Goal: Task Accomplishment & Management: Manage account settings

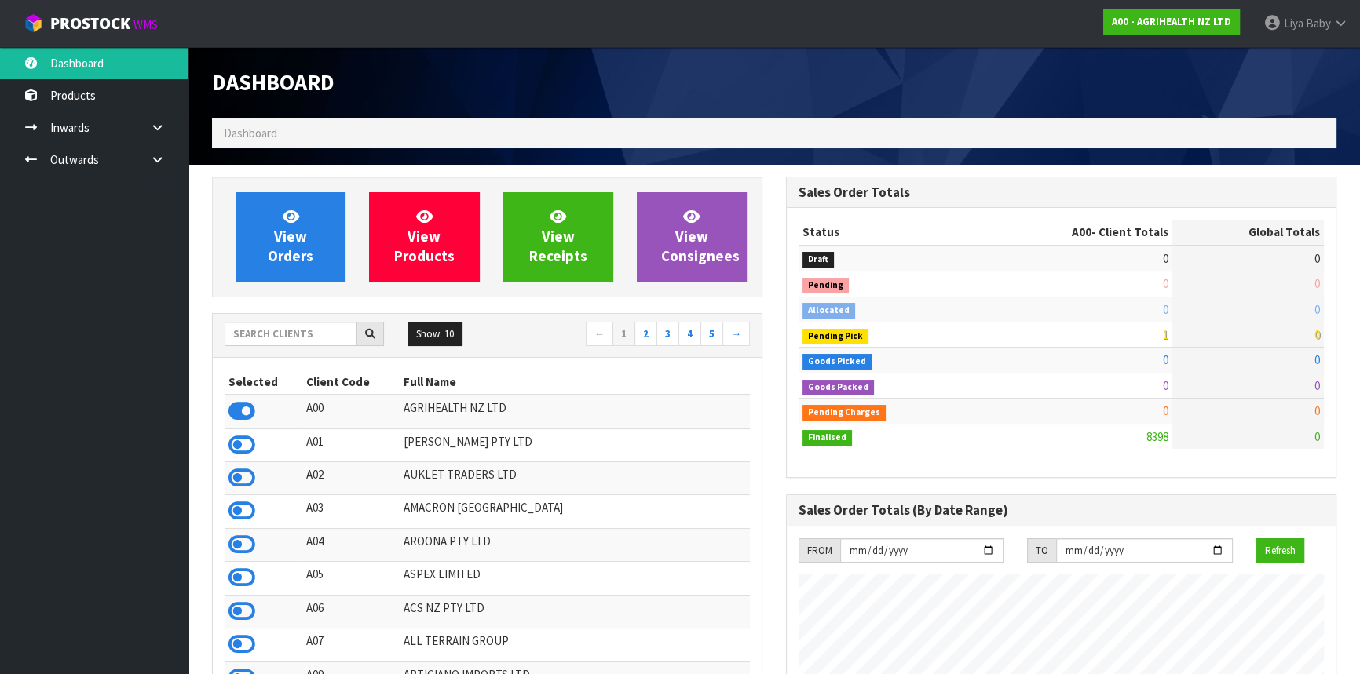
scroll to position [1187, 573]
click at [298, 323] on input "text" at bounding box center [291, 334] width 133 height 24
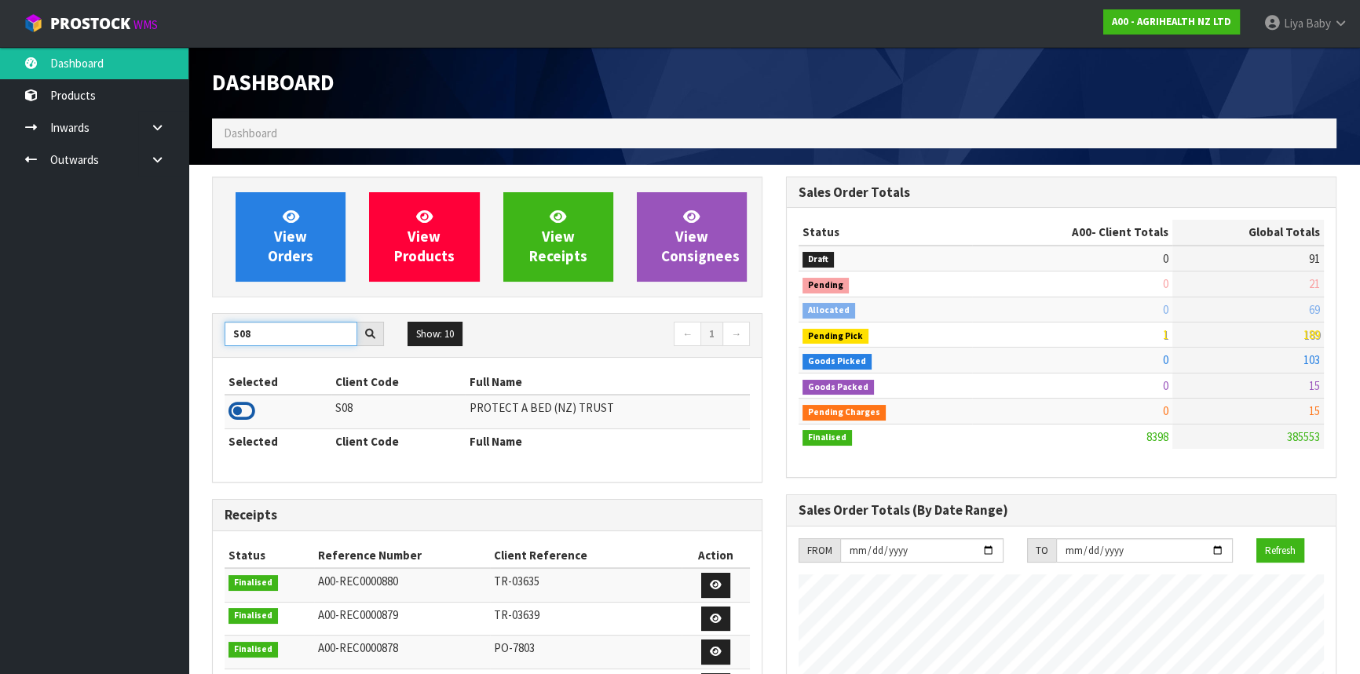
type input "S08"
click at [239, 408] on icon at bounding box center [241, 412] width 27 height 24
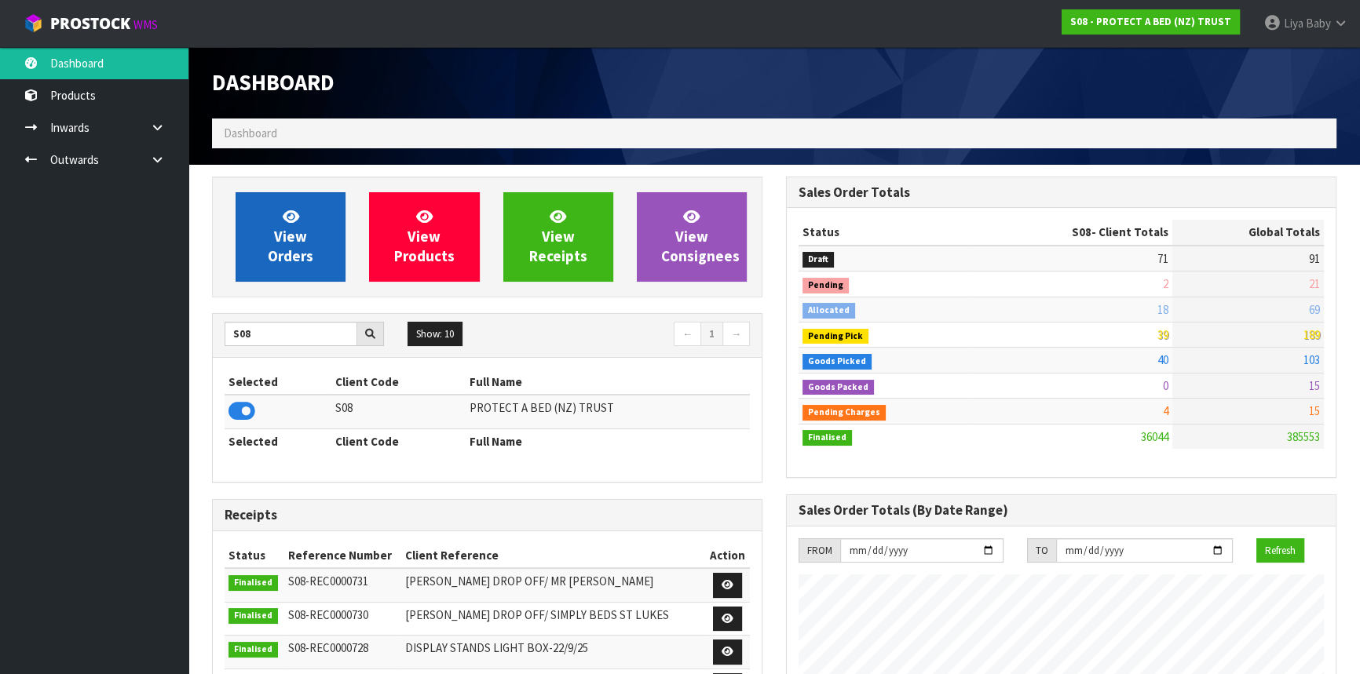
scroll to position [1221, 573]
click at [283, 257] on span "View Orders" at bounding box center [291, 236] width 46 height 59
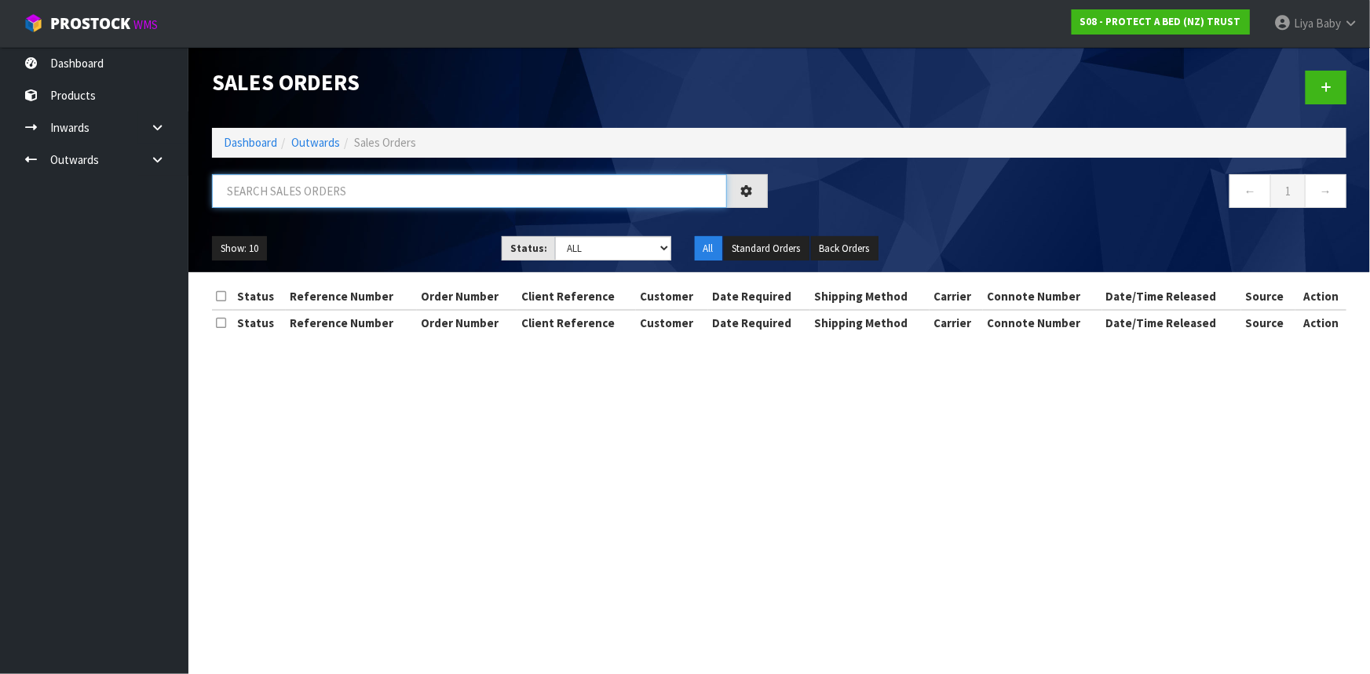
click at [329, 194] on input "text" at bounding box center [469, 191] width 515 height 34
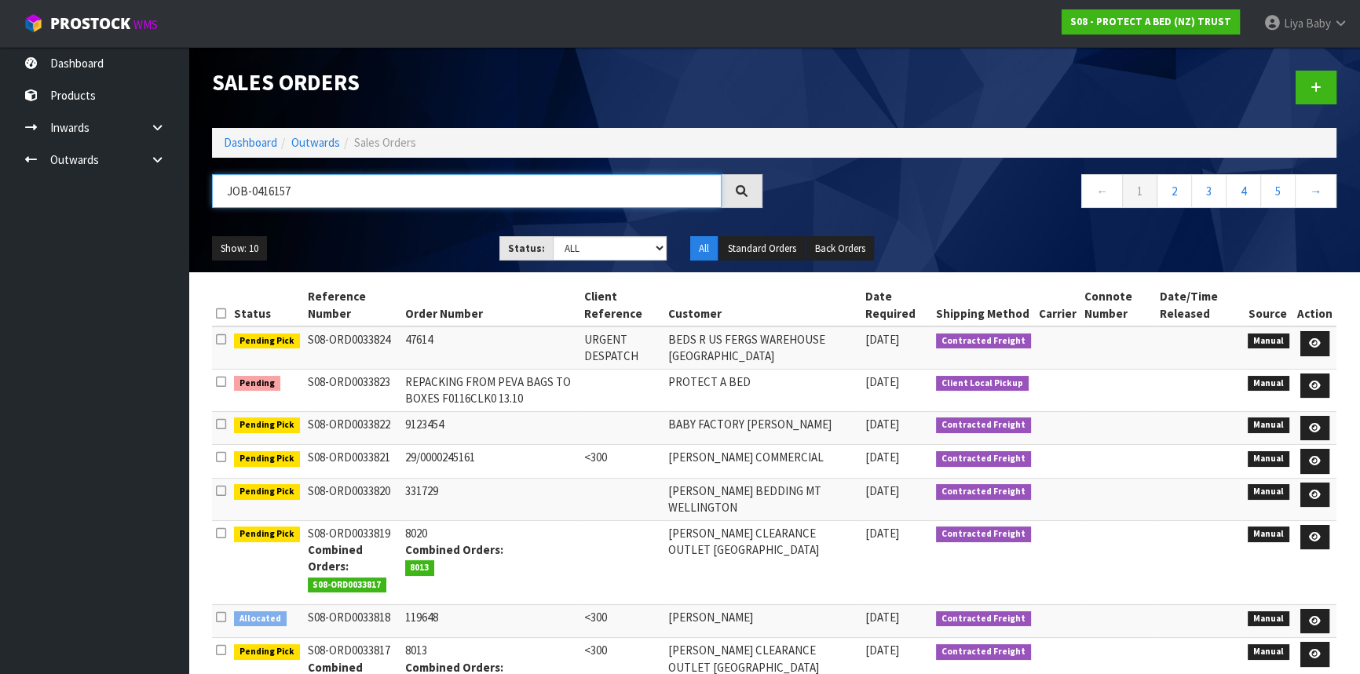
type input "JOB-0416157"
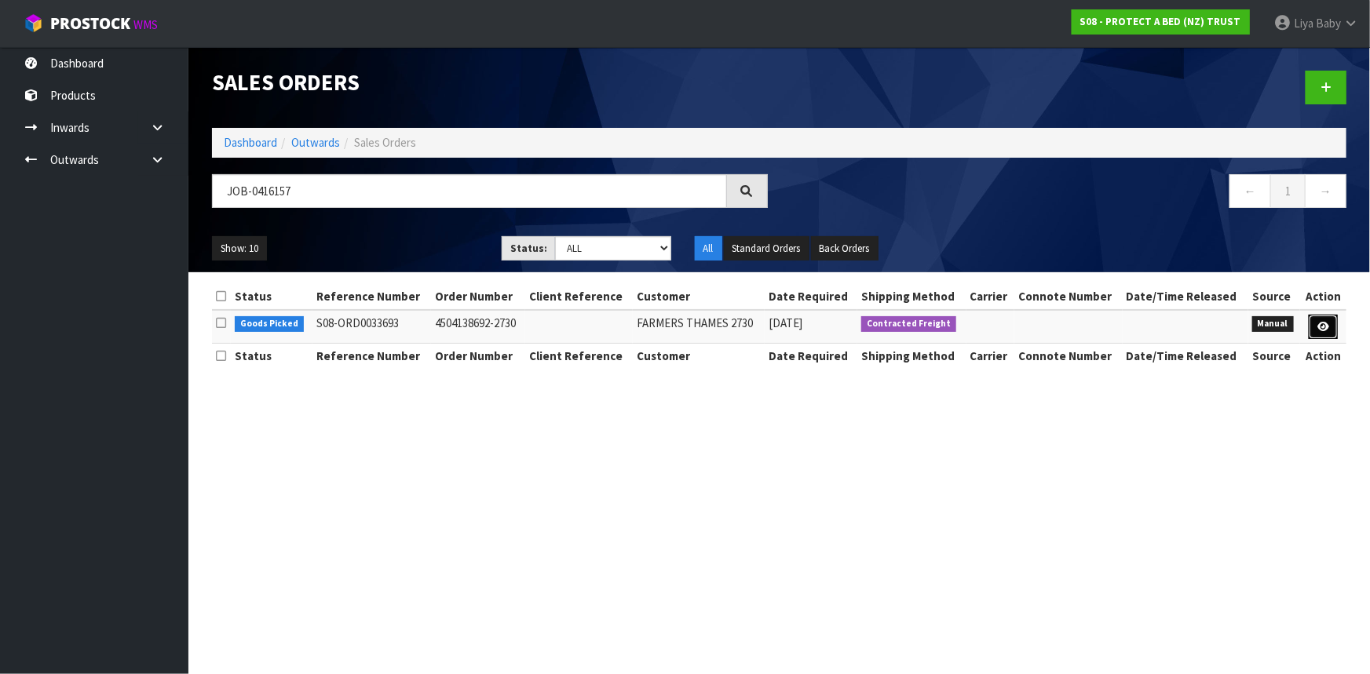
click at [1325, 320] on link at bounding box center [1323, 327] width 29 height 25
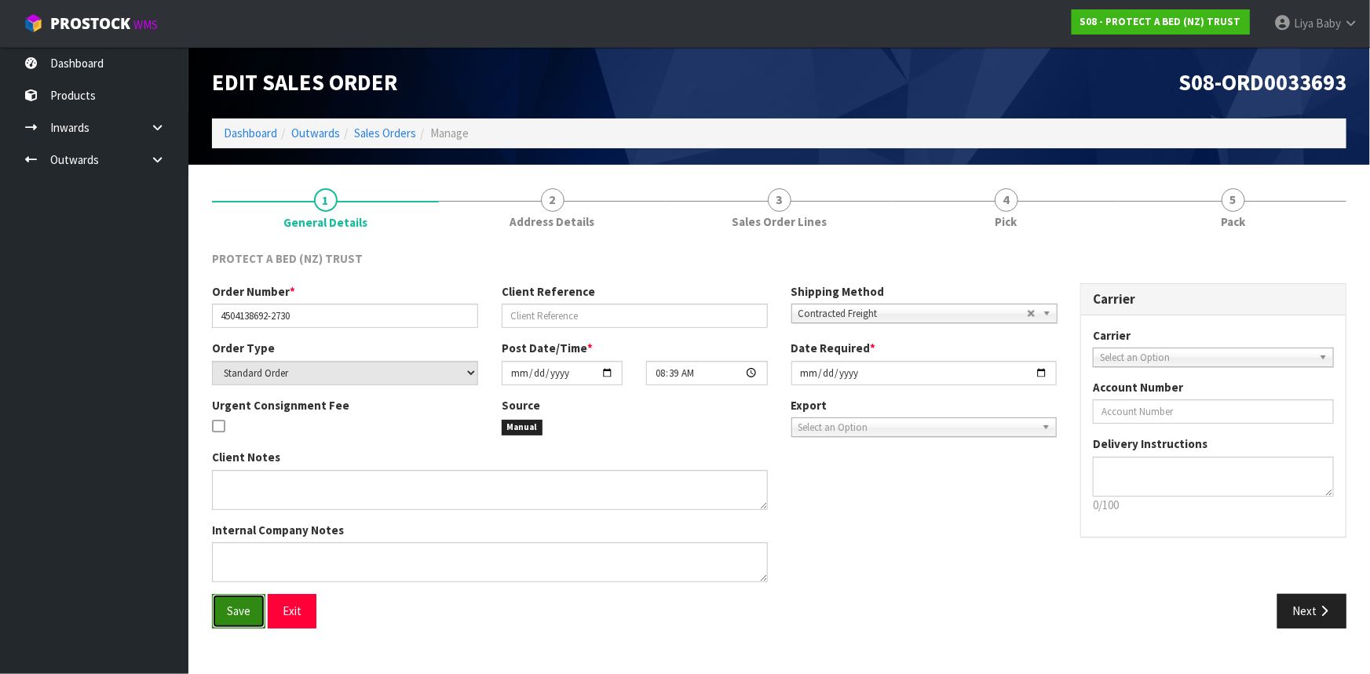
click at [254, 606] on button "Save" at bounding box center [238, 611] width 53 height 34
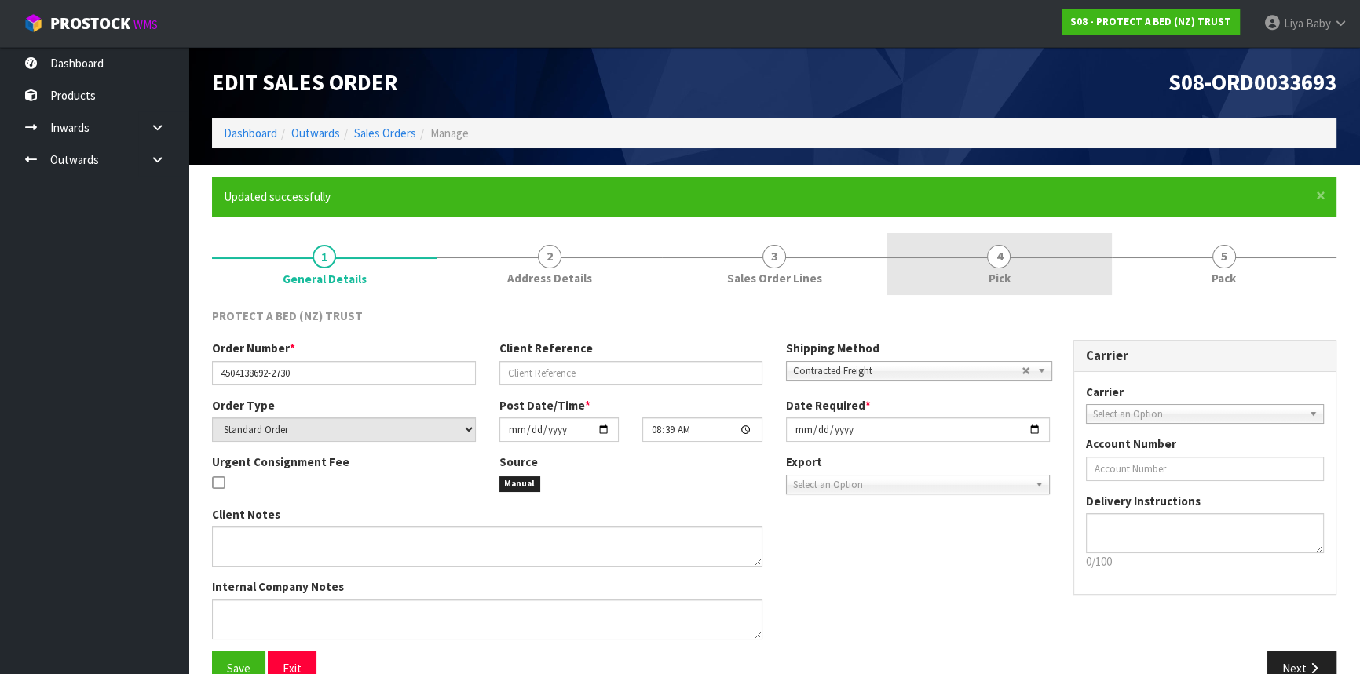
click at [985, 259] on link "4 Pick" at bounding box center [998, 264] width 225 height 62
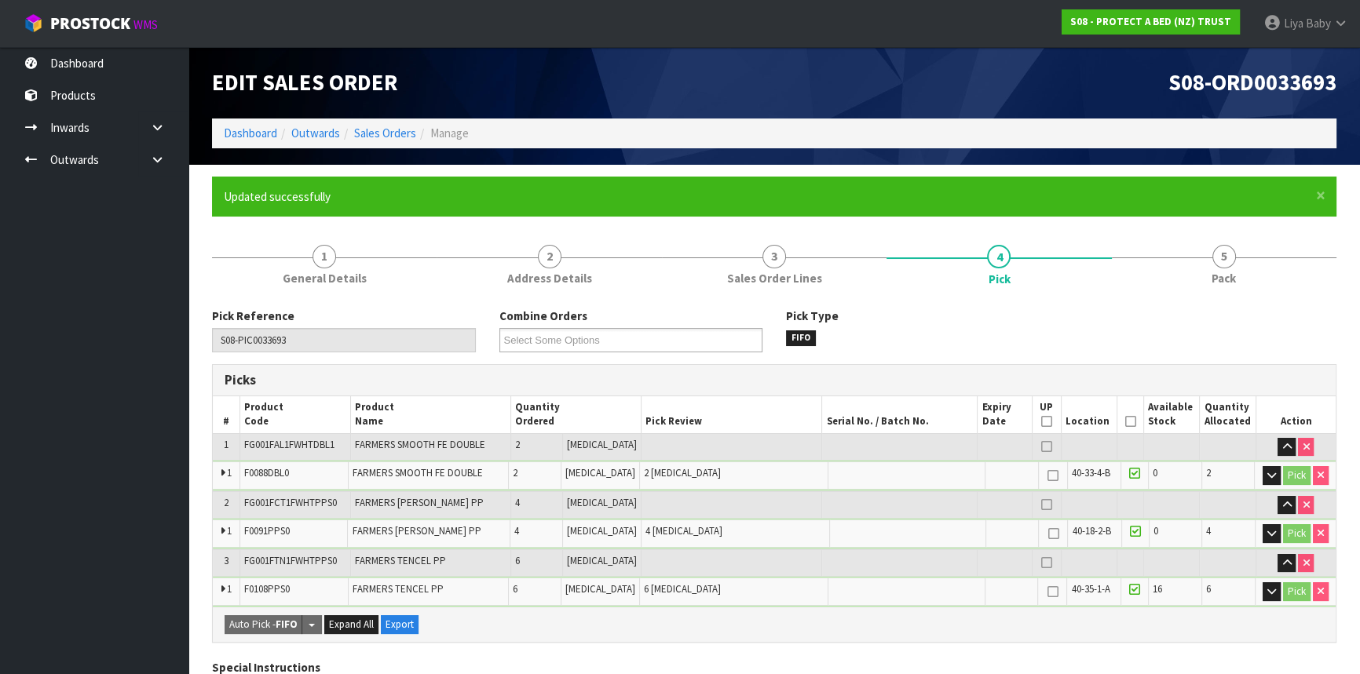
click at [1131, 420] on th "Picked" at bounding box center [1130, 415] width 27 height 37
click at [1124, 422] on icon at bounding box center [1129, 422] width 11 height 1
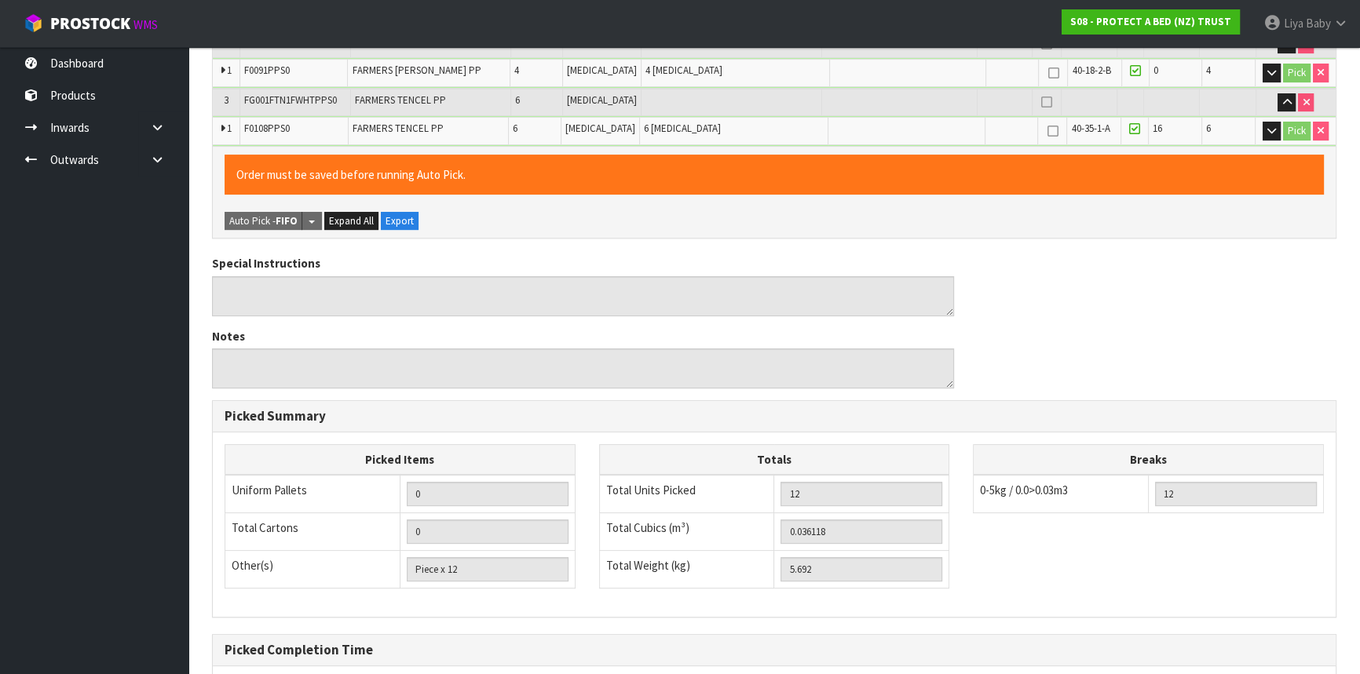
scroll to position [615, 0]
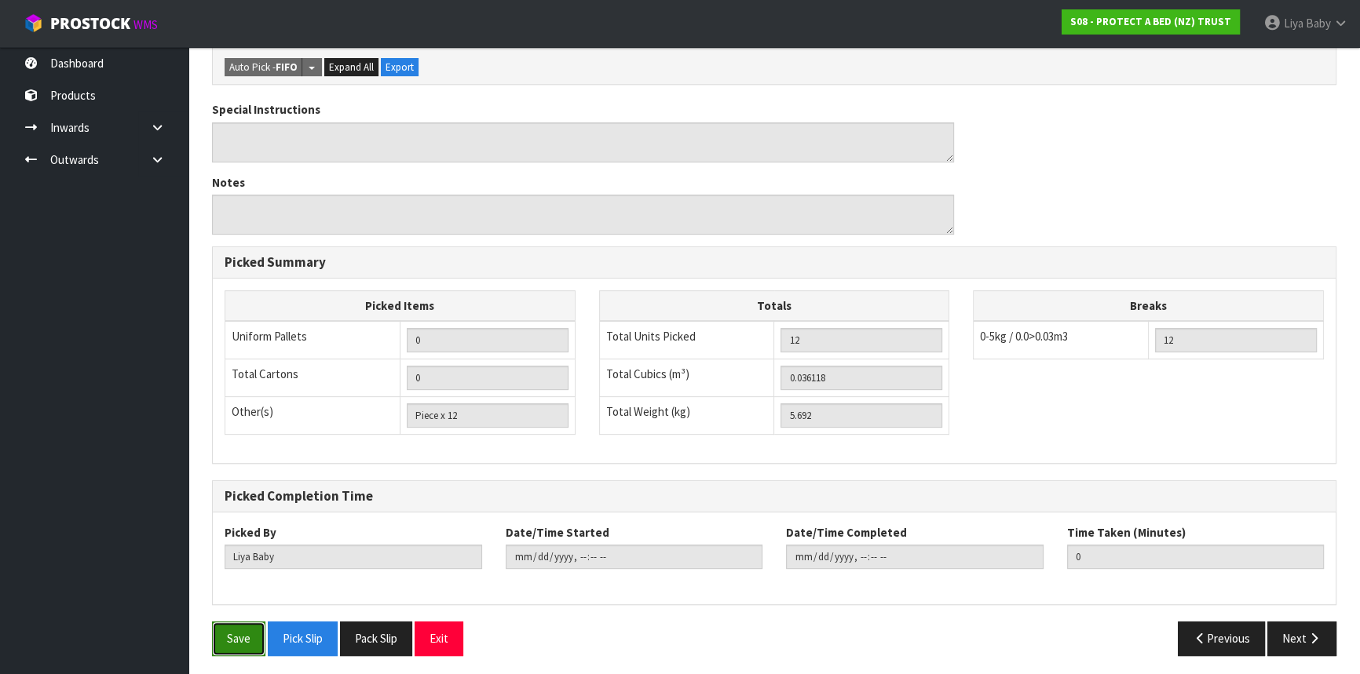
click at [245, 629] on button "Save" at bounding box center [238, 639] width 53 height 34
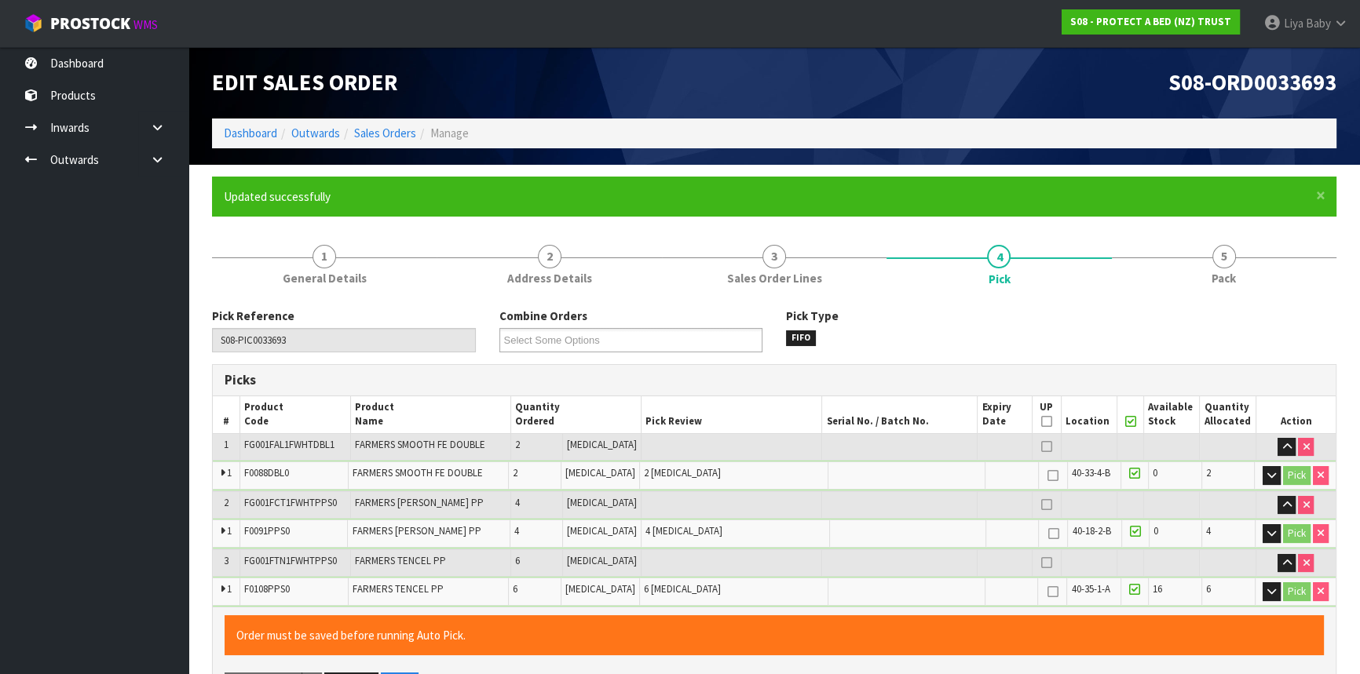
type input "[DATE]T08:26:04"
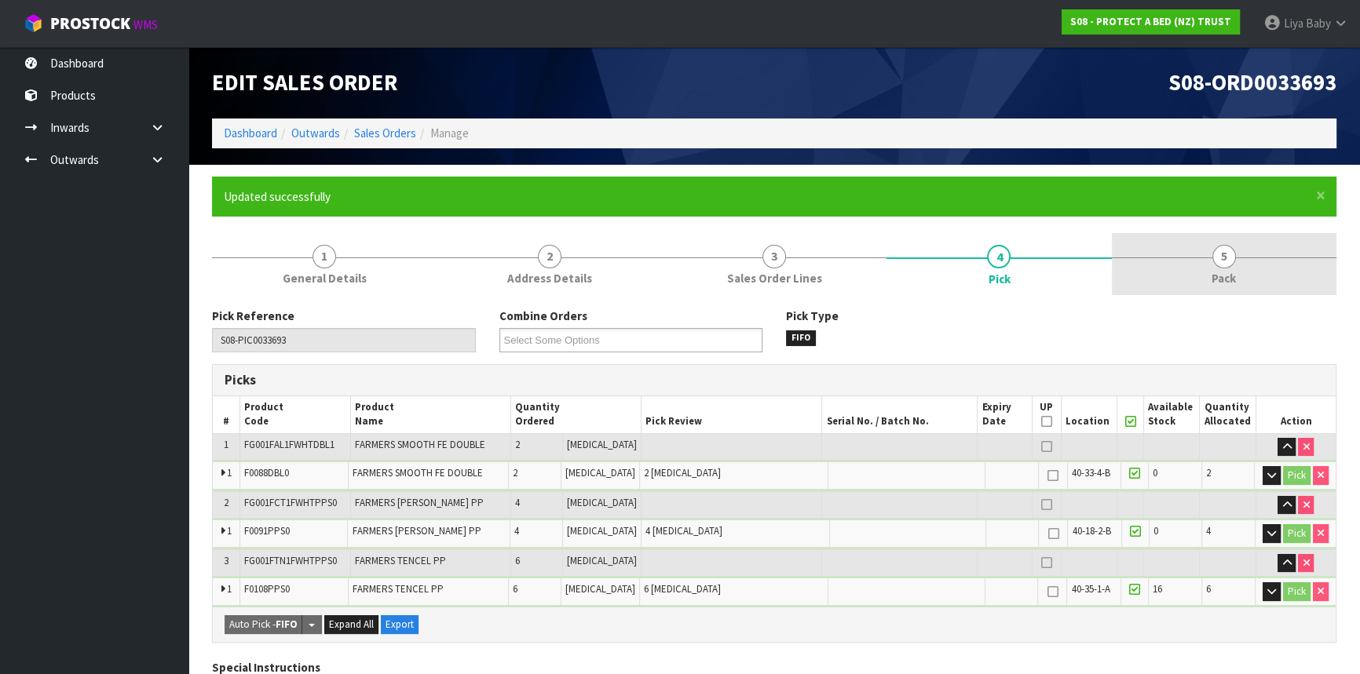
click at [1270, 256] on link "5 Pack" at bounding box center [1224, 264] width 225 height 62
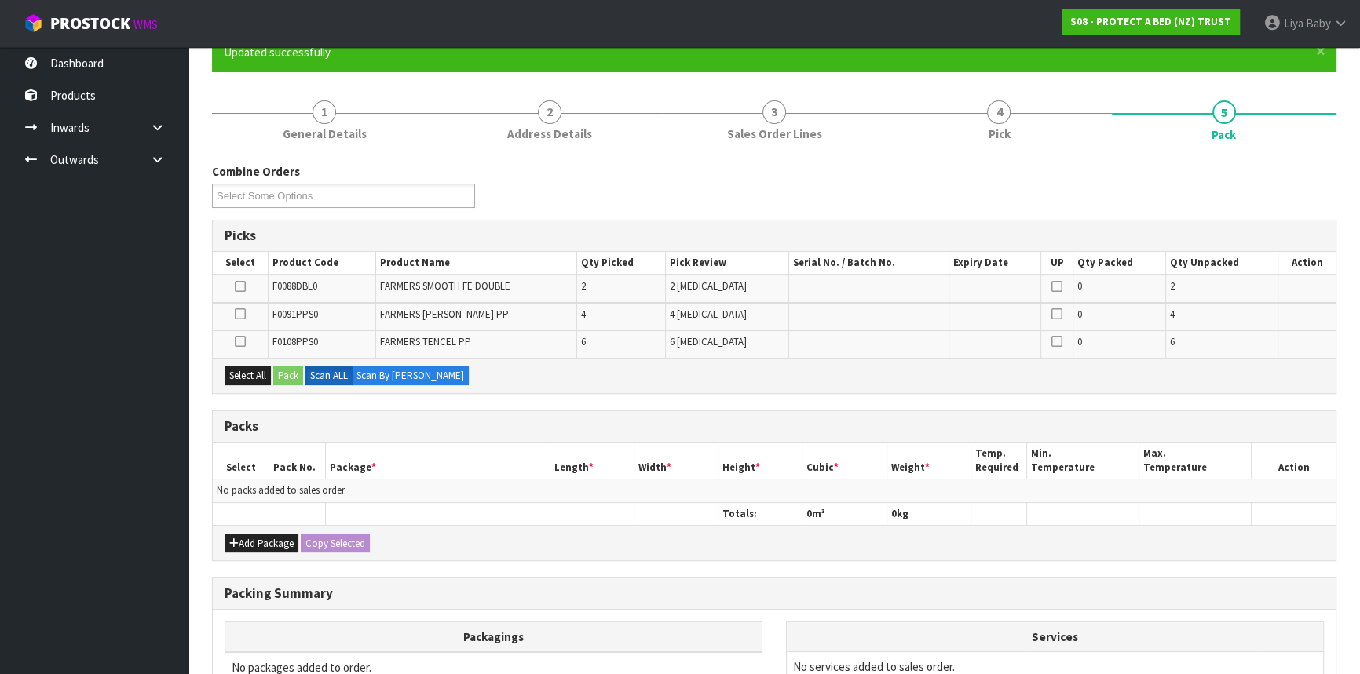
scroll to position [285, 0]
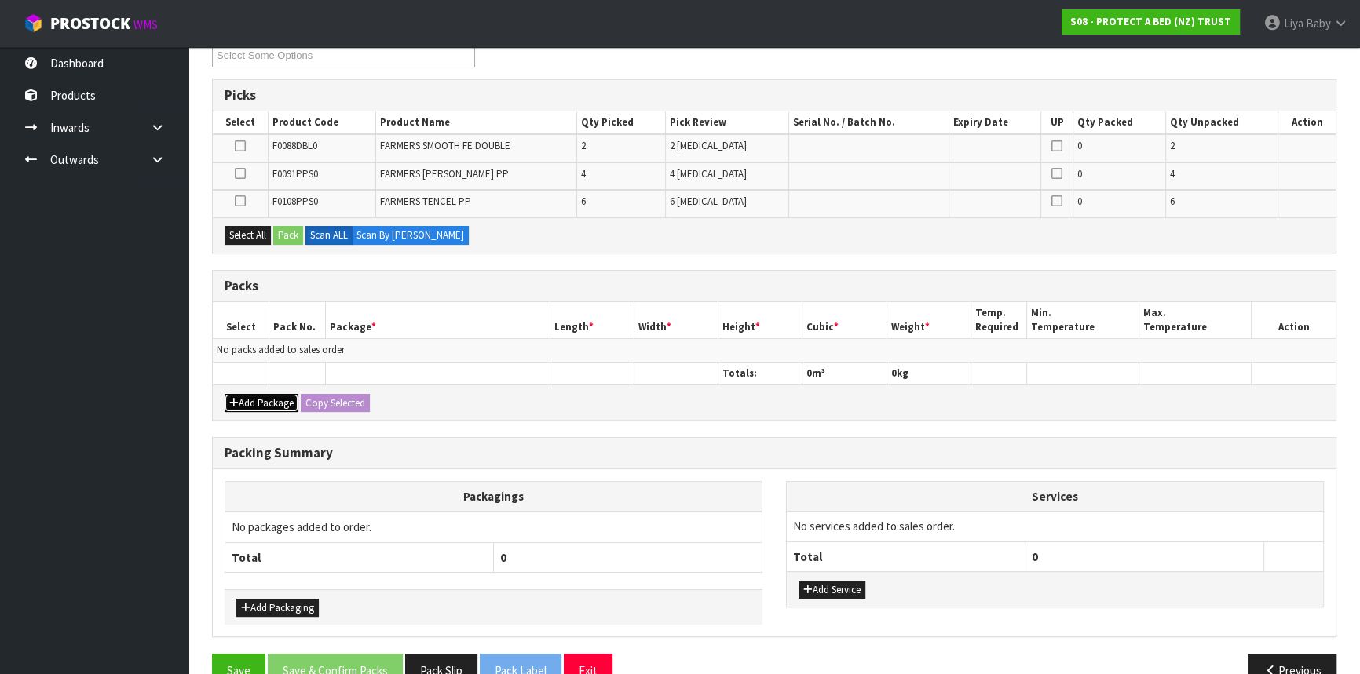
click at [255, 400] on button "Add Package" at bounding box center [262, 403] width 74 height 19
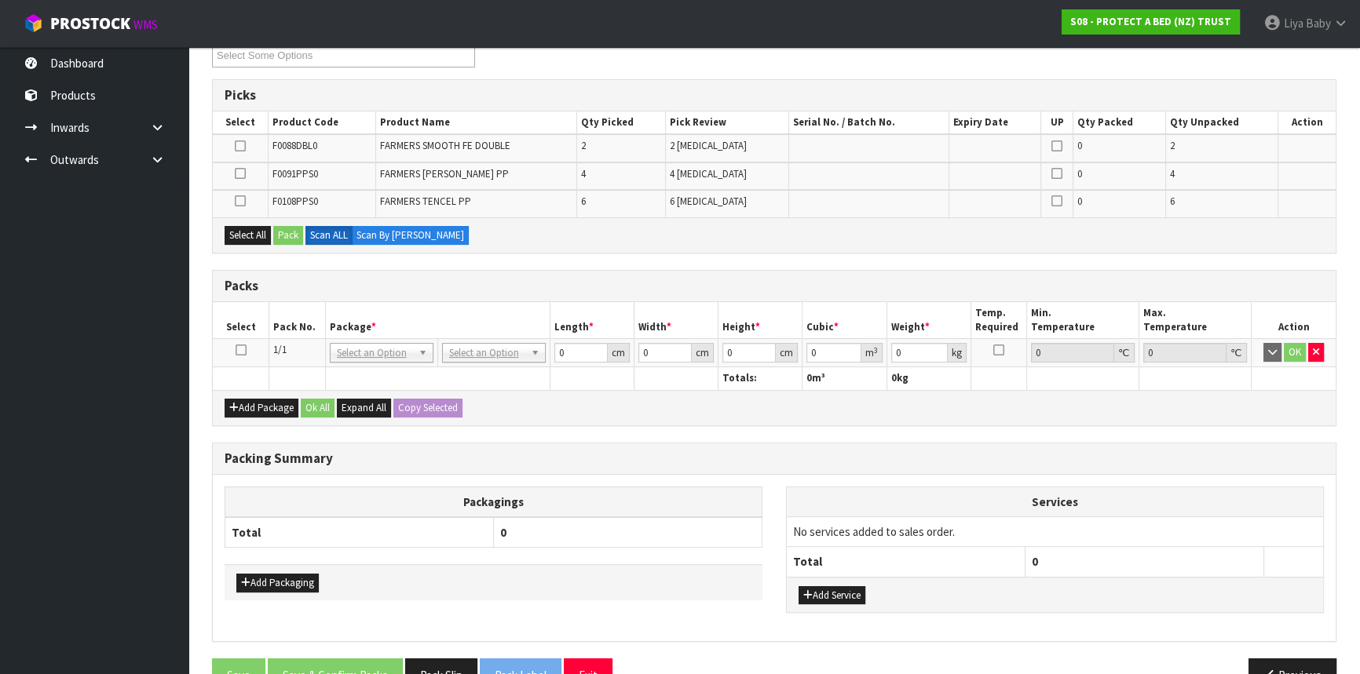
click at [243, 351] on icon at bounding box center [241, 350] width 11 height 1
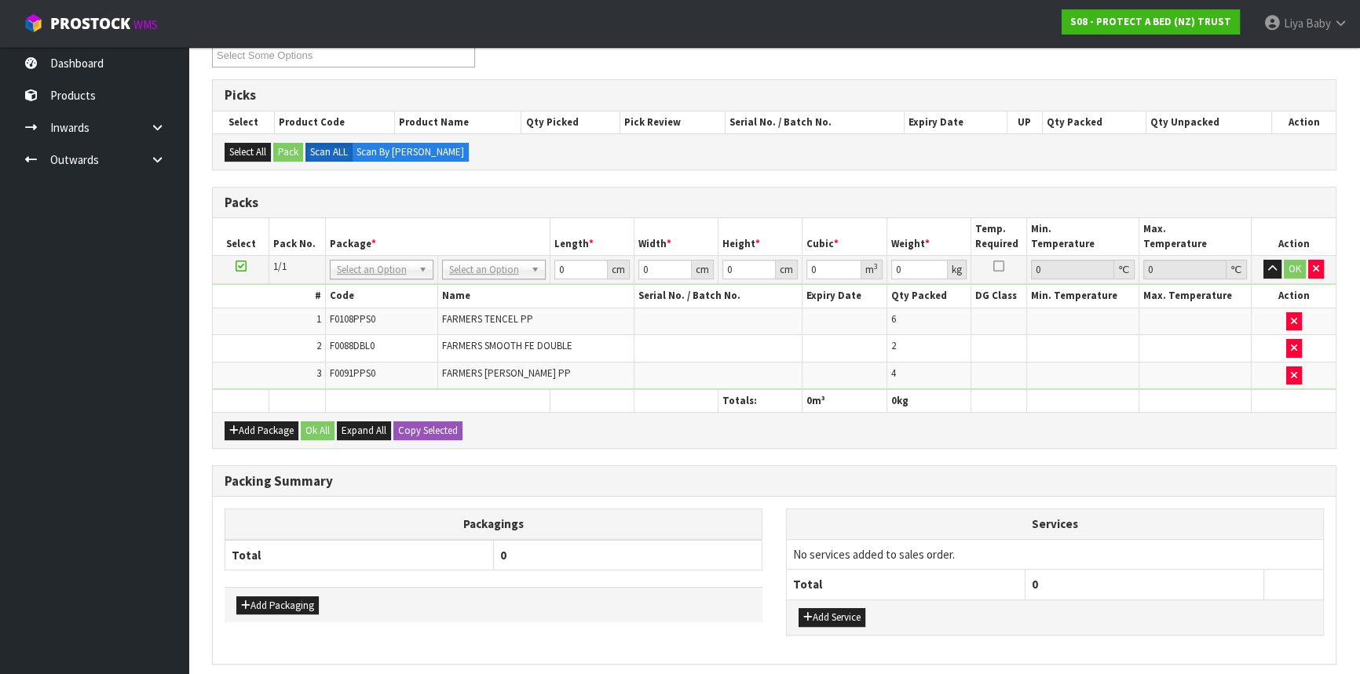
click at [520, 256] on td "No Packaging Cartons PLT GEN120 (1200 X 1000) PLT ONE WAY SKID CHEP HIRE PALLET…" at bounding box center [493, 270] width 112 height 28
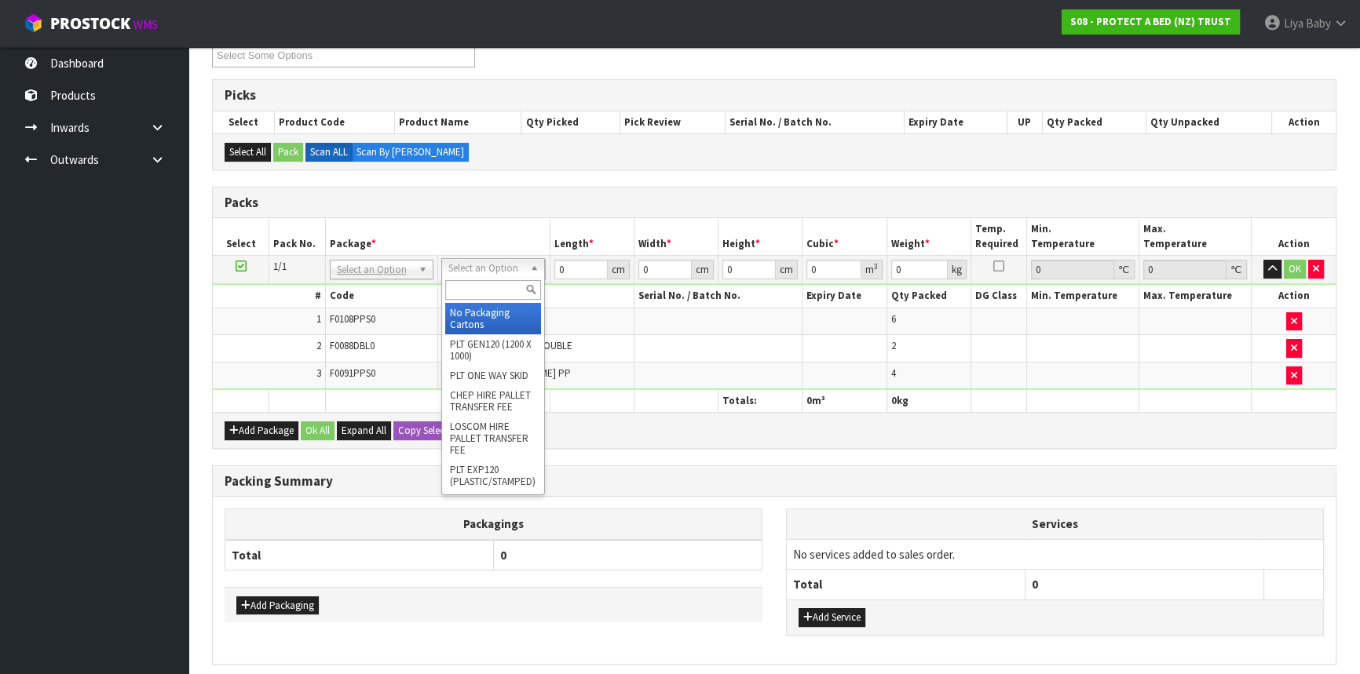
click at [510, 283] on input "text" at bounding box center [493, 290] width 96 height 20
type input "CTN6"
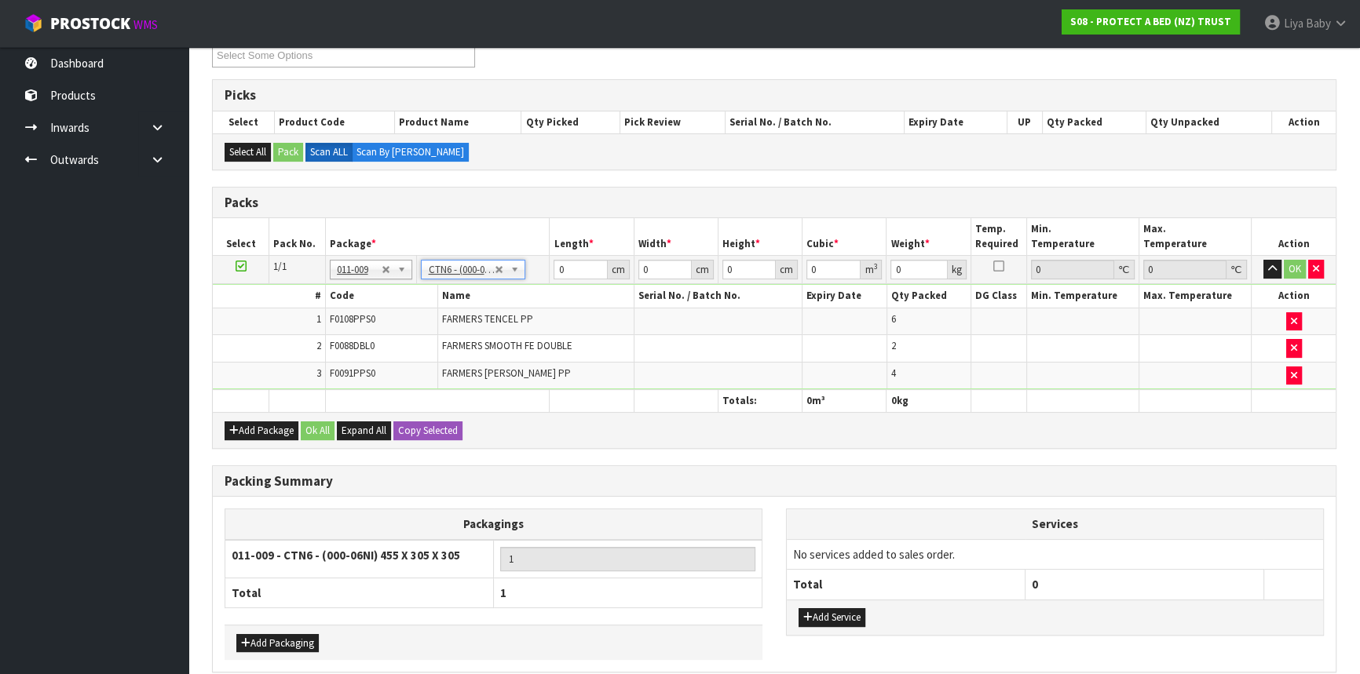
type input "45.5"
type input "30.5"
type input "0.042326"
type input "5.892"
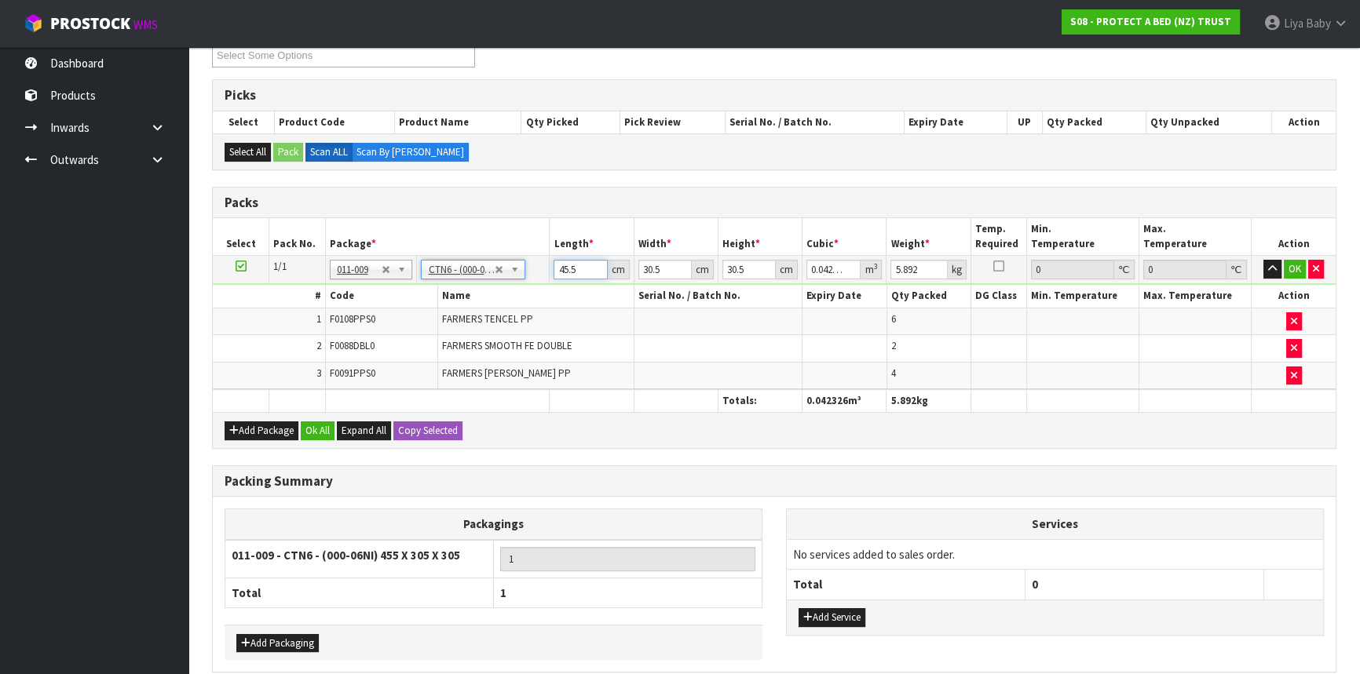
click at [581, 270] on input "45.5" at bounding box center [580, 270] width 53 height 20
type input "45"
type input "0.041861"
type input "4"
type input "0.003721"
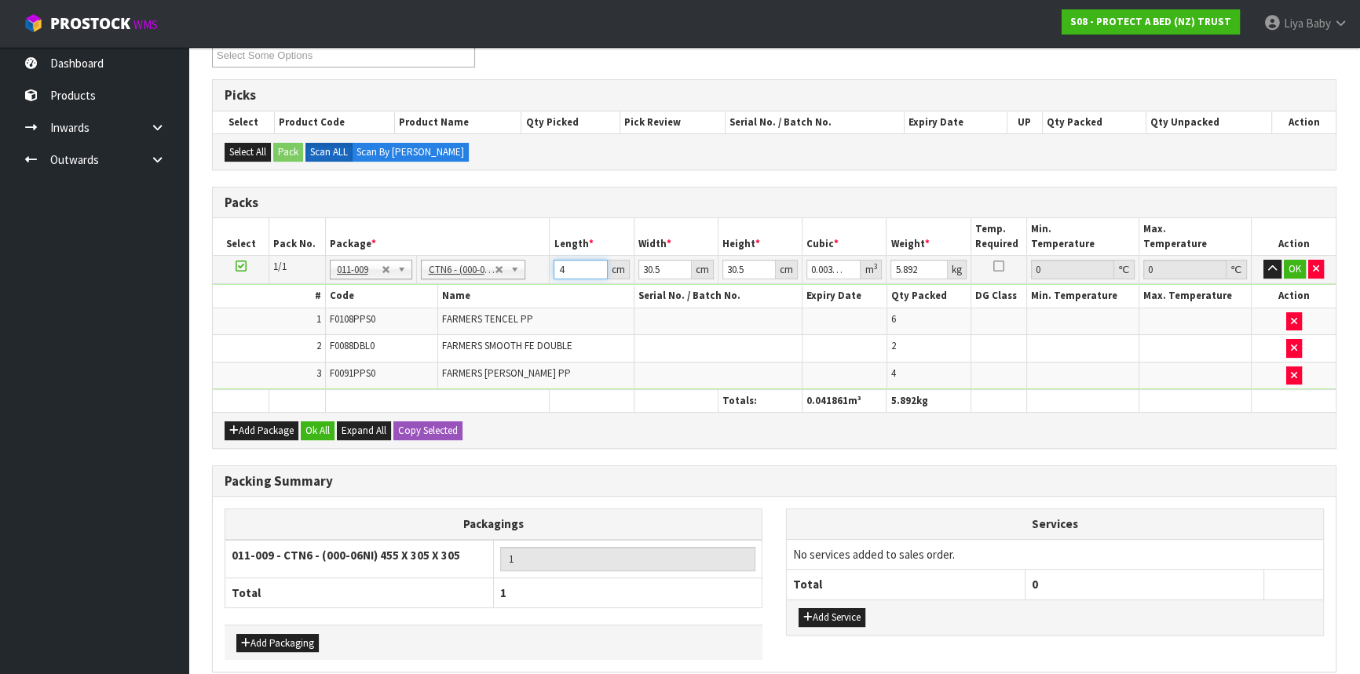
type input "0"
type input "3"
type input "0.002791"
type input "32"
type input "0.029768"
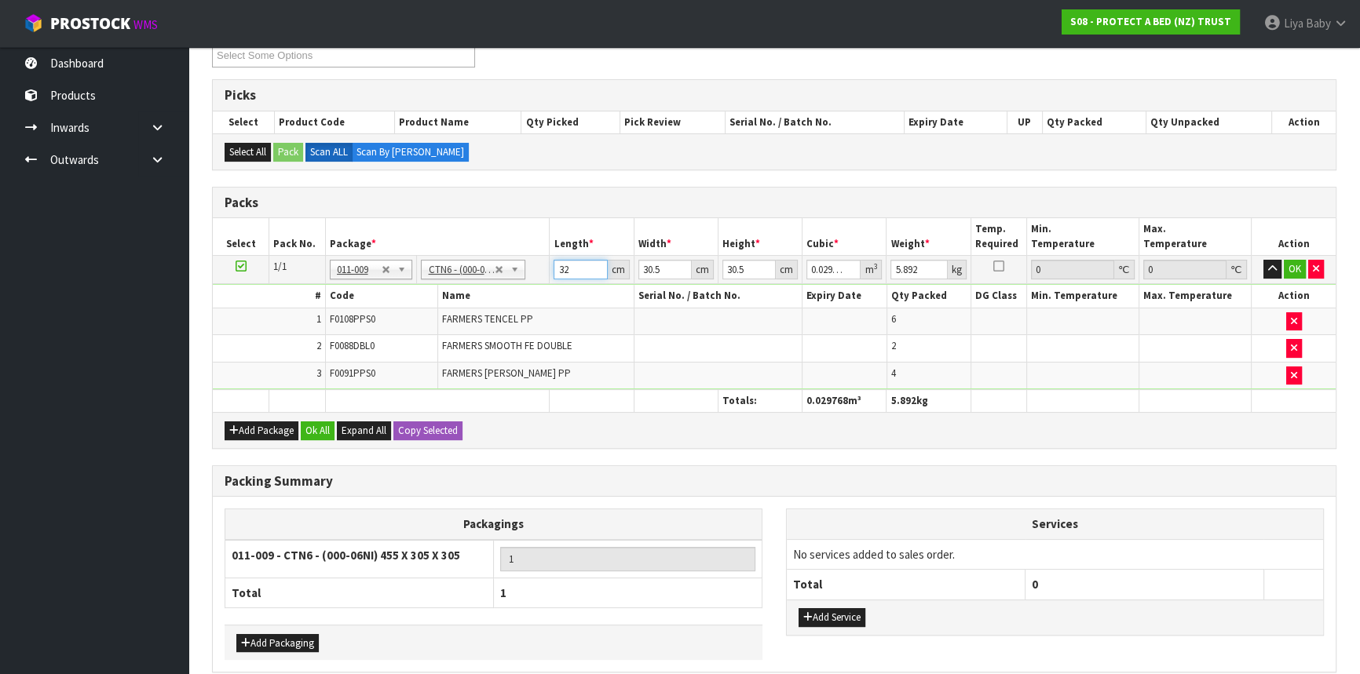
type input "32"
type input "0"
type input "4"
type input "0.003904"
type input "46"
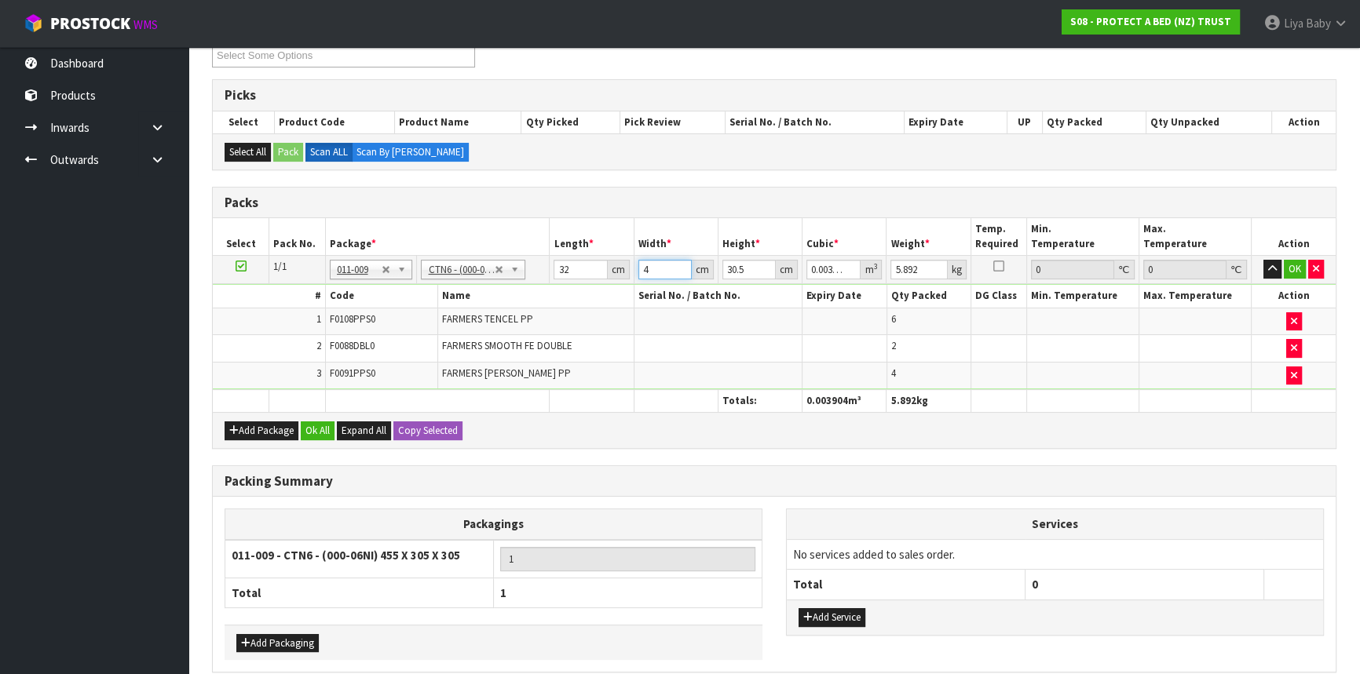
type input "0.044896"
type input "46"
click at [752, 268] on input "30.5" at bounding box center [748, 270] width 53 height 20
type input "30"
type input "0.04416"
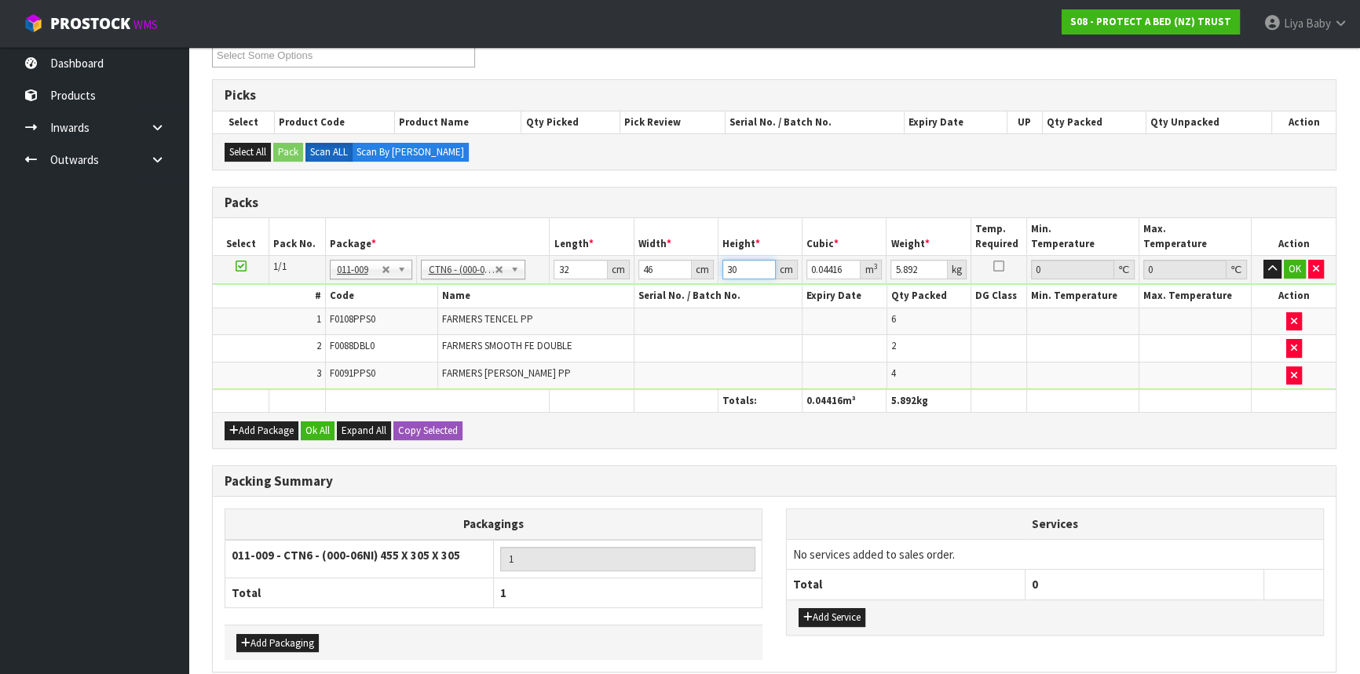
type input "3"
type input "0.004416"
type input "0"
type input "3"
type input "0.004416"
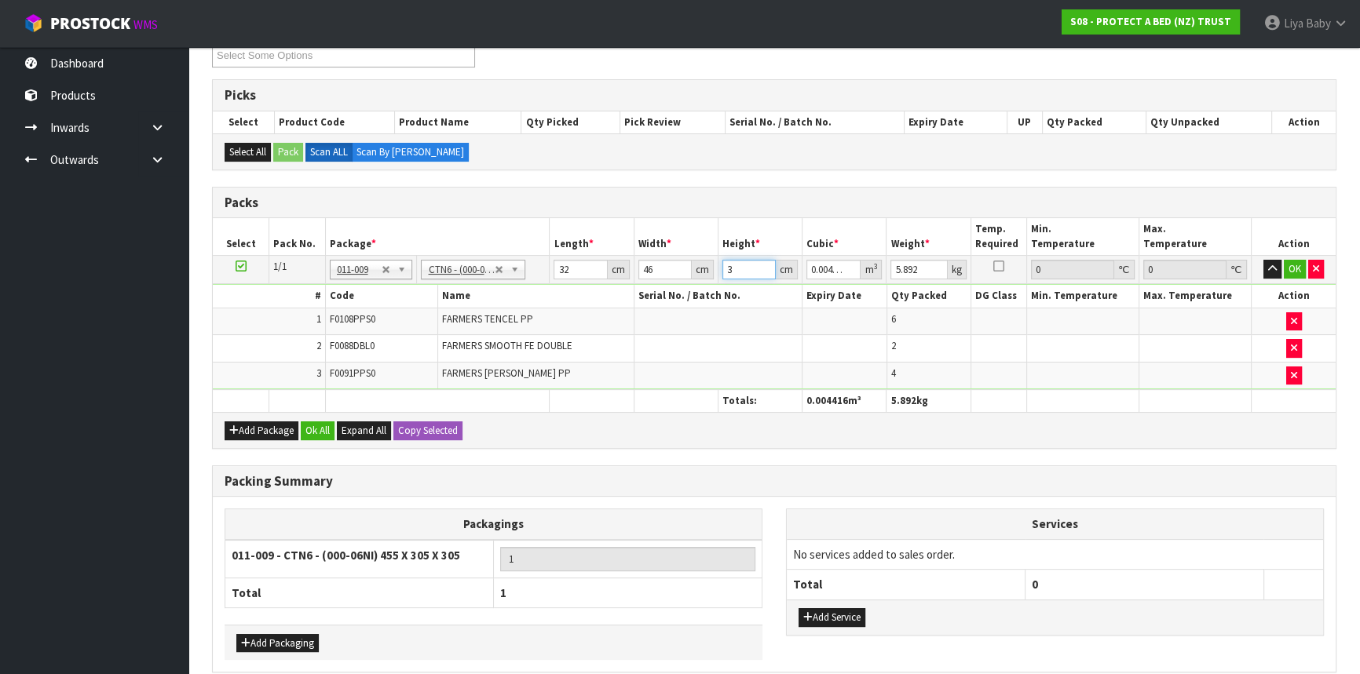
type input "33"
type input "0.048576"
type input "33"
click at [933, 276] on input "5.892" at bounding box center [918, 270] width 57 height 20
type input "5"
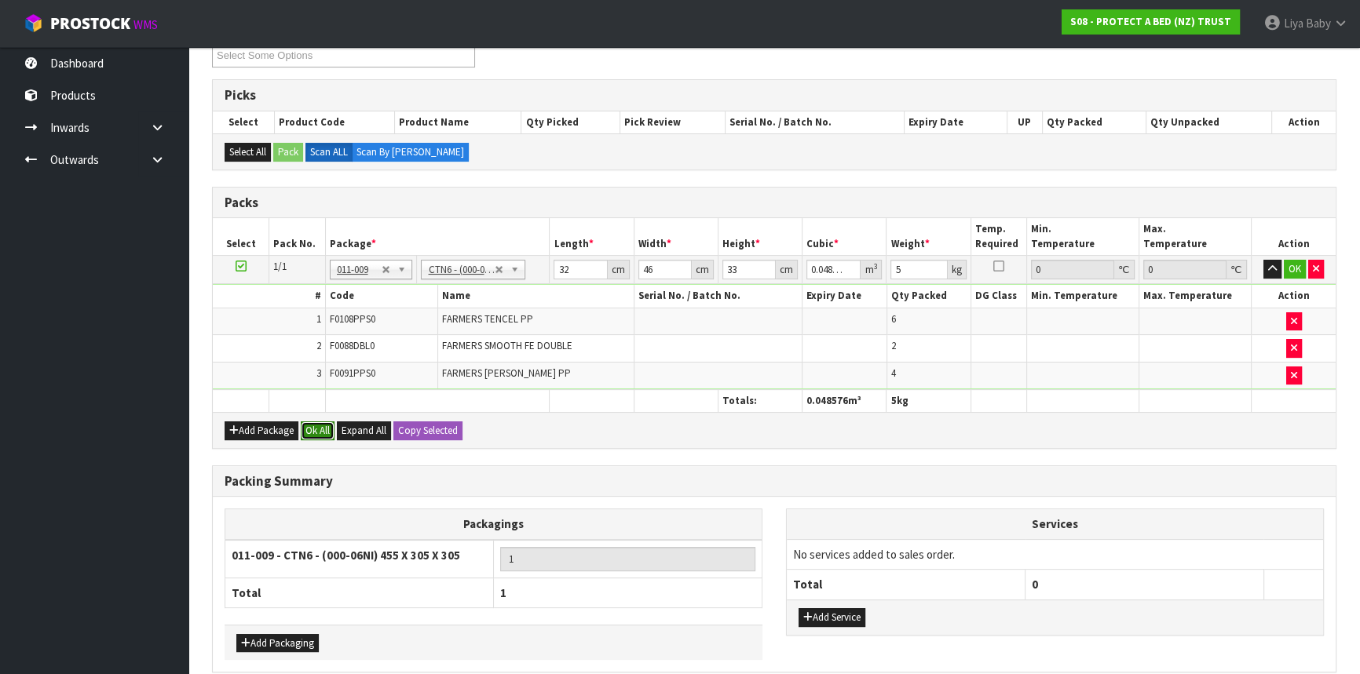
click at [330, 426] on button "Ok All" at bounding box center [318, 431] width 34 height 19
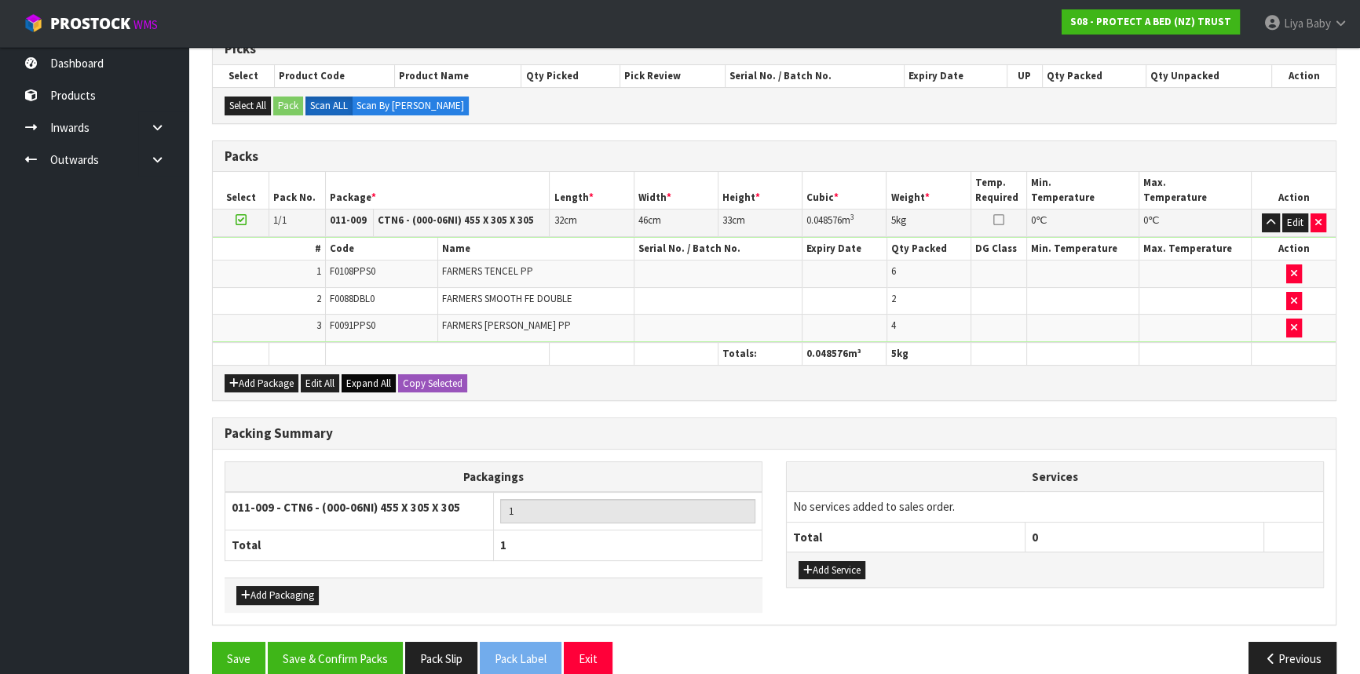
scroll to position [352, 0]
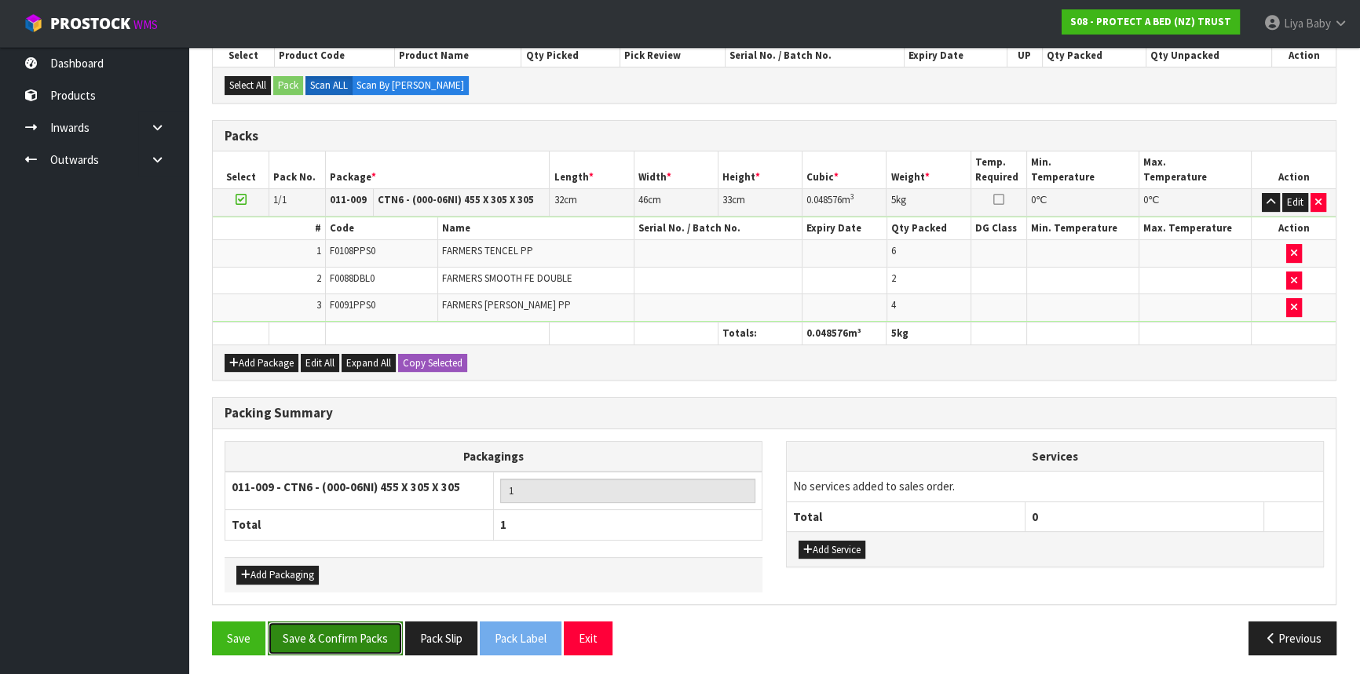
click at [331, 622] on button "Save & Confirm Packs" at bounding box center [335, 639] width 135 height 34
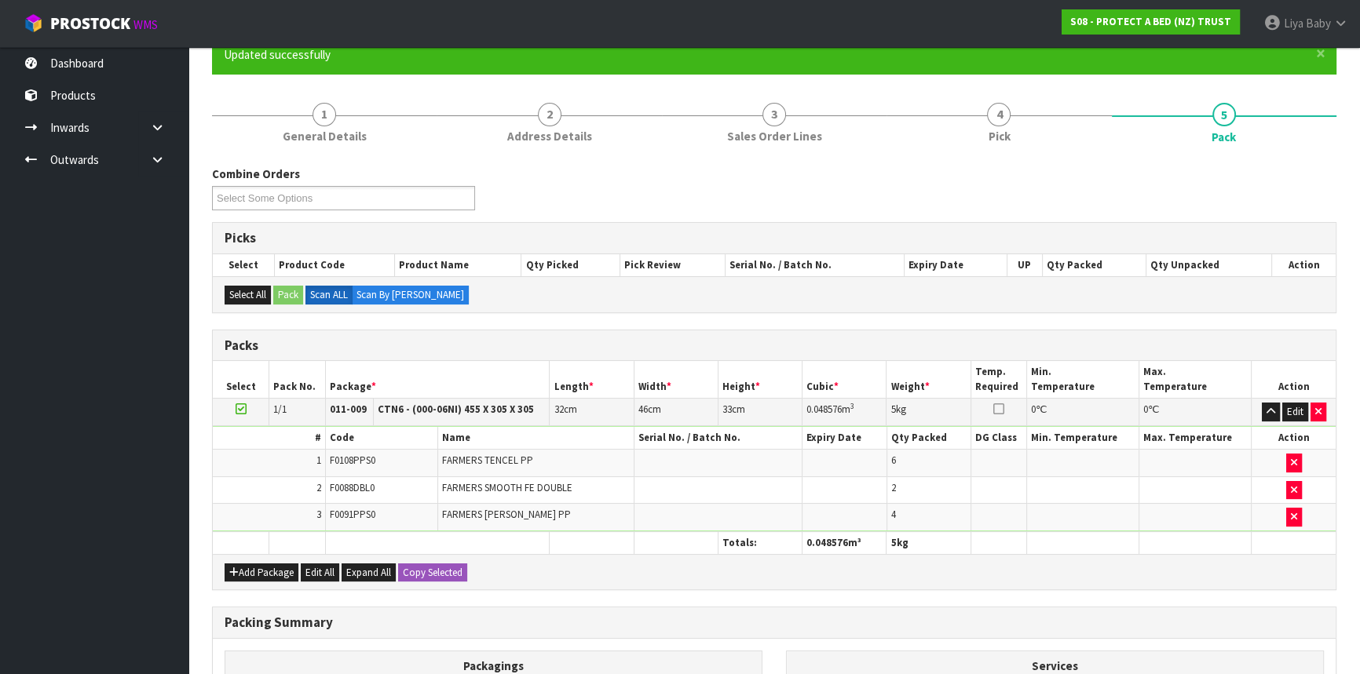
scroll to position [212, 0]
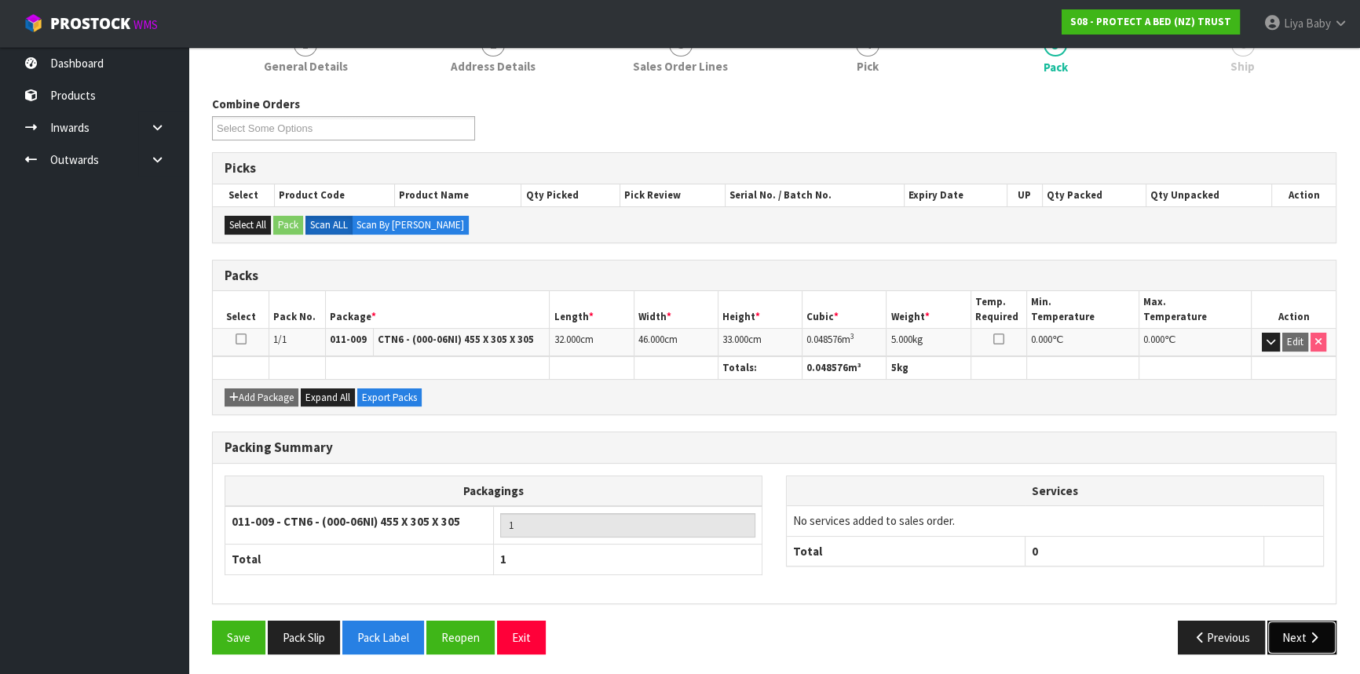
click at [1310, 636] on icon "button" at bounding box center [1314, 638] width 15 height 12
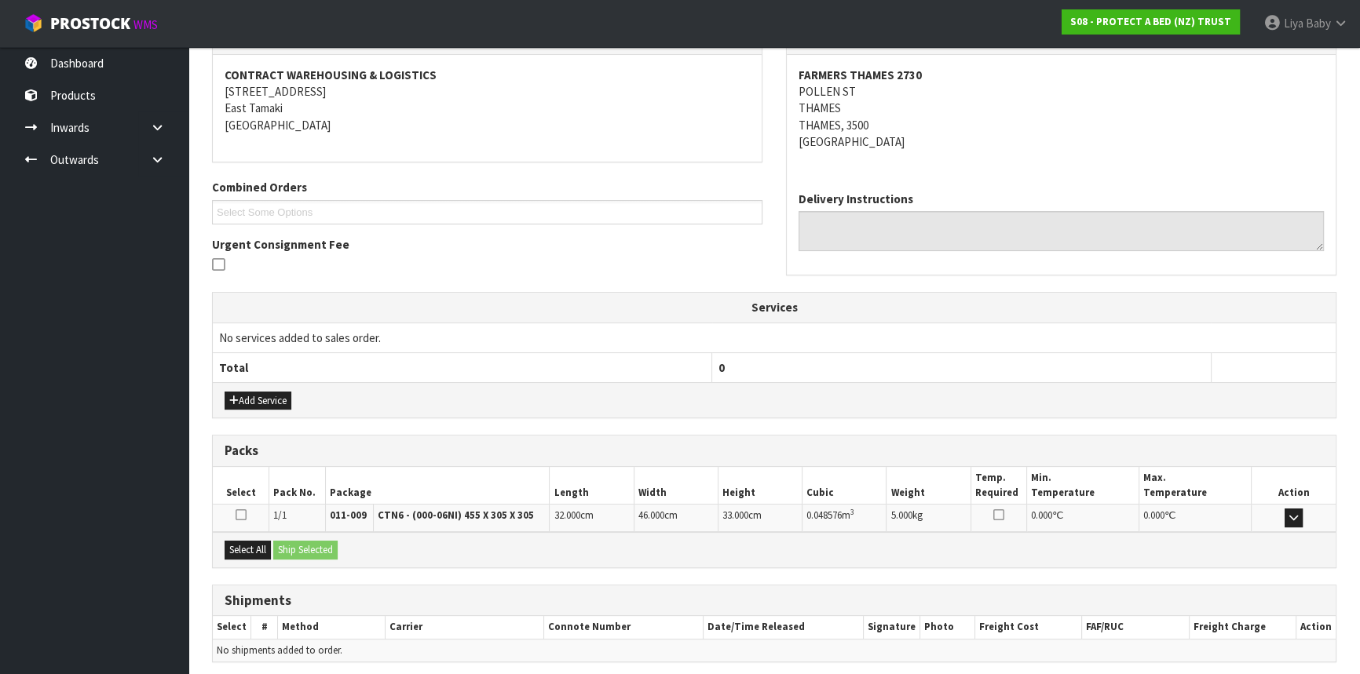
scroll to position [345, 0]
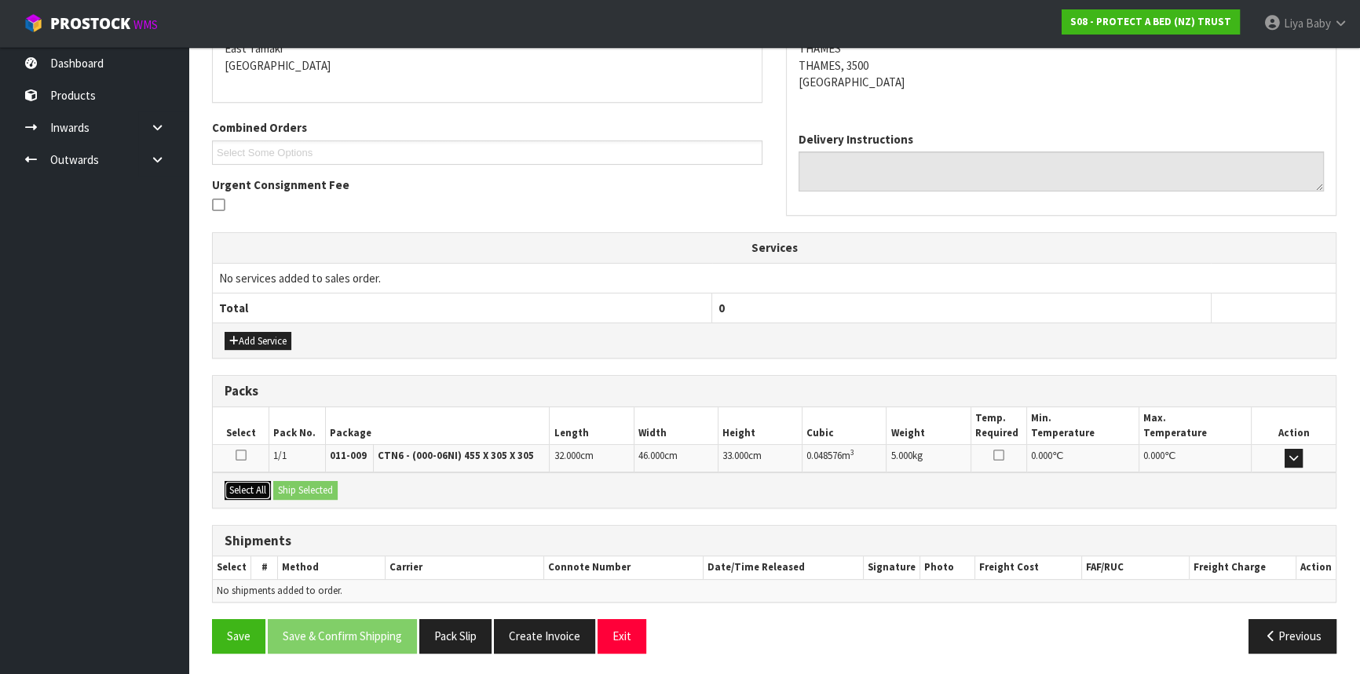
click at [255, 492] on button "Select All" at bounding box center [248, 490] width 46 height 19
drag, startPoint x: 312, startPoint y: 481, endPoint x: 283, endPoint y: 503, distance: 36.0
click at [312, 481] on button "Ship Selected" at bounding box center [305, 490] width 64 height 19
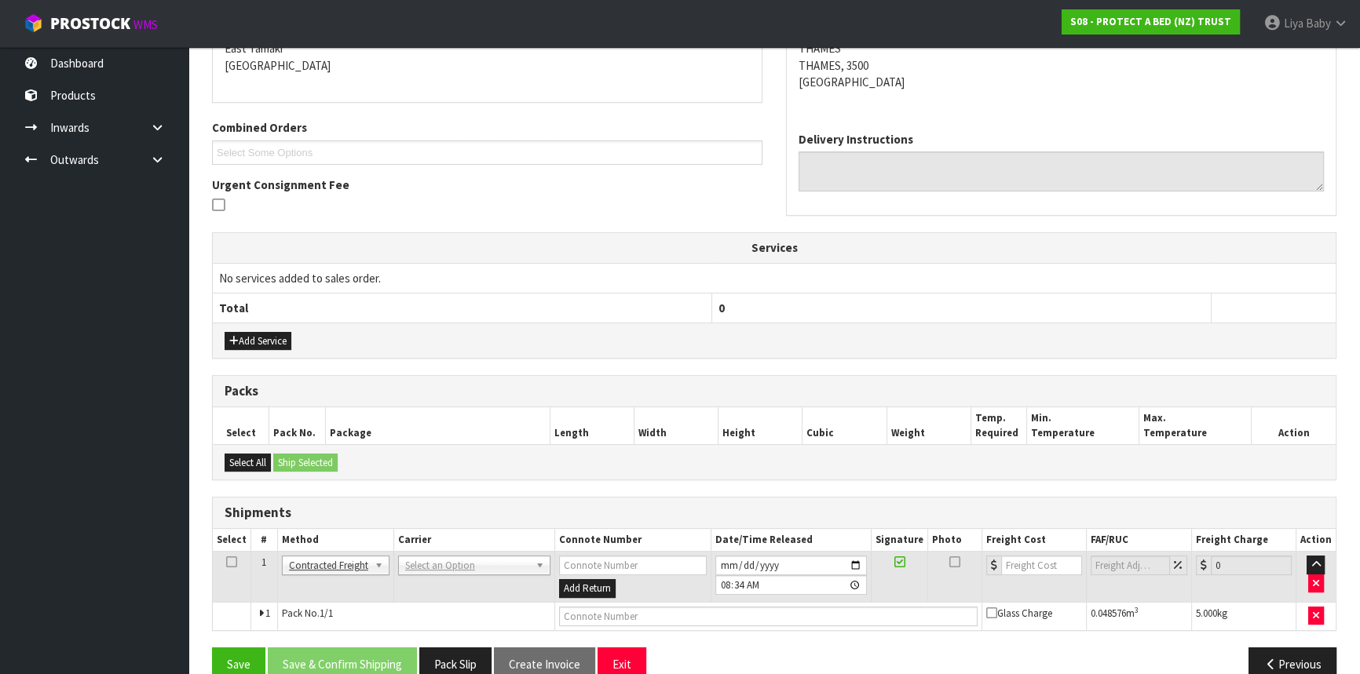
drag, startPoint x: 228, startPoint y: 561, endPoint x: 253, endPoint y: 561, distance: 25.1
click at [228, 562] on icon at bounding box center [231, 562] width 11 height 1
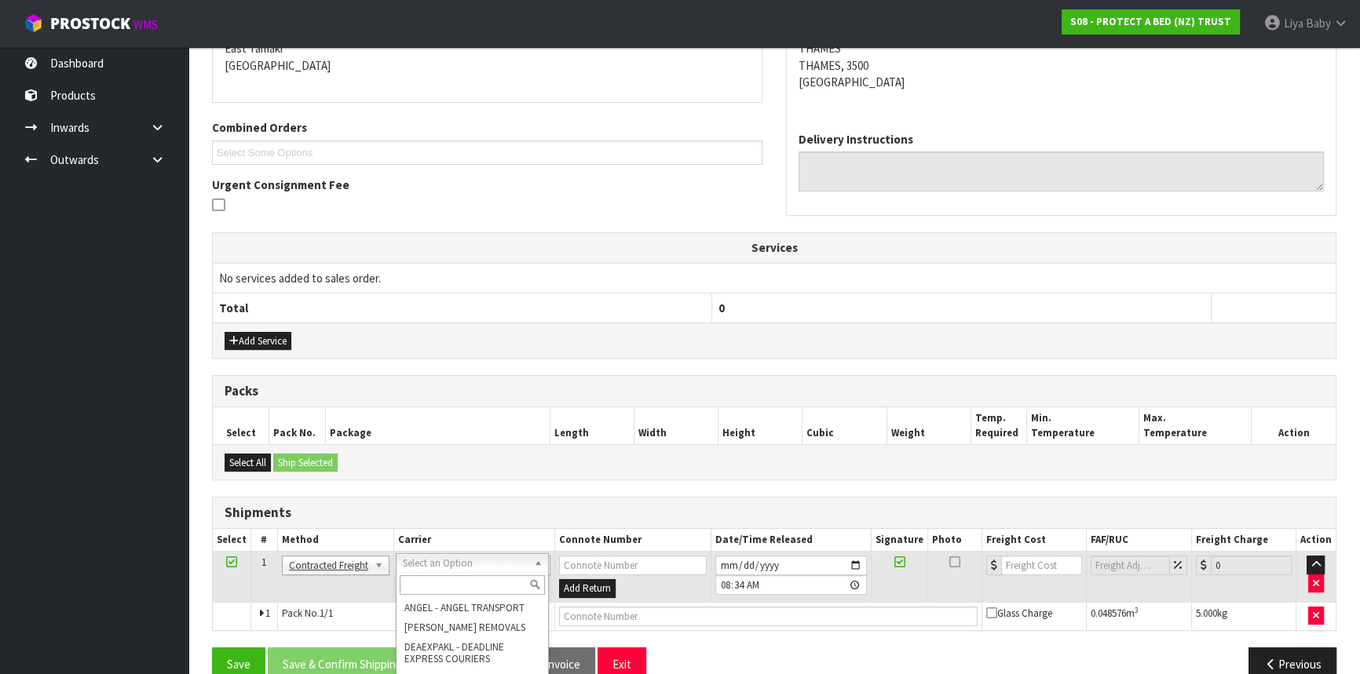
click at [451, 582] on input "text" at bounding box center [472, 586] width 145 height 20
type input "NZP"
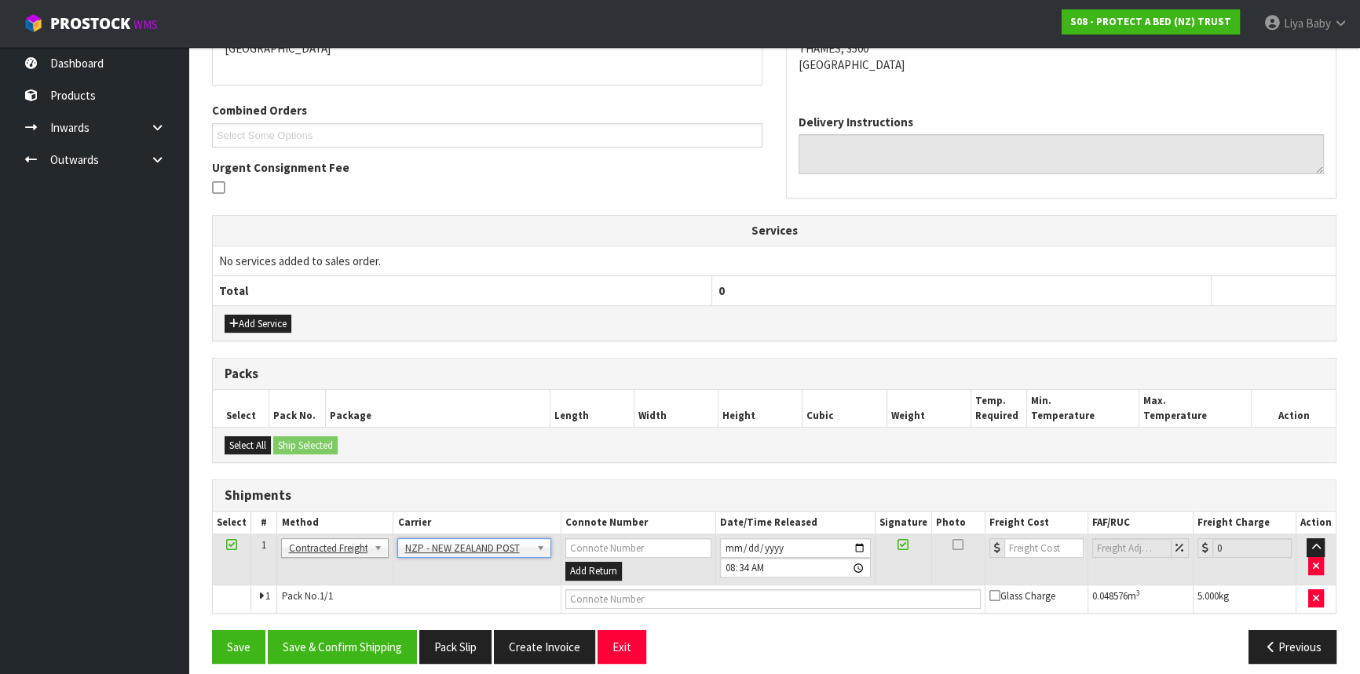
scroll to position [372, 0]
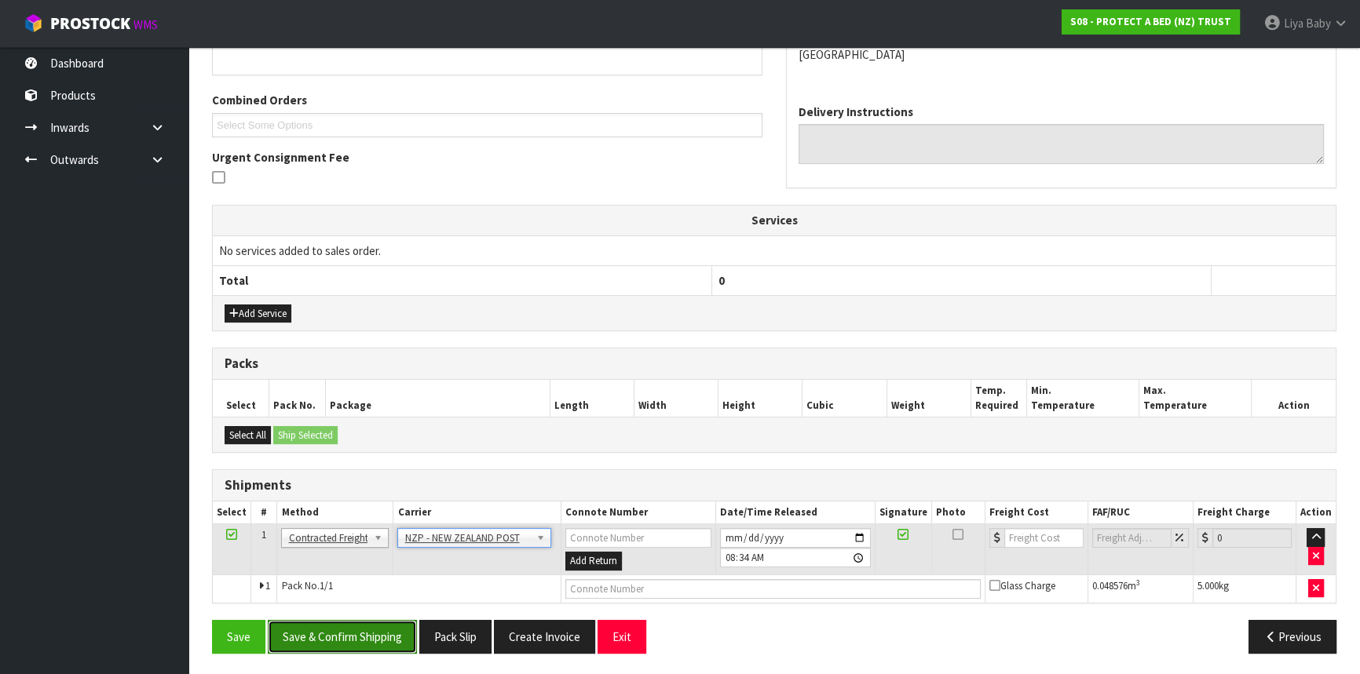
click at [374, 647] on button "Save & Confirm Shipping" at bounding box center [342, 637] width 149 height 34
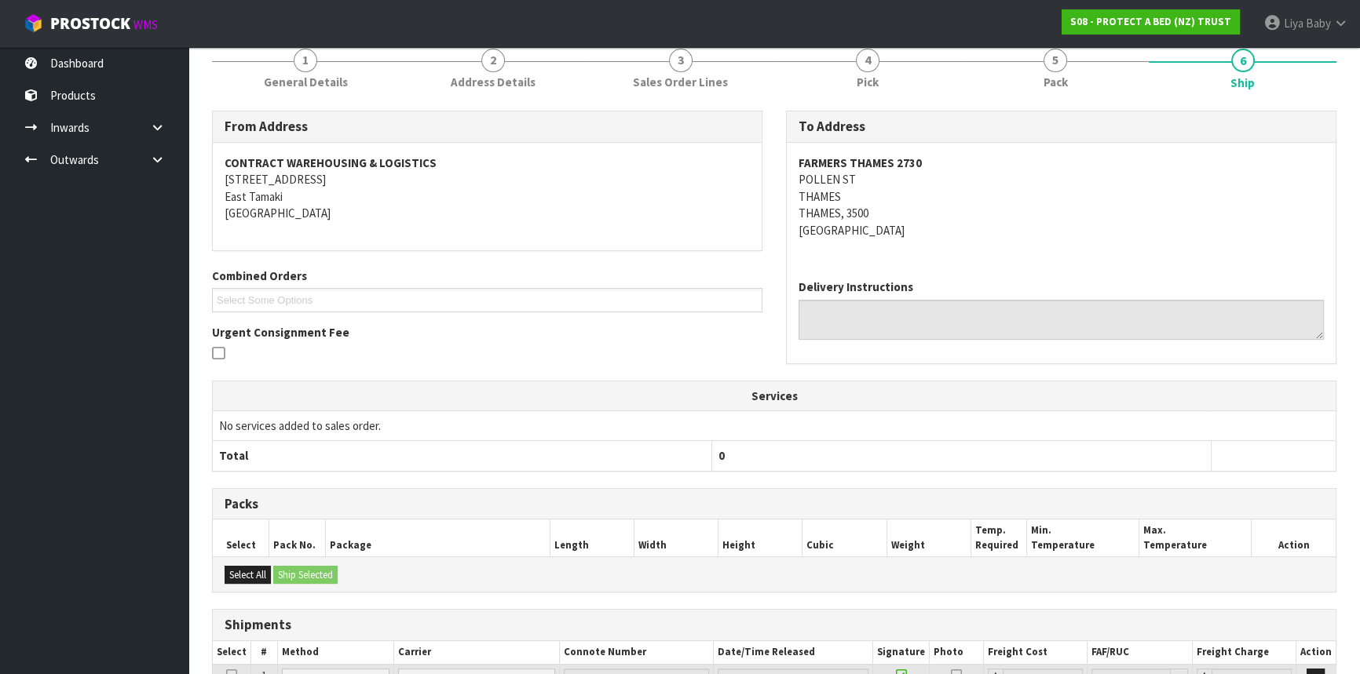
scroll to position [350, 0]
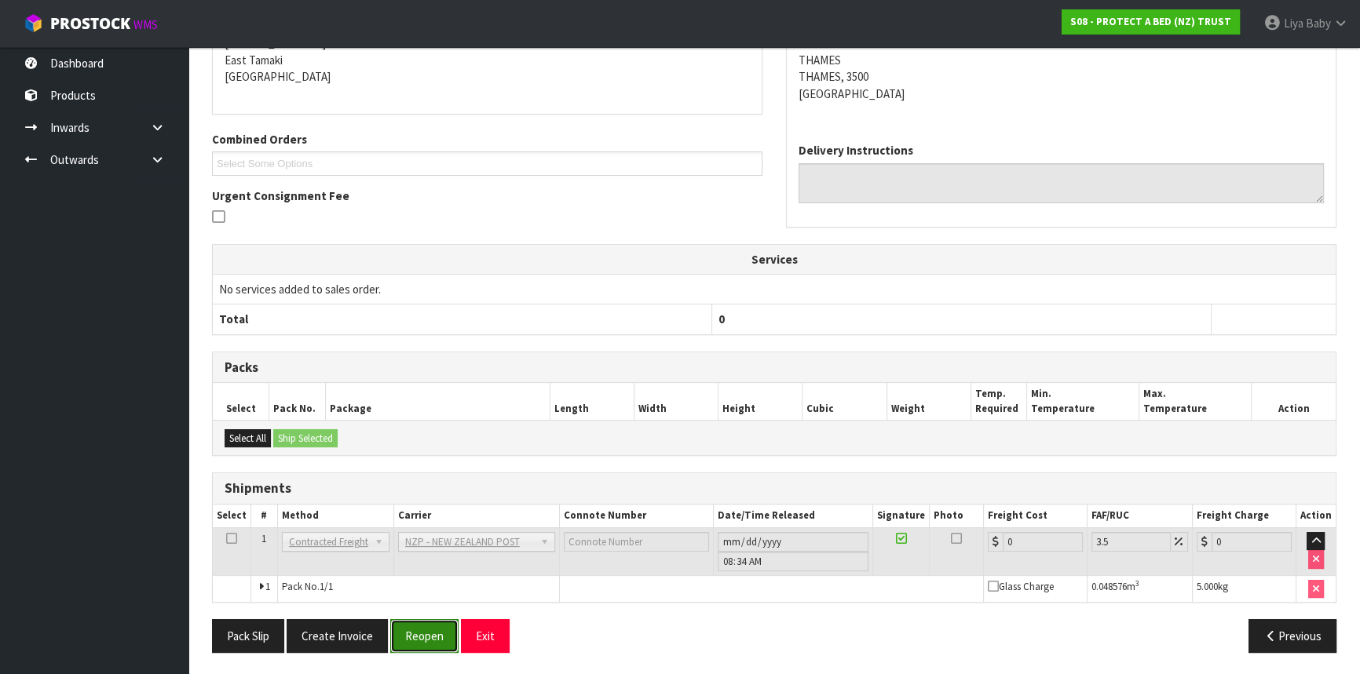
click at [406, 631] on button "Reopen" at bounding box center [424, 637] width 68 height 34
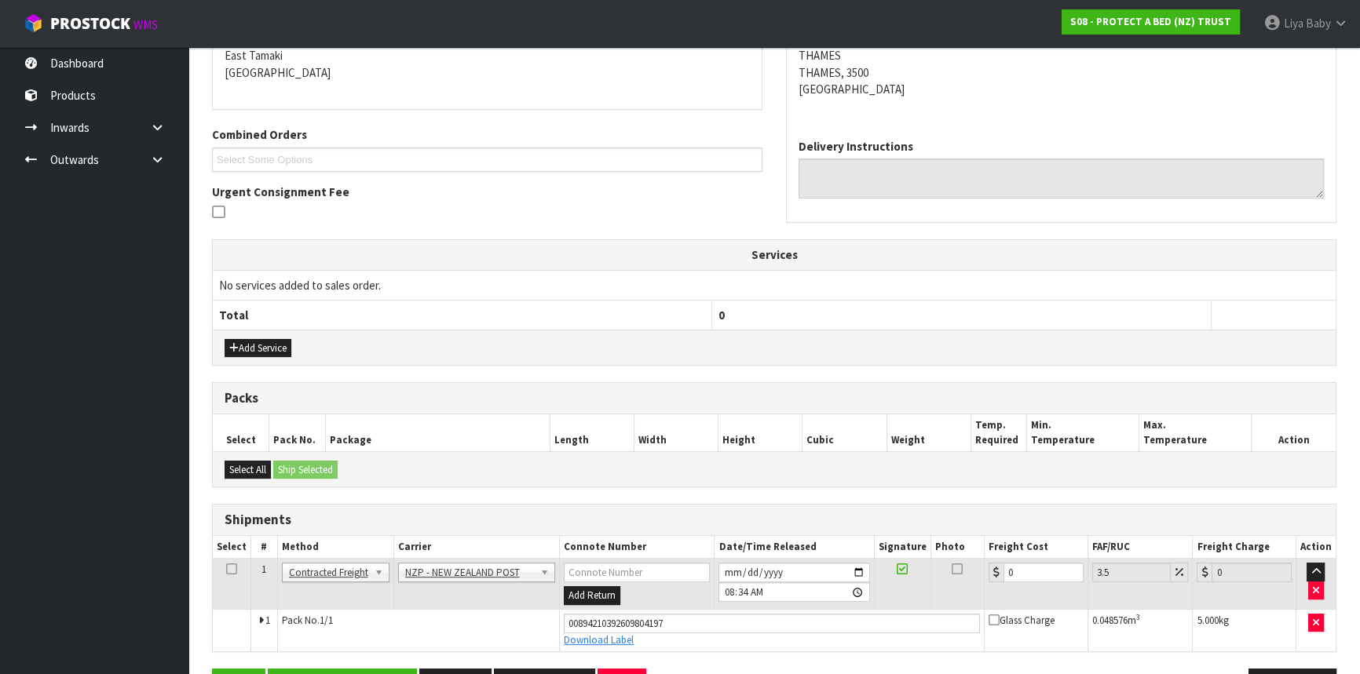
scroll to position [386, 0]
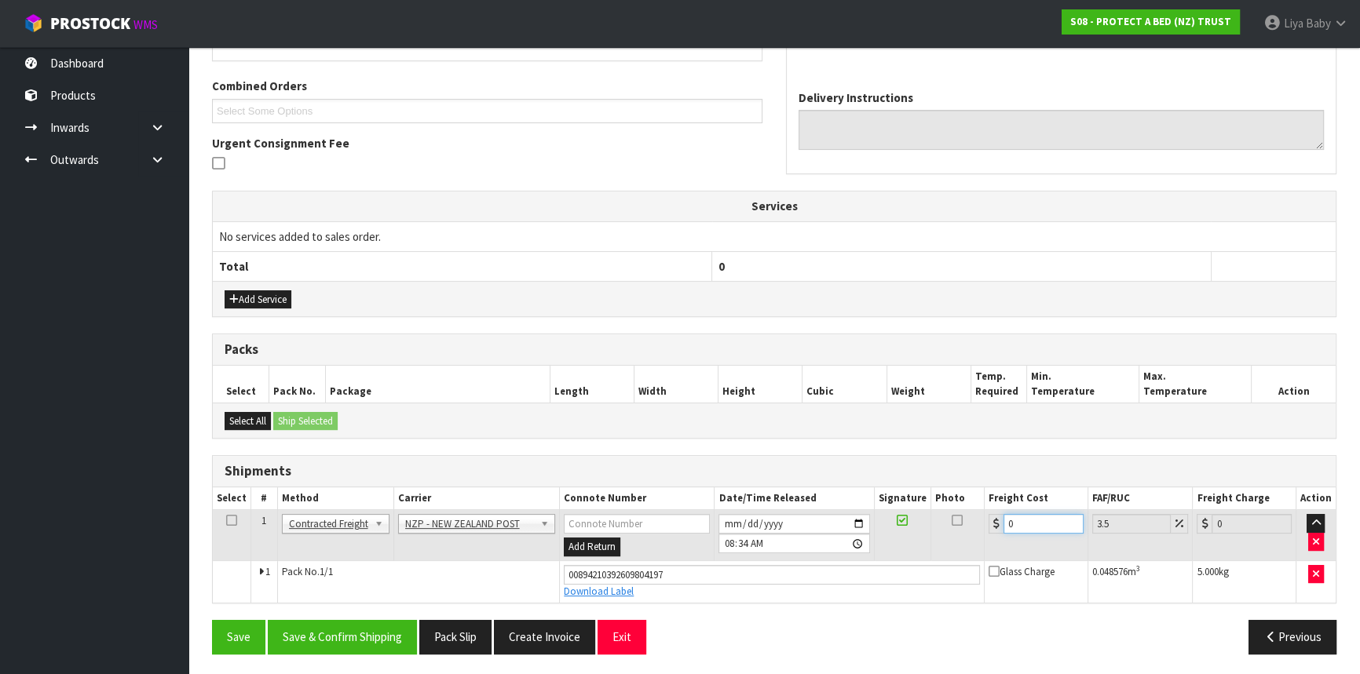
click at [1019, 517] on input "0" at bounding box center [1043, 524] width 80 height 20
type input "7"
type input "7.24"
type input "7.3"
type input "7.56"
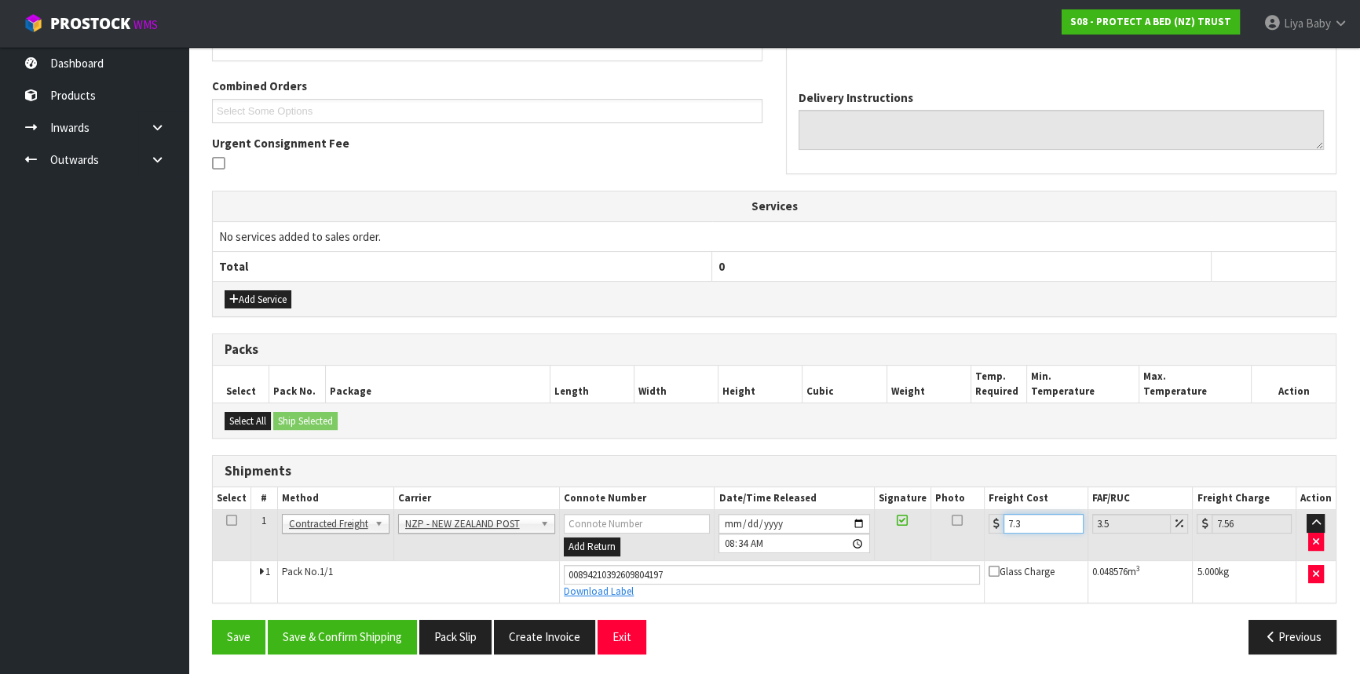
type input "7.31"
type input "7.57"
type input "7.31"
click at [228, 510] on td at bounding box center [232, 535] width 38 height 51
click at [229, 521] on icon at bounding box center [231, 521] width 11 height 1
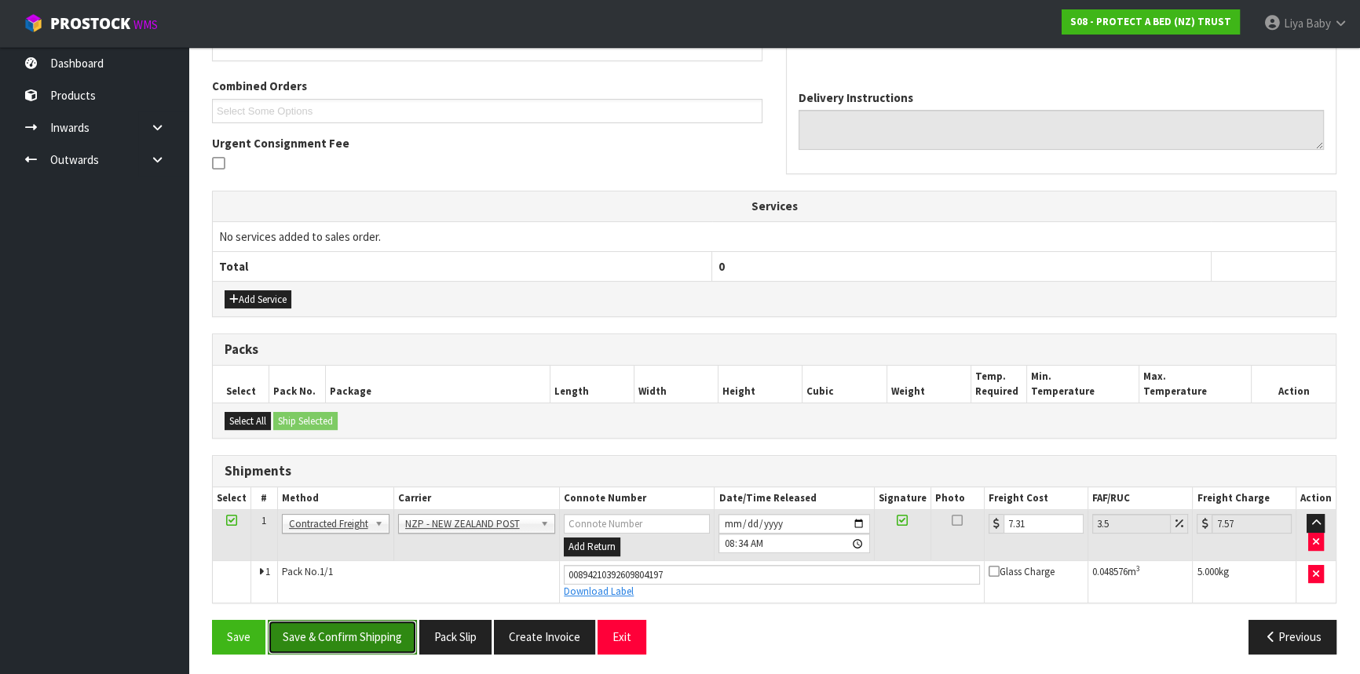
click at [363, 644] on button "Save & Confirm Shipping" at bounding box center [342, 637] width 149 height 34
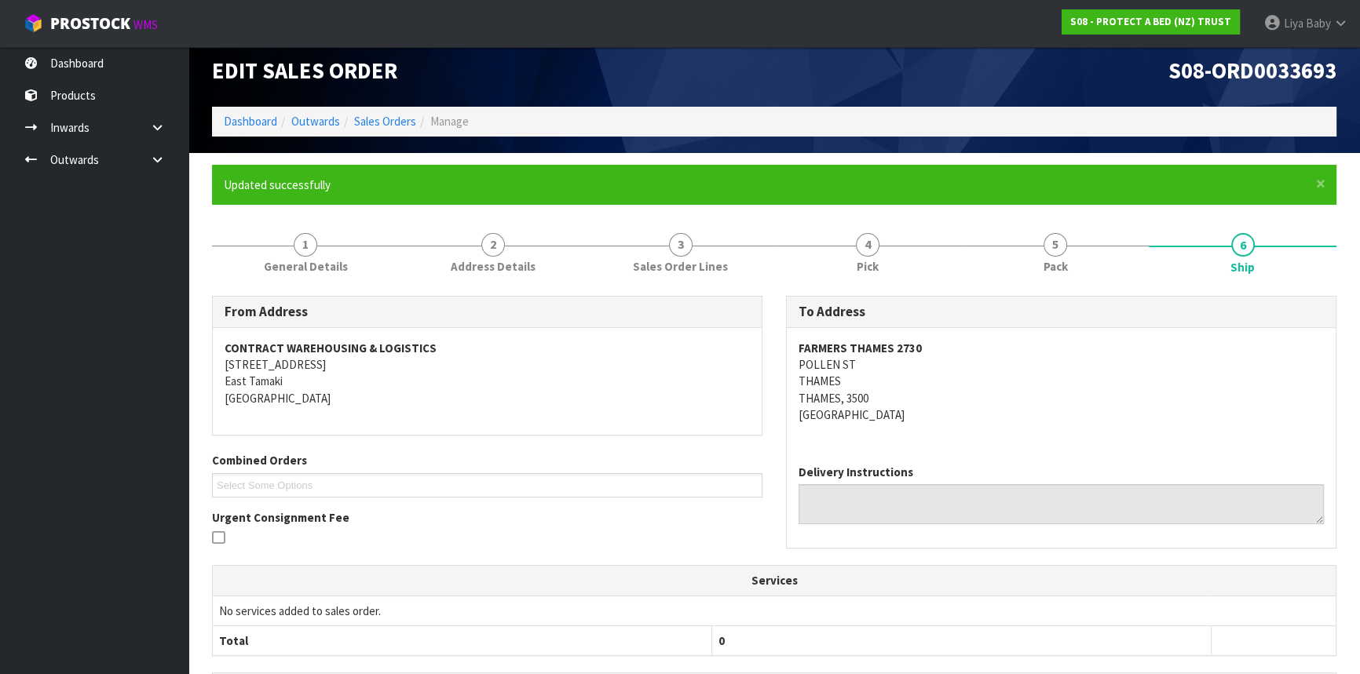
scroll to position [0, 0]
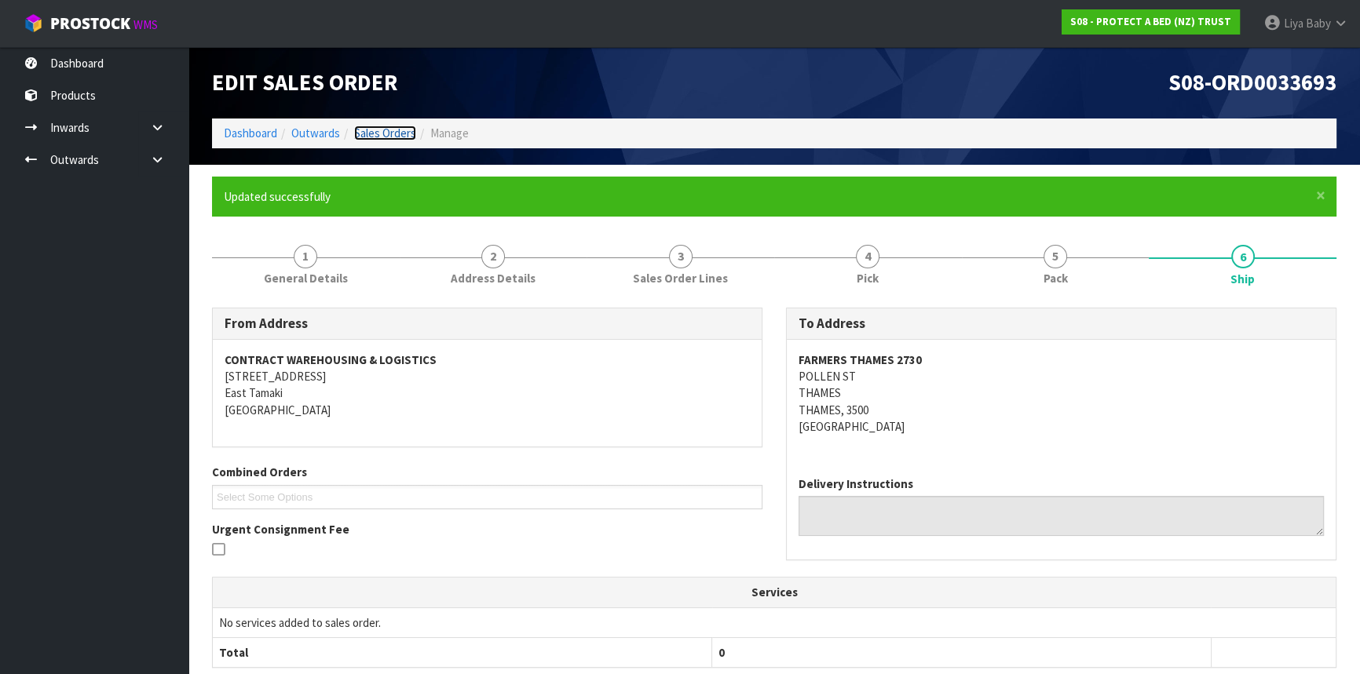
click at [392, 135] on link "Sales Orders" at bounding box center [385, 133] width 62 height 15
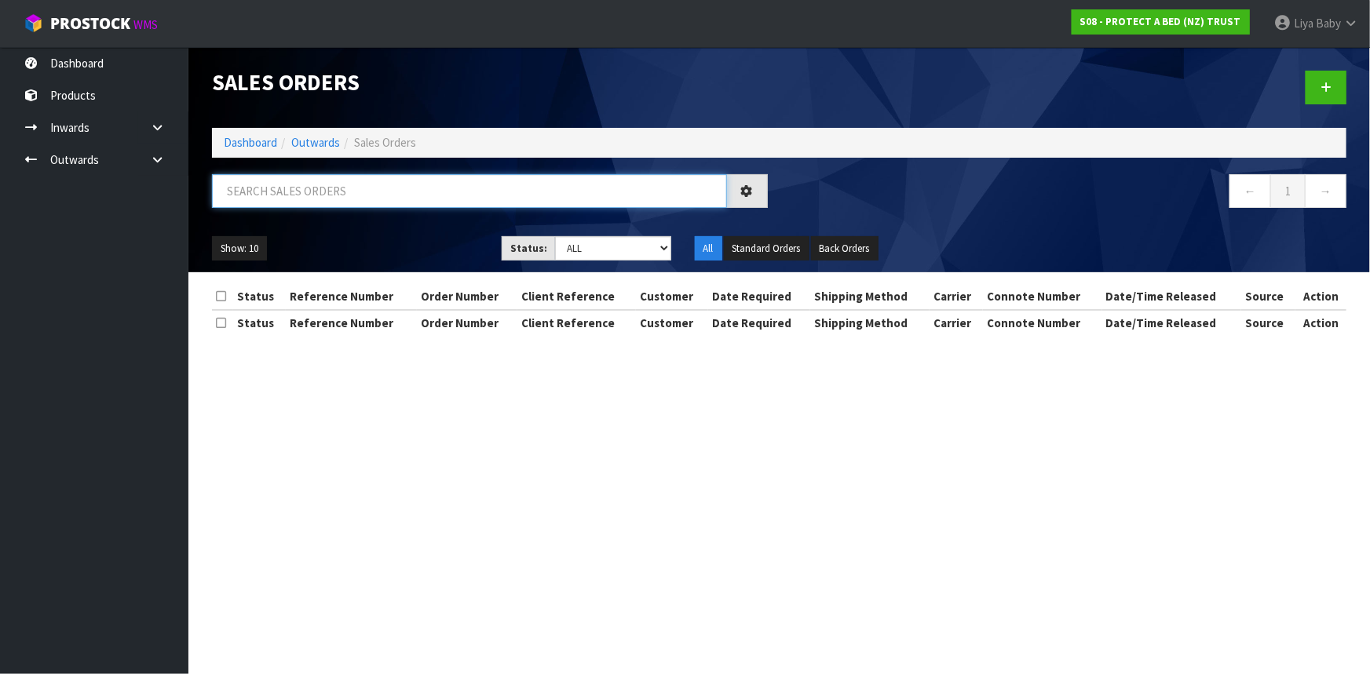
click at [339, 198] on input "text" at bounding box center [469, 191] width 515 height 34
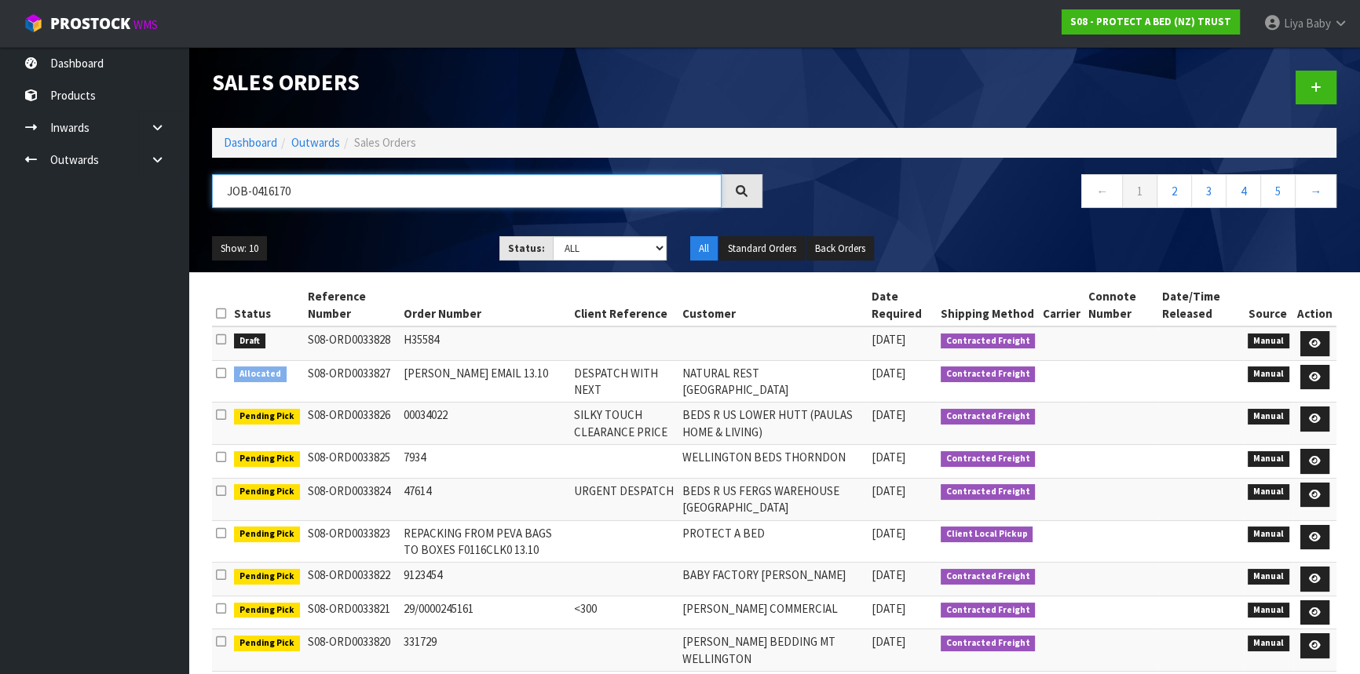
type input "JOB-0416170"
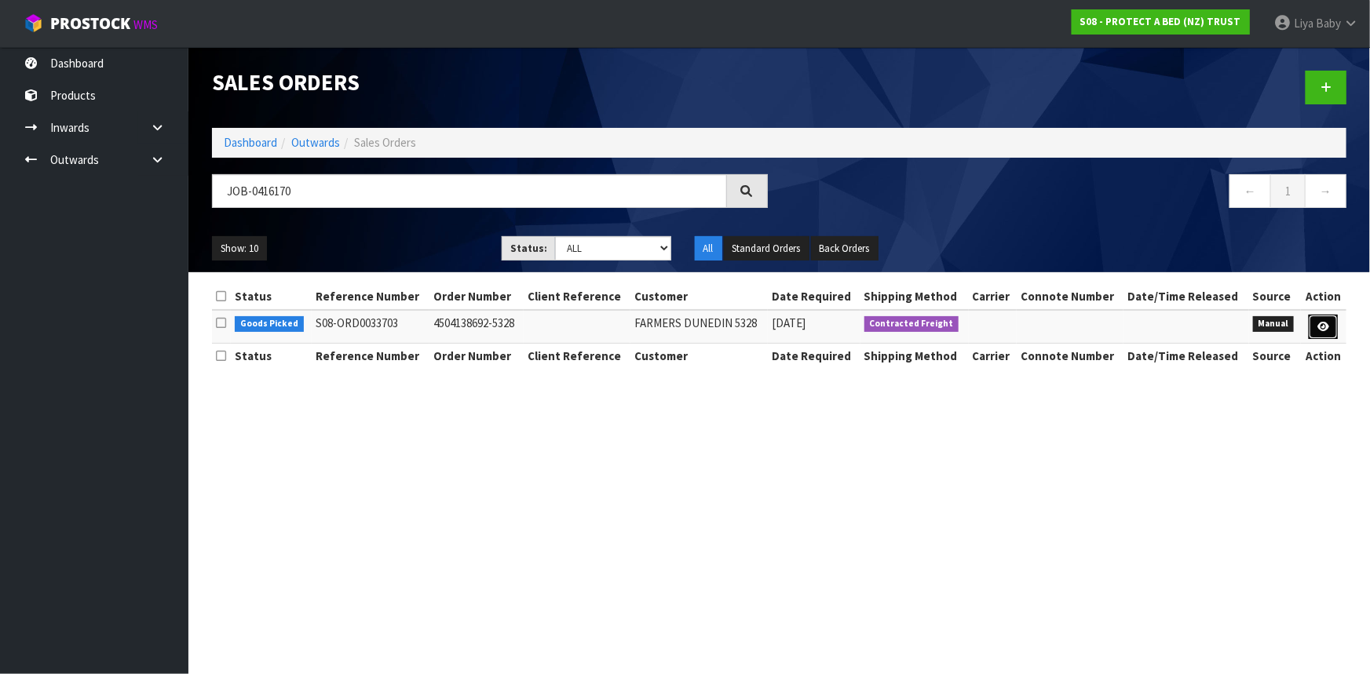
click at [1331, 328] on link at bounding box center [1323, 327] width 29 height 25
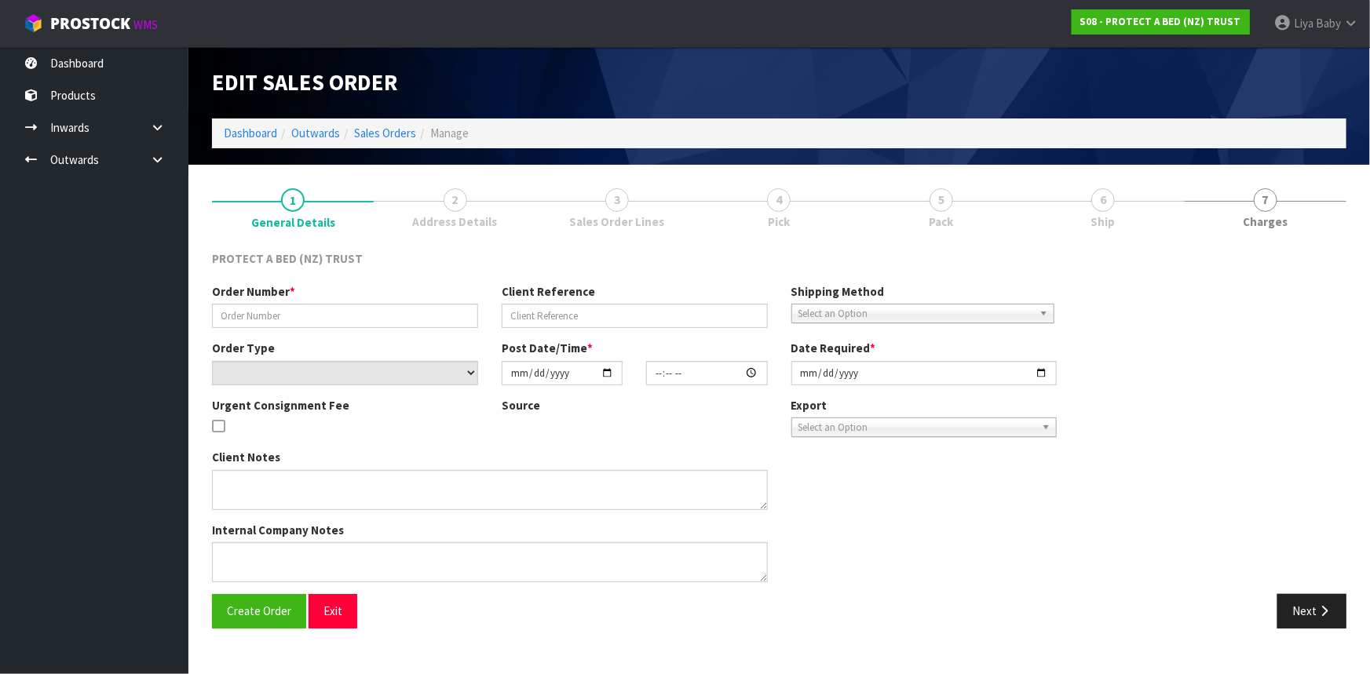
type input "4504138692-5328"
select select "number:0"
type input "[DATE]"
type input "08:49:00.000"
type input "[DATE]"
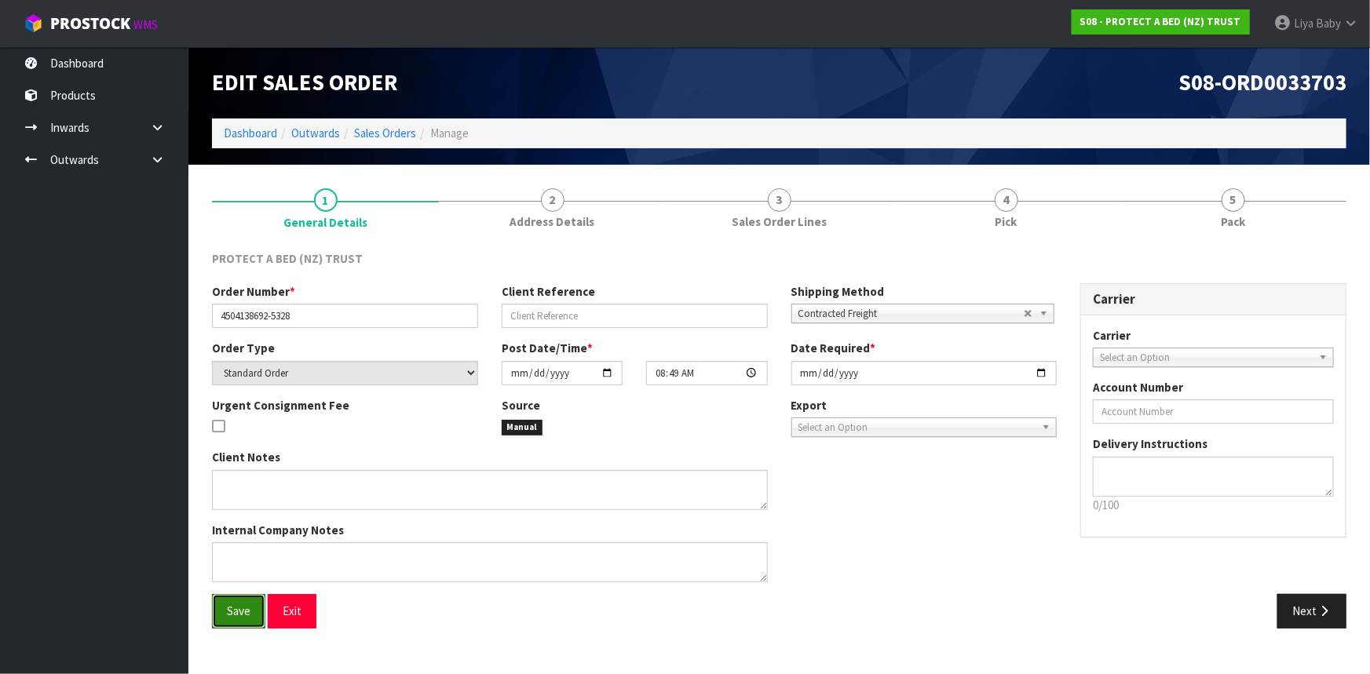
click at [241, 609] on span "Save" at bounding box center [239, 611] width 24 height 15
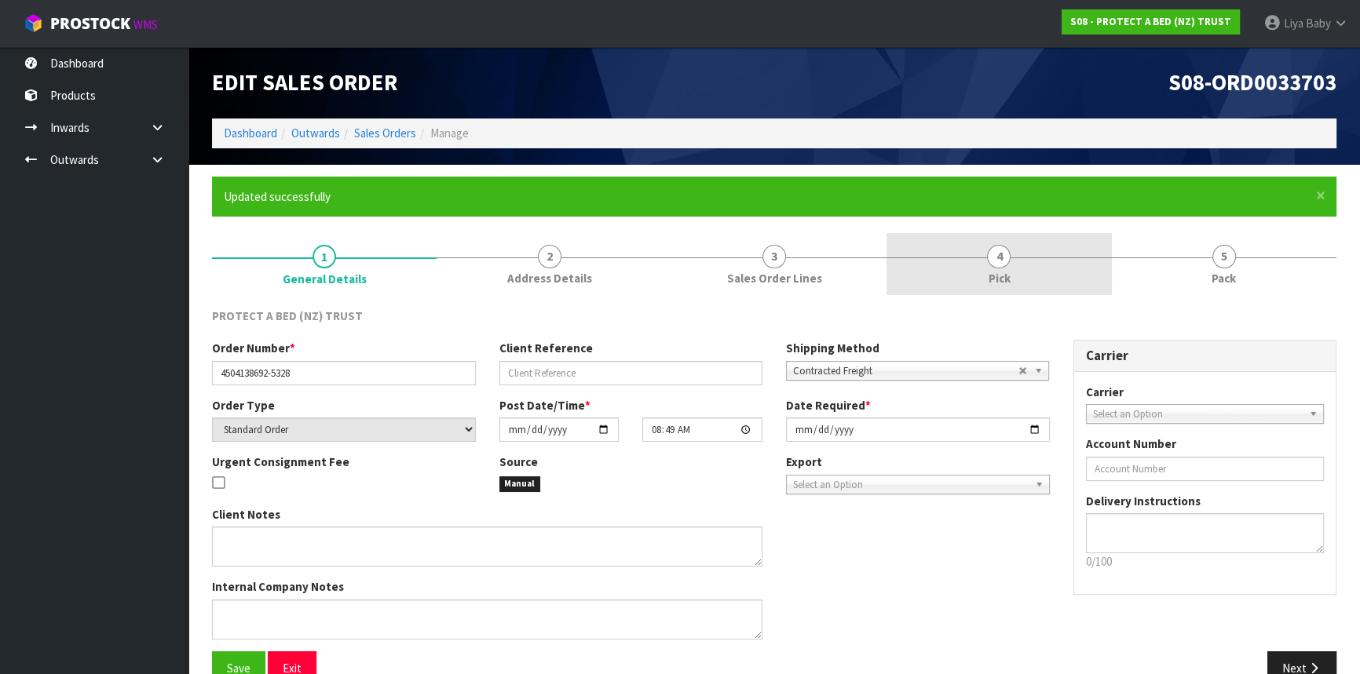
click at [993, 250] on span "4" at bounding box center [999, 257] width 24 height 24
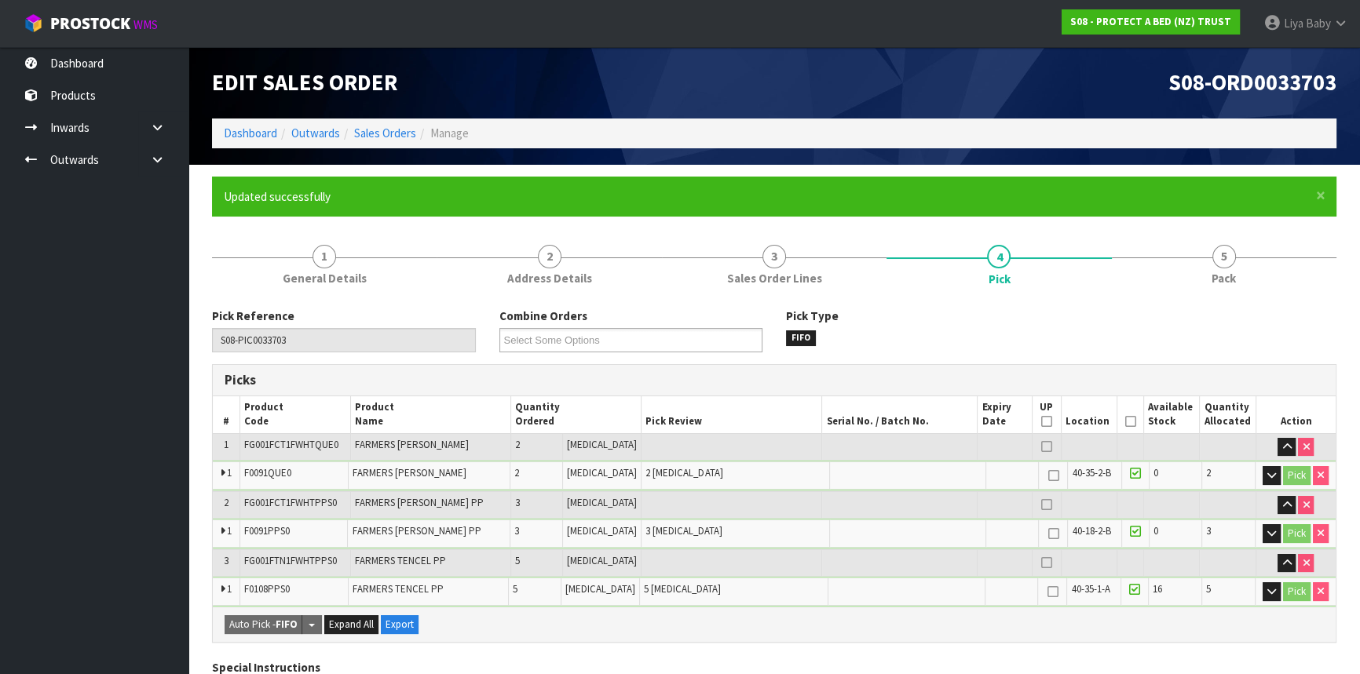
click at [1128, 422] on icon at bounding box center [1129, 422] width 11 height 1
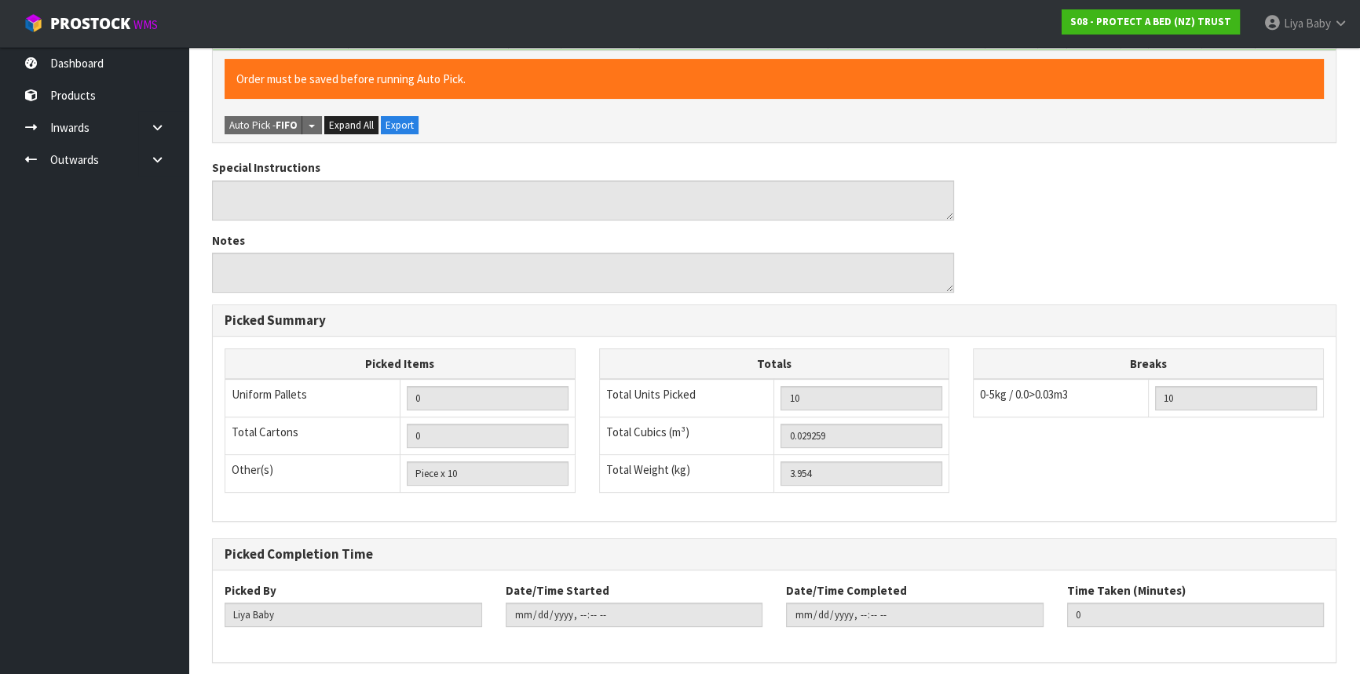
scroll to position [615, 0]
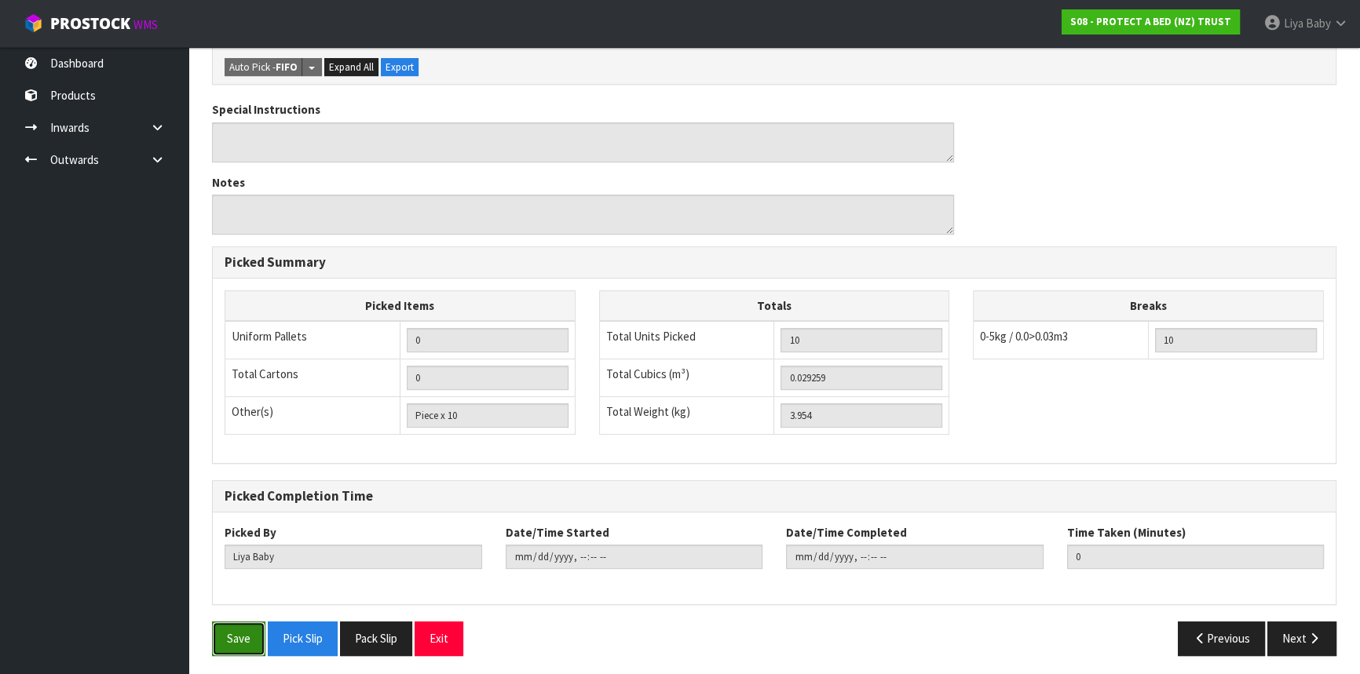
click at [228, 649] on button "Save" at bounding box center [238, 639] width 53 height 34
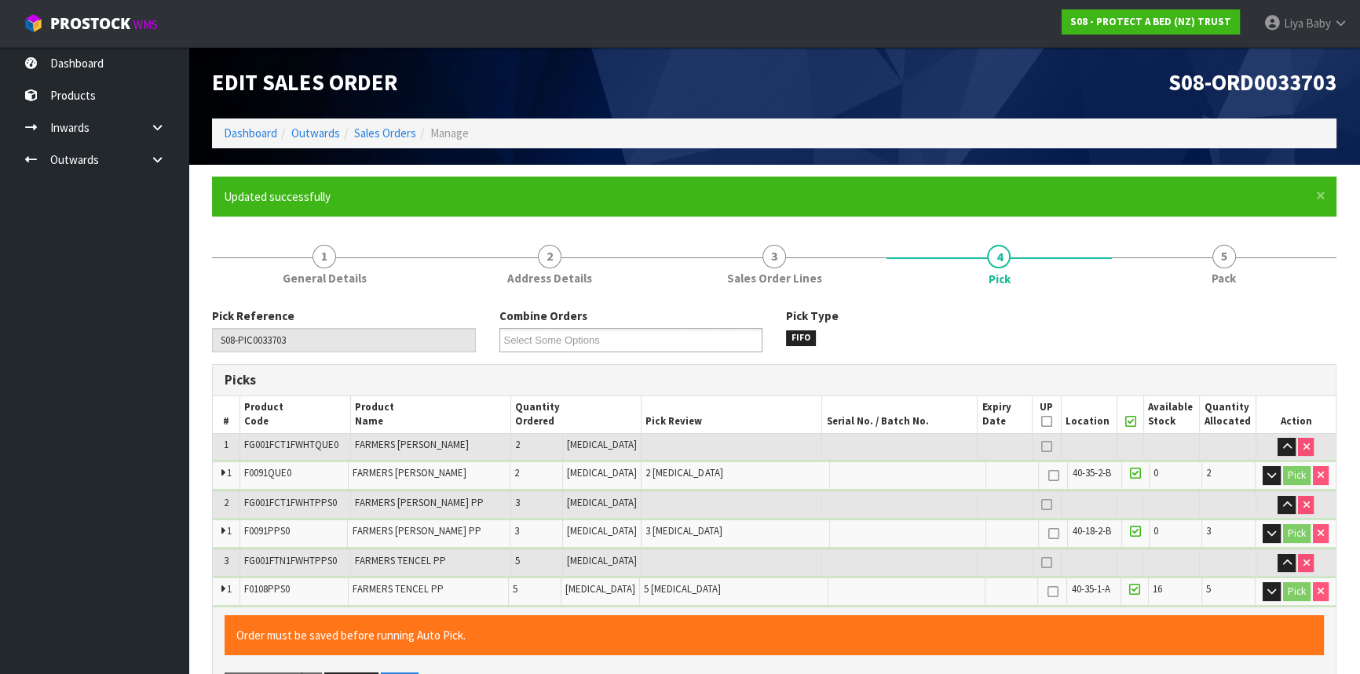
type input "[DATE]T08:41:53"
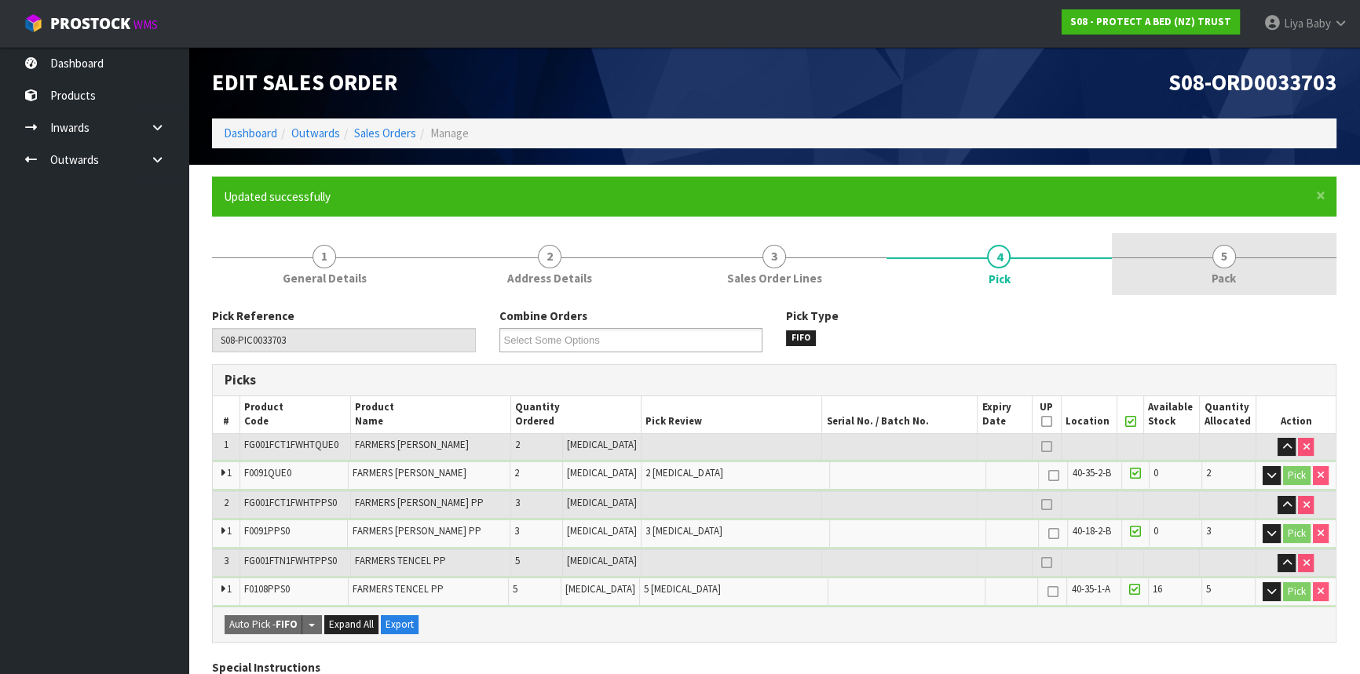
click at [1165, 262] on link "5 Pack" at bounding box center [1224, 264] width 225 height 62
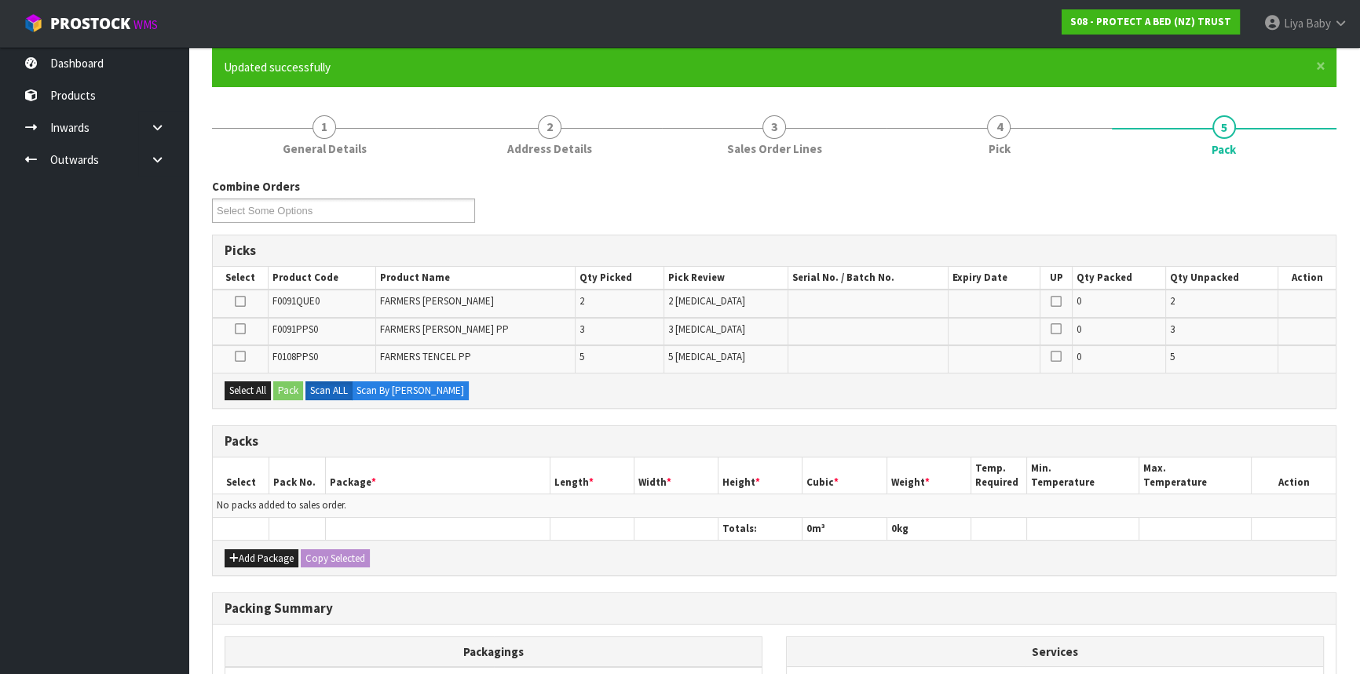
scroll to position [285, 0]
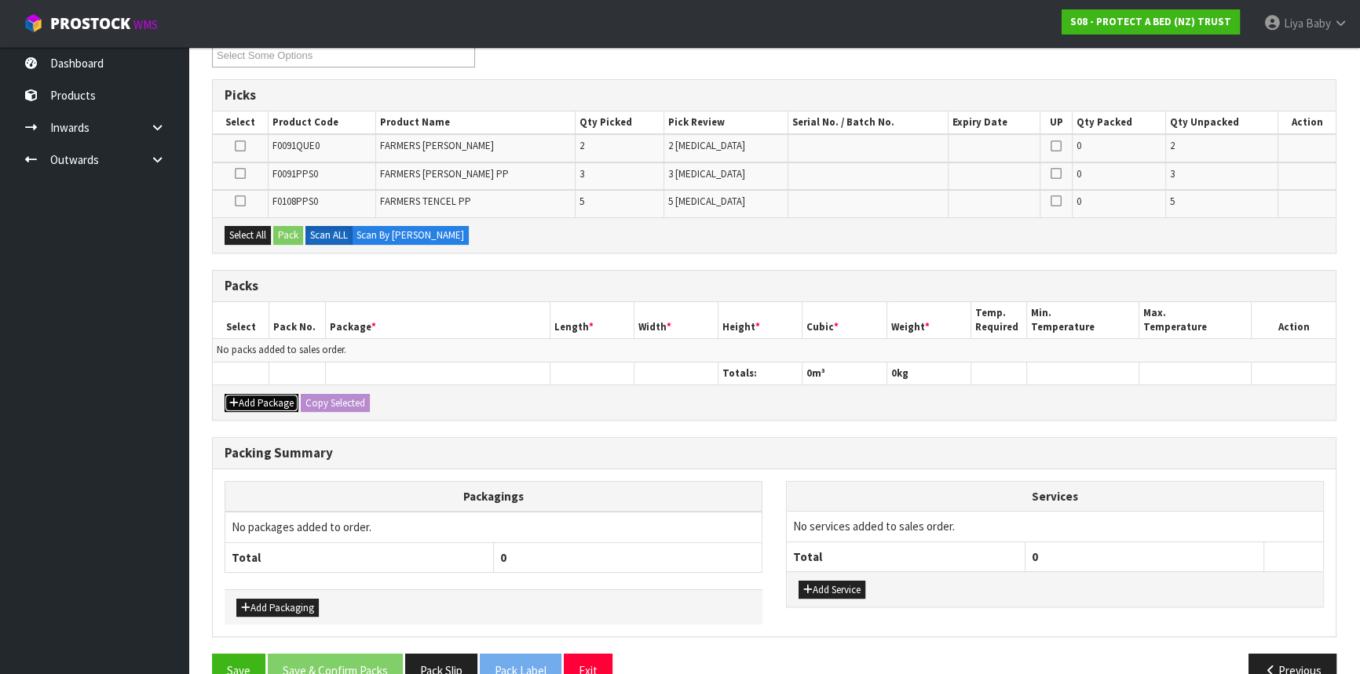
click at [266, 394] on button "Add Package" at bounding box center [262, 403] width 74 height 19
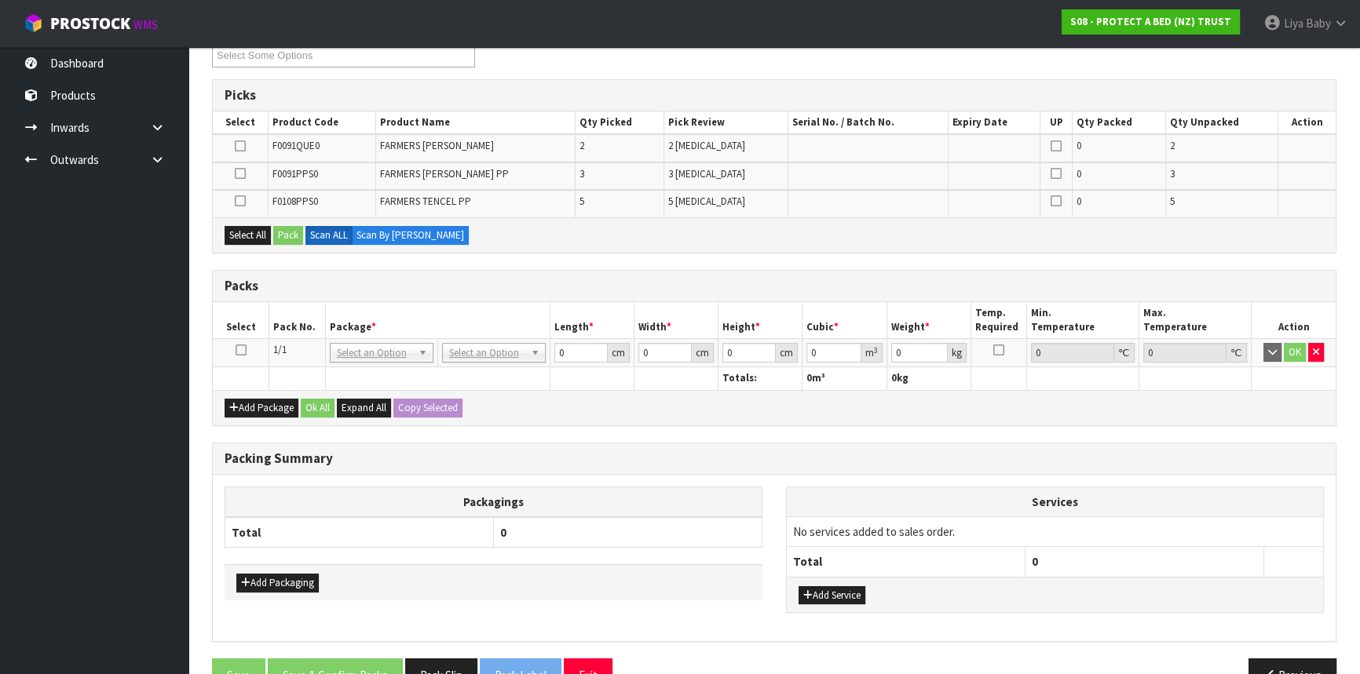
click at [239, 351] on icon at bounding box center [241, 350] width 11 height 1
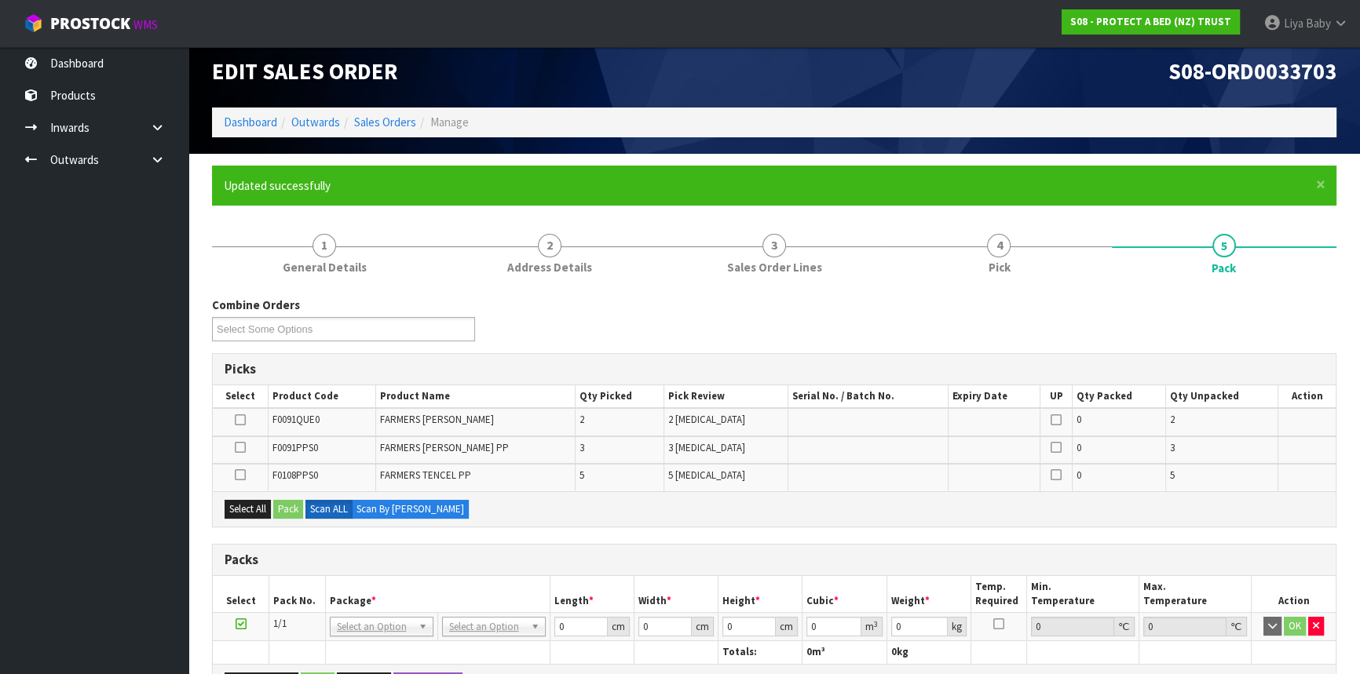
scroll to position [0, 0]
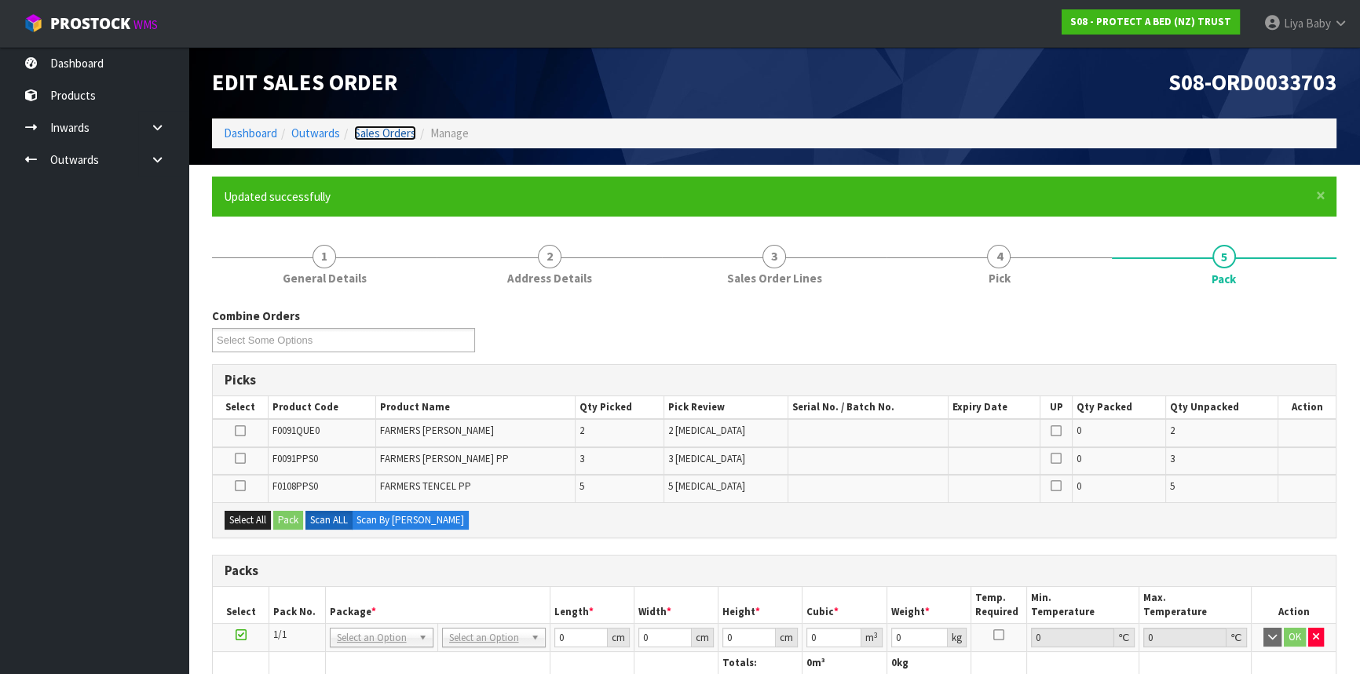
click at [386, 130] on link "Sales Orders" at bounding box center [385, 133] width 62 height 15
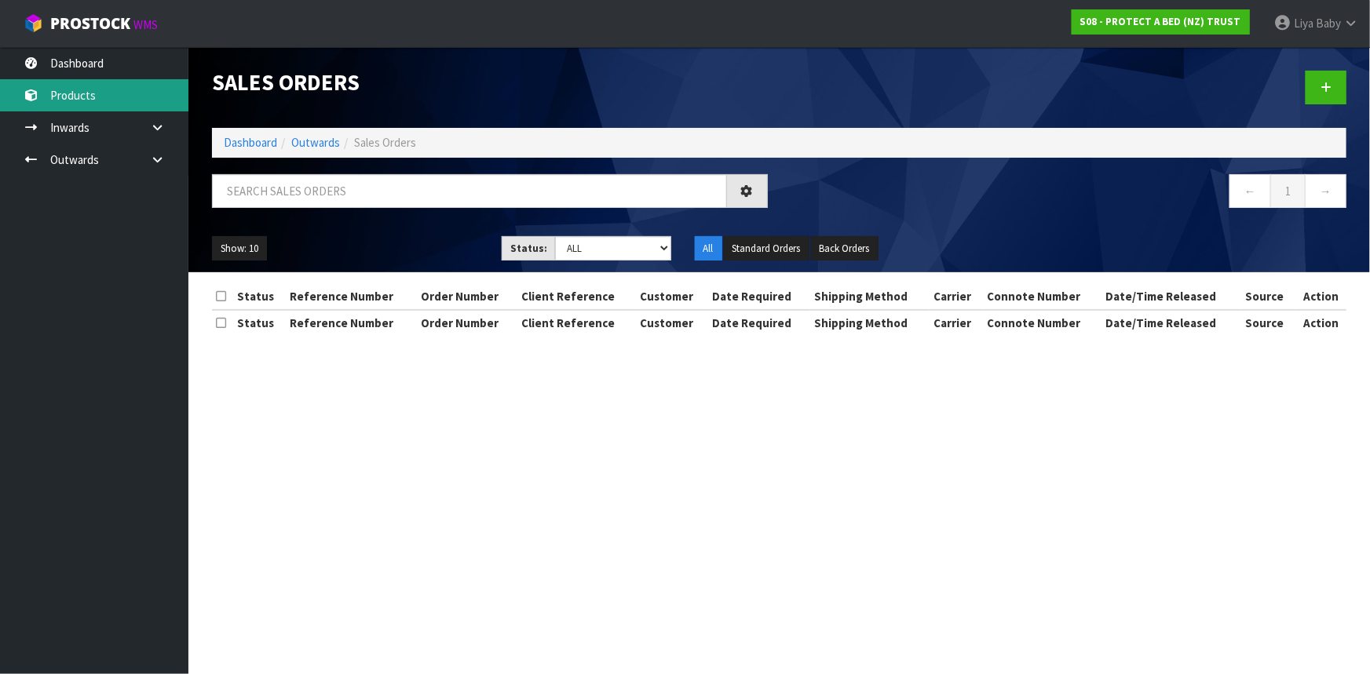
click at [109, 86] on link "Products" at bounding box center [94, 95] width 188 height 32
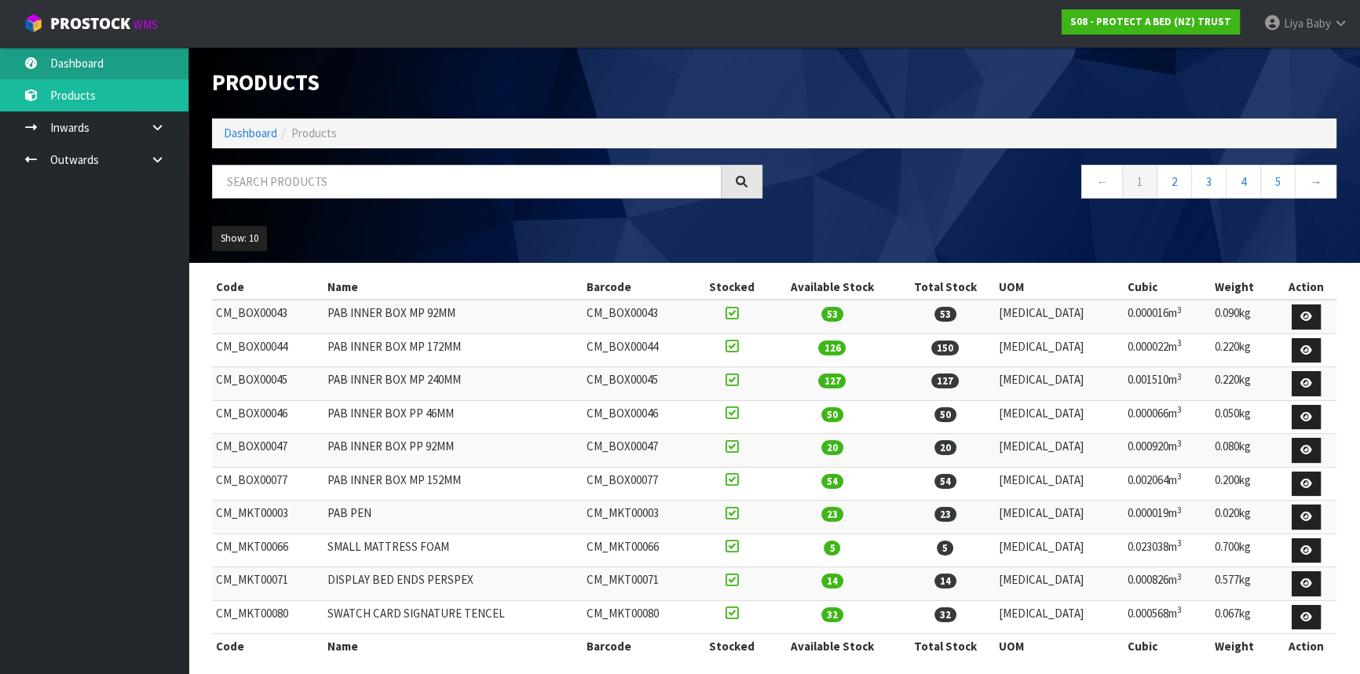
click at [109, 68] on link "Dashboard" at bounding box center [94, 63] width 188 height 32
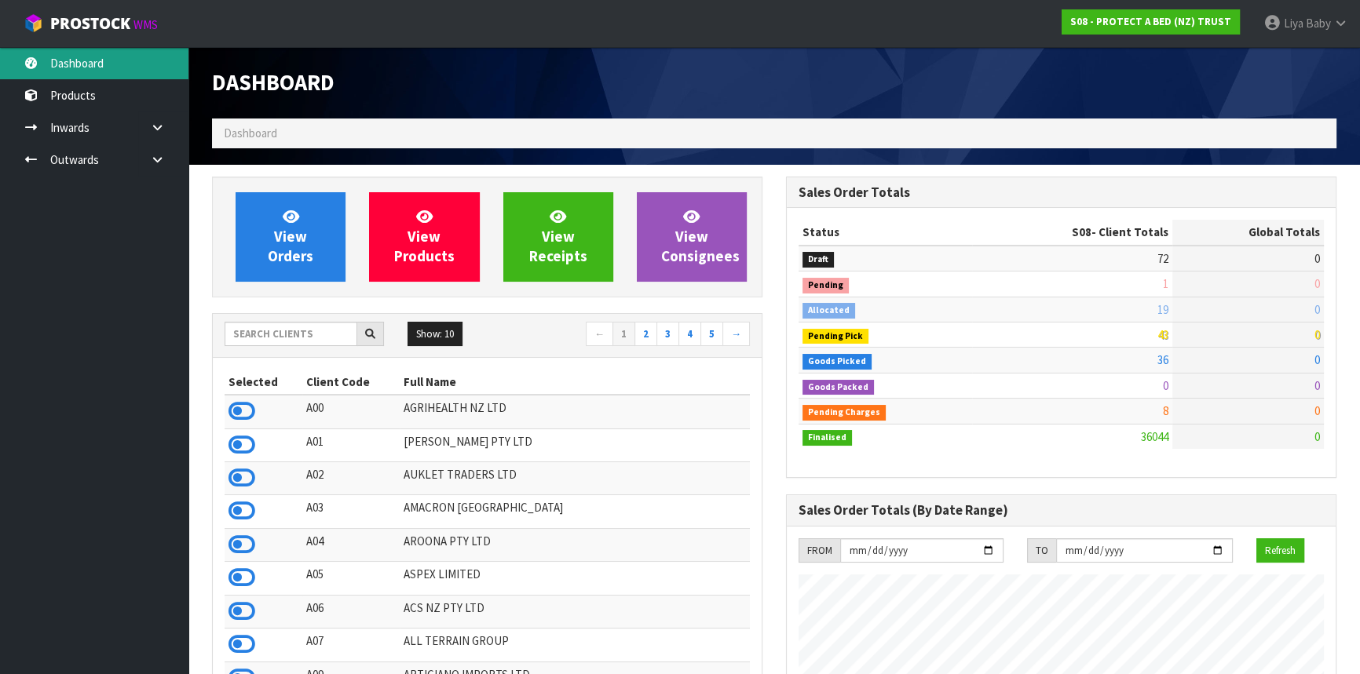
scroll to position [1187, 573]
click at [258, 338] on input "text" at bounding box center [291, 334] width 133 height 24
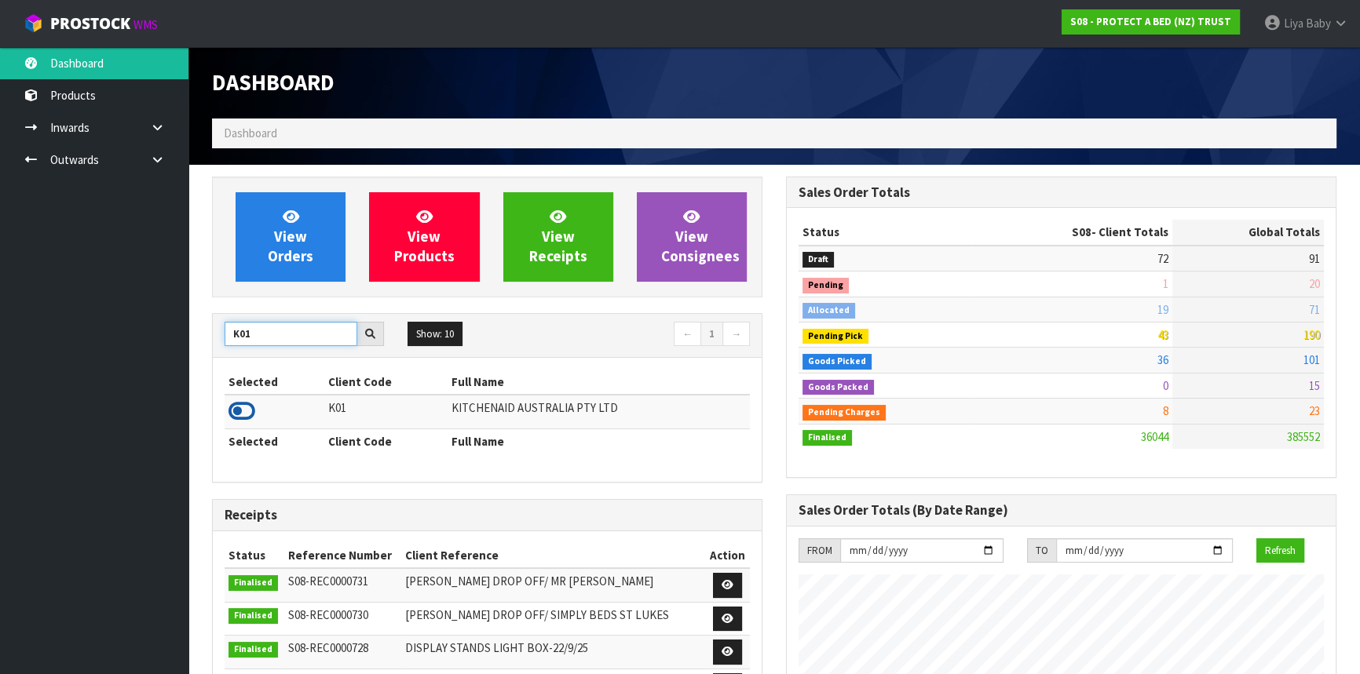
type input "K01"
click at [239, 410] on icon at bounding box center [241, 412] width 27 height 24
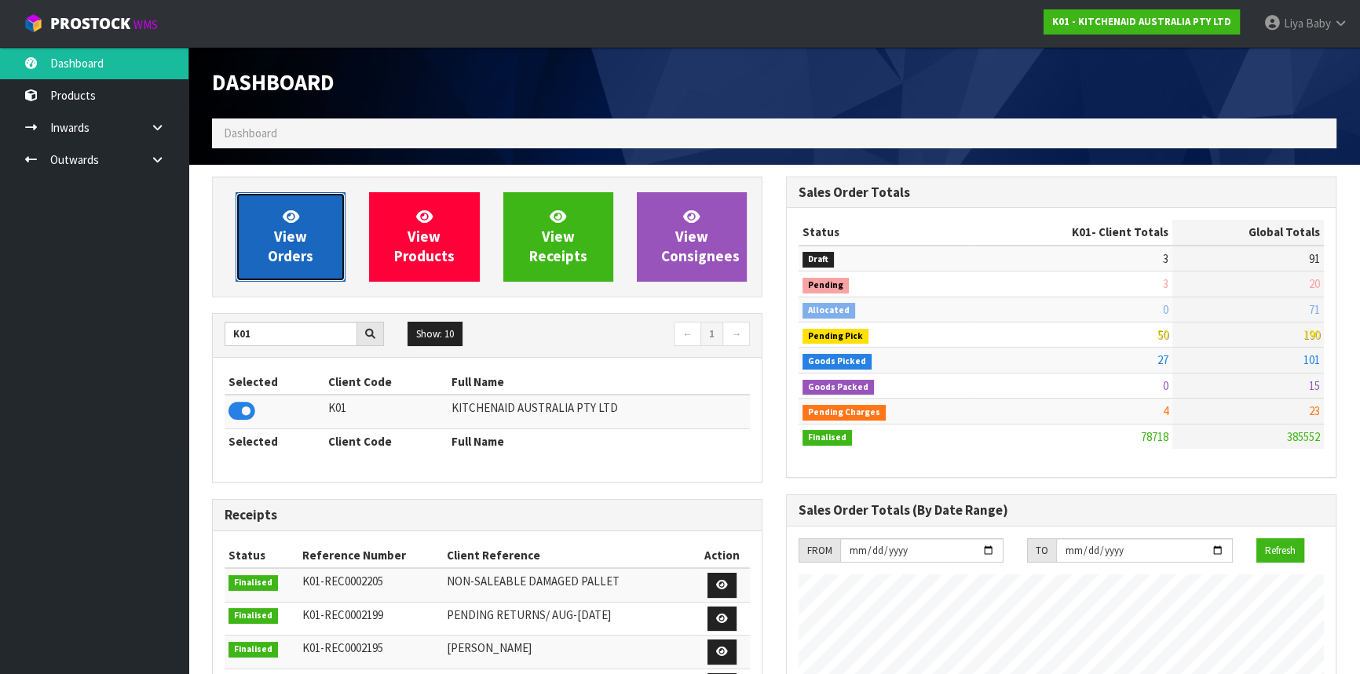
click at [309, 264] on span "View Orders" at bounding box center [291, 236] width 46 height 59
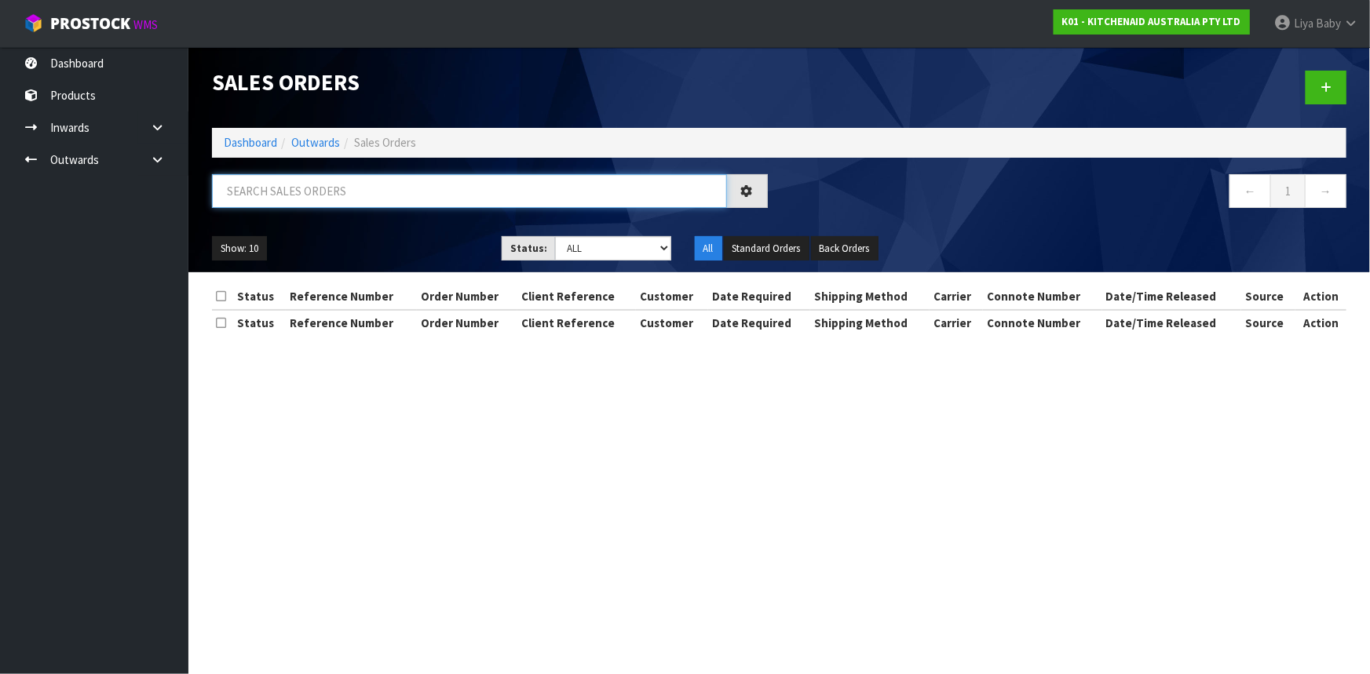
click at [301, 186] on input "text" at bounding box center [469, 191] width 515 height 34
type input "JOB-0417080"
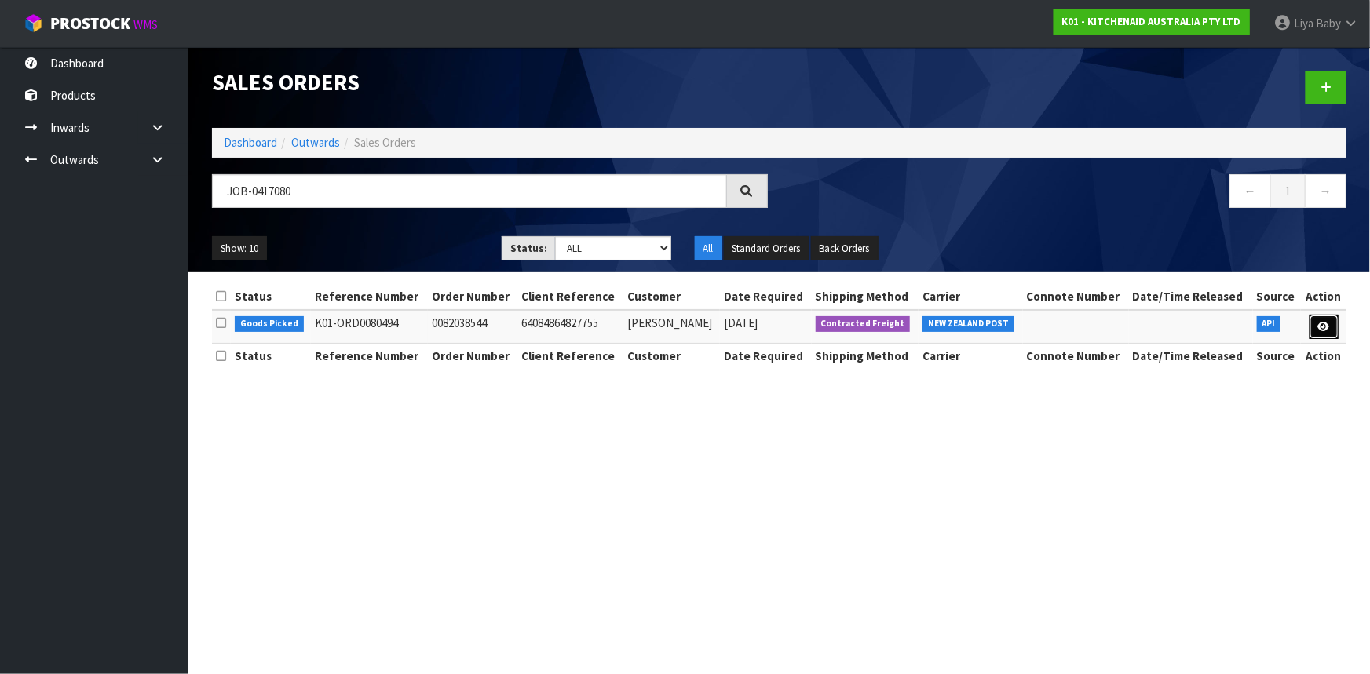
click at [1330, 315] on link at bounding box center [1324, 327] width 29 height 25
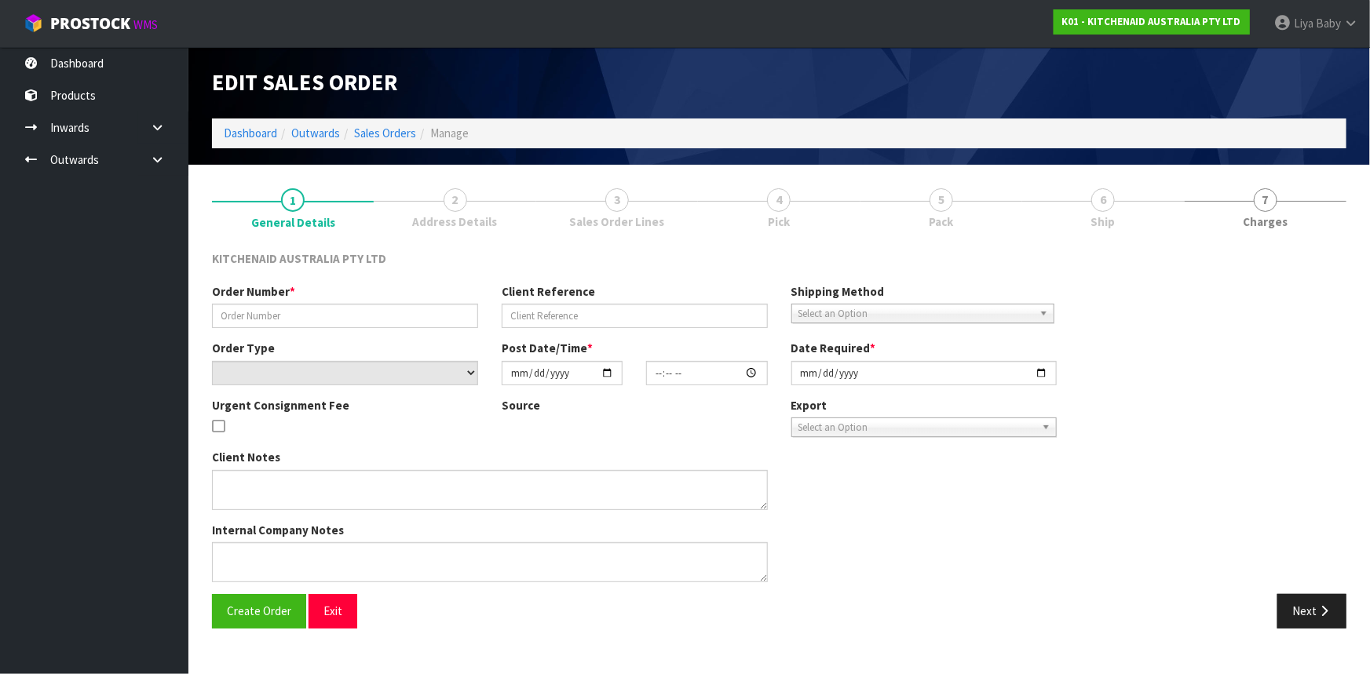
type input "0082038544"
type input "64084864827755"
select select "number:0"
type input "[DATE]"
type input "16:40:59.000"
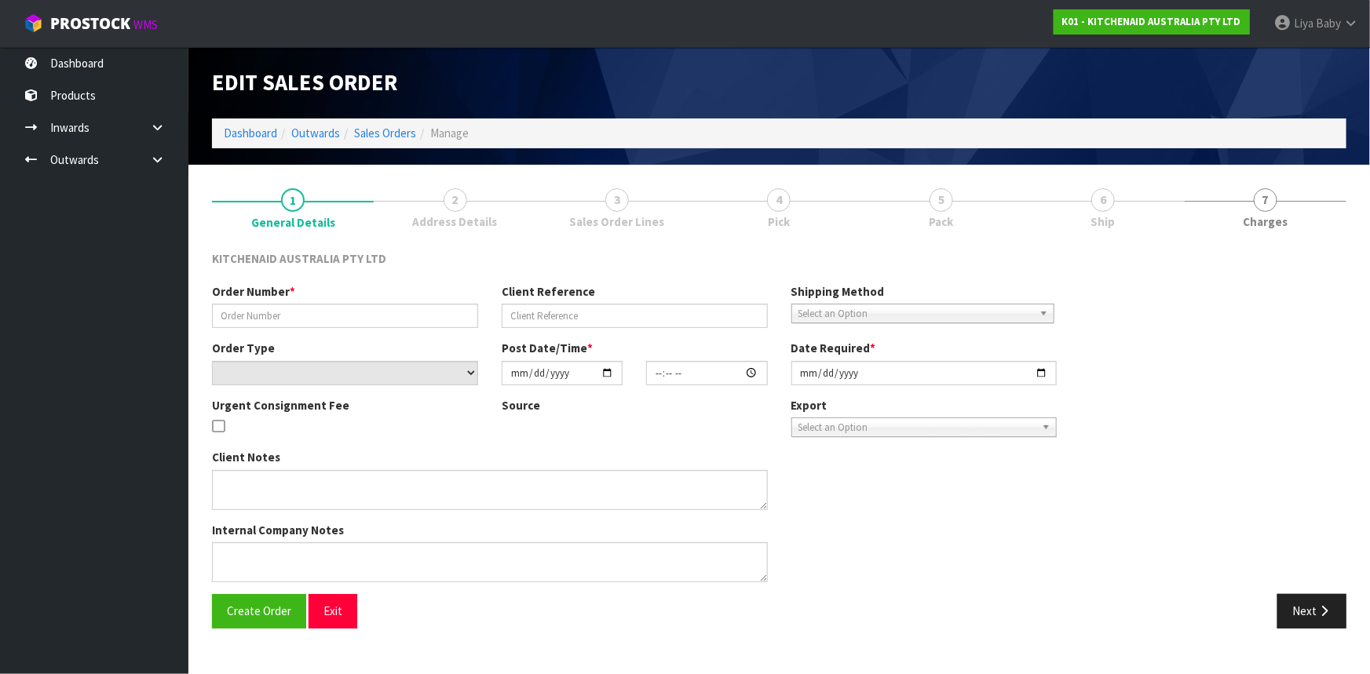
type input "[DATE]"
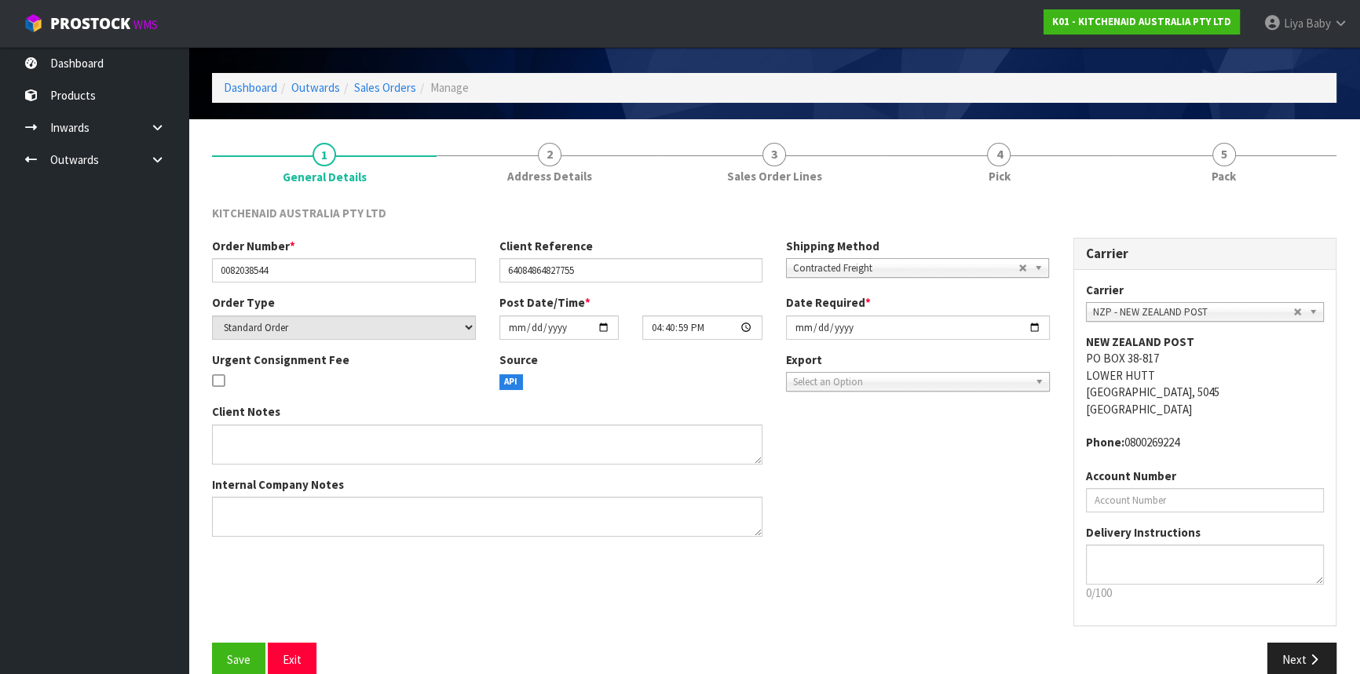
scroll to position [71, 0]
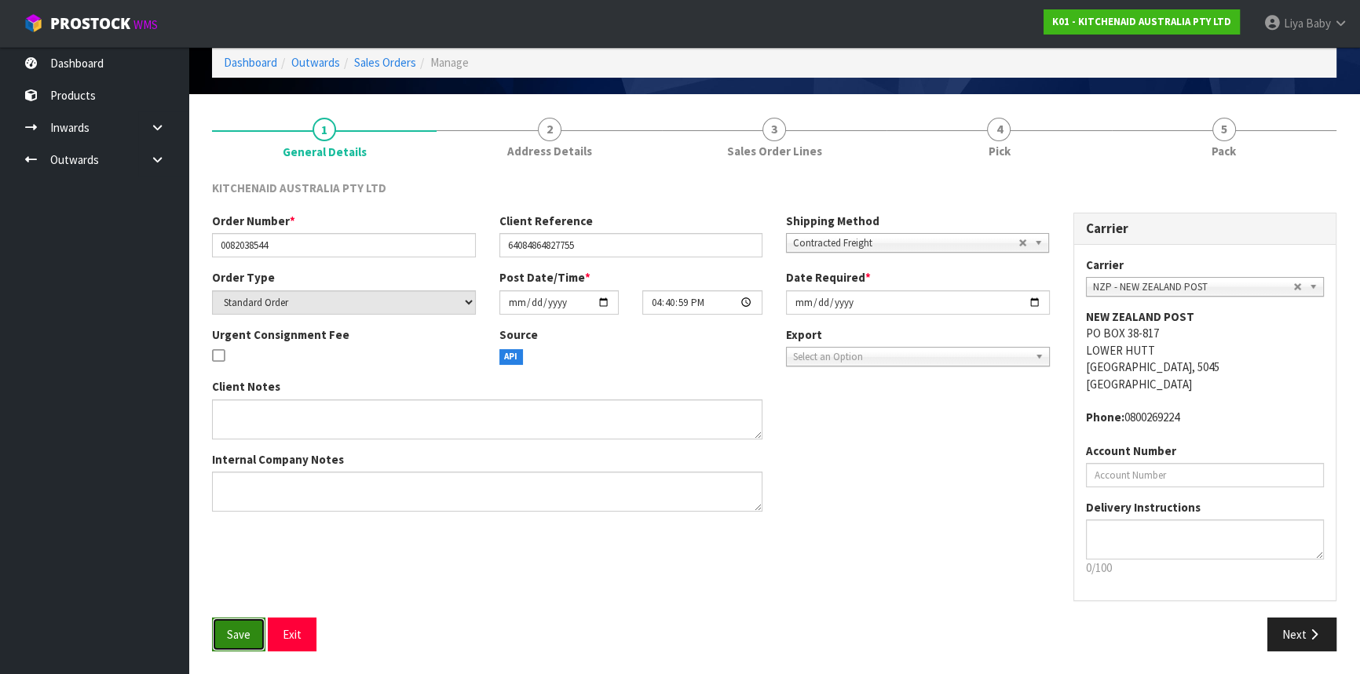
click at [239, 632] on span "Save" at bounding box center [239, 634] width 24 height 15
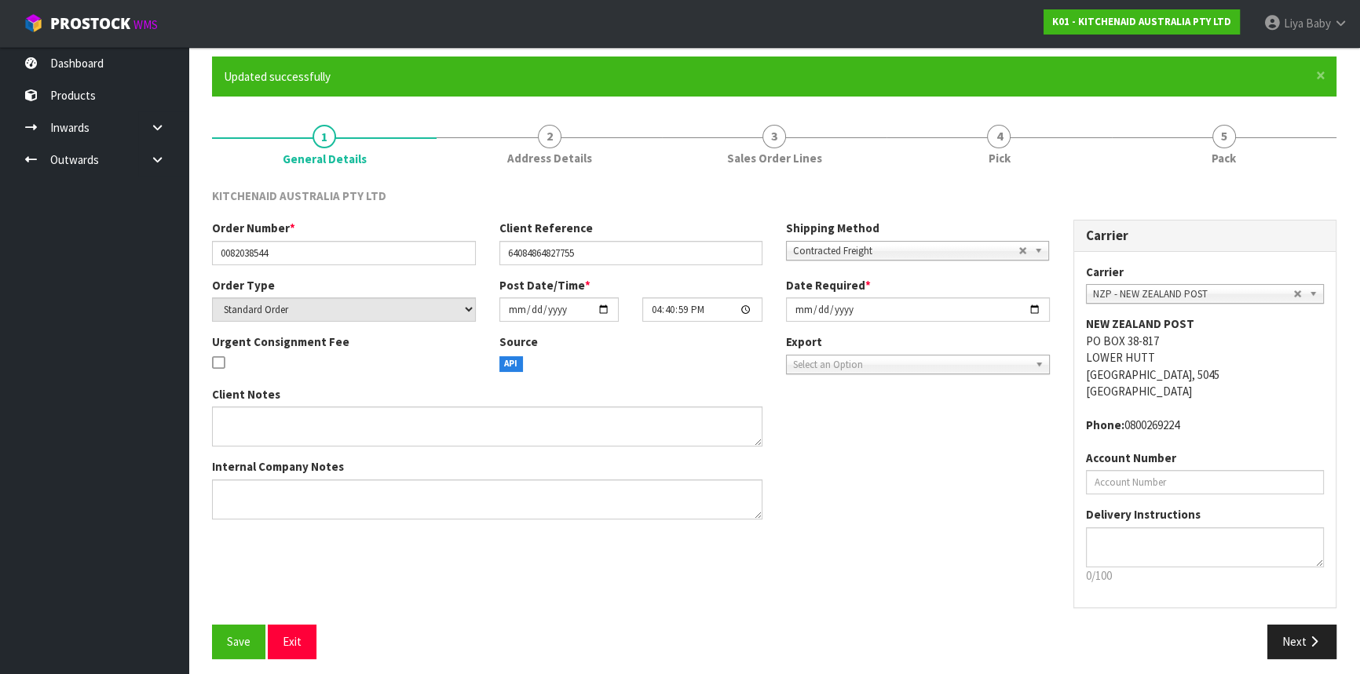
scroll to position [127, 0]
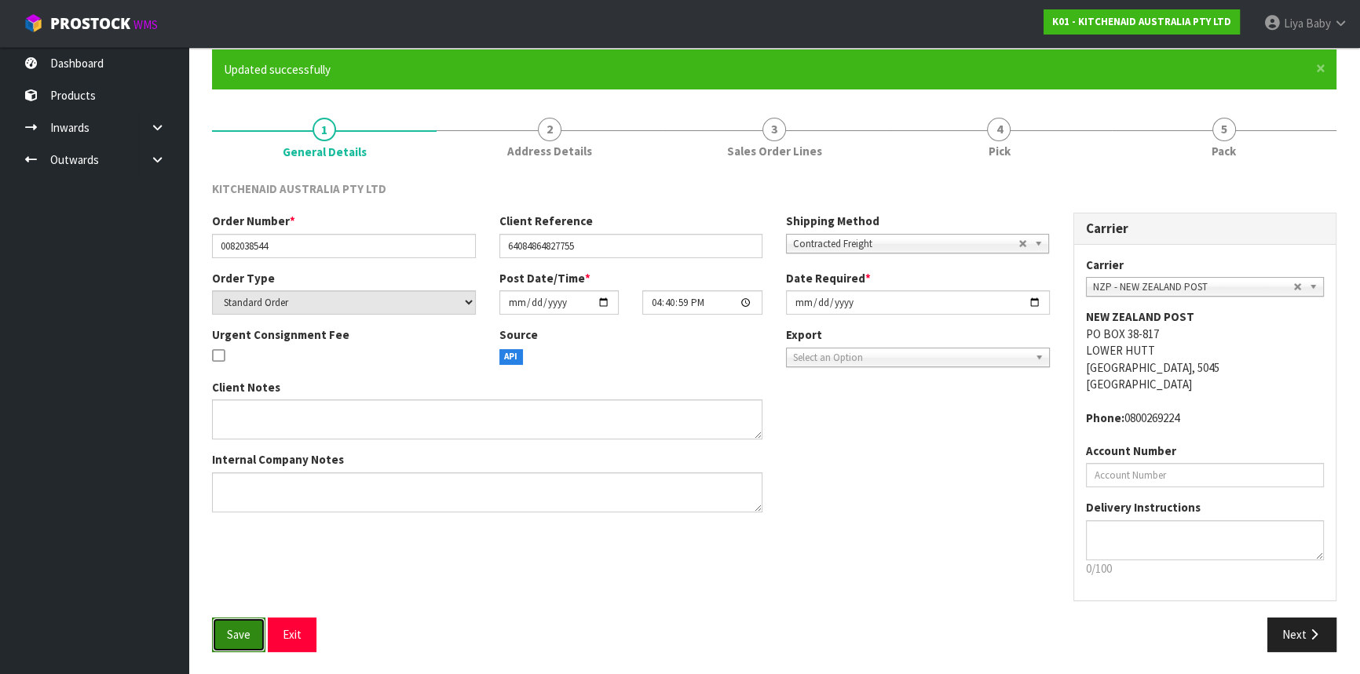
click at [221, 634] on button "Save" at bounding box center [238, 635] width 53 height 34
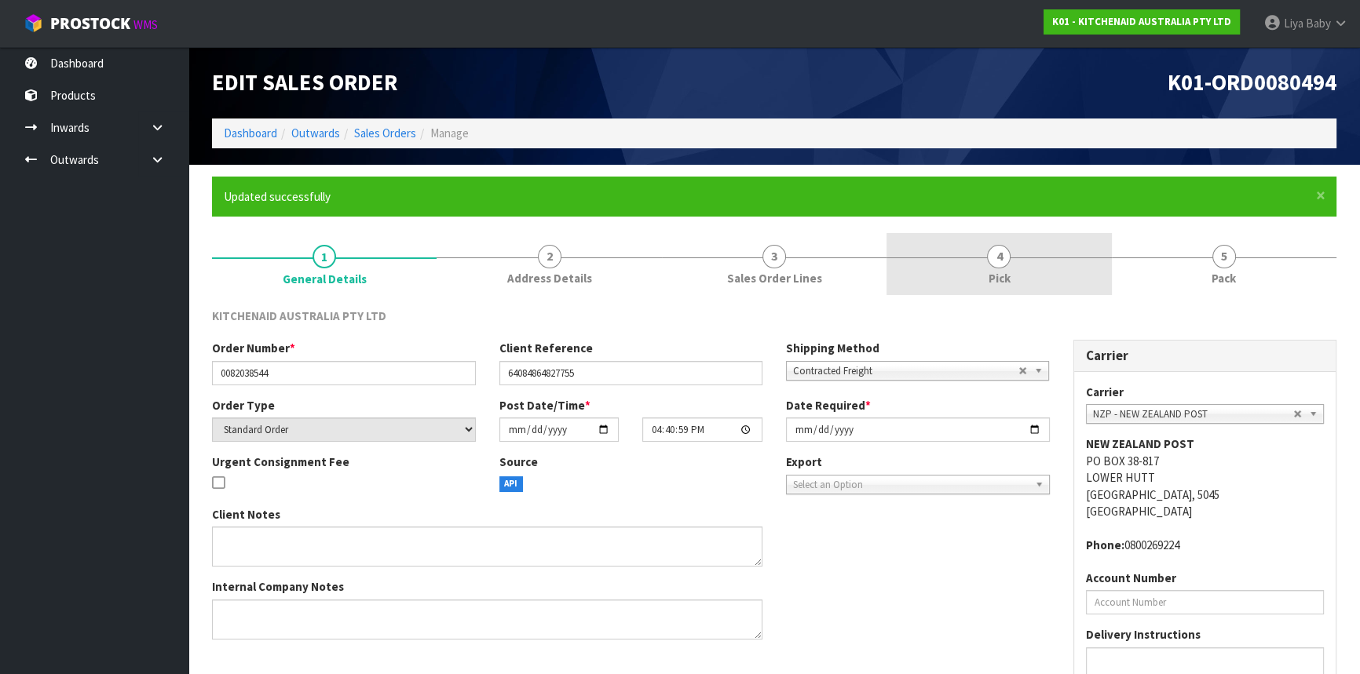
click at [1003, 287] on span "Pick" at bounding box center [999, 278] width 22 height 16
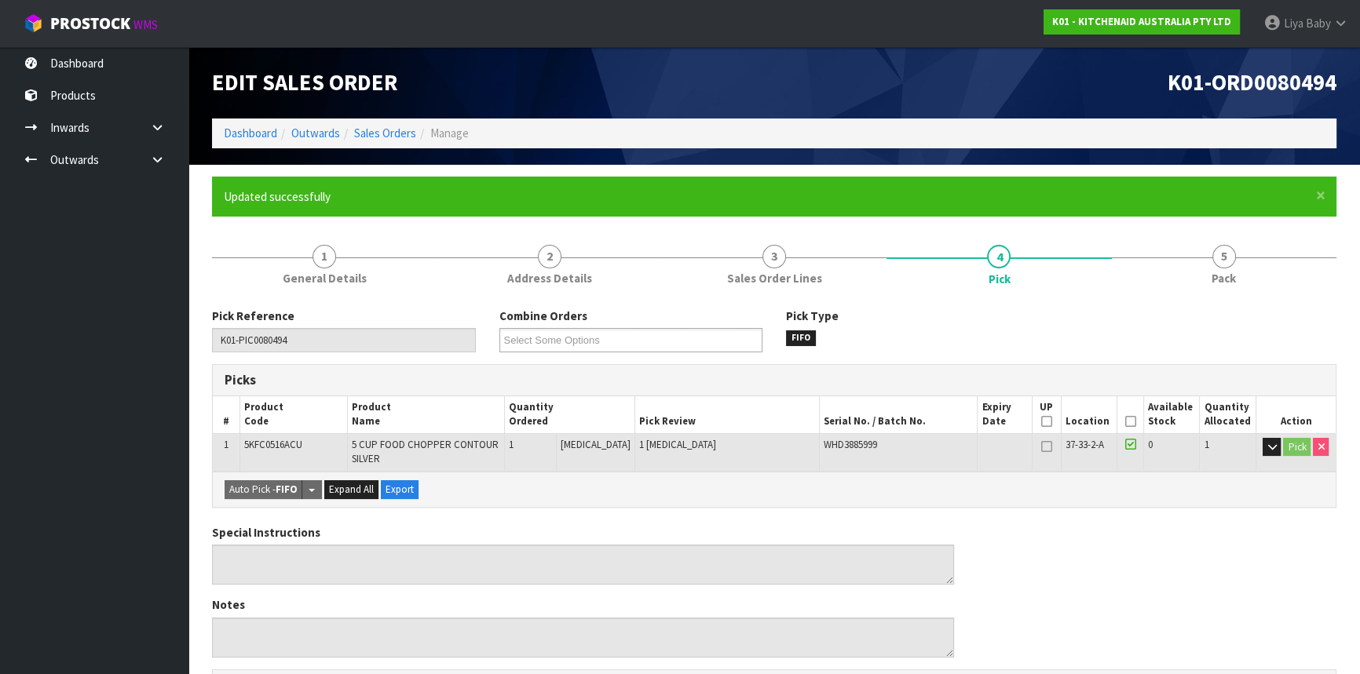
click at [1129, 422] on icon at bounding box center [1129, 422] width 11 height 1
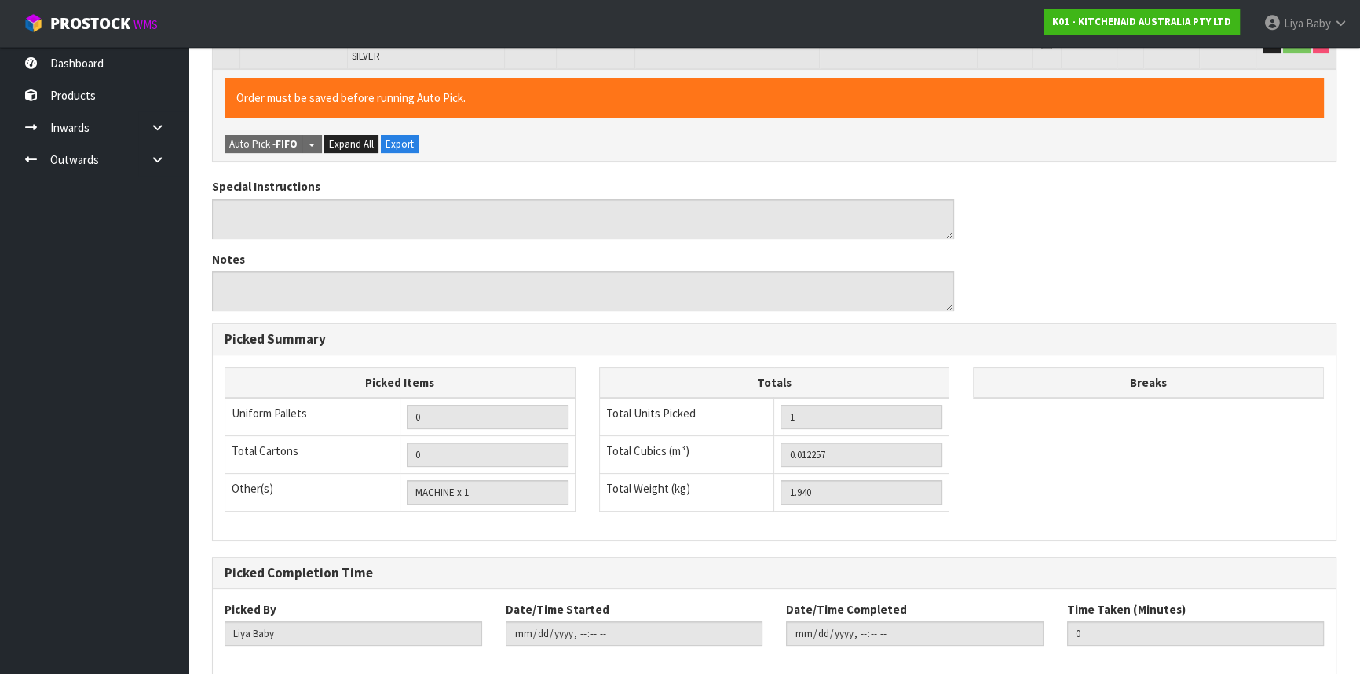
scroll to position [482, 0]
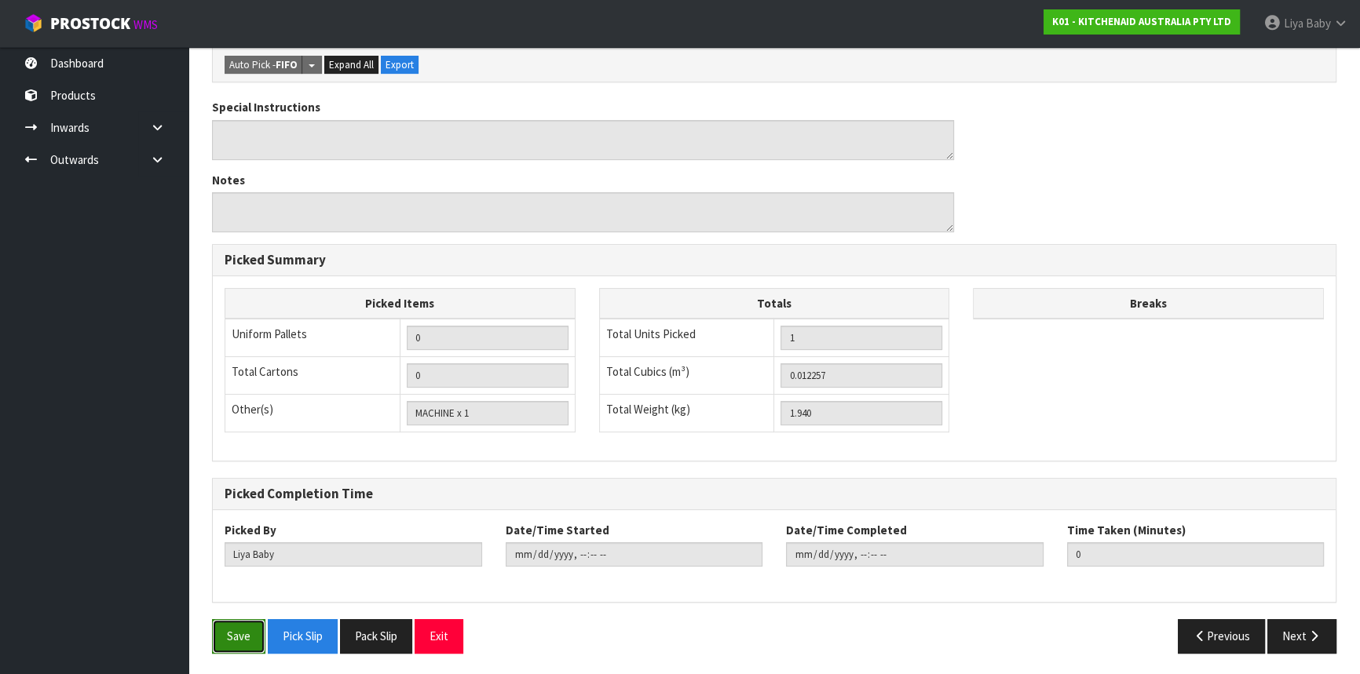
click at [224, 641] on button "Save" at bounding box center [238, 637] width 53 height 34
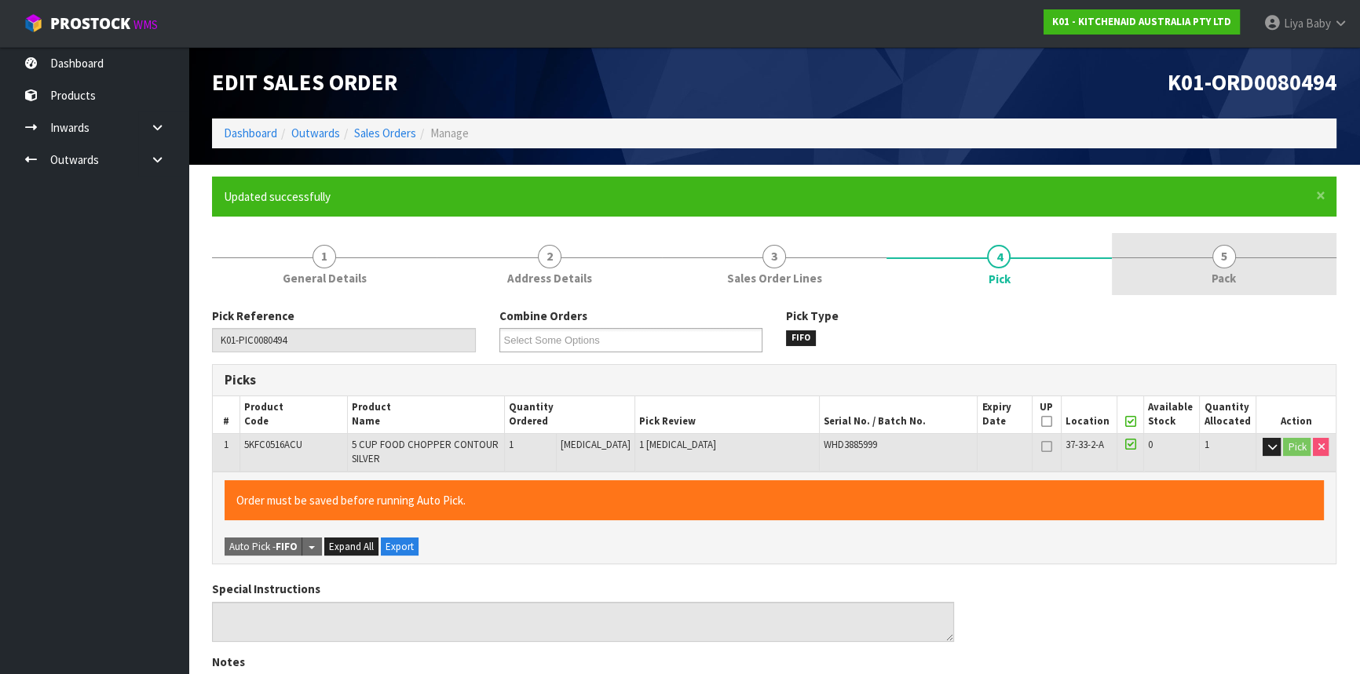
type input "[DATE]T08:45:11"
click at [1225, 243] on link "5 Pack" at bounding box center [1224, 264] width 225 height 62
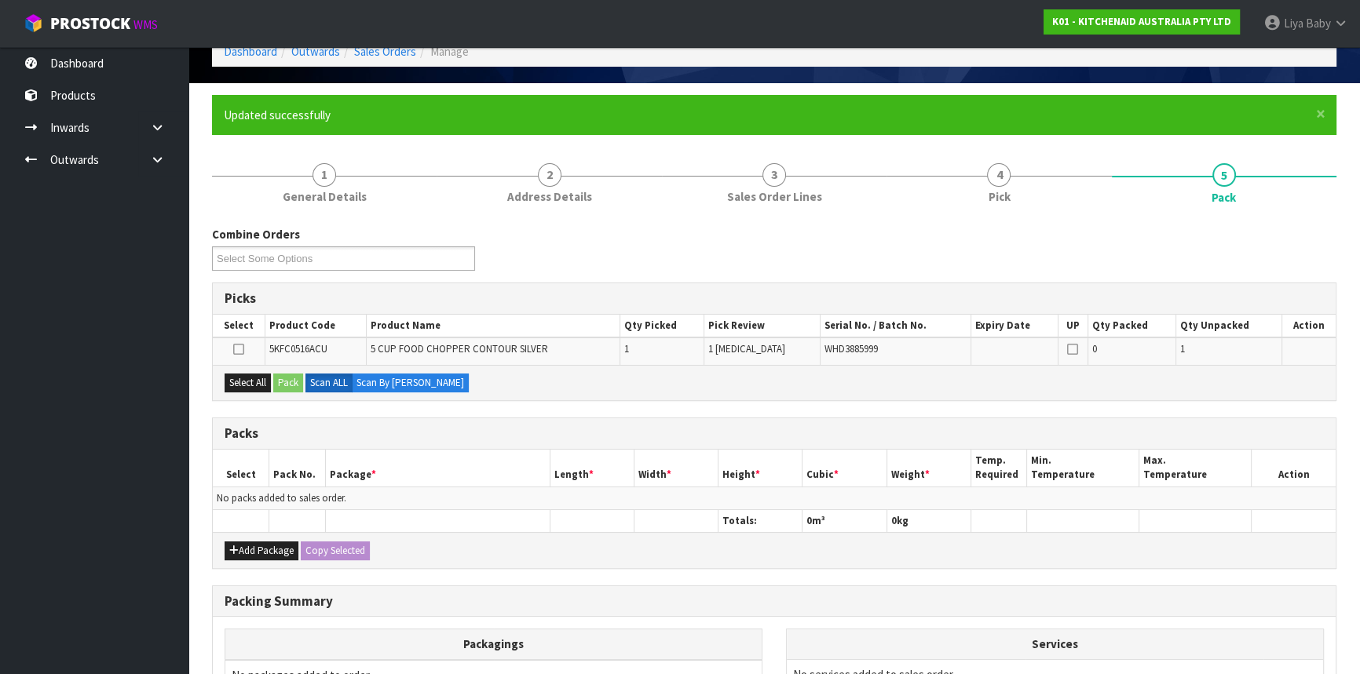
scroll to position [214, 0]
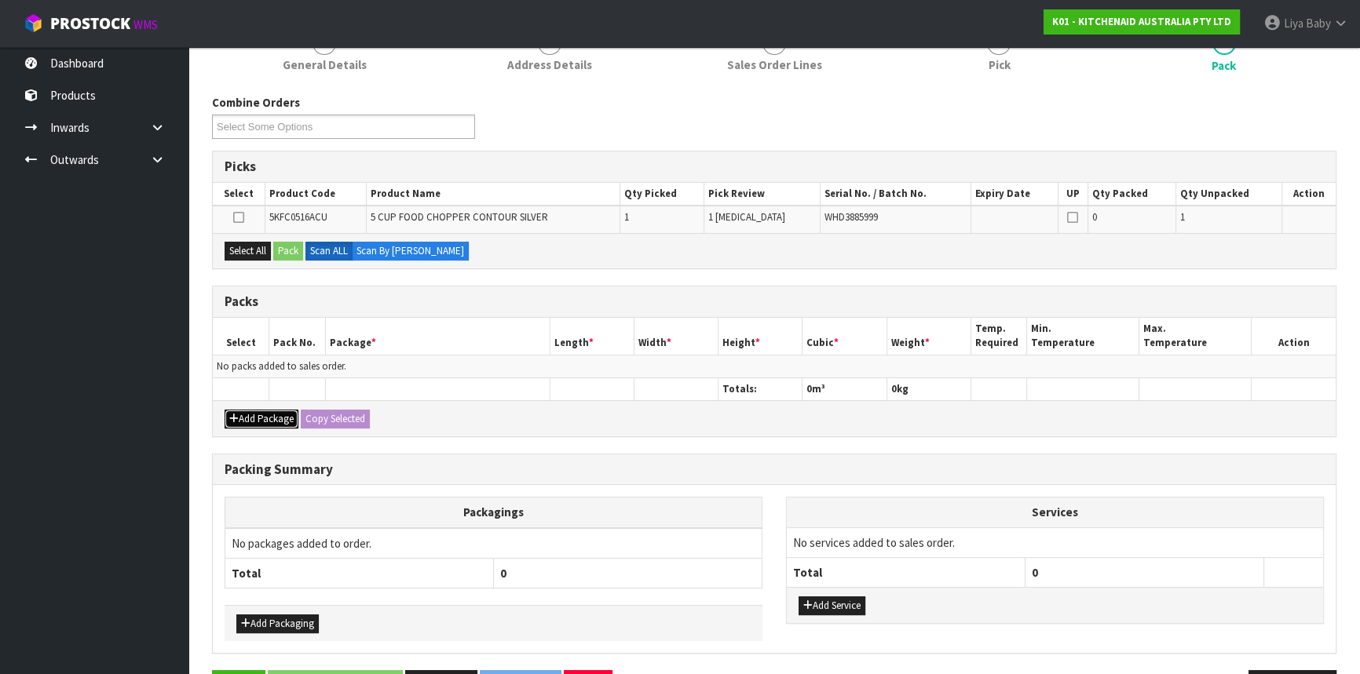
click at [265, 410] on button "Add Package" at bounding box center [262, 419] width 74 height 19
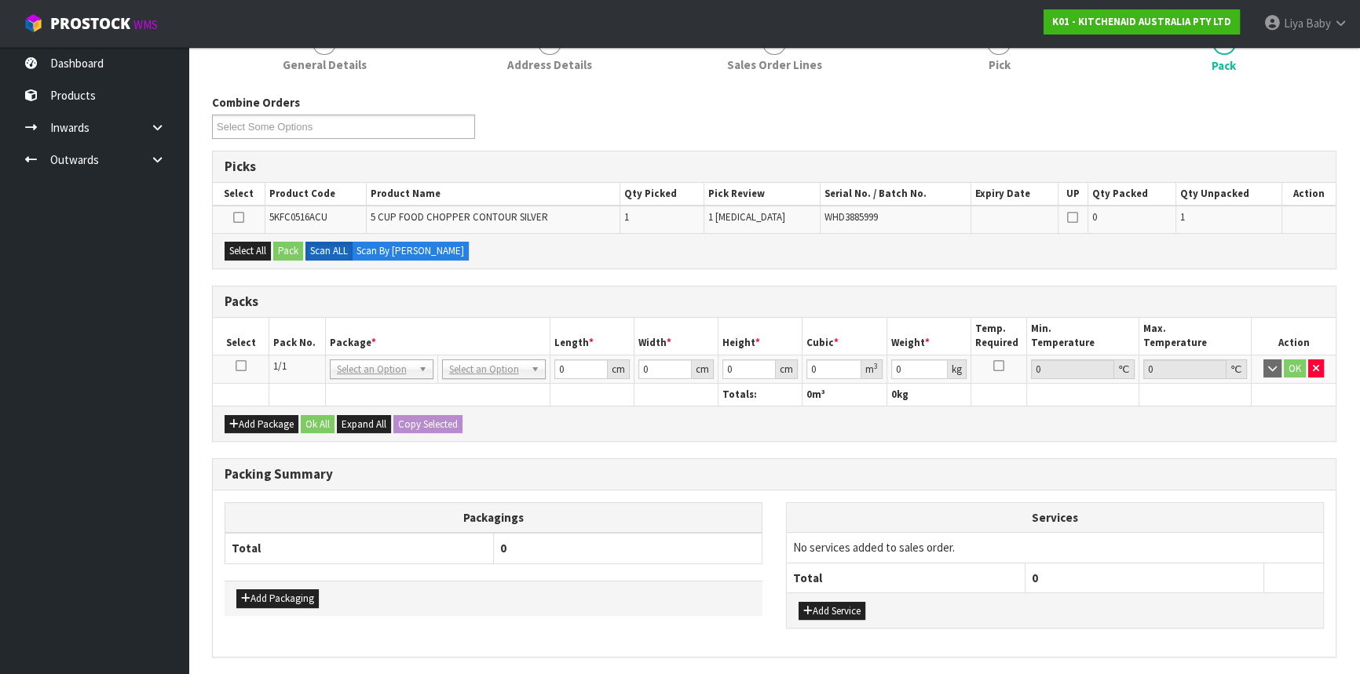
click at [237, 366] on icon at bounding box center [241, 366] width 11 height 1
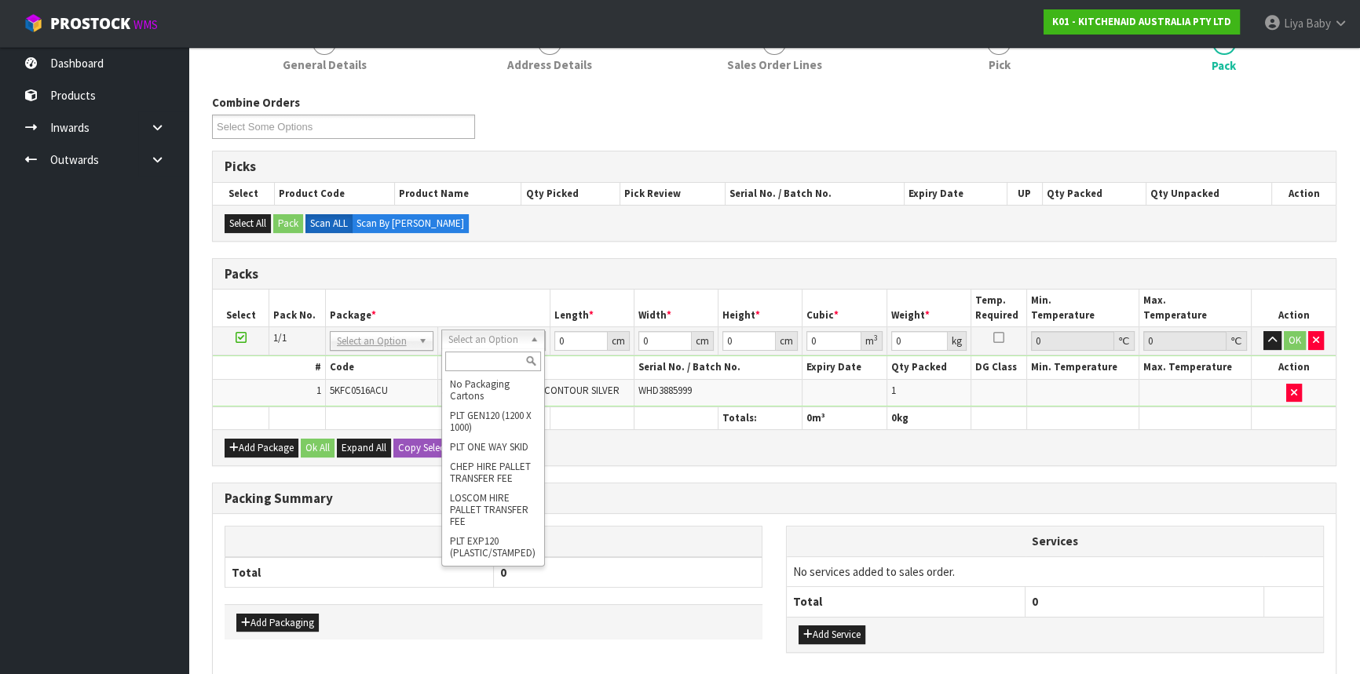
click at [488, 361] on input "text" at bounding box center [493, 362] width 96 height 20
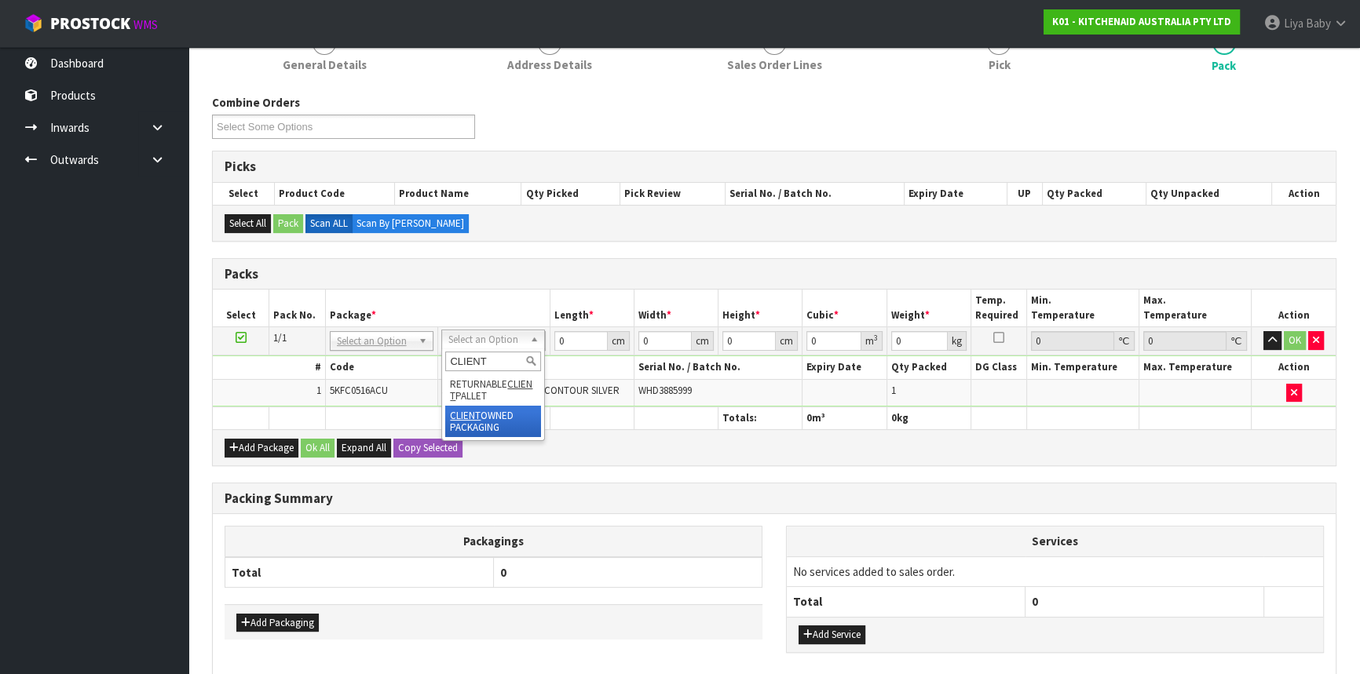
type input "CLIENT"
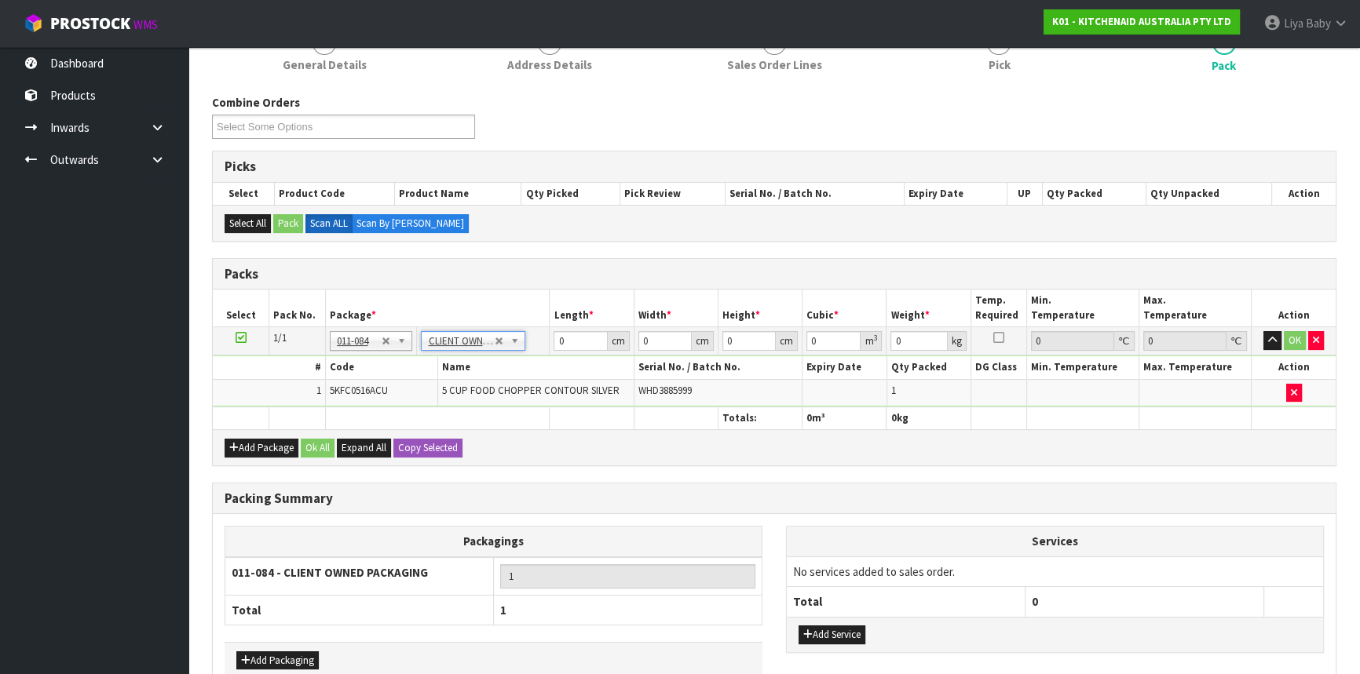
type input "1.94"
click at [582, 336] on input "0" at bounding box center [580, 341] width 53 height 20
type input "29"
type input "40"
type input "2"
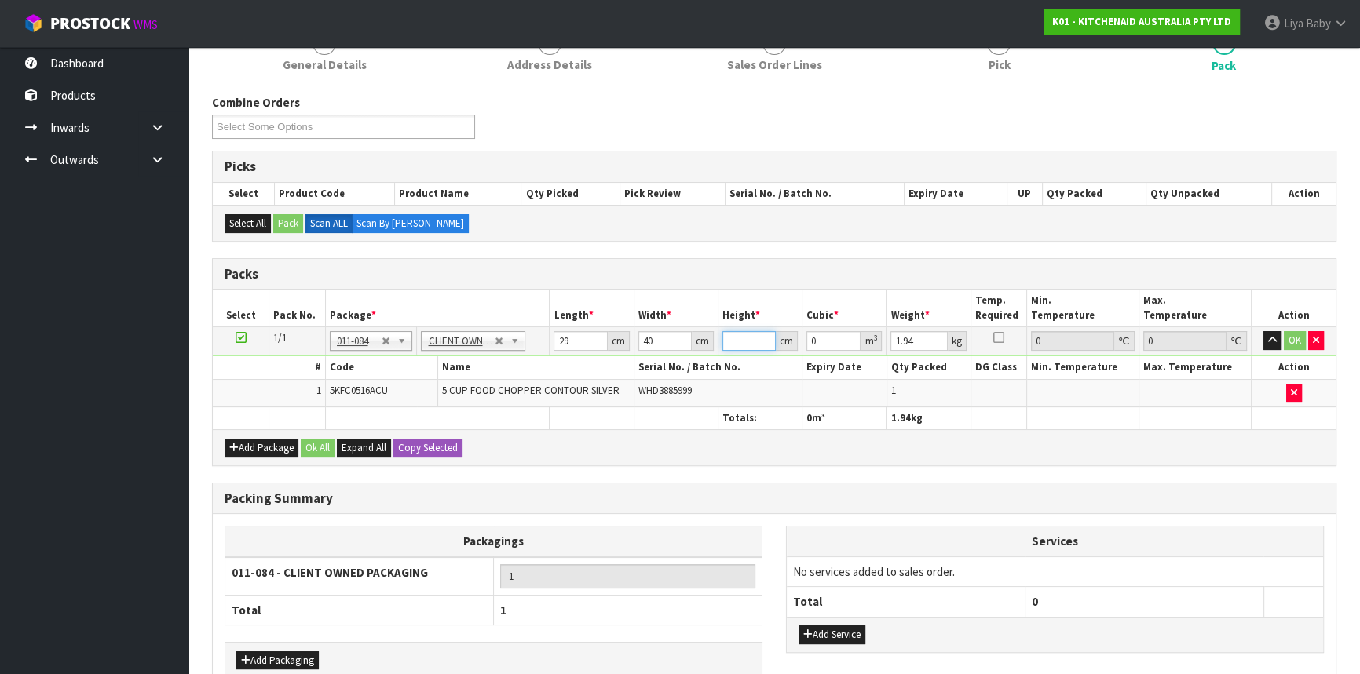
type input "0.00232"
type input "21"
type input "0.02436"
type input "21"
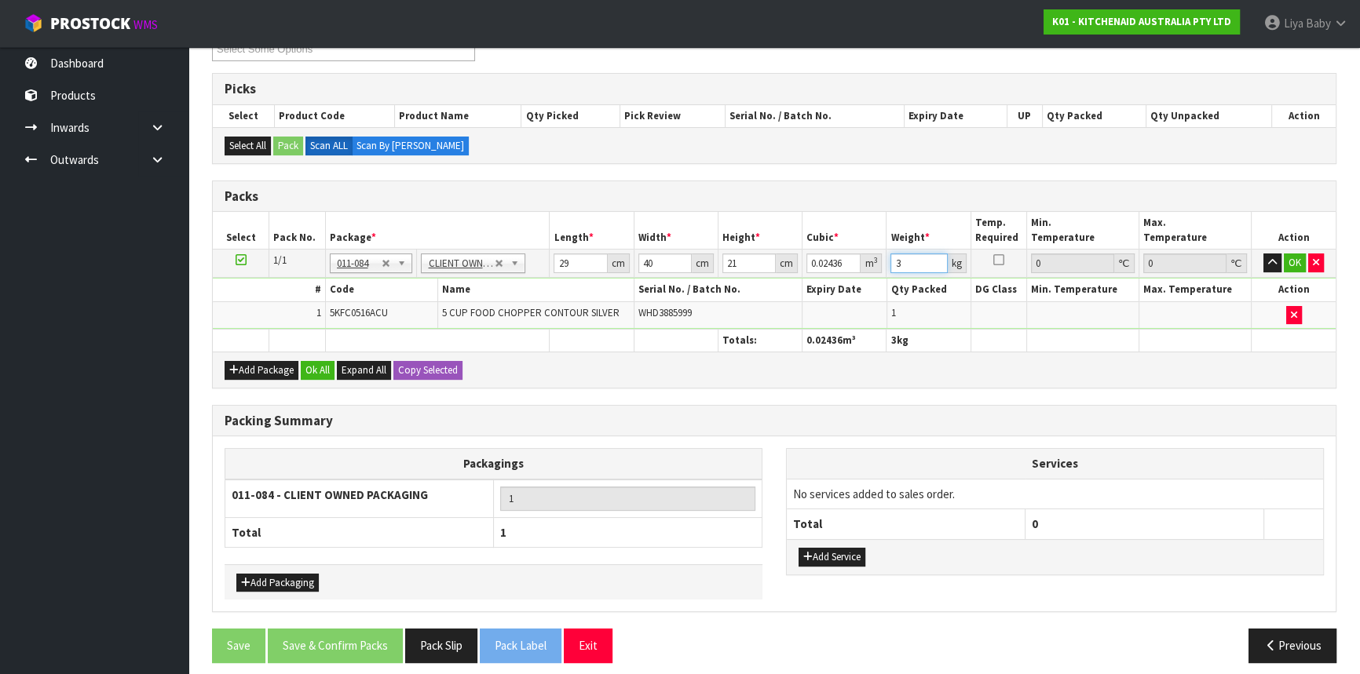
scroll to position [299, 0]
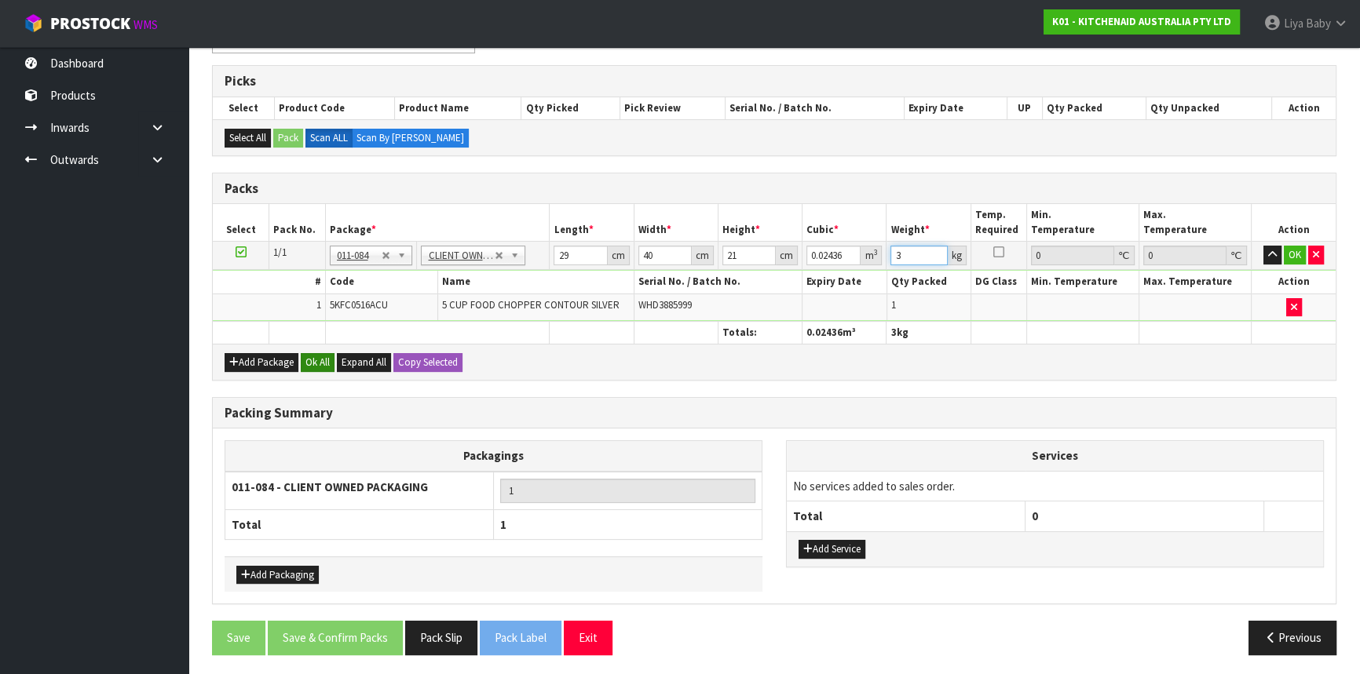
type input "3"
click at [311, 354] on button "Ok All" at bounding box center [318, 362] width 34 height 19
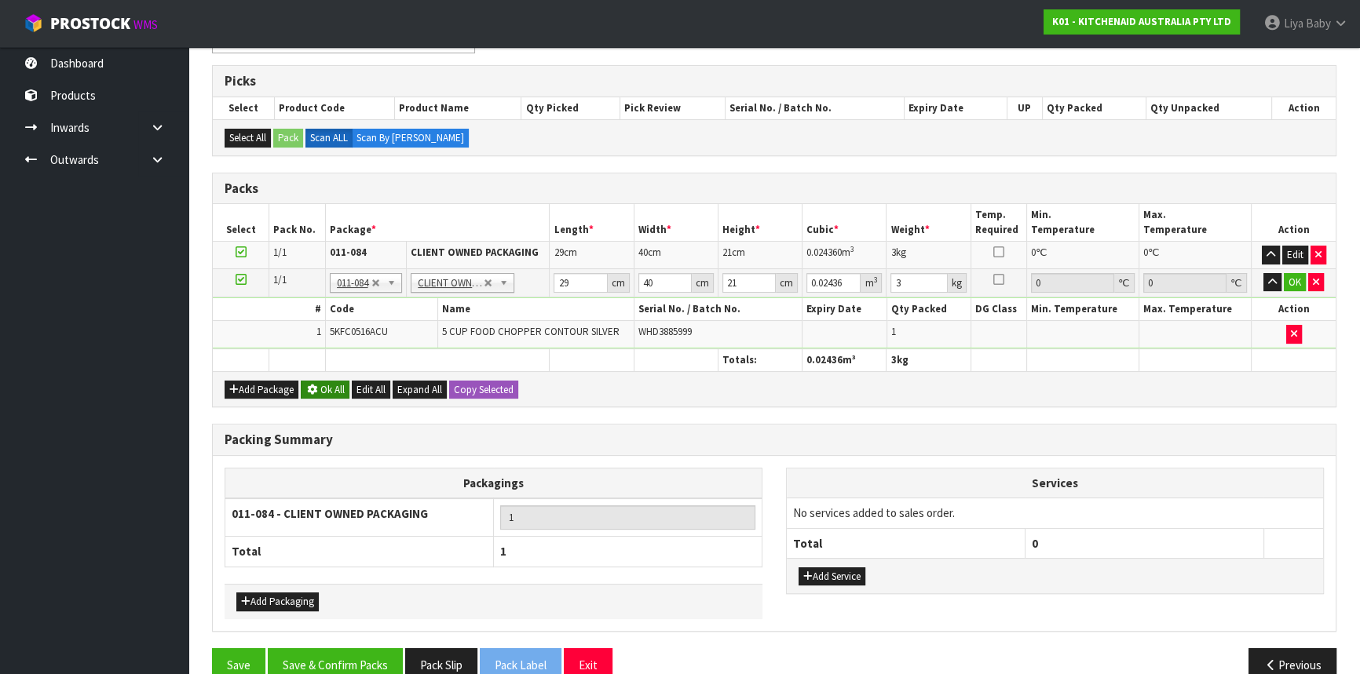
scroll to position [298, 0]
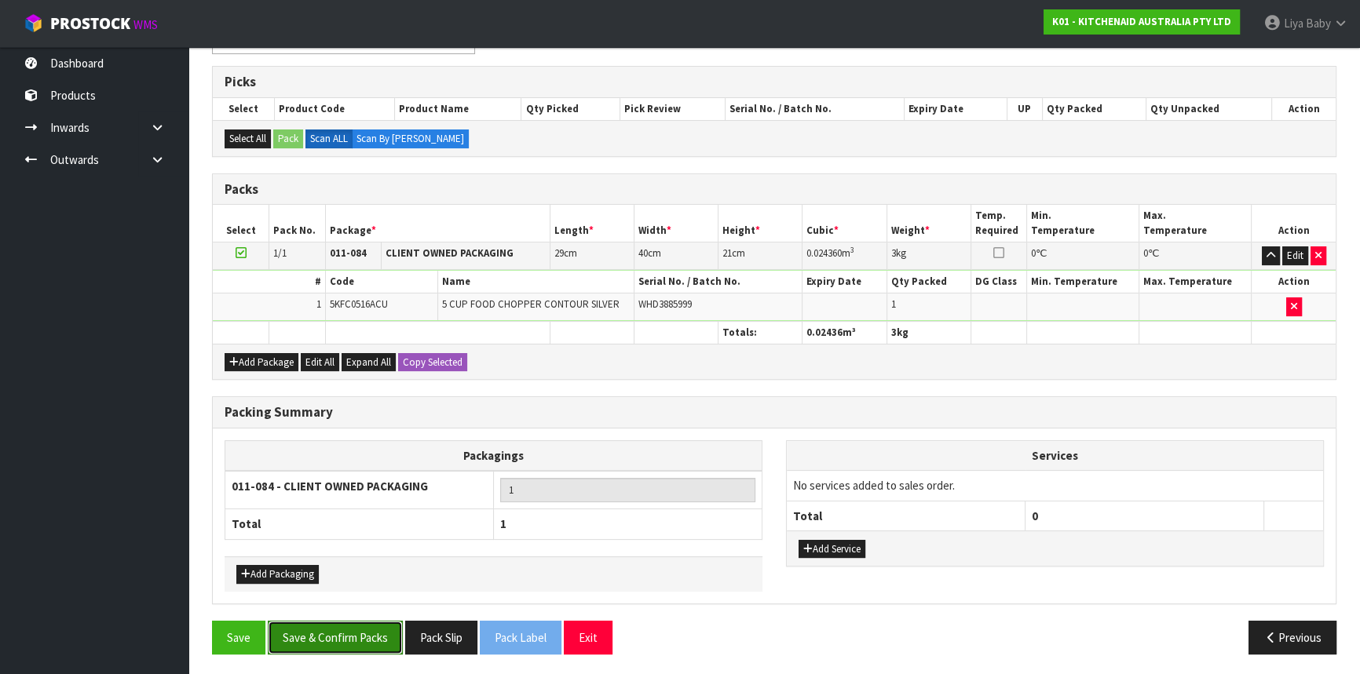
click at [382, 636] on button "Save & Confirm Packs" at bounding box center [335, 638] width 135 height 34
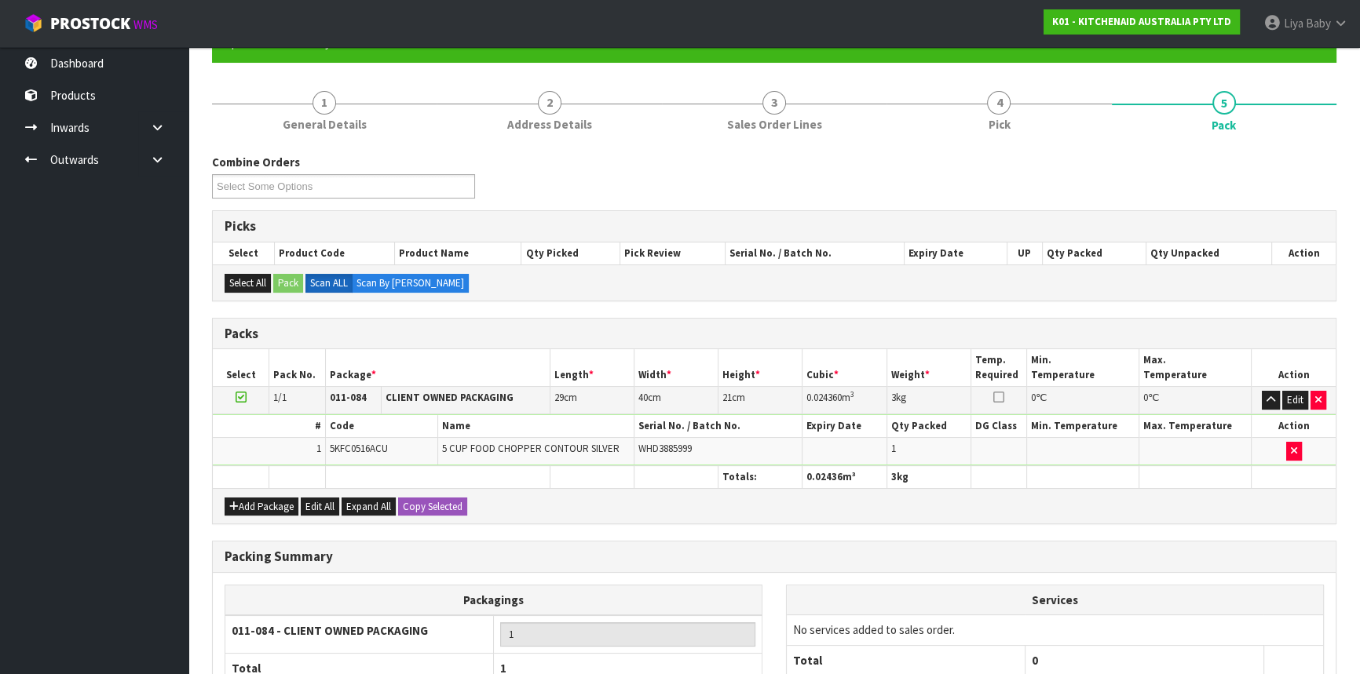
scroll to position [212, 0]
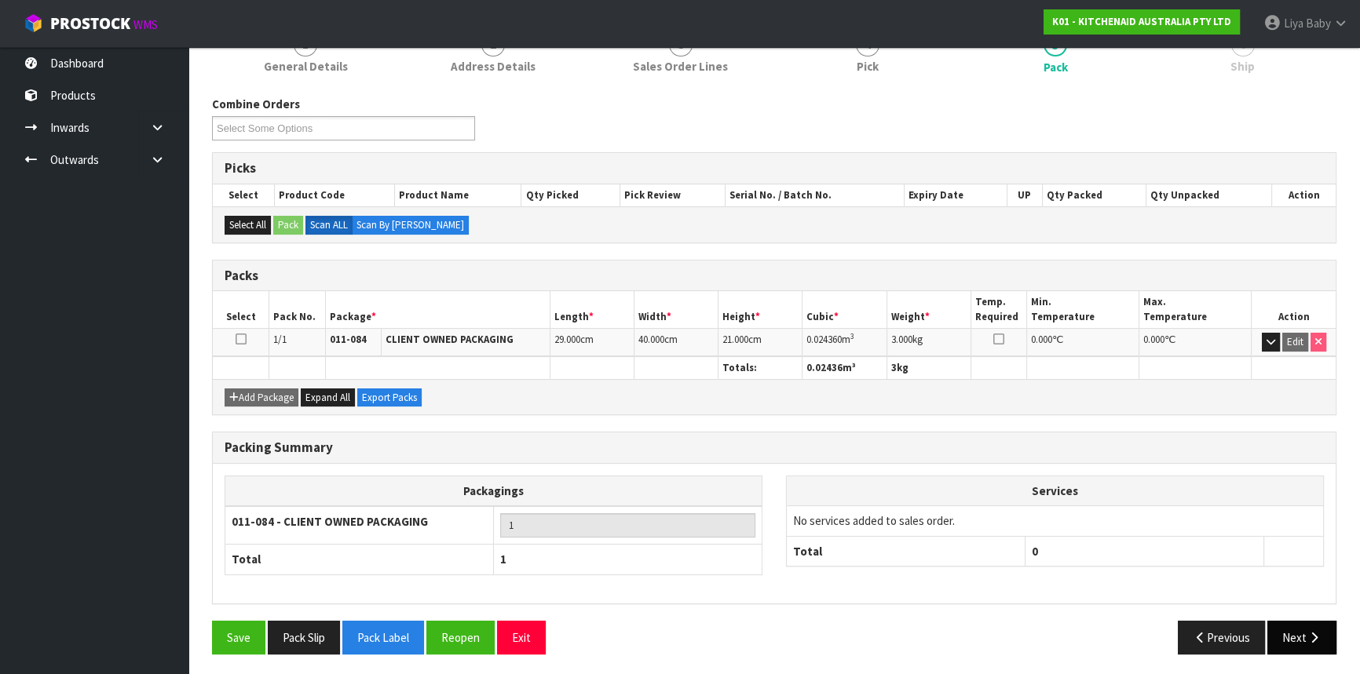
click at [1309, 638] on icon "button" at bounding box center [1314, 638] width 15 height 12
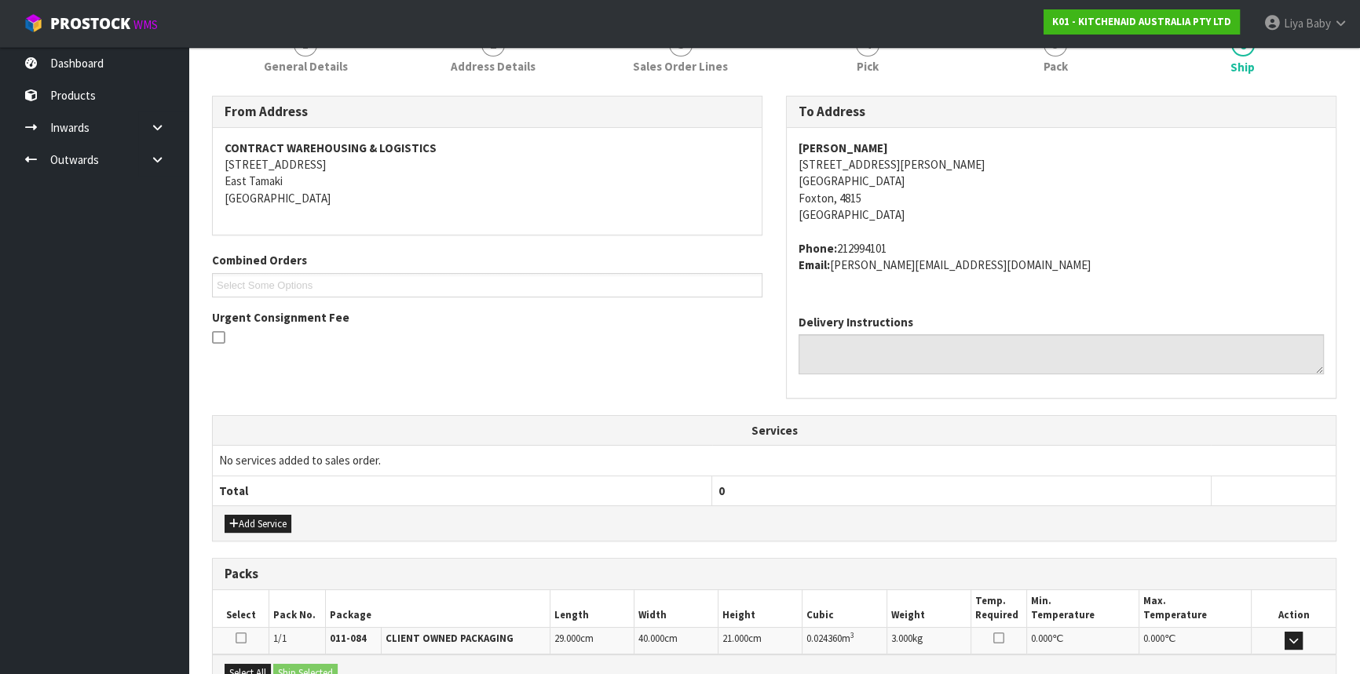
scroll to position [394, 0]
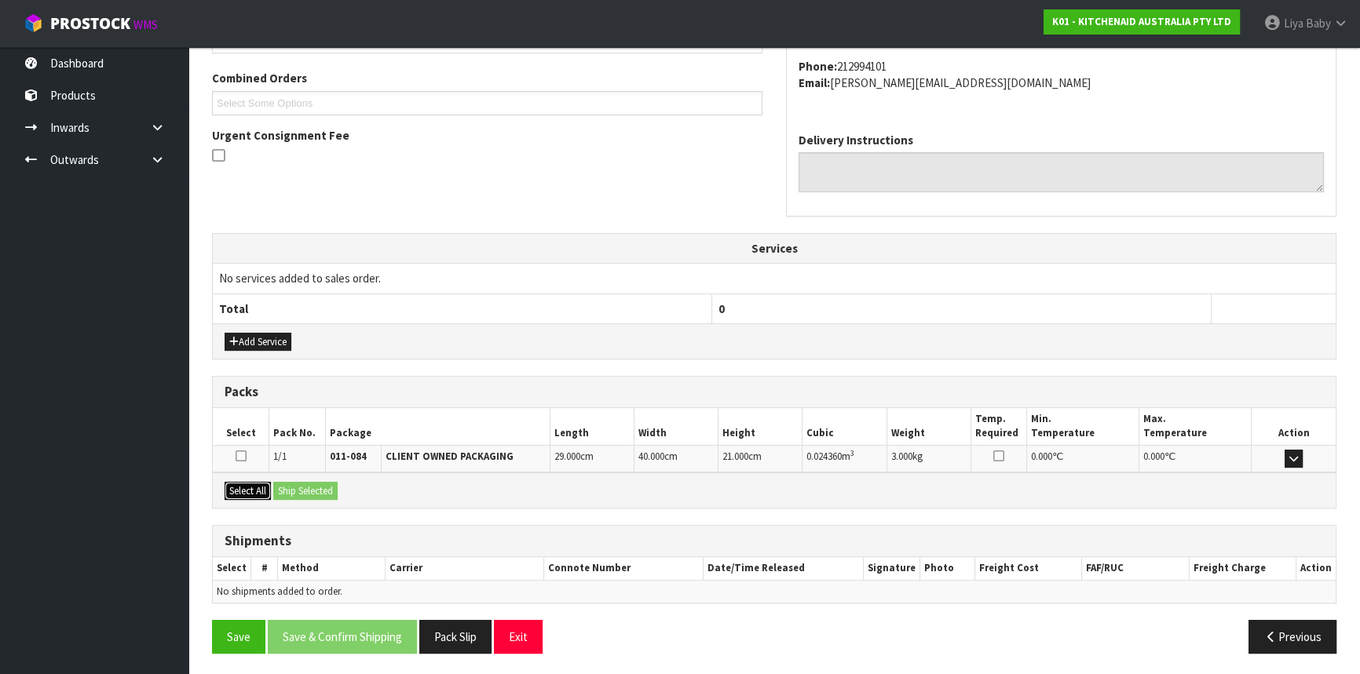
click at [259, 484] on button "Select All" at bounding box center [248, 491] width 46 height 19
click at [283, 484] on button "Ship Selected" at bounding box center [305, 491] width 64 height 19
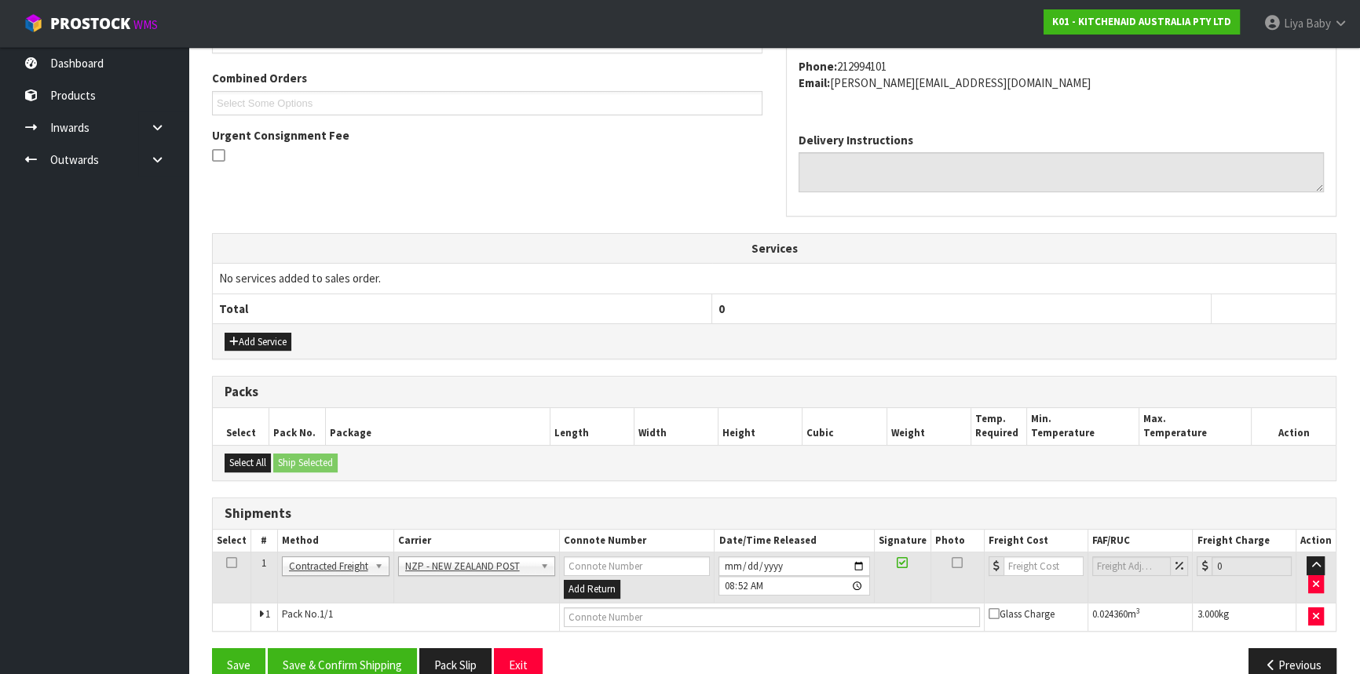
click at [230, 563] on icon at bounding box center [231, 563] width 11 height 1
click at [350, 669] on button "Save & Confirm Shipping" at bounding box center [342, 666] width 149 height 34
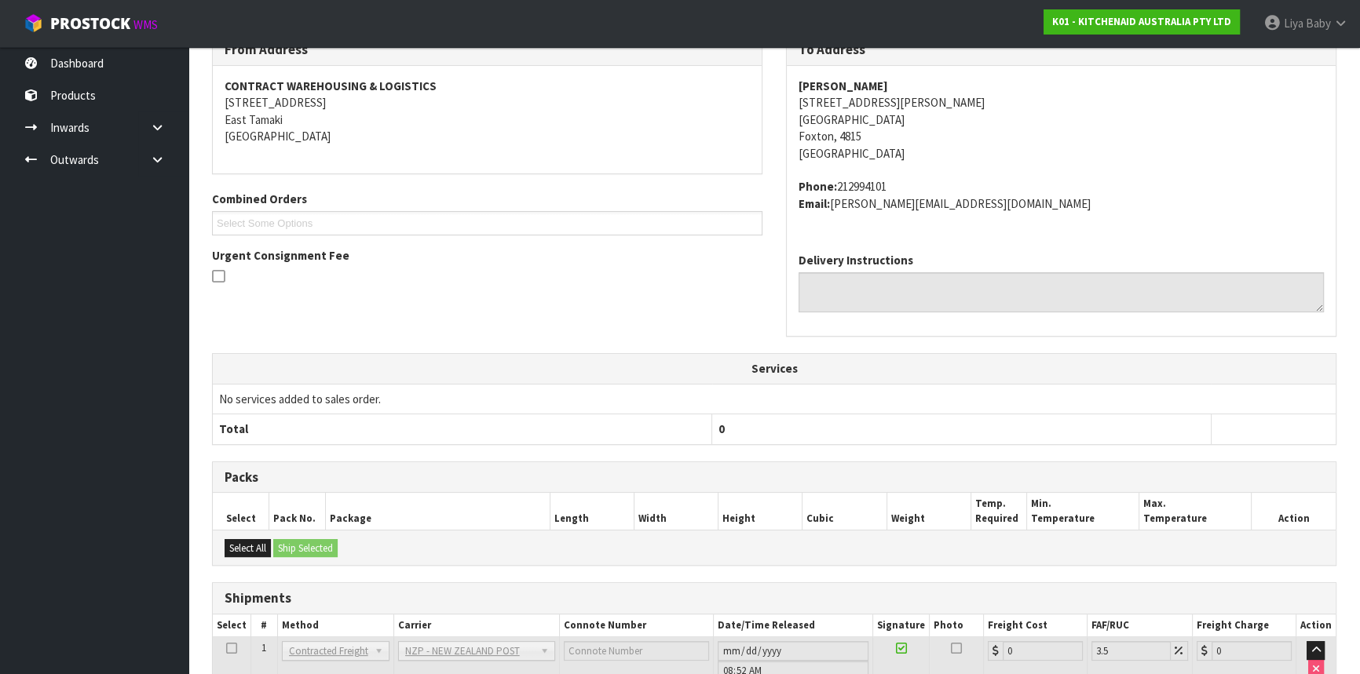
scroll to position [400, 0]
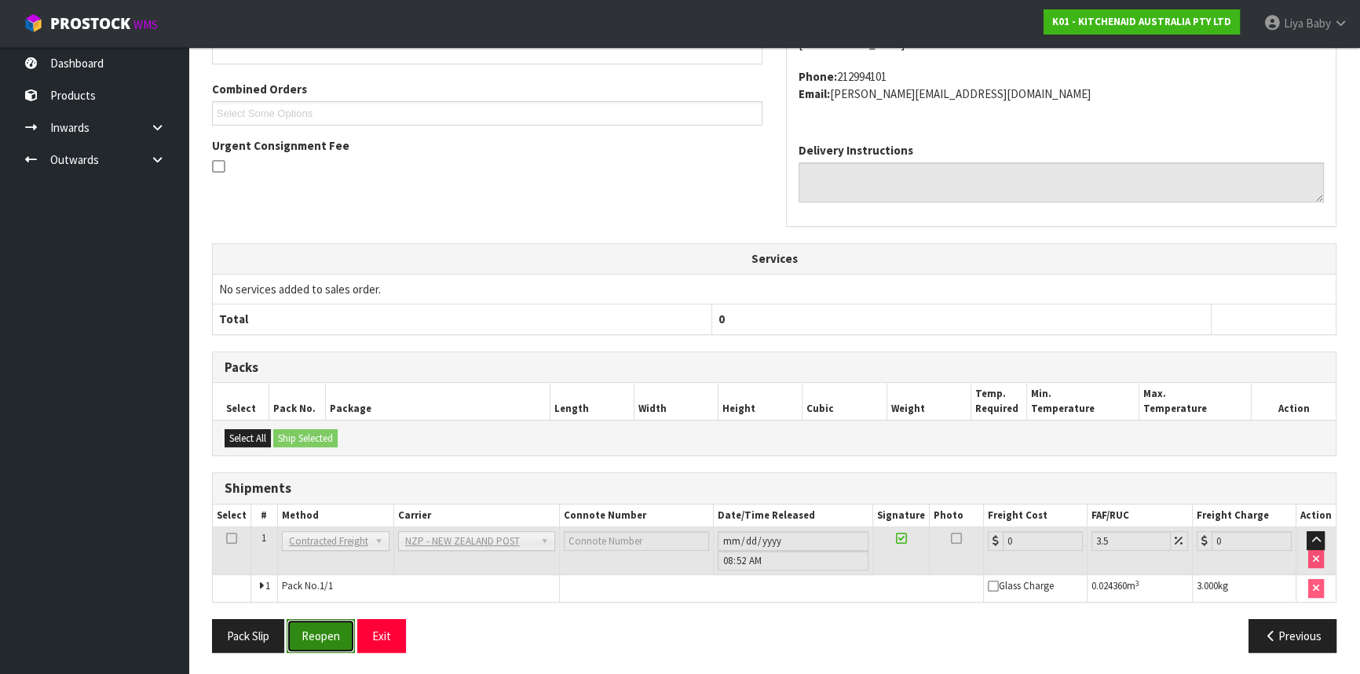
click at [330, 629] on button "Reopen" at bounding box center [321, 637] width 68 height 34
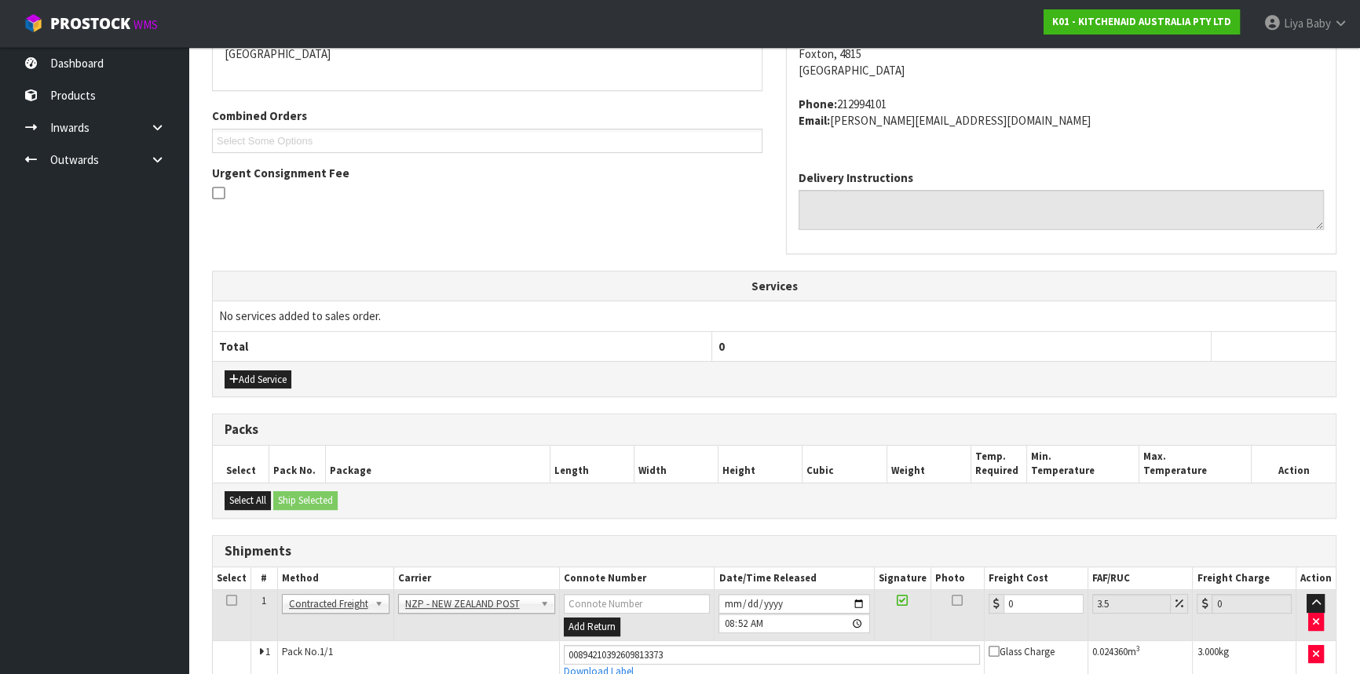
scroll to position [437, 0]
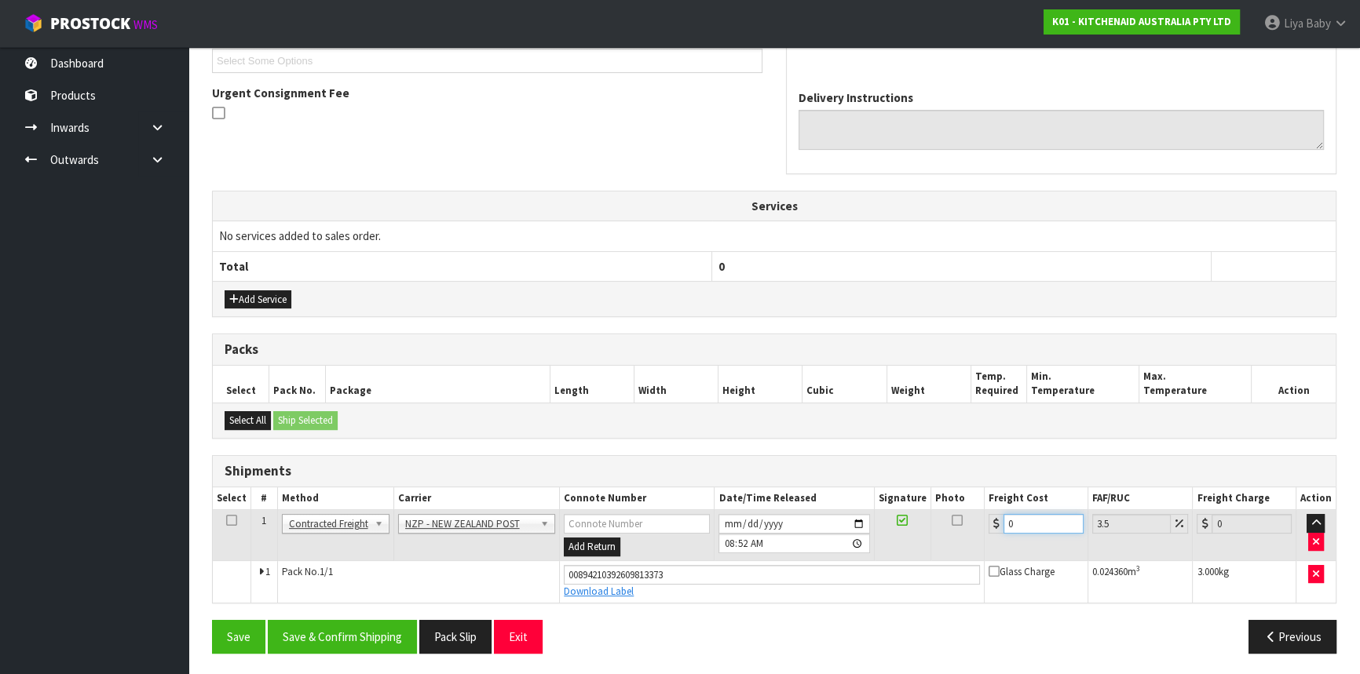
click at [1034, 521] on input "0" at bounding box center [1043, 524] width 80 height 20
type input "8"
type input "8.28"
type input "8.4"
type input "8.69"
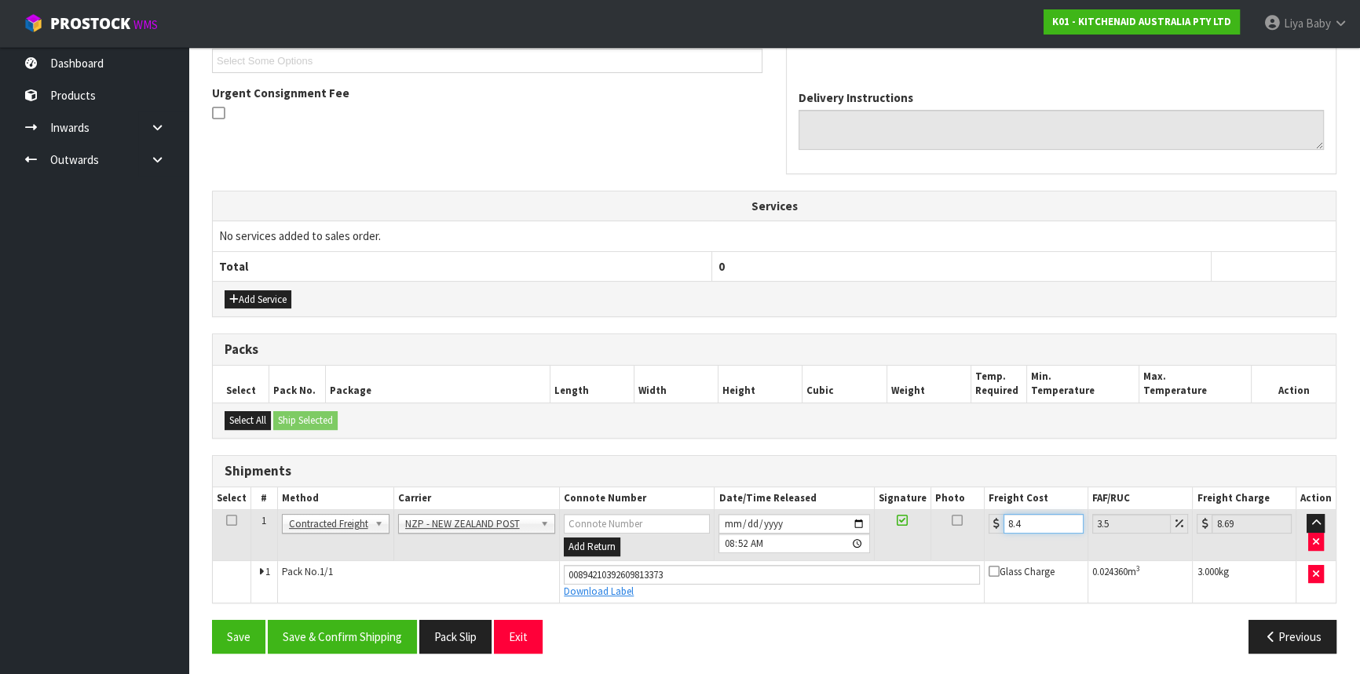
type input "8.45"
type input "8.75"
type input "8.45"
click at [233, 521] on icon at bounding box center [231, 521] width 11 height 1
click at [365, 631] on button "Save & Confirm Shipping" at bounding box center [342, 637] width 149 height 34
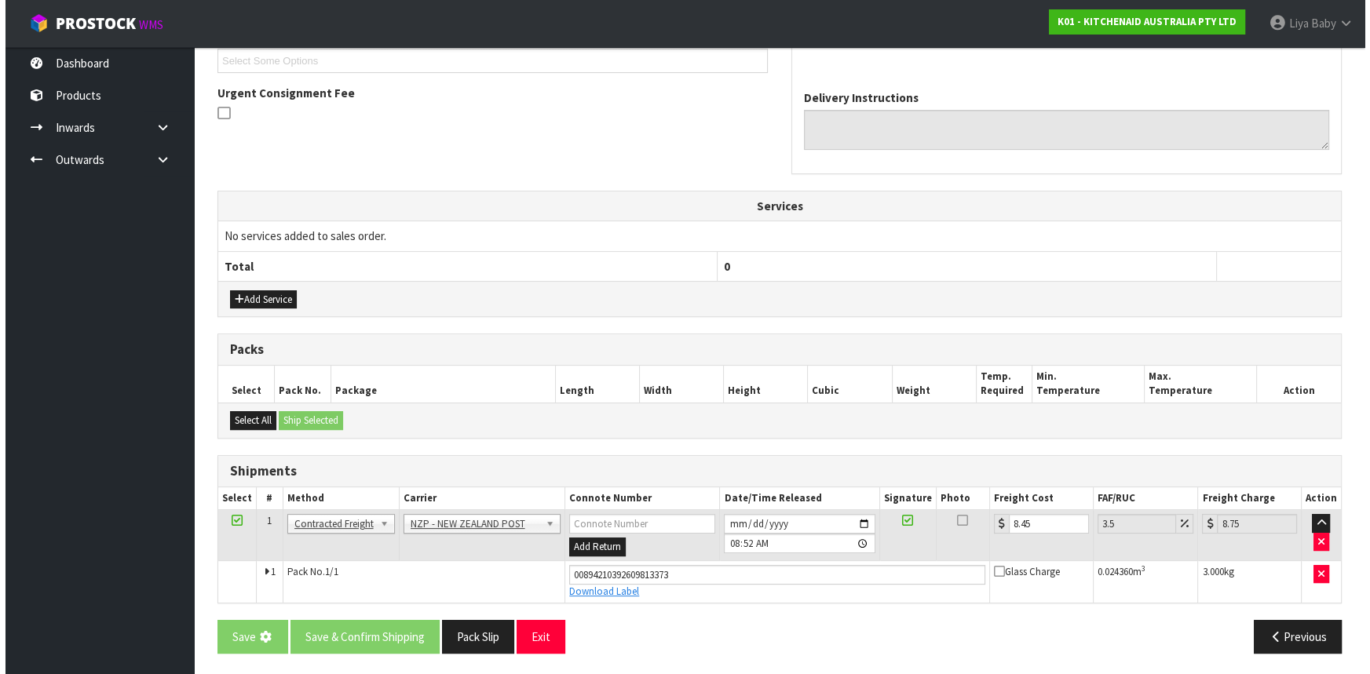
scroll to position [0, 0]
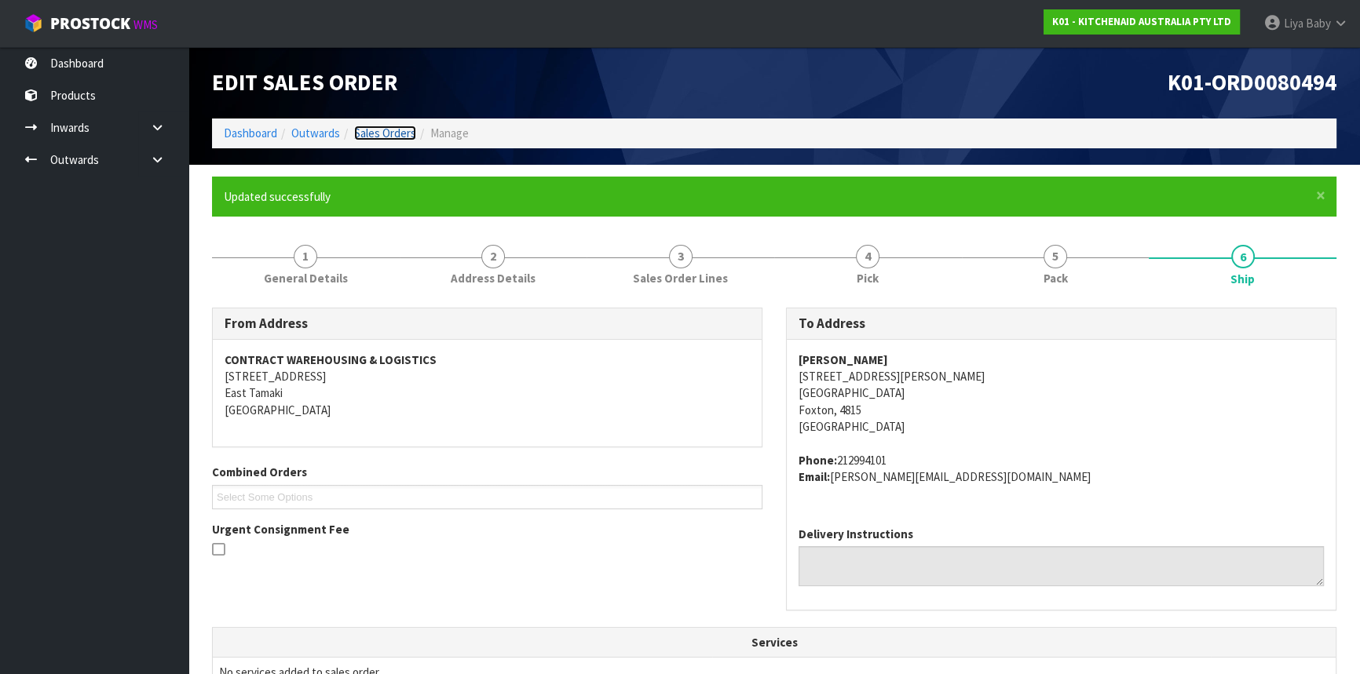
click at [386, 133] on link "Sales Orders" at bounding box center [385, 133] width 62 height 15
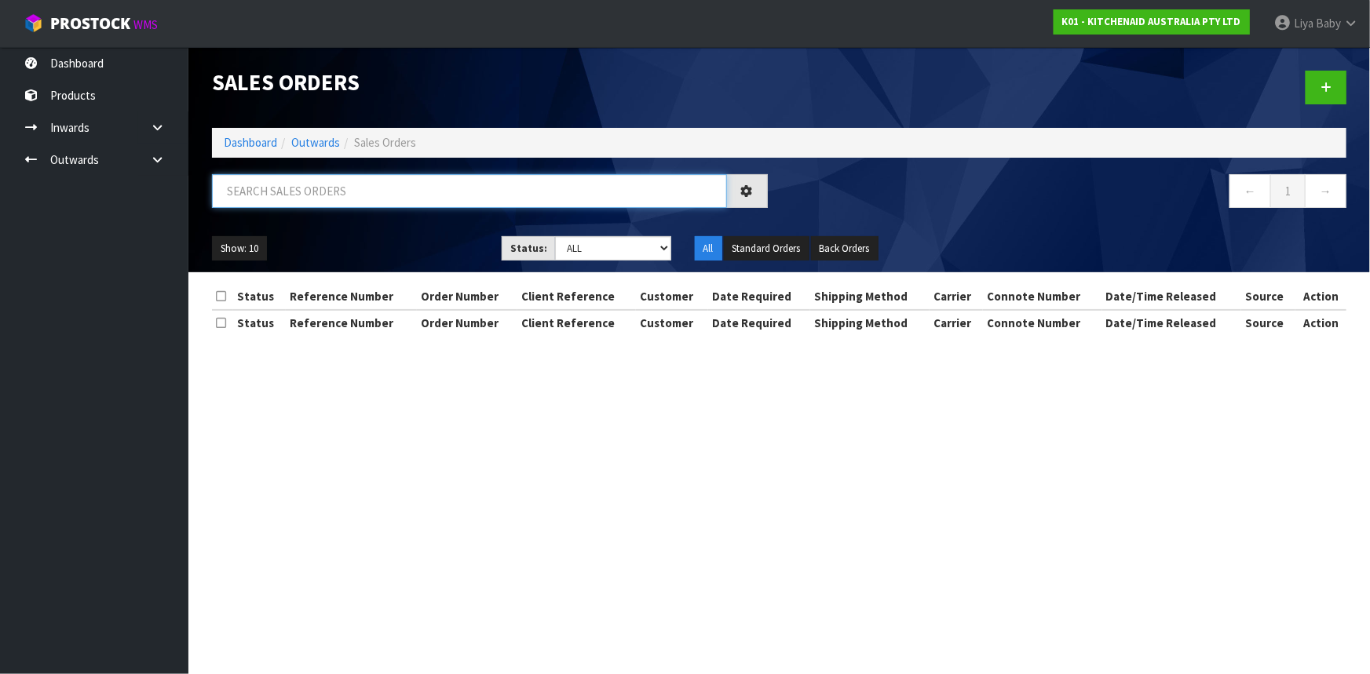
click at [313, 192] on input "text" at bounding box center [469, 191] width 515 height 34
click at [310, 192] on input "text" at bounding box center [469, 191] width 515 height 34
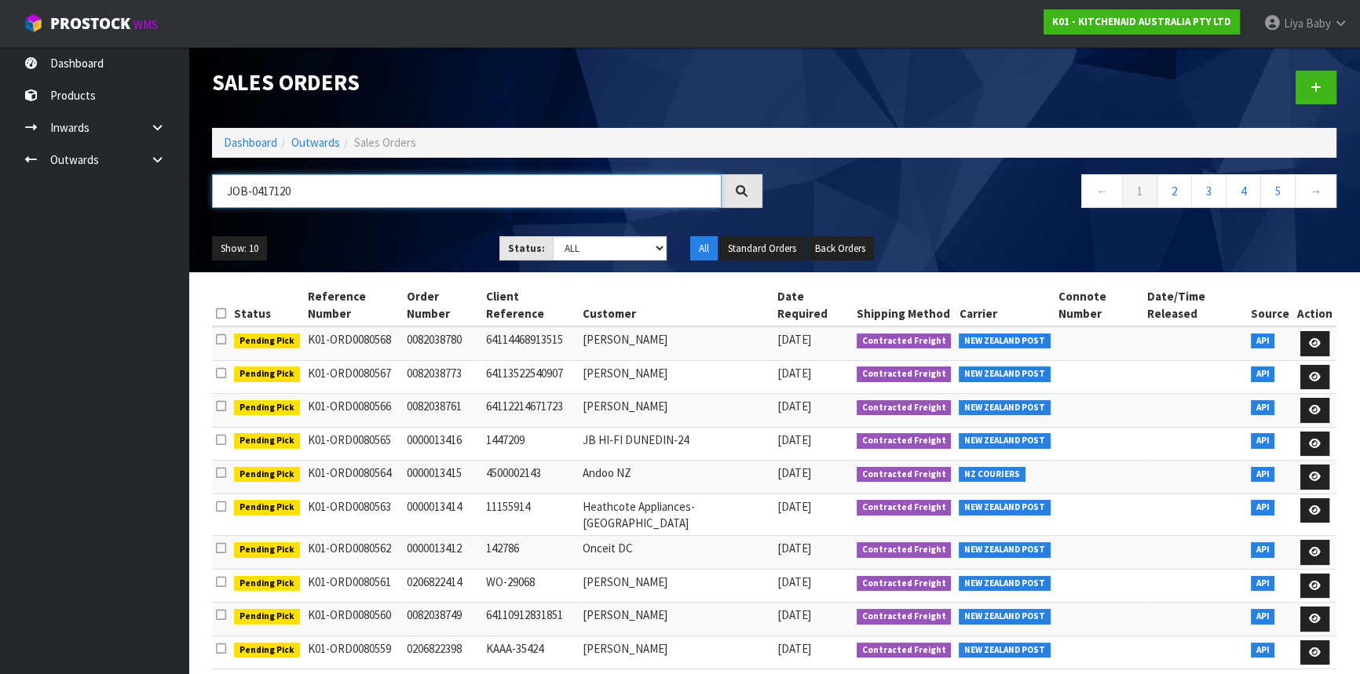
type input "JOB-0417120"
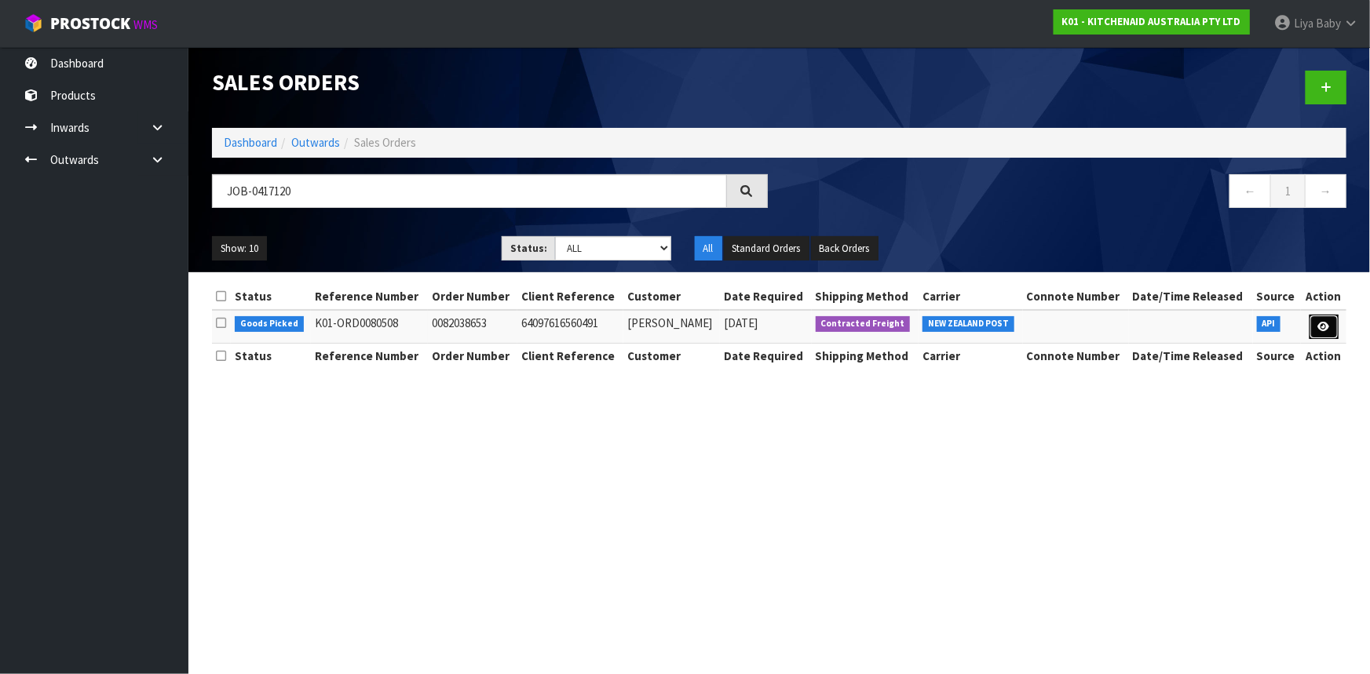
click at [1335, 326] on link at bounding box center [1324, 327] width 29 height 25
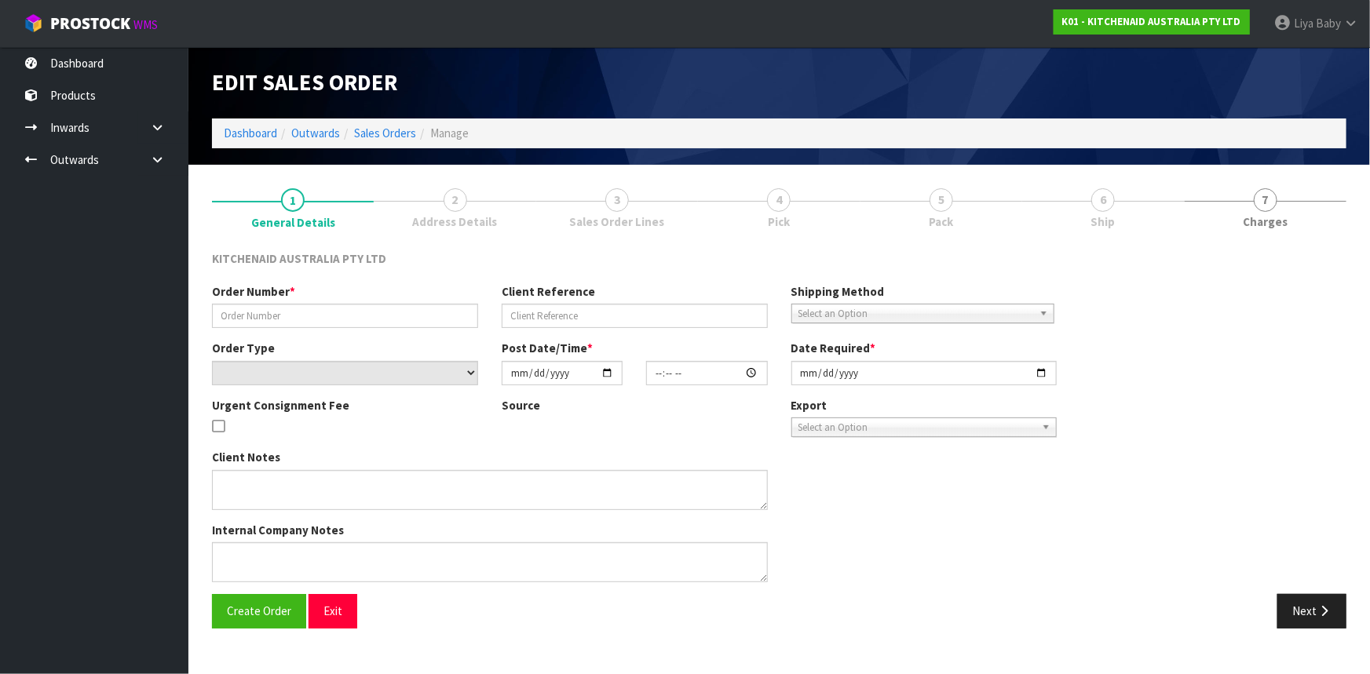
type input "0082038653"
type input "64097616560491"
select select "number:0"
type input "[DATE]"
type input "08:37:39.000"
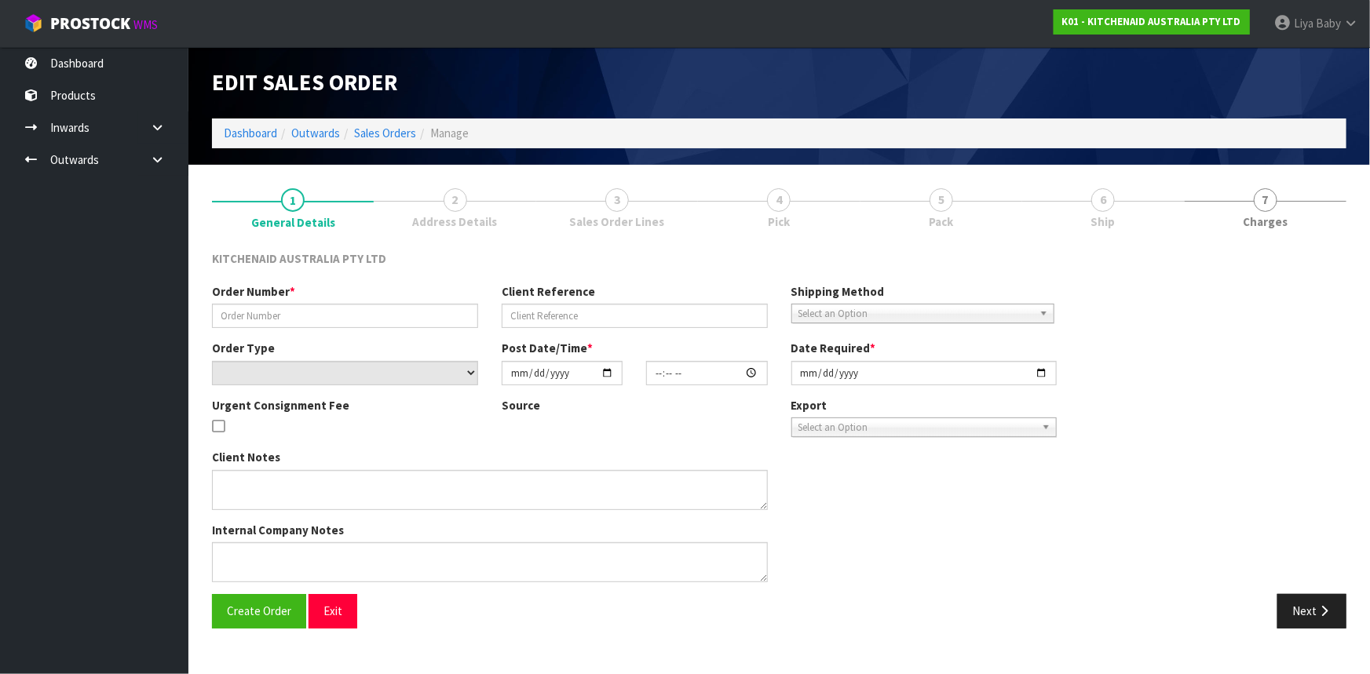
type input "[DATE]"
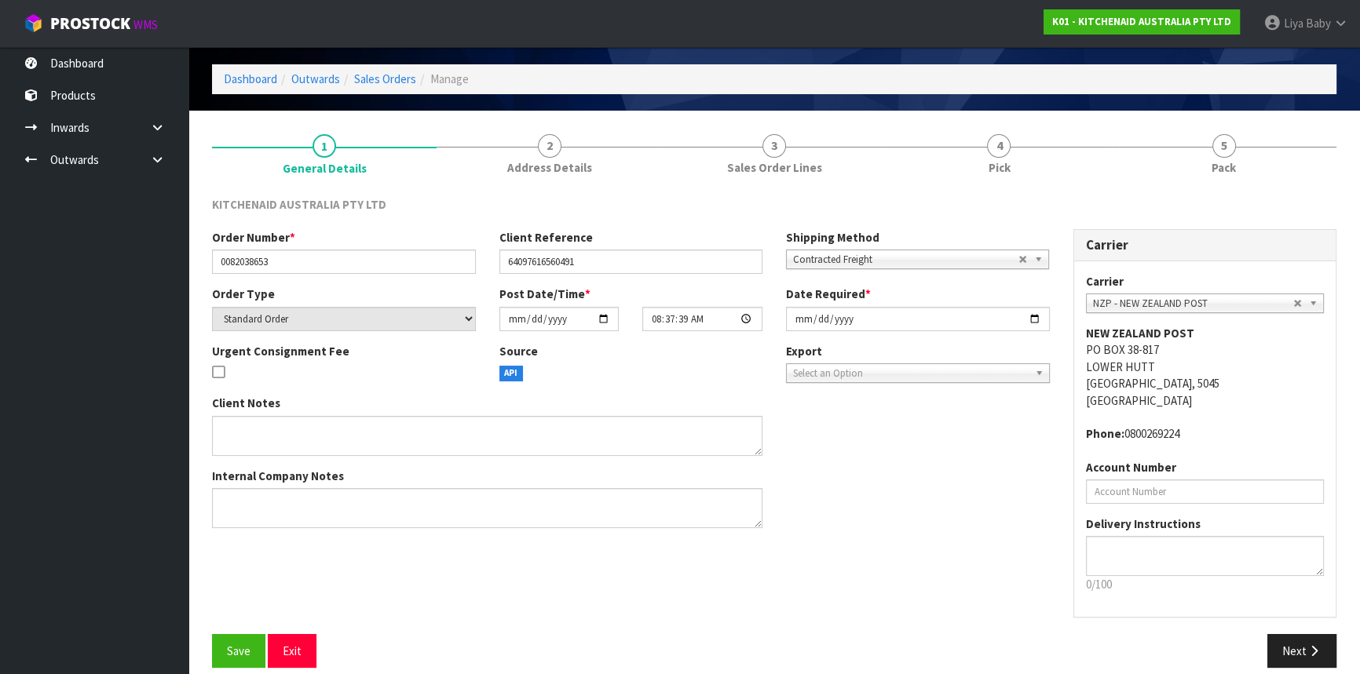
scroll to position [71, 0]
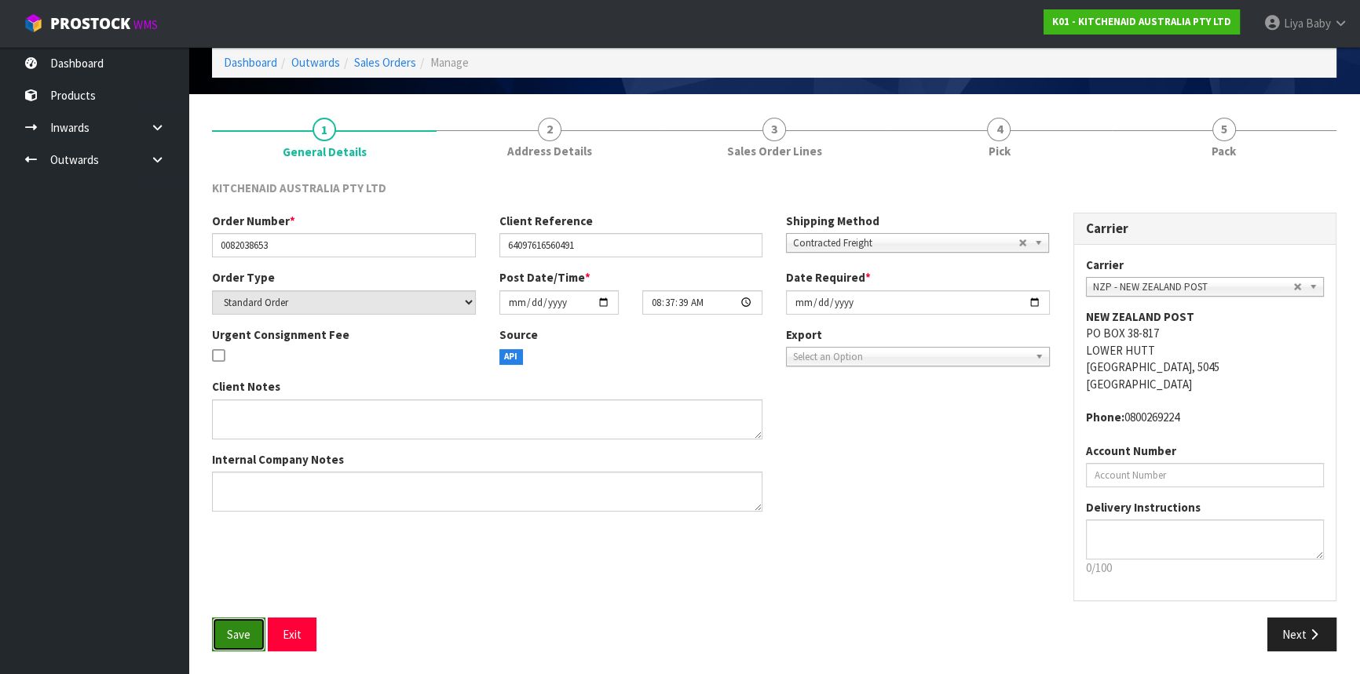
click at [227, 641] on button "Save" at bounding box center [238, 635] width 53 height 34
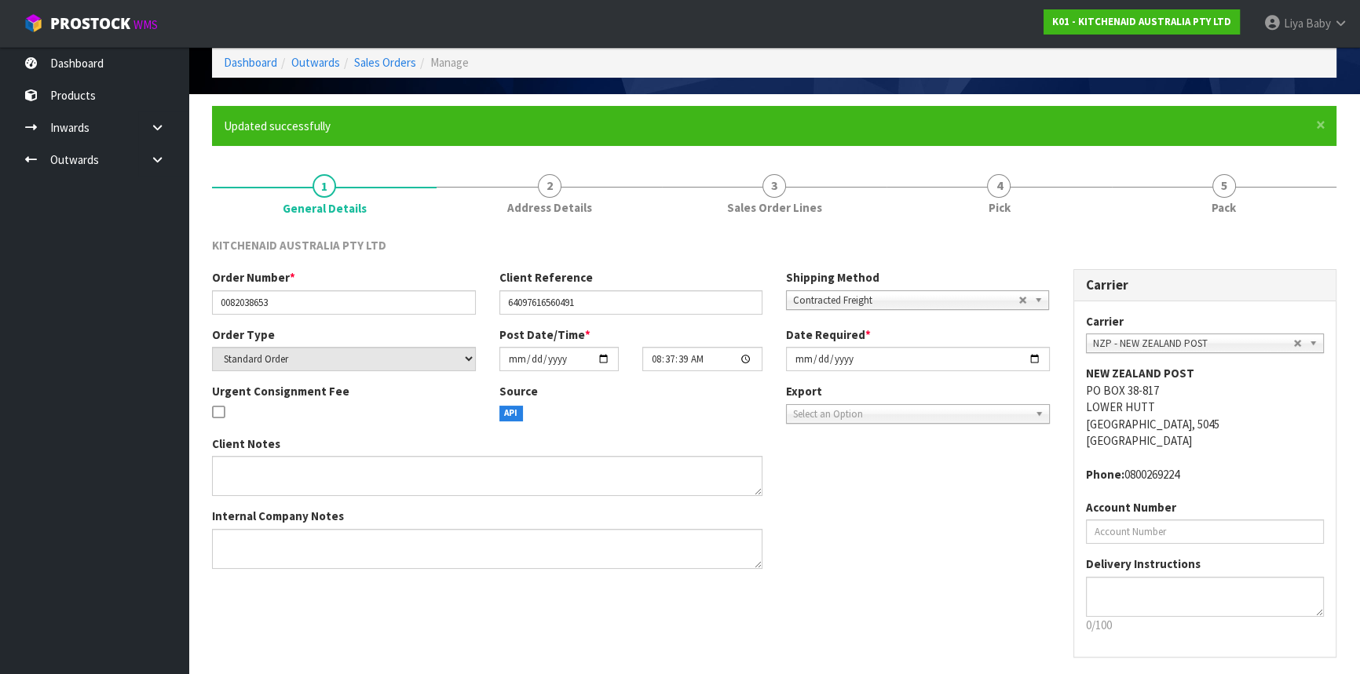
scroll to position [0, 0]
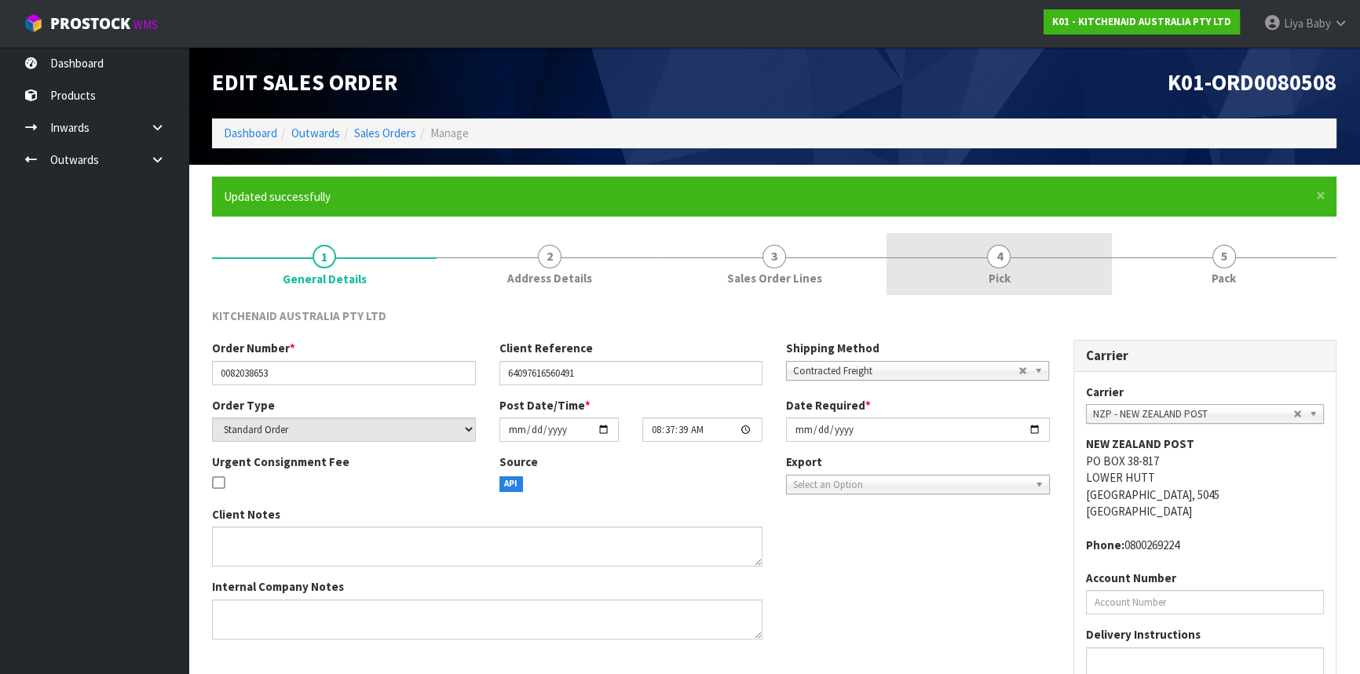
click at [996, 268] on link "4 Pick" at bounding box center [998, 264] width 225 height 62
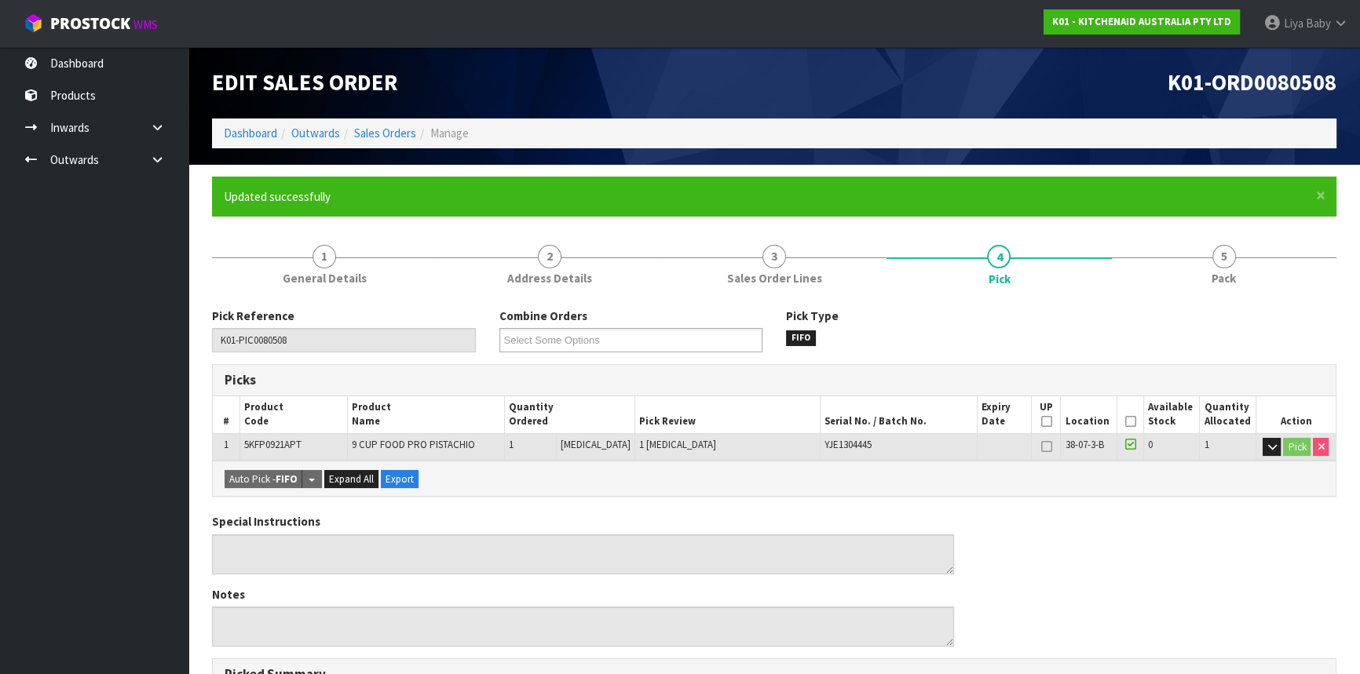
click at [1131, 422] on th "Picked" at bounding box center [1130, 415] width 27 height 37
click at [1128, 422] on icon at bounding box center [1129, 422] width 11 height 1
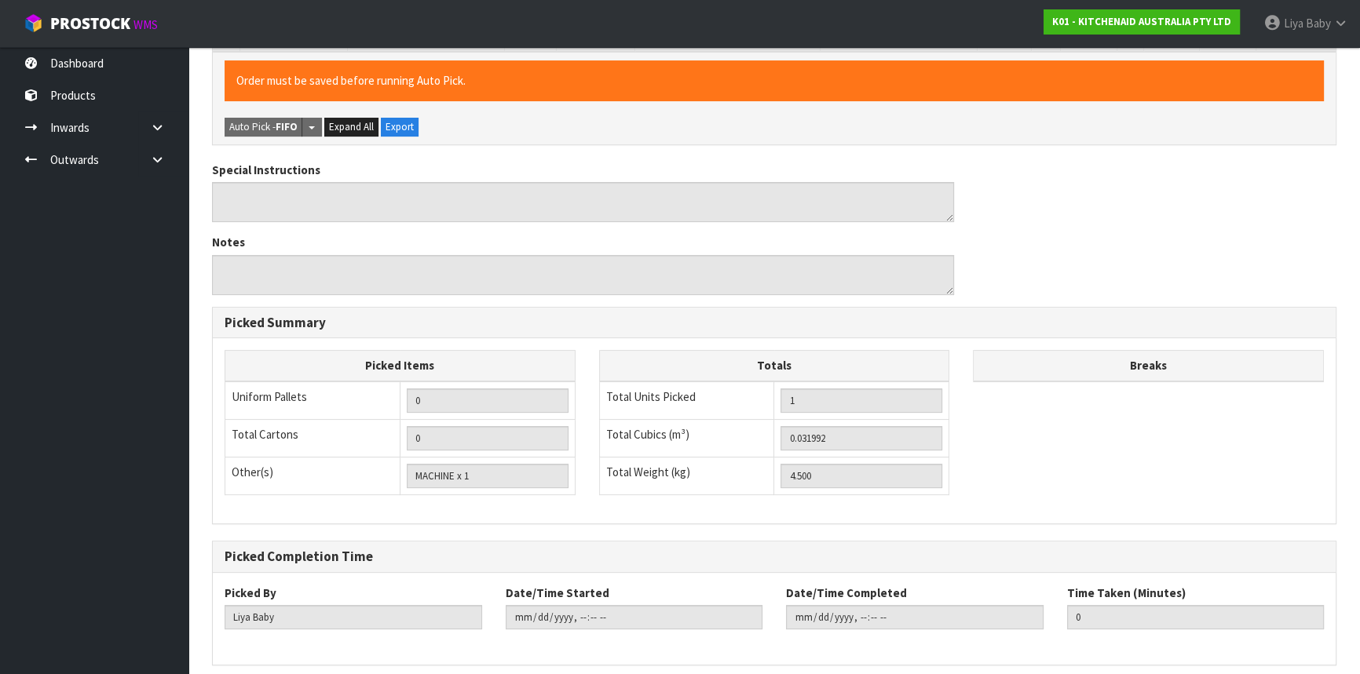
scroll to position [471, 0]
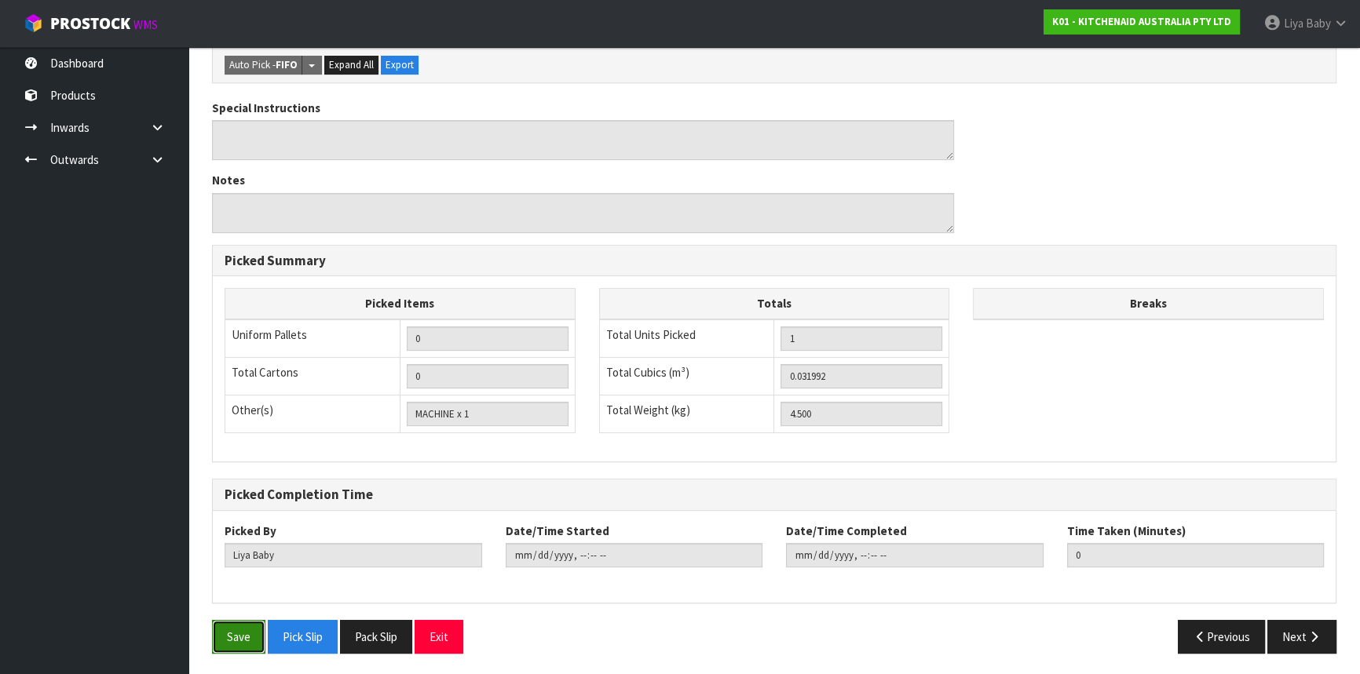
click at [236, 639] on button "Save" at bounding box center [238, 637] width 53 height 34
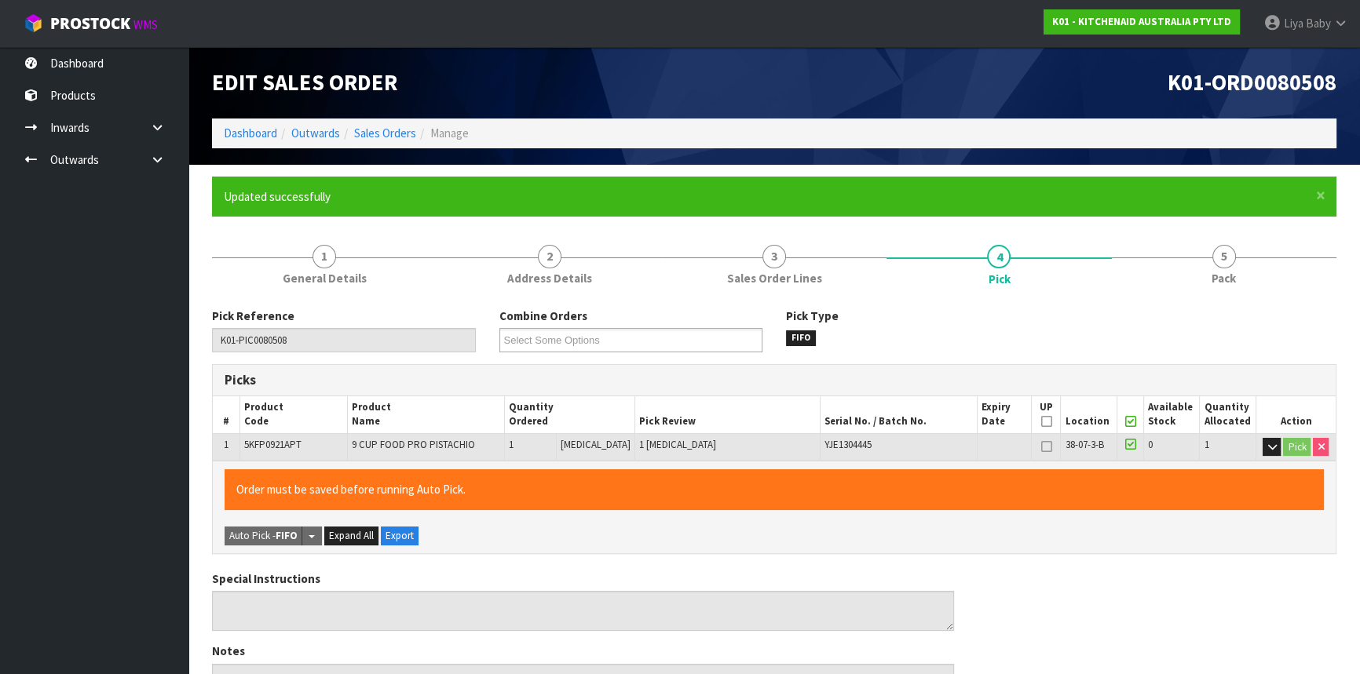
type input "[DATE]T08:54:35"
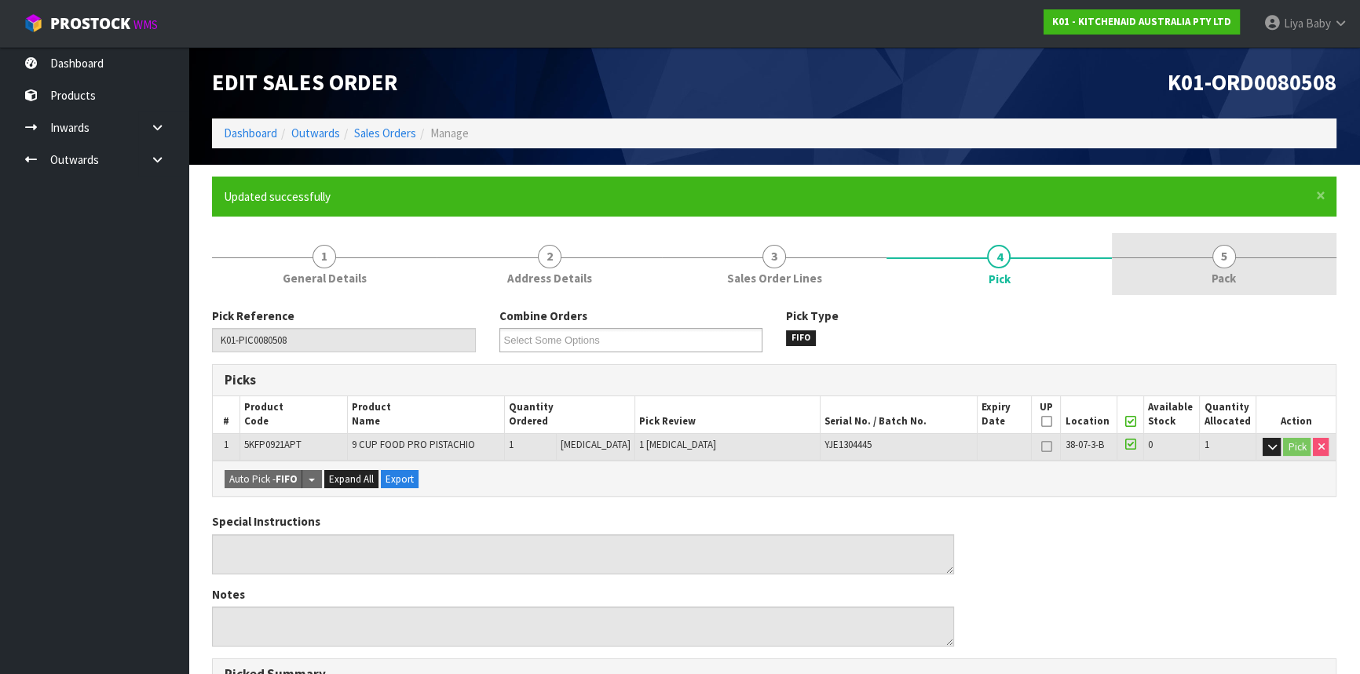
click at [1220, 282] on span "Pack" at bounding box center [1224, 278] width 24 height 16
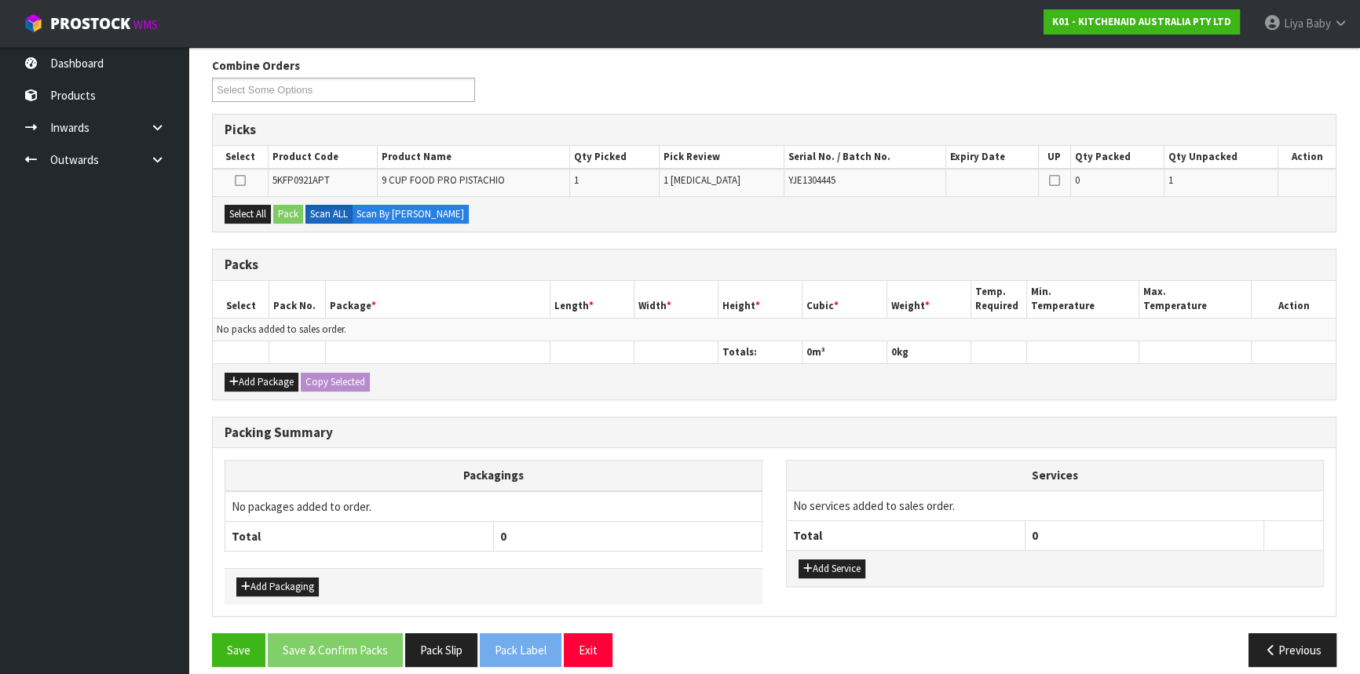
scroll to position [263, 0]
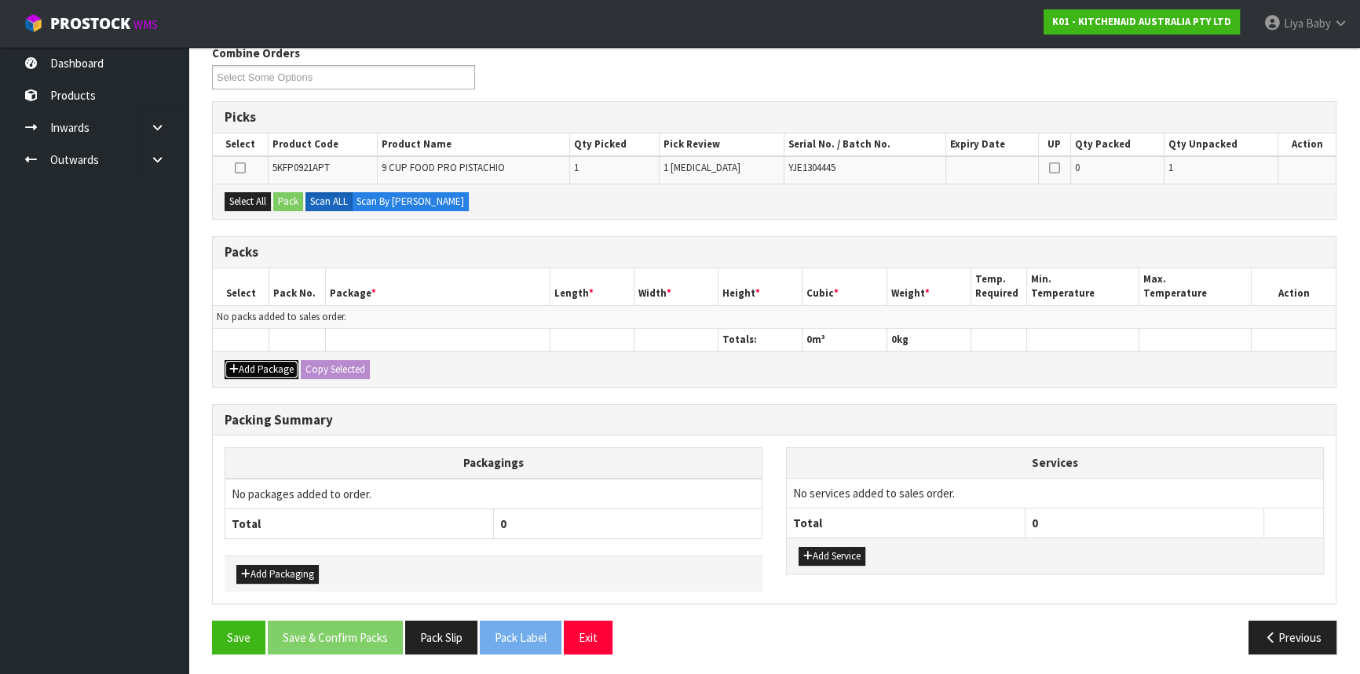
click at [249, 360] on button "Add Package" at bounding box center [262, 369] width 74 height 19
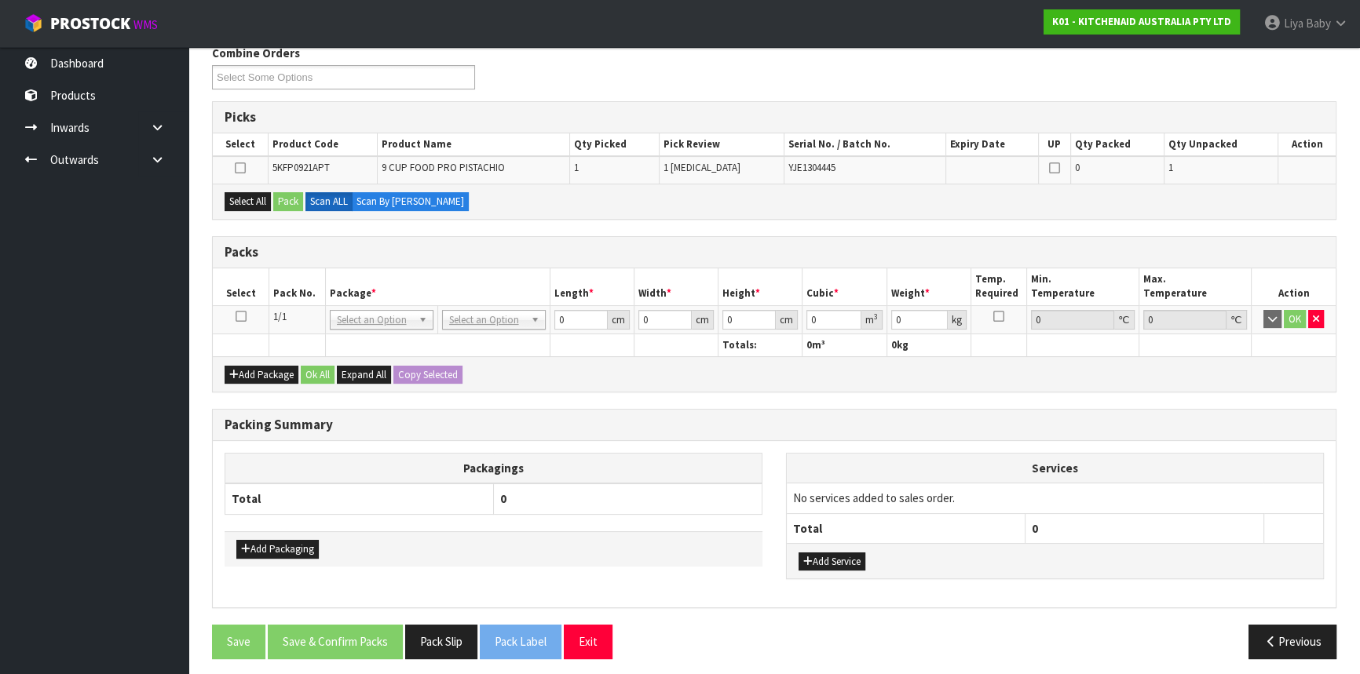
click at [236, 316] on icon at bounding box center [241, 316] width 11 height 1
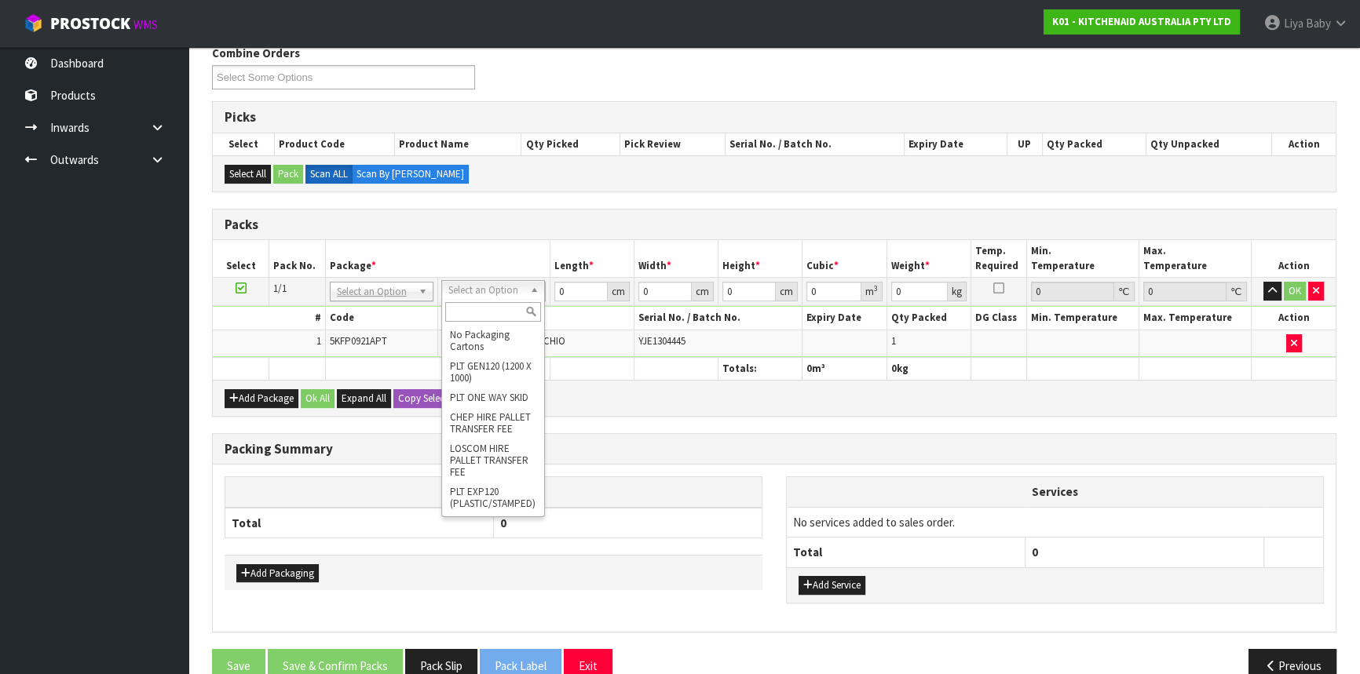
click at [496, 313] on input "text" at bounding box center [493, 312] width 96 height 20
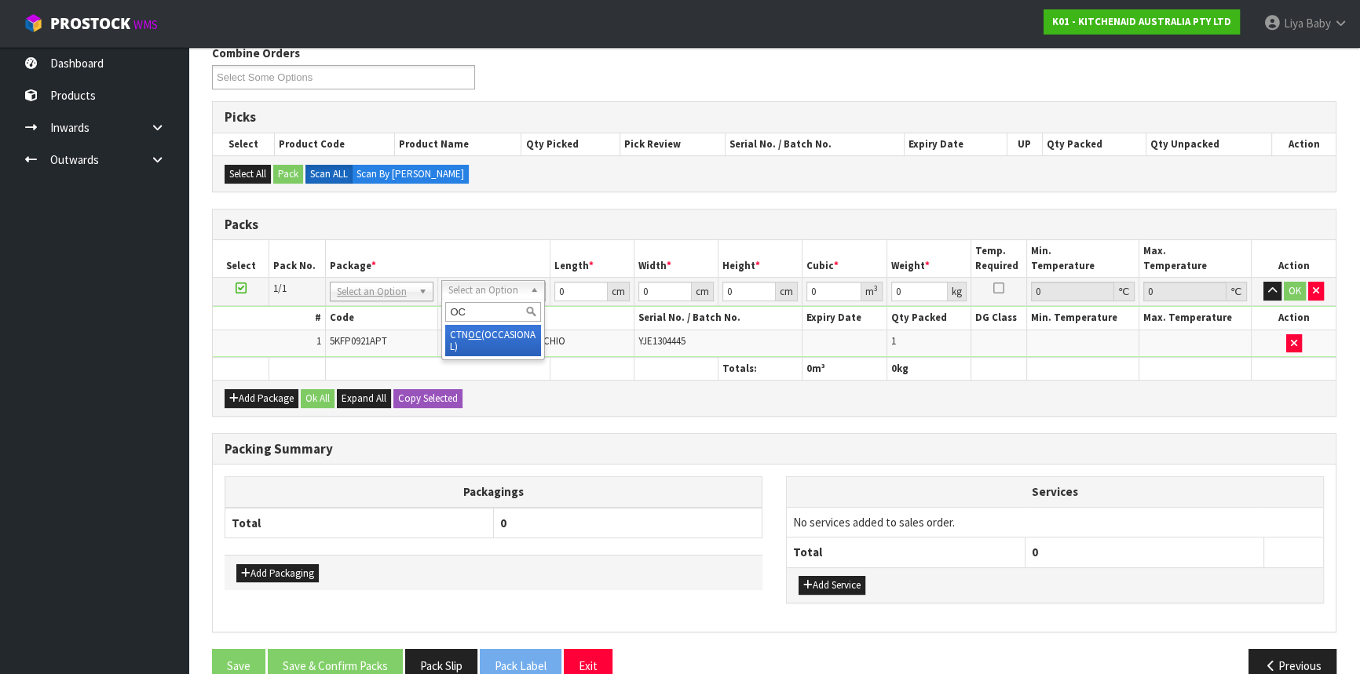
type input "OC"
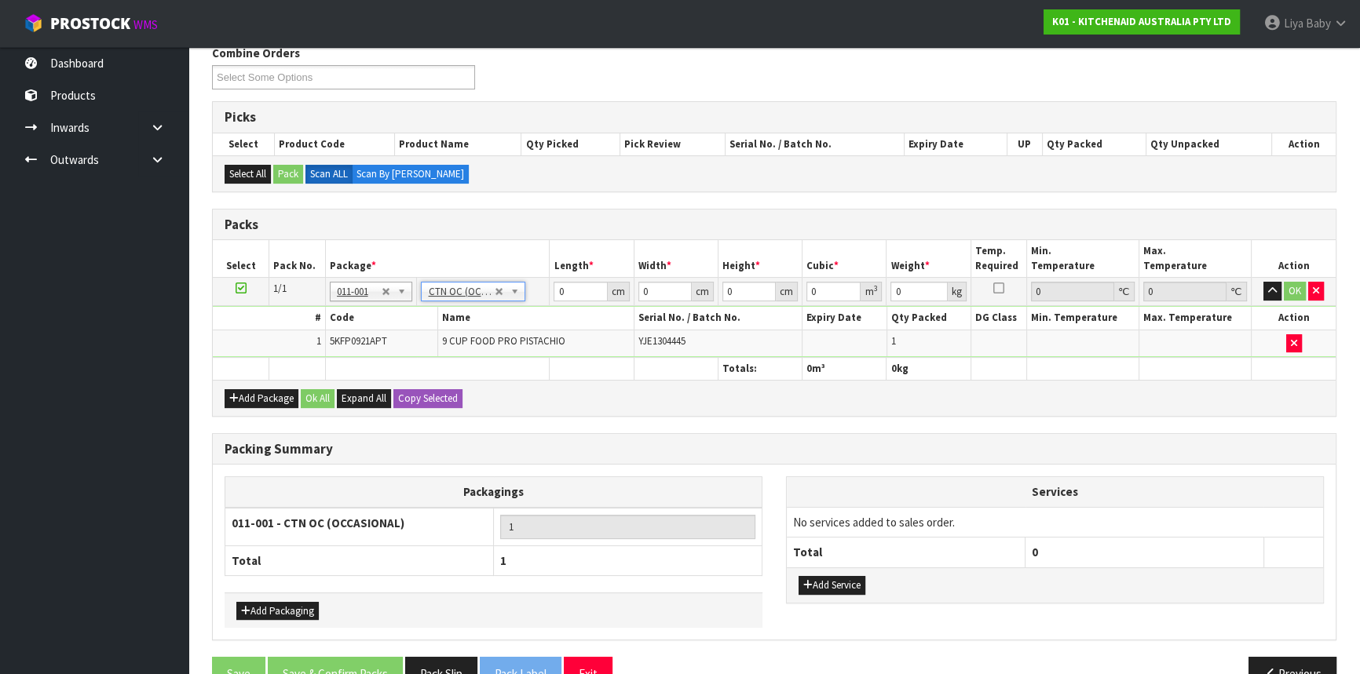
type input "4.5"
click at [576, 294] on input "0" at bounding box center [580, 292] width 53 height 20
type input "40"
type input "45"
type input "2"
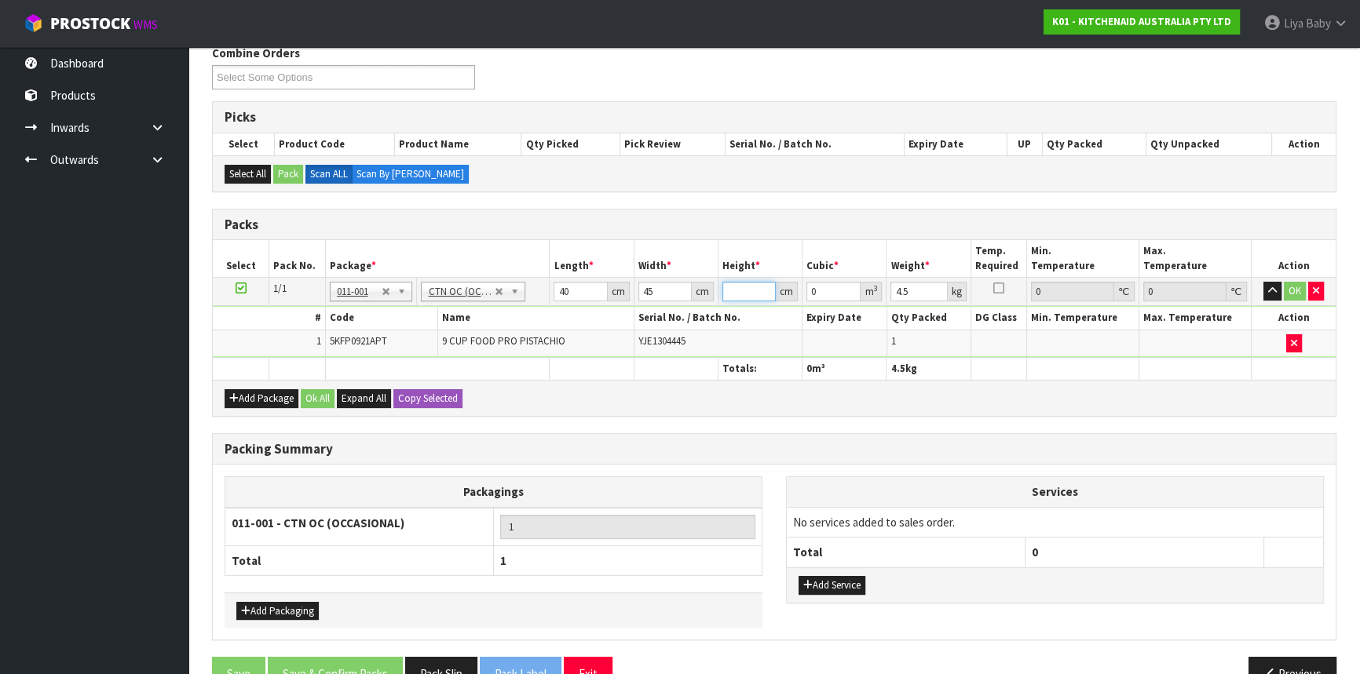
type input "0.0036"
type input "29"
type input "0.0522"
type input "29"
type input "6"
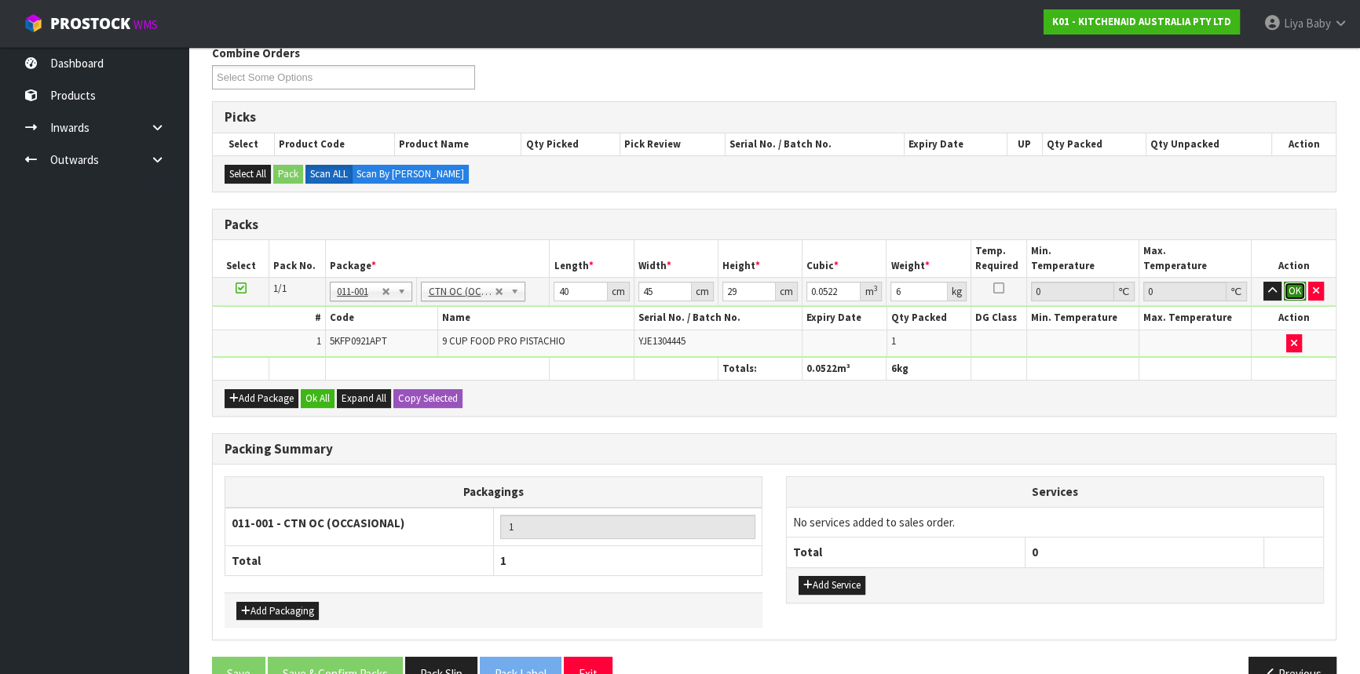
click at [1302, 291] on button "OK" at bounding box center [1295, 291] width 22 height 19
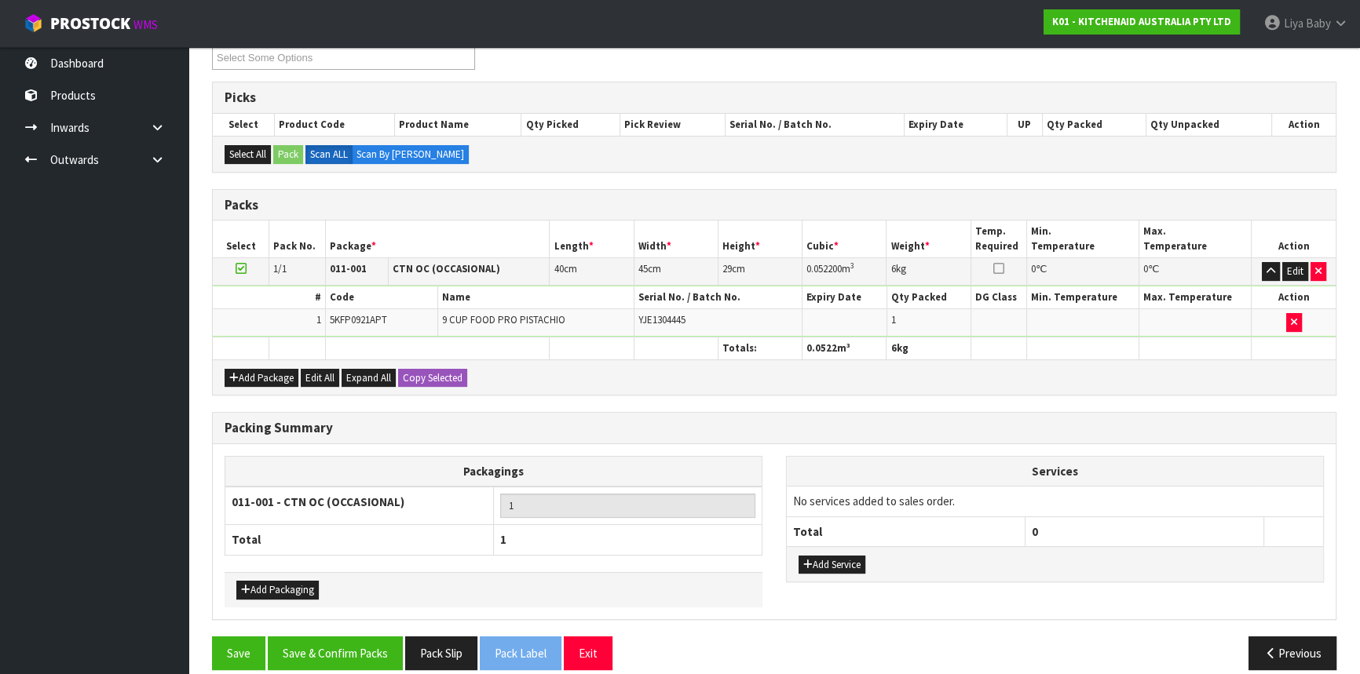
scroll to position [298, 0]
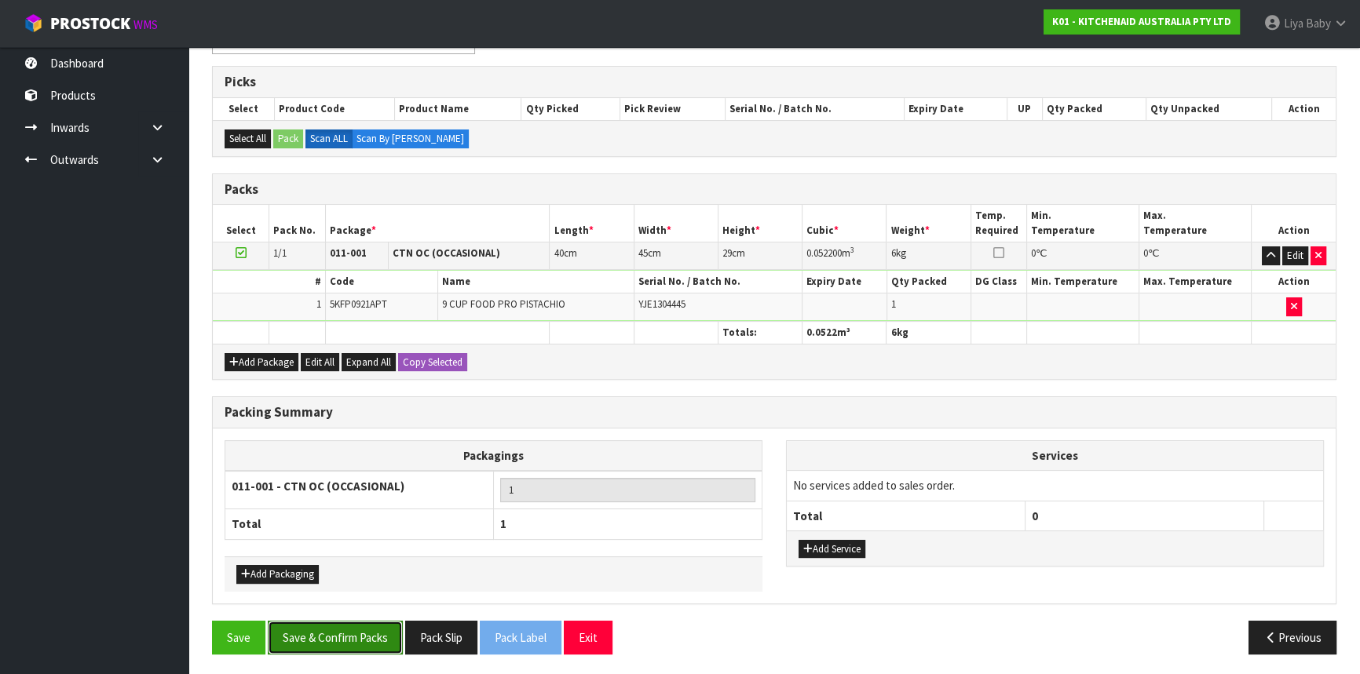
click at [375, 634] on button "Save & Confirm Packs" at bounding box center [335, 638] width 135 height 34
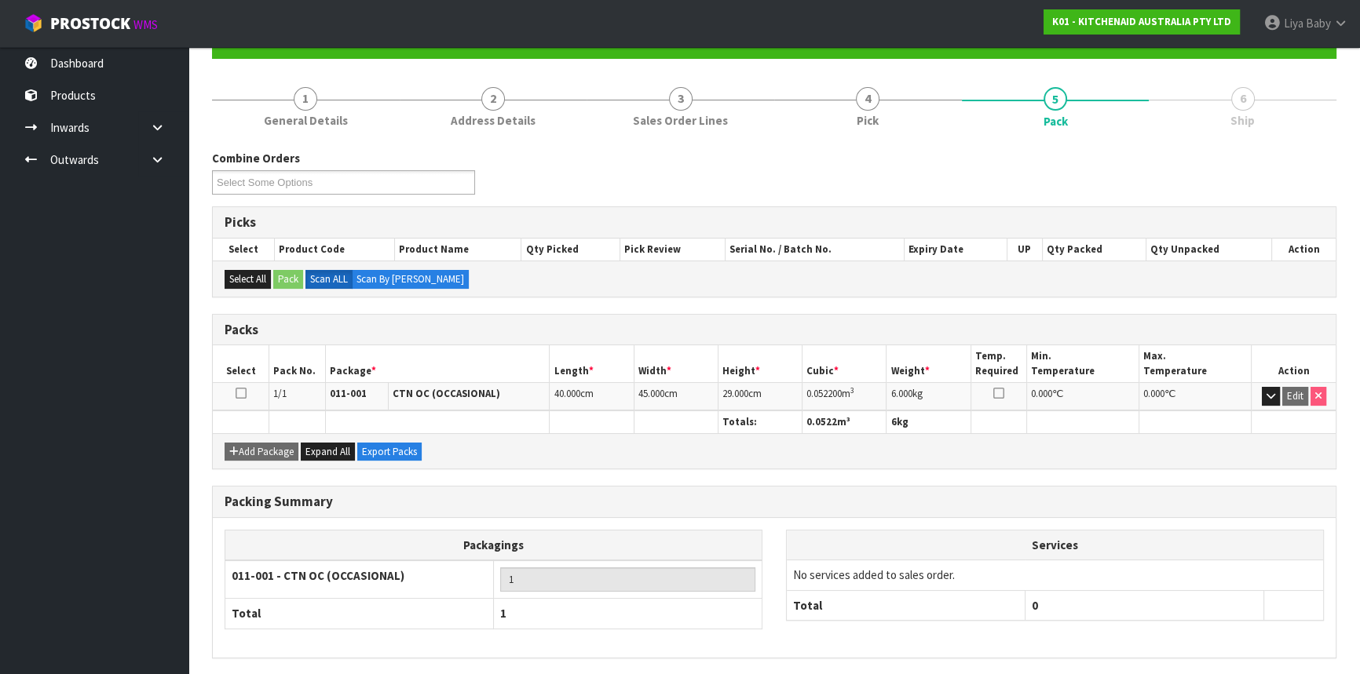
scroll to position [212, 0]
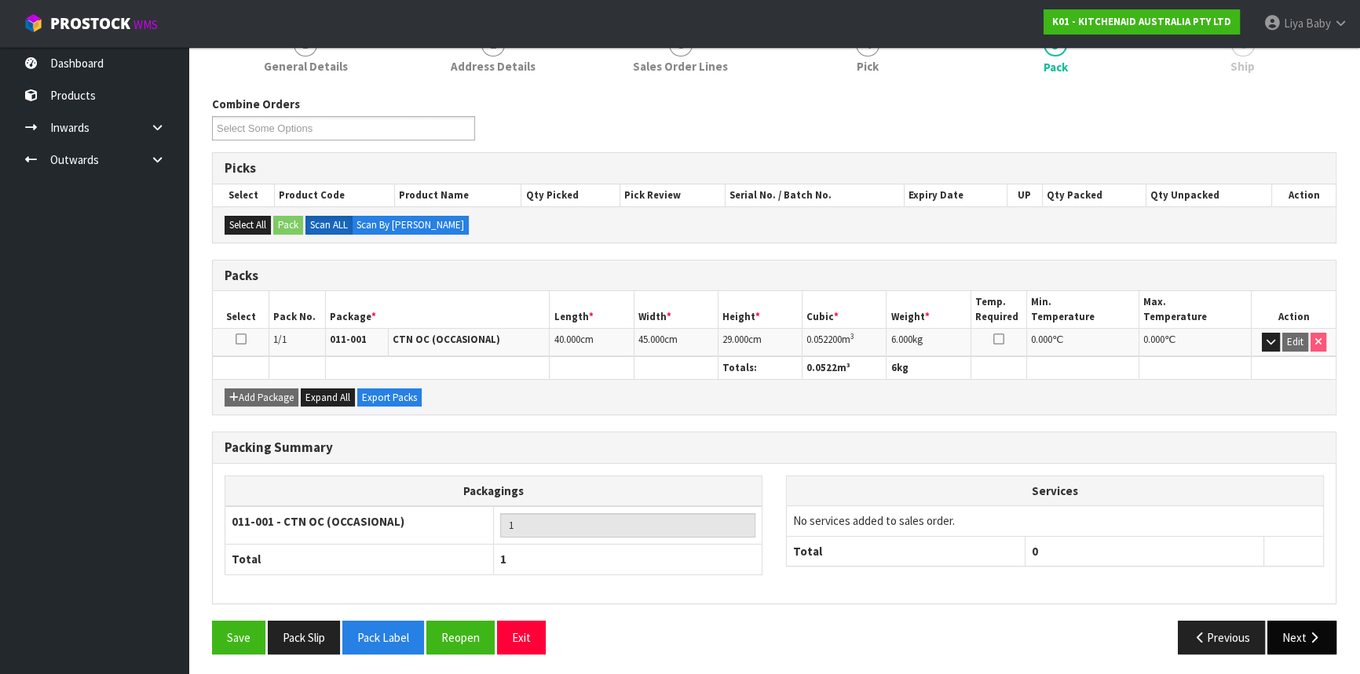
click at [1303, 635] on button "Next" at bounding box center [1301, 638] width 69 height 34
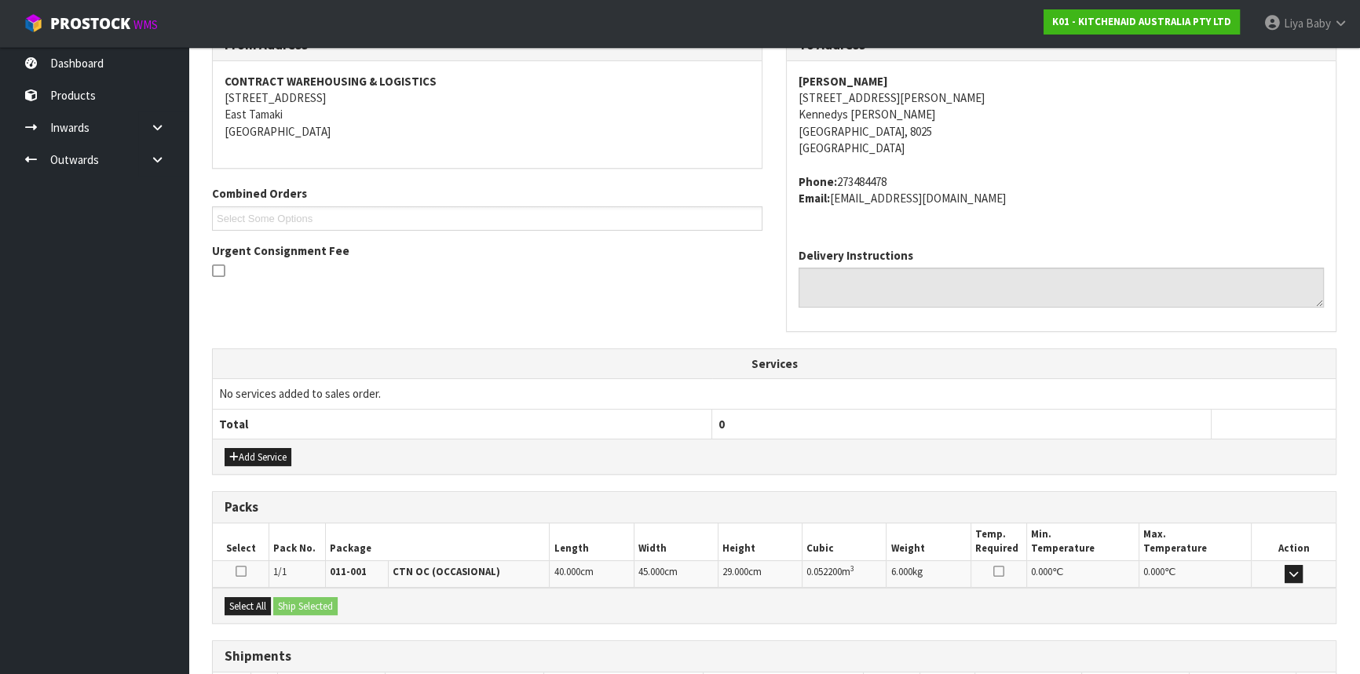
scroll to position [394, 0]
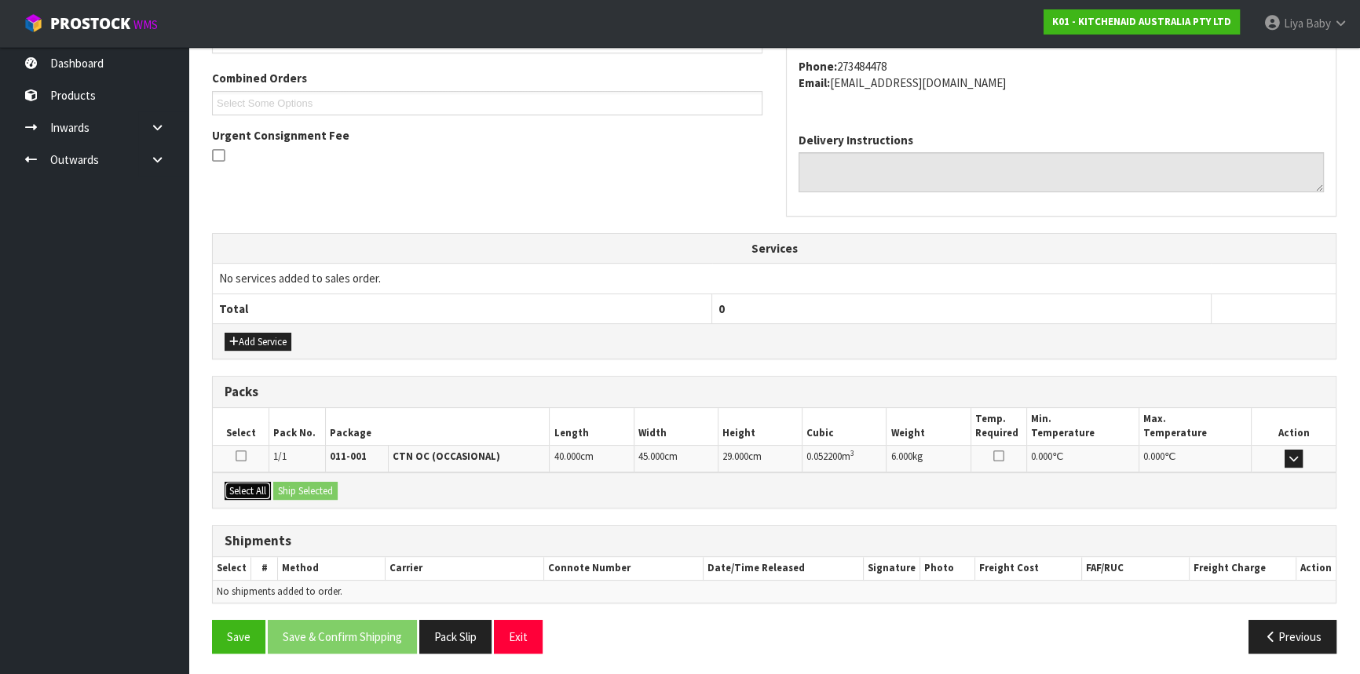
click at [235, 490] on button "Select All" at bounding box center [248, 491] width 46 height 19
click at [290, 490] on button "Ship Selected" at bounding box center [305, 491] width 64 height 19
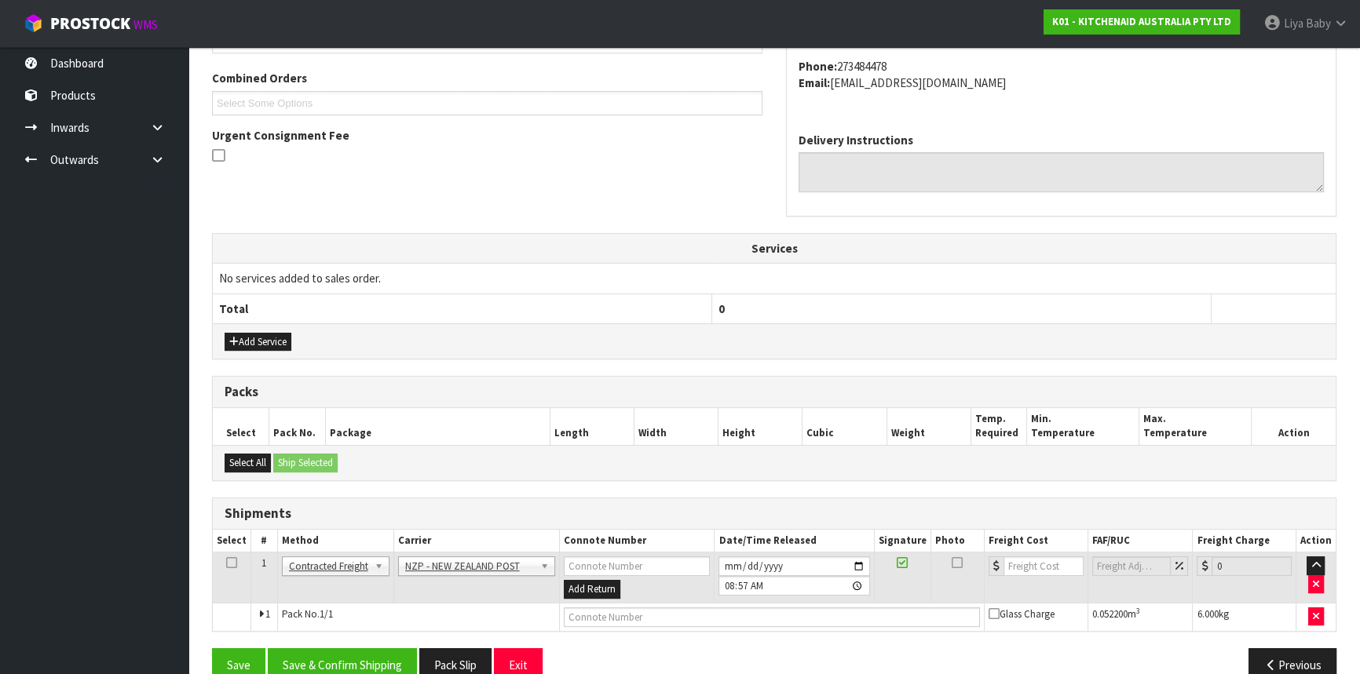
click at [223, 562] on td at bounding box center [232, 578] width 38 height 51
click at [232, 563] on icon at bounding box center [231, 563] width 11 height 1
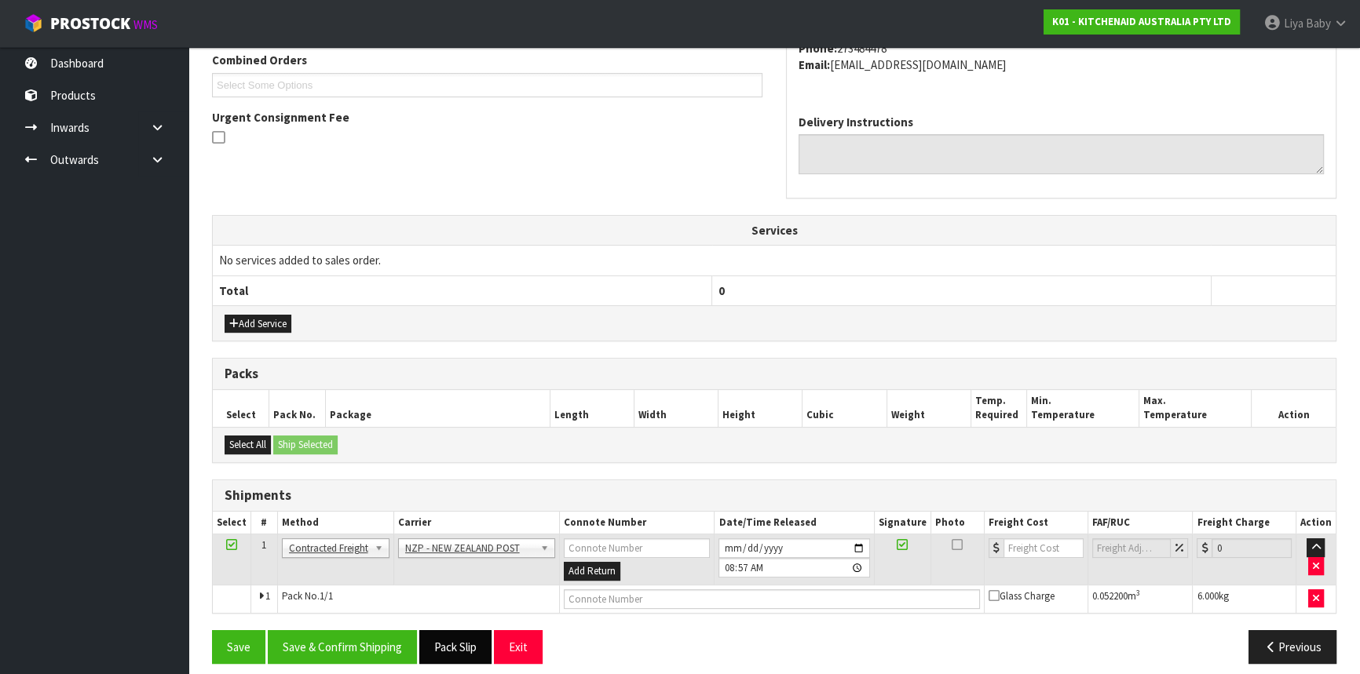
scroll to position [422, 0]
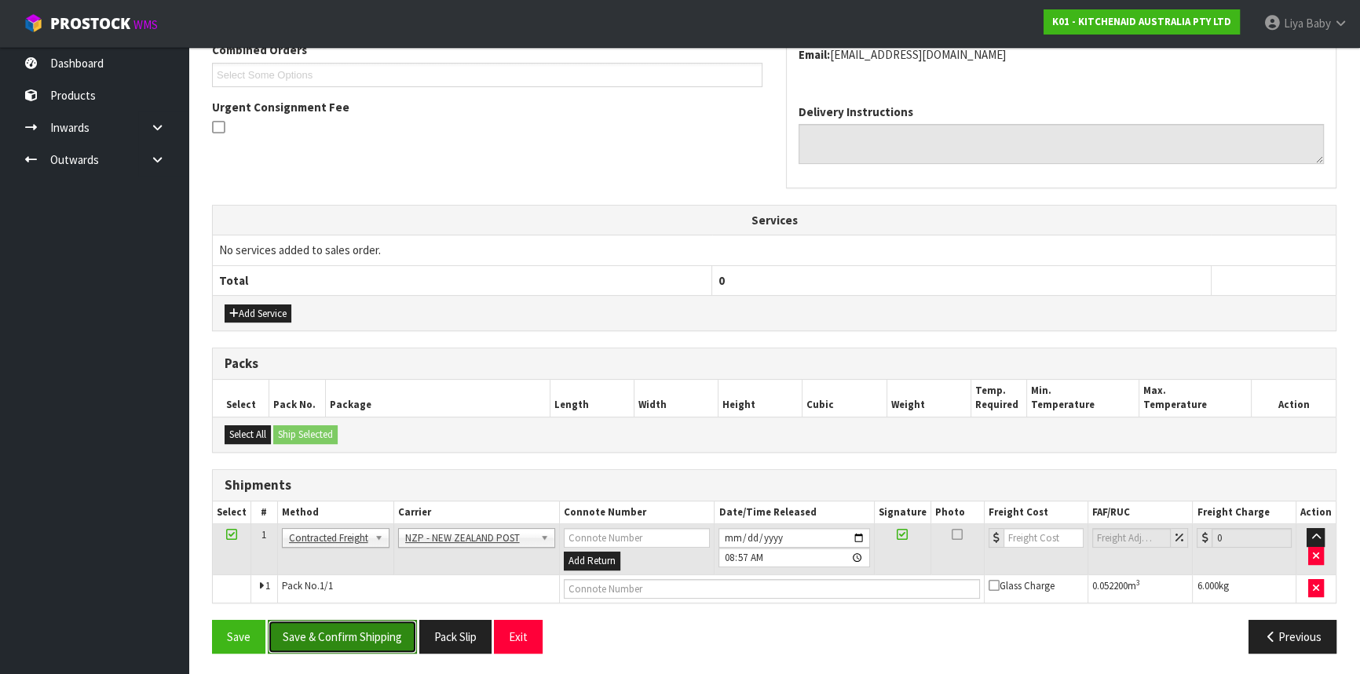
click at [386, 638] on button "Save & Confirm Shipping" at bounding box center [342, 637] width 149 height 34
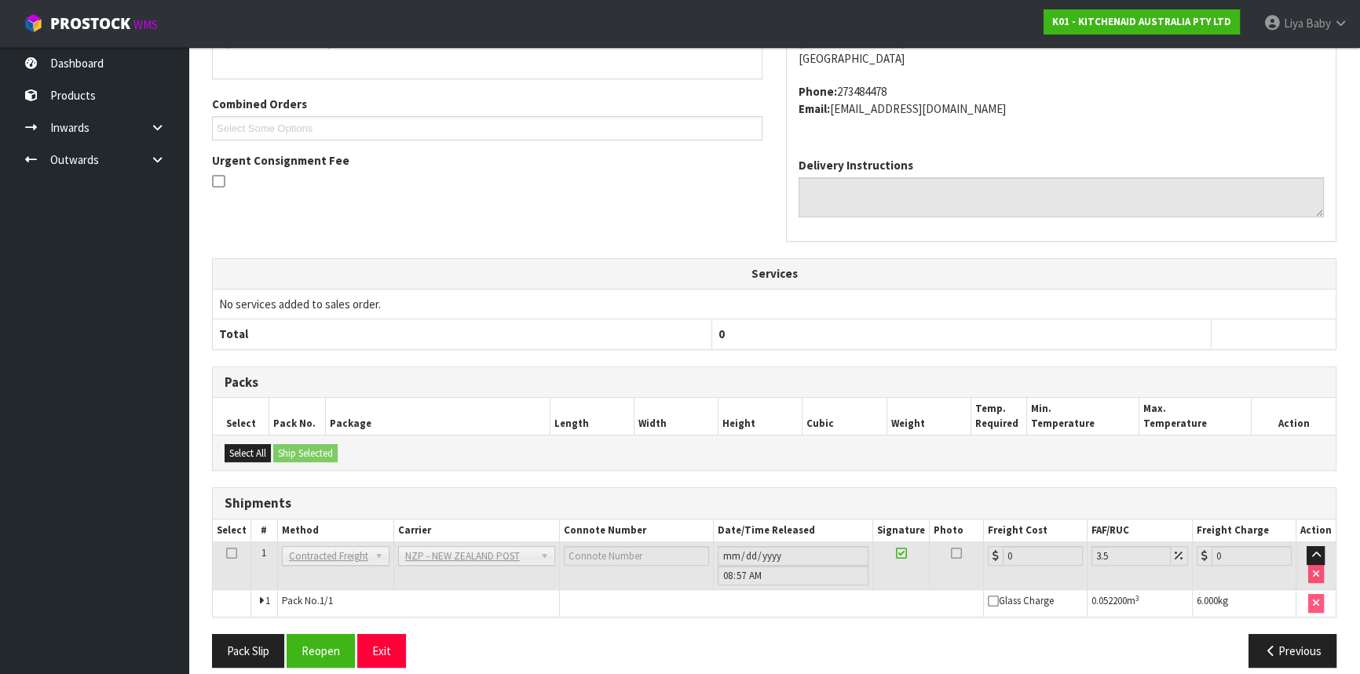
scroll to position [400, 0]
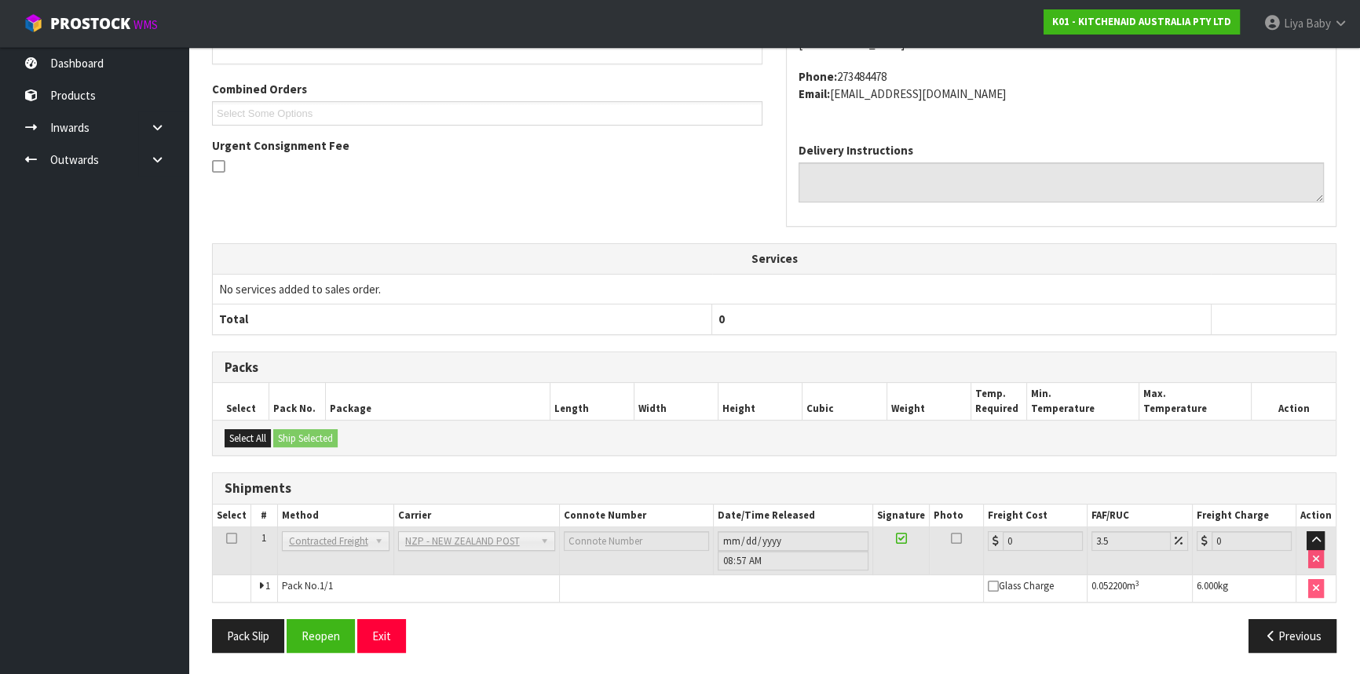
click at [232, 539] on icon at bounding box center [231, 539] width 11 height 1
click at [322, 640] on button "Reopen" at bounding box center [321, 637] width 68 height 34
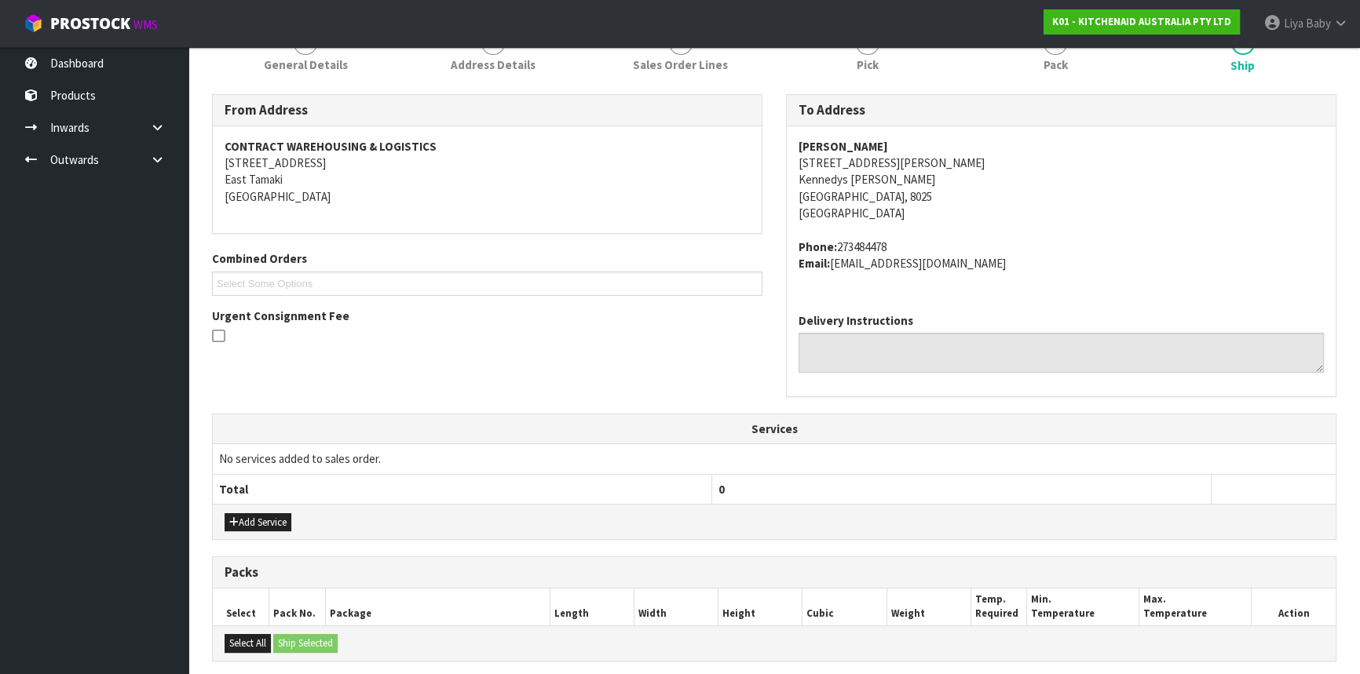
scroll to position [428, 0]
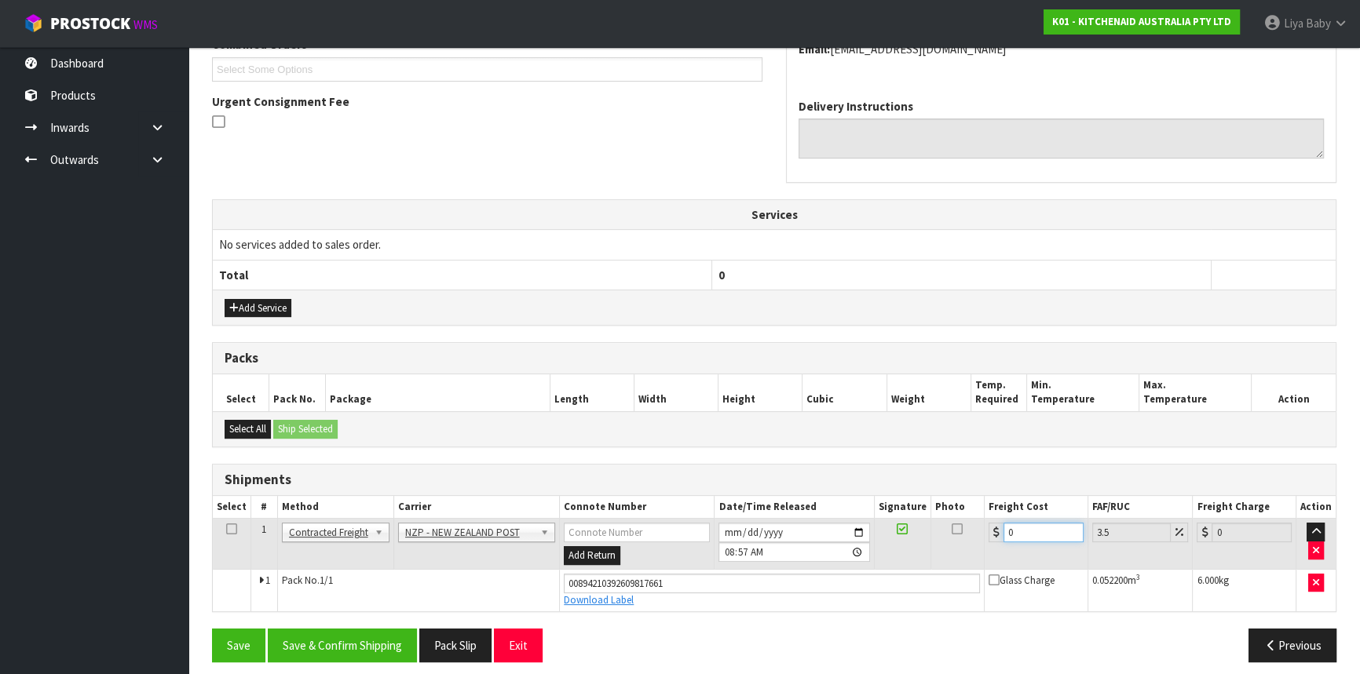
click at [1050, 534] on input "0" at bounding box center [1043, 533] width 80 height 20
type input "1"
type input "1.03"
type input "13"
type input "13.45"
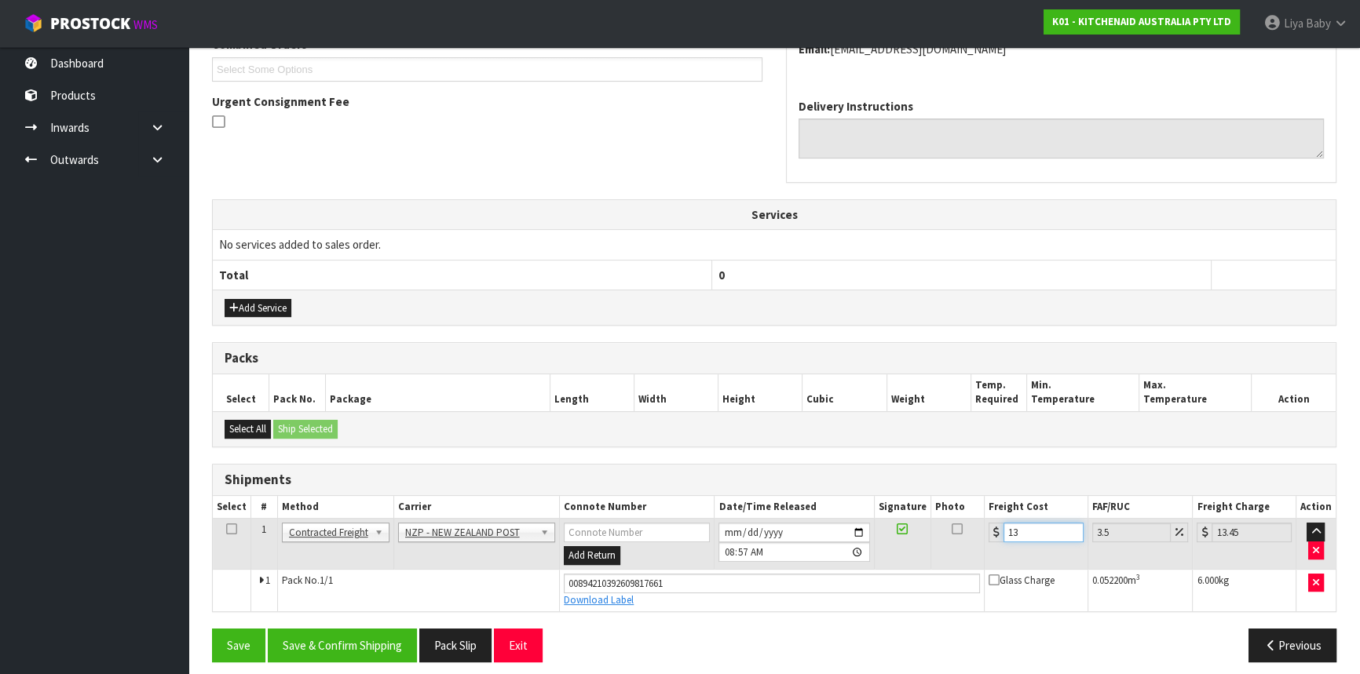
type input "13.2"
type input "13.66"
type input "13.27"
type input "13.73"
type input "13.27"
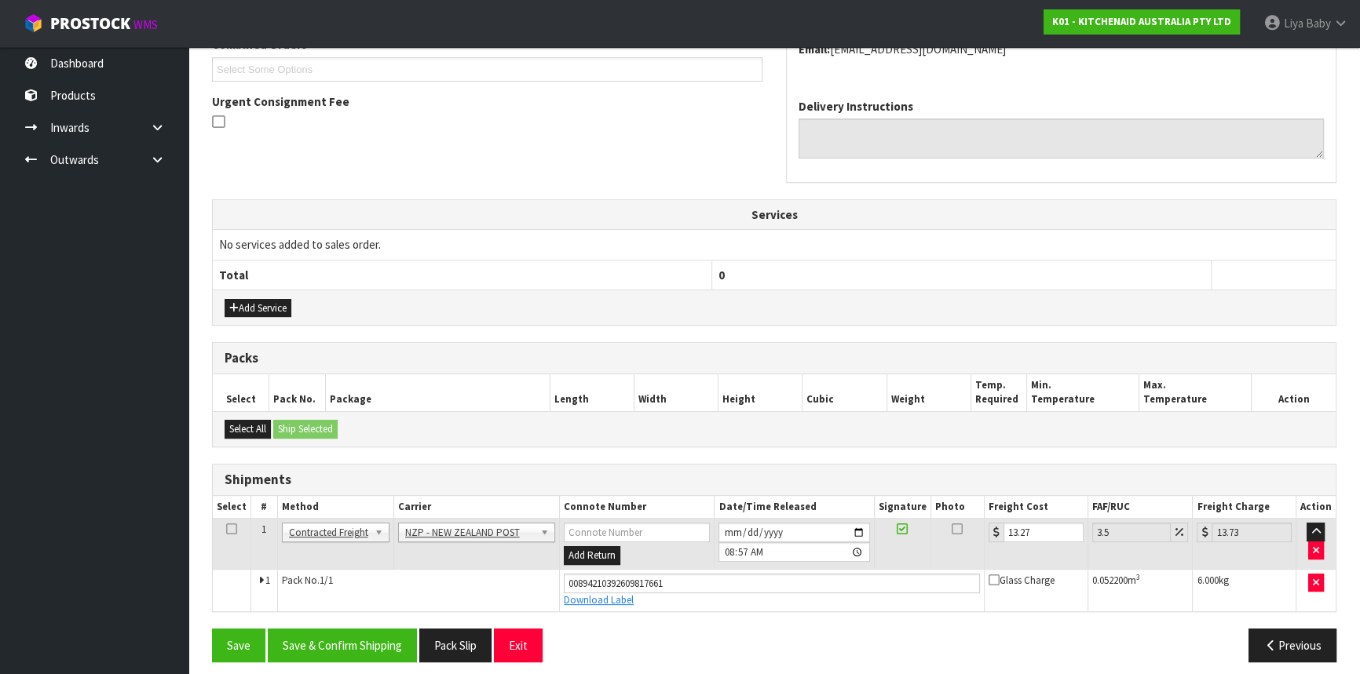
click at [229, 529] on icon at bounding box center [231, 529] width 11 height 1
click at [336, 636] on button "Save & Confirm Shipping" at bounding box center [342, 646] width 149 height 34
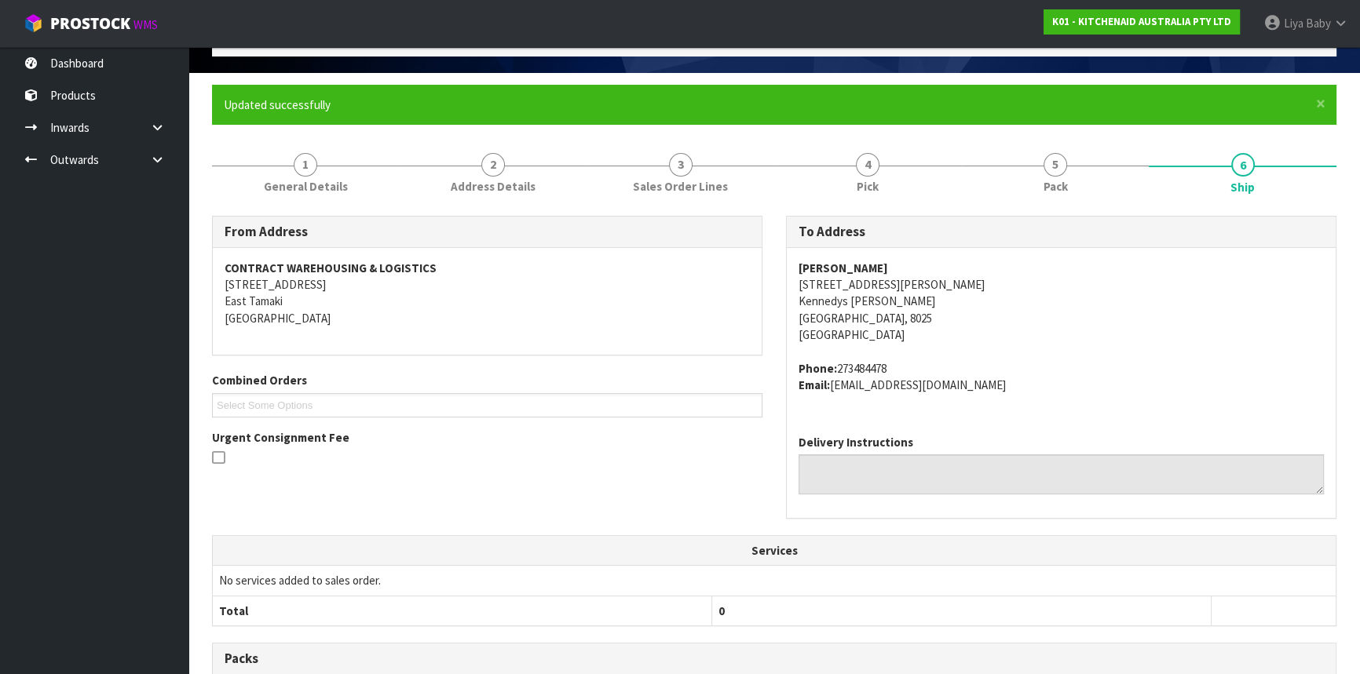
scroll to position [0, 0]
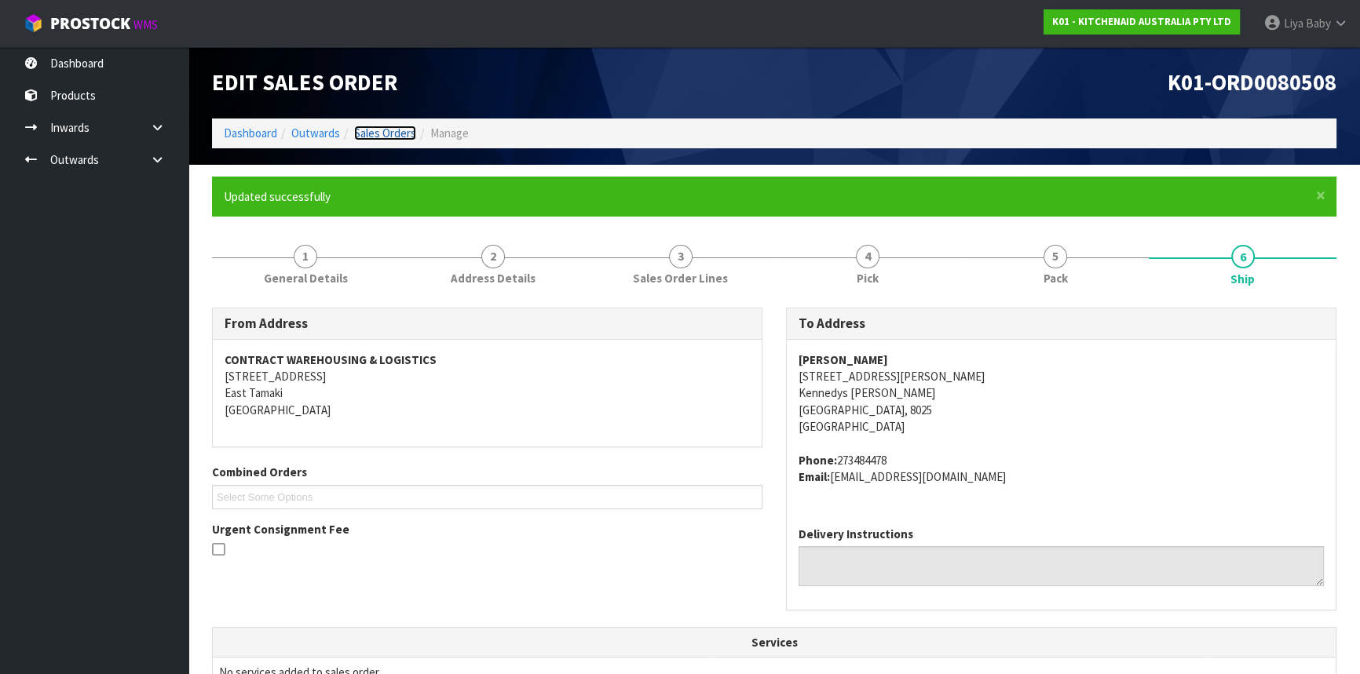
click at [384, 139] on link "Sales Orders" at bounding box center [385, 133] width 62 height 15
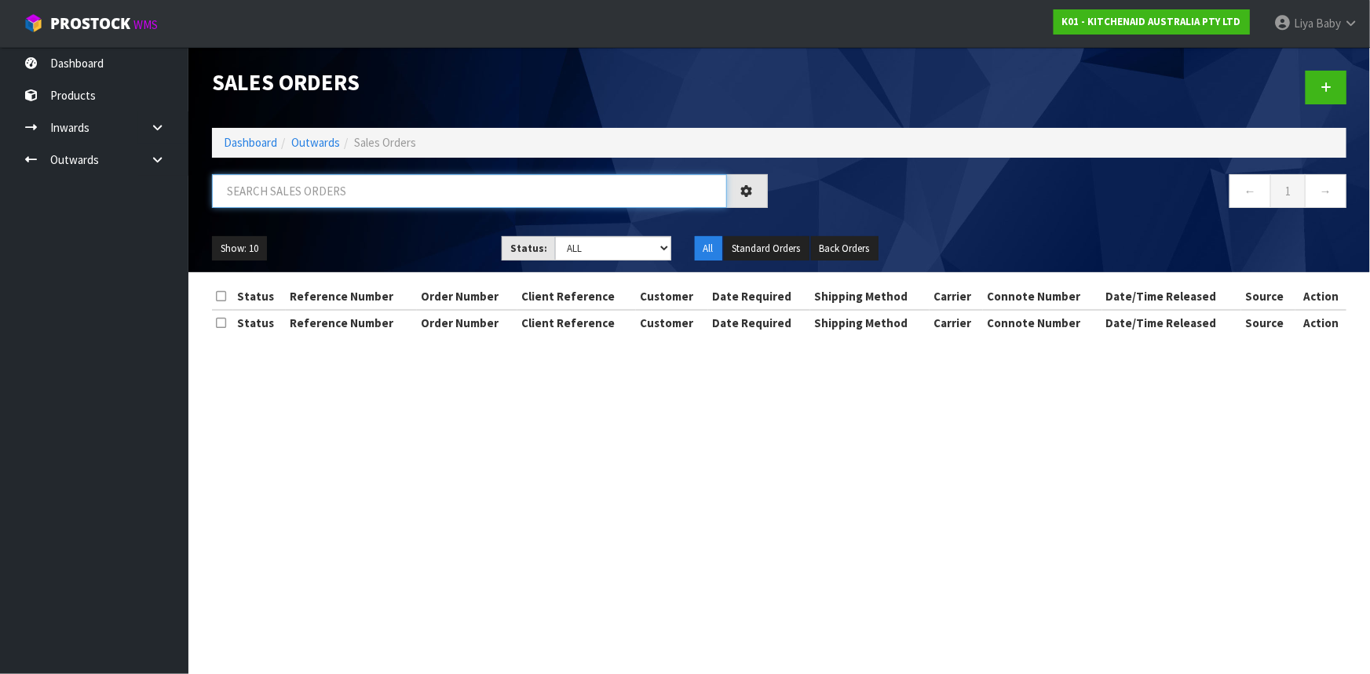
click at [359, 204] on input "text" at bounding box center [469, 191] width 515 height 34
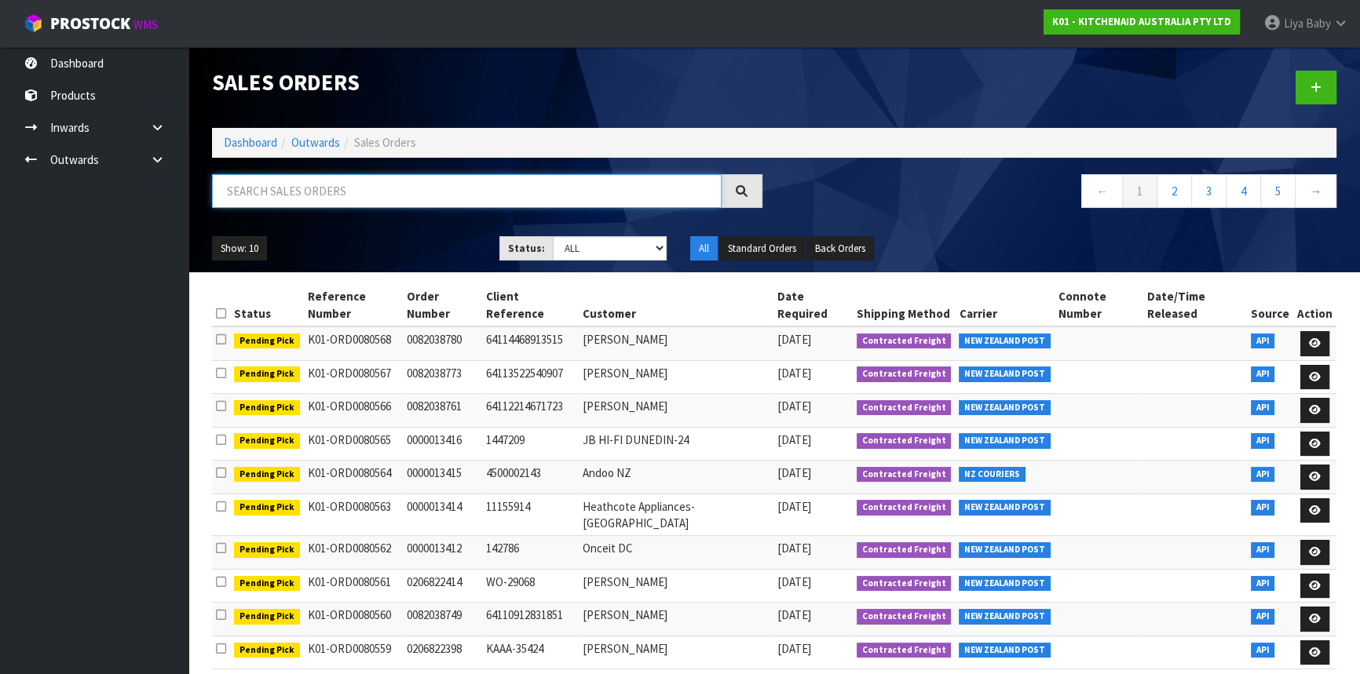
click at [287, 196] on input "text" at bounding box center [467, 191] width 510 height 34
type input "JOB-0417185"
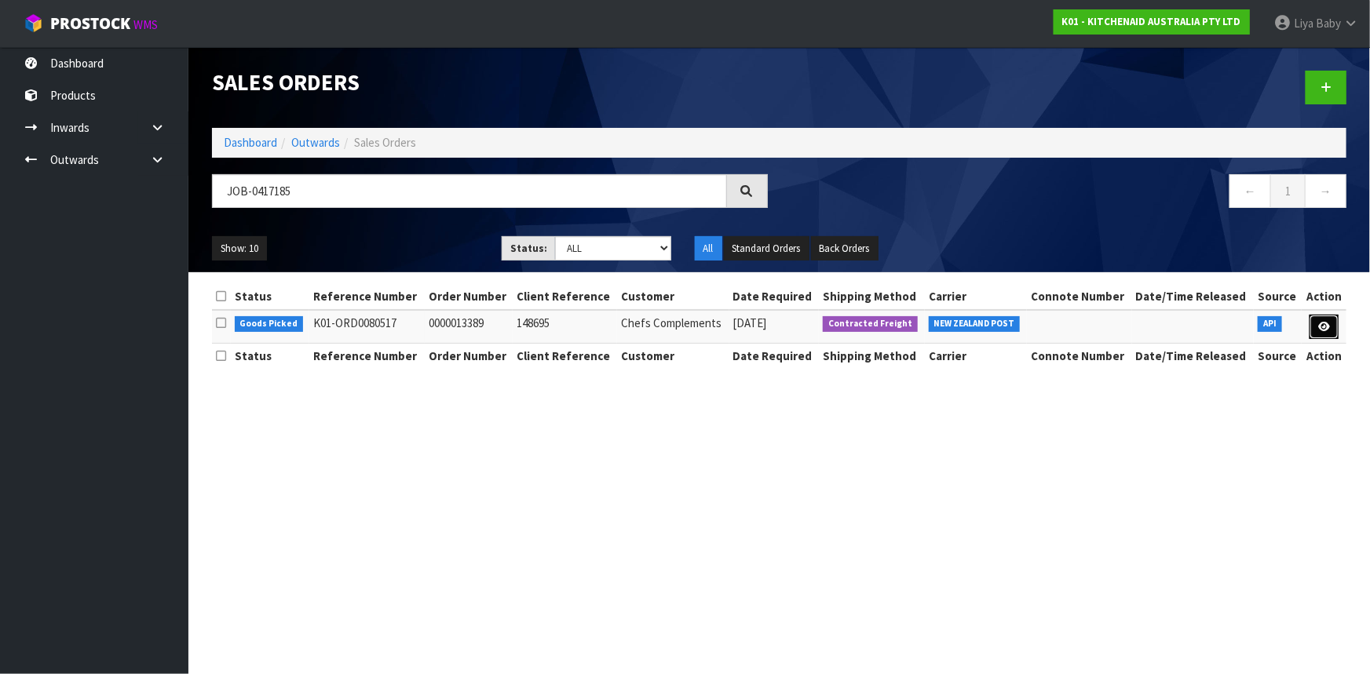
click at [1332, 327] on link at bounding box center [1324, 327] width 29 height 25
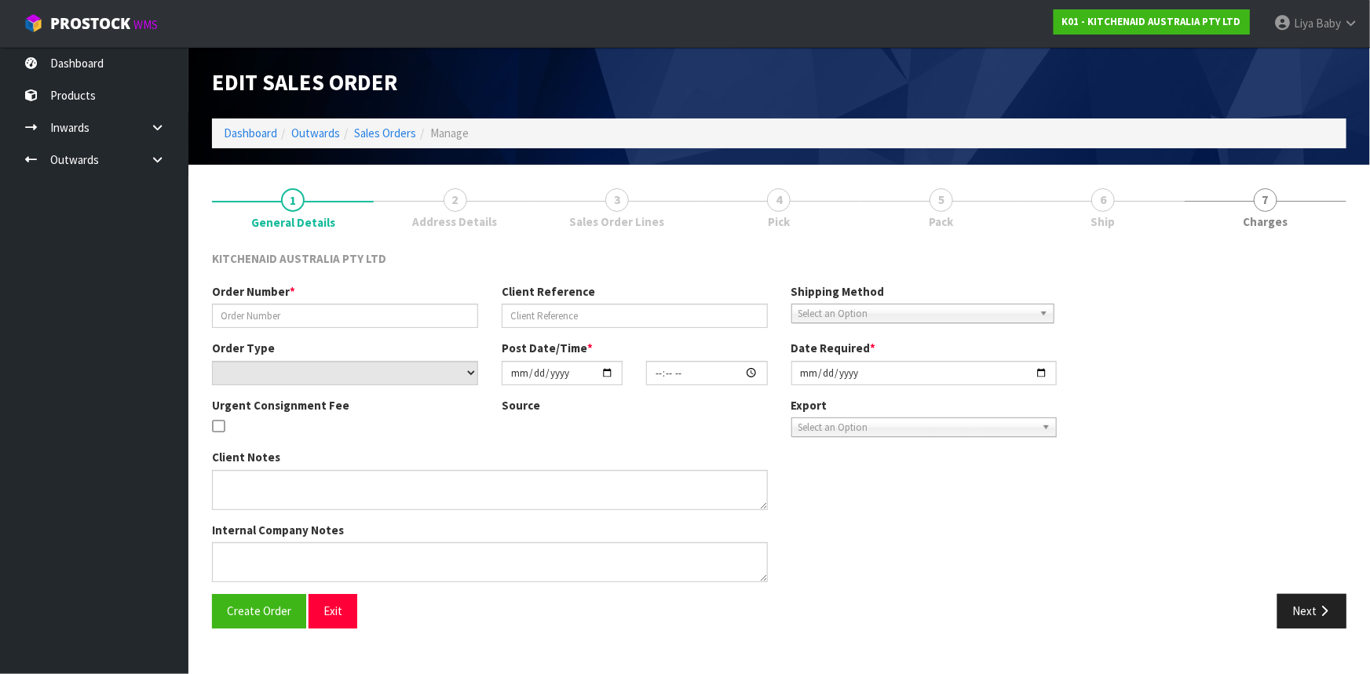
type input "0000013389"
type input "148695"
select select "number:0"
type input "[DATE]"
type input "10:31:23.000"
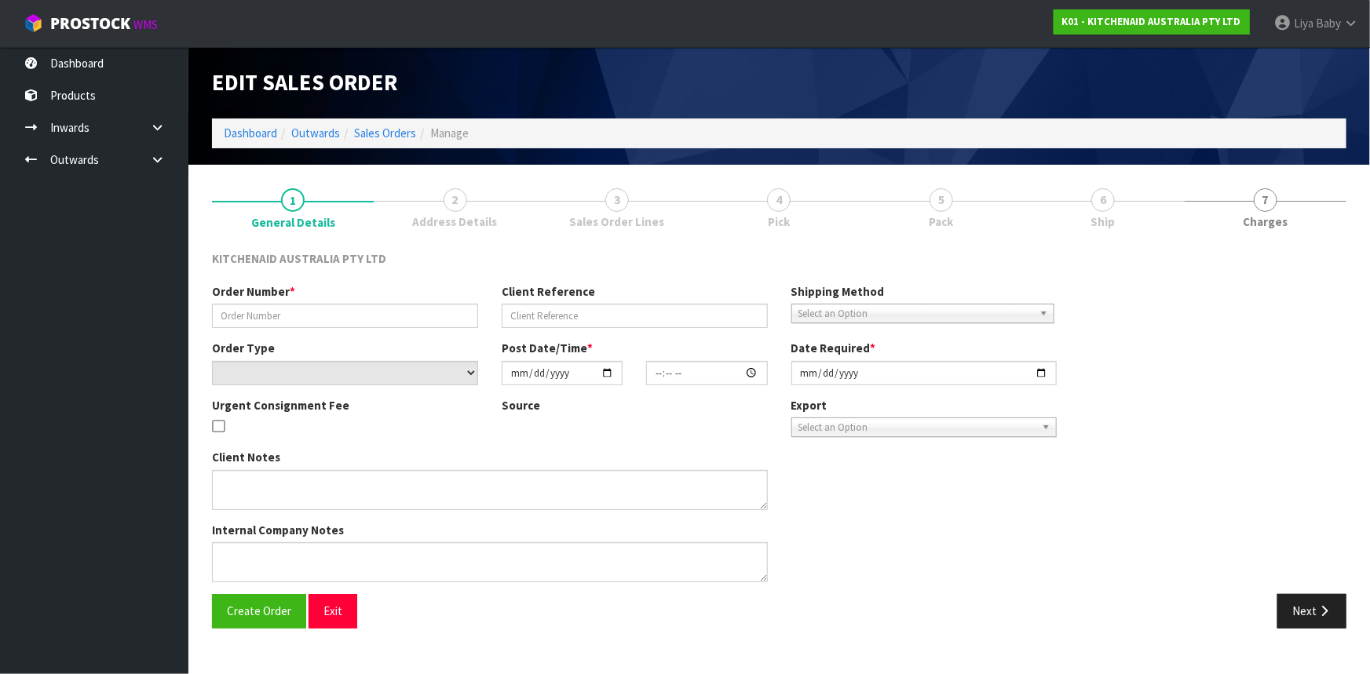
type input "[DATE]"
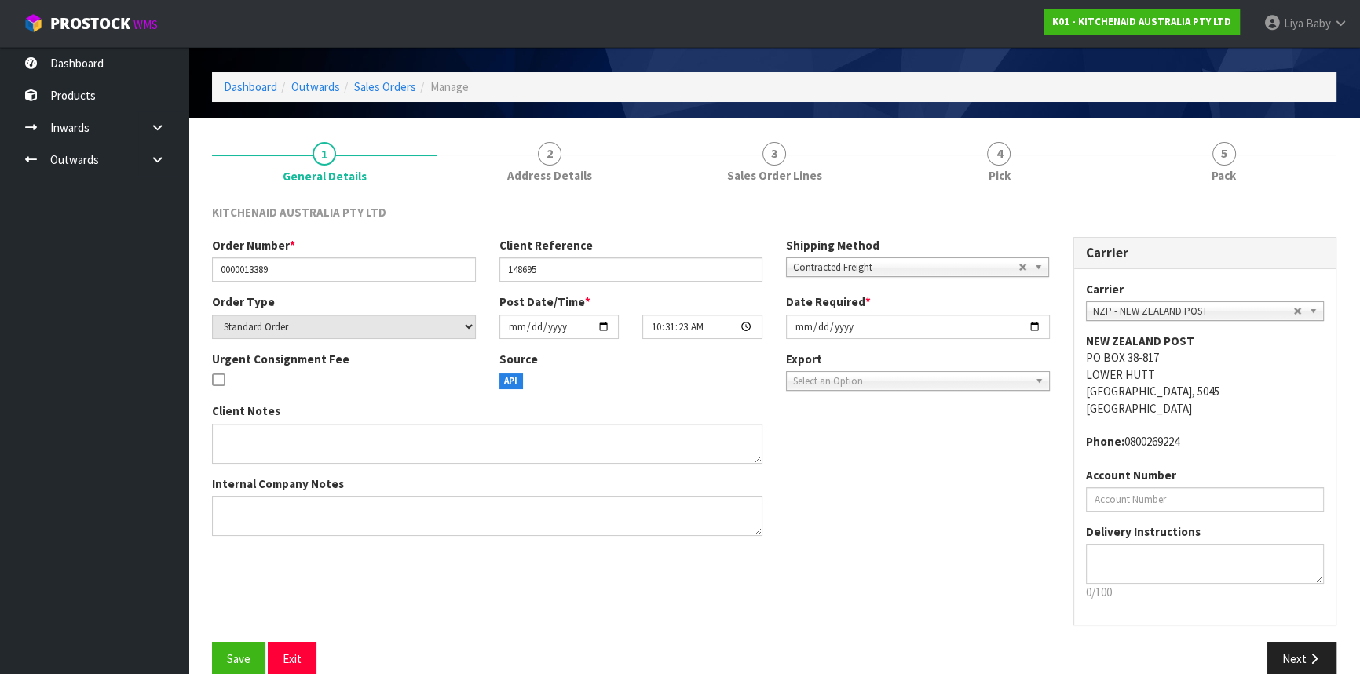
scroll to position [71, 0]
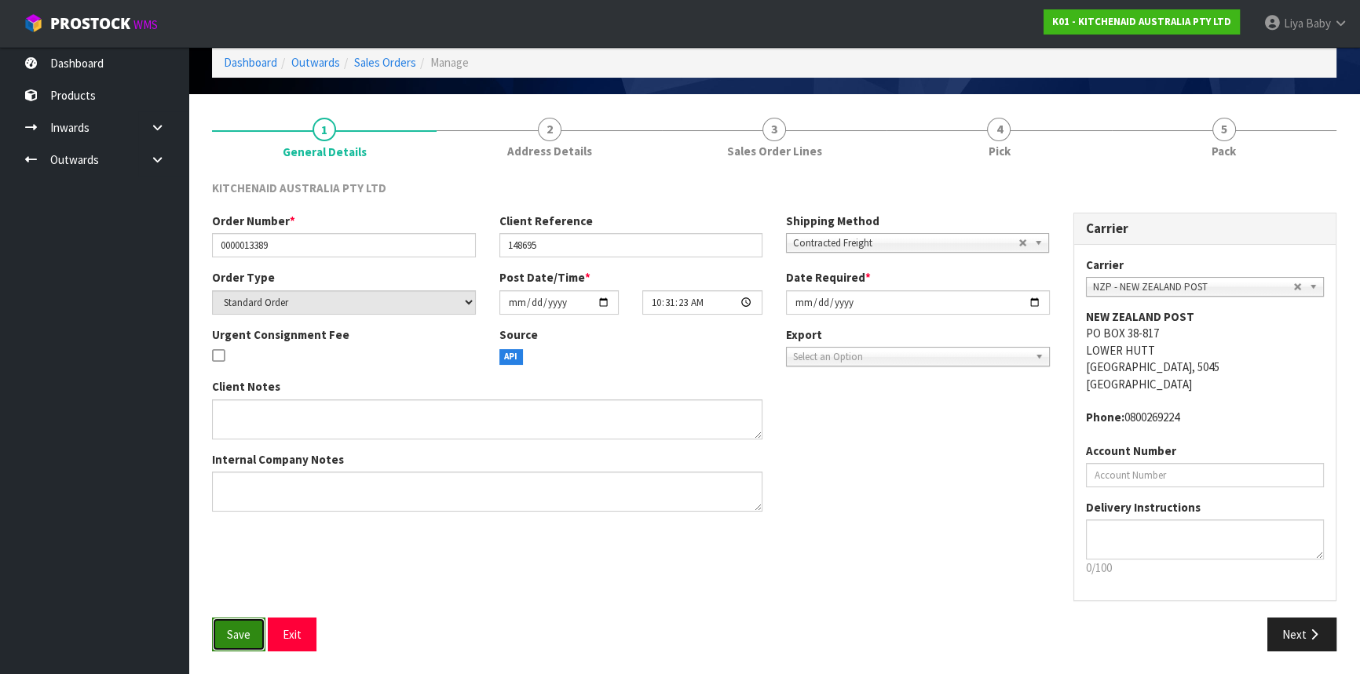
click at [217, 641] on button "Save" at bounding box center [238, 635] width 53 height 34
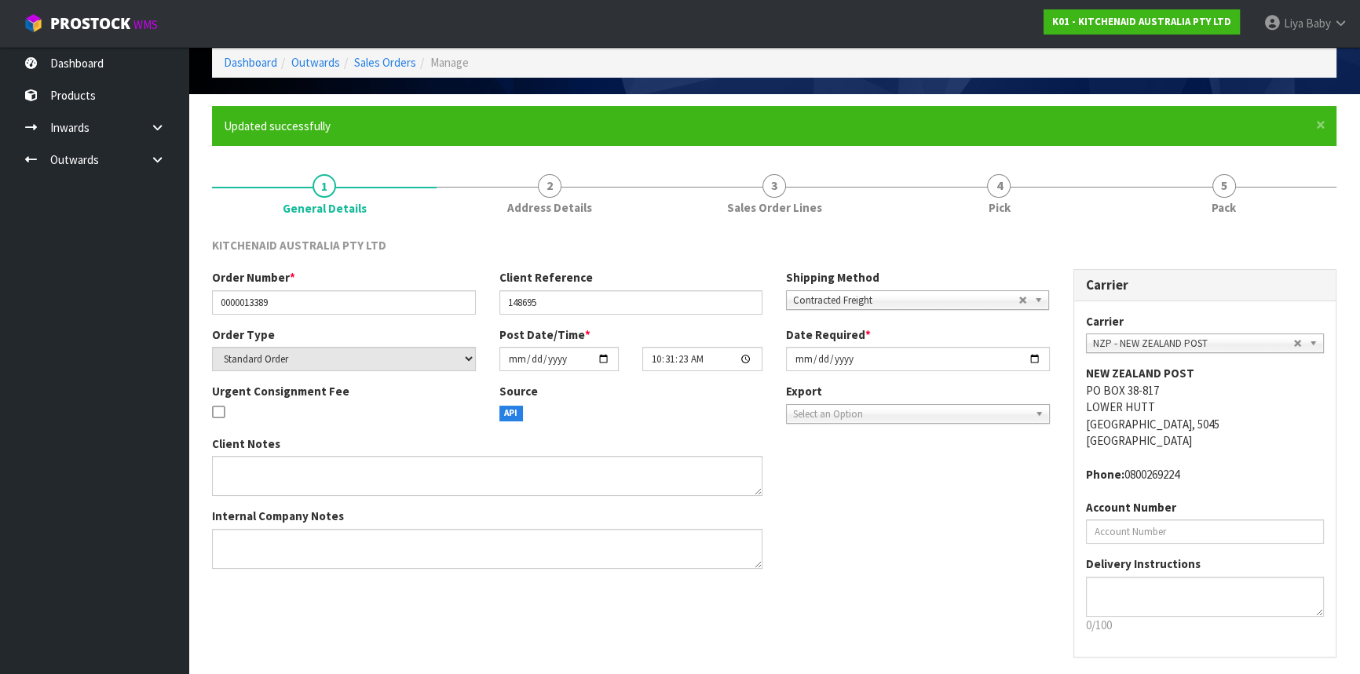
scroll to position [0, 0]
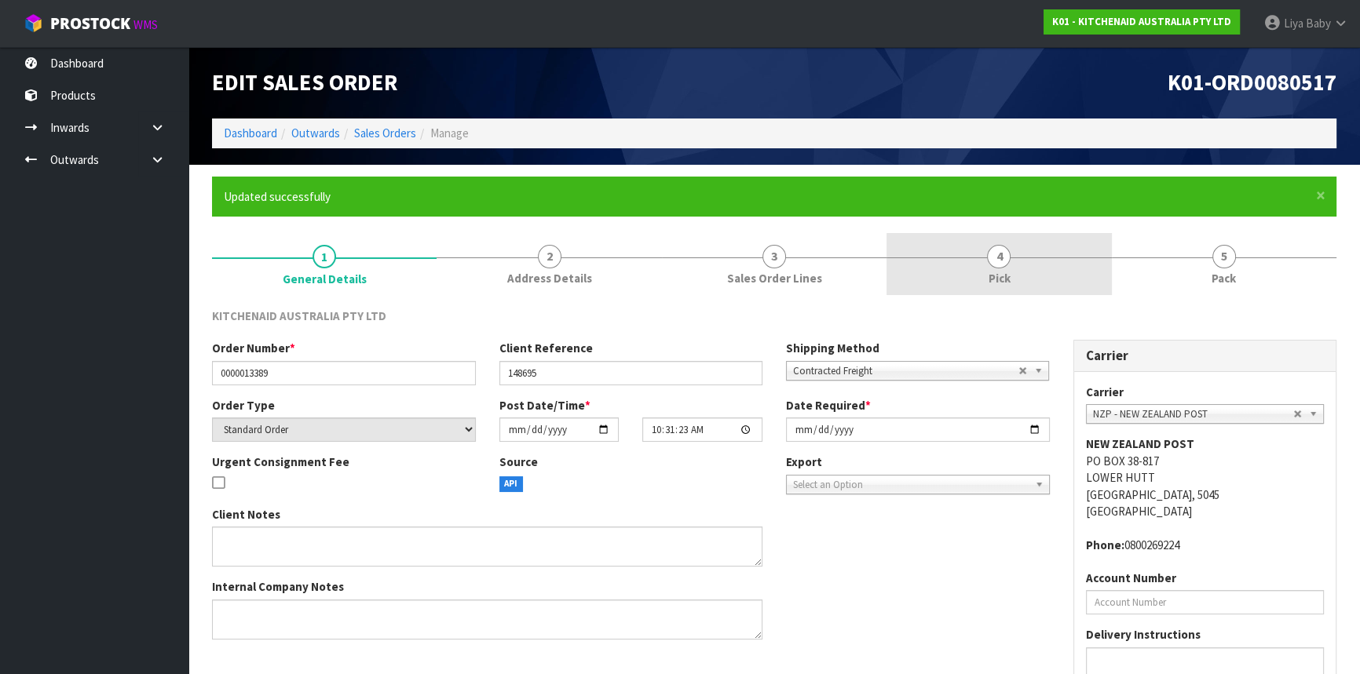
click at [1006, 253] on span "4" at bounding box center [999, 257] width 24 height 24
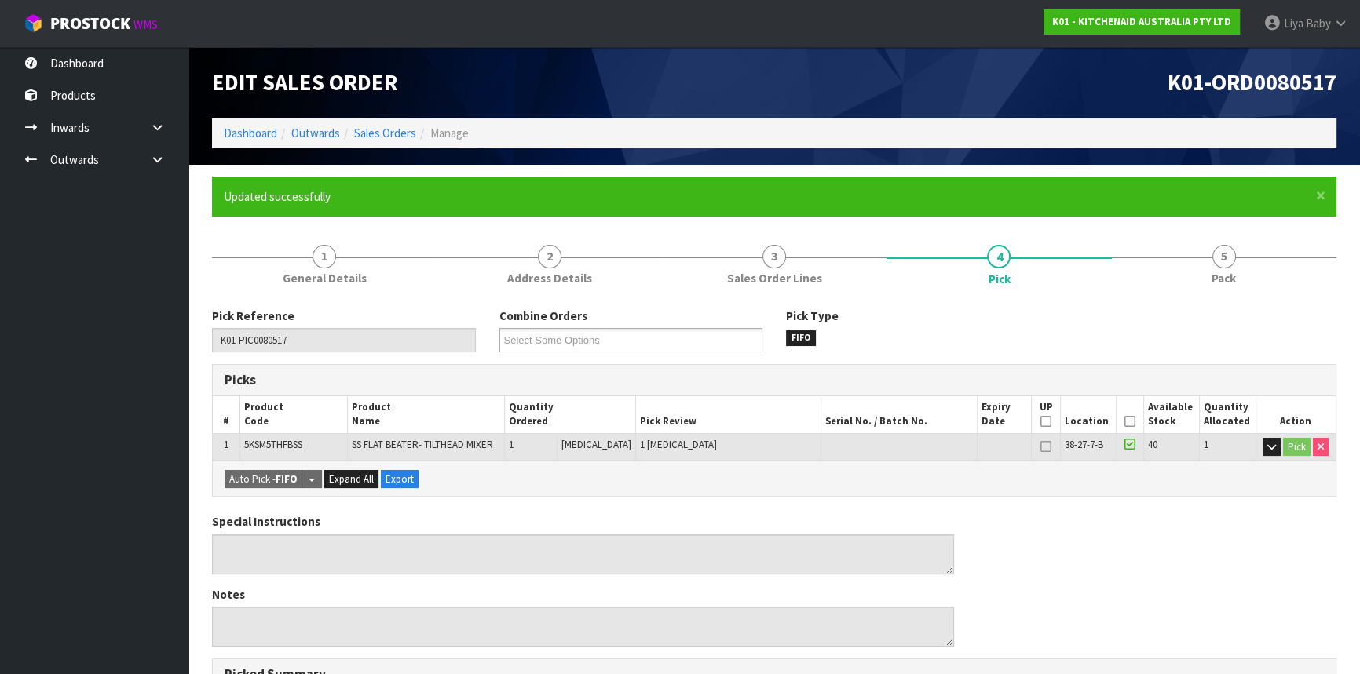
click at [1128, 412] on th "Picked" at bounding box center [1130, 415] width 27 height 37
click at [1124, 422] on icon at bounding box center [1129, 422] width 11 height 1
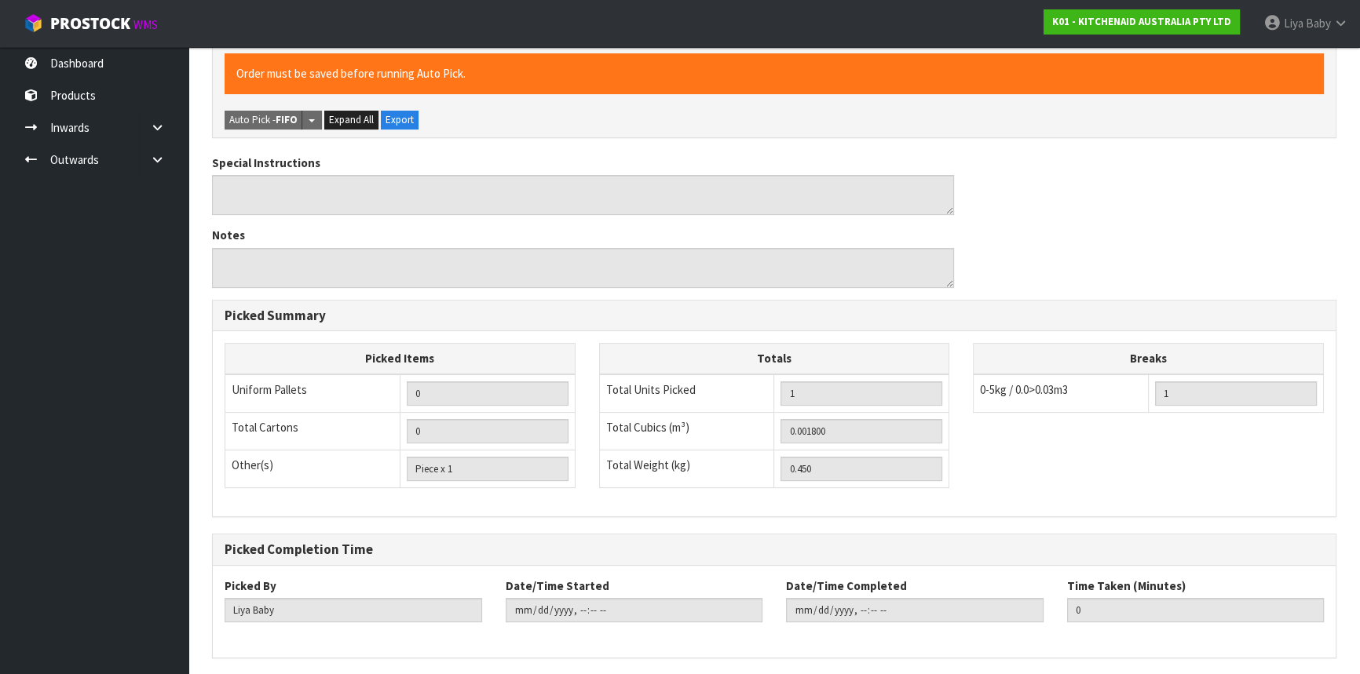
scroll to position [471, 0]
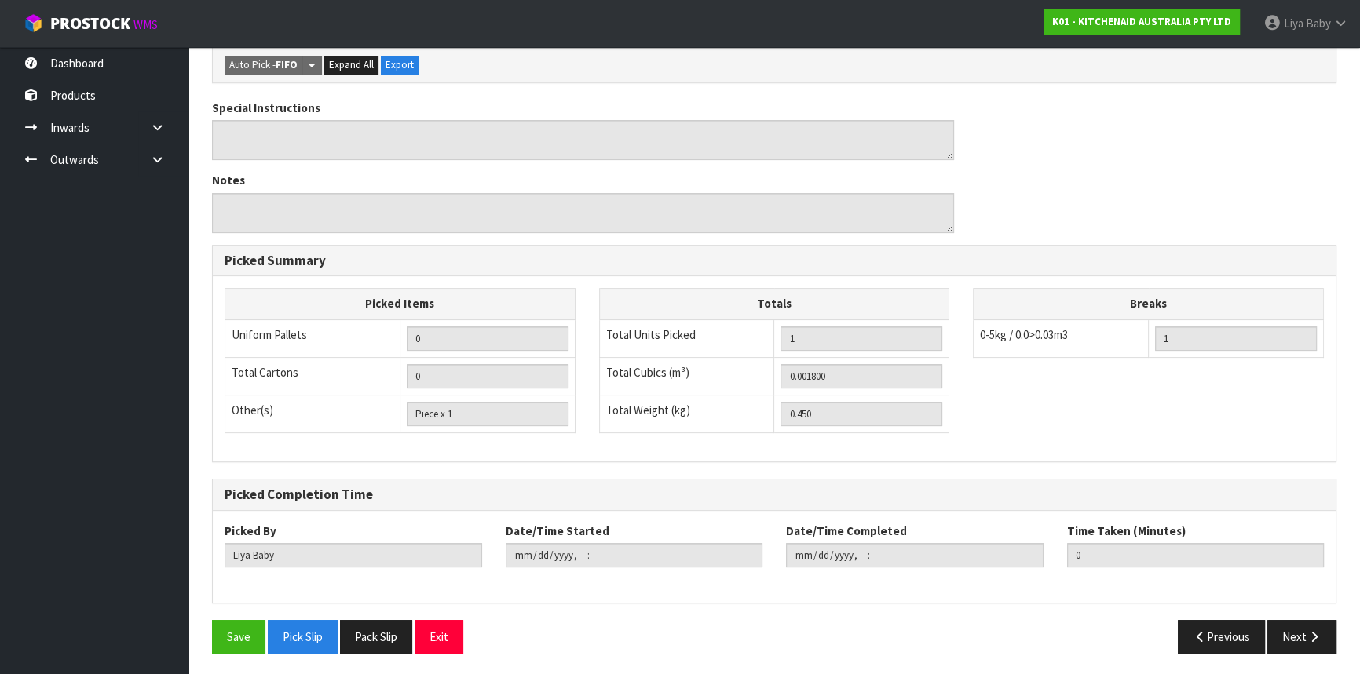
click at [200, 631] on div "Save Pick Slip Pack Slip Exit" at bounding box center [487, 637] width 574 height 34
click at [223, 636] on button "Save" at bounding box center [238, 637] width 53 height 34
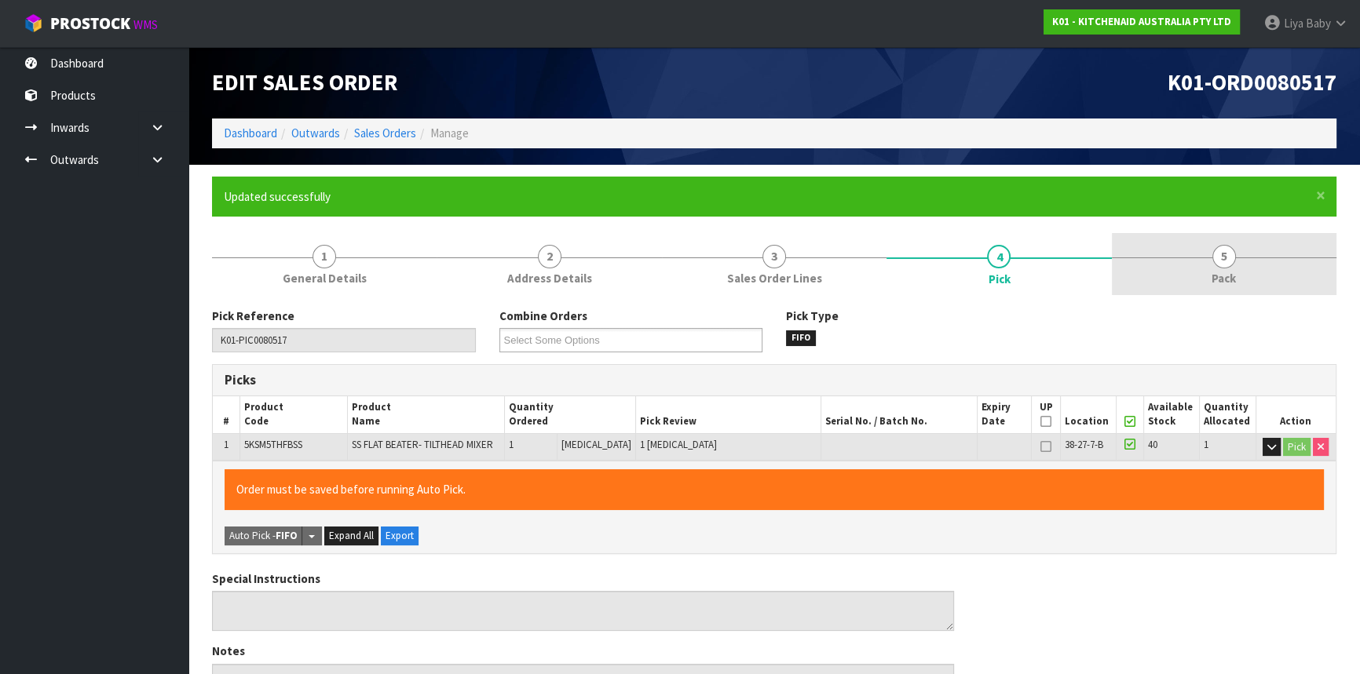
type input "[DATE]T09:01:08"
click at [1186, 255] on link "5 Pack" at bounding box center [1224, 264] width 225 height 62
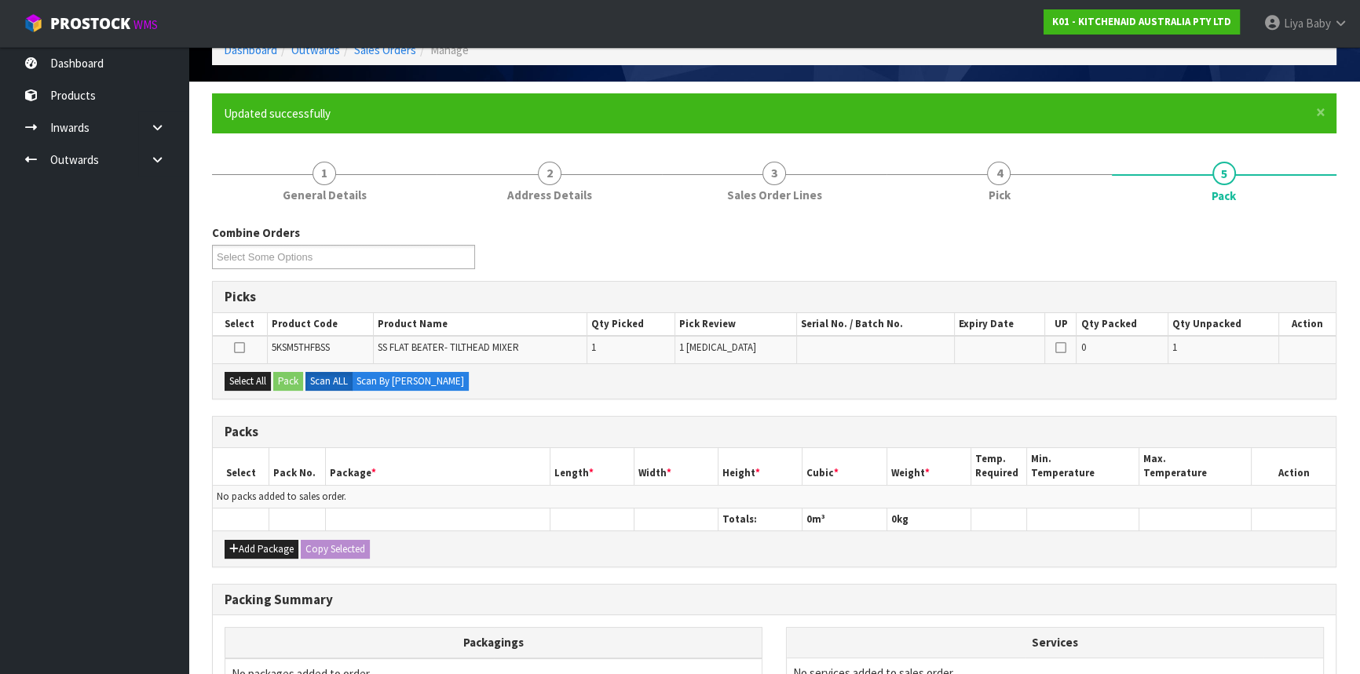
scroll to position [214, 0]
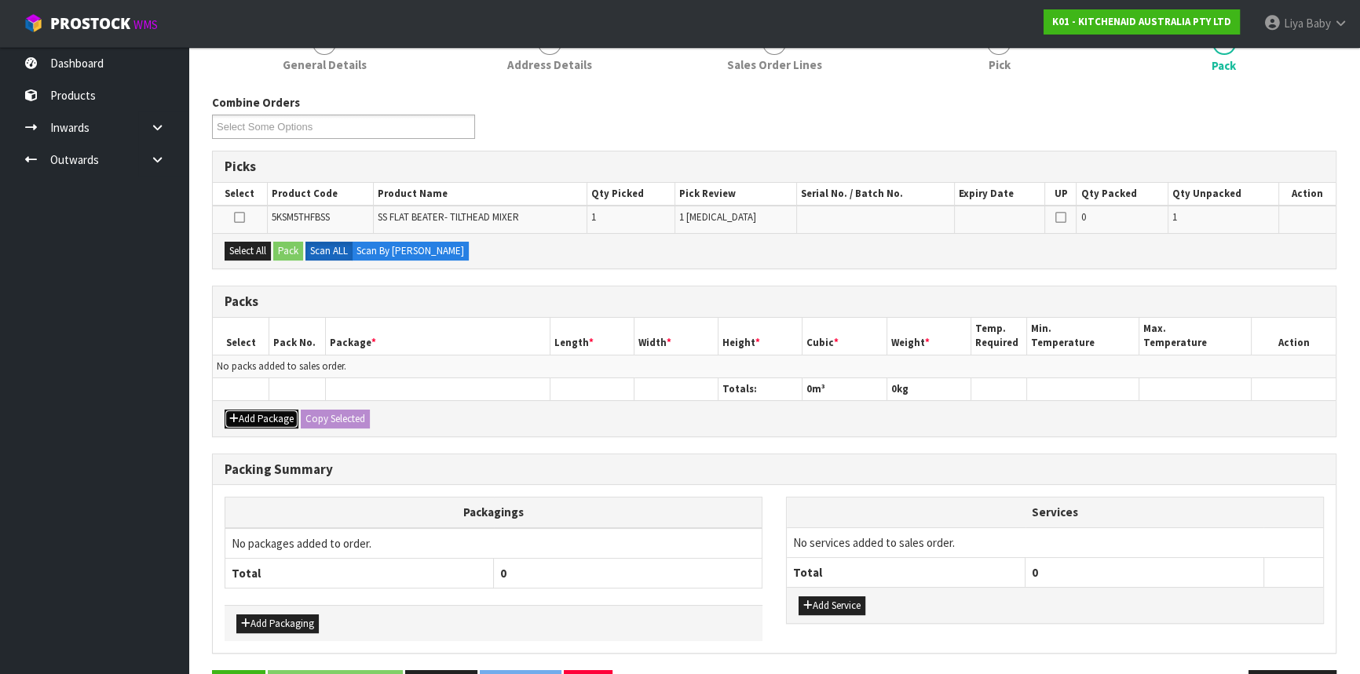
click at [267, 410] on button "Add Package" at bounding box center [262, 419] width 74 height 19
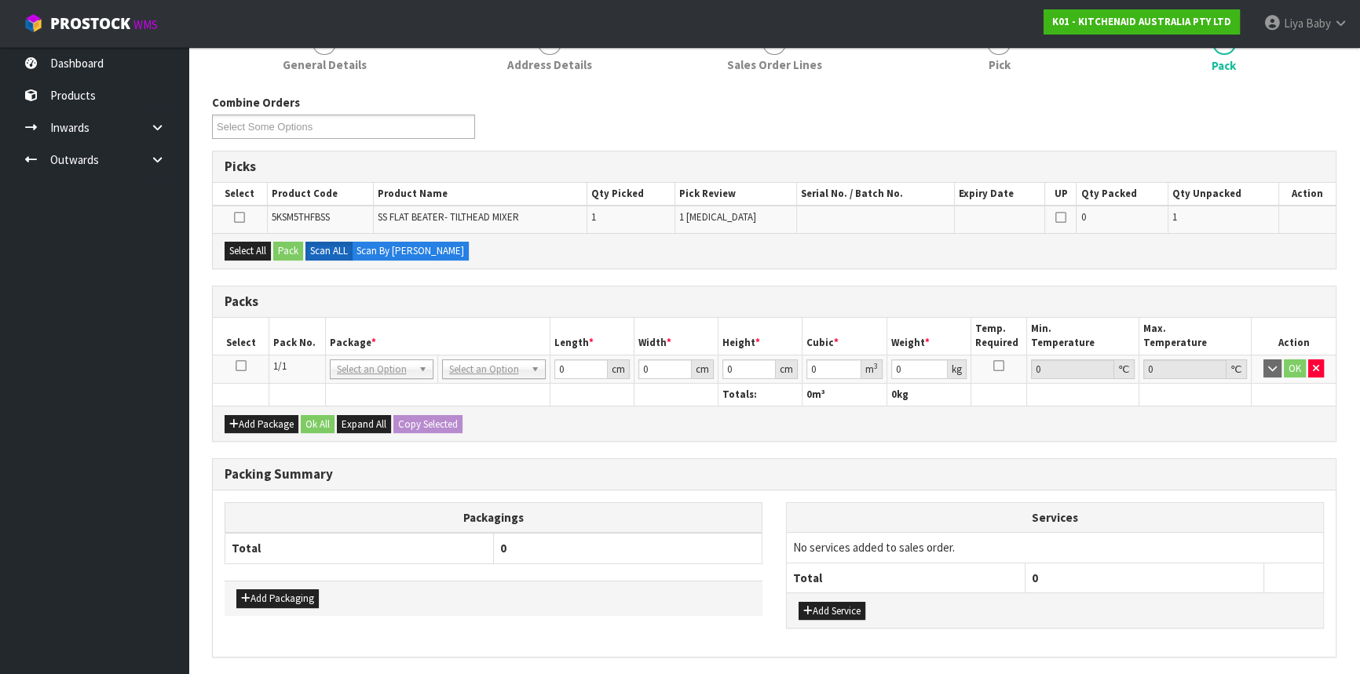
click at [242, 367] on icon at bounding box center [241, 366] width 11 height 1
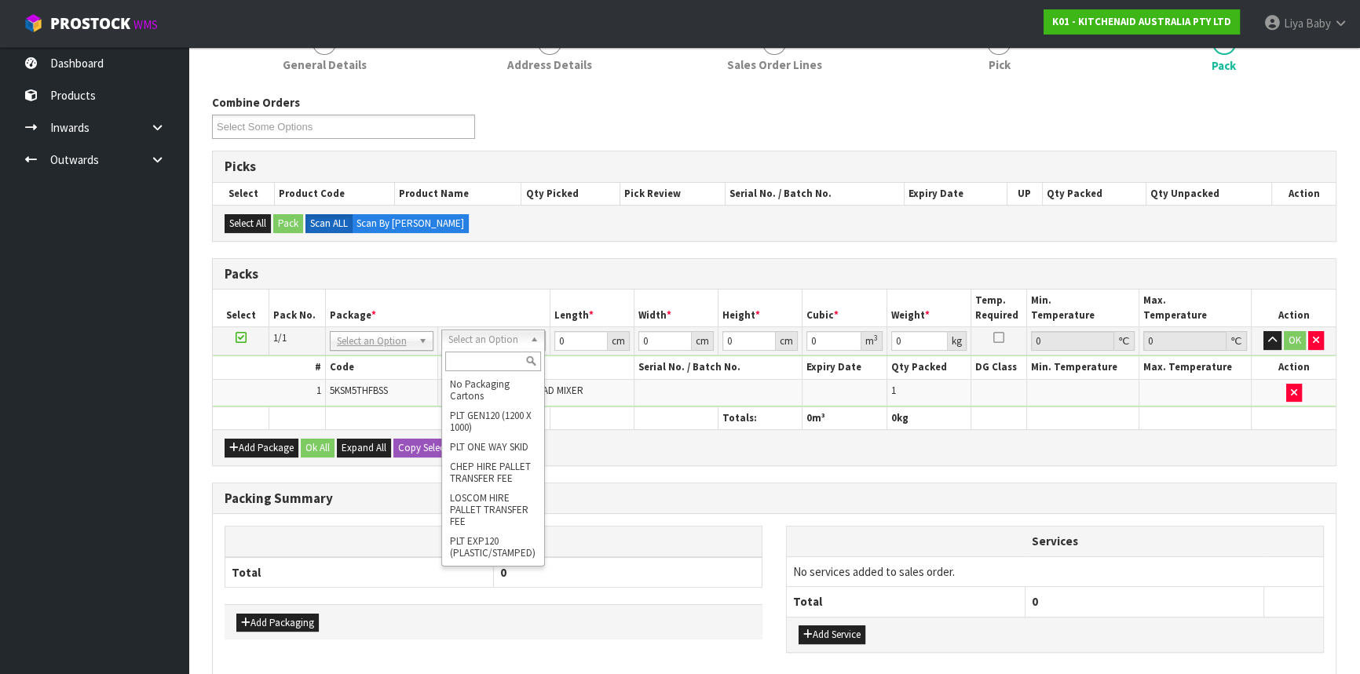
click at [501, 356] on input "text" at bounding box center [493, 362] width 96 height 20
click at [476, 360] on input "text" at bounding box center [493, 362] width 96 height 20
click at [498, 359] on input "text" at bounding box center [493, 362] width 96 height 20
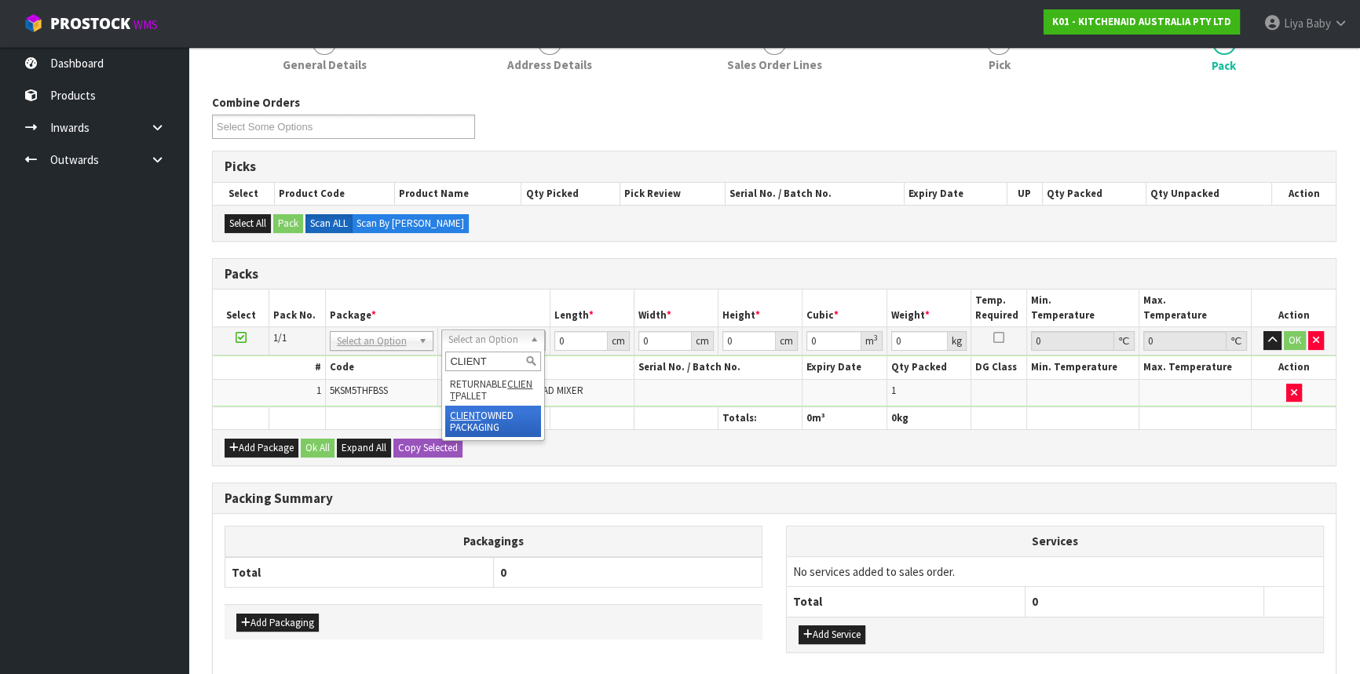
type input "CLIENT"
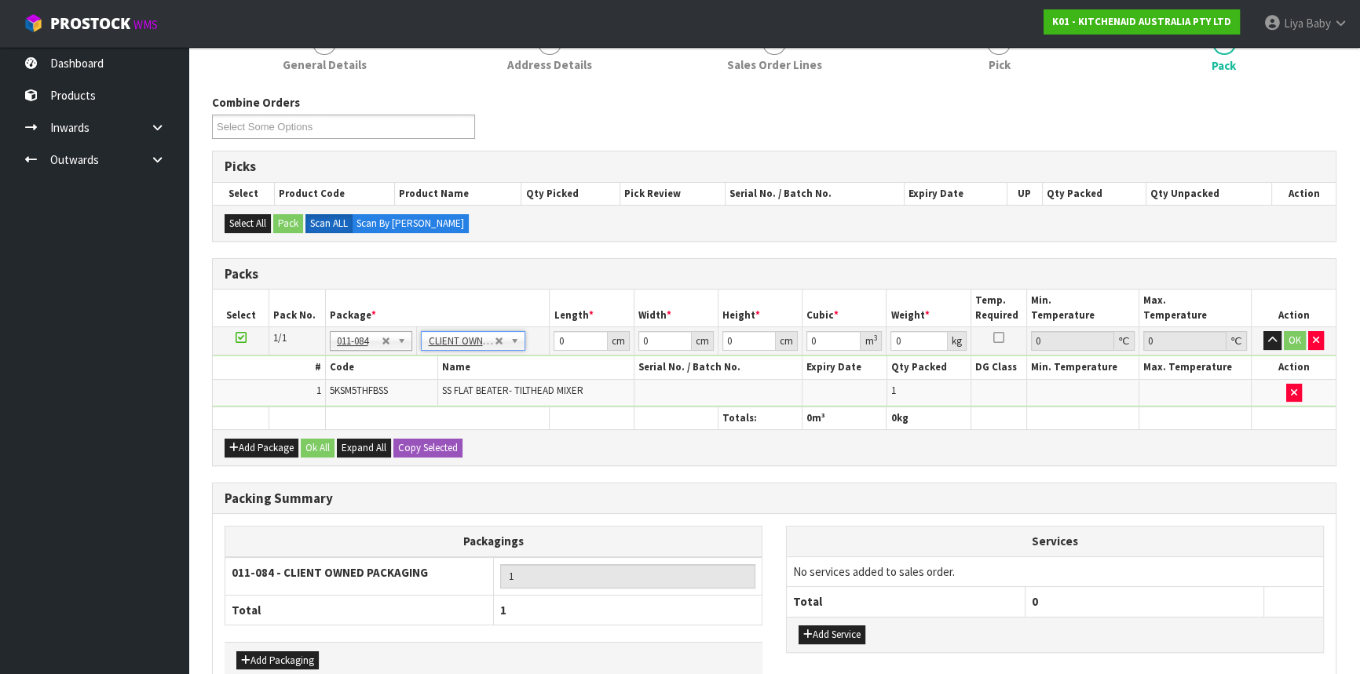
type input "0.45"
click at [570, 339] on input "0" at bounding box center [580, 341] width 53 height 20
type input "27"
type input "30"
type input "8"
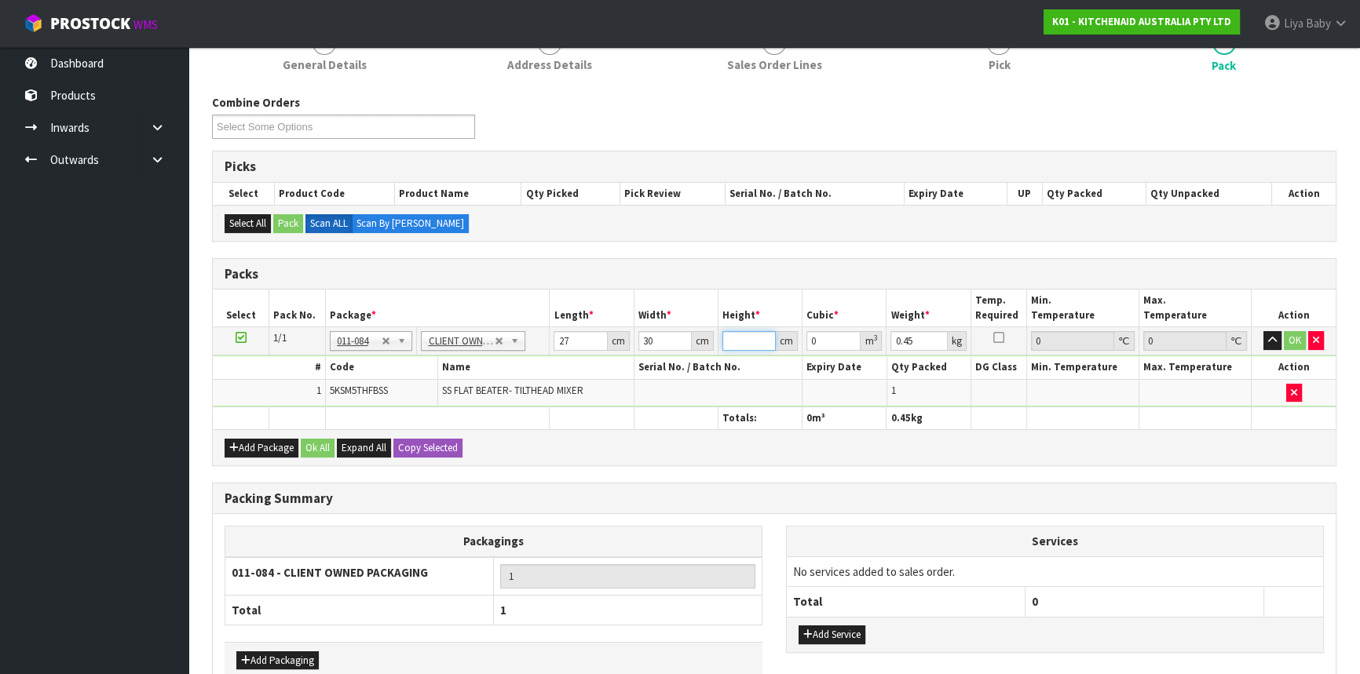
type input "0.00648"
type input "8"
type input "1"
click at [302, 449] on button "Ok All" at bounding box center [318, 448] width 34 height 19
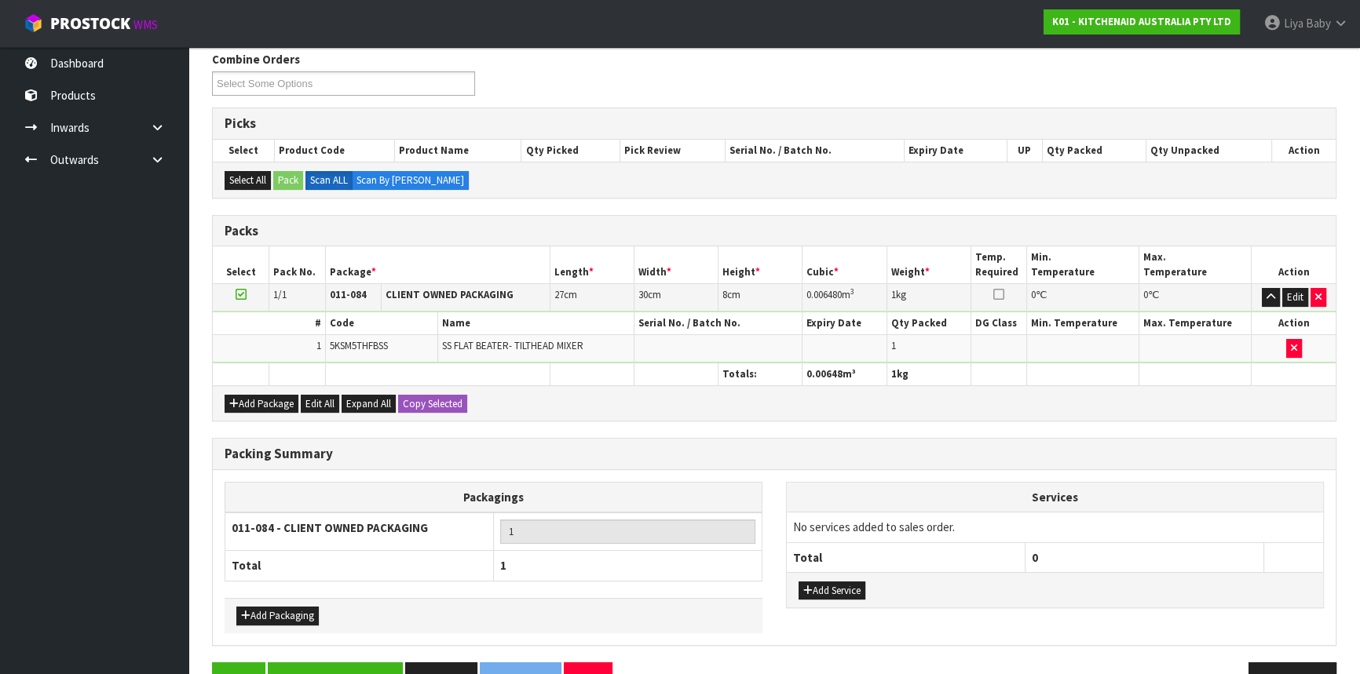
scroll to position [298, 0]
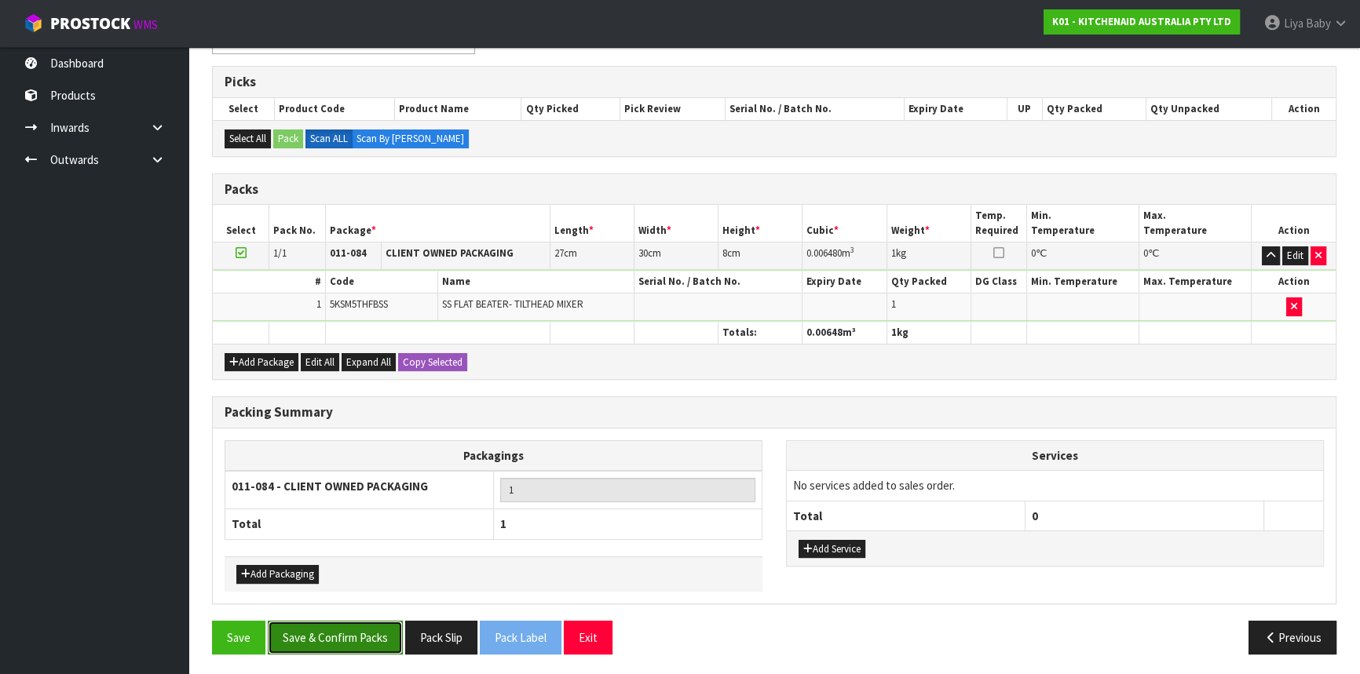
click at [347, 639] on button "Save & Confirm Packs" at bounding box center [335, 638] width 135 height 34
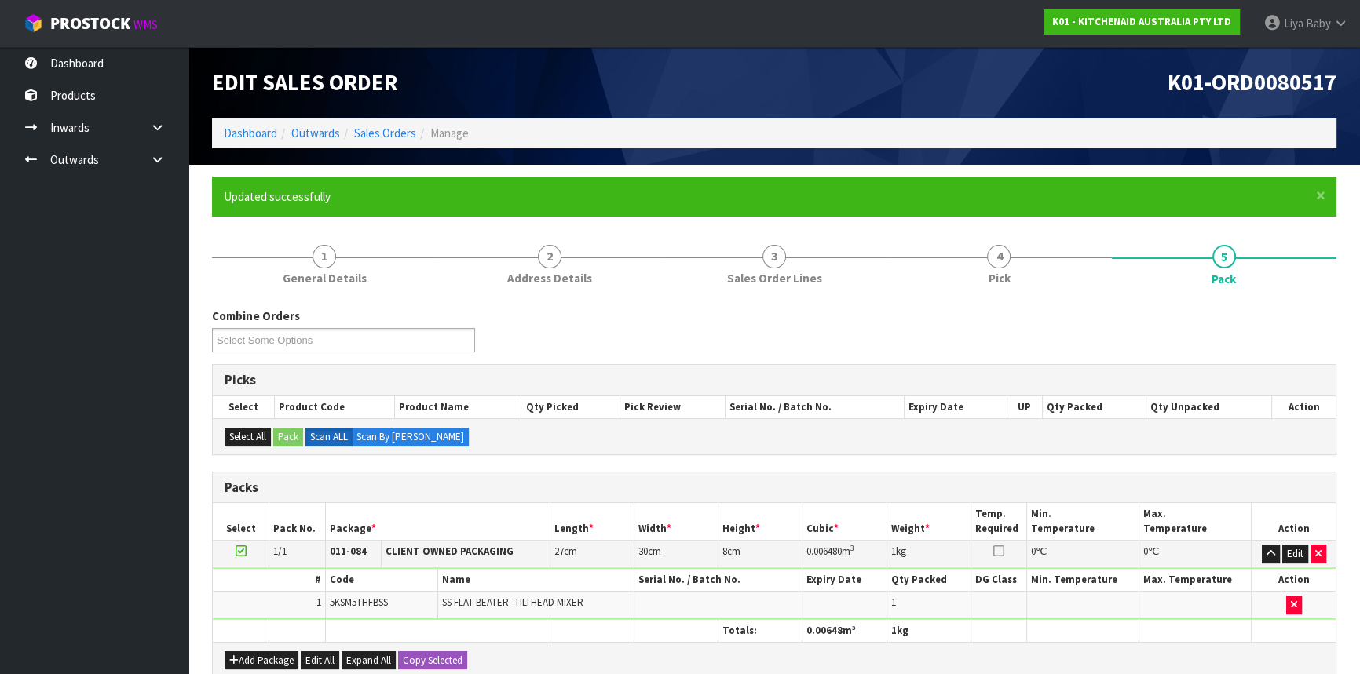
scroll to position [212, 0]
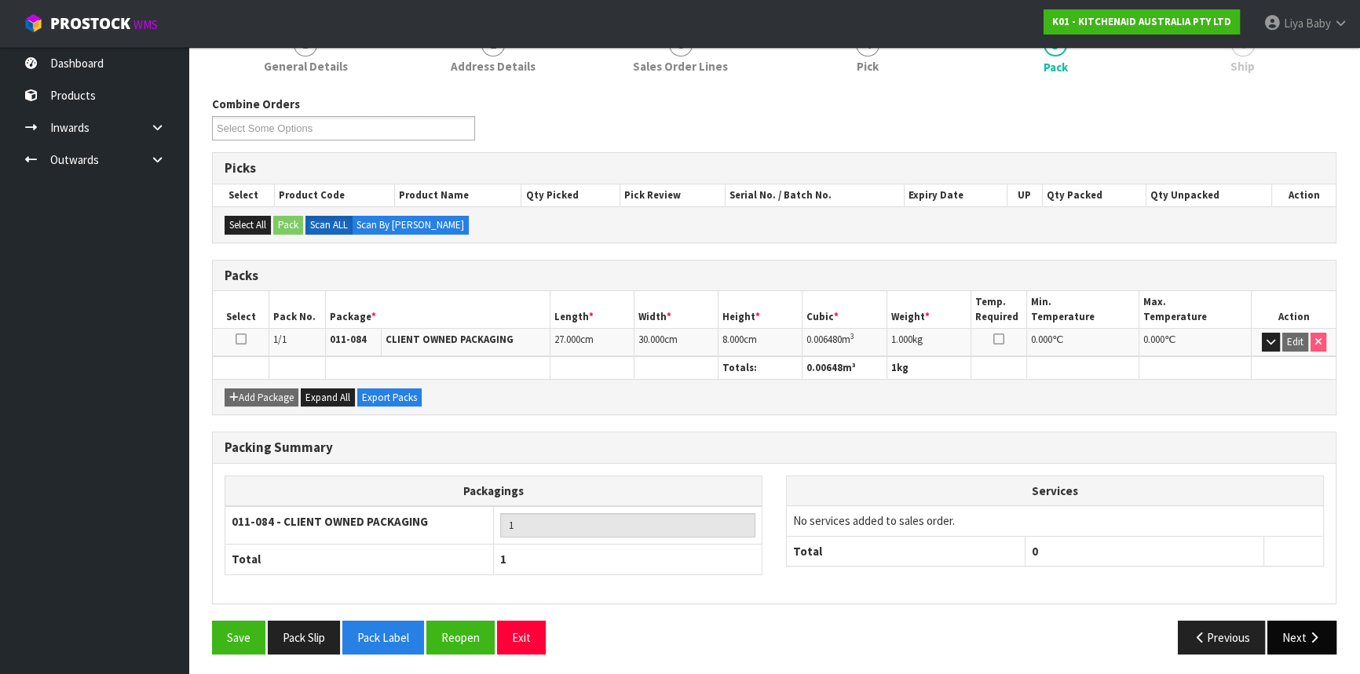
click at [1311, 632] on icon "button" at bounding box center [1314, 638] width 15 height 12
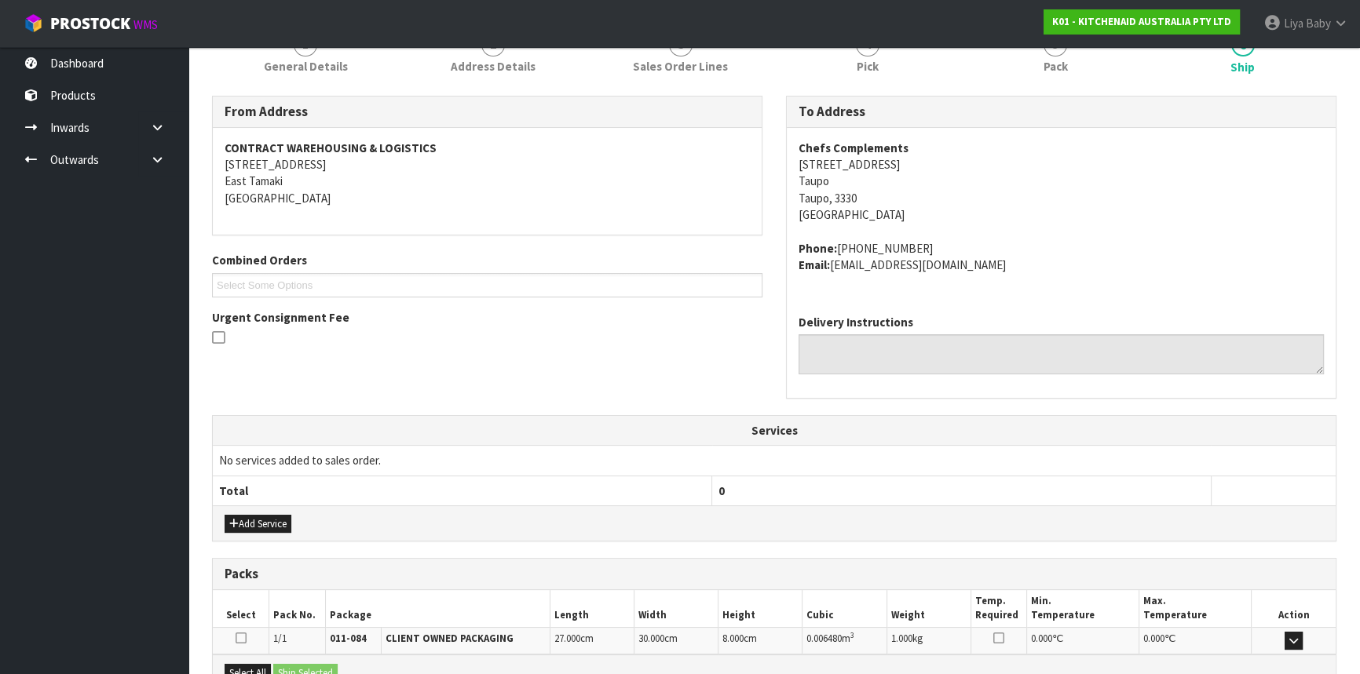
scroll to position [394, 0]
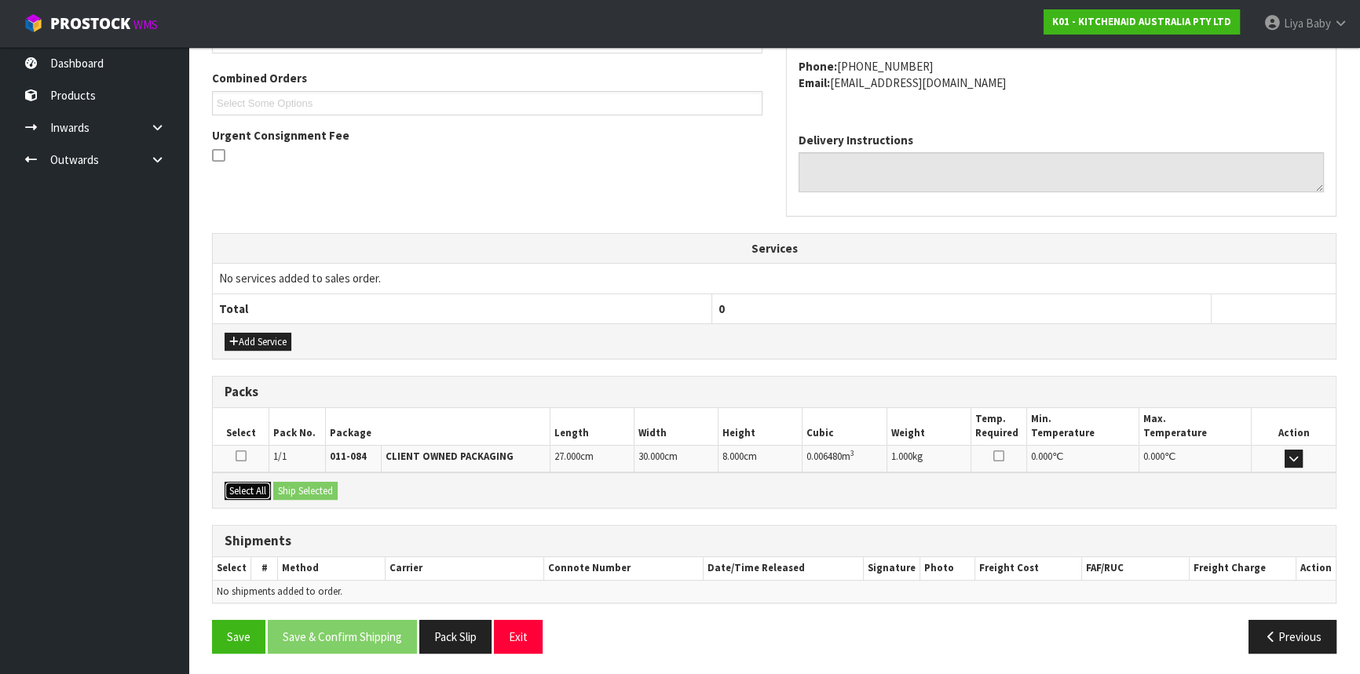
click at [254, 484] on button "Select All" at bounding box center [248, 491] width 46 height 19
click at [316, 496] on button "Ship Selected" at bounding box center [305, 491] width 64 height 19
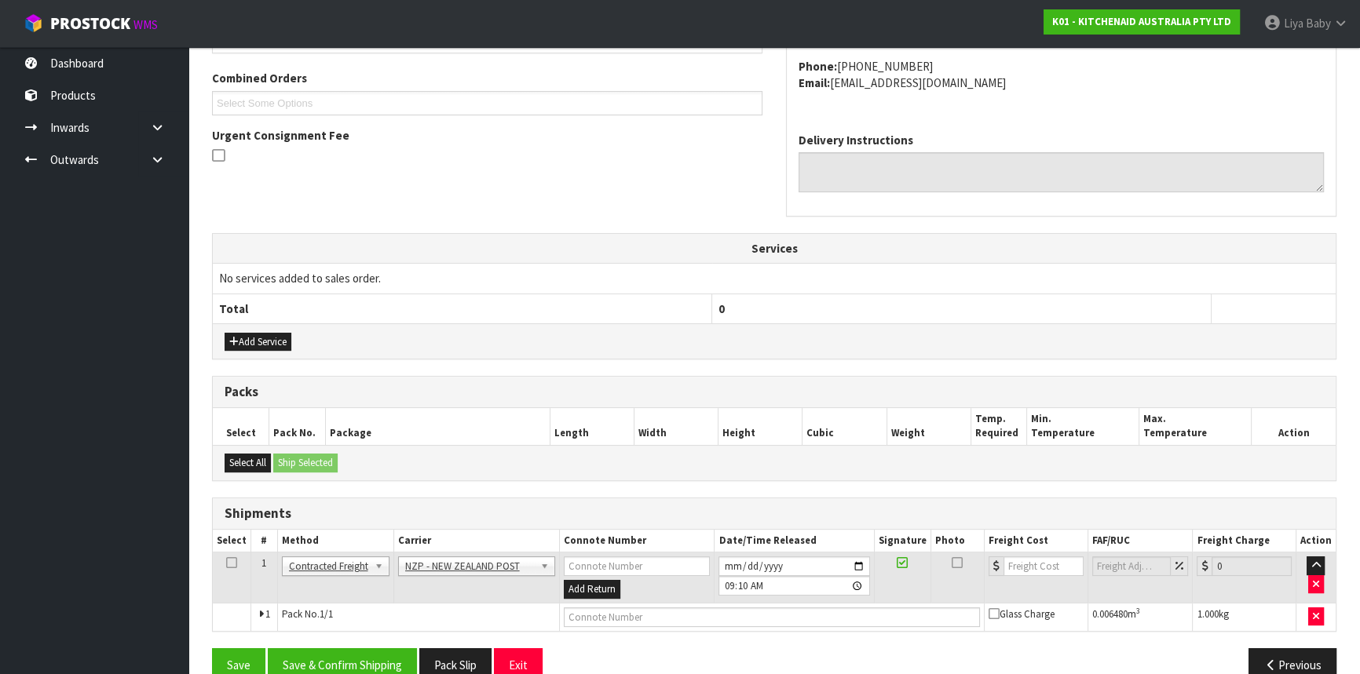
scroll to position [422, 0]
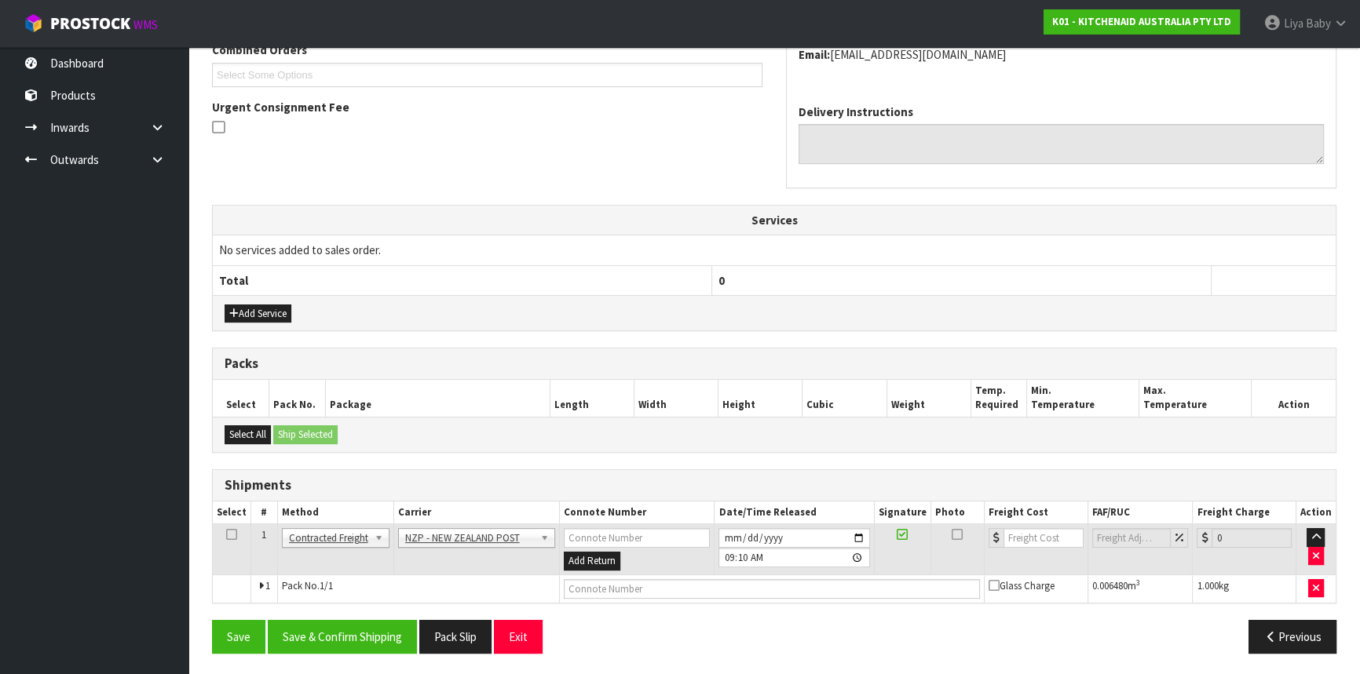
drag, startPoint x: 230, startPoint y: 531, endPoint x: 298, endPoint y: 594, distance: 92.8
click at [230, 535] on icon at bounding box center [231, 535] width 11 height 1
click at [322, 624] on button "Save & Confirm Shipping" at bounding box center [342, 637] width 149 height 34
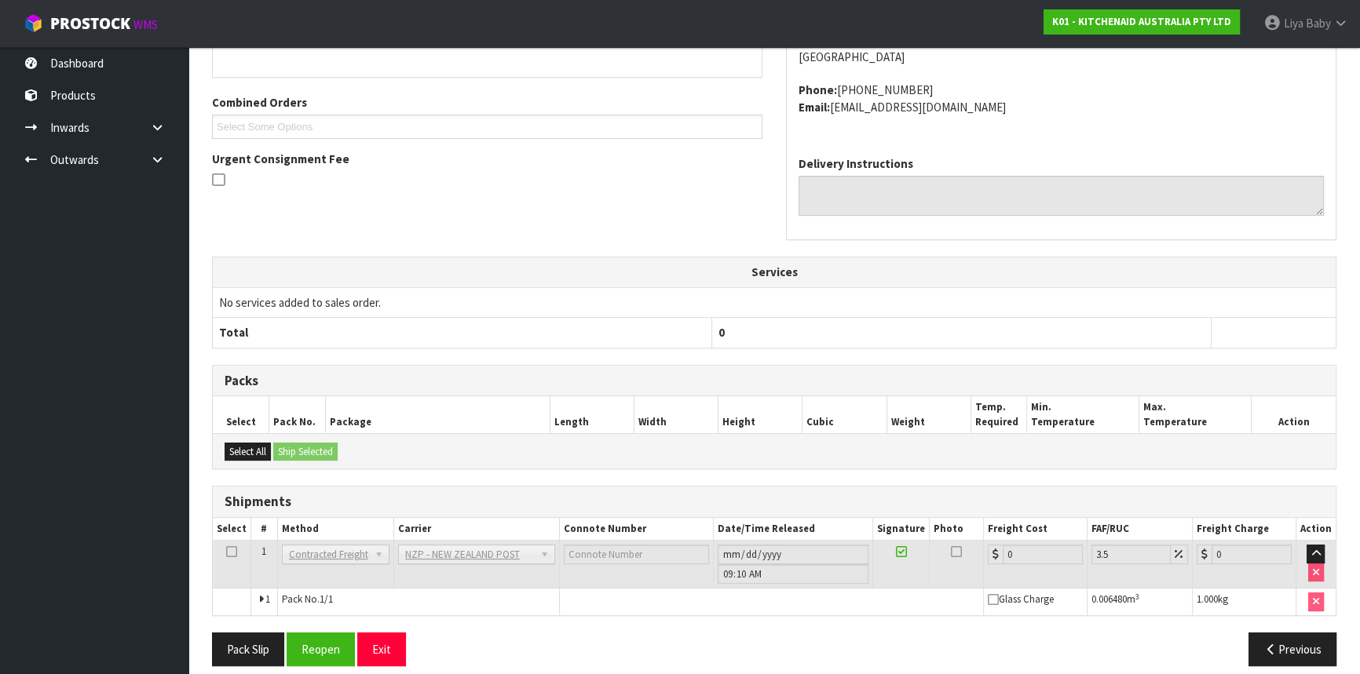
scroll to position [400, 0]
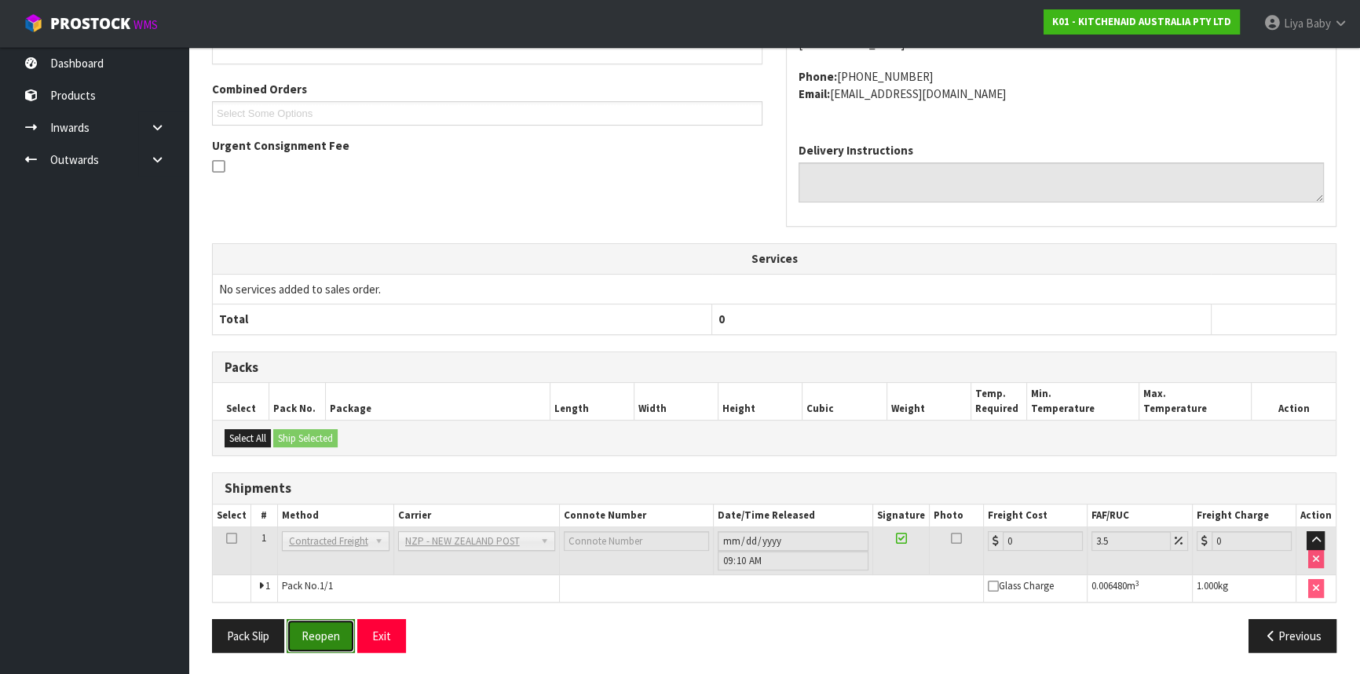
click at [331, 629] on button "Reopen" at bounding box center [321, 637] width 68 height 34
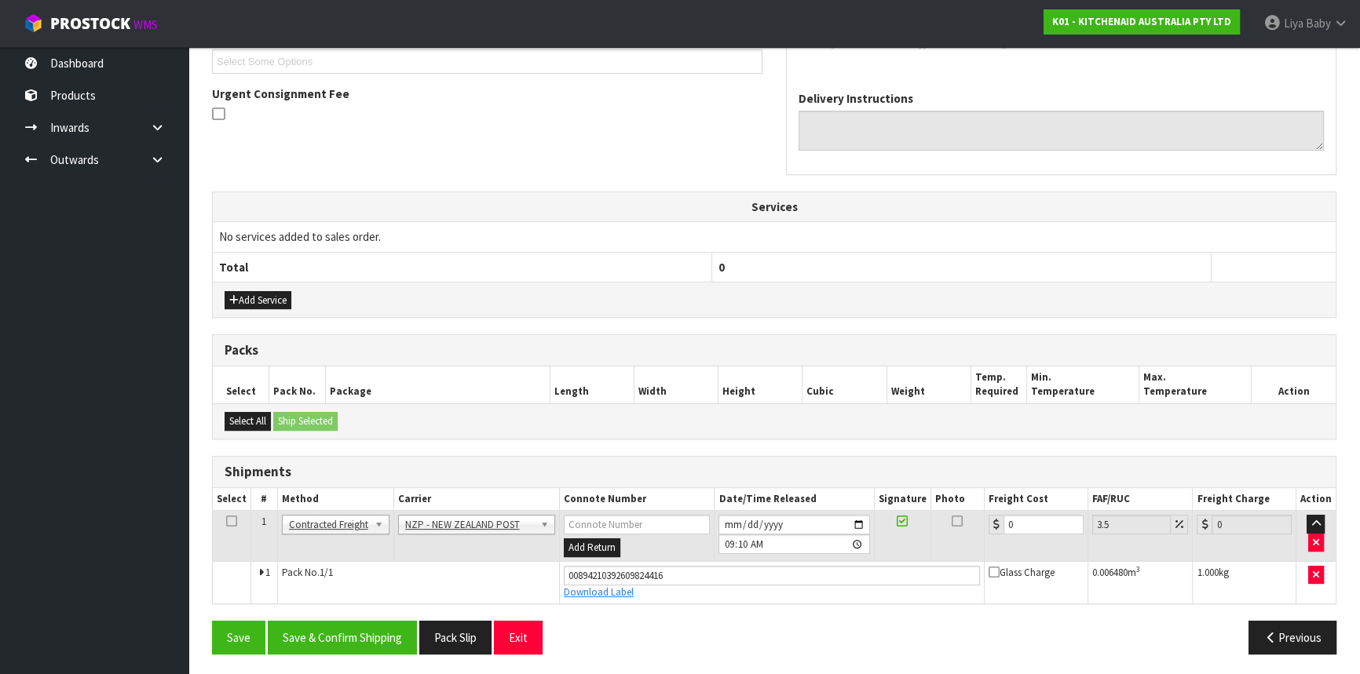
scroll to position [437, 0]
click at [1022, 517] on input "0" at bounding box center [1043, 524] width 80 height 20
type input "8"
type input "8.28"
type input "8.4"
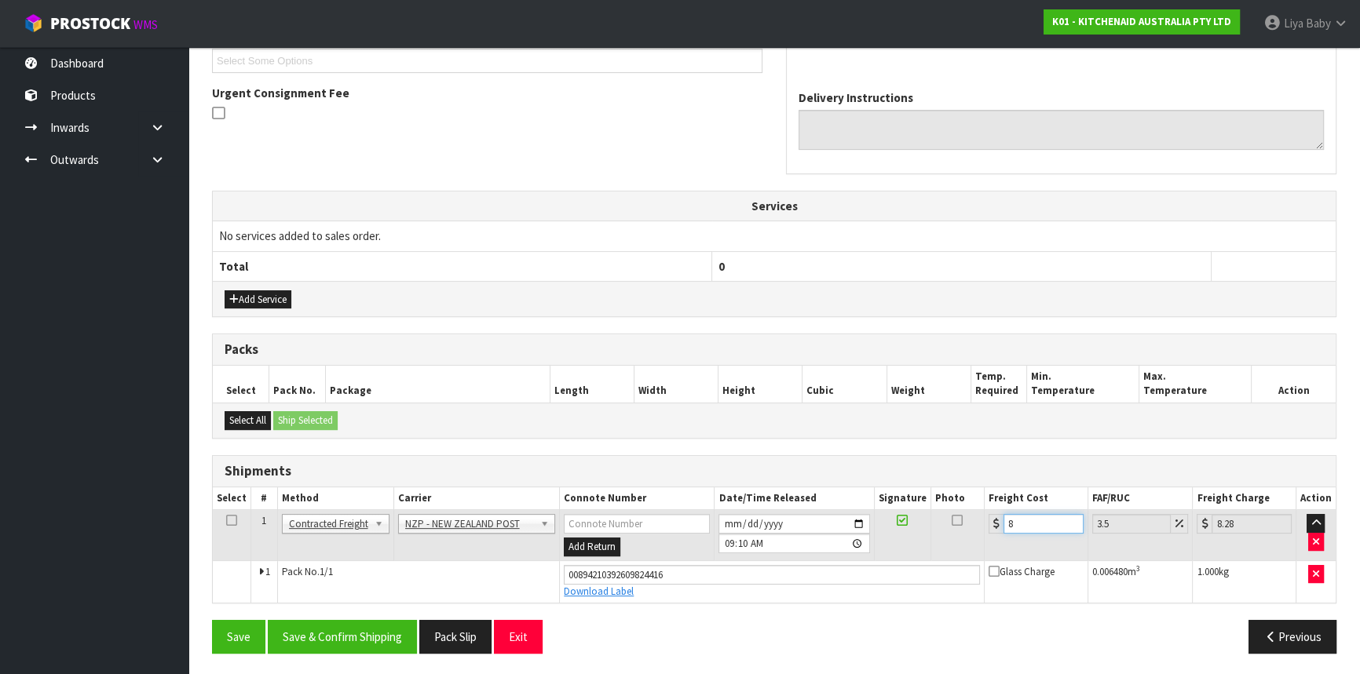
type input "8.69"
type input "8.45"
type input "8.75"
type input "8.45"
click at [228, 521] on icon at bounding box center [231, 521] width 11 height 1
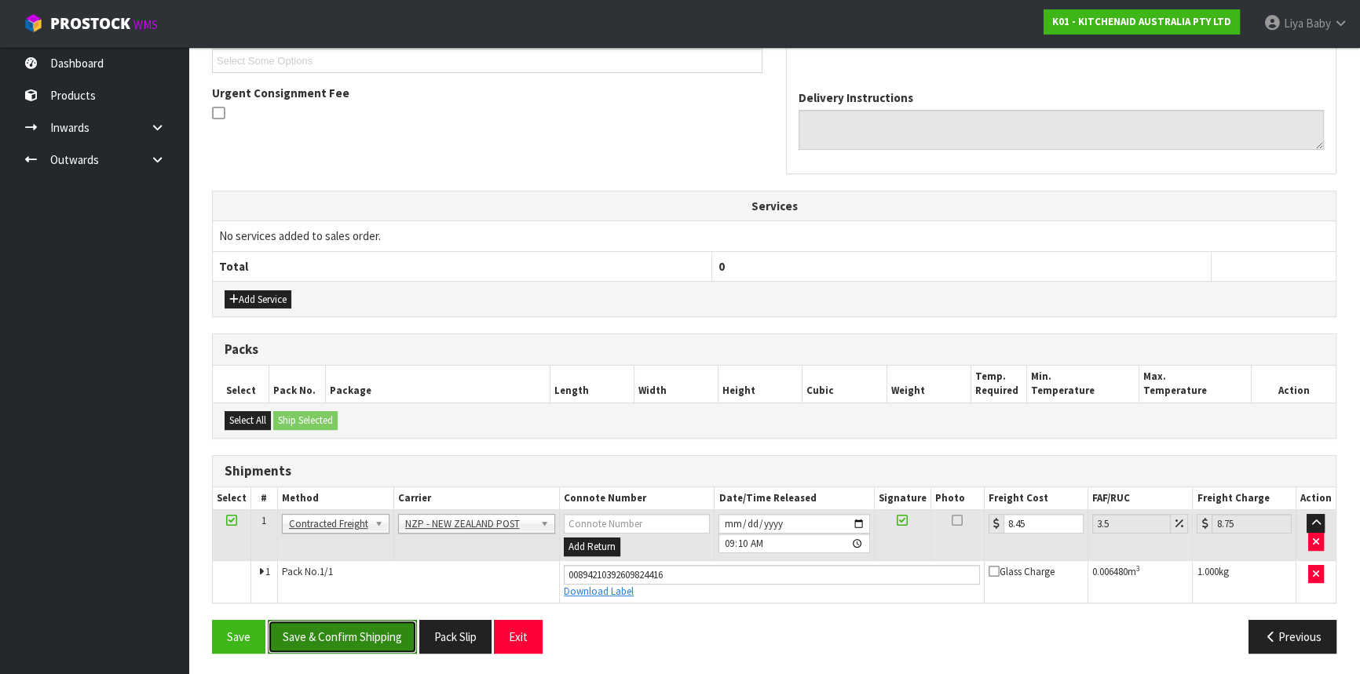
click at [323, 637] on button "Save & Confirm Shipping" at bounding box center [342, 637] width 149 height 34
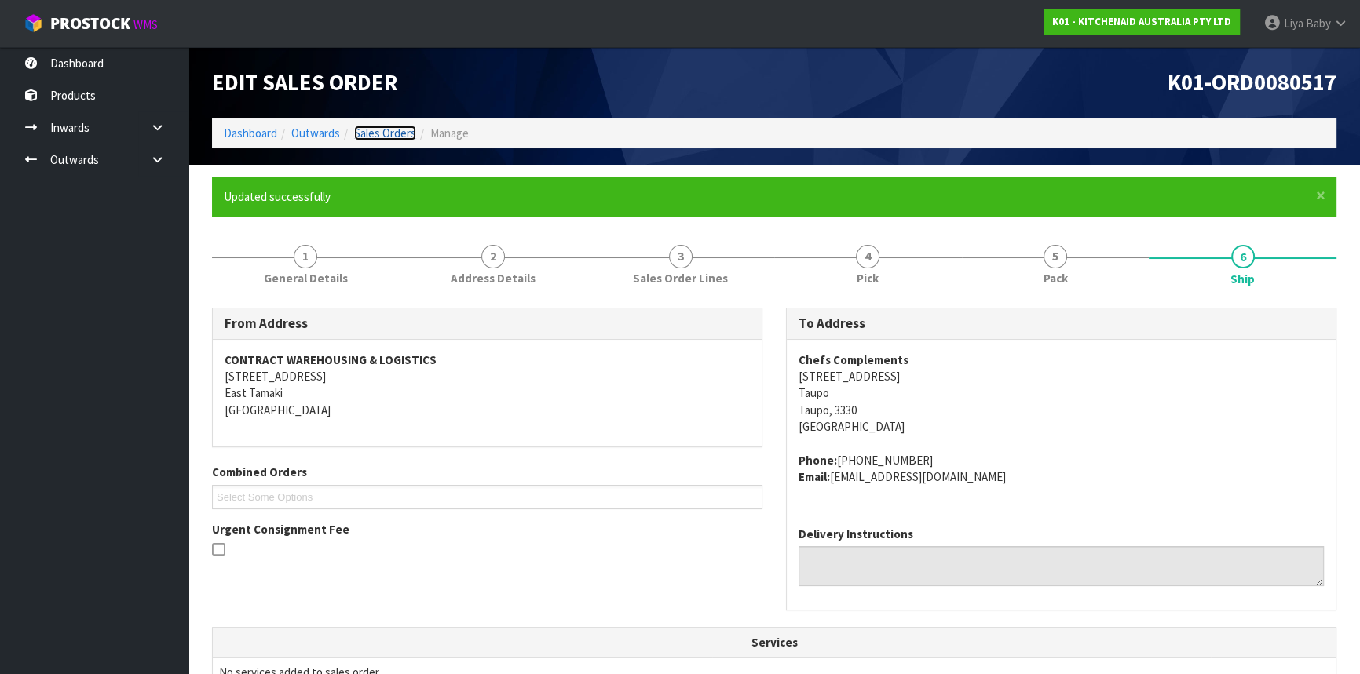
click at [395, 137] on link "Sales Orders" at bounding box center [385, 133] width 62 height 15
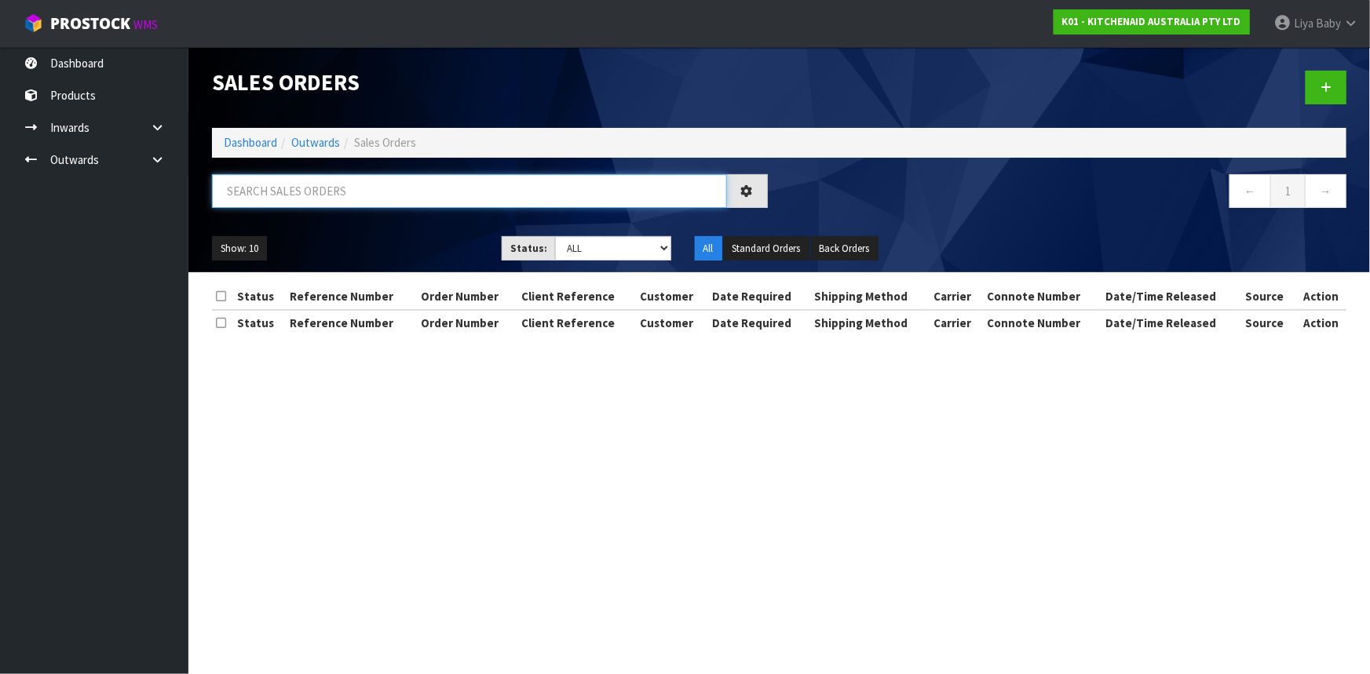
click at [342, 196] on input "text" at bounding box center [469, 191] width 515 height 34
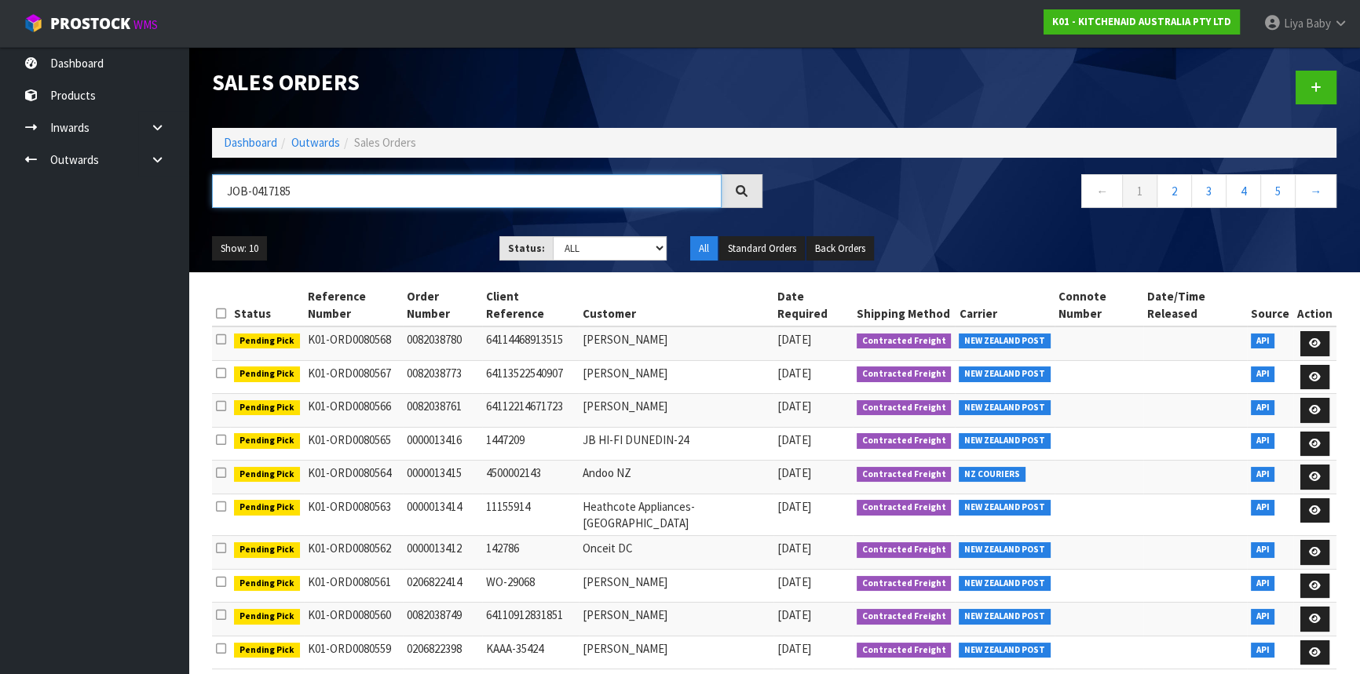
type input "JOB-0417185"
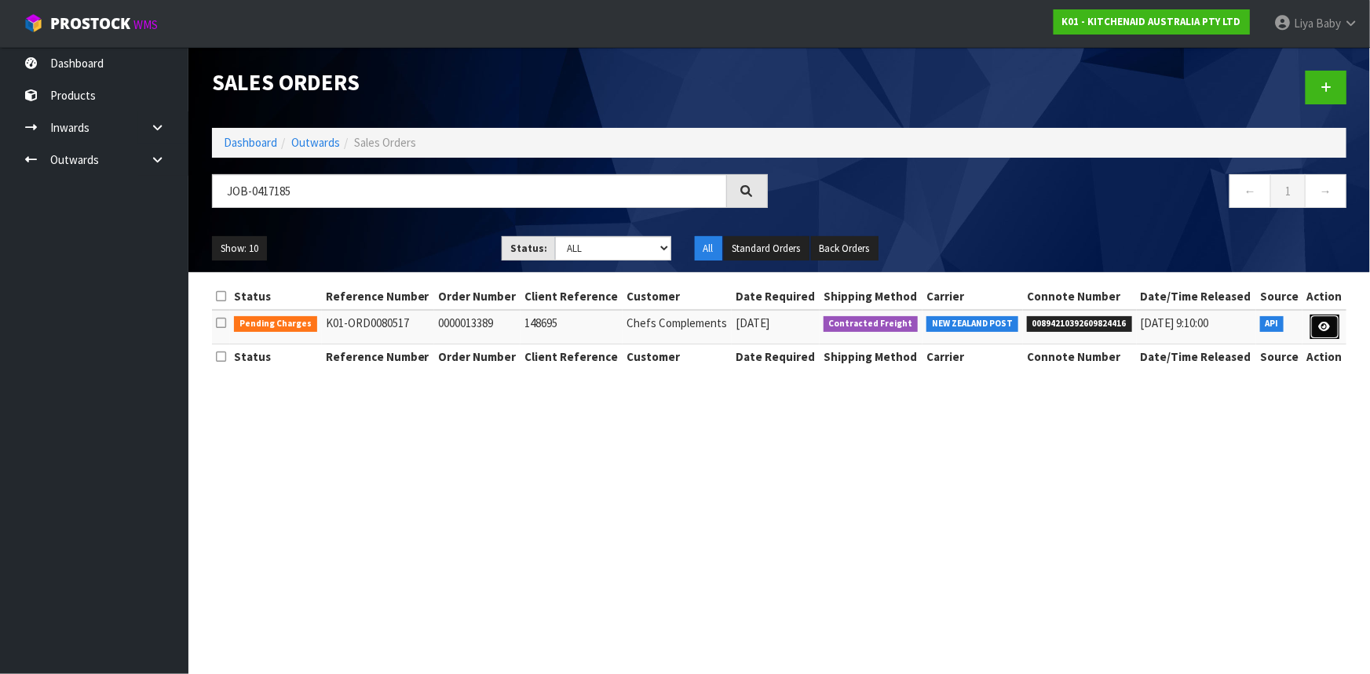
click at [1327, 320] on link at bounding box center [1324, 327] width 29 height 25
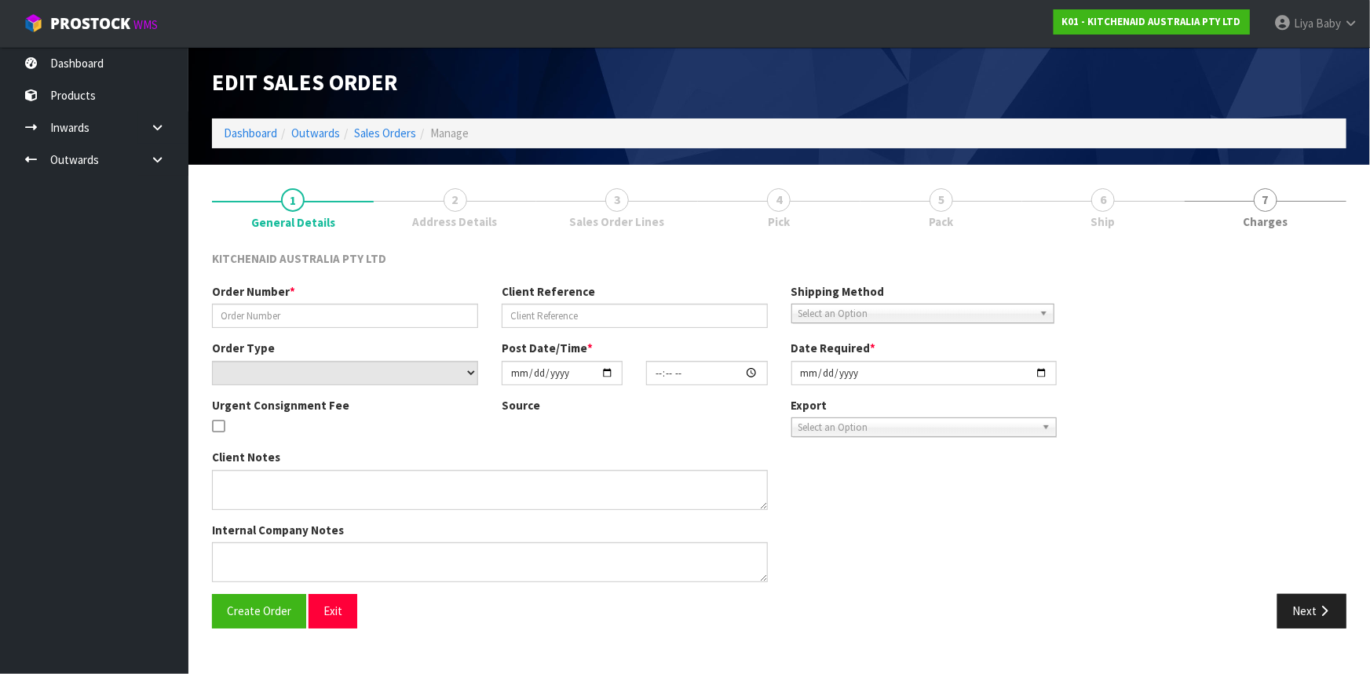
type input "0000013389"
type input "148695"
select select "number:0"
type input "[DATE]"
type input "10:31:23.000"
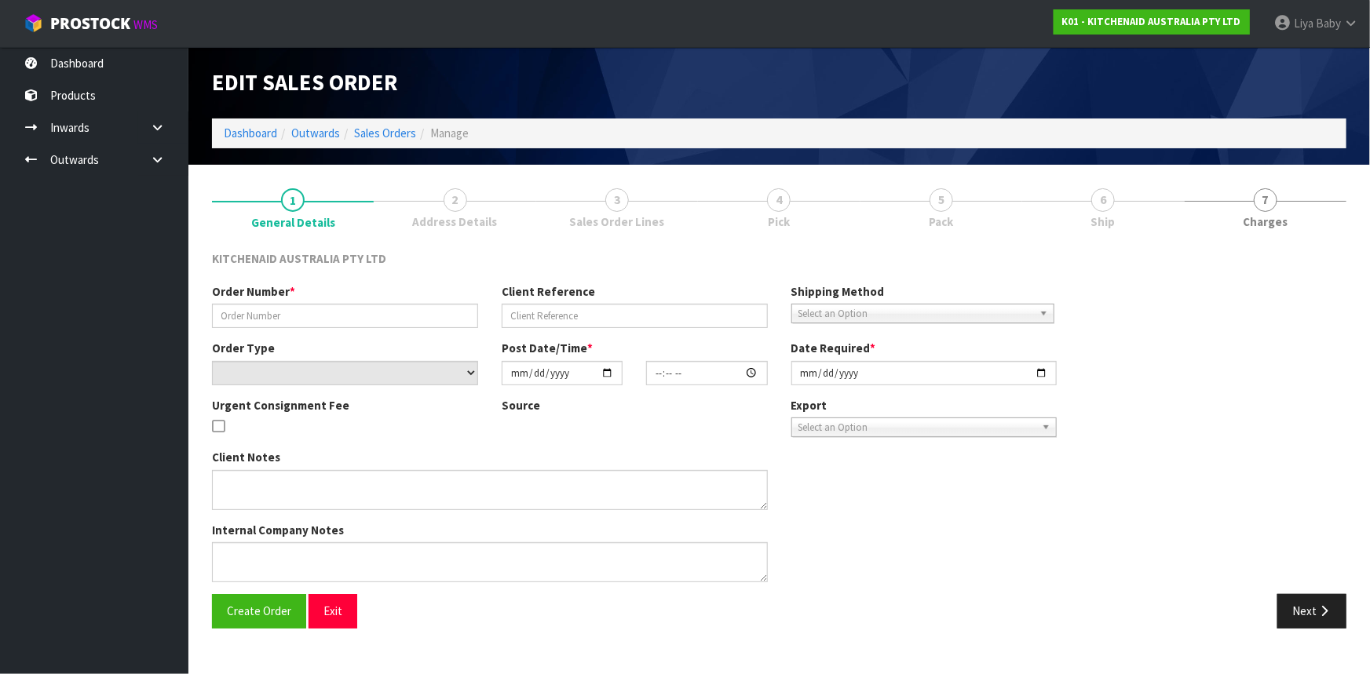
type input "[DATE]"
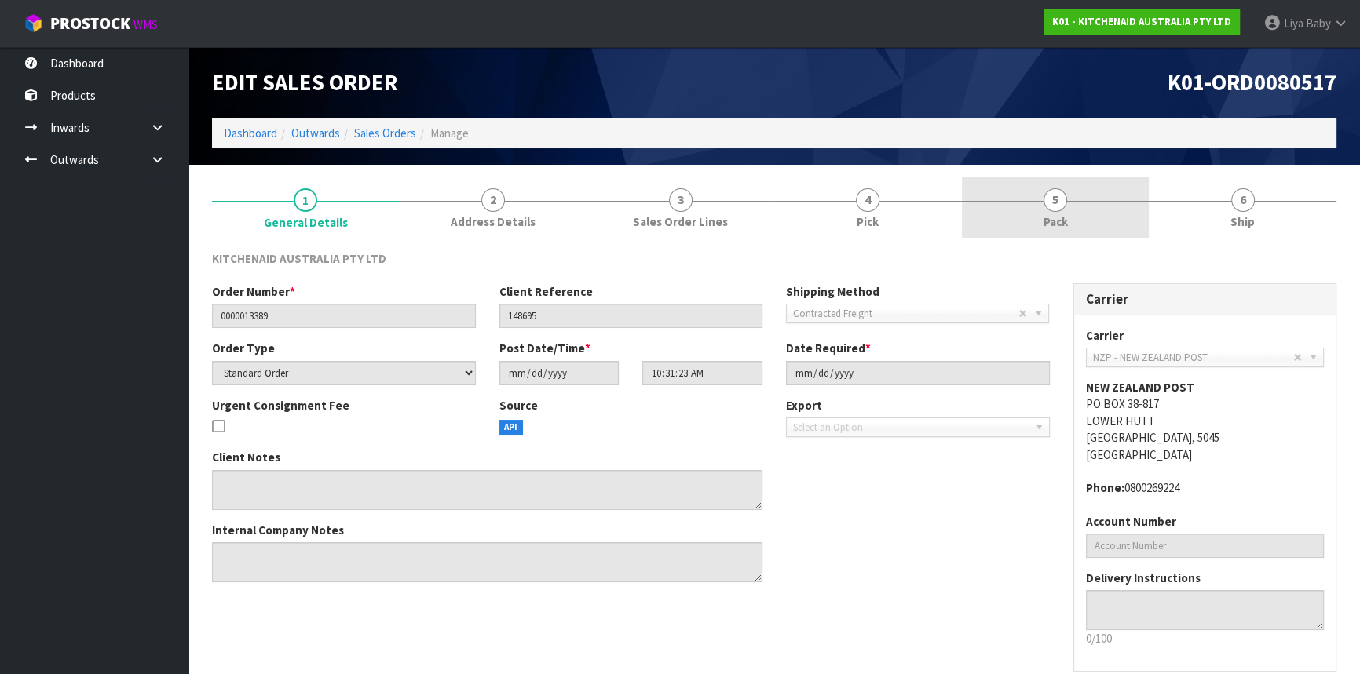
click at [1084, 210] on link "5 Pack" at bounding box center [1056, 208] width 188 height 62
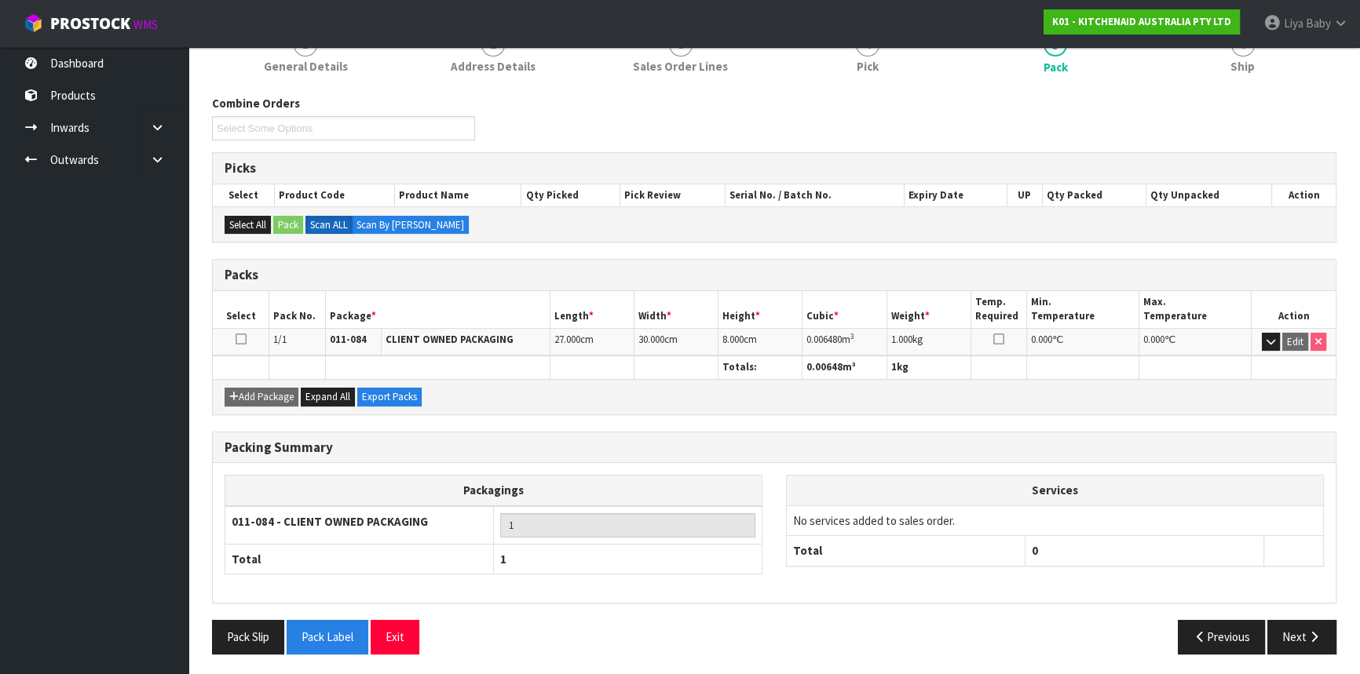
scroll to position [156, 0]
click at [241, 646] on button "Pack Slip" at bounding box center [248, 637] width 72 height 34
click at [1315, 638] on icon "button" at bounding box center [1314, 637] width 15 height 12
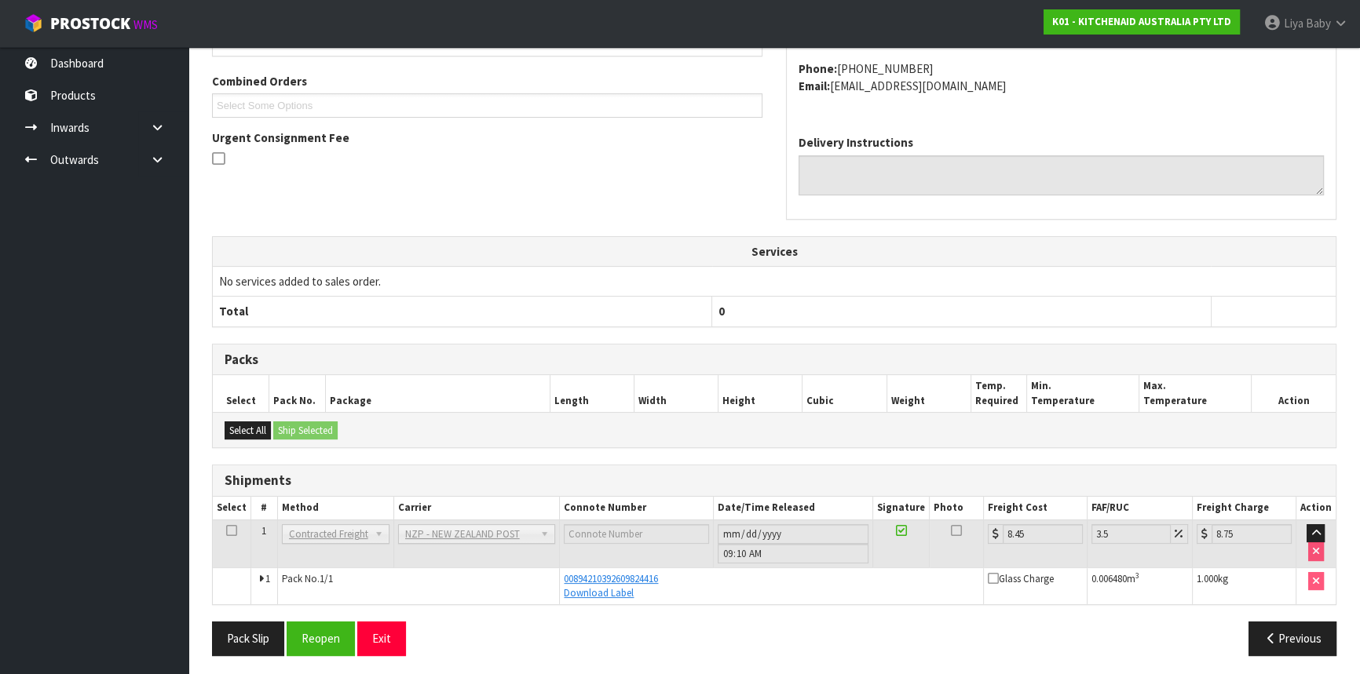
scroll to position [338, 0]
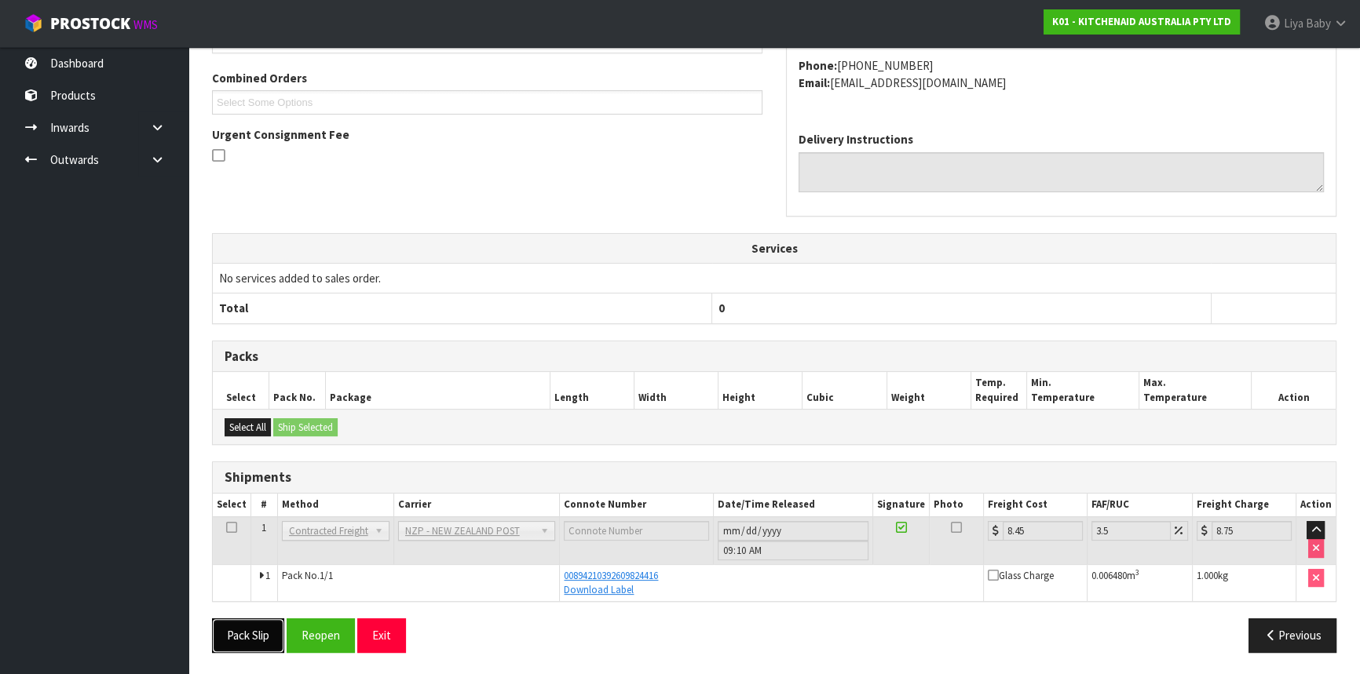
click at [237, 639] on button "Pack Slip" at bounding box center [248, 636] width 72 height 34
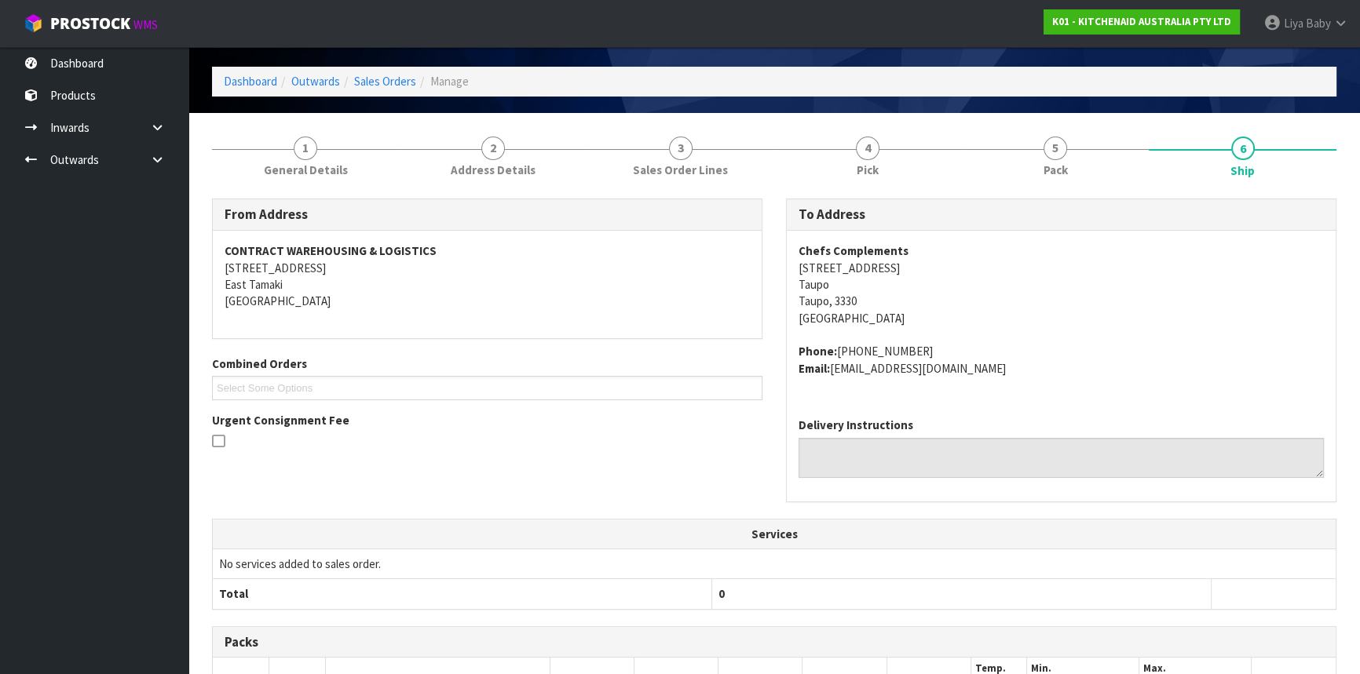
scroll to position [0, 0]
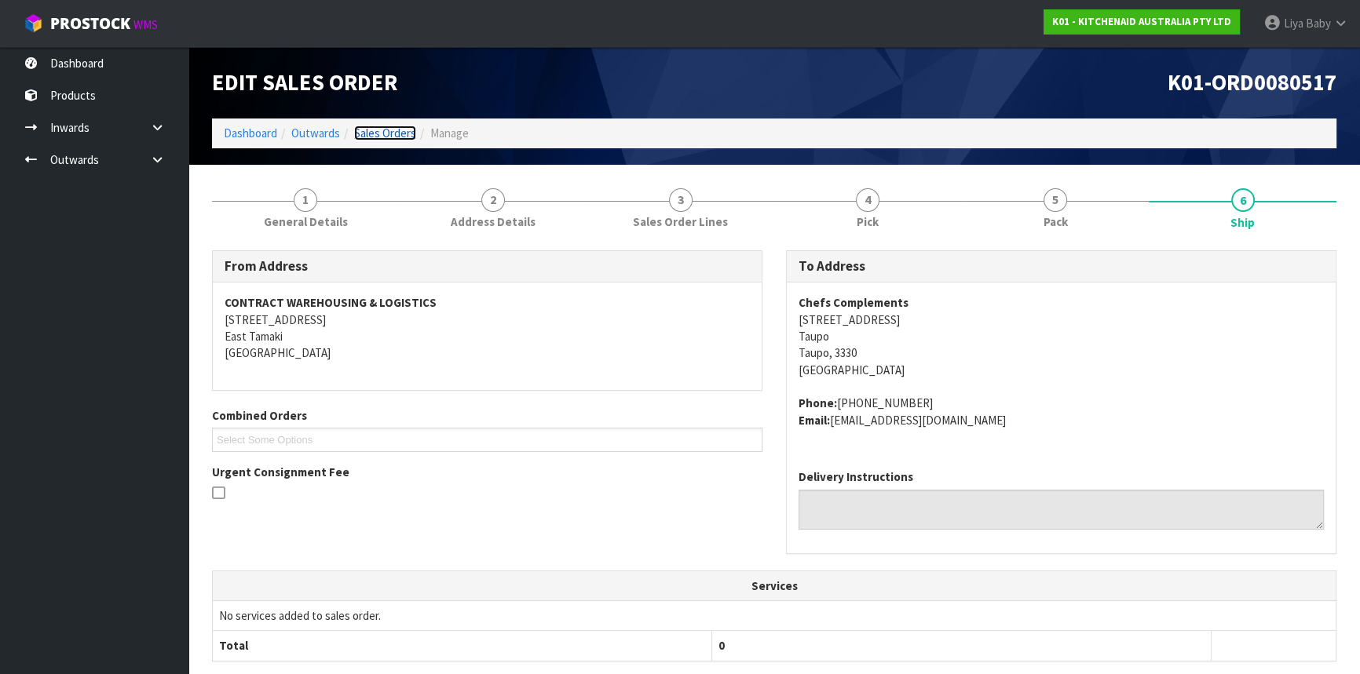
click at [374, 137] on link "Sales Orders" at bounding box center [385, 133] width 62 height 15
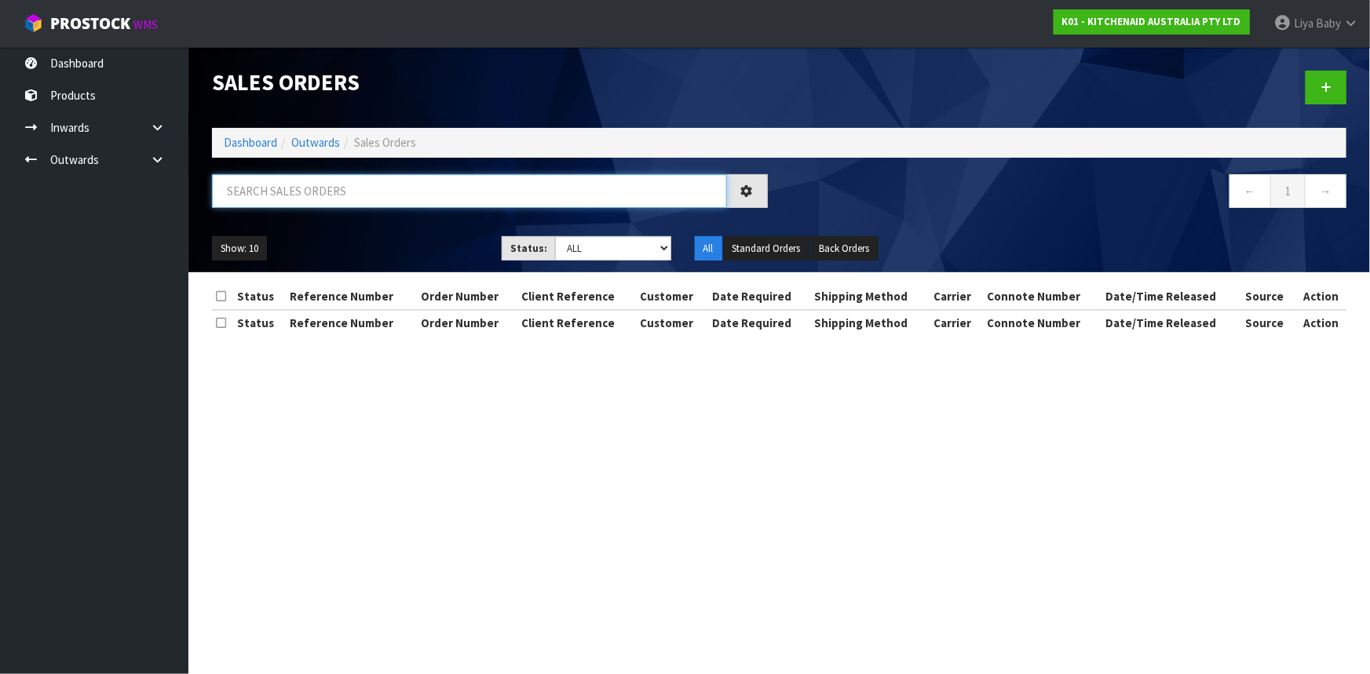
click at [364, 181] on input "text" at bounding box center [469, 191] width 515 height 34
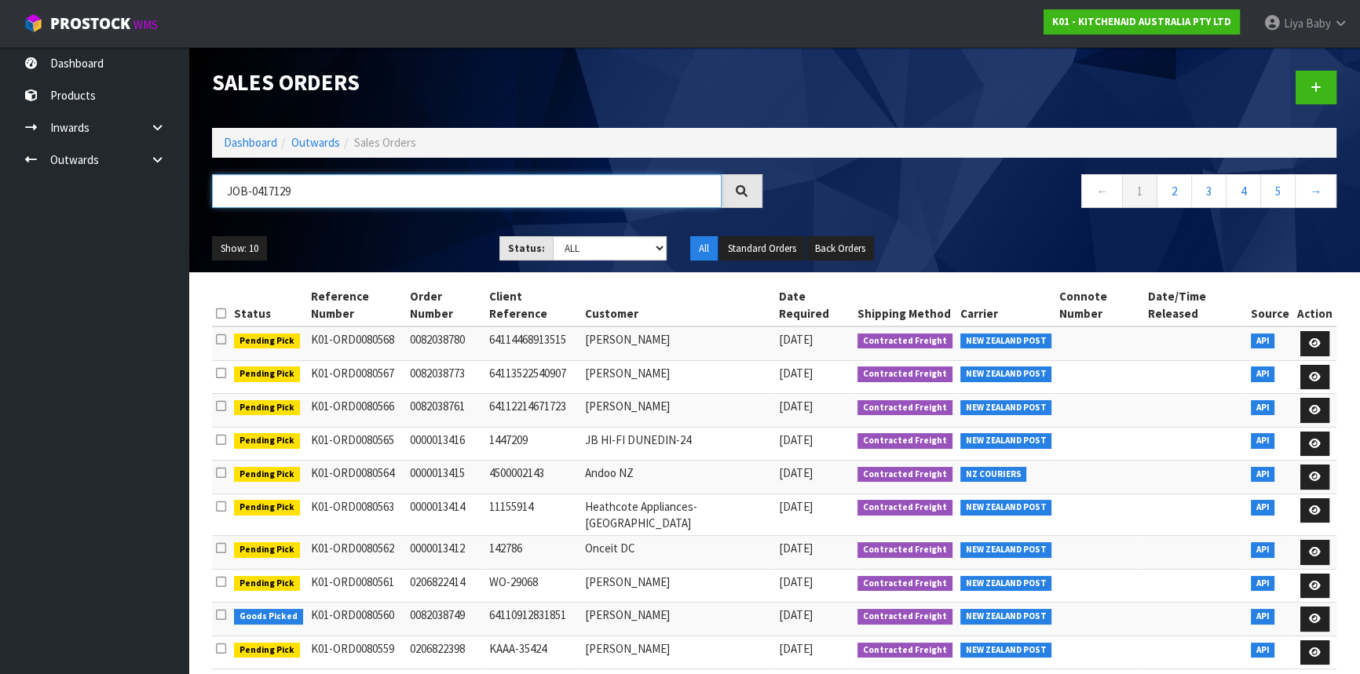
type input "JOB-0417129"
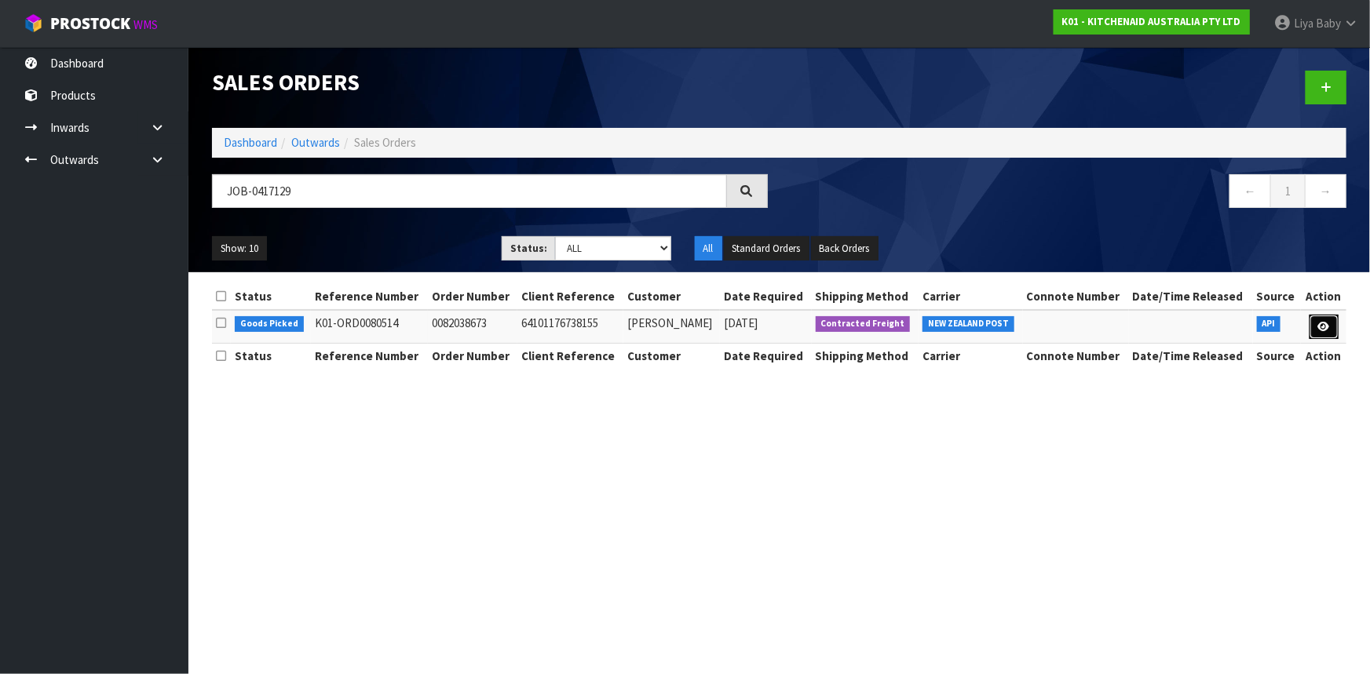
click at [1323, 323] on icon at bounding box center [1324, 327] width 12 height 10
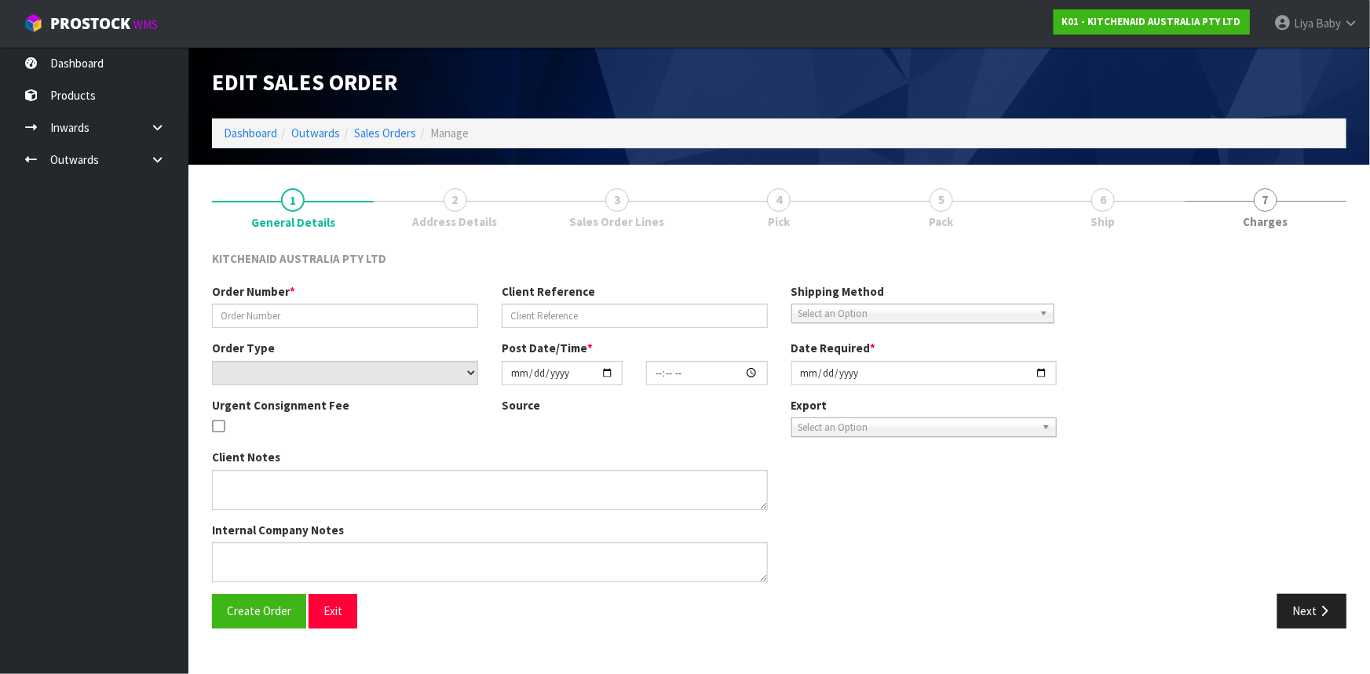
type input "0082038673"
type input "64101176738155"
select select "number:0"
type input "[DATE]"
type input "18:37:53.000"
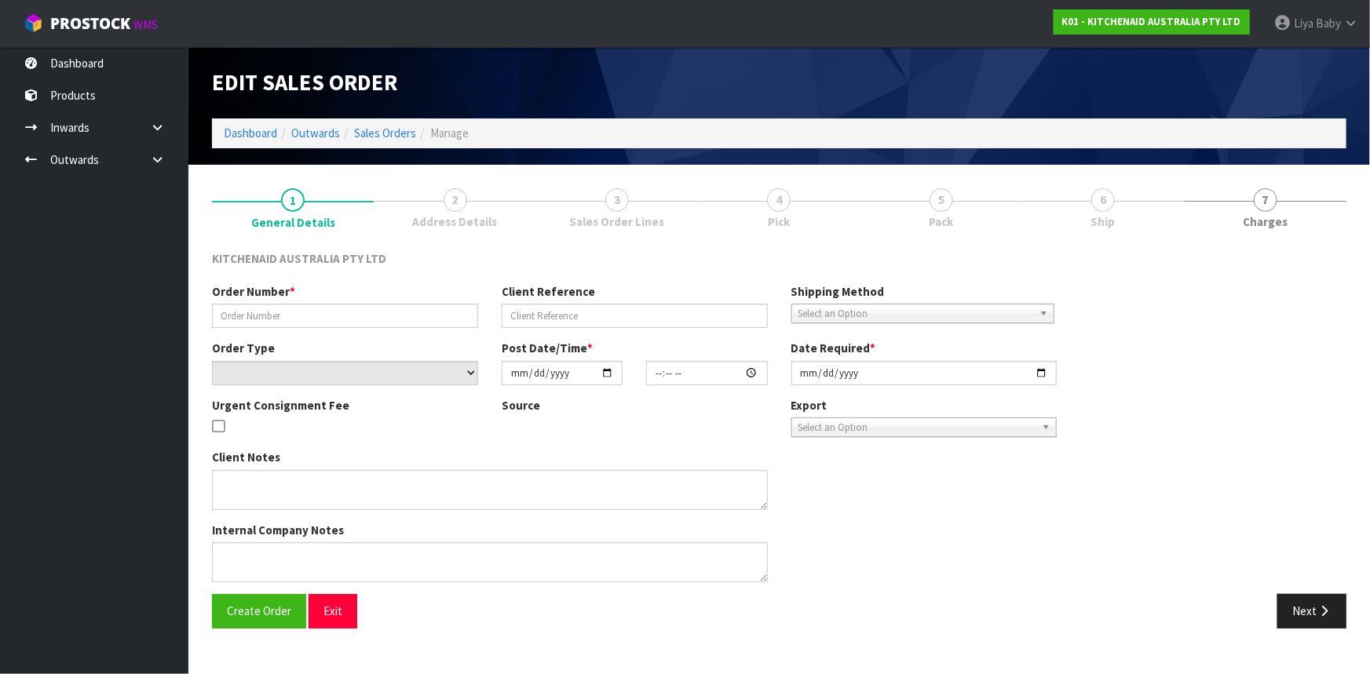
type input "[DATE]"
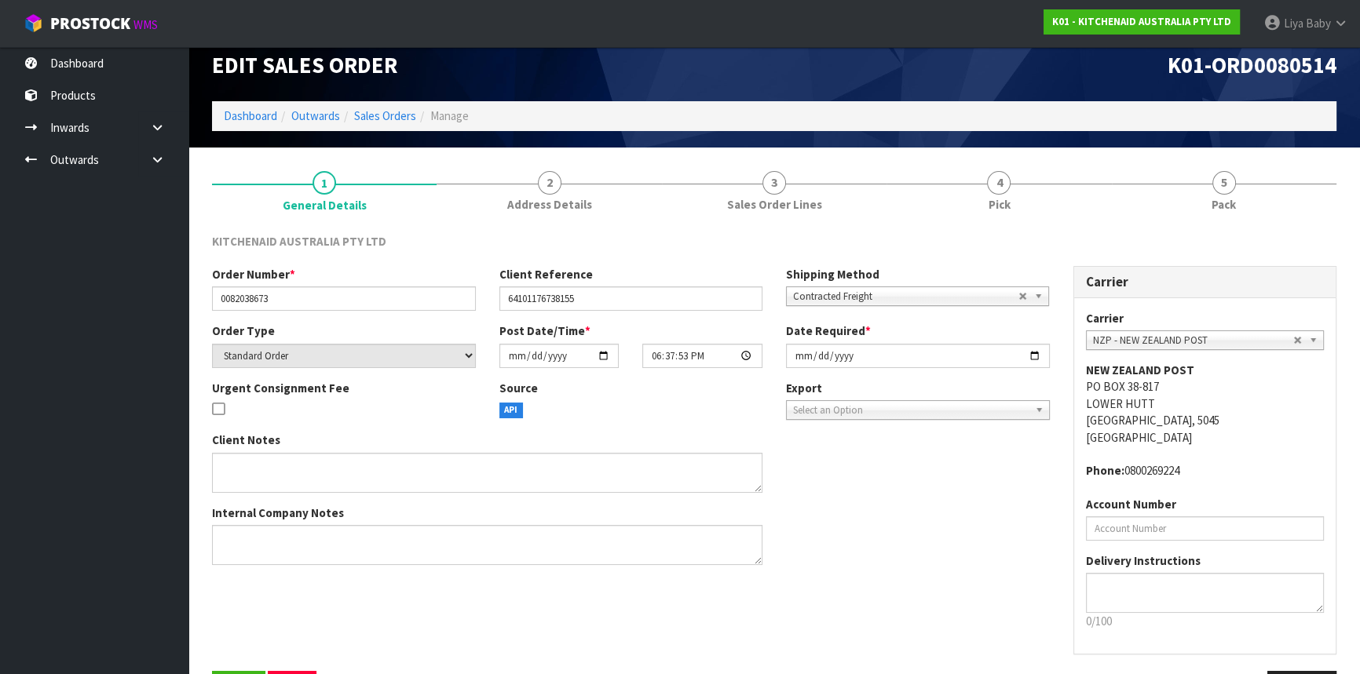
scroll to position [71, 0]
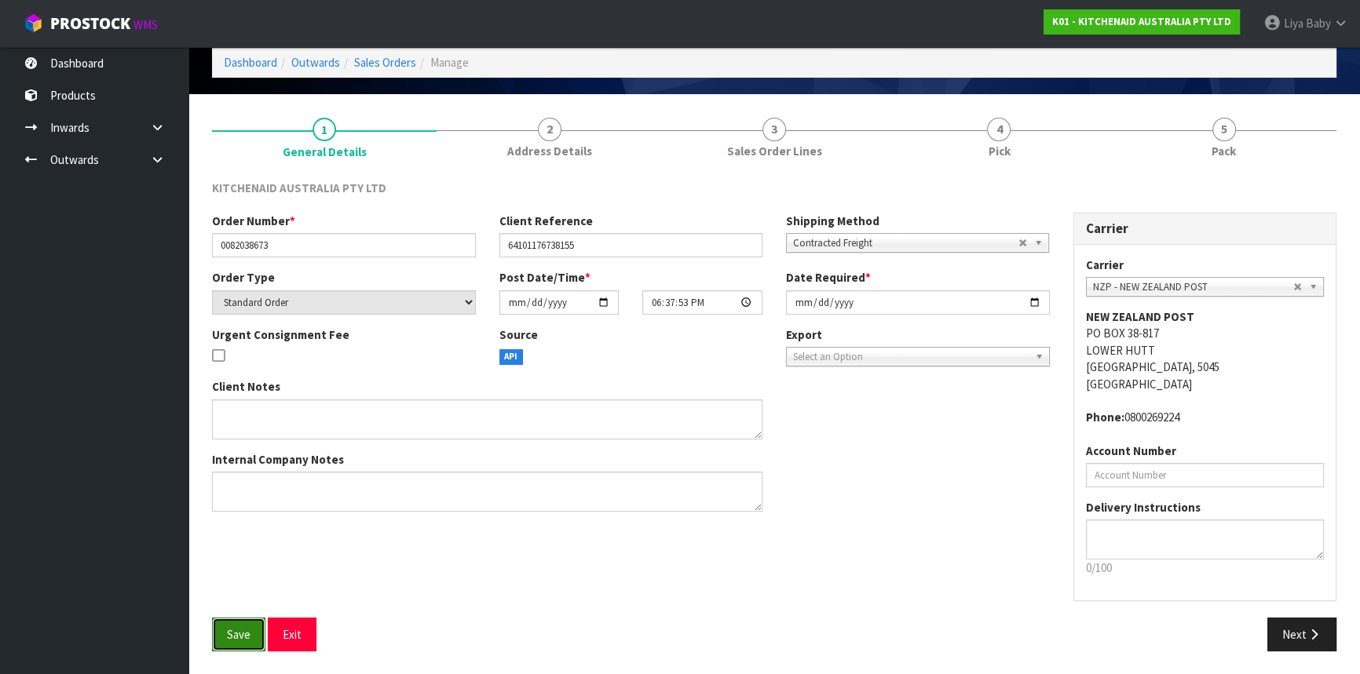
click at [232, 634] on span "Save" at bounding box center [239, 634] width 24 height 15
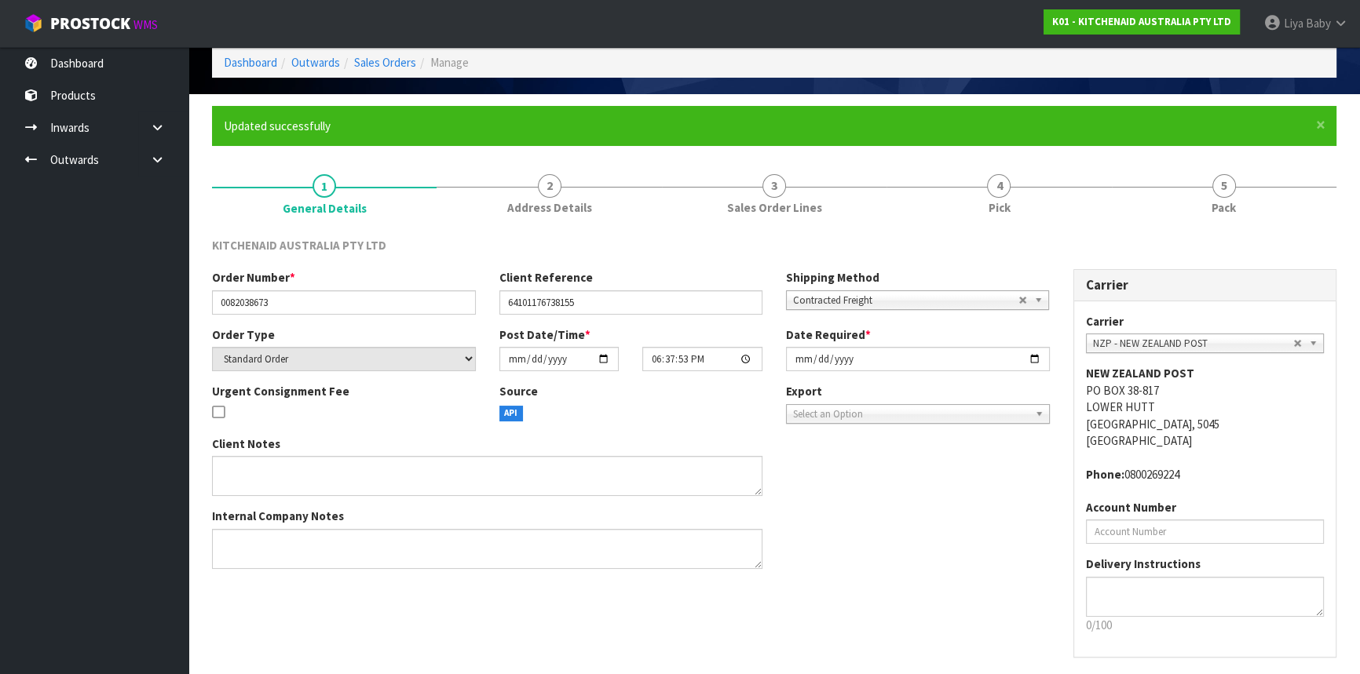
scroll to position [0, 0]
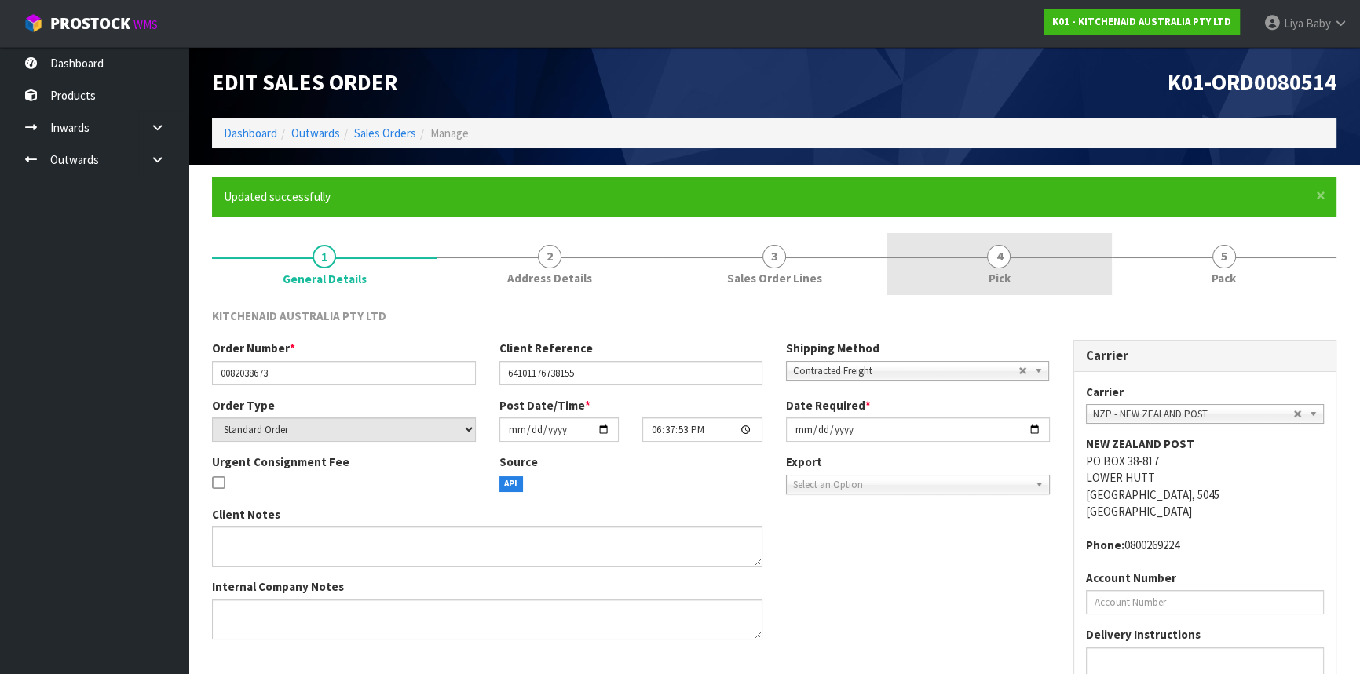
click at [981, 291] on link "4 Pick" at bounding box center [998, 264] width 225 height 62
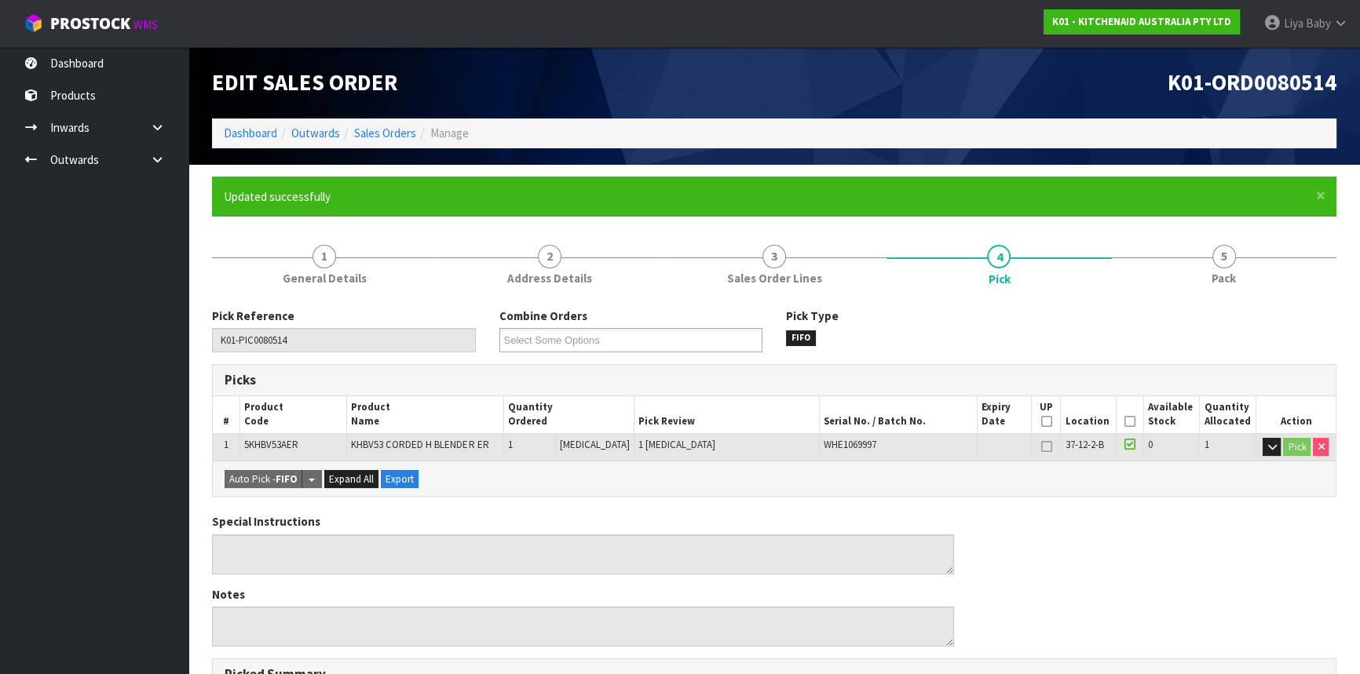
click at [1125, 422] on icon at bounding box center [1129, 422] width 11 height 1
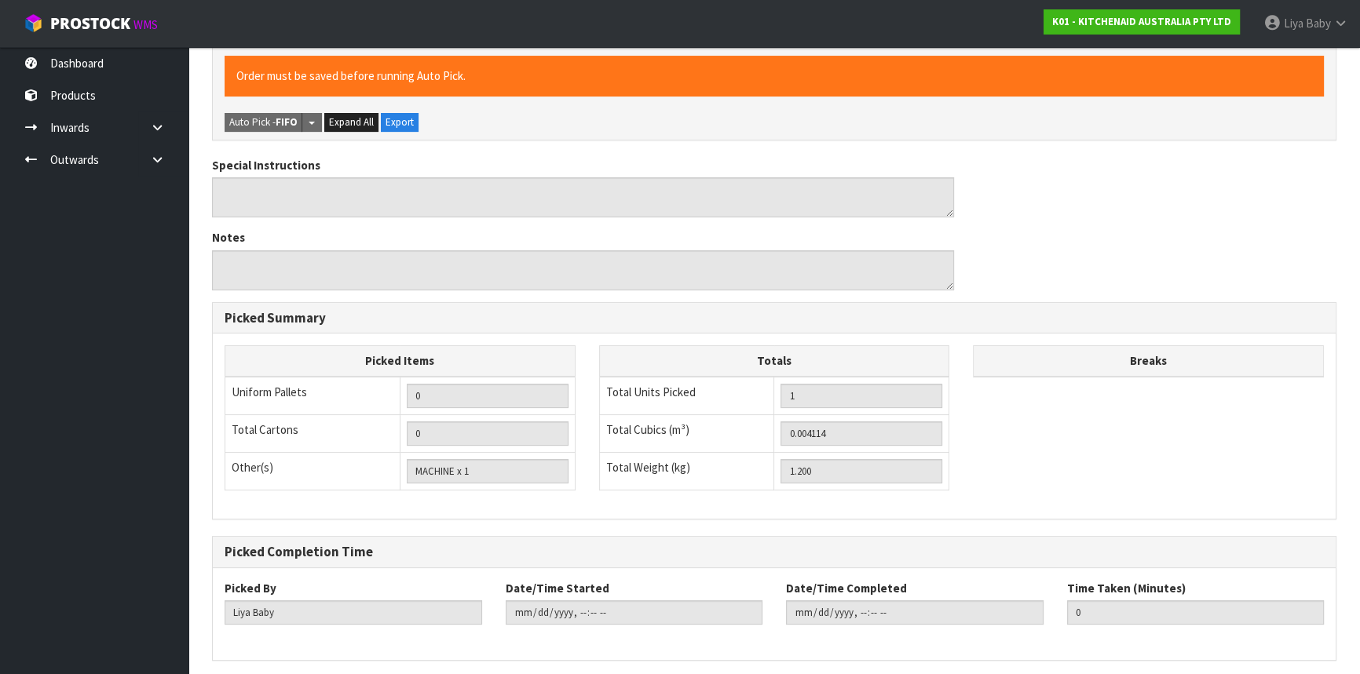
scroll to position [471, 0]
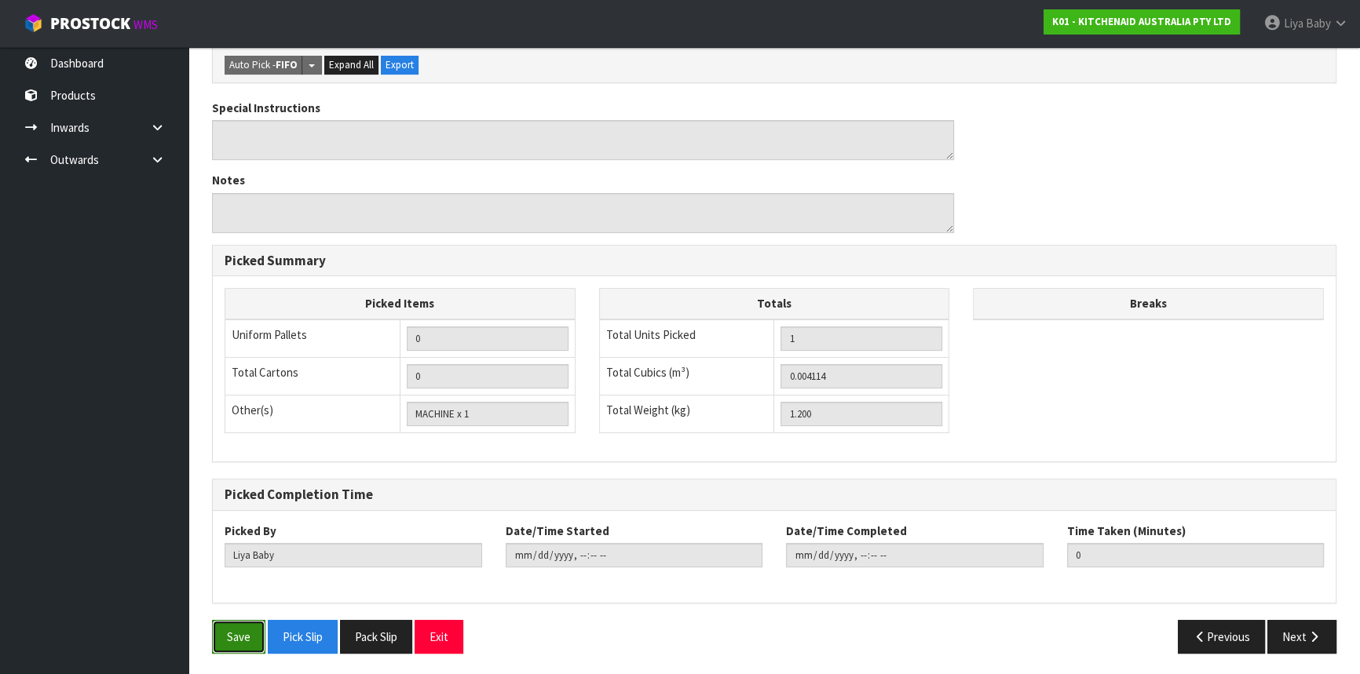
click at [221, 646] on button "Save" at bounding box center [238, 637] width 53 height 34
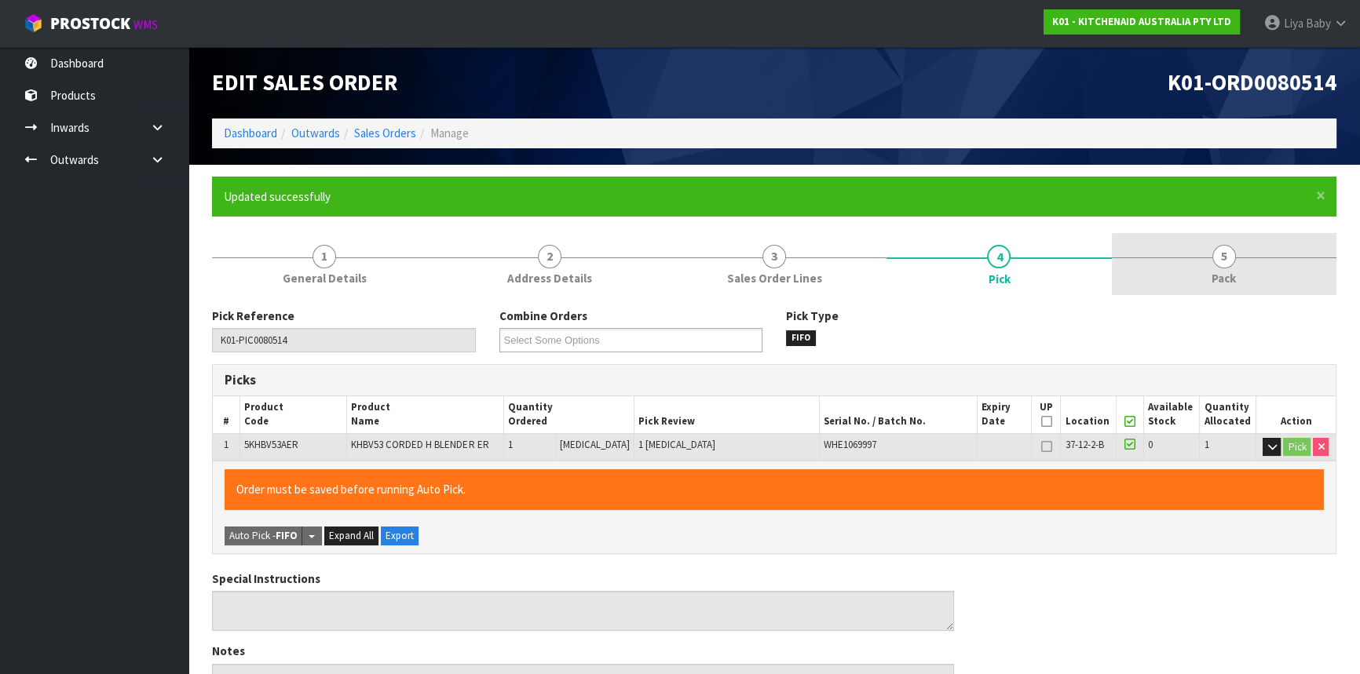
click at [1233, 286] on span "Pack" at bounding box center [1224, 278] width 24 height 16
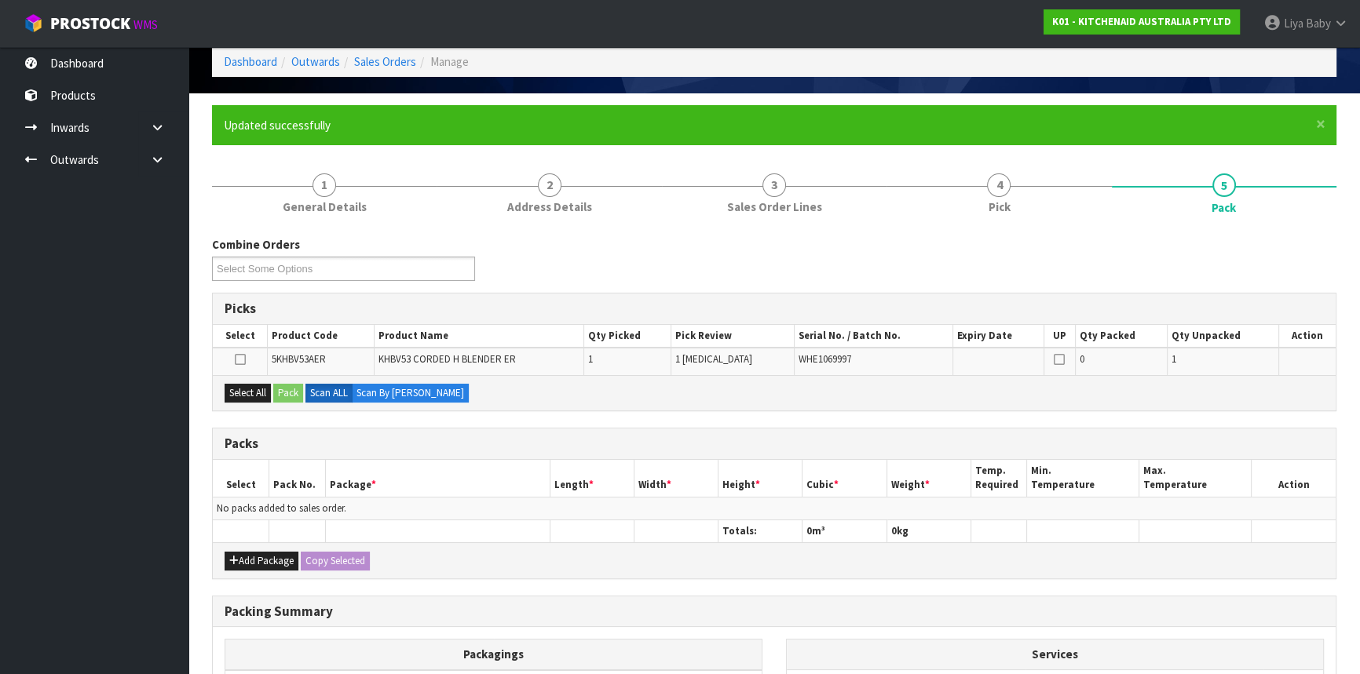
scroll to position [214, 0]
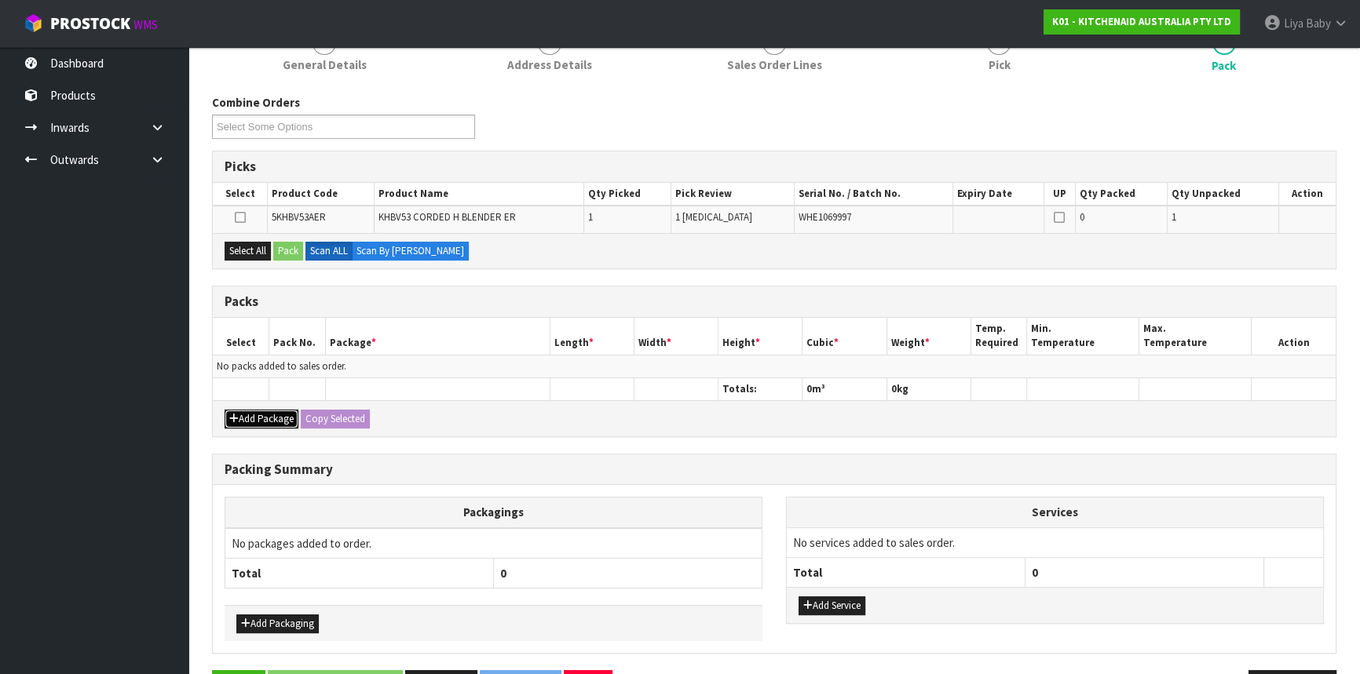
click at [270, 422] on button "Add Package" at bounding box center [262, 419] width 74 height 19
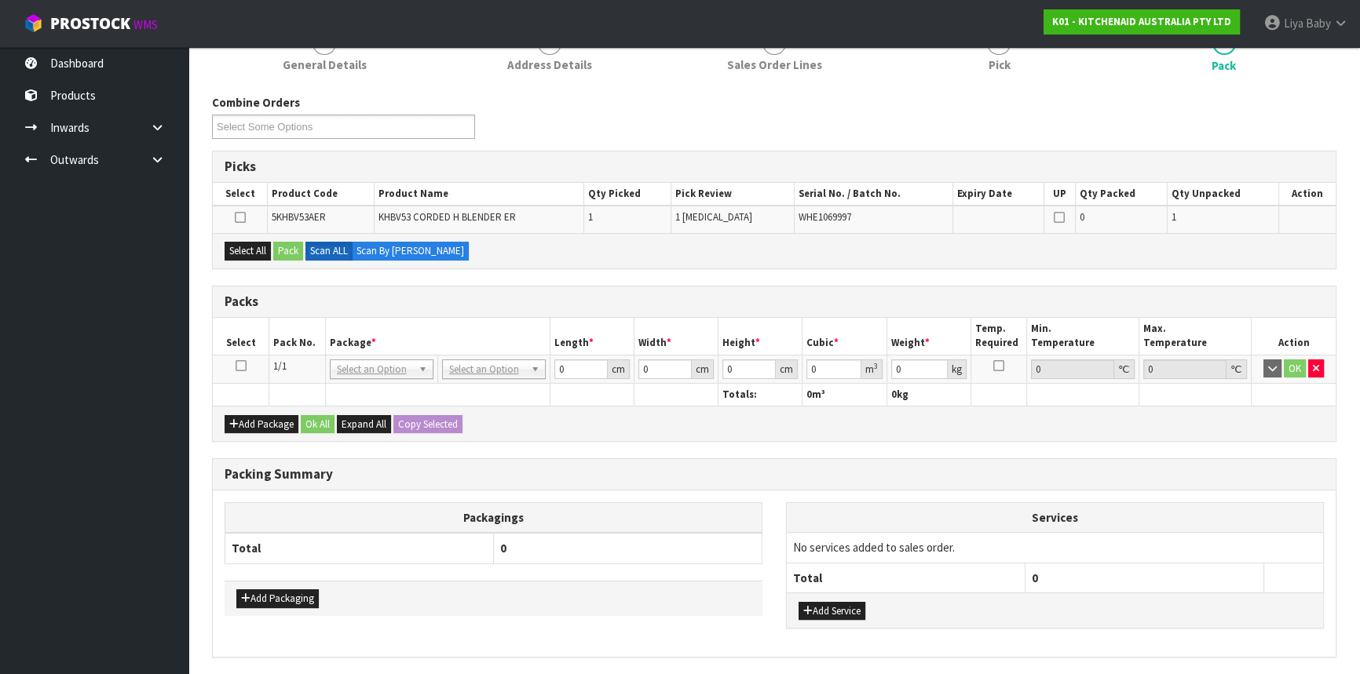
click at [239, 366] on icon at bounding box center [241, 366] width 11 height 1
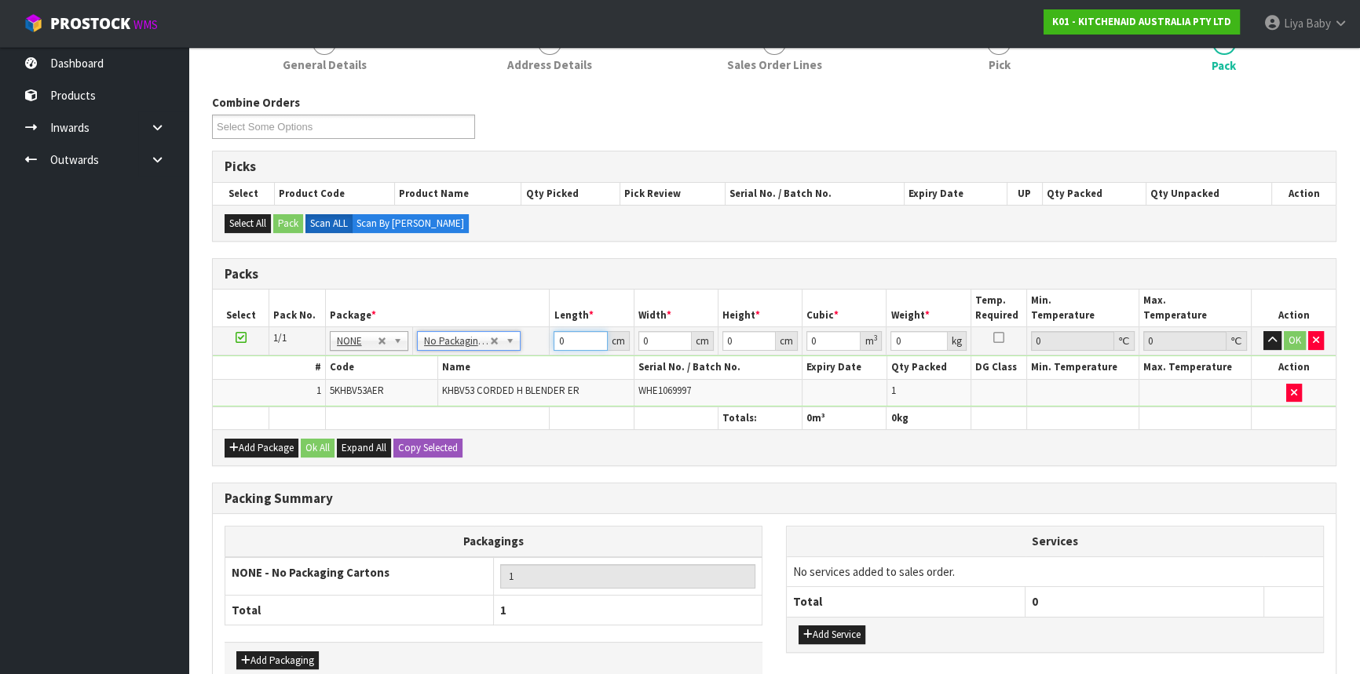
click at [580, 339] on input "0" at bounding box center [580, 341] width 53 height 20
type input "23"
type input "26"
type input "2"
type input "0.001196"
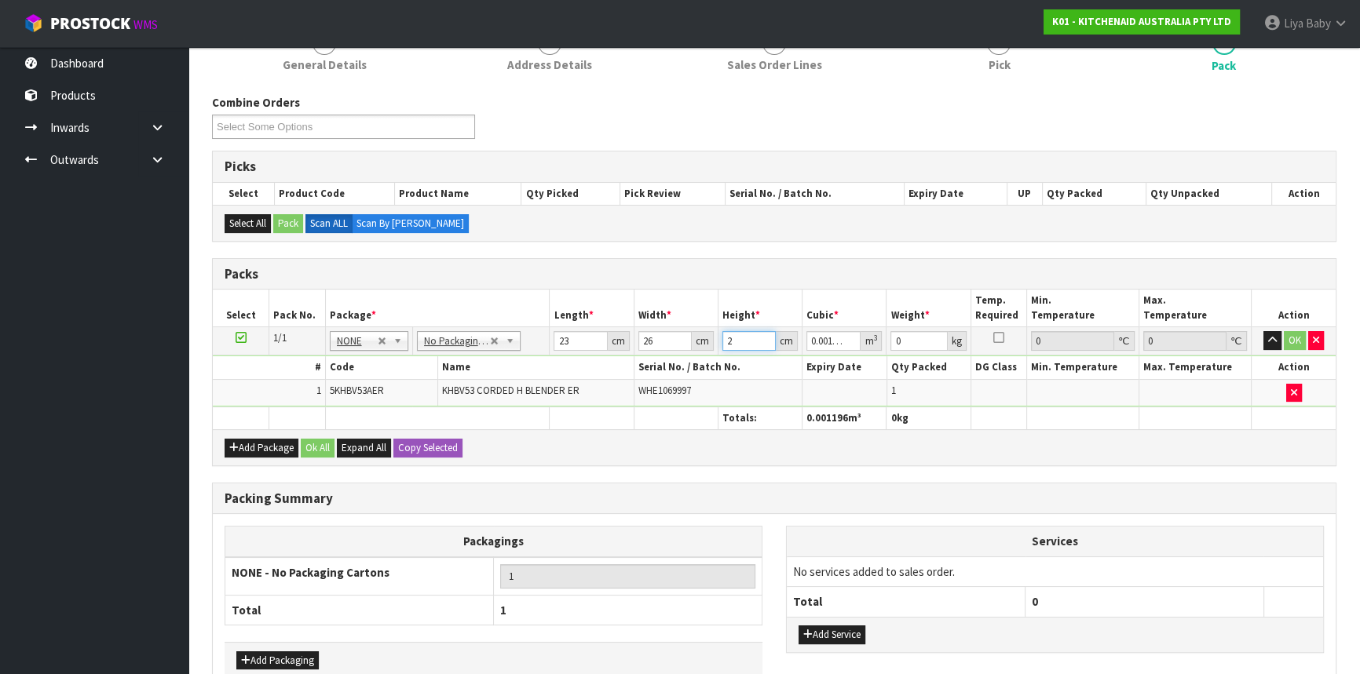
type input "28"
type input "0.016744"
type input "28"
type input "2"
click at [305, 447] on button "Ok All" at bounding box center [318, 448] width 34 height 19
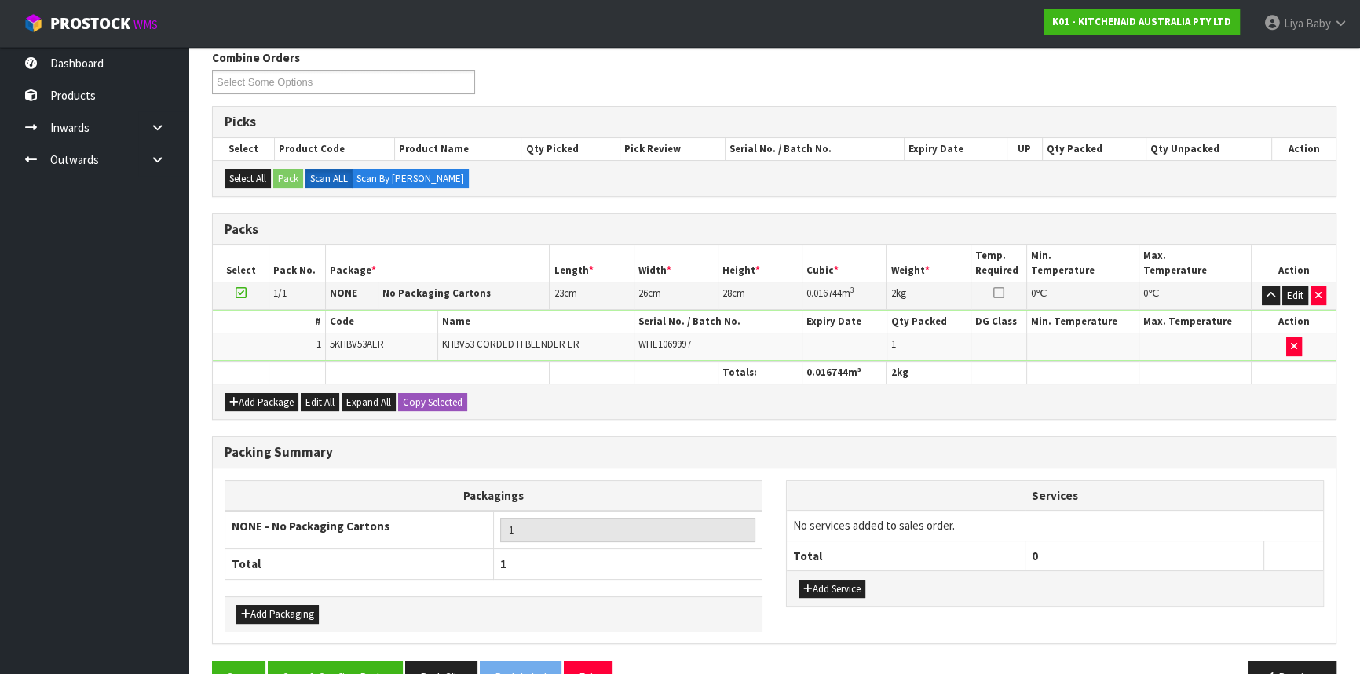
scroll to position [298, 0]
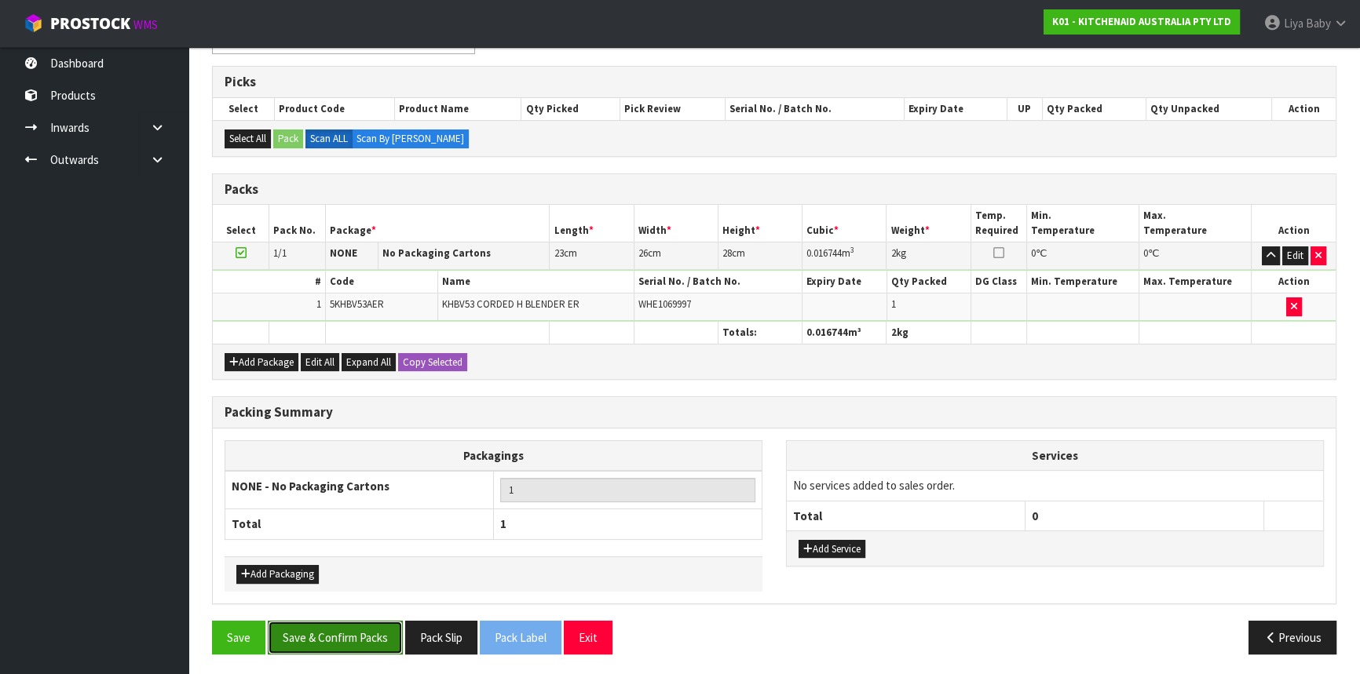
click at [311, 631] on button "Save & Confirm Packs" at bounding box center [335, 638] width 135 height 34
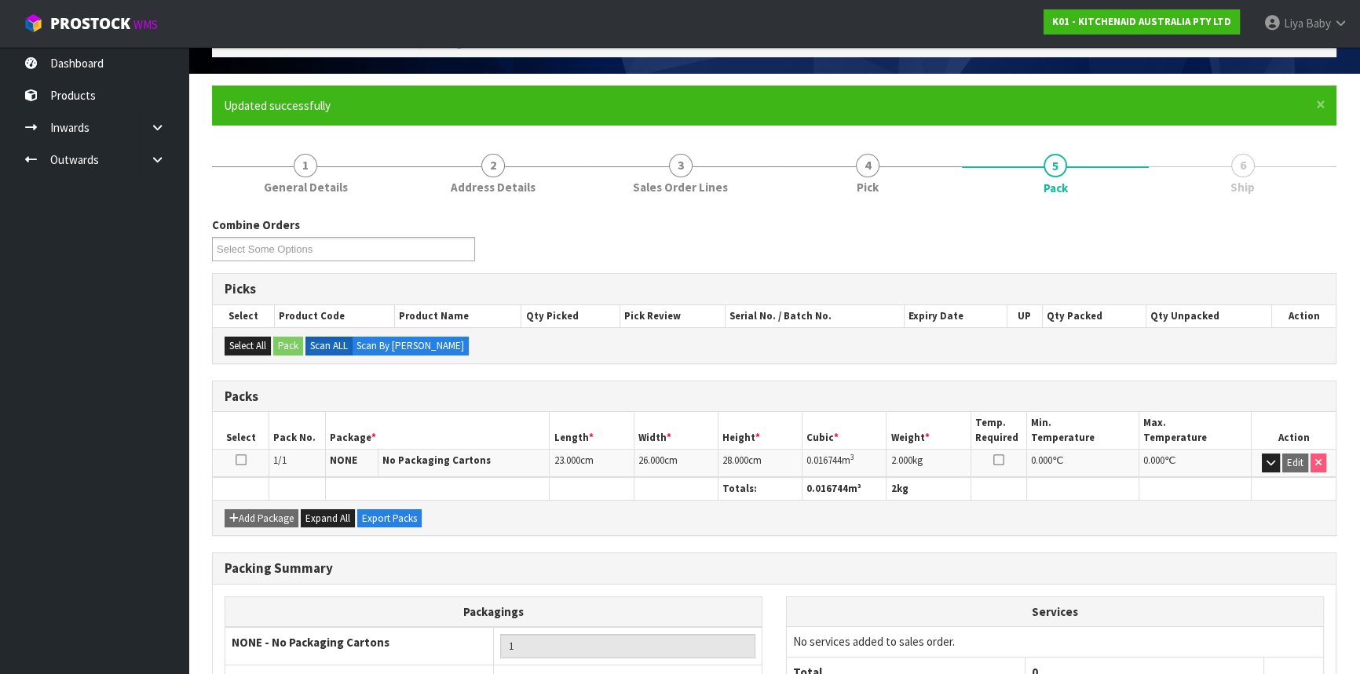
scroll to position [212, 0]
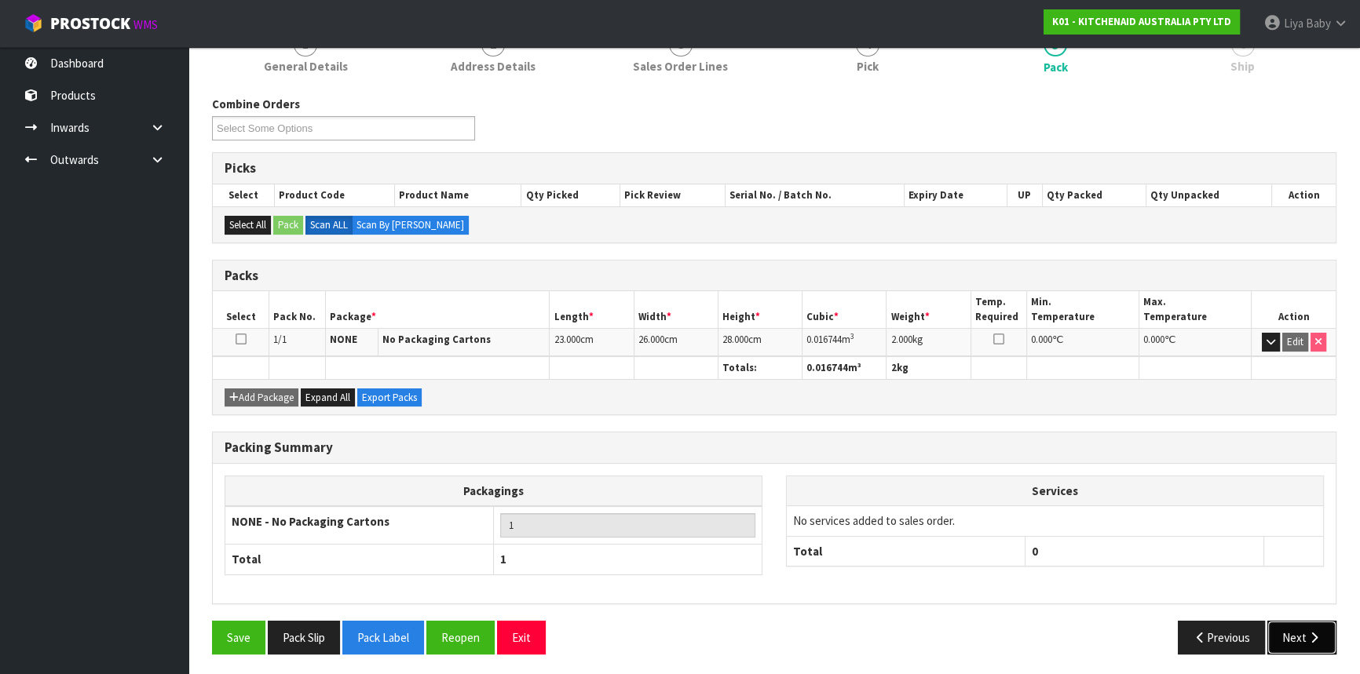
click at [1307, 633] on icon "button" at bounding box center [1314, 638] width 15 height 12
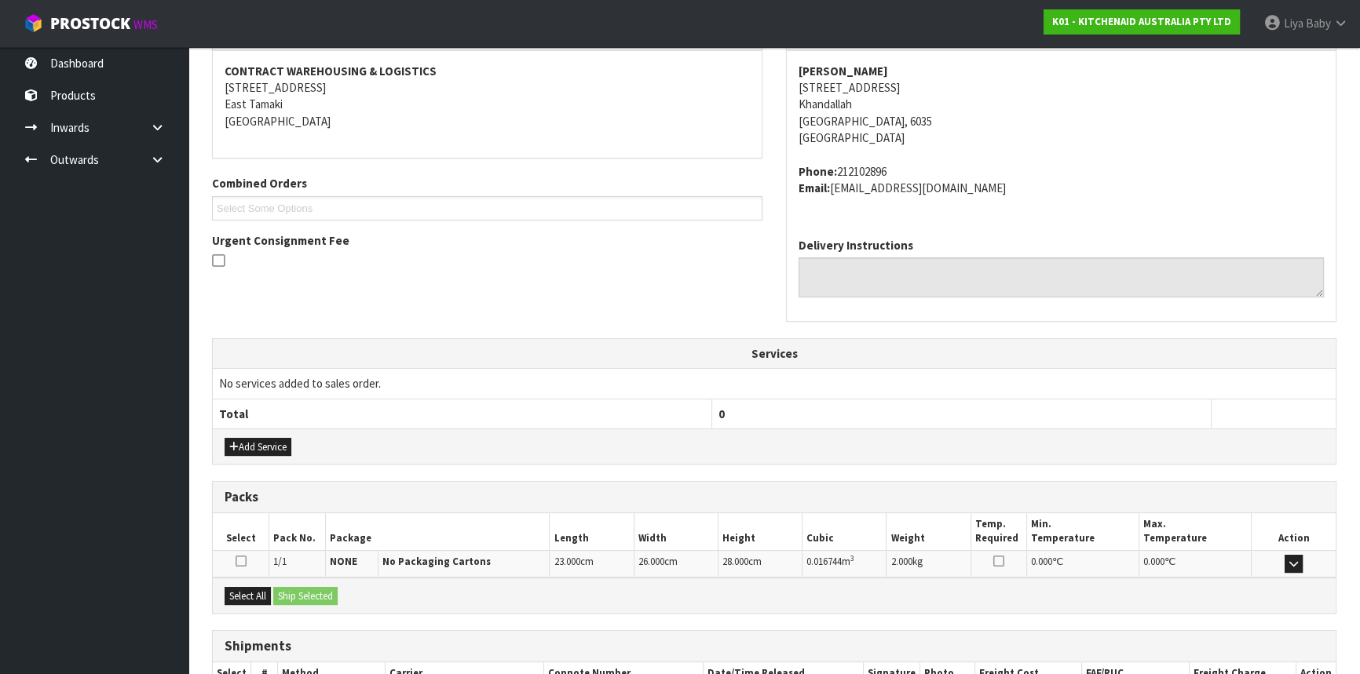
scroll to position [394, 0]
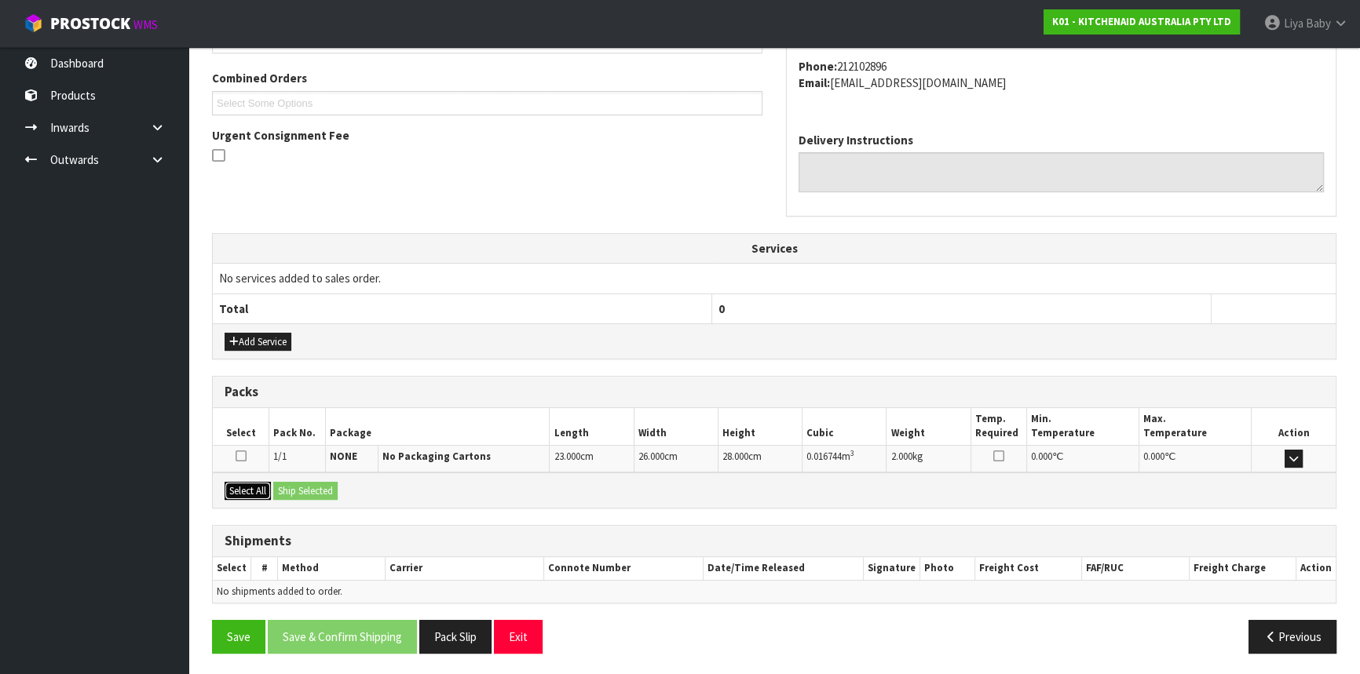
click at [249, 493] on button "Select All" at bounding box center [248, 491] width 46 height 19
click at [308, 483] on button "Ship Selected" at bounding box center [305, 491] width 64 height 19
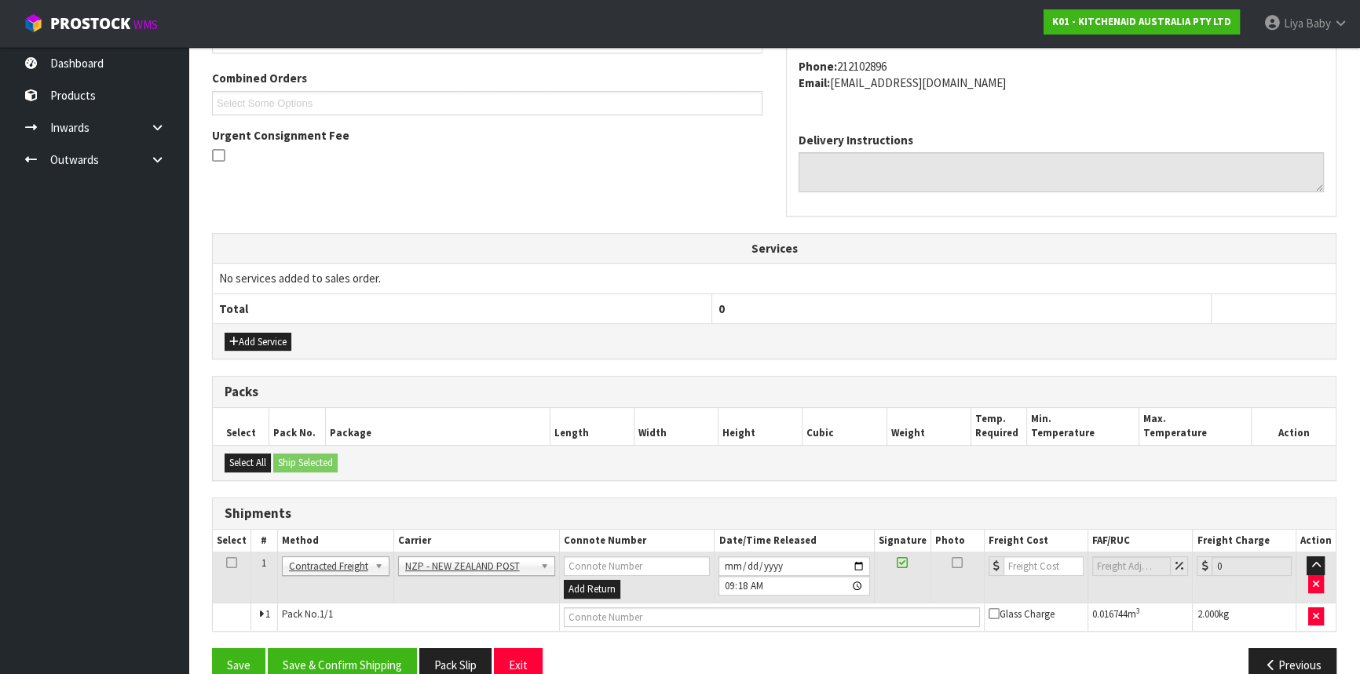
click at [228, 563] on icon at bounding box center [231, 563] width 11 height 1
click at [344, 660] on button "Save & Confirm Shipping" at bounding box center [342, 666] width 149 height 34
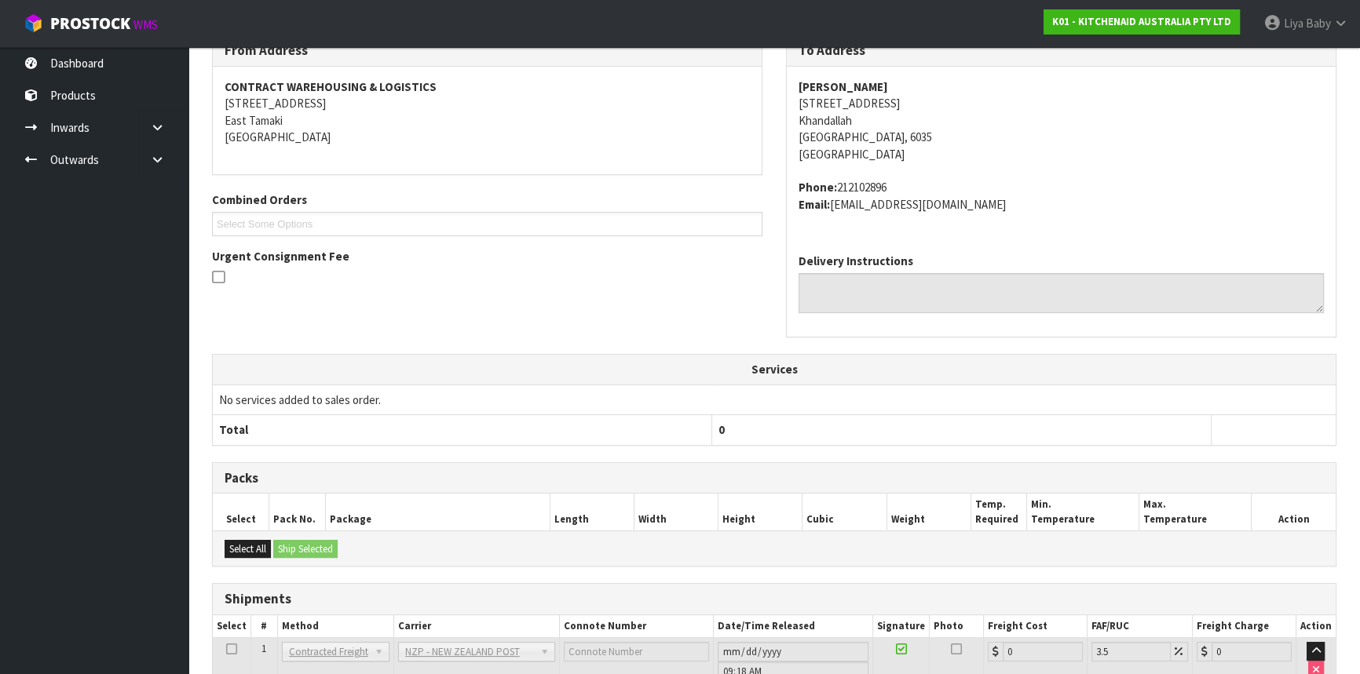
scroll to position [400, 0]
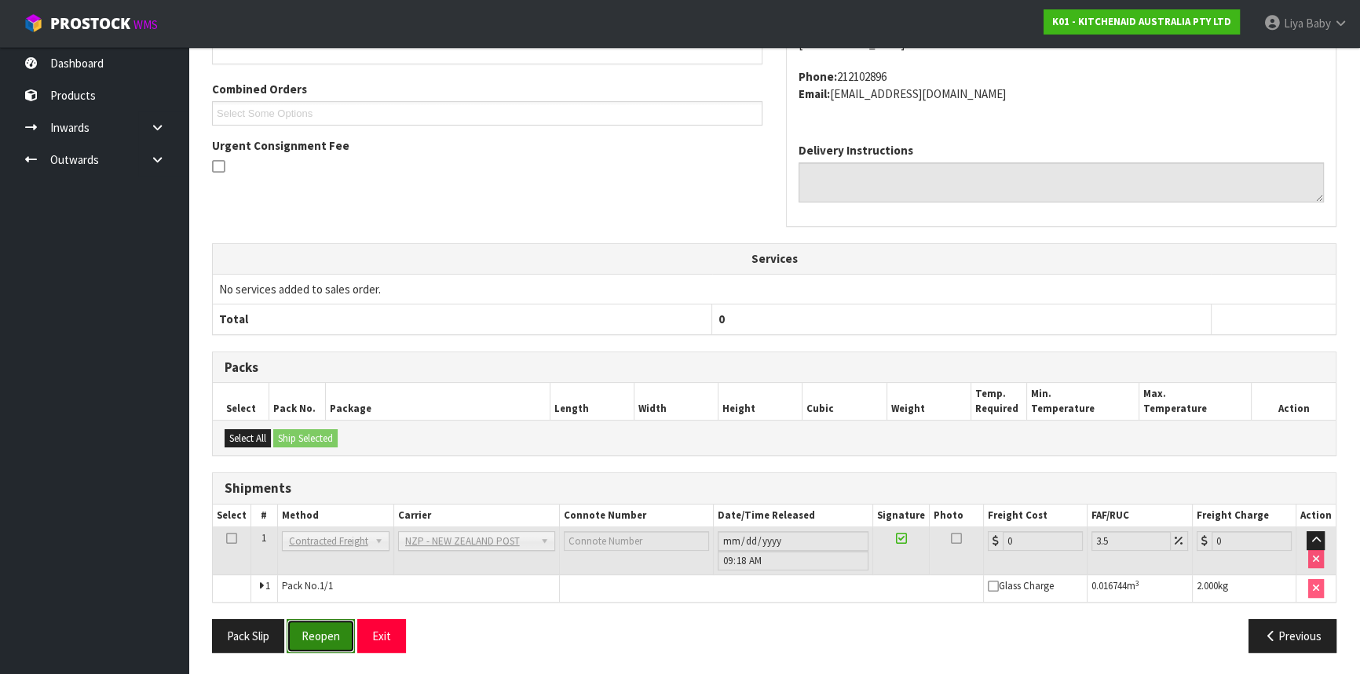
click at [291, 629] on button "Reopen" at bounding box center [321, 637] width 68 height 34
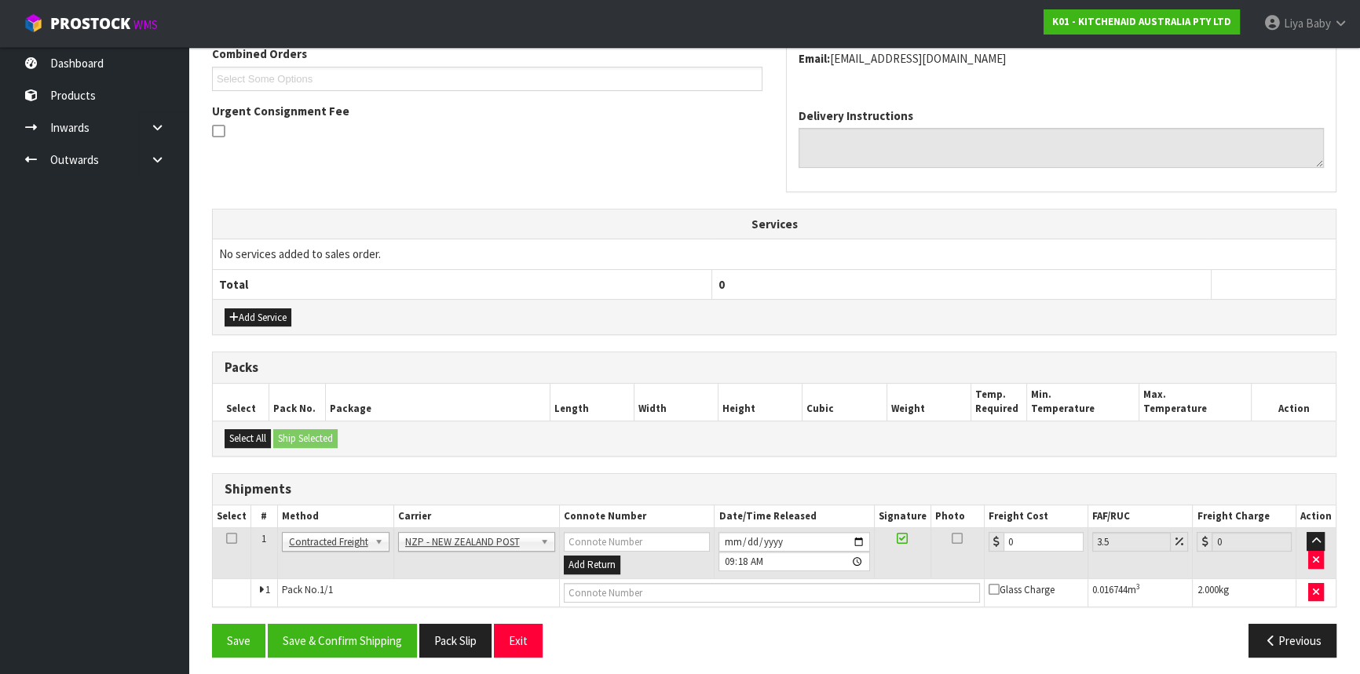
scroll to position [422, 0]
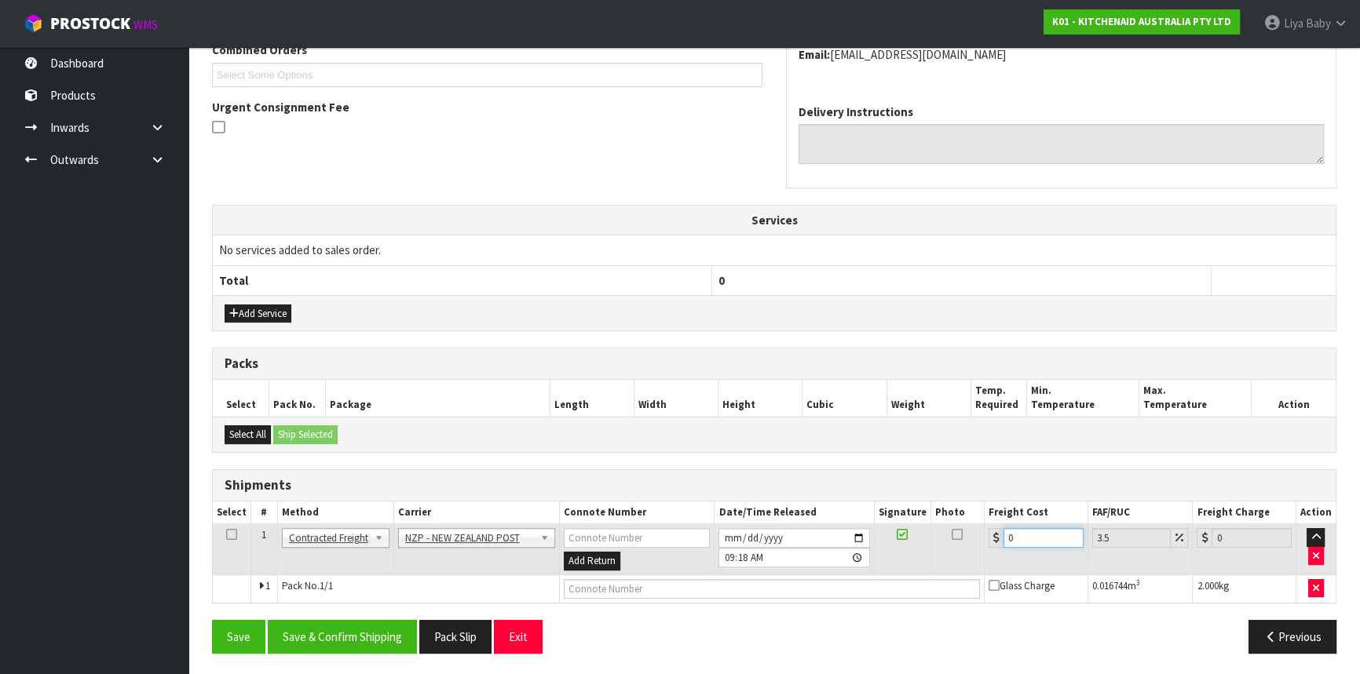
click at [1037, 540] on input "0" at bounding box center [1043, 538] width 80 height 20
type input "8"
type input "8.28"
type input "8.4"
type input "8.69"
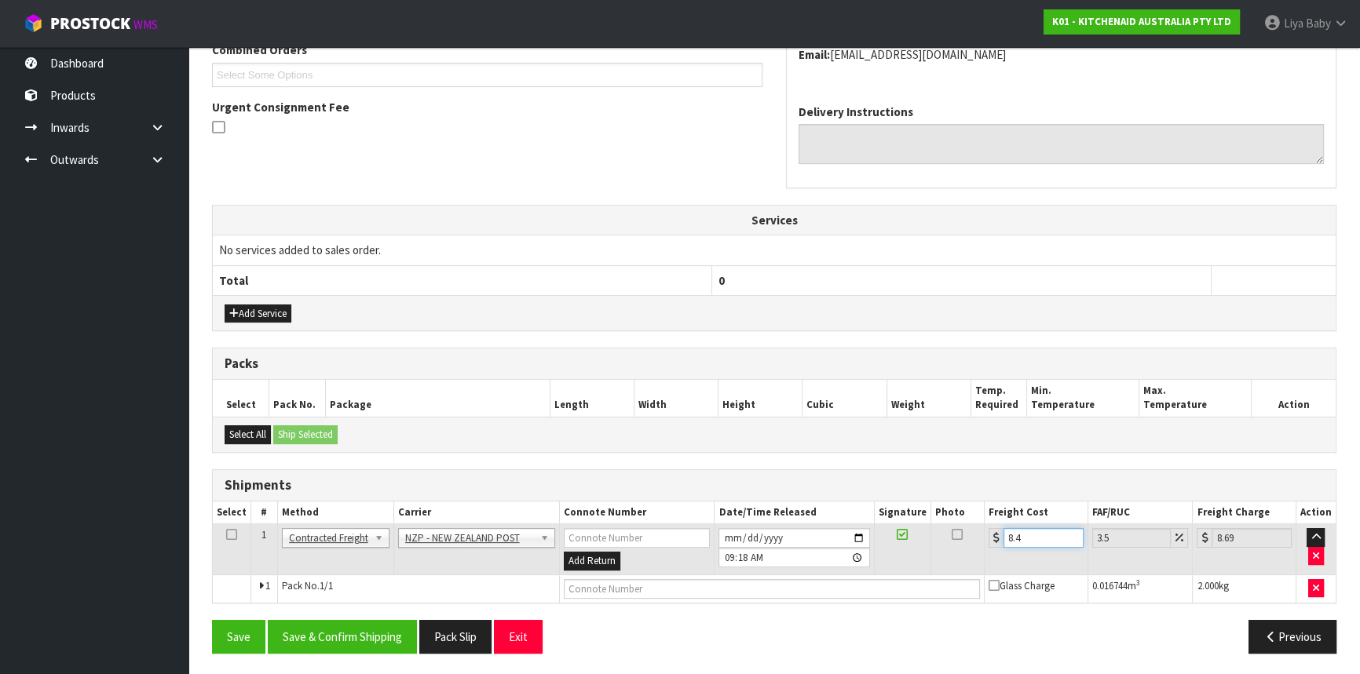
type input "8.45"
type input "8.75"
type input "8.45"
click at [228, 535] on icon at bounding box center [231, 535] width 11 height 1
click at [341, 628] on button "Save & Confirm Shipping" at bounding box center [342, 637] width 149 height 34
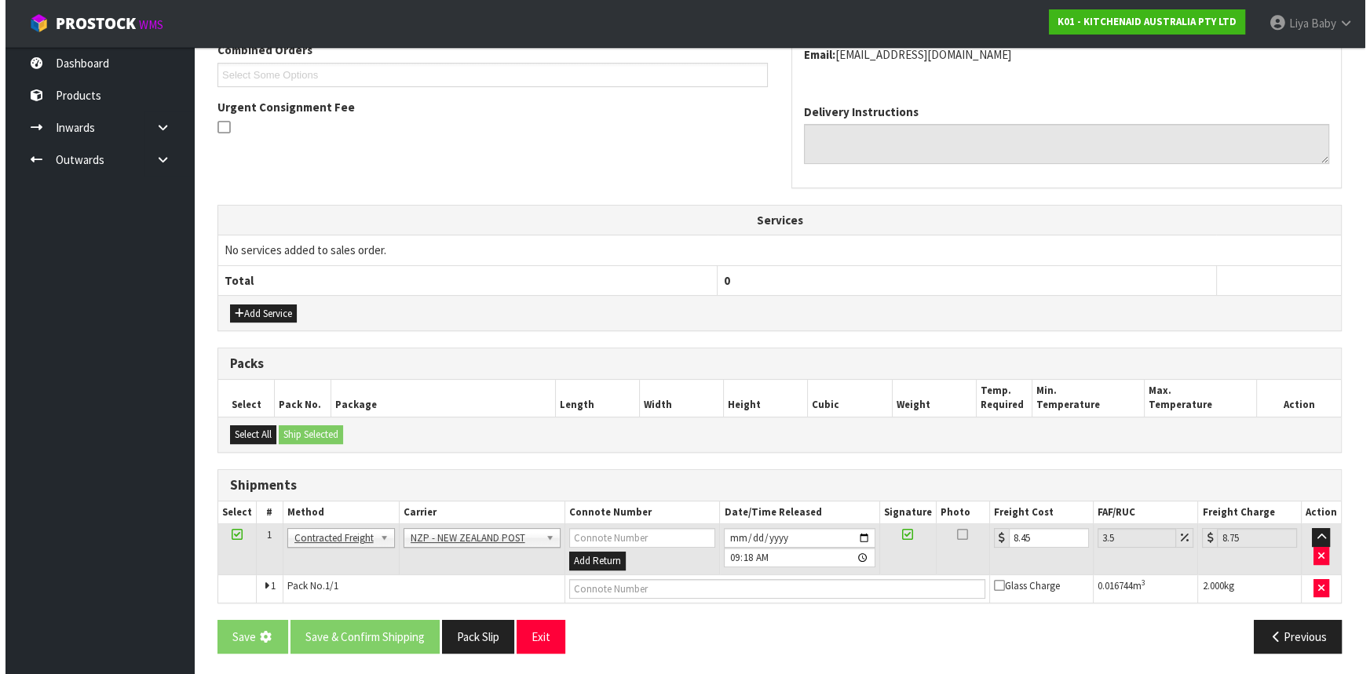
scroll to position [0, 0]
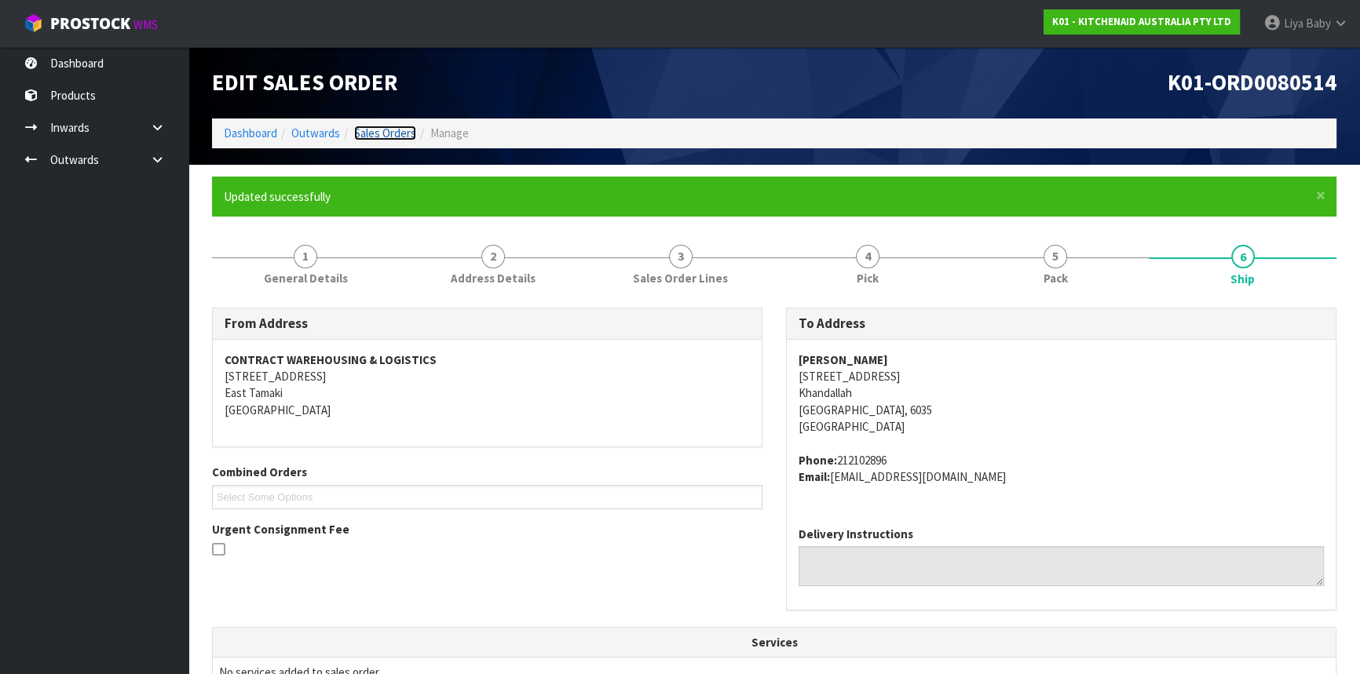
click at [408, 131] on link "Sales Orders" at bounding box center [385, 133] width 62 height 15
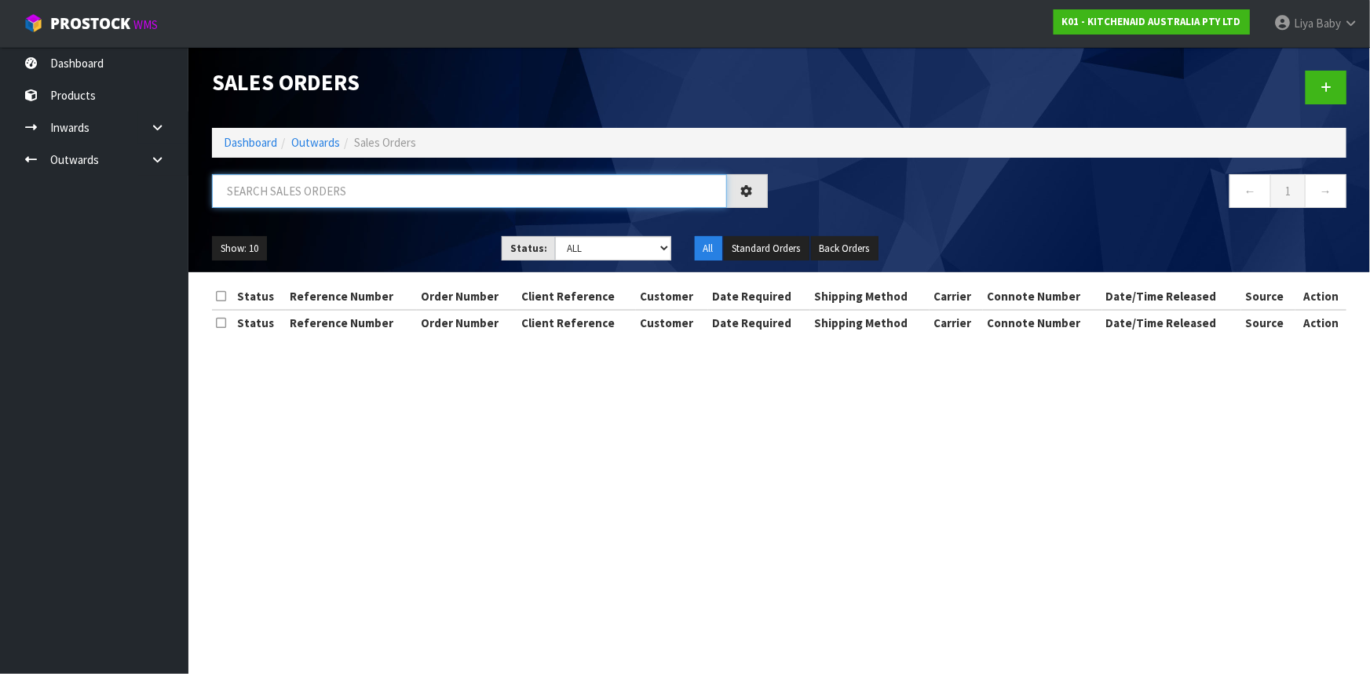
click at [356, 196] on input "text" at bounding box center [469, 191] width 515 height 34
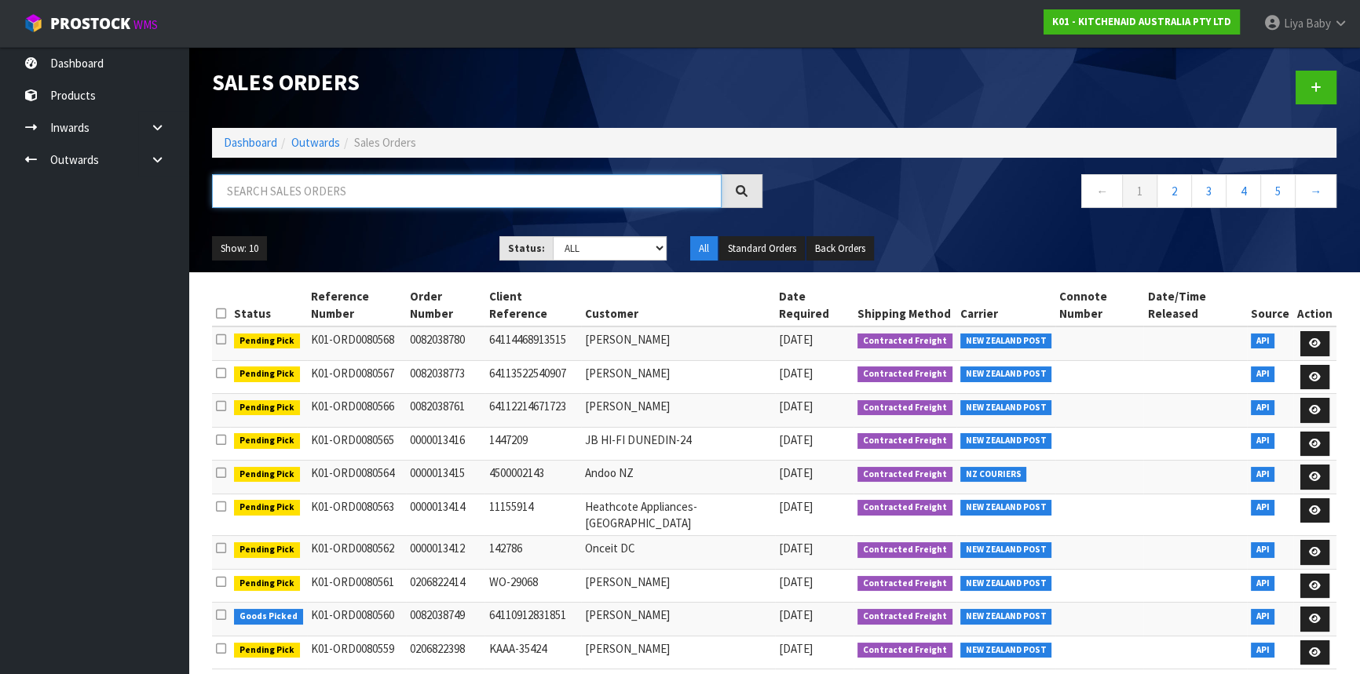
click at [337, 186] on input "text" at bounding box center [467, 191] width 510 height 34
type input "JOB-0417107"
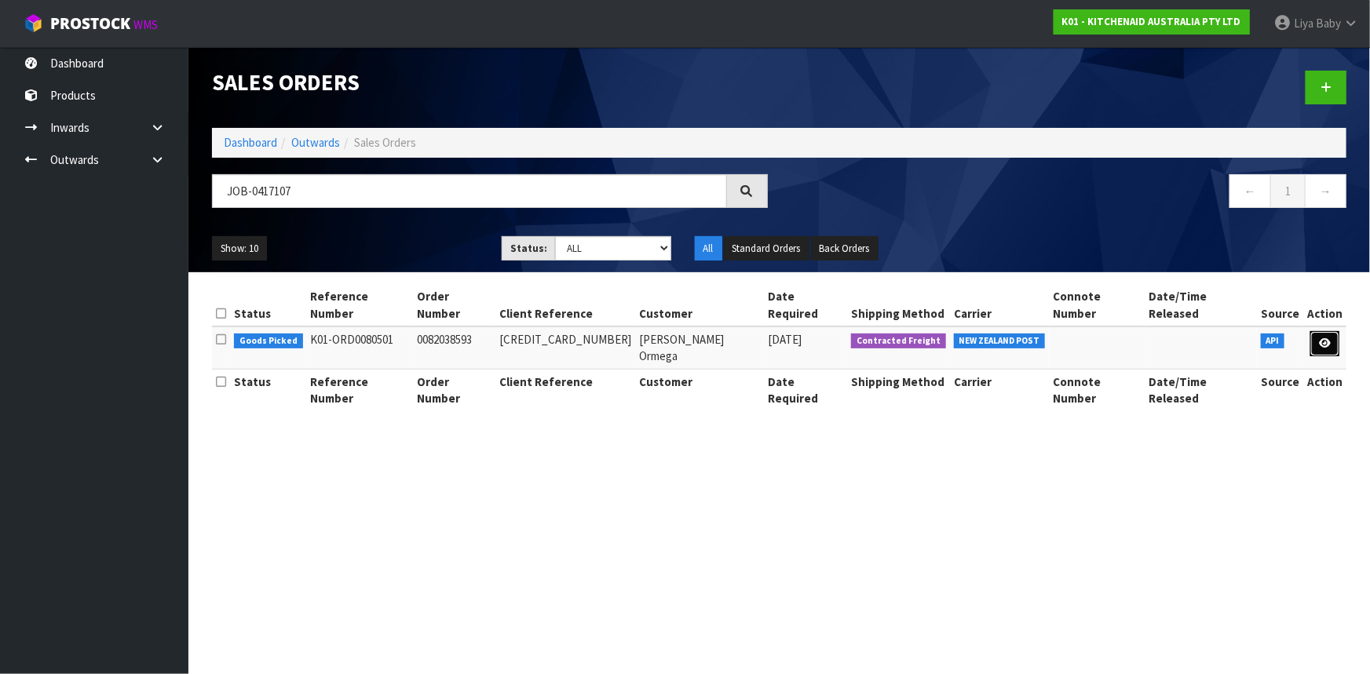
click at [1321, 338] on icon at bounding box center [1325, 343] width 12 height 10
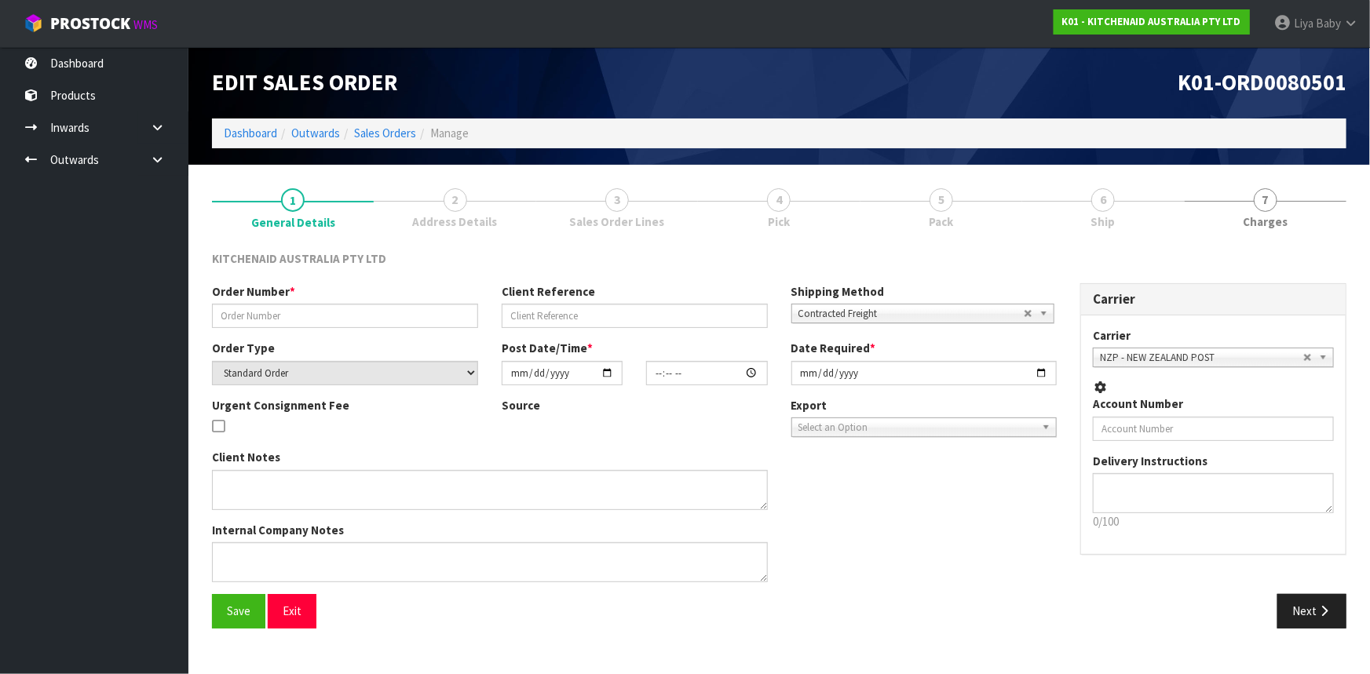
type input "0082038593"
type input "[CREDIT_CARD_NUMBER]"
select select "number:0"
type input "[DATE]"
type input "08:39:15.000"
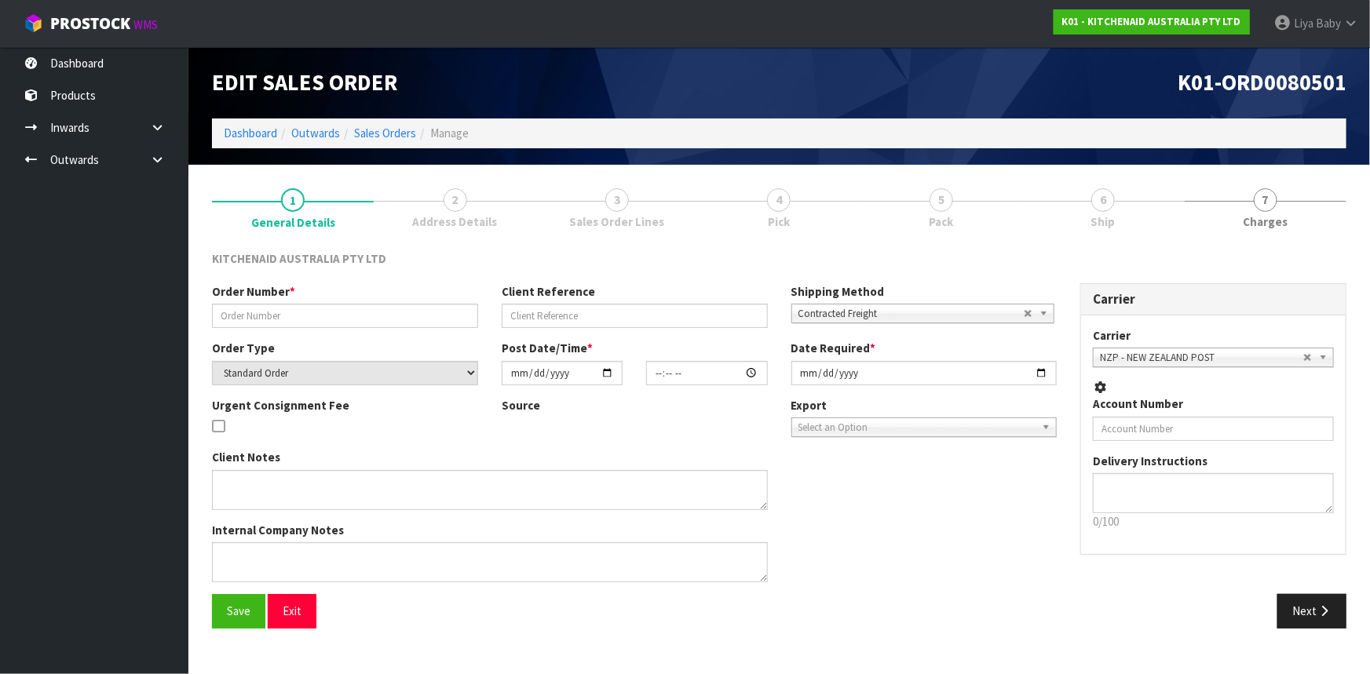
type input "[DATE]"
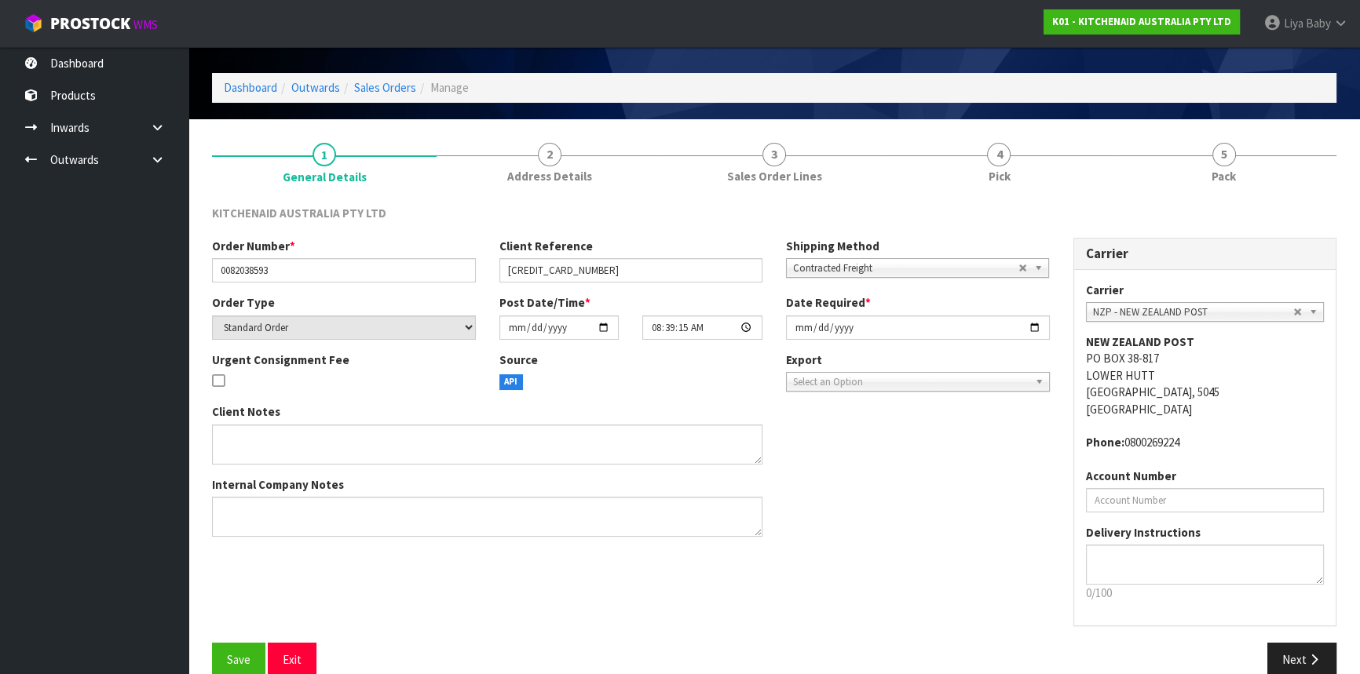
scroll to position [71, 0]
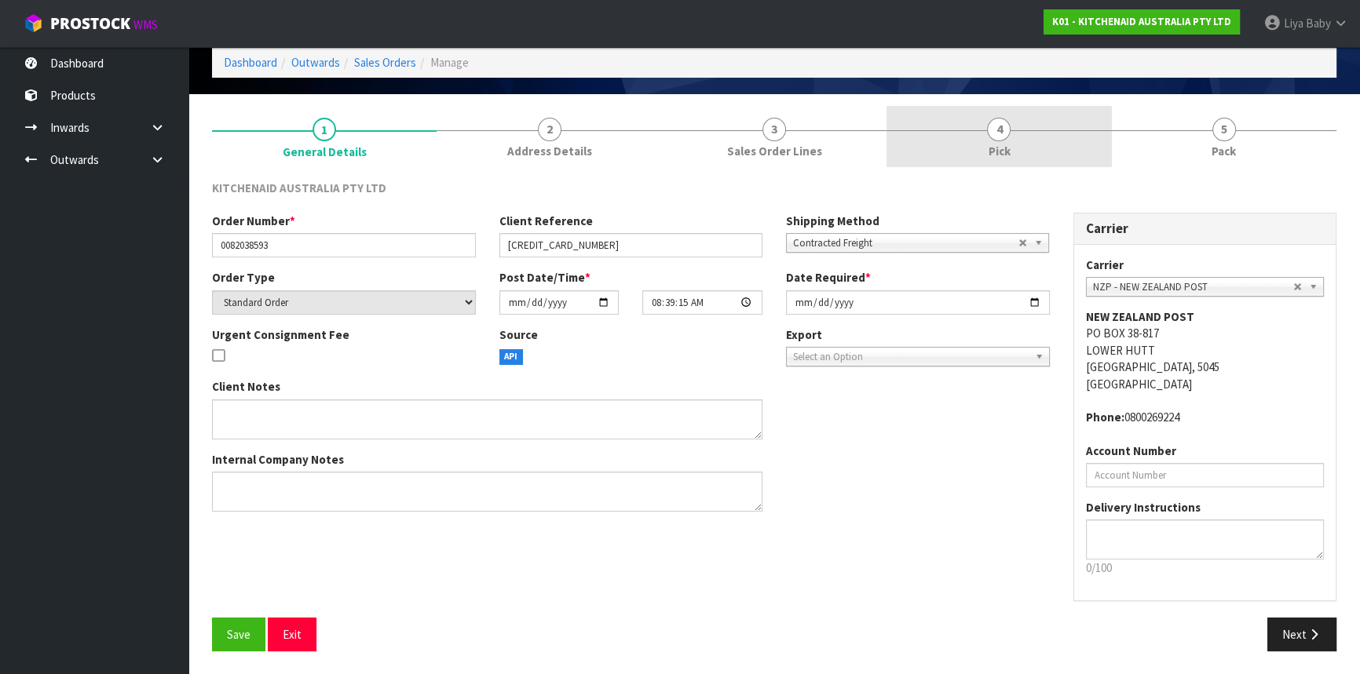
click at [930, 134] on link "4 Pick" at bounding box center [998, 137] width 225 height 62
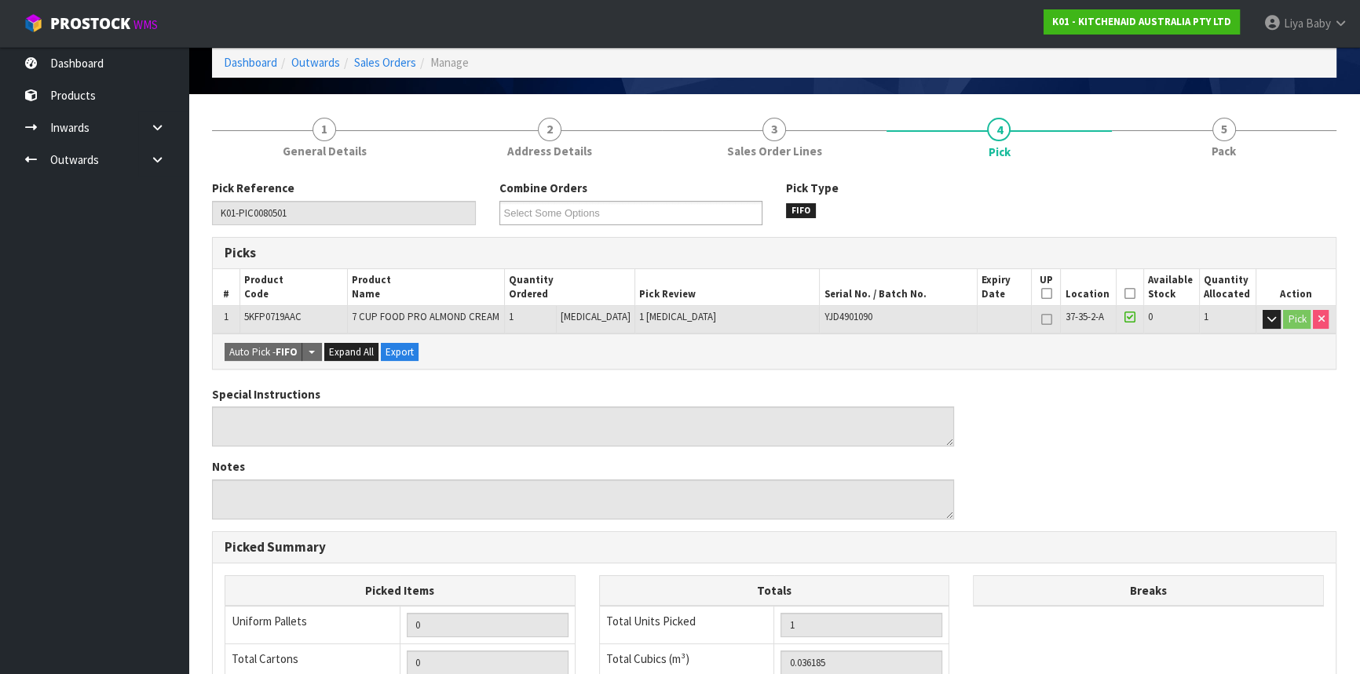
click at [1124, 294] on icon at bounding box center [1129, 294] width 11 height 1
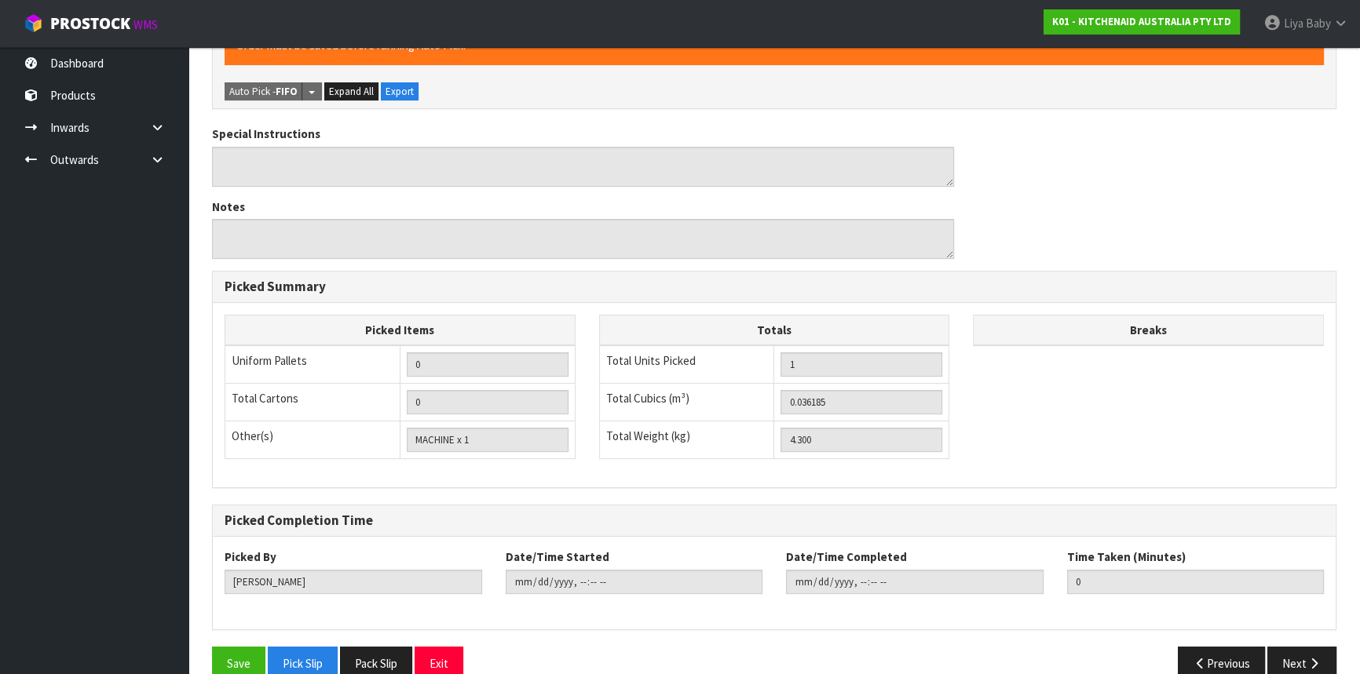
scroll to position [415, 0]
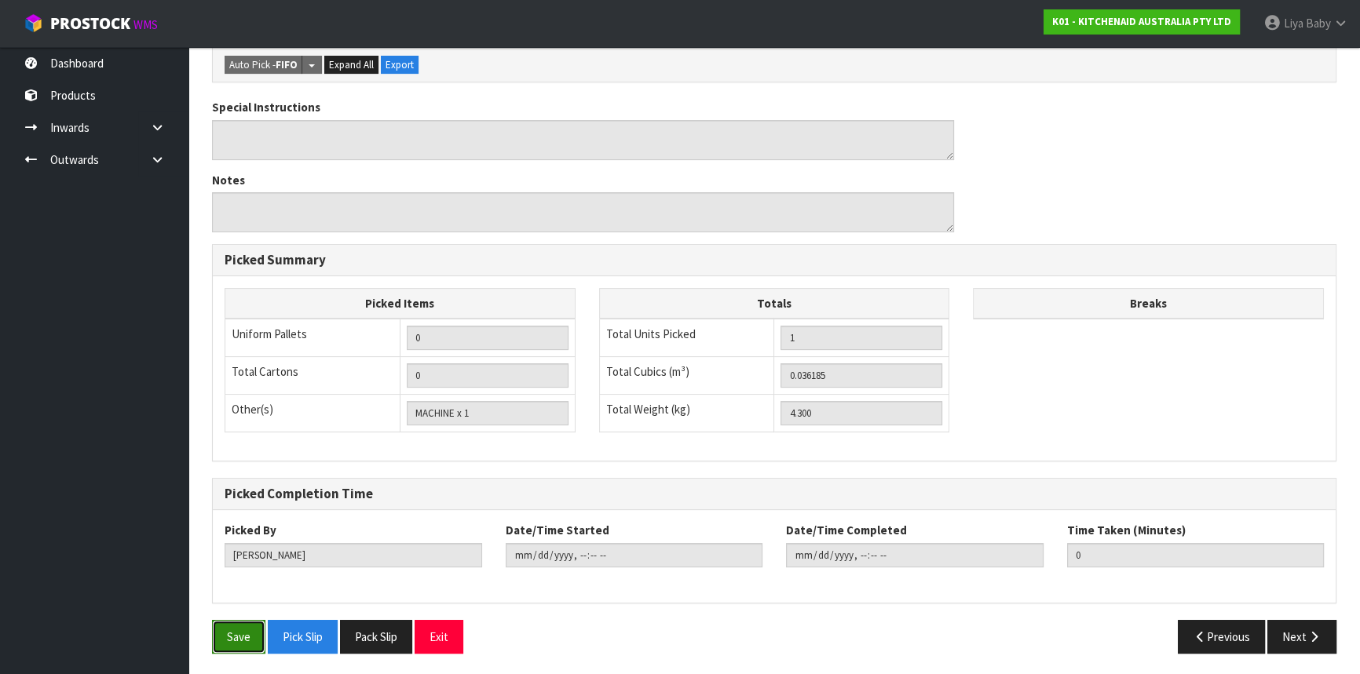
click at [228, 635] on button "Save" at bounding box center [238, 637] width 53 height 34
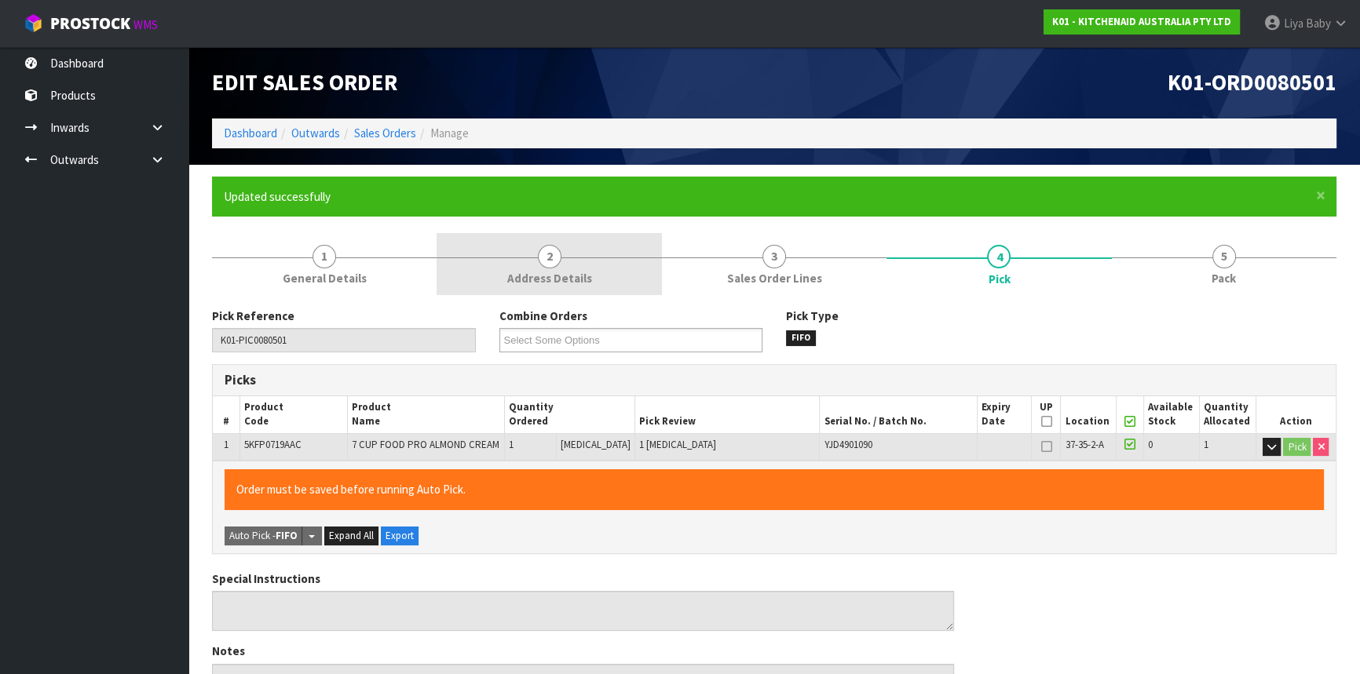
type input "Liya Baby"
type input "[DATE]T09:26:29"
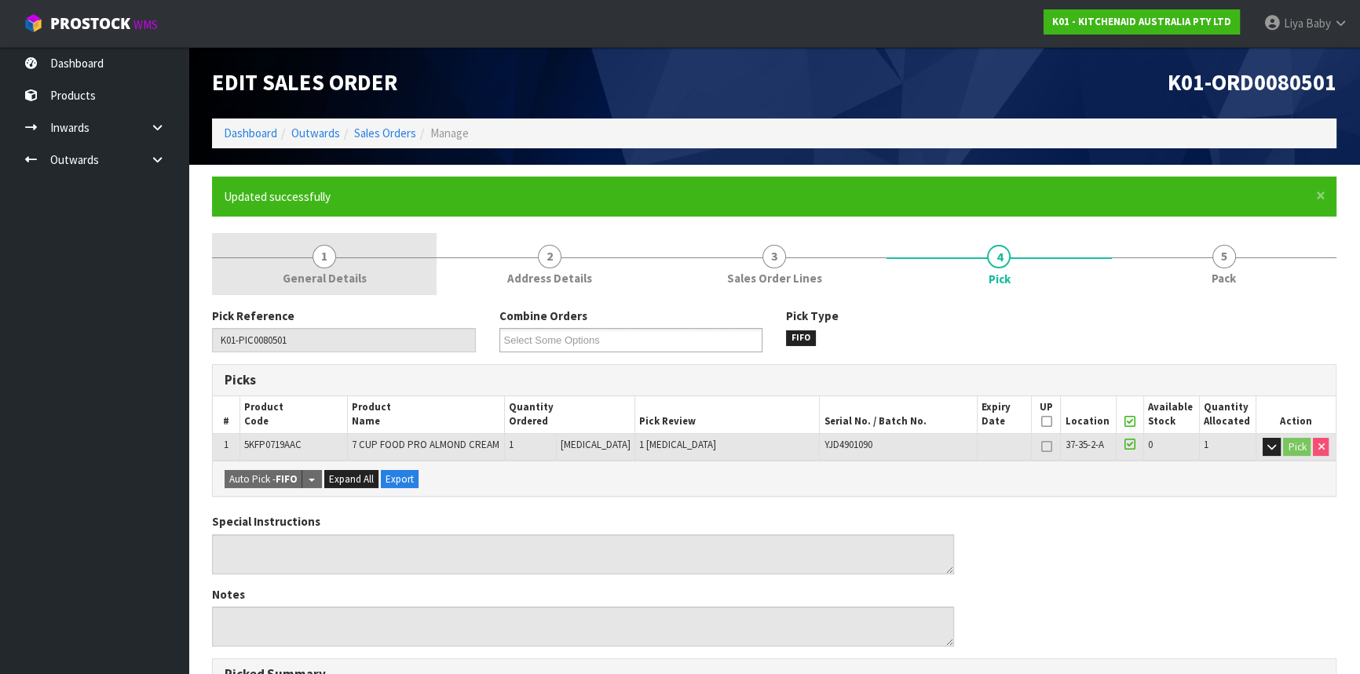
click at [383, 275] on link "1 General Details" at bounding box center [324, 264] width 225 height 62
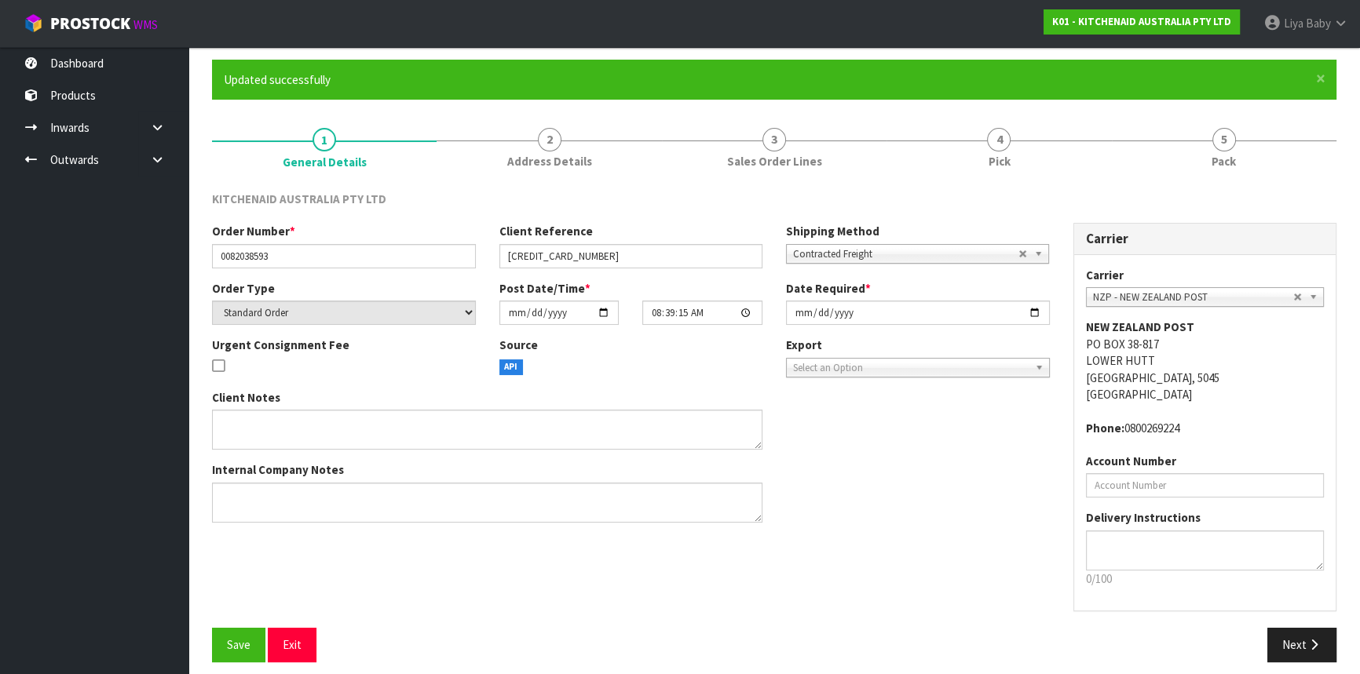
scroll to position [127, 0]
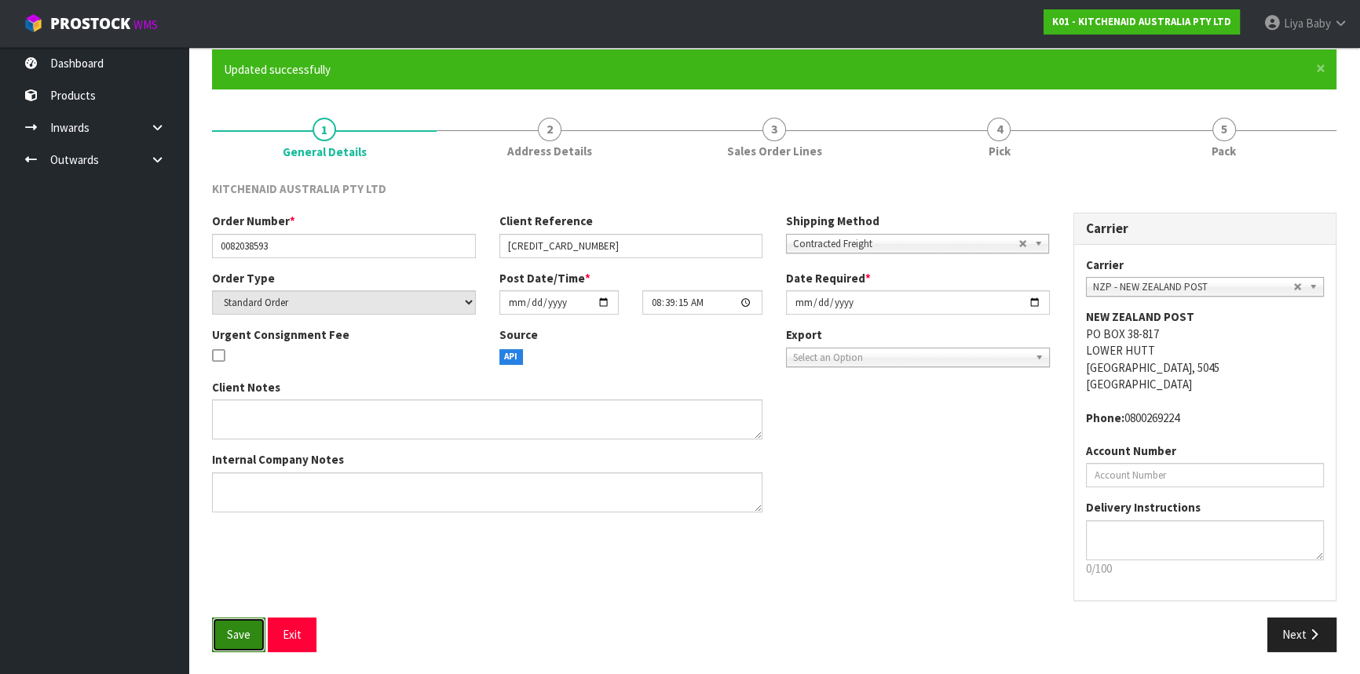
click at [233, 621] on button "Save" at bounding box center [238, 635] width 53 height 34
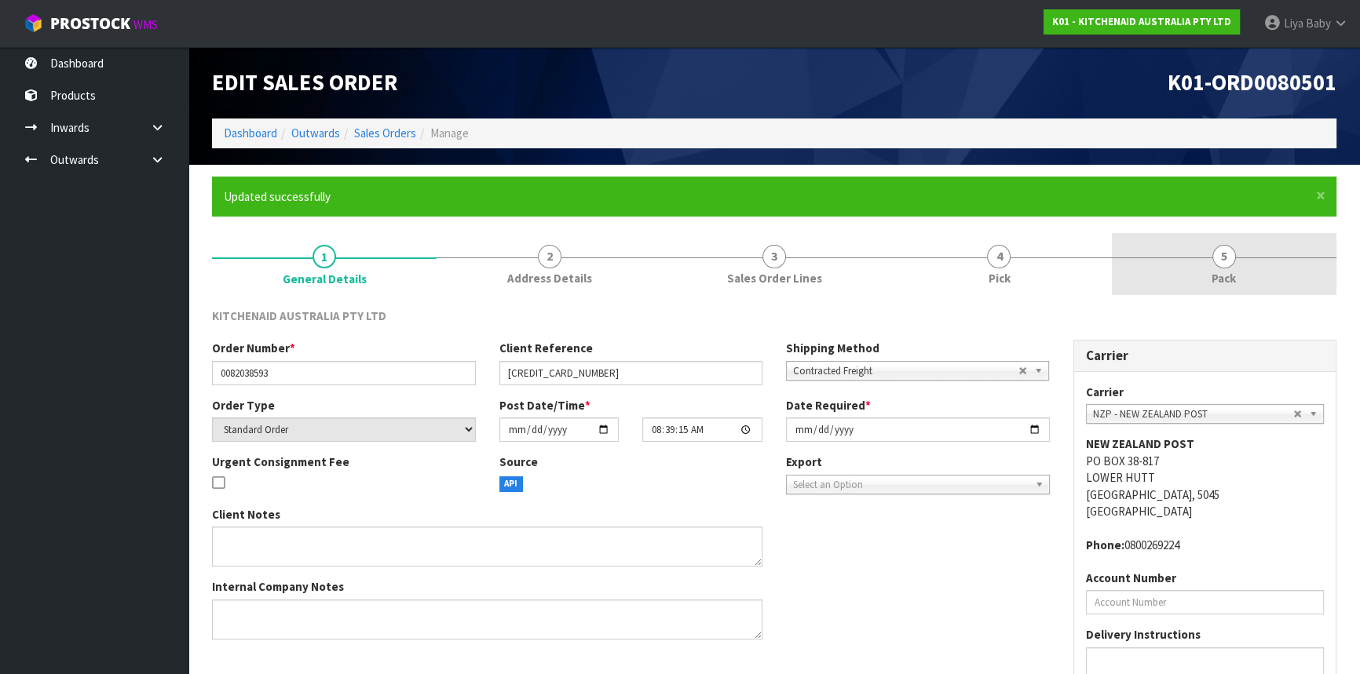
click at [1232, 265] on link "5 Pack" at bounding box center [1224, 264] width 225 height 62
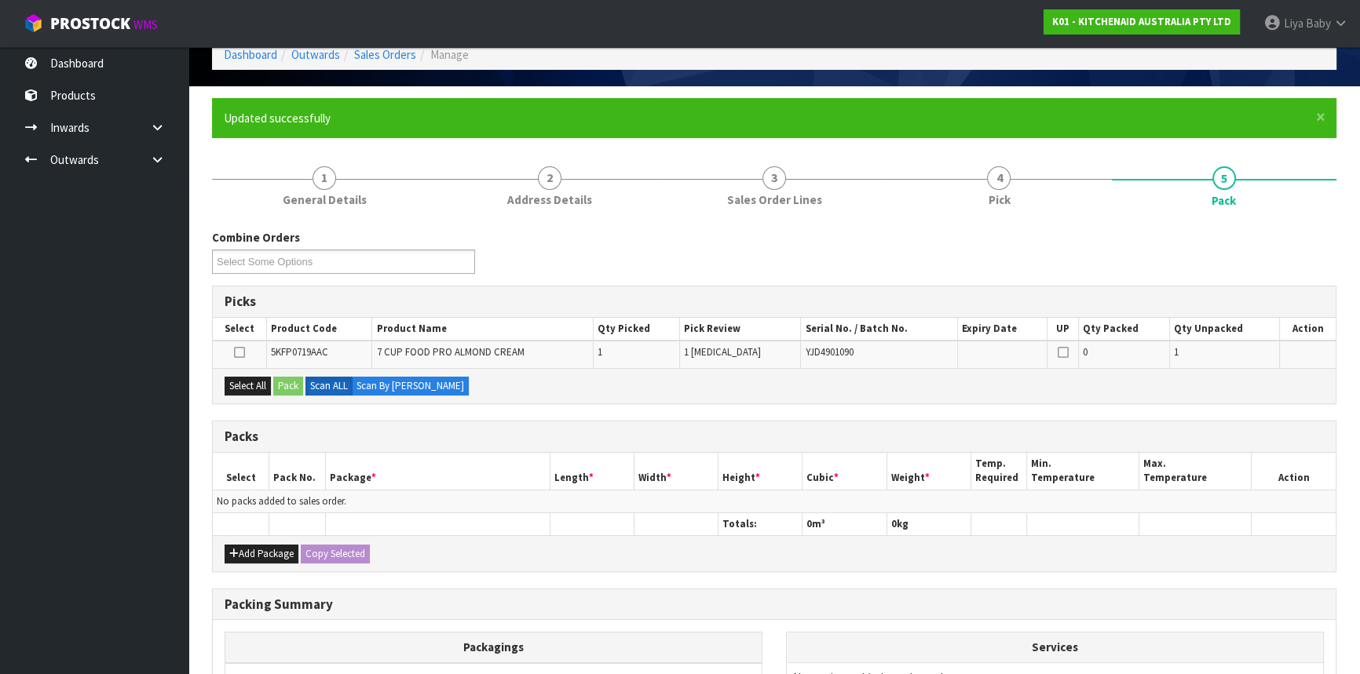
scroll to position [214, 0]
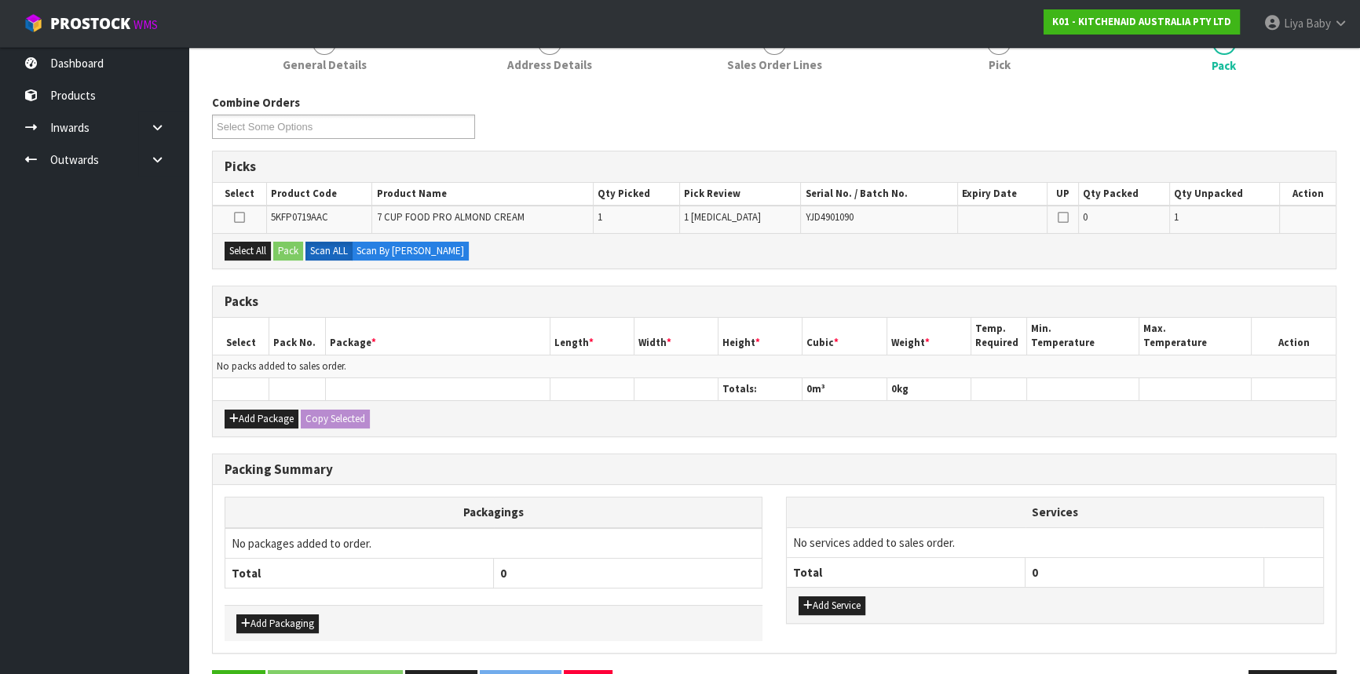
click at [258, 404] on div "Add Package Copy Selected" at bounding box center [774, 417] width 1123 height 35
click at [260, 414] on button "Add Package" at bounding box center [262, 419] width 74 height 19
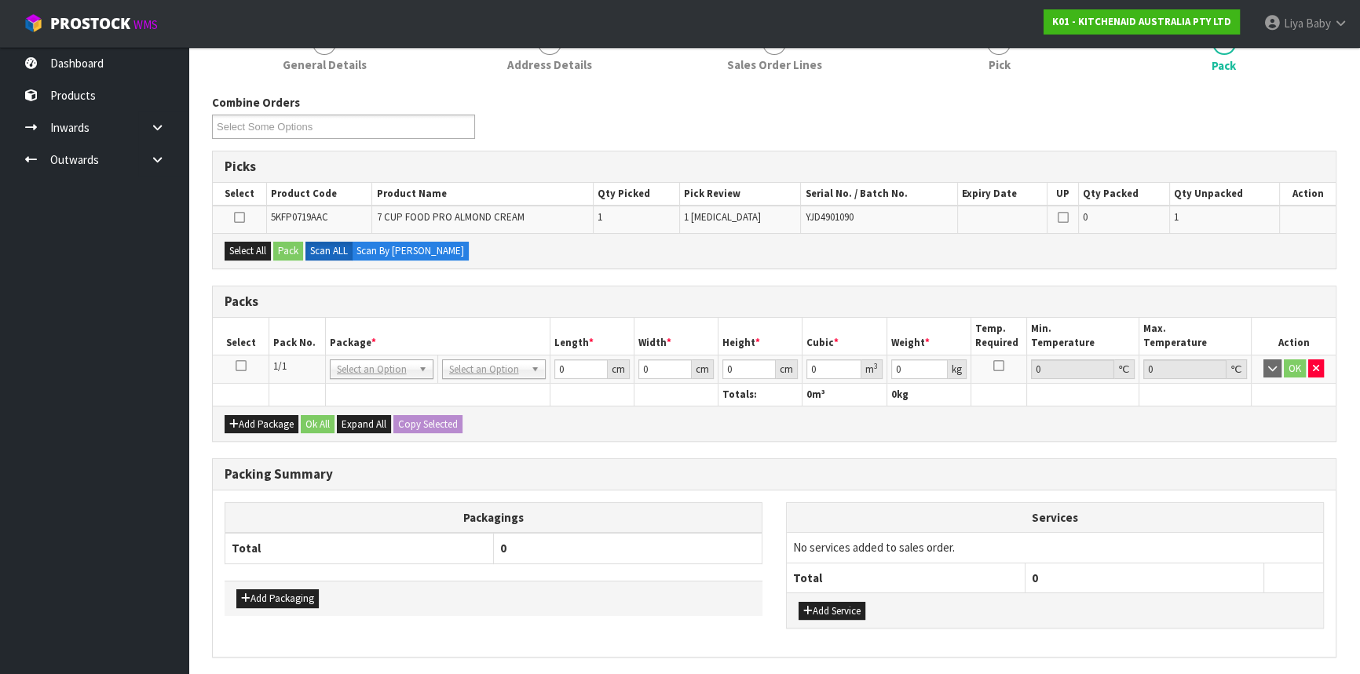
click at [243, 366] on icon at bounding box center [241, 366] width 11 height 1
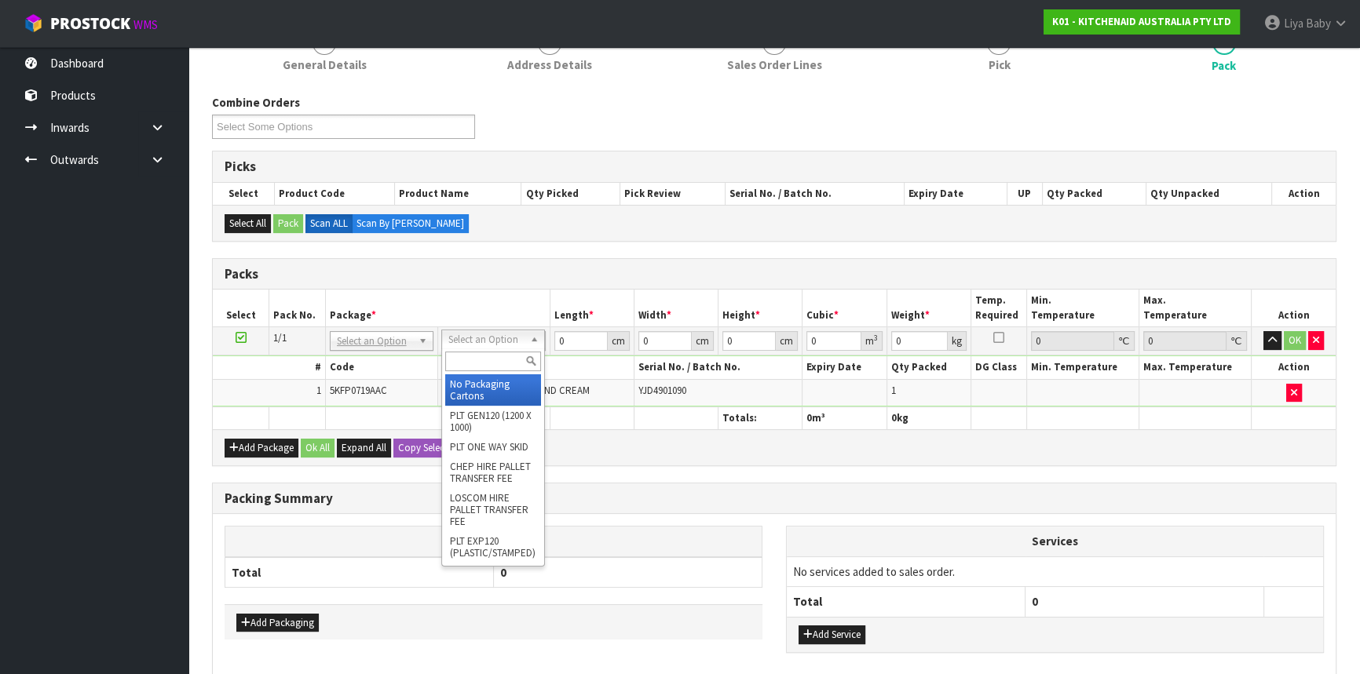
click at [472, 360] on input "text" at bounding box center [493, 362] width 96 height 20
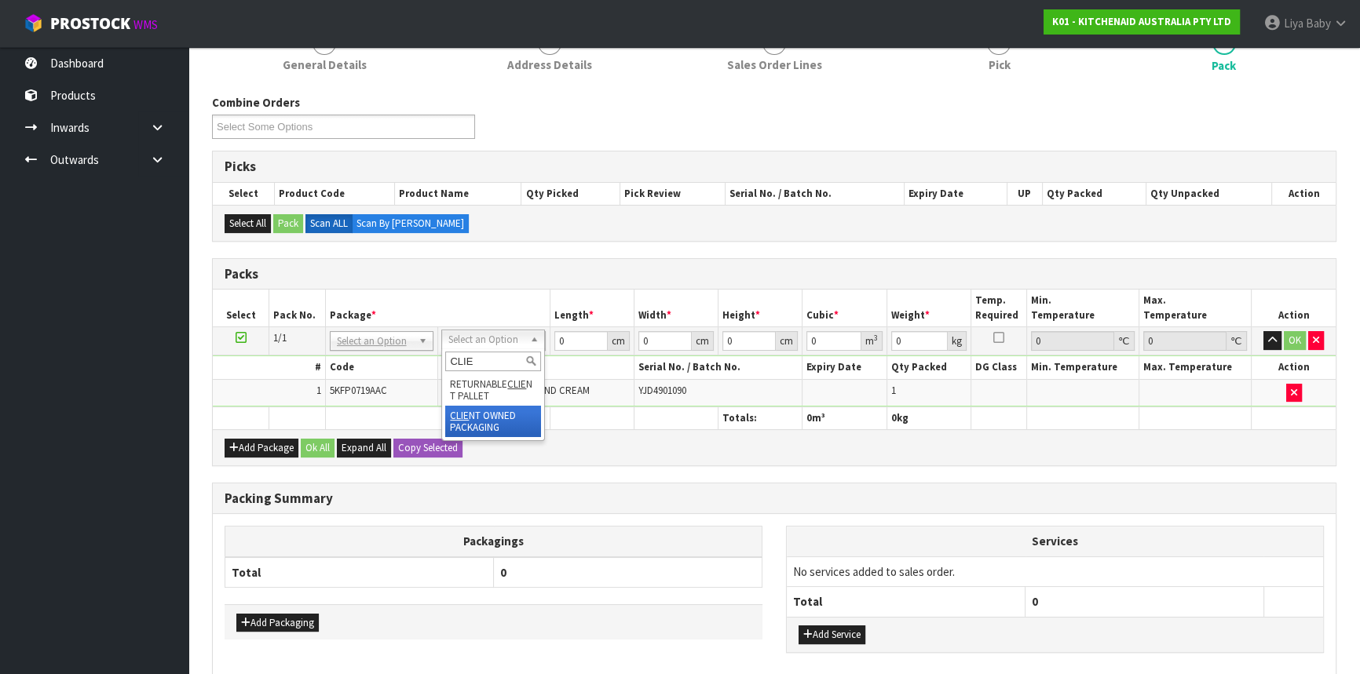
type input "CLIE"
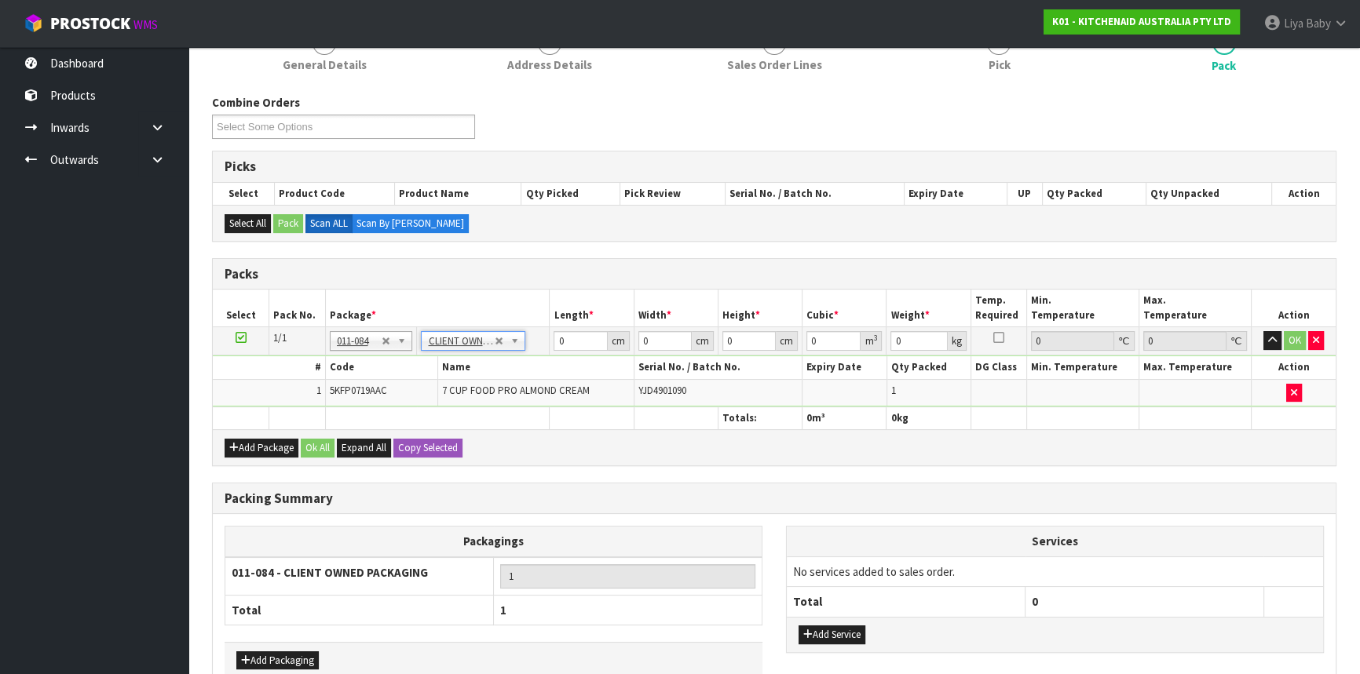
type input "4.3"
click at [583, 341] on input "0" at bounding box center [580, 341] width 53 height 20
type input "31"
type input "42"
type input "3"
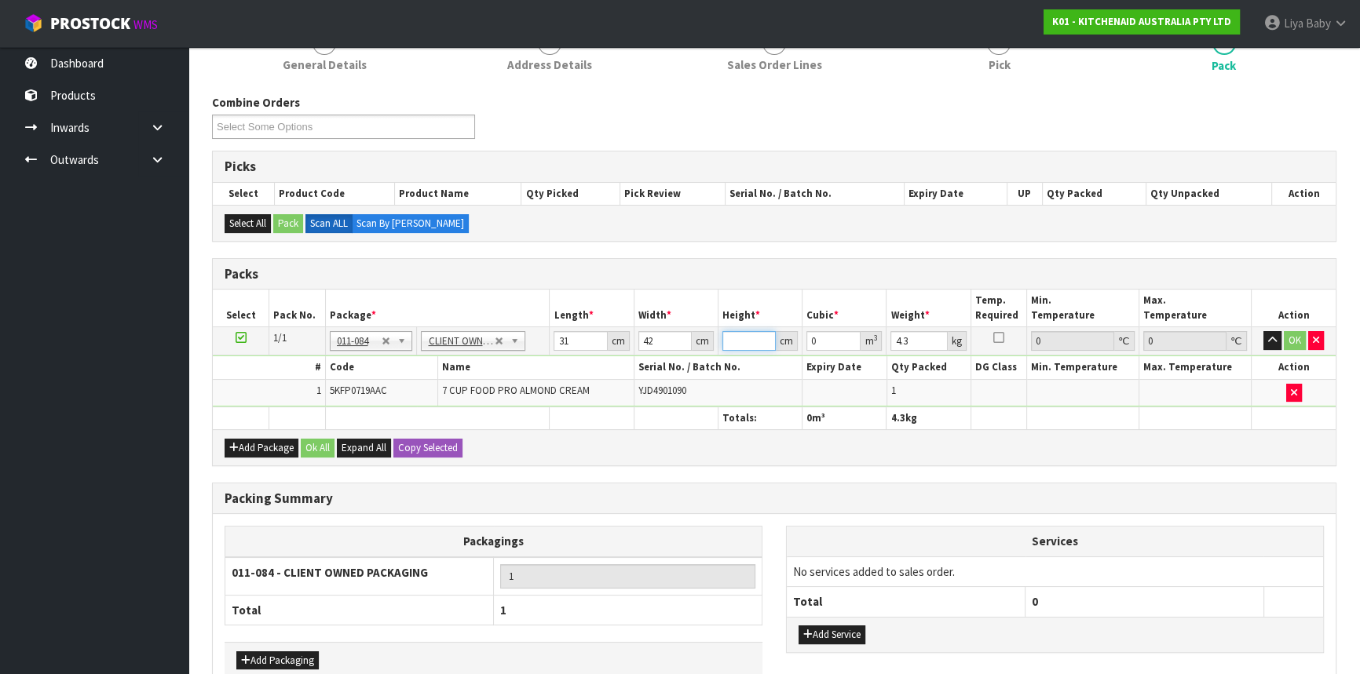
type input "0.003906"
type input "34"
type input "0.044268"
type input "34"
type input "5"
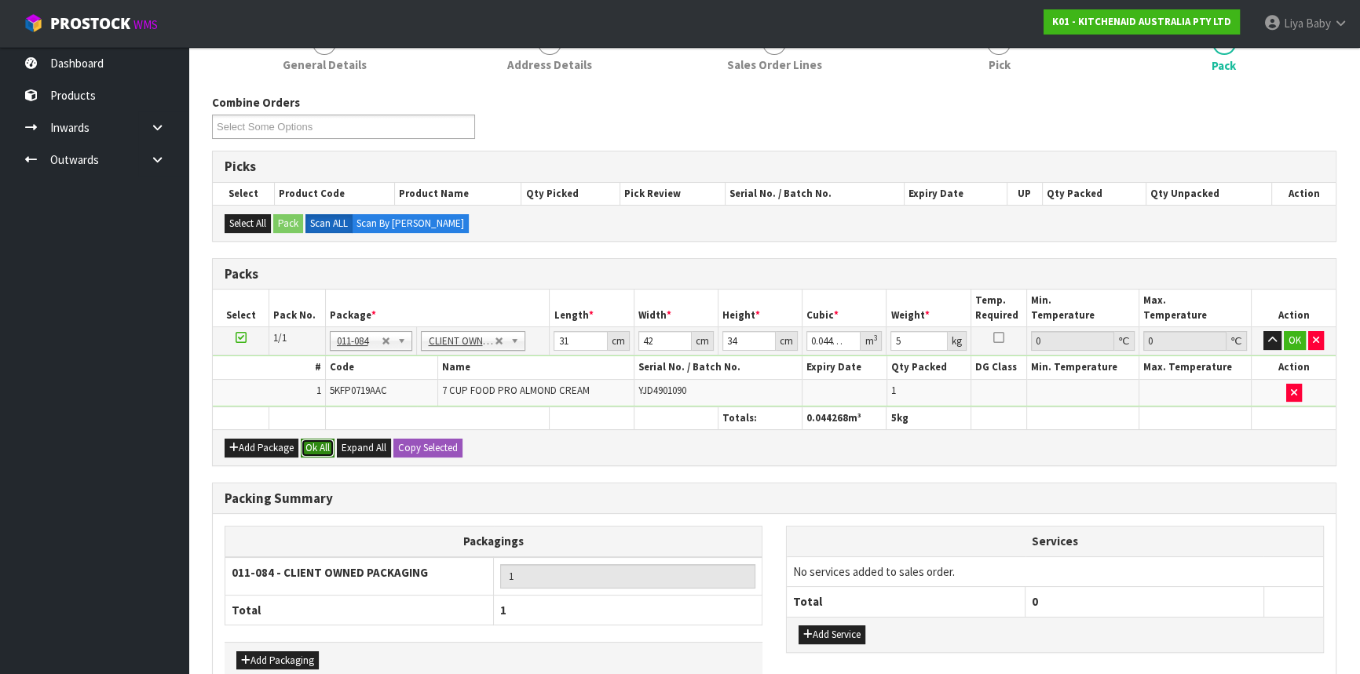
click at [316, 448] on button "Ok All" at bounding box center [318, 448] width 34 height 19
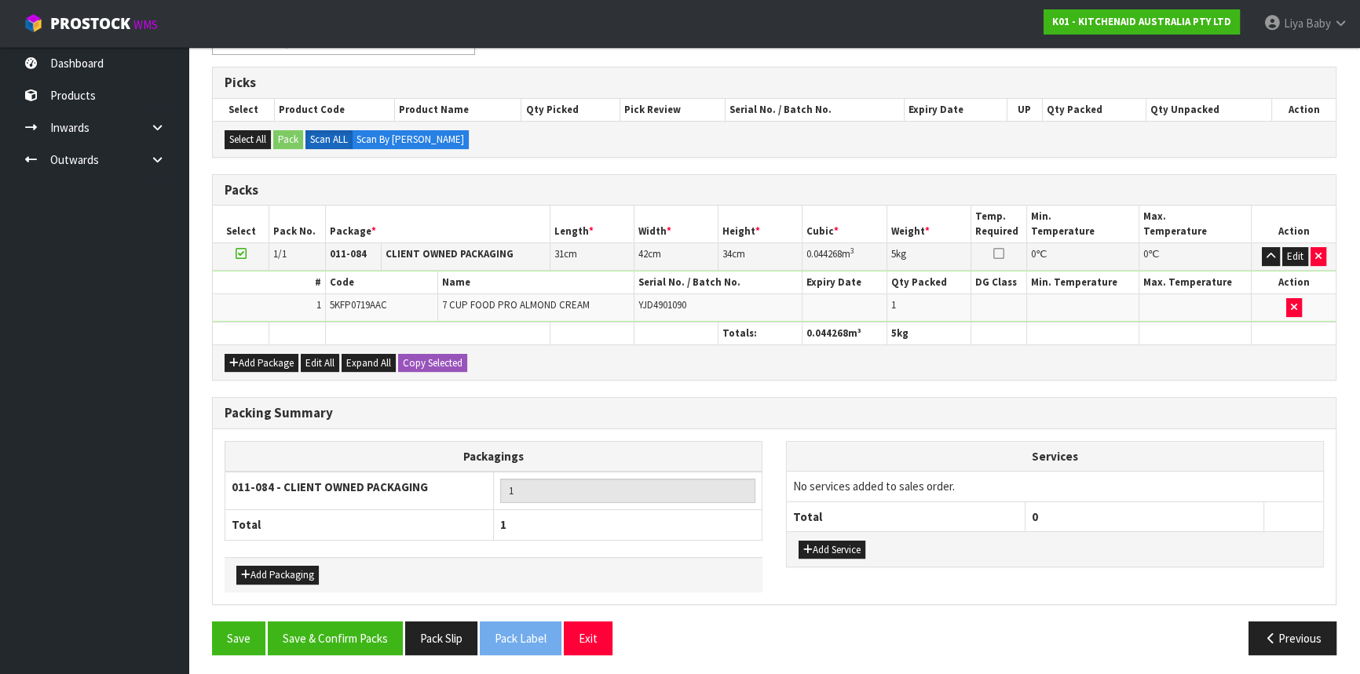
scroll to position [298, 0]
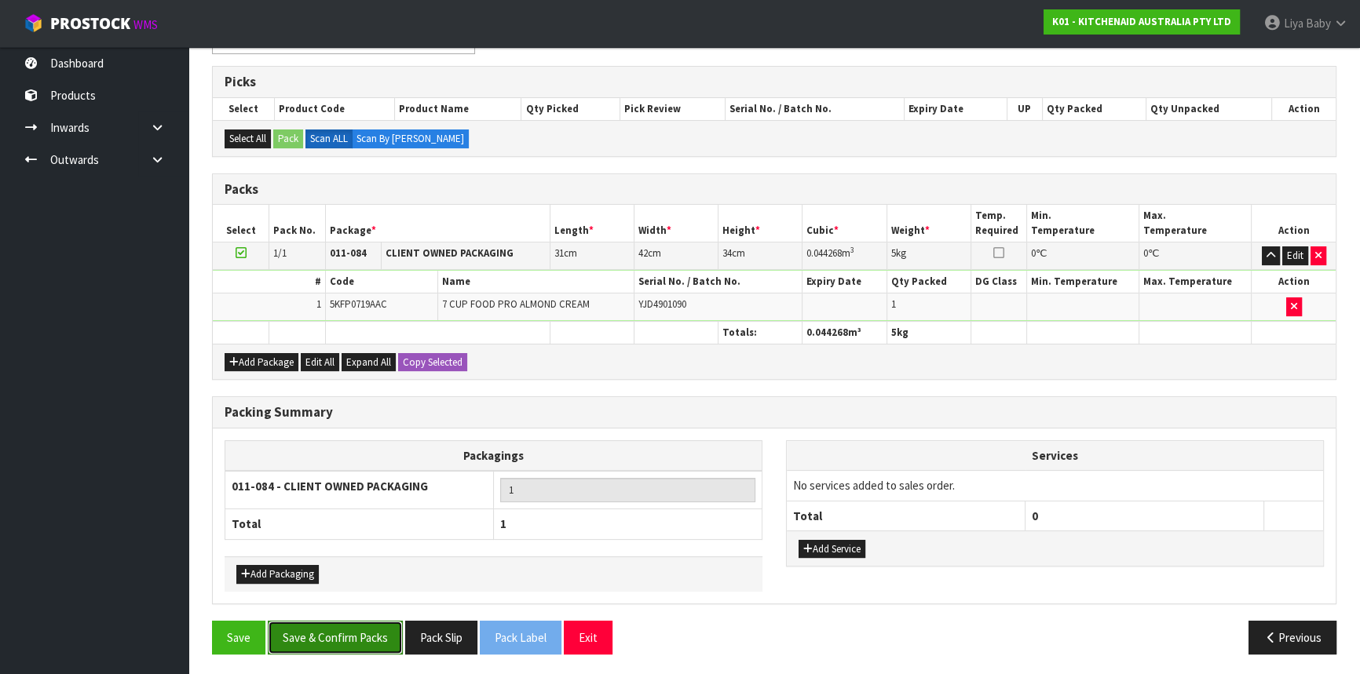
click at [327, 629] on button "Save & Confirm Packs" at bounding box center [335, 638] width 135 height 34
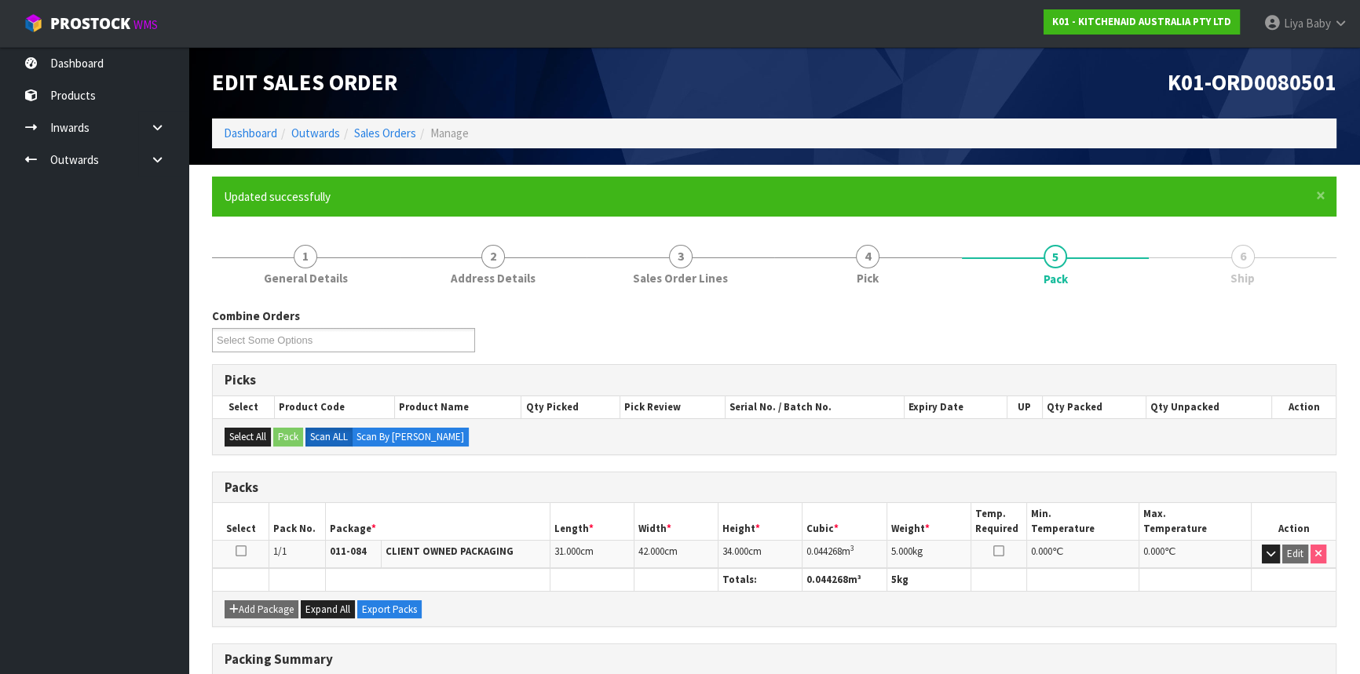
scroll to position [212, 0]
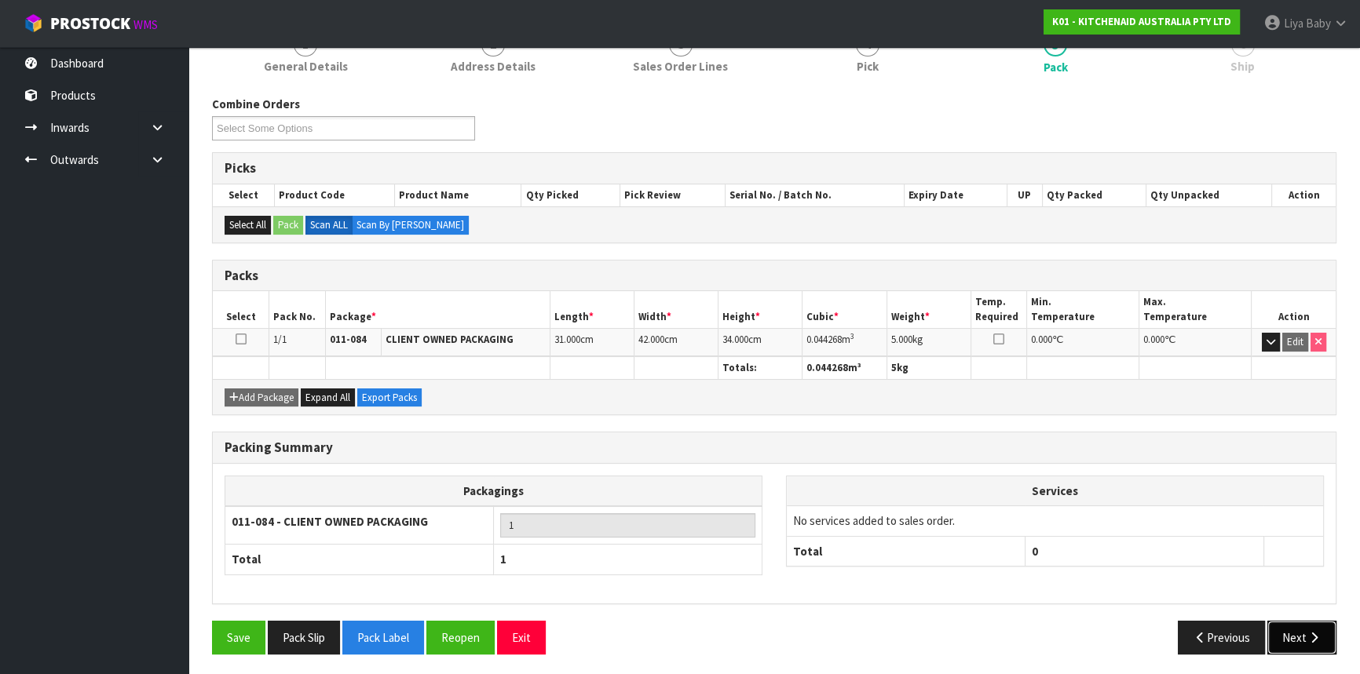
click at [1282, 631] on button "Next" at bounding box center [1301, 638] width 69 height 34
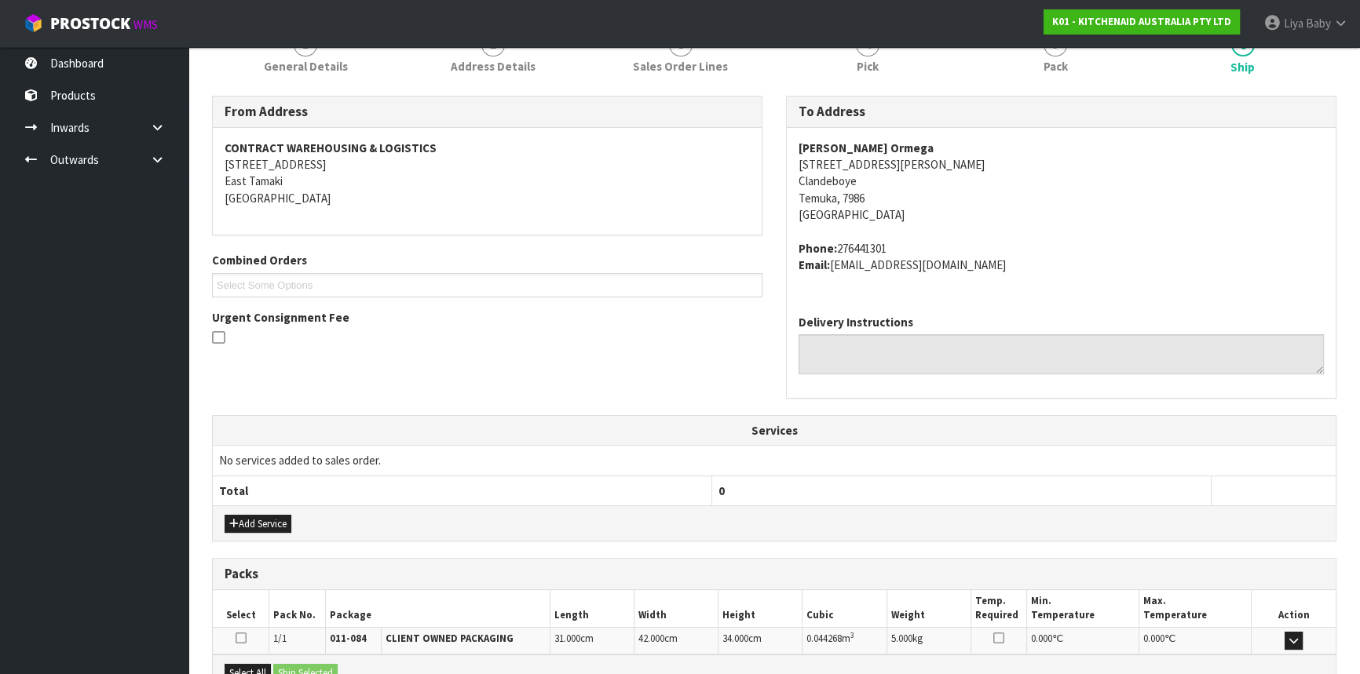
scroll to position [394, 0]
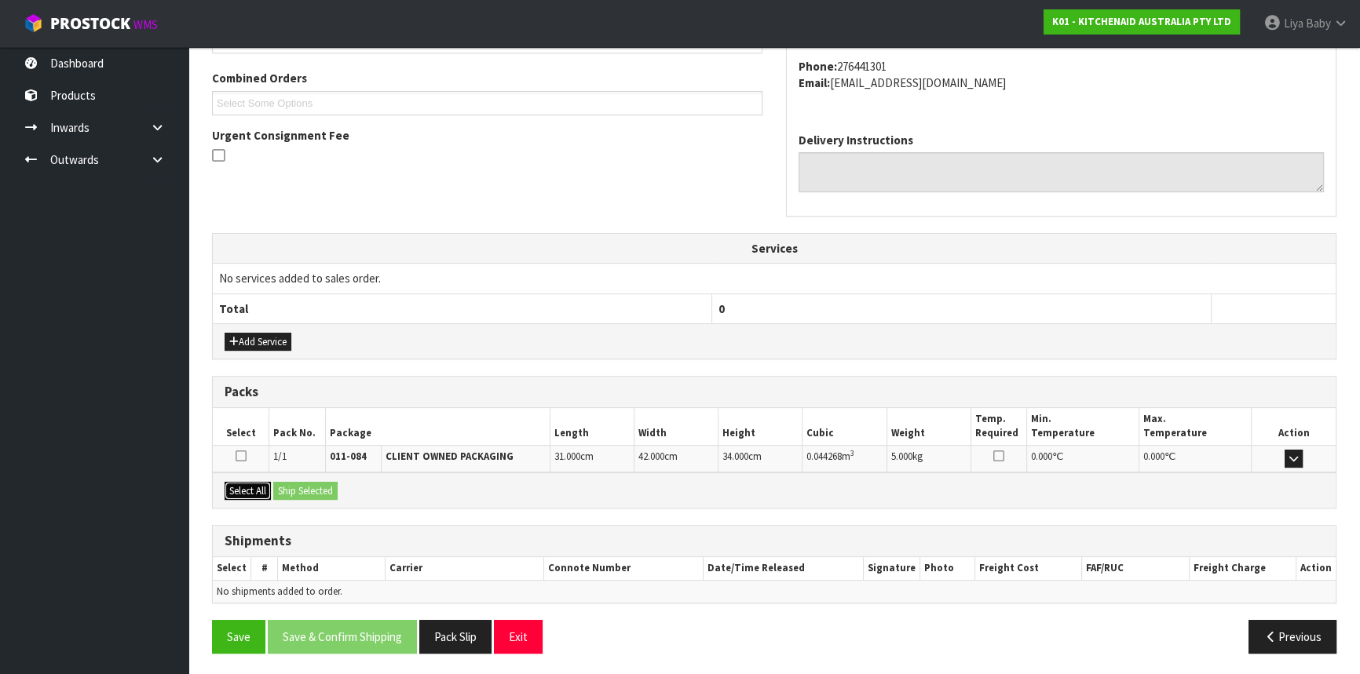
click at [254, 494] on button "Select All" at bounding box center [248, 491] width 46 height 19
click at [298, 490] on button "Ship Selected" at bounding box center [305, 491] width 64 height 19
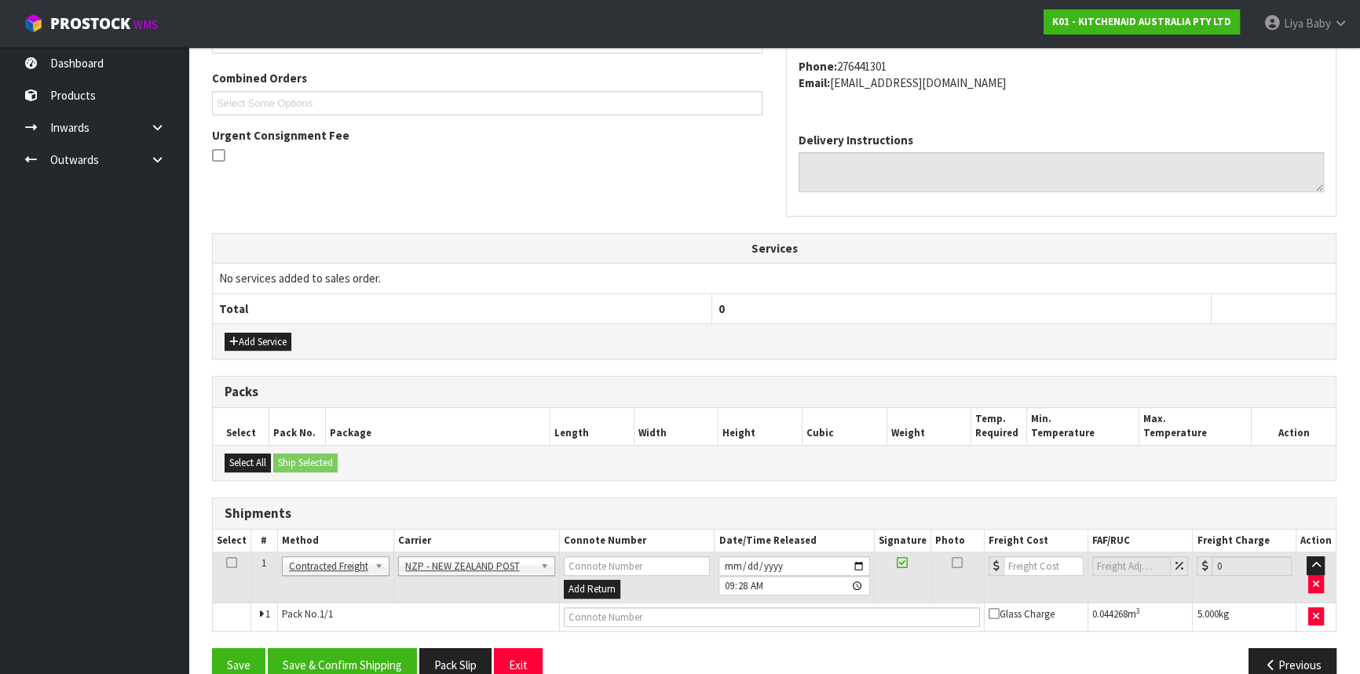
click at [232, 563] on icon at bounding box center [231, 563] width 11 height 1
click at [365, 667] on button "Save & Confirm Shipping" at bounding box center [342, 666] width 149 height 34
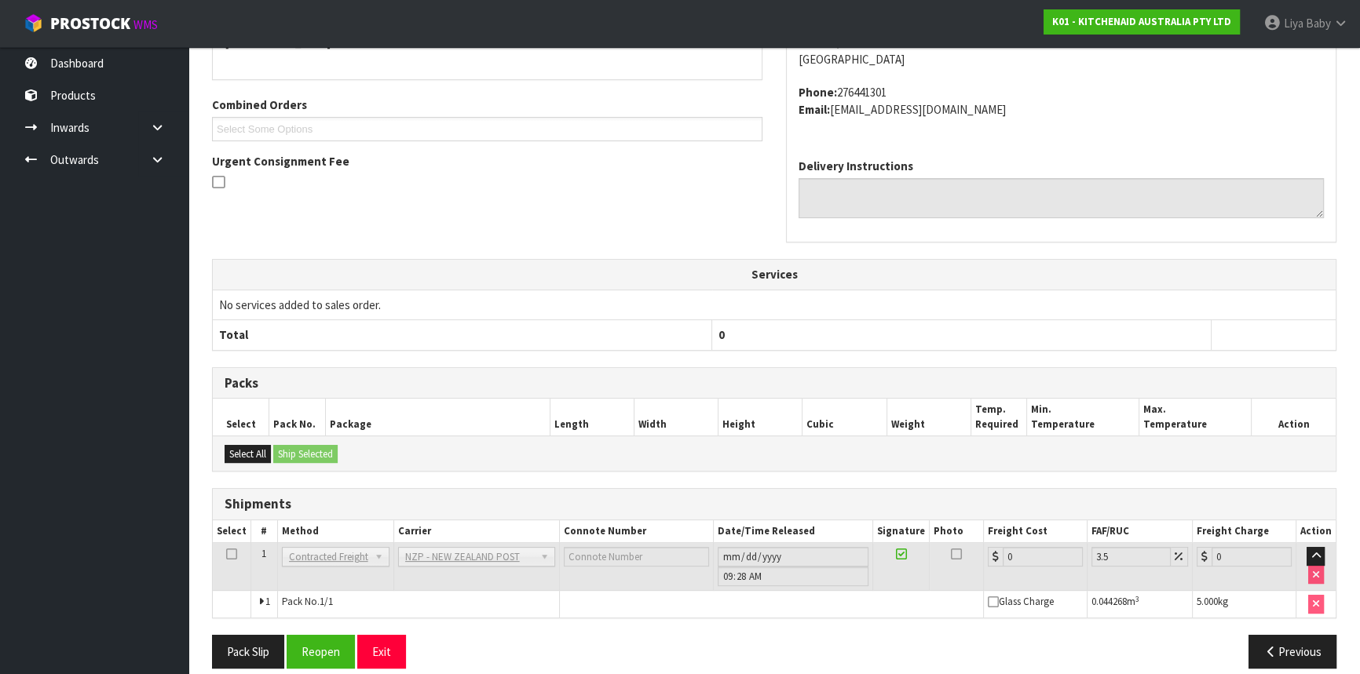
scroll to position [400, 0]
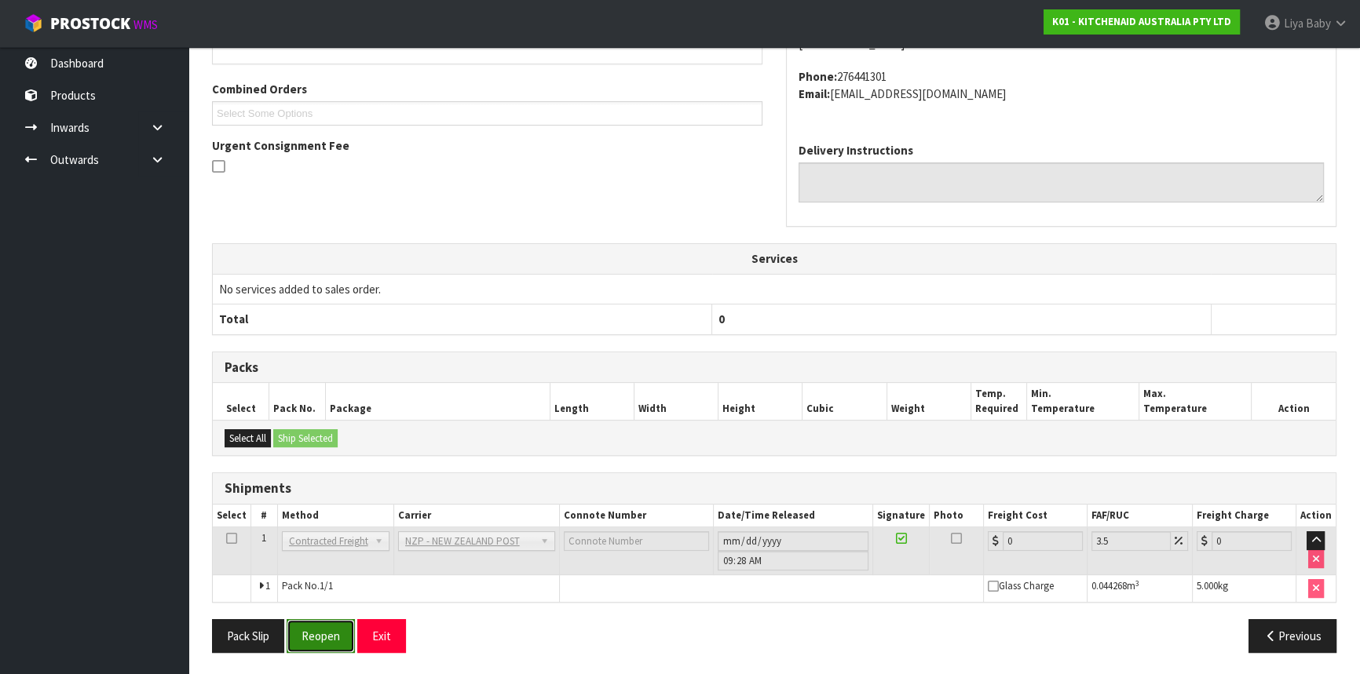
click at [305, 639] on button "Reopen" at bounding box center [321, 637] width 68 height 34
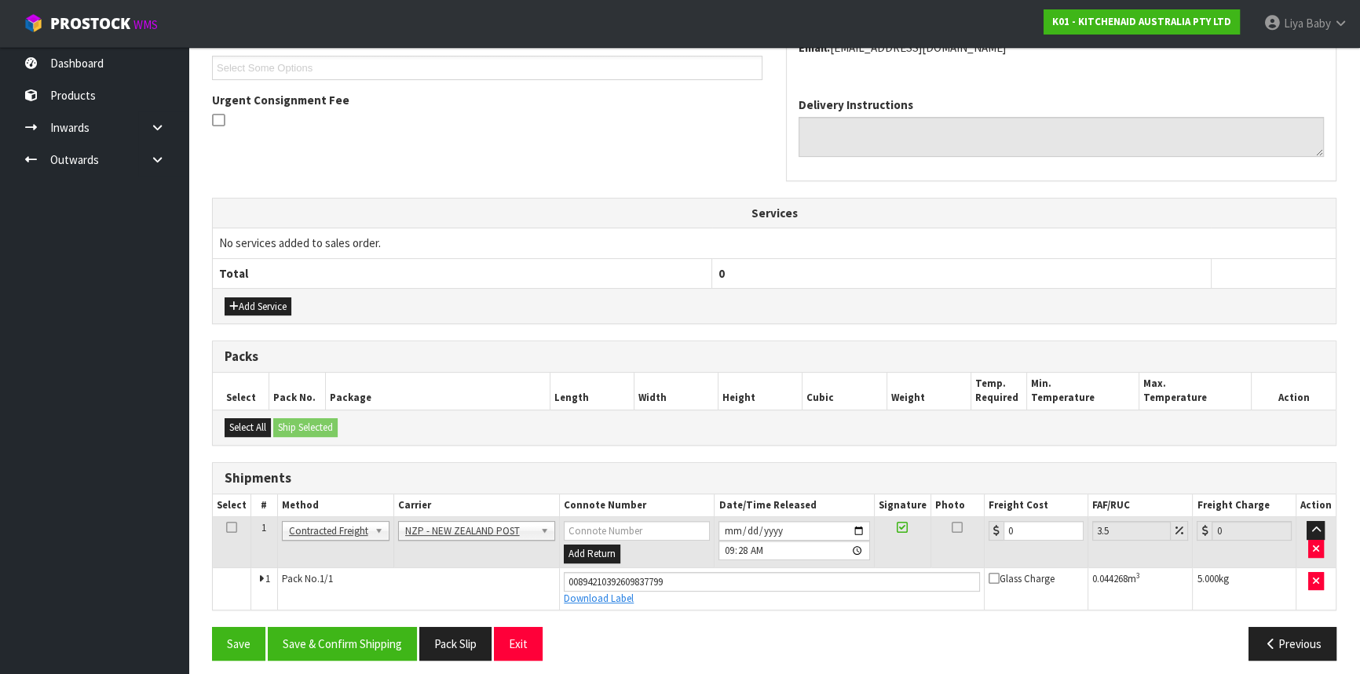
scroll to position [437, 0]
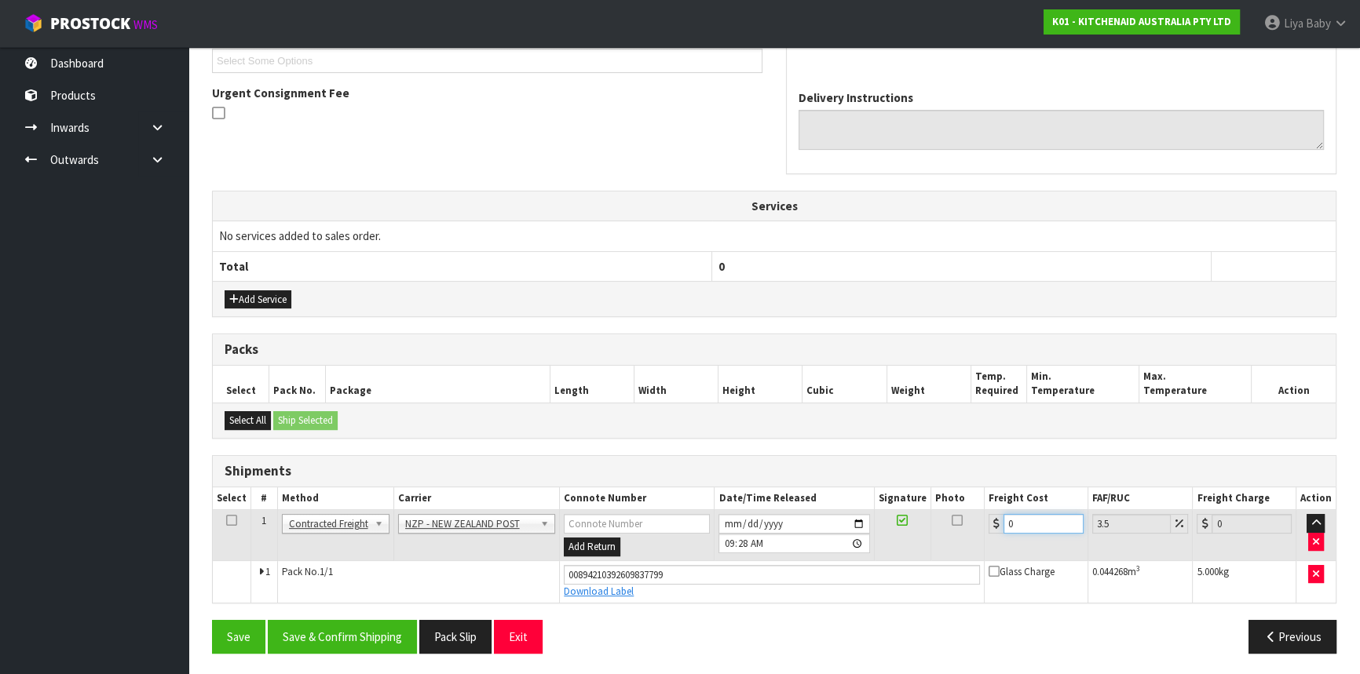
click at [1030, 518] on input "0" at bounding box center [1043, 524] width 80 height 20
type input "1"
type input "1.03"
type input "16"
type input "16.56"
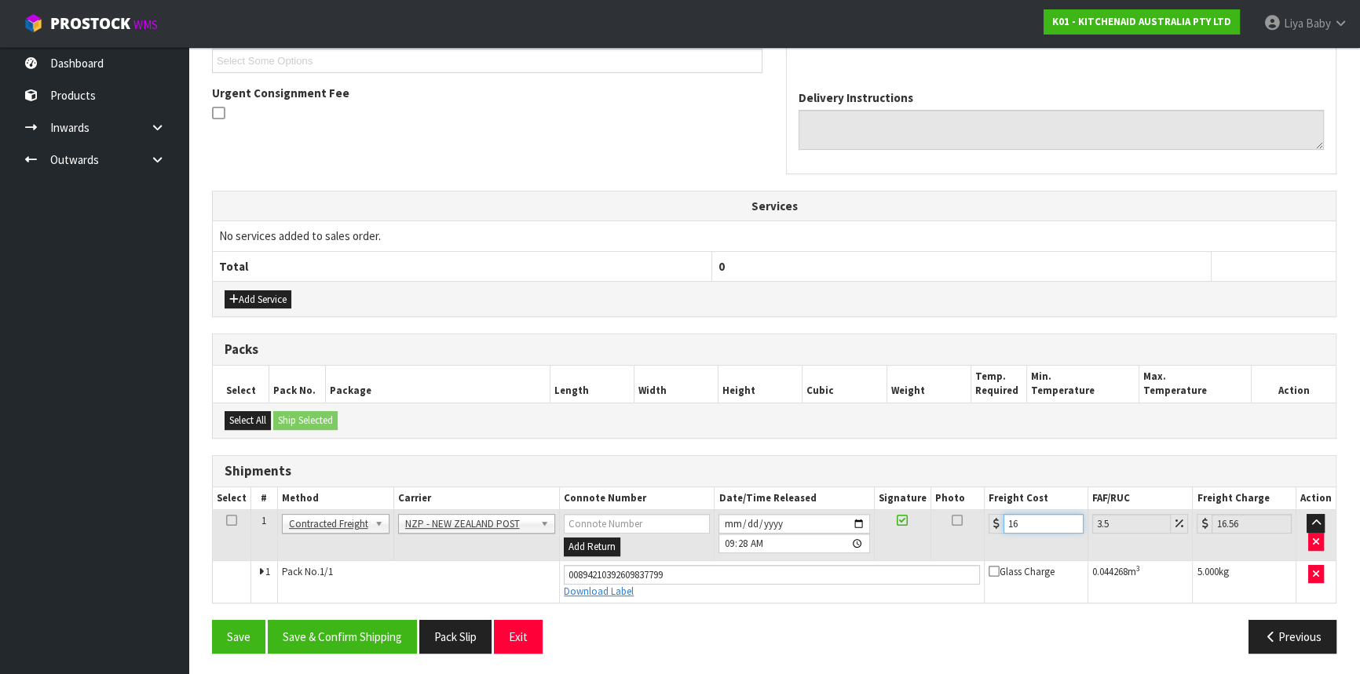
type input "16.2"
type input "16.77"
type input "16.20"
click at [232, 521] on icon at bounding box center [231, 521] width 11 height 1
click at [349, 643] on button "Save & Confirm Shipping" at bounding box center [342, 637] width 149 height 34
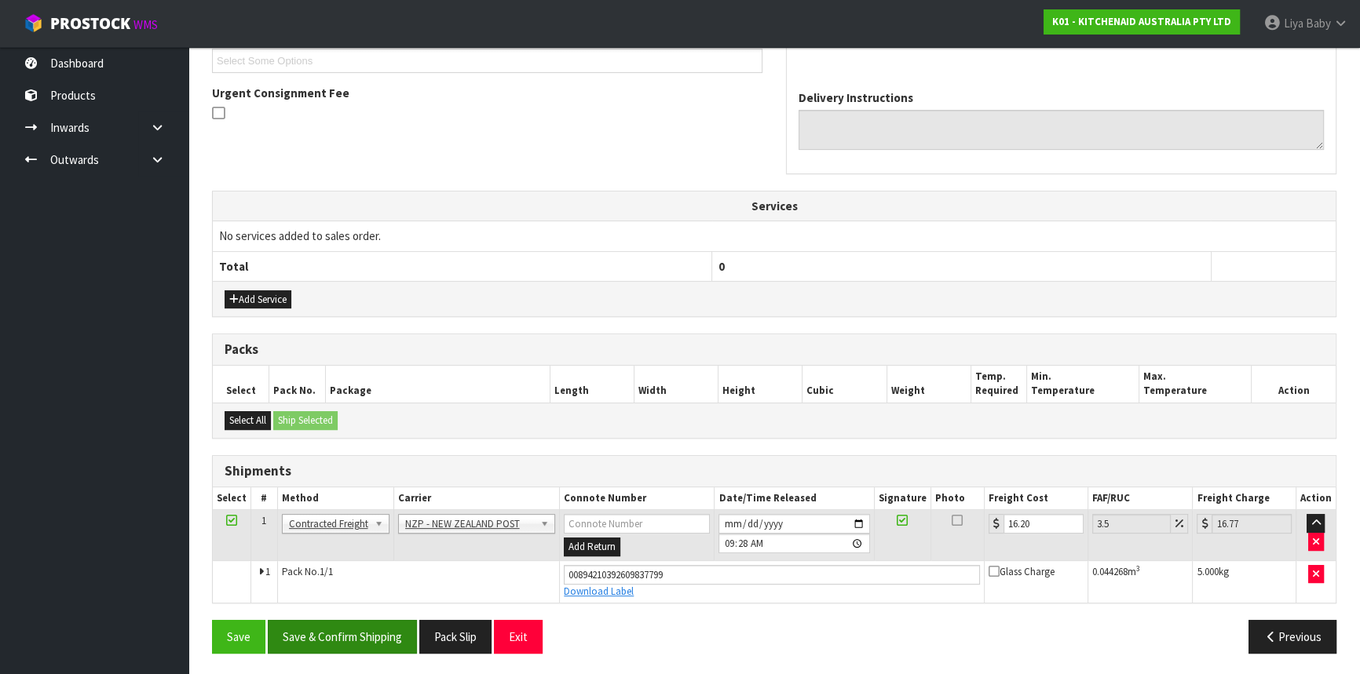
scroll to position [0, 0]
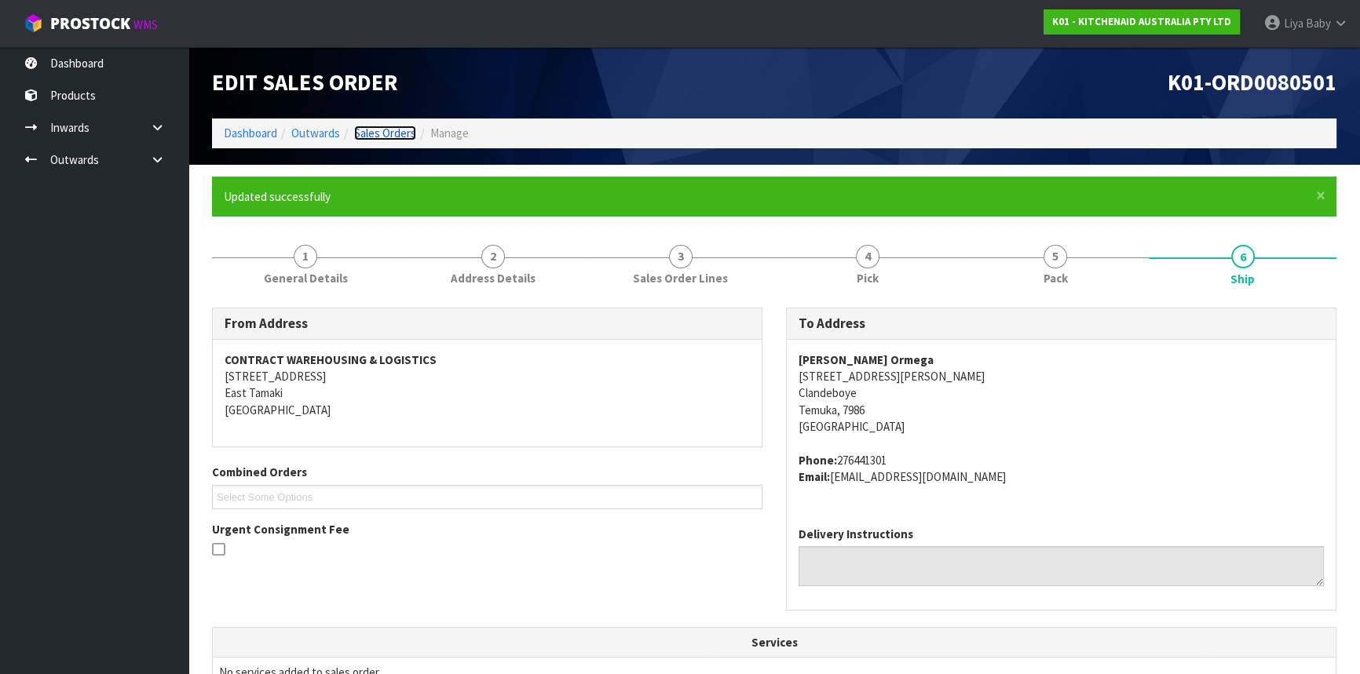
click at [393, 133] on link "Sales Orders" at bounding box center [385, 133] width 62 height 15
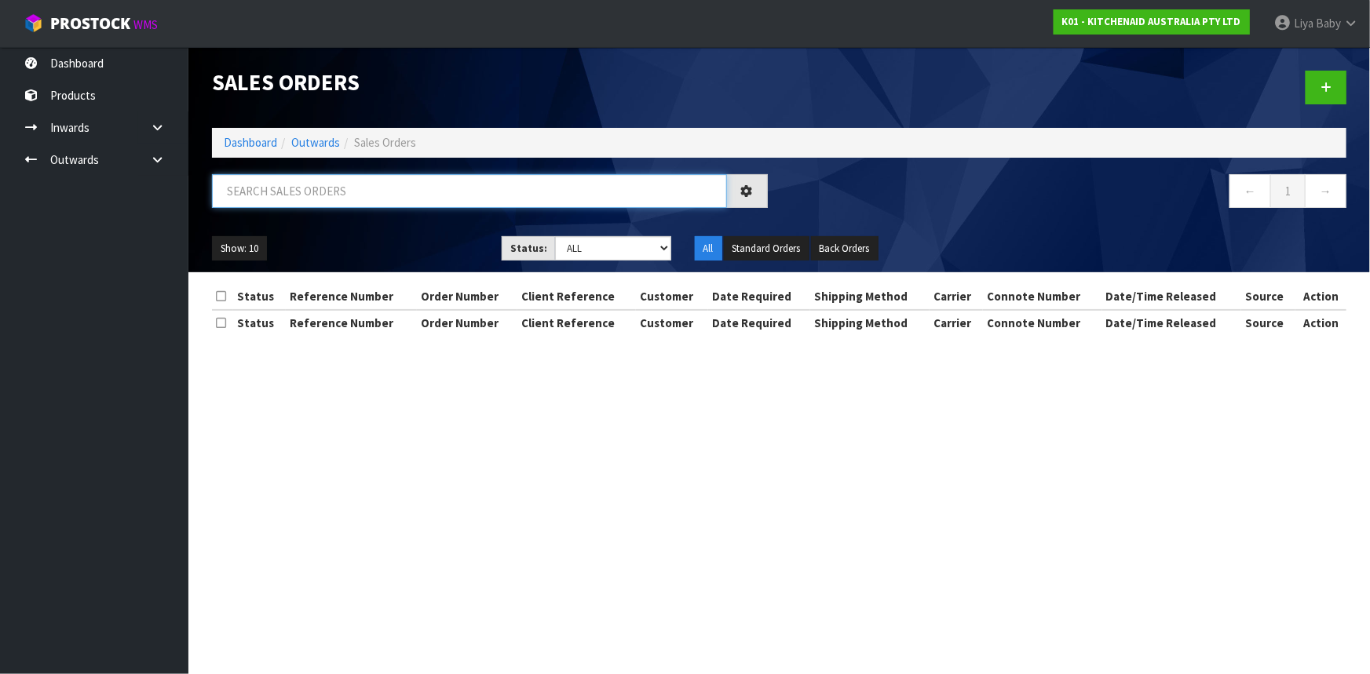
click at [339, 199] on input "text" at bounding box center [469, 191] width 515 height 34
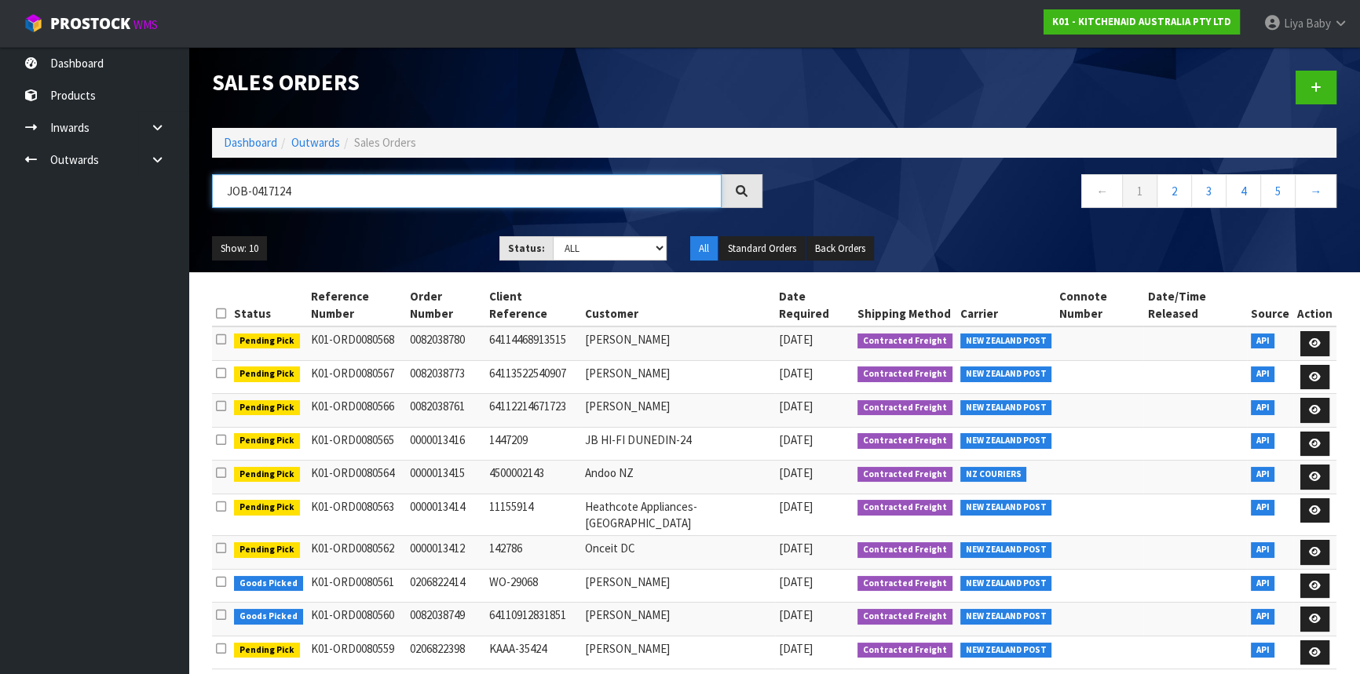
type input "JOB-0417124"
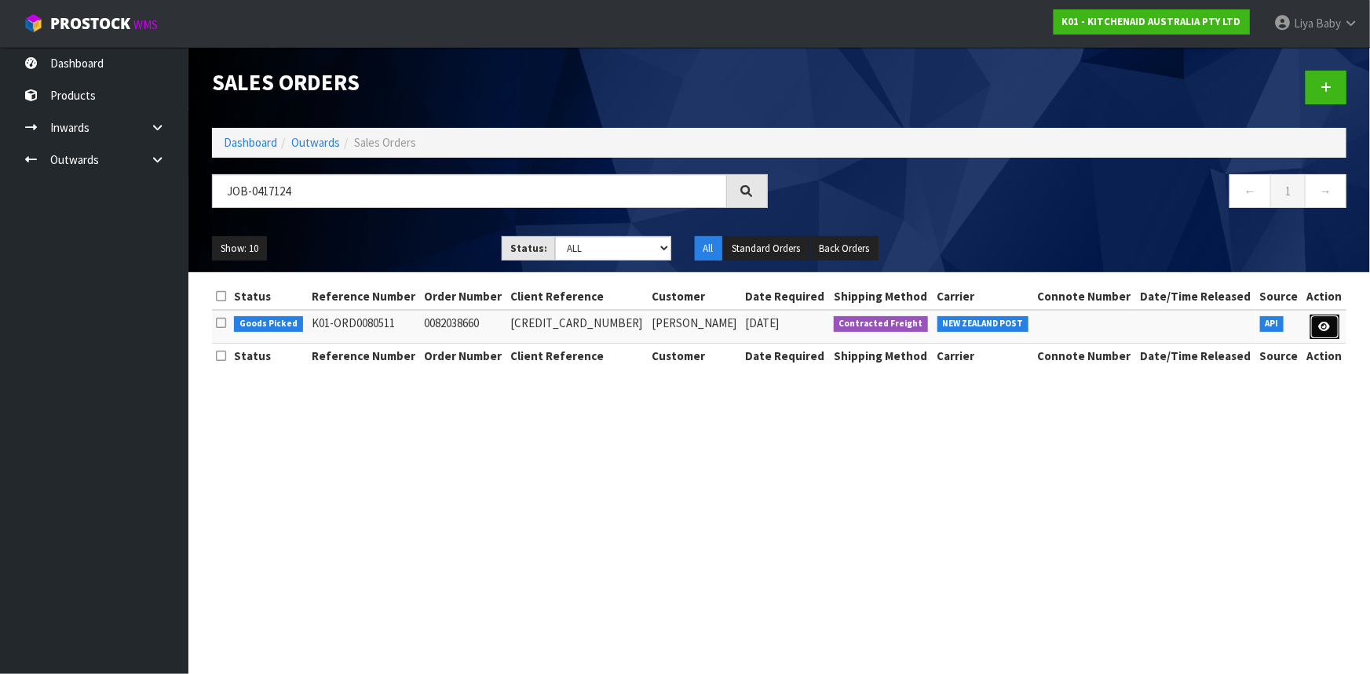
click at [1327, 330] on icon at bounding box center [1325, 327] width 12 height 10
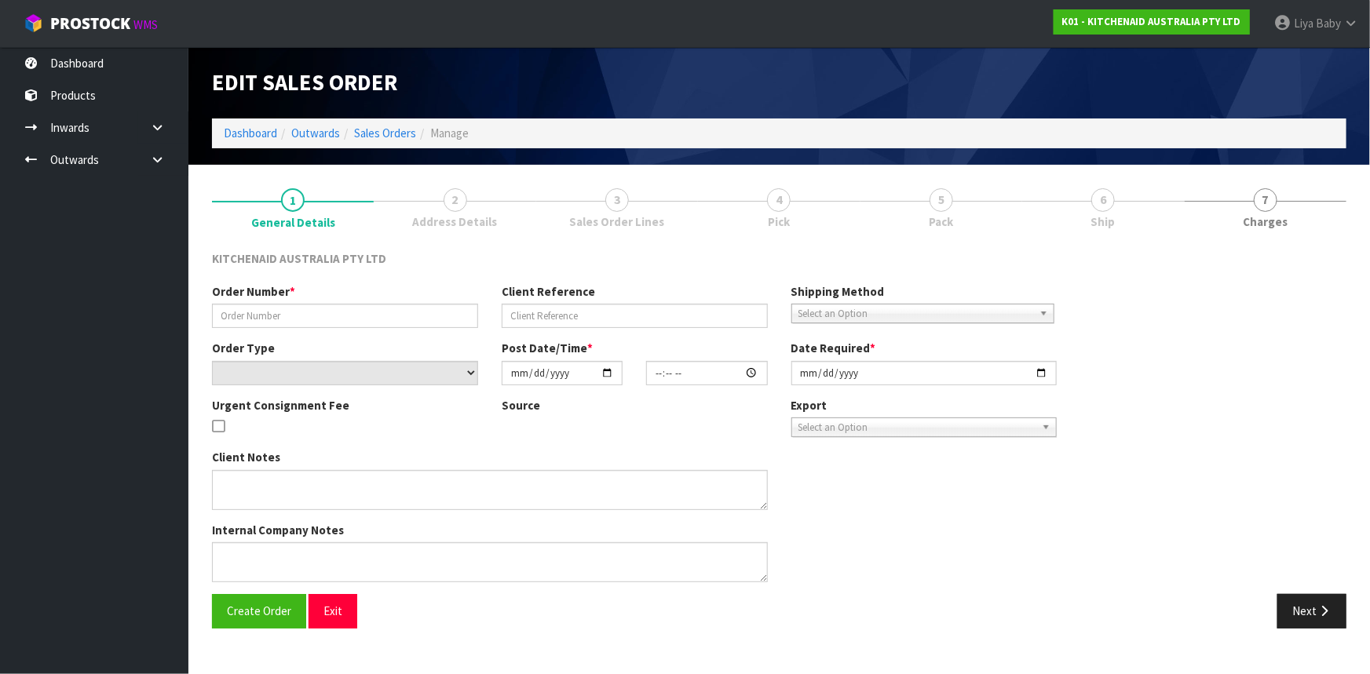
type input "0082038660"
type input "[CREDIT_CARD_NUMBER]"
select select "number:0"
type input "[DATE]"
type input "12:37:58.000"
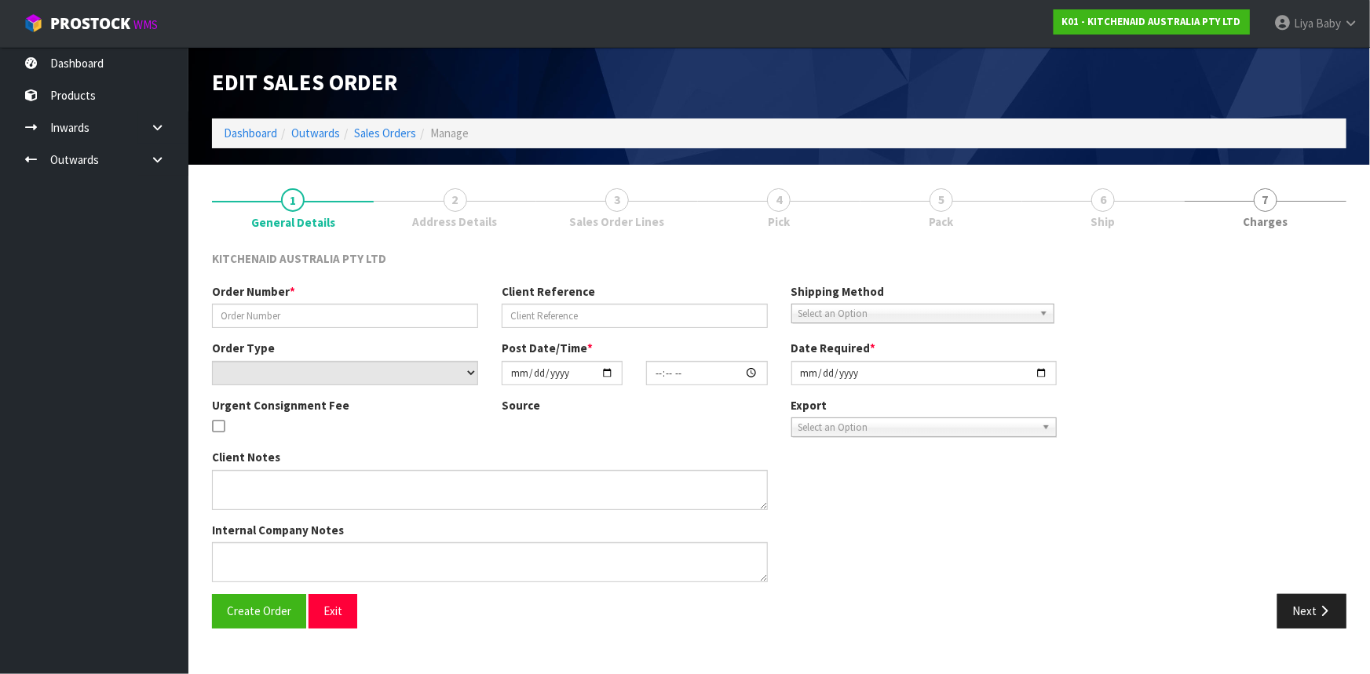
type input "[DATE]"
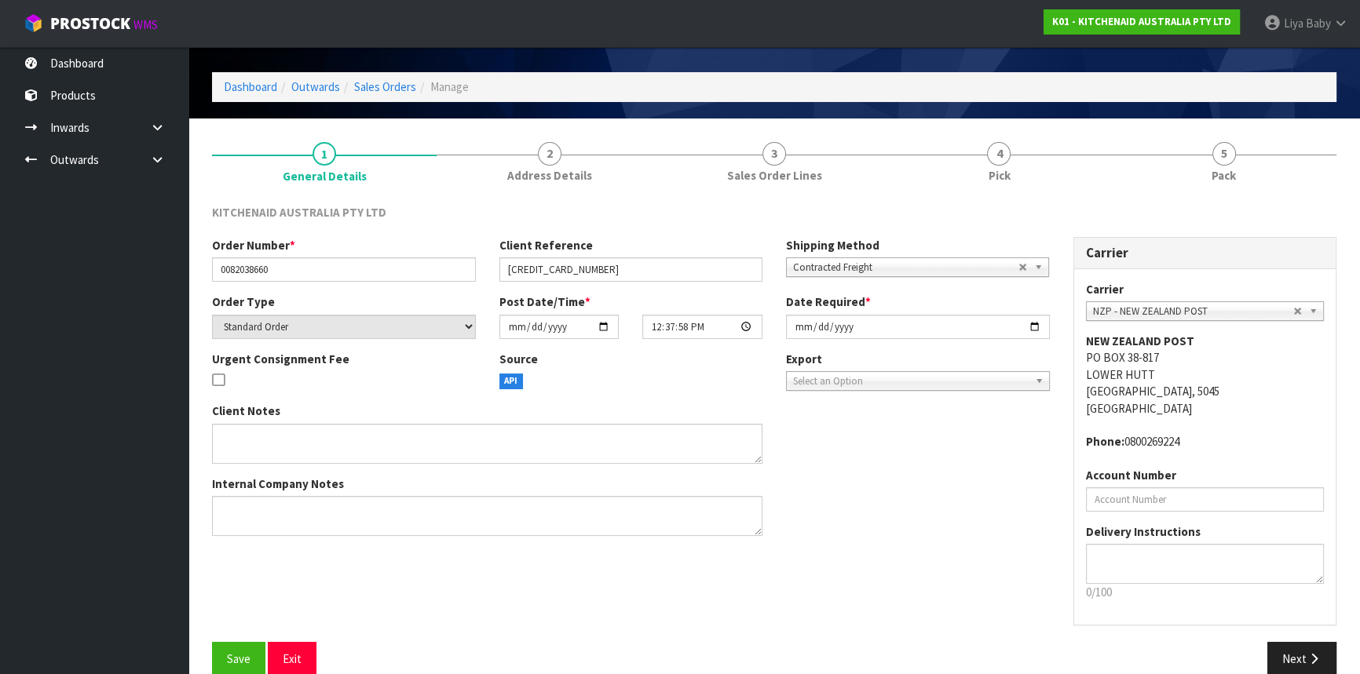
scroll to position [71, 0]
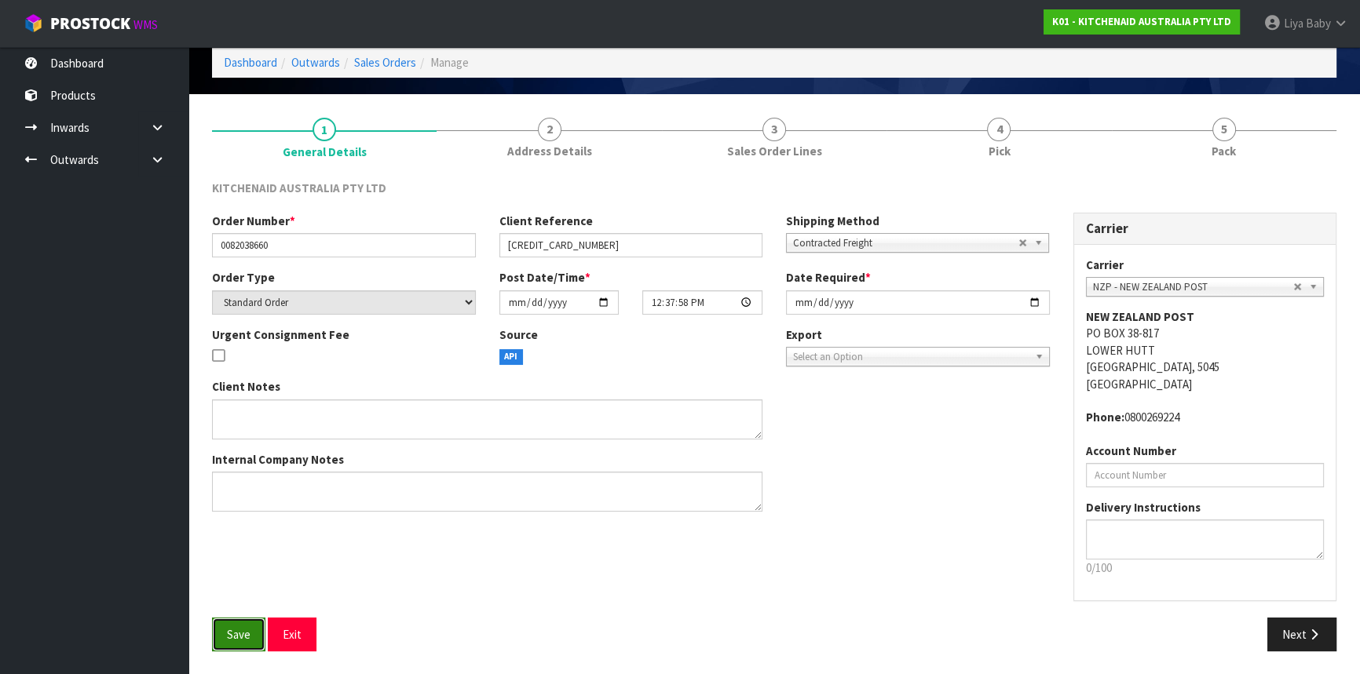
click at [246, 634] on span "Save" at bounding box center [239, 634] width 24 height 15
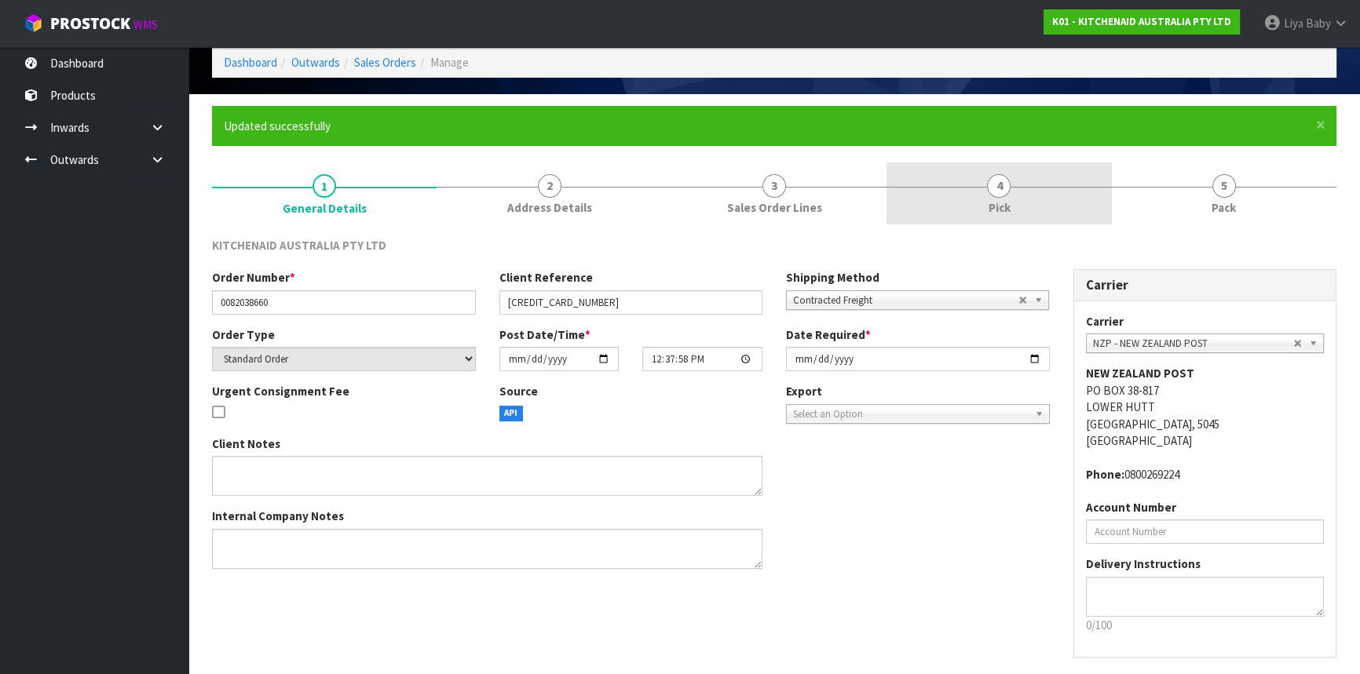
scroll to position [0, 0]
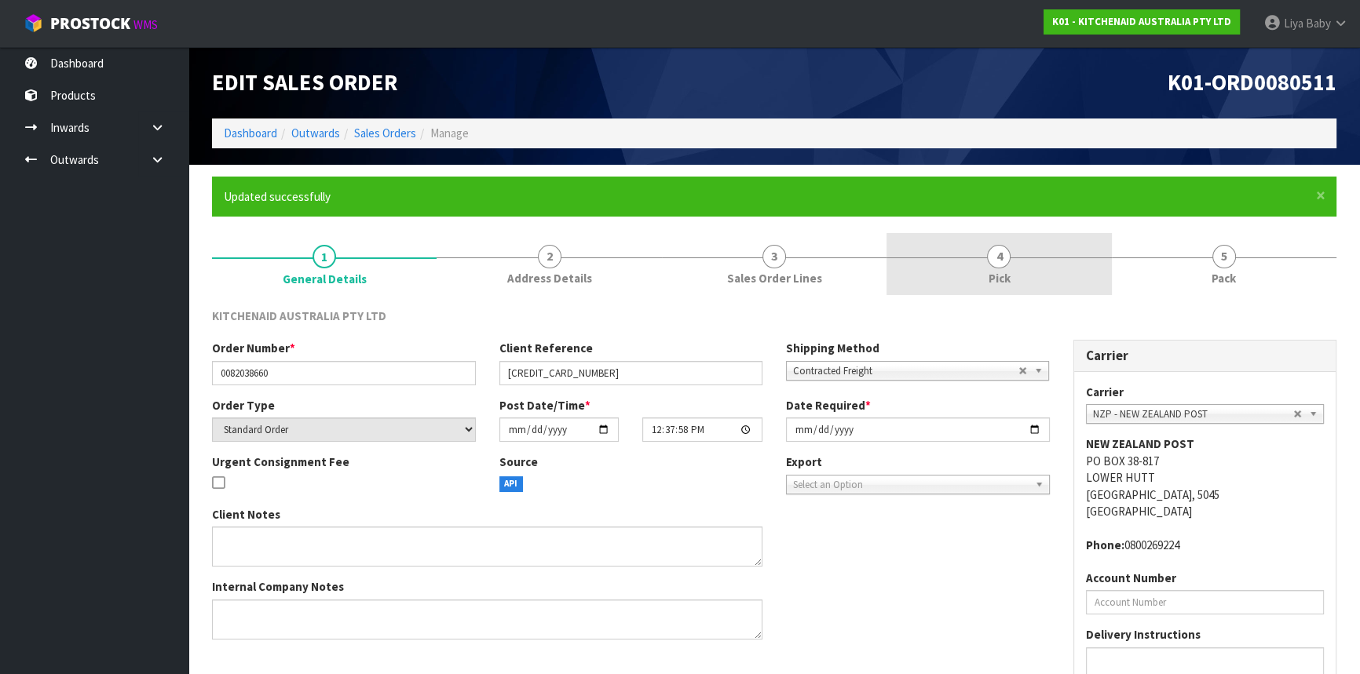
click at [1036, 293] on link "4 Pick" at bounding box center [998, 264] width 225 height 62
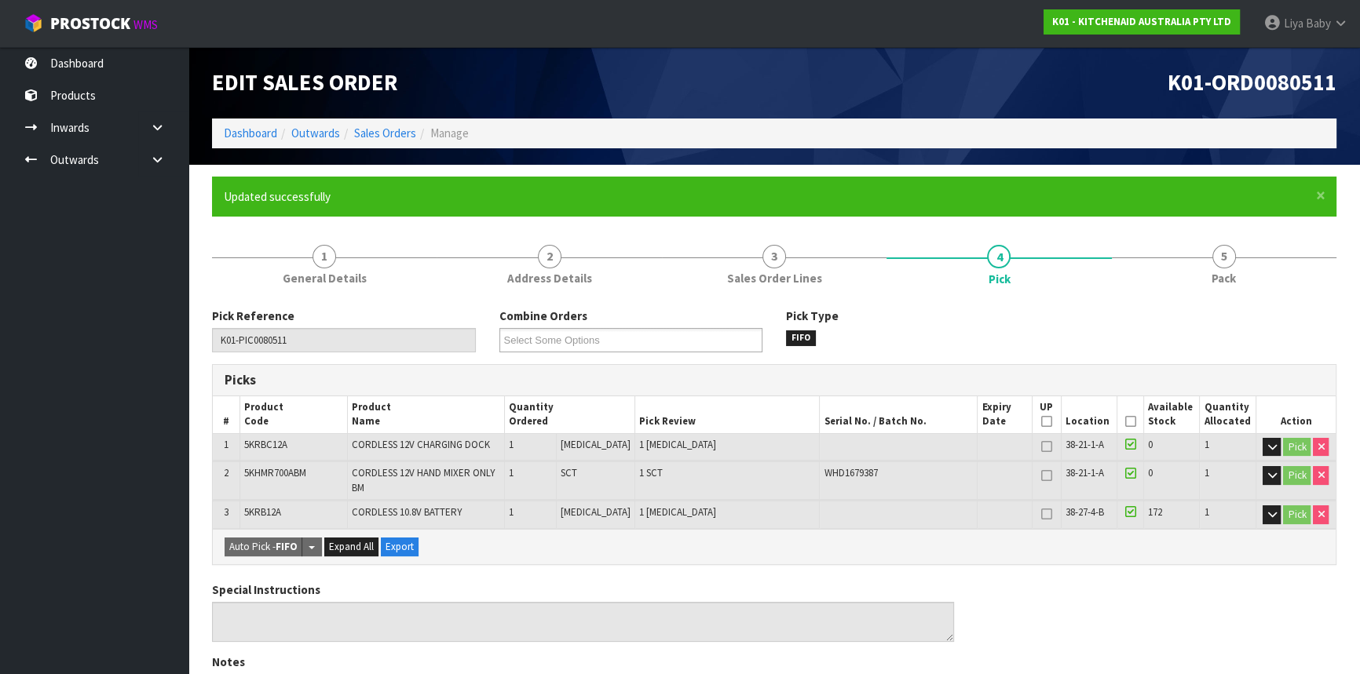
click at [1124, 422] on icon at bounding box center [1129, 422] width 11 height 1
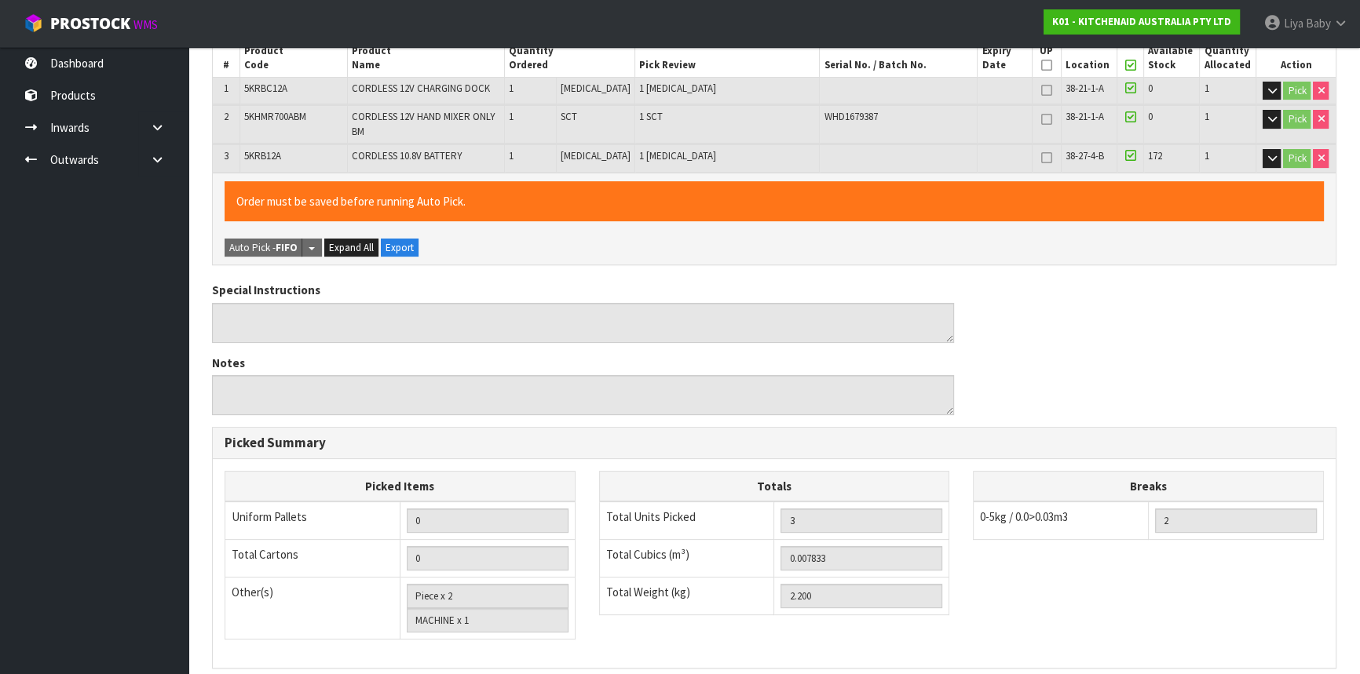
scroll to position [552, 0]
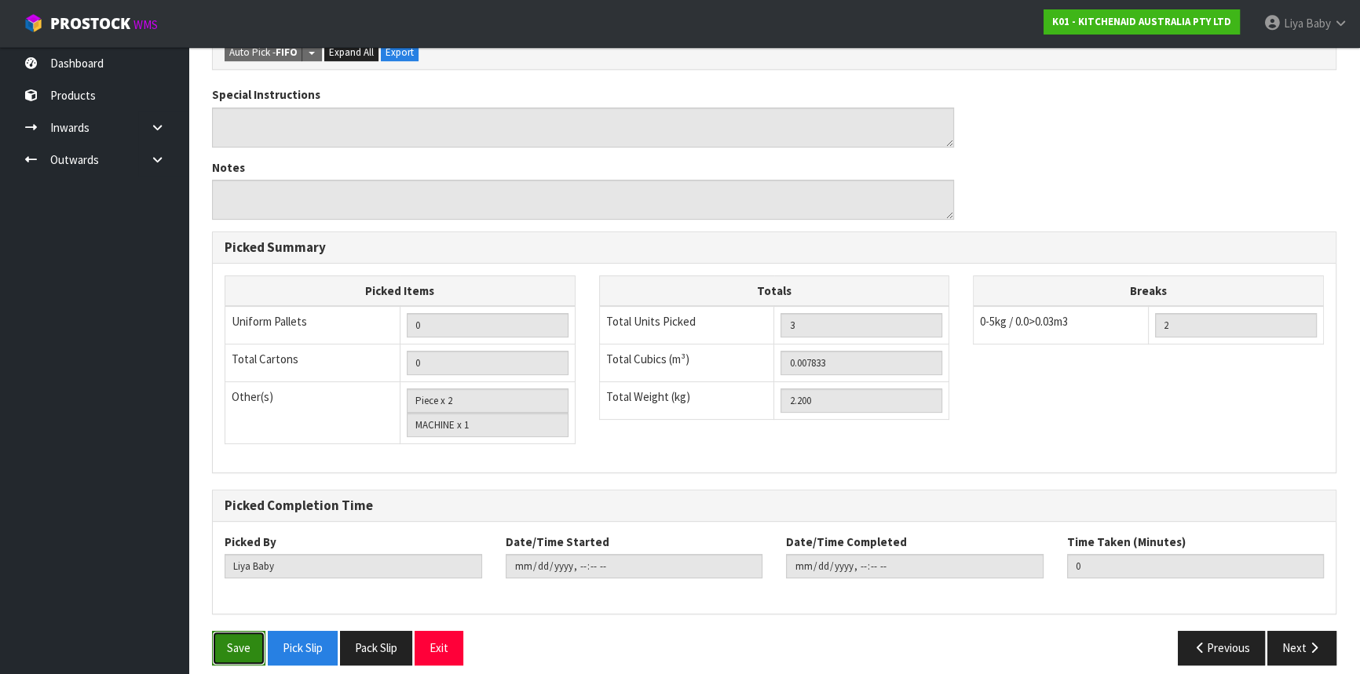
click at [212, 642] on button "Save" at bounding box center [238, 648] width 53 height 34
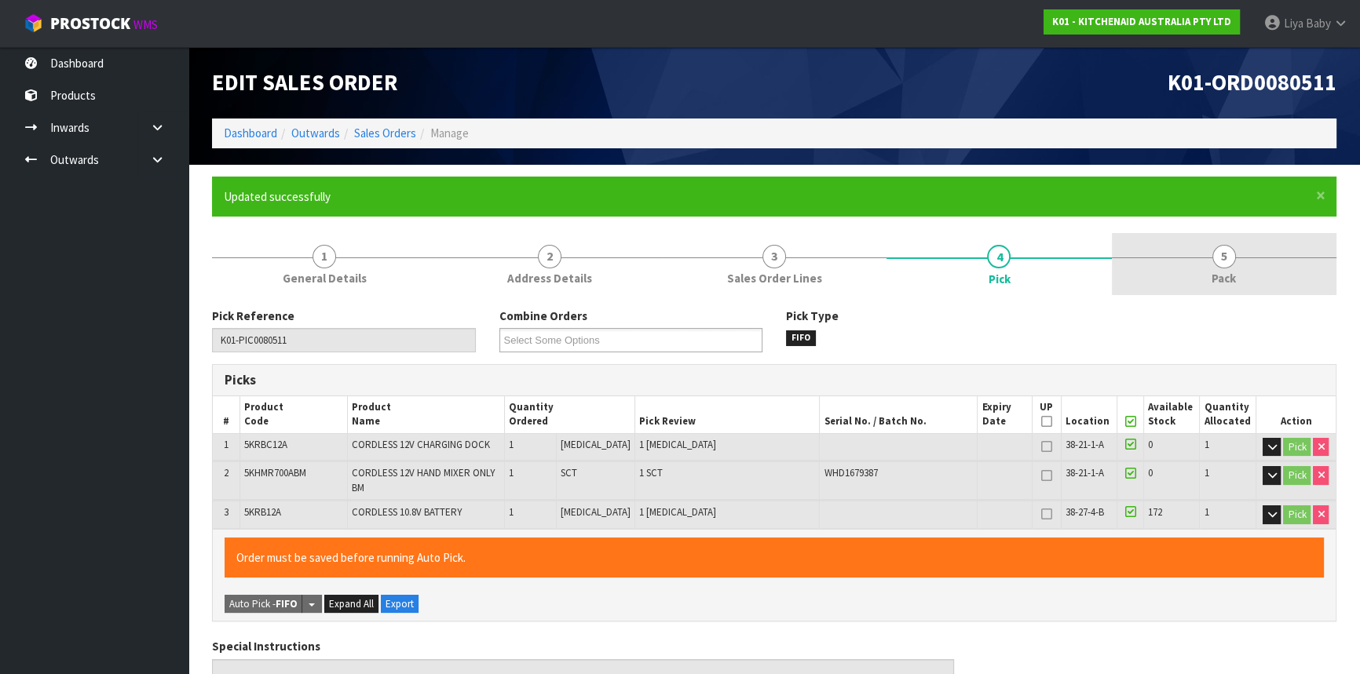
type input "[DATE]T09:30:33"
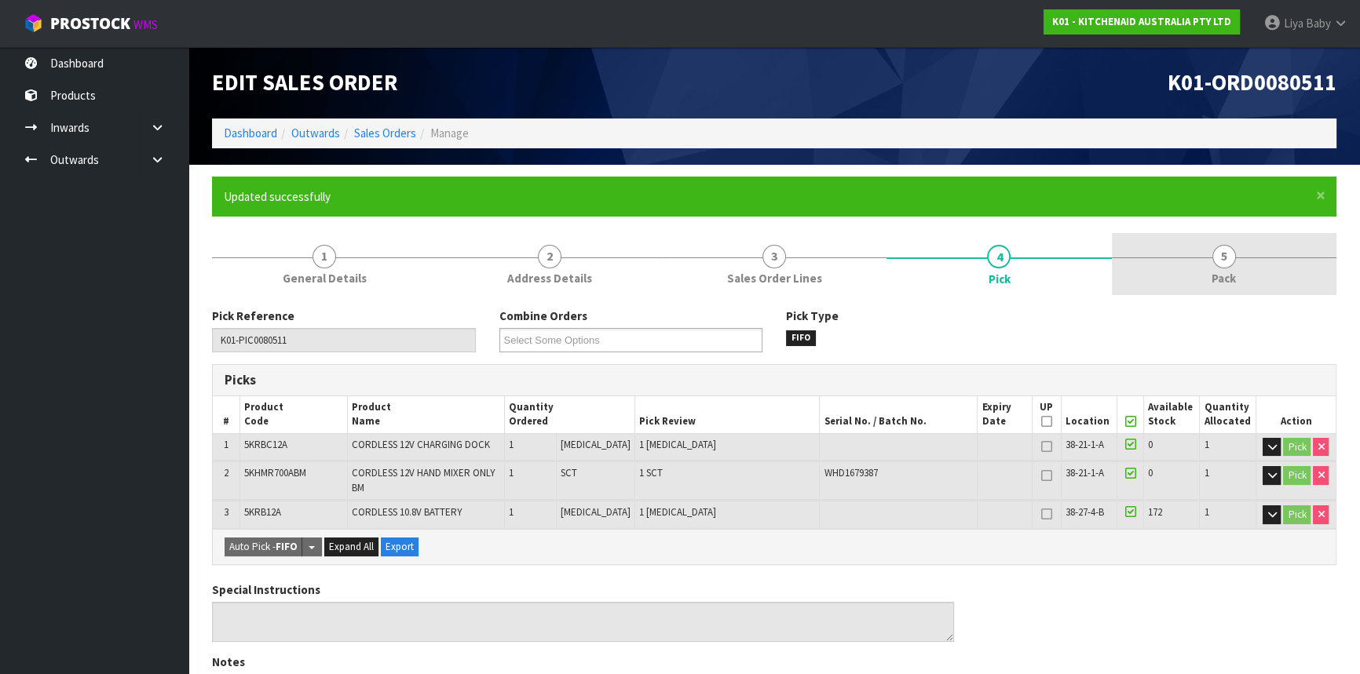
click at [1245, 251] on link "5 Pack" at bounding box center [1224, 264] width 225 height 62
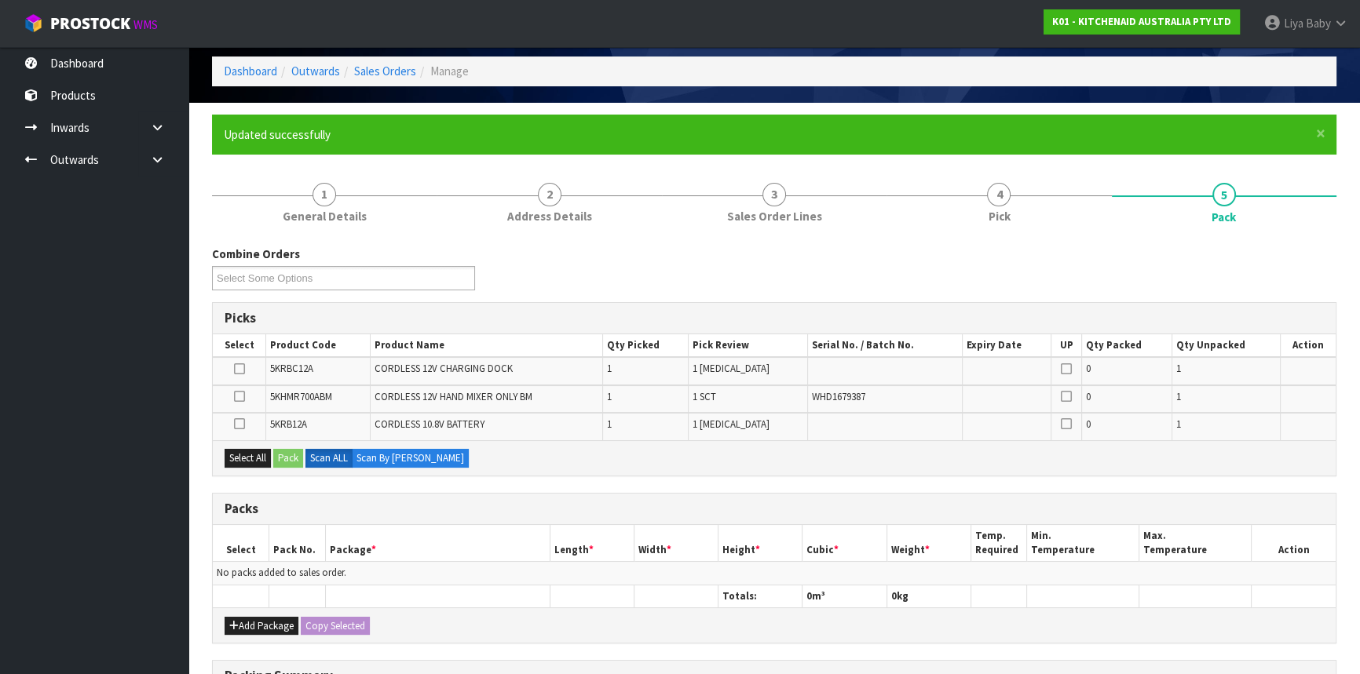
scroll to position [214, 0]
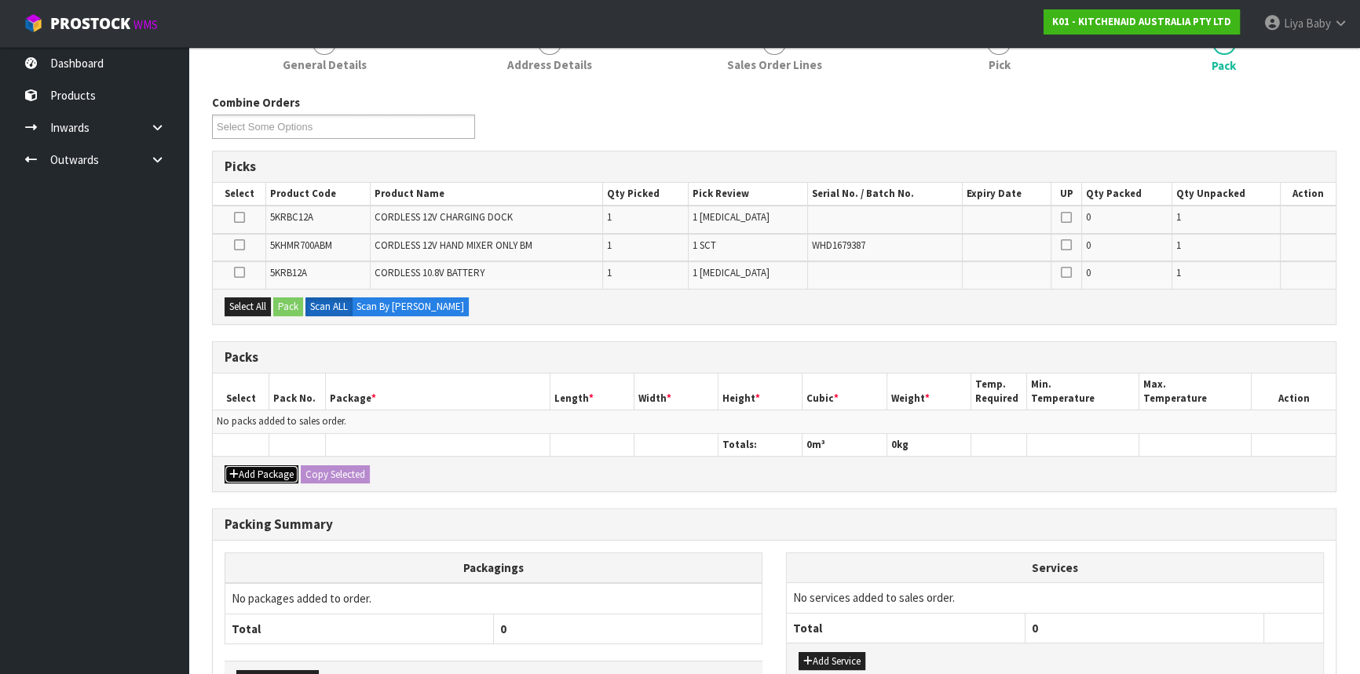
click at [278, 477] on button "Add Package" at bounding box center [262, 475] width 74 height 19
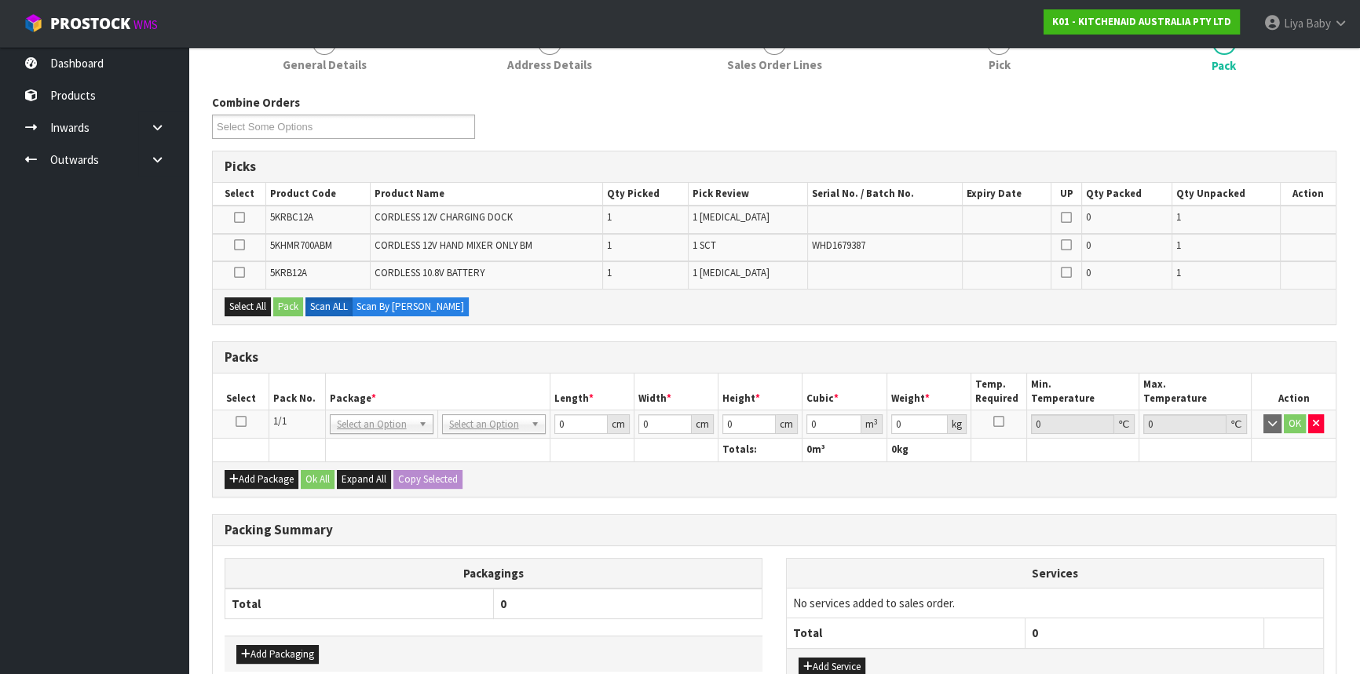
click at [238, 422] on icon at bounding box center [241, 422] width 11 height 1
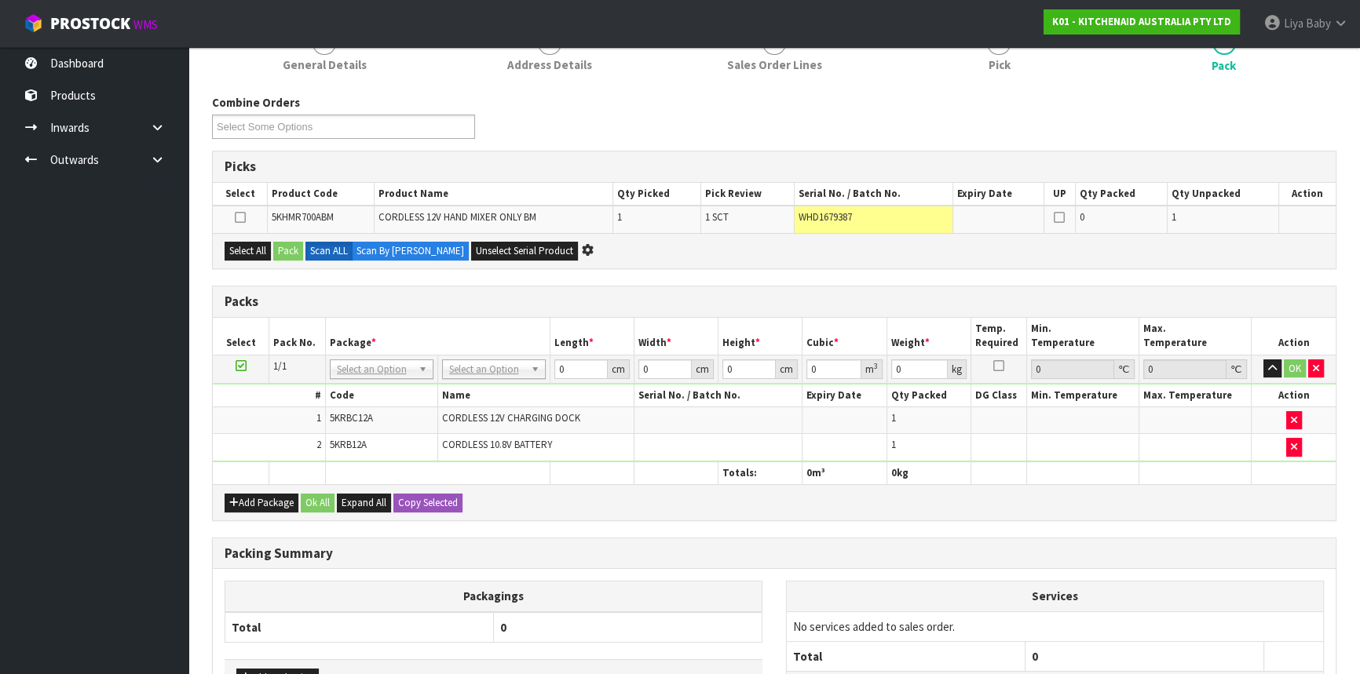
scroll to position [0, 0]
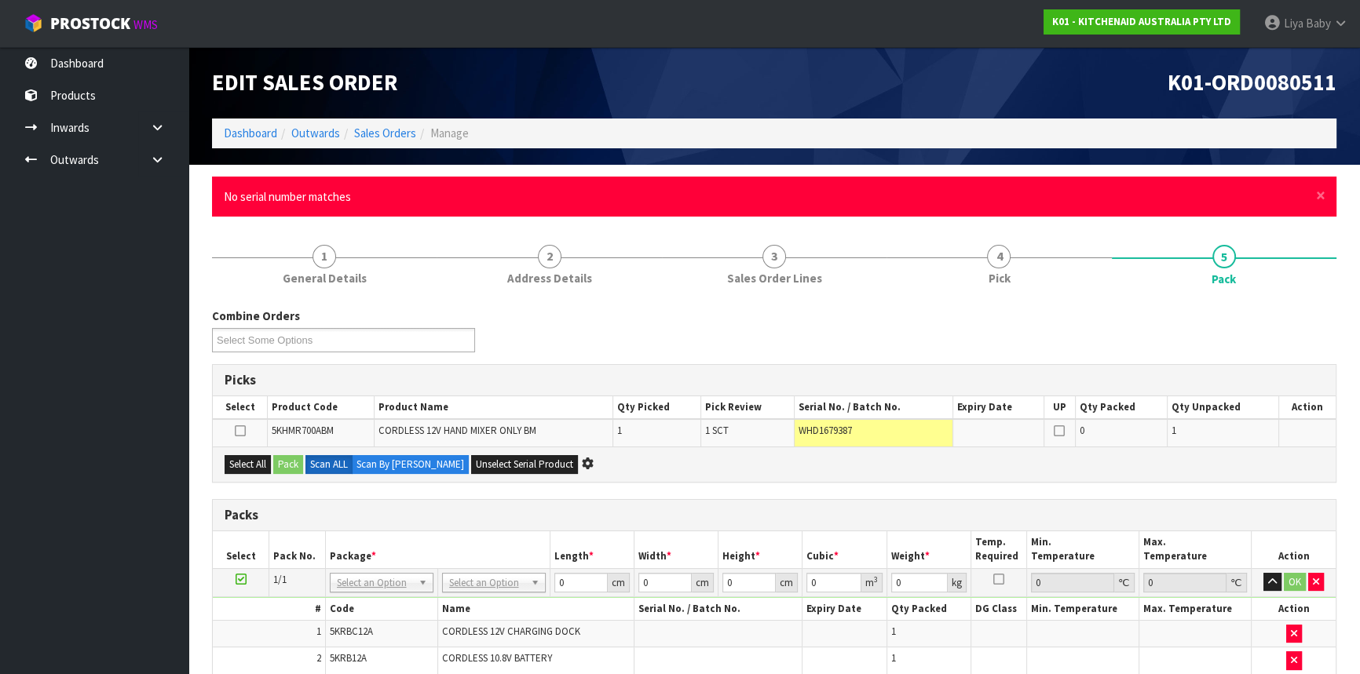
click at [1314, 196] on div "× Close No serial number matches" at bounding box center [774, 197] width 1124 height 40
click at [1322, 196] on span "×" at bounding box center [1320, 196] width 9 height 22
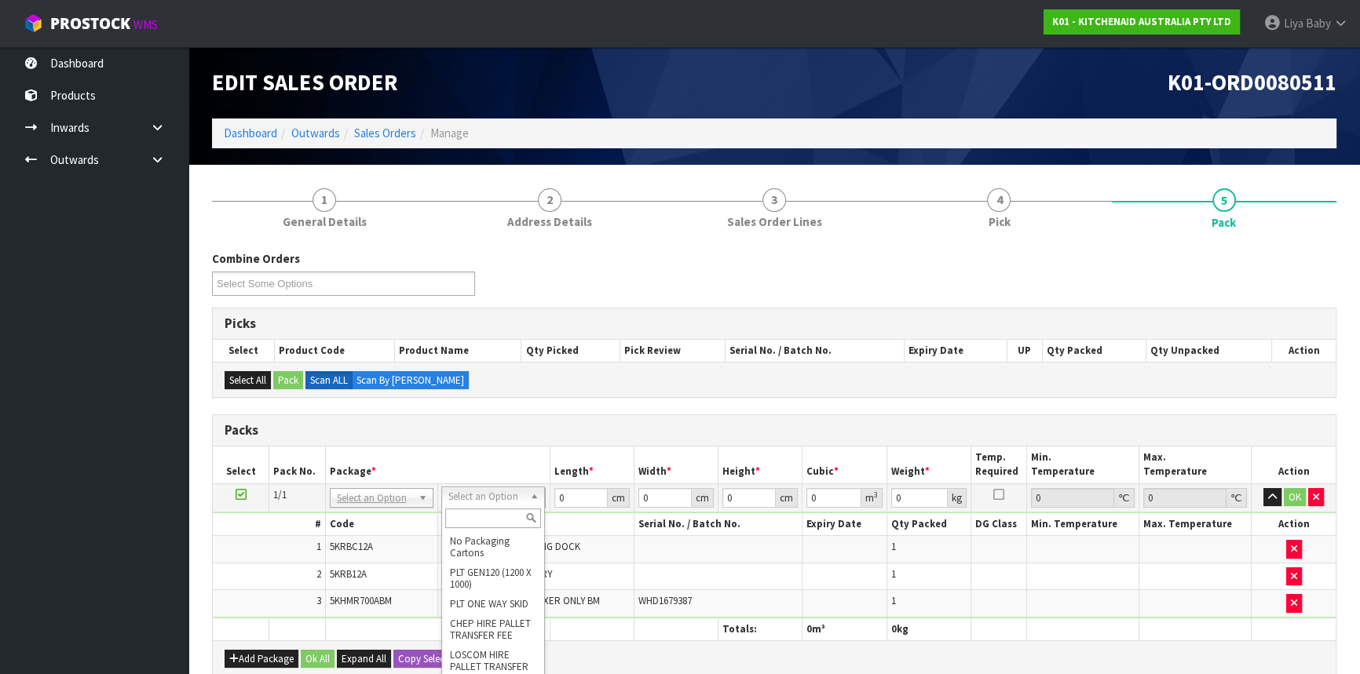
click at [498, 525] on input "text" at bounding box center [493, 519] width 96 height 20
type input "CLIENT"
type input "2.2"
click at [576, 499] on input "0" at bounding box center [580, 498] width 53 height 20
type input "27"
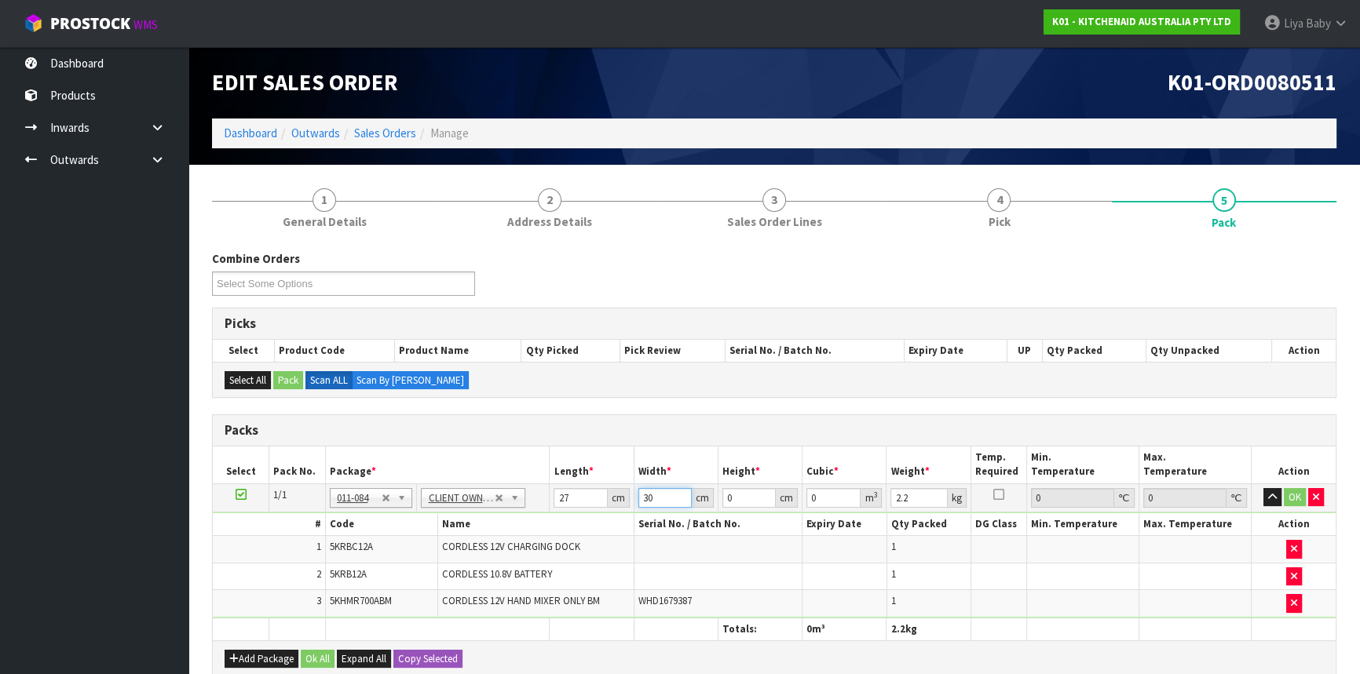
type input "30"
type input "1"
type input "0.00081"
type input "16"
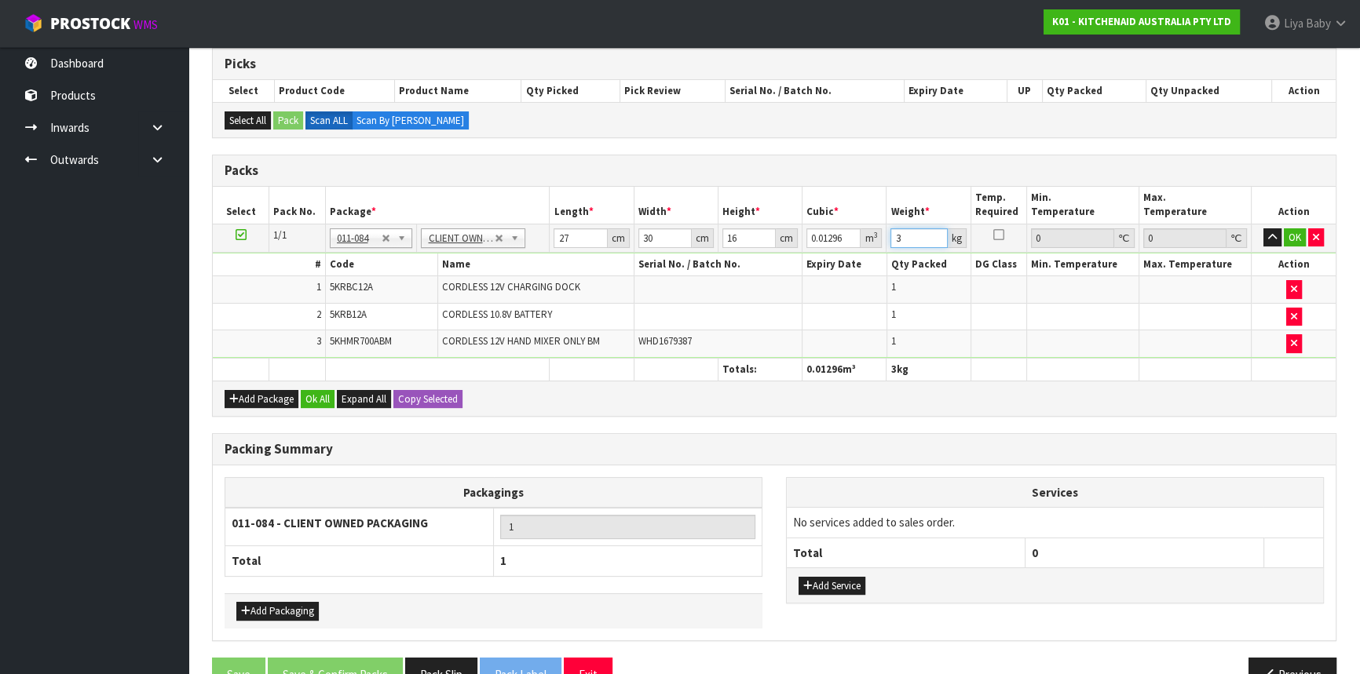
scroll to position [285, 0]
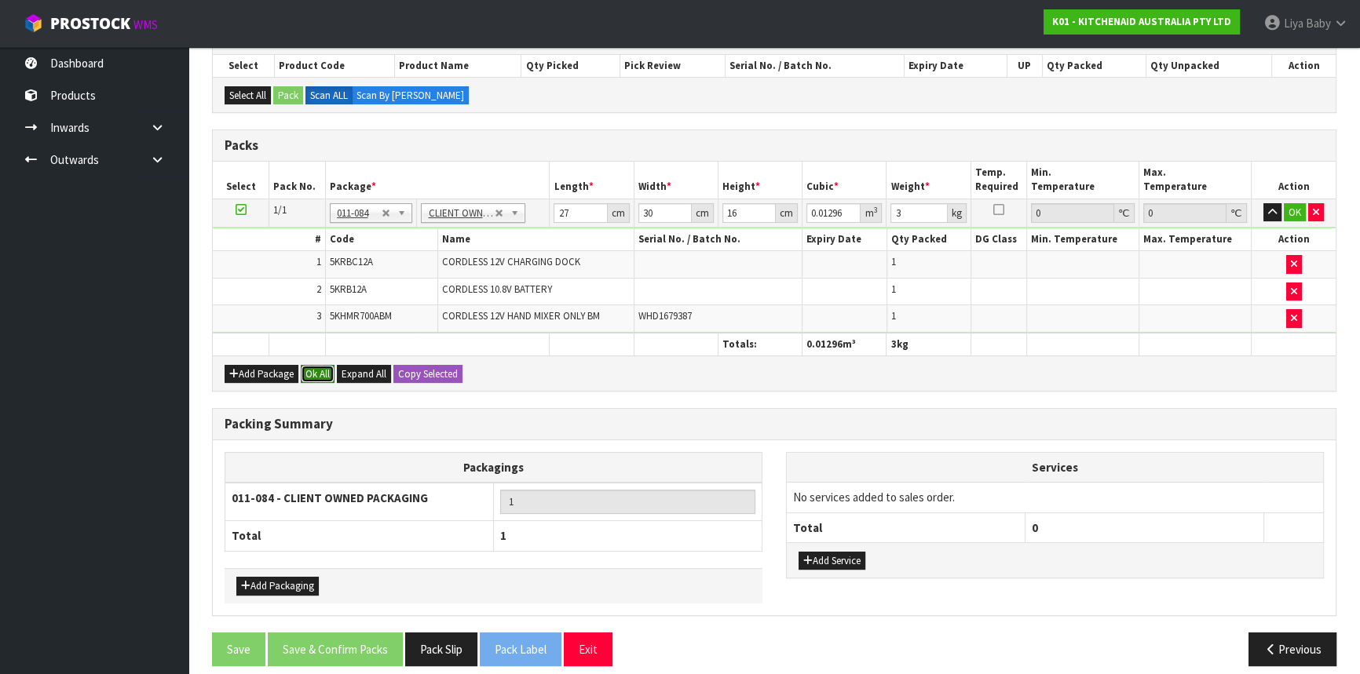
click at [309, 367] on button "Ok All" at bounding box center [318, 374] width 34 height 19
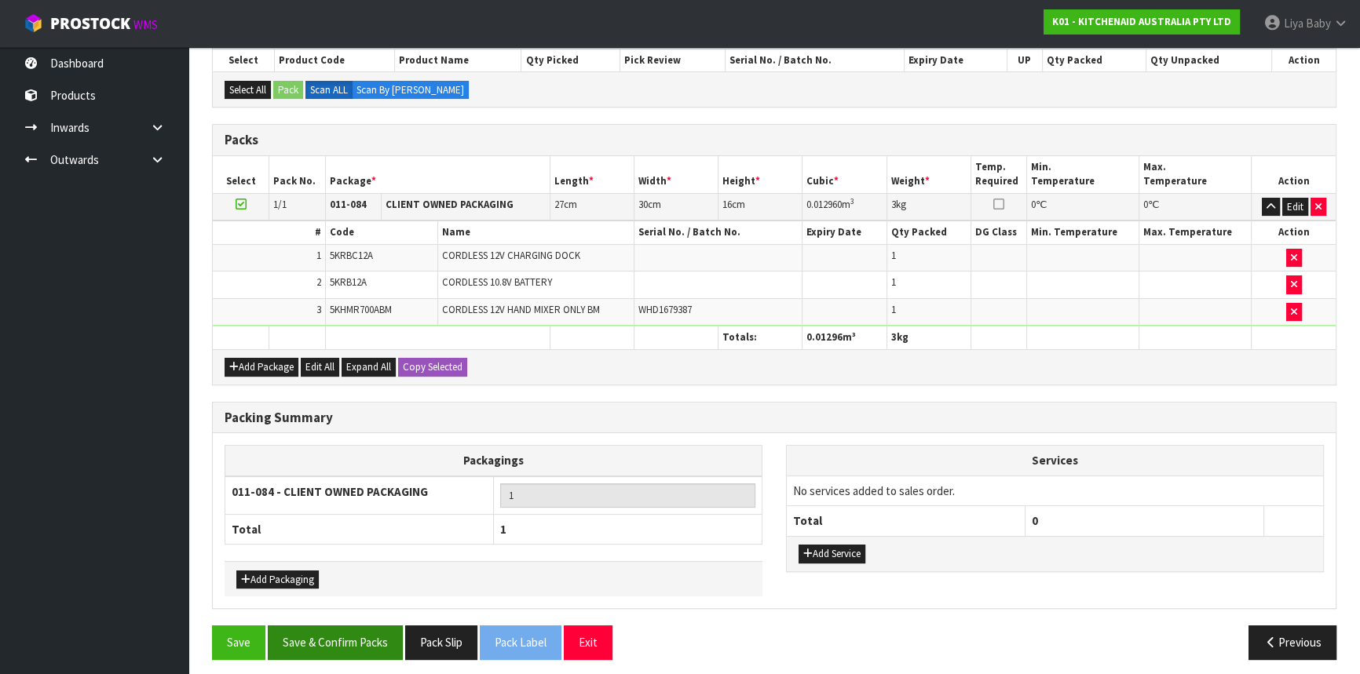
scroll to position [295, 0]
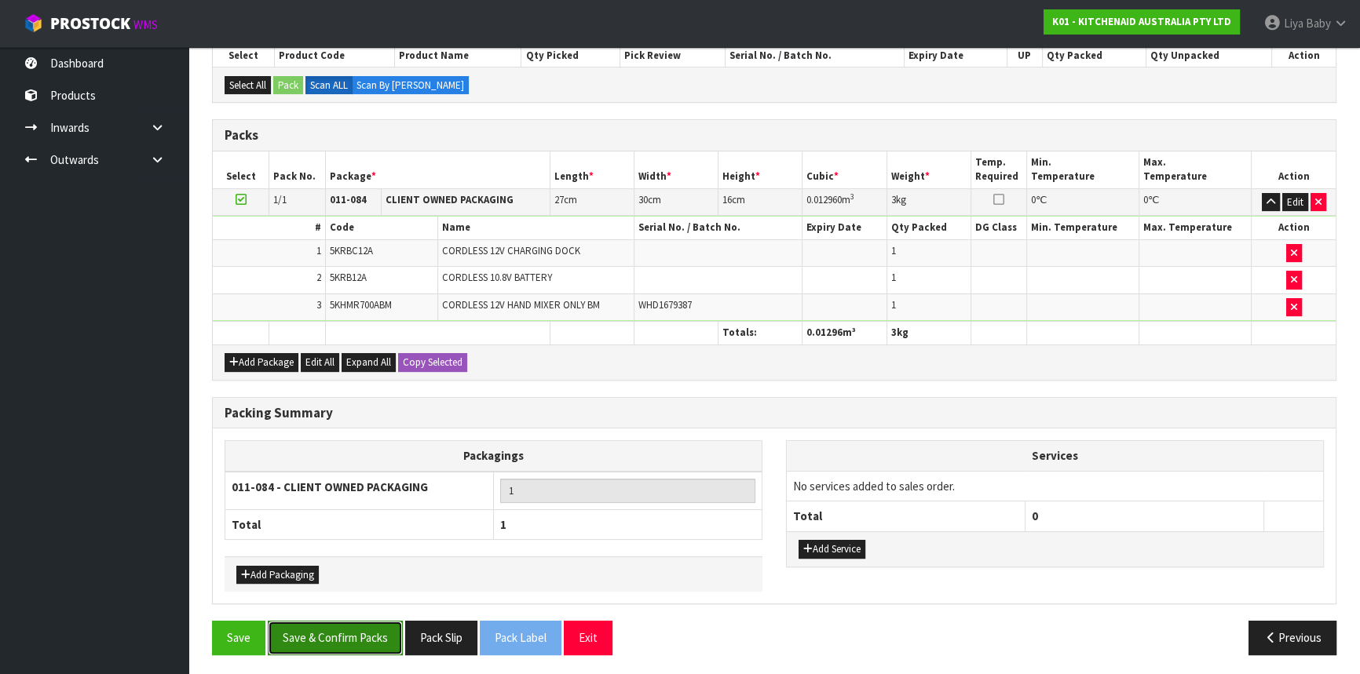
click at [323, 635] on button "Save & Confirm Packs" at bounding box center [335, 638] width 135 height 34
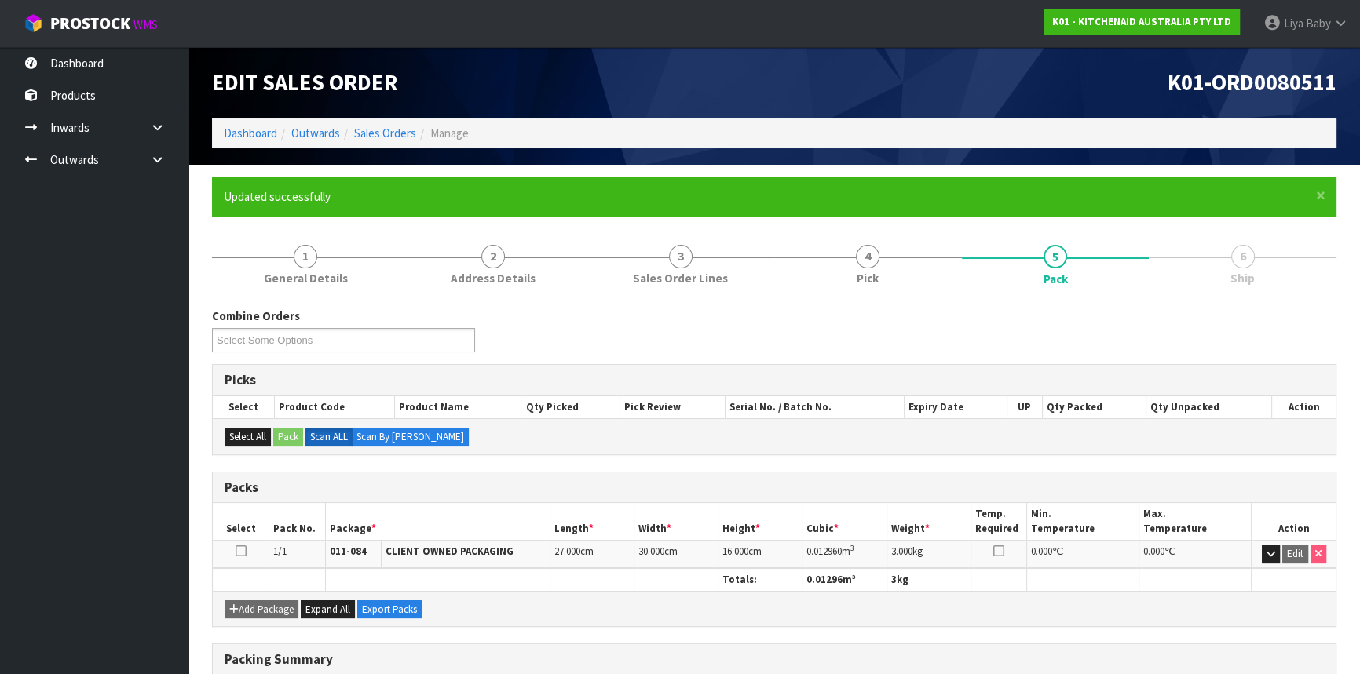
scroll to position [212, 0]
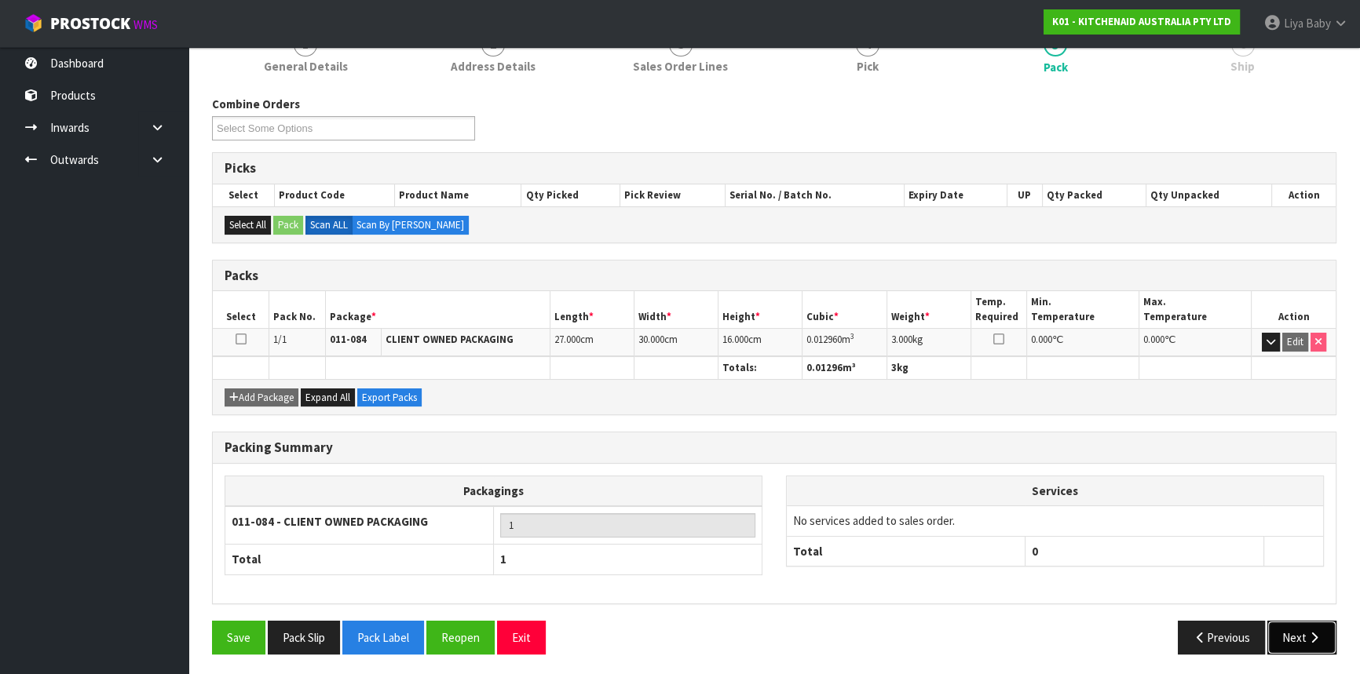
click at [1309, 634] on icon "button" at bounding box center [1314, 638] width 15 height 12
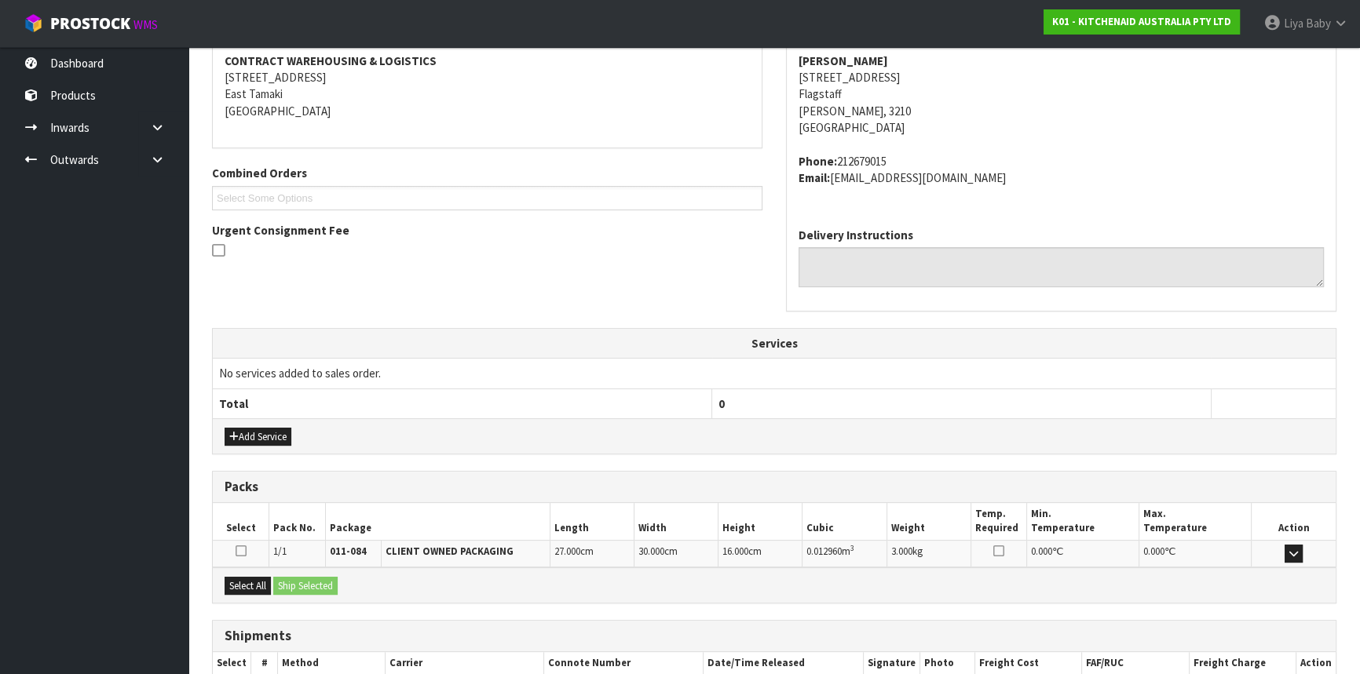
scroll to position [394, 0]
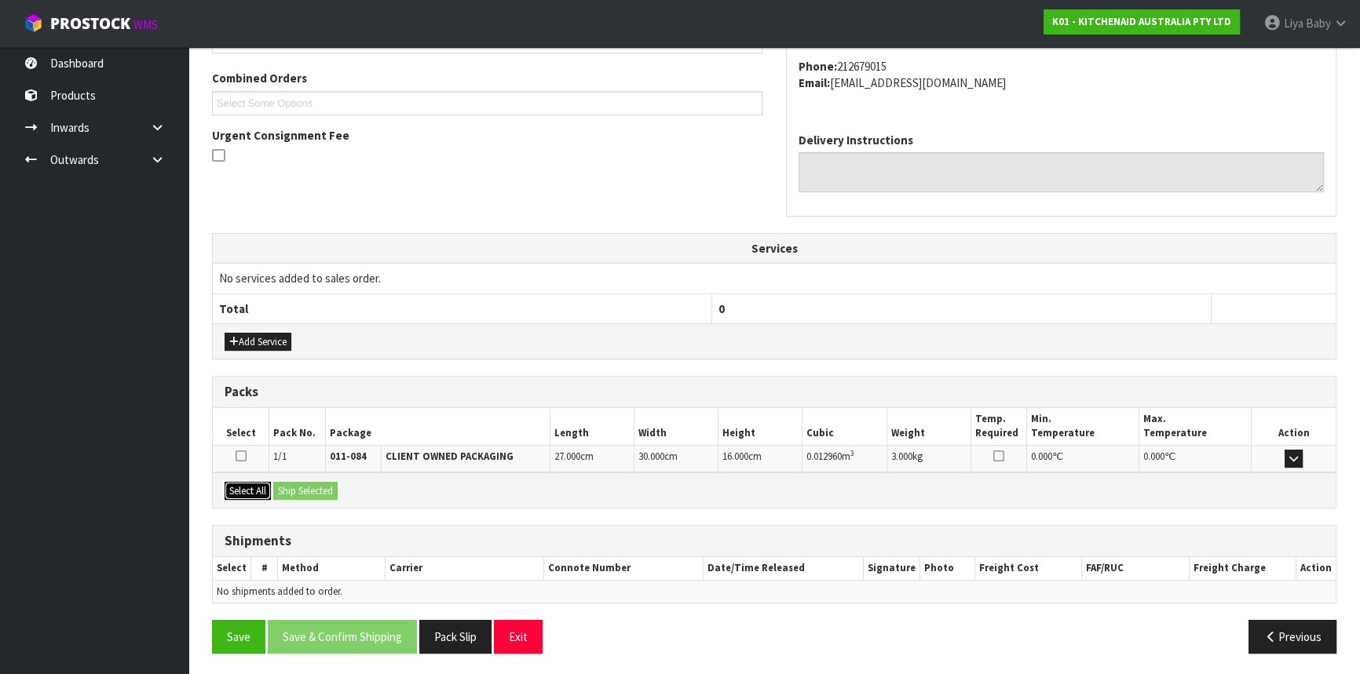
click at [250, 483] on button "Select All" at bounding box center [248, 491] width 46 height 19
click at [314, 491] on button "Ship Selected" at bounding box center [305, 491] width 64 height 19
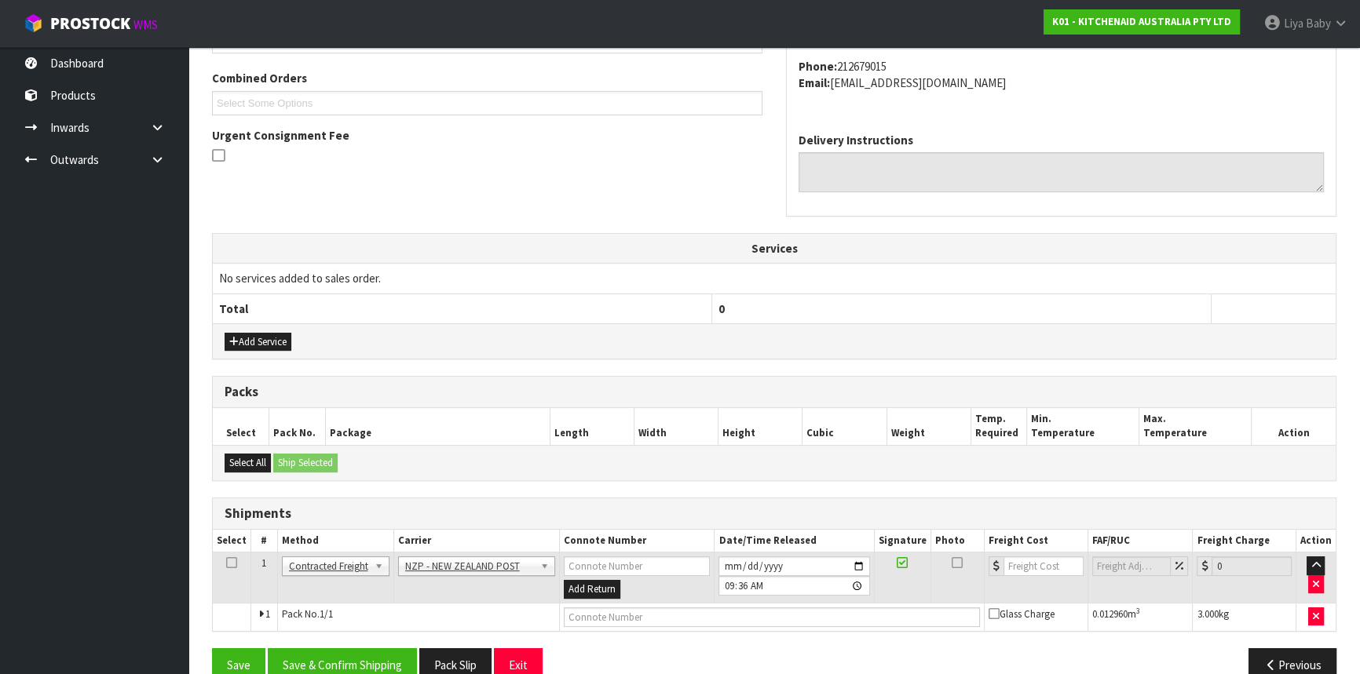
click at [228, 564] on icon at bounding box center [231, 563] width 11 height 1
click at [323, 660] on button "Save & Confirm Shipping" at bounding box center [342, 666] width 149 height 34
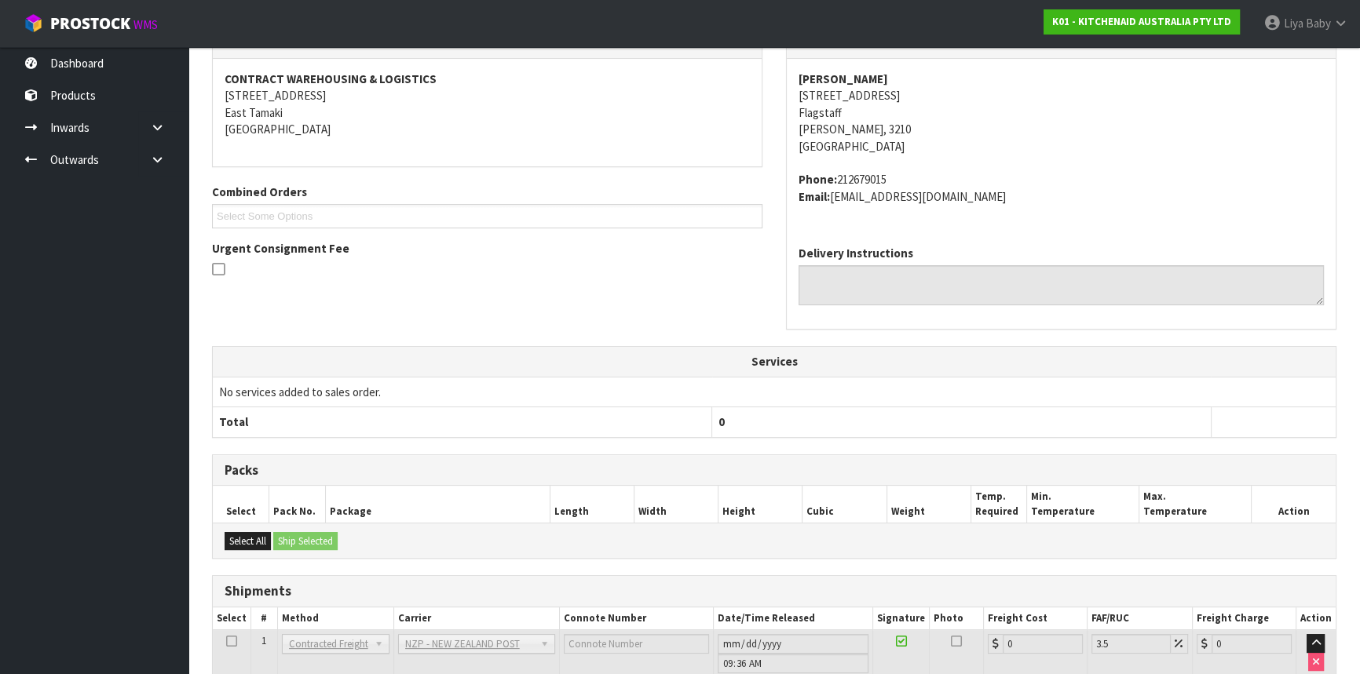
scroll to position [400, 0]
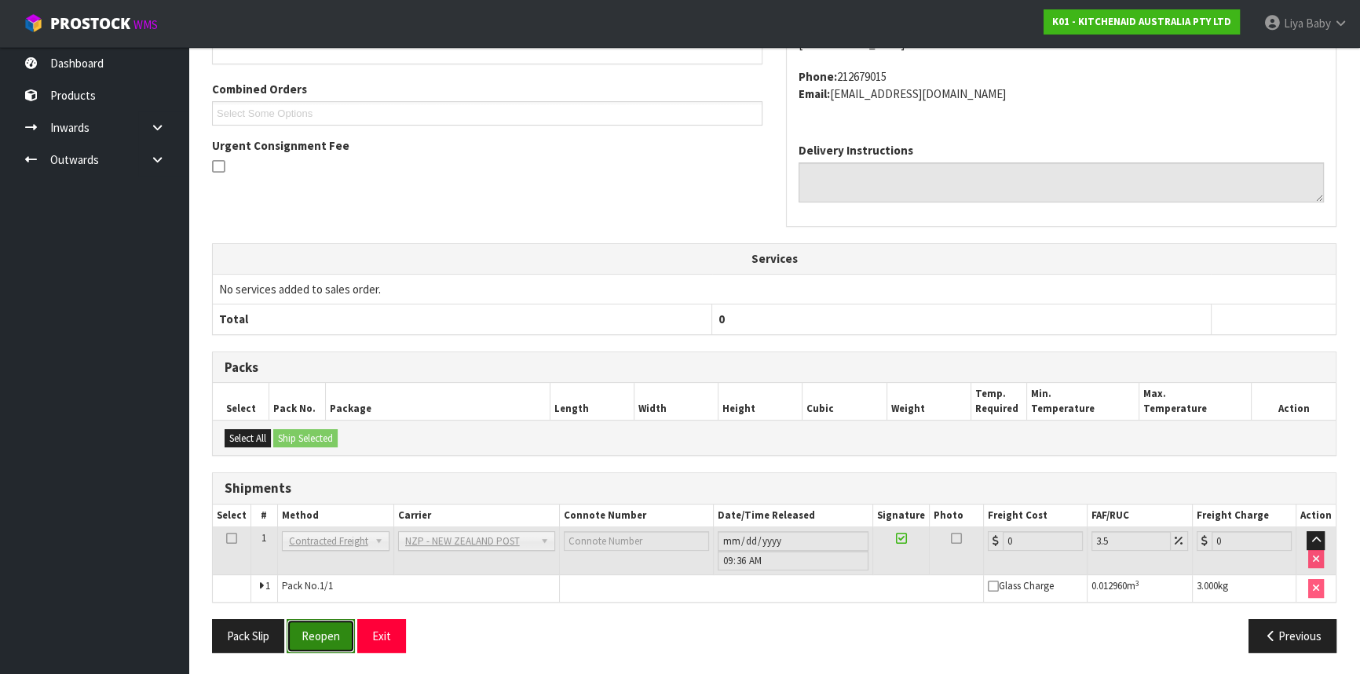
click at [313, 627] on button "Reopen" at bounding box center [321, 637] width 68 height 34
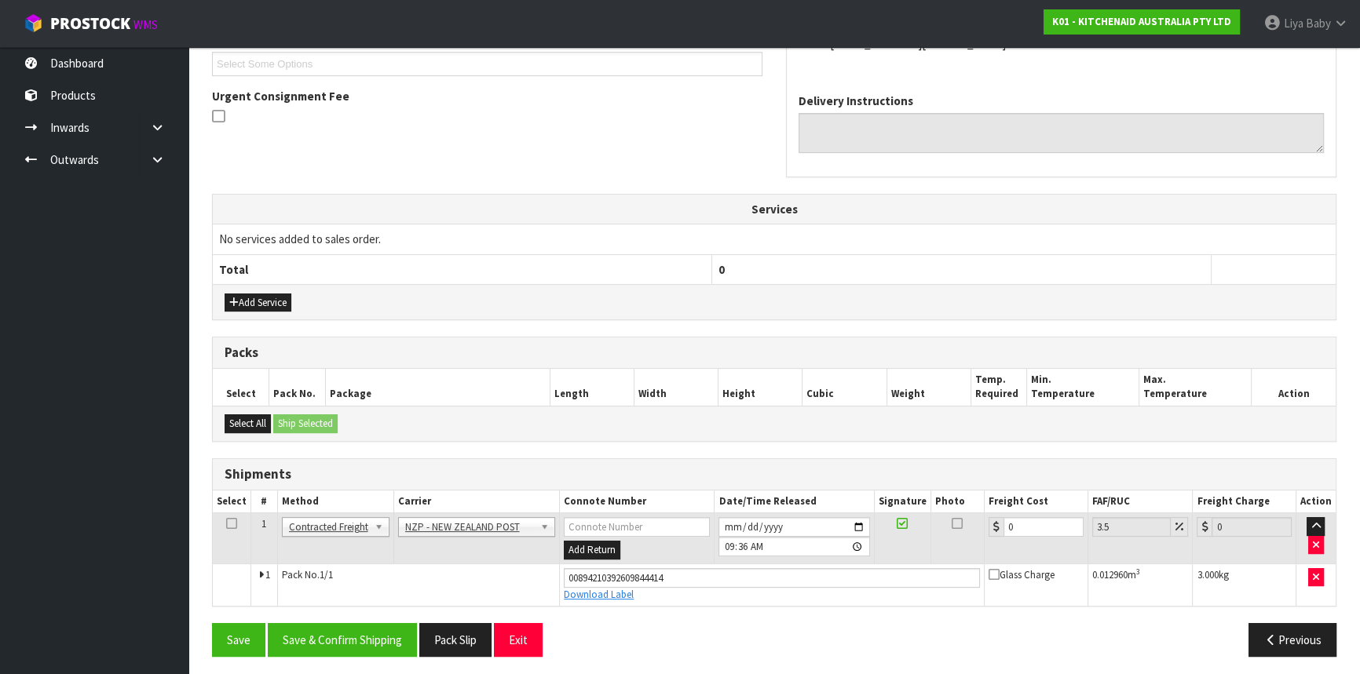
scroll to position [437, 0]
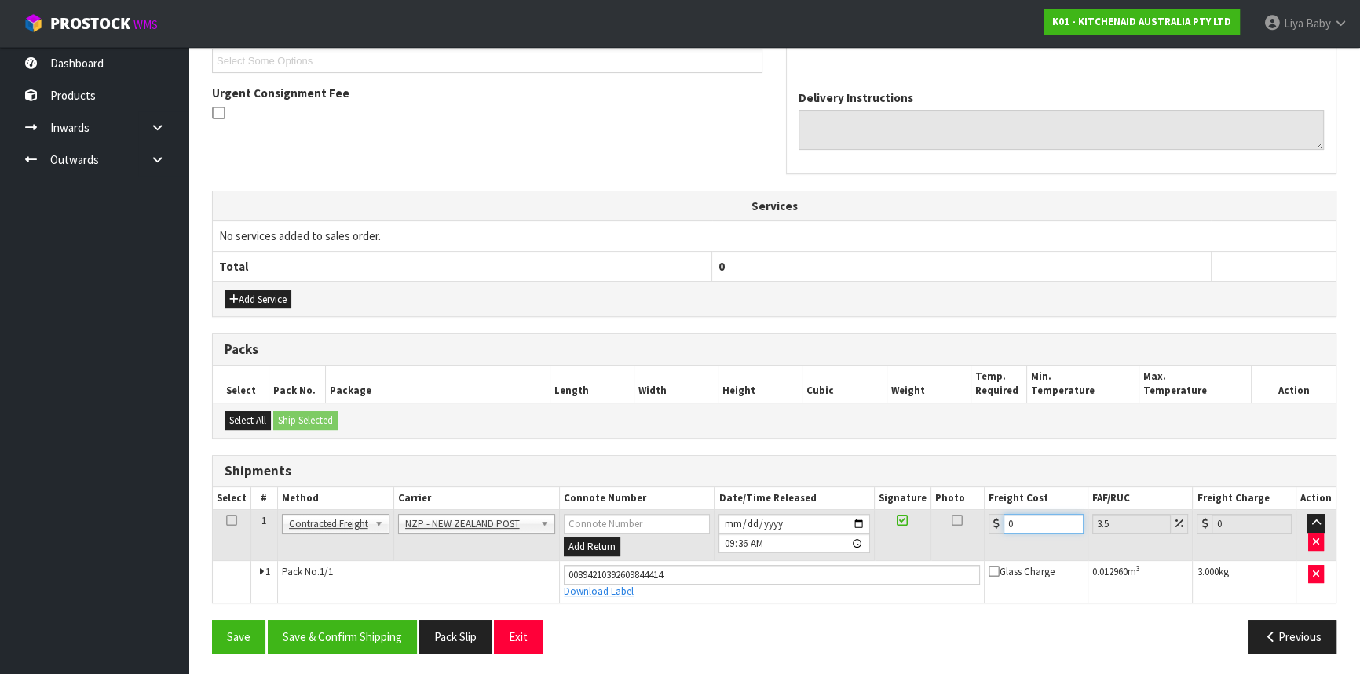
click at [1025, 518] on input "0" at bounding box center [1043, 524] width 80 height 20
click at [232, 521] on icon at bounding box center [231, 521] width 11 height 1
click at [335, 623] on button "Save & Confirm Shipping" at bounding box center [342, 637] width 149 height 34
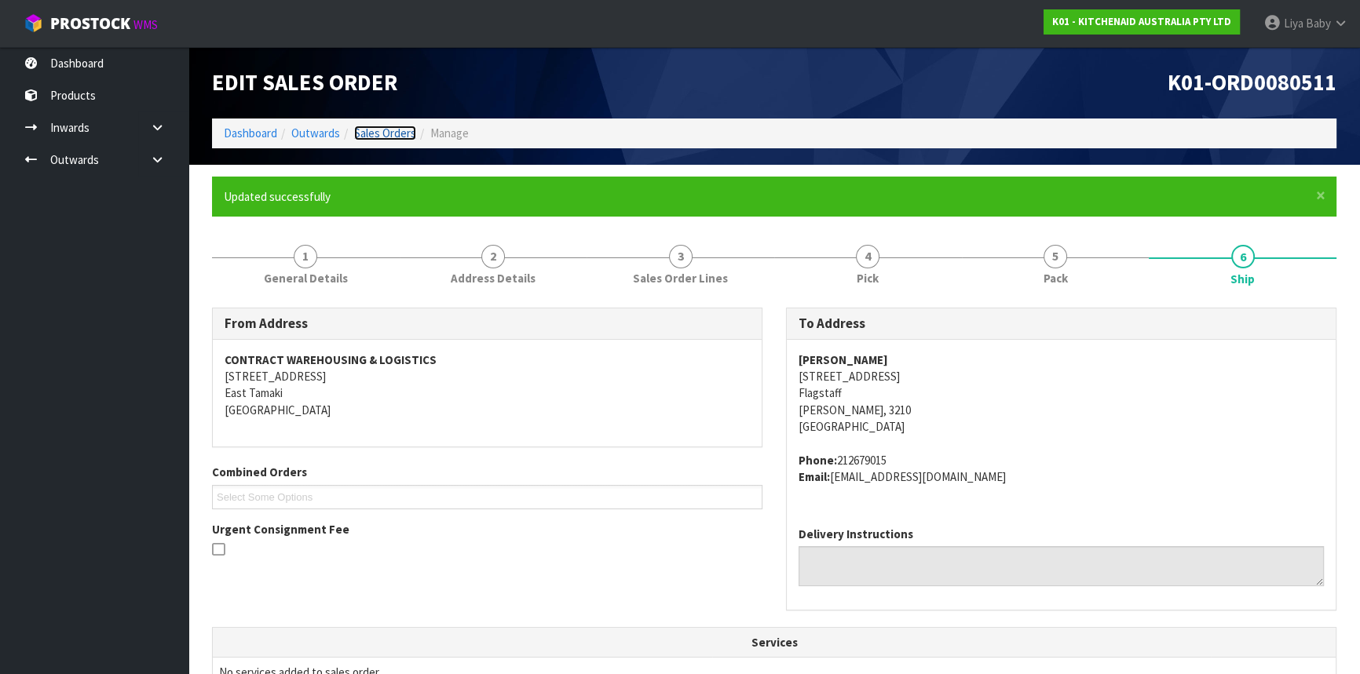
click at [398, 130] on link "Sales Orders" at bounding box center [385, 133] width 62 height 15
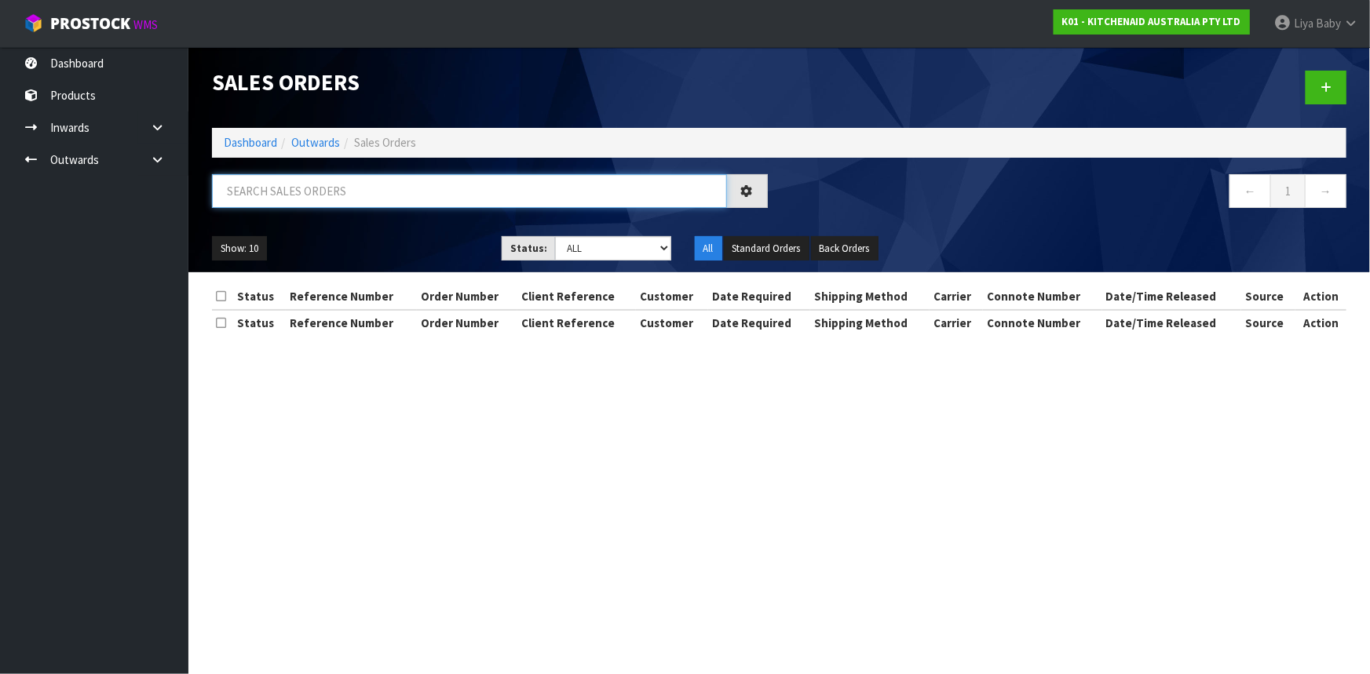
click at [353, 207] on input "text" at bounding box center [469, 191] width 515 height 34
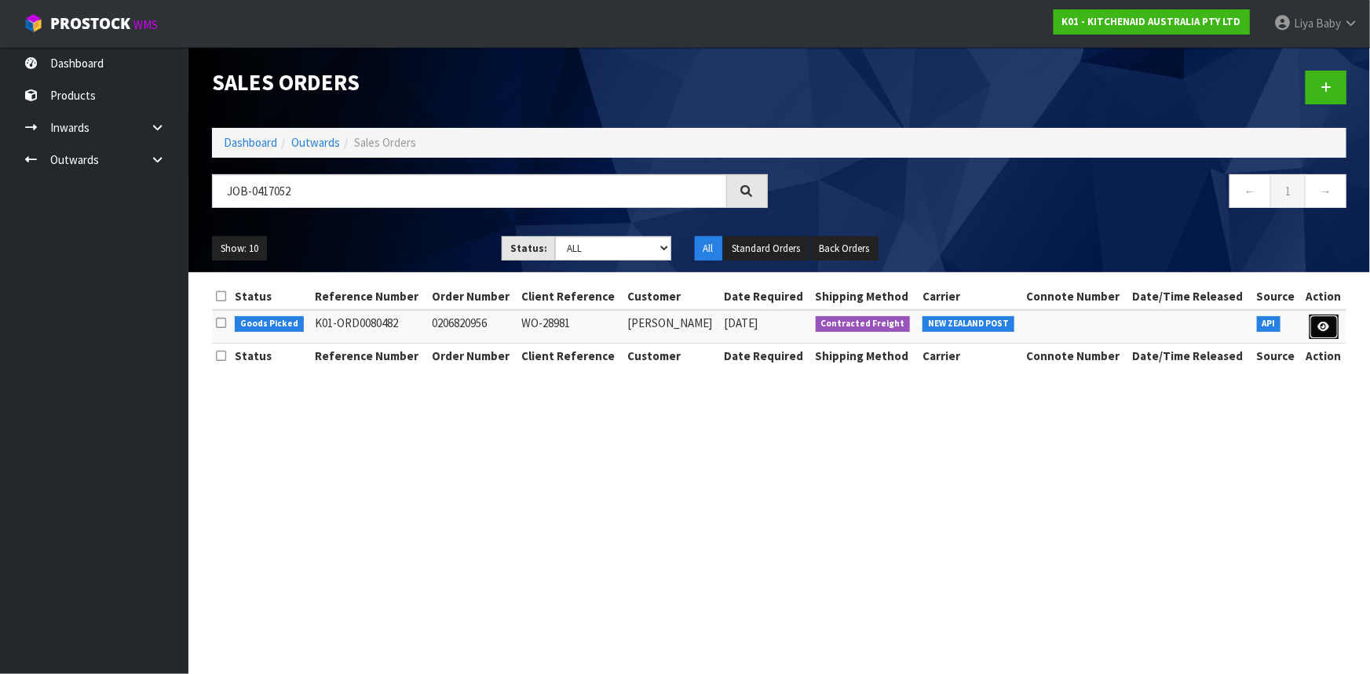
click at [1327, 331] on link at bounding box center [1324, 327] width 29 height 25
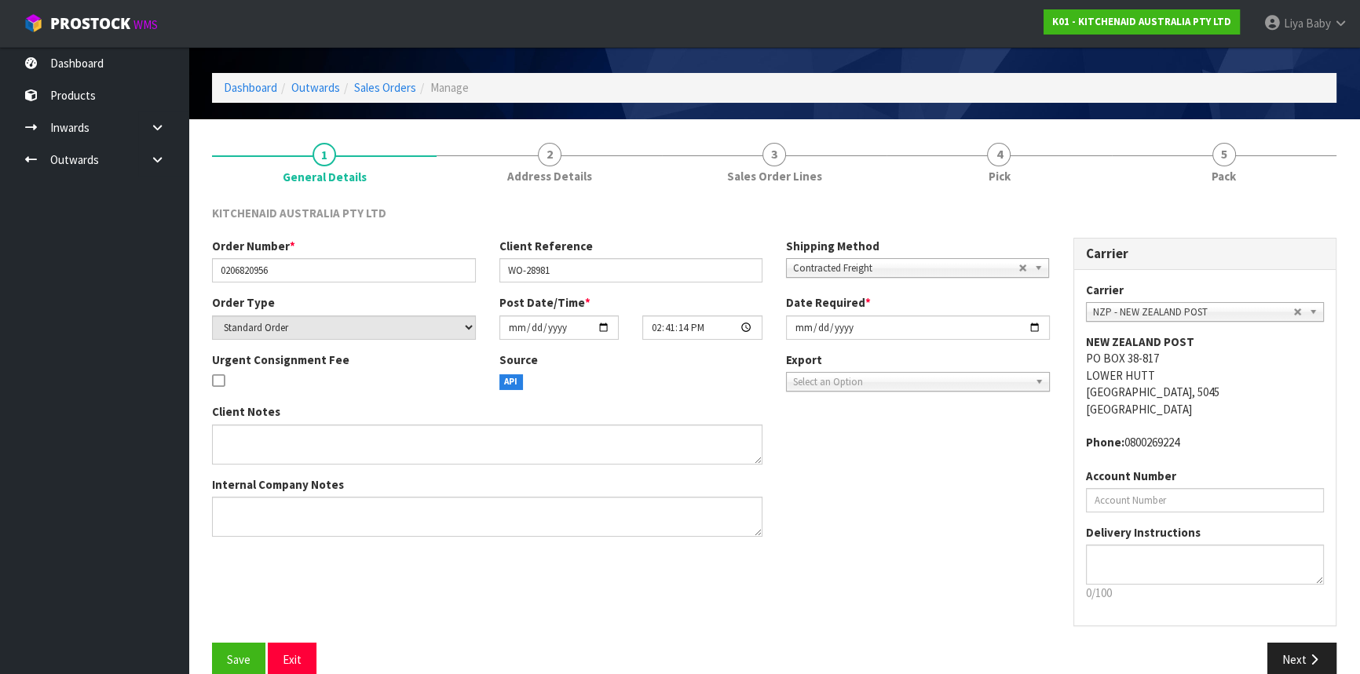
scroll to position [71, 0]
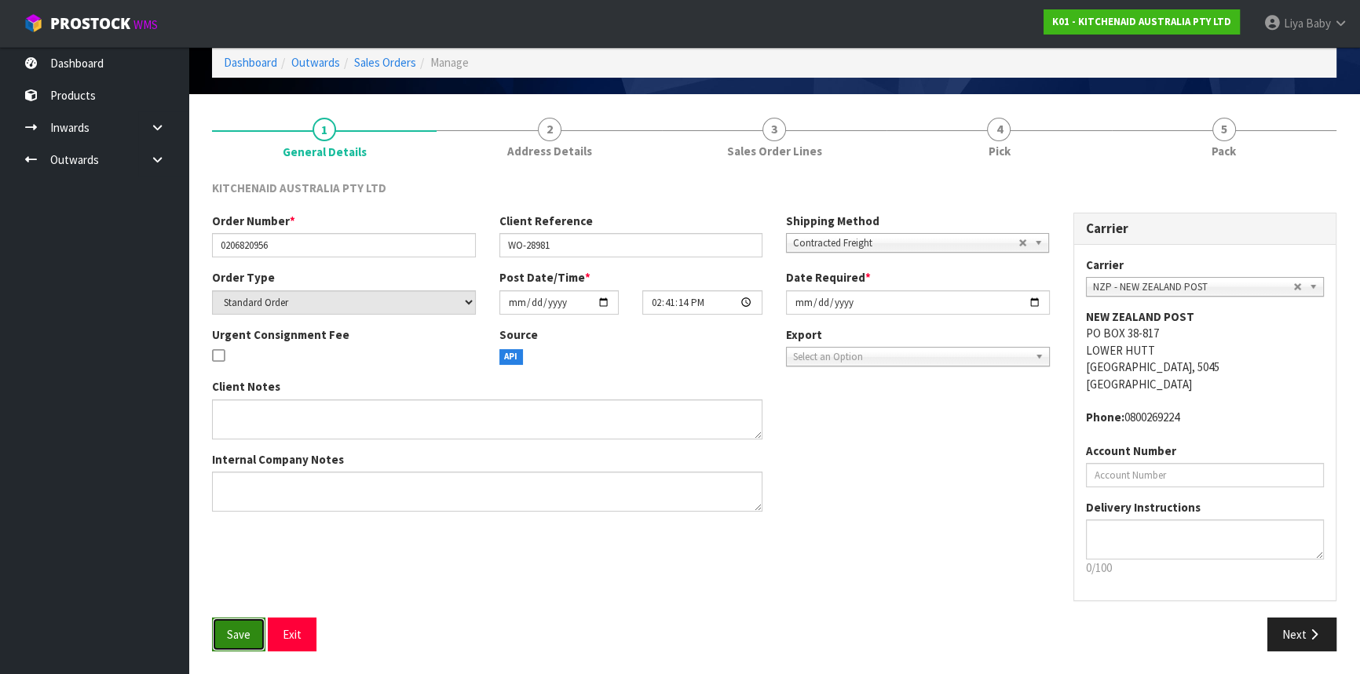
click at [250, 635] on span "Save" at bounding box center [239, 634] width 24 height 15
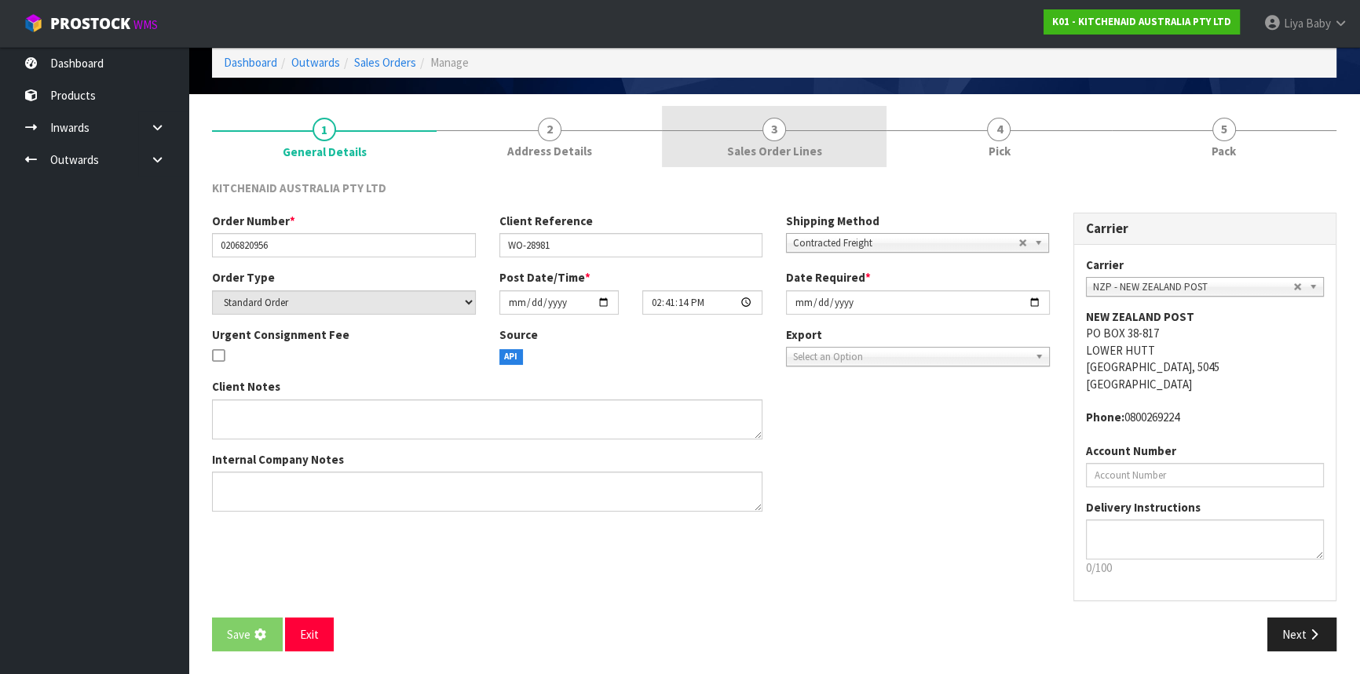
scroll to position [0, 0]
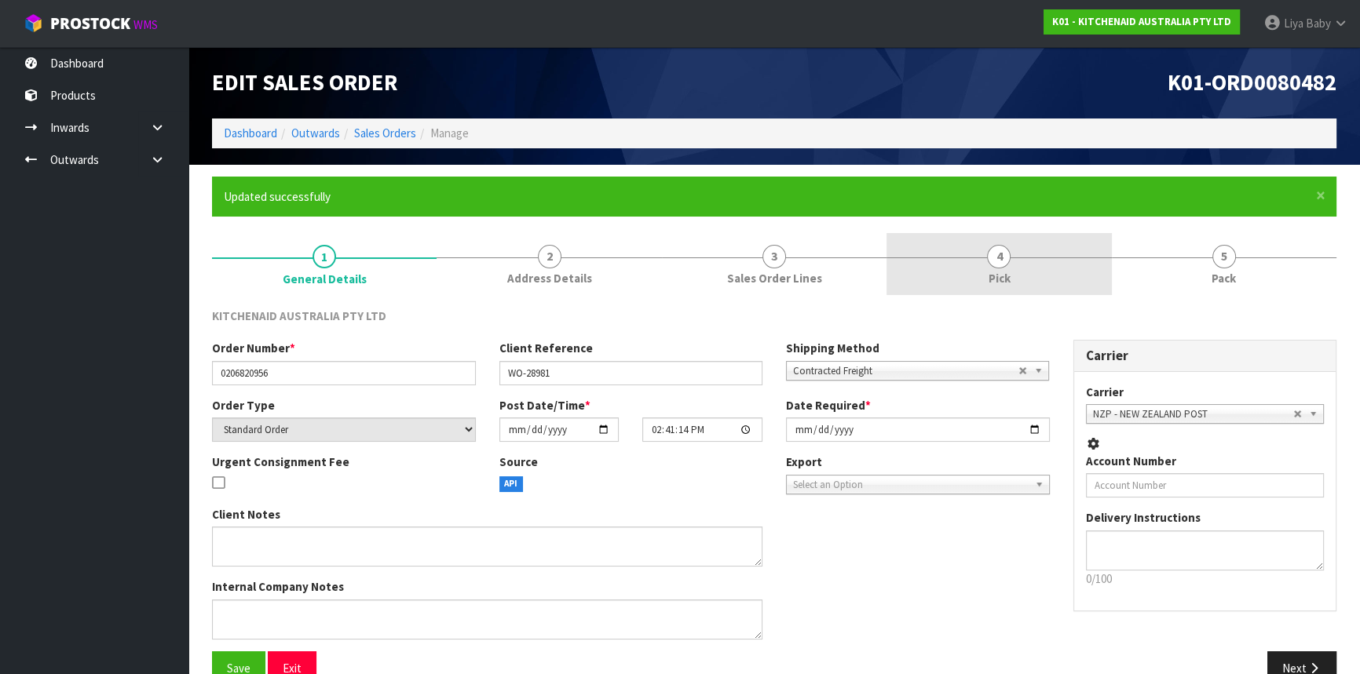
click at [963, 242] on link "4 Pick" at bounding box center [998, 264] width 225 height 62
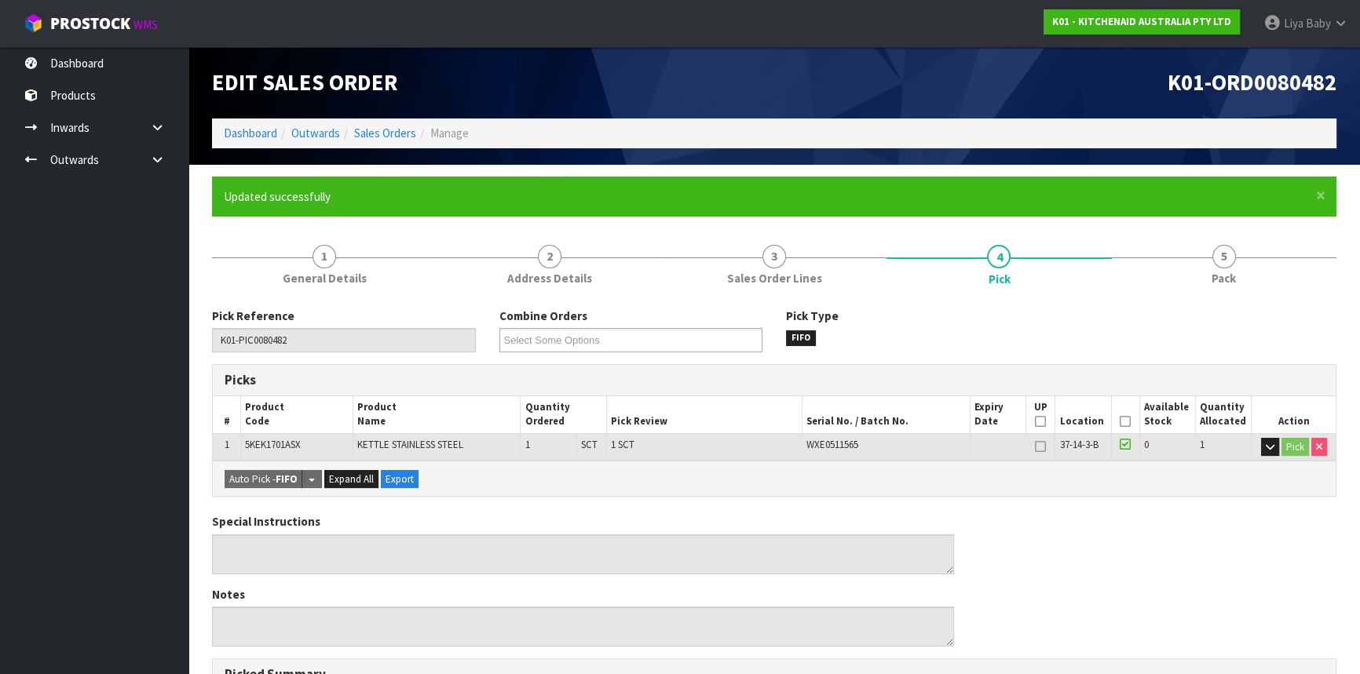
click at [1123, 428] on th "Picked" at bounding box center [1125, 415] width 28 height 37
click at [1123, 414] on th "Picked" at bounding box center [1125, 415] width 28 height 37
click at [1126, 422] on icon at bounding box center [1125, 422] width 11 height 1
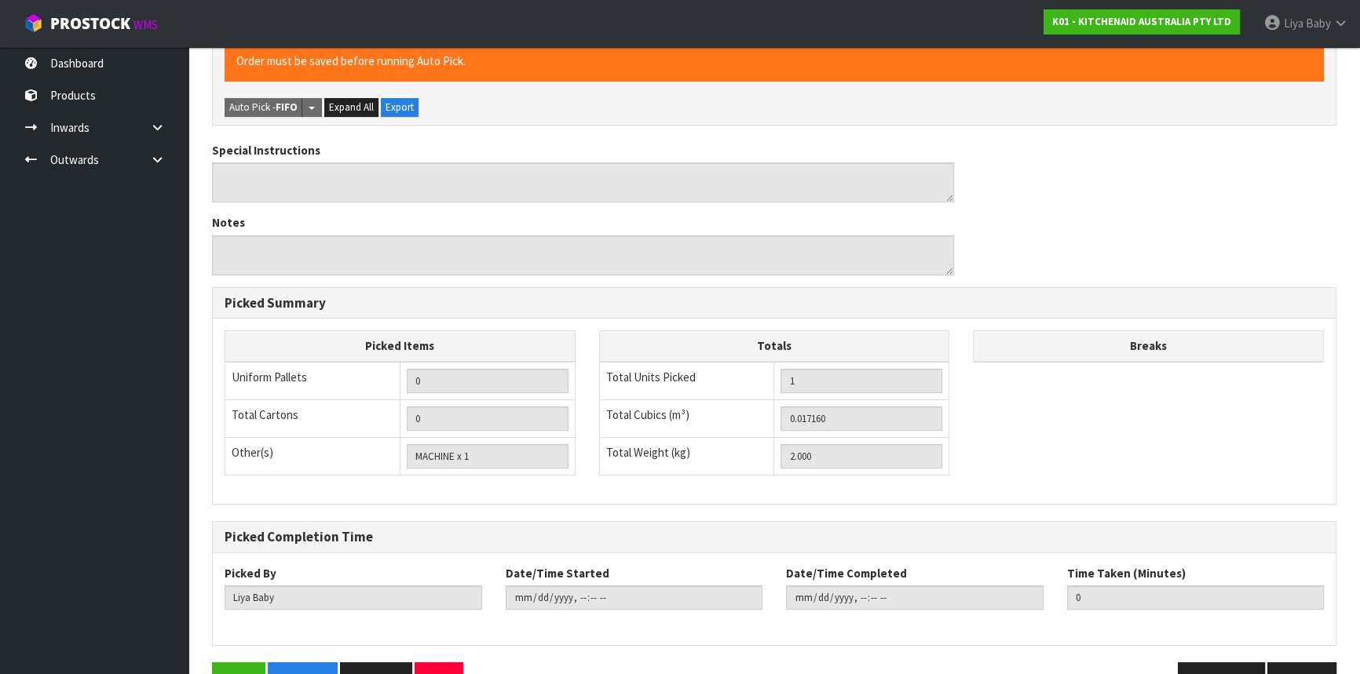
scroll to position [471, 0]
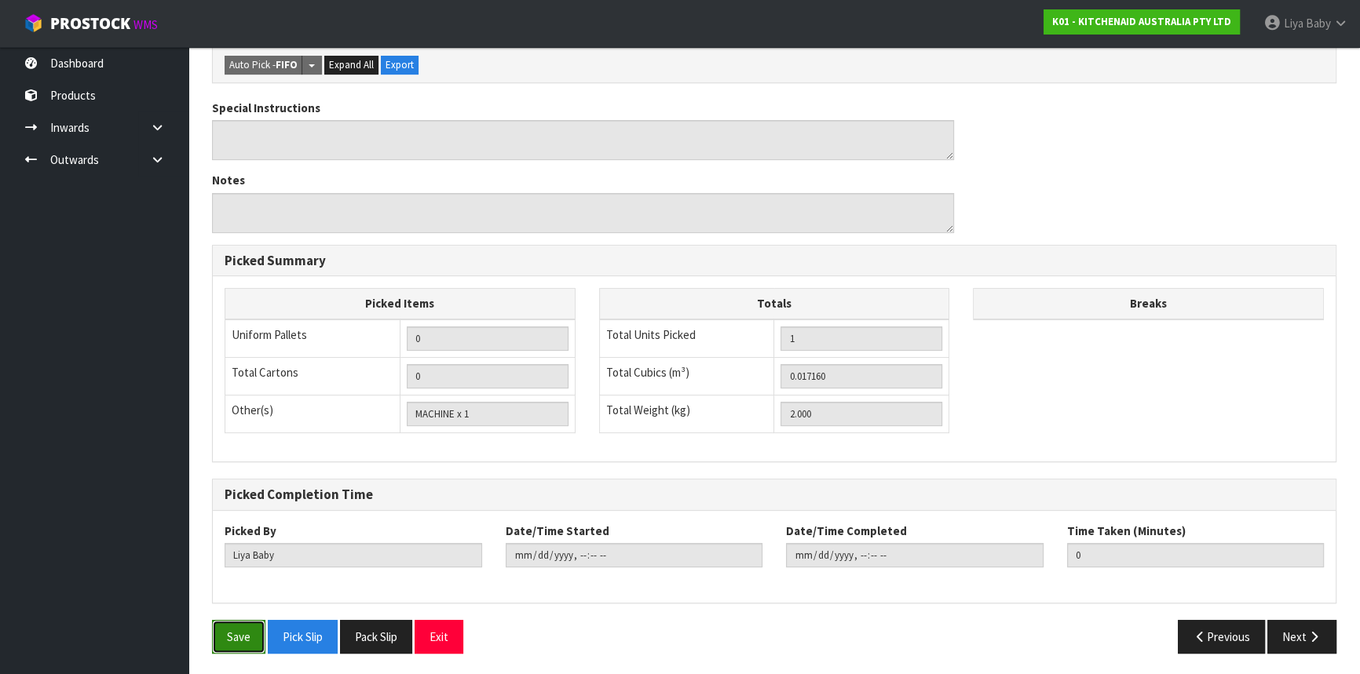
click at [246, 636] on button "Save" at bounding box center [238, 637] width 53 height 34
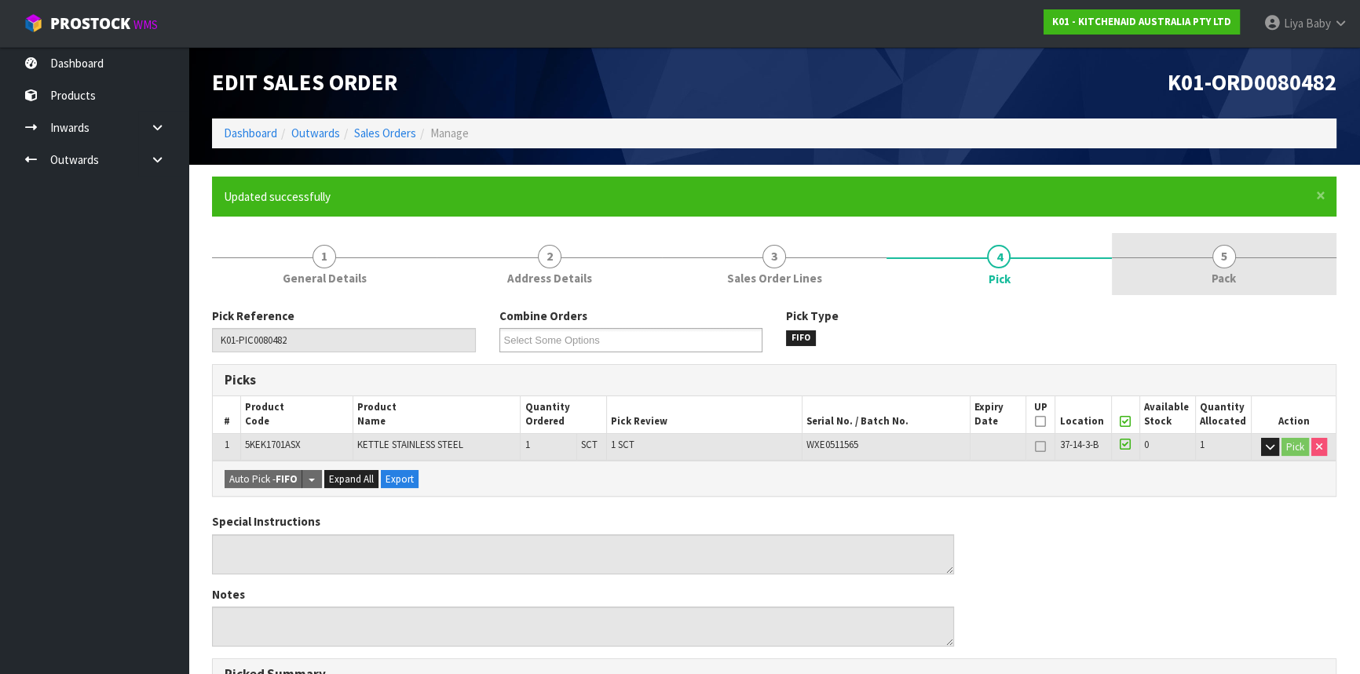
click at [1267, 294] on link "5 Pack" at bounding box center [1224, 264] width 225 height 62
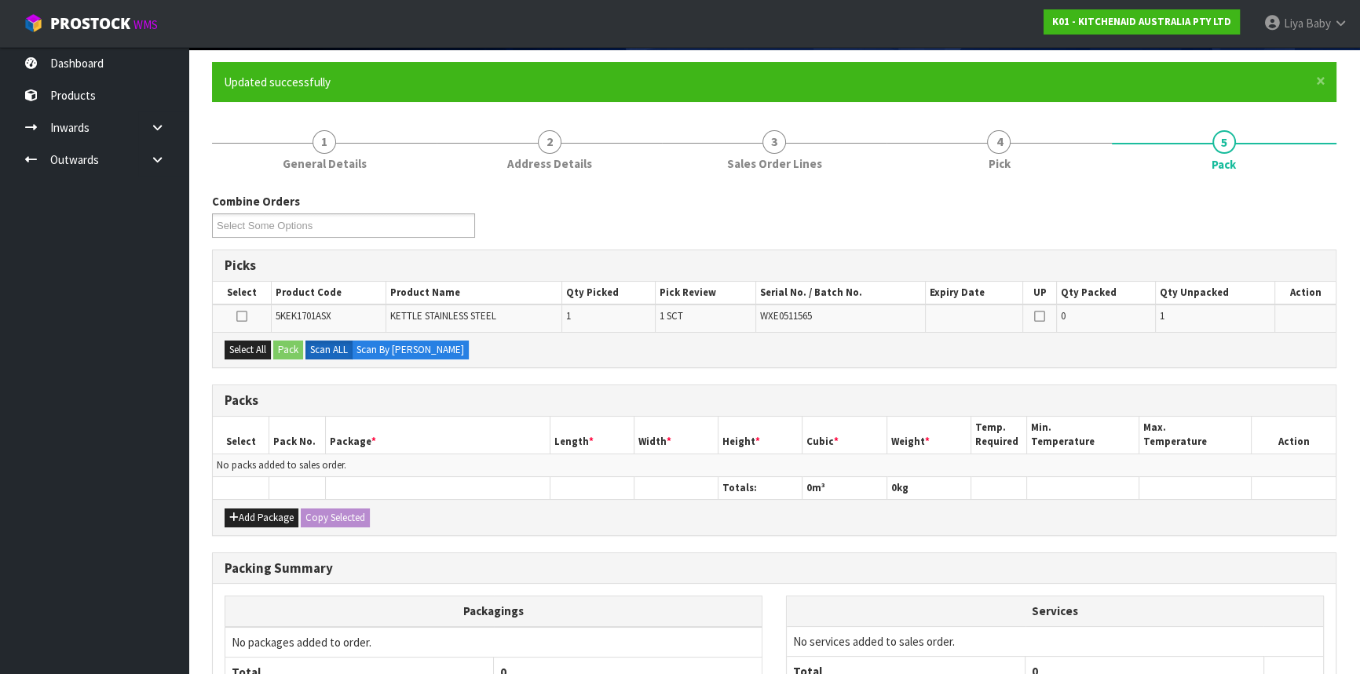
scroll to position [263, 0]
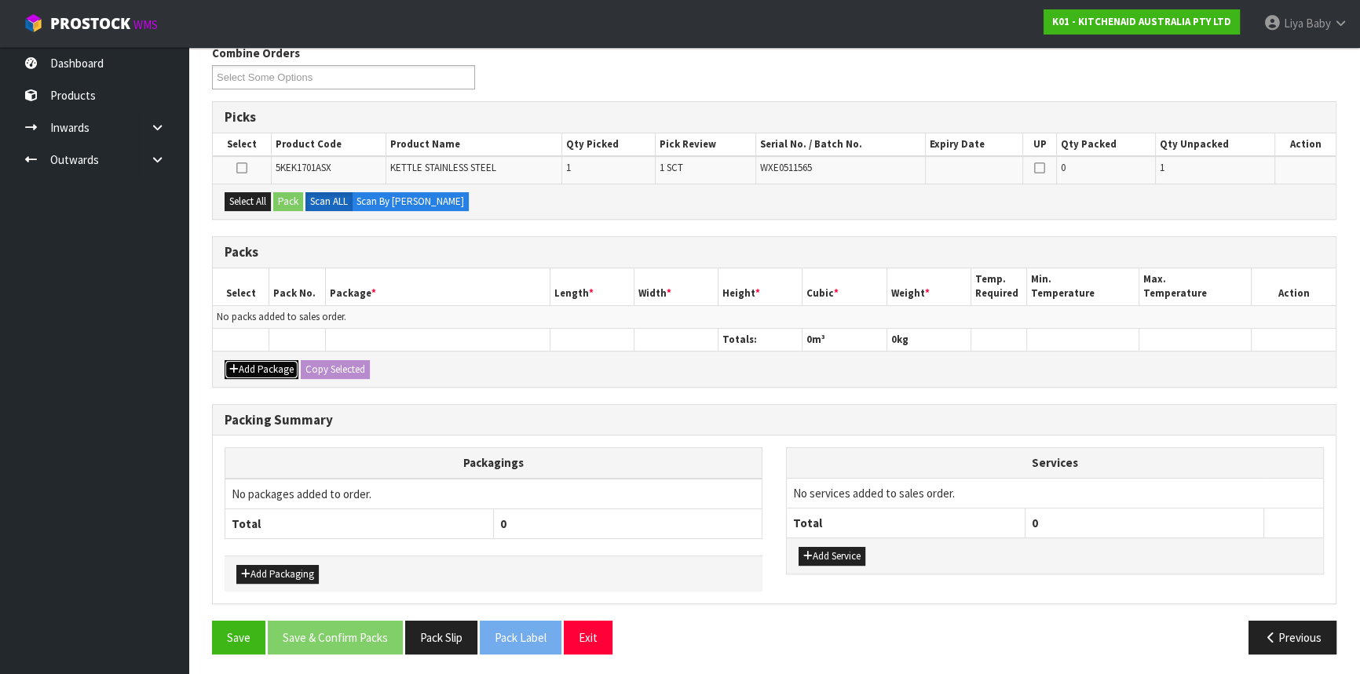
click at [261, 367] on button "Add Package" at bounding box center [262, 369] width 74 height 19
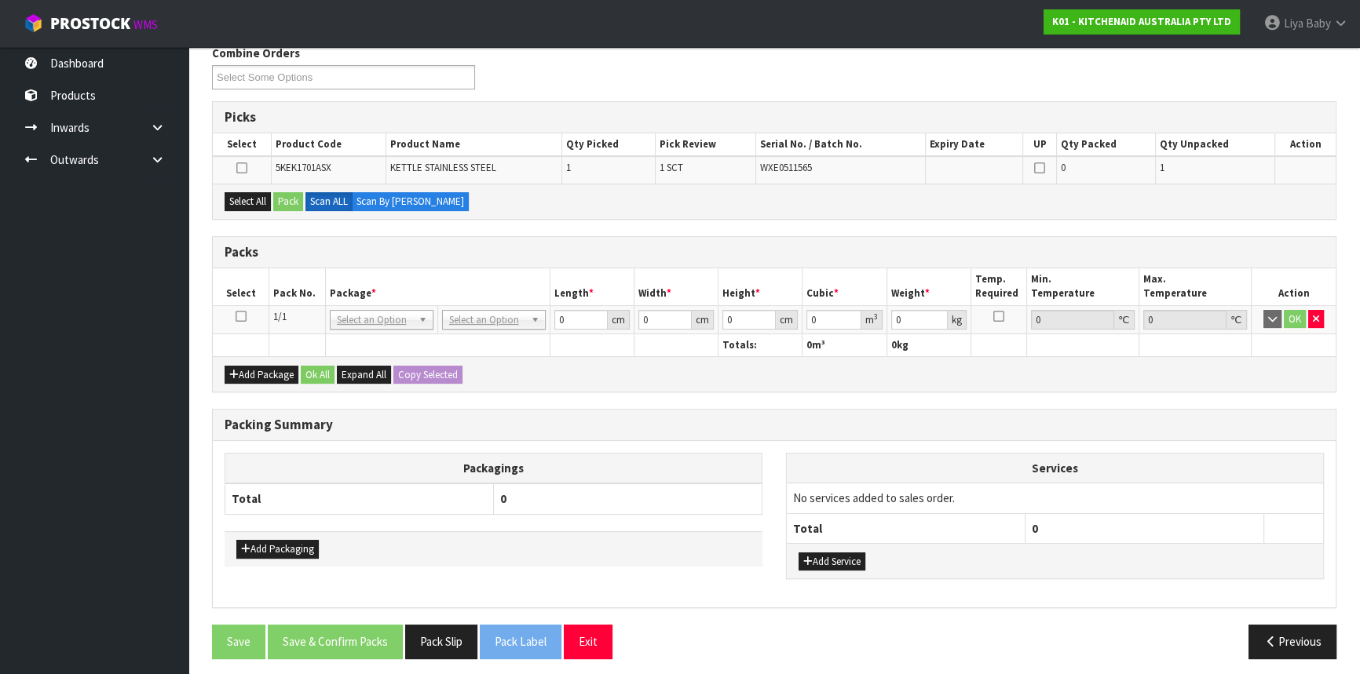
click at [239, 317] on icon at bounding box center [241, 316] width 11 height 1
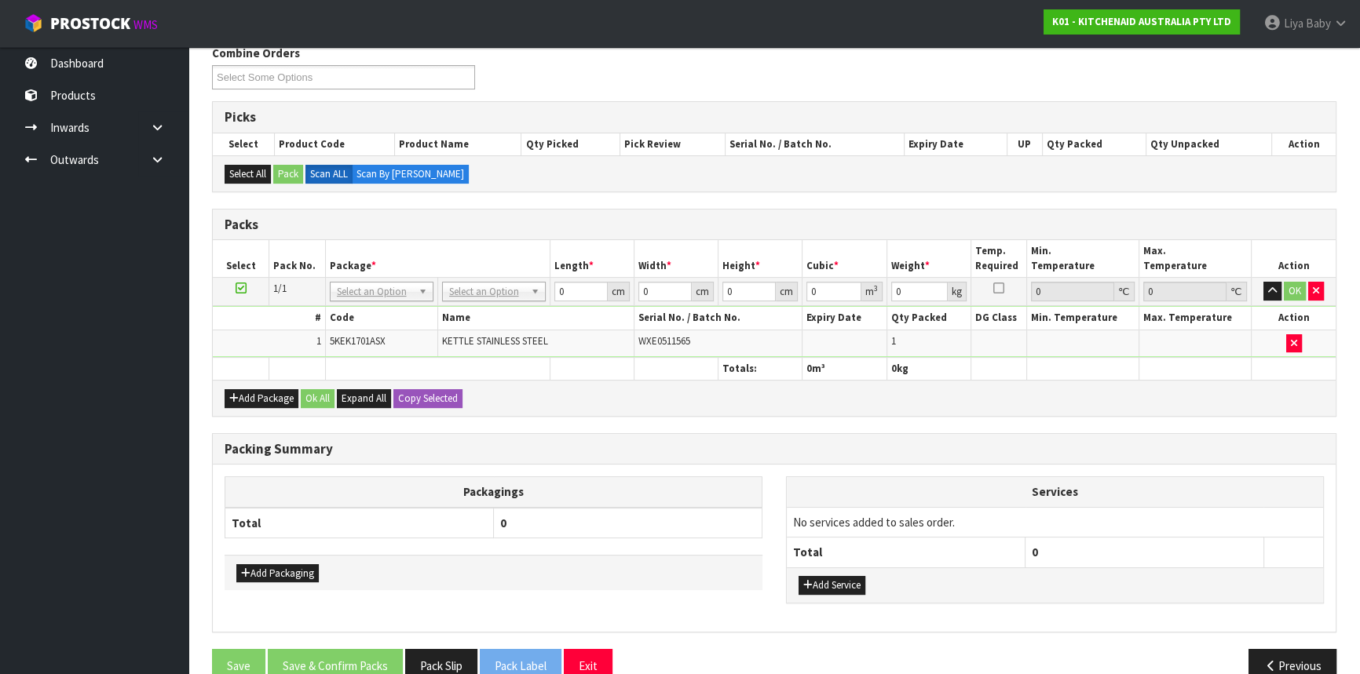
drag, startPoint x: 515, startPoint y: 275, endPoint x: 520, endPoint y: 293, distance: 18.7
click at [514, 276] on table "Select Pack No. Package * Length * Width * Height * Cubic * Weight * Temp. Requ…" at bounding box center [774, 310] width 1123 height 140
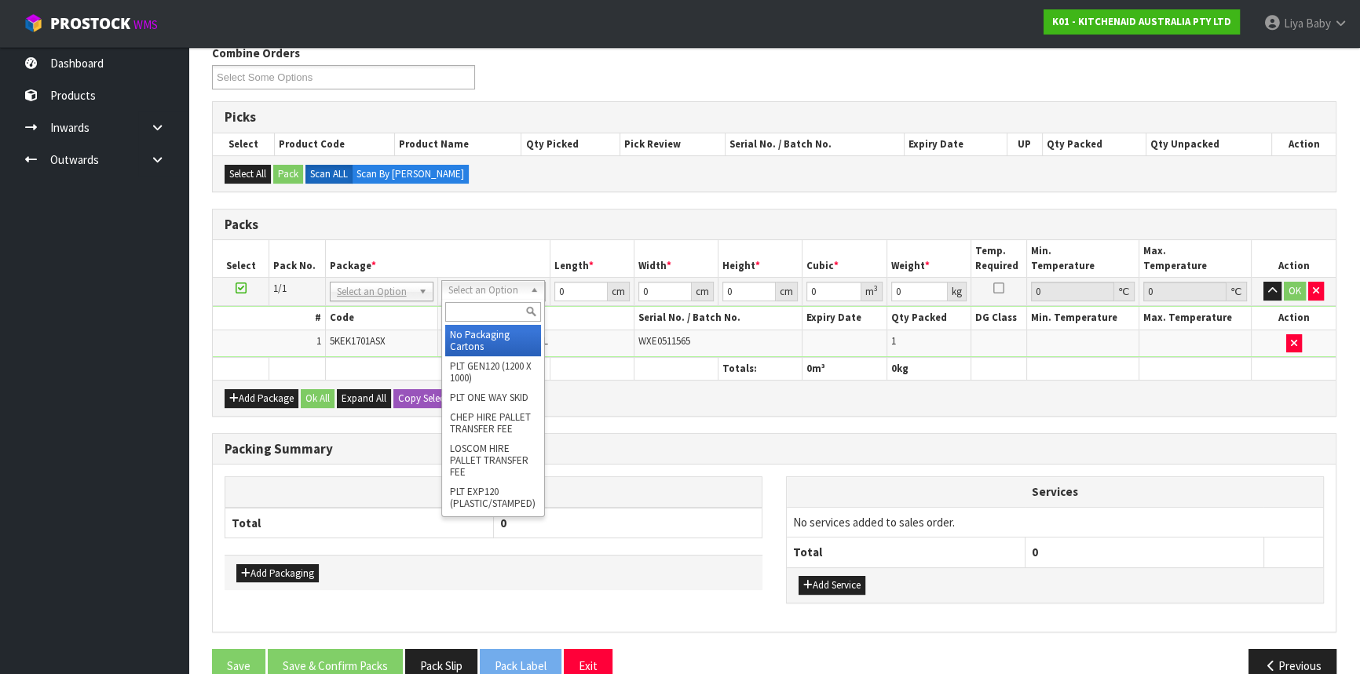
click at [513, 314] on input "text" at bounding box center [493, 312] width 96 height 20
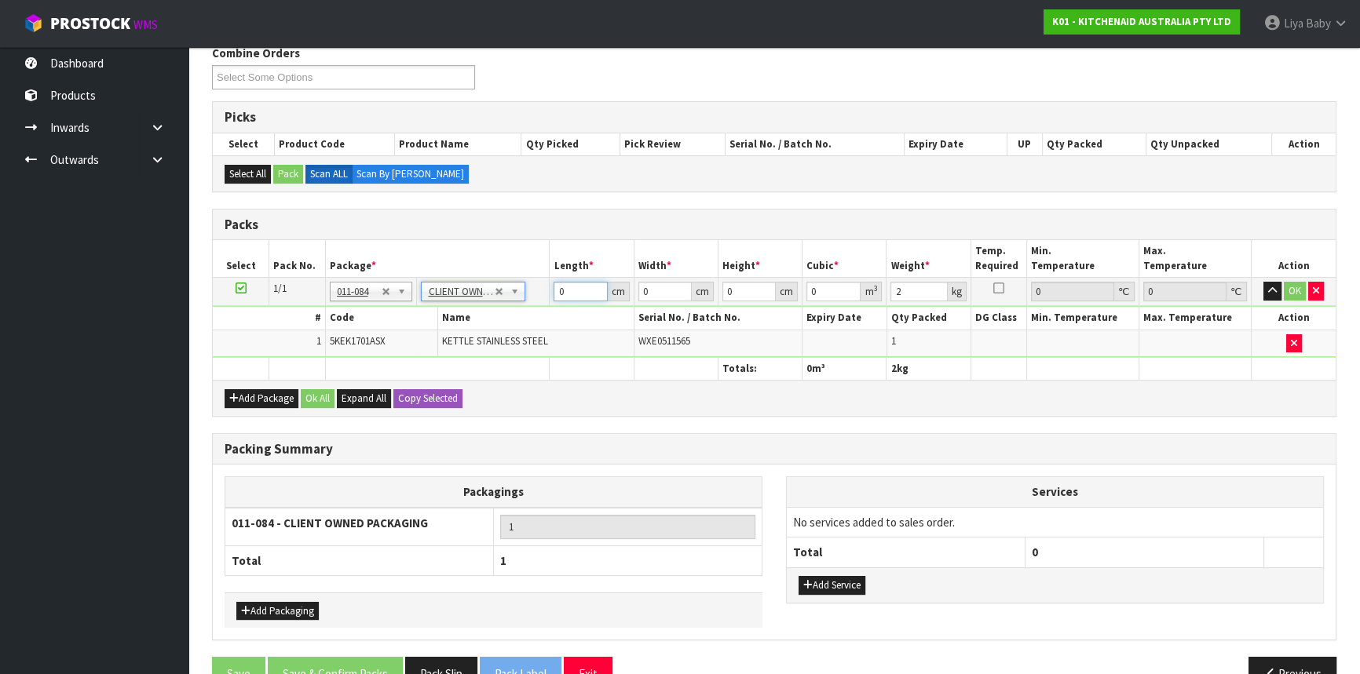
click at [581, 287] on input "0" at bounding box center [580, 292] width 53 height 20
click at [764, 287] on input "0.001" at bounding box center [748, 292] width 53 height 20
click at [328, 393] on button "Ok All" at bounding box center [318, 398] width 34 height 19
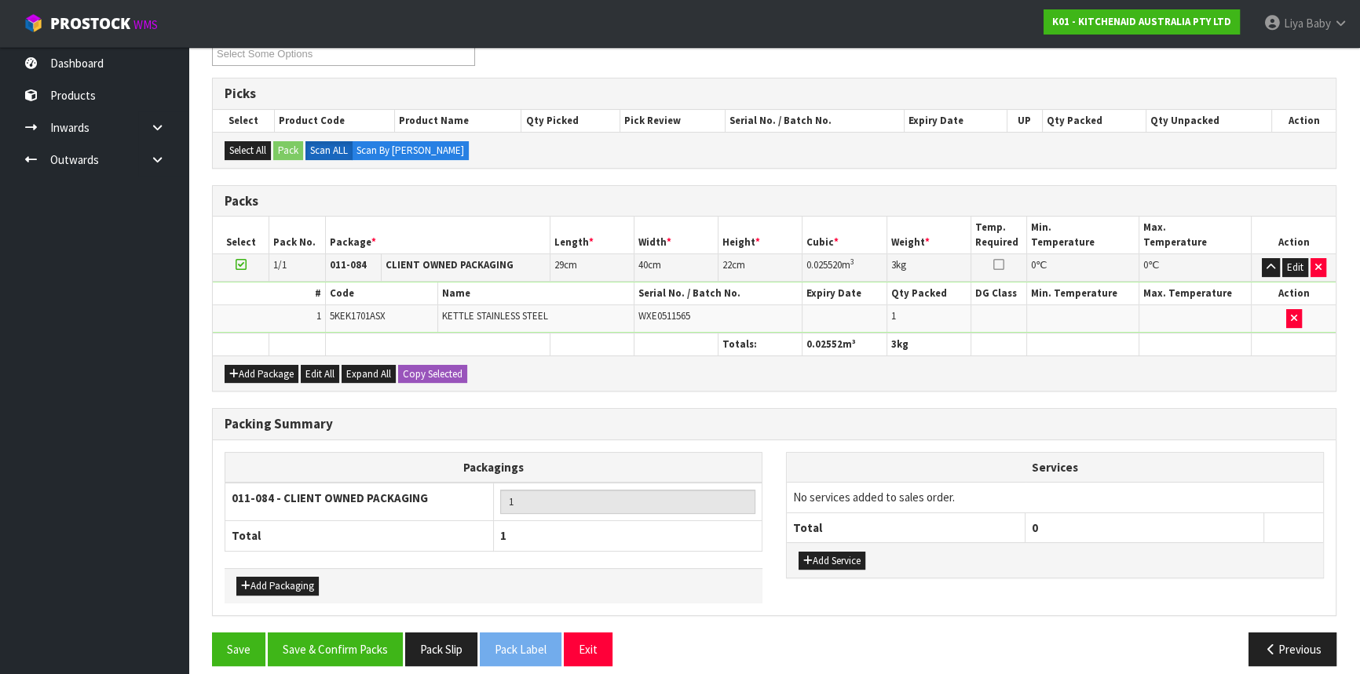
scroll to position [298, 0]
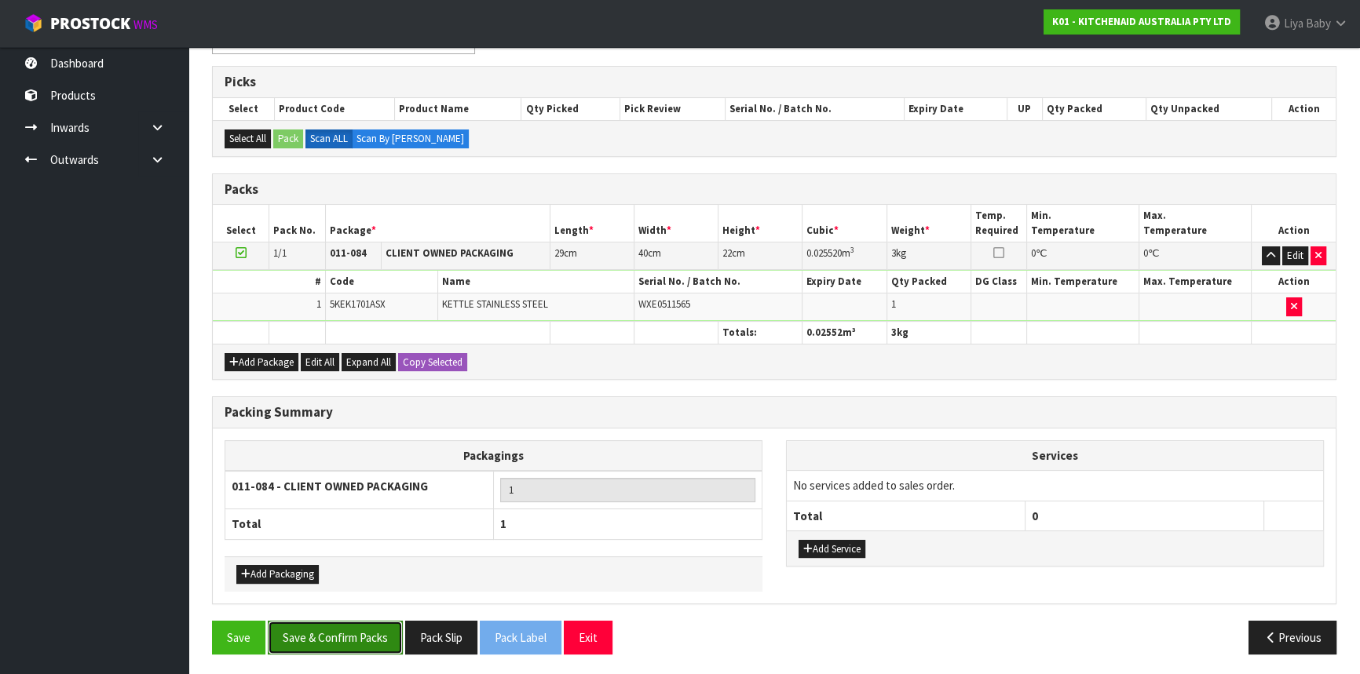
click at [366, 632] on button "Save & Confirm Packs" at bounding box center [335, 638] width 135 height 34
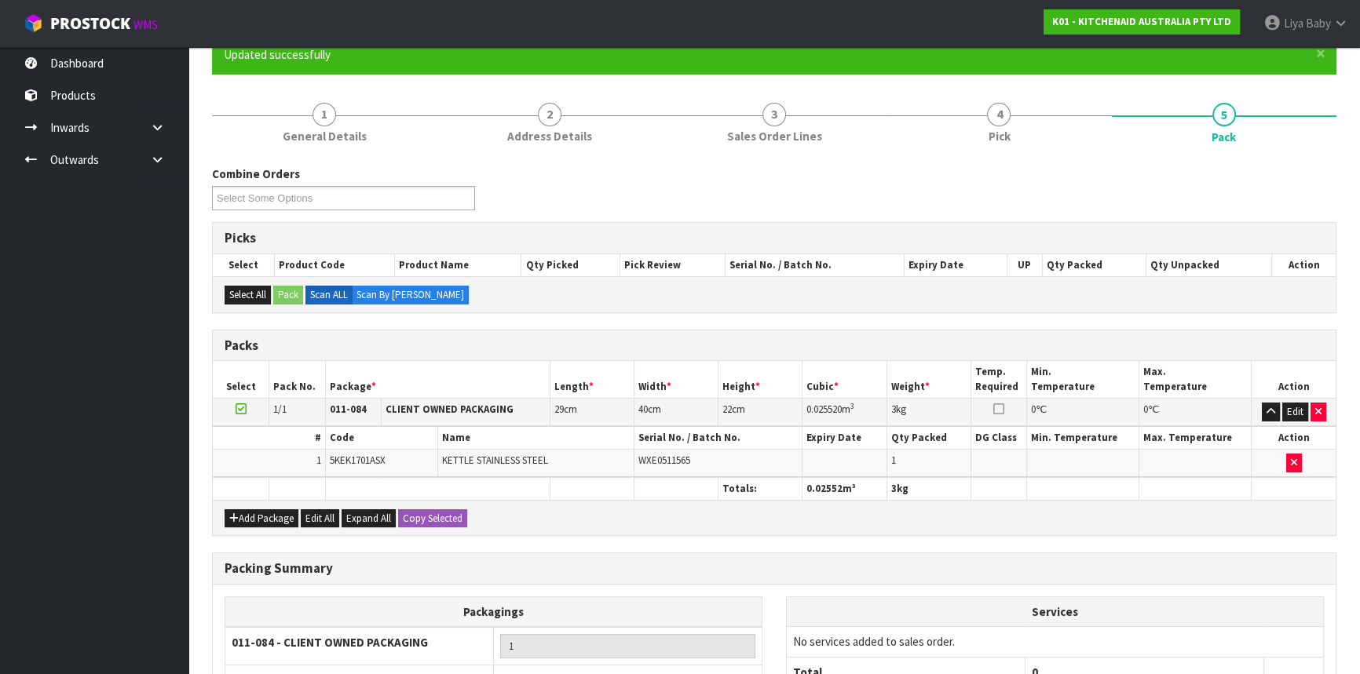
scroll to position [212, 0]
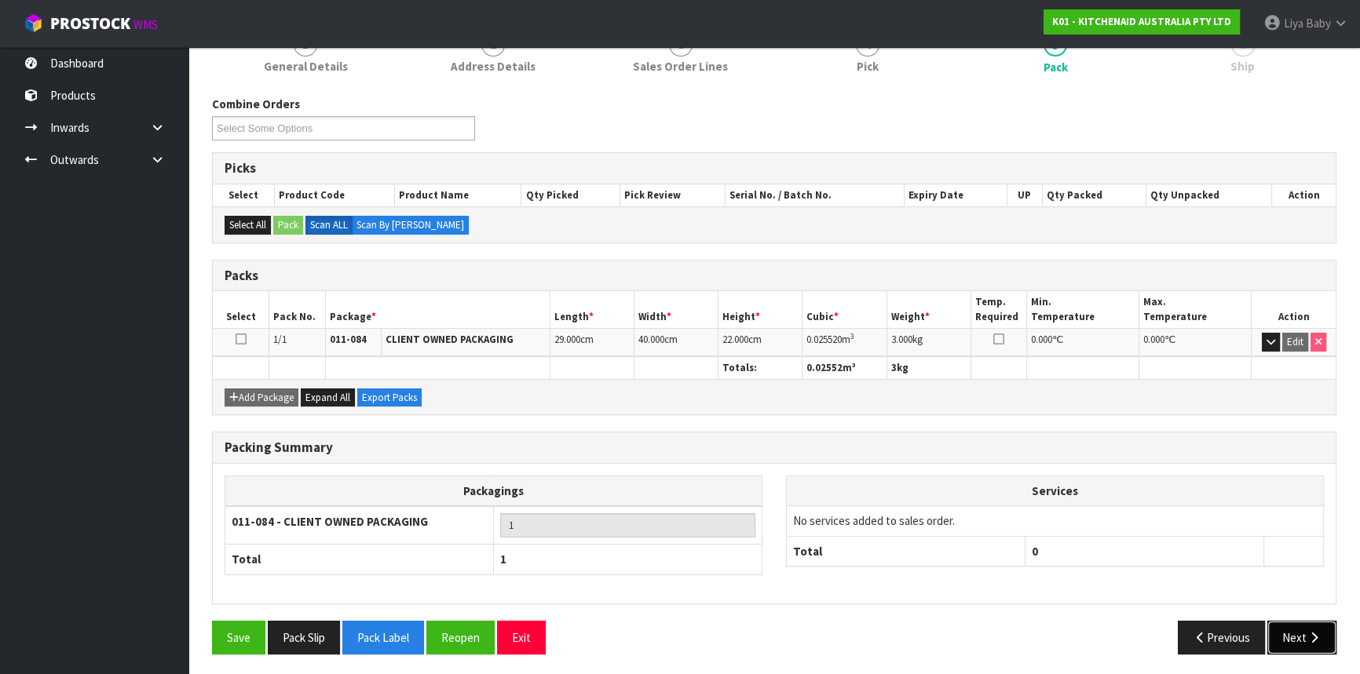
click at [1318, 636] on icon "button" at bounding box center [1314, 638] width 15 height 12
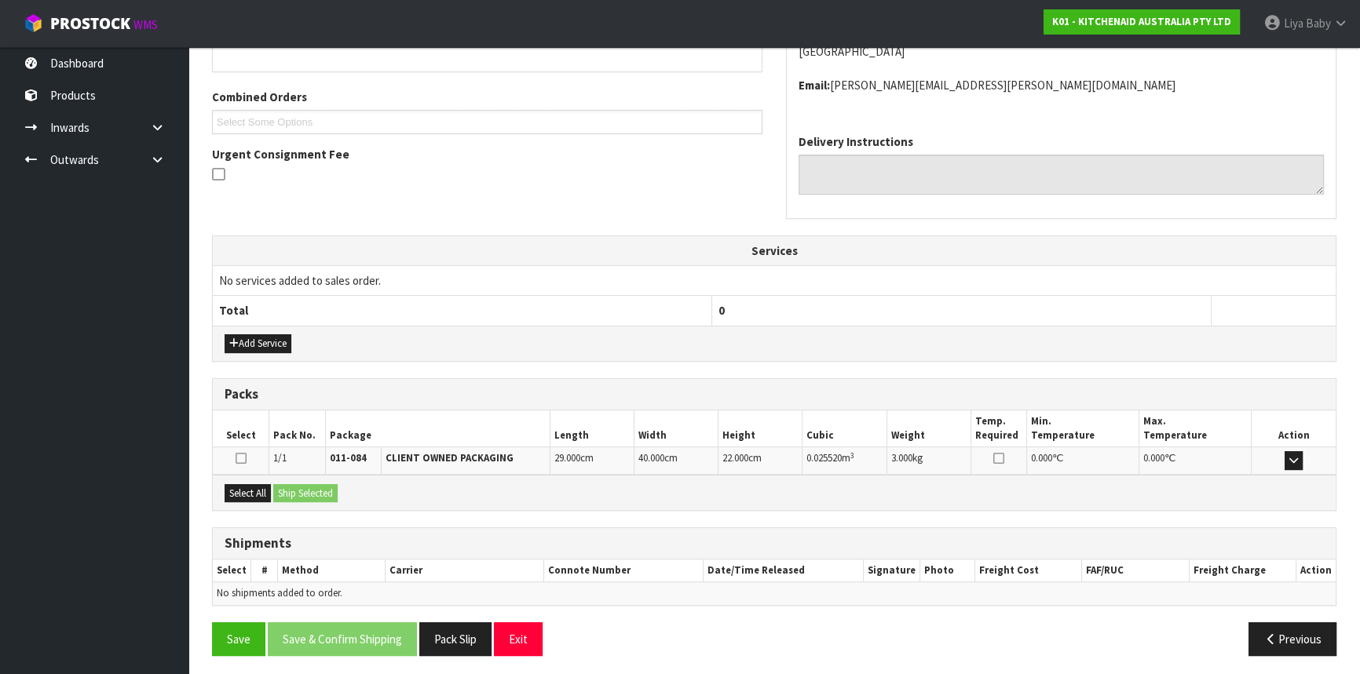
scroll to position [377, 0]
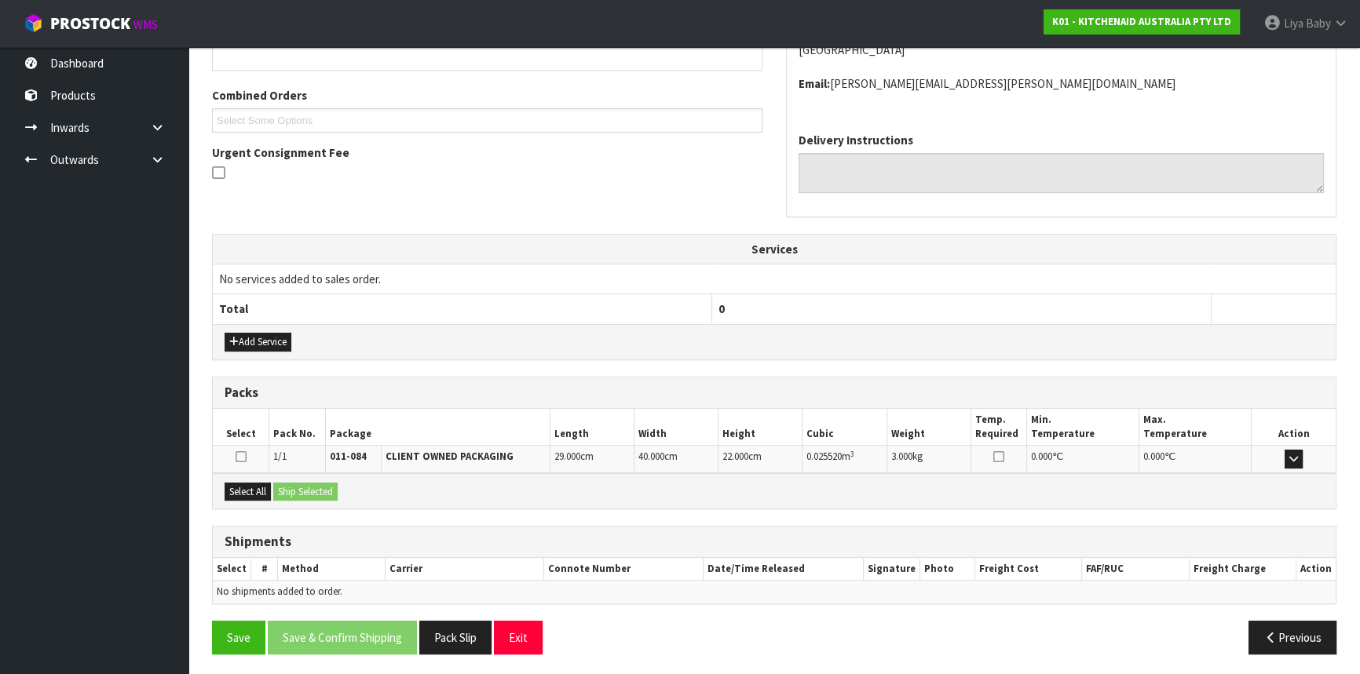
click at [253, 499] on div "Select All Ship Selected" at bounding box center [774, 490] width 1123 height 35
click at [264, 487] on button "Select All" at bounding box center [248, 492] width 46 height 19
click at [332, 486] on button "Ship Selected" at bounding box center [305, 492] width 64 height 19
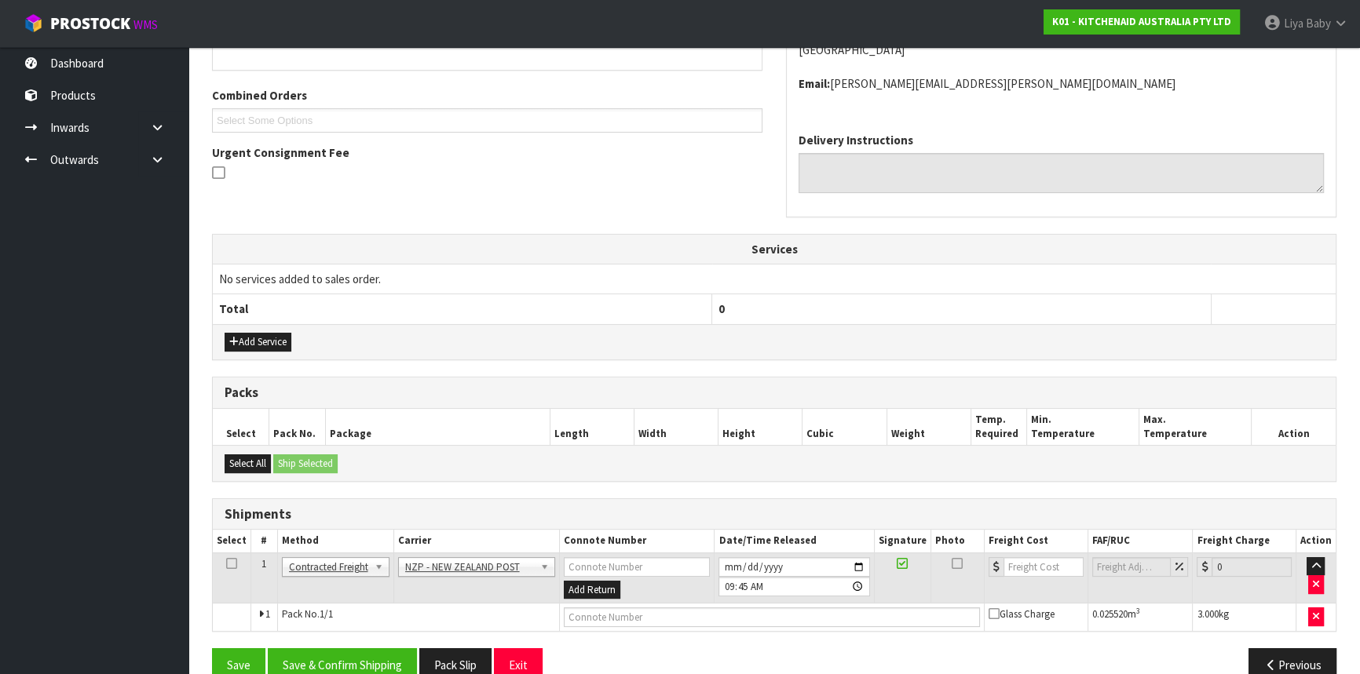
click at [231, 564] on icon at bounding box center [231, 564] width 11 height 1
click at [346, 664] on button "Save & Confirm Shipping" at bounding box center [342, 666] width 149 height 34
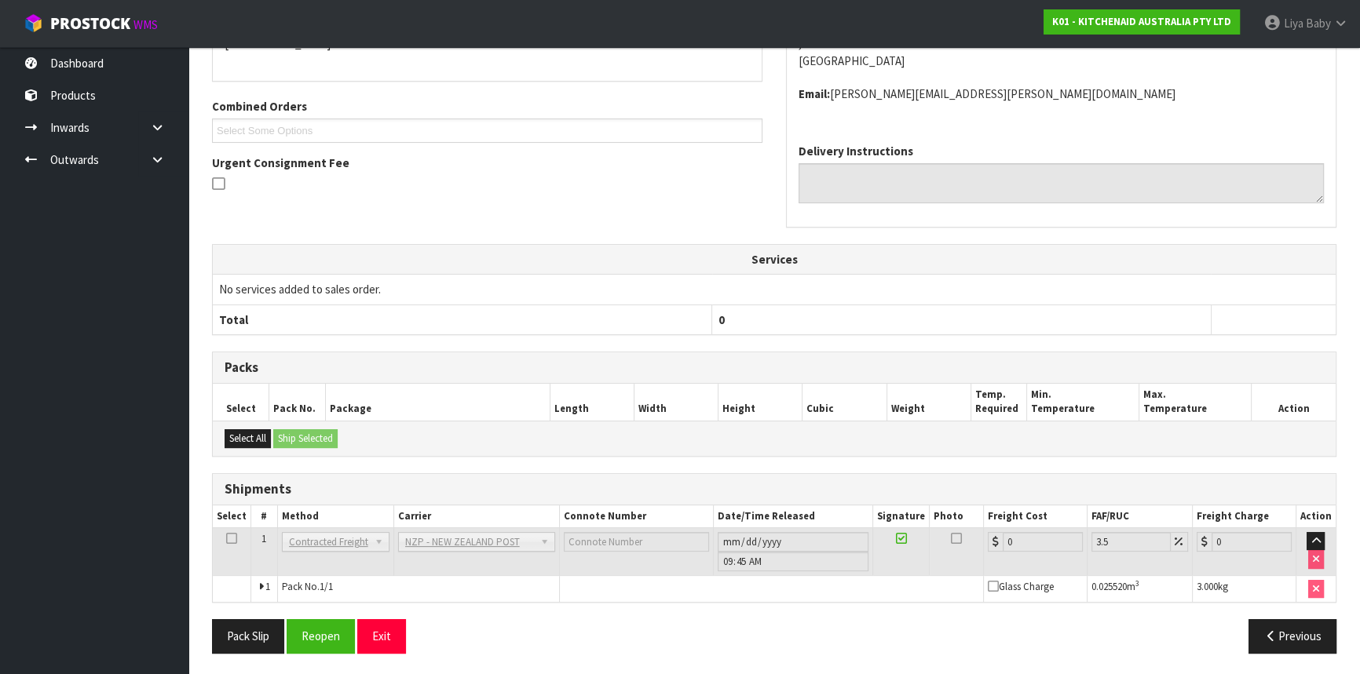
scroll to position [384, 0]
click at [298, 640] on button "Reopen" at bounding box center [321, 636] width 68 height 34
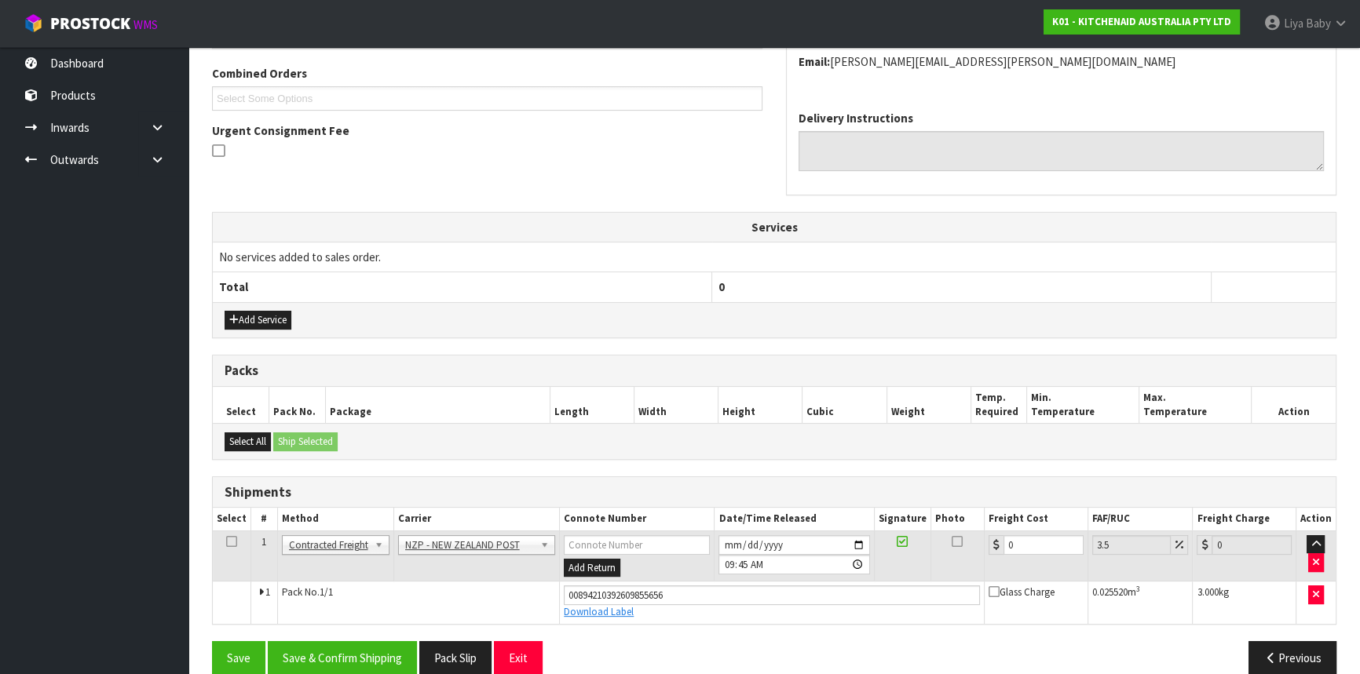
scroll to position [420, 0]
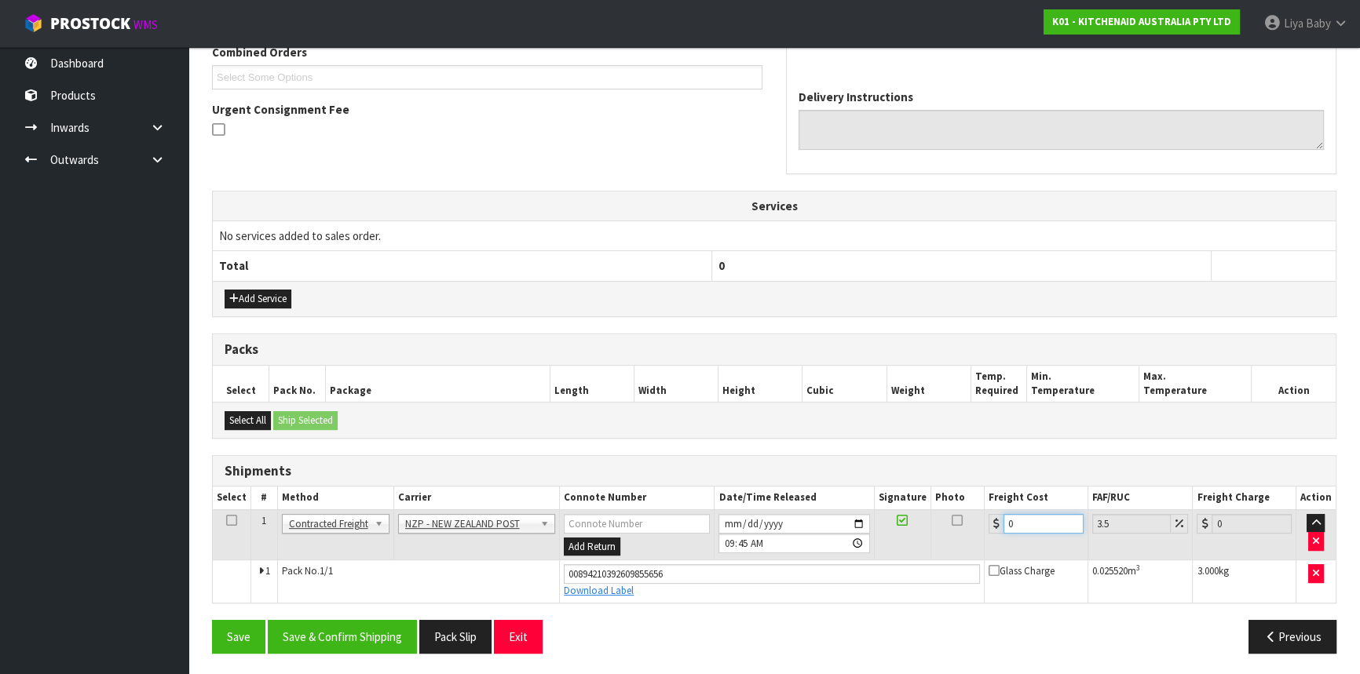
click at [1049, 524] on input "0" at bounding box center [1043, 524] width 80 height 20
click at [229, 521] on icon at bounding box center [231, 521] width 11 height 1
click at [354, 635] on button "Save & Confirm Shipping" at bounding box center [342, 637] width 149 height 34
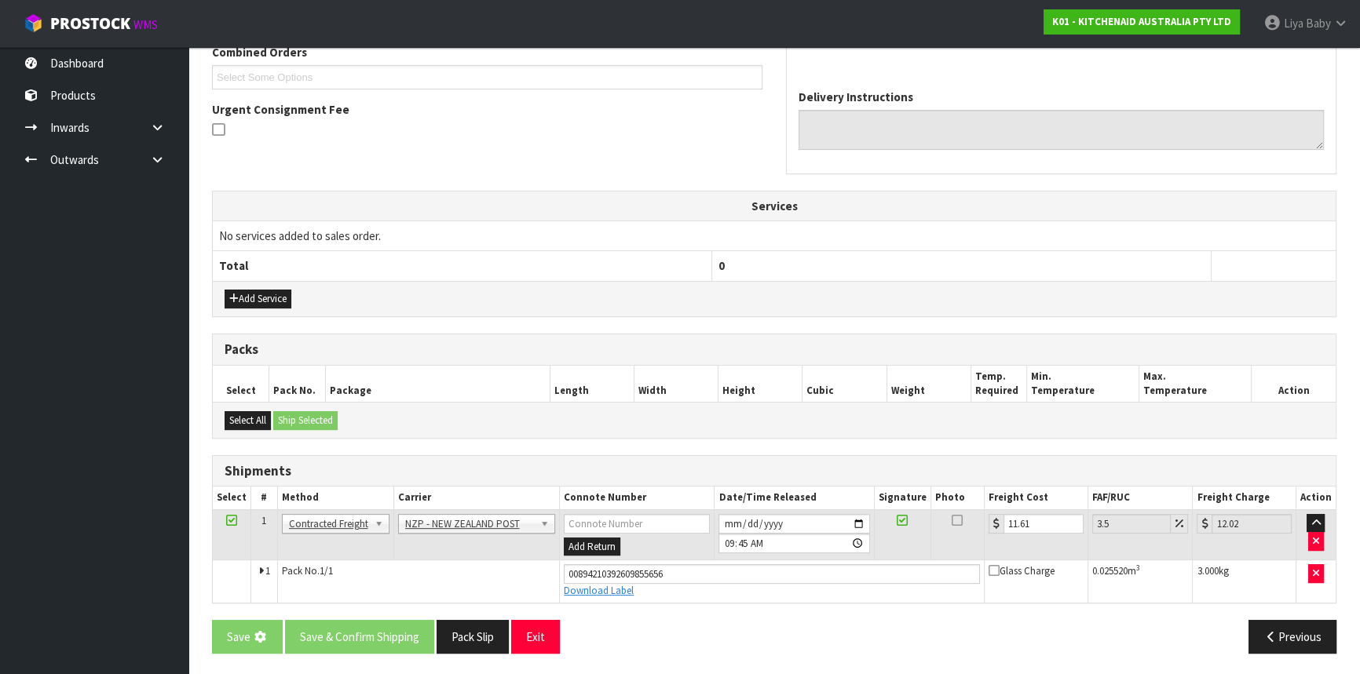
scroll to position [0, 0]
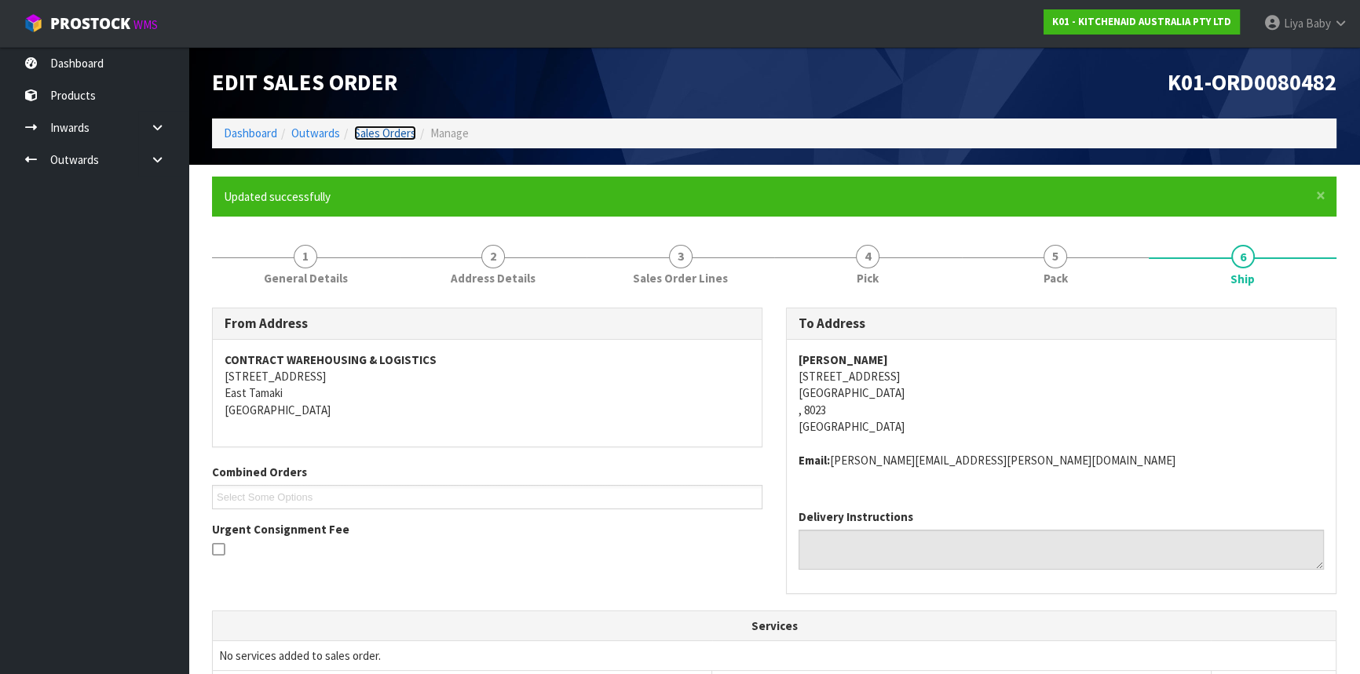
click at [394, 140] on link "Sales Orders" at bounding box center [385, 133] width 62 height 15
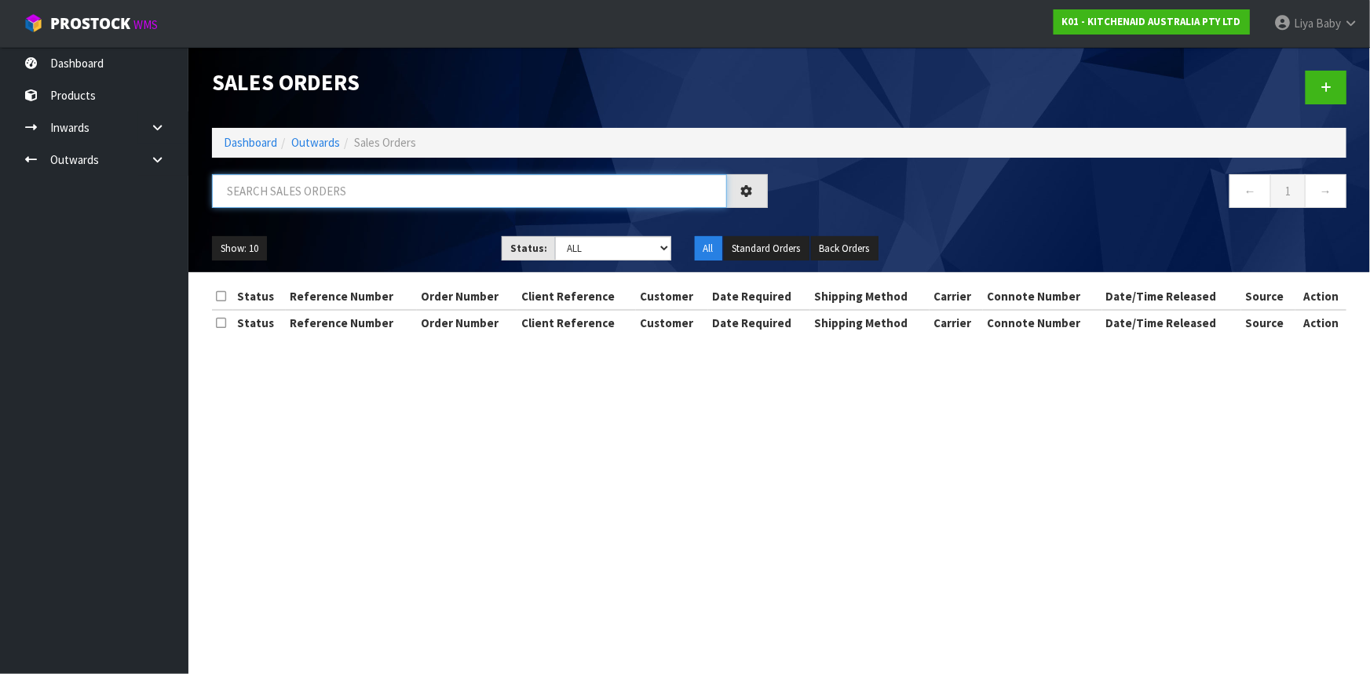
click at [385, 174] on input "text" at bounding box center [469, 191] width 515 height 34
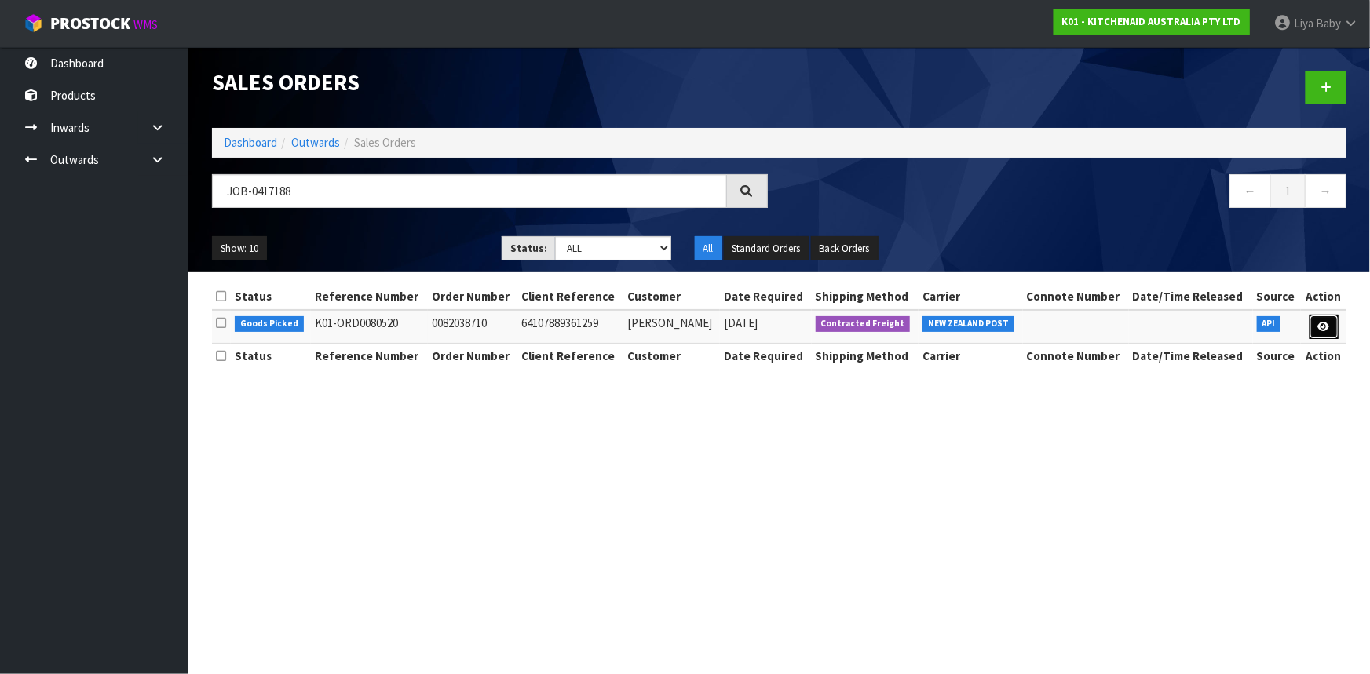
click at [1321, 333] on link at bounding box center [1324, 327] width 29 height 25
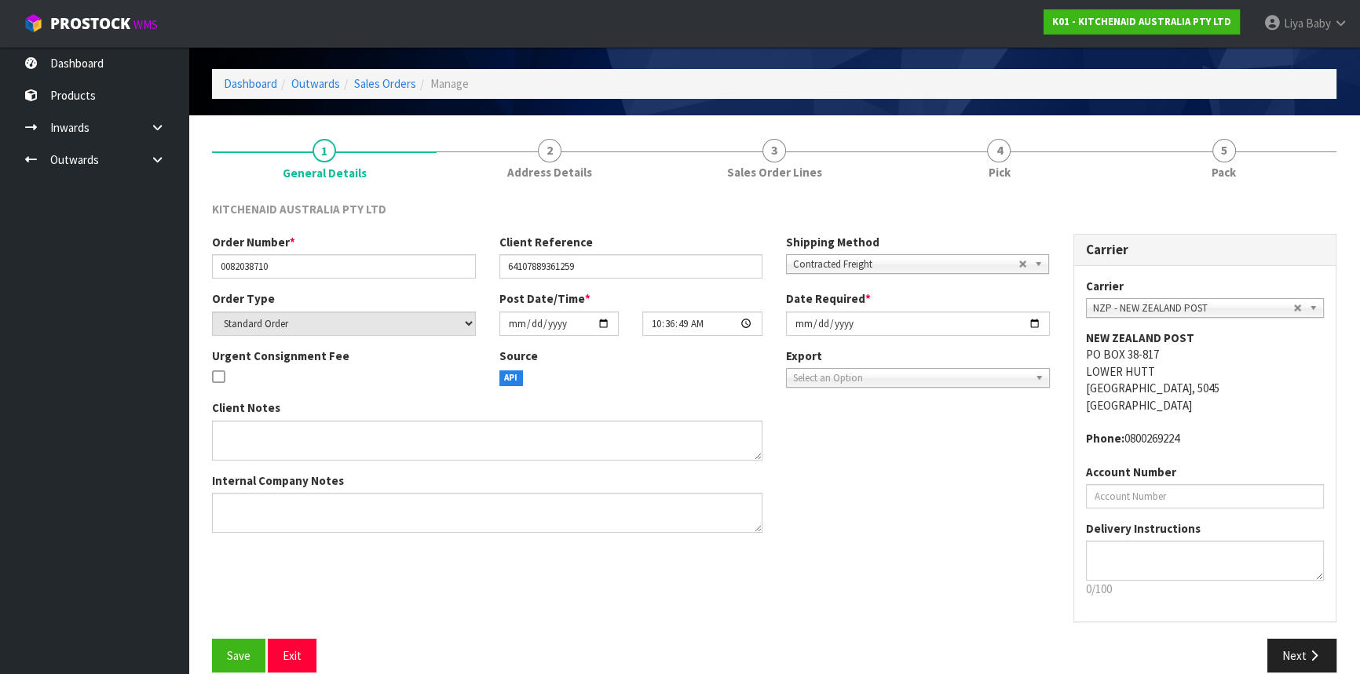
scroll to position [71, 0]
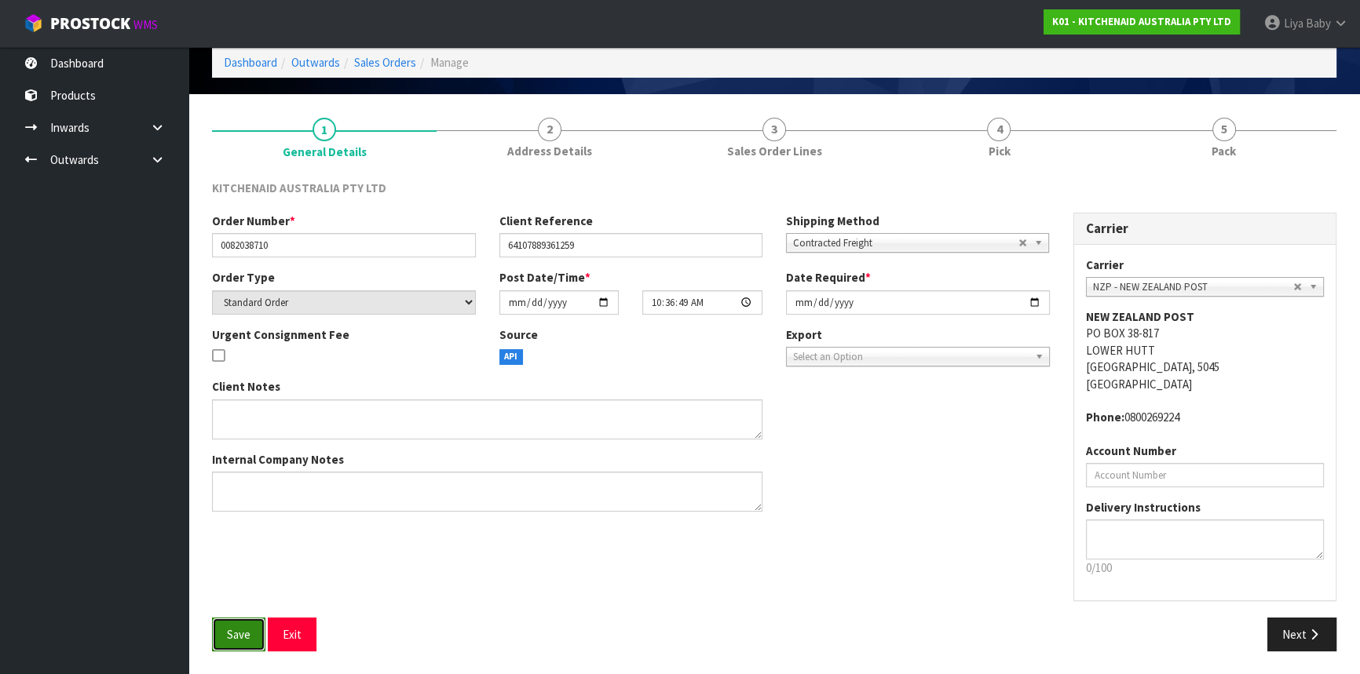
click at [228, 636] on span "Save" at bounding box center [239, 634] width 24 height 15
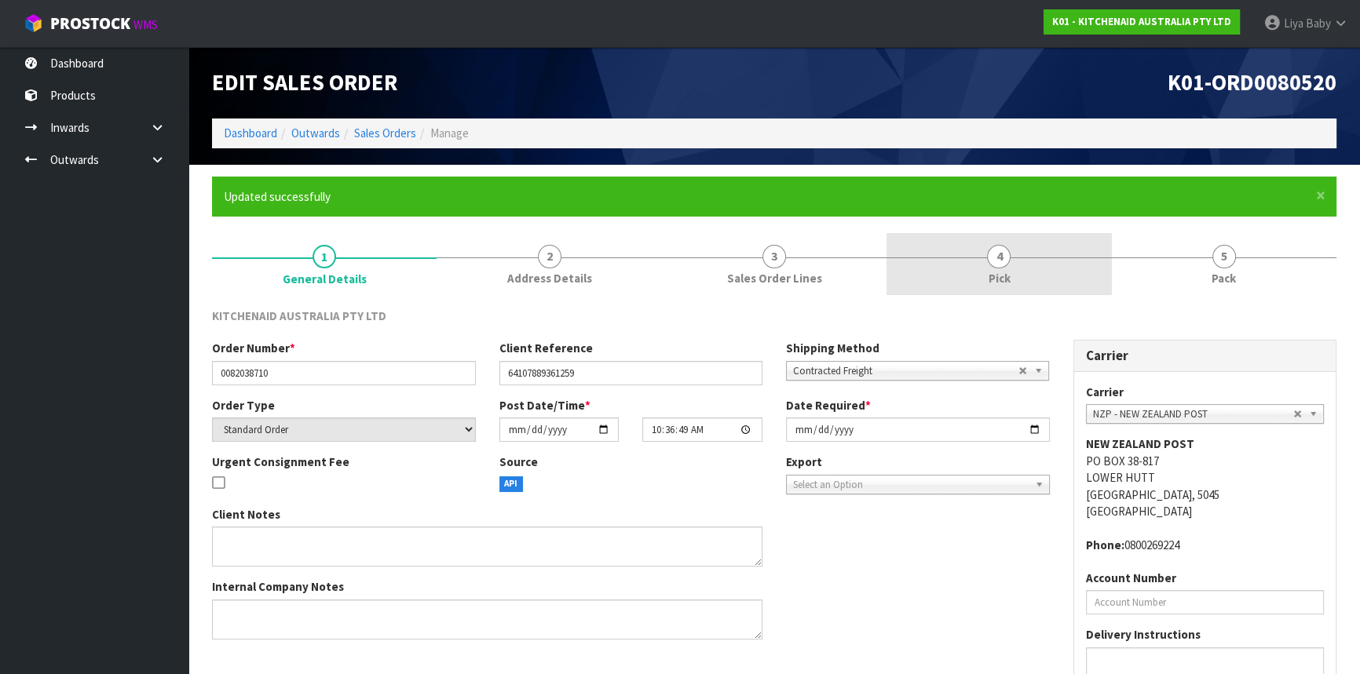
click at [1023, 272] on link "4 Pick" at bounding box center [998, 264] width 225 height 62
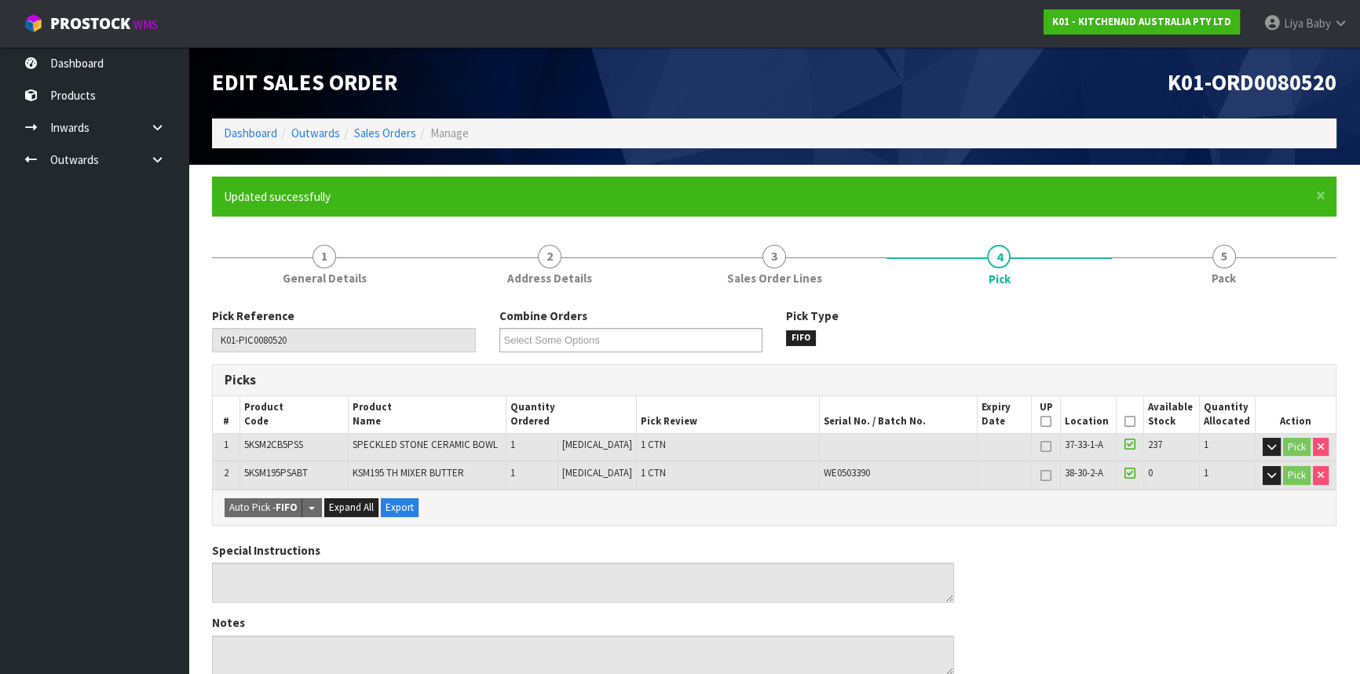
click at [1126, 422] on icon at bounding box center [1129, 422] width 11 height 1
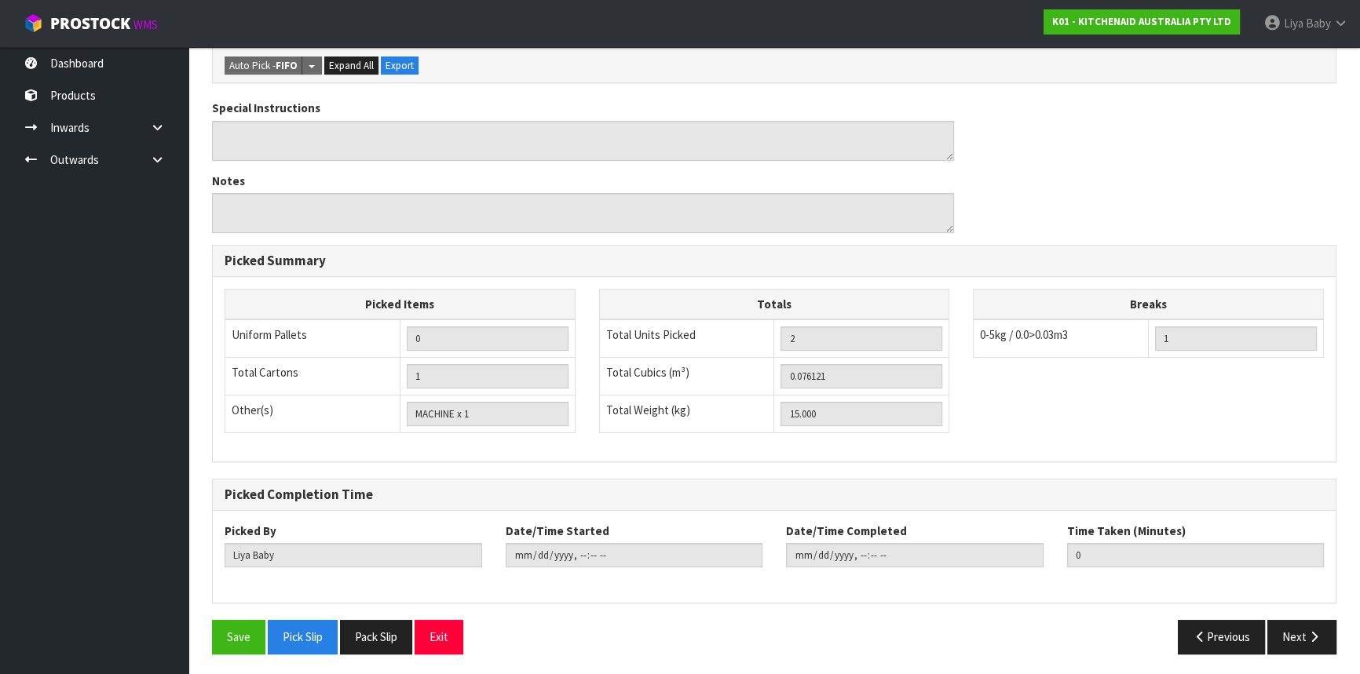
scroll to position [500, 0]
click at [257, 633] on button "Save" at bounding box center [238, 637] width 53 height 34
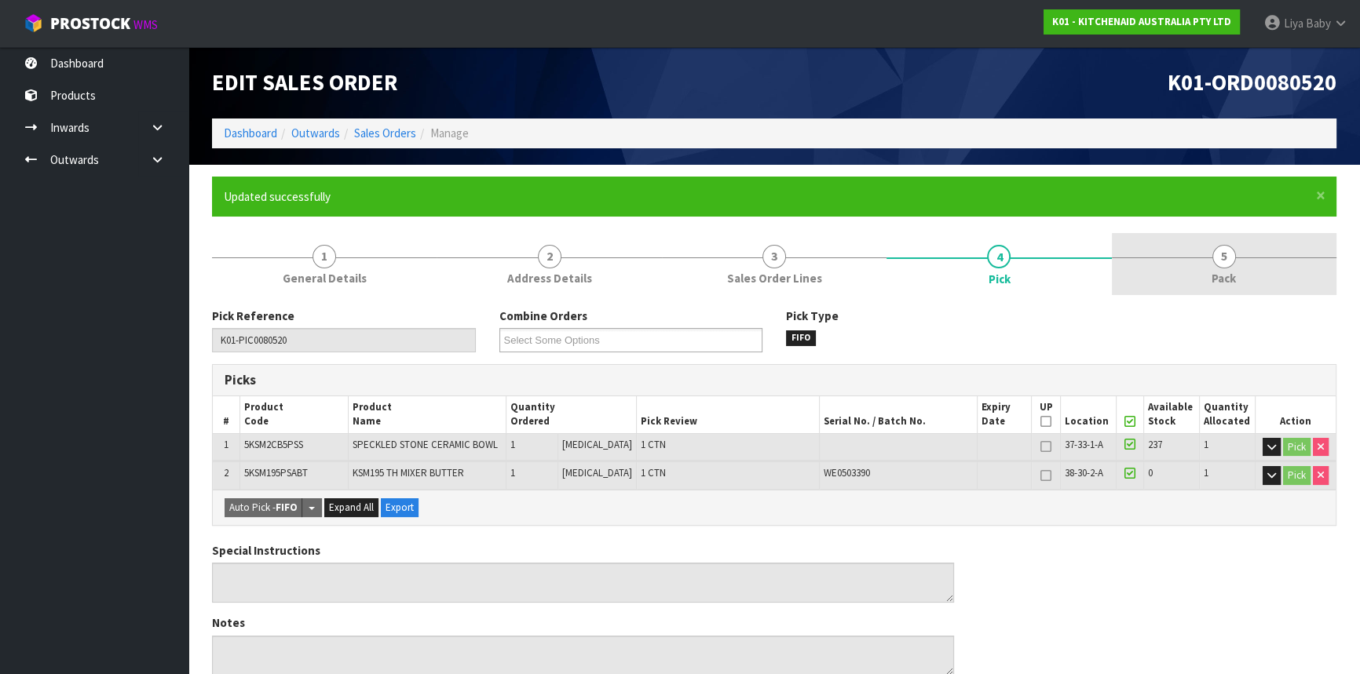
click at [1236, 263] on link "5 Pack" at bounding box center [1224, 264] width 225 height 62
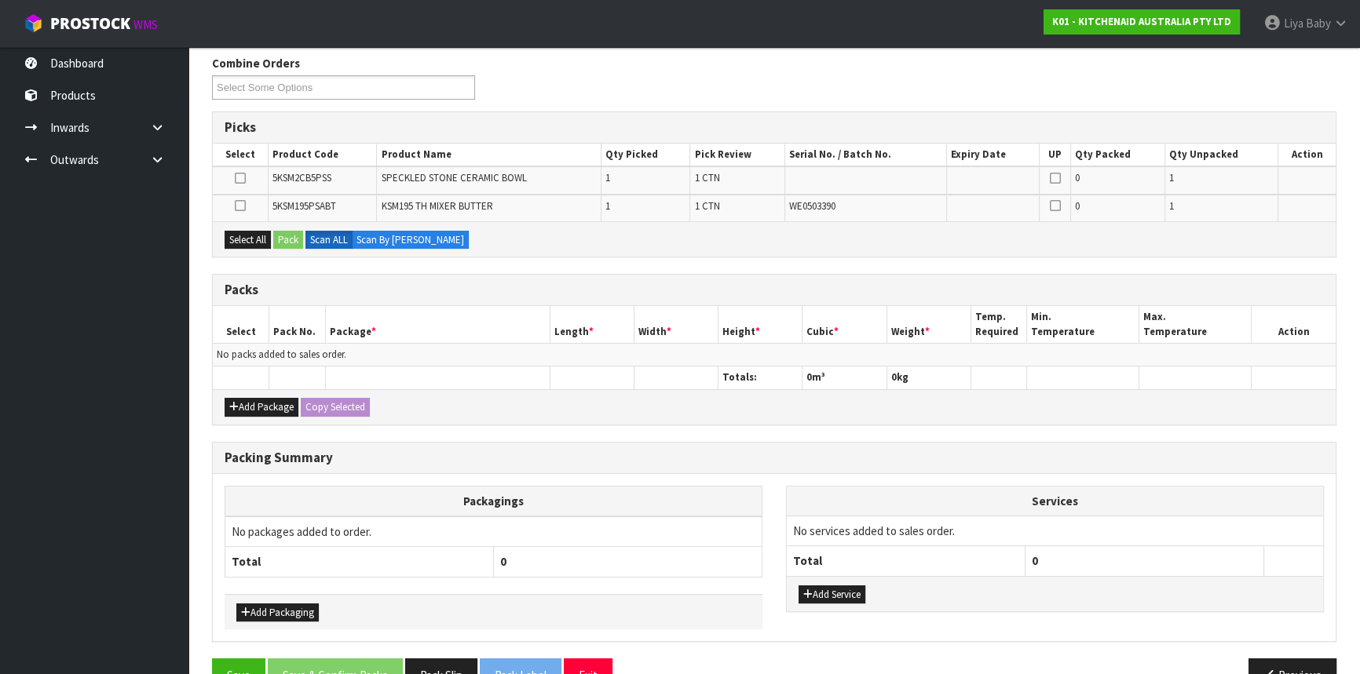
scroll to position [291, 0]
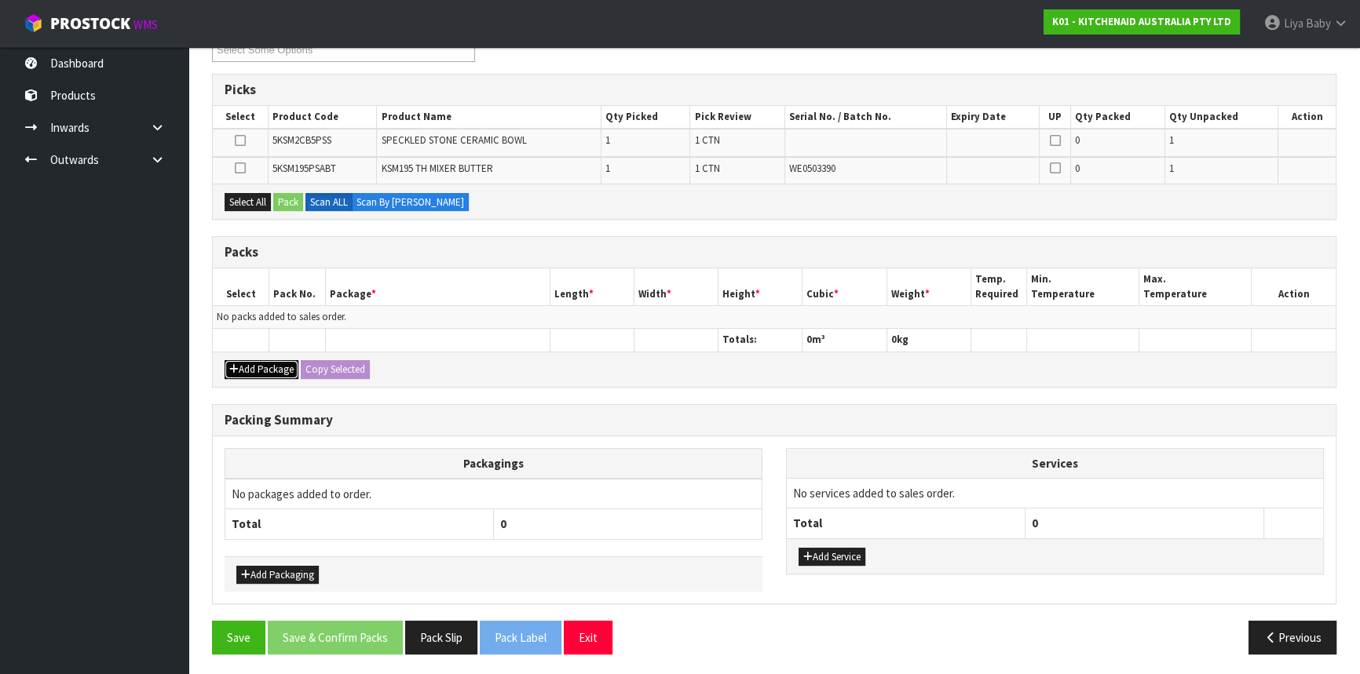
click at [254, 369] on button "Add Package" at bounding box center [262, 369] width 74 height 19
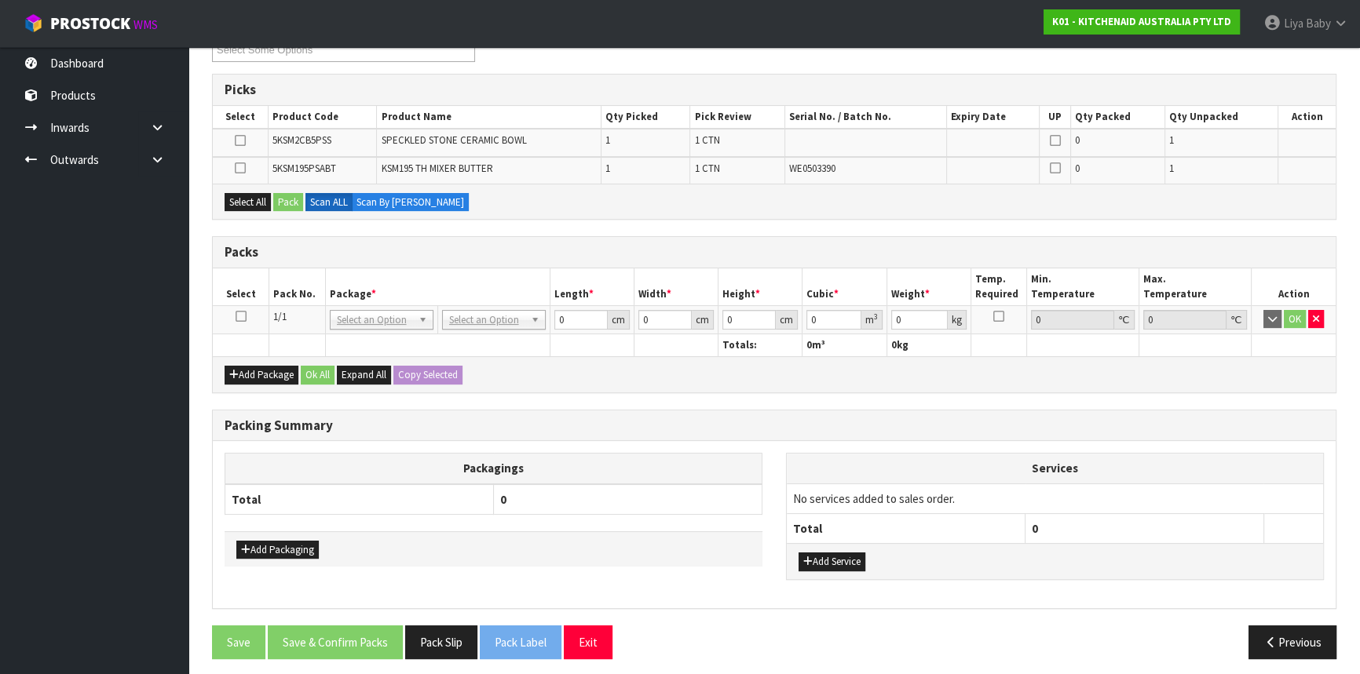
click at [237, 316] on icon at bounding box center [241, 316] width 11 height 1
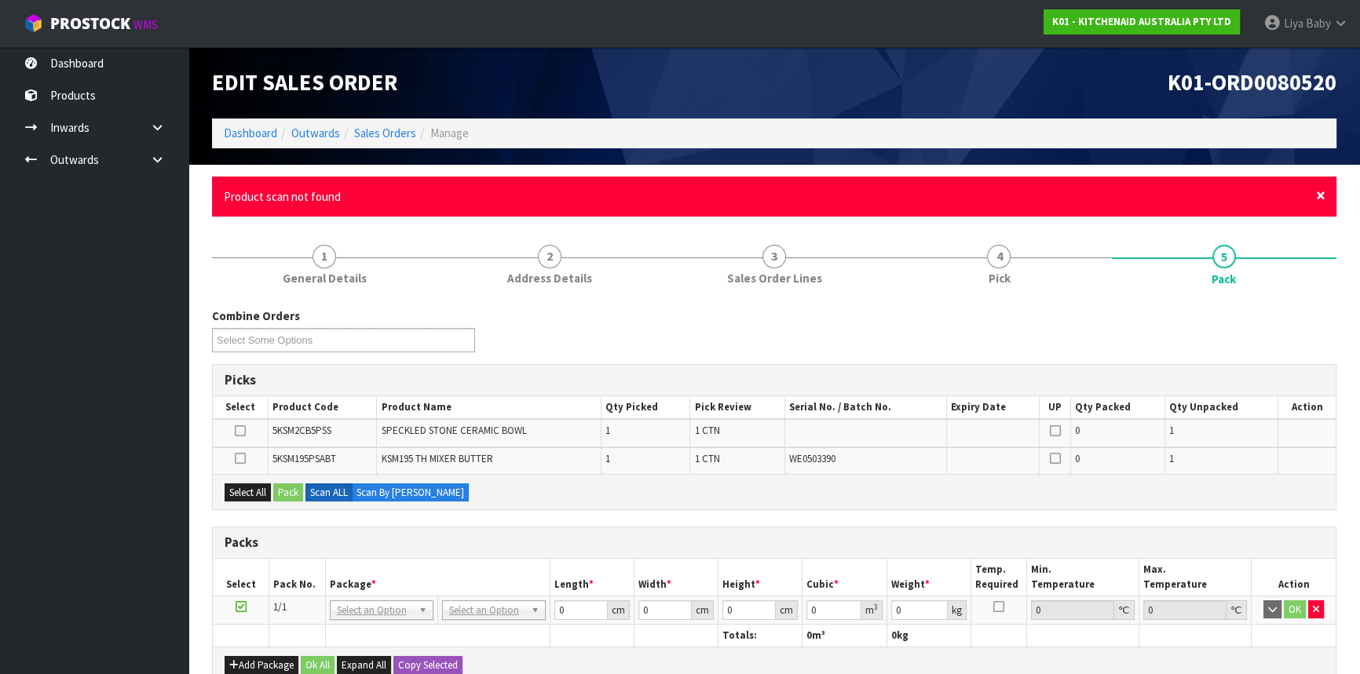
click at [1324, 195] on span "×" at bounding box center [1320, 196] width 9 height 22
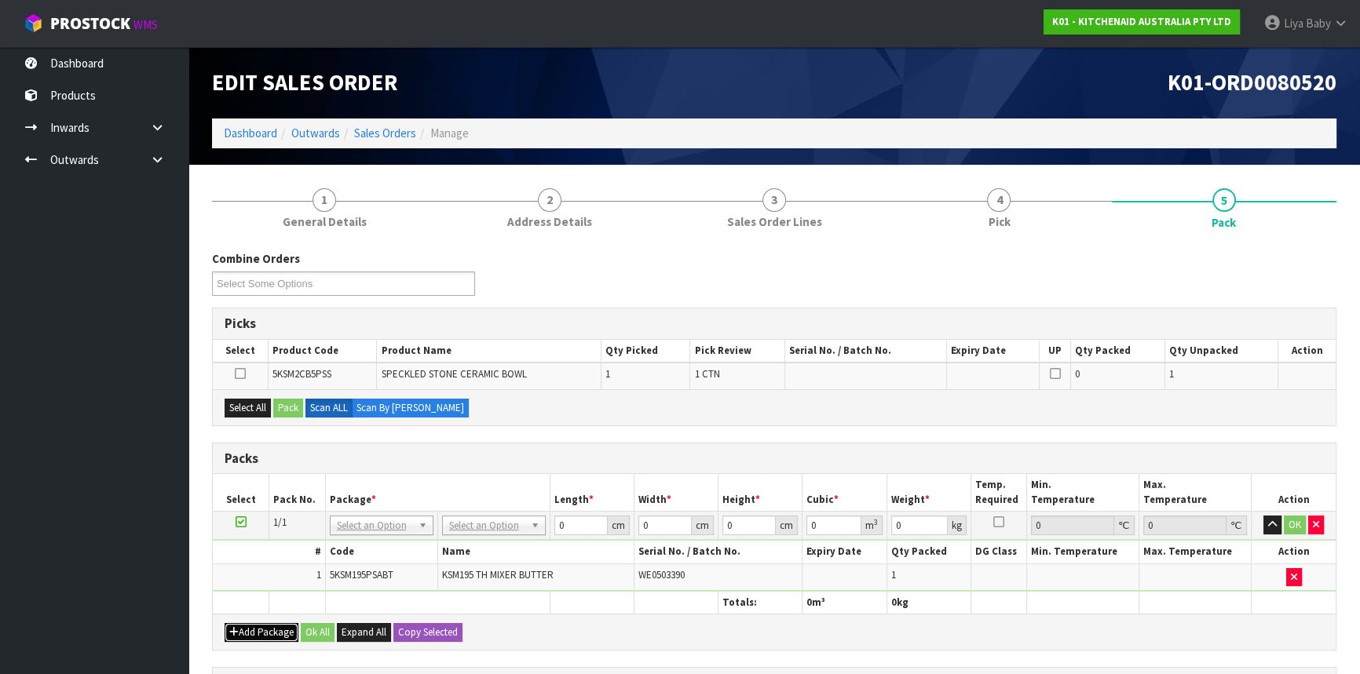
click at [267, 636] on button "Add Package" at bounding box center [262, 632] width 74 height 19
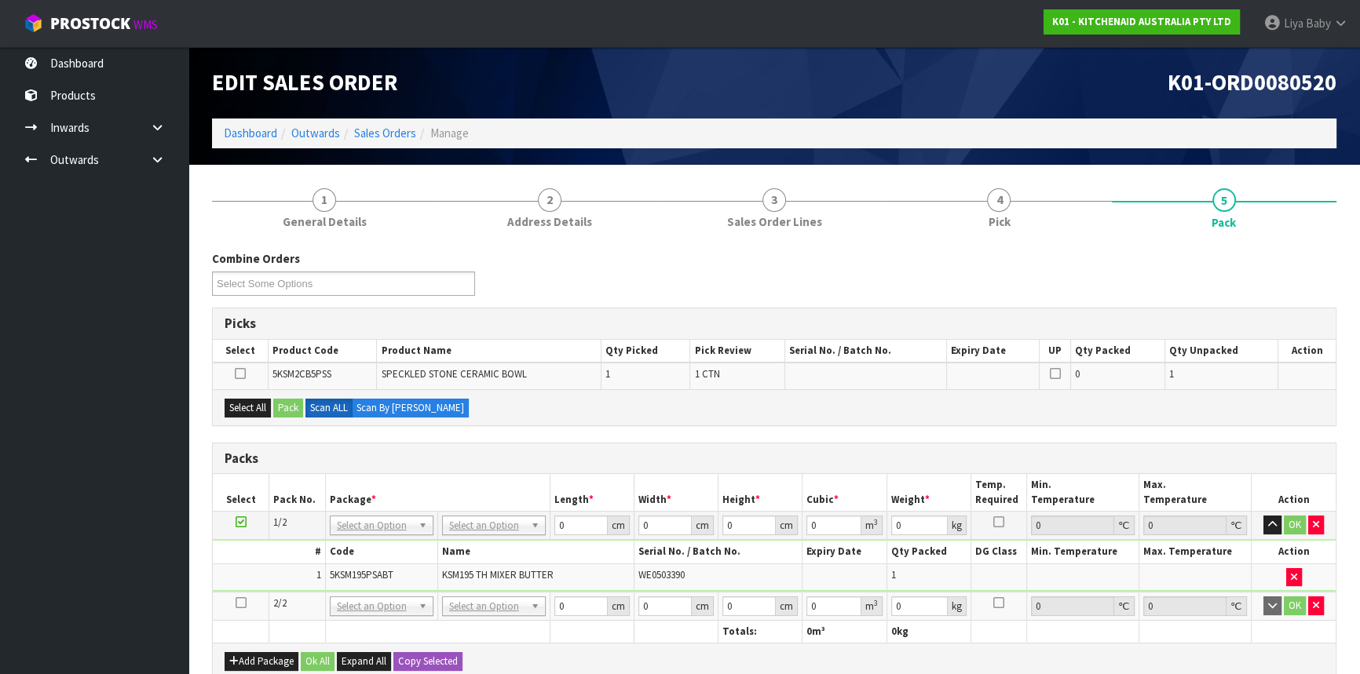
click at [236, 603] on icon at bounding box center [241, 603] width 11 height 1
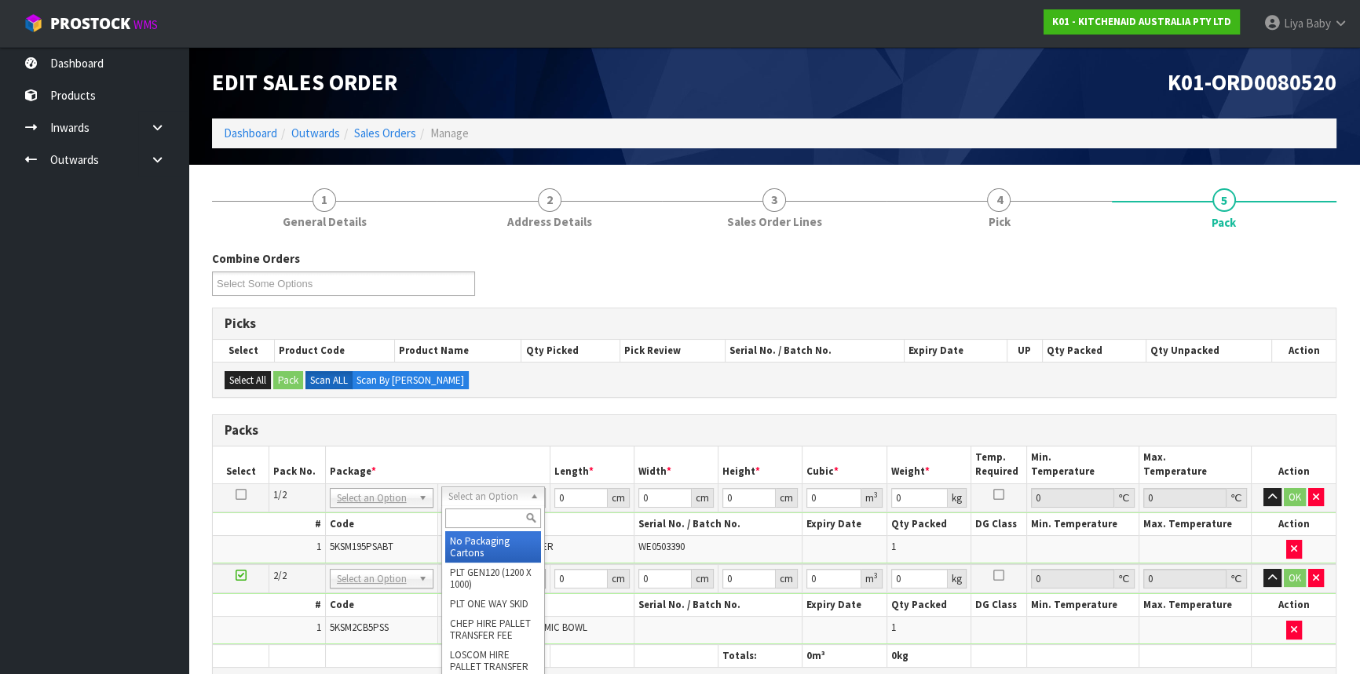
click at [506, 518] on input "text" at bounding box center [493, 519] width 96 height 20
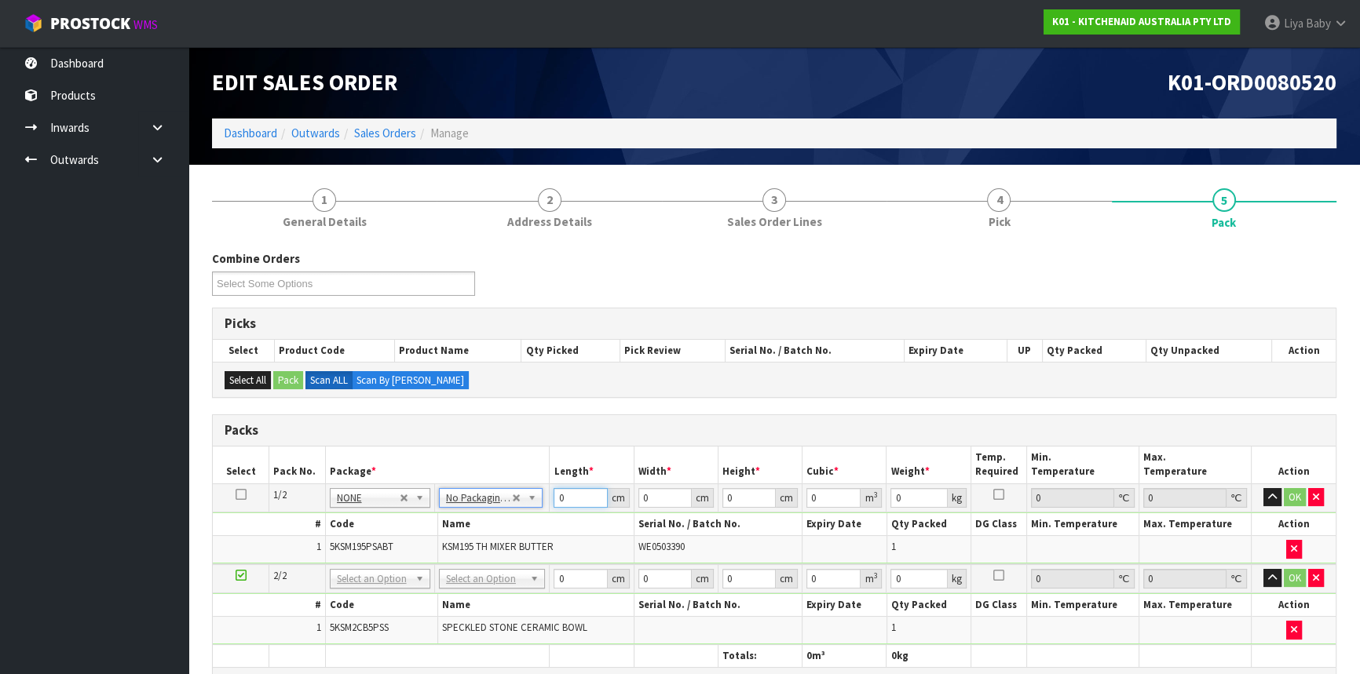
click at [576, 504] on input "0" at bounding box center [580, 498] width 53 height 20
click at [1293, 489] on button "OK" at bounding box center [1295, 497] width 22 height 19
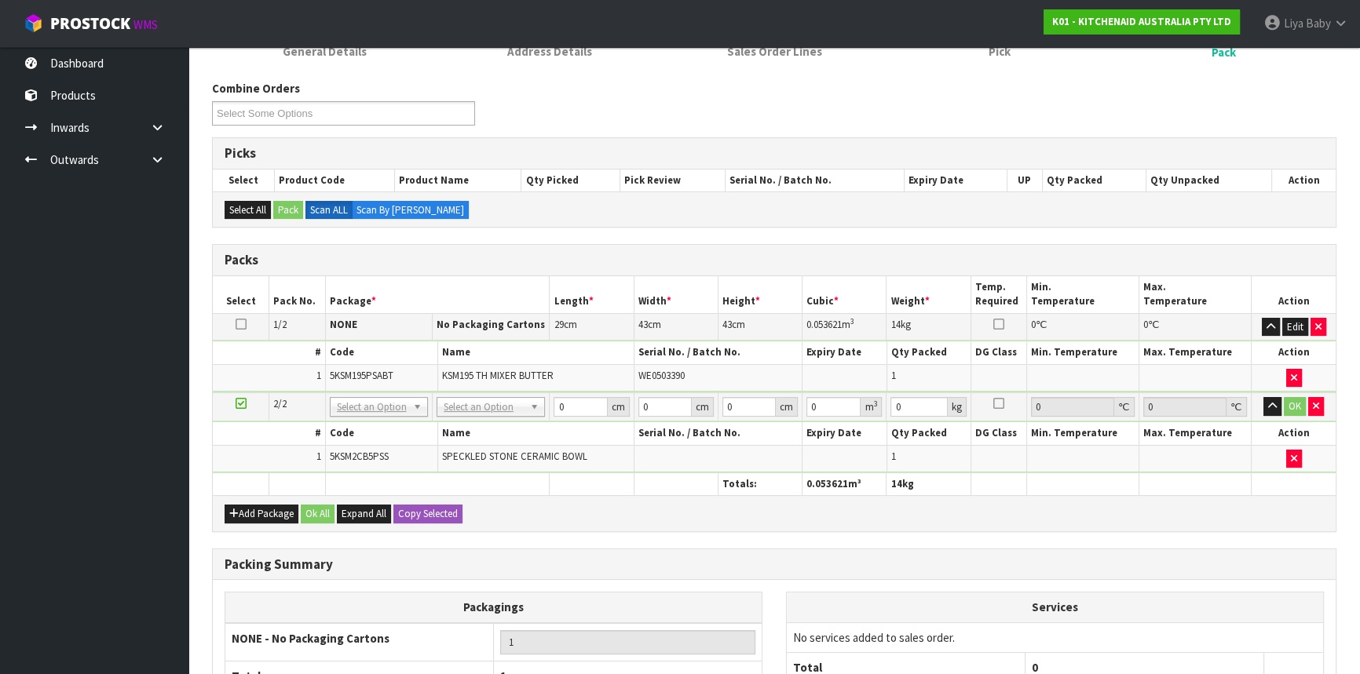
scroll to position [214, 0]
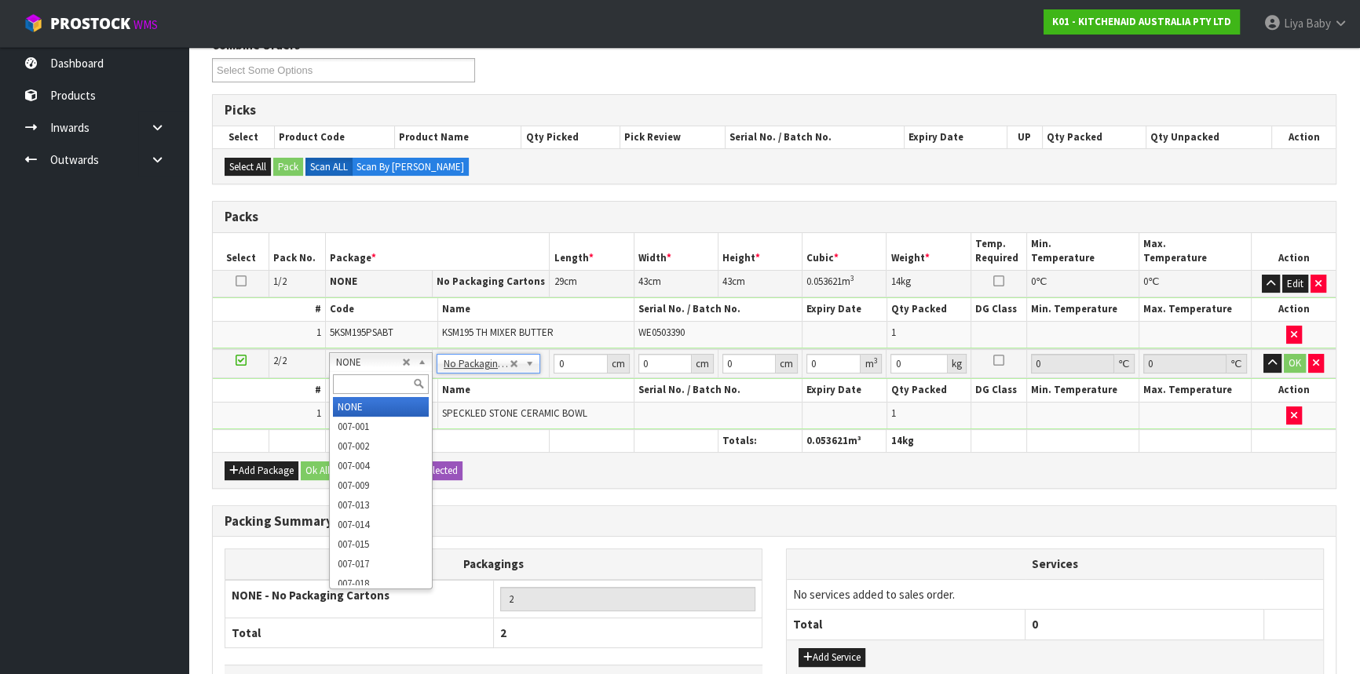
click at [408, 335] on td "5KSM195PSABT" at bounding box center [381, 334] width 112 height 27
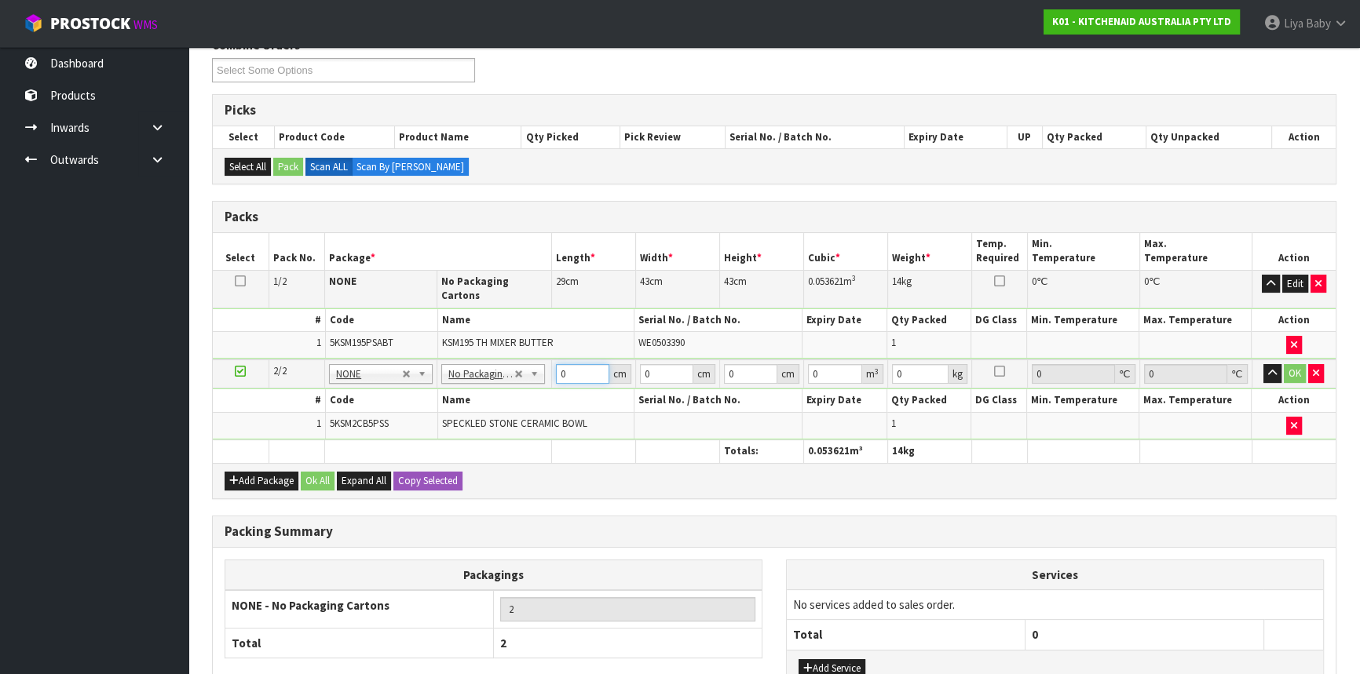
click at [576, 364] on input "0" at bounding box center [582, 374] width 53 height 20
click at [1296, 364] on button "OK" at bounding box center [1295, 373] width 22 height 19
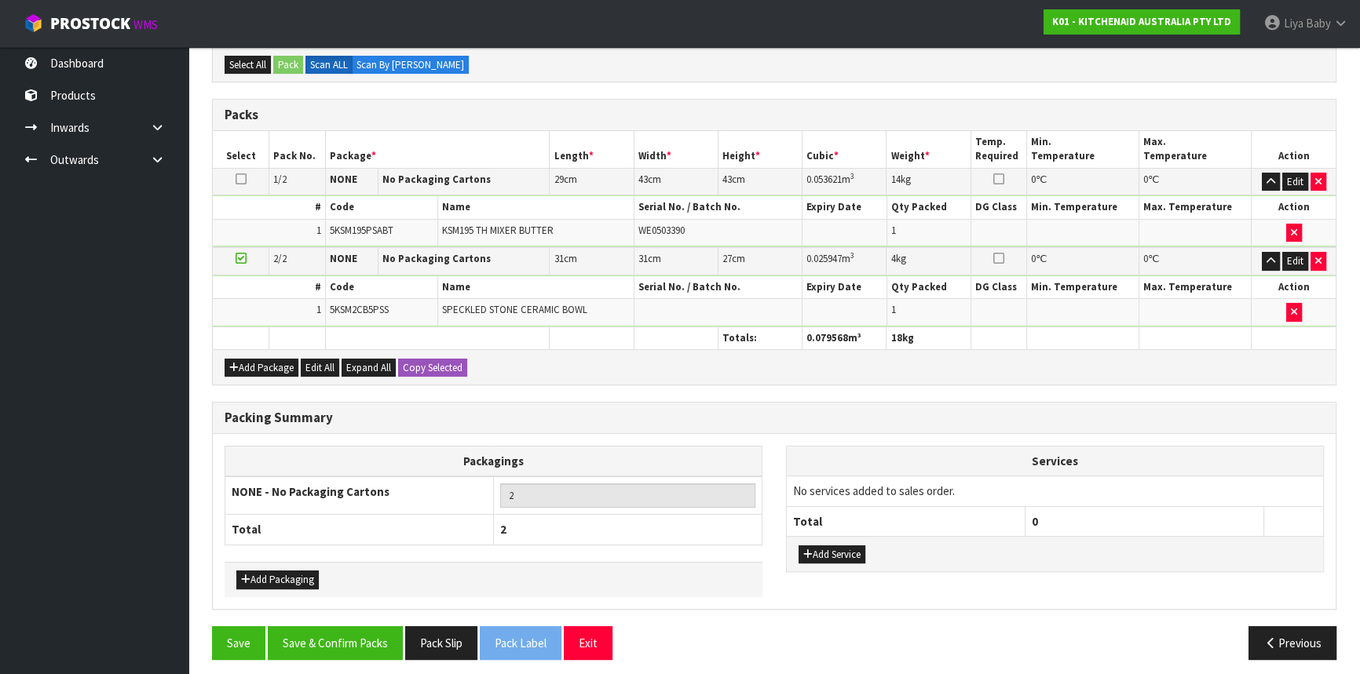
scroll to position [320, 0]
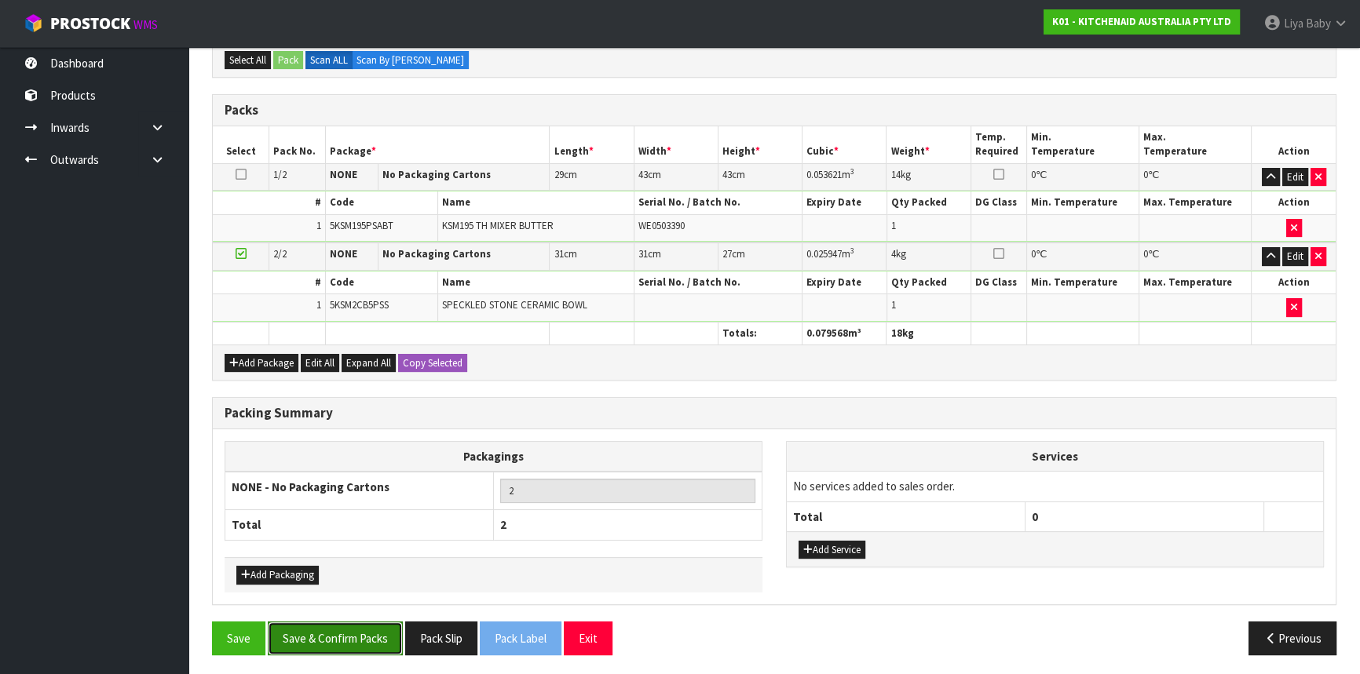
click at [367, 626] on button "Save & Confirm Packs" at bounding box center [335, 639] width 135 height 34
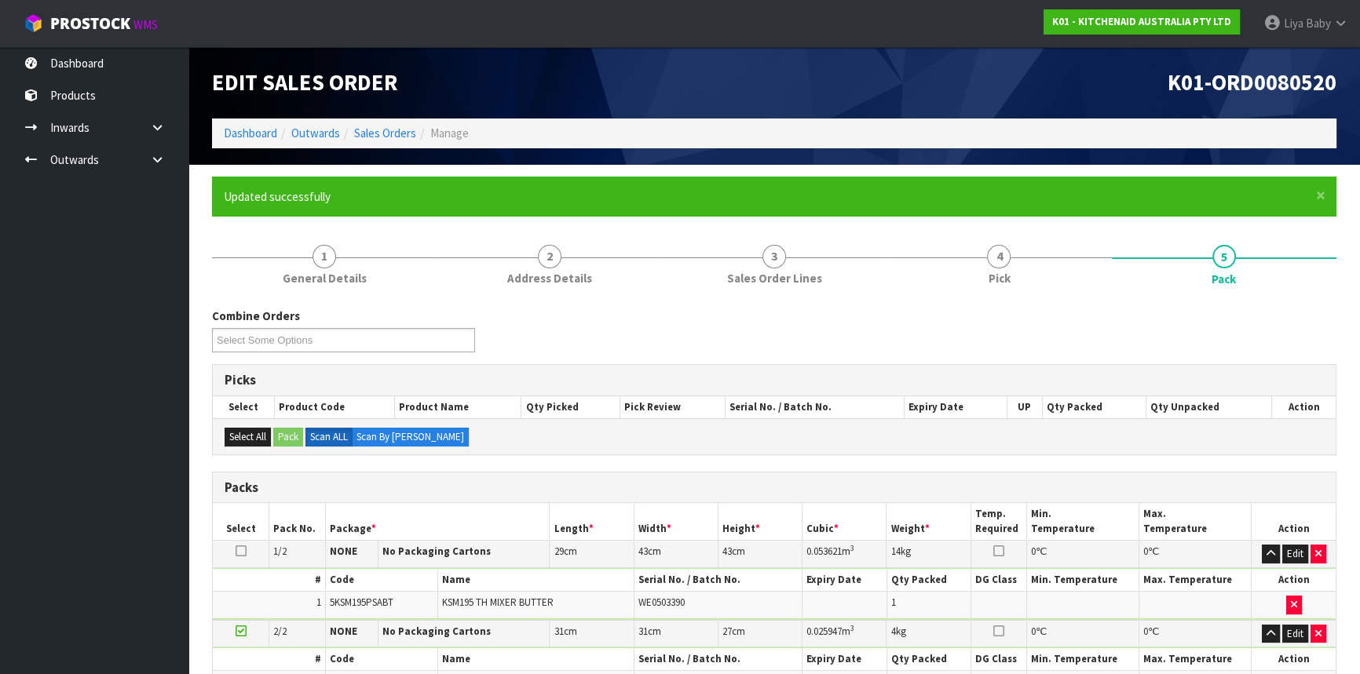
scroll to position [241, 0]
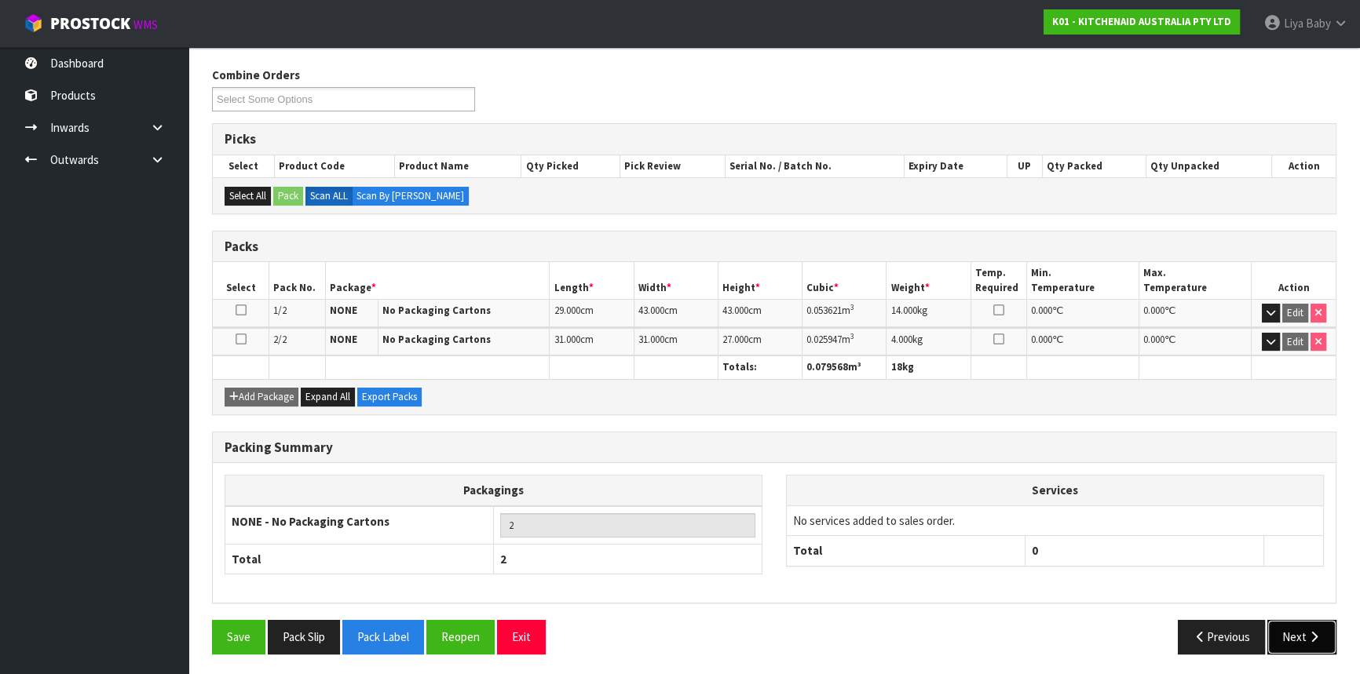
click at [1301, 637] on button "Next" at bounding box center [1301, 637] width 69 height 34
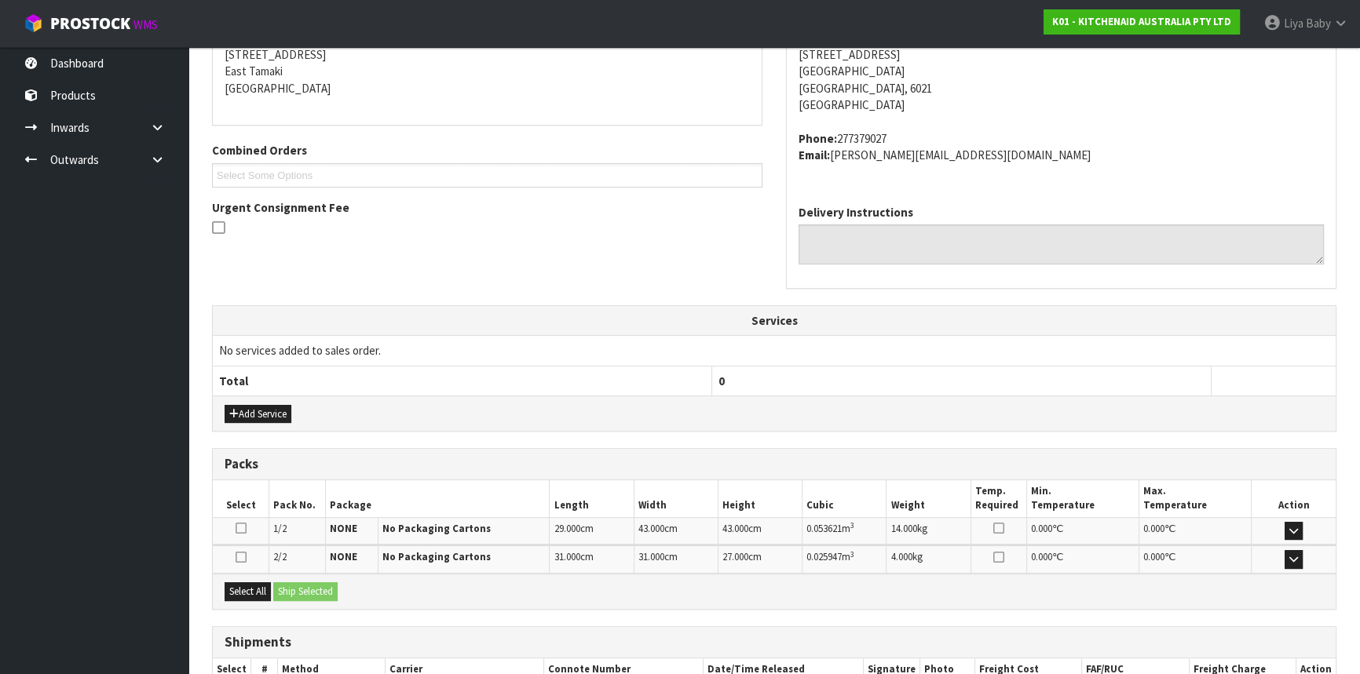
scroll to position [423, 0]
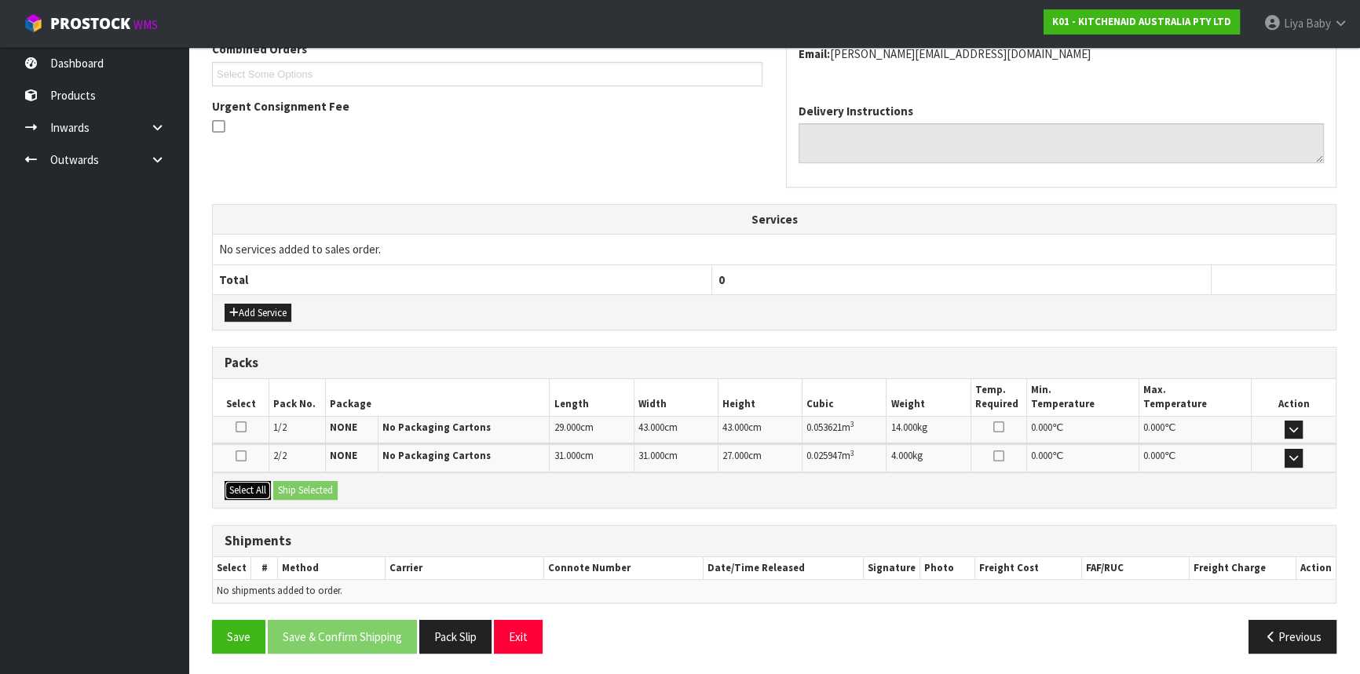
click at [240, 483] on button "Select All" at bounding box center [248, 490] width 46 height 19
click at [288, 481] on button "Ship Selected" at bounding box center [305, 490] width 64 height 19
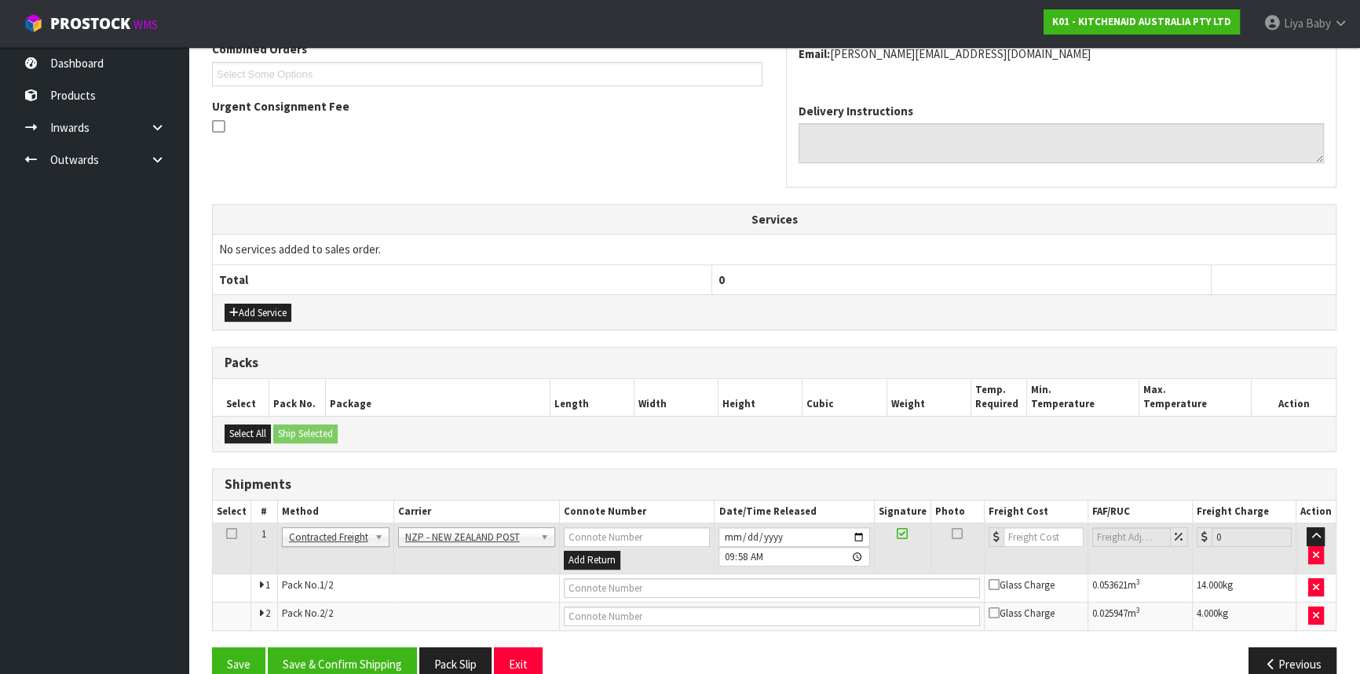
click at [232, 535] on icon at bounding box center [231, 534] width 11 height 1
click at [360, 665] on button "Save & Confirm Shipping" at bounding box center [342, 665] width 149 height 34
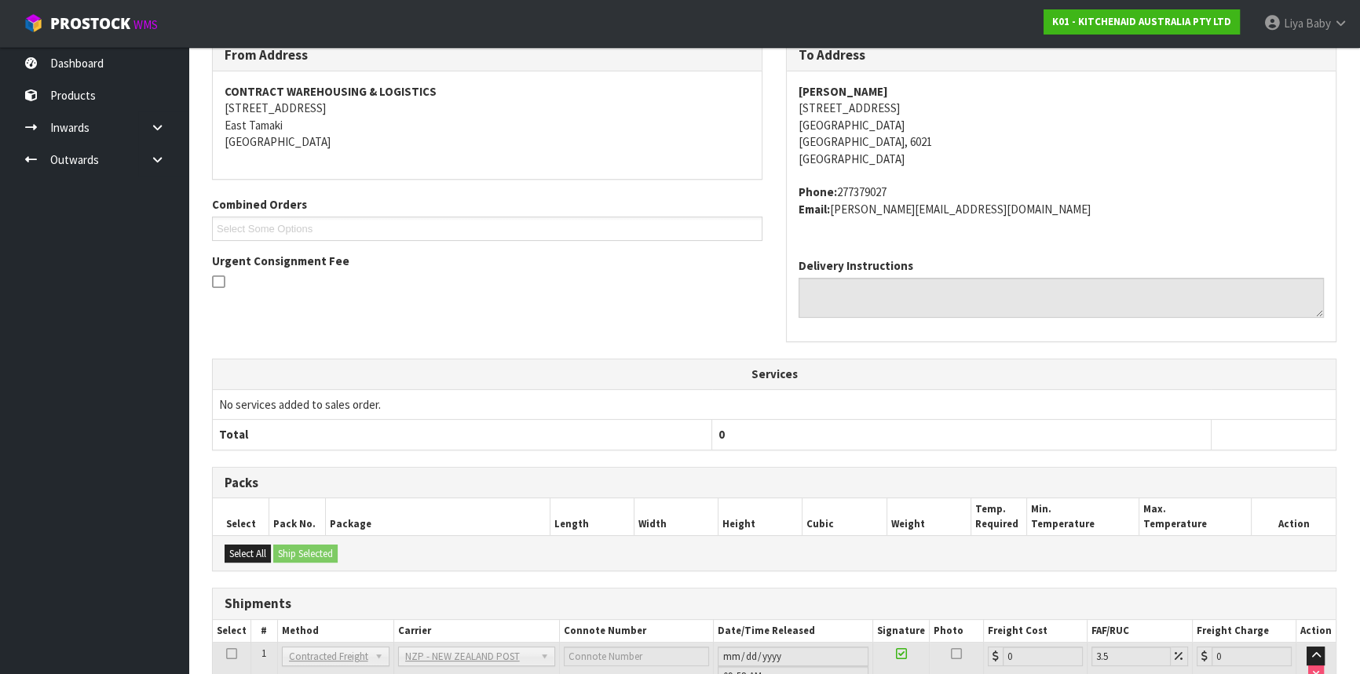
scroll to position [427, 0]
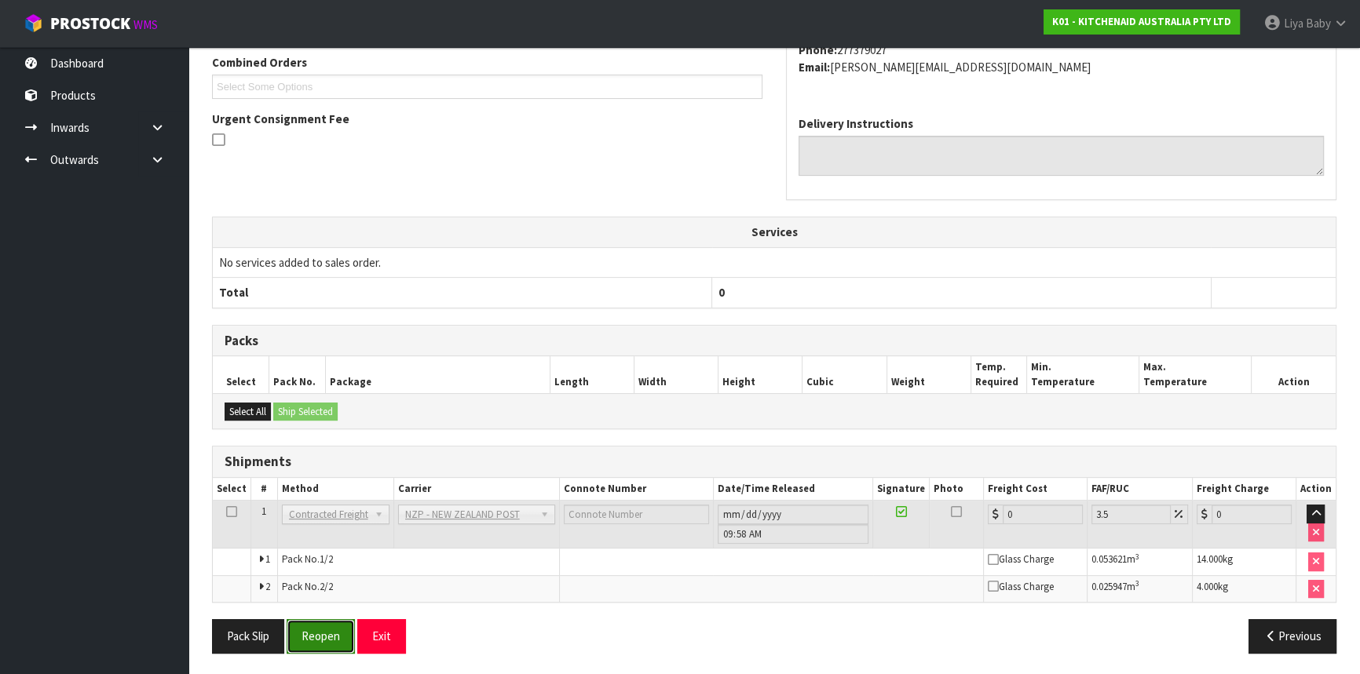
click at [314, 620] on button "Reopen" at bounding box center [321, 637] width 68 height 34
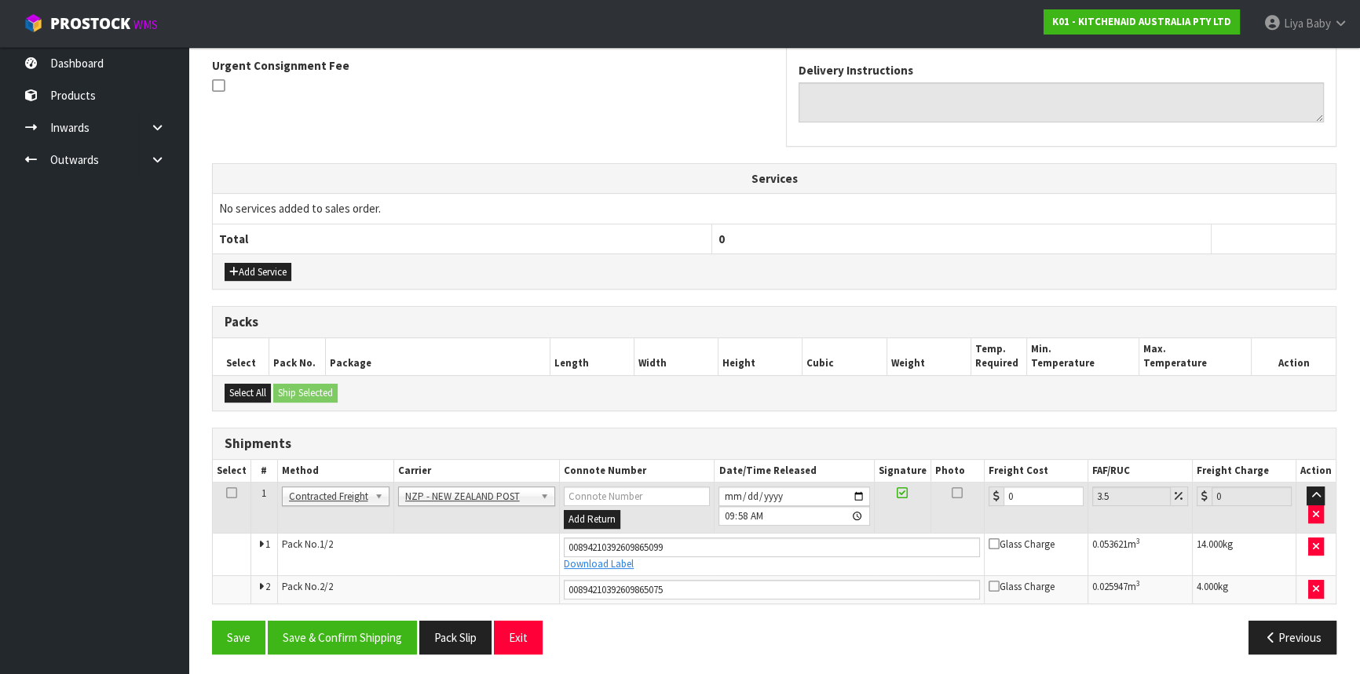
scroll to position [465, 0]
click at [1024, 486] on input "0" at bounding box center [1043, 496] width 80 height 20
click at [231, 492] on icon at bounding box center [231, 492] width 11 height 1
click at [348, 628] on button "Save & Confirm Shipping" at bounding box center [342, 637] width 149 height 34
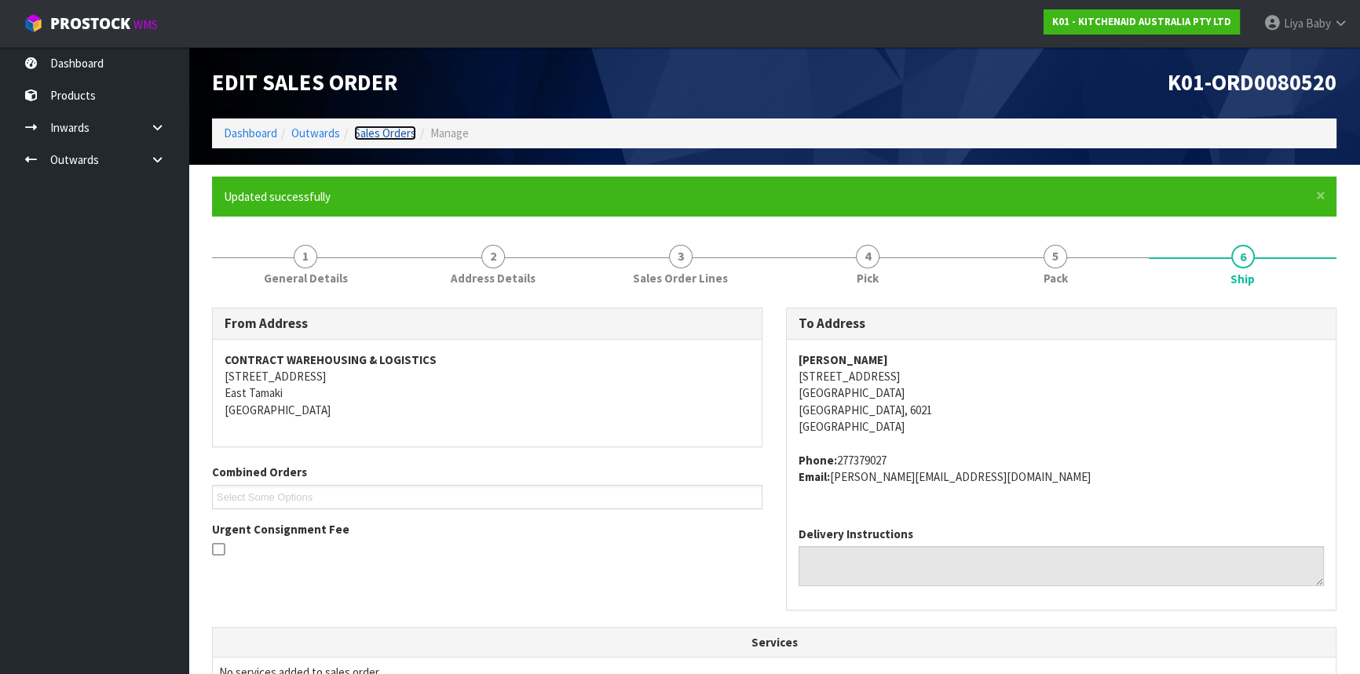
click at [403, 134] on link "Sales Orders" at bounding box center [385, 133] width 62 height 15
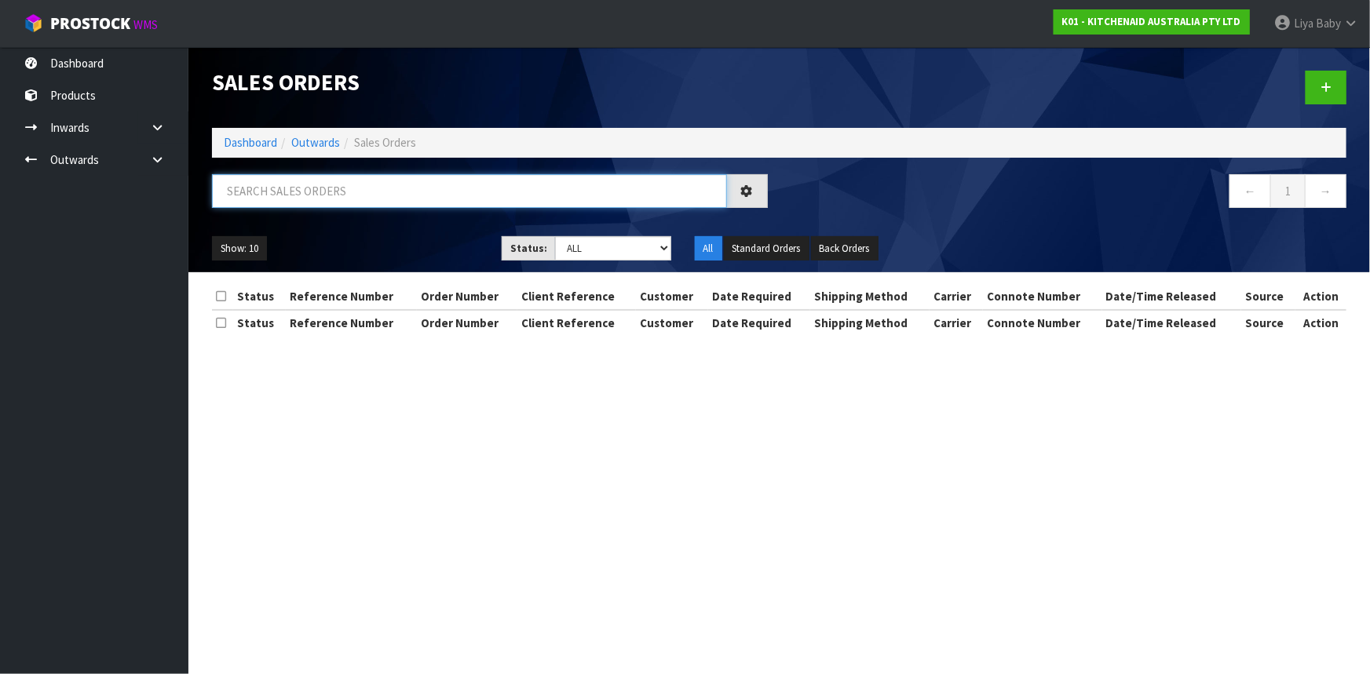
click at [374, 191] on input "text" at bounding box center [469, 191] width 515 height 34
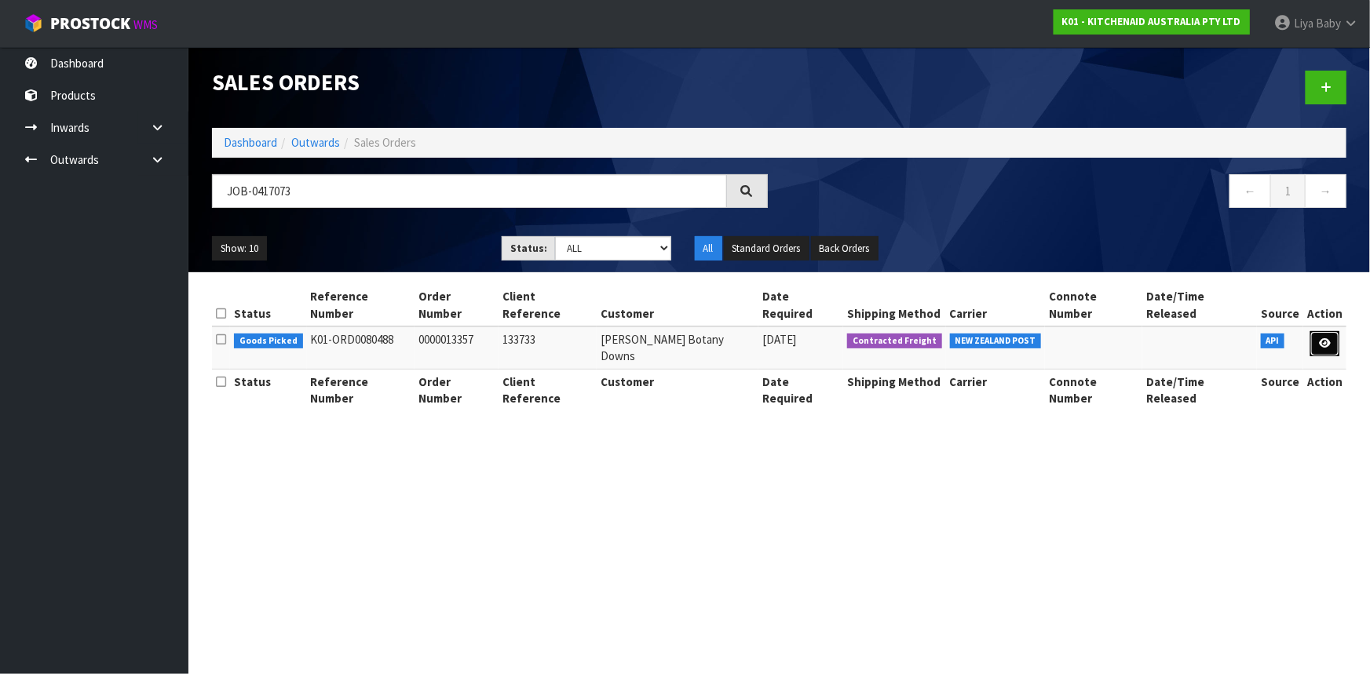
click at [1329, 338] on icon at bounding box center [1325, 343] width 12 height 10
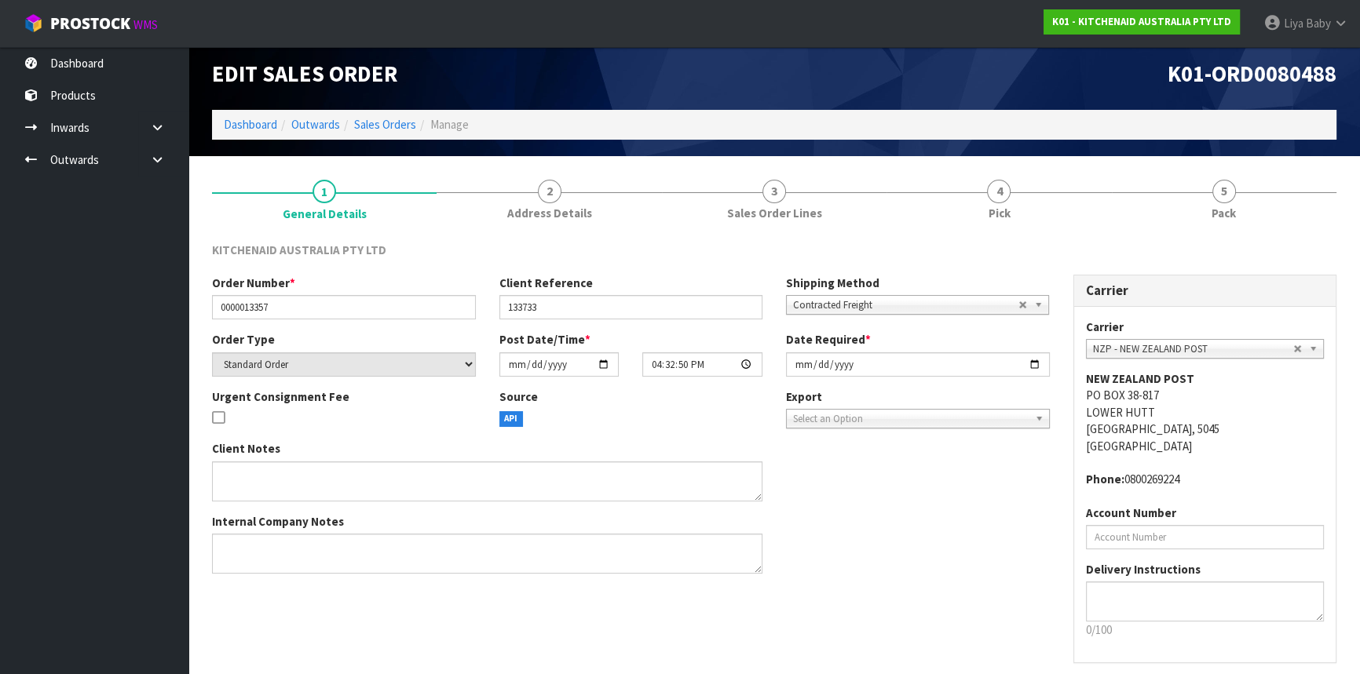
scroll to position [71, 0]
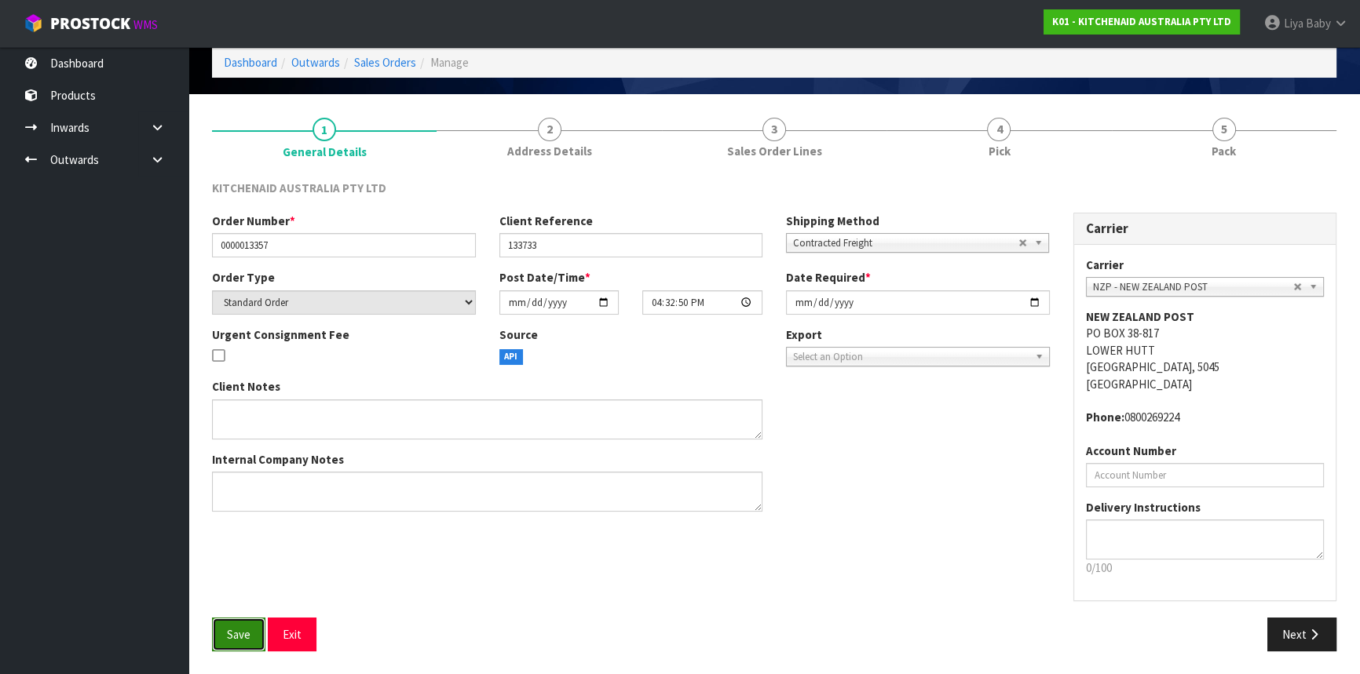
click at [212, 629] on button "Save" at bounding box center [238, 635] width 53 height 34
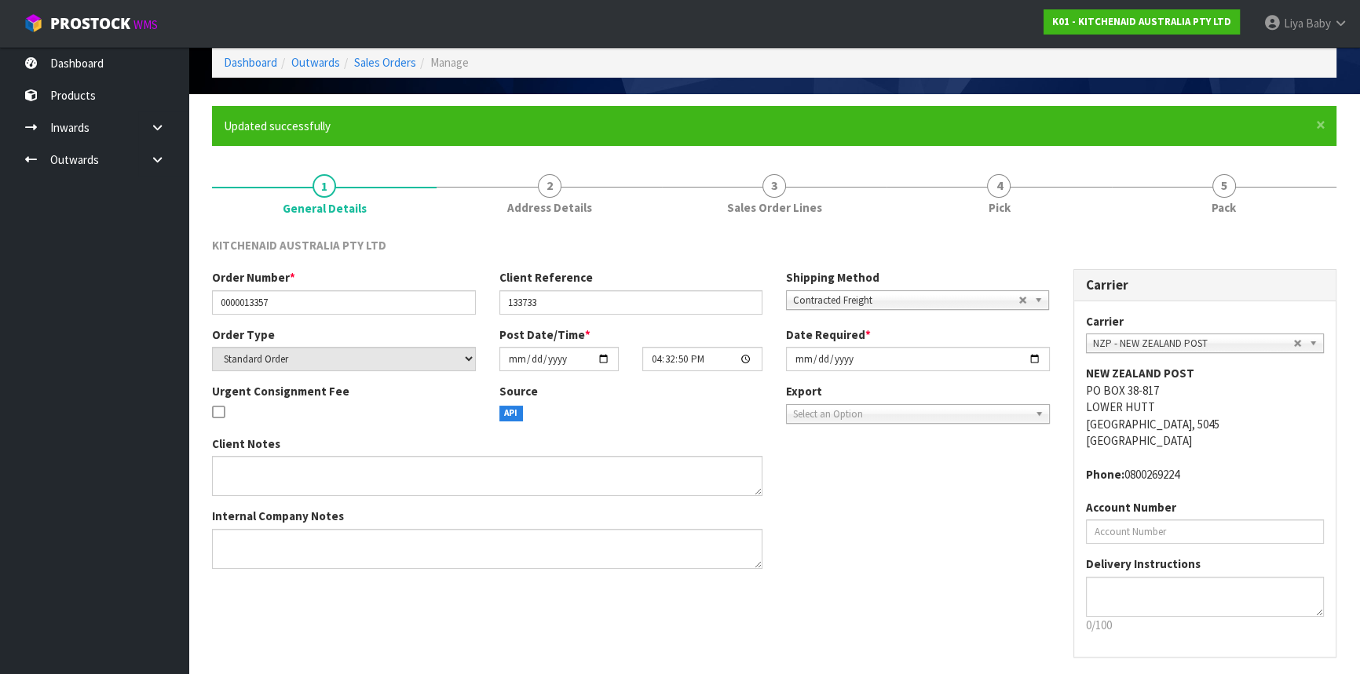
scroll to position [0, 0]
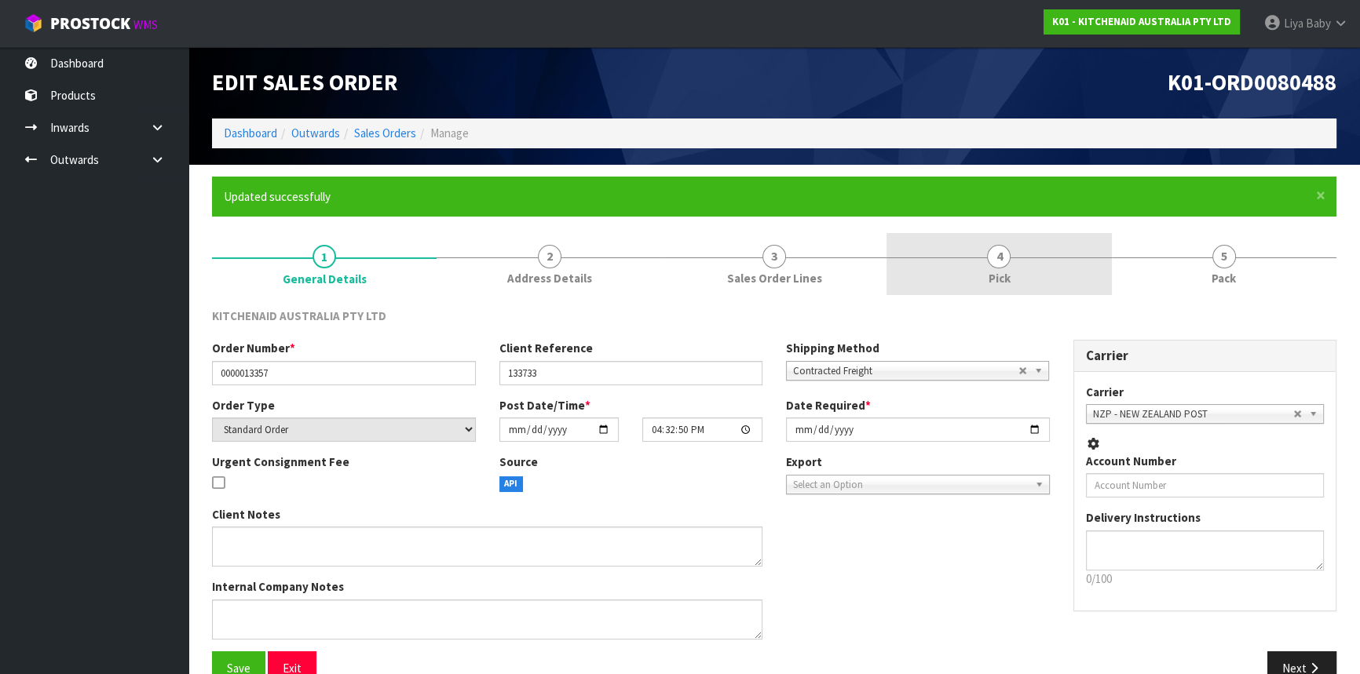
click at [999, 288] on link "4 Pick" at bounding box center [998, 264] width 225 height 62
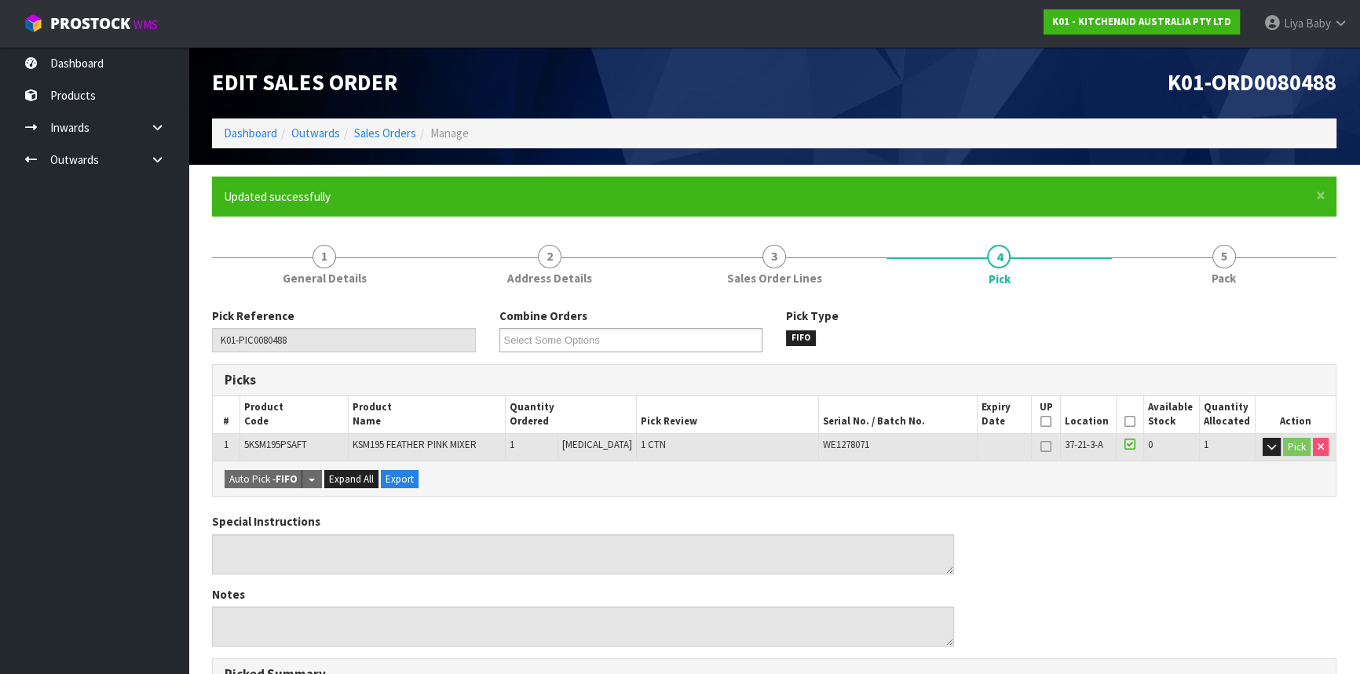
click at [1124, 422] on icon at bounding box center [1129, 422] width 11 height 1
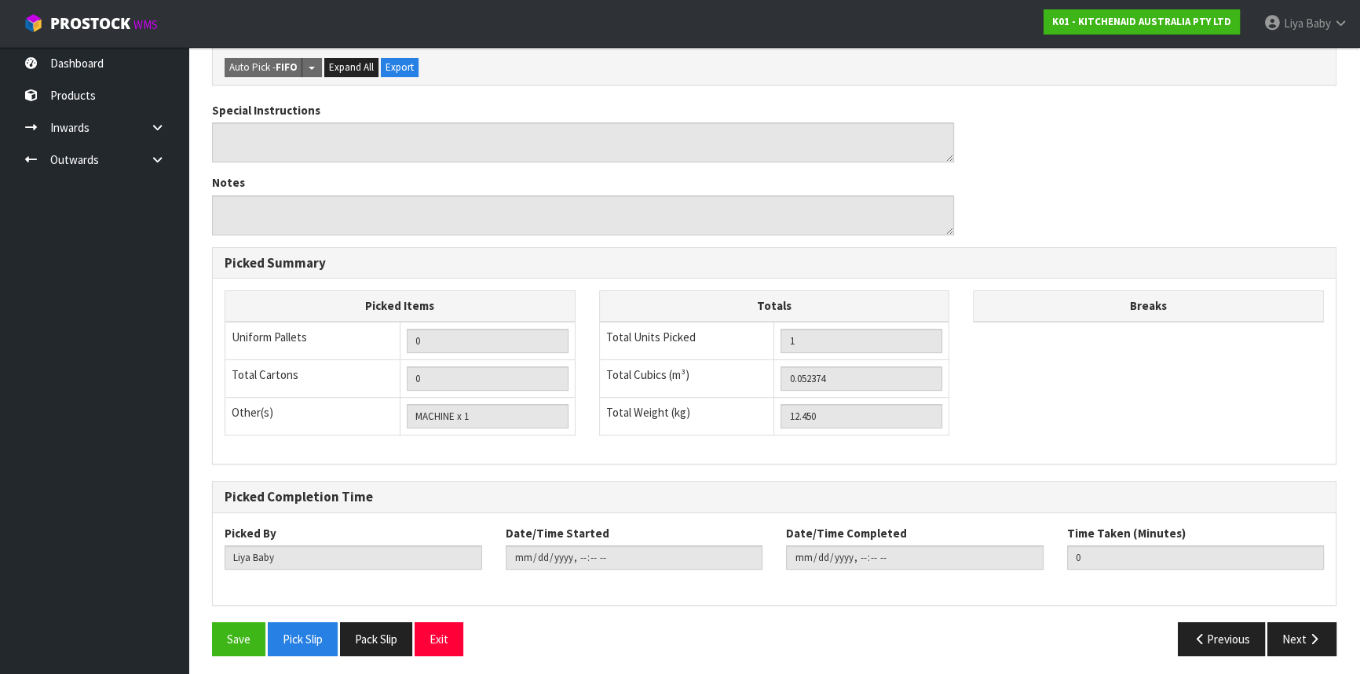
scroll to position [471, 0]
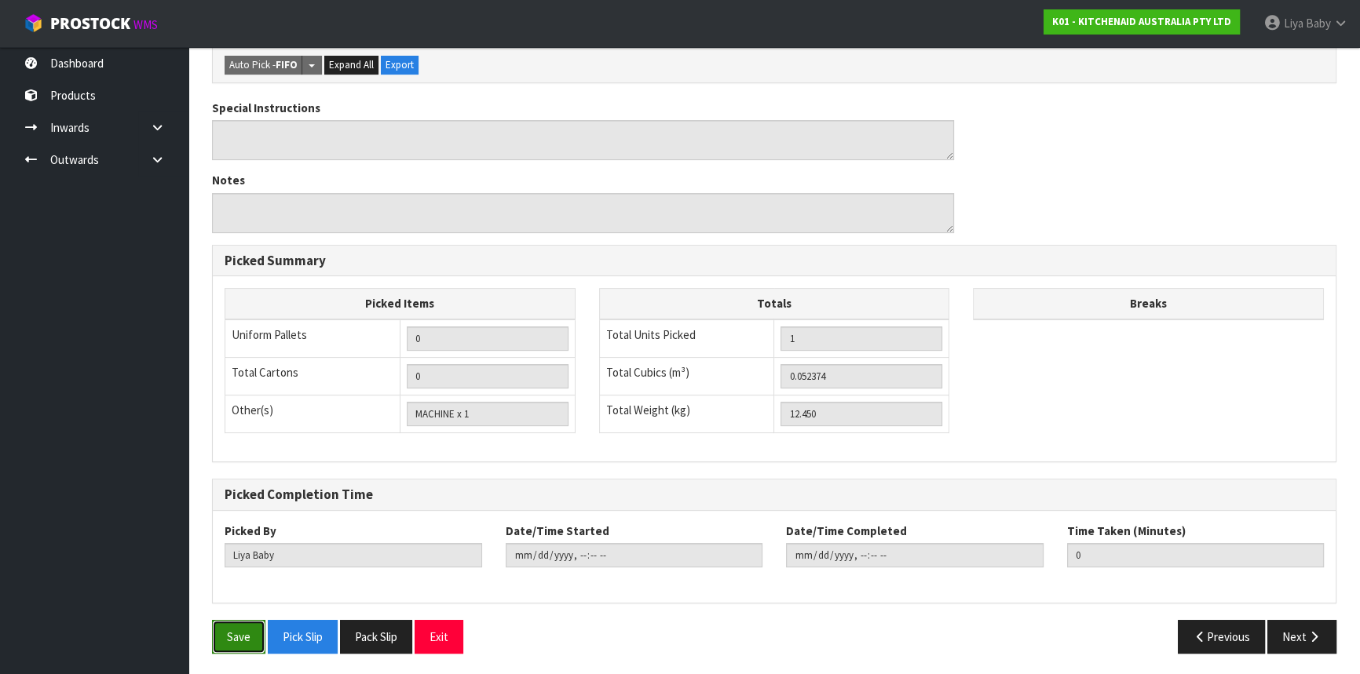
click at [230, 638] on button "Save" at bounding box center [238, 637] width 53 height 34
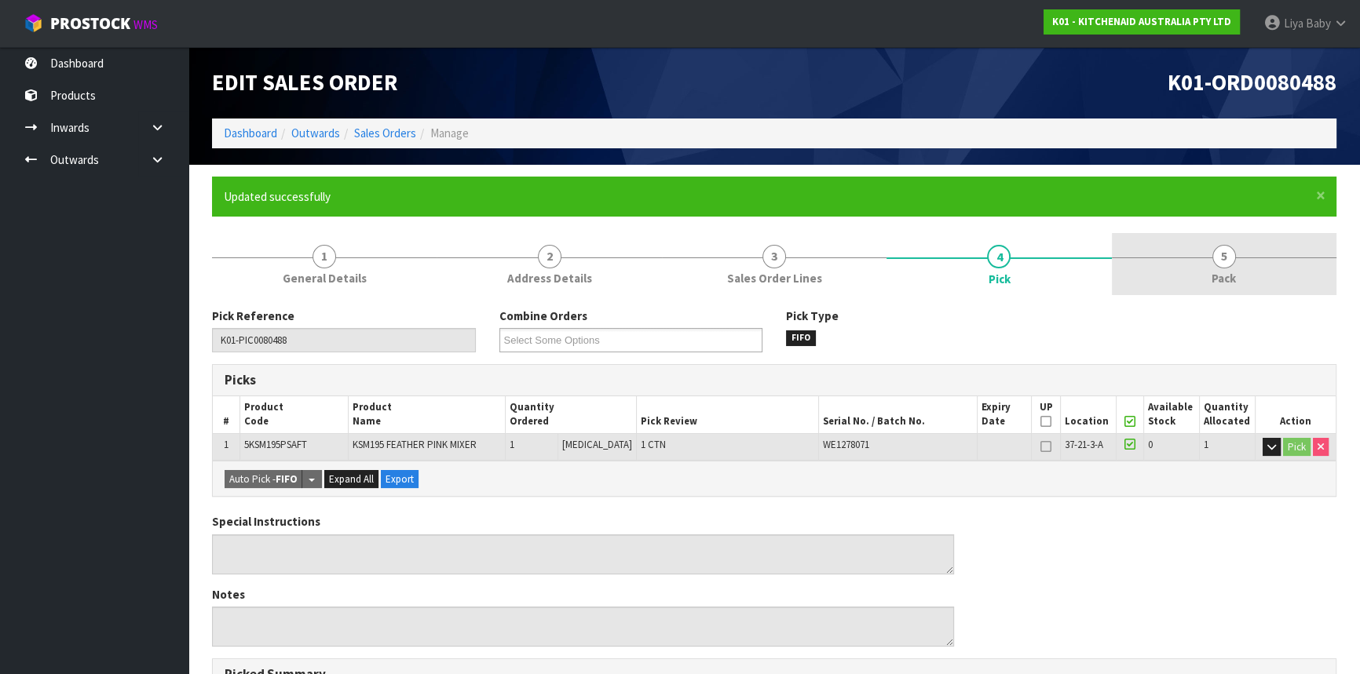
click at [1202, 246] on link "5 Pack" at bounding box center [1224, 264] width 225 height 62
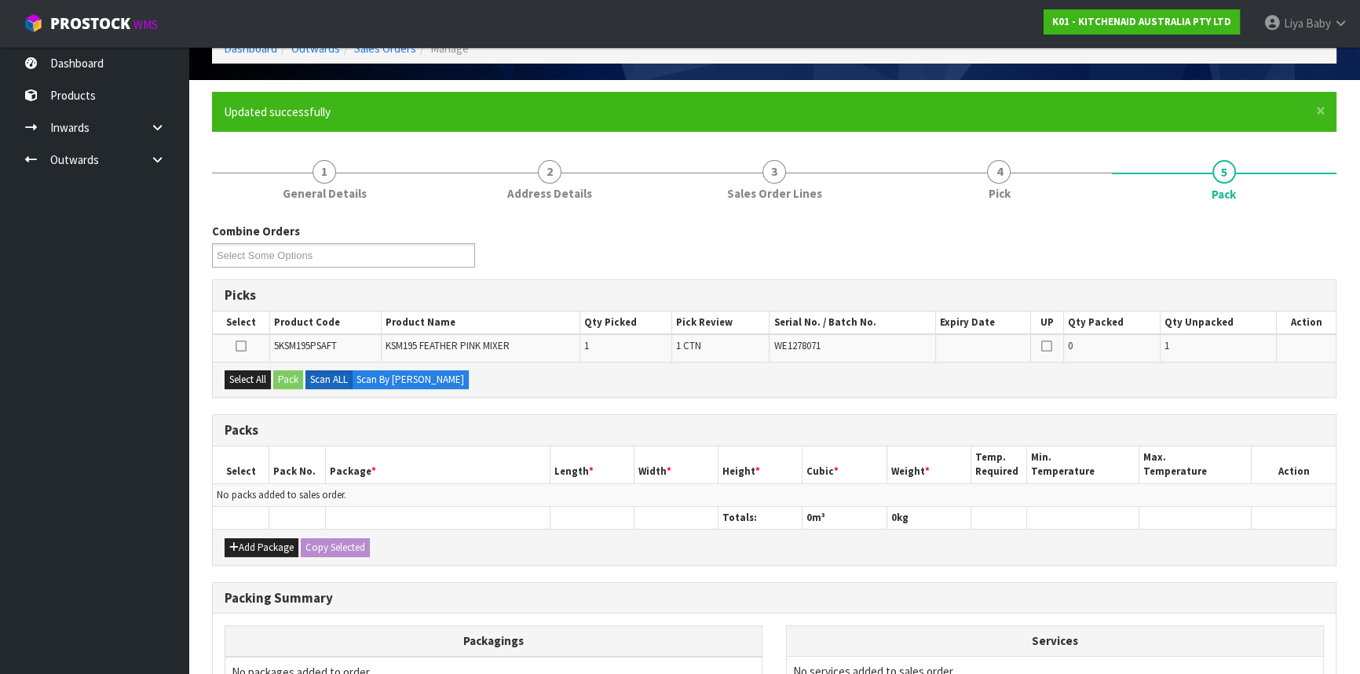
scroll to position [214, 0]
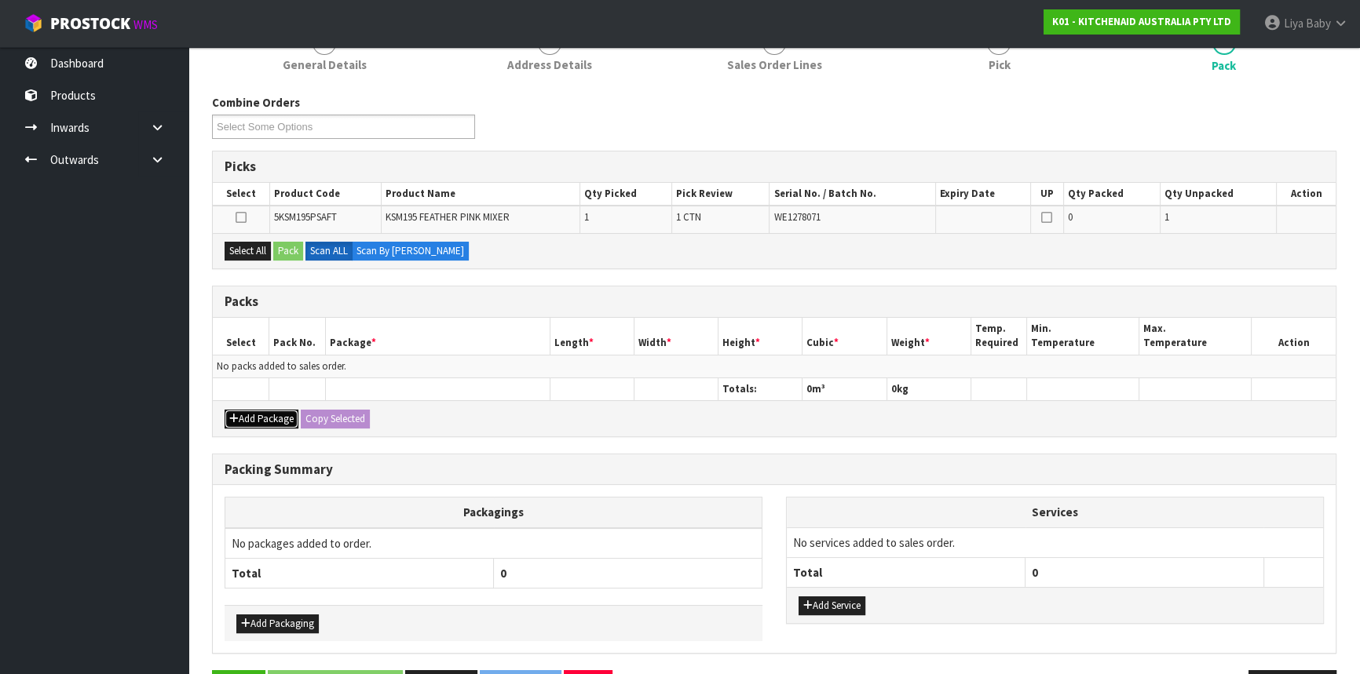
click at [258, 415] on button "Add Package" at bounding box center [262, 419] width 74 height 19
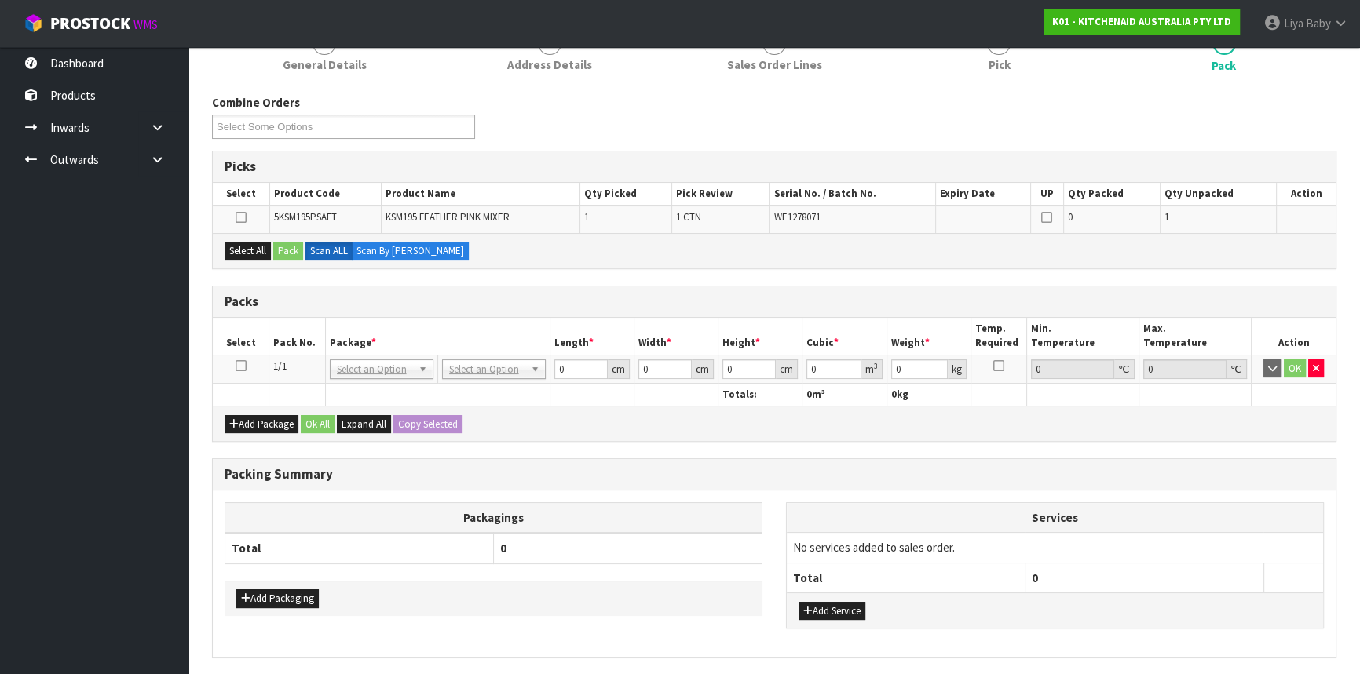
click at [243, 366] on icon at bounding box center [241, 366] width 11 height 1
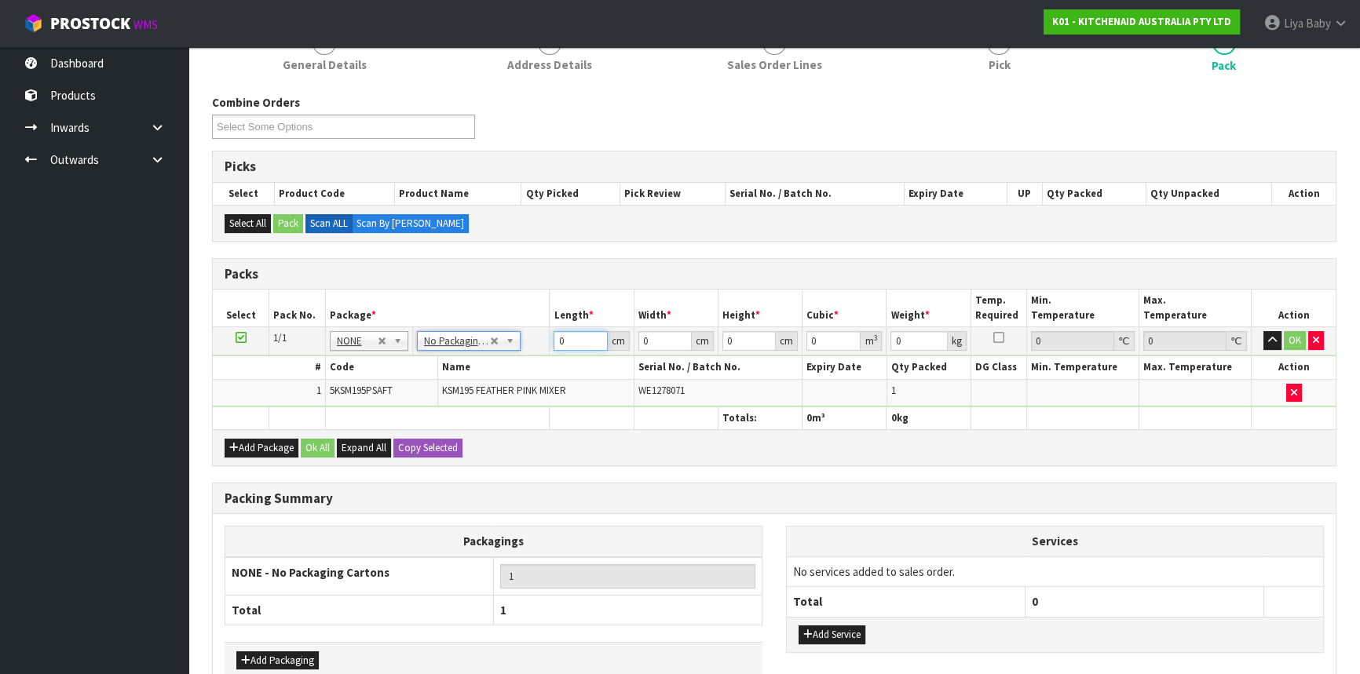
click at [582, 336] on input "0" at bounding box center [580, 341] width 53 height 20
click at [1302, 341] on button "OK" at bounding box center [1295, 340] width 22 height 19
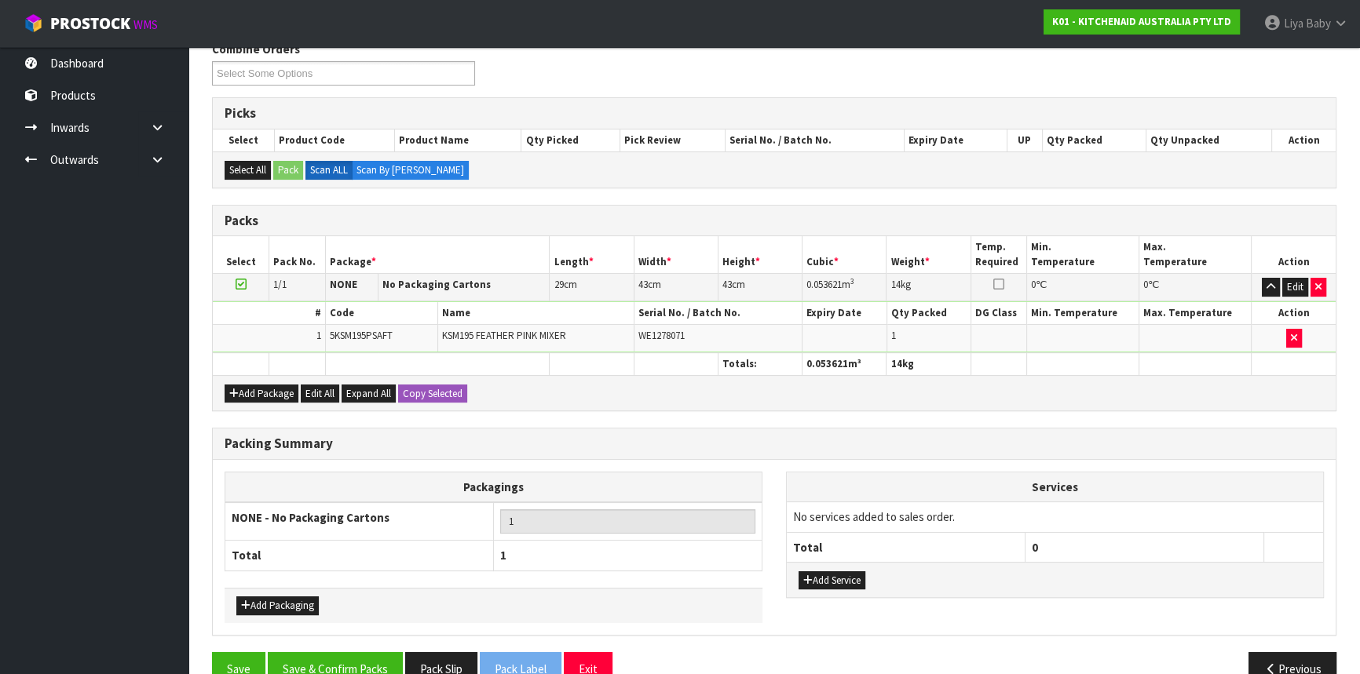
scroll to position [298, 0]
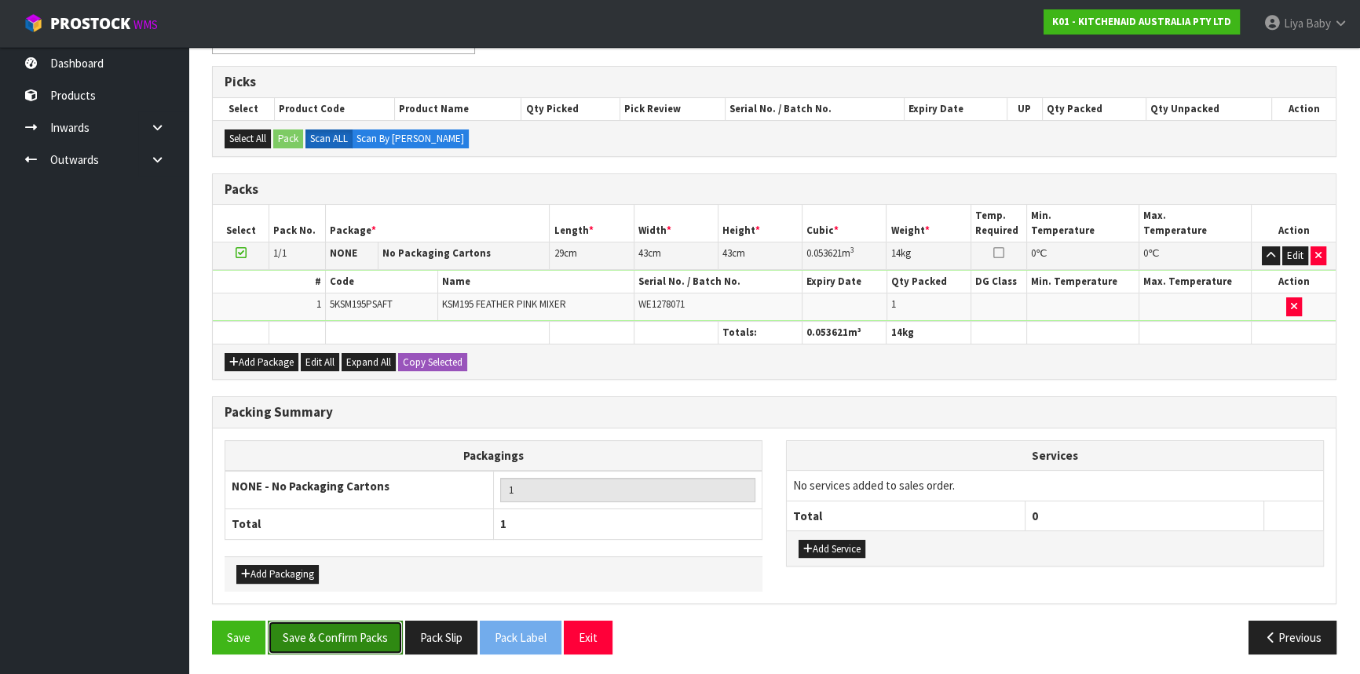
click at [331, 638] on button "Save & Confirm Packs" at bounding box center [335, 638] width 135 height 34
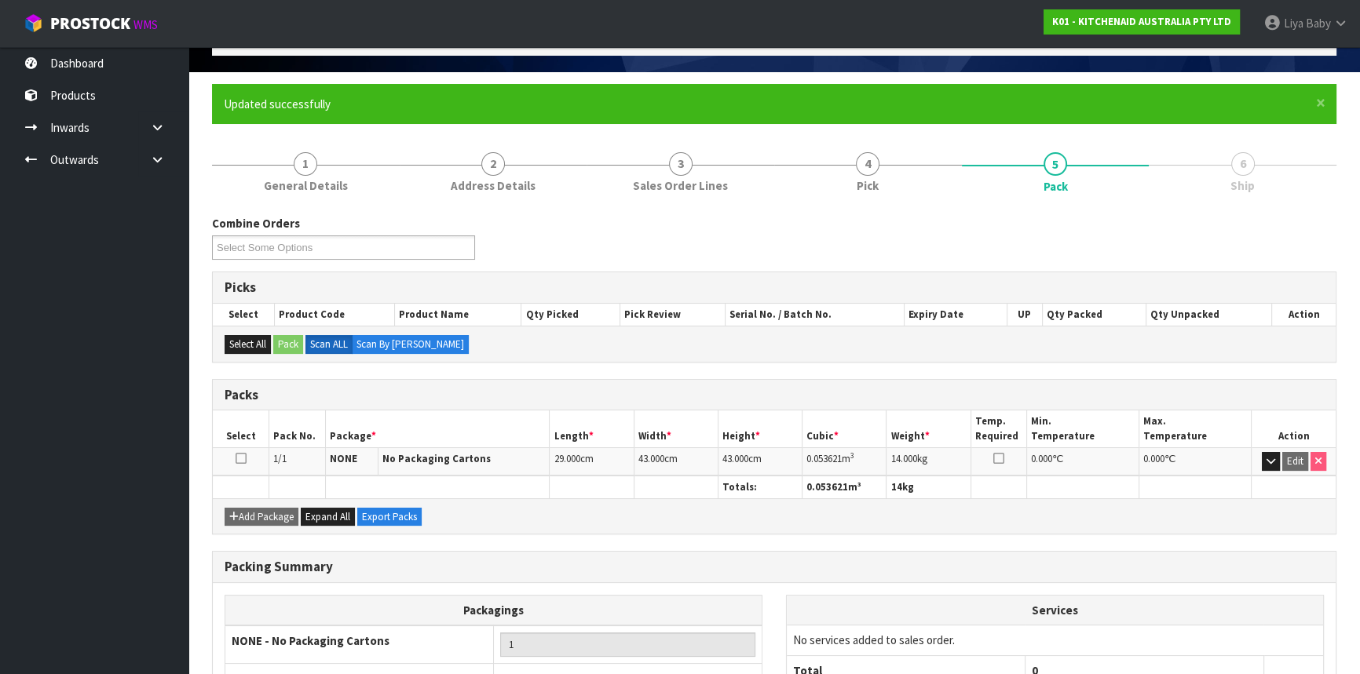
scroll to position [212, 0]
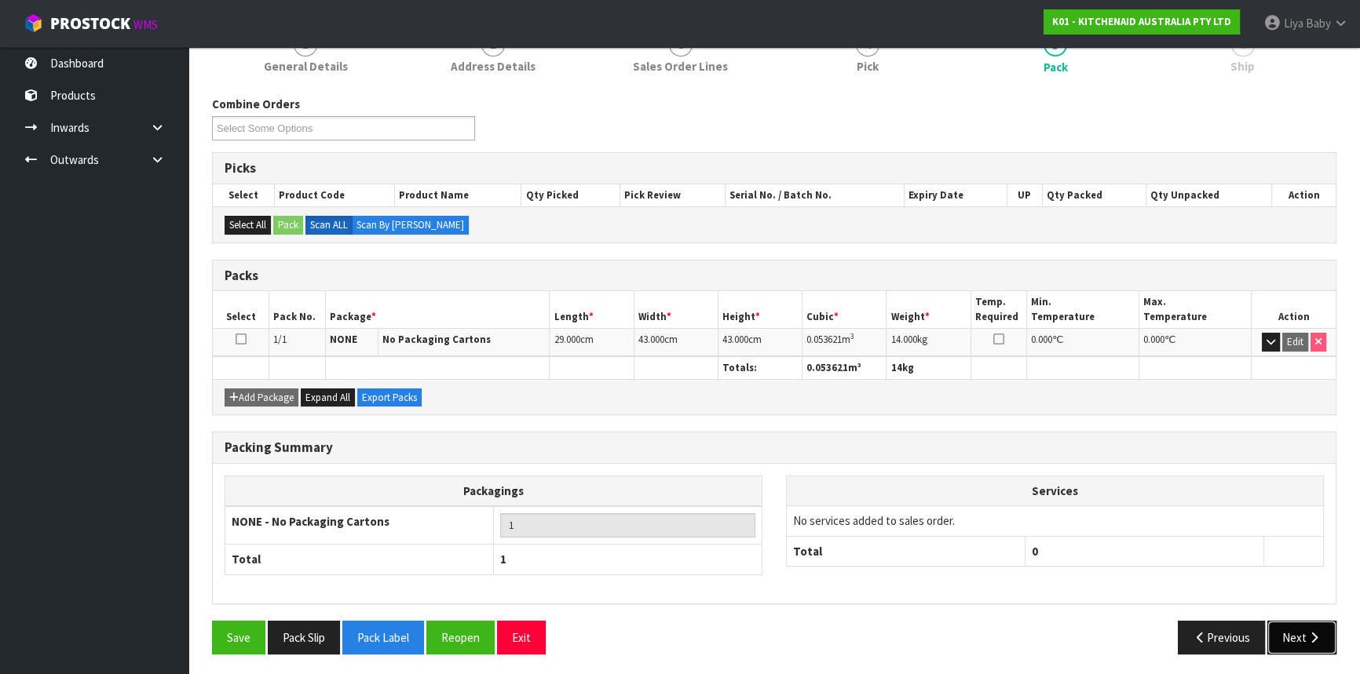
click at [1326, 636] on button "Next" at bounding box center [1301, 638] width 69 height 34
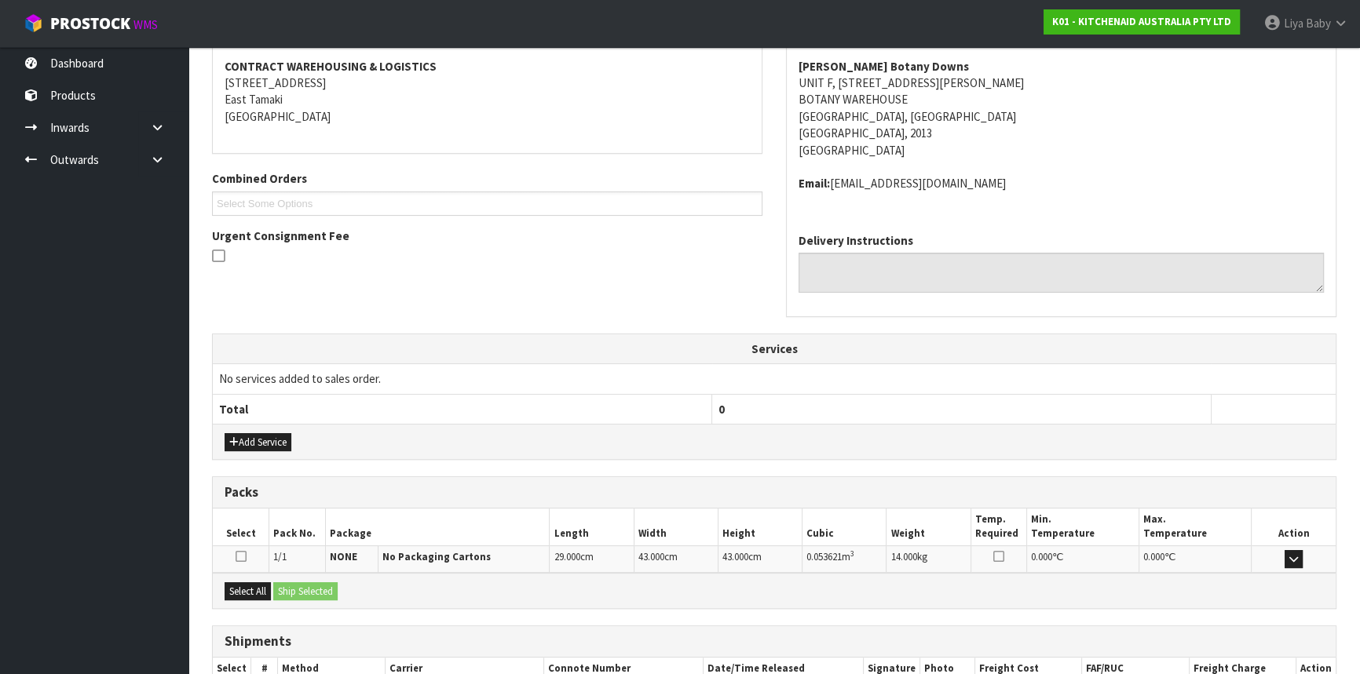
scroll to position [394, 0]
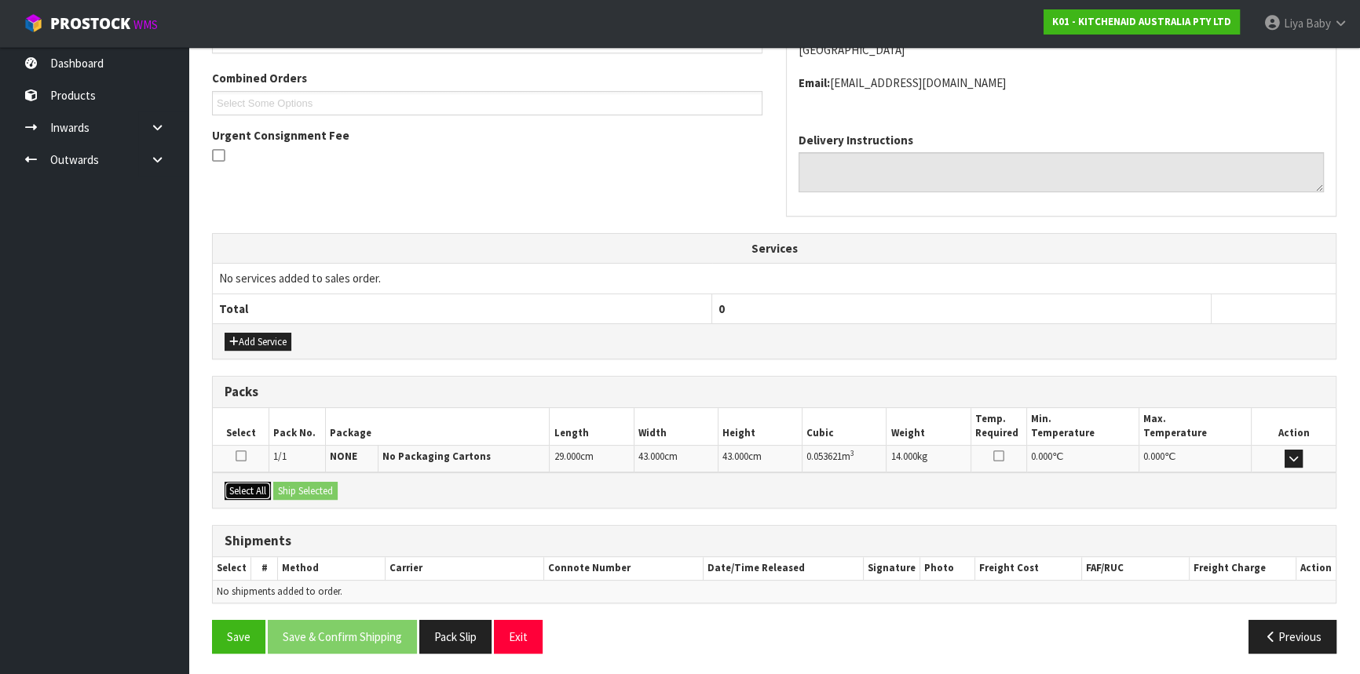
click at [239, 492] on button "Select All" at bounding box center [248, 491] width 46 height 19
click at [284, 492] on button "Ship Selected" at bounding box center [305, 491] width 64 height 19
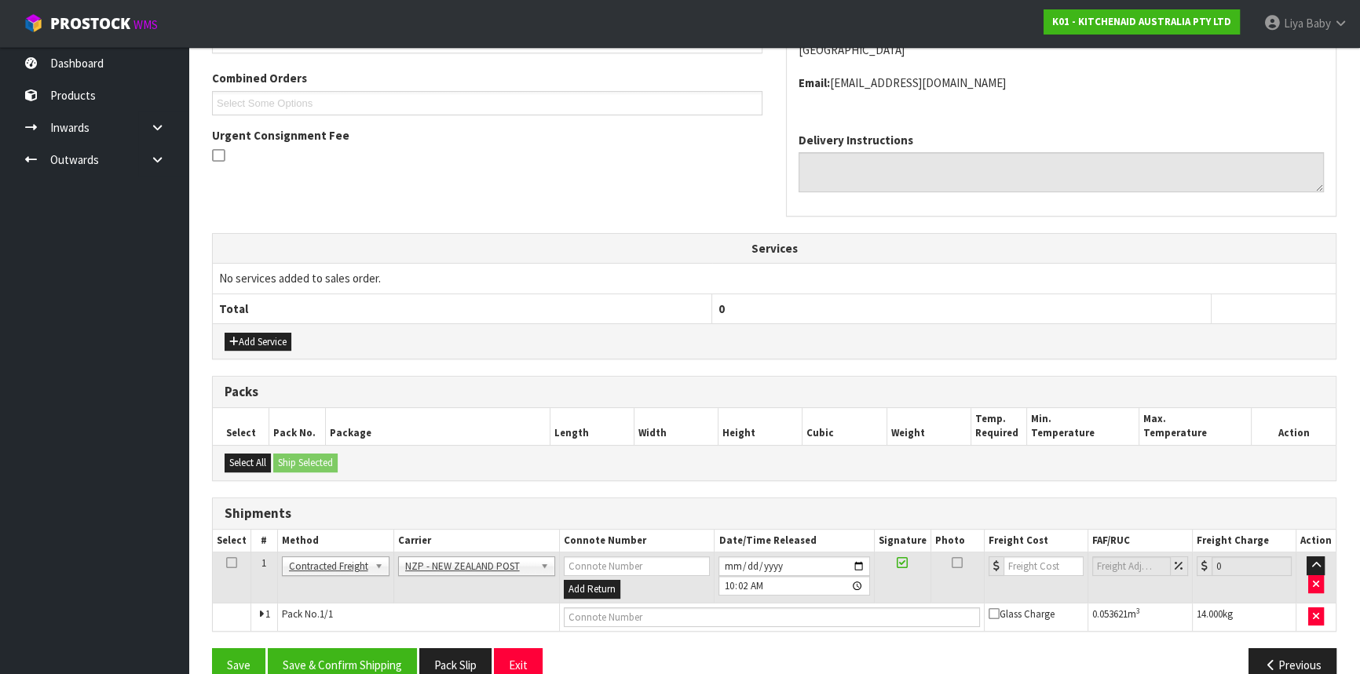
click at [231, 563] on icon at bounding box center [231, 563] width 11 height 1
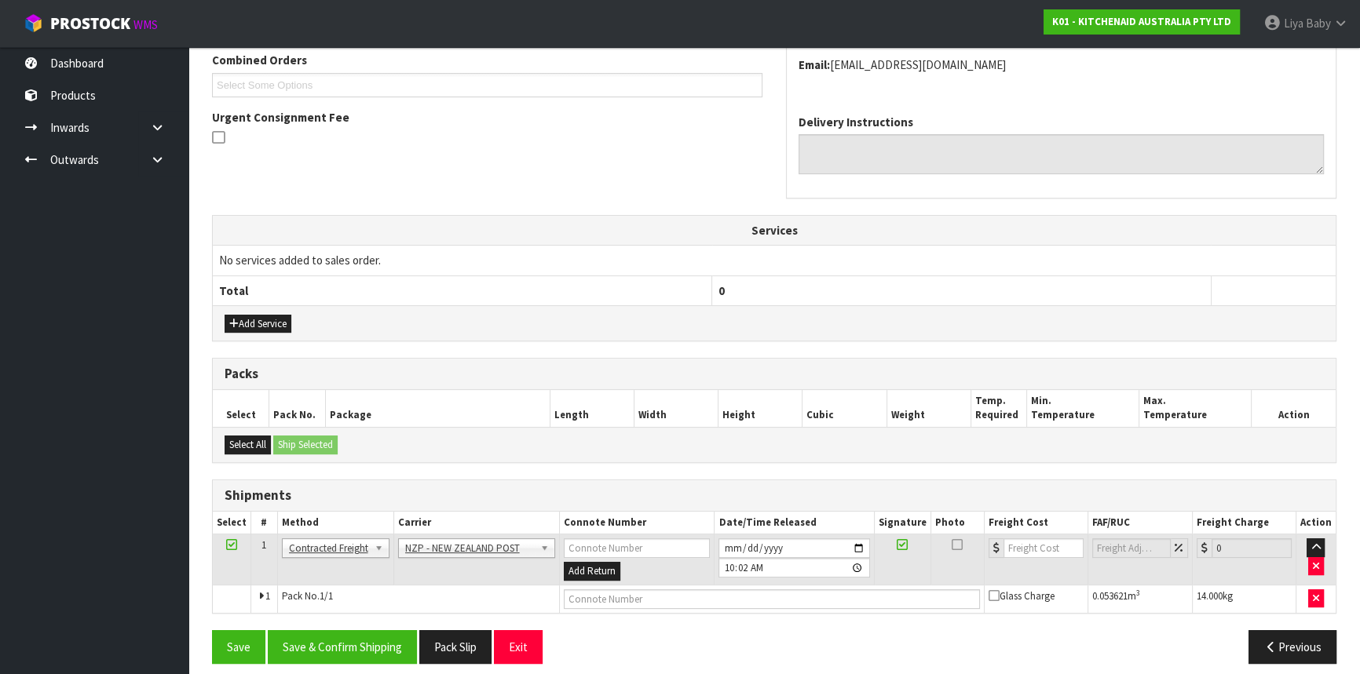
scroll to position [422, 0]
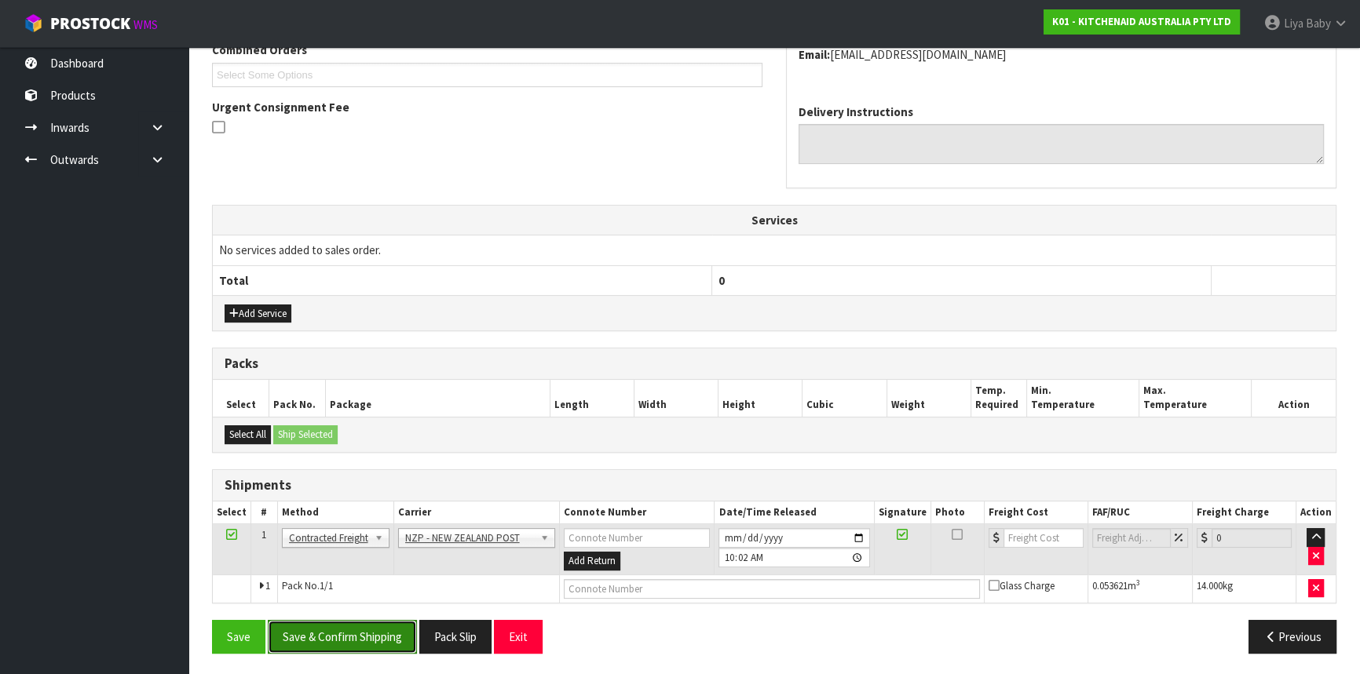
click at [364, 628] on button "Save & Confirm Shipping" at bounding box center [342, 637] width 149 height 34
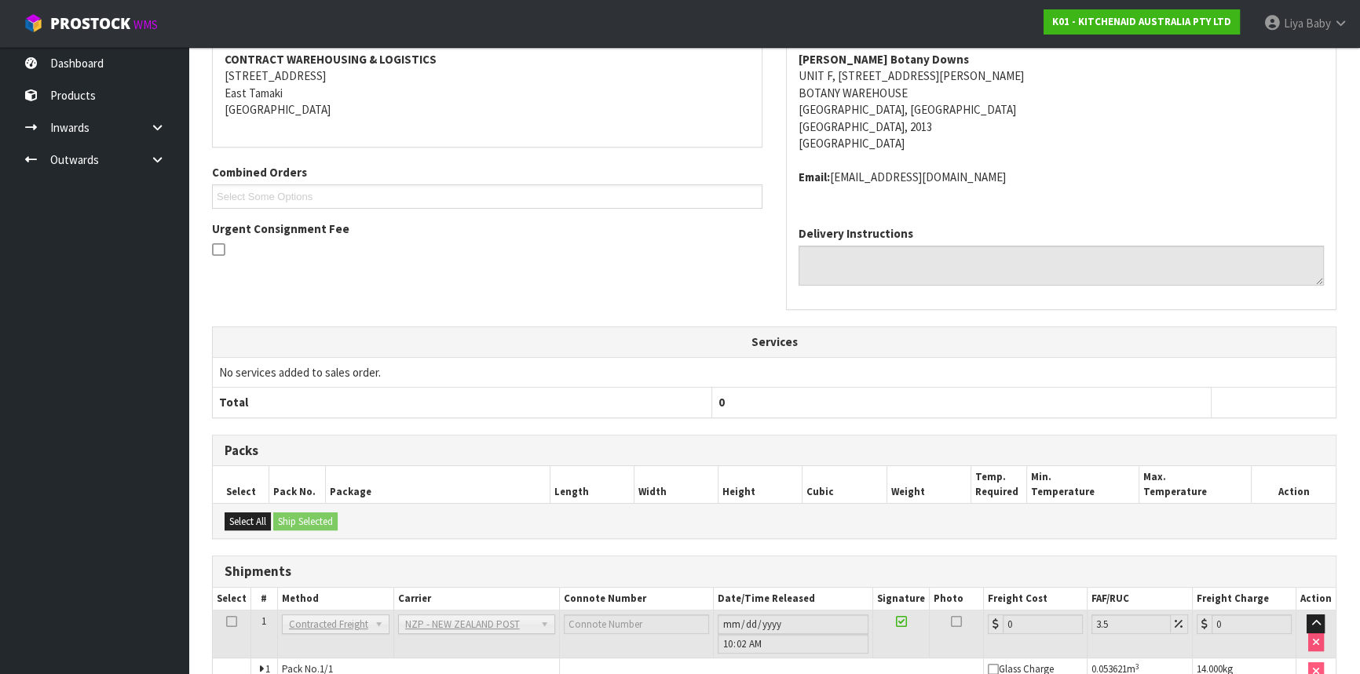
scroll to position [400, 0]
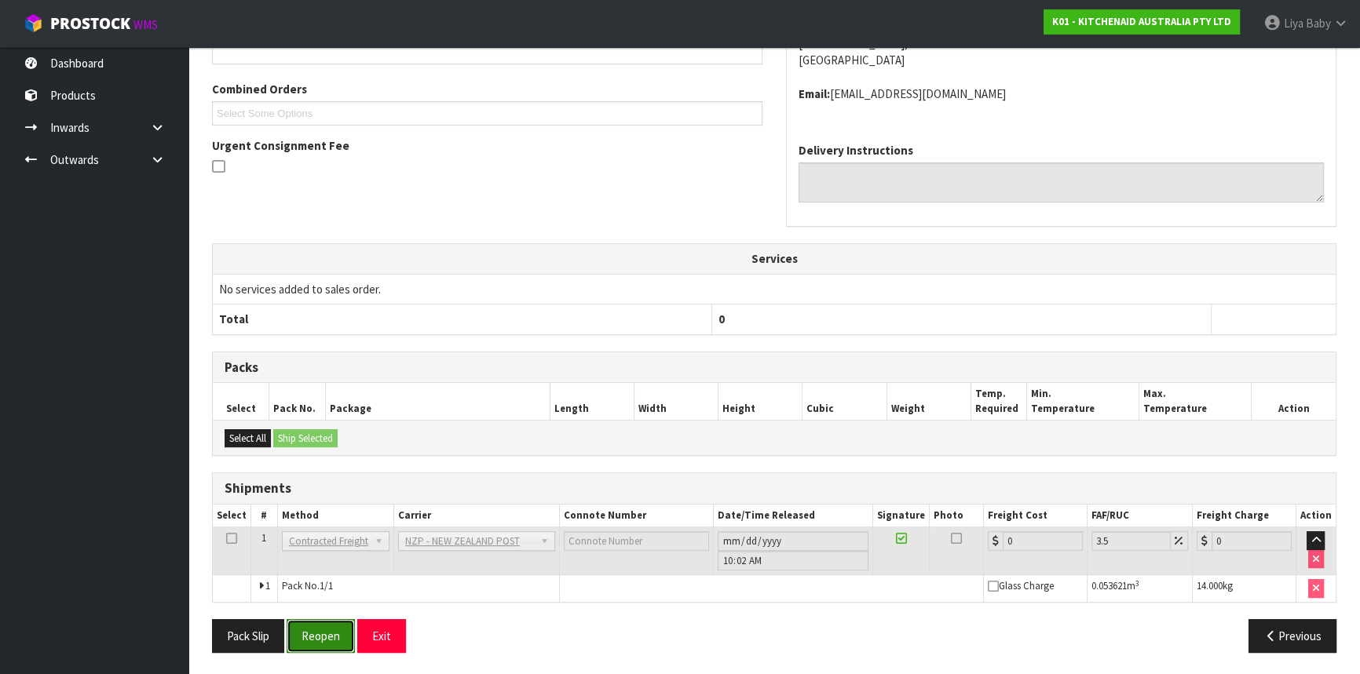
click at [309, 646] on button "Reopen" at bounding box center [321, 637] width 68 height 34
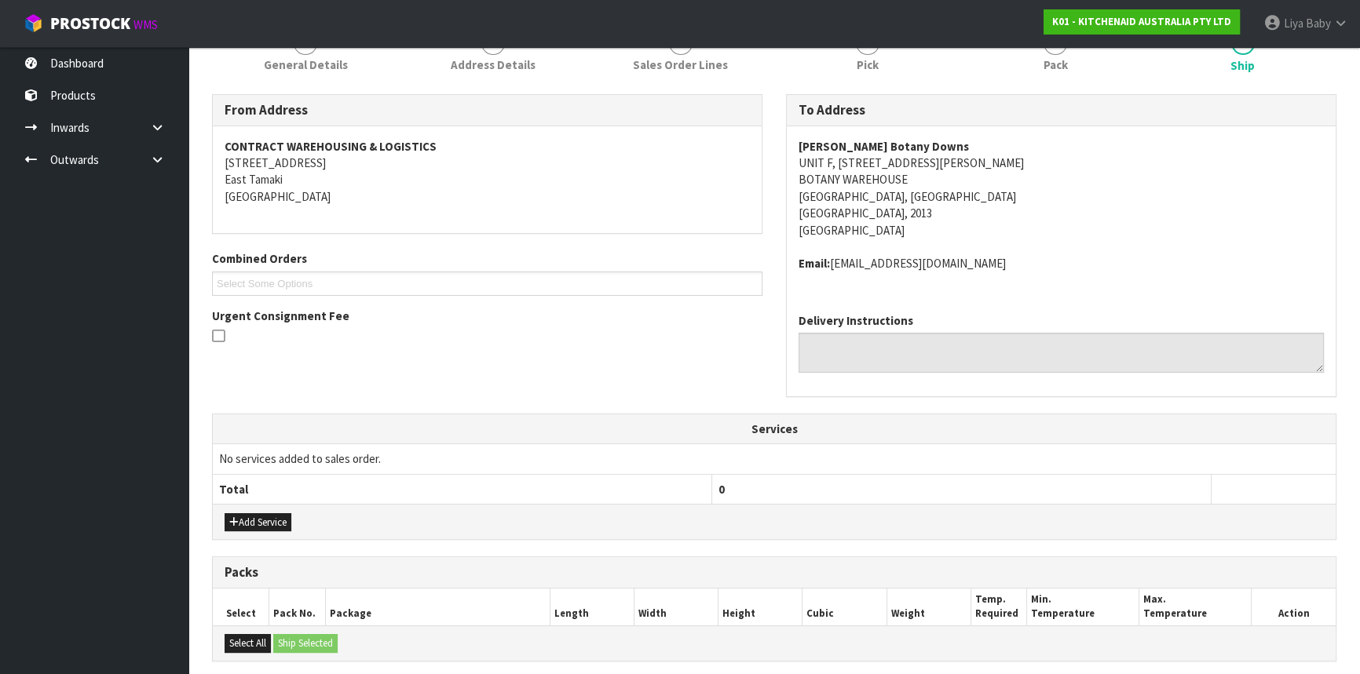
scroll to position [437, 0]
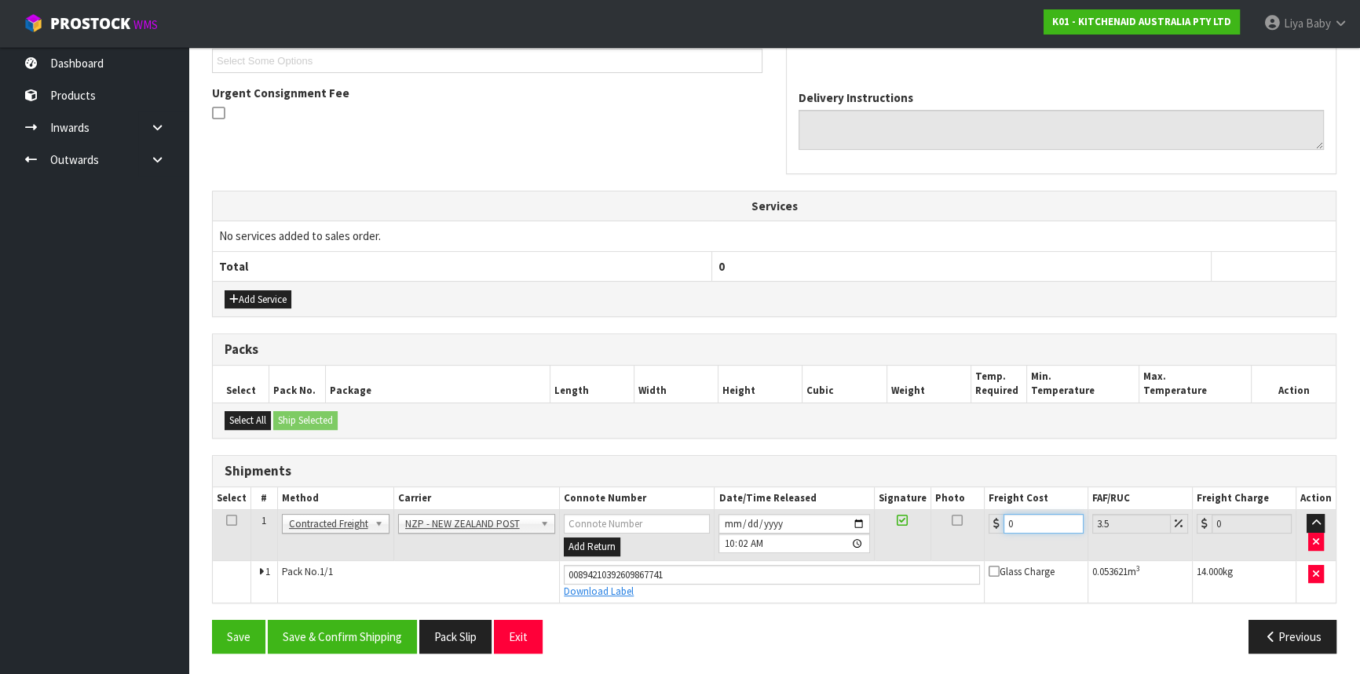
click at [1040, 522] on input "0" at bounding box center [1043, 524] width 80 height 20
click at [228, 521] on icon at bounding box center [231, 521] width 11 height 1
click at [346, 636] on button "Save & Confirm Shipping" at bounding box center [342, 637] width 149 height 34
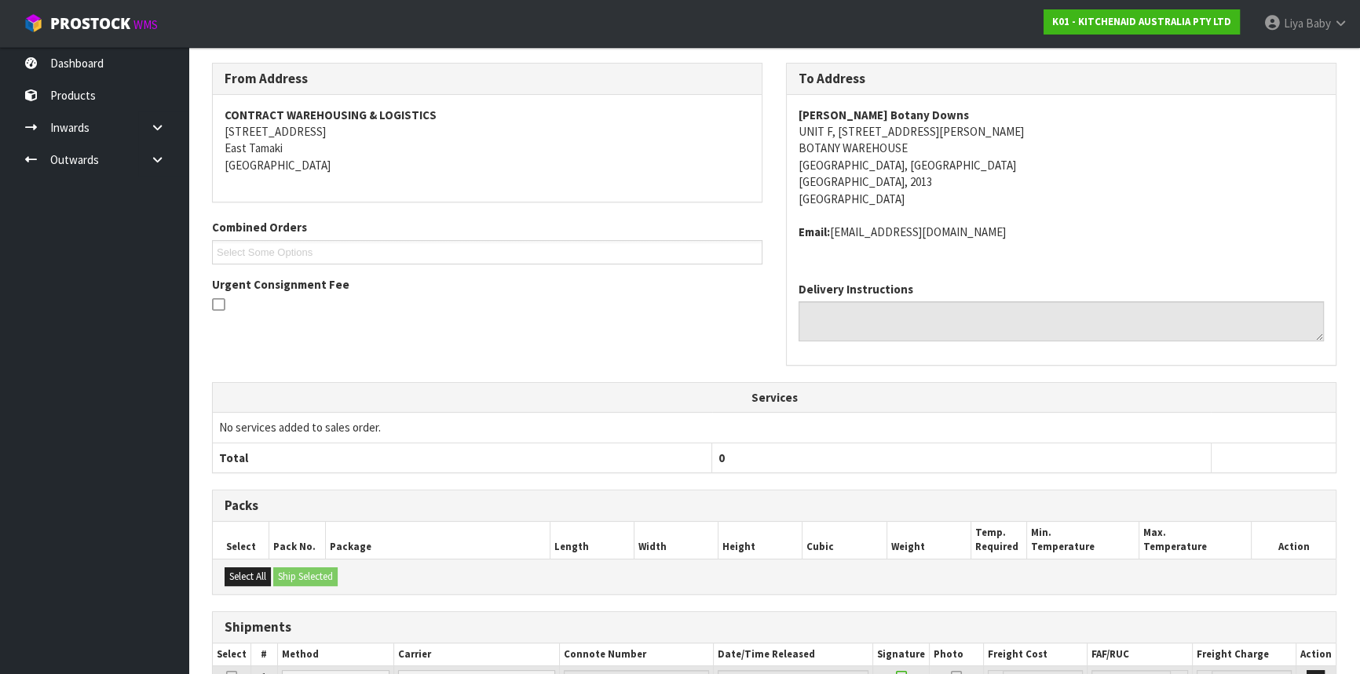
scroll to position [394, 0]
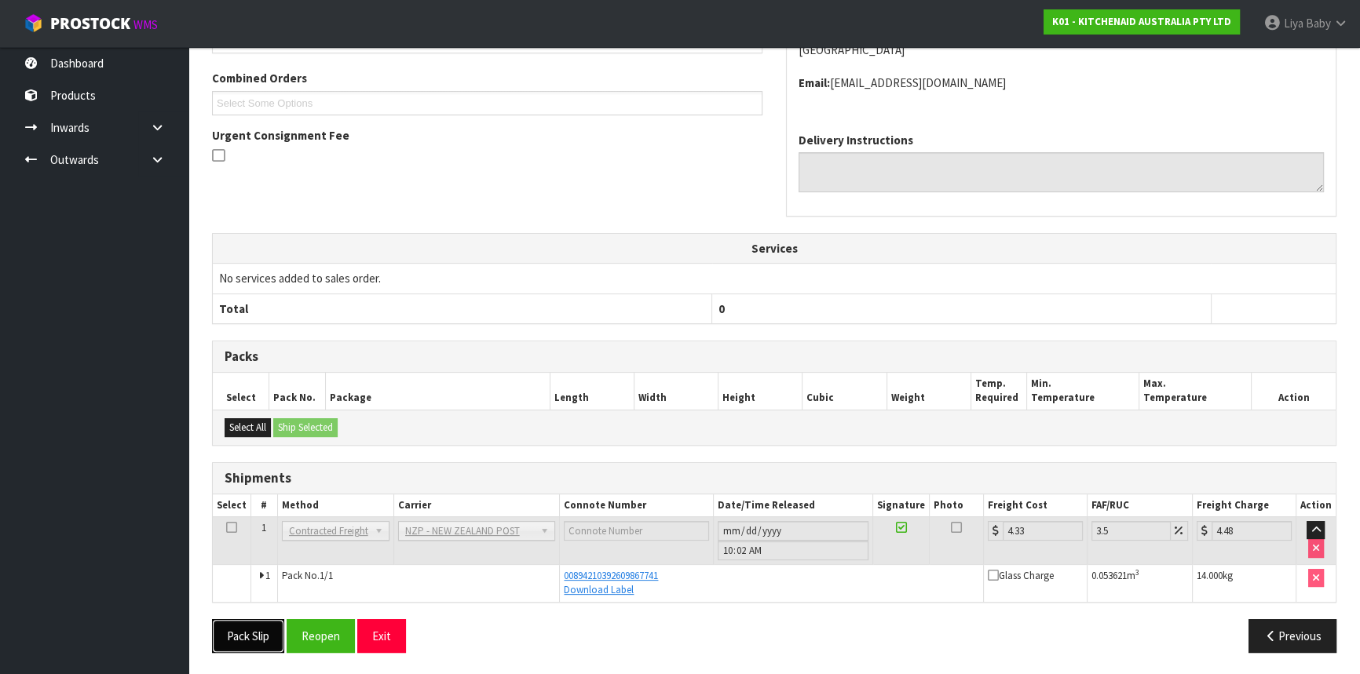
click at [258, 633] on button "Pack Slip" at bounding box center [248, 637] width 72 height 34
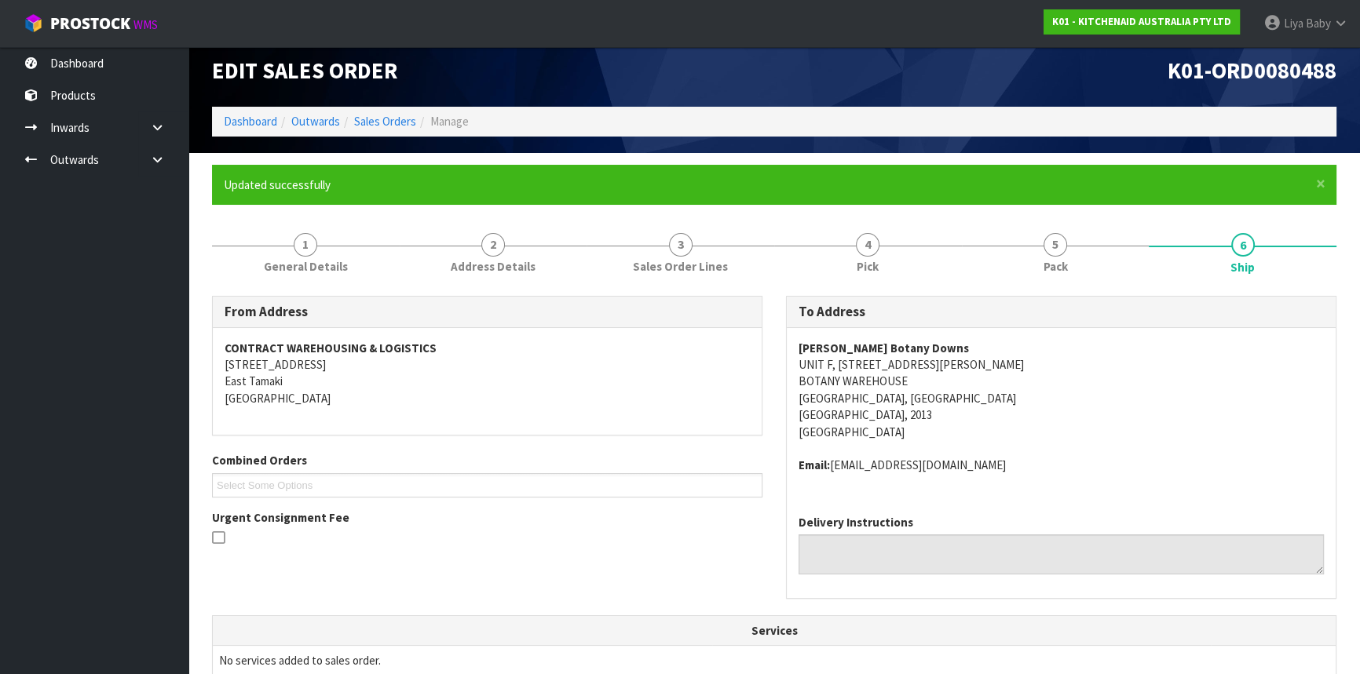
scroll to position [0, 0]
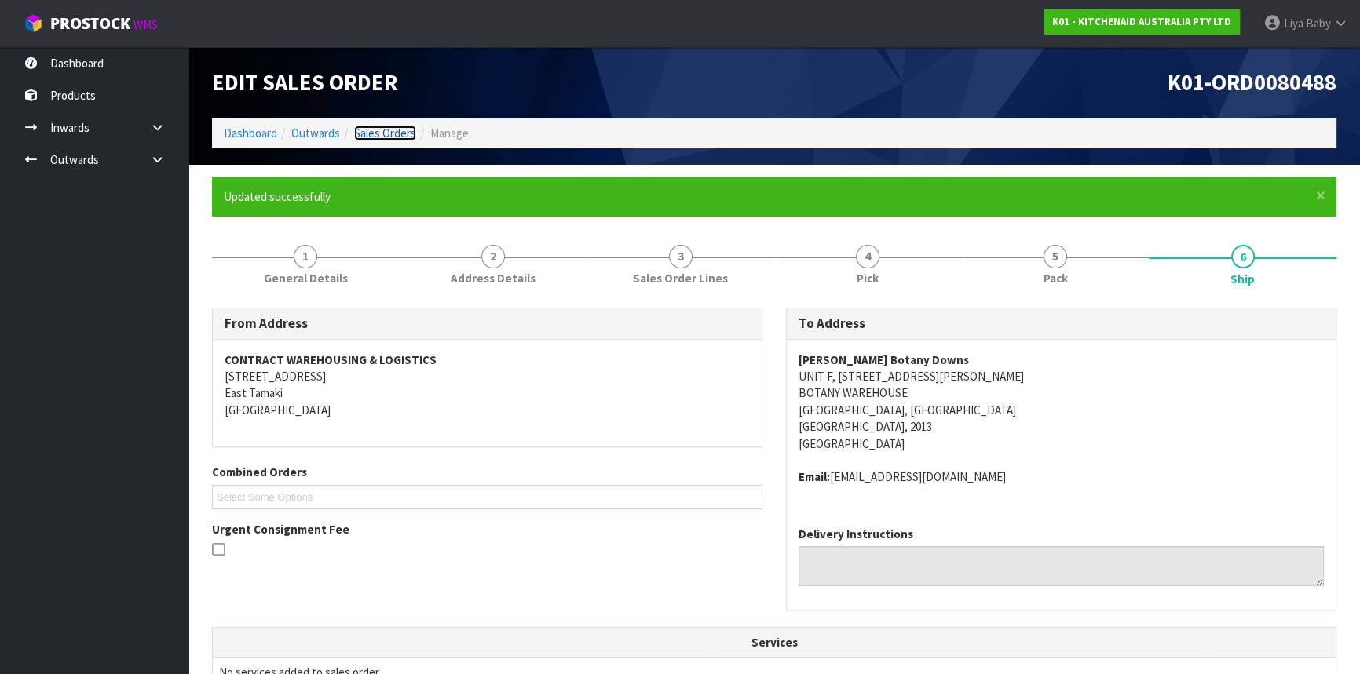
click at [375, 131] on link "Sales Orders" at bounding box center [385, 133] width 62 height 15
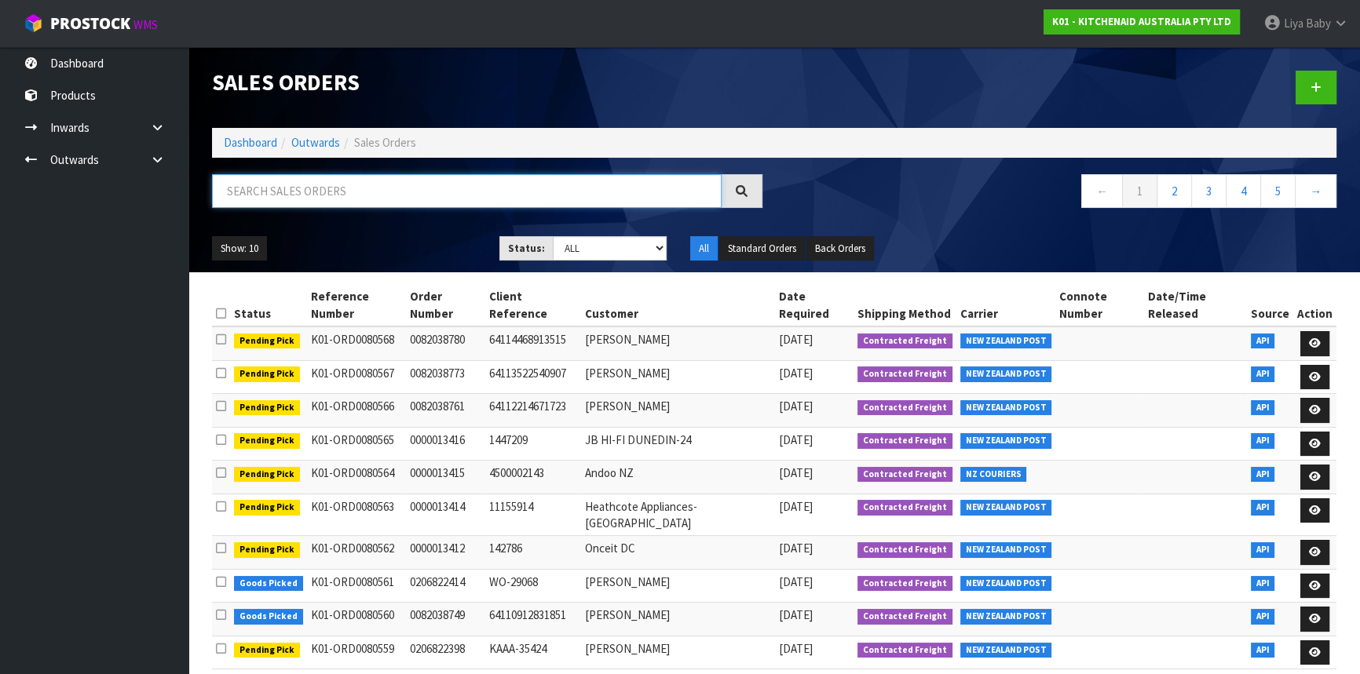
click at [303, 185] on input "text" at bounding box center [467, 191] width 510 height 34
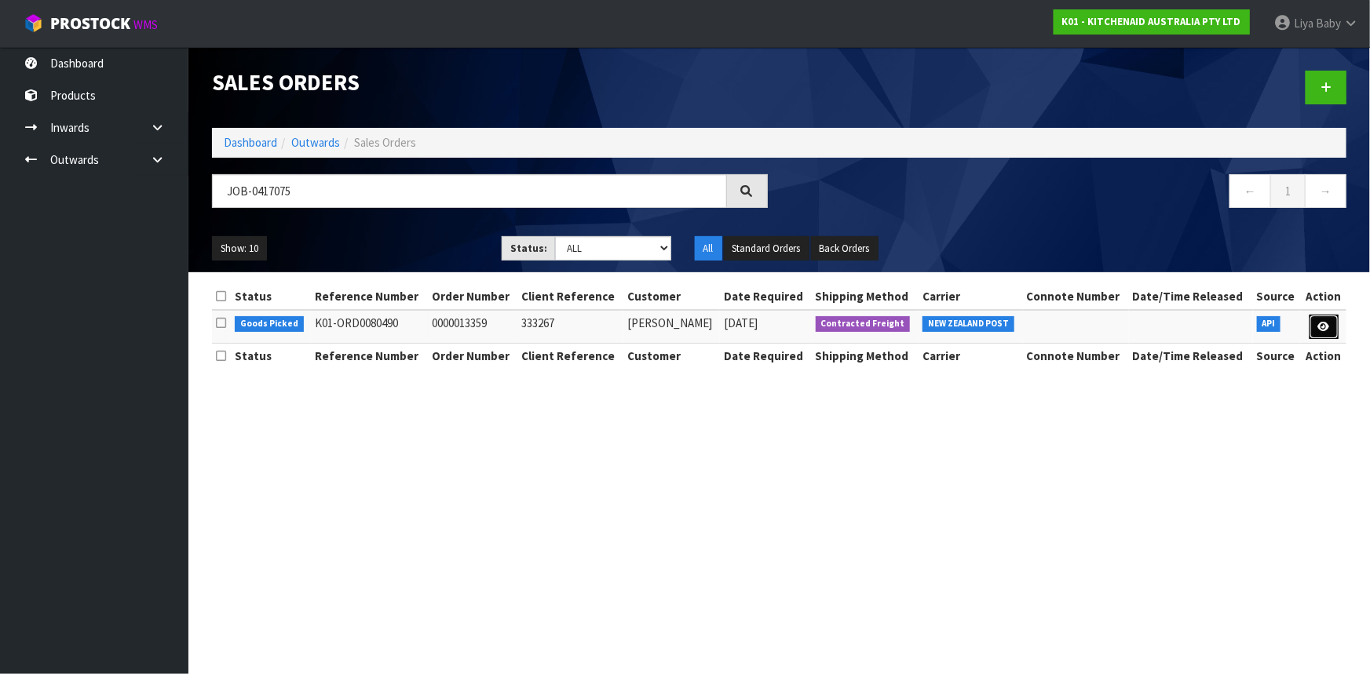
click at [1331, 327] on link at bounding box center [1324, 327] width 29 height 25
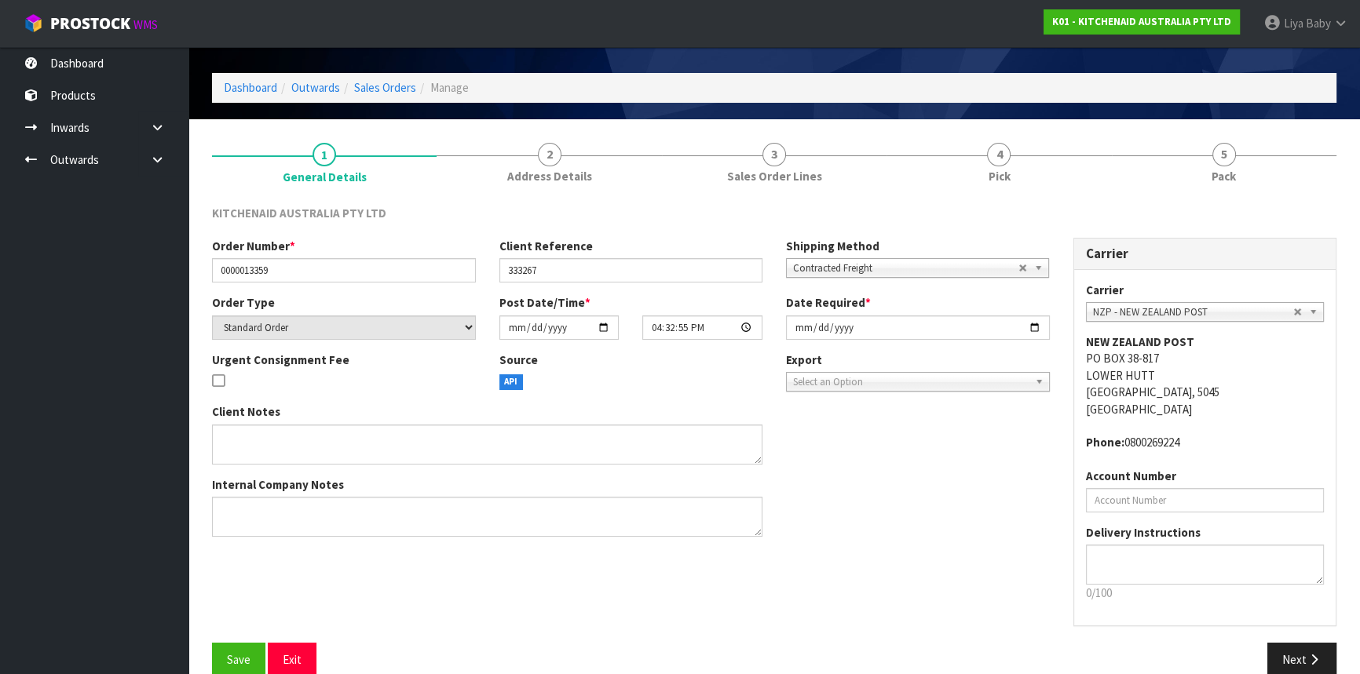
scroll to position [71, 0]
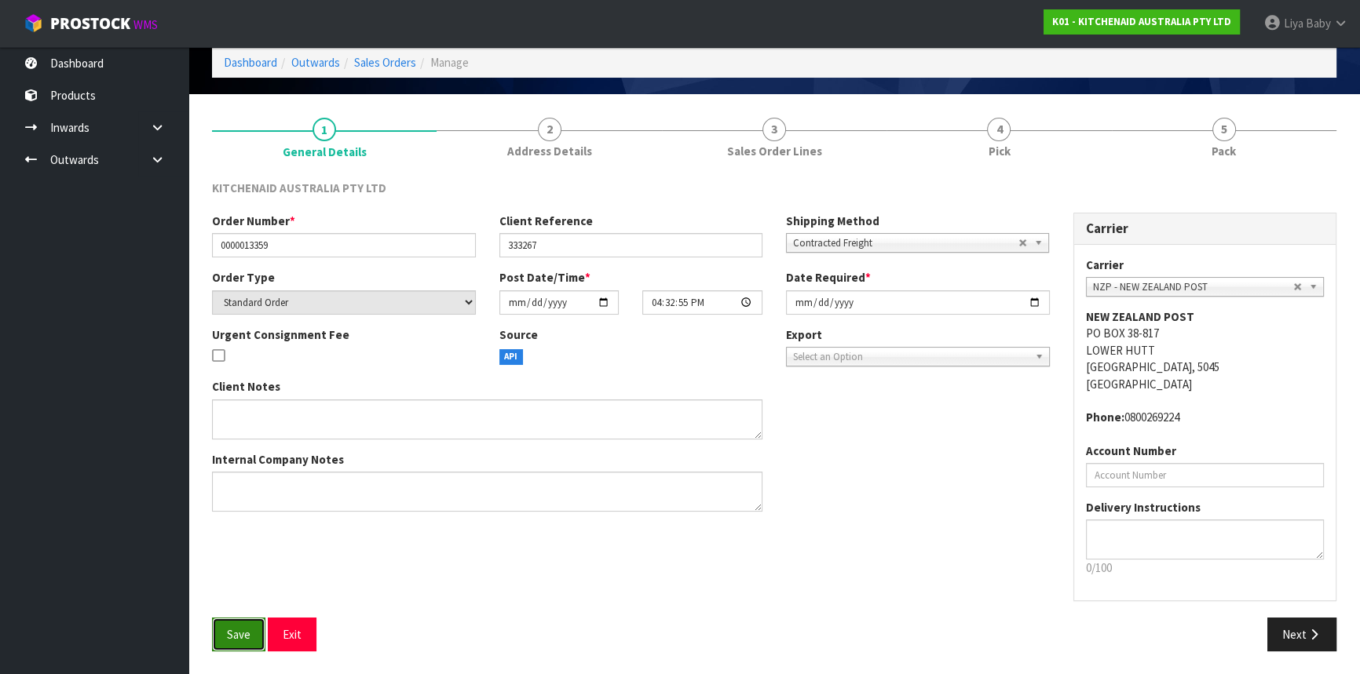
click at [242, 631] on span "Save" at bounding box center [239, 634] width 24 height 15
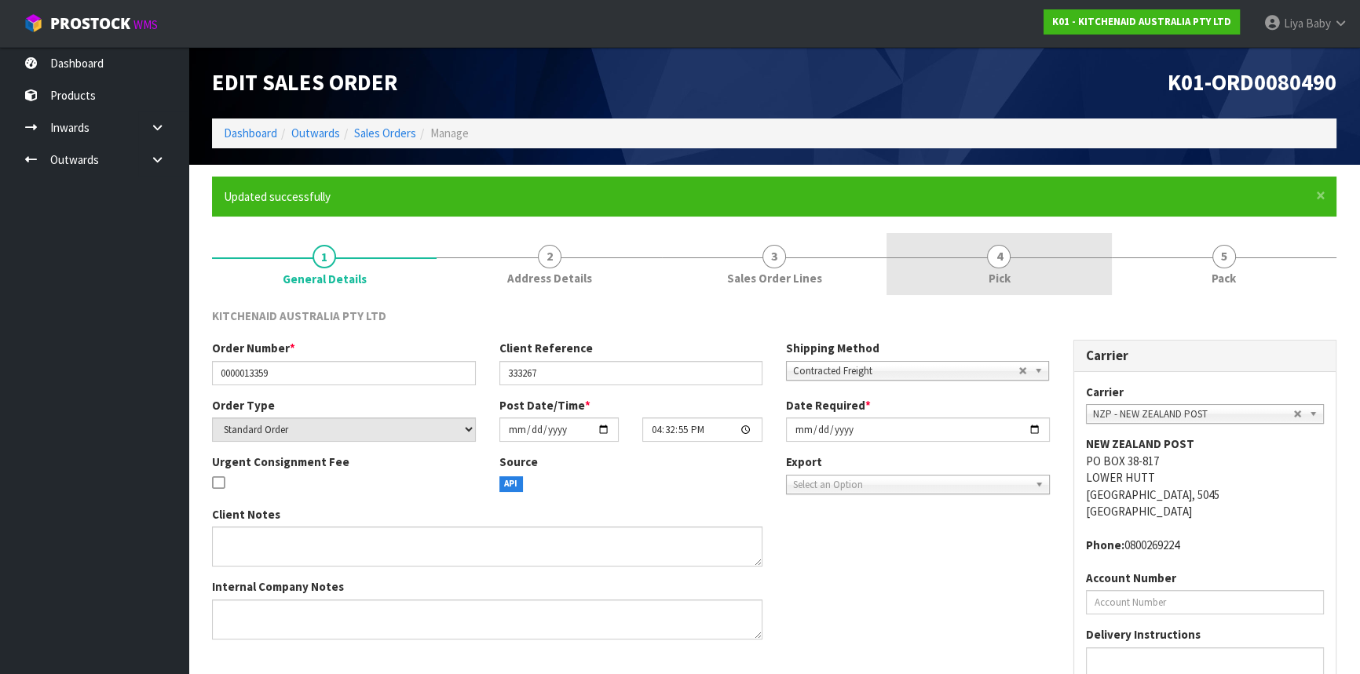
click at [1028, 267] on link "4 Pick" at bounding box center [998, 264] width 225 height 62
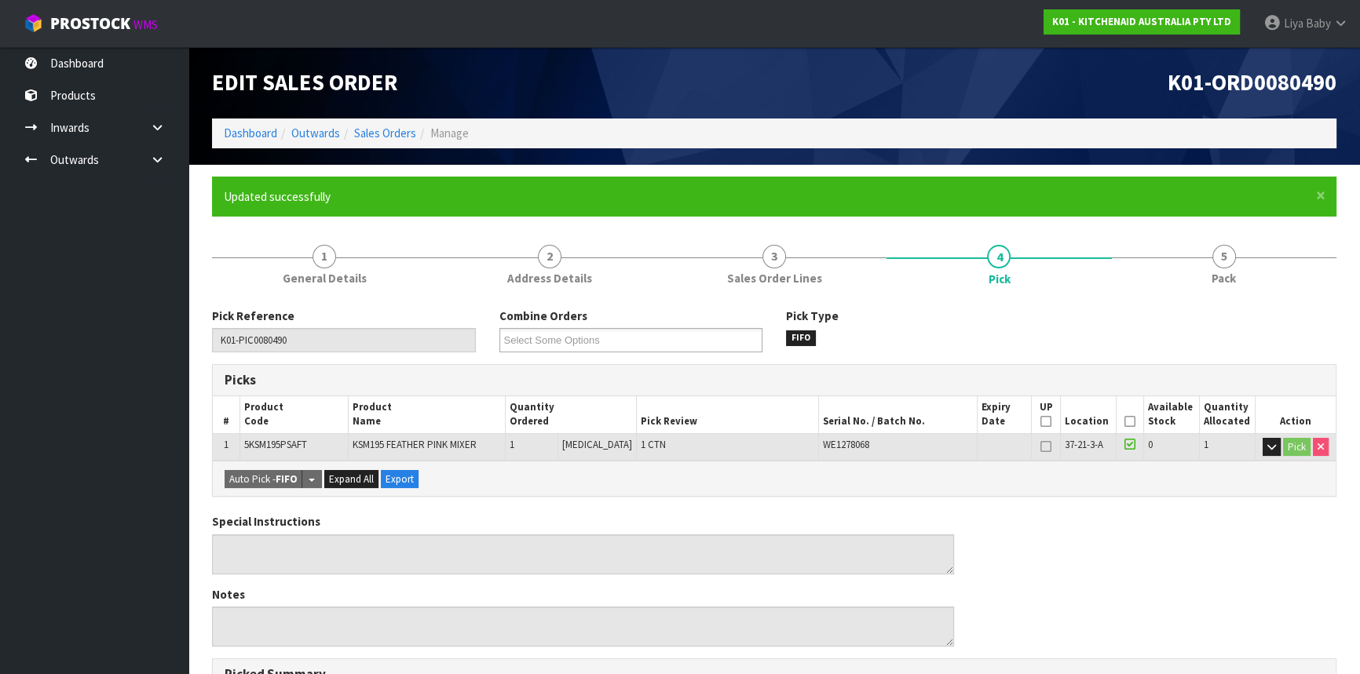
click at [1124, 422] on icon at bounding box center [1129, 422] width 11 height 1
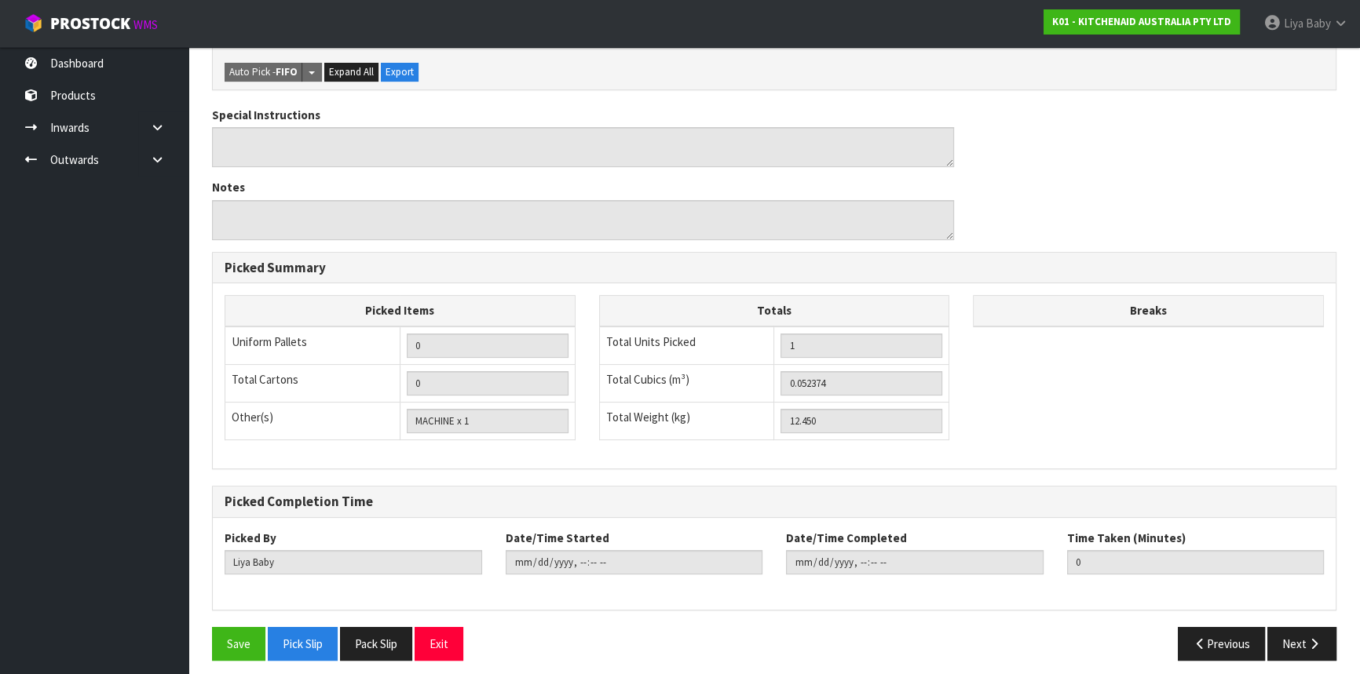
scroll to position [471, 0]
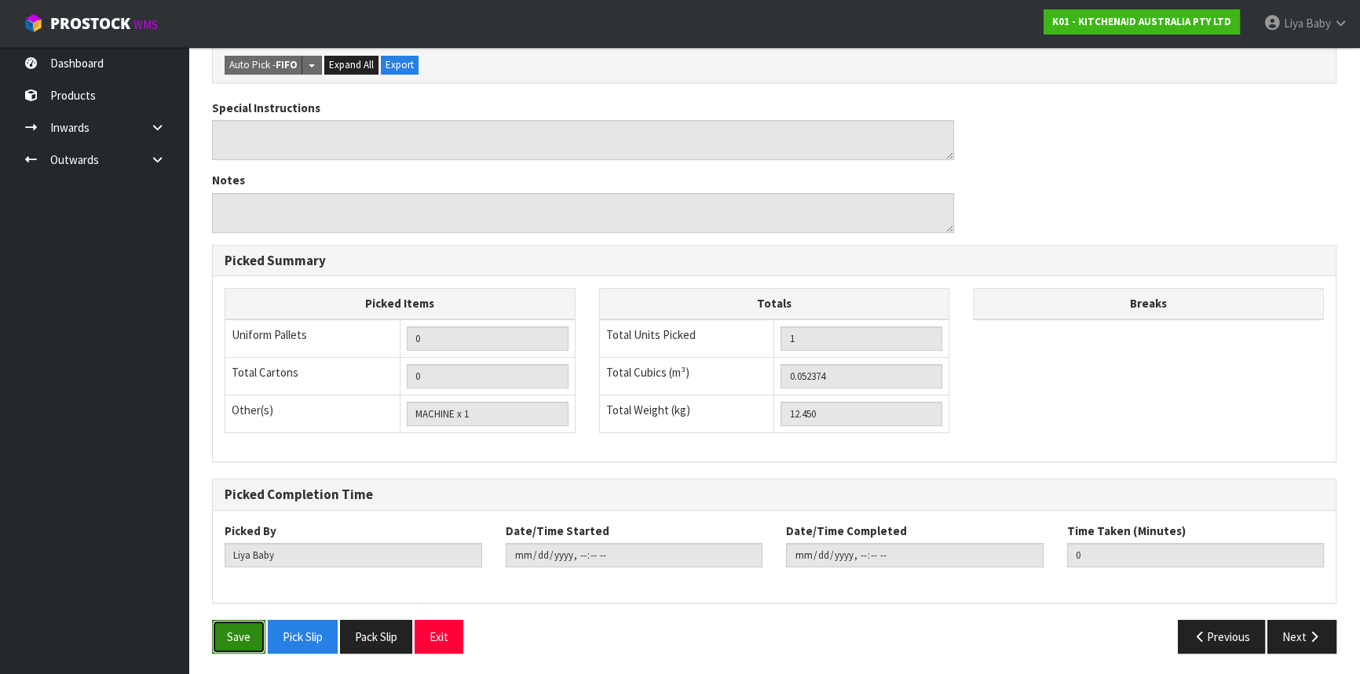
click at [245, 636] on button "Save" at bounding box center [238, 637] width 53 height 34
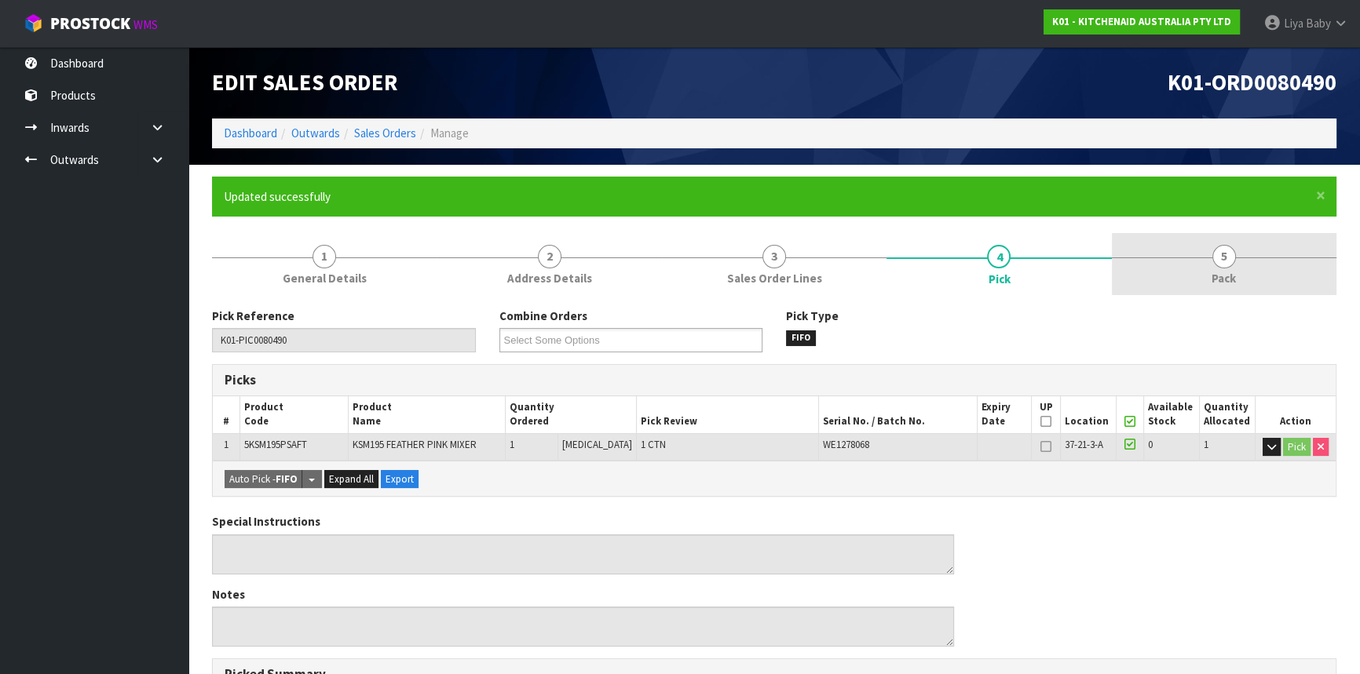
click at [1229, 264] on span "5" at bounding box center [1224, 257] width 24 height 24
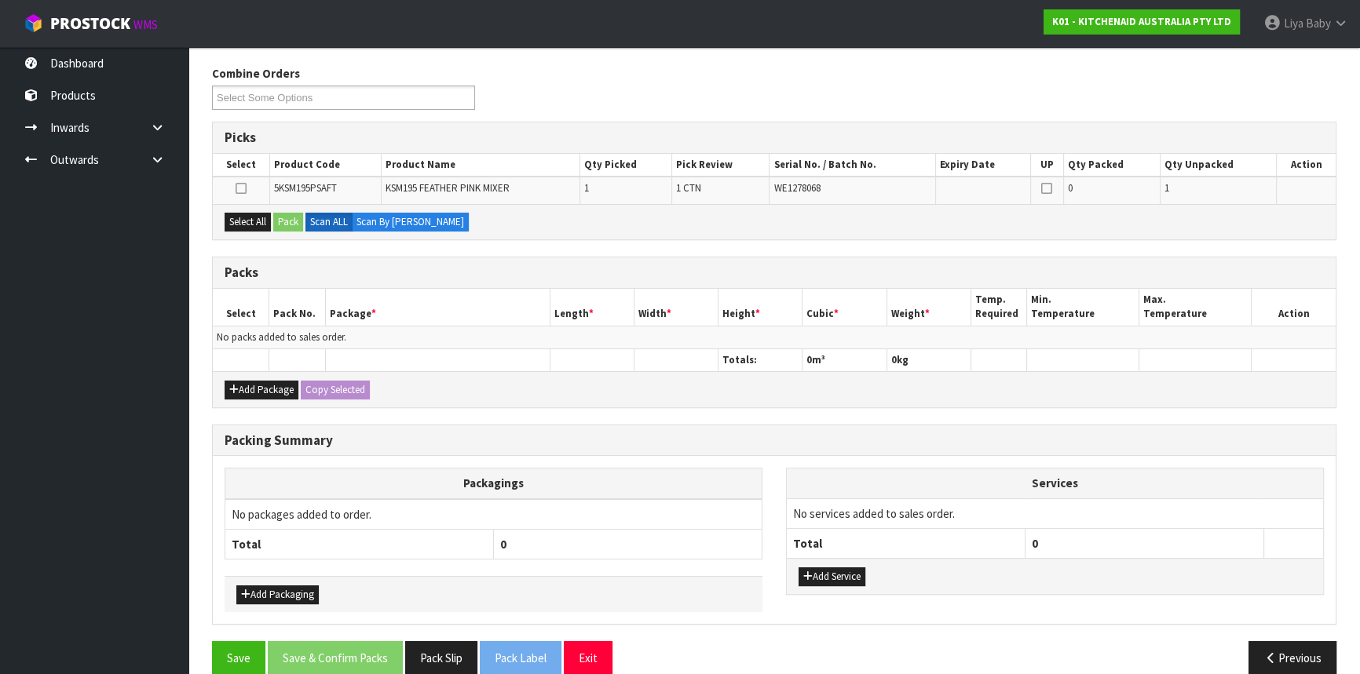
scroll to position [263, 0]
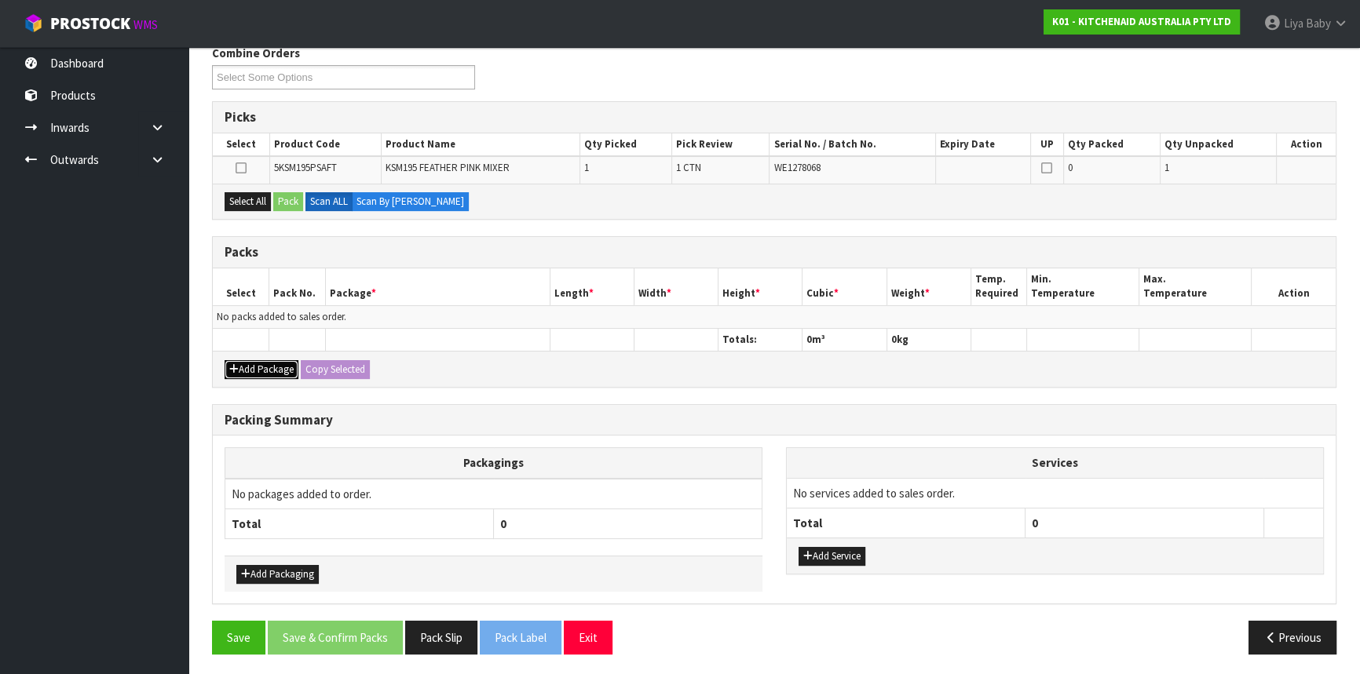
click at [227, 363] on button "Add Package" at bounding box center [262, 369] width 74 height 19
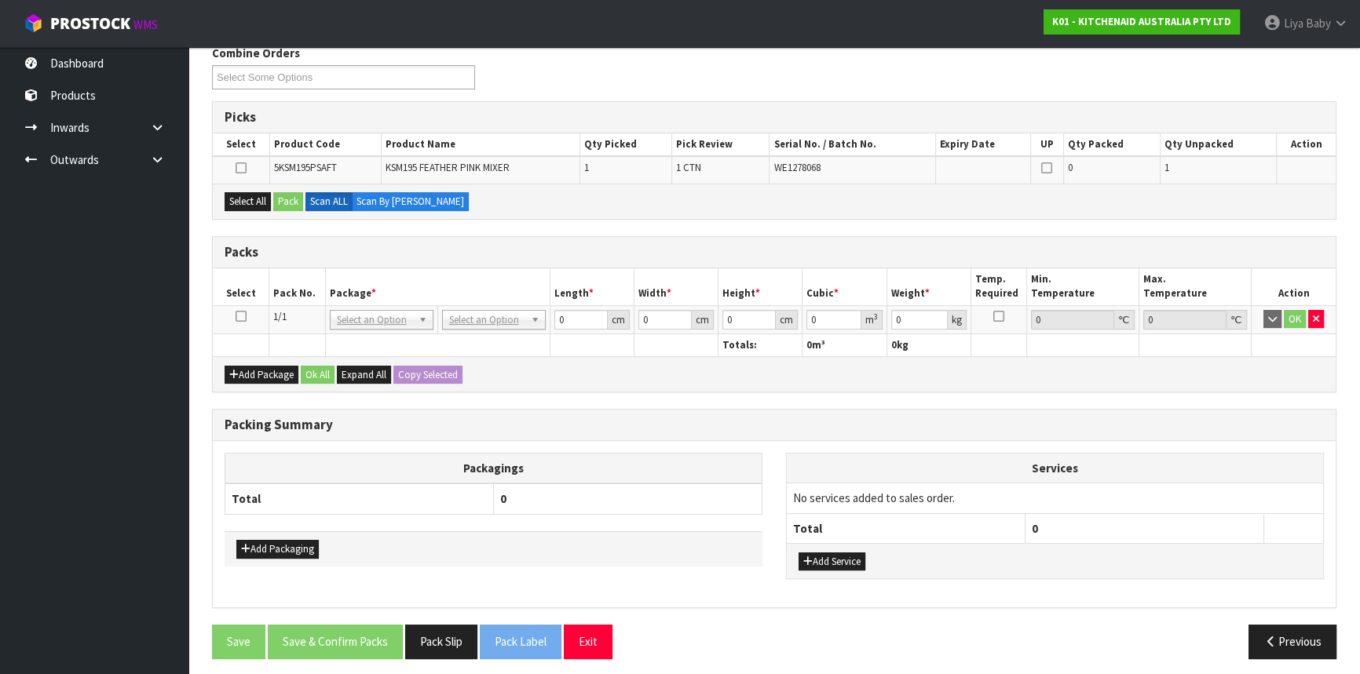
click at [236, 317] on icon at bounding box center [241, 316] width 11 height 1
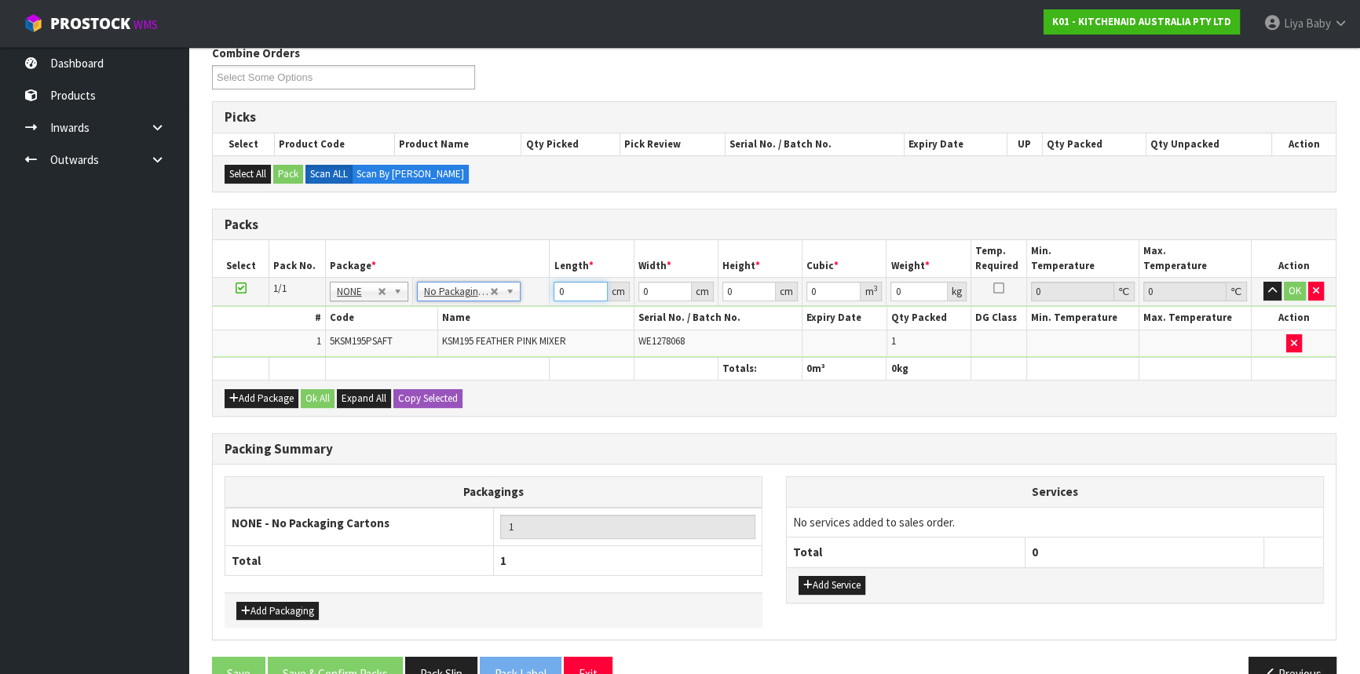
click at [570, 289] on input "0" at bounding box center [580, 292] width 53 height 20
click at [302, 399] on button "Ok All" at bounding box center [318, 398] width 34 height 19
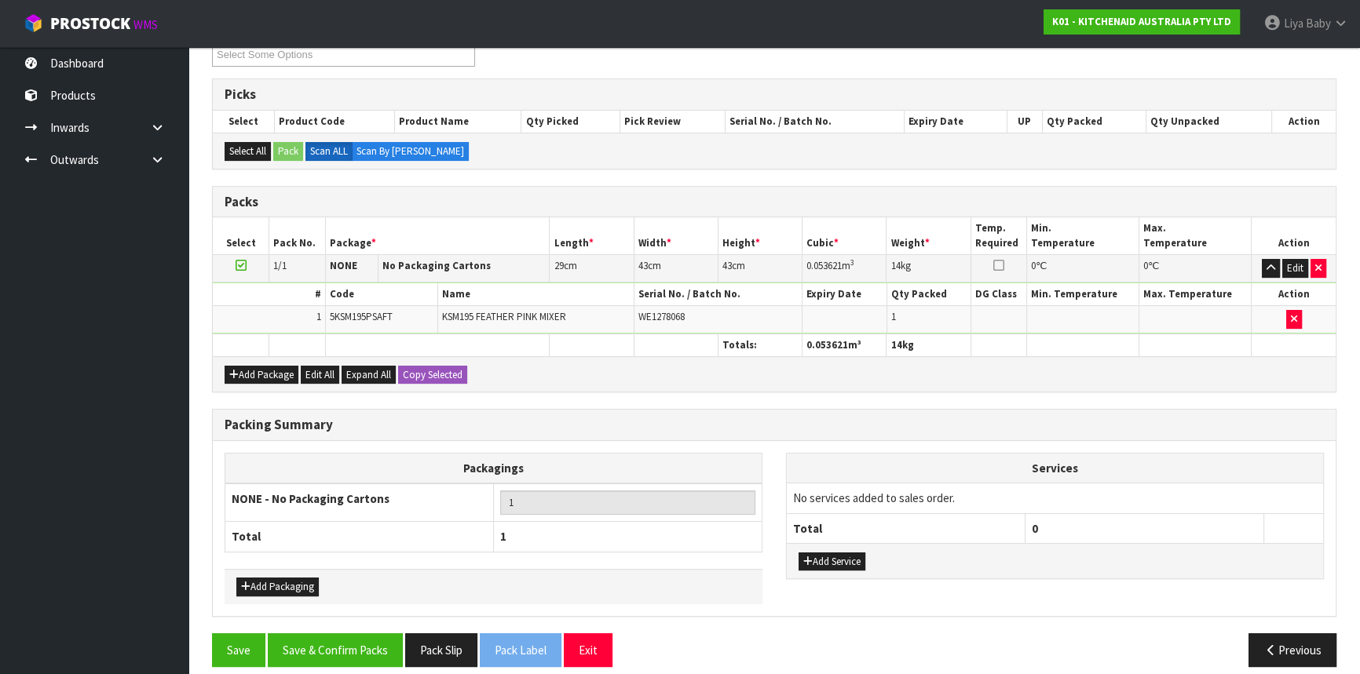
scroll to position [298, 0]
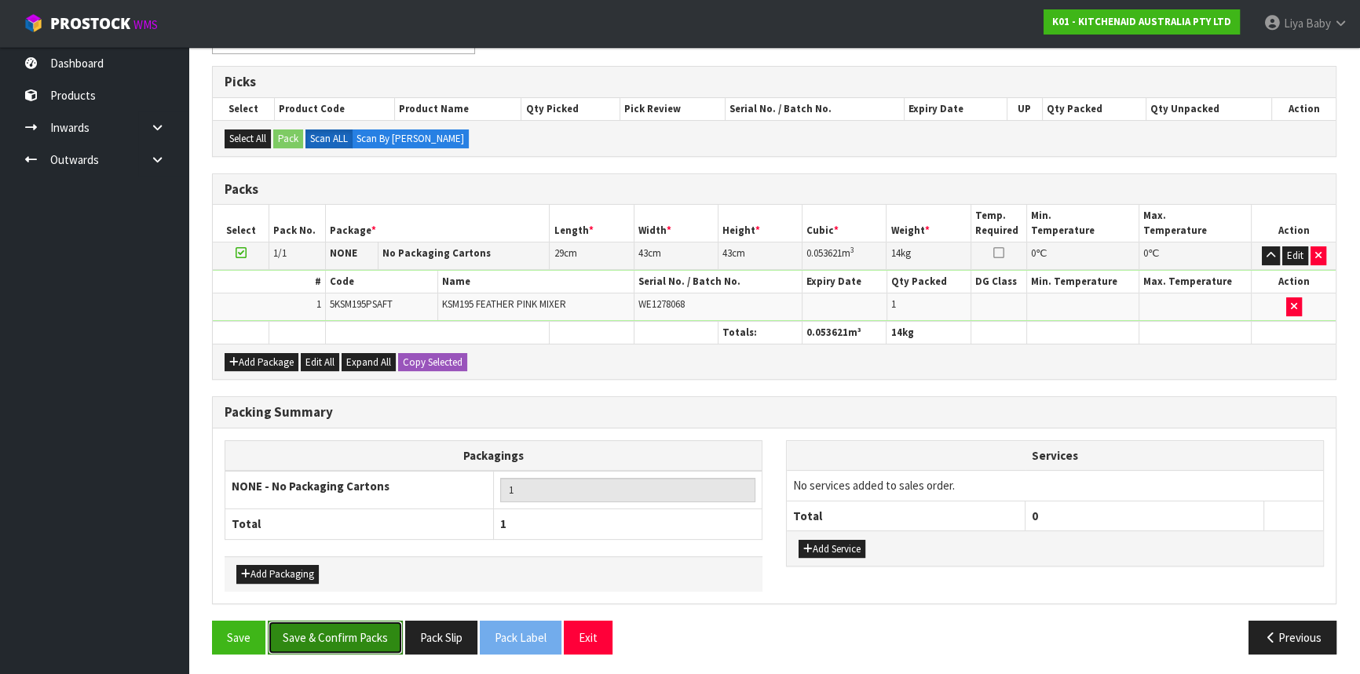
click at [368, 631] on button "Save & Confirm Packs" at bounding box center [335, 638] width 135 height 34
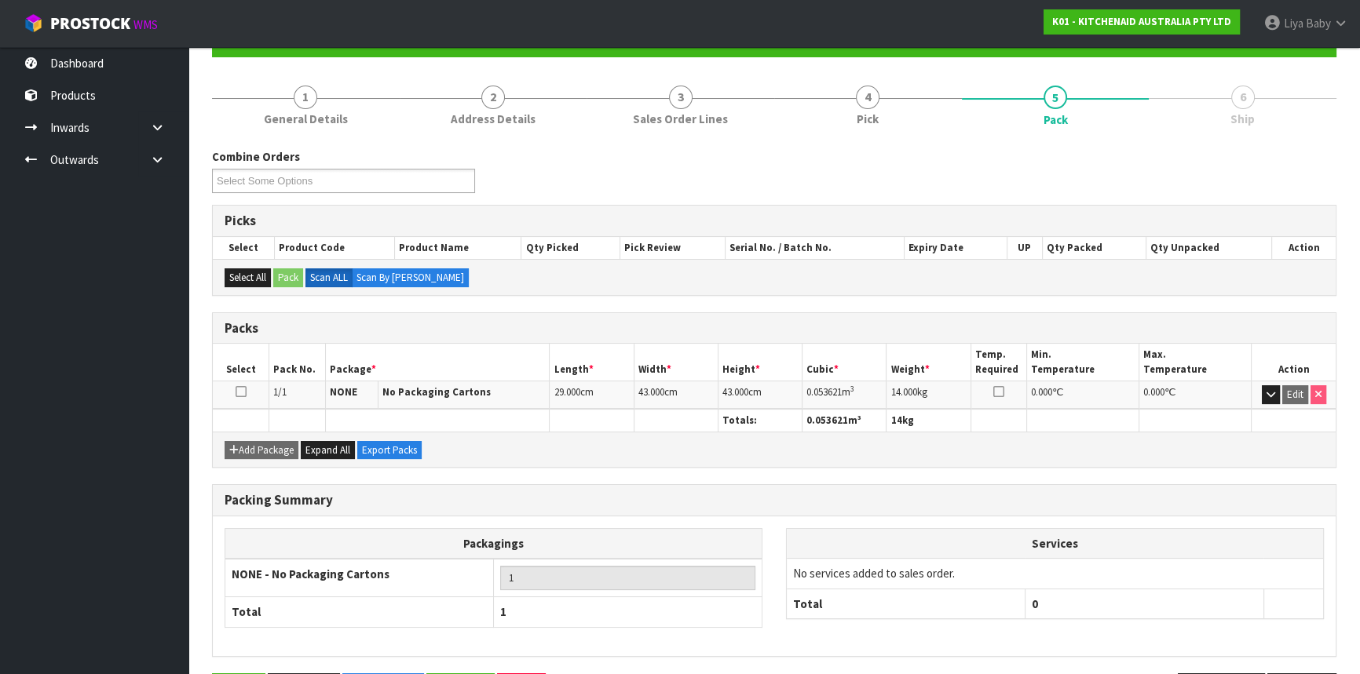
scroll to position [212, 0]
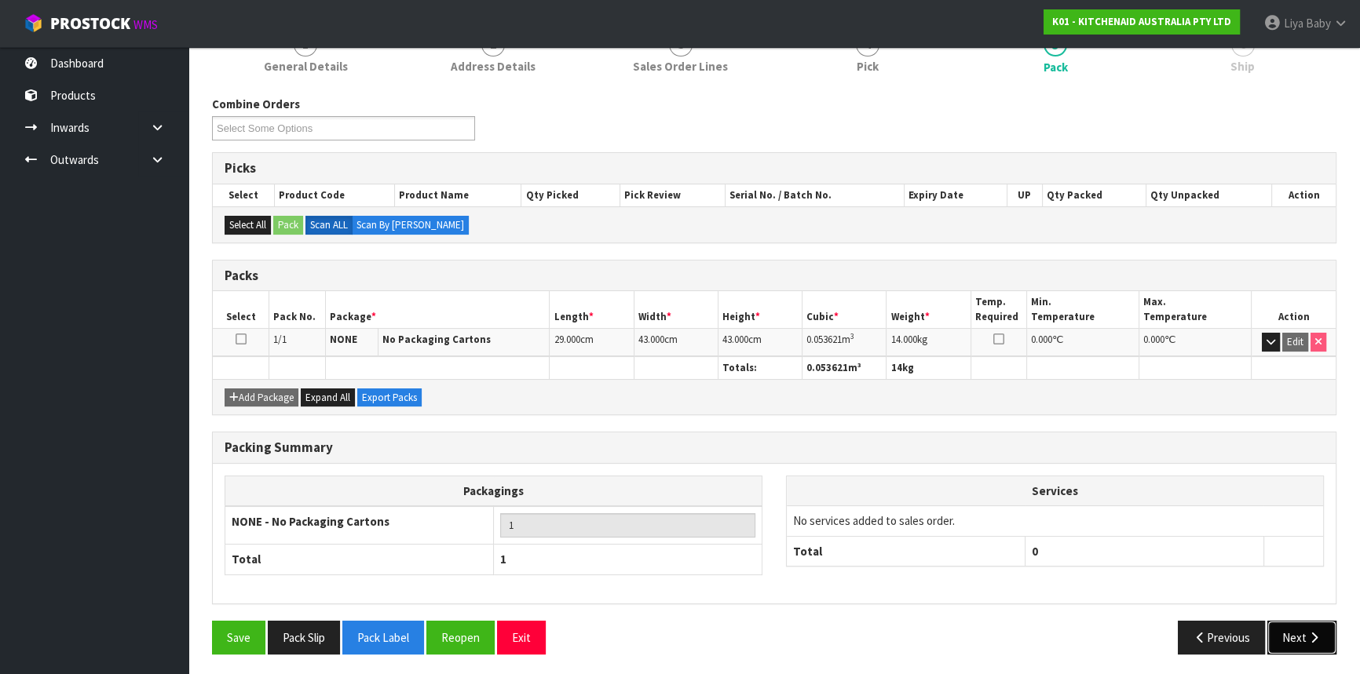
click at [1296, 627] on button "Next" at bounding box center [1301, 638] width 69 height 34
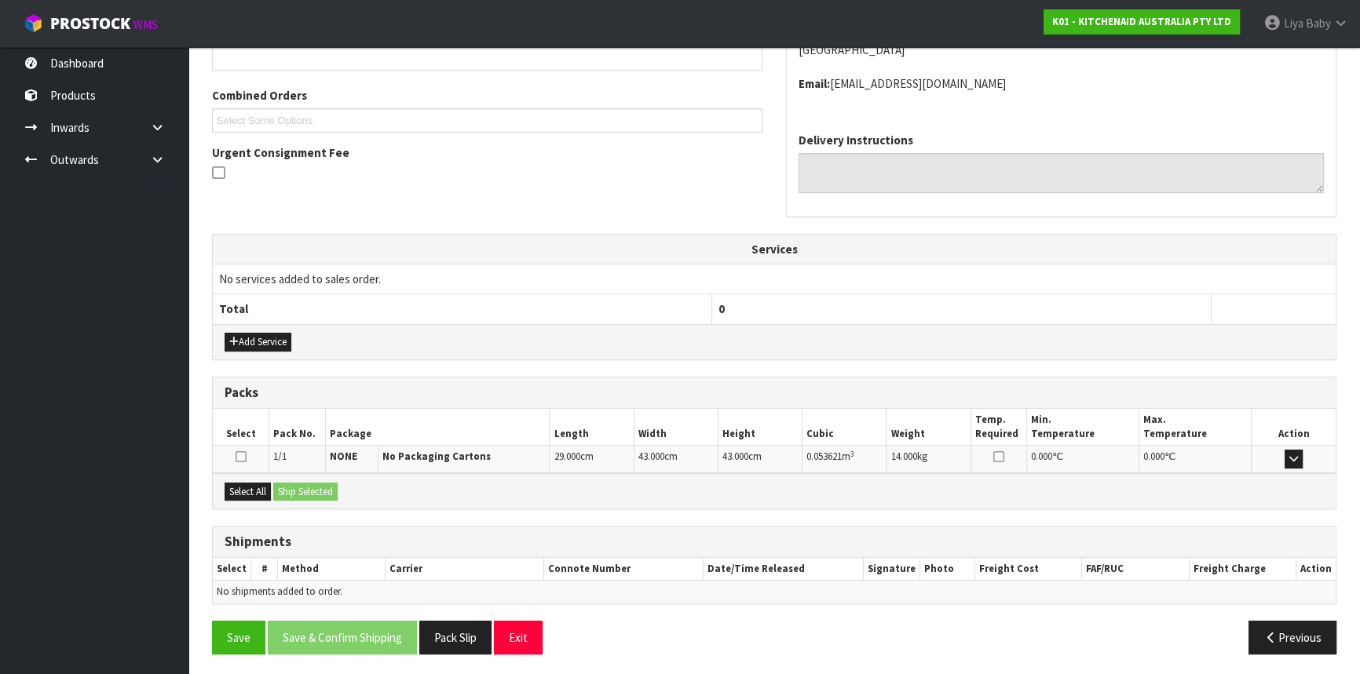
scroll to position [377, 0]
click at [250, 483] on button "Select All" at bounding box center [248, 492] width 46 height 19
click at [277, 485] on button "Ship Selected" at bounding box center [305, 492] width 64 height 19
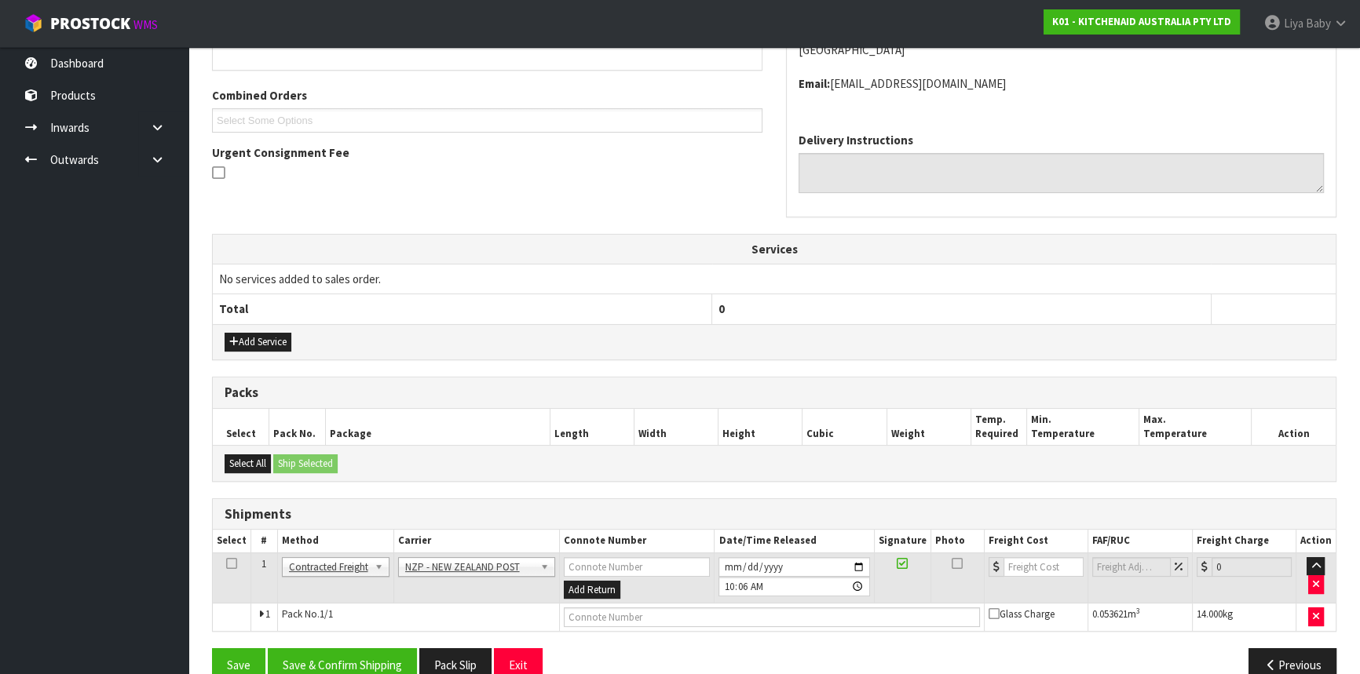
click at [221, 562] on td at bounding box center [232, 578] width 38 height 51
click at [228, 564] on icon at bounding box center [231, 564] width 11 height 1
click at [349, 660] on button "Save & Confirm Shipping" at bounding box center [342, 666] width 149 height 34
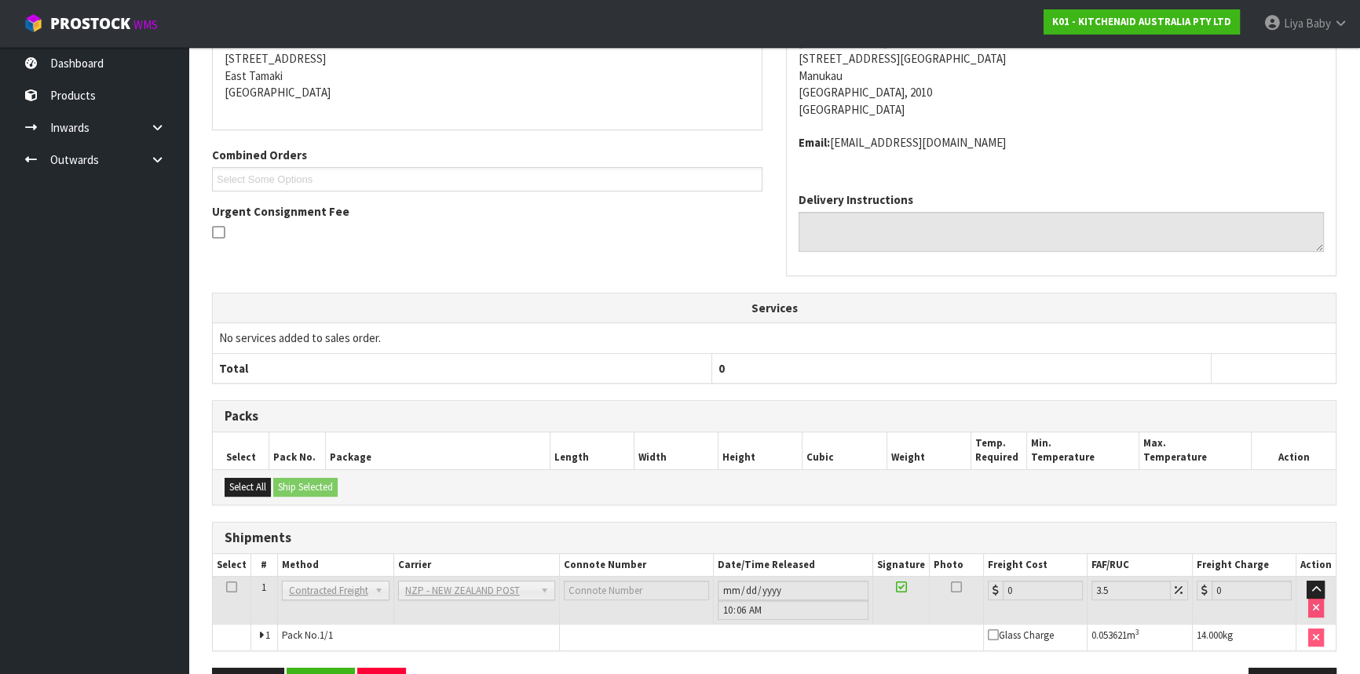
scroll to position [384, 0]
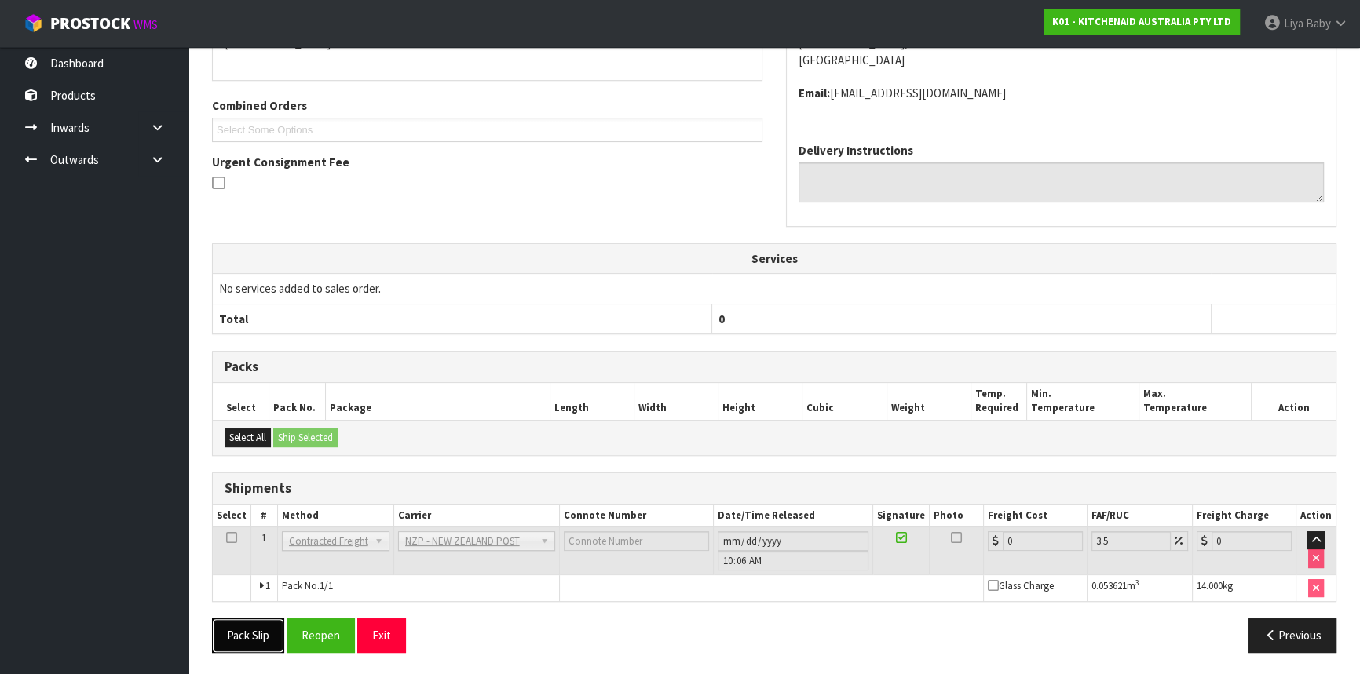
click at [265, 638] on button "Pack Slip" at bounding box center [248, 636] width 72 height 34
click at [316, 645] on button "Reopen" at bounding box center [321, 636] width 68 height 34
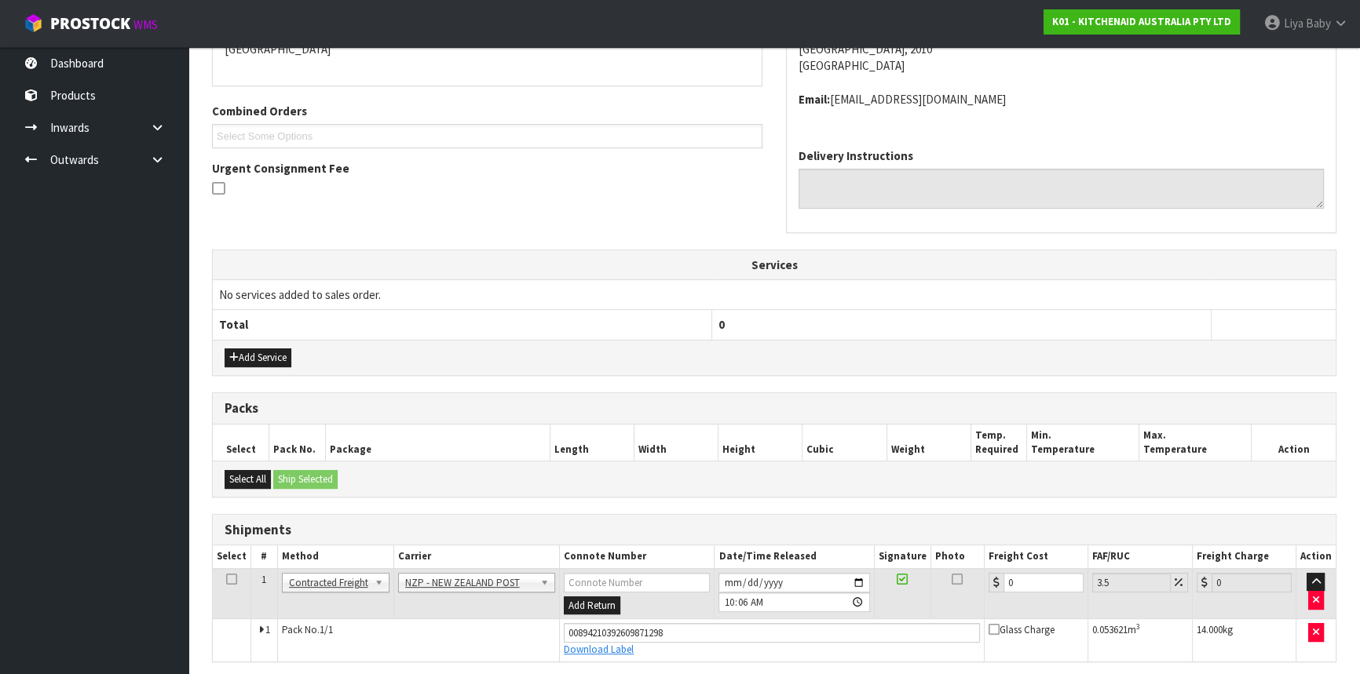
scroll to position [420, 0]
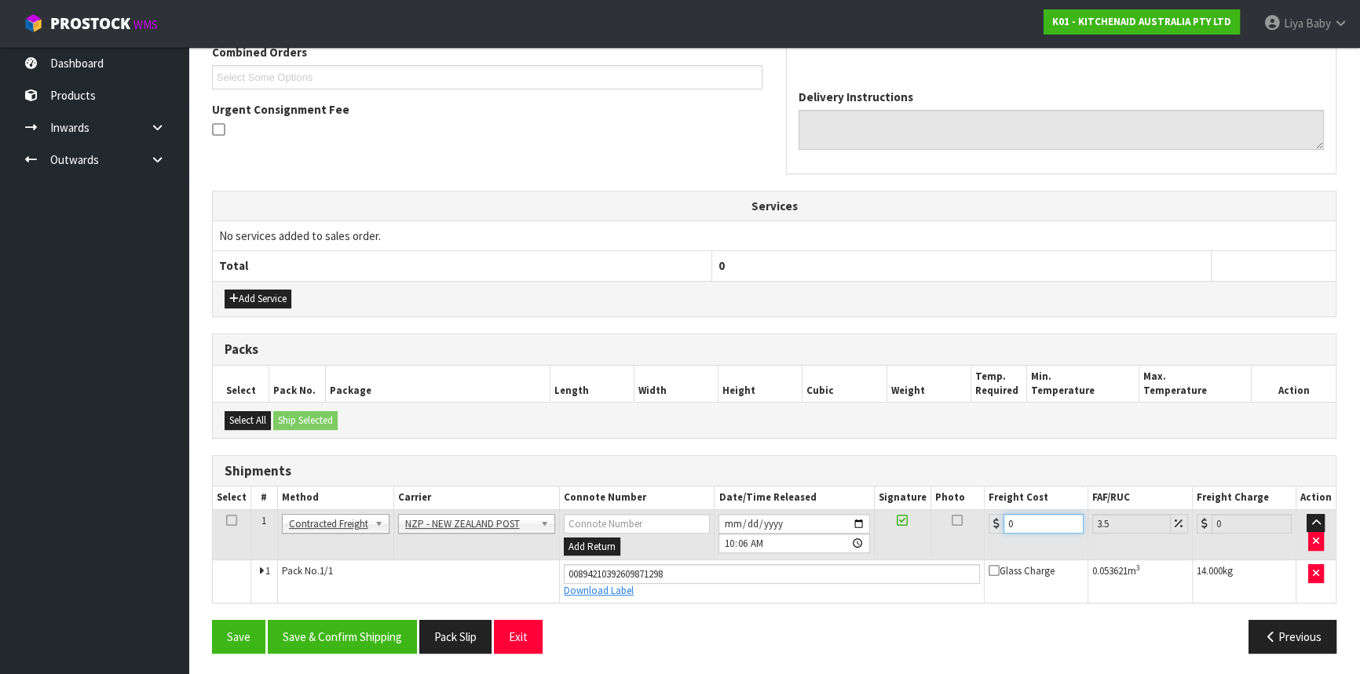
click at [1032, 514] on input "0" at bounding box center [1043, 524] width 80 height 20
click at [237, 517] on td at bounding box center [232, 535] width 38 height 51
click at [230, 521] on icon at bounding box center [231, 521] width 11 height 1
click at [347, 636] on button "Save & Confirm Shipping" at bounding box center [342, 637] width 149 height 34
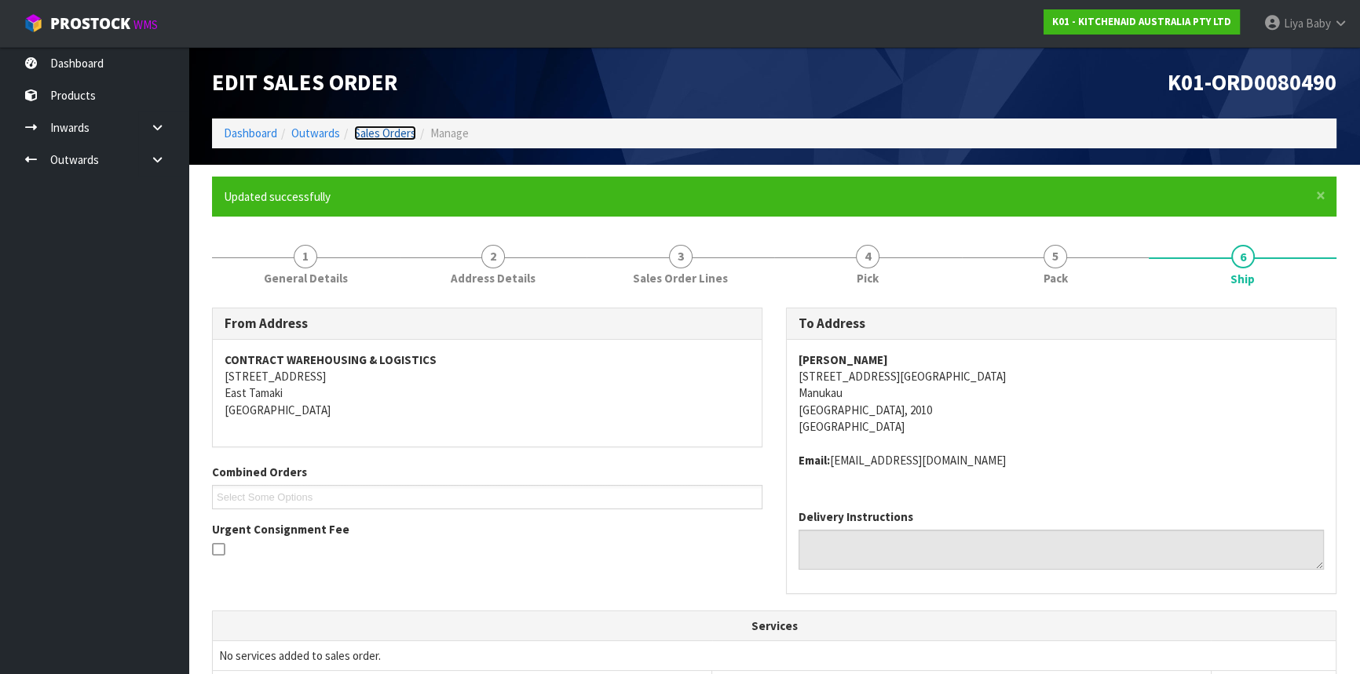
click at [390, 134] on link "Sales Orders" at bounding box center [385, 133] width 62 height 15
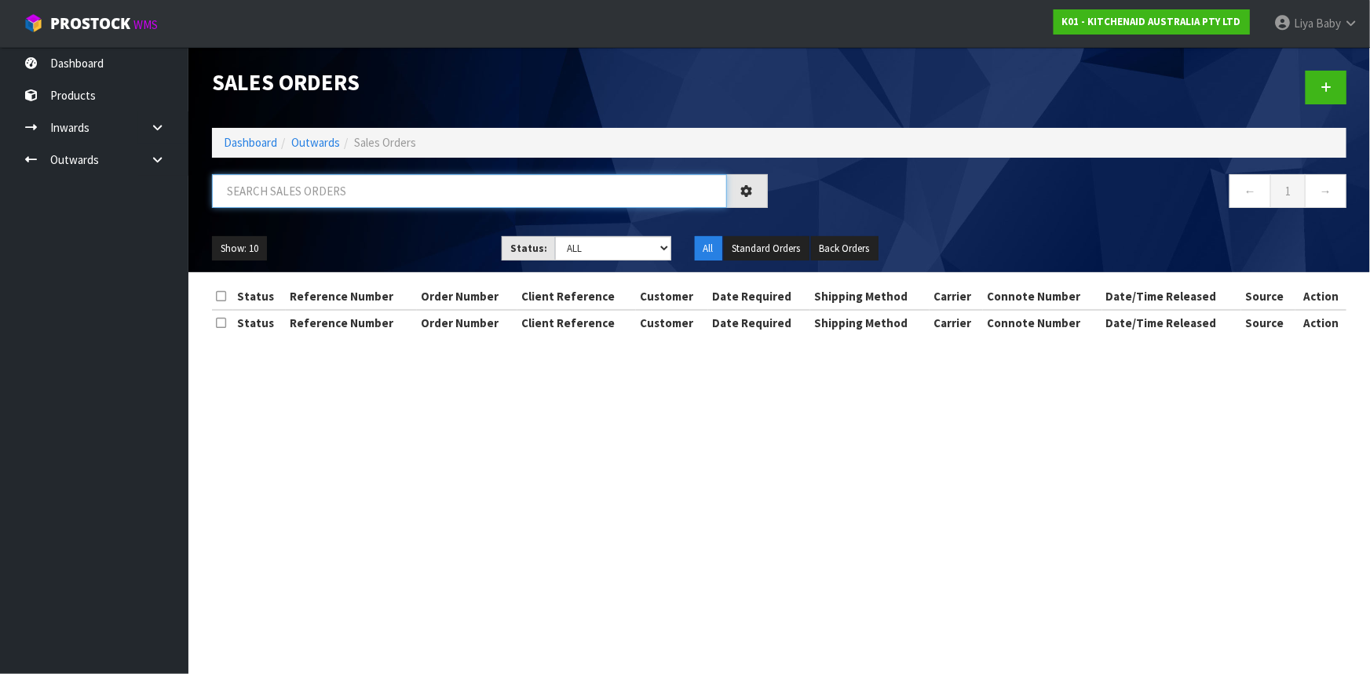
click at [376, 188] on input "text" at bounding box center [469, 191] width 515 height 34
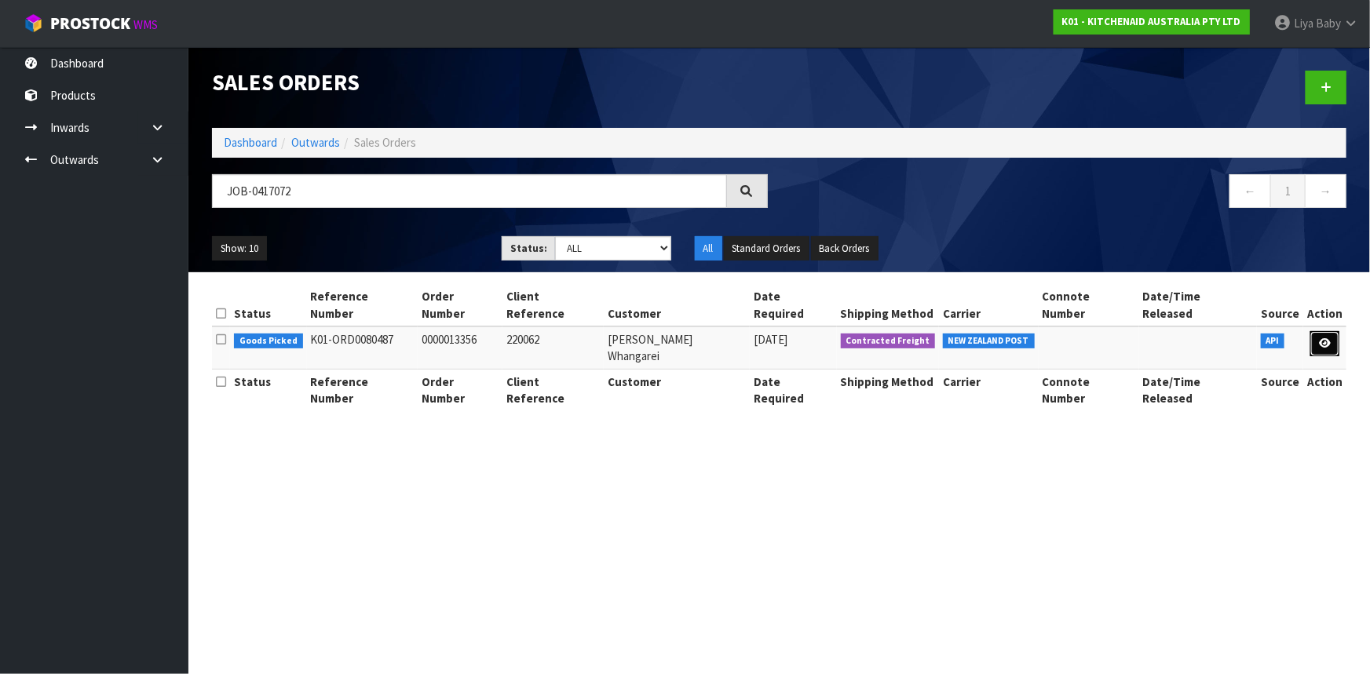
click at [1327, 332] on link at bounding box center [1324, 343] width 29 height 25
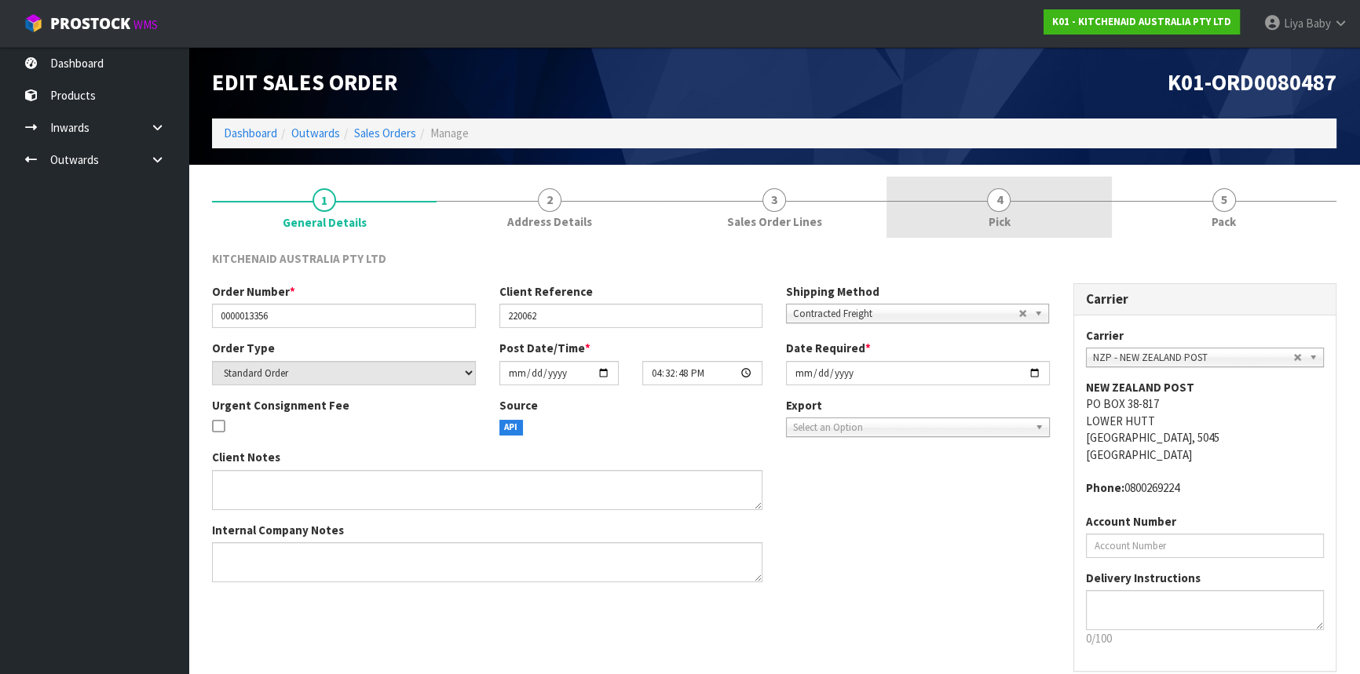
click at [1023, 223] on link "4 Pick" at bounding box center [998, 208] width 225 height 62
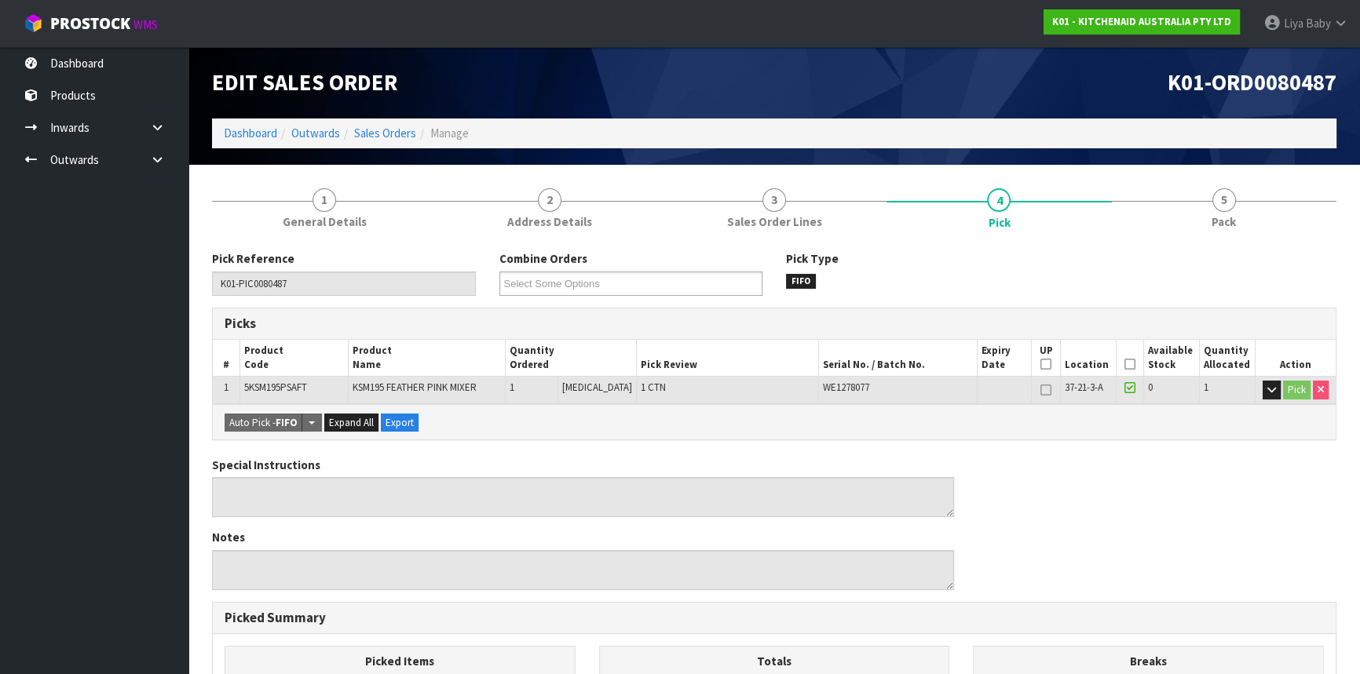
click at [1124, 365] on icon at bounding box center [1129, 364] width 11 height 1
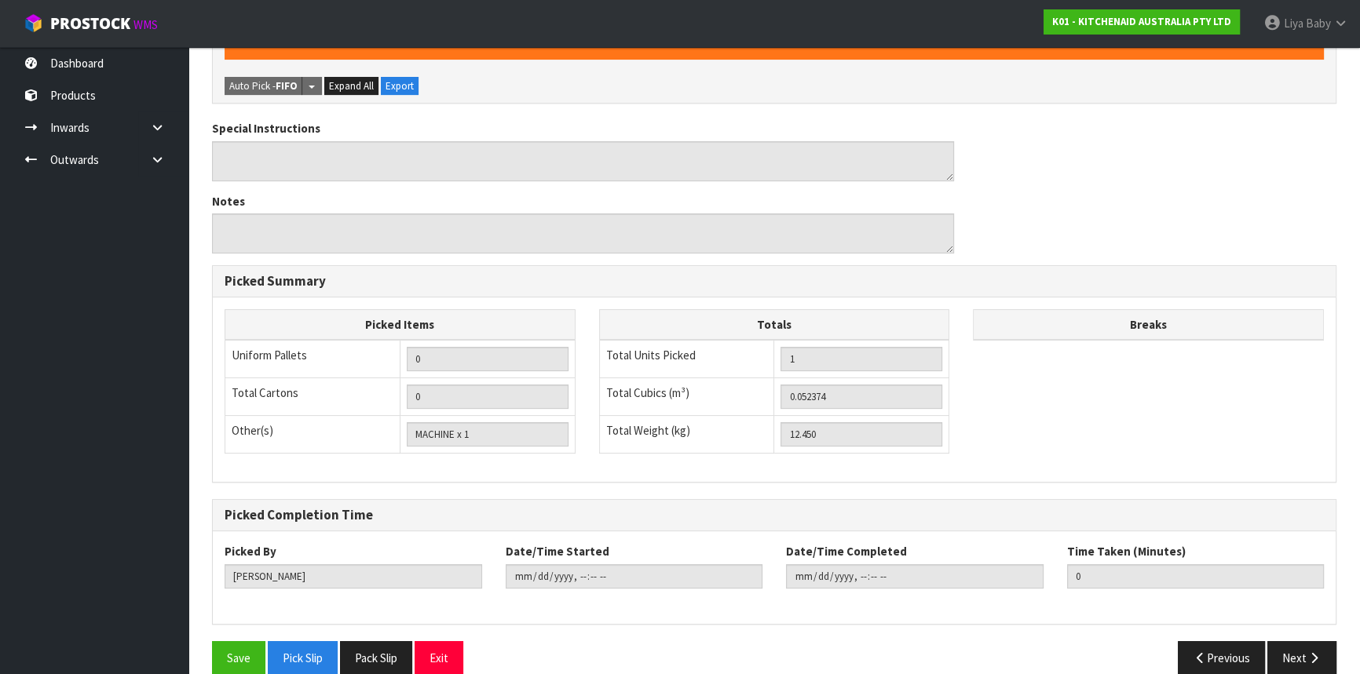
scroll to position [415, 0]
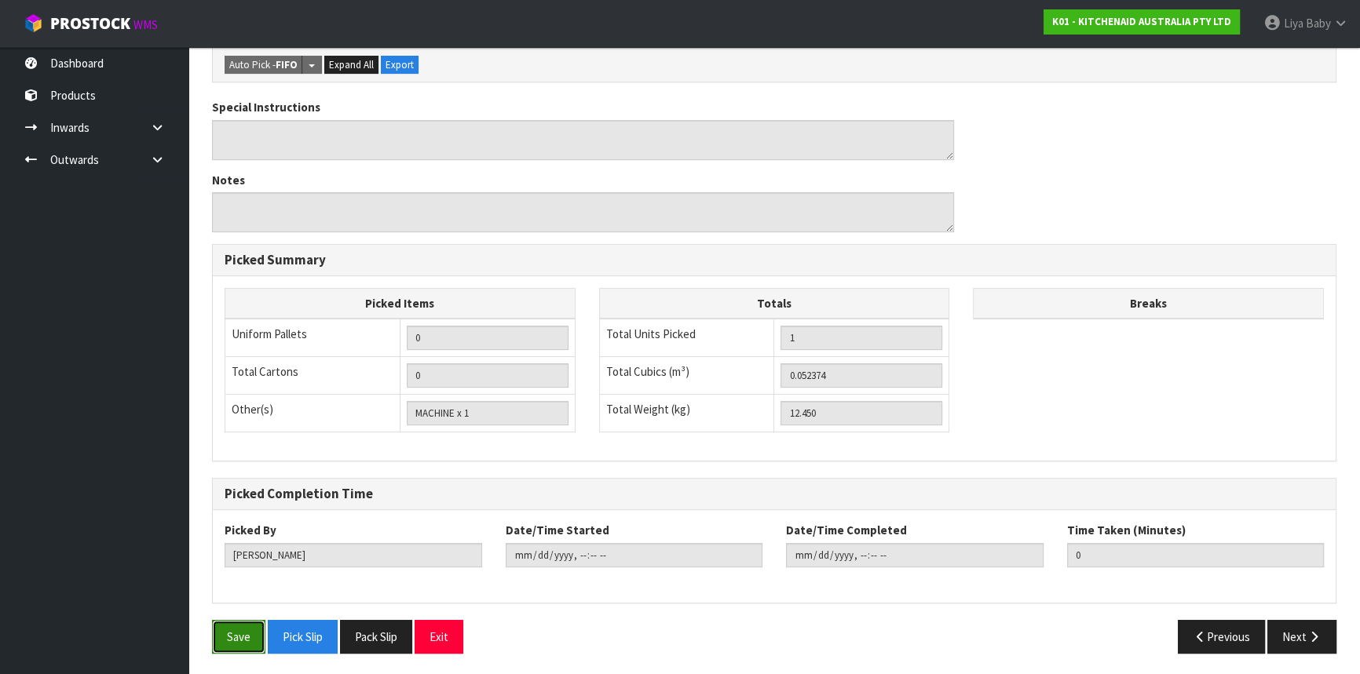
click at [244, 632] on button "Save" at bounding box center [238, 637] width 53 height 34
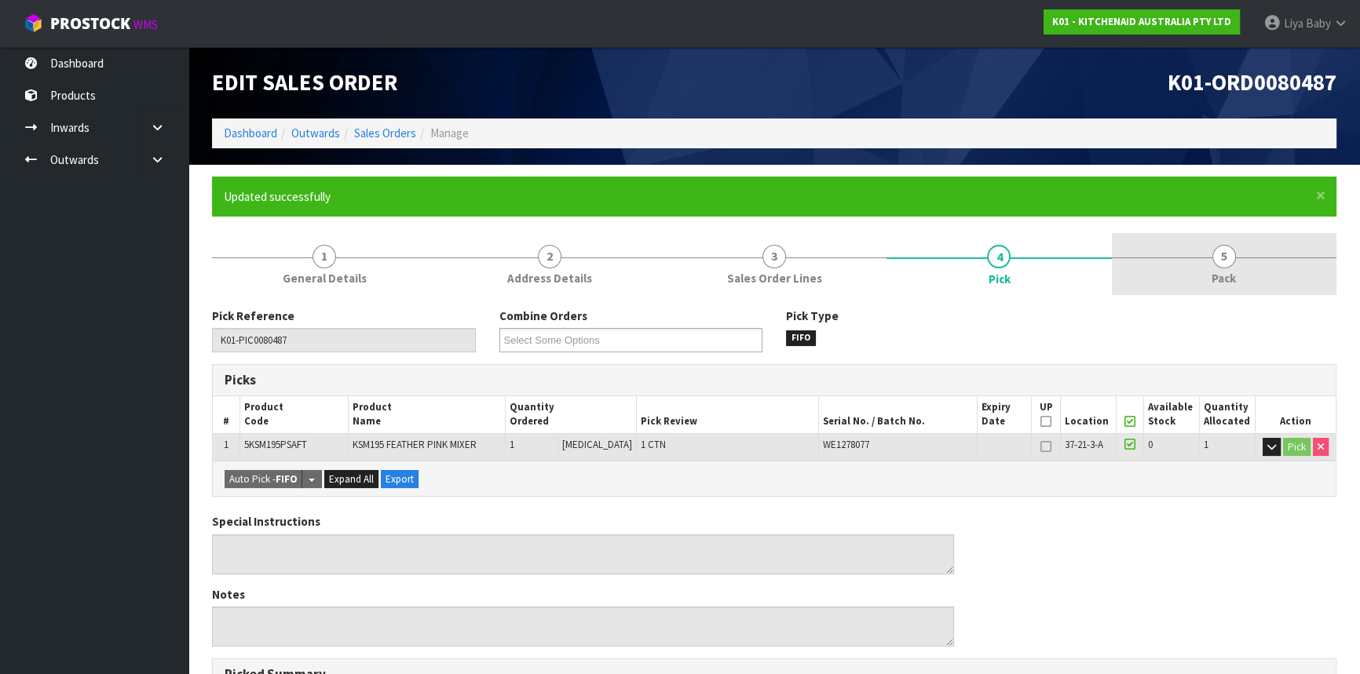
click at [1194, 260] on link "5 Pack" at bounding box center [1224, 264] width 225 height 62
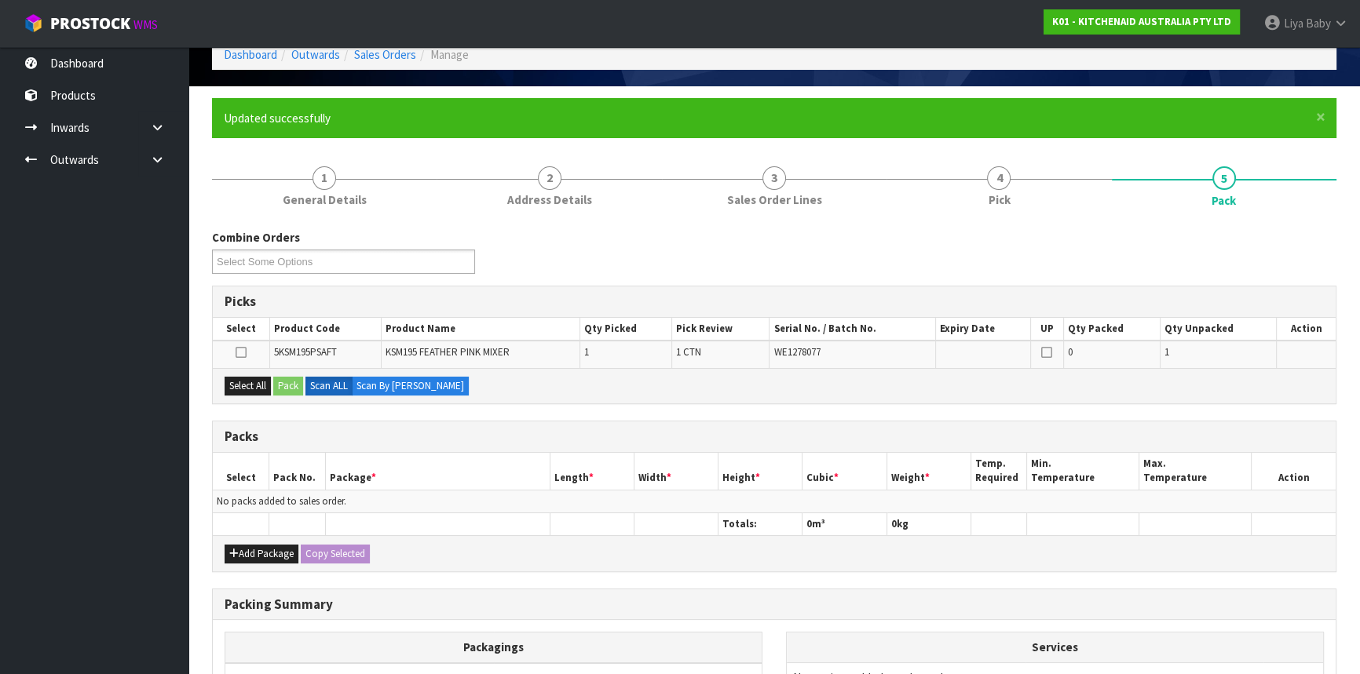
scroll to position [263, 0]
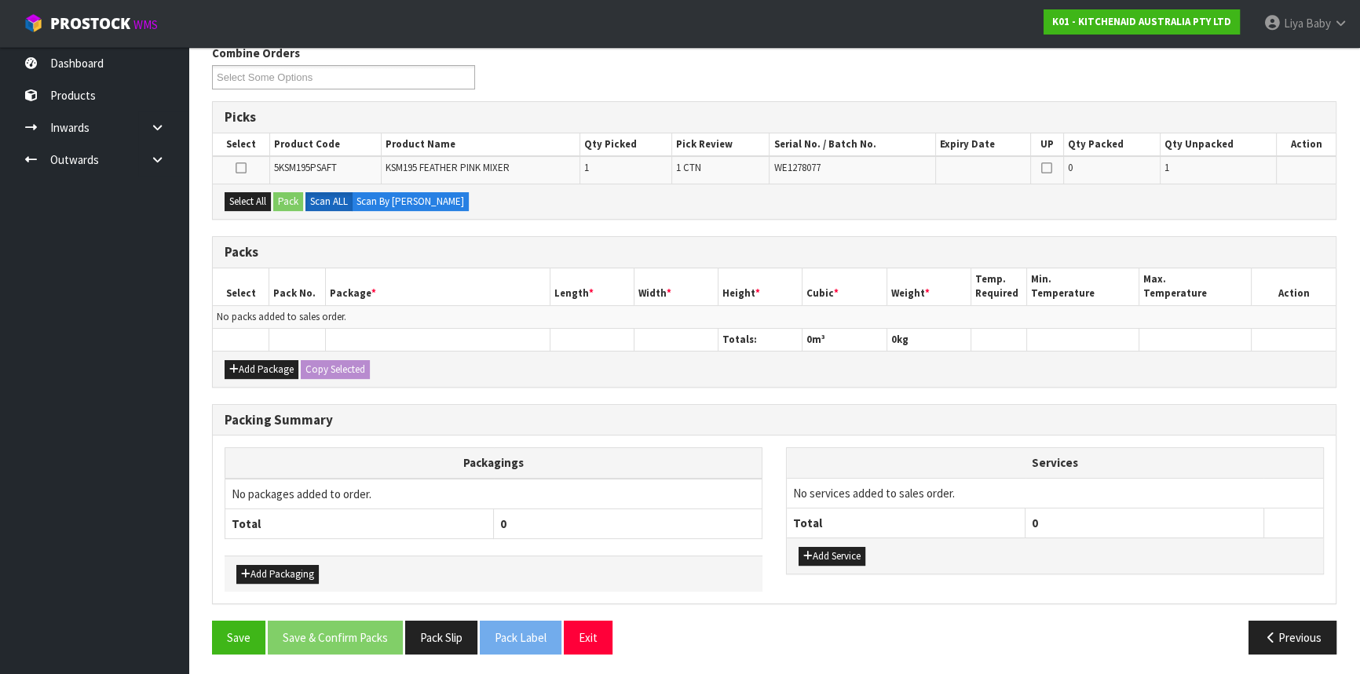
click at [258, 381] on div "Add Package Copy Selected" at bounding box center [774, 368] width 1123 height 35
click at [258, 371] on button "Add Package" at bounding box center [262, 369] width 74 height 19
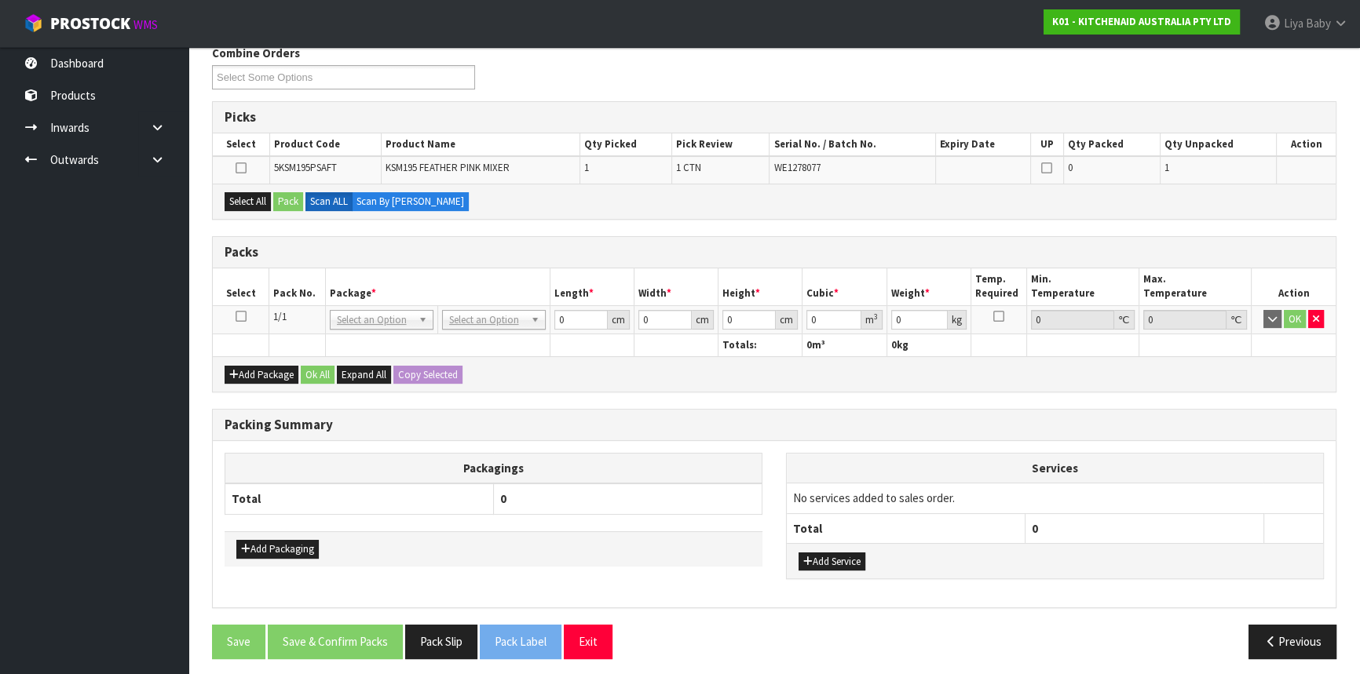
click at [243, 317] on icon at bounding box center [241, 316] width 11 height 1
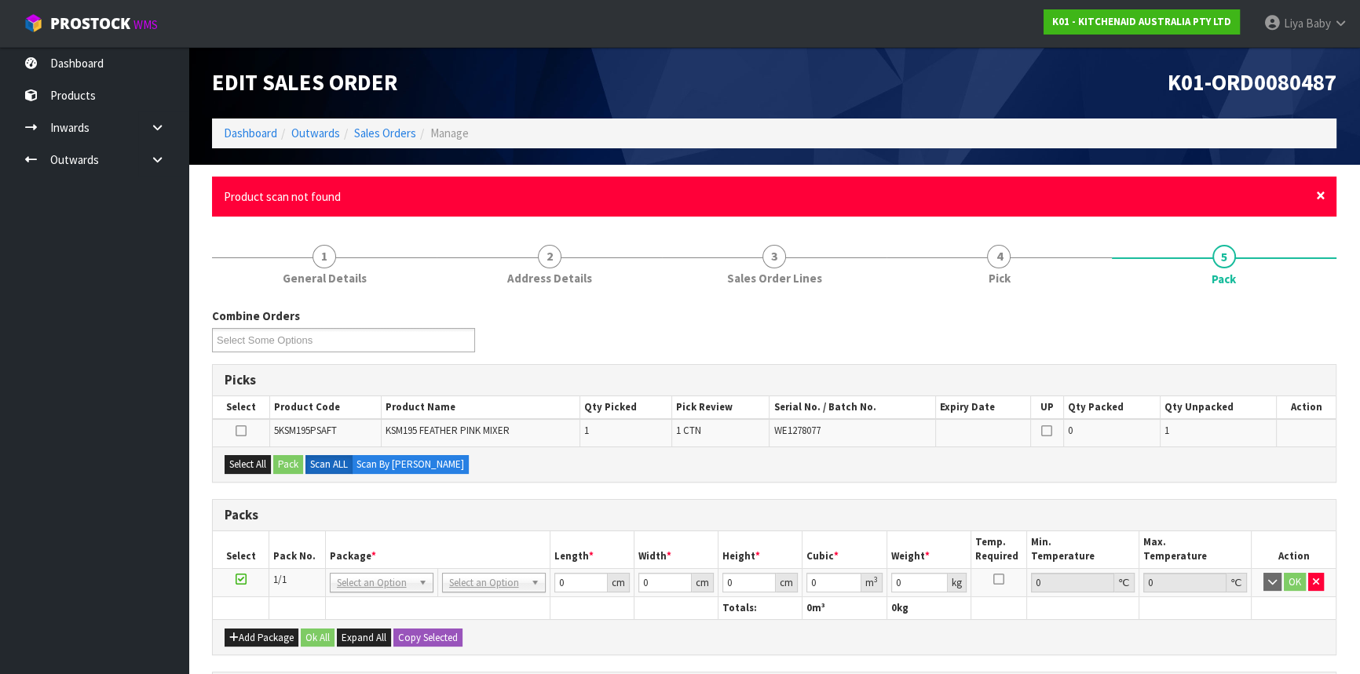
click at [1322, 196] on span "×" at bounding box center [1320, 196] width 9 height 22
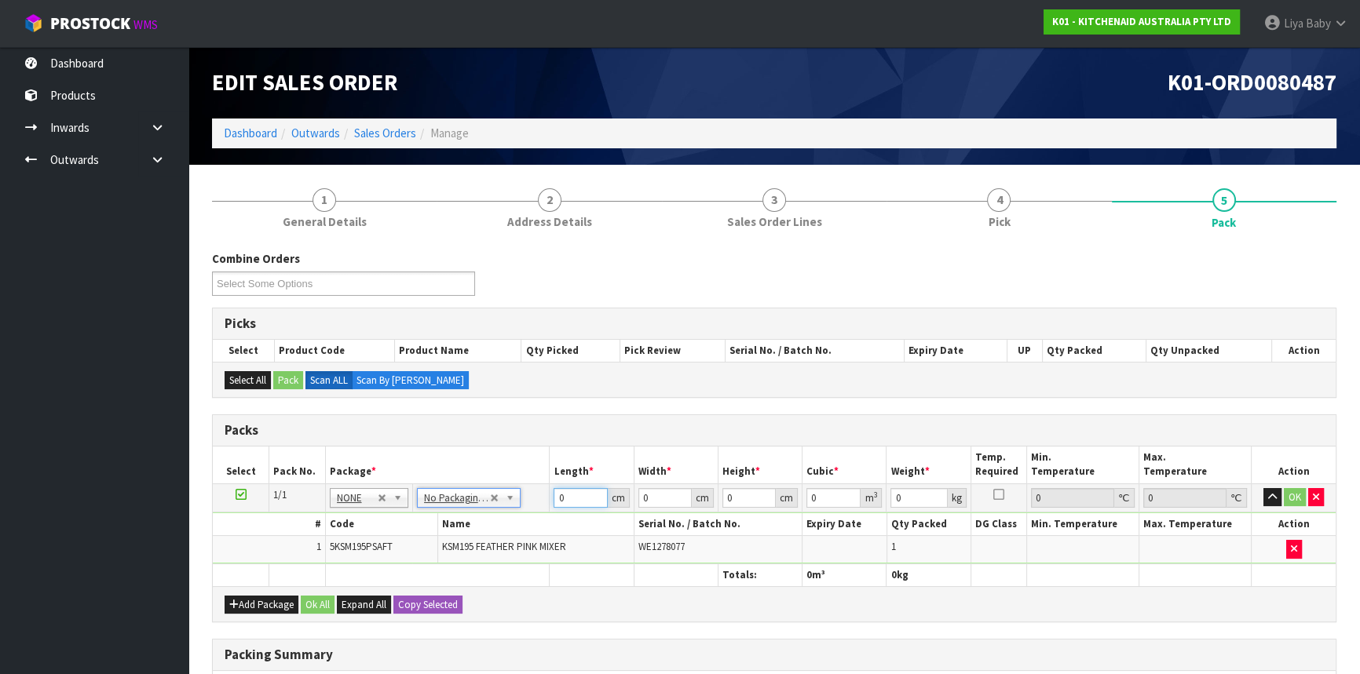
click at [565, 503] on input "0" at bounding box center [580, 498] width 53 height 20
click at [314, 602] on button "Ok All" at bounding box center [318, 605] width 34 height 19
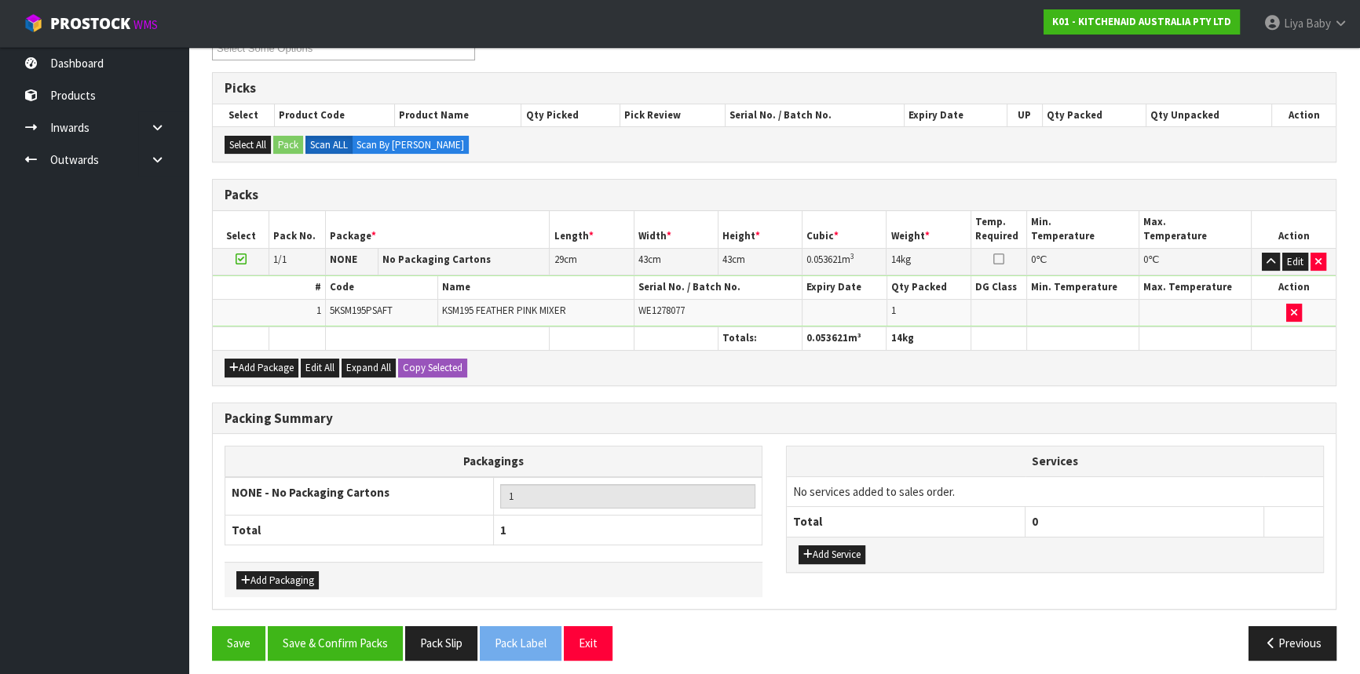
scroll to position [241, 0]
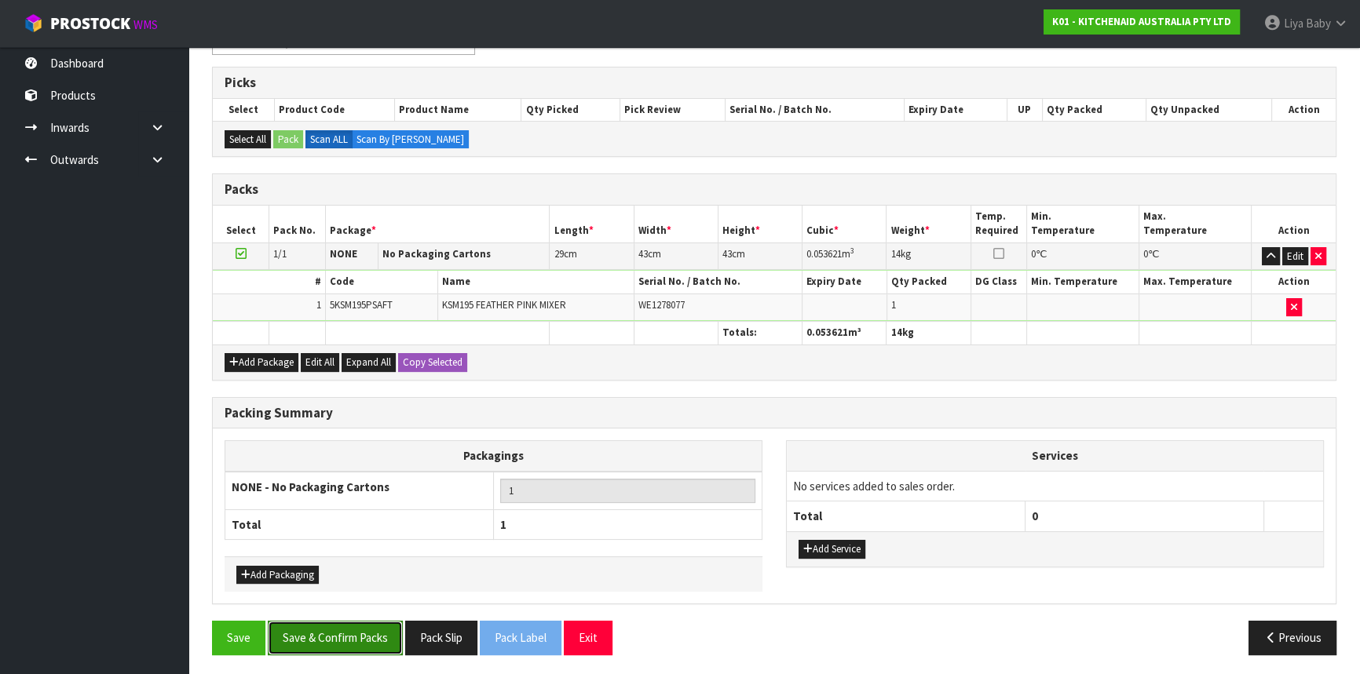
click at [345, 647] on button "Save & Confirm Packs" at bounding box center [335, 638] width 135 height 34
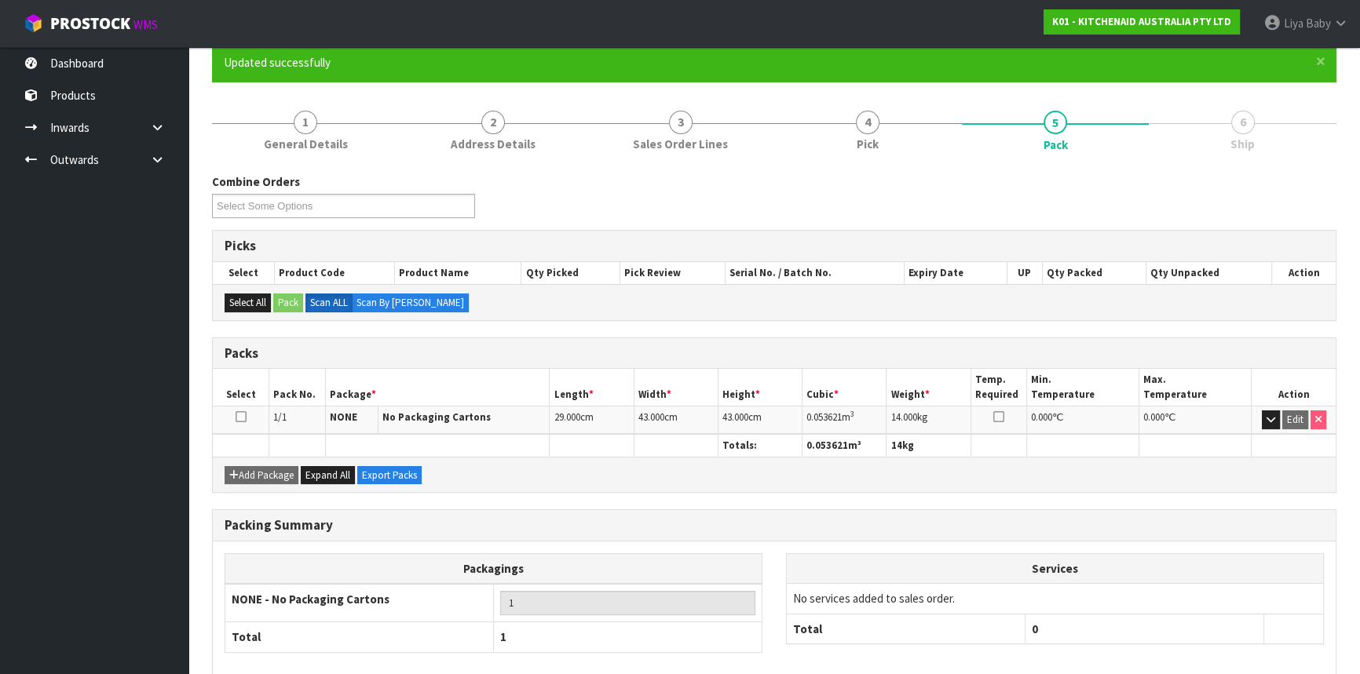
scroll to position [212, 0]
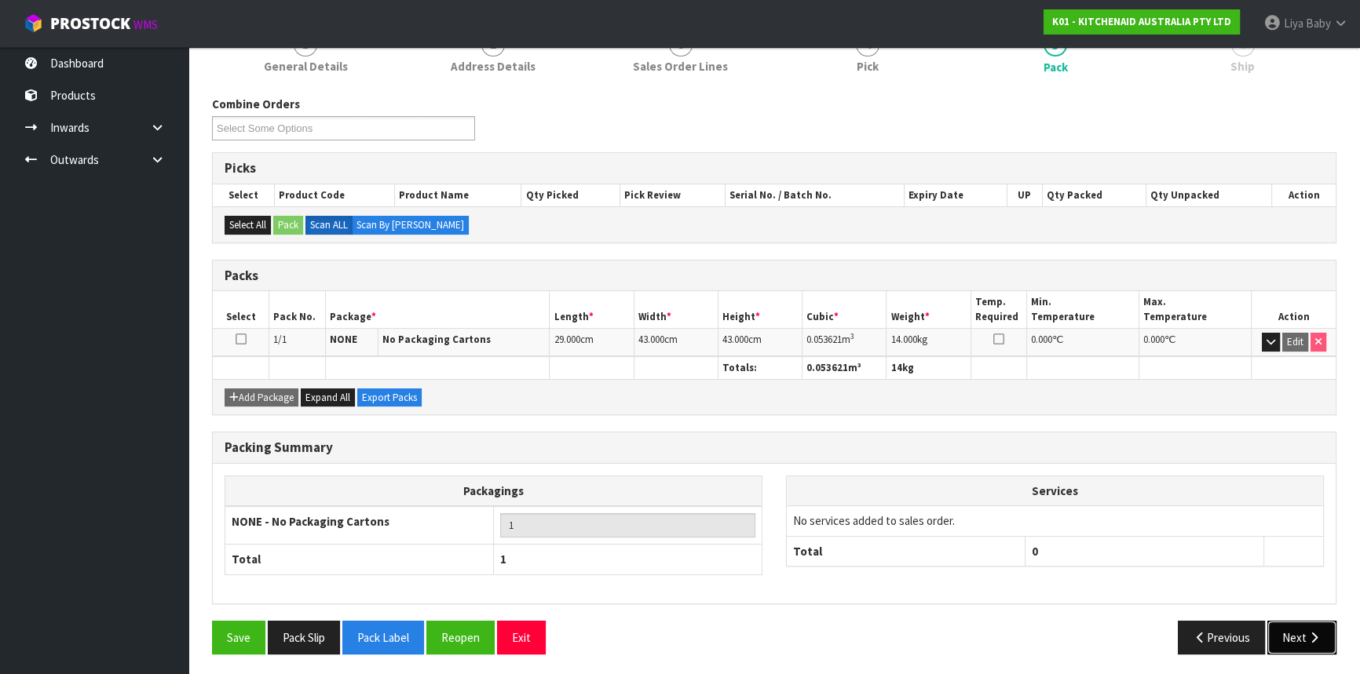
click at [1316, 638] on icon "button" at bounding box center [1314, 638] width 15 height 12
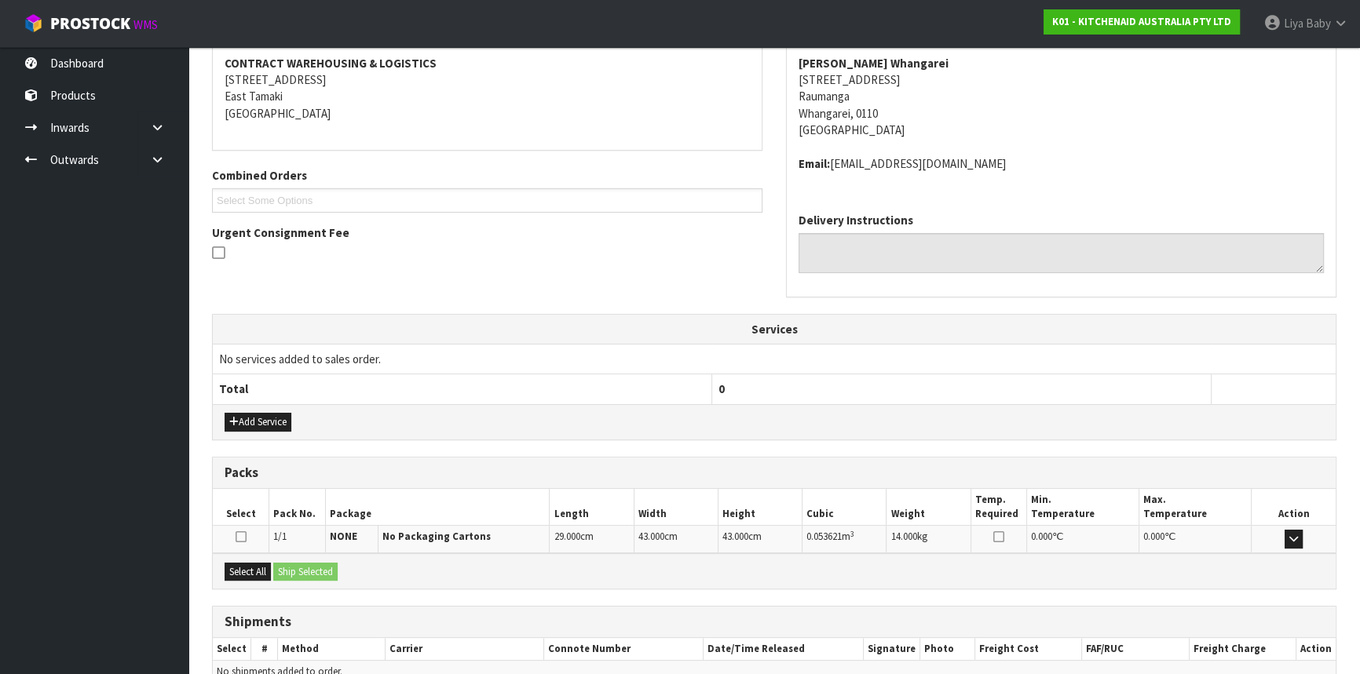
scroll to position [377, 0]
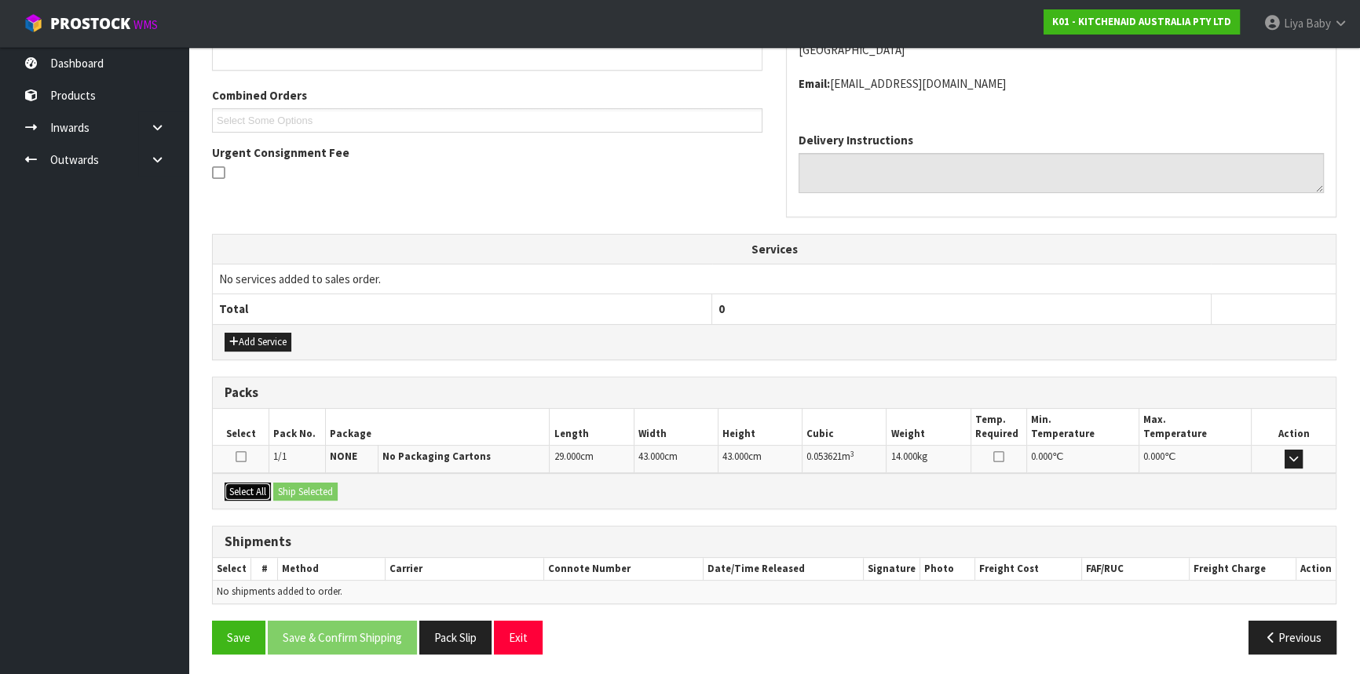
click at [239, 486] on button "Select All" at bounding box center [248, 492] width 46 height 19
click at [318, 493] on button "Ship Selected" at bounding box center [305, 492] width 64 height 19
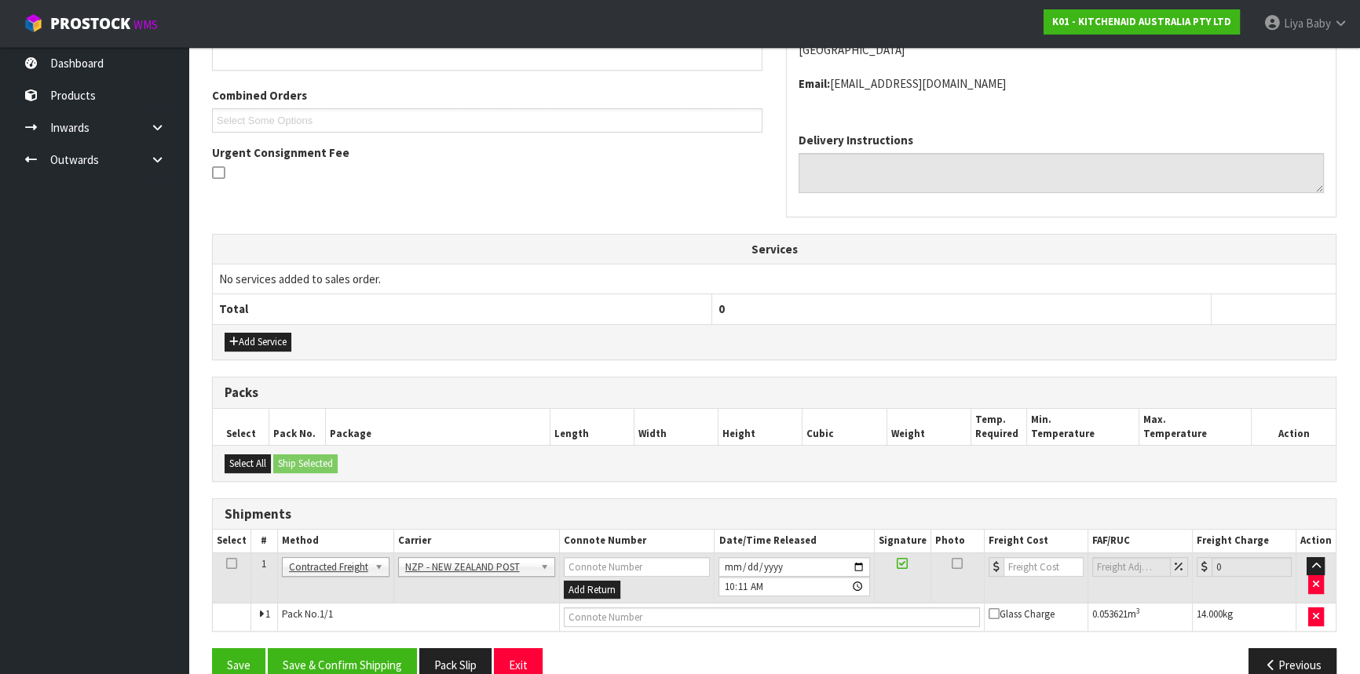
click at [222, 561] on td at bounding box center [232, 578] width 38 height 51
click at [236, 563] on td at bounding box center [232, 578] width 38 height 51
click at [226, 564] on icon at bounding box center [231, 564] width 11 height 1
click at [384, 659] on button "Save & Confirm Shipping" at bounding box center [342, 666] width 149 height 34
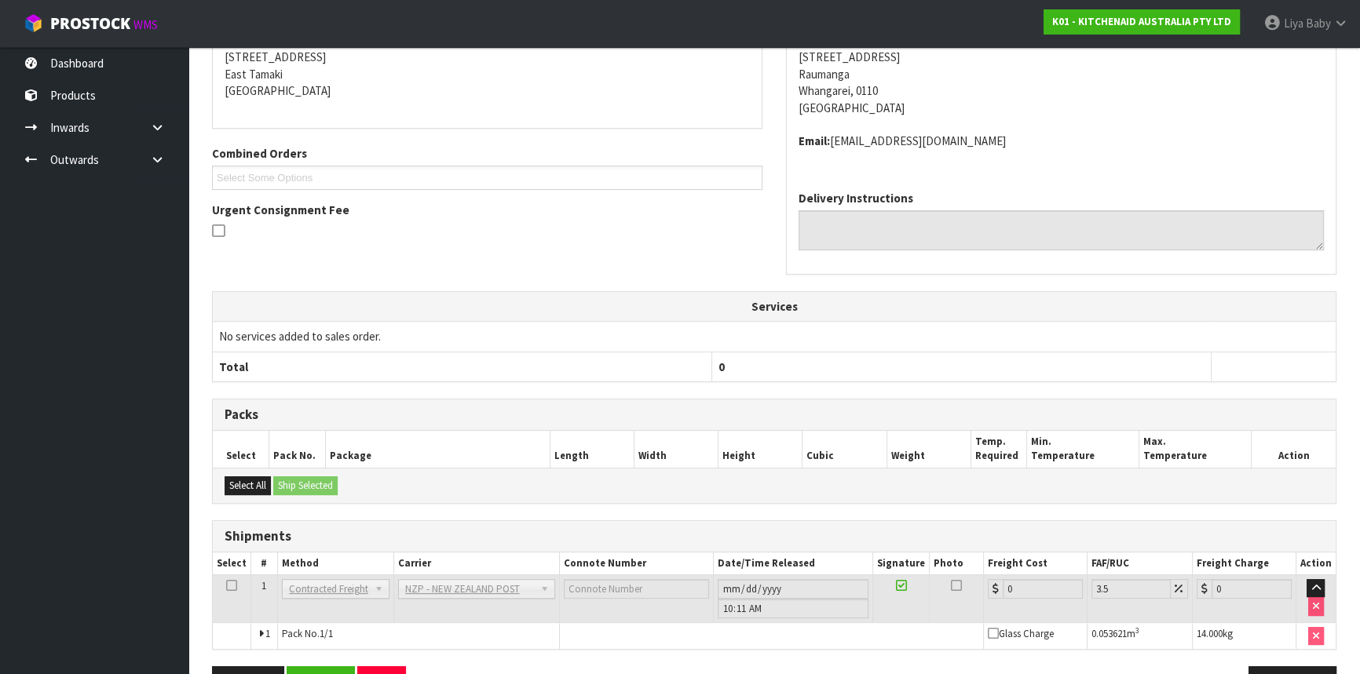
scroll to position [384, 0]
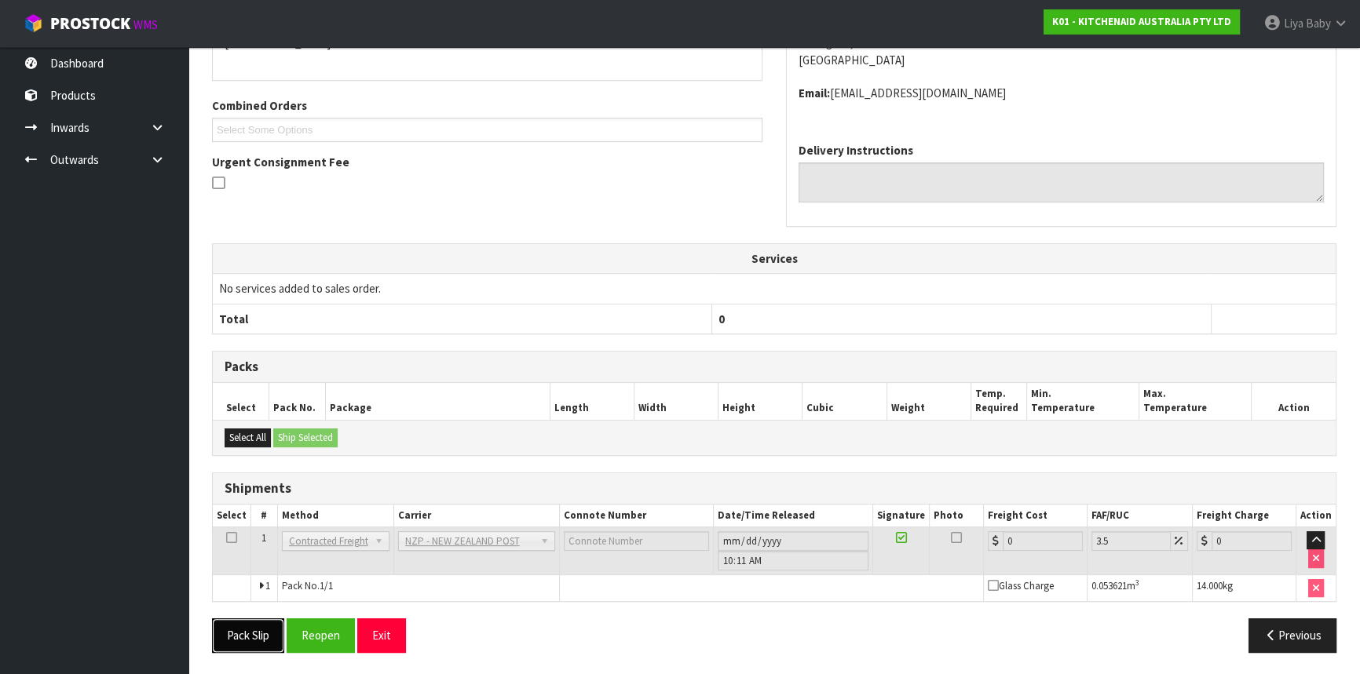
click at [269, 631] on button "Pack Slip" at bounding box center [248, 636] width 72 height 34
click at [313, 634] on button "Reopen" at bounding box center [321, 636] width 68 height 34
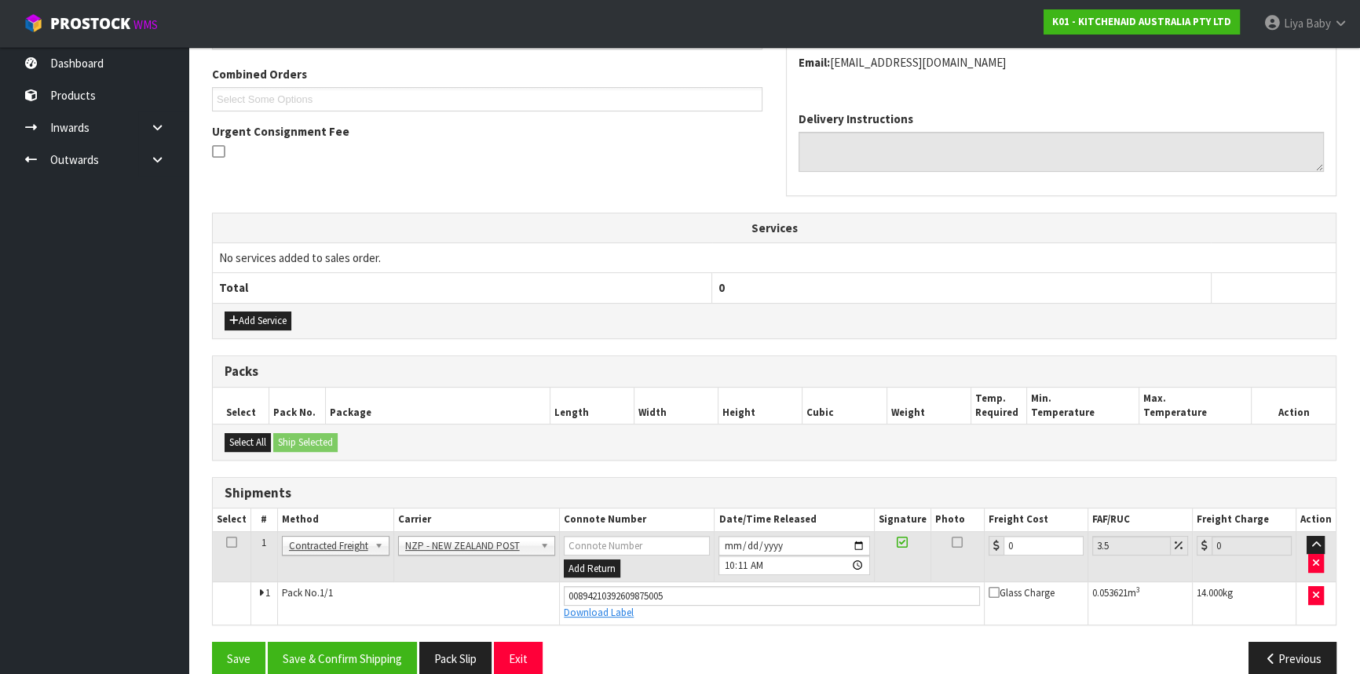
scroll to position [420, 0]
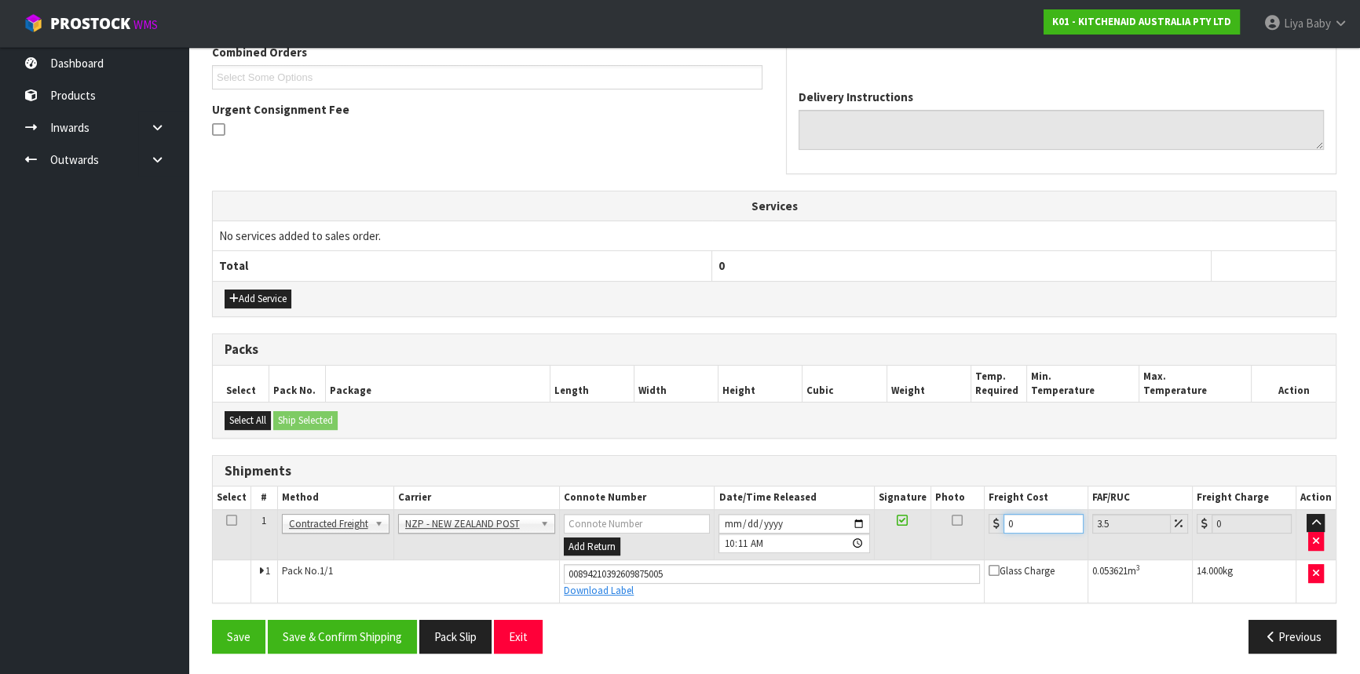
click at [1018, 528] on input "0" at bounding box center [1043, 524] width 80 height 20
click at [229, 521] on icon at bounding box center [231, 521] width 11 height 1
click at [331, 638] on button "Save & Confirm Shipping" at bounding box center [342, 637] width 149 height 34
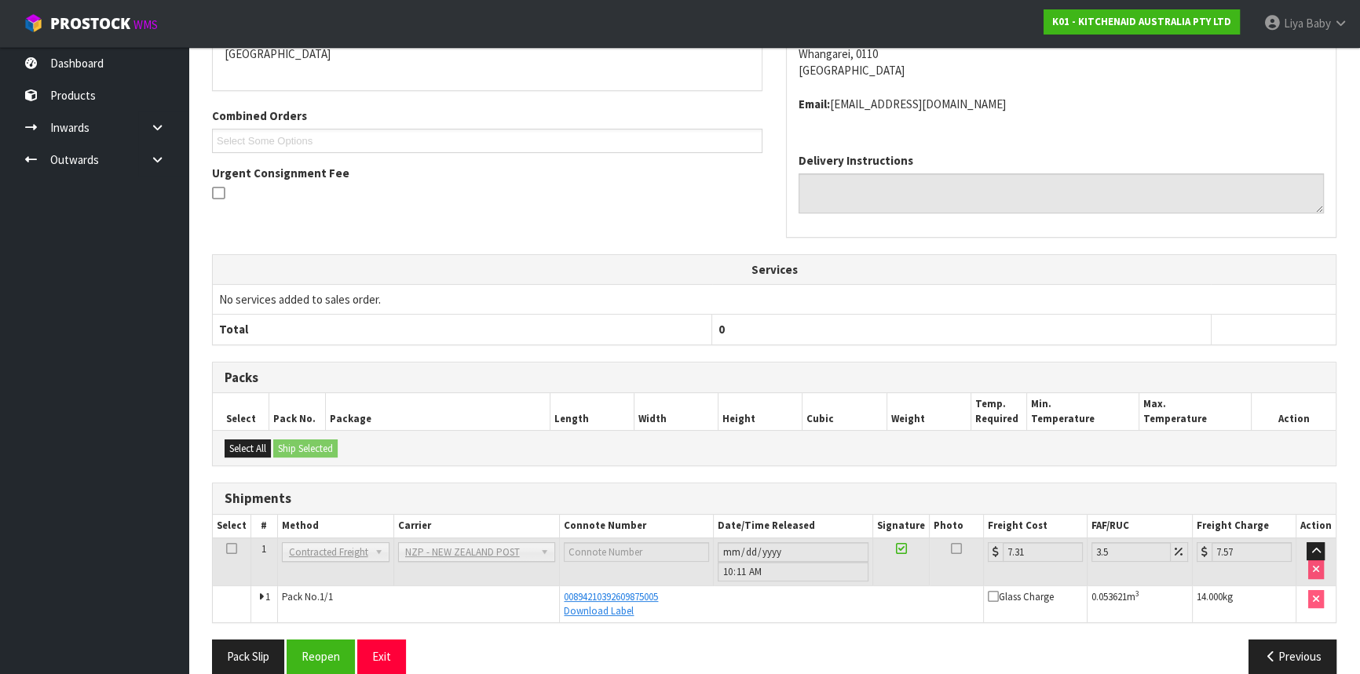
scroll to position [0, 0]
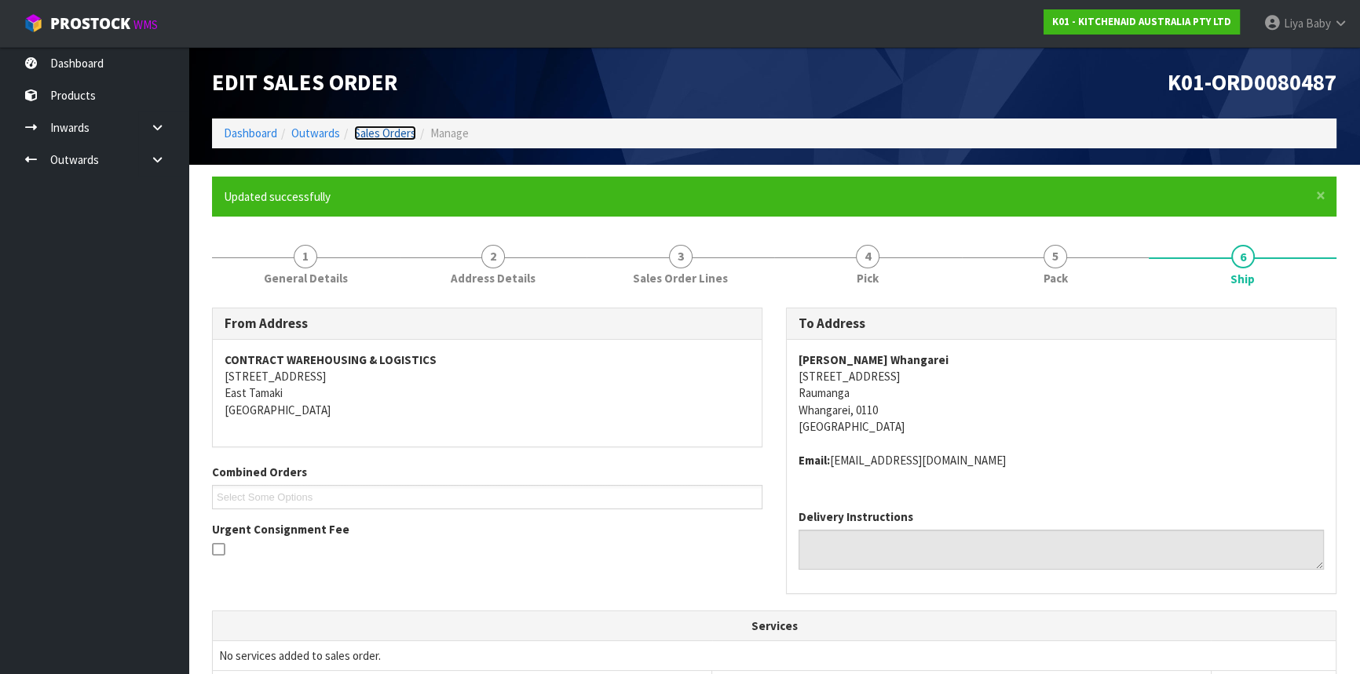
click at [400, 138] on link "Sales Orders" at bounding box center [385, 133] width 62 height 15
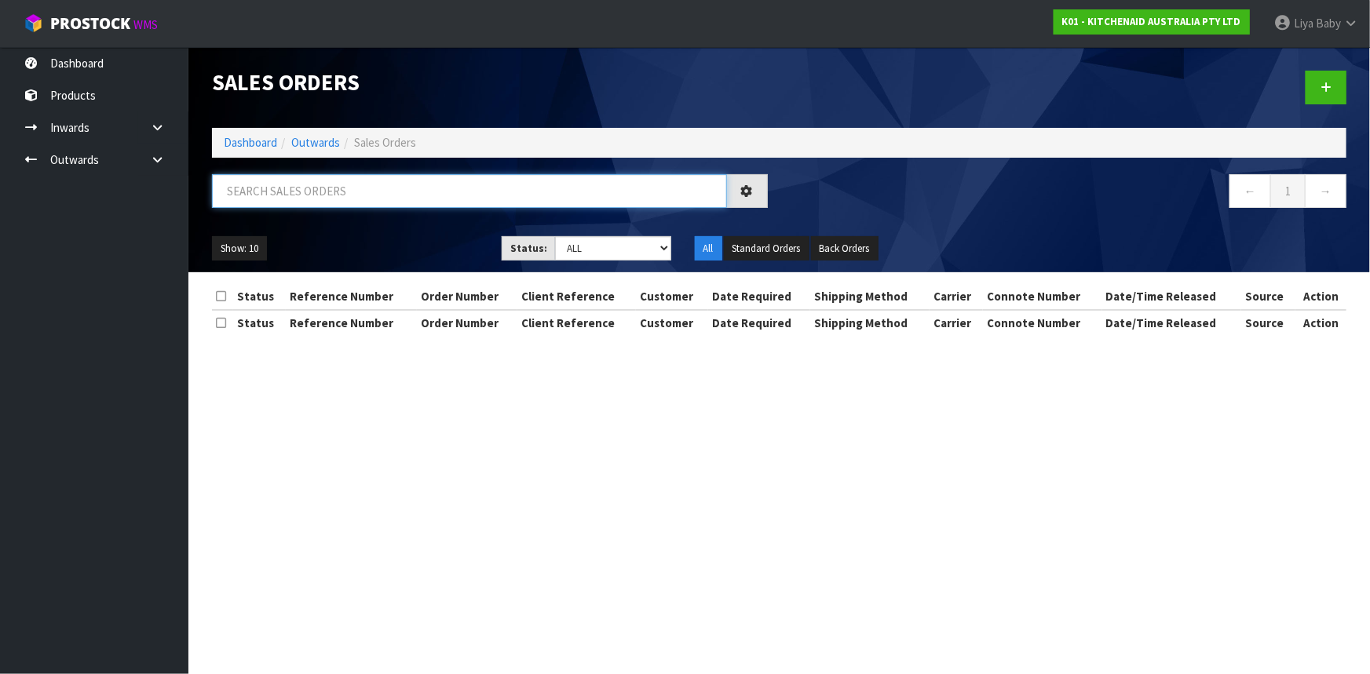
click at [429, 196] on input "text" at bounding box center [469, 191] width 515 height 34
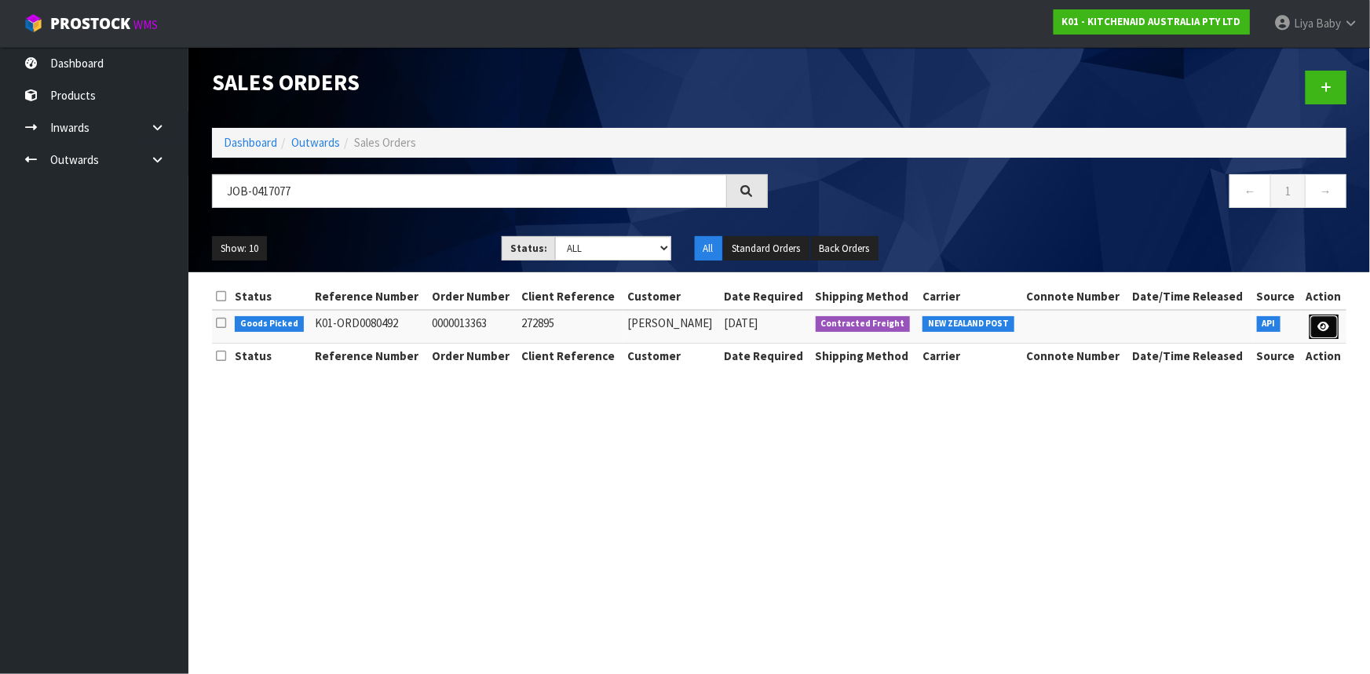
click at [1328, 331] on icon at bounding box center [1324, 327] width 12 height 10
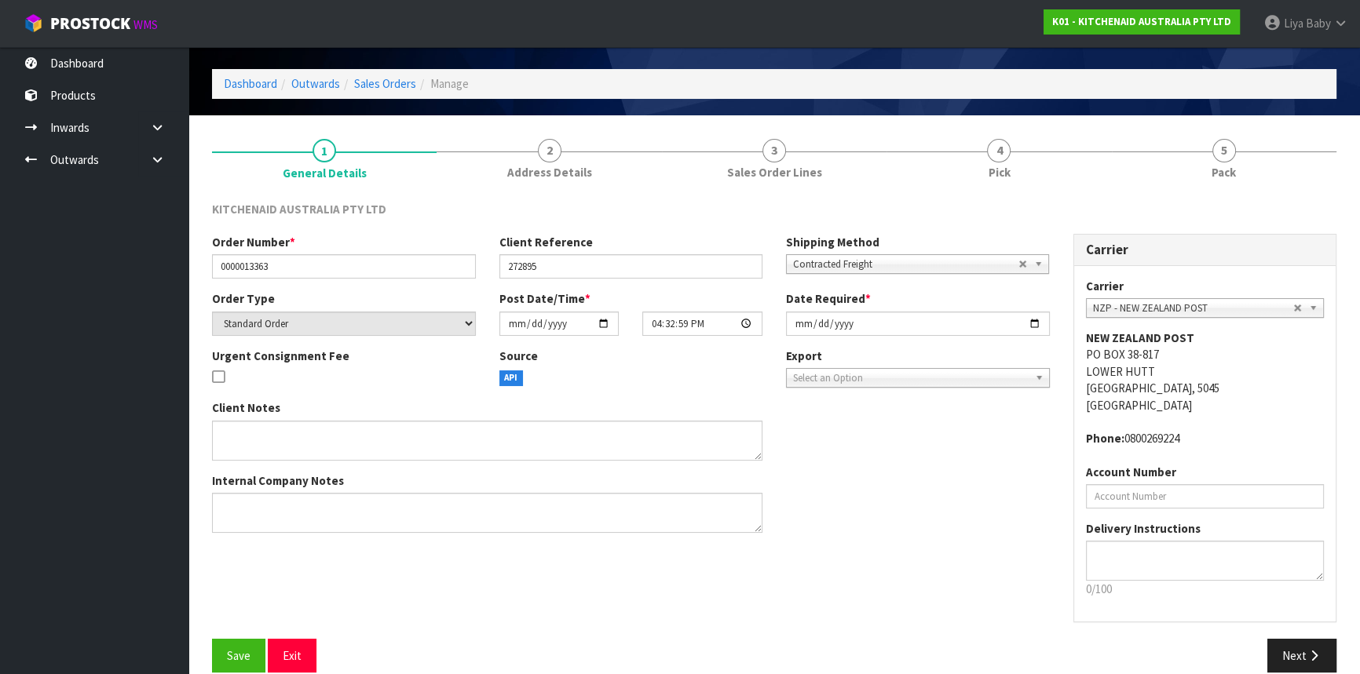
scroll to position [71, 0]
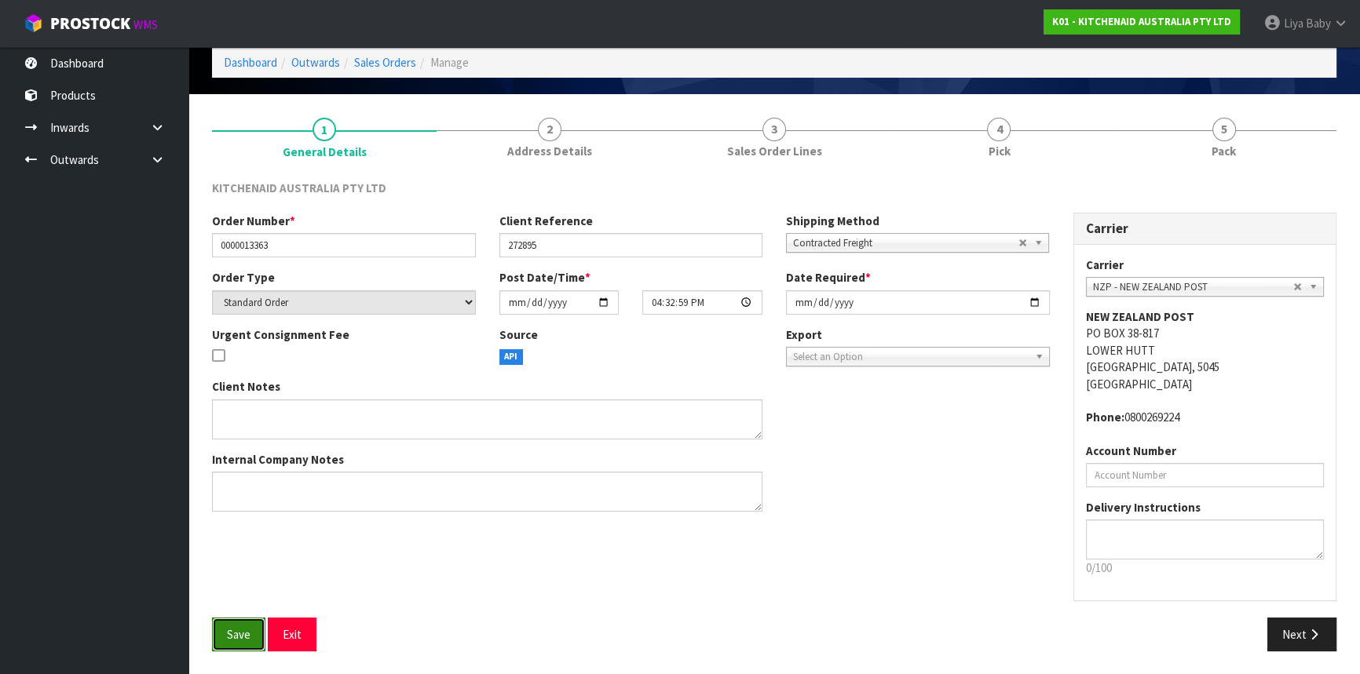
click at [257, 636] on button "Save" at bounding box center [238, 635] width 53 height 34
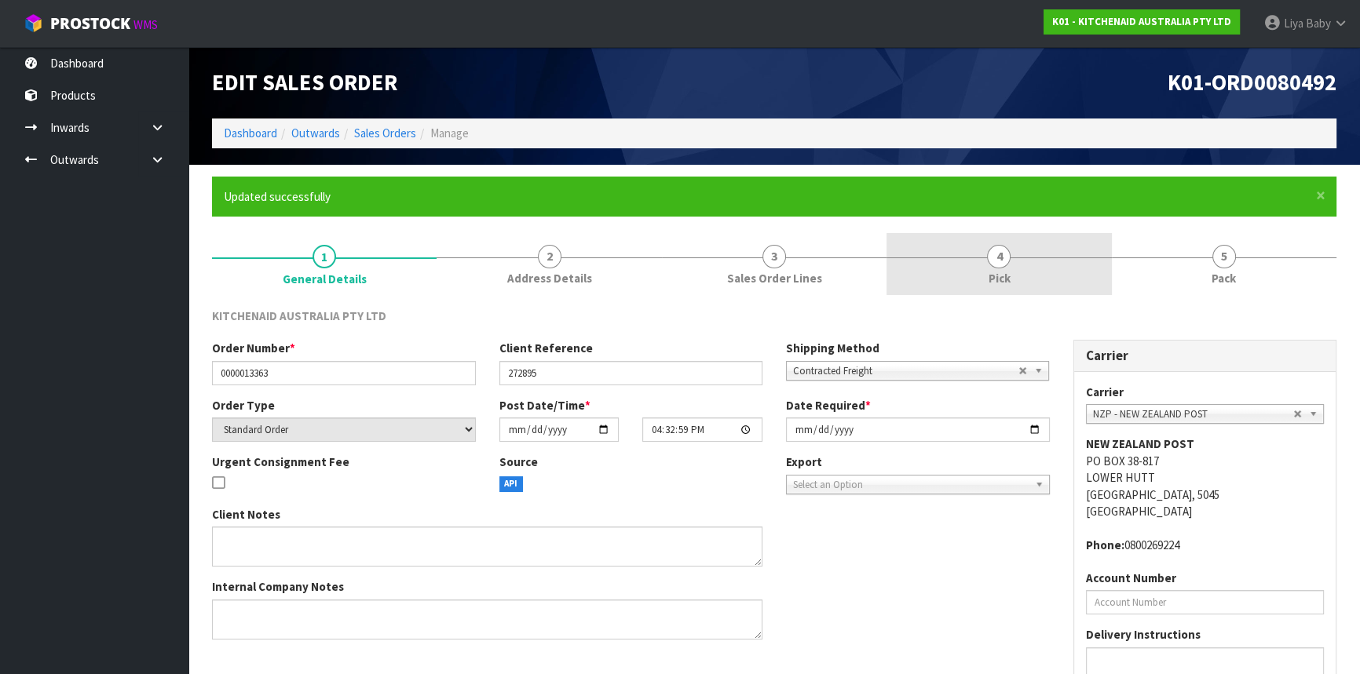
click at [944, 258] on link "4 Pick" at bounding box center [998, 264] width 225 height 62
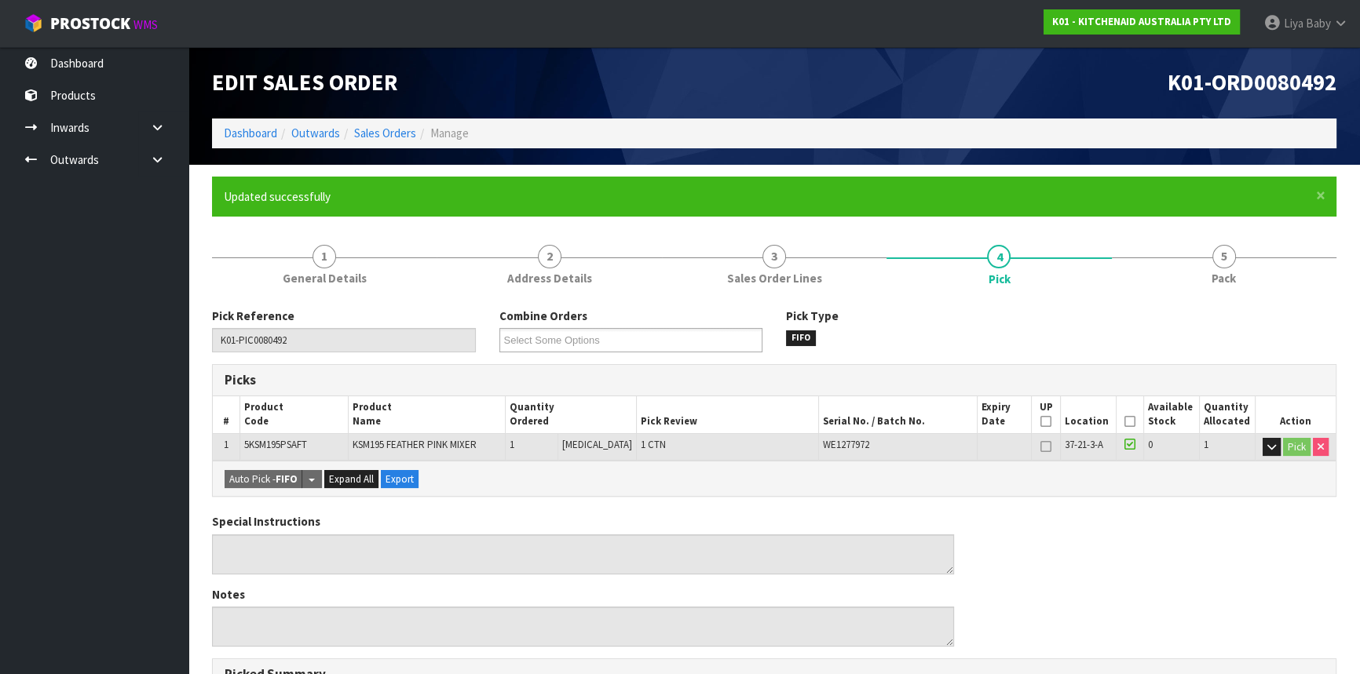
click at [1124, 422] on icon at bounding box center [1129, 422] width 11 height 1
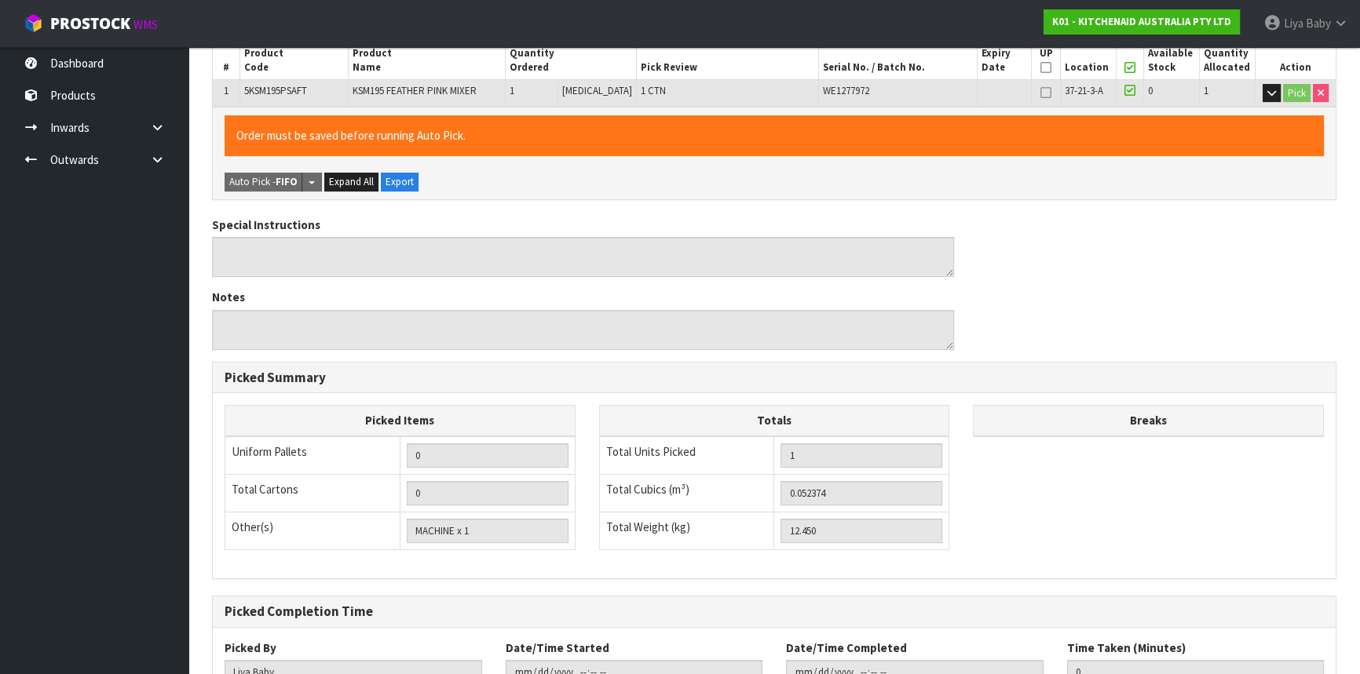
scroll to position [471, 0]
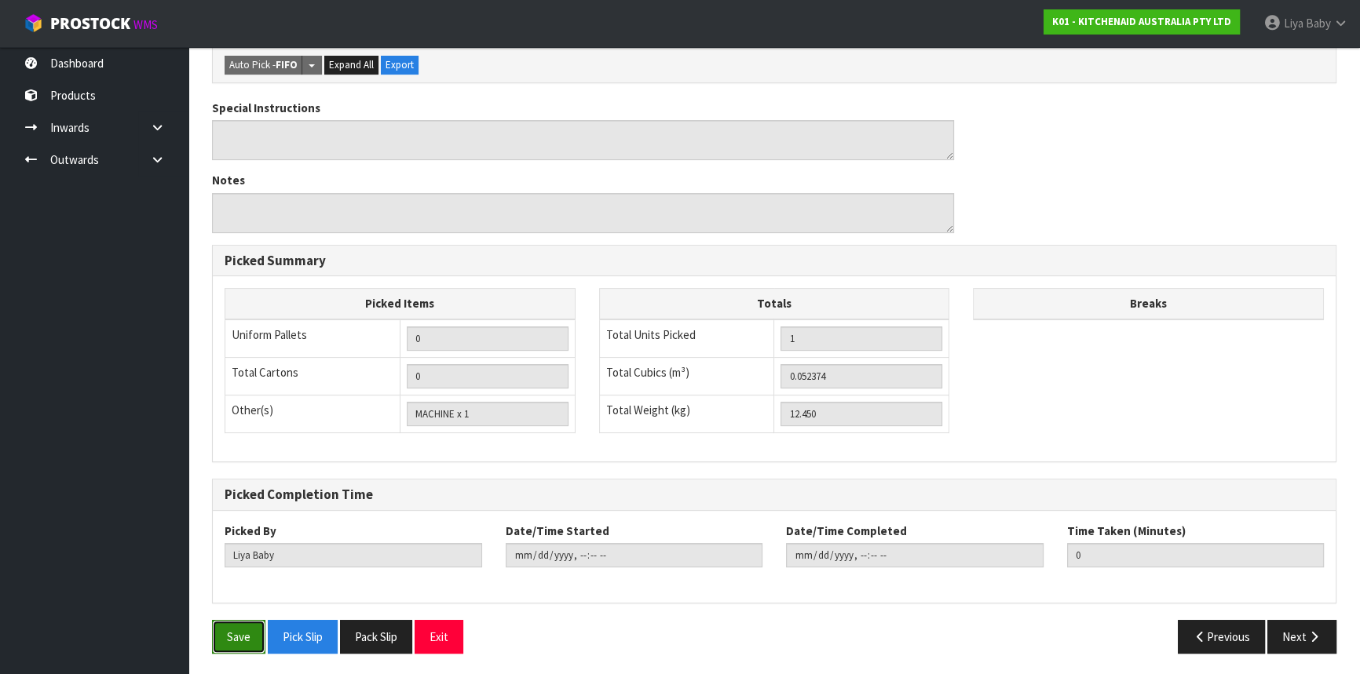
click at [236, 635] on button "Save" at bounding box center [238, 637] width 53 height 34
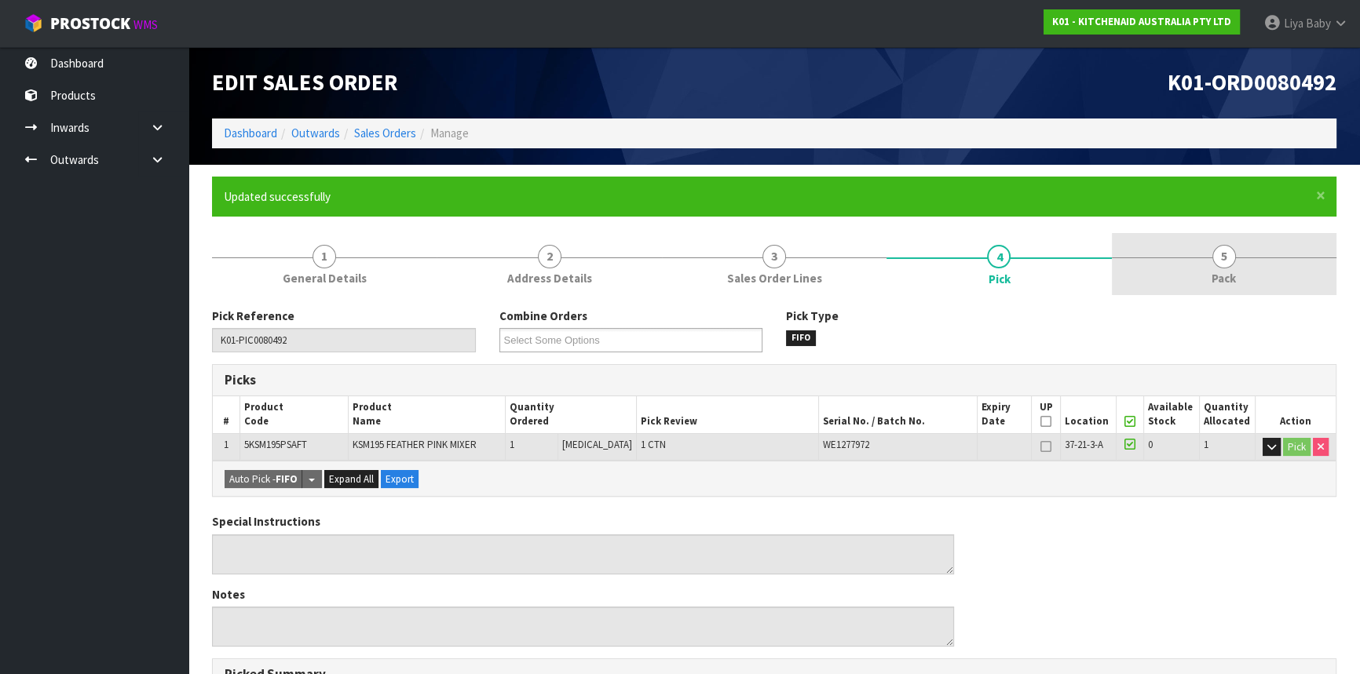
click at [1252, 252] on link "5 Pack" at bounding box center [1224, 264] width 225 height 62
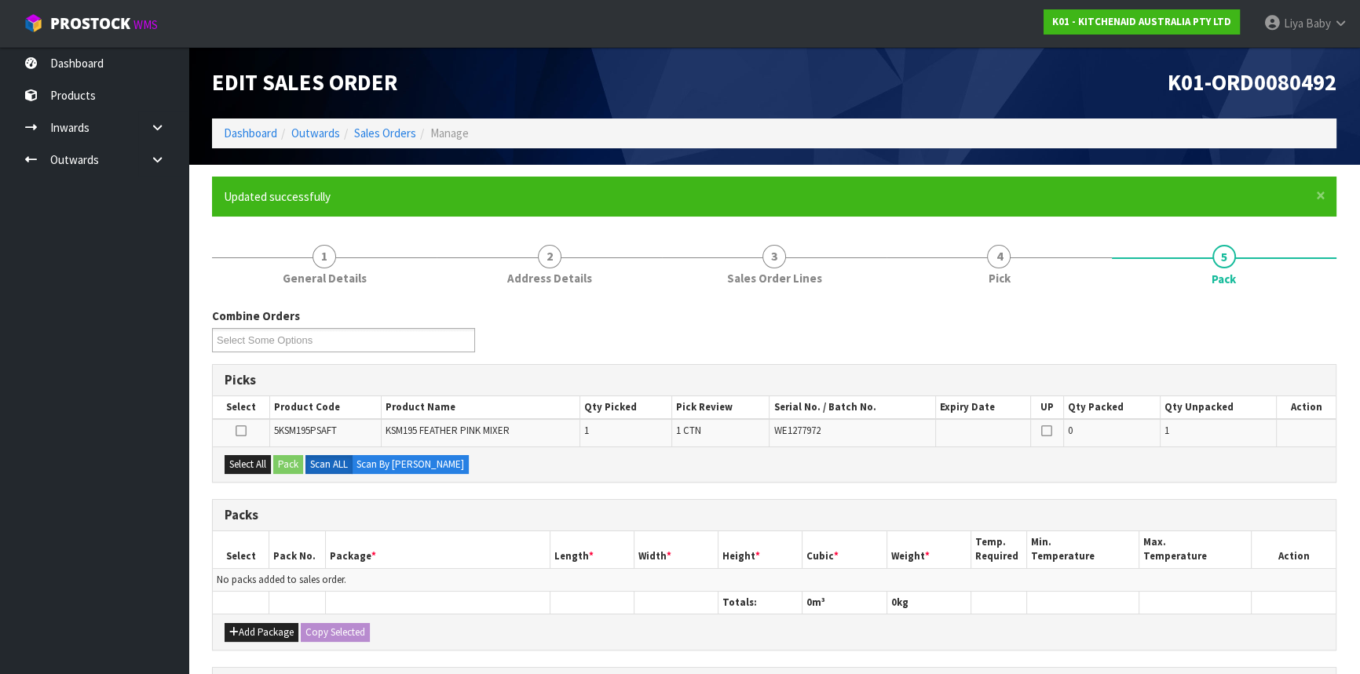
scroll to position [263, 0]
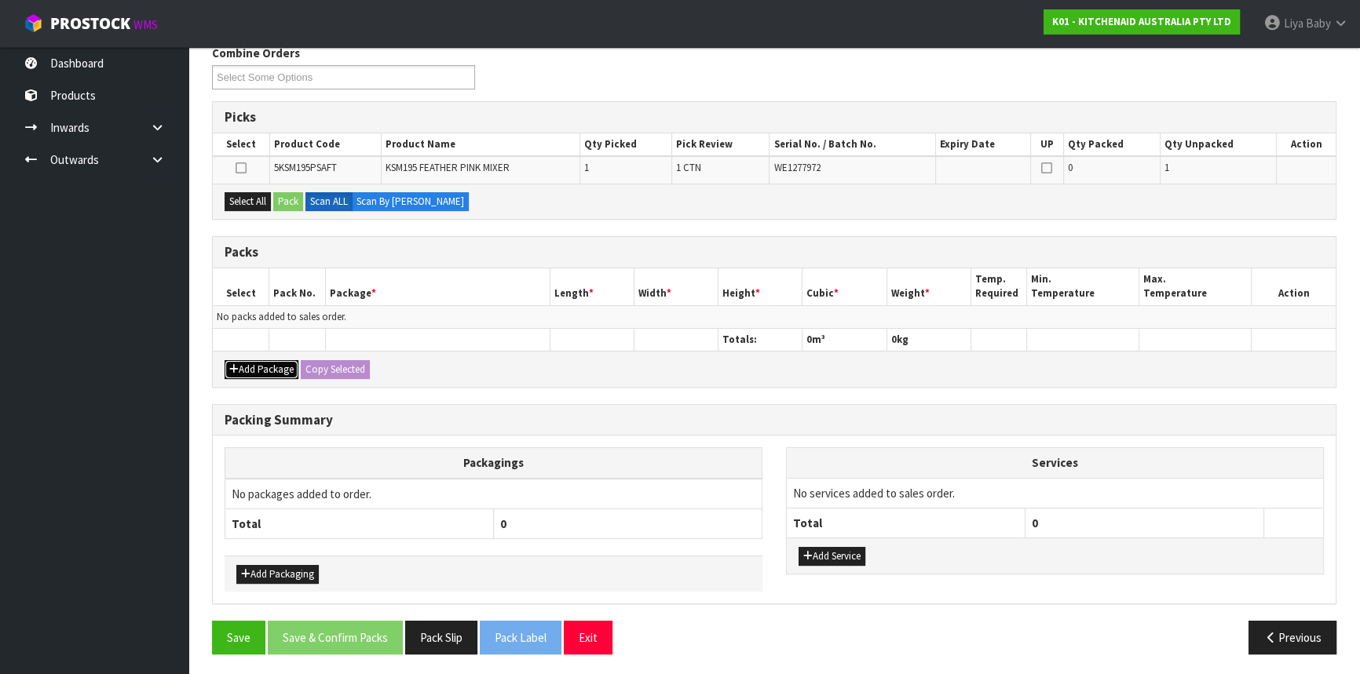
click at [279, 368] on button "Add Package" at bounding box center [262, 369] width 74 height 19
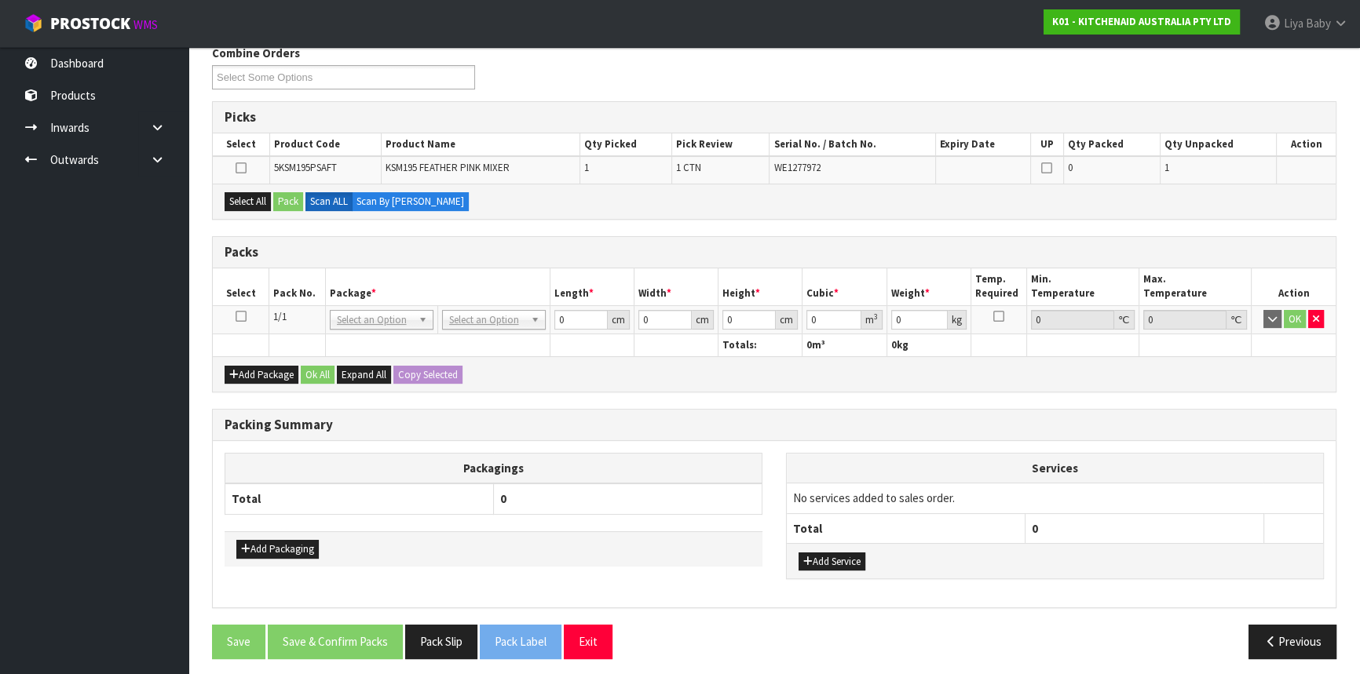
click at [241, 316] on icon at bounding box center [241, 316] width 11 height 1
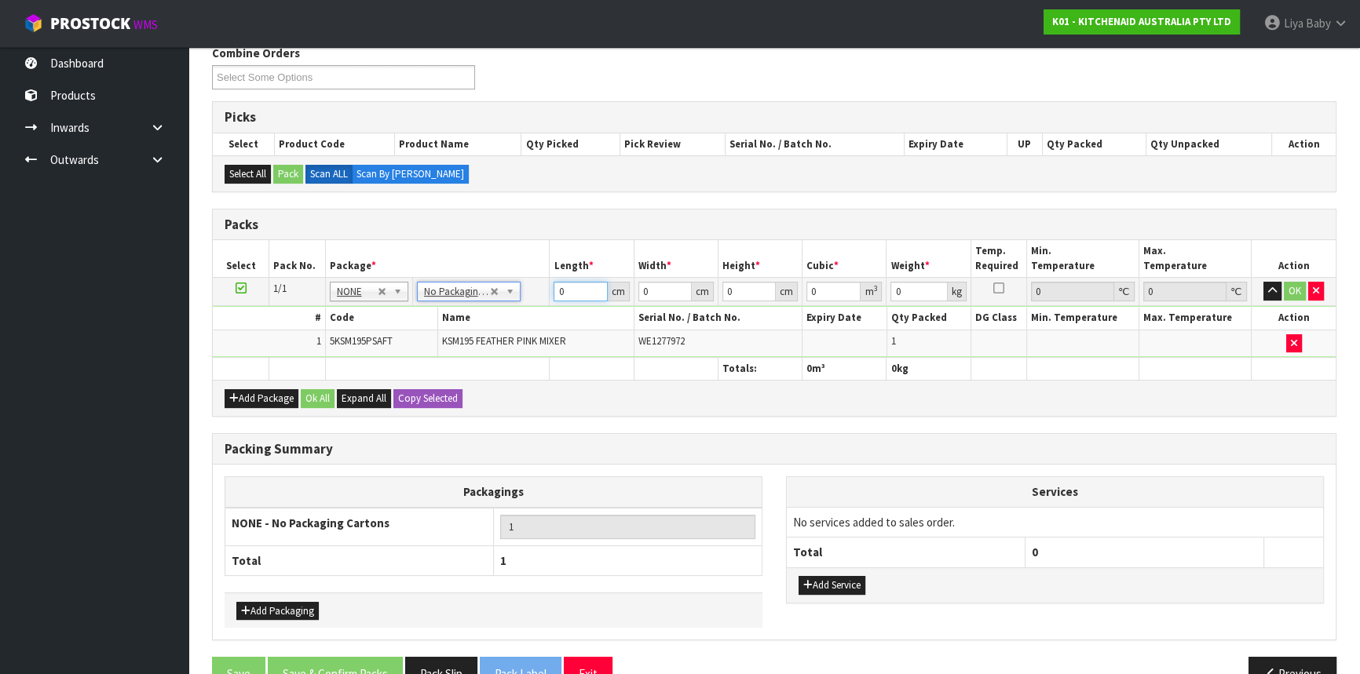
click at [567, 287] on input "0" at bounding box center [580, 292] width 53 height 20
click at [320, 384] on div "Add Package Ok All Expand All Copy Selected" at bounding box center [774, 397] width 1123 height 35
click at [319, 389] on button "Ok All" at bounding box center [318, 398] width 34 height 19
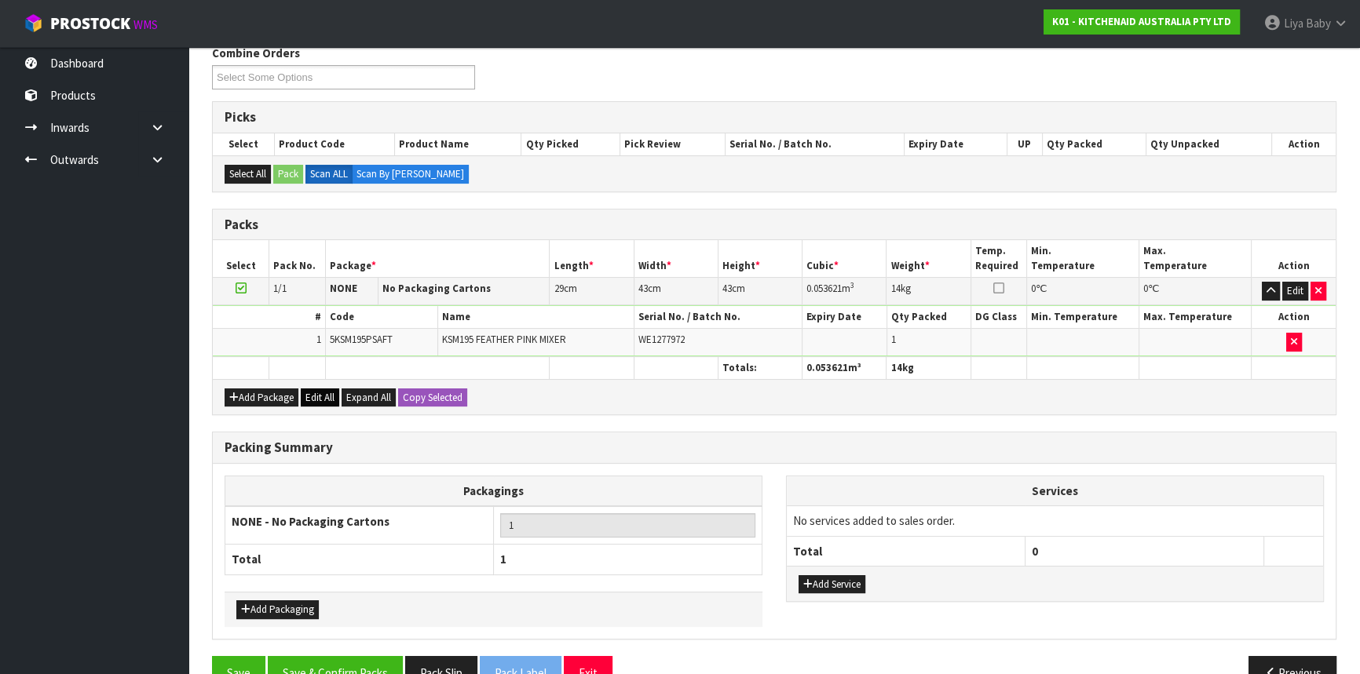
scroll to position [298, 0]
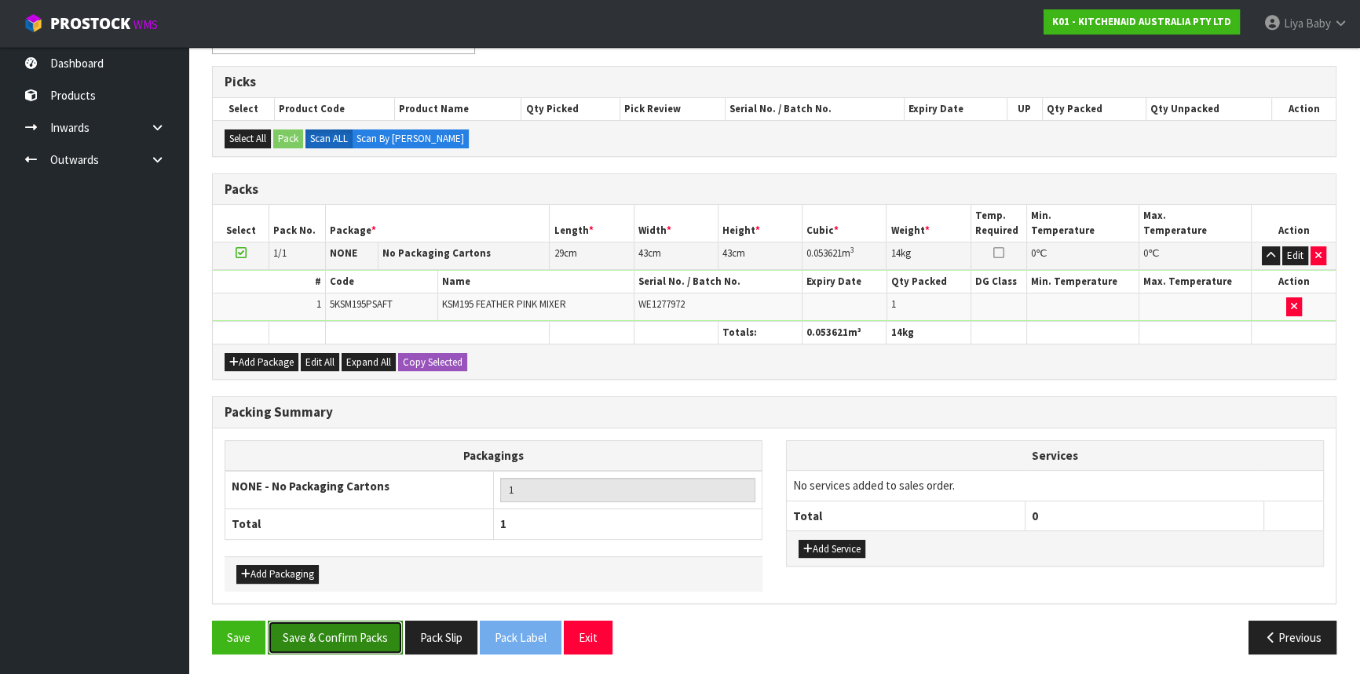
click at [340, 643] on button "Save & Confirm Packs" at bounding box center [335, 638] width 135 height 34
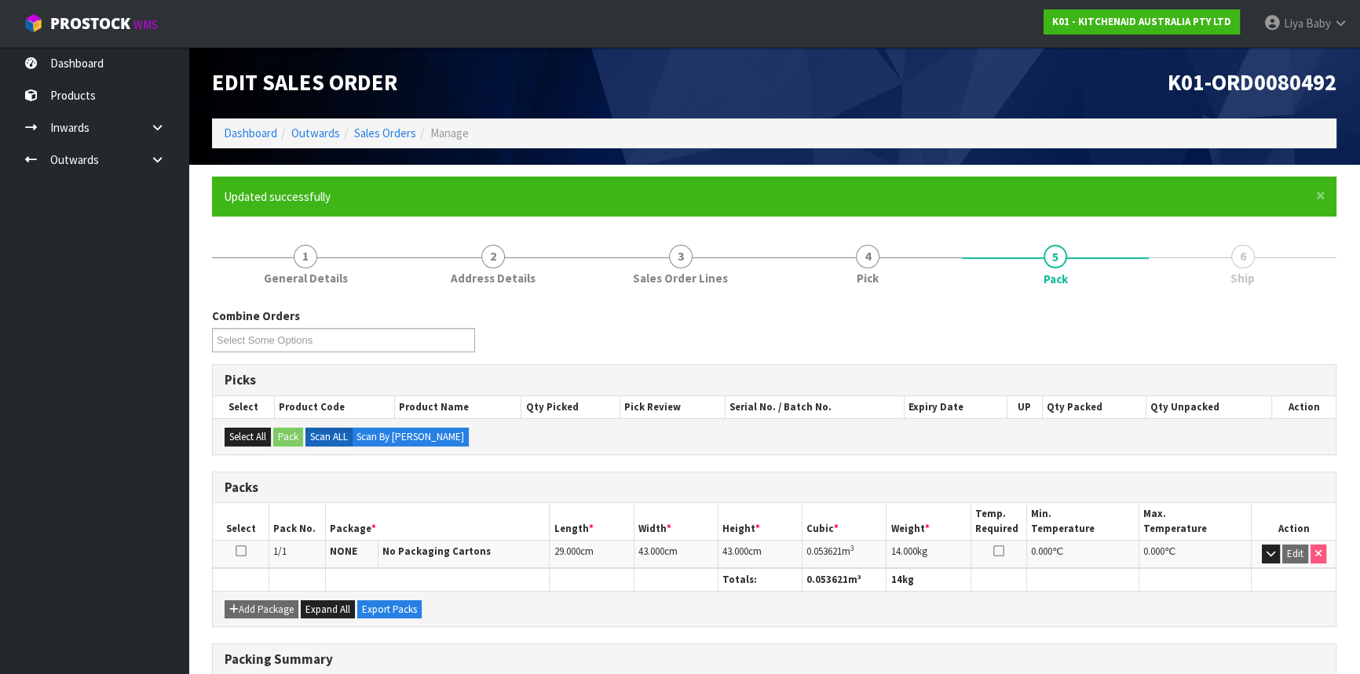
scroll to position [212, 0]
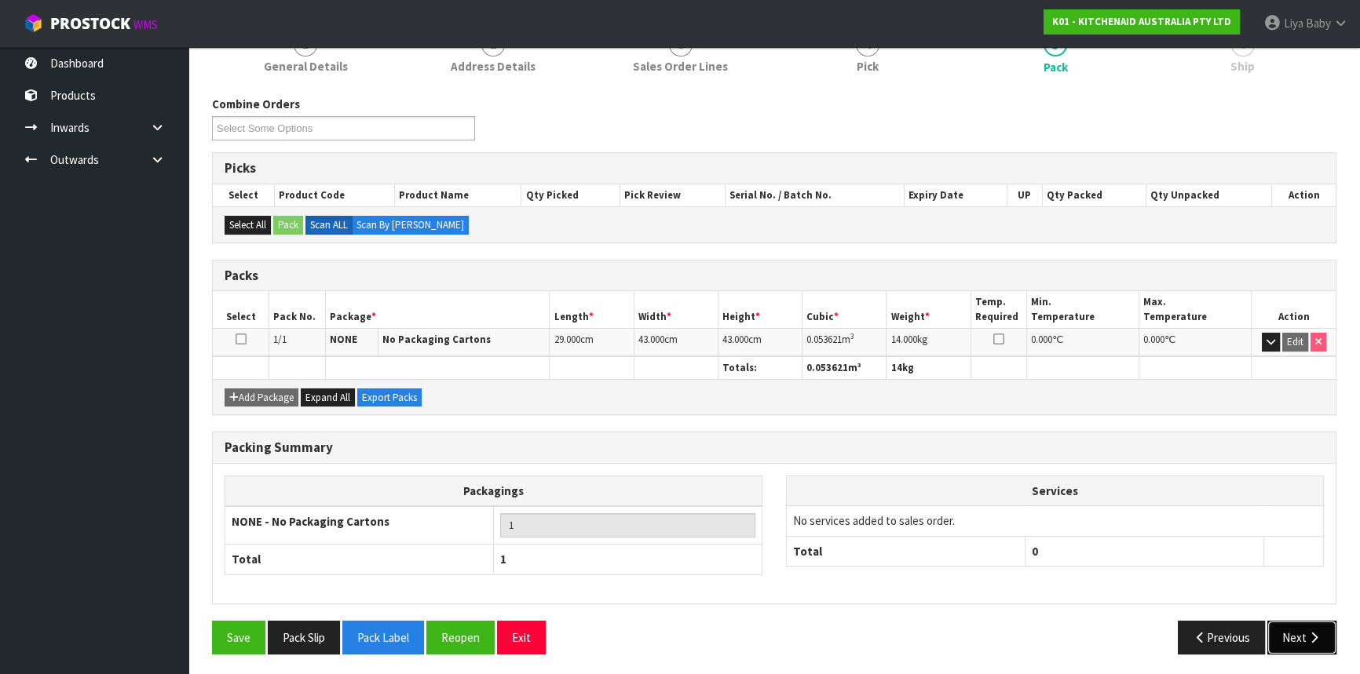
click at [1311, 624] on button "Next" at bounding box center [1301, 638] width 69 height 34
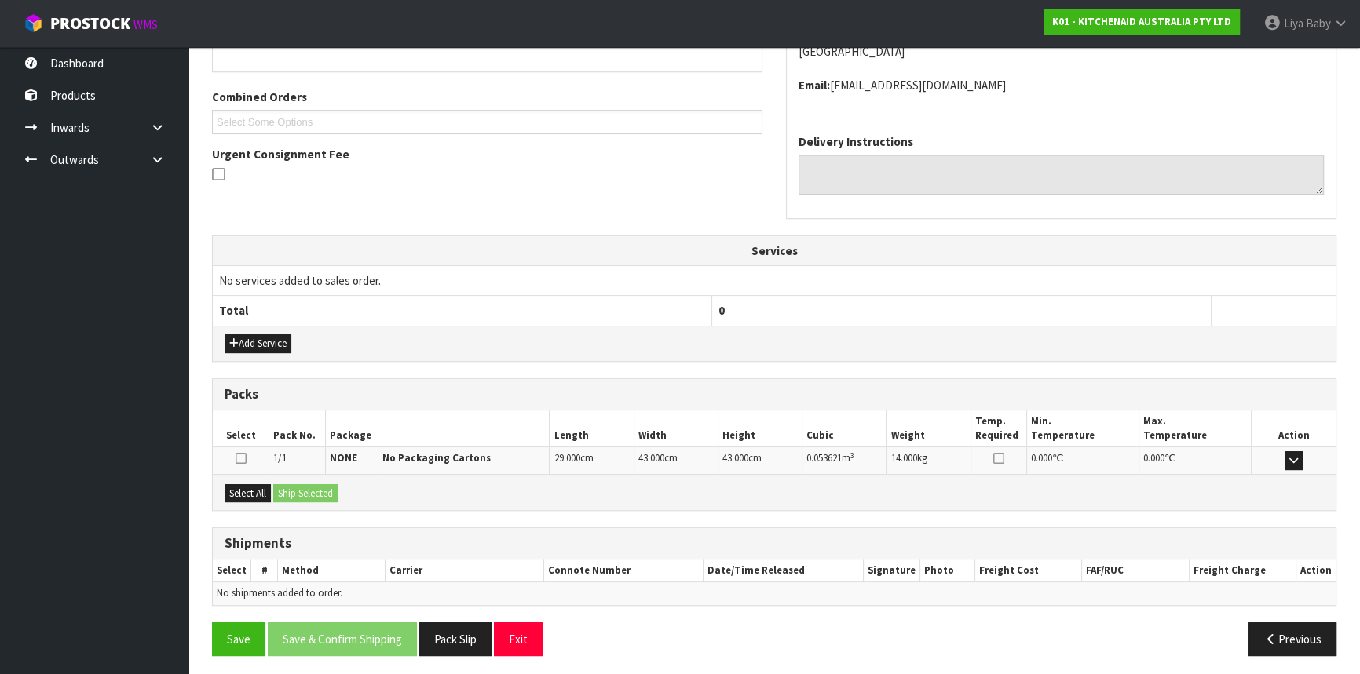
scroll to position [377, 0]
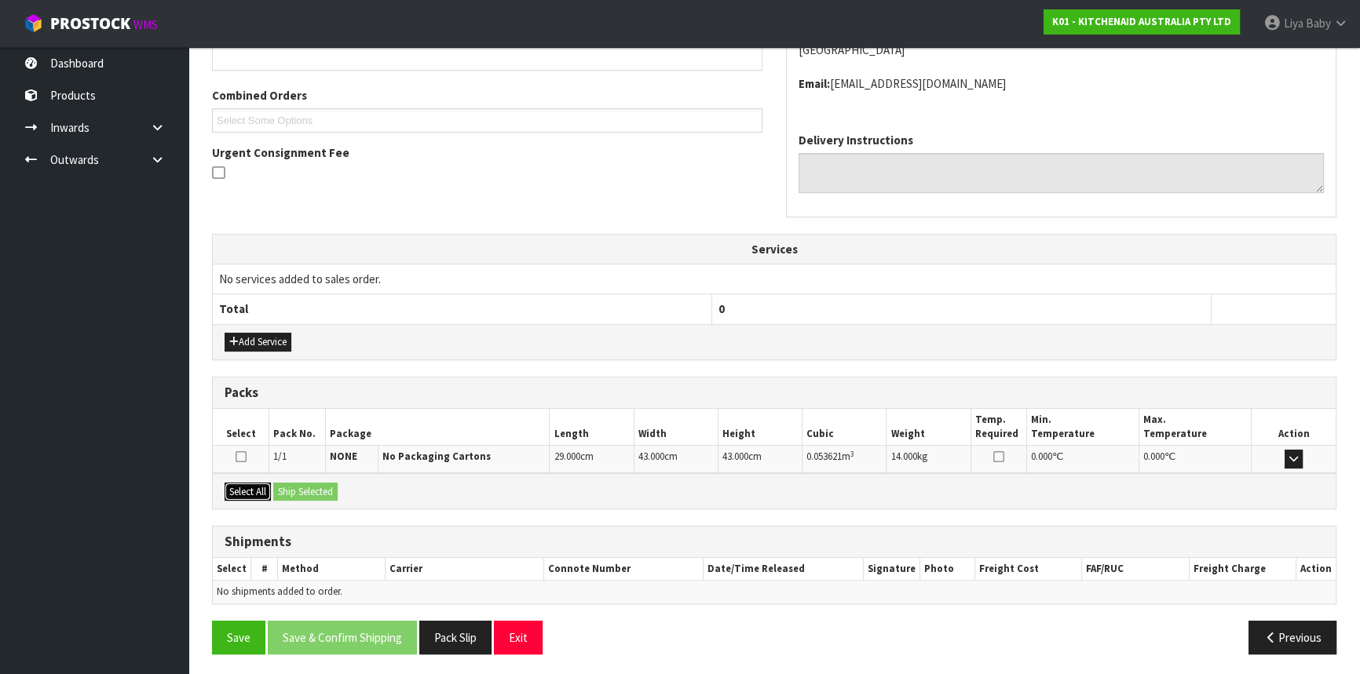
click at [239, 488] on button "Select All" at bounding box center [248, 492] width 46 height 19
click at [298, 483] on button "Ship Selected" at bounding box center [305, 492] width 64 height 19
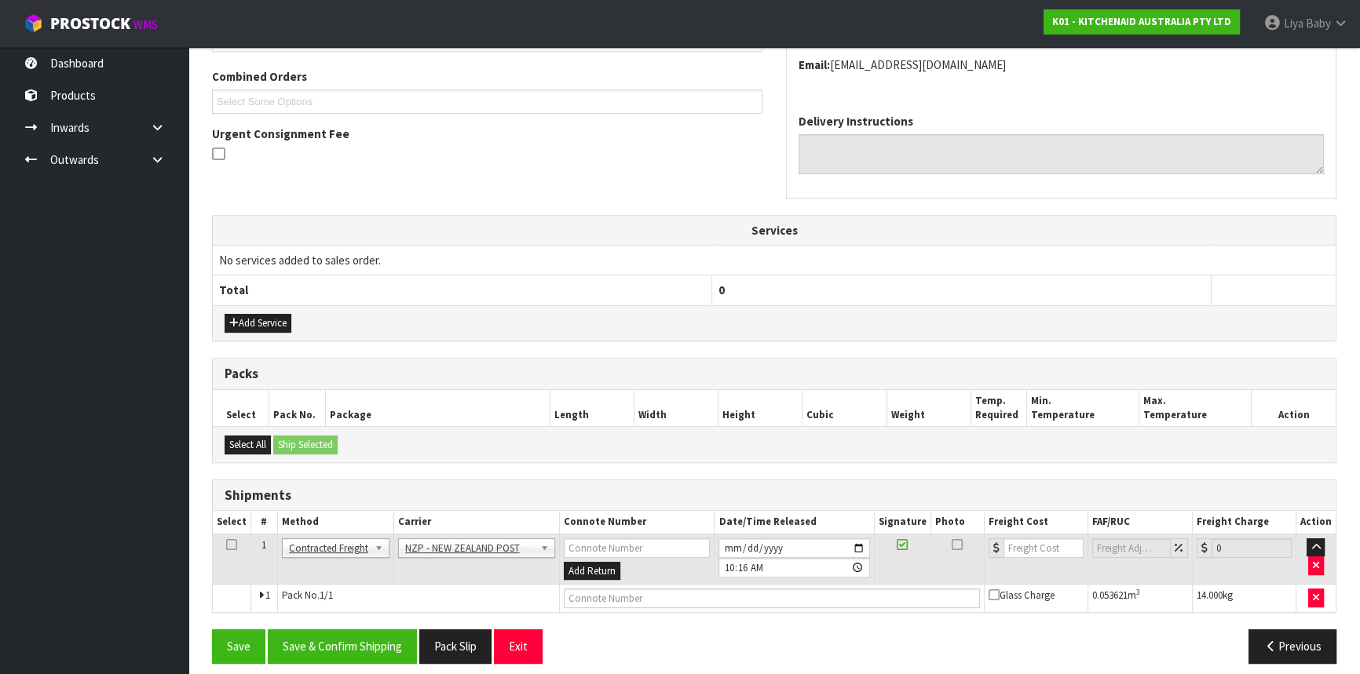
scroll to position [405, 0]
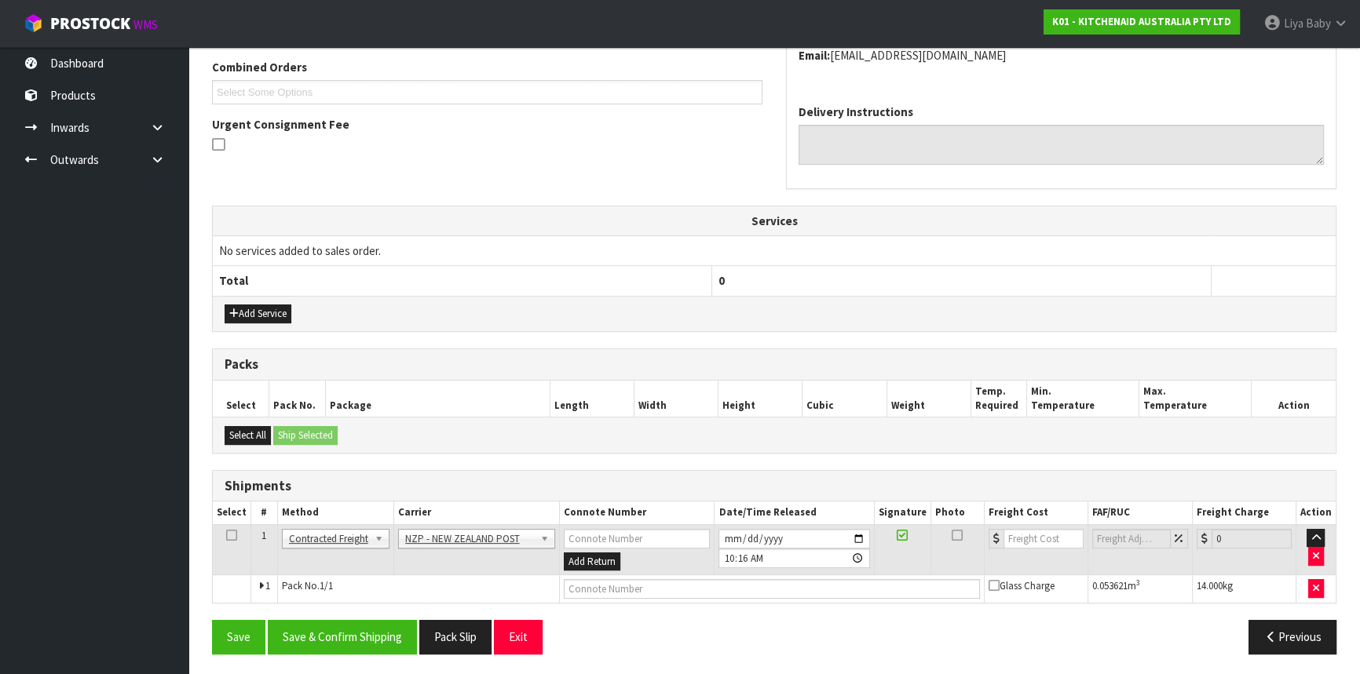
click at [234, 535] on icon at bounding box center [231, 535] width 11 height 1
click at [379, 642] on button "Save & Confirm Shipping" at bounding box center [342, 637] width 149 height 34
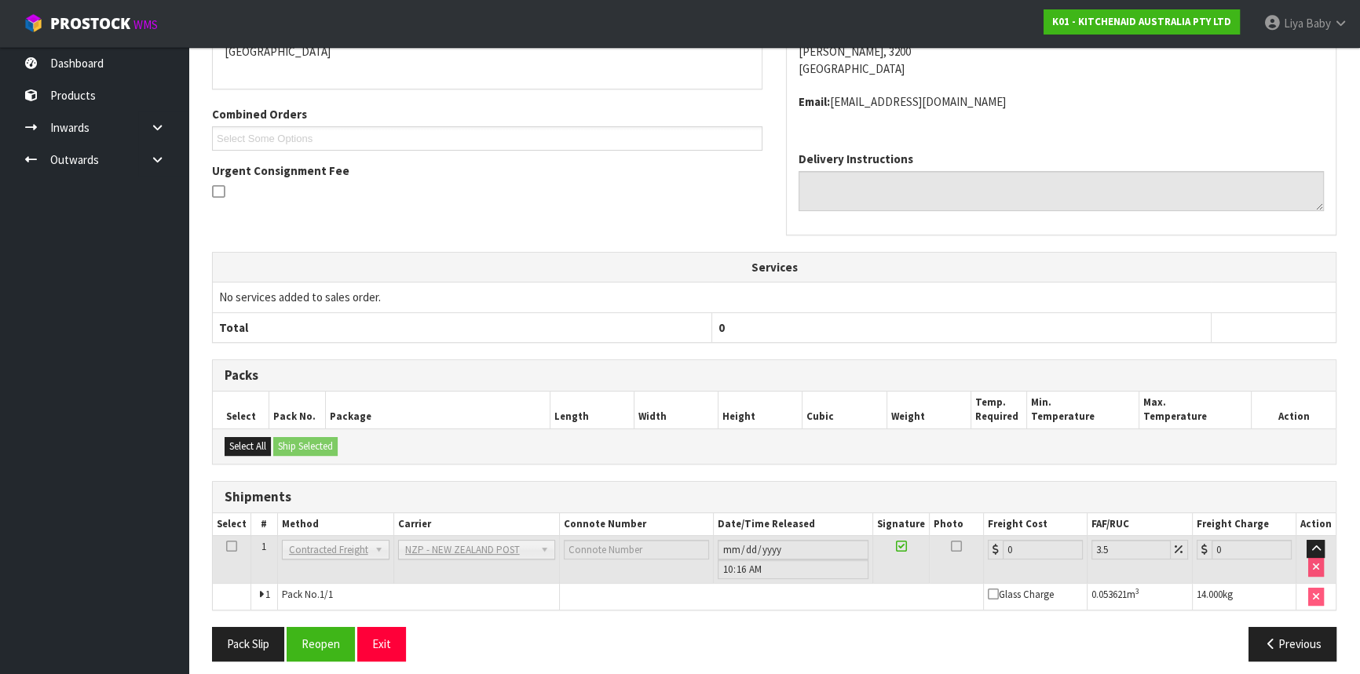
scroll to position [384, 0]
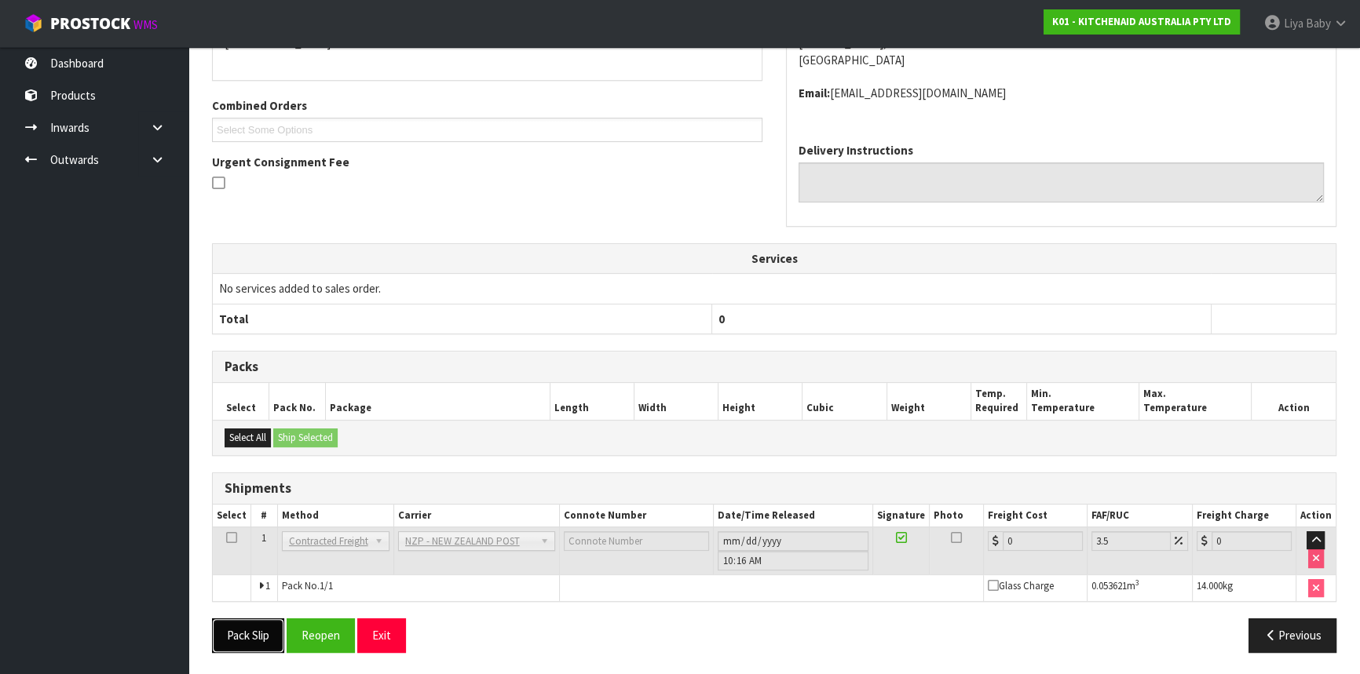
click at [243, 623] on button "Pack Slip" at bounding box center [248, 636] width 72 height 34
click at [336, 632] on button "Reopen" at bounding box center [321, 636] width 68 height 34
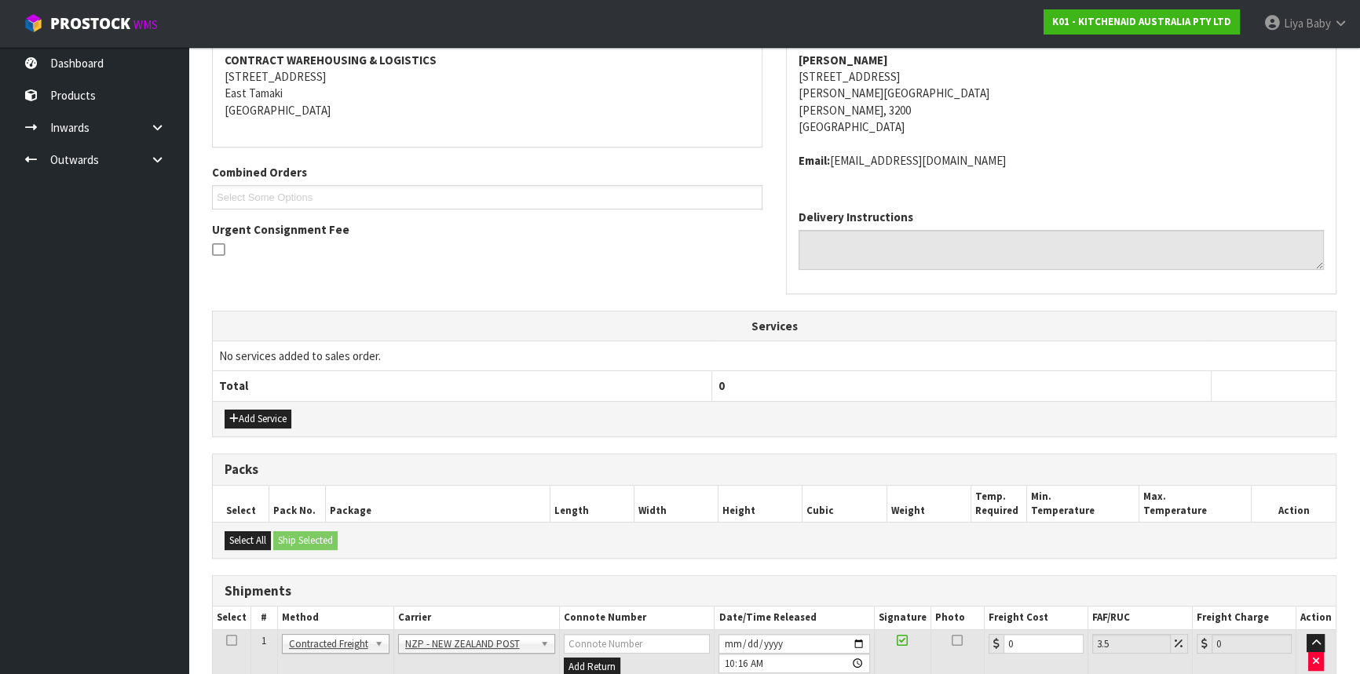
scroll to position [420, 0]
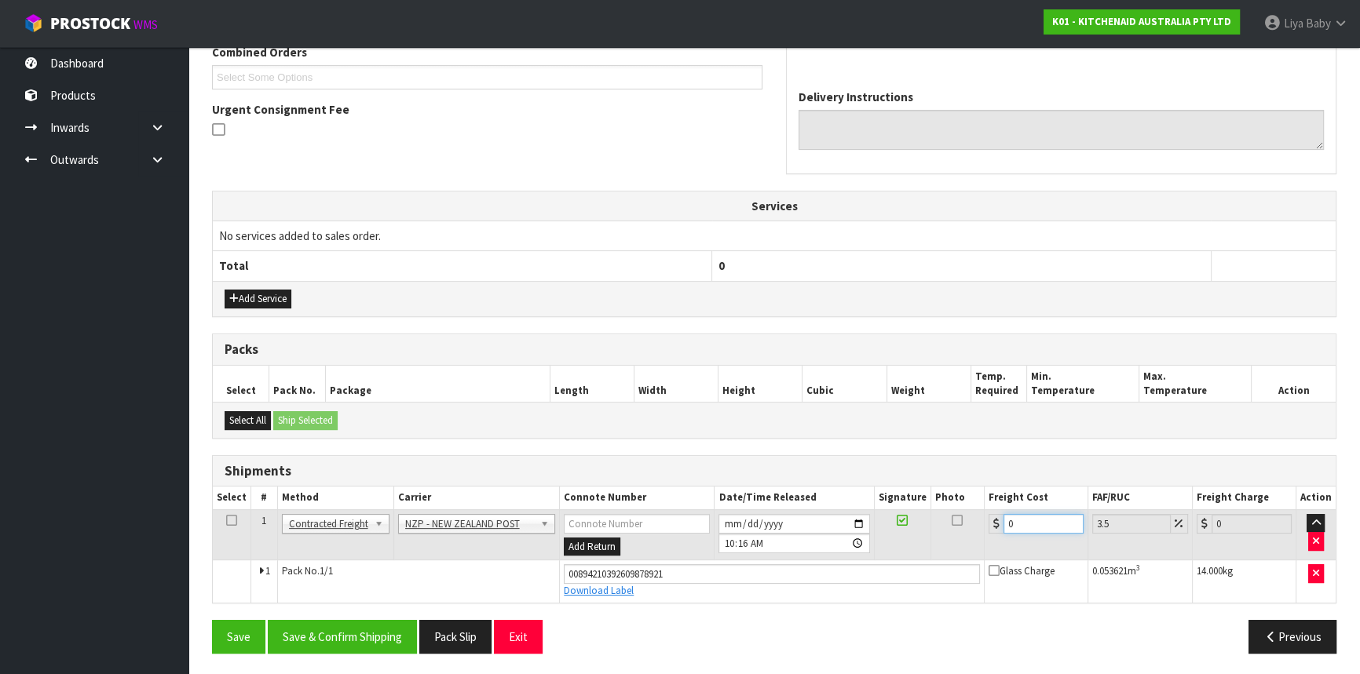
click at [1029, 514] on input "0" at bounding box center [1043, 524] width 80 height 20
click at [226, 521] on icon at bounding box center [231, 521] width 11 height 1
click at [332, 639] on button "Save & Confirm Shipping" at bounding box center [342, 637] width 149 height 34
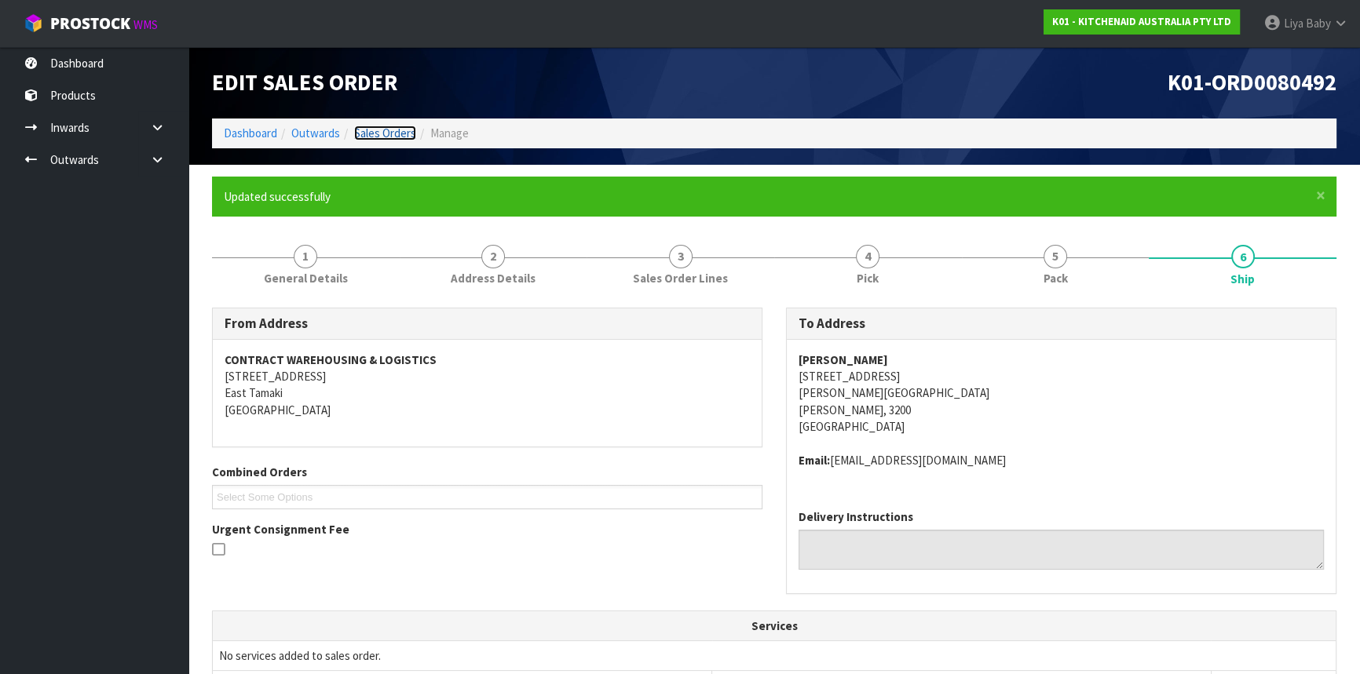
click at [386, 133] on link "Sales Orders" at bounding box center [385, 133] width 62 height 15
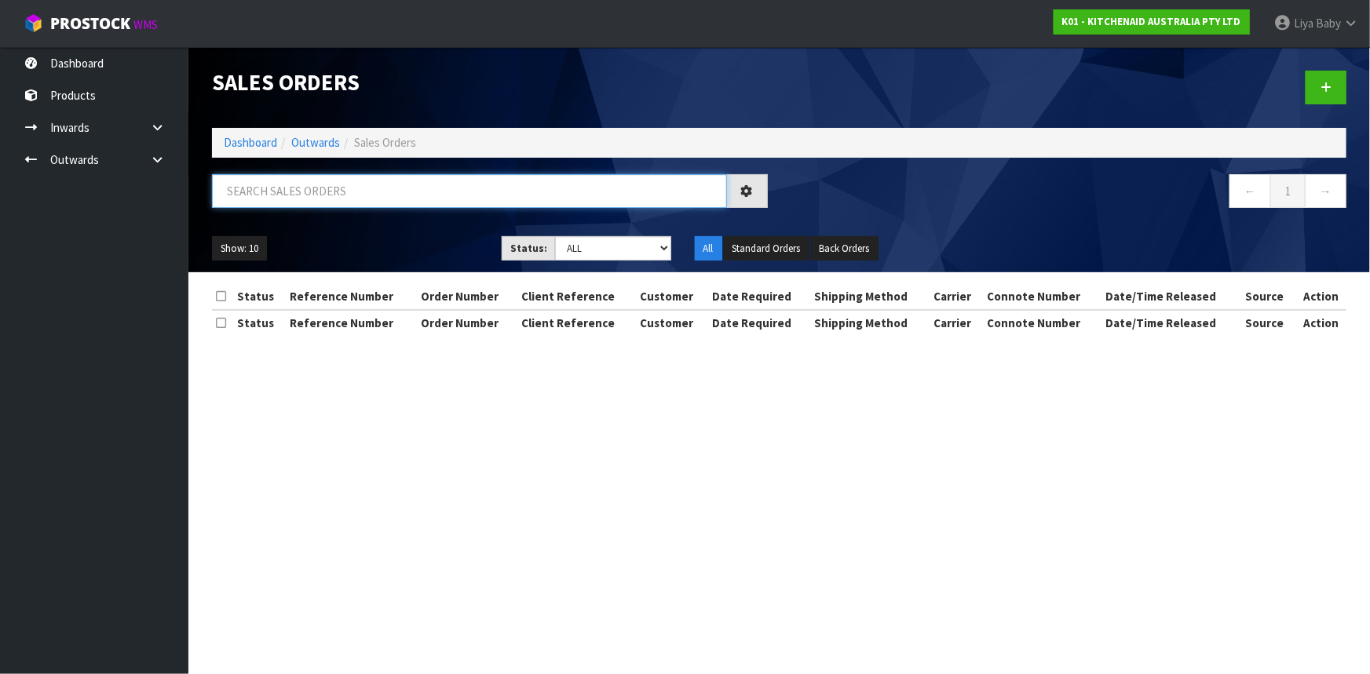
click at [331, 202] on input "text" at bounding box center [469, 191] width 515 height 34
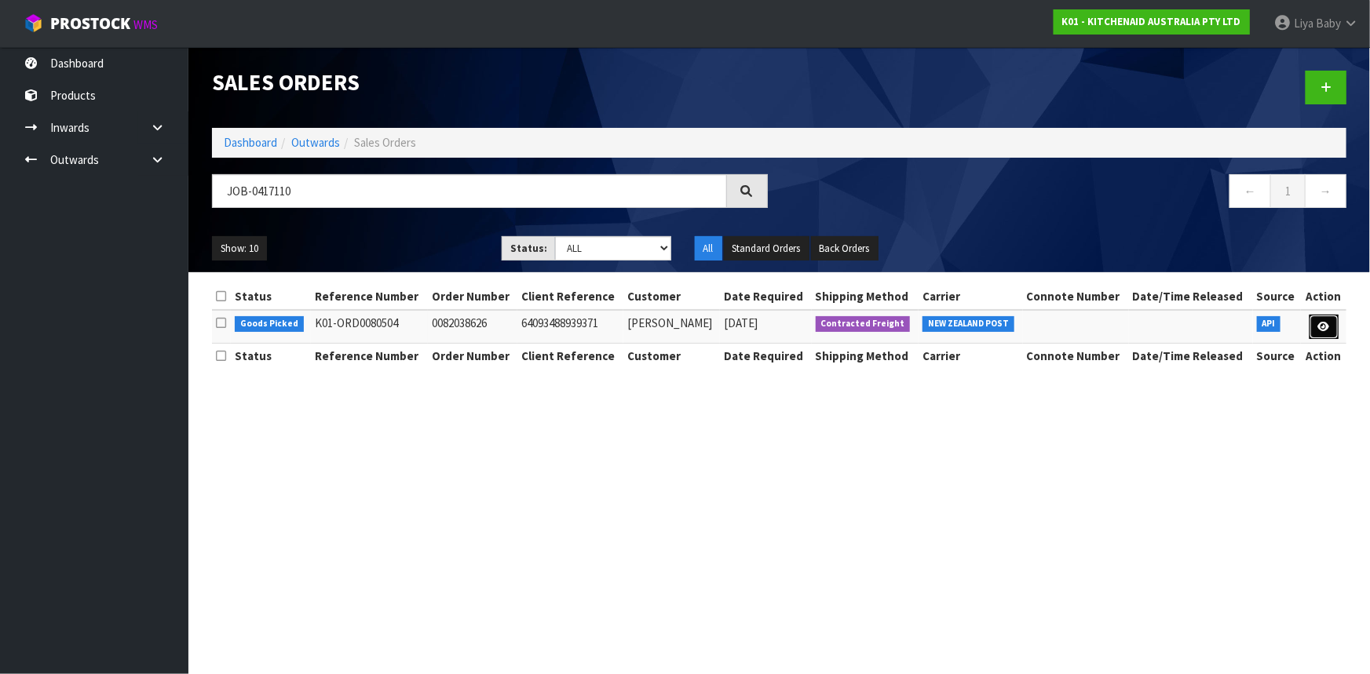
click at [1332, 337] on link at bounding box center [1324, 327] width 29 height 25
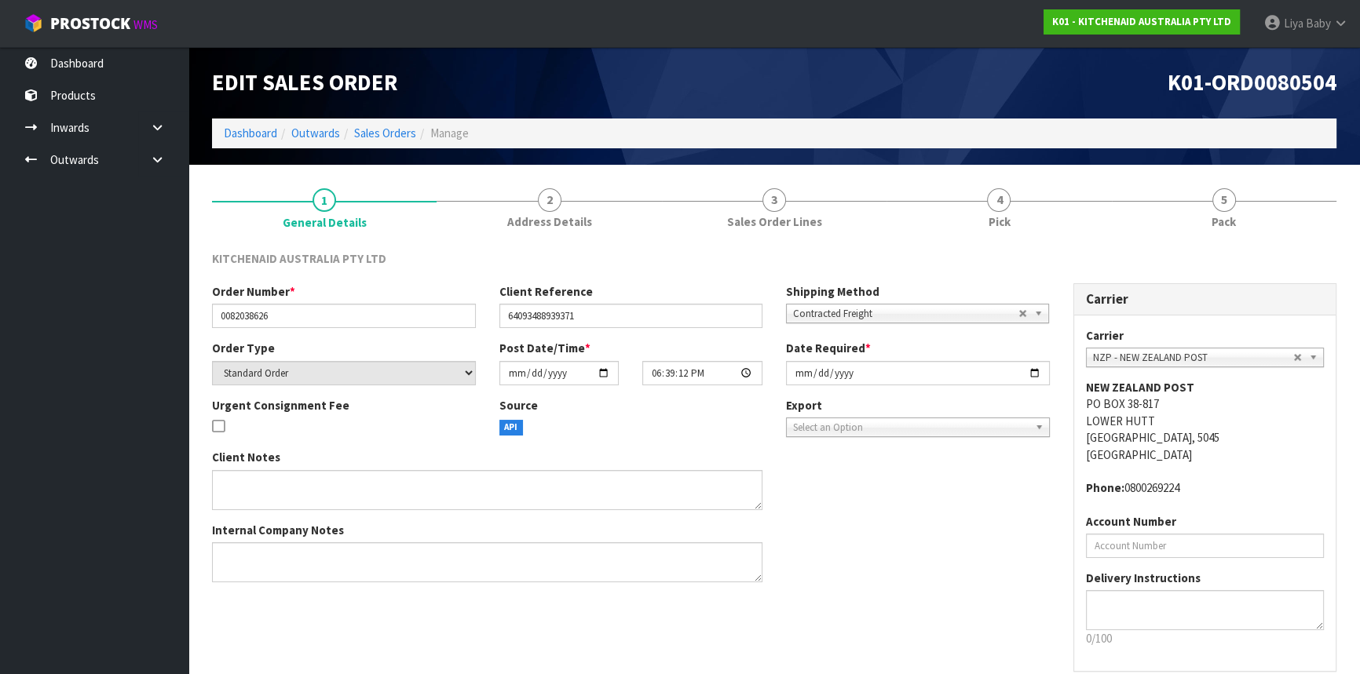
scroll to position [71, 0]
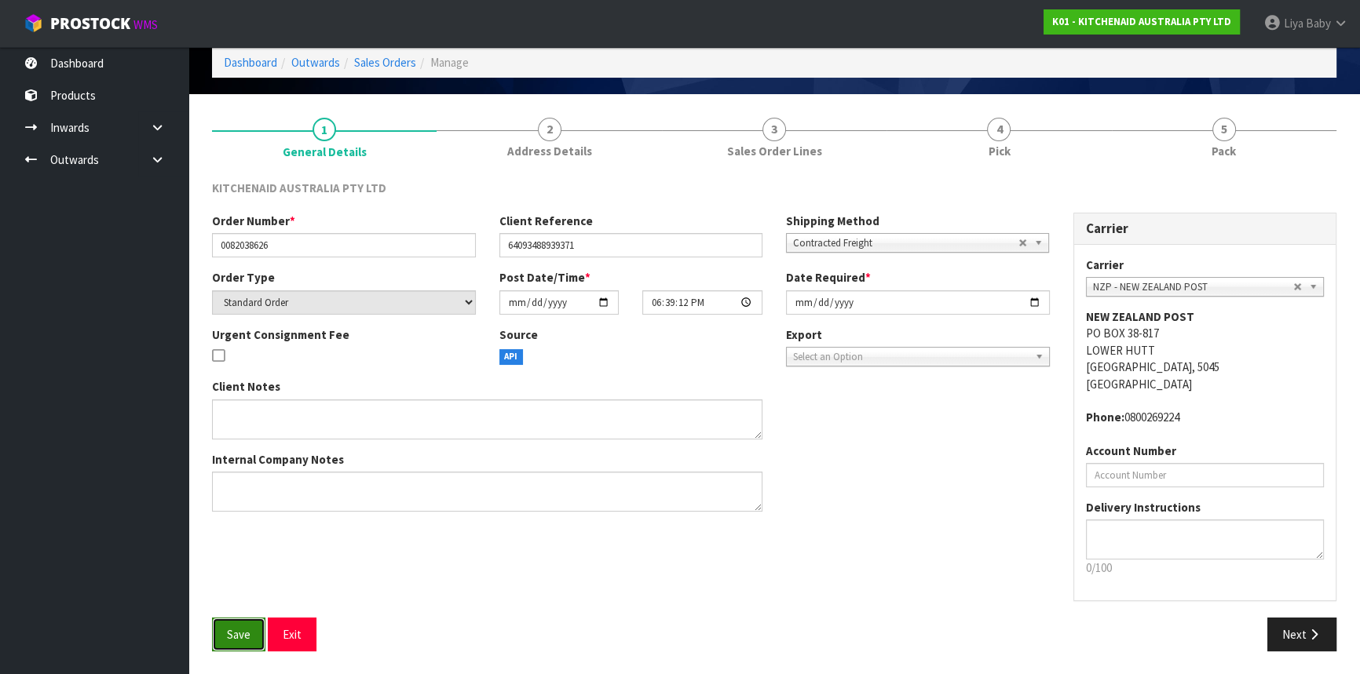
click at [225, 638] on button "Save" at bounding box center [238, 635] width 53 height 34
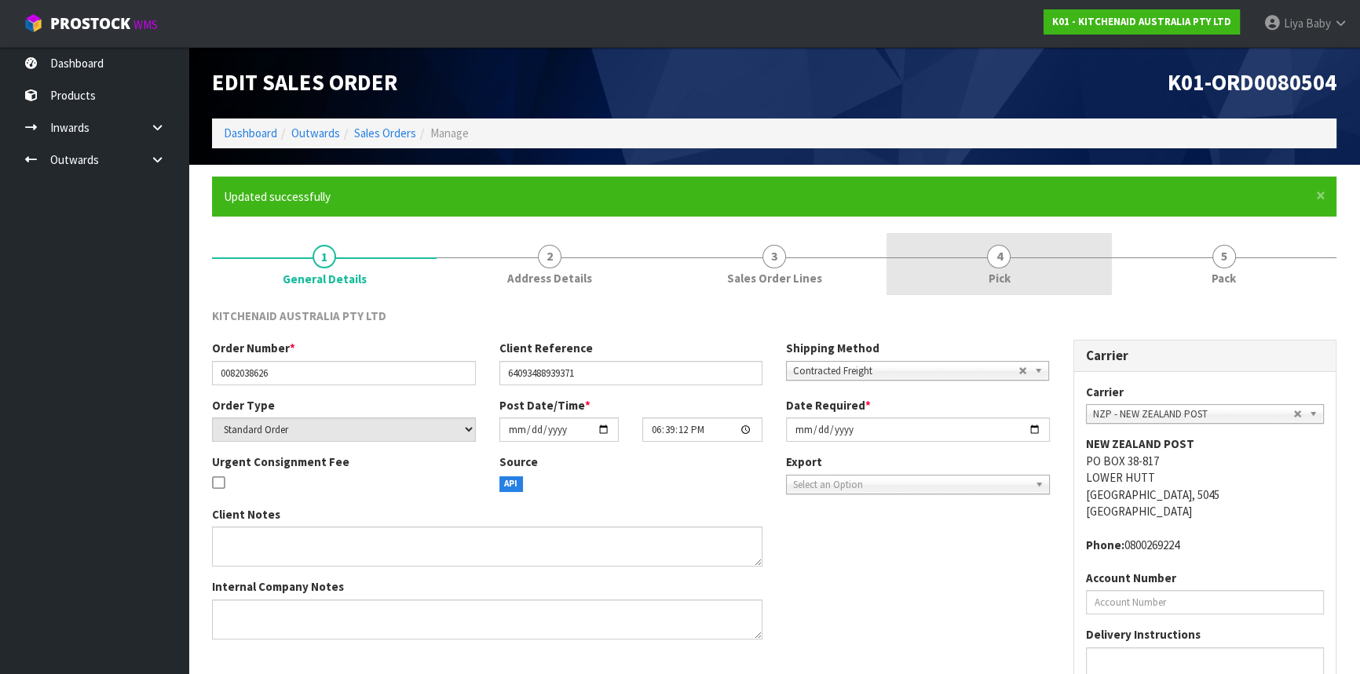
click at [1025, 253] on link "4 Pick" at bounding box center [998, 264] width 225 height 62
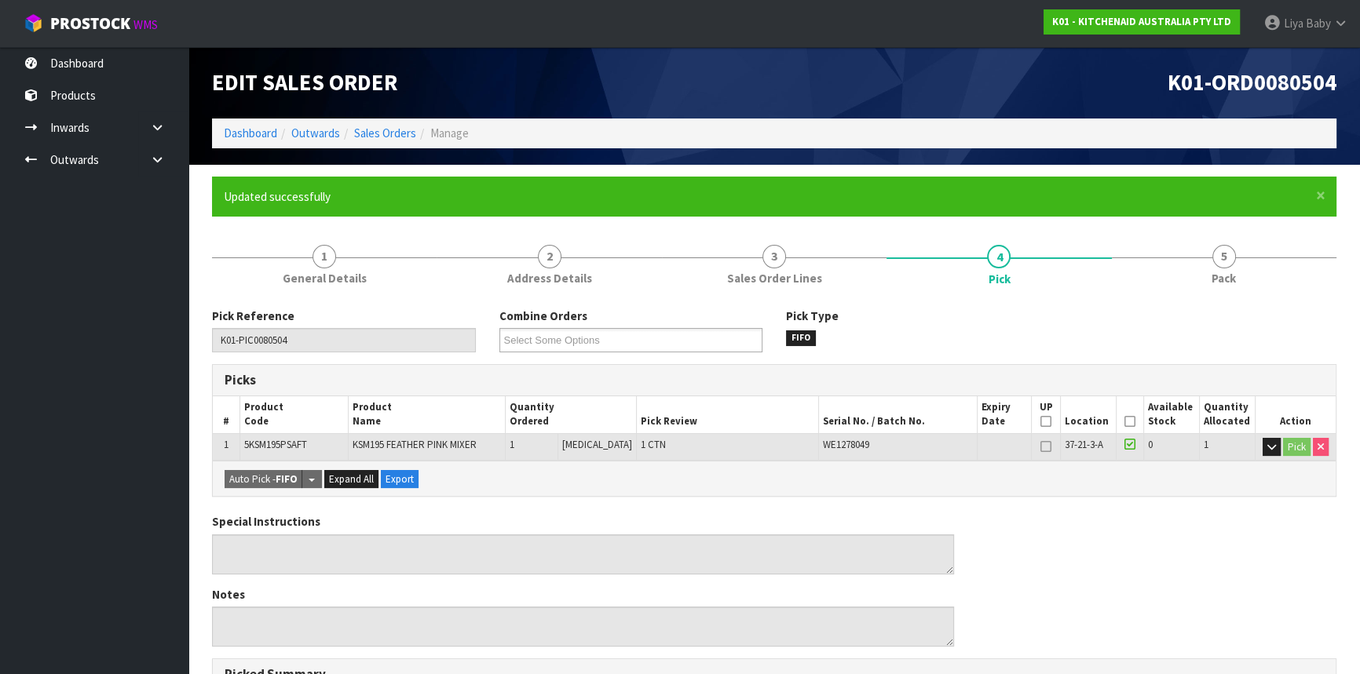
click at [1125, 422] on icon at bounding box center [1129, 422] width 11 height 1
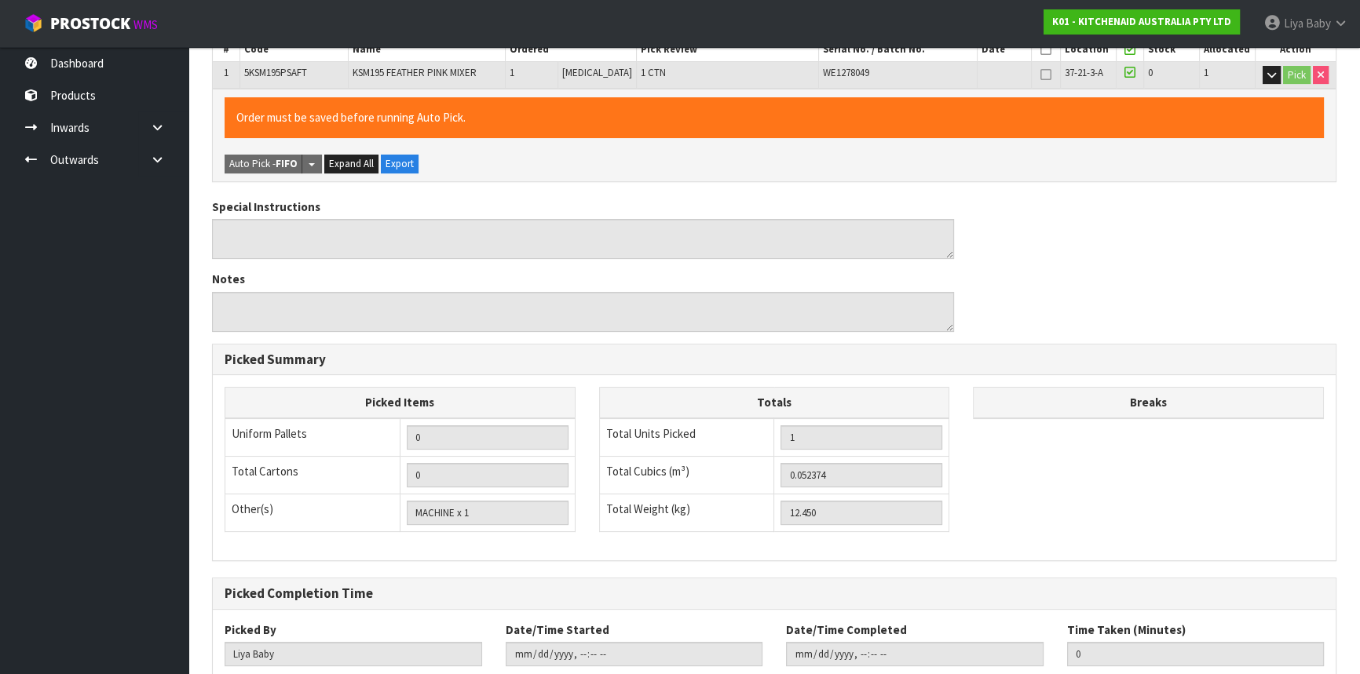
scroll to position [471, 0]
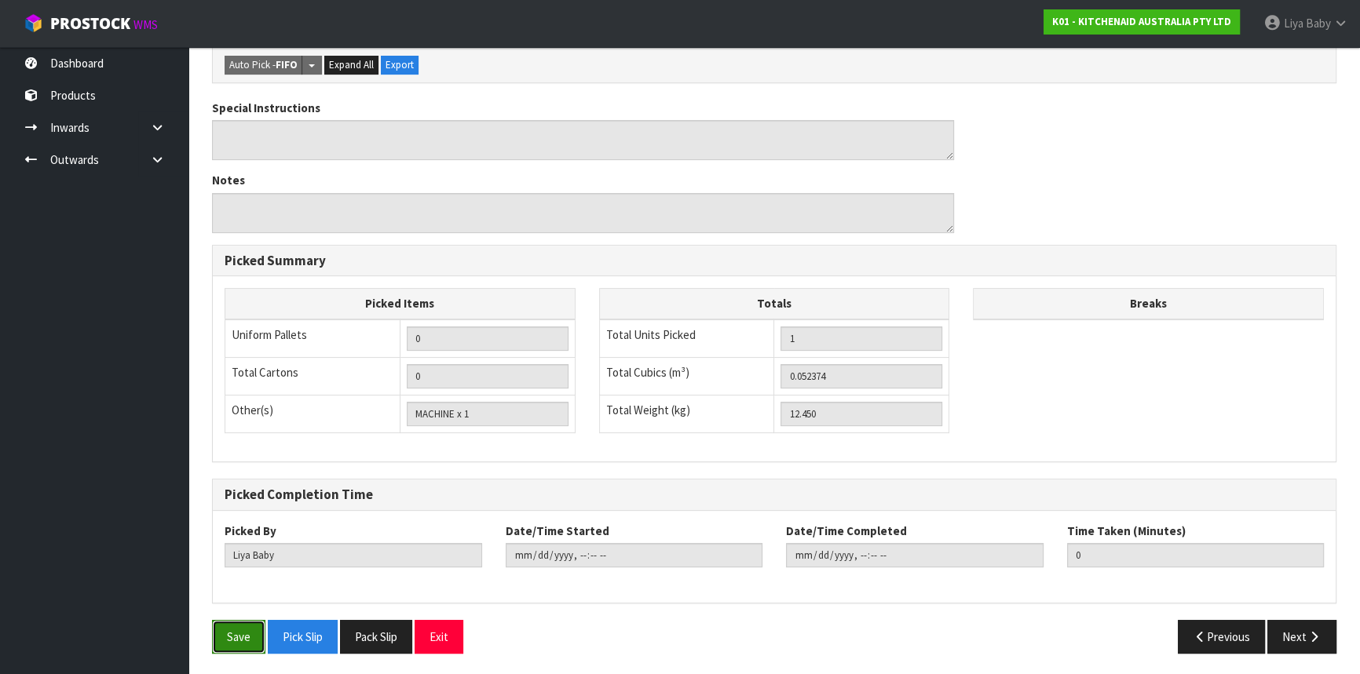
click at [258, 631] on button "Save" at bounding box center [238, 637] width 53 height 34
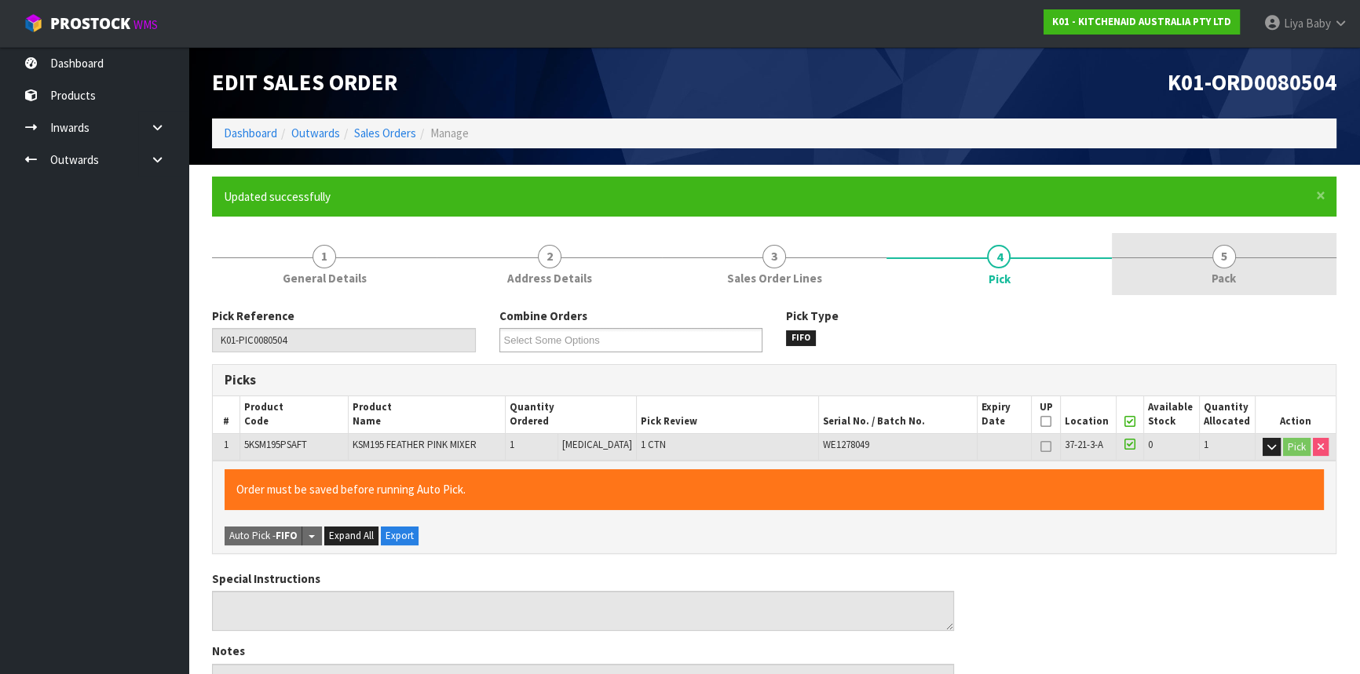
click at [1178, 283] on link "5 Pack" at bounding box center [1224, 264] width 225 height 62
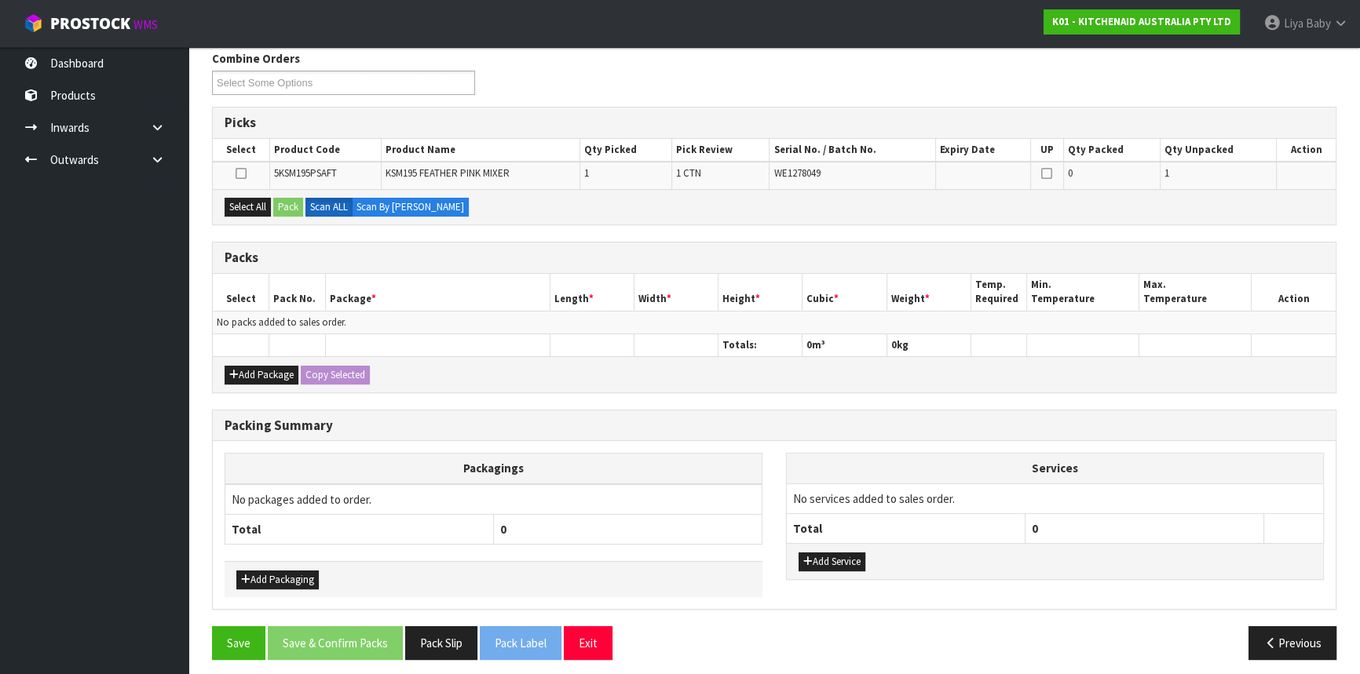
scroll to position [263, 0]
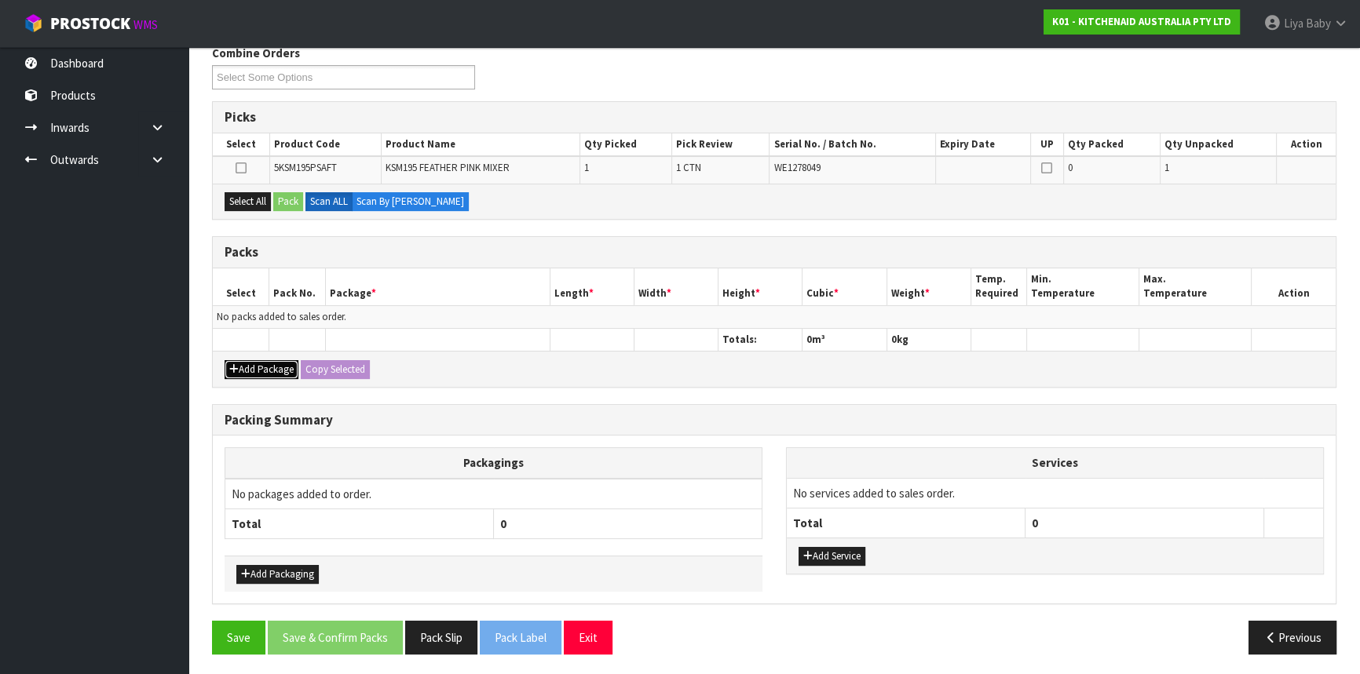
click at [250, 364] on button "Add Package" at bounding box center [262, 369] width 74 height 19
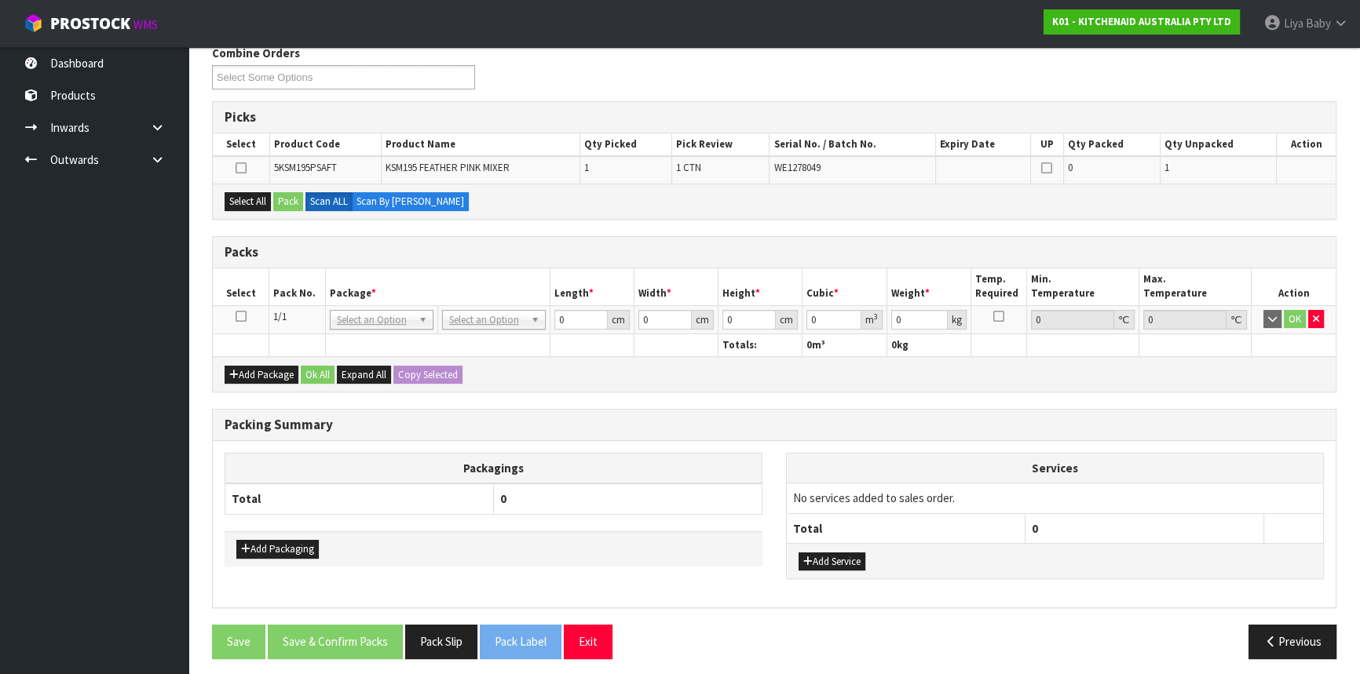
click at [243, 316] on icon at bounding box center [241, 316] width 11 height 1
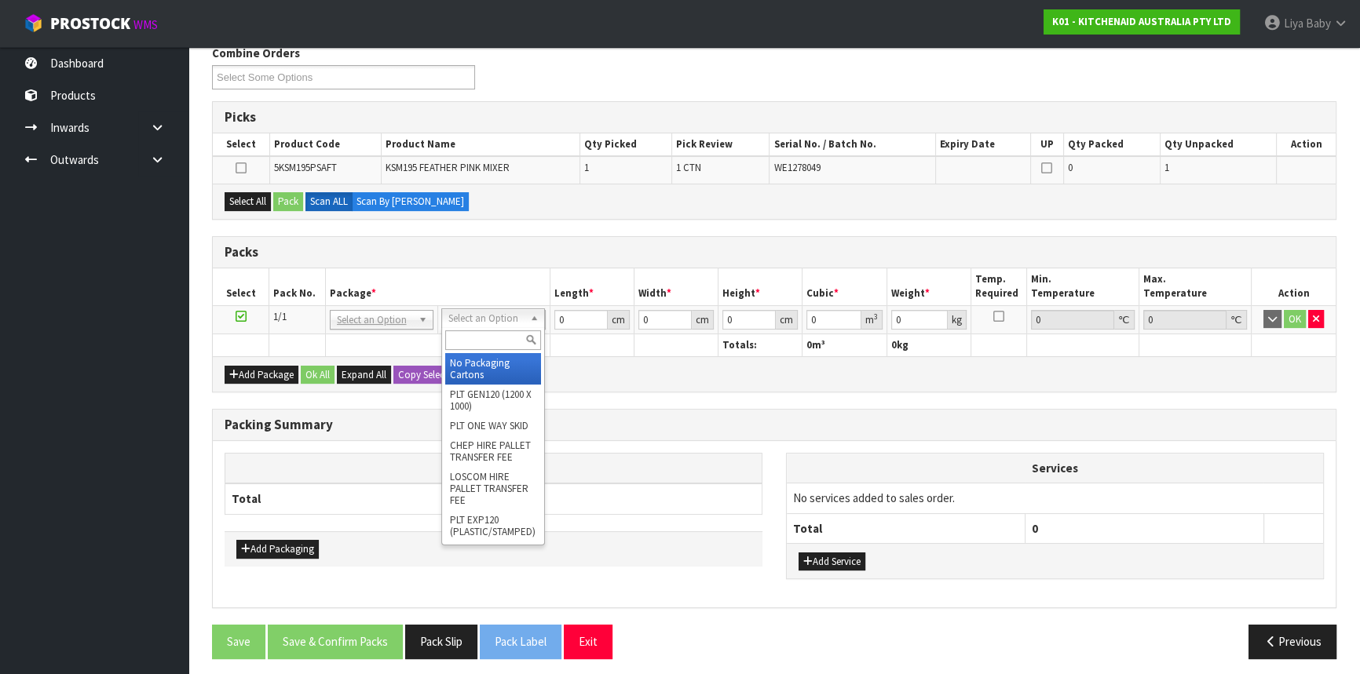
click at [390, 262] on div "Packs" at bounding box center [774, 252] width 1123 height 31
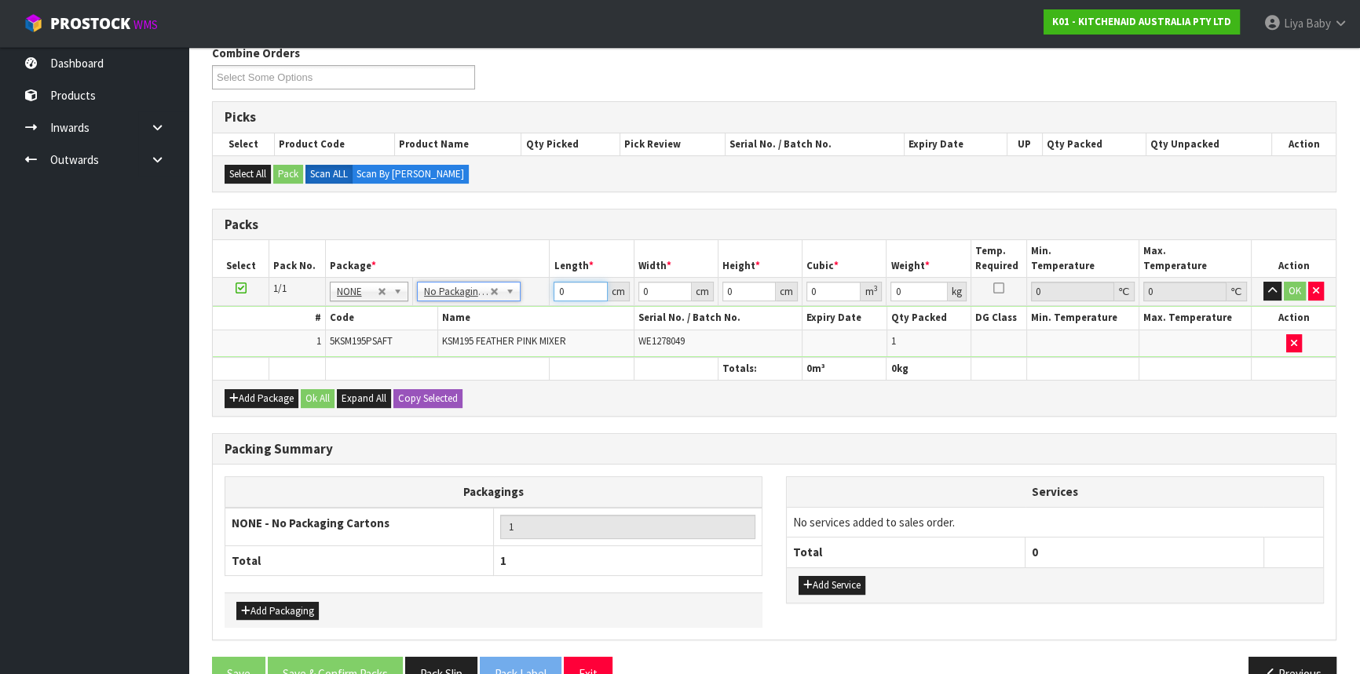
click at [572, 294] on input "0" at bounding box center [580, 292] width 53 height 20
click at [724, 290] on input "3" at bounding box center [748, 292] width 53 height 20
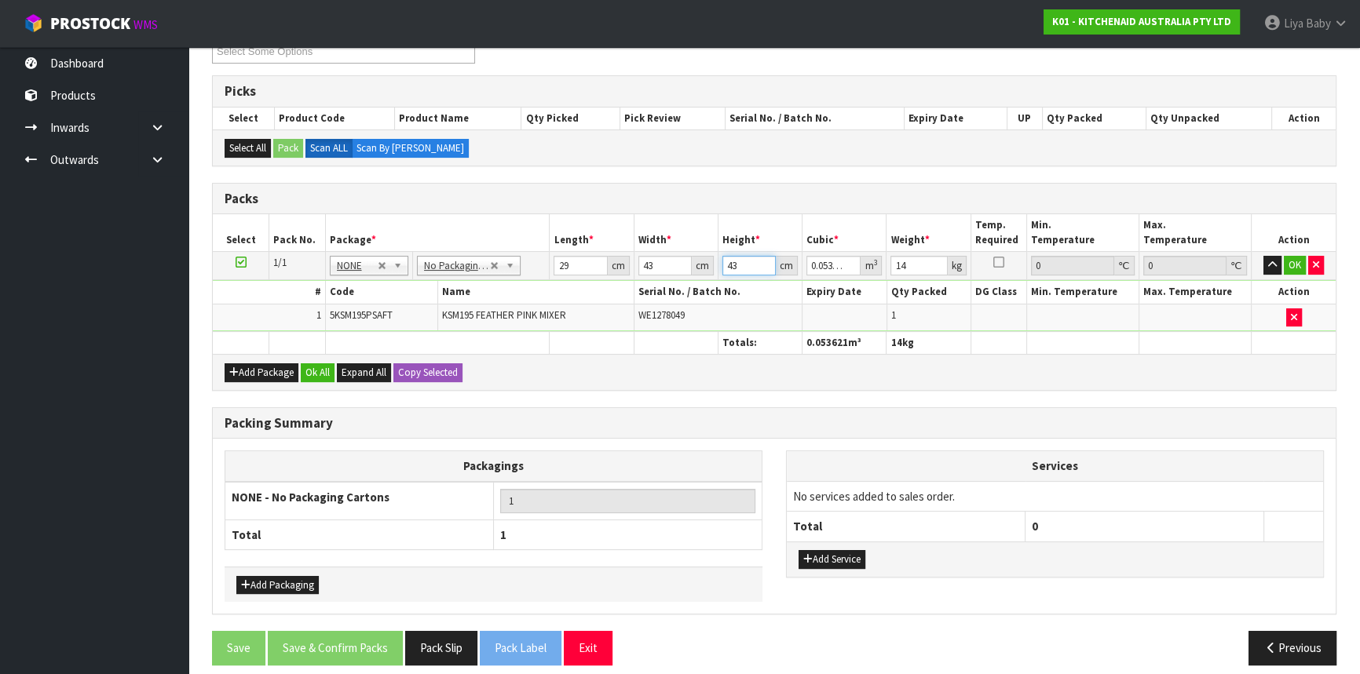
scroll to position [299, 0]
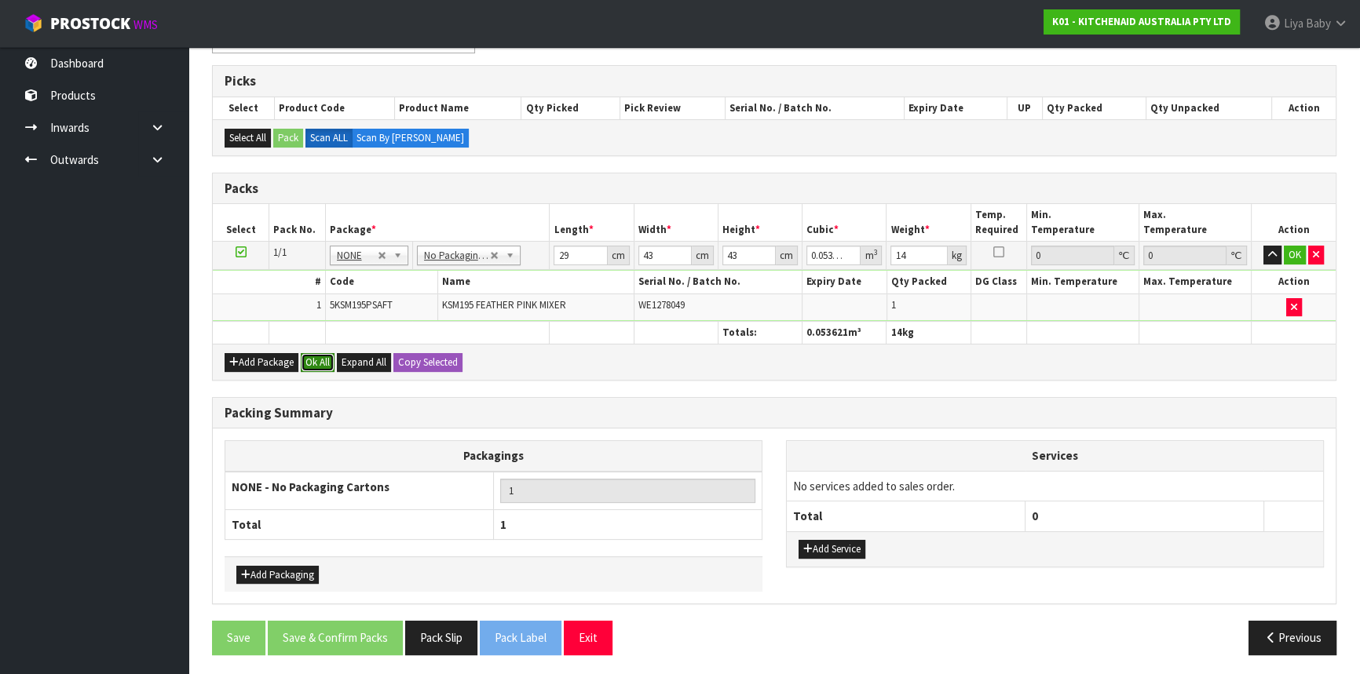
click at [333, 357] on button "Ok All" at bounding box center [318, 362] width 34 height 19
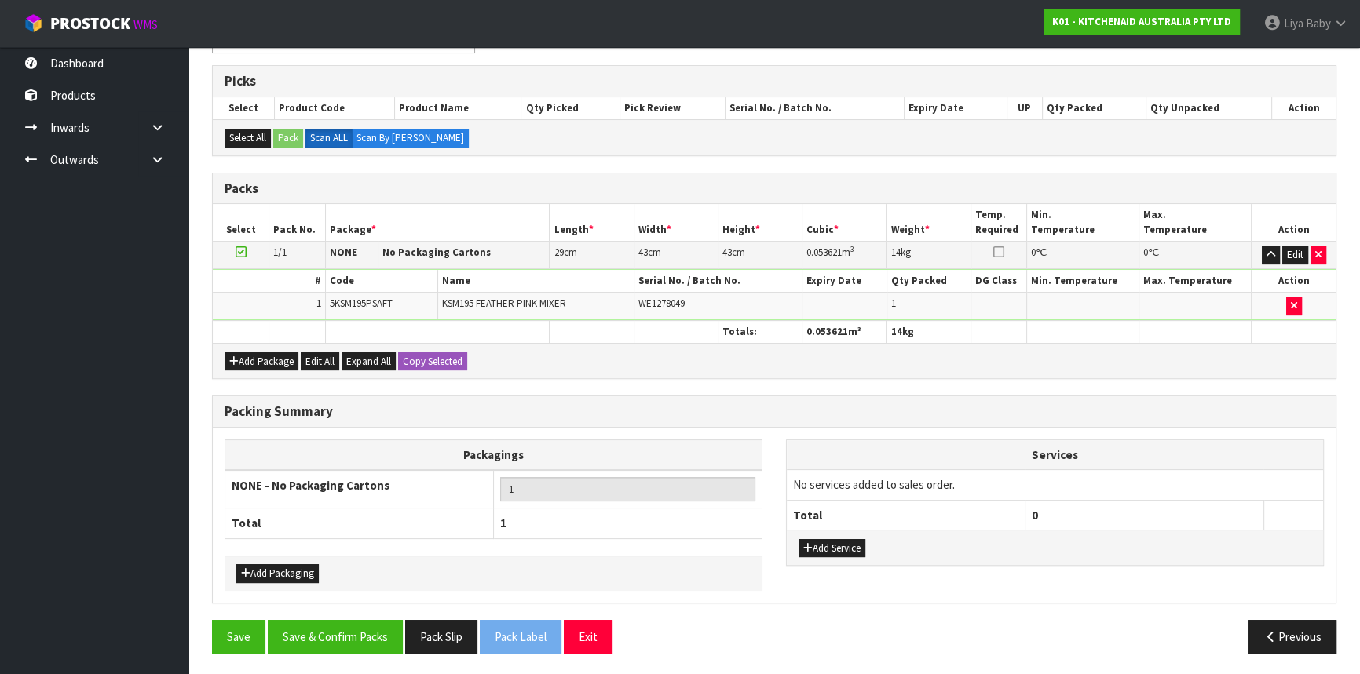
scroll to position [298, 0]
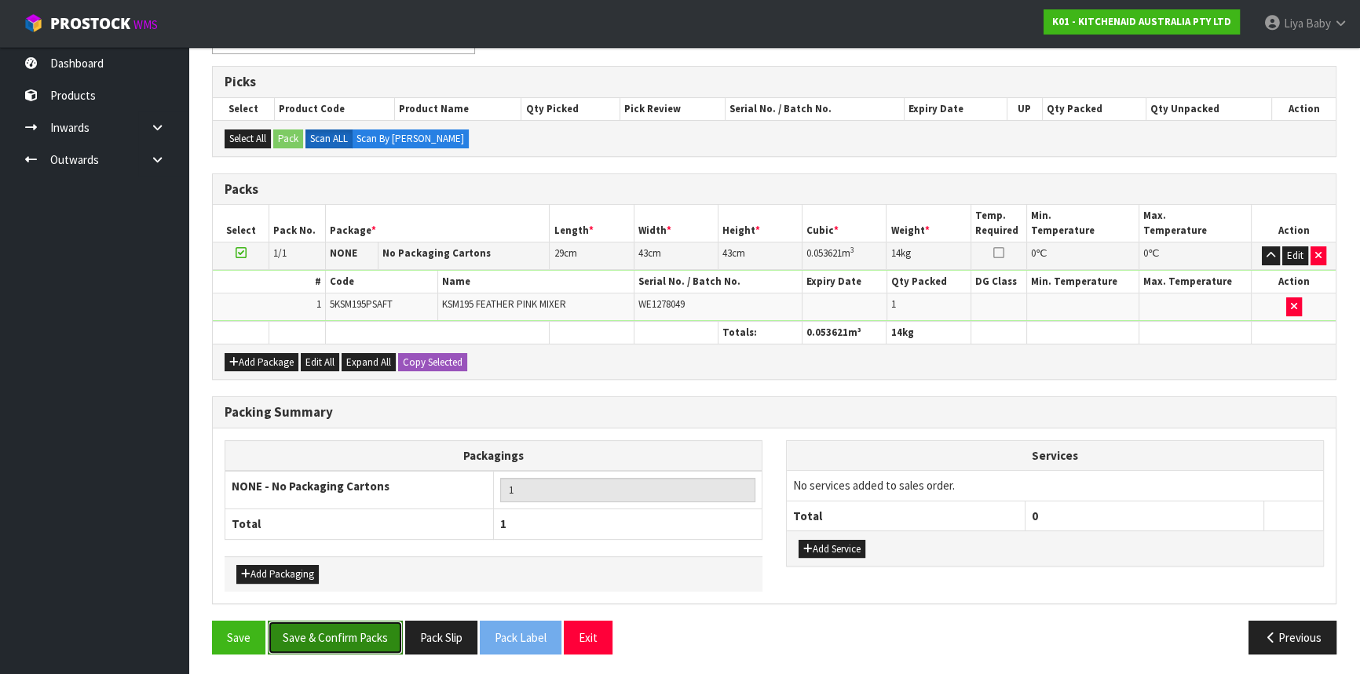
click at [337, 621] on button "Save & Confirm Packs" at bounding box center [335, 638] width 135 height 34
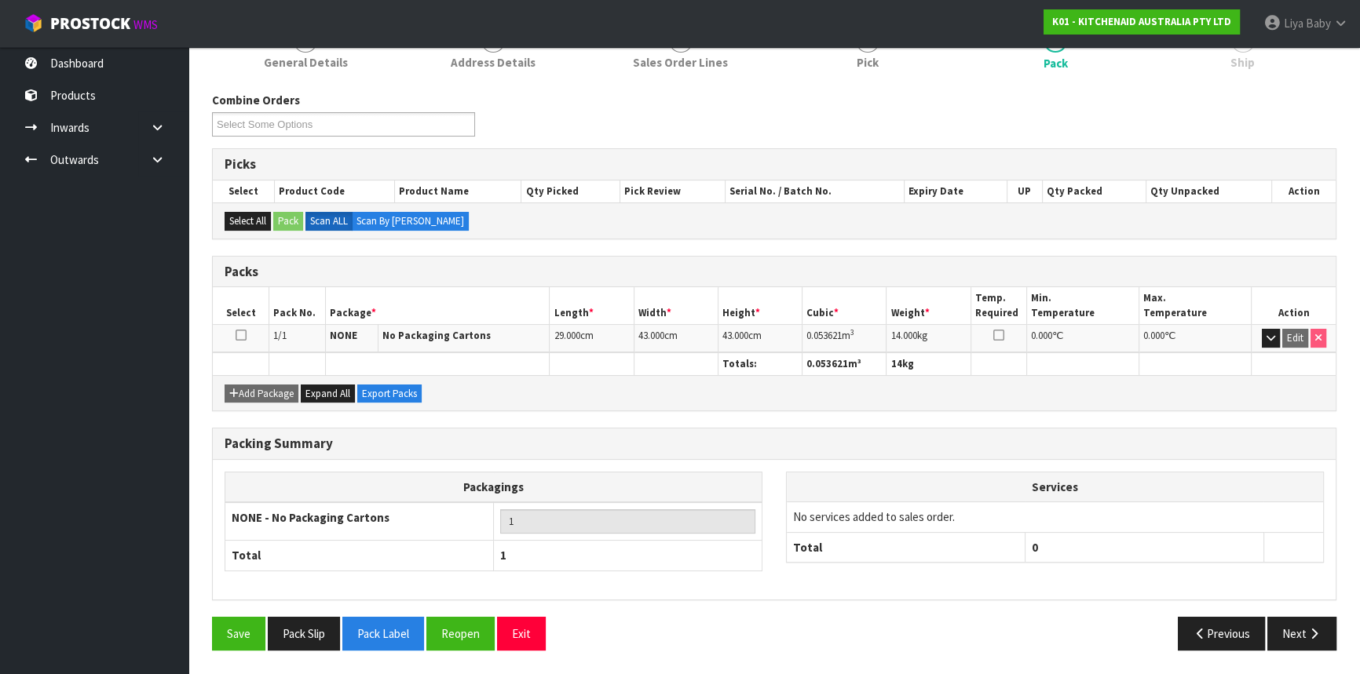
scroll to position [212, 0]
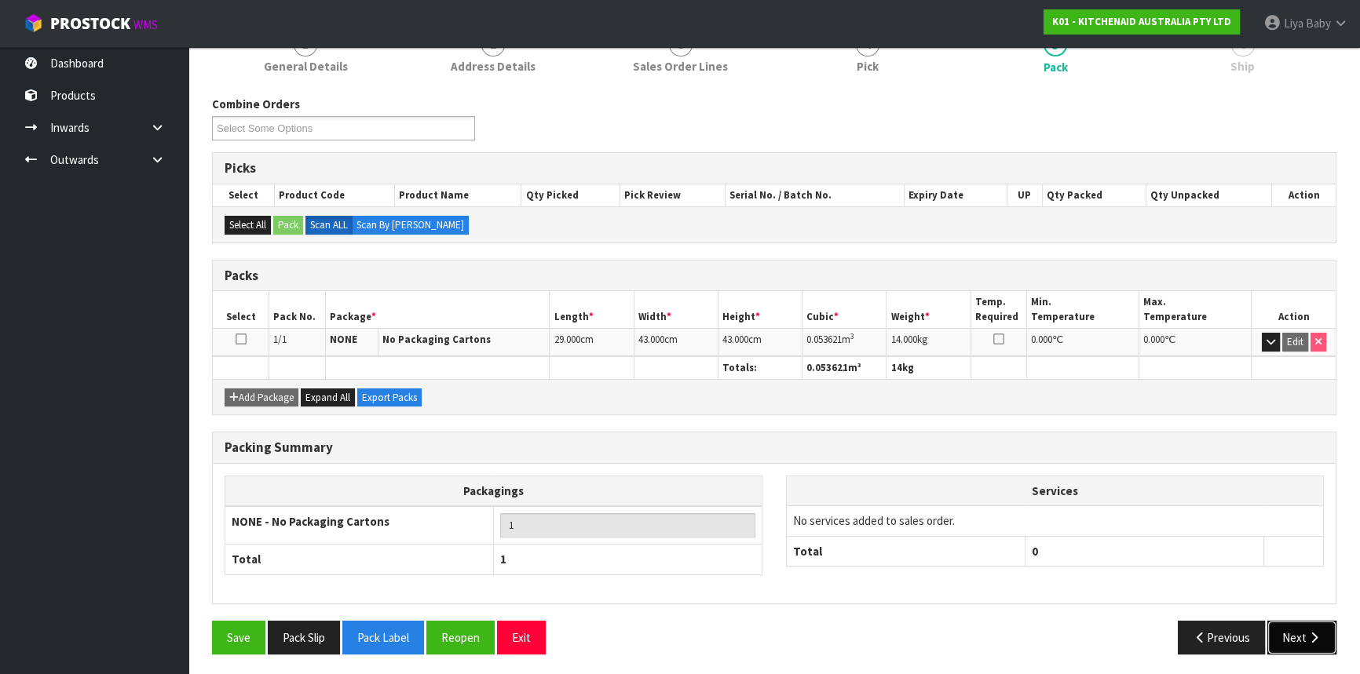
click at [1297, 640] on button "Next" at bounding box center [1301, 638] width 69 height 34
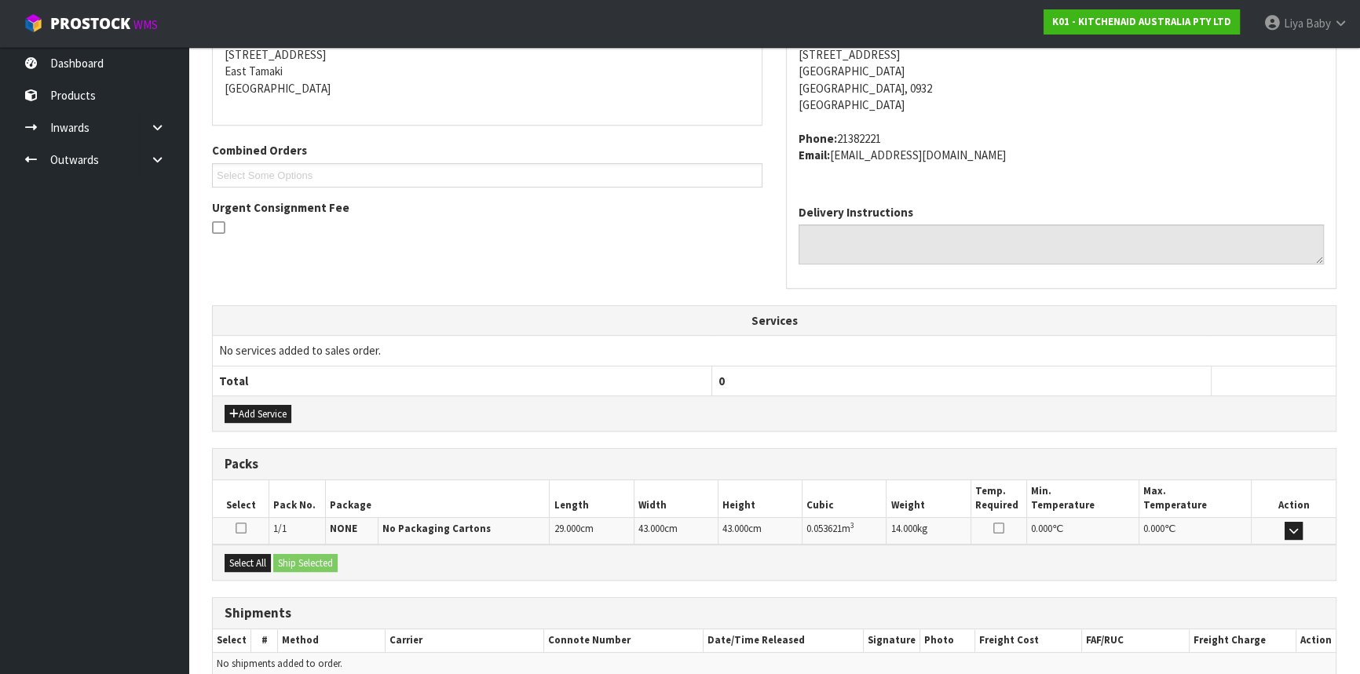
scroll to position [394, 0]
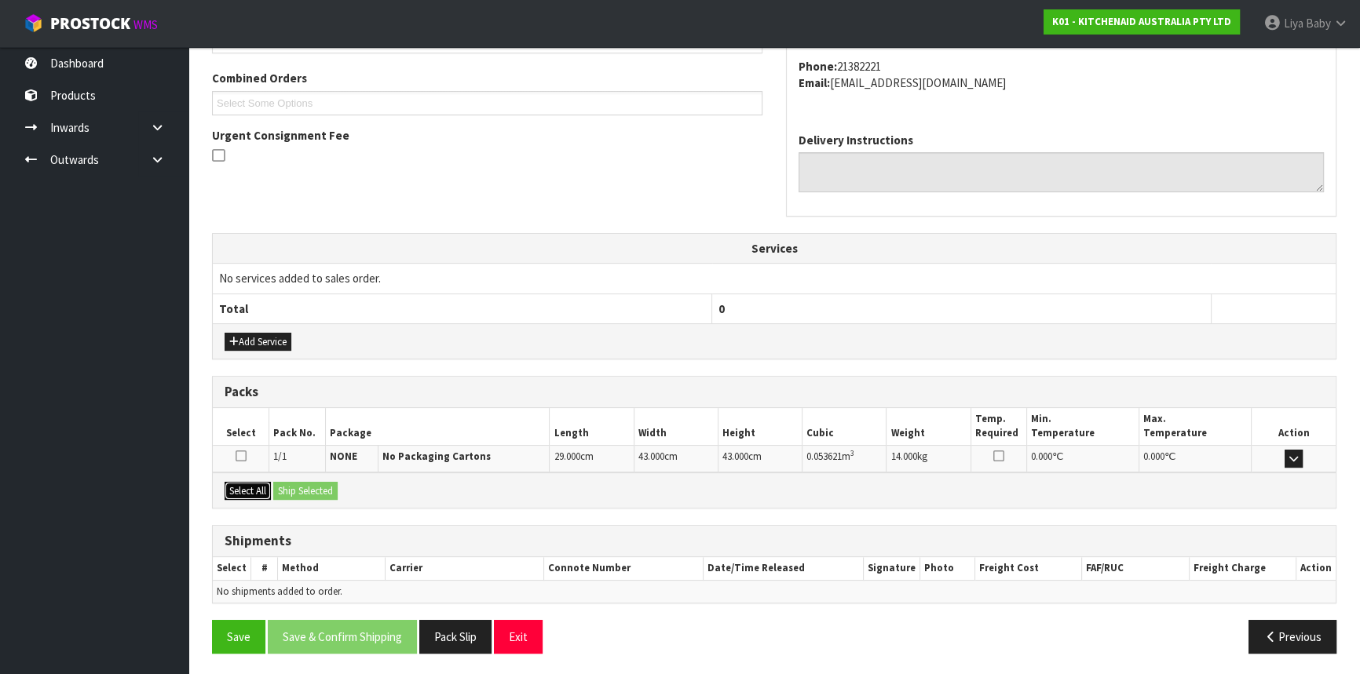
click at [254, 484] on button "Select All" at bounding box center [248, 491] width 46 height 19
click at [294, 482] on button "Ship Selected" at bounding box center [305, 491] width 64 height 19
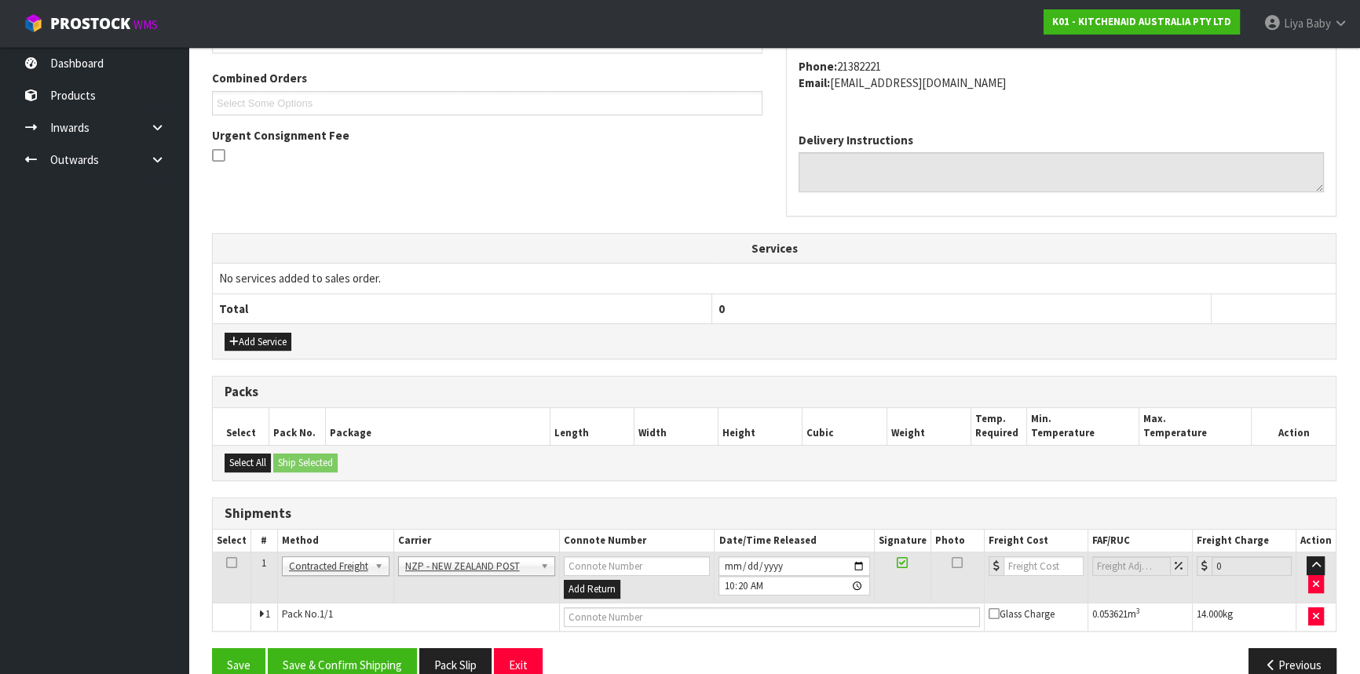
click at [233, 563] on icon at bounding box center [231, 563] width 11 height 1
click at [305, 656] on button "Save & Confirm Shipping" at bounding box center [342, 666] width 149 height 34
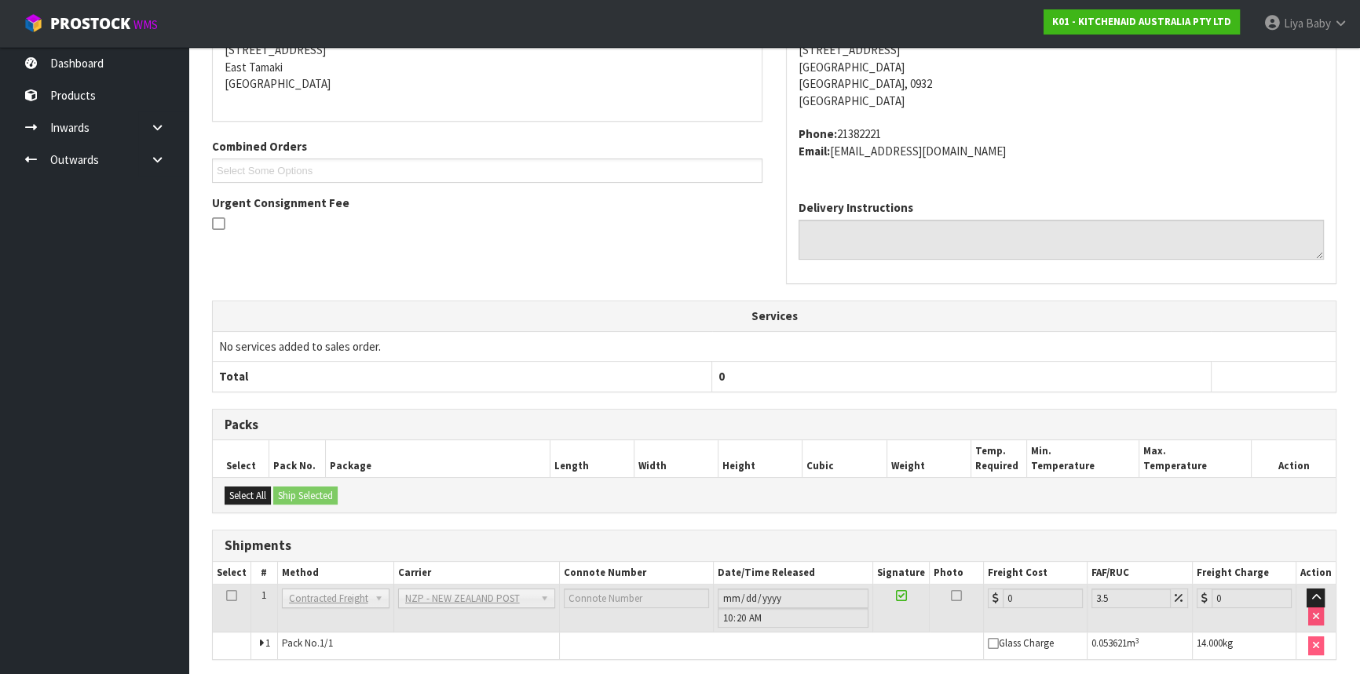
scroll to position [400, 0]
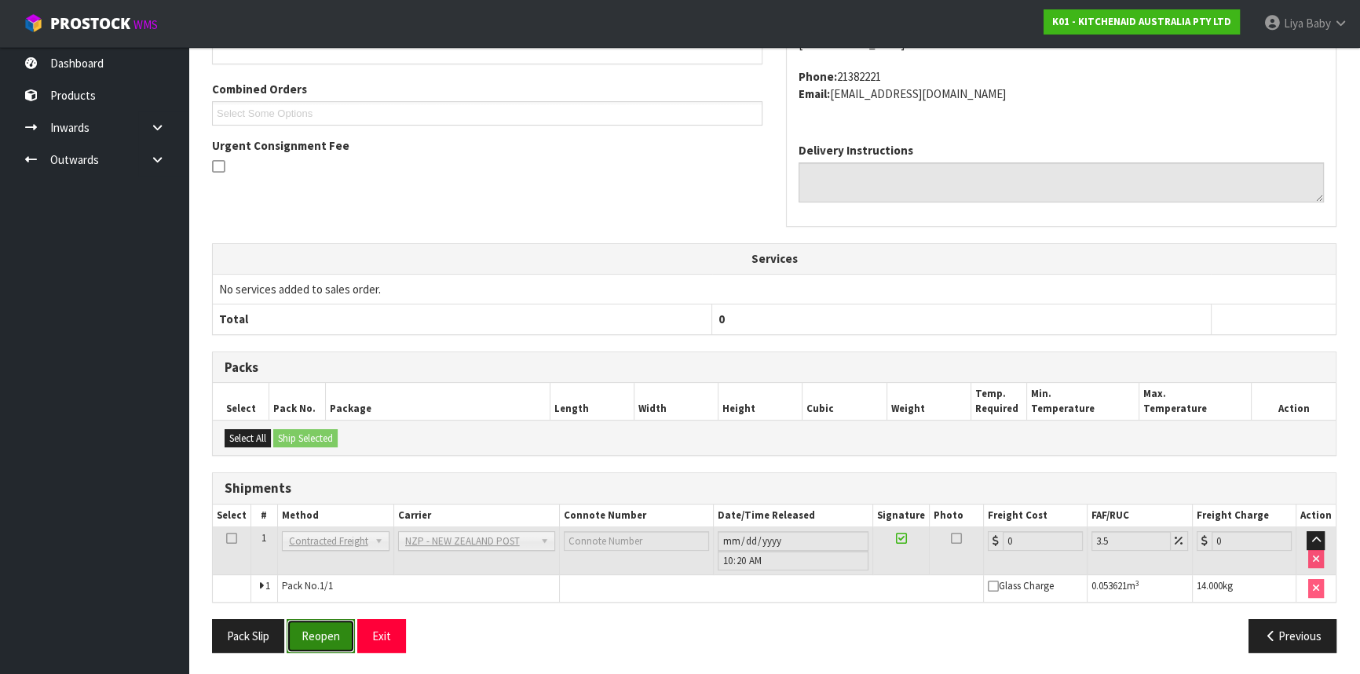
click at [345, 634] on button "Reopen" at bounding box center [321, 637] width 68 height 34
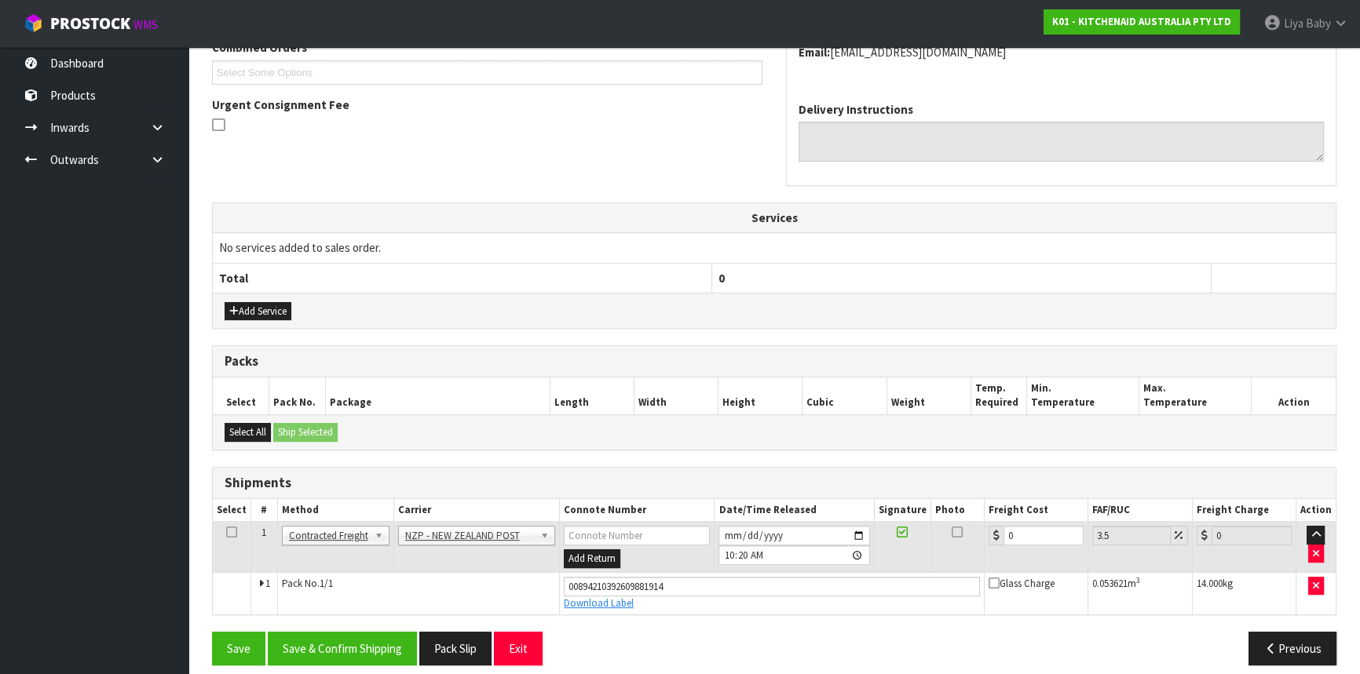
scroll to position [437, 0]
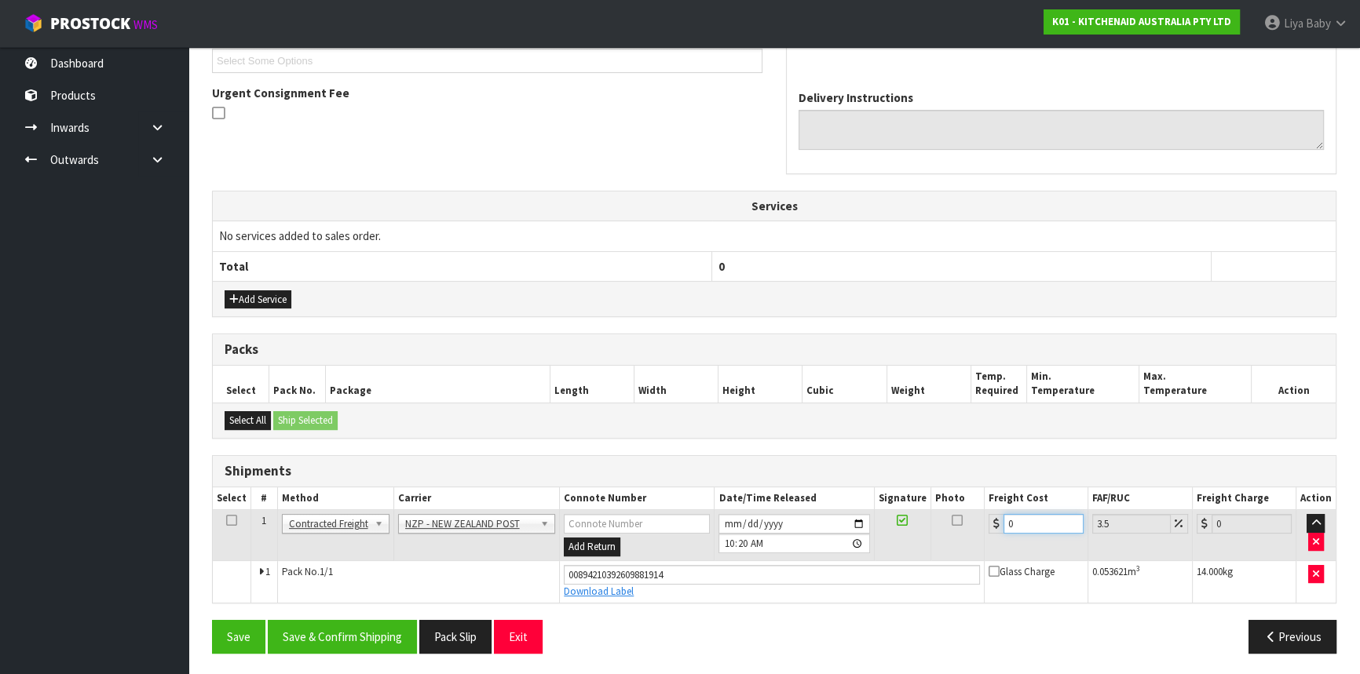
click at [1032, 514] on input "0" at bounding box center [1043, 524] width 80 height 20
click at [226, 521] on icon at bounding box center [231, 521] width 11 height 1
click at [348, 648] on button "Save & Confirm Shipping" at bounding box center [342, 637] width 149 height 34
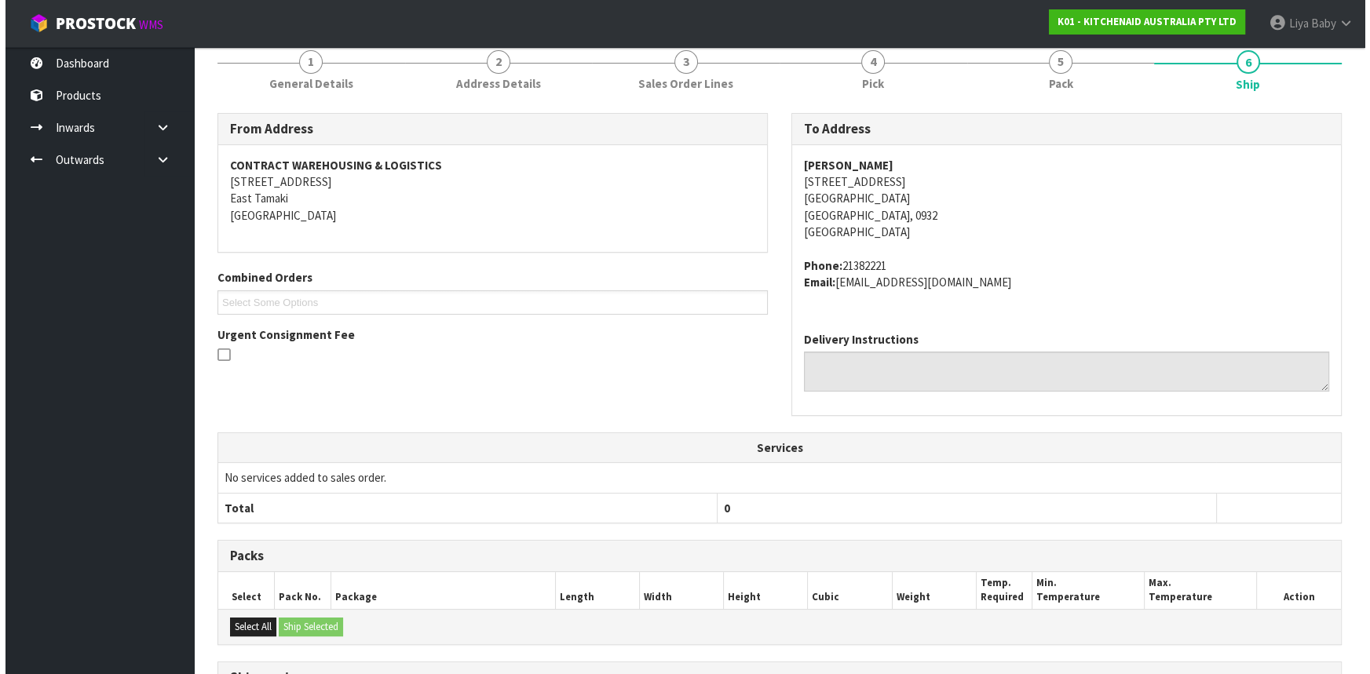
scroll to position [0, 0]
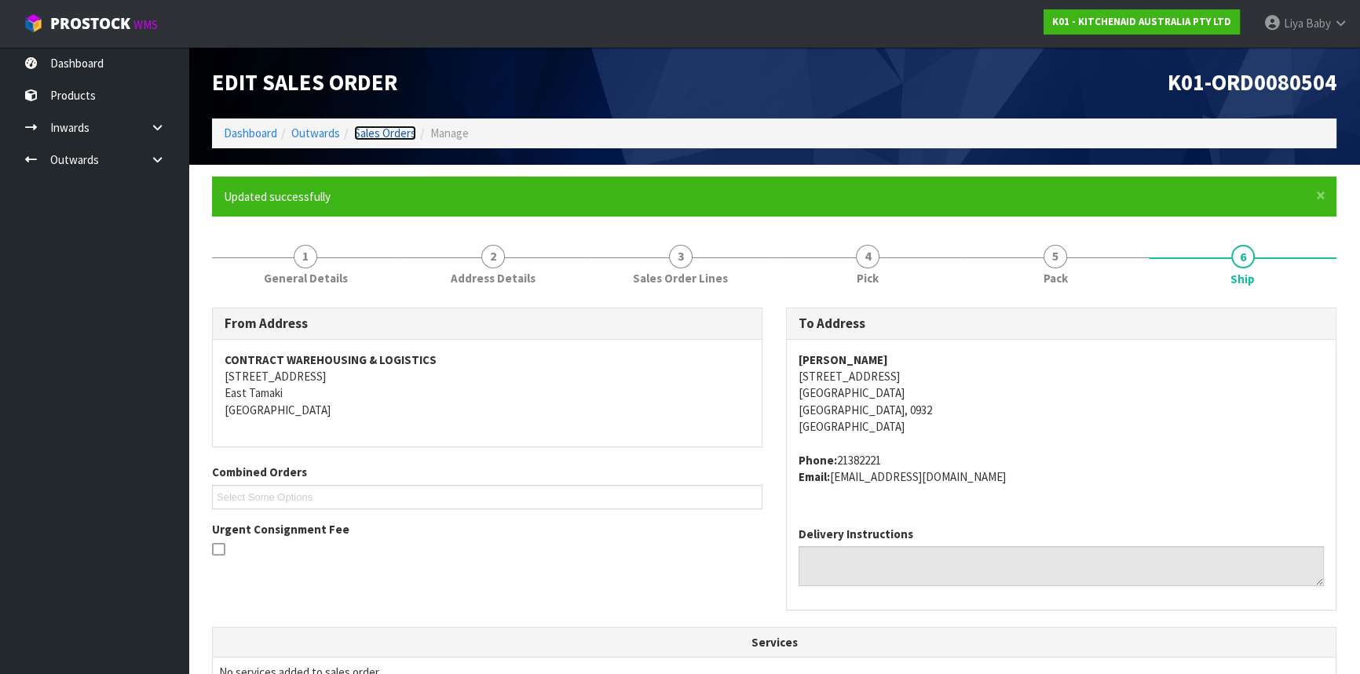
click at [384, 136] on link "Sales Orders" at bounding box center [385, 133] width 62 height 15
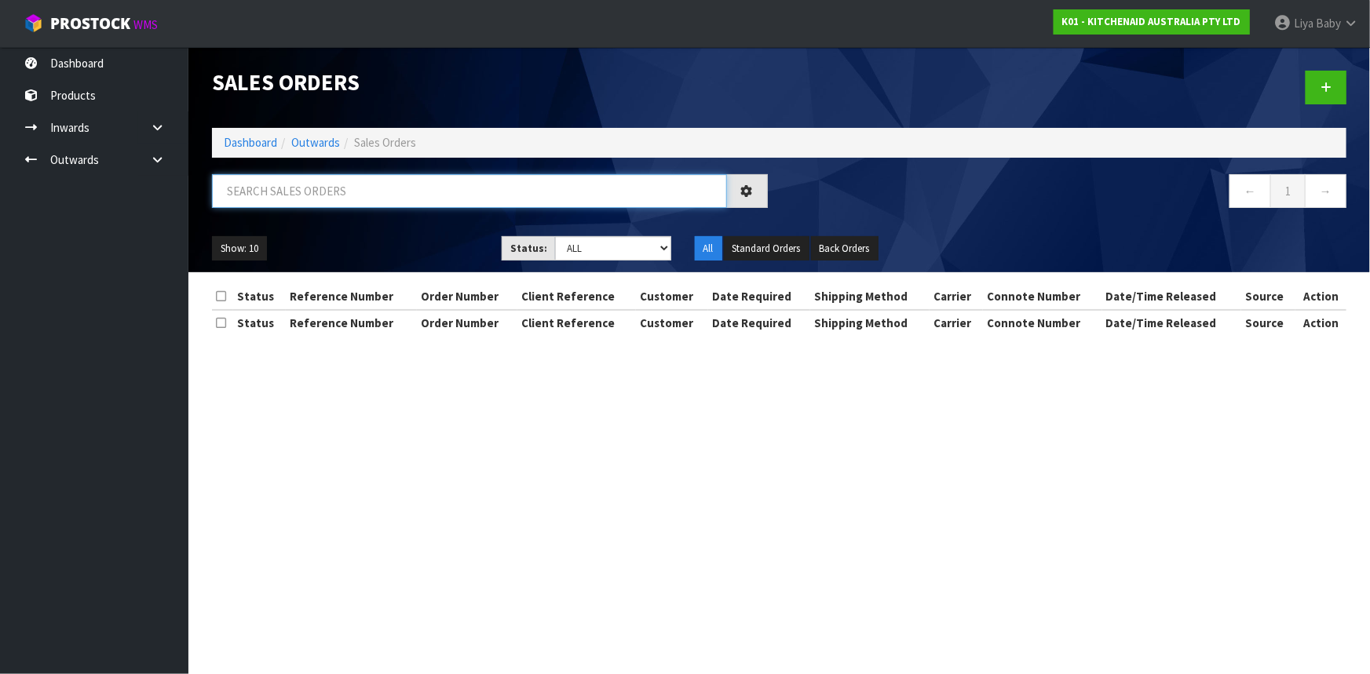
click at [352, 200] on input "text" at bounding box center [469, 191] width 515 height 34
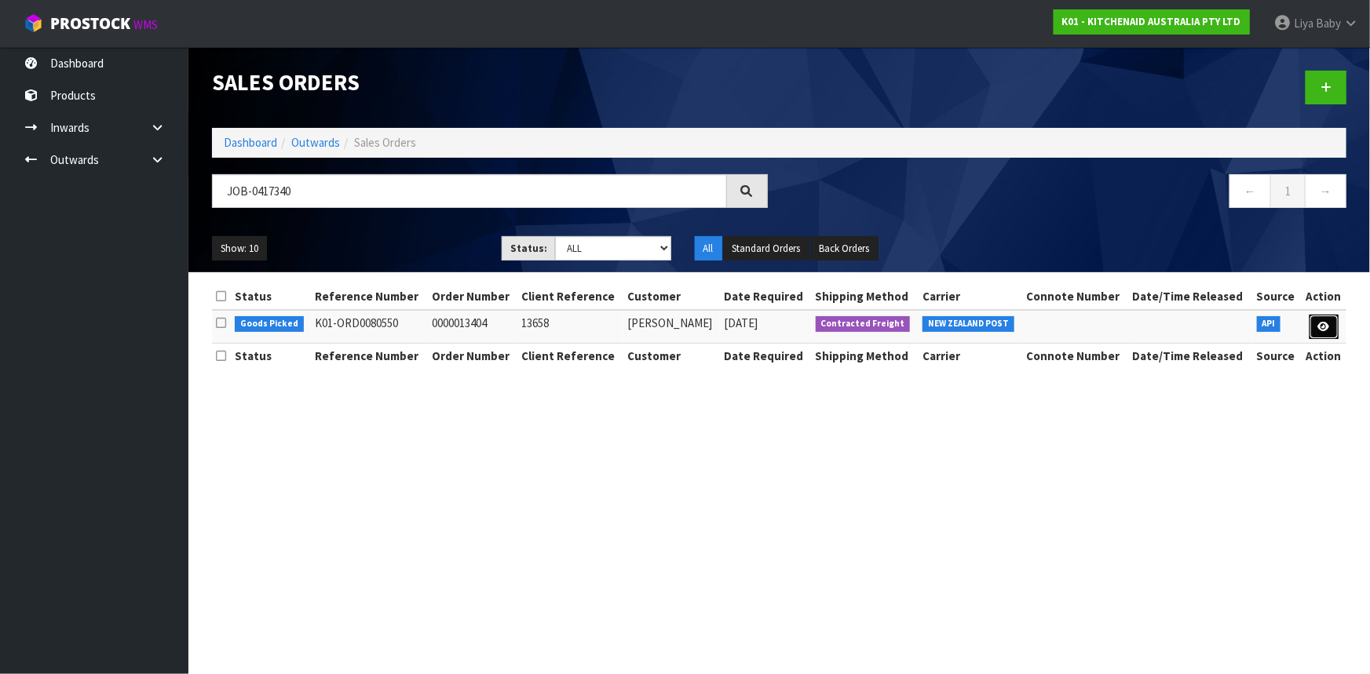
click at [1332, 330] on link at bounding box center [1324, 327] width 29 height 25
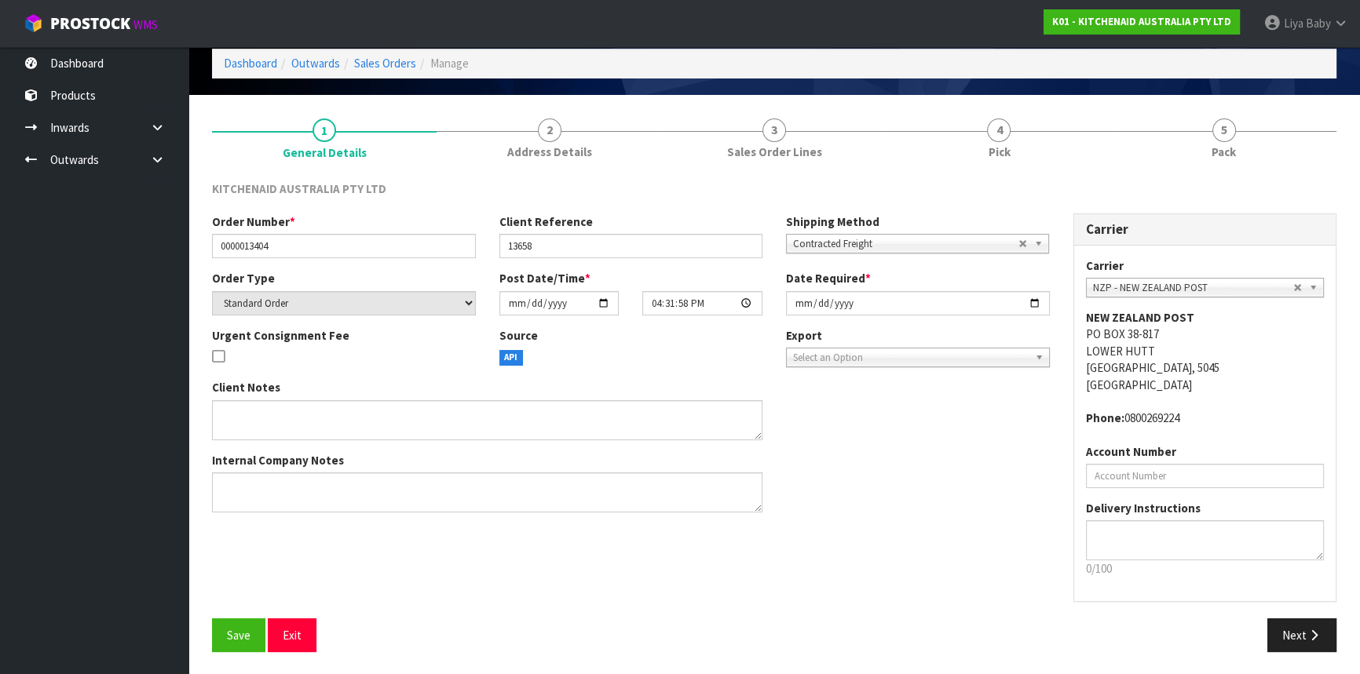
scroll to position [71, 0]
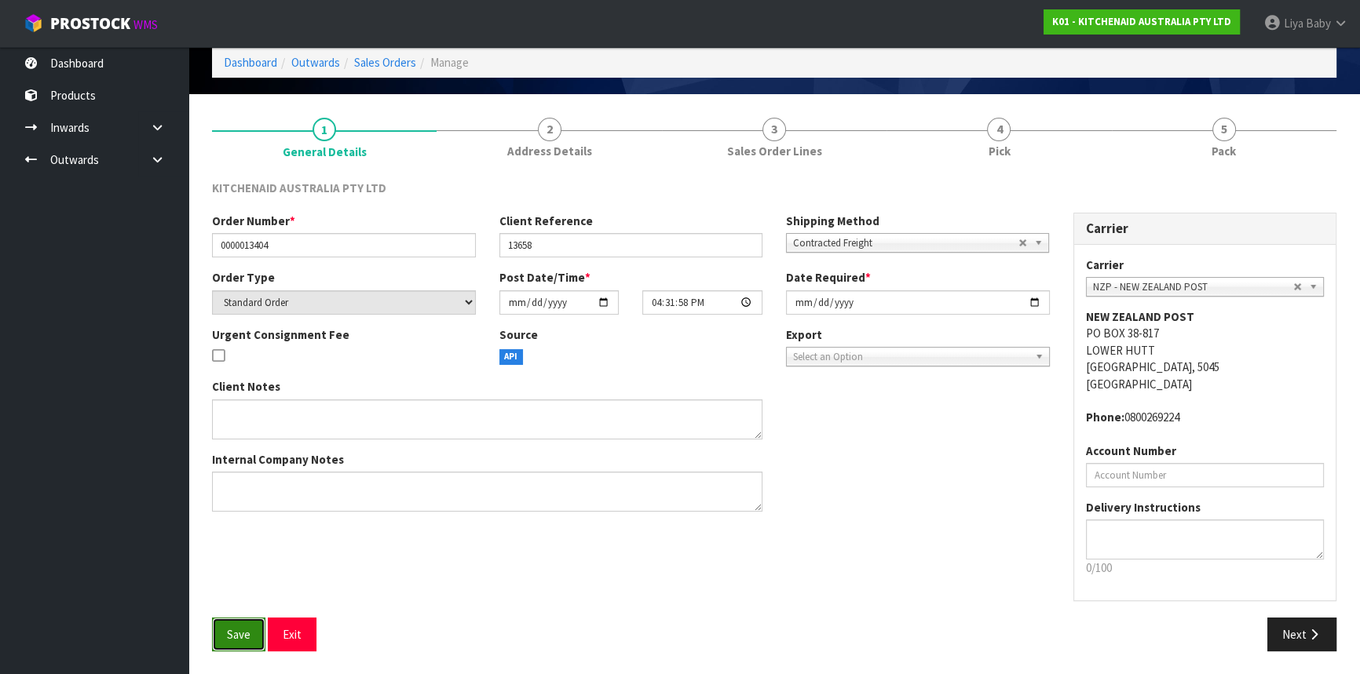
click at [246, 644] on button "Save" at bounding box center [238, 635] width 53 height 34
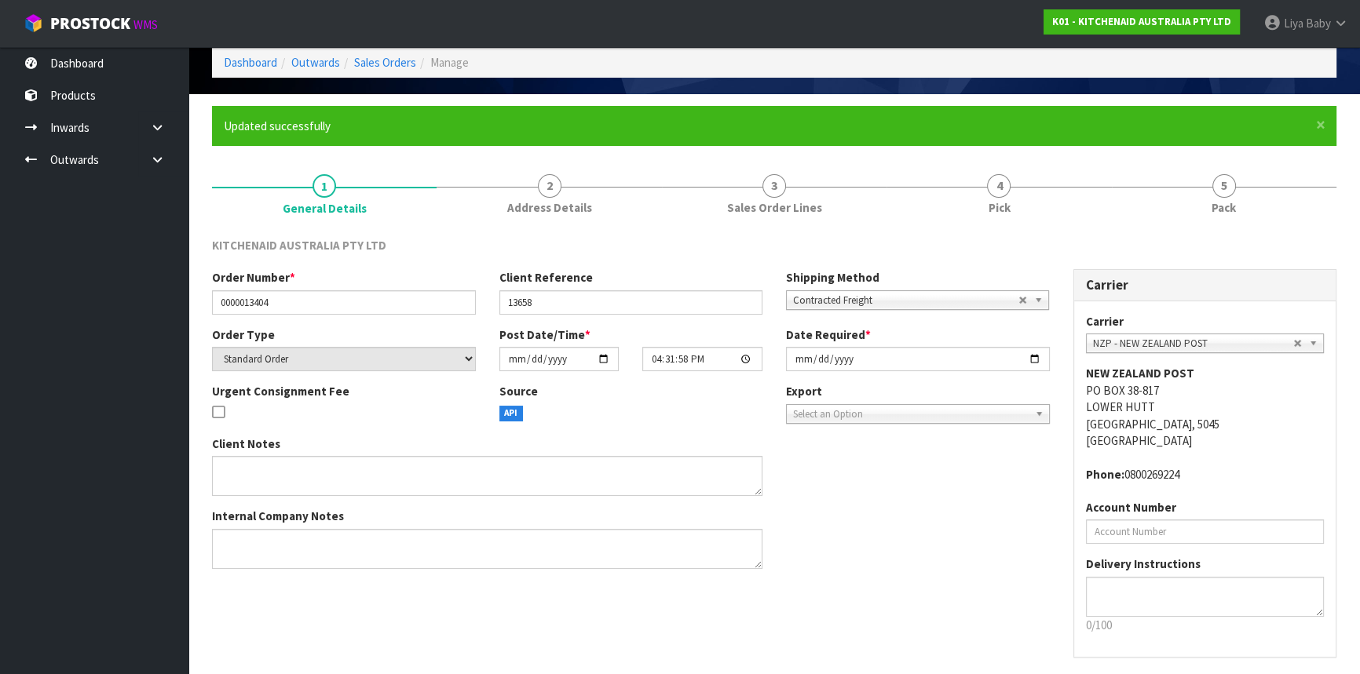
scroll to position [0, 0]
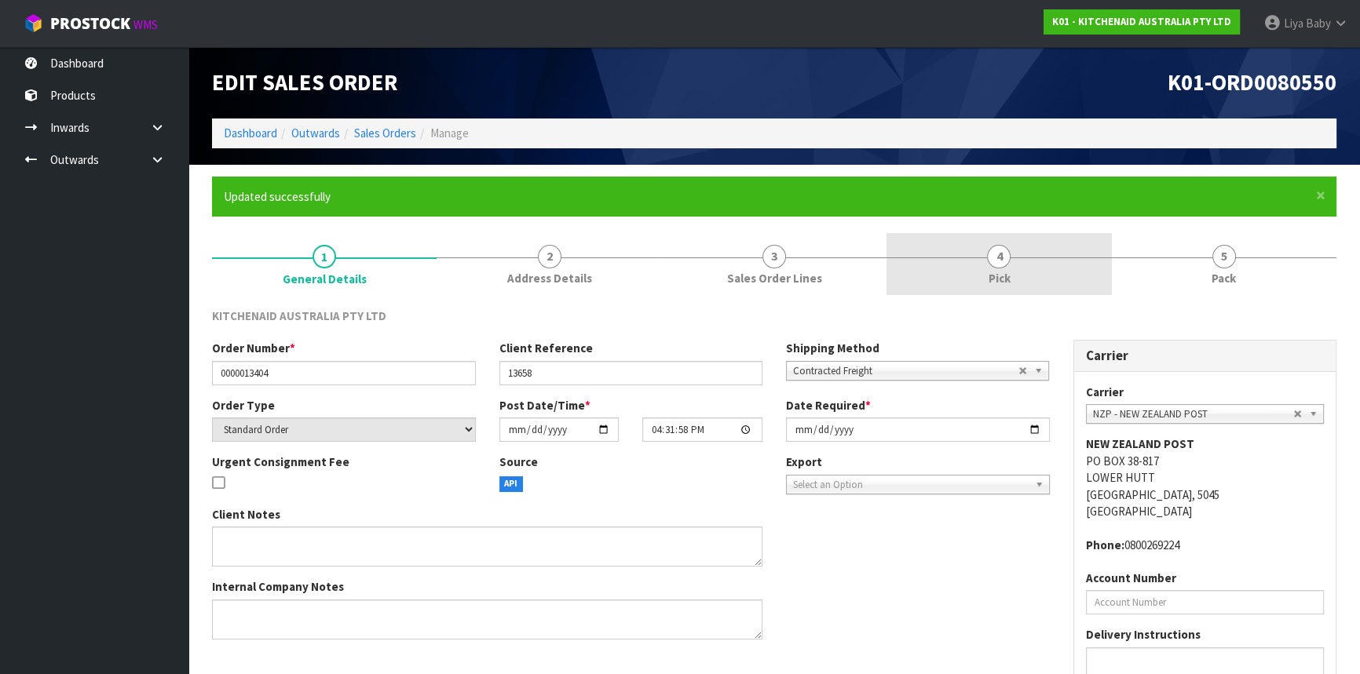
click at [997, 256] on span "4" at bounding box center [999, 257] width 24 height 24
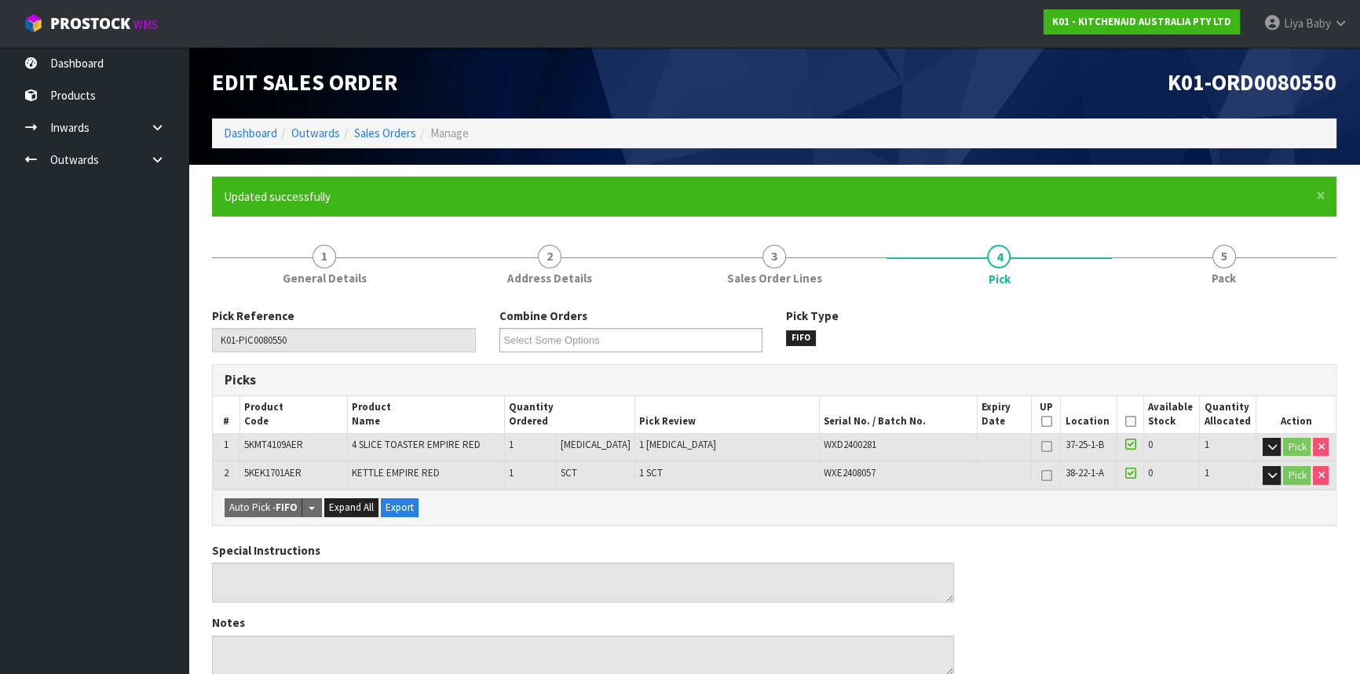
click at [1128, 422] on icon at bounding box center [1129, 422] width 11 height 1
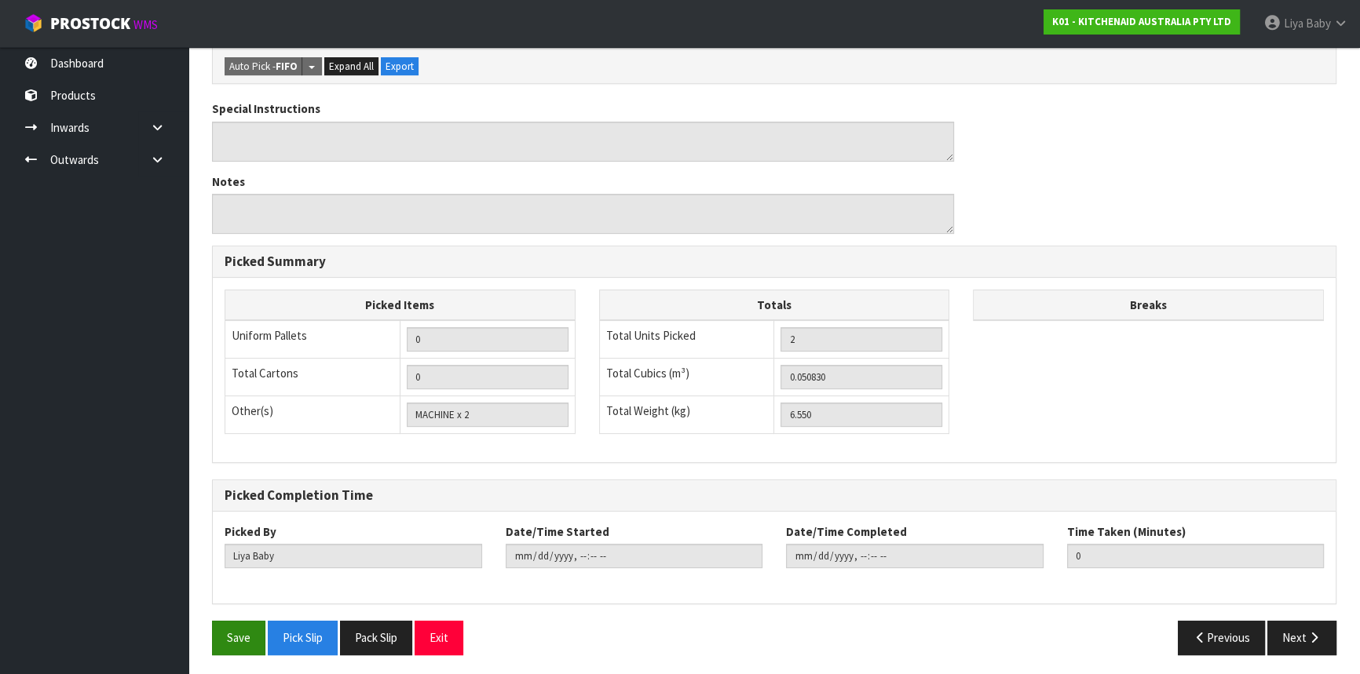
scroll to position [500, 0]
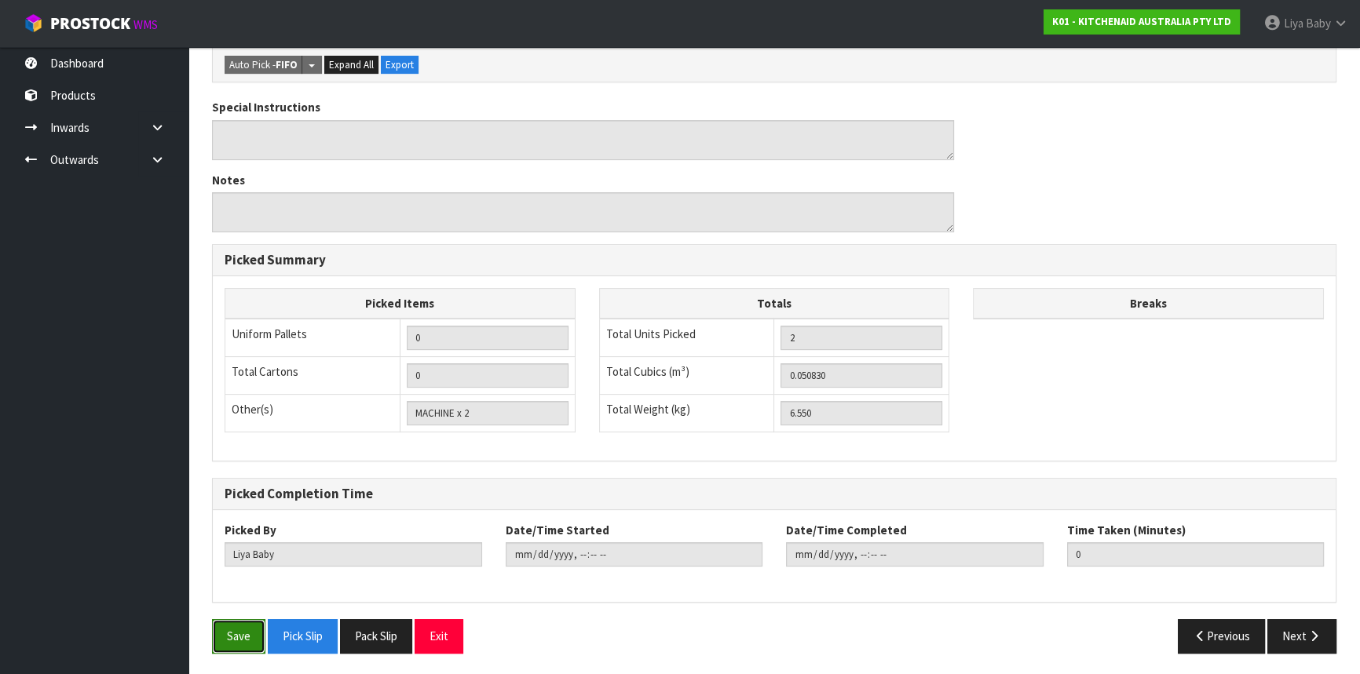
click at [251, 621] on button "Save" at bounding box center [238, 637] width 53 height 34
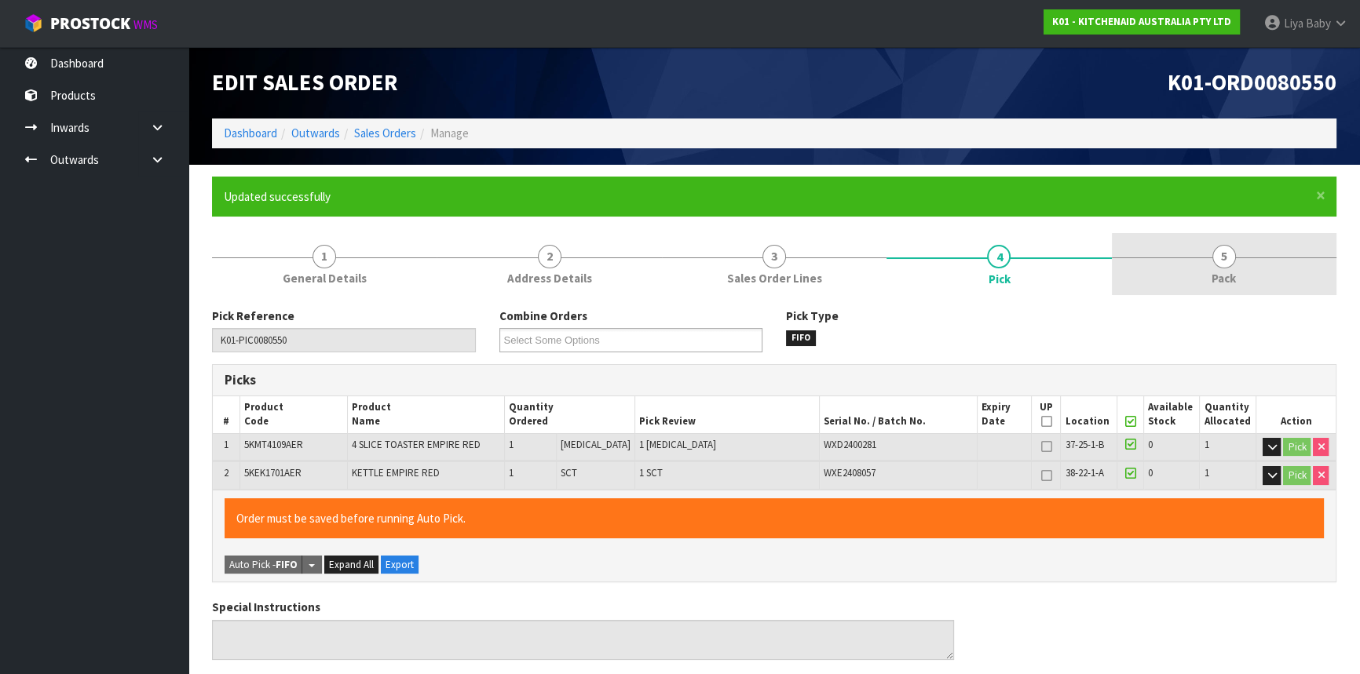
click at [1225, 256] on span "5" at bounding box center [1224, 257] width 24 height 24
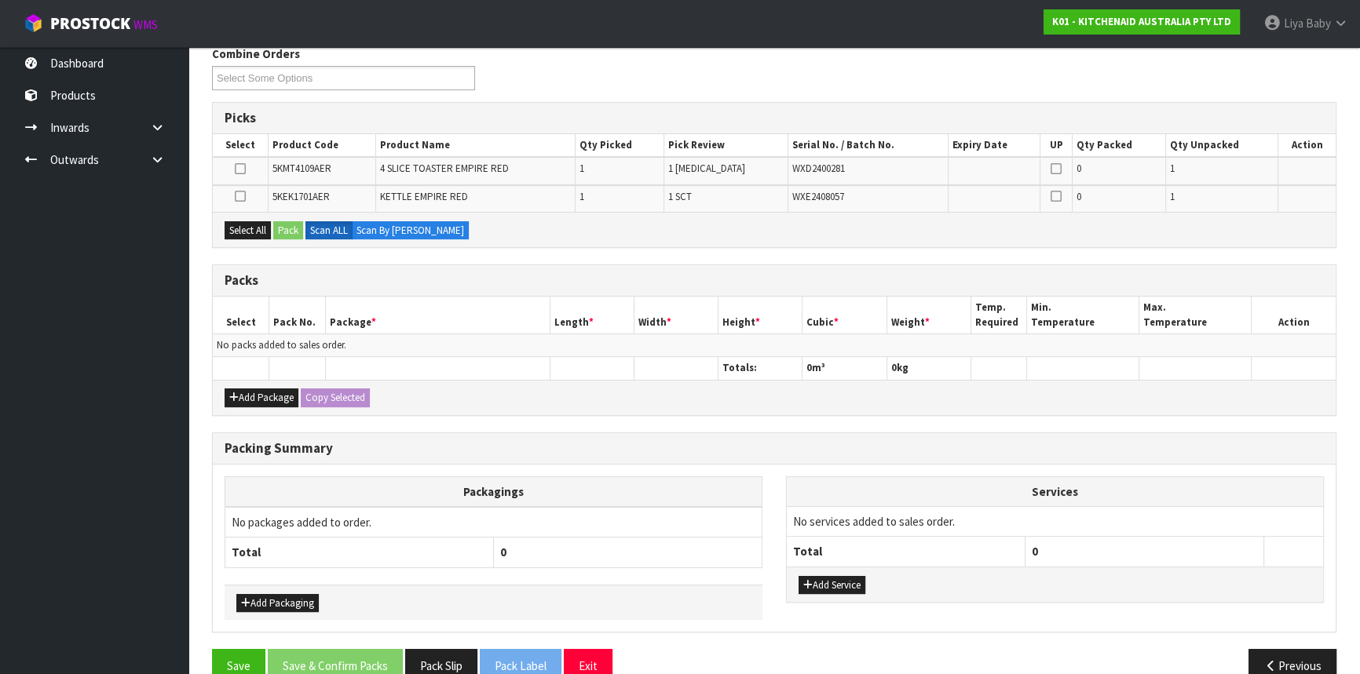
scroll to position [291, 0]
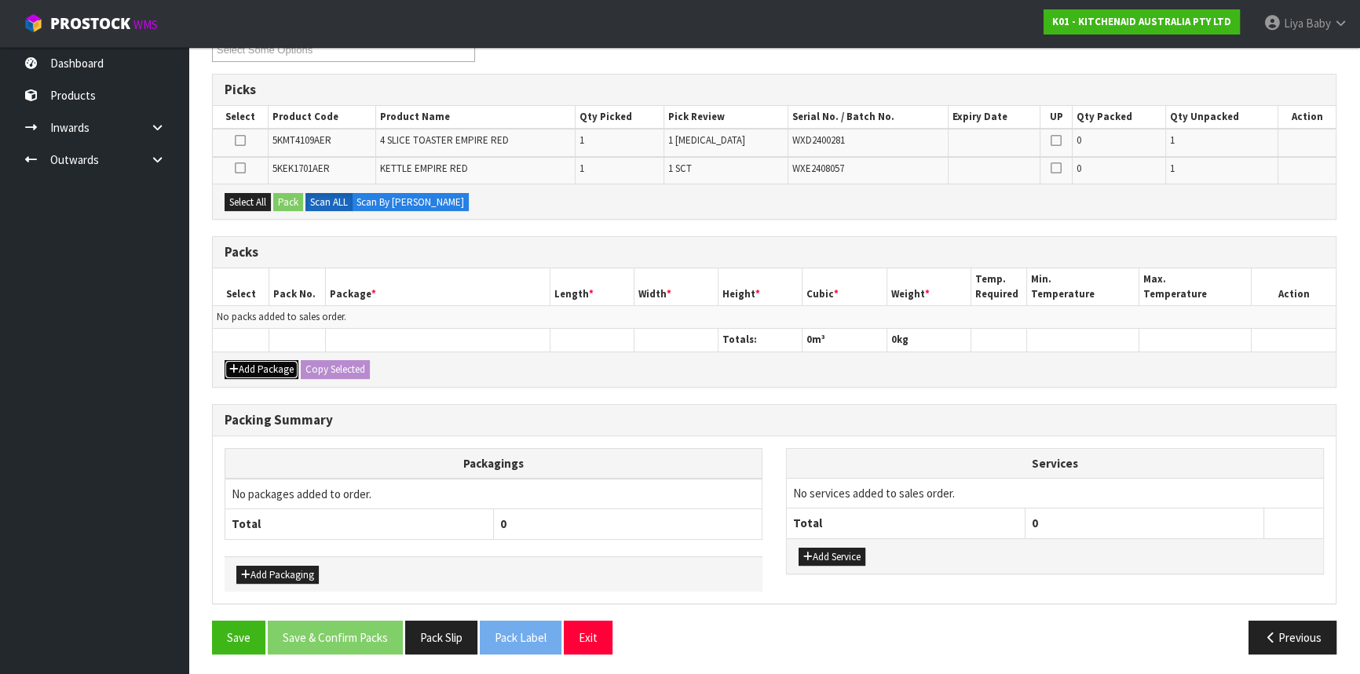
click at [226, 360] on button "Add Package" at bounding box center [262, 369] width 74 height 19
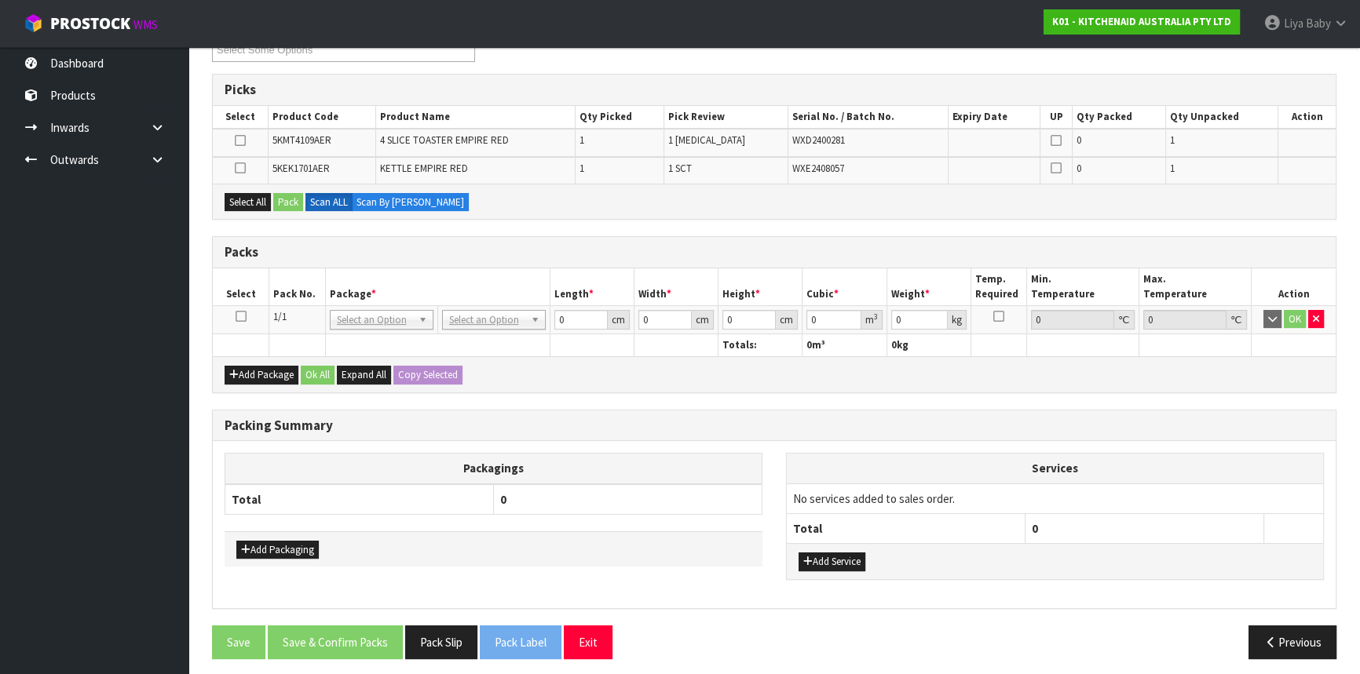
click at [241, 317] on icon at bounding box center [241, 316] width 11 height 1
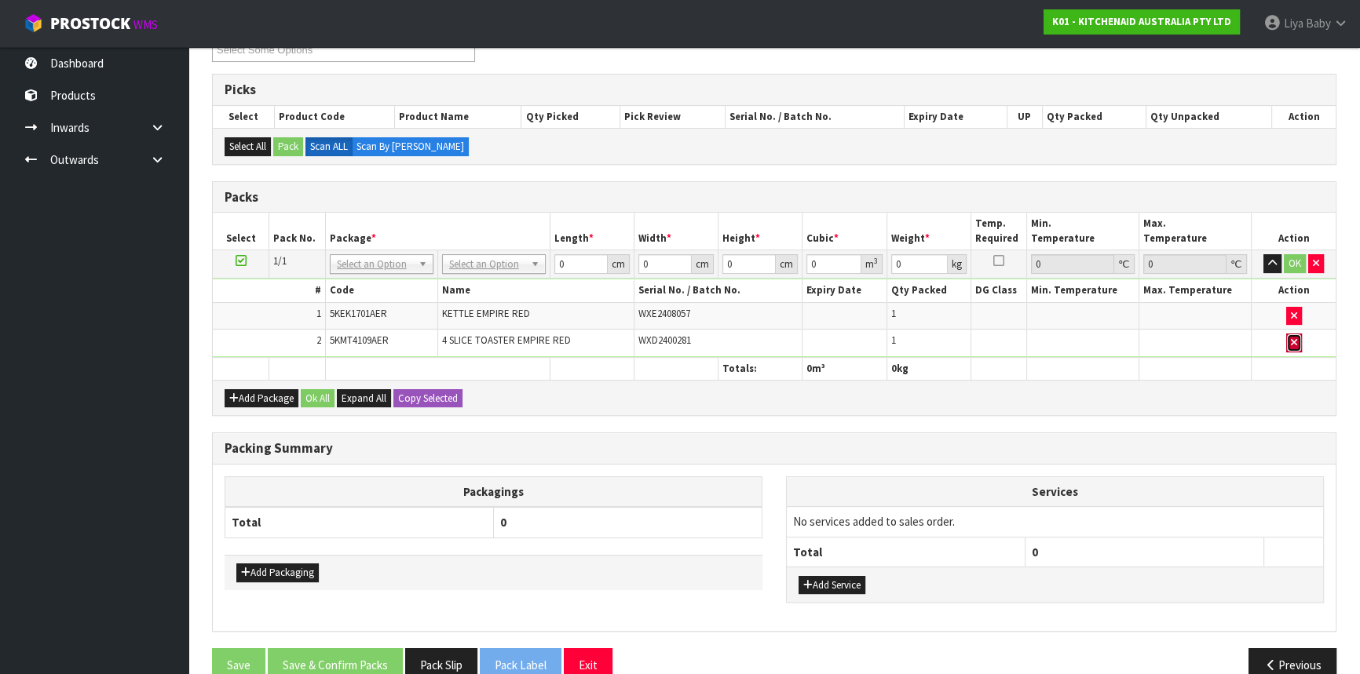
click at [1291, 341] on icon "button" at bounding box center [1294, 343] width 6 height 10
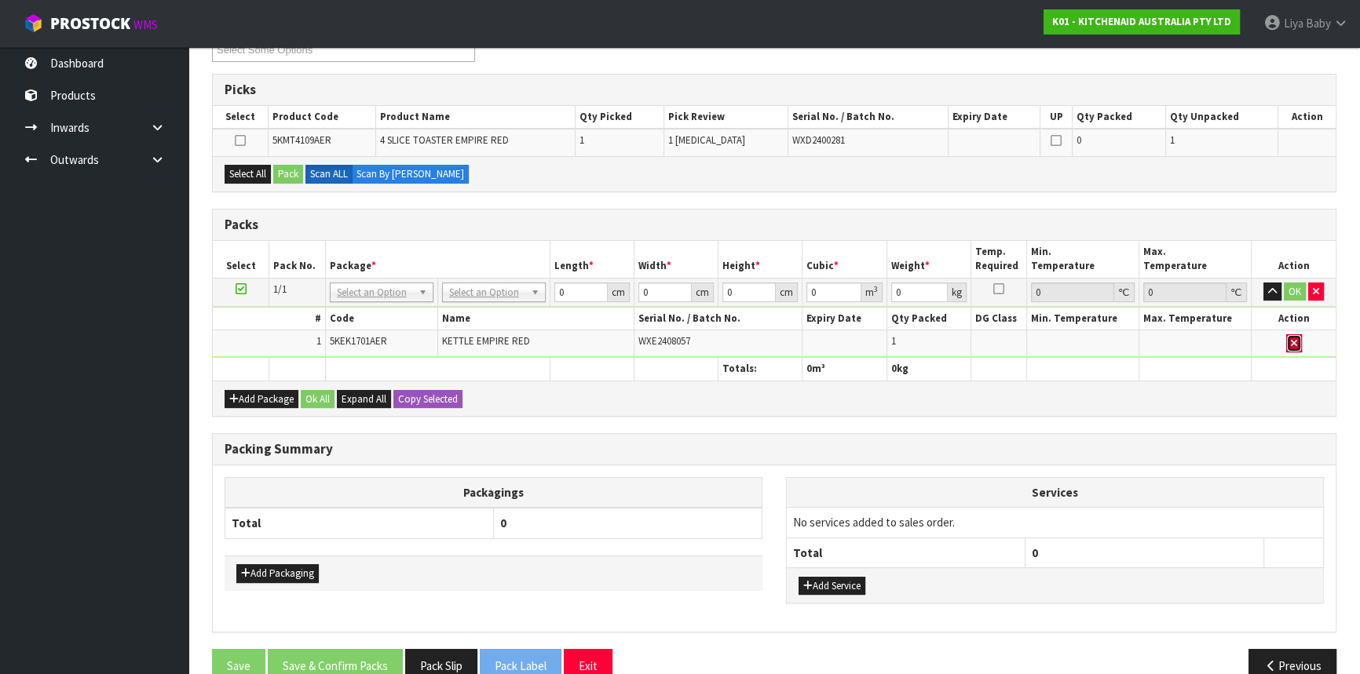
click at [1296, 340] on button "button" at bounding box center [1294, 343] width 16 height 19
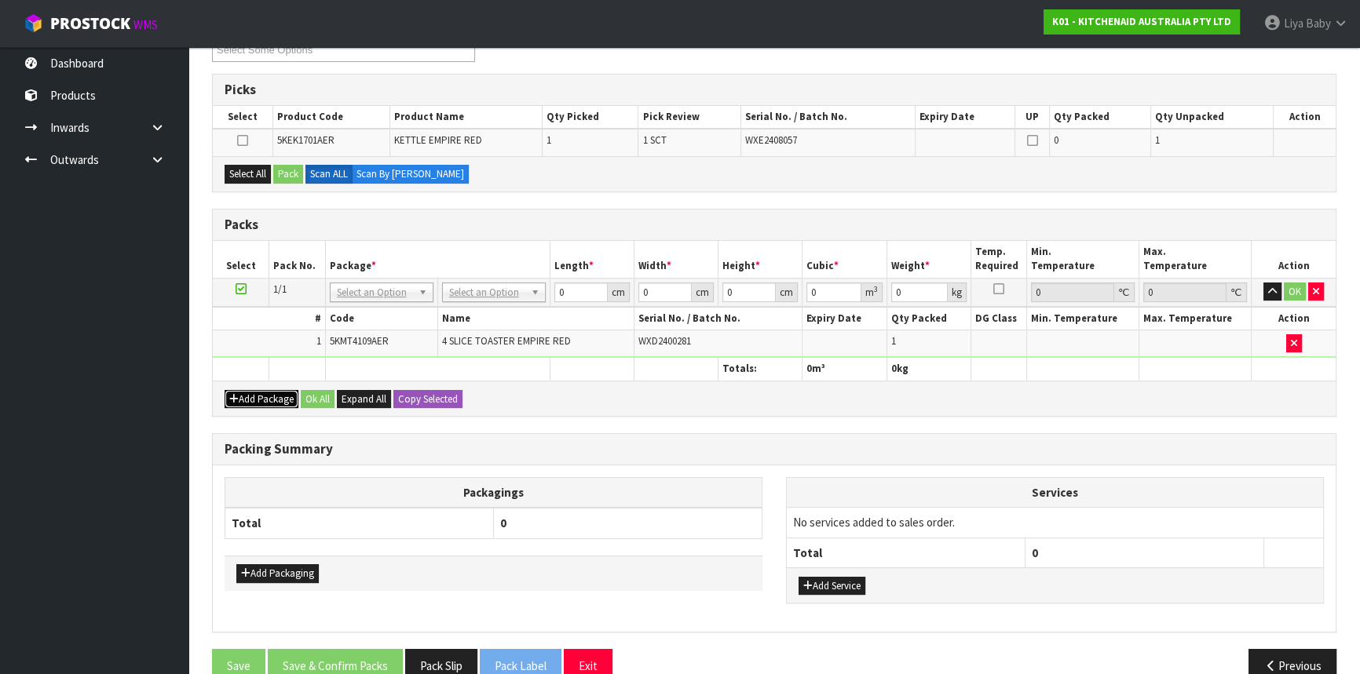
click at [254, 403] on button "Add Package" at bounding box center [262, 399] width 74 height 19
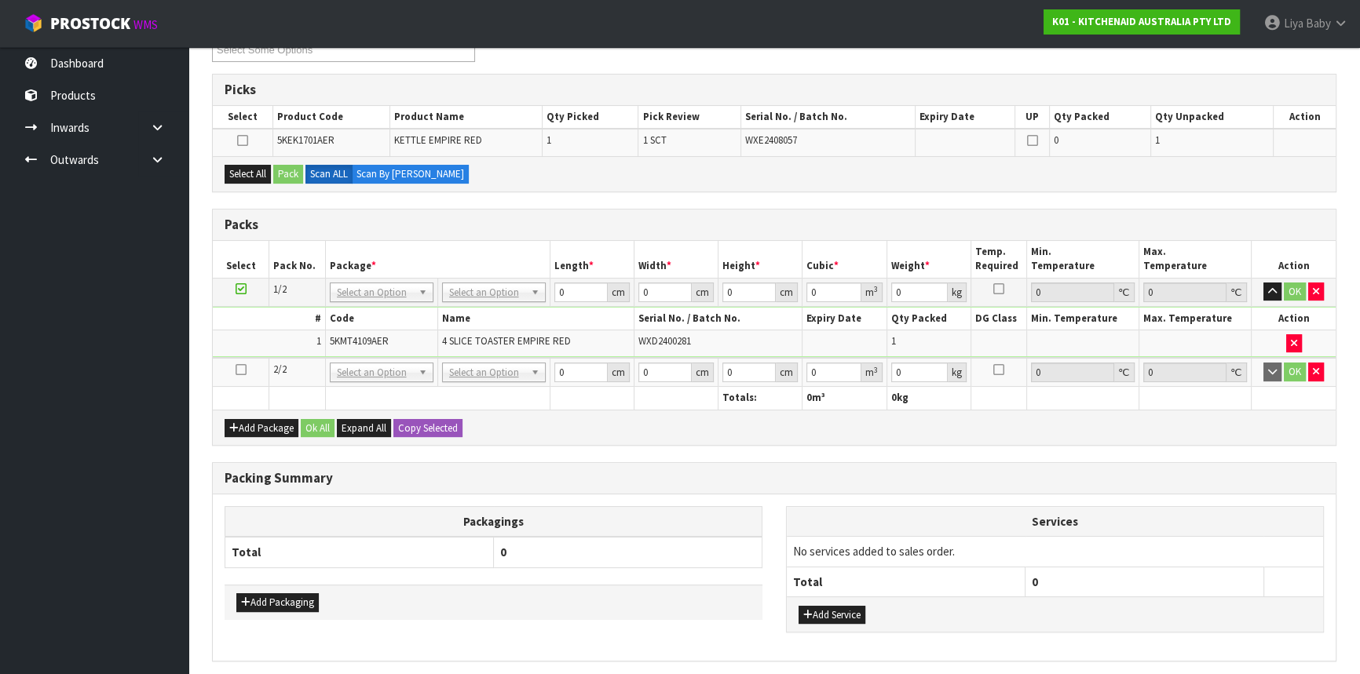
click at [240, 370] on icon at bounding box center [241, 370] width 11 height 1
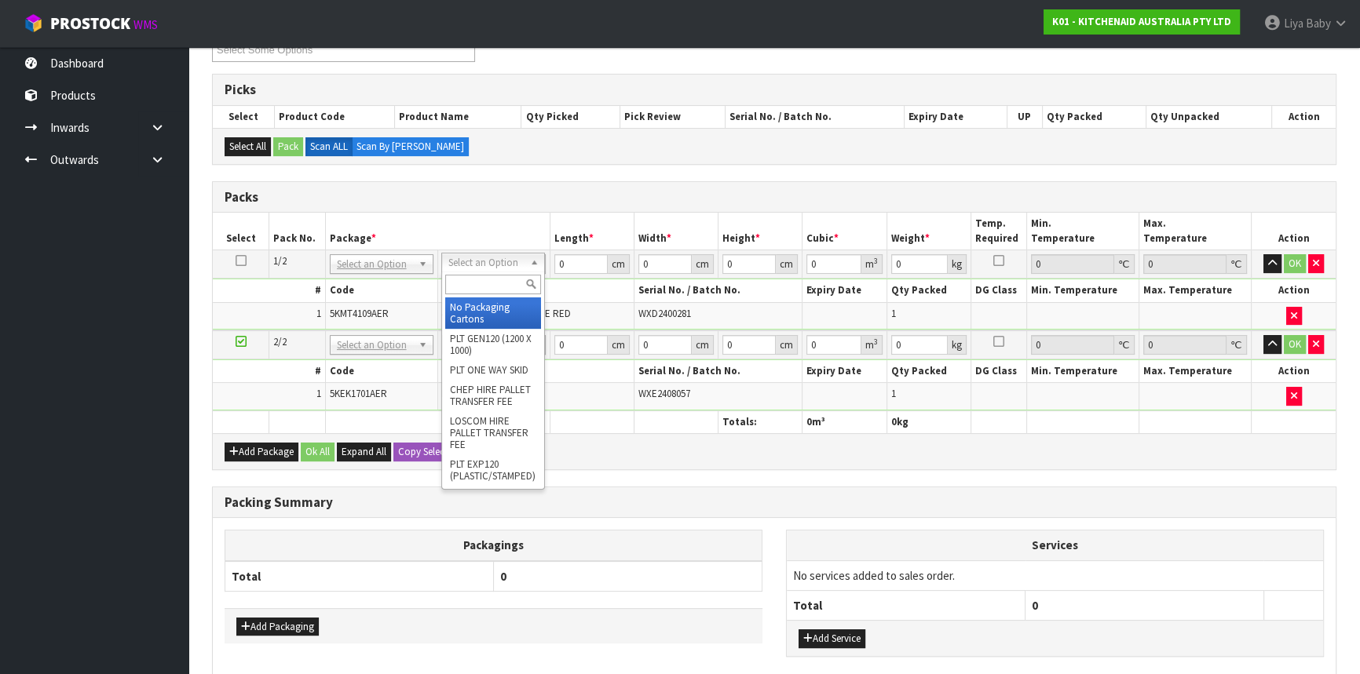
click at [504, 283] on input "text" at bounding box center [493, 285] width 96 height 20
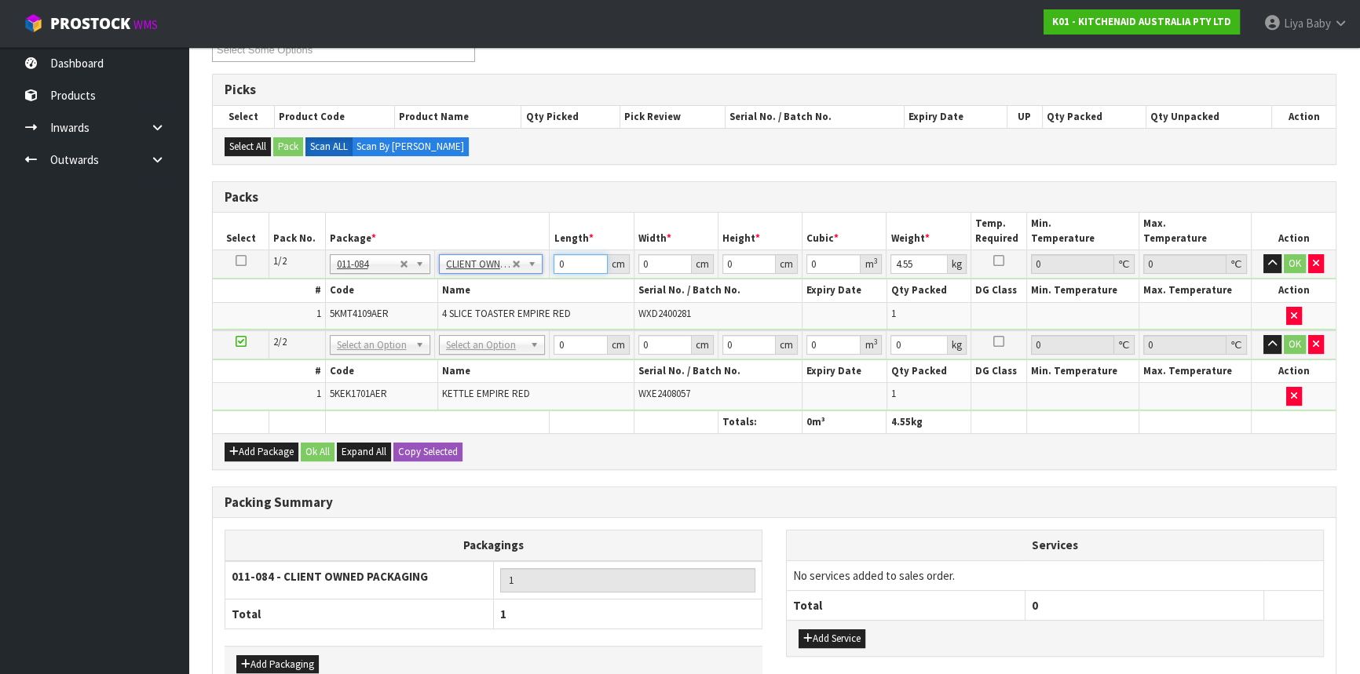
click at [583, 259] on input "0" at bounding box center [580, 264] width 53 height 20
click at [1293, 258] on button "OK" at bounding box center [1295, 263] width 22 height 19
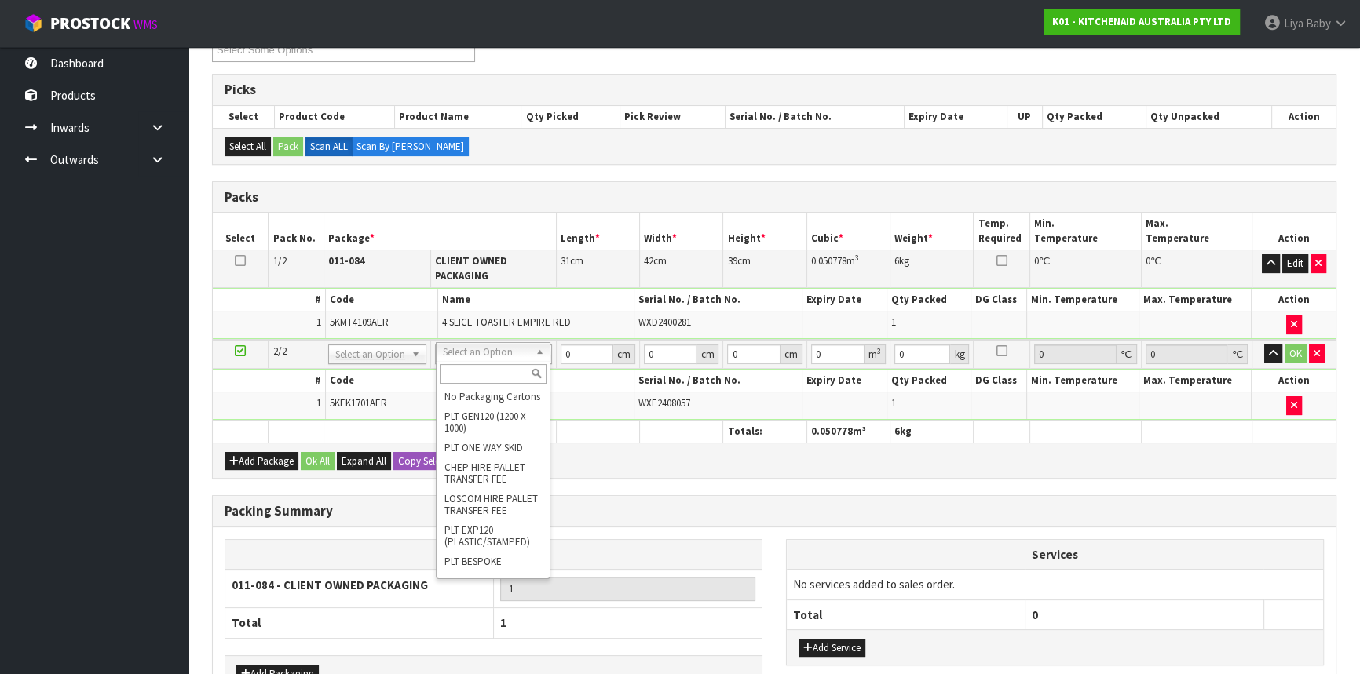
click at [487, 364] on input "text" at bounding box center [493, 374] width 107 height 20
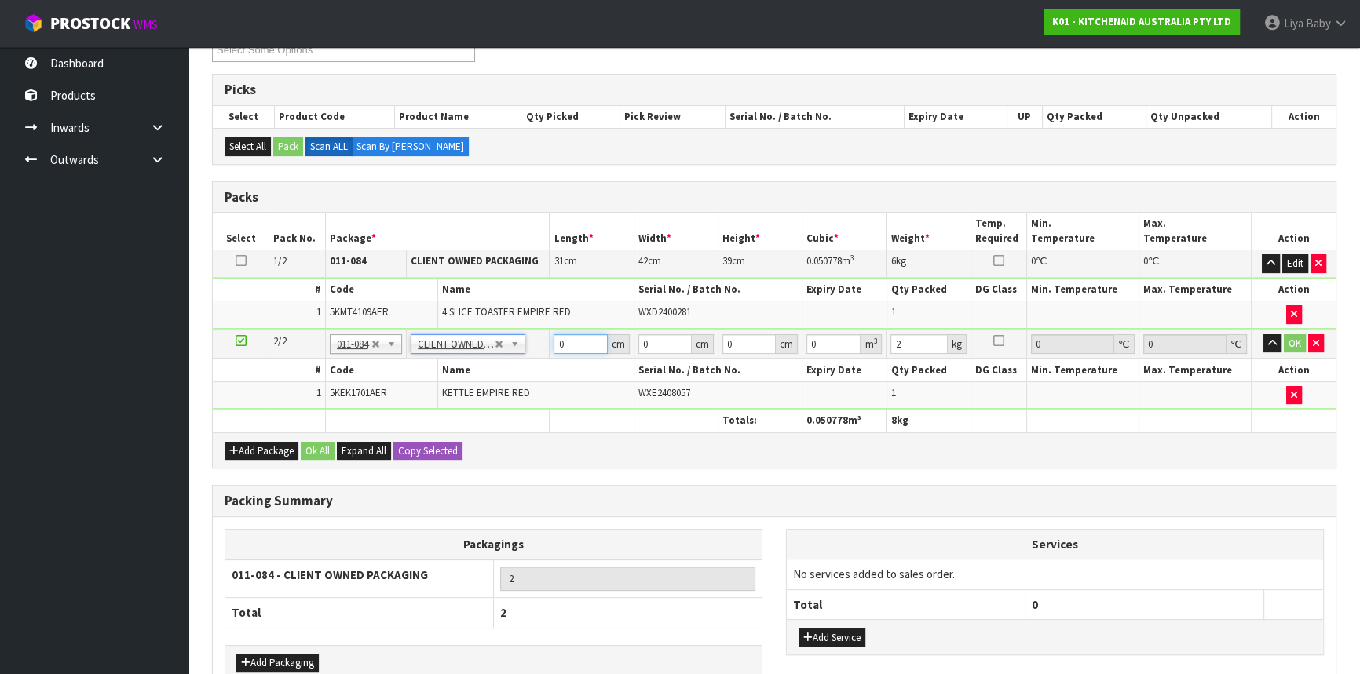
click at [564, 348] on input "0" at bounding box center [580, 344] width 53 height 20
click at [1300, 339] on button "OK" at bounding box center [1295, 343] width 22 height 19
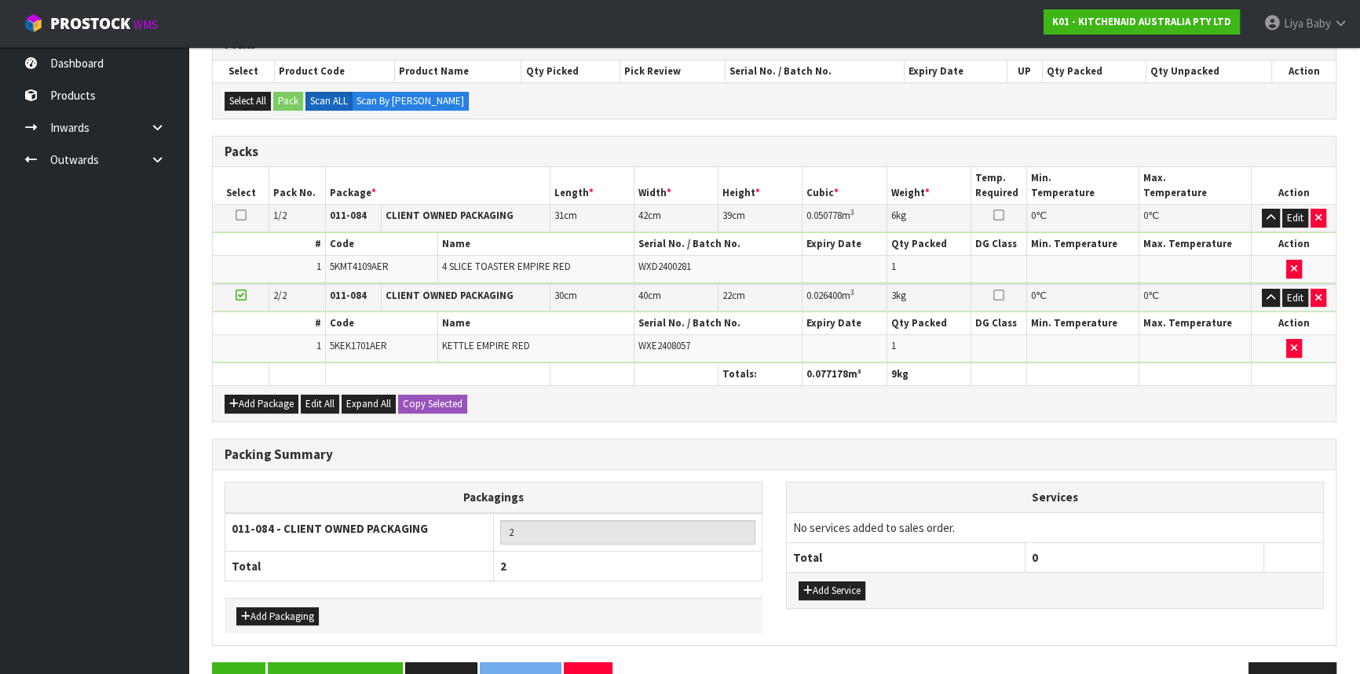
scroll to position [377, 0]
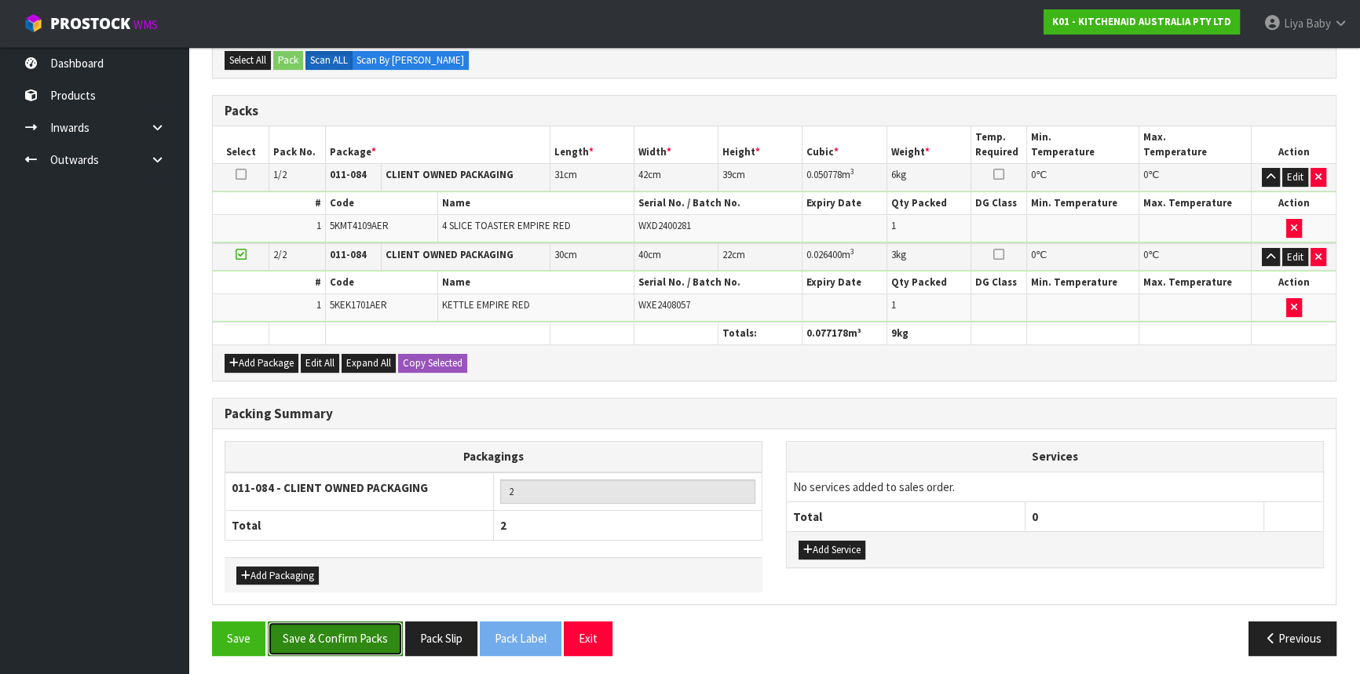
click at [298, 649] on button "Save & Confirm Packs" at bounding box center [335, 639] width 135 height 34
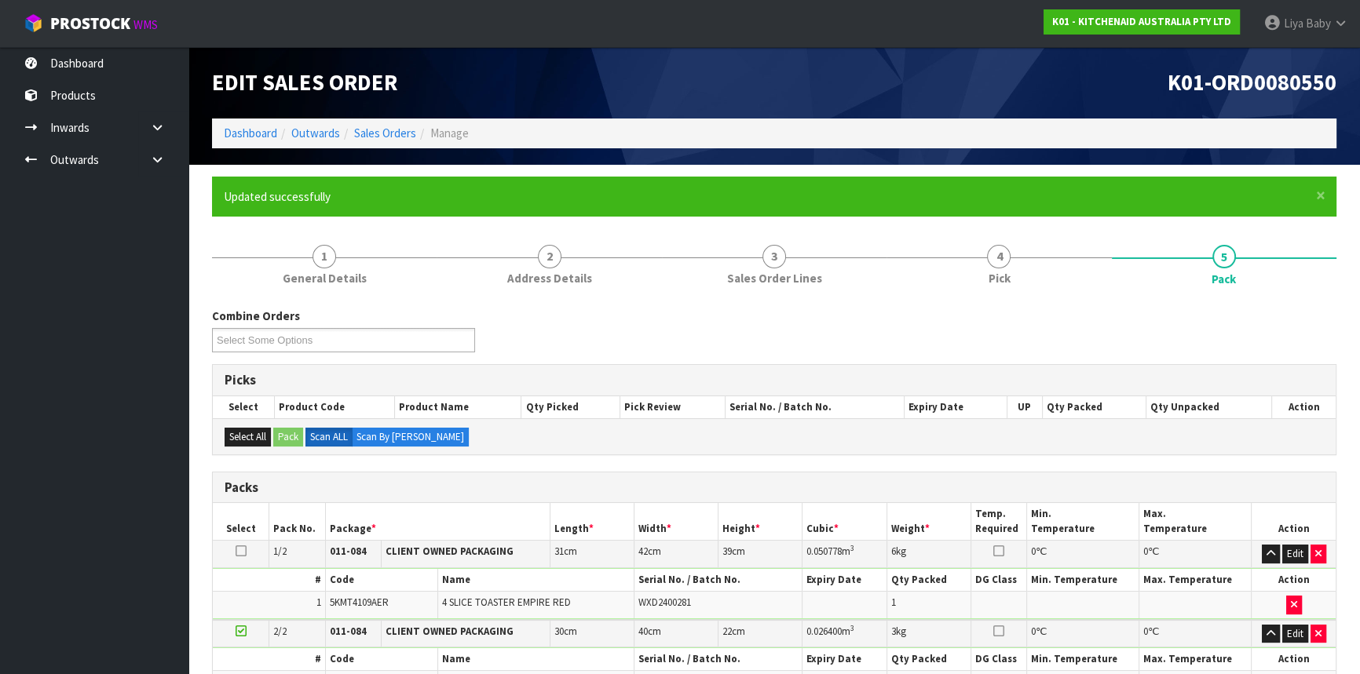
scroll to position [241, 0]
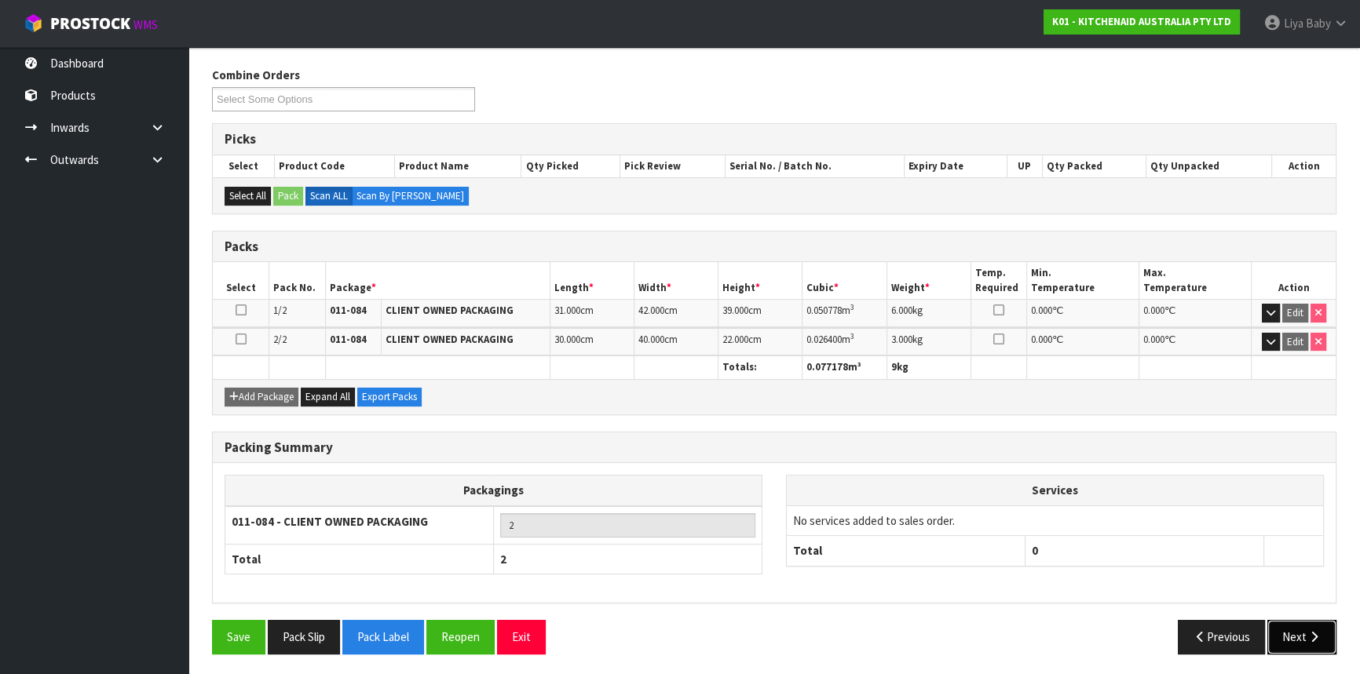
click at [1267, 625] on button "Next" at bounding box center [1301, 637] width 69 height 34
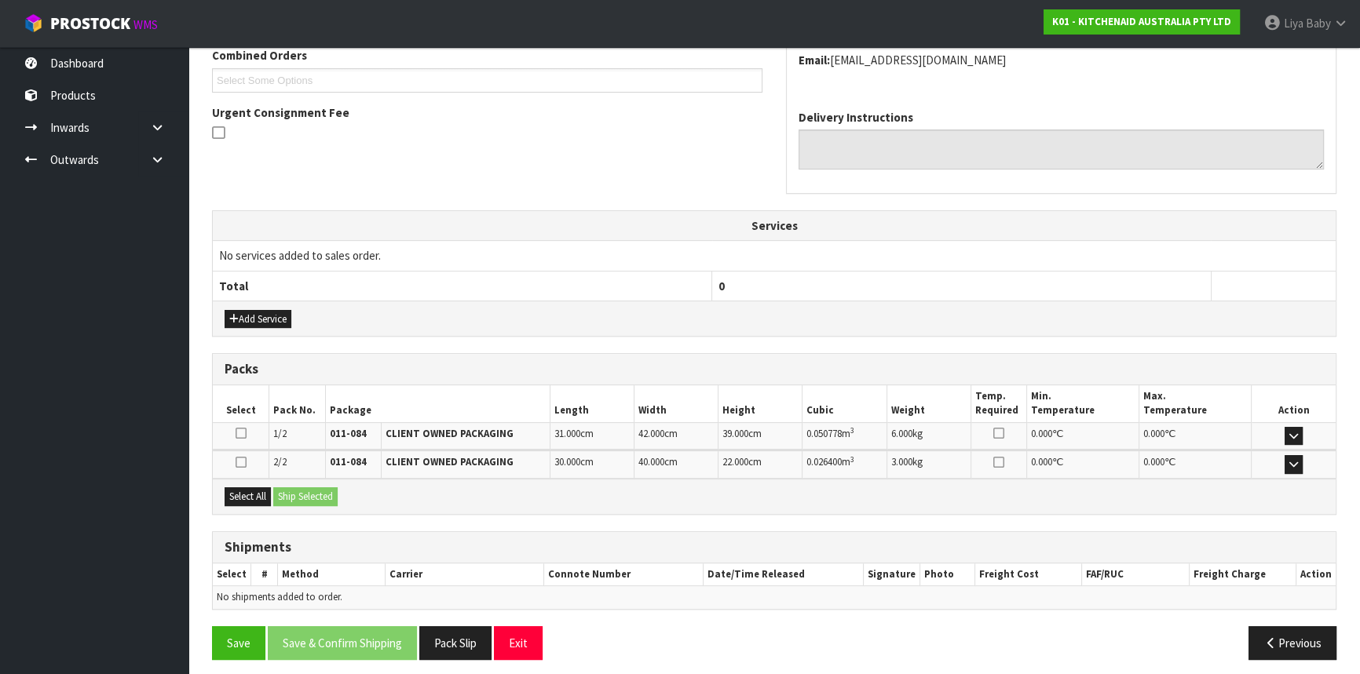
scroll to position [423, 0]
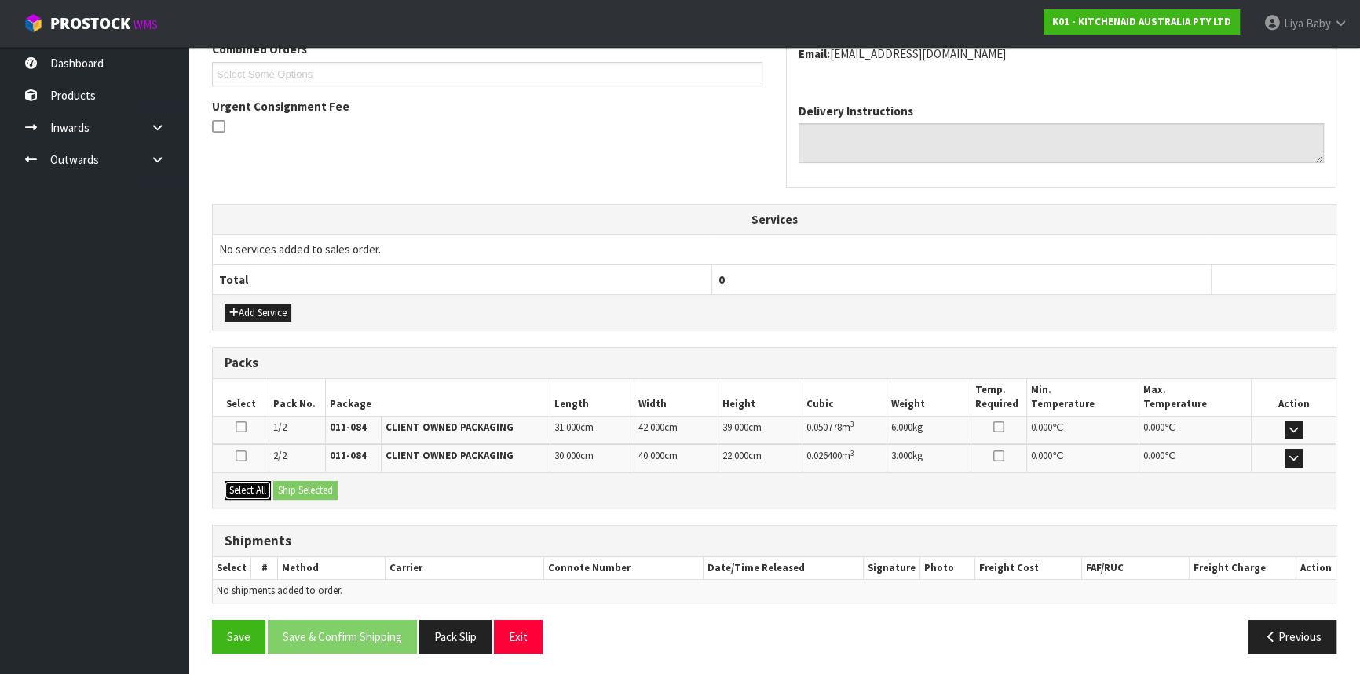
click at [239, 488] on button "Select All" at bounding box center [248, 490] width 46 height 19
click at [323, 492] on button "Ship Selected" at bounding box center [305, 490] width 64 height 19
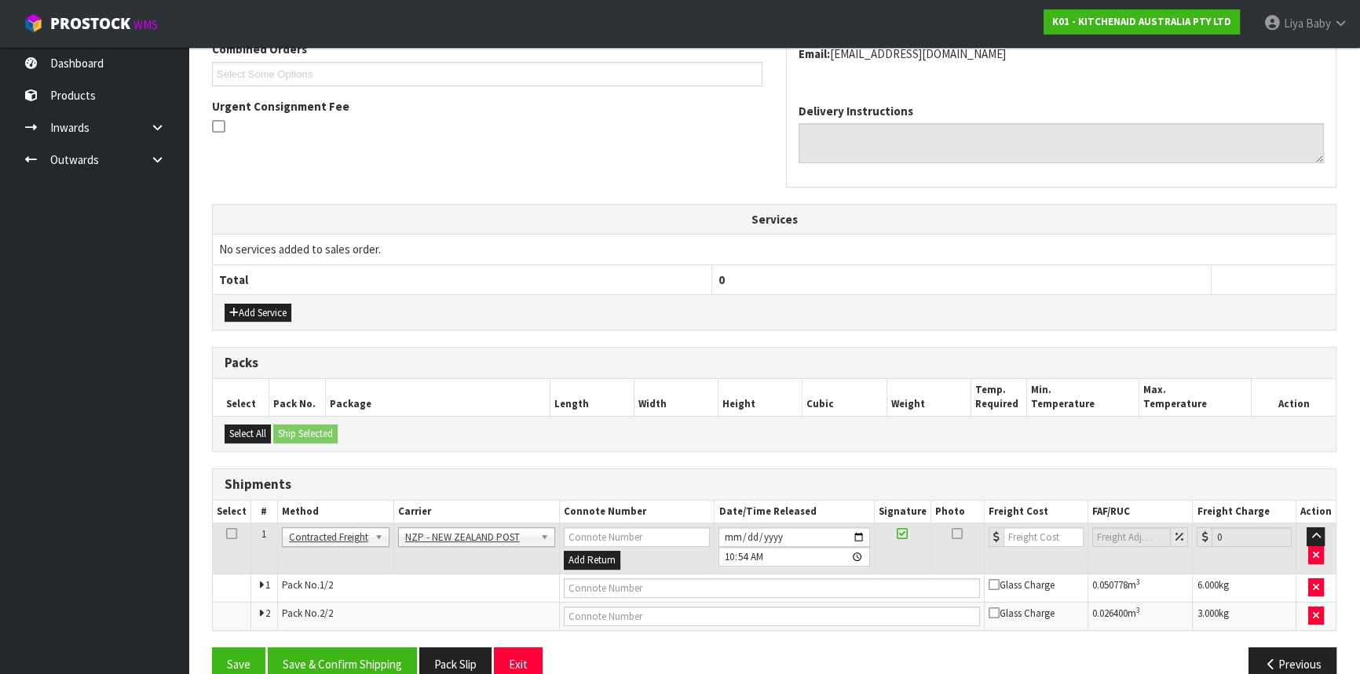
click at [228, 535] on icon at bounding box center [231, 534] width 11 height 1
click at [386, 657] on button "Save & Confirm Shipping" at bounding box center [342, 665] width 149 height 34
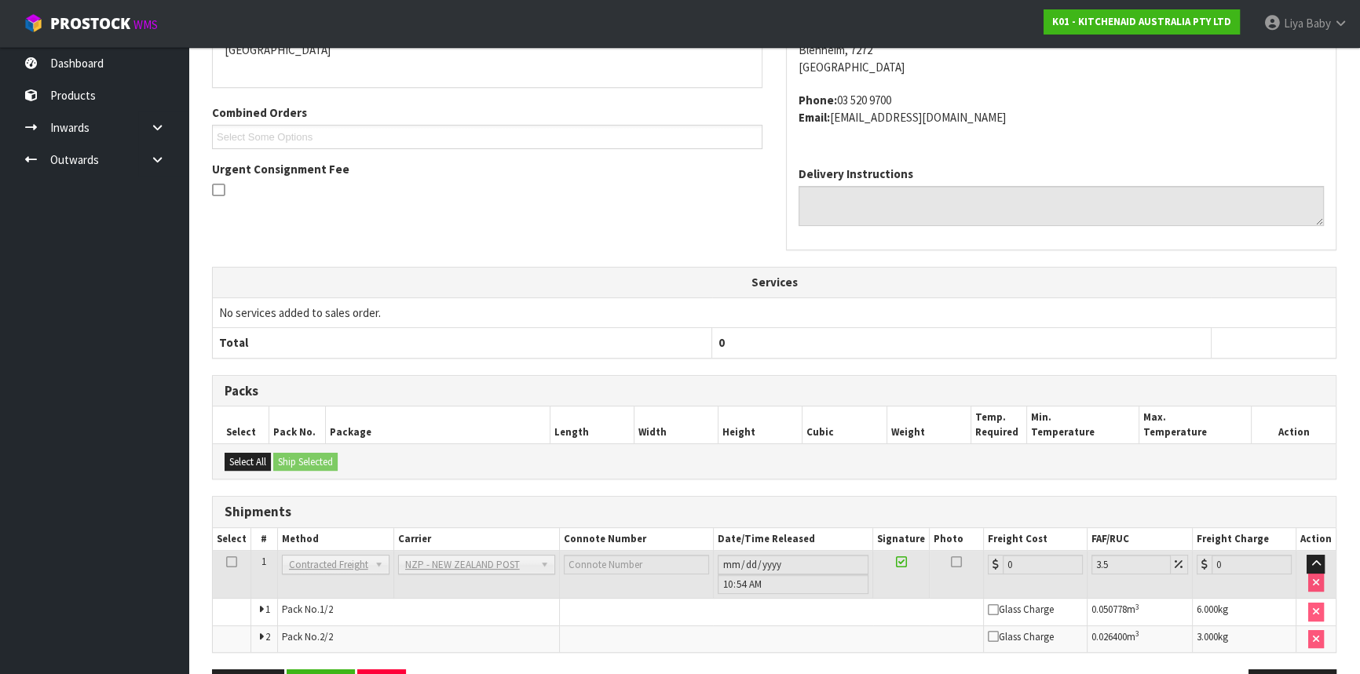
scroll to position [427, 0]
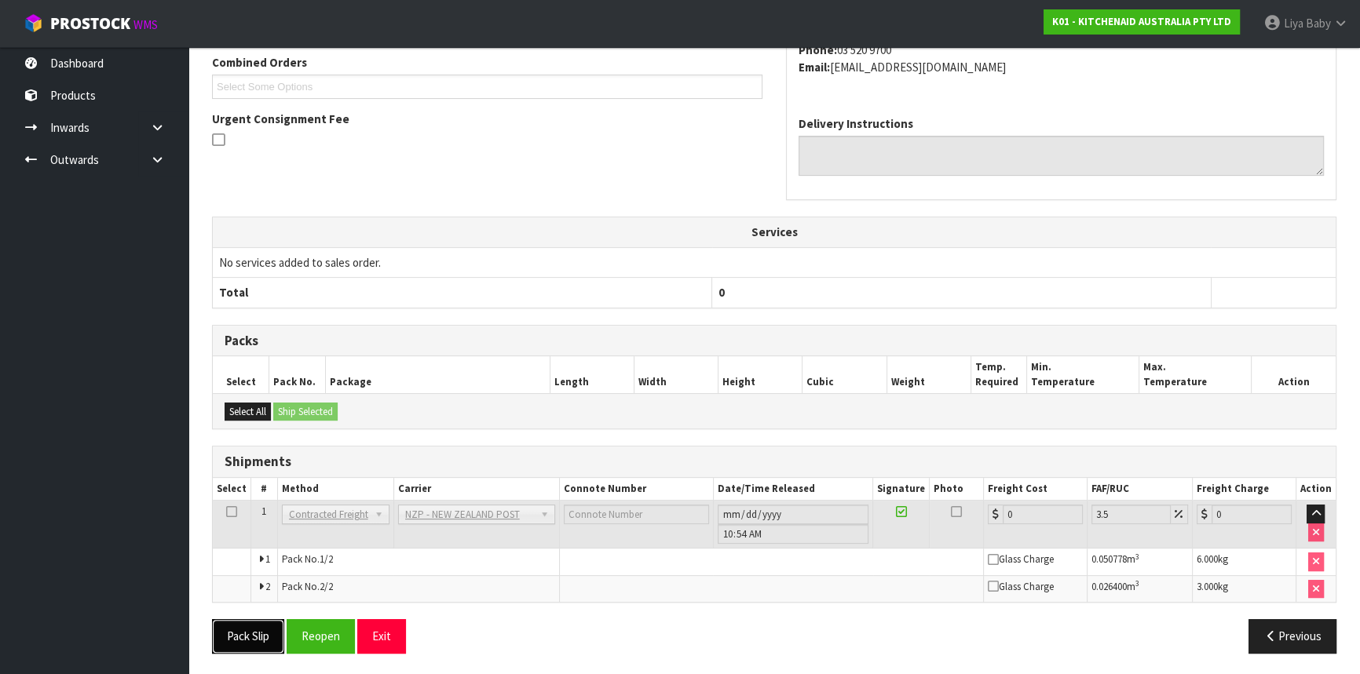
click at [245, 643] on button "Pack Slip" at bounding box center [248, 637] width 72 height 34
click at [348, 620] on button "Reopen" at bounding box center [321, 637] width 68 height 34
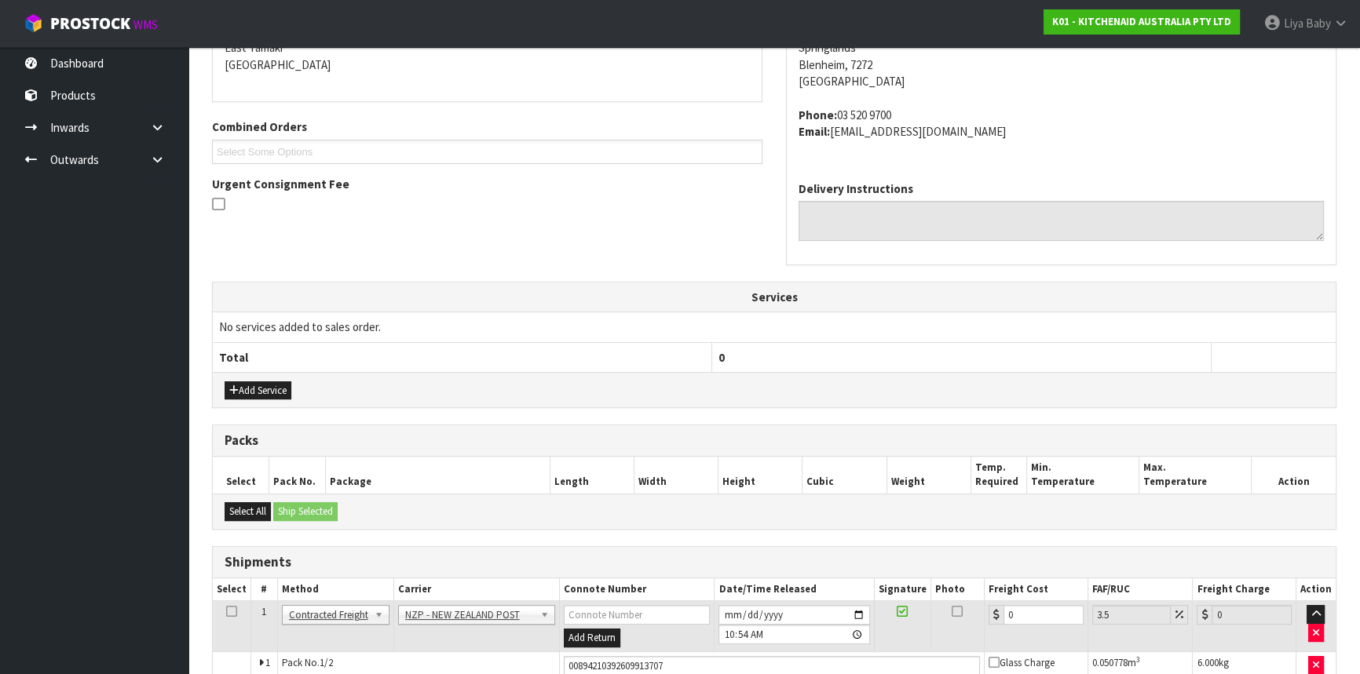
scroll to position [465, 0]
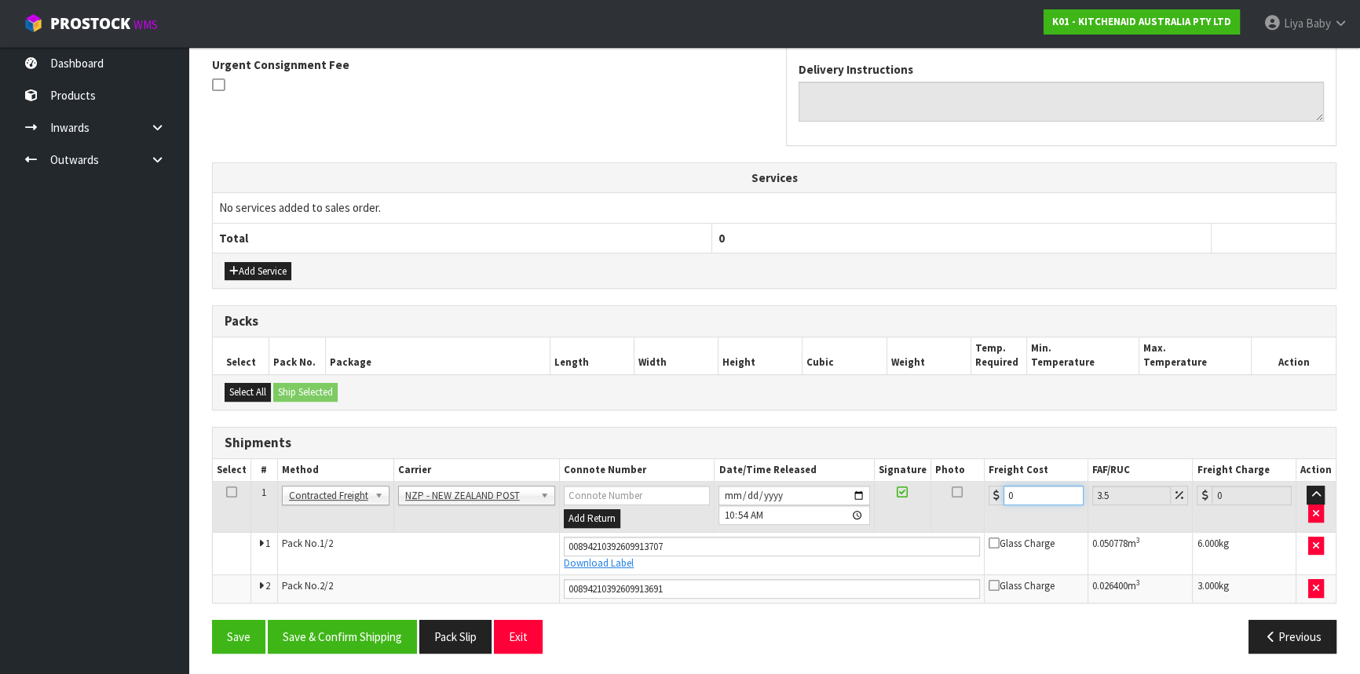
click at [1060, 486] on input "0" at bounding box center [1043, 496] width 80 height 20
click at [222, 488] on td at bounding box center [232, 507] width 38 height 51
click at [232, 492] on icon at bounding box center [231, 492] width 11 height 1
click at [353, 634] on button "Save & Confirm Shipping" at bounding box center [342, 637] width 149 height 34
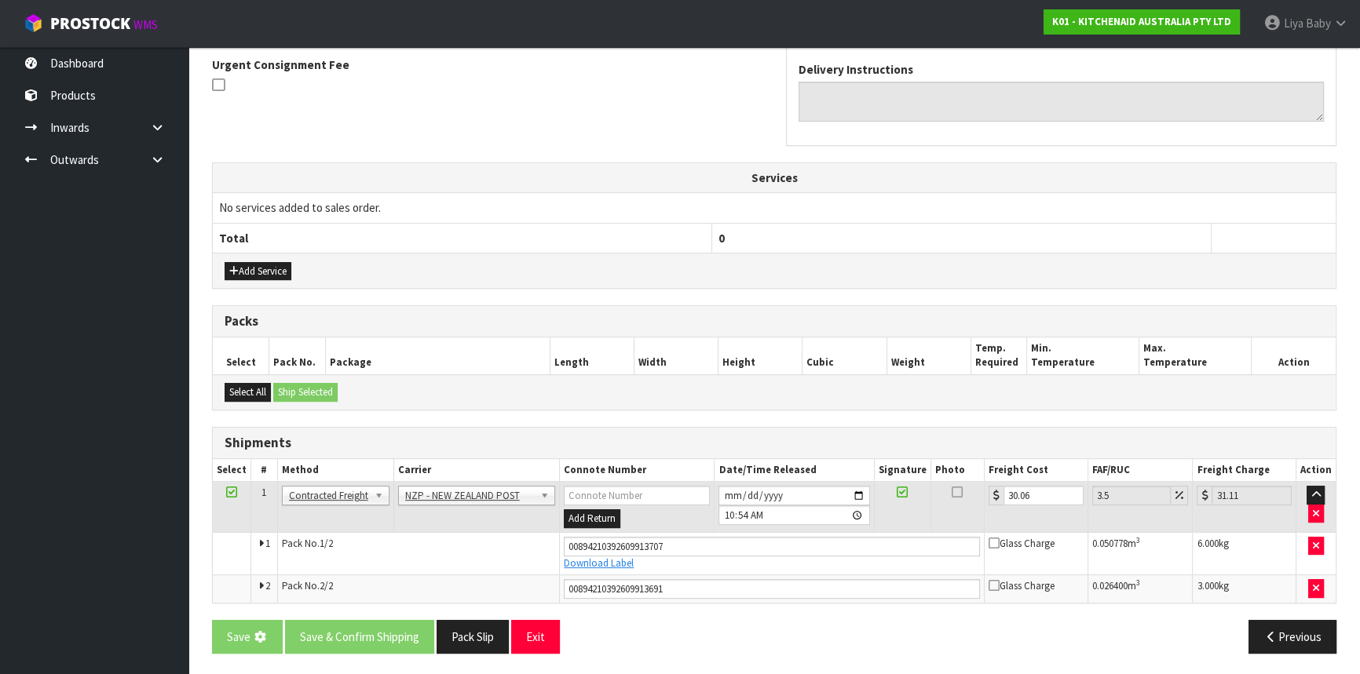
scroll to position [0, 0]
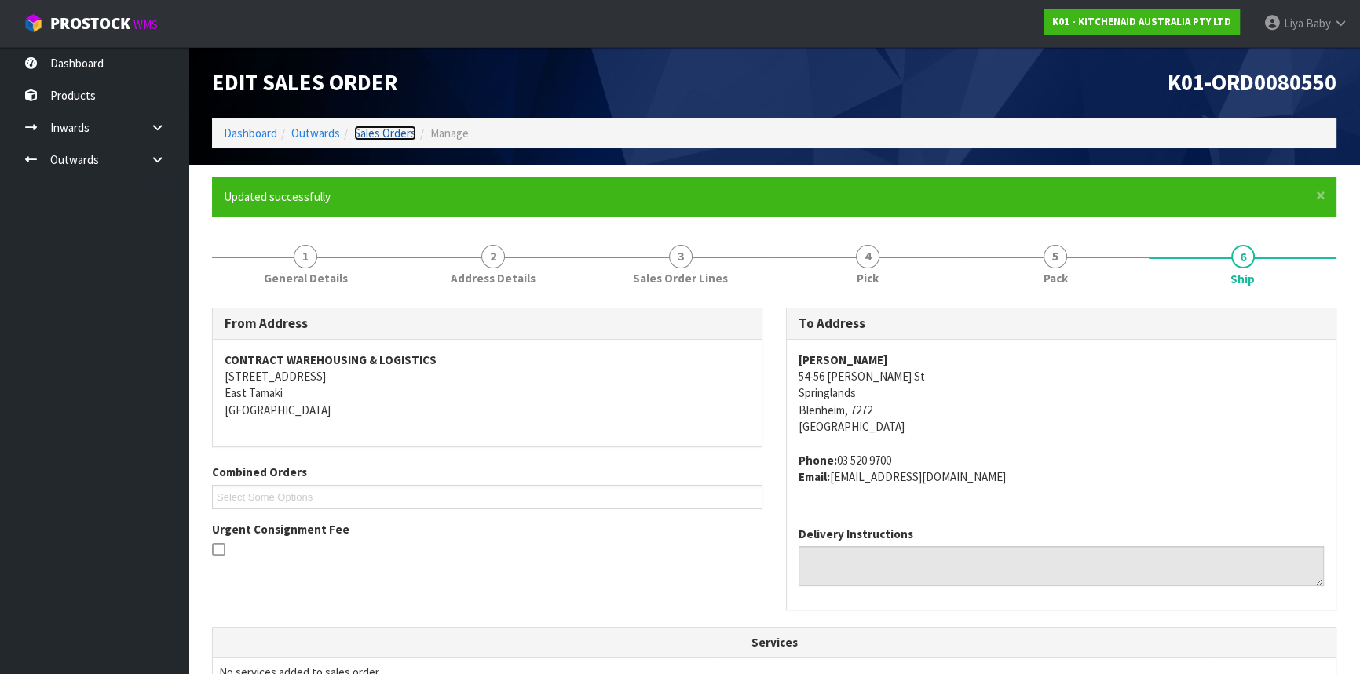
click at [400, 130] on link "Sales Orders" at bounding box center [385, 133] width 62 height 15
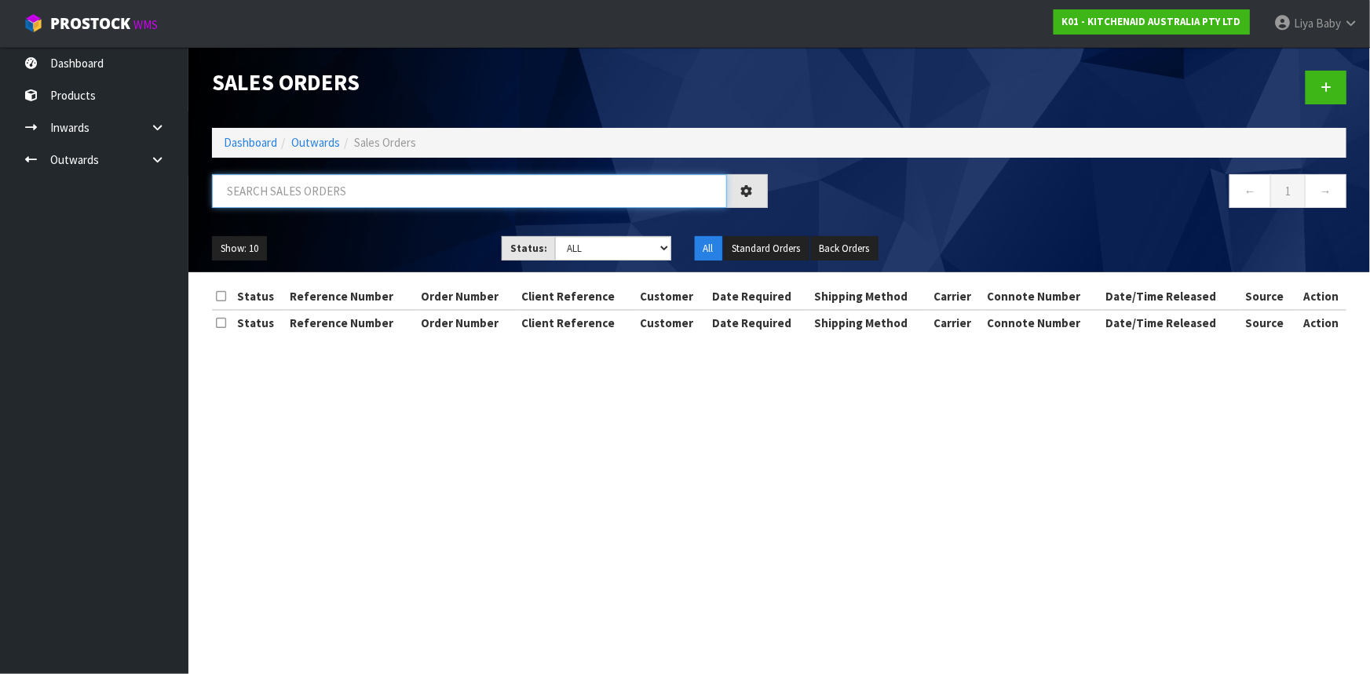
click at [327, 201] on input "text" at bounding box center [469, 191] width 515 height 34
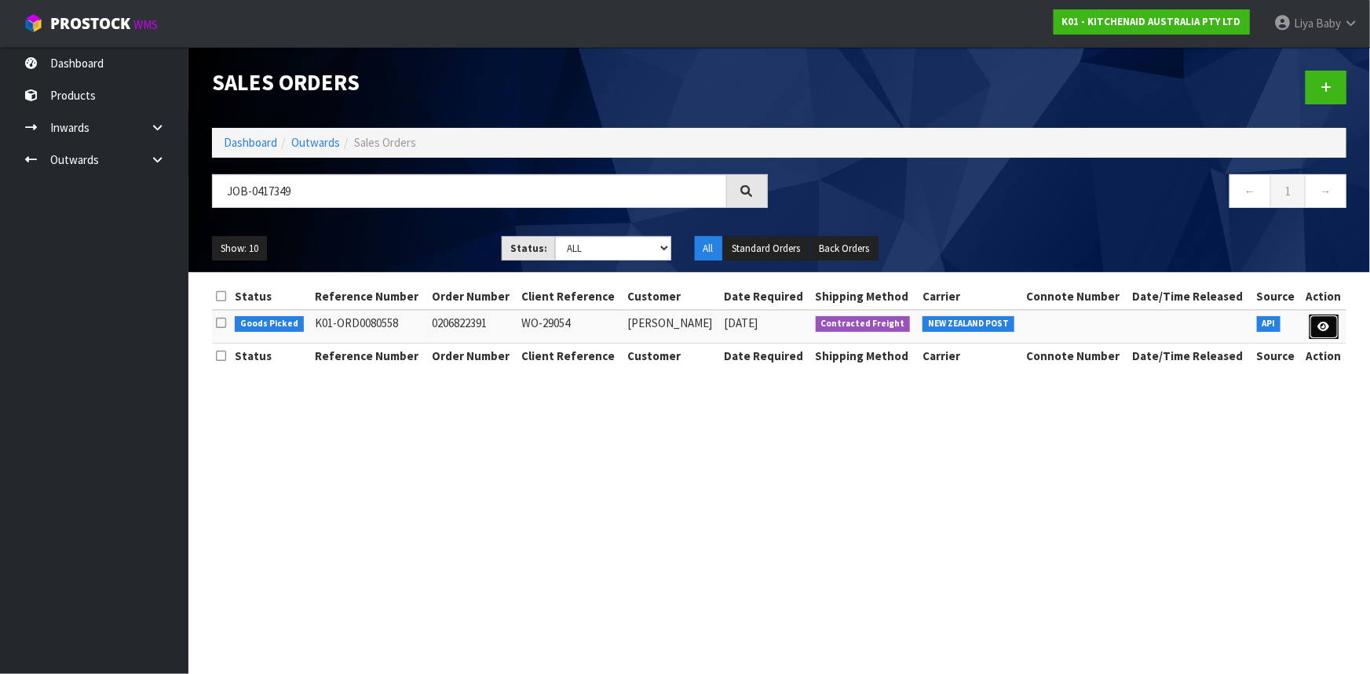
click at [1320, 317] on link at bounding box center [1324, 327] width 29 height 25
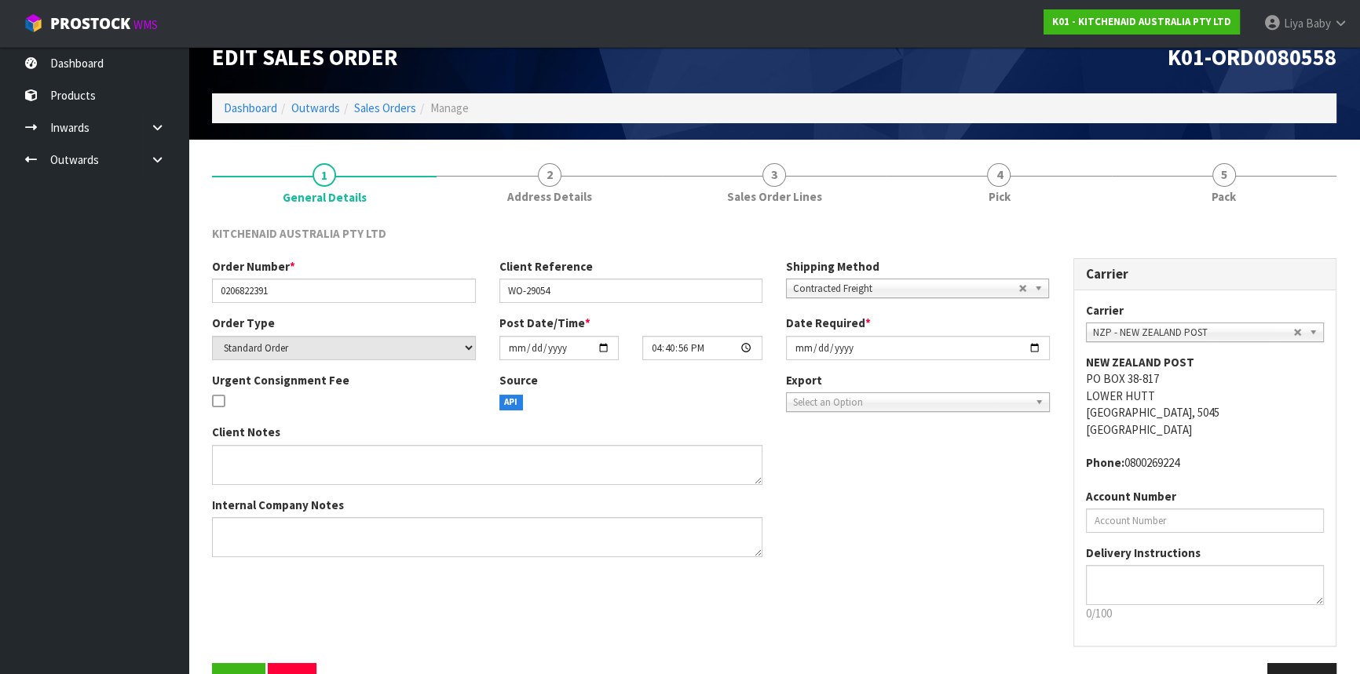
scroll to position [71, 0]
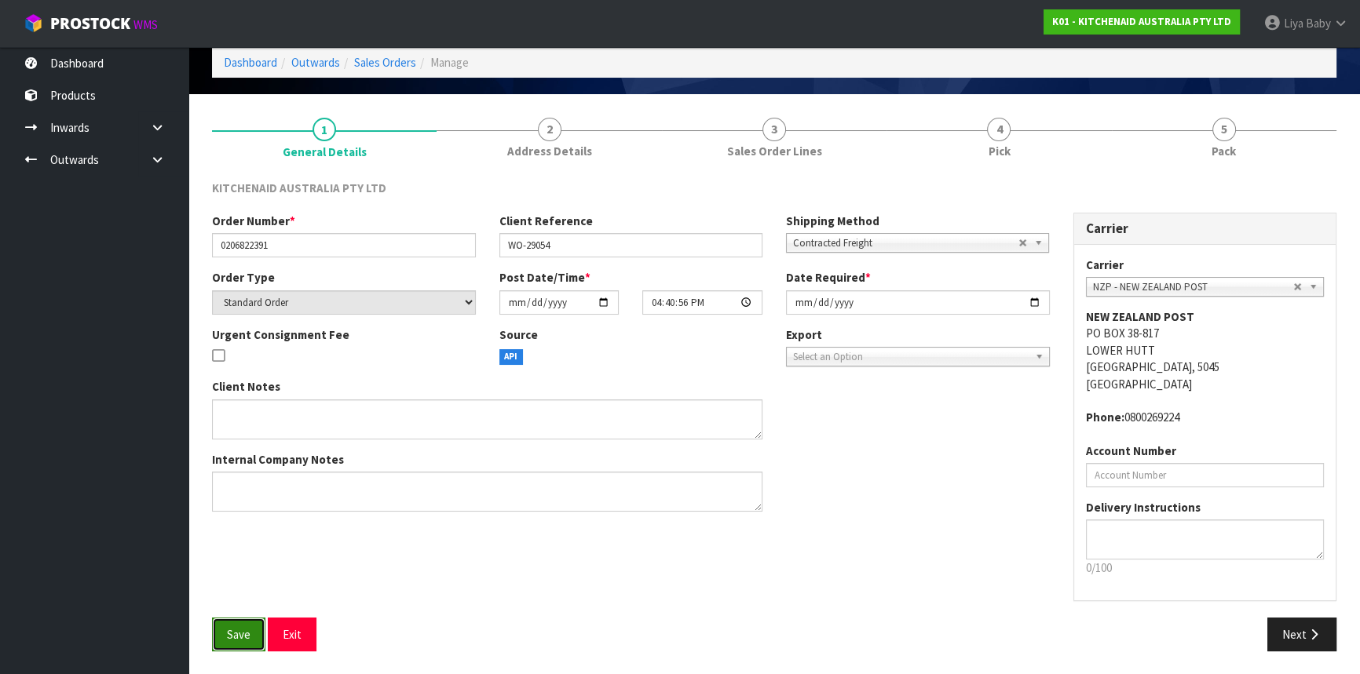
click at [247, 628] on span "Save" at bounding box center [239, 634] width 24 height 15
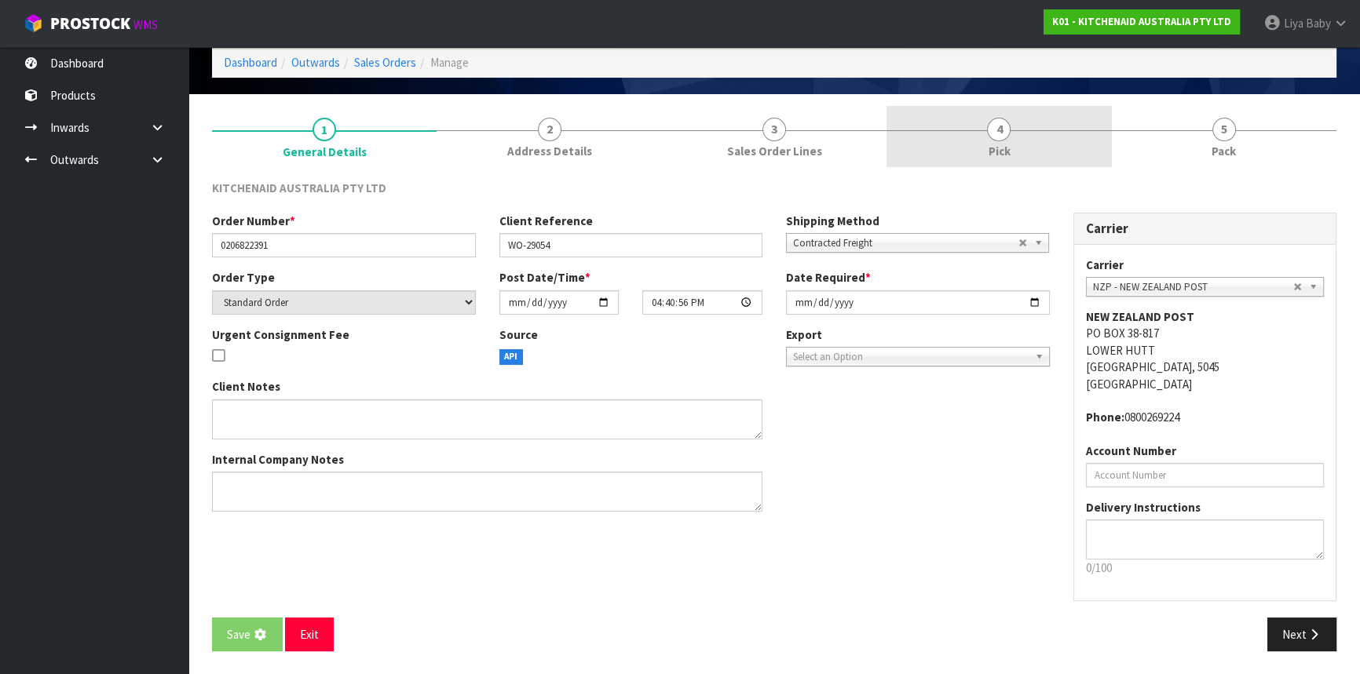
scroll to position [0, 0]
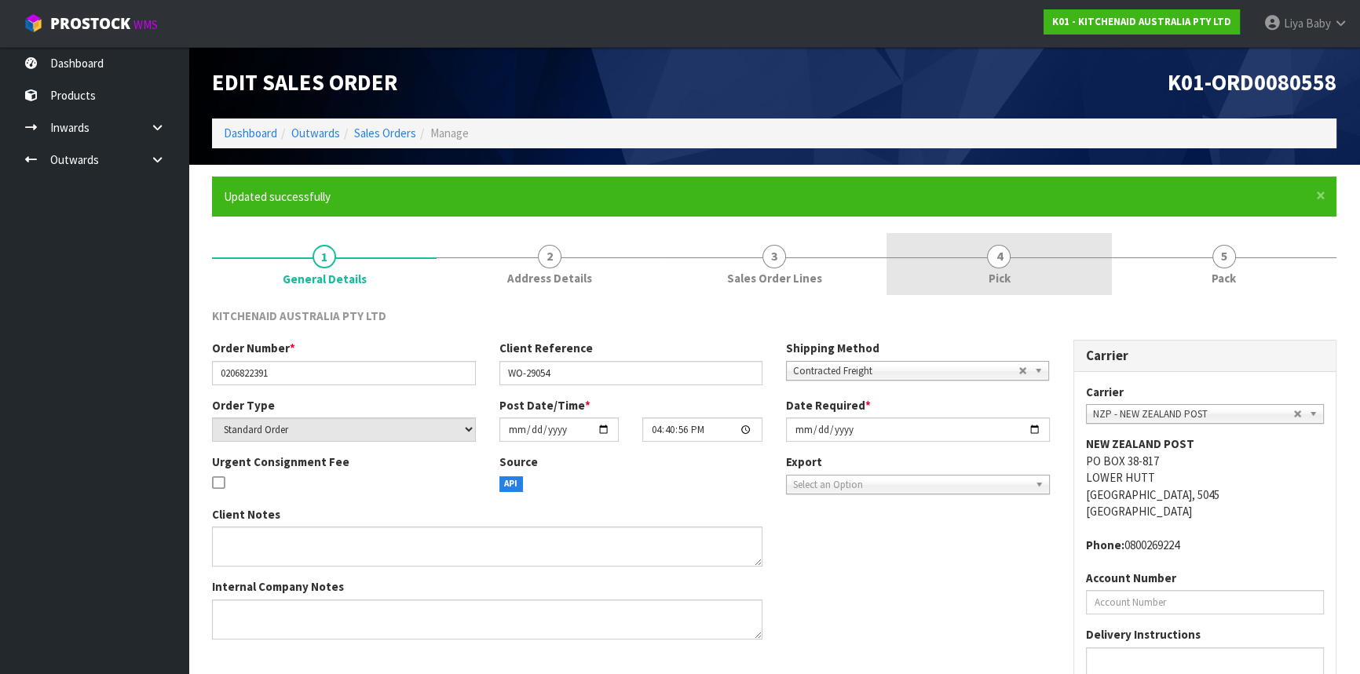
click at [1044, 265] on link "4 Pick" at bounding box center [998, 264] width 225 height 62
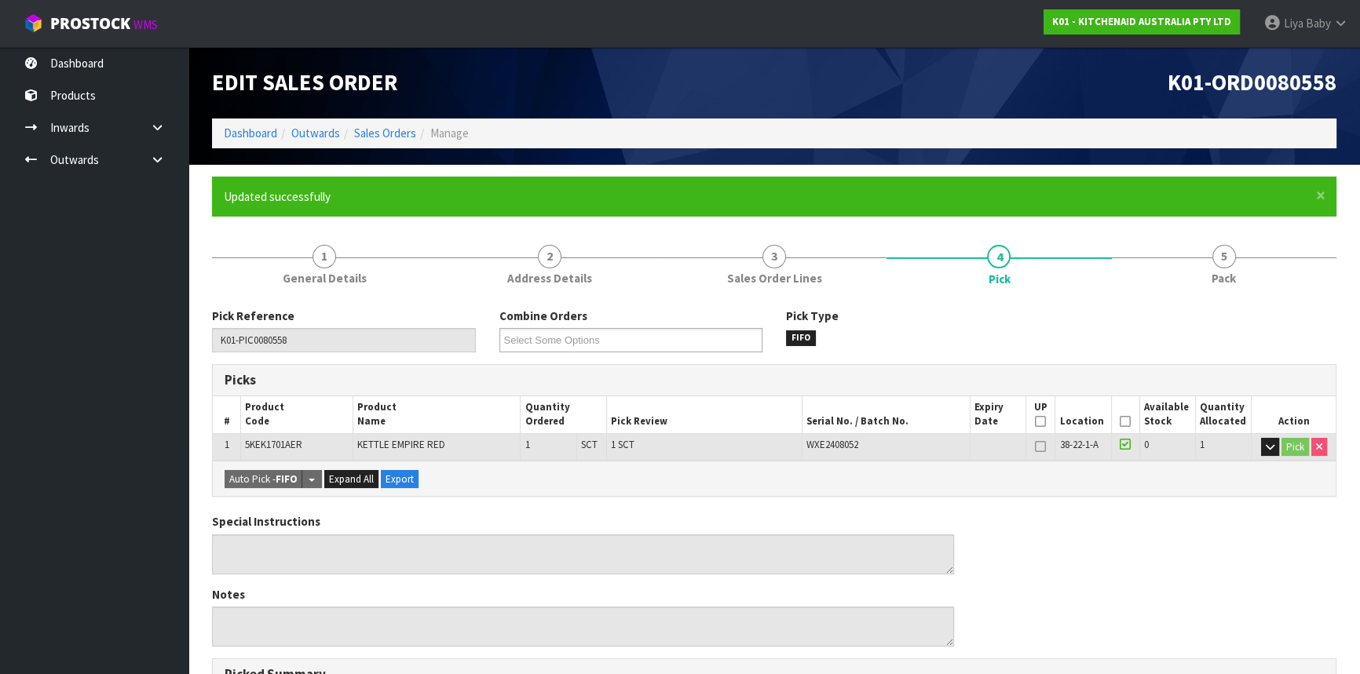
click at [1123, 422] on icon at bounding box center [1125, 422] width 11 height 1
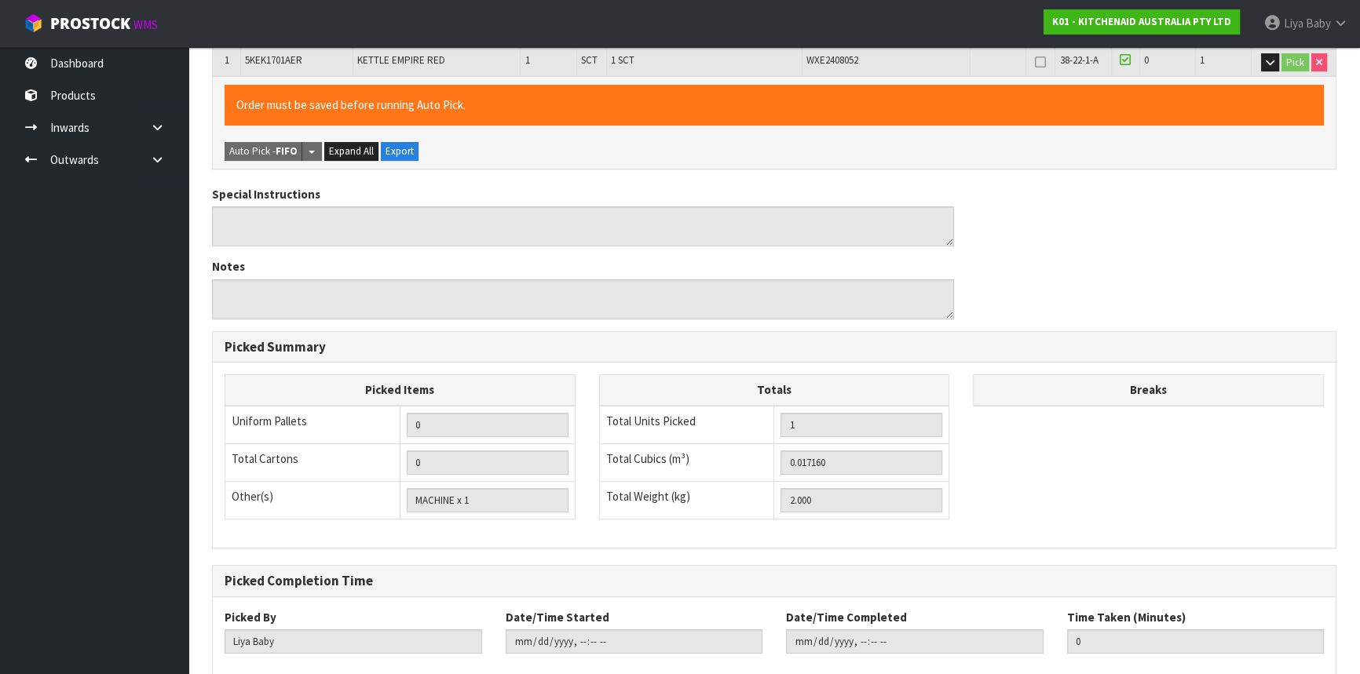
scroll to position [471, 0]
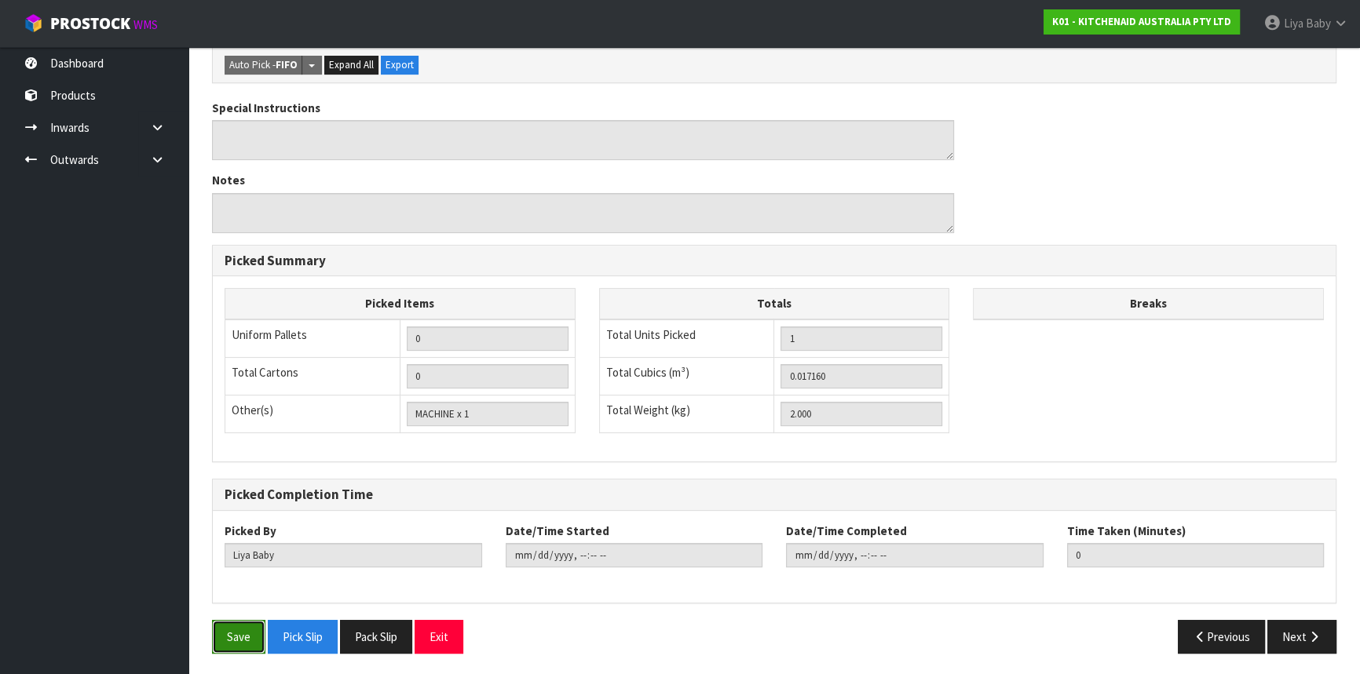
click at [248, 644] on button "Save" at bounding box center [238, 637] width 53 height 34
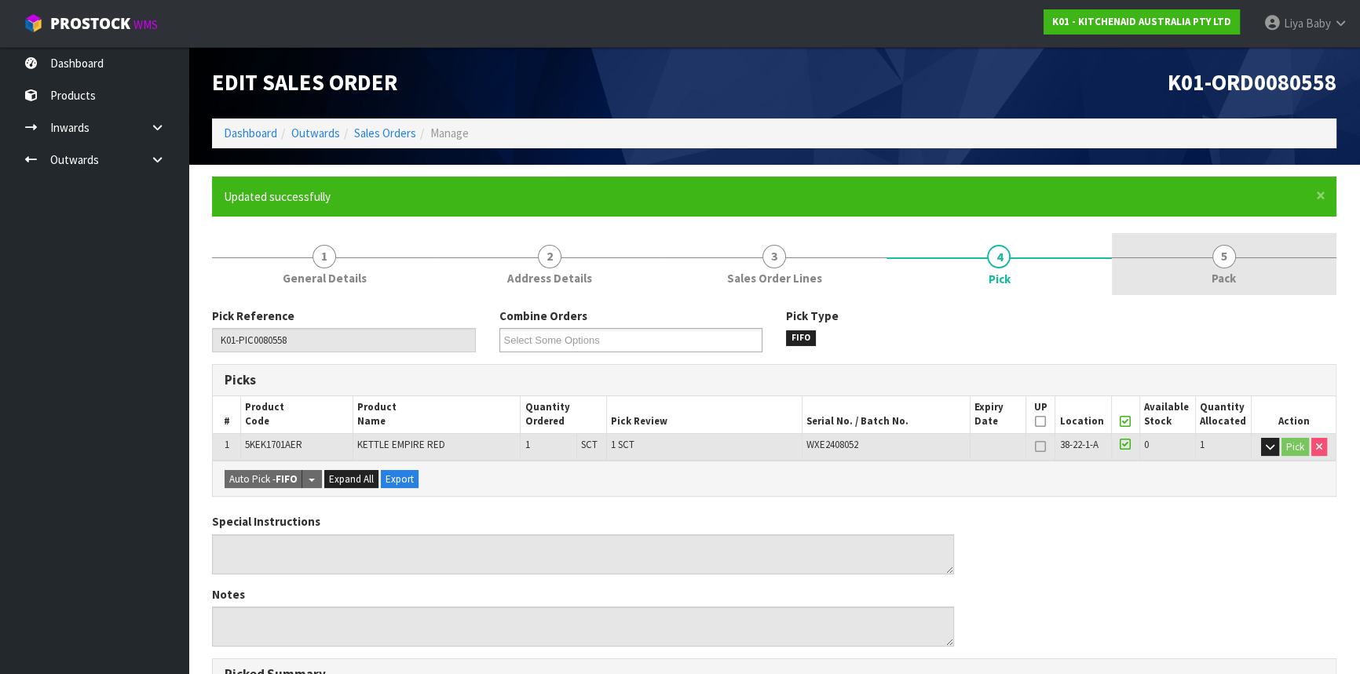
click at [1288, 276] on link "5 Pack" at bounding box center [1224, 264] width 225 height 62
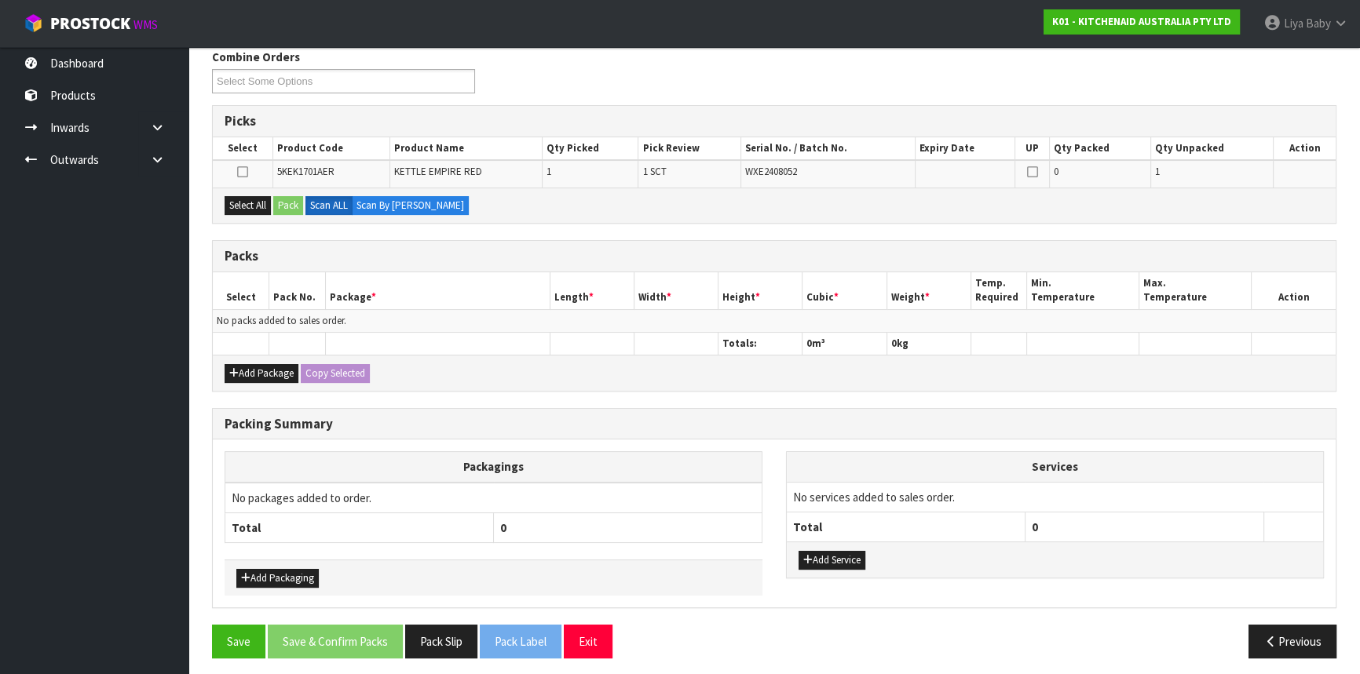
scroll to position [263, 0]
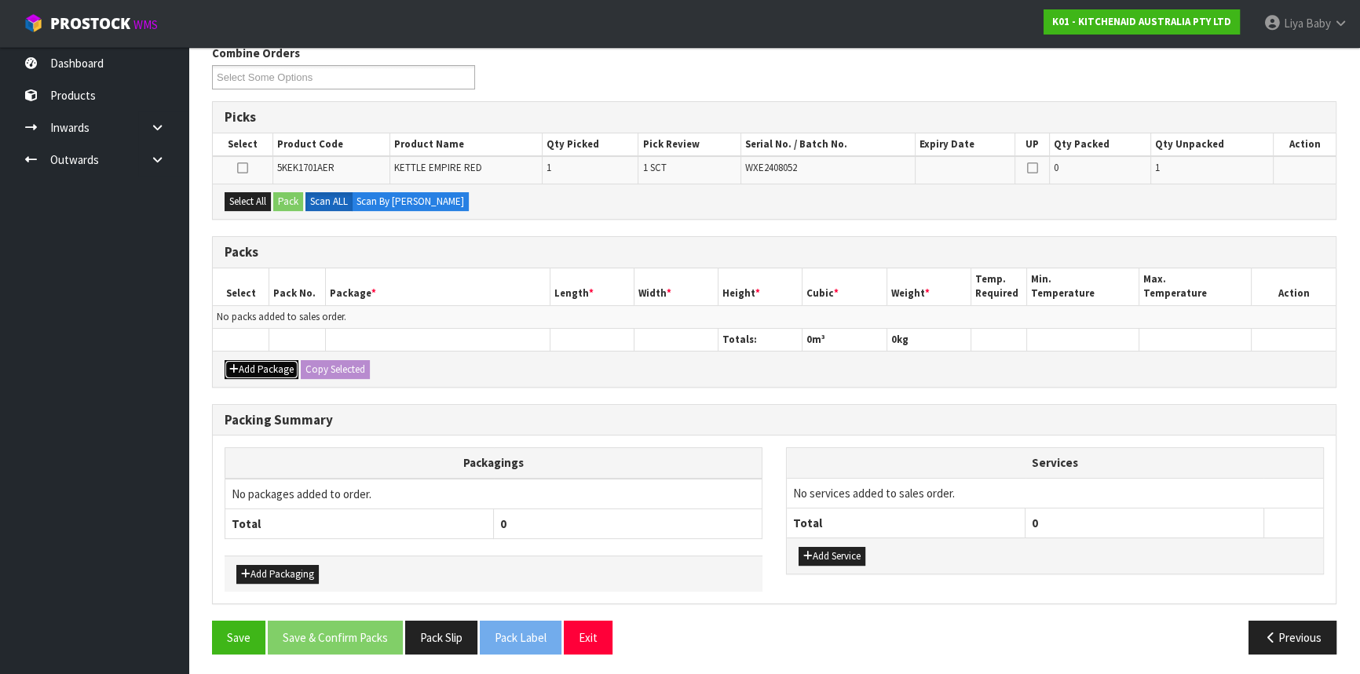
click at [230, 372] on button "Add Package" at bounding box center [262, 369] width 74 height 19
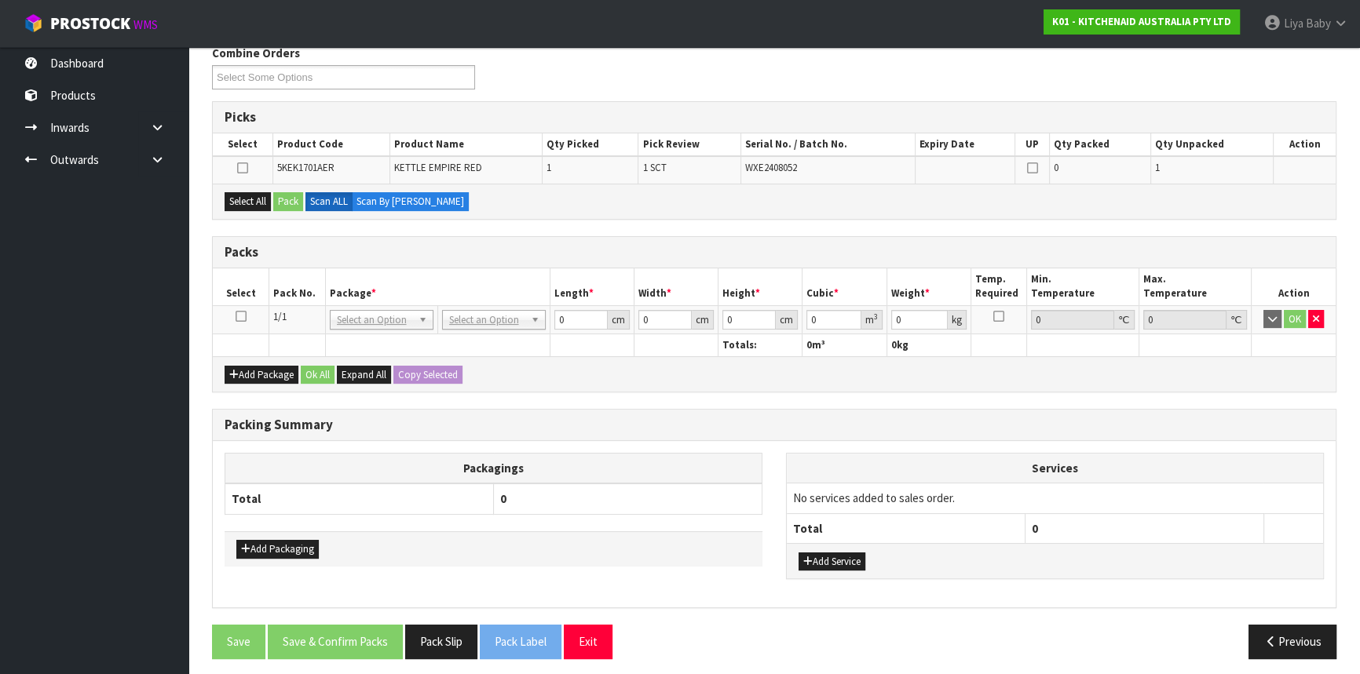
click at [236, 316] on icon at bounding box center [241, 316] width 11 height 1
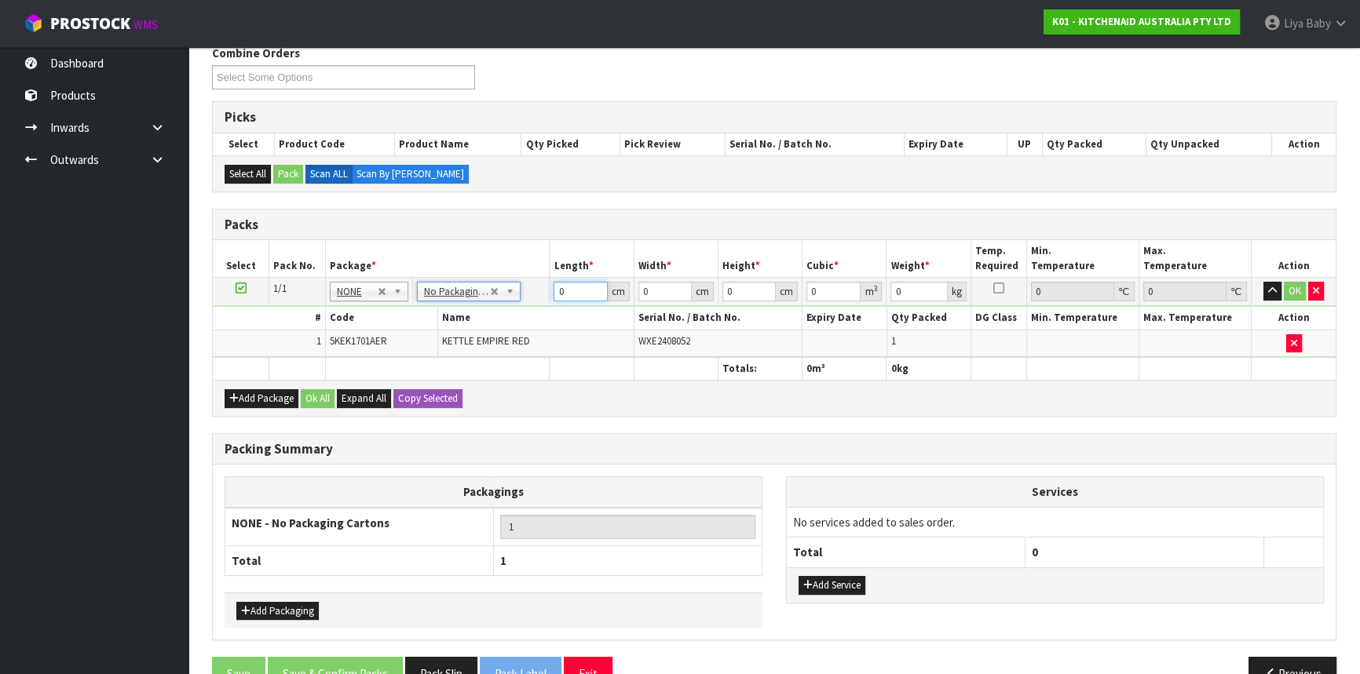
click at [580, 292] on input "0" at bounding box center [580, 292] width 53 height 20
click at [331, 389] on button "Ok All" at bounding box center [318, 398] width 34 height 19
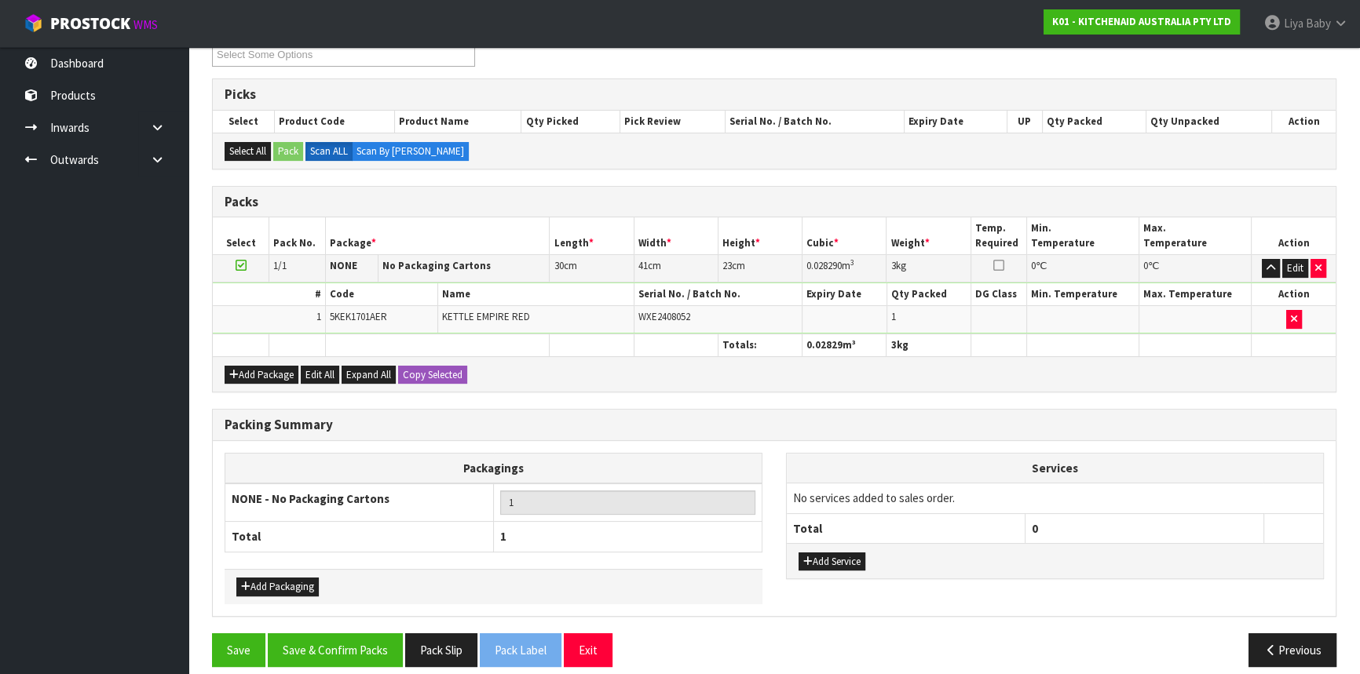
scroll to position [298, 0]
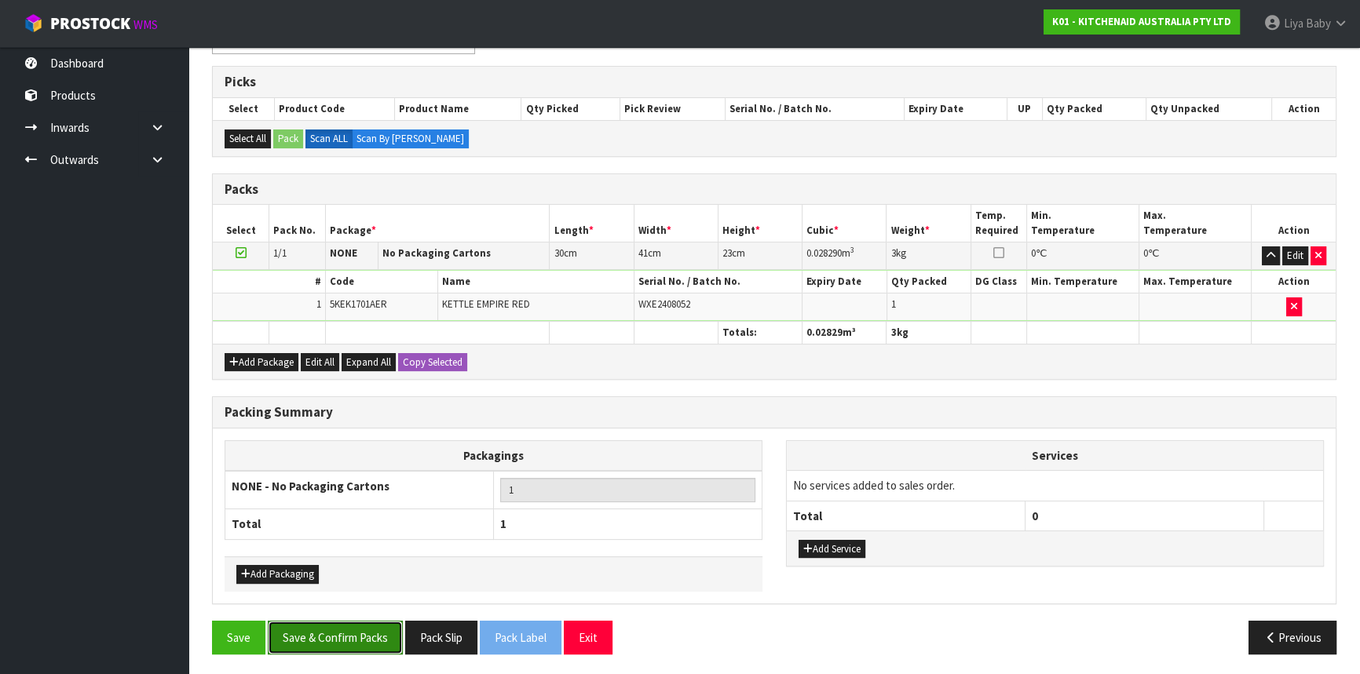
click at [353, 631] on button "Save & Confirm Packs" at bounding box center [335, 638] width 135 height 34
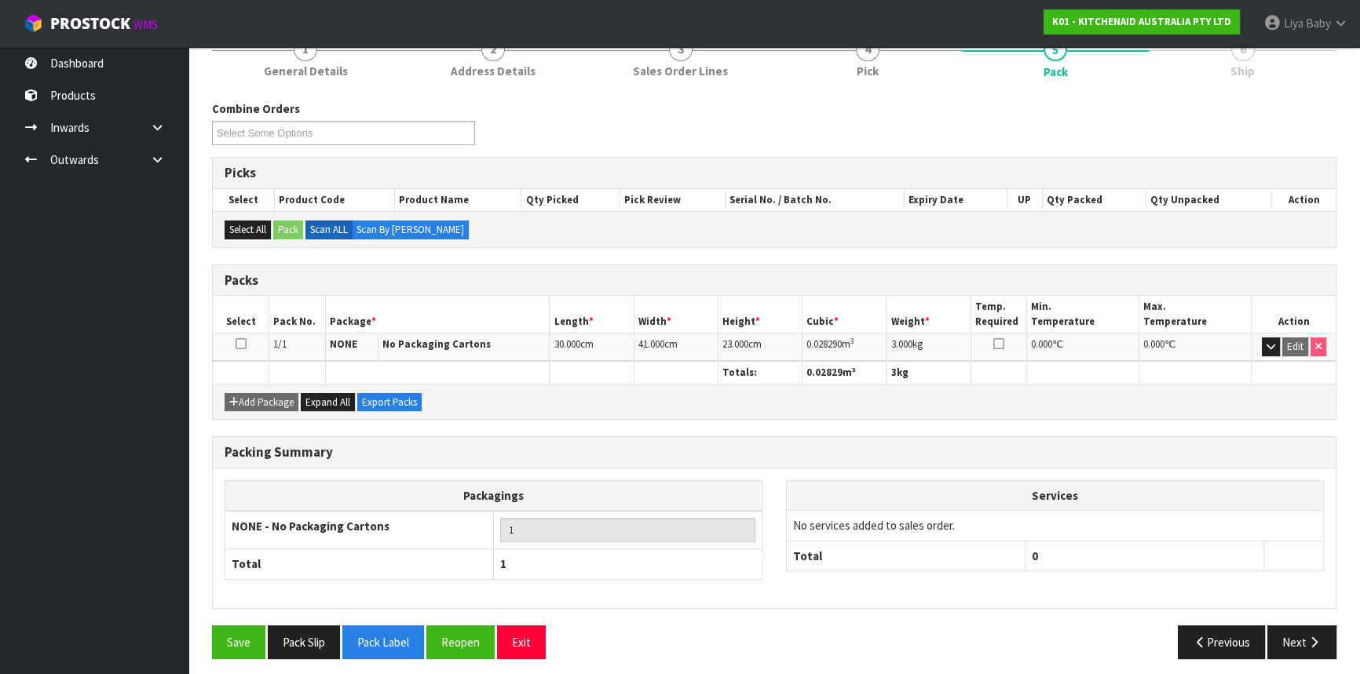
scroll to position [212, 0]
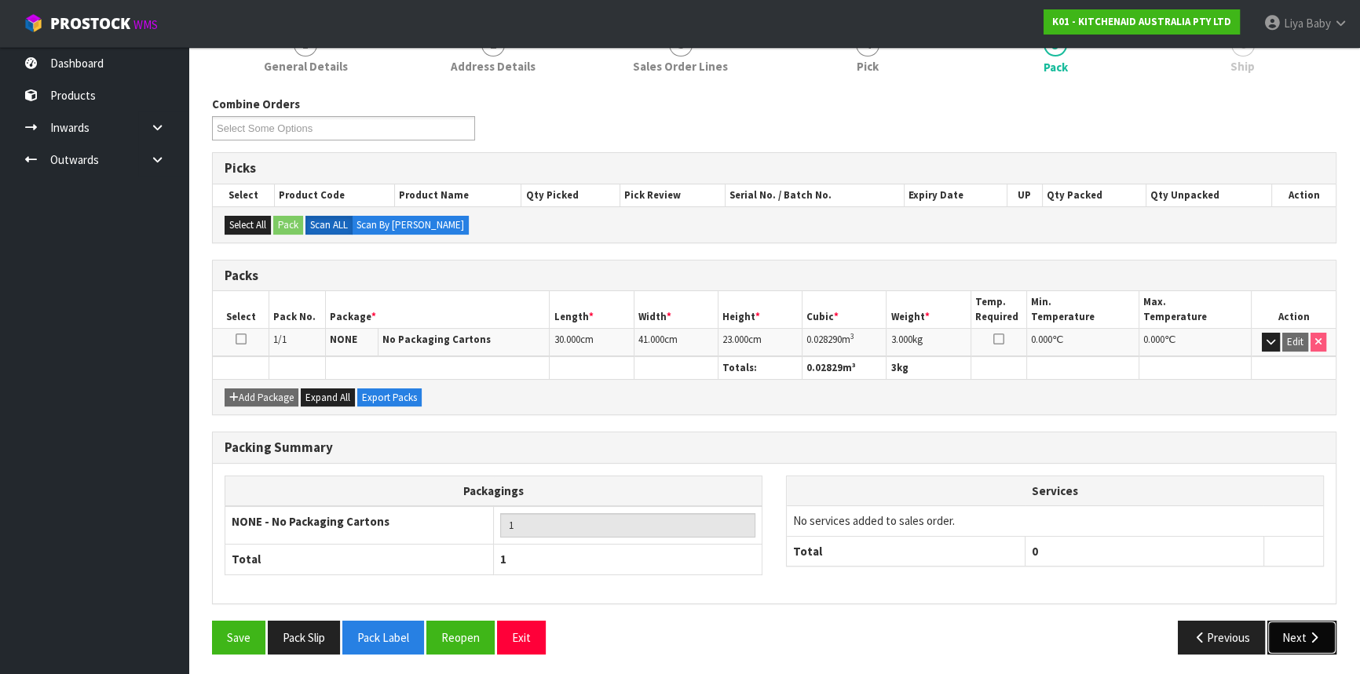
click at [1283, 633] on button "Next" at bounding box center [1301, 638] width 69 height 34
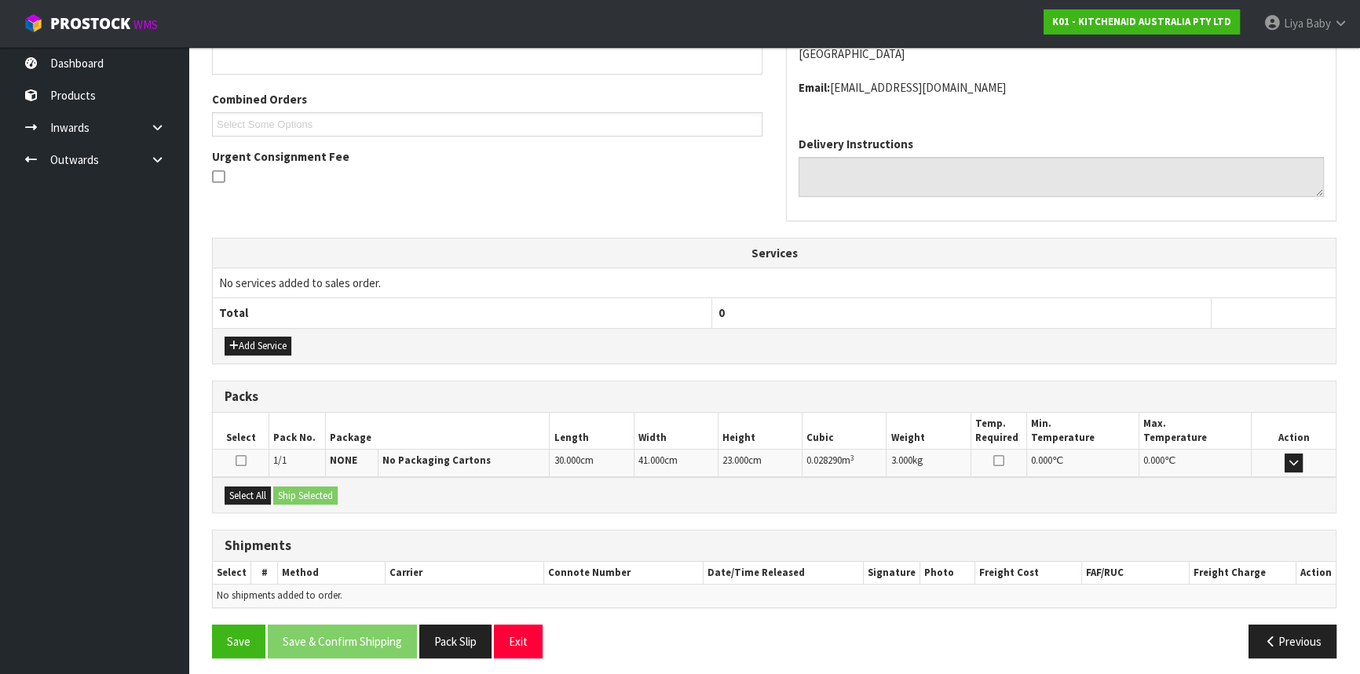
scroll to position [377, 0]
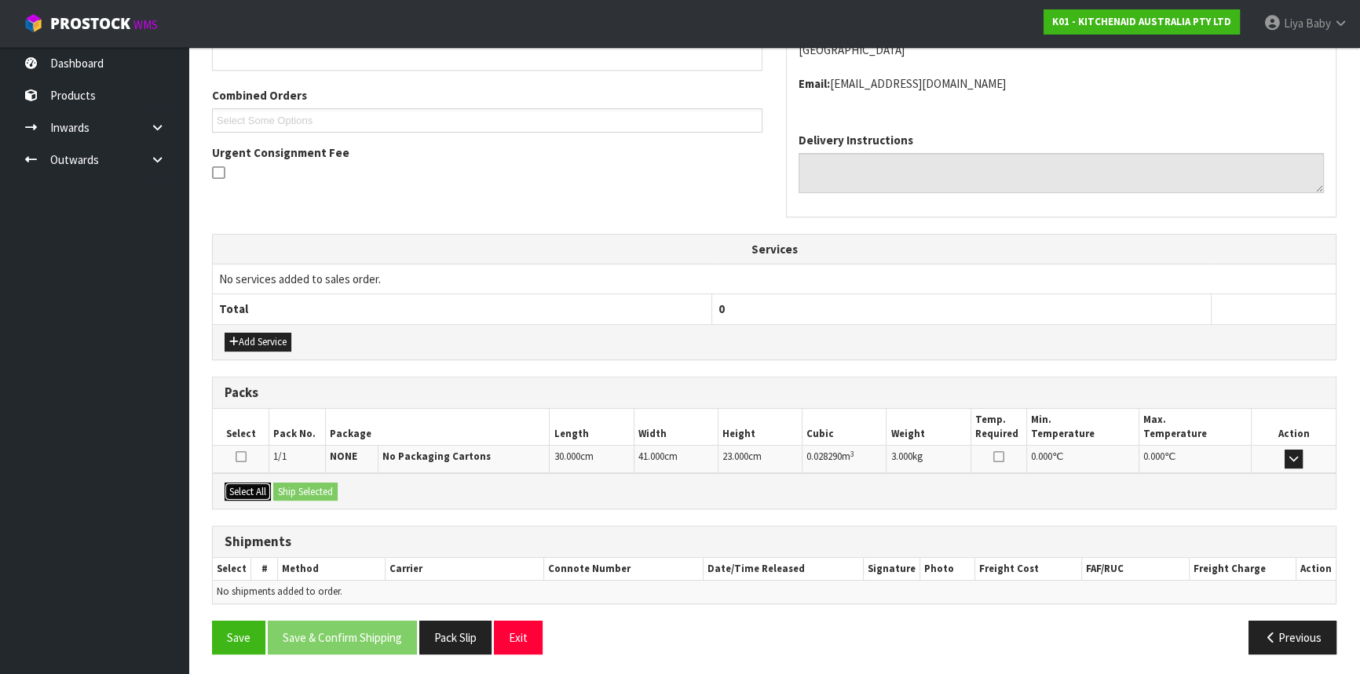
click at [263, 483] on button "Select All" at bounding box center [248, 492] width 46 height 19
click at [292, 483] on button "Ship Selected" at bounding box center [305, 492] width 64 height 19
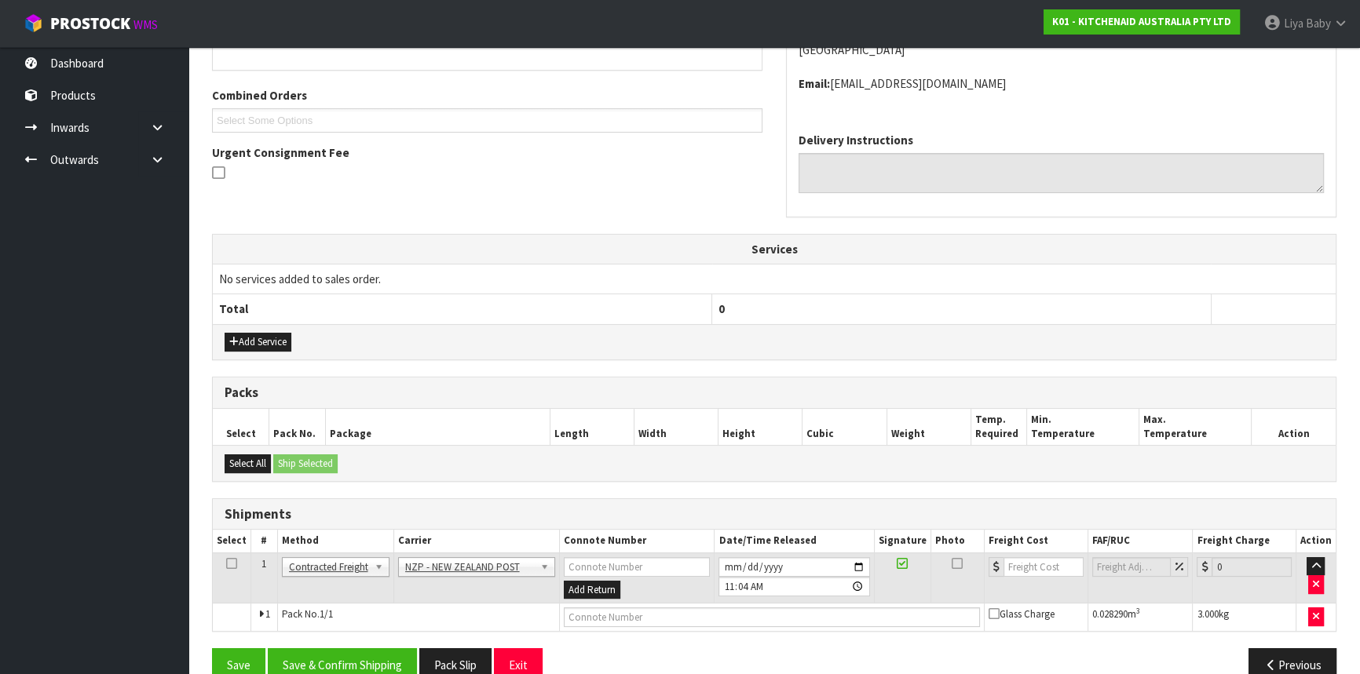
click at [226, 564] on icon at bounding box center [231, 564] width 11 height 1
click at [364, 659] on button "Save & Confirm Shipping" at bounding box center [342, 666] width 149 height 34
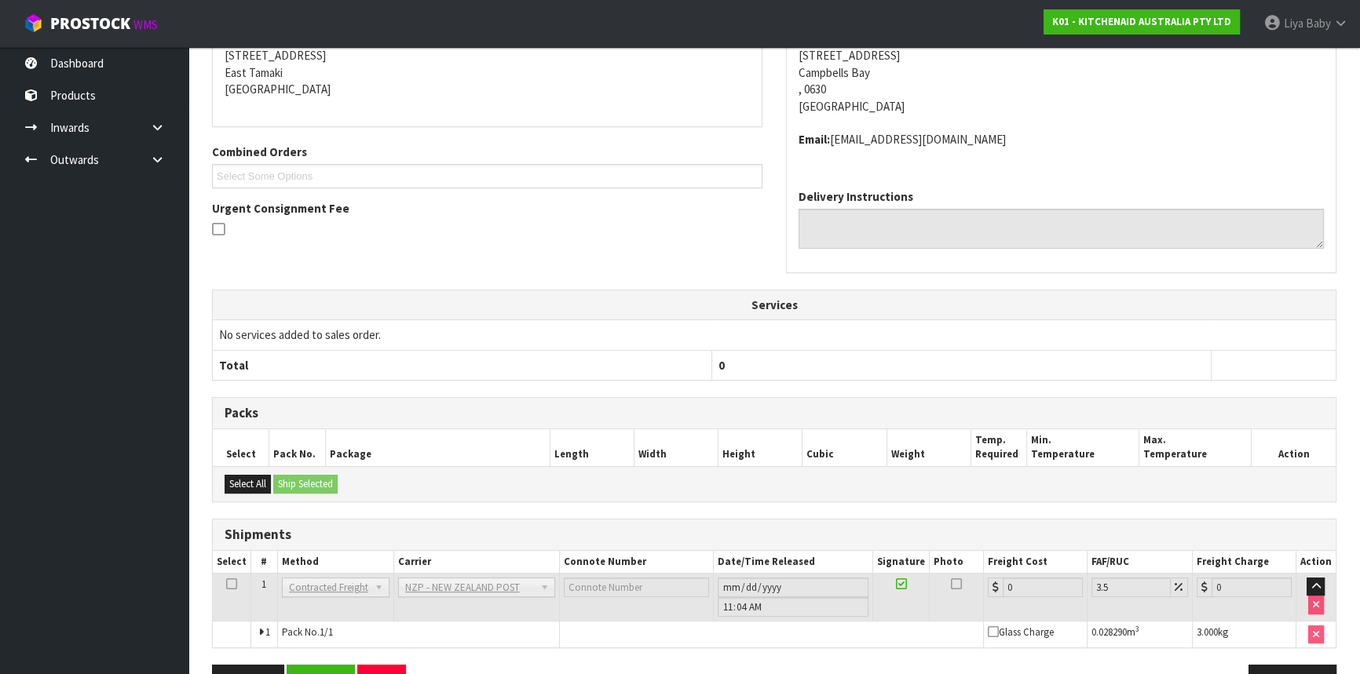
scroll to position [384, 0]
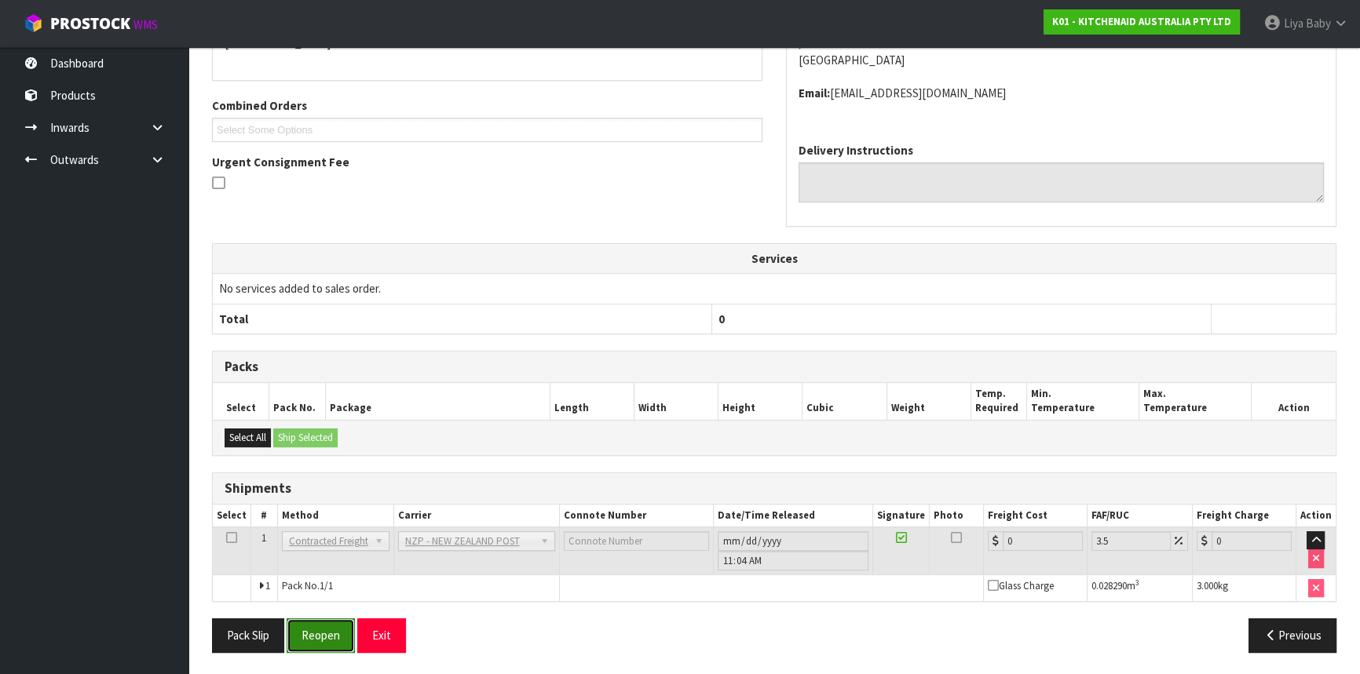
click at [312, 635] on button "Reopen" at bounding box center [321, 636] width 68 height 34
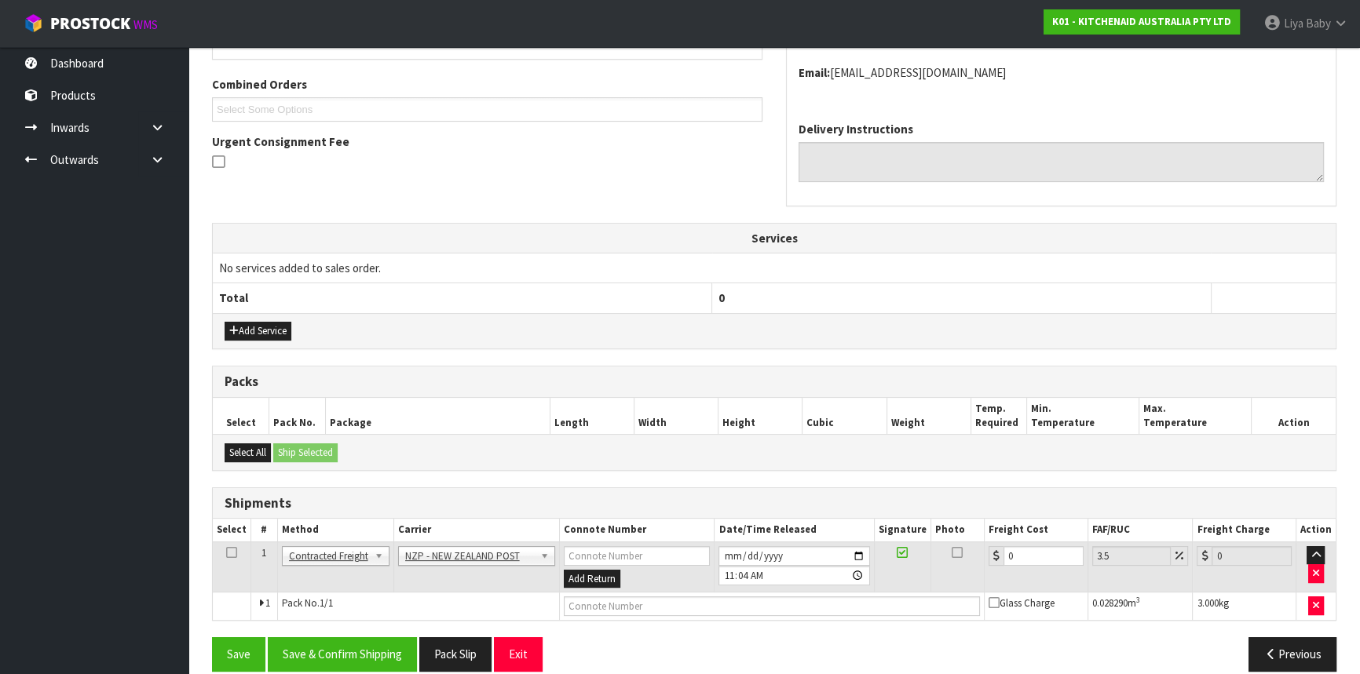
scroll to position [405, 0]
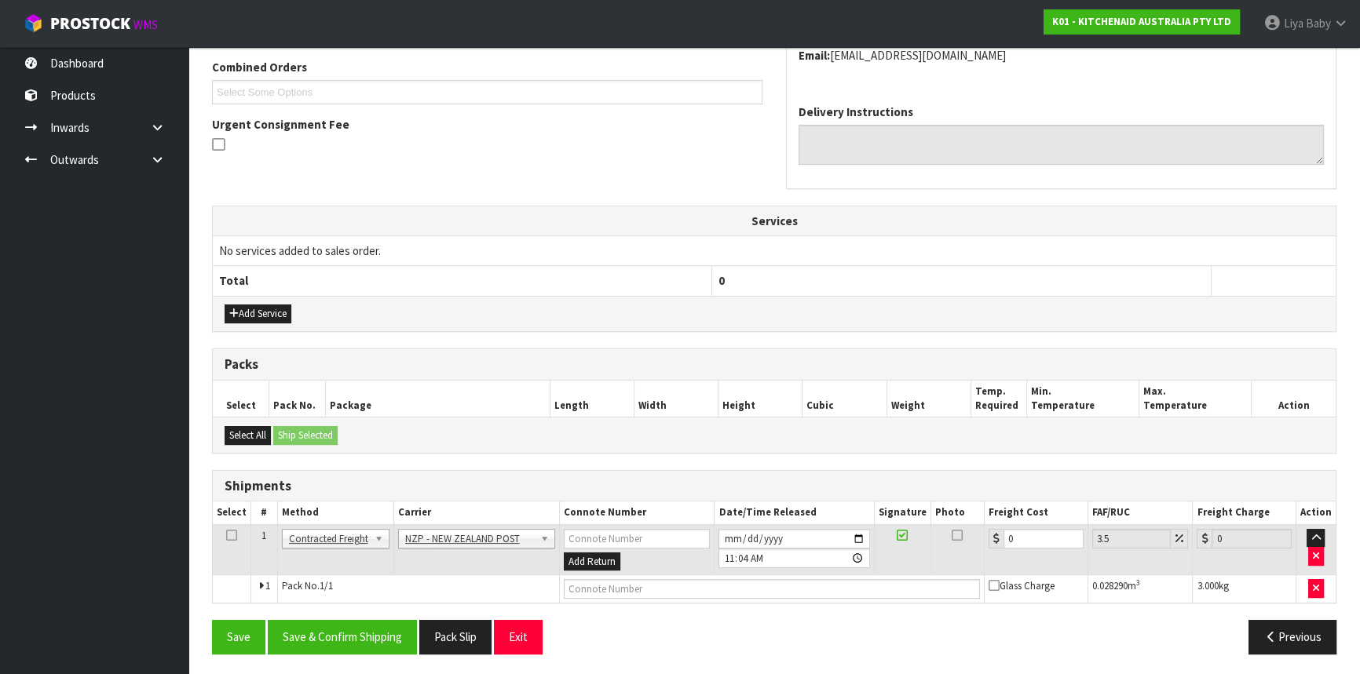
click at [1029, 539] on input "0" at bounding box center [1043, 539] width 80 height 20
click at [222, 530] on td at bounding box center [232, 550] width 38 height 51
click at [237, 535] on td at bounding box center [232, 550] width 38 height 51
click at [233, 535] on icon at bounding box center [231, 535] width 11 height 1
click at [337, 638] on button "Save & Confirm Shipping" at bounding box center [342, 637] width 149 height 34
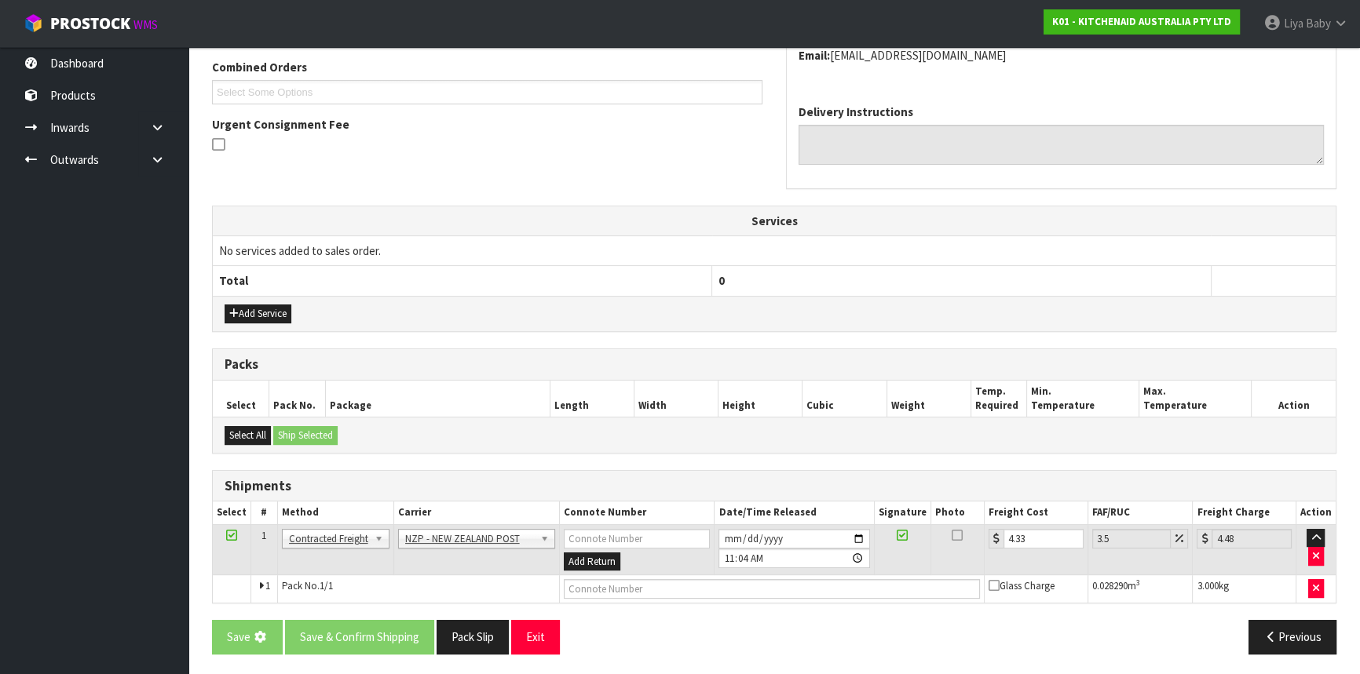
scroll to position [0, 0]
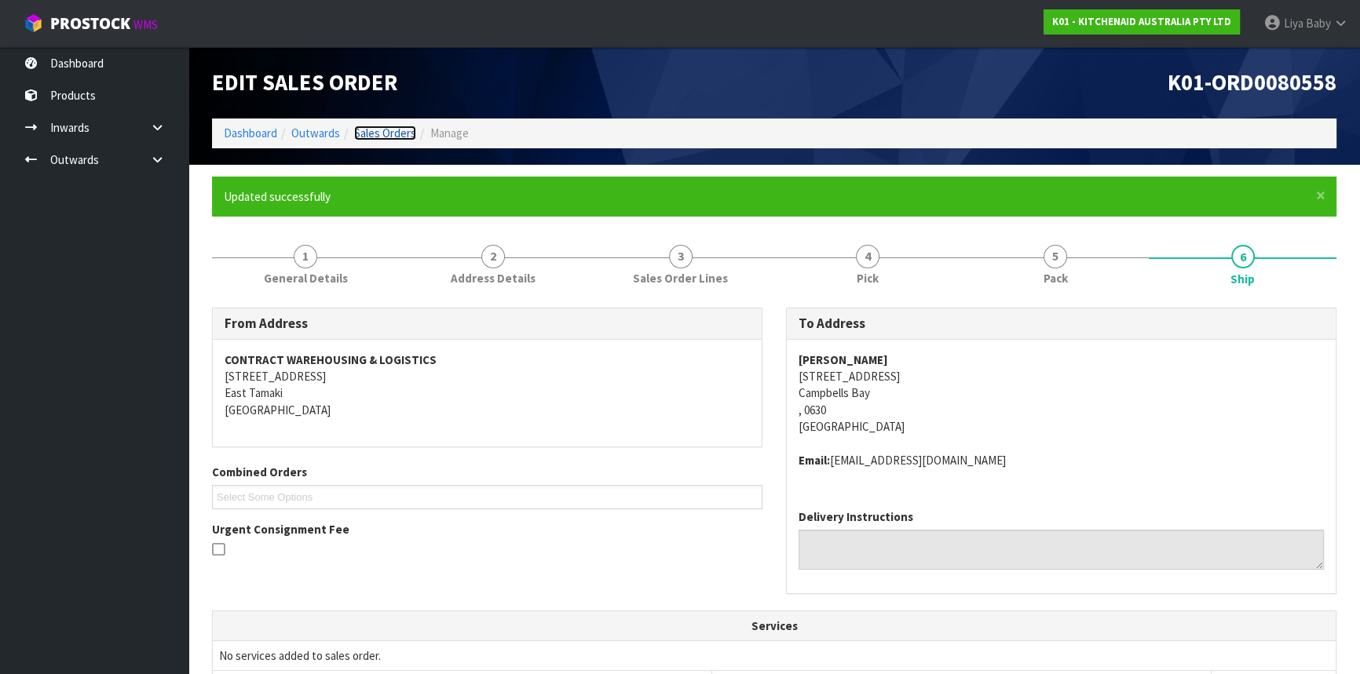
click at [376, 133] on link "Sales Orders" at bounding box center [385, 133] width 62 height 15
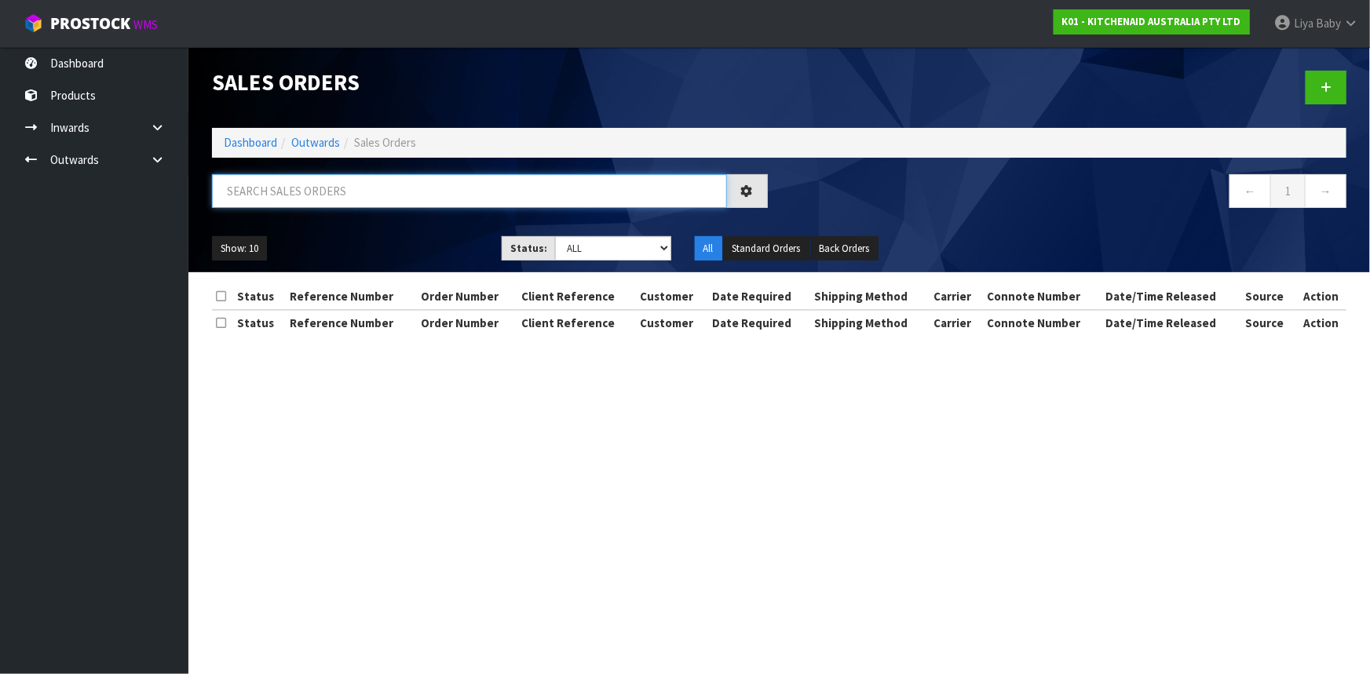
click at [318, 188] on input "text" at bounding box center [469, 191] width 515 height 34
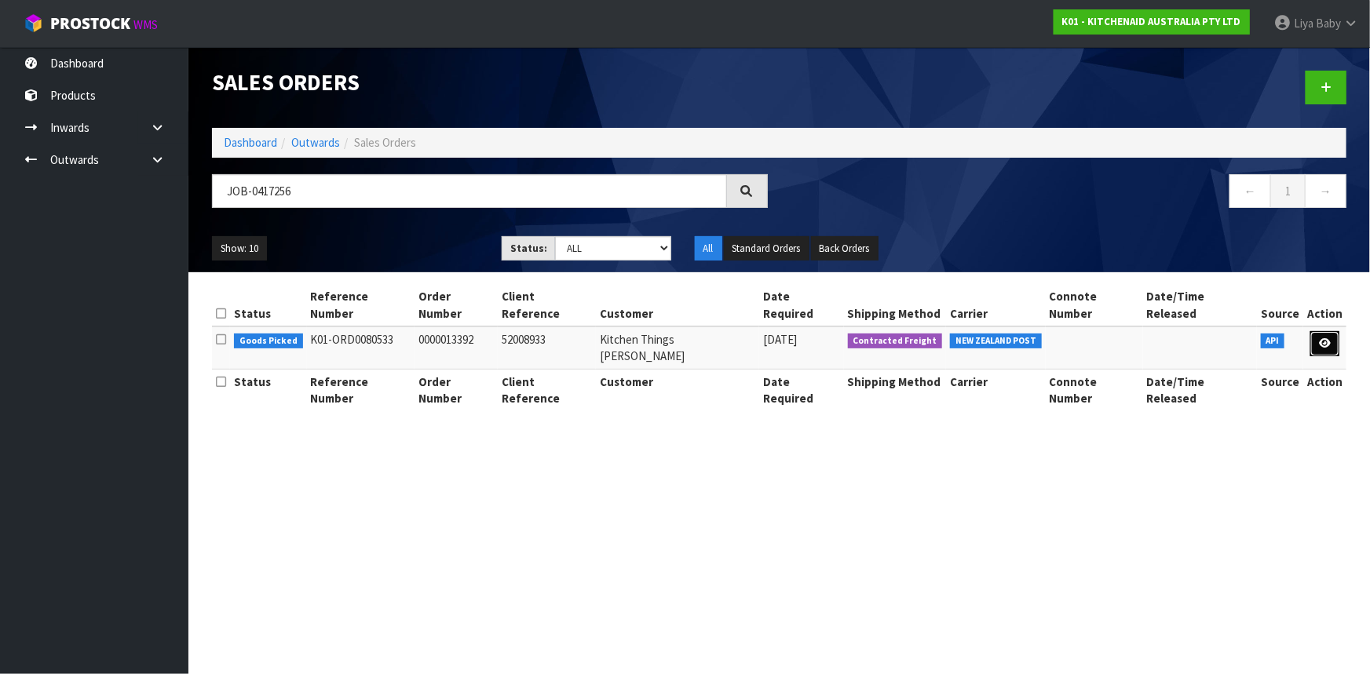
click at [1325, 338] on icon at bounding box center [1325, 343] width 12 height 10
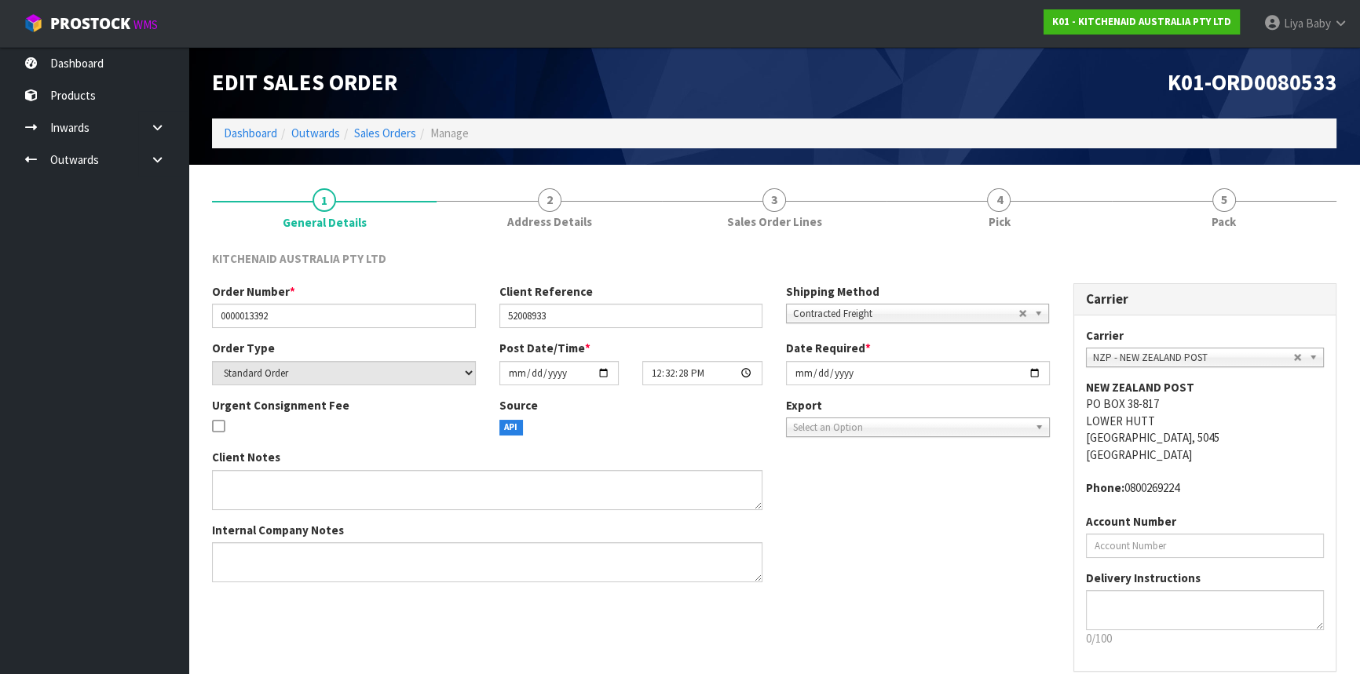
scroll to position [71, 0]
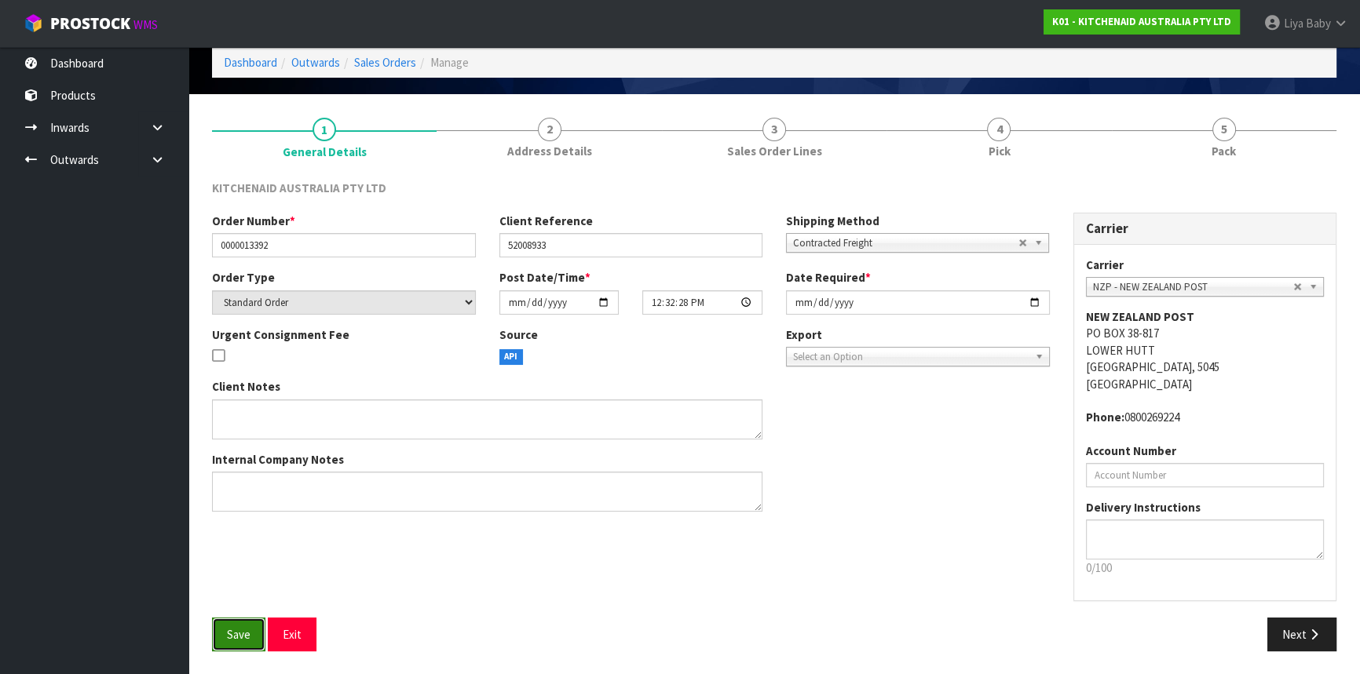
click at [251, 633] on button "Save" at bounding box center [238, 635] width 53 height 34
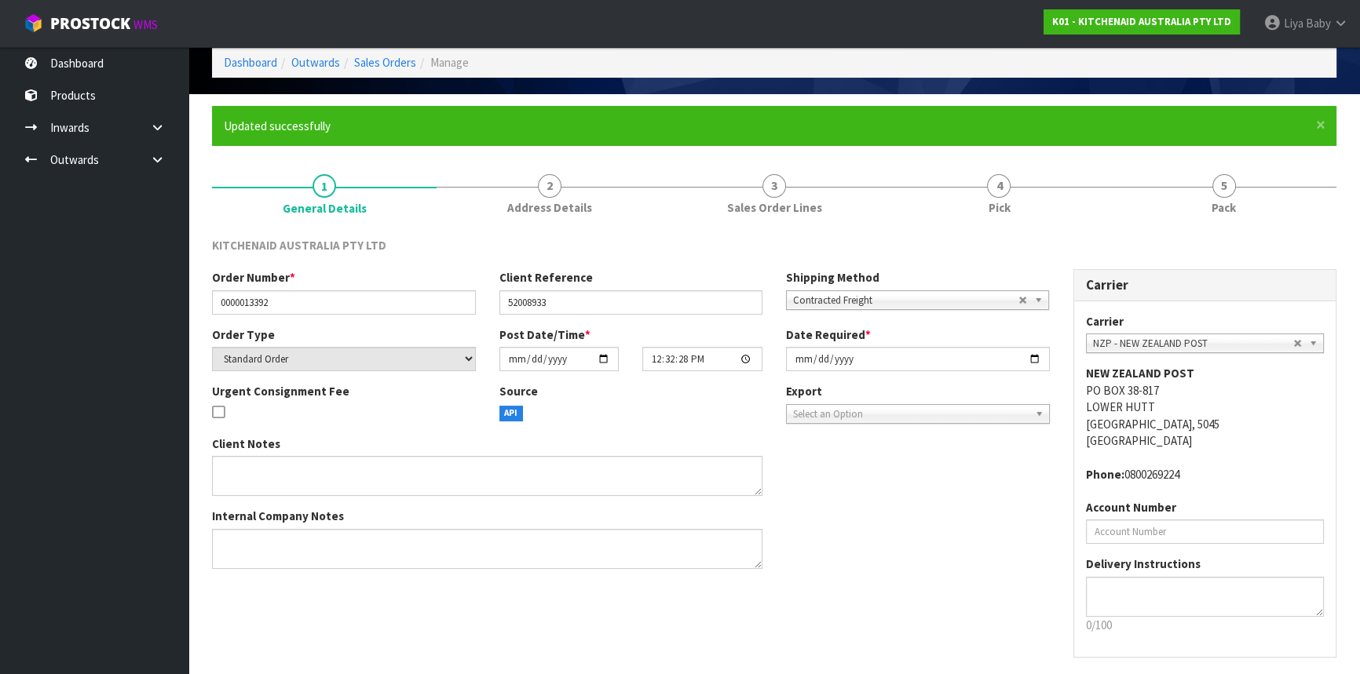
scroll to position [0, 0]
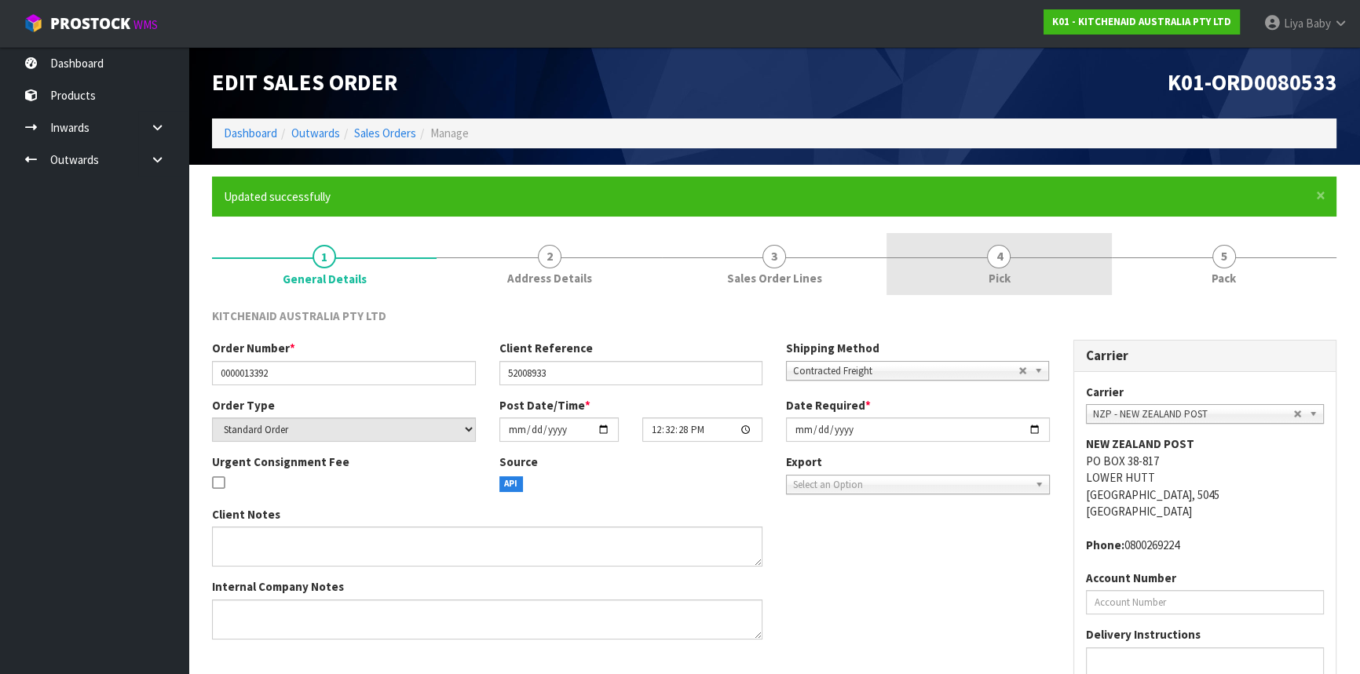
click at [1003, 289] on link "4 Pick" at bounding box center [998, 264] width 225 height 62
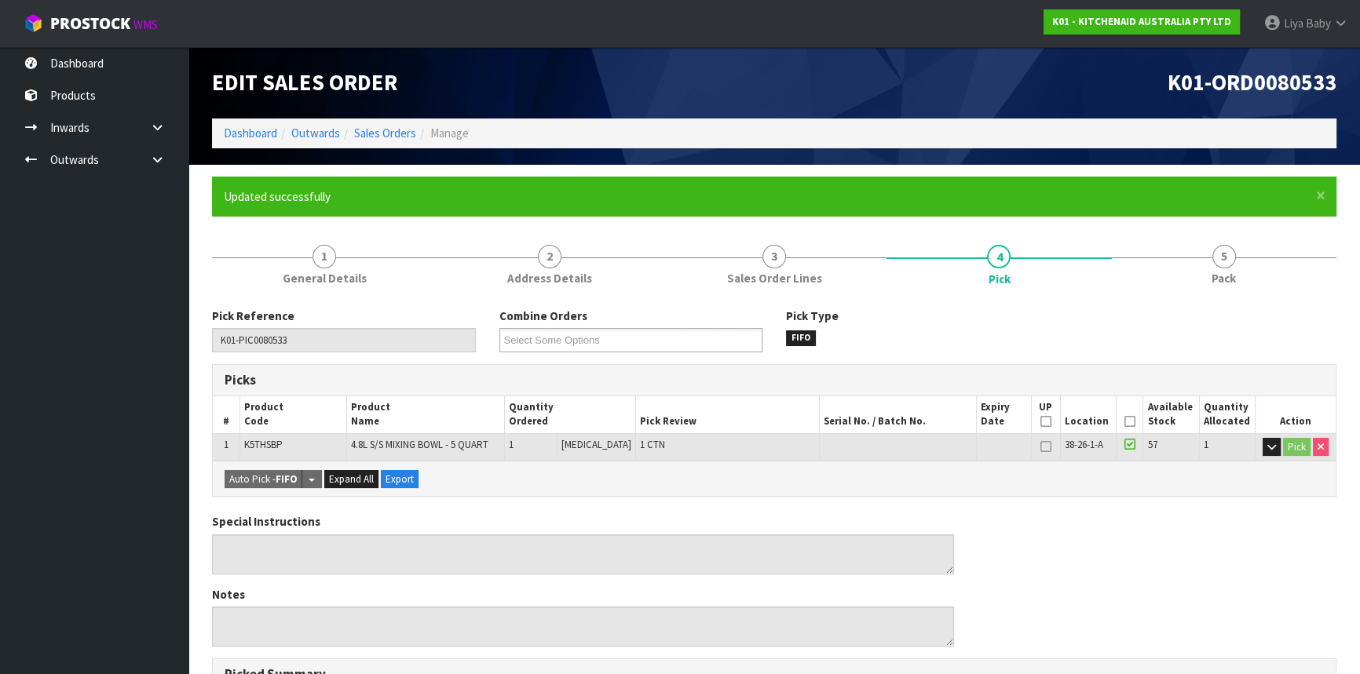
click at [1128, 422] on icon at bounding box center [1129, 422] width 11 height 1
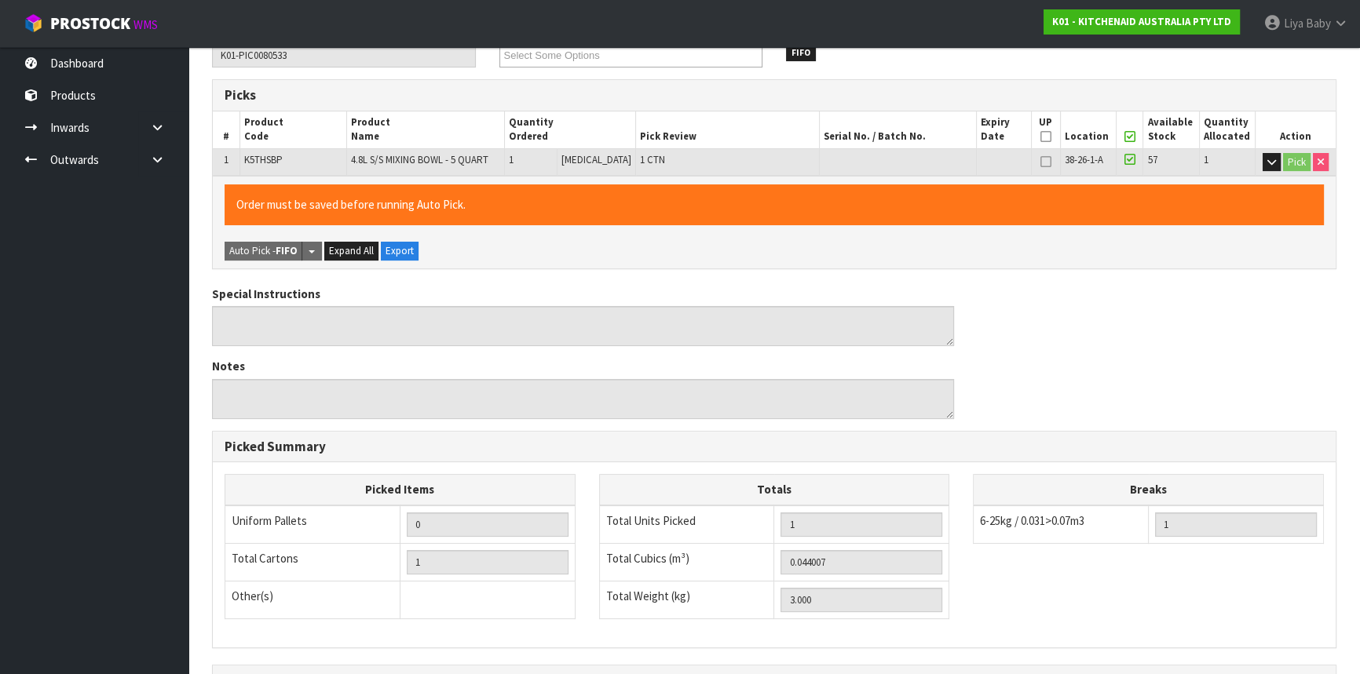
scroll to position [471, 0]
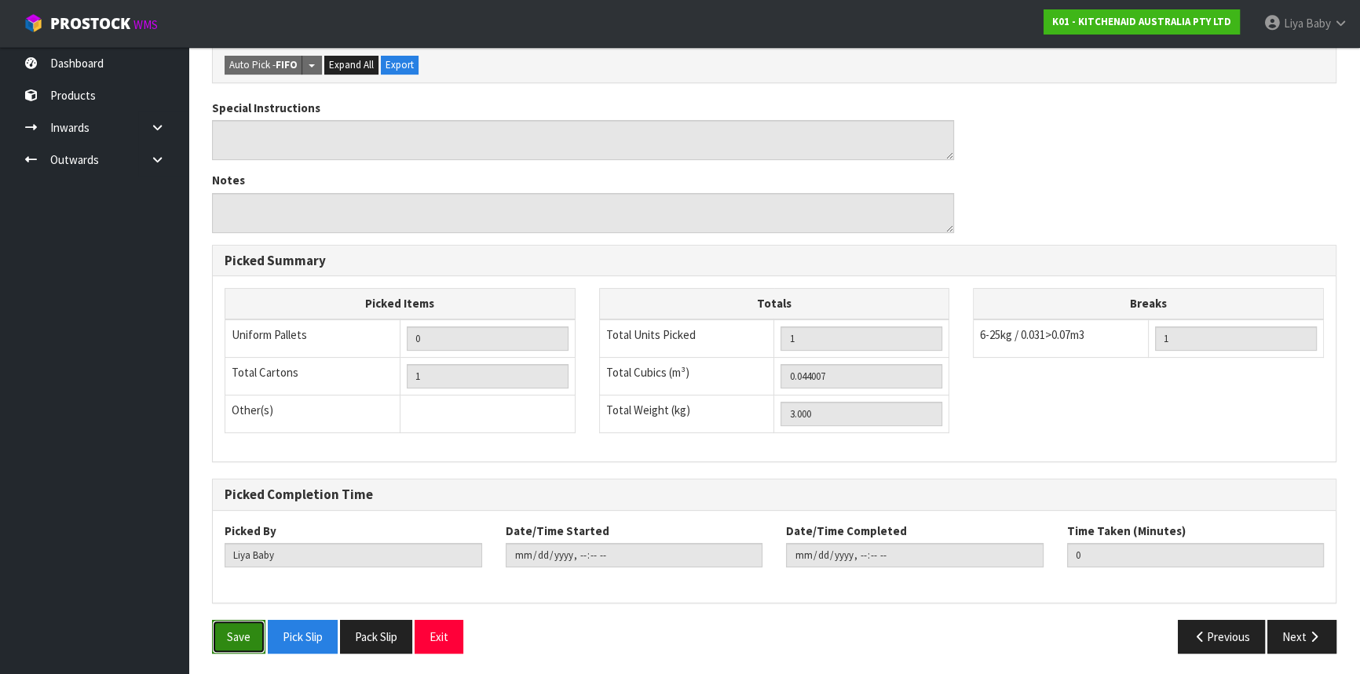
click at [226, 641] on button "Save" at bounding box center [238, 637] width 53 height 34
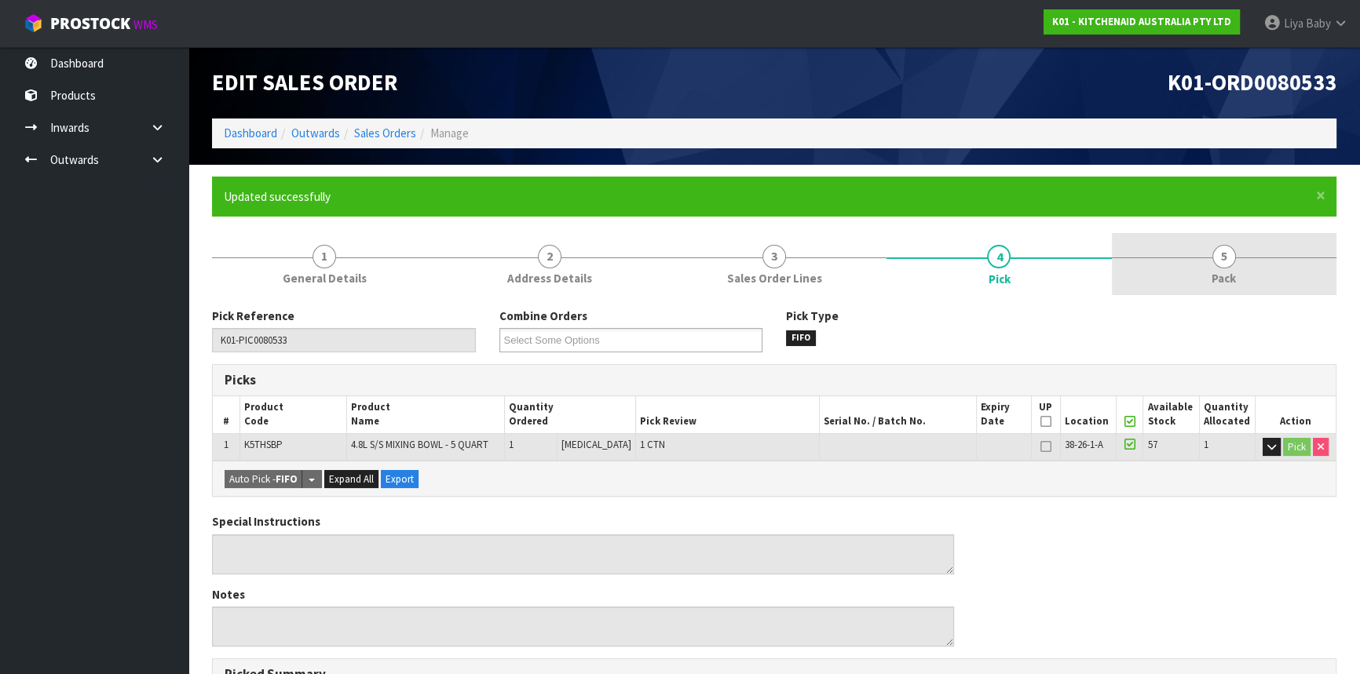
click at [1227, 290] on link "5 Pack" at bounding box center [1224, 264] width 225 height 62
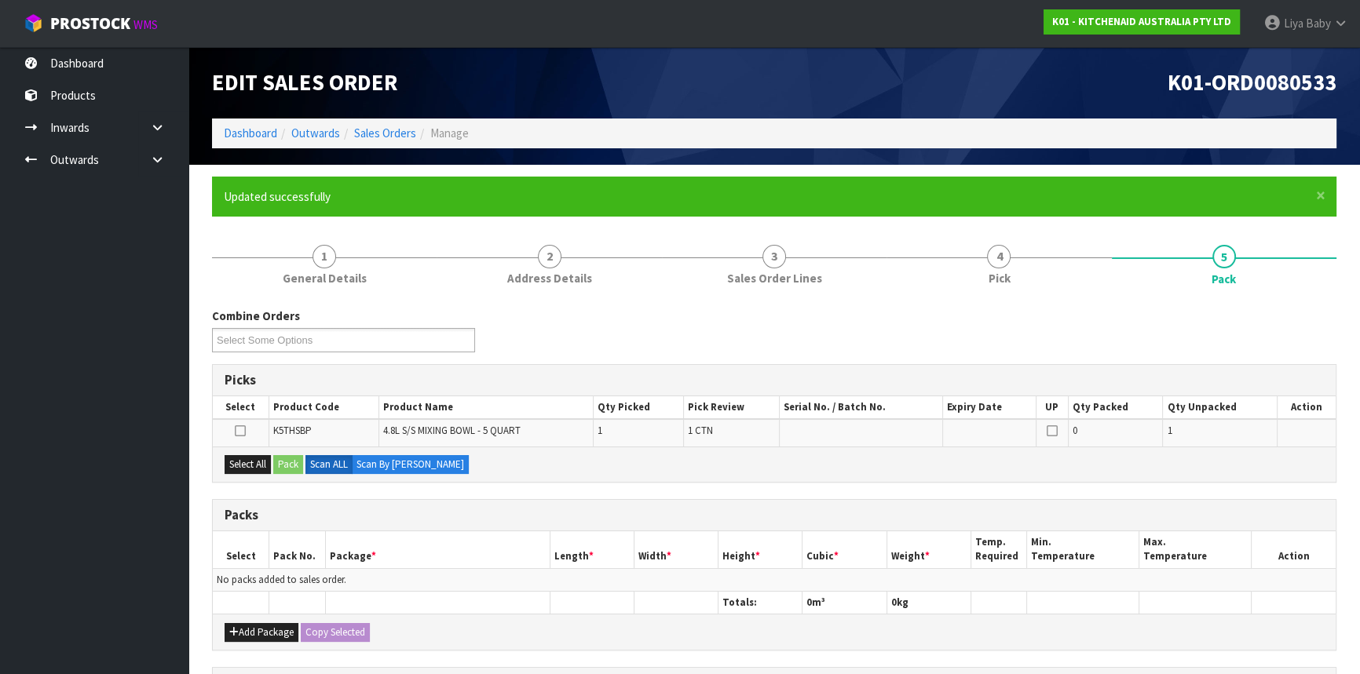
scroll to position [214, 0]
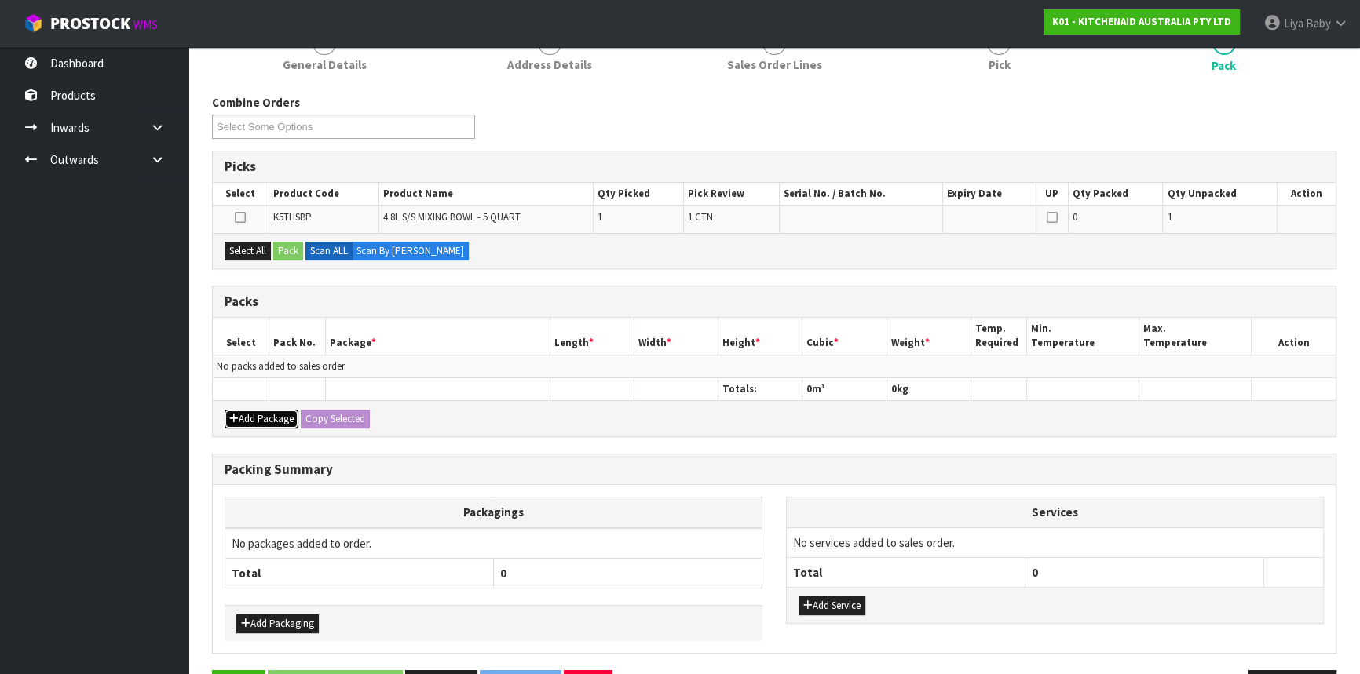
click at [256, 412] on button "Add Package" at bounding box center [262, 419] width 74 height 19
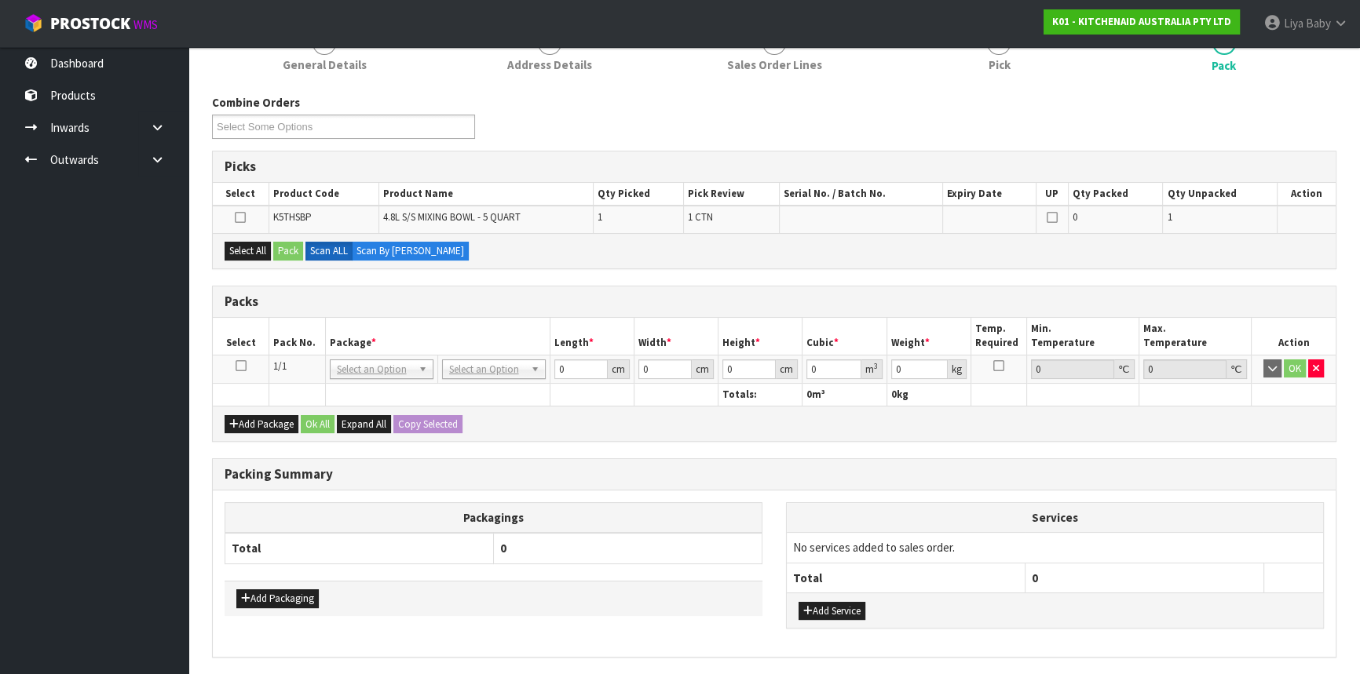
click at [240, 366] on icon at bounding box center [241, 366] width 11 height 1
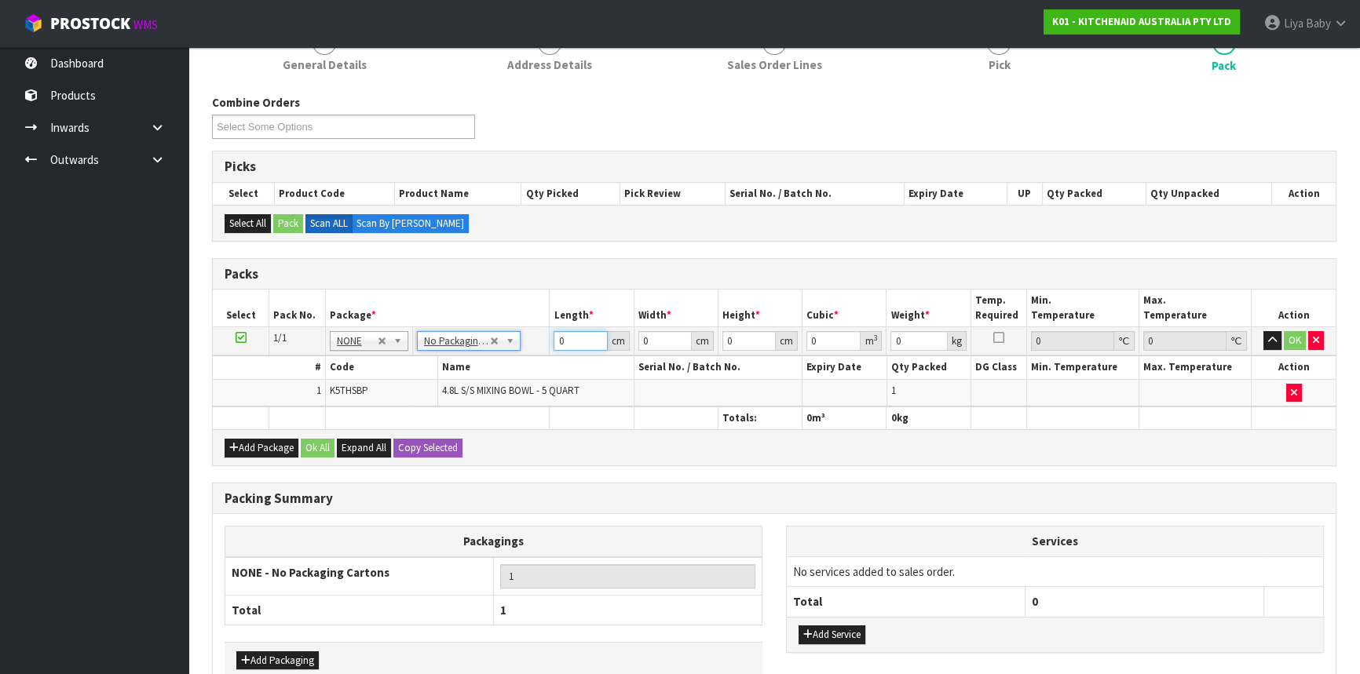
click at [580, 338] on input "0" at bounding box center [580, 341] width 53 height 20
click at [1299, 334] on button "OK" at bounding box center [1295, 340] width 22 height 19
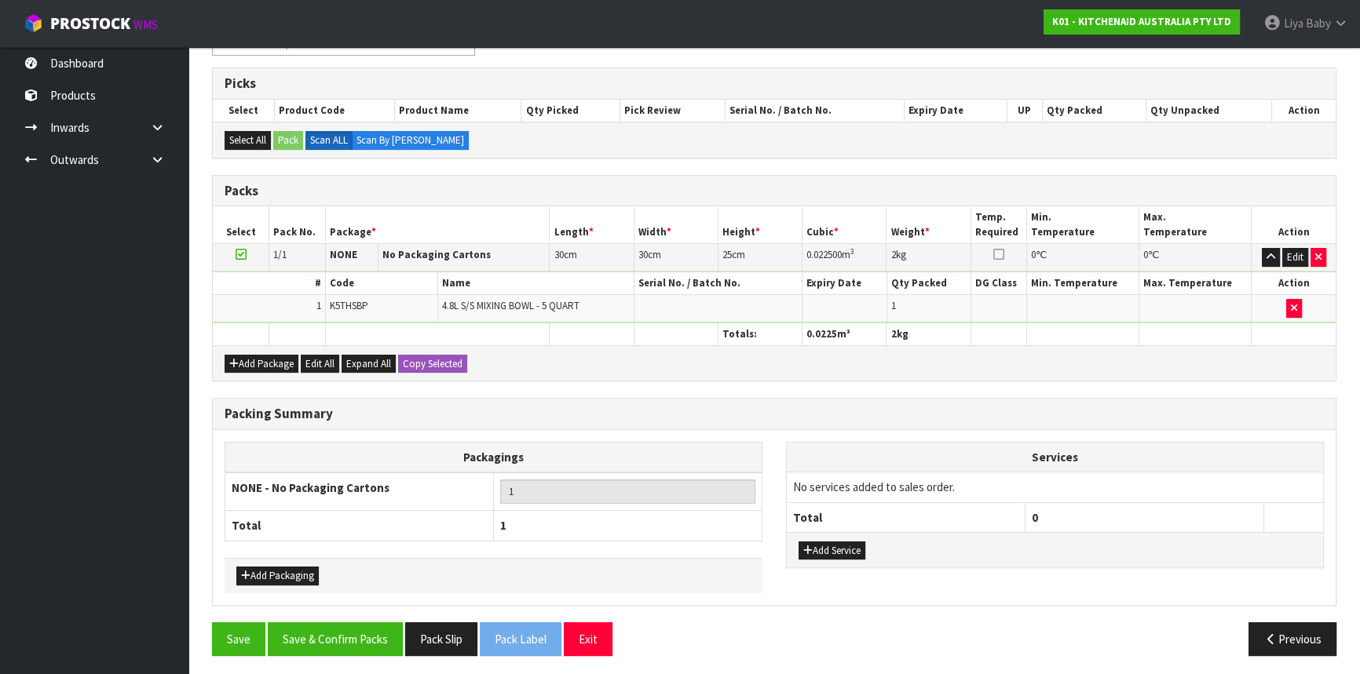
scroll to position [298, 0]
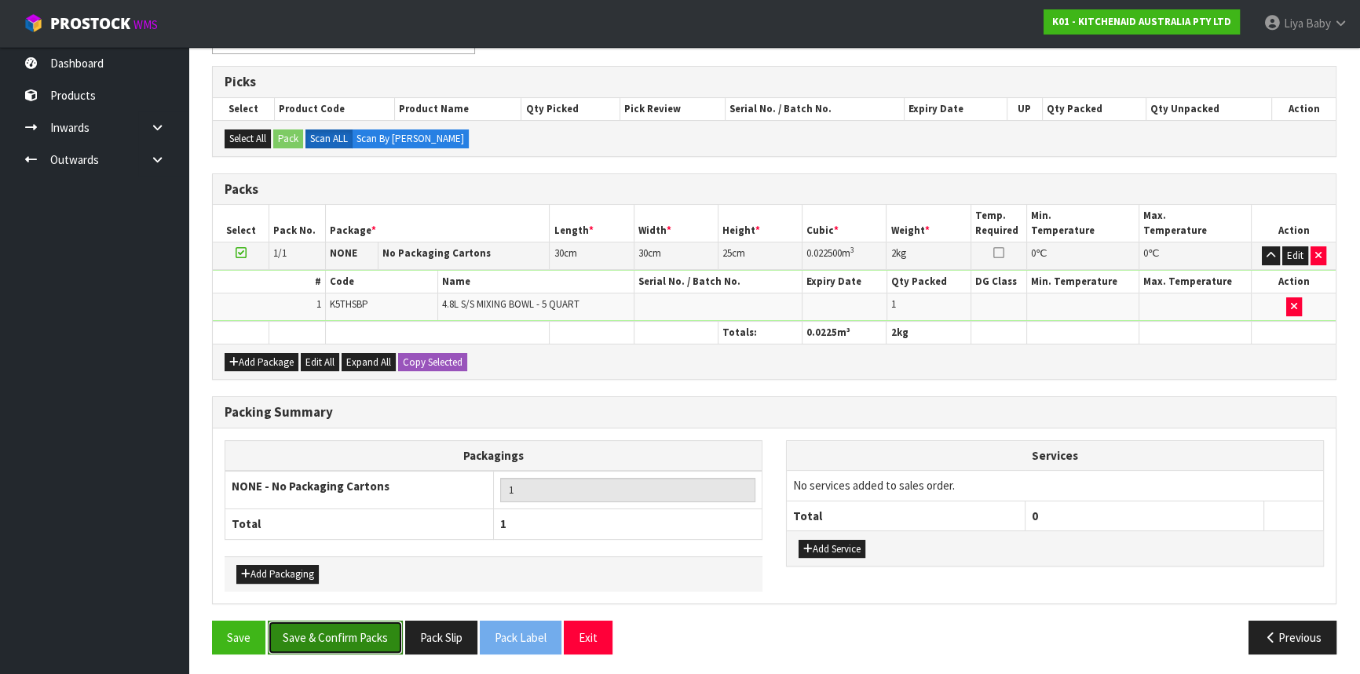
click at [329, 632] on button "Save & Confirm Packs" at bounding box center [335, 638] width 135 height 34
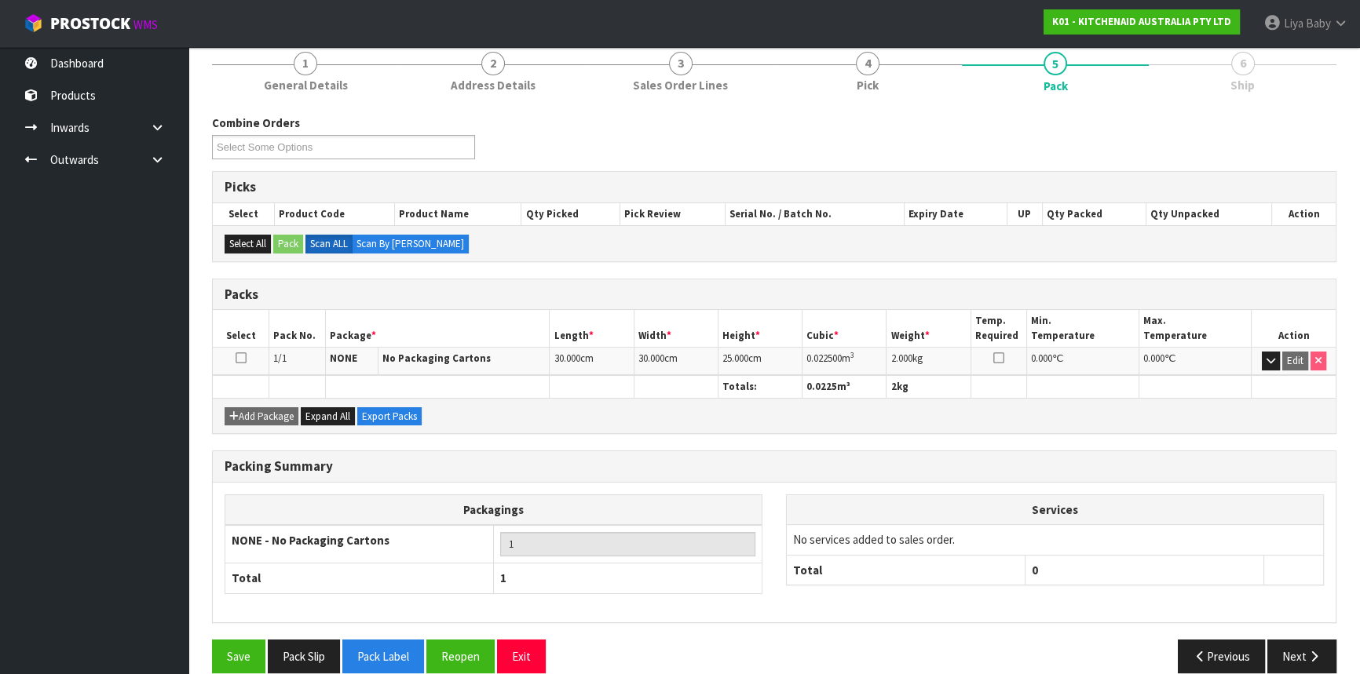
scroll to position [212, 0]
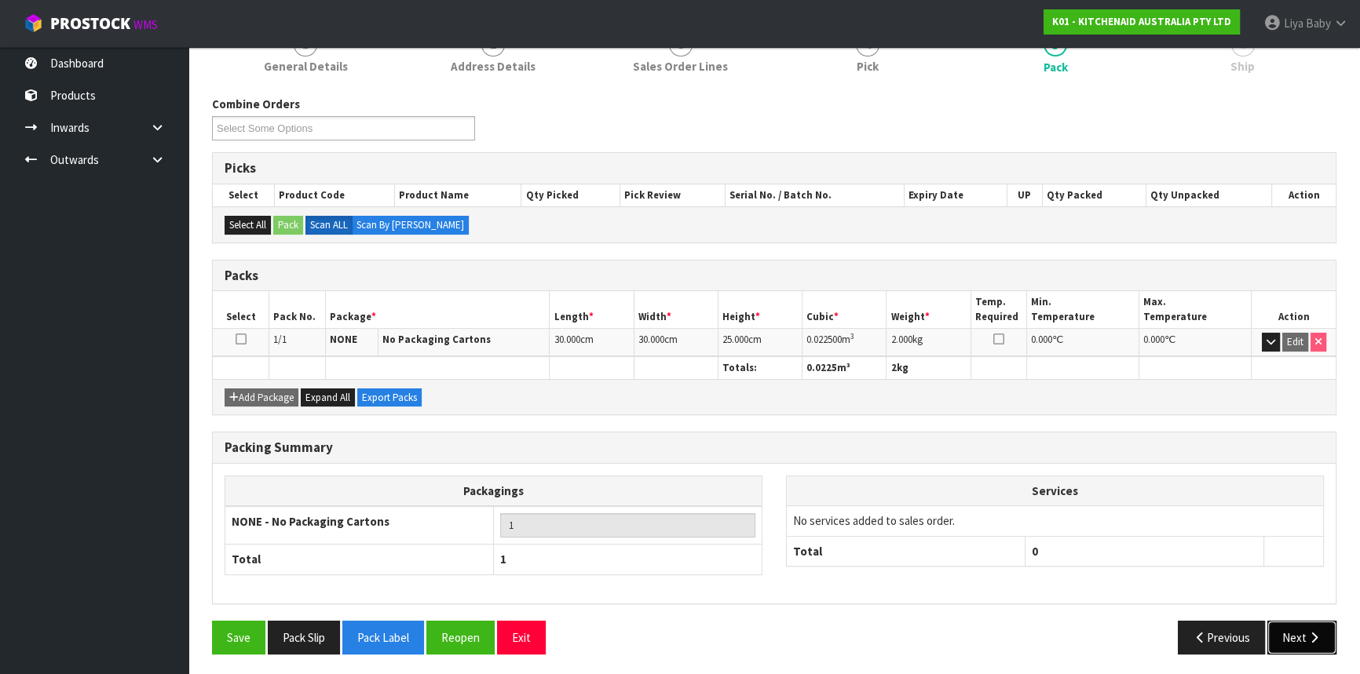
click at [1284, 636] on button "Next" at bounding box center [1301, 638] width 69 height 34
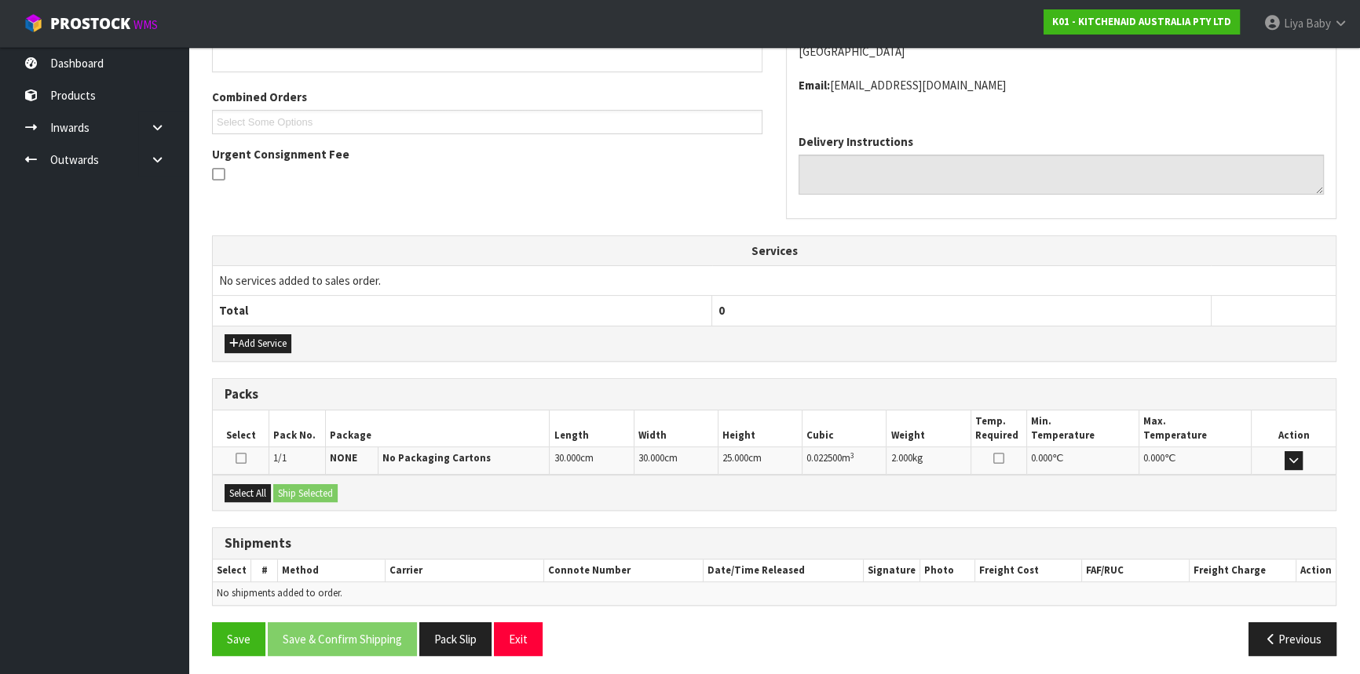
scroll to position [377, 0]
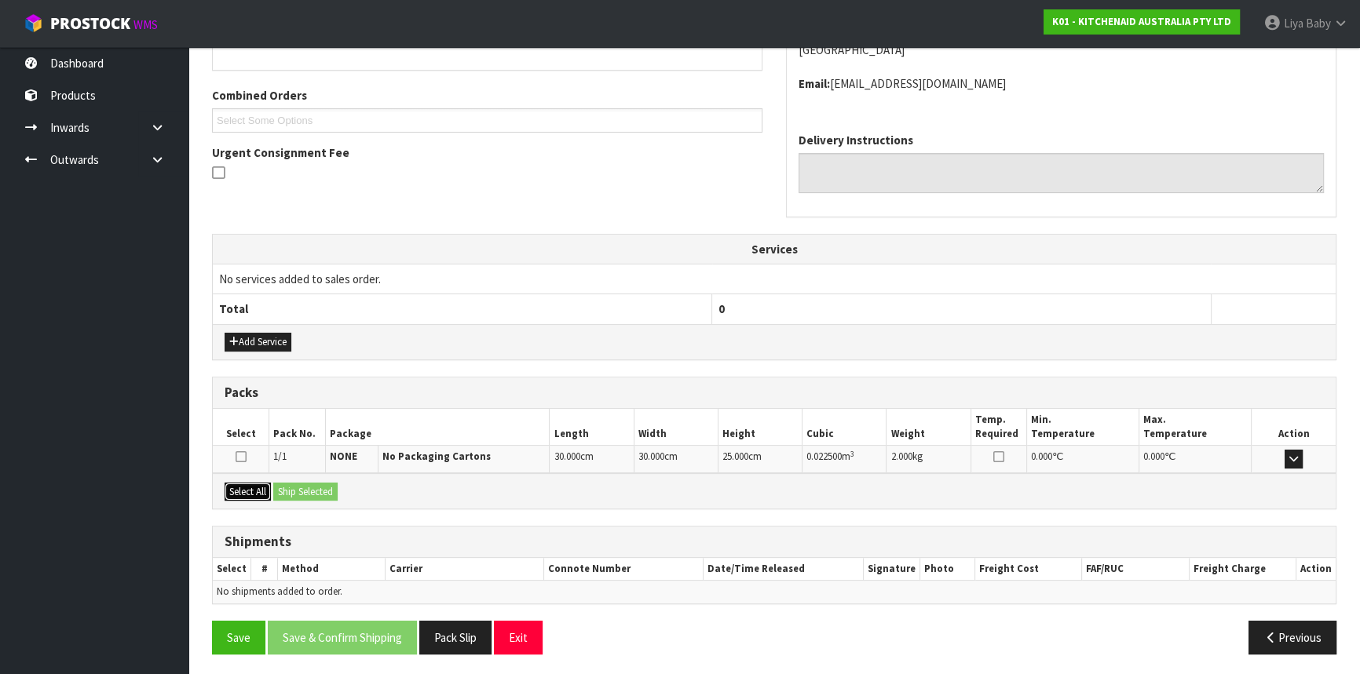
click at [237, 487] on button "Select All" at bounding box center [248, 492] width 46 height 19
click at [280, 484] on button "Ship Selected" at bounding box center [305, 492] width 64 height 19
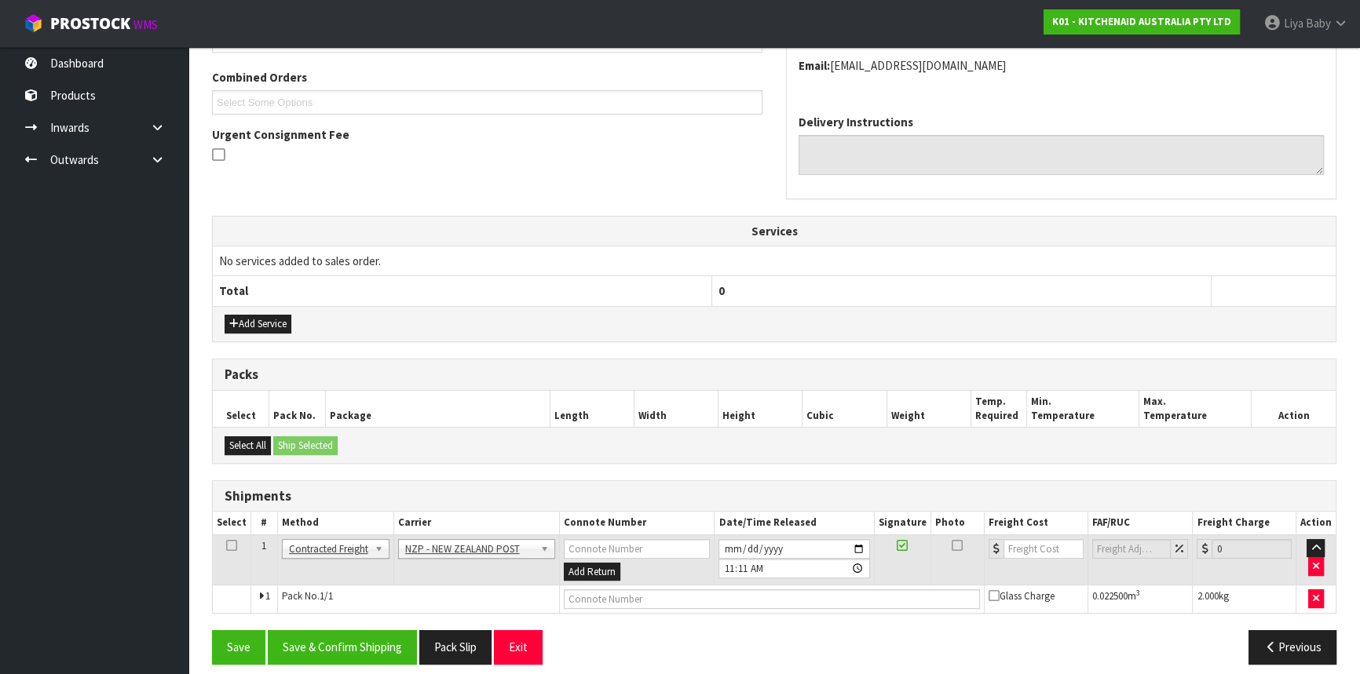
scroll to position [405, 0]
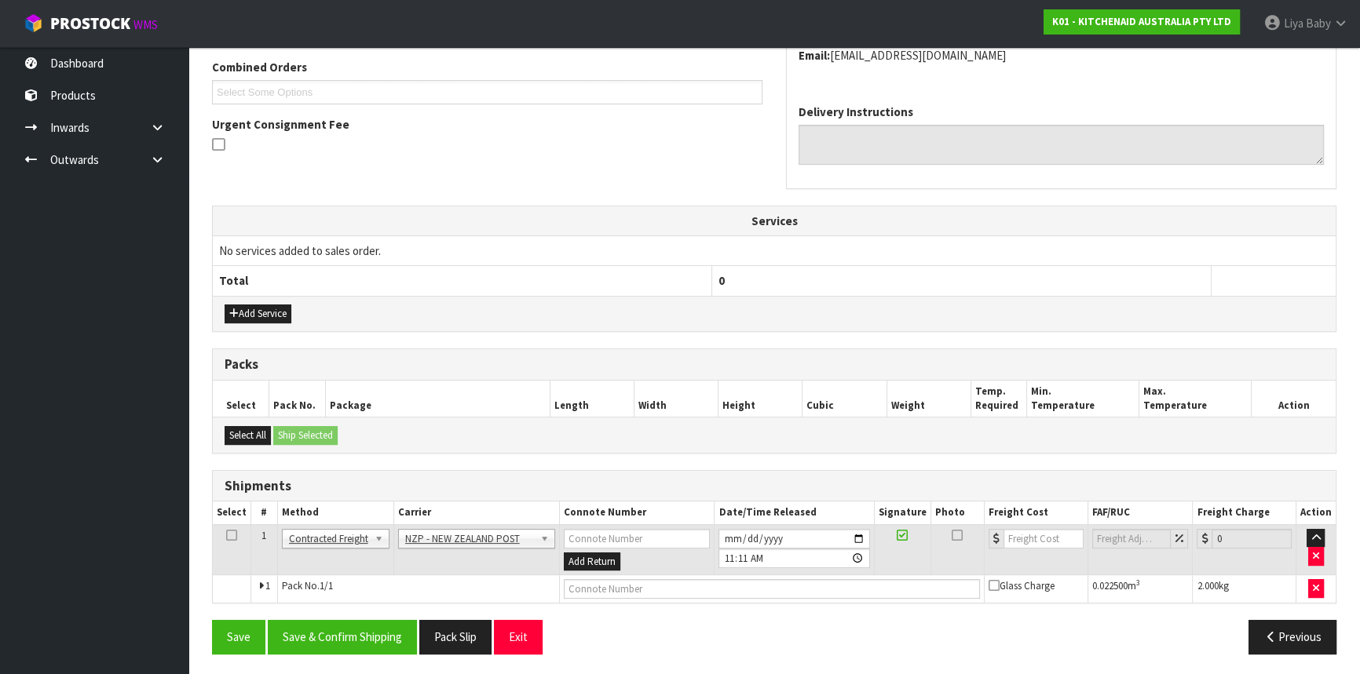
click at [229, 536] on icon at bounding box center [231, 535] width 11 height 1
click at [344, 645] on button "Save & Confirm Shipping" at bounding box center [342, 637] width 149 height 34
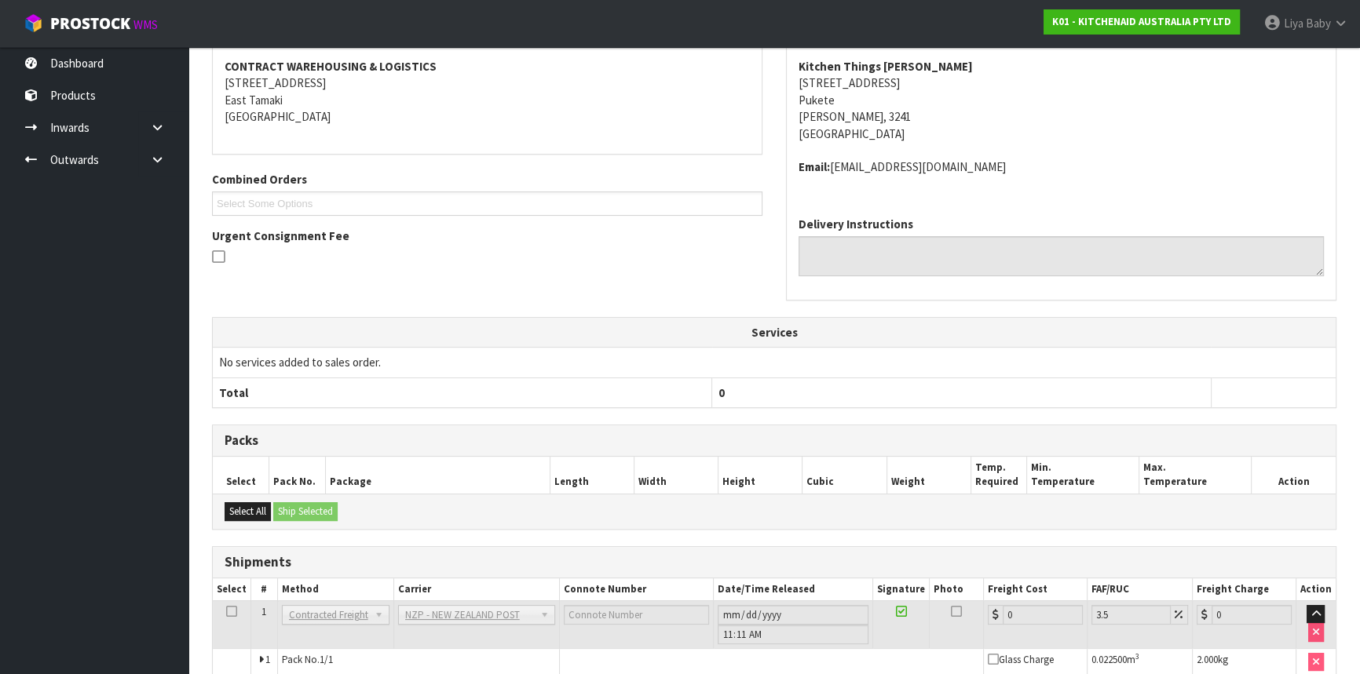
scroll to position [384, 0]
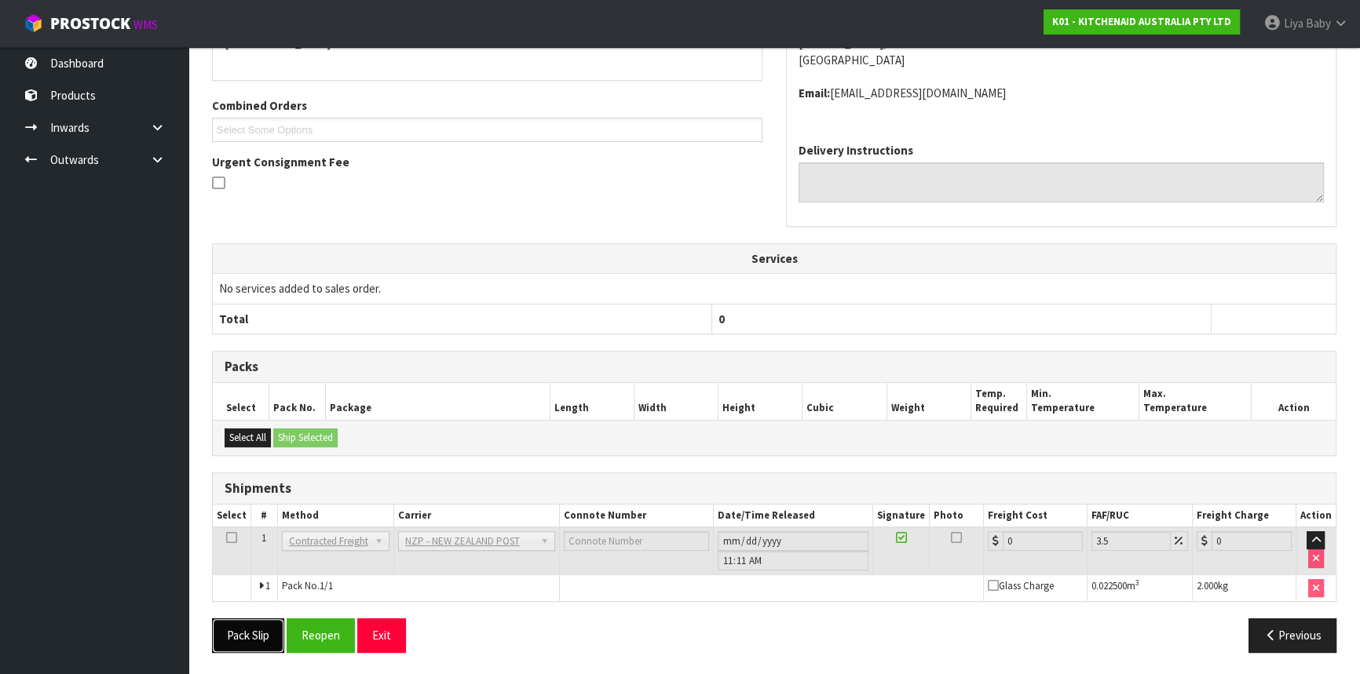
click at [232, 644] on button "Pack Slip" at bounding box center [248, 636] width 72 height 34
click at [314, 623] on button "Reopen" at bounding box center [321, 636] width 68 height 34
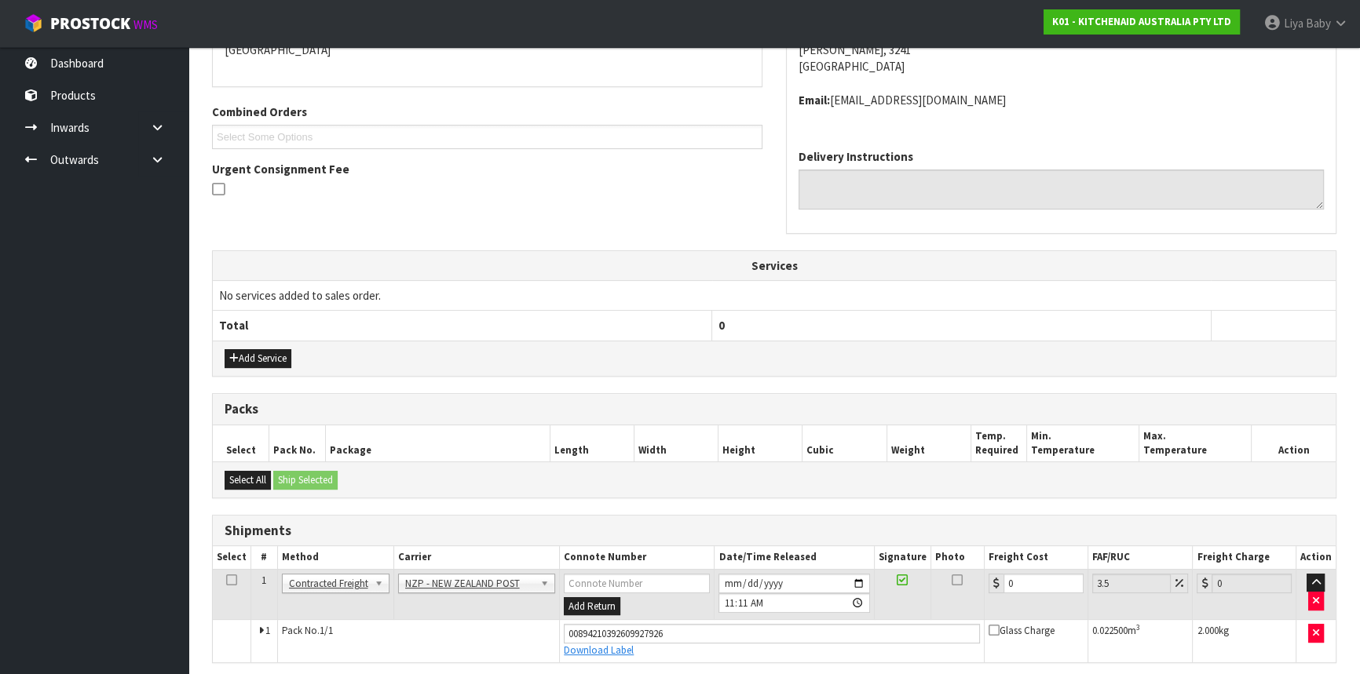
scroll to position [420, 0]
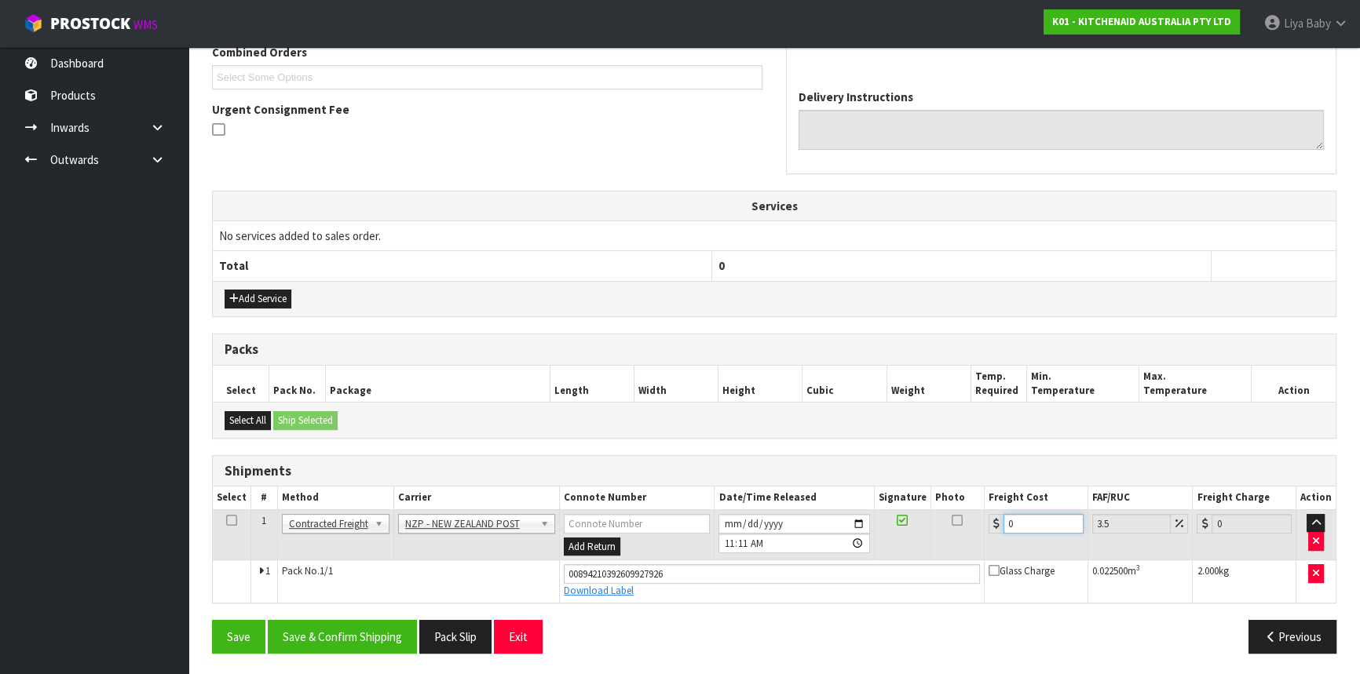
click at [1044, 518] on input "0" at bounding box center [1043, 524] width 80 height 20
click at [227, 521] on icon at bounding box center [231, 521] width 11 height 1
click at [300, 633] on button "Save & Confirm Shipping" at bounding box center [342, 637] width 149 height 34
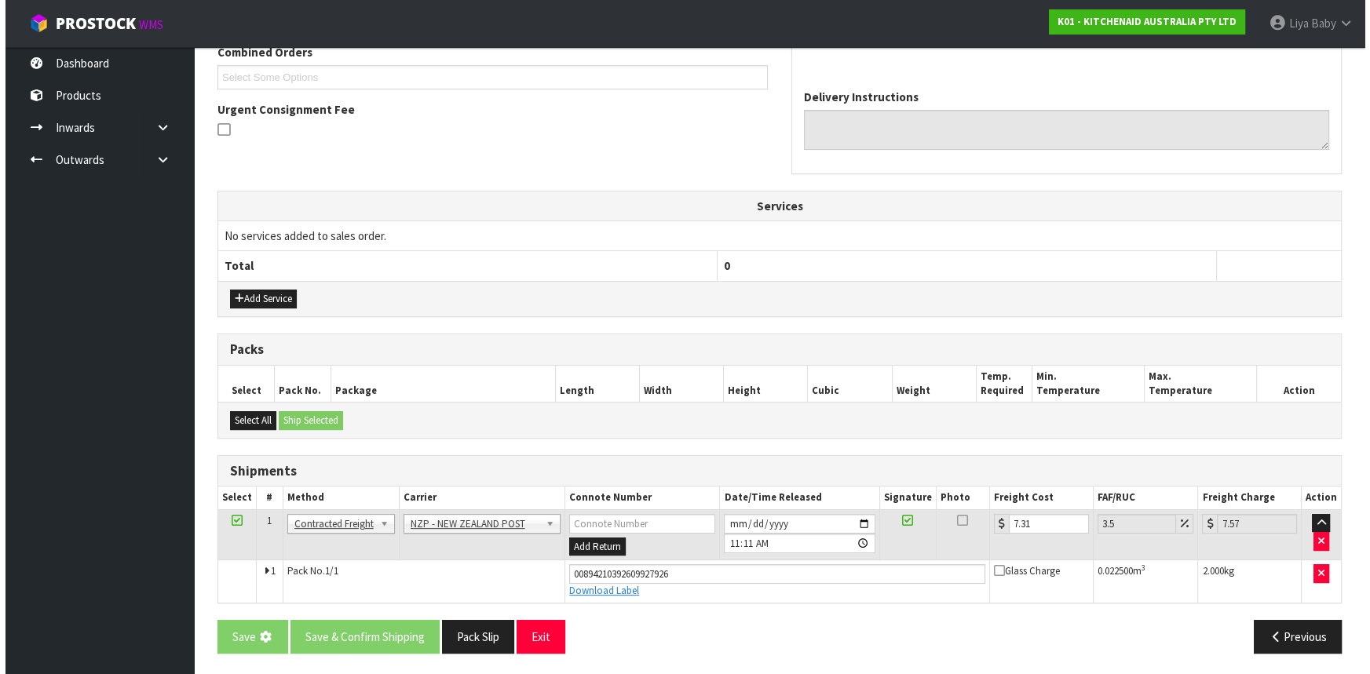
scroll to position [0, 0]
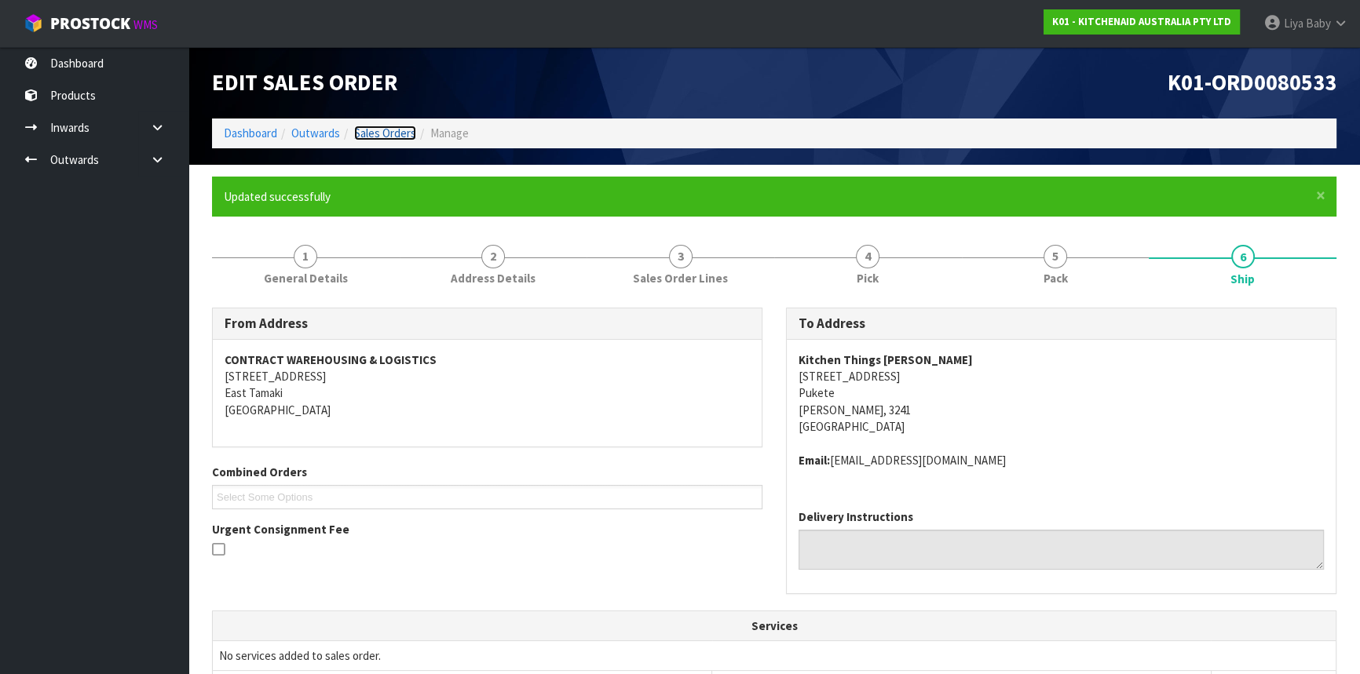
click at [397, 130] on link "Sales Orders" at bounding box center [385, 133] width 62 height 15
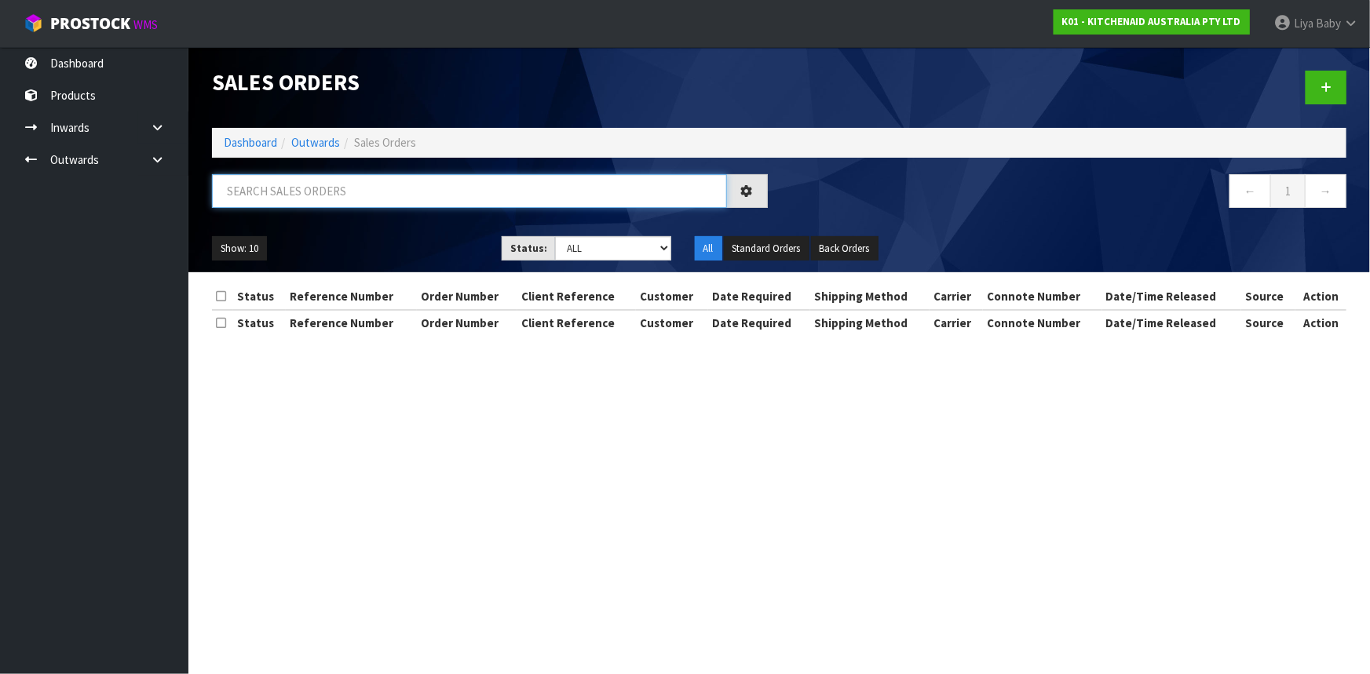
click at [334, 201] on input "text" at bounding box center [469, 191] width 515 height 34
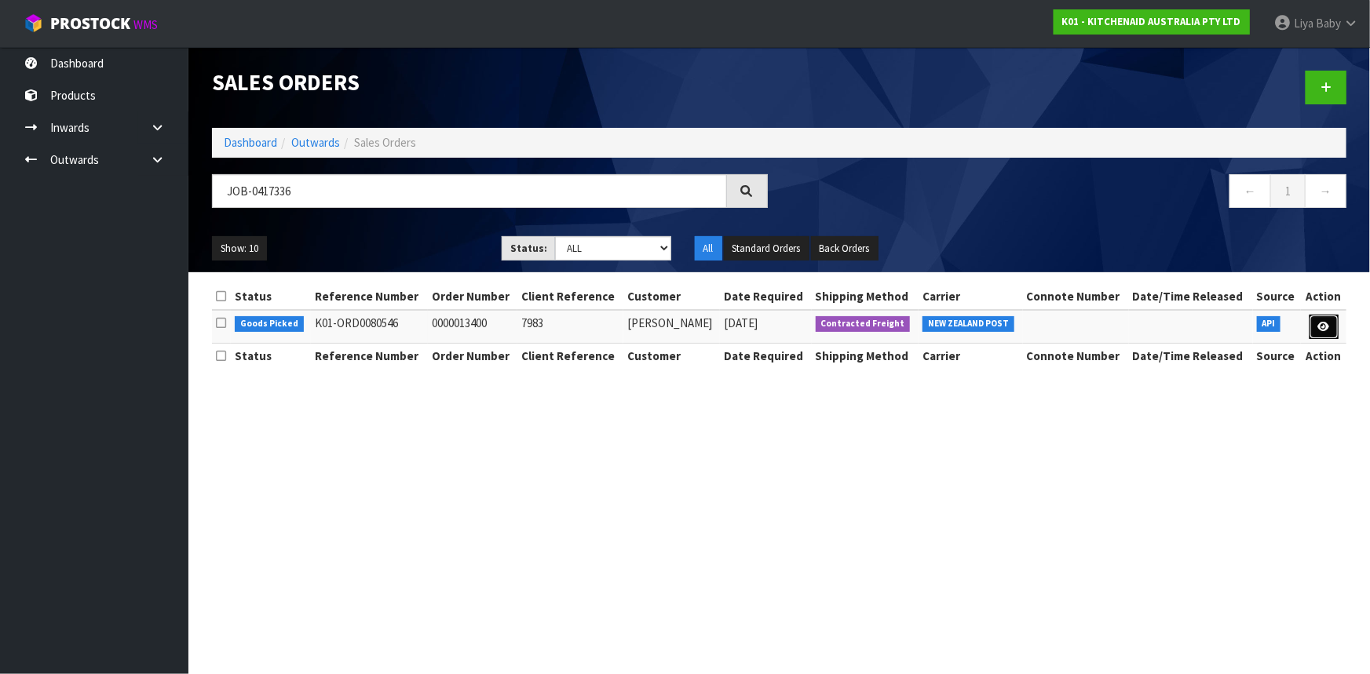
click at [1320, 335] on link at bounding box center [1324, 327] width 29 height 25
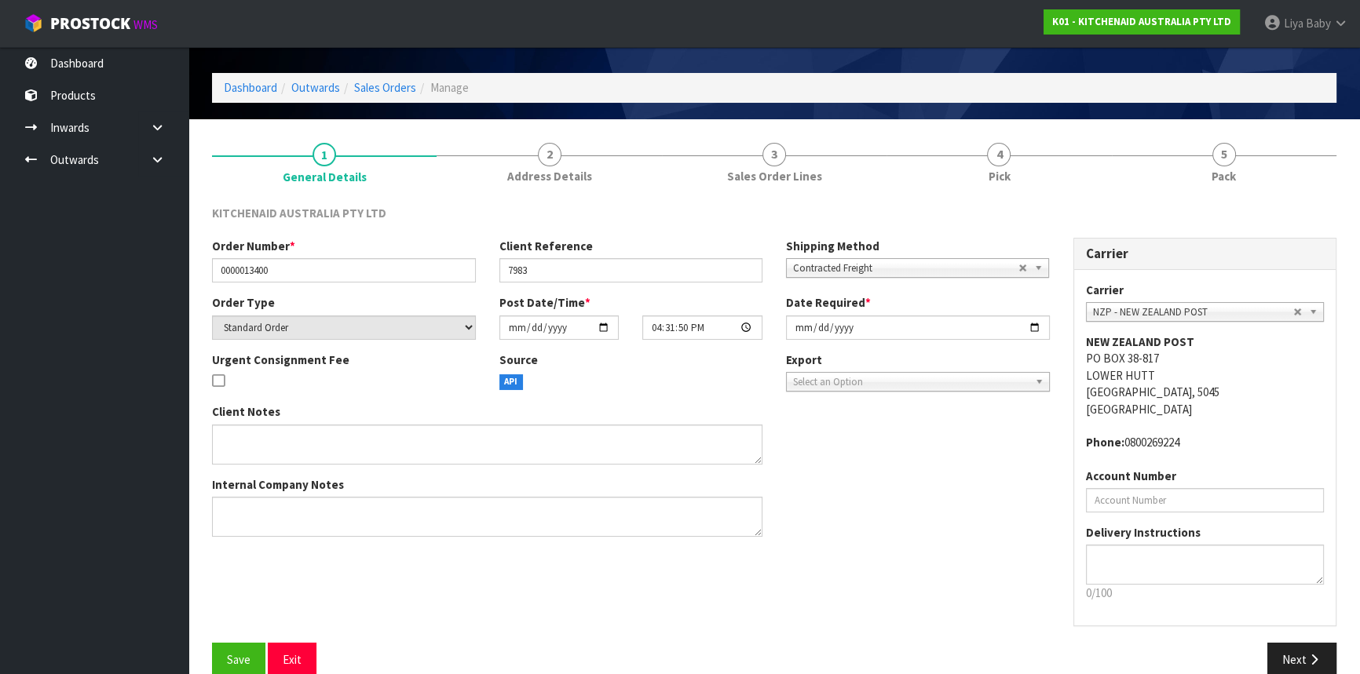
scroll to position [71, 0]
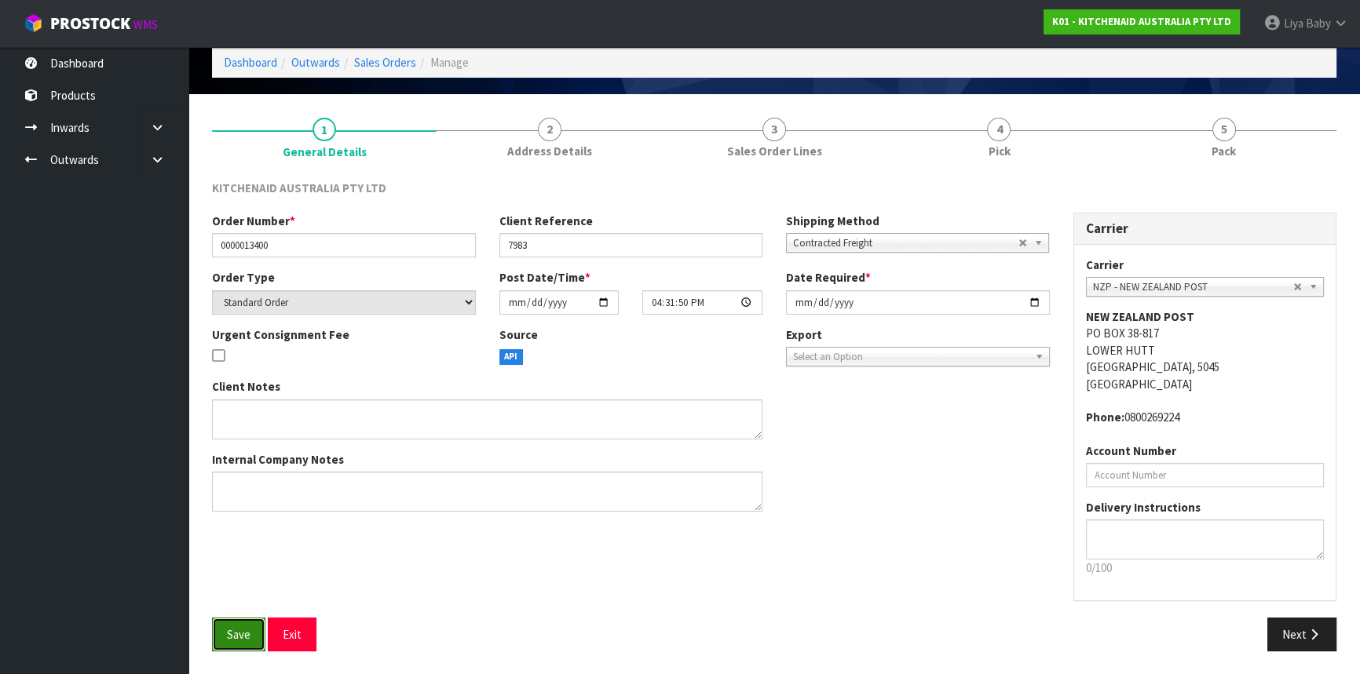
click at [261, 638] on button "Save" at bounding box center [238, 635] width 53 height 34
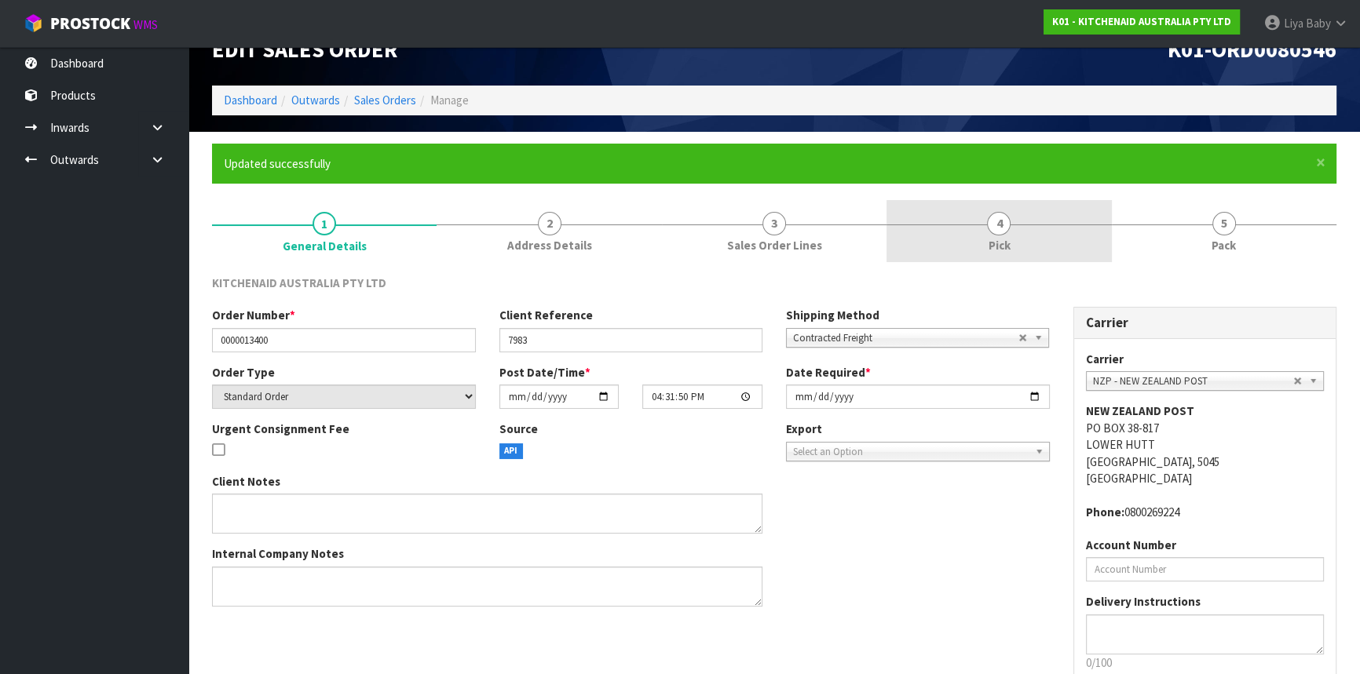
scroll to position [39, 0]
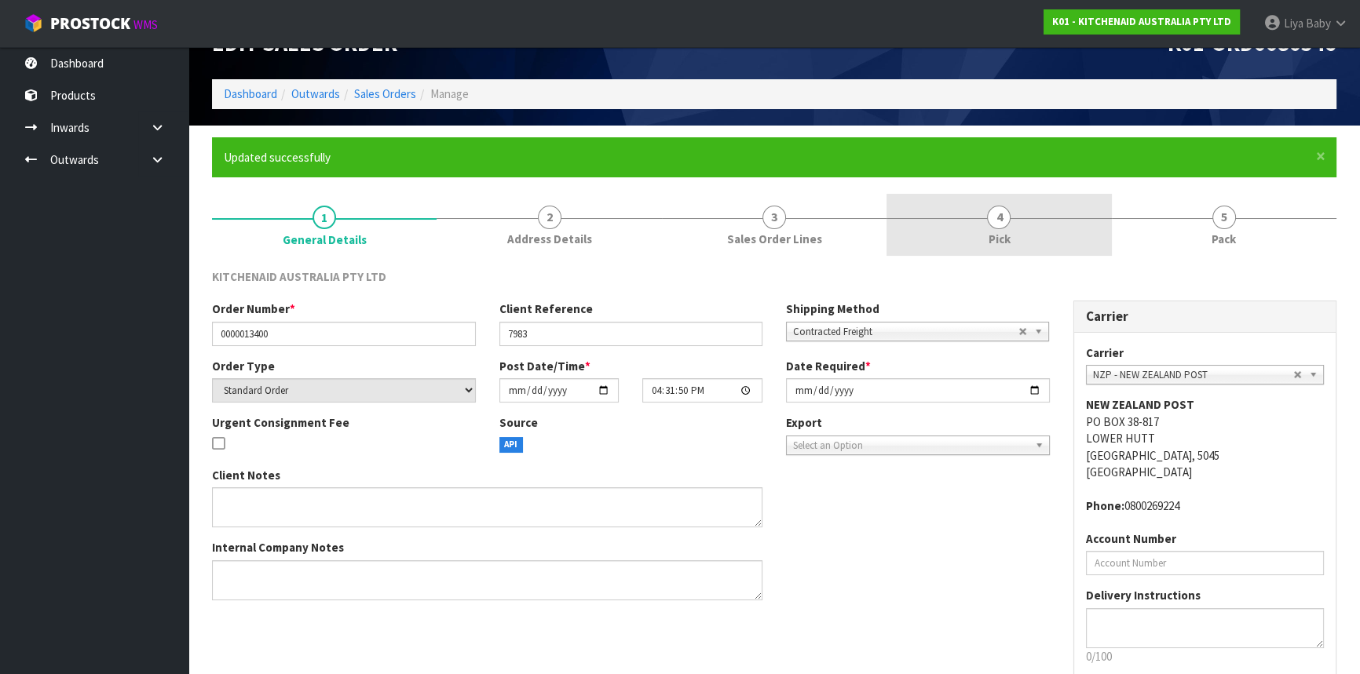
click at [1017, 210] on link "4 Pick" at bounding box center [998, 225] width 225 height 62
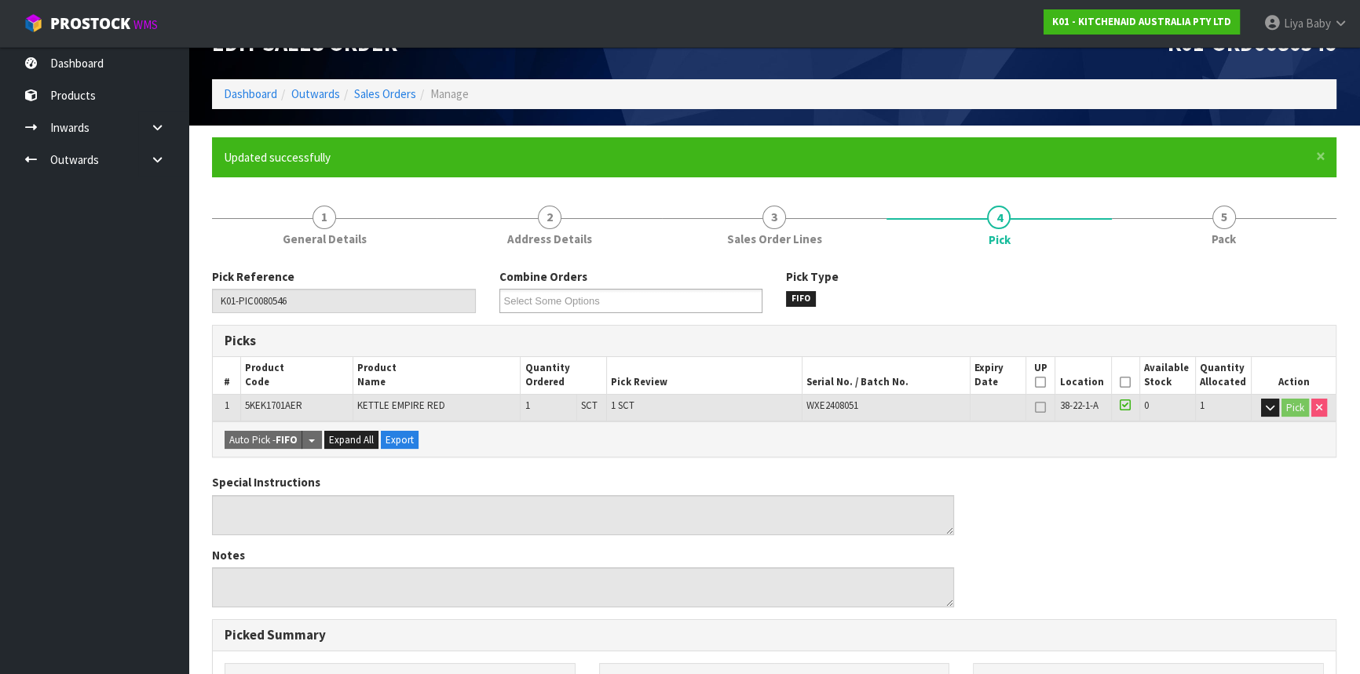
click at [1130, 383] on icon at bounding box center [1125, 382] width 11 height 1
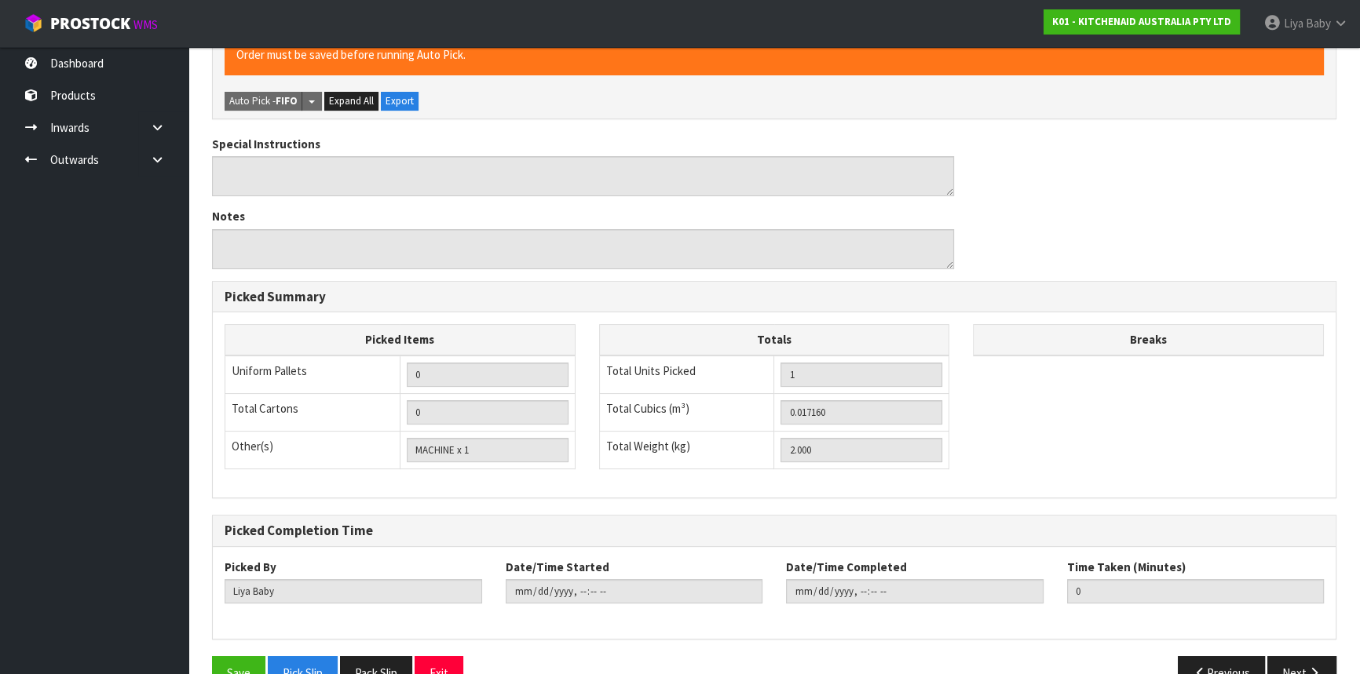
scroll to position [471, 0]
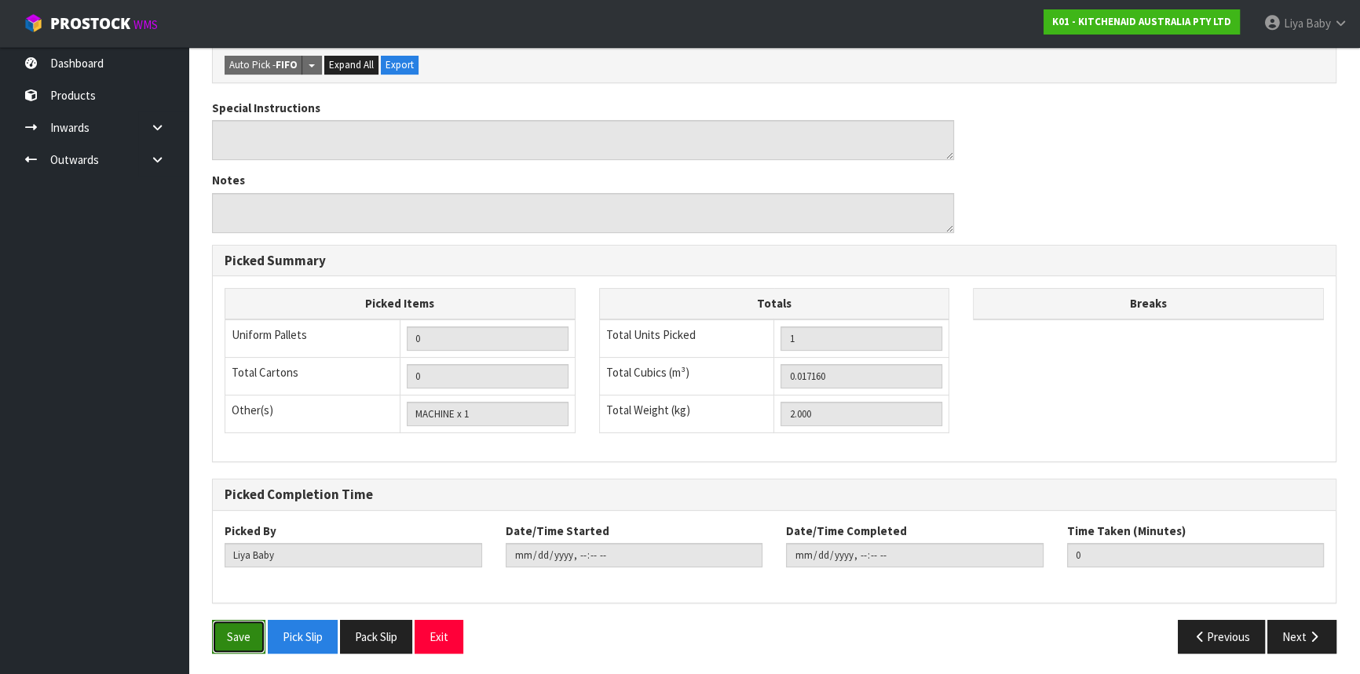
click at [239, 629] on button "Save" at bounding box center [238, 637] width 53 height 34
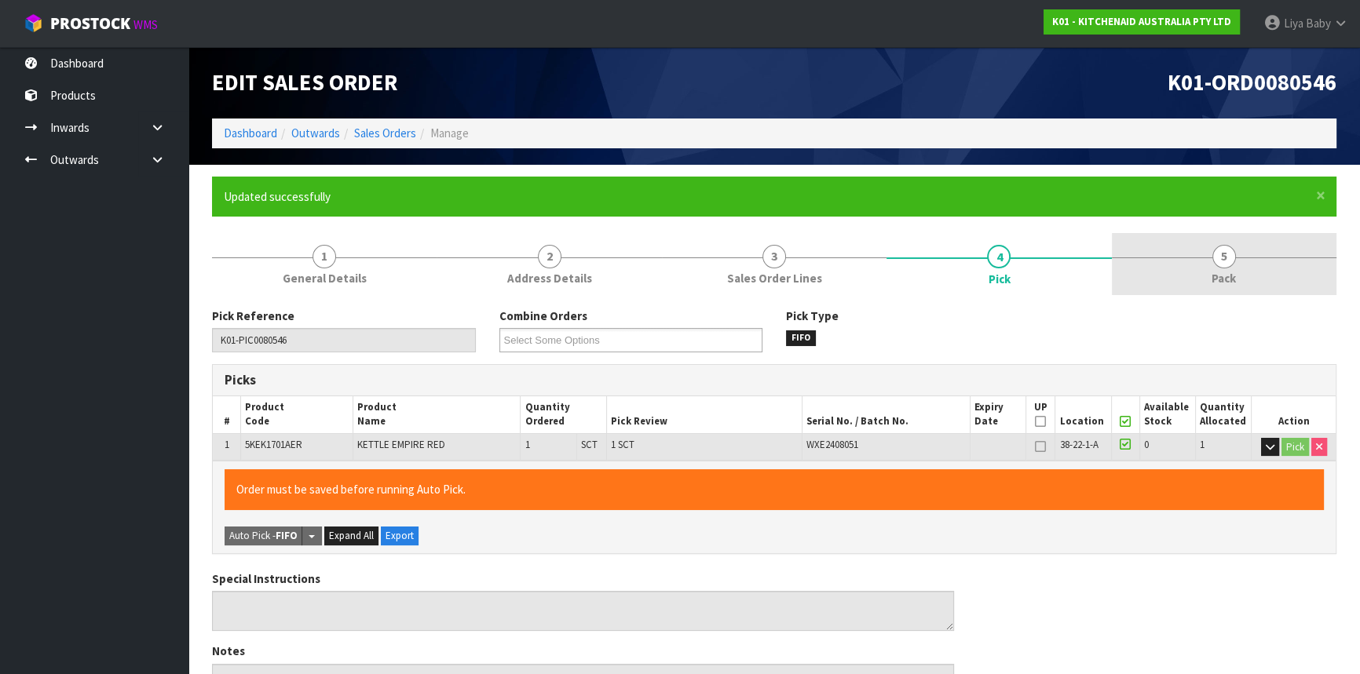
click at [1193, 273] on link "5 Pack" at bounding box center [1224, 264] width 225 height 62
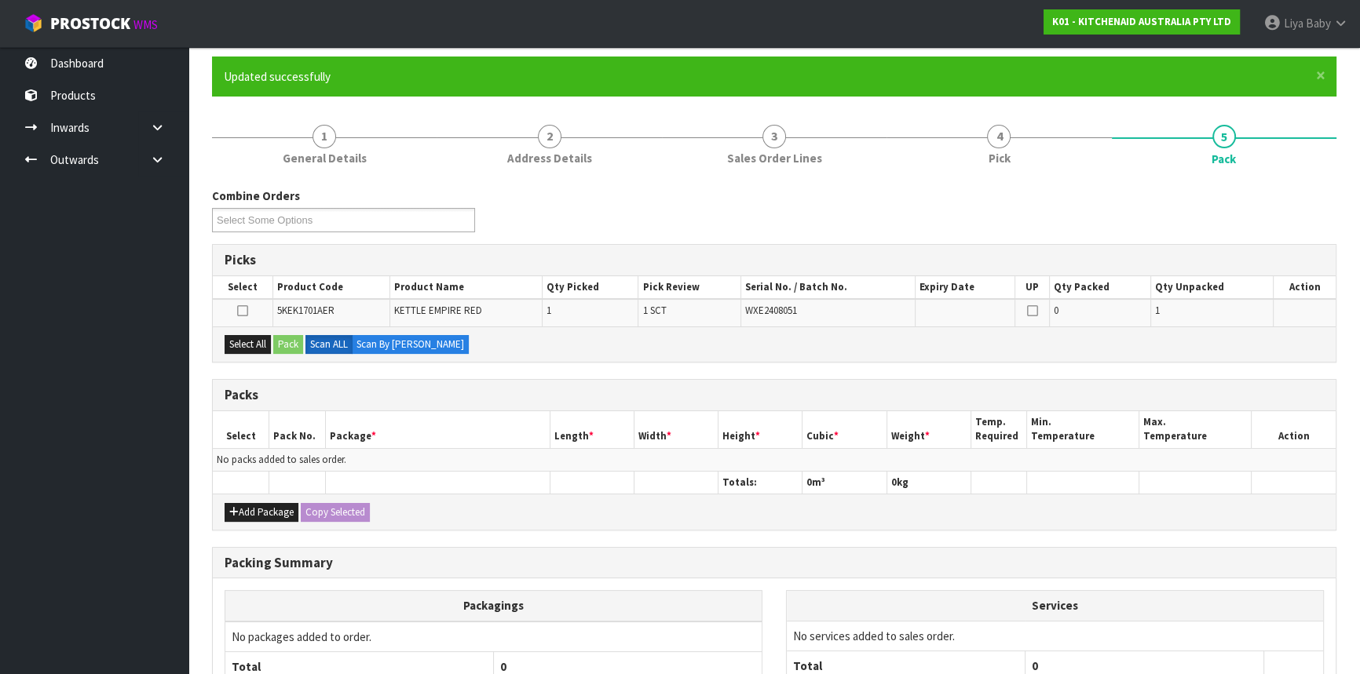
scroll to position [263, 0]
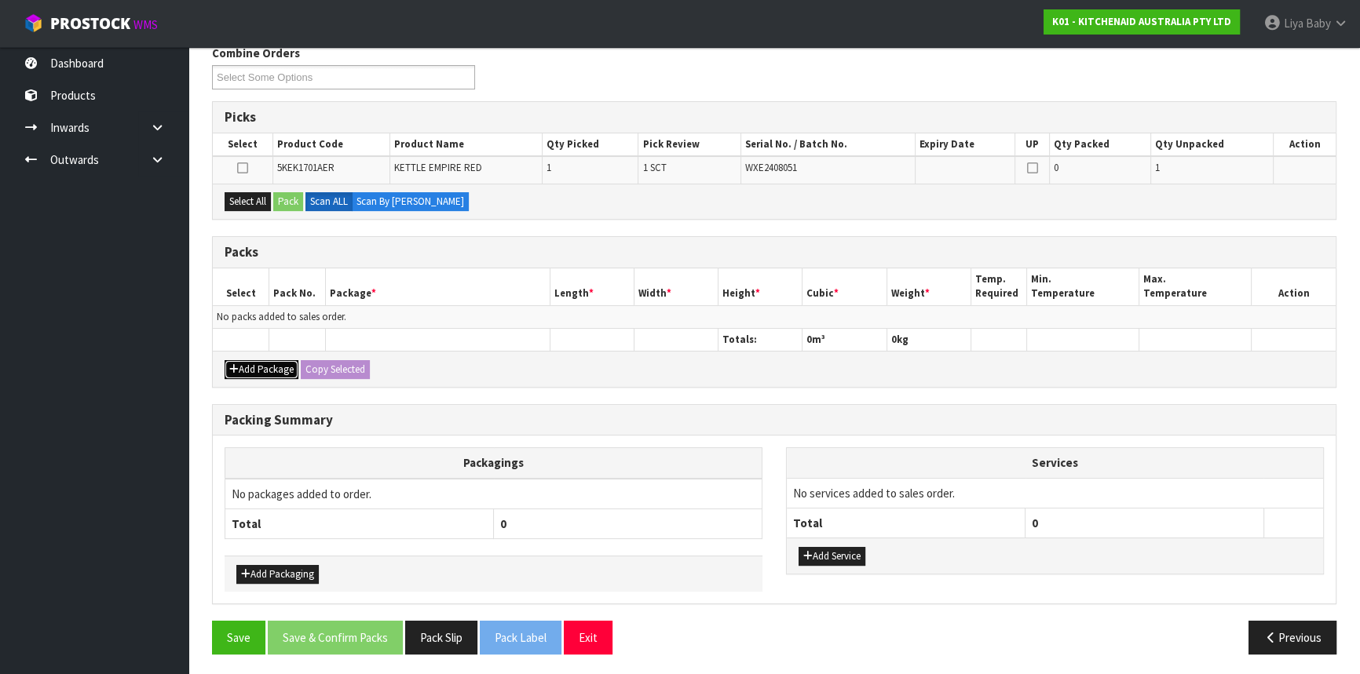
click at [239, 365] on button "Add Package" at bounding box center [262, 369] width 74 height 19
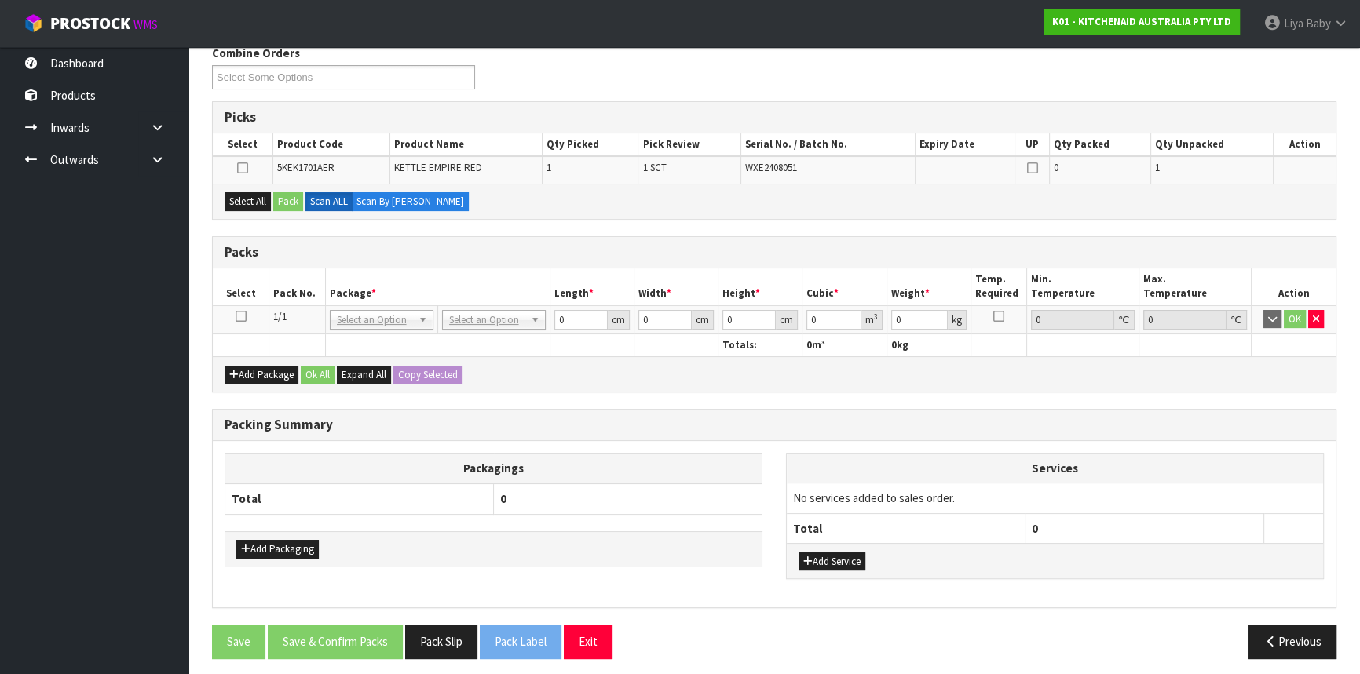
click at [239, 316] on icon at bounding box center [241, 316] width 11 height 1
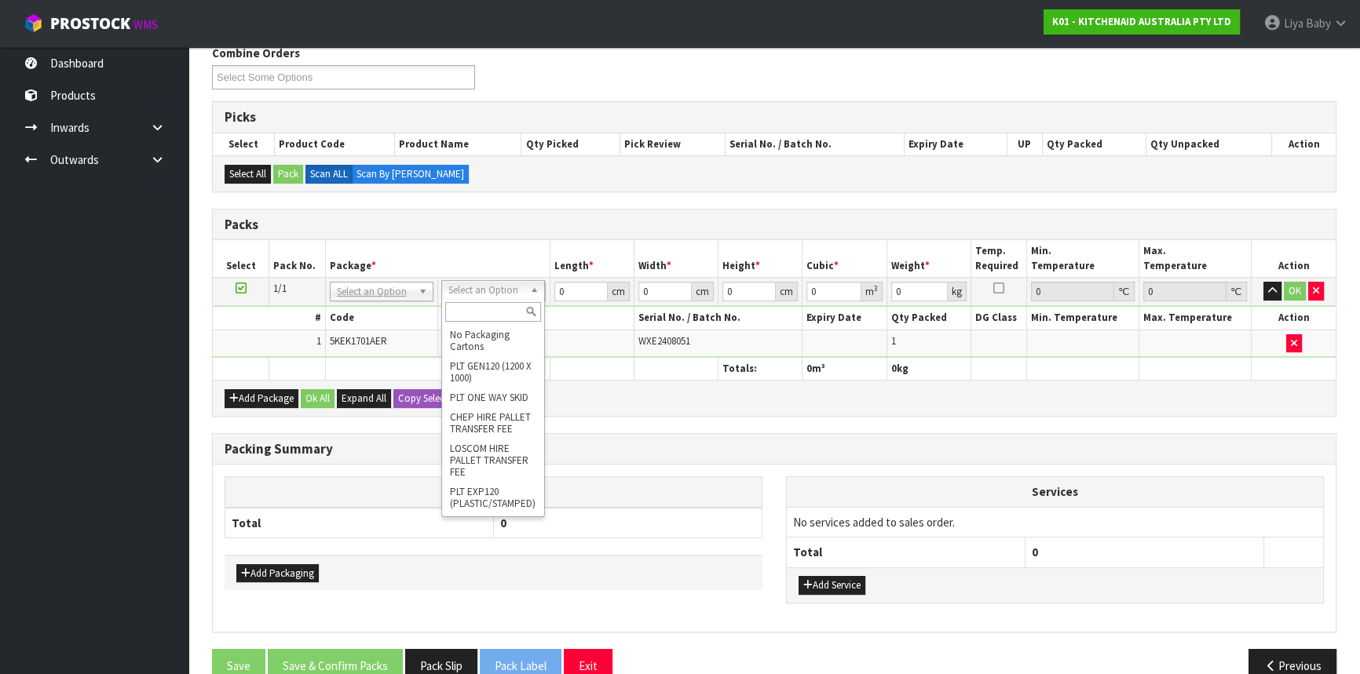
click at [487, 251] on th "Package *" at bounding box center [437, 258] width 225 height 37
click at [505, 319] on input "text" at bounding box center [491, 312] width 96 height 20
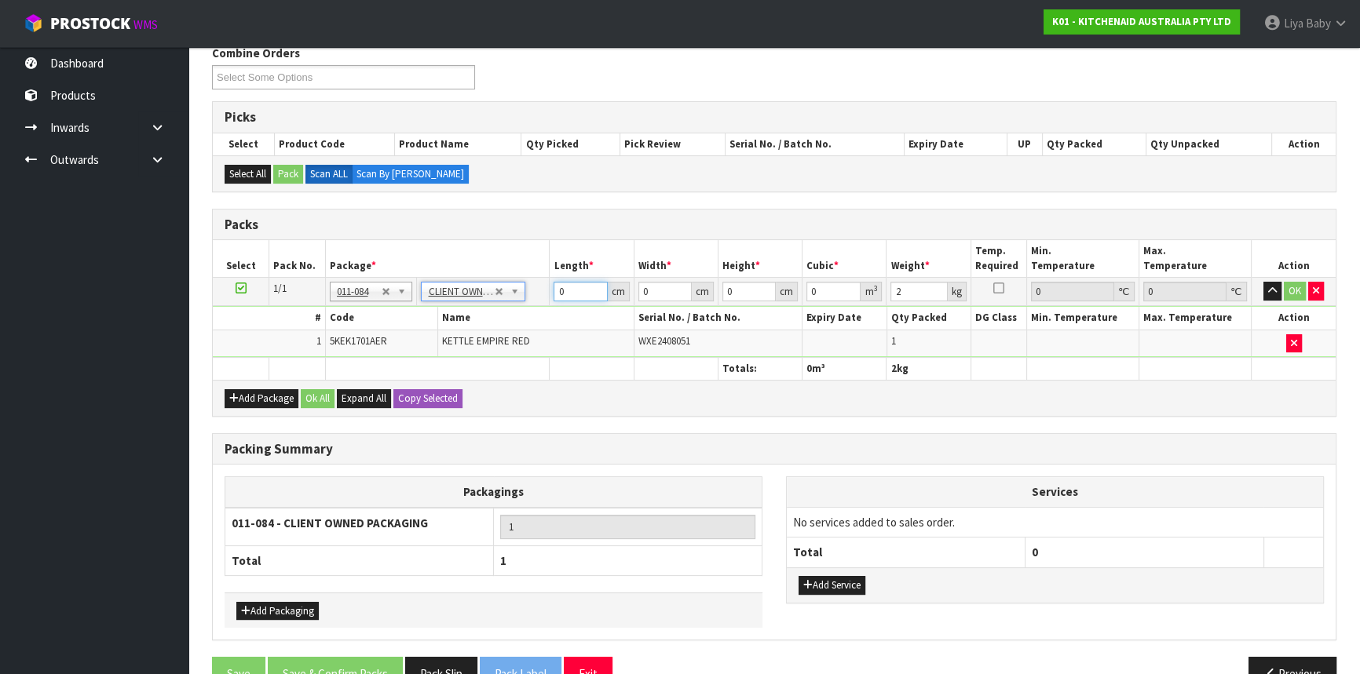
click at [565, 285] on input "0" at bounding box center [580, 292] width 53 height 20
click at [329, 397] on button "Ok All" at bounding box center [318, 398] width 34 height 19
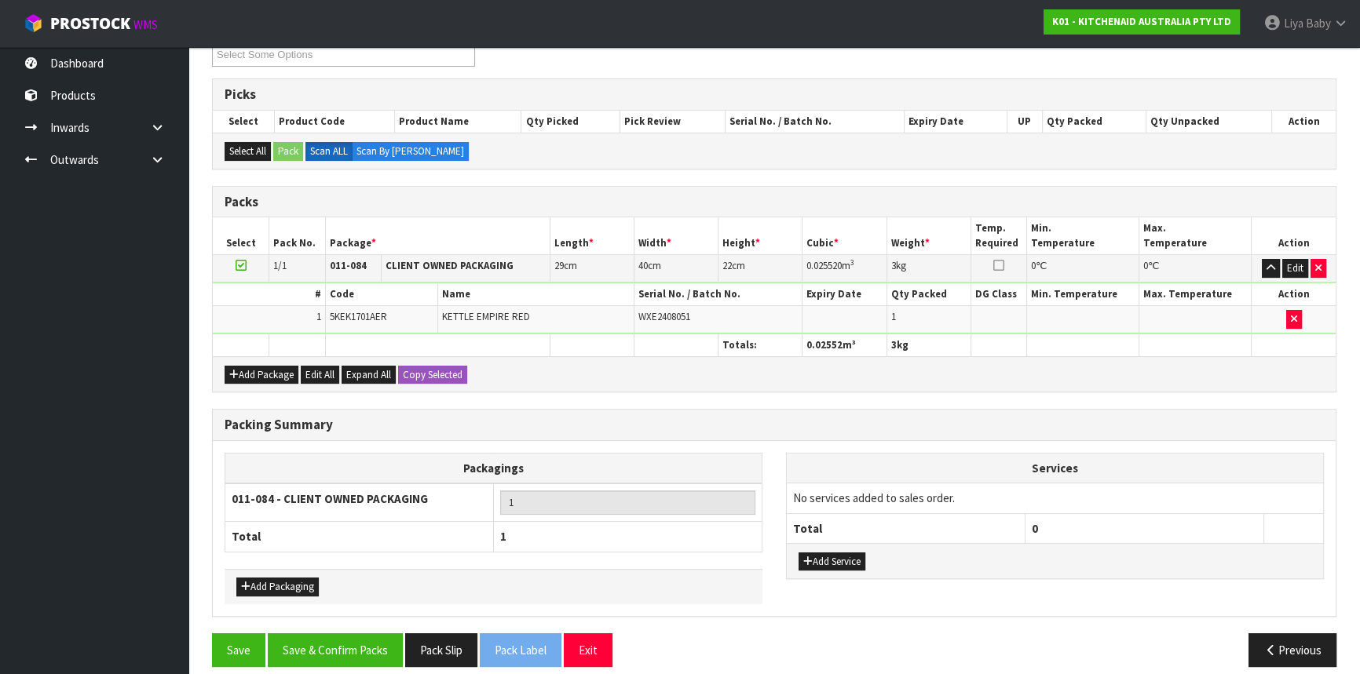
scroll to position [298, 0]
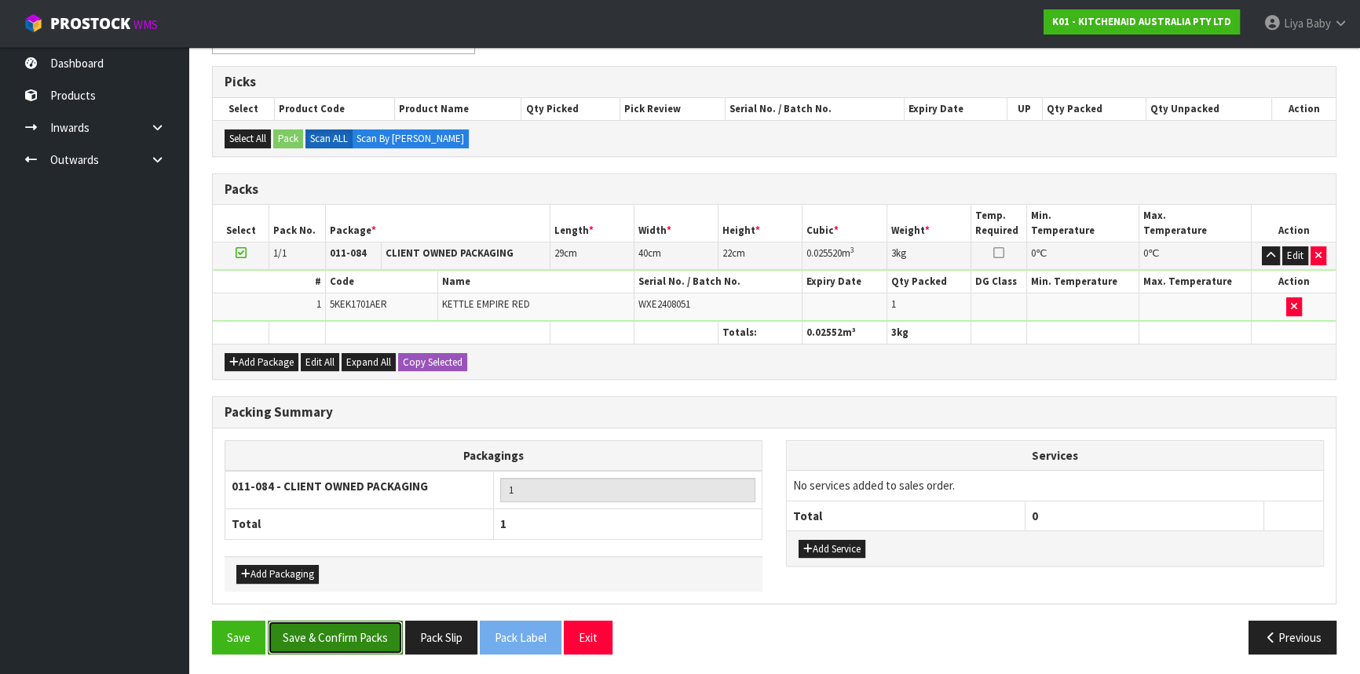
click at [345, 637] on button "Save & Confirm Packs" at bounding box center [335, 638] width 135 height 34
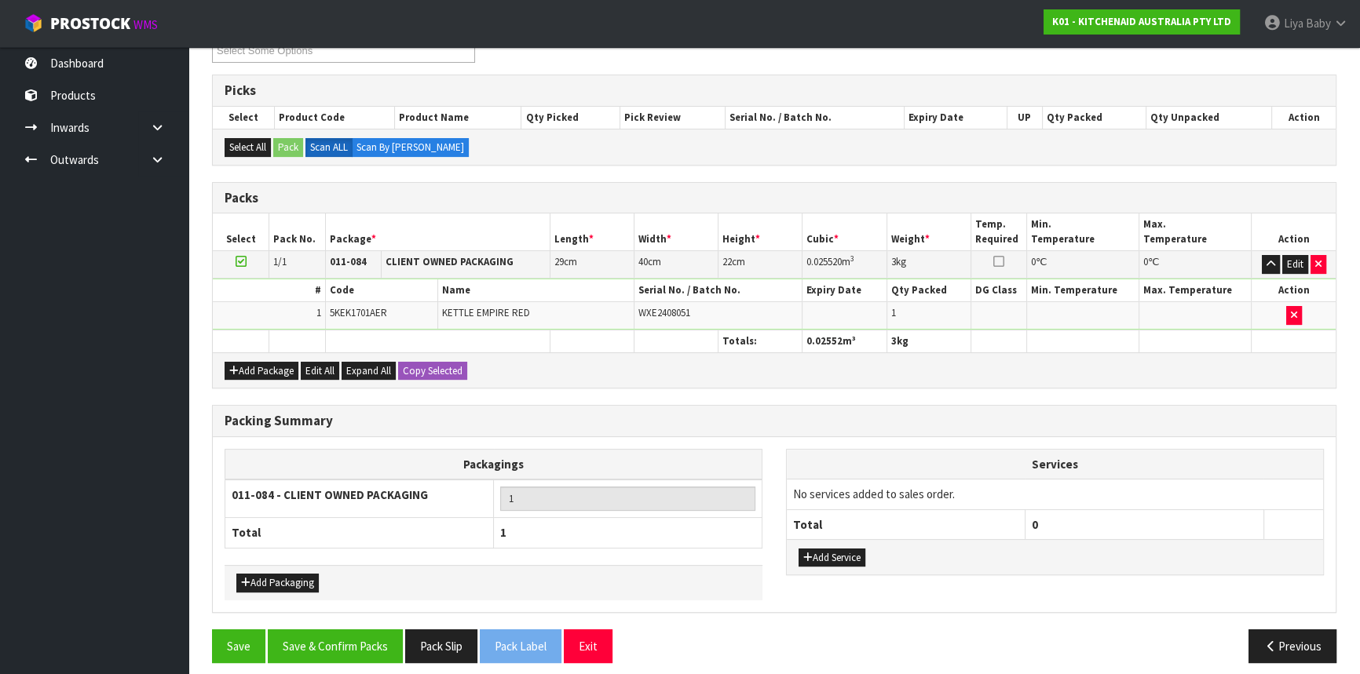
scroll to position [212, 0]
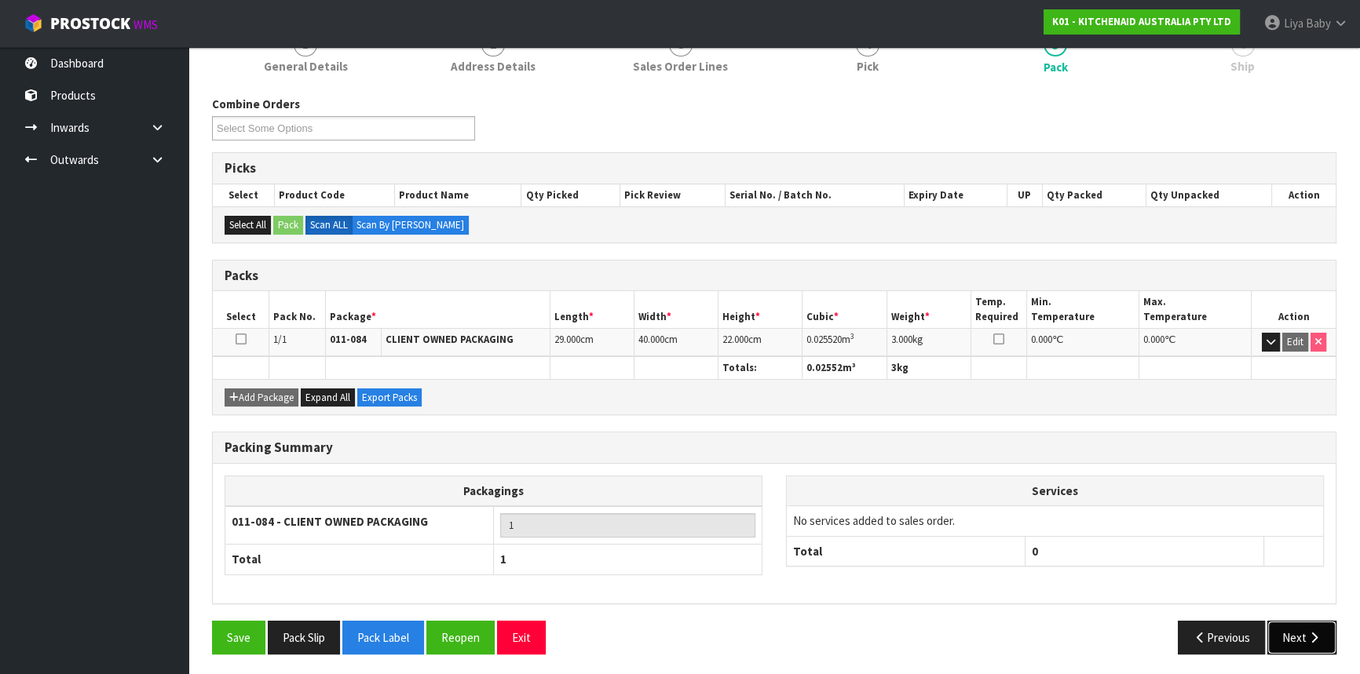
click at [1293, 644] on button "Next" at bounding box center [1301, 638] width 69 height 34
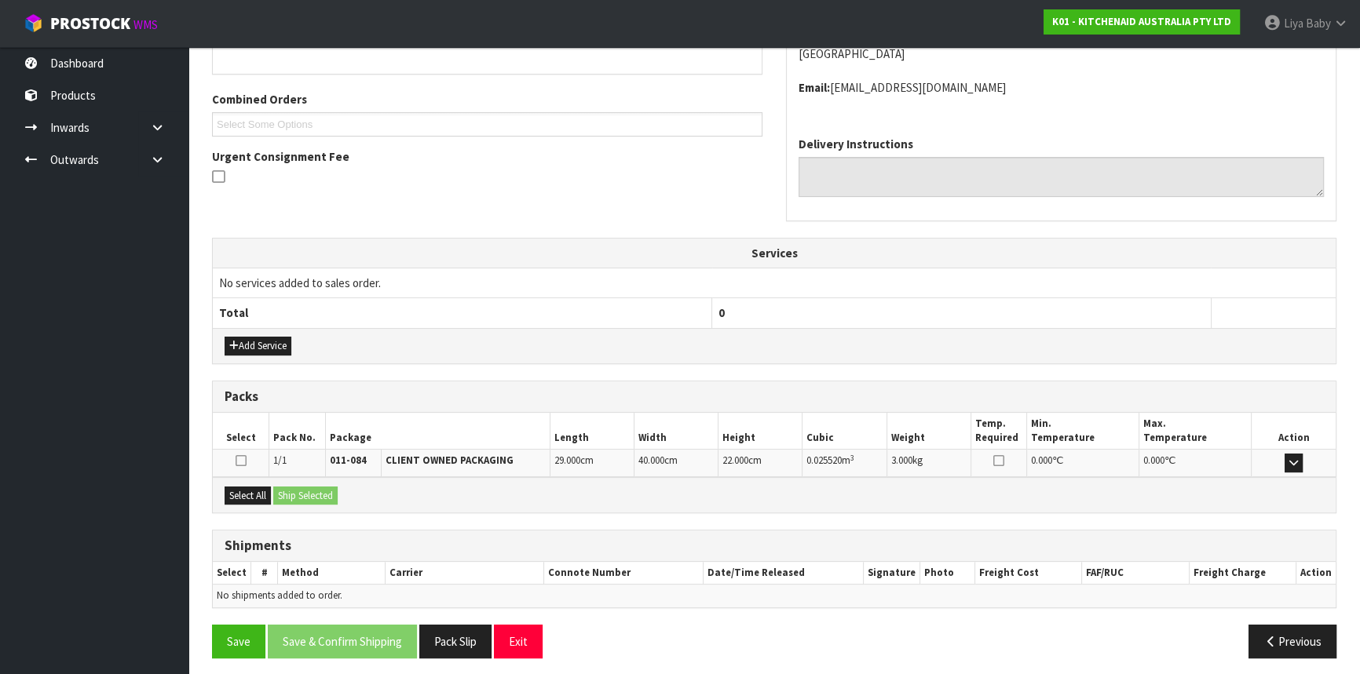
scroll to position [377, 0]
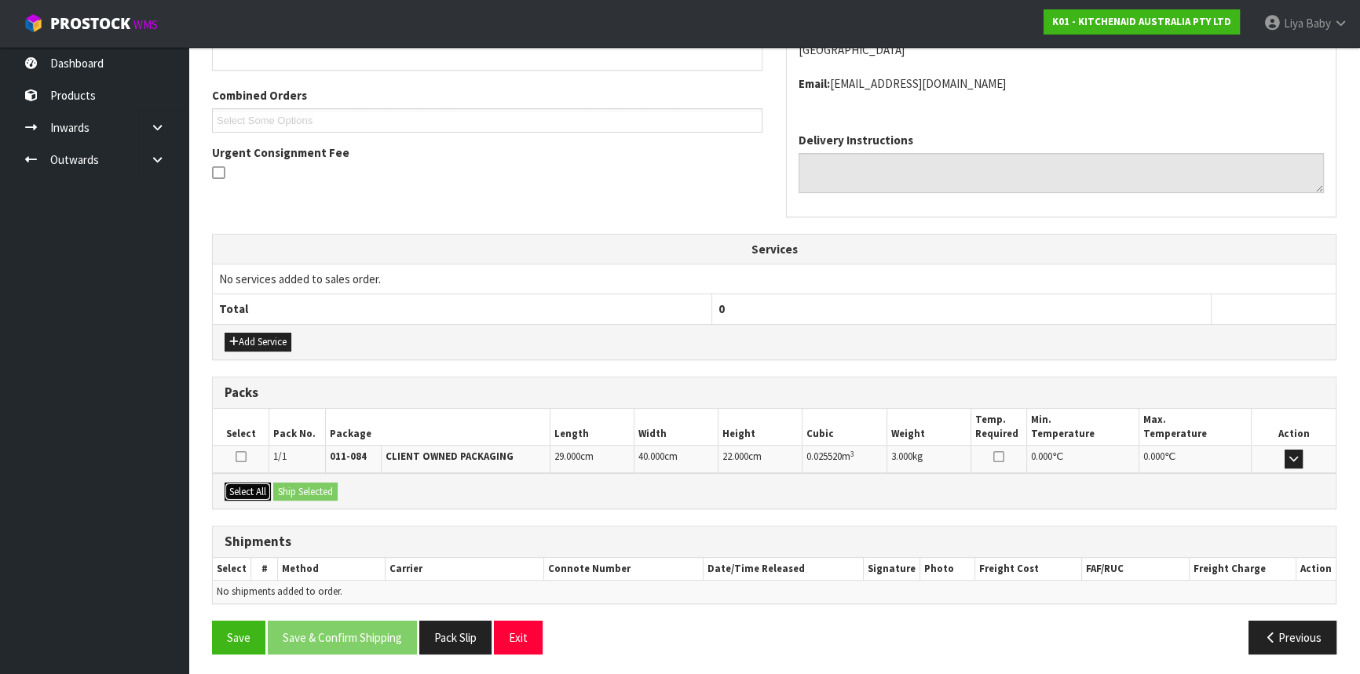
click at [236, 485] on button "Select All" at bounding box center [248, 492] width 46 height 19
click at [319, 494] on button "Ship Selected" at bounding box center [305, 492] width 64 height 19
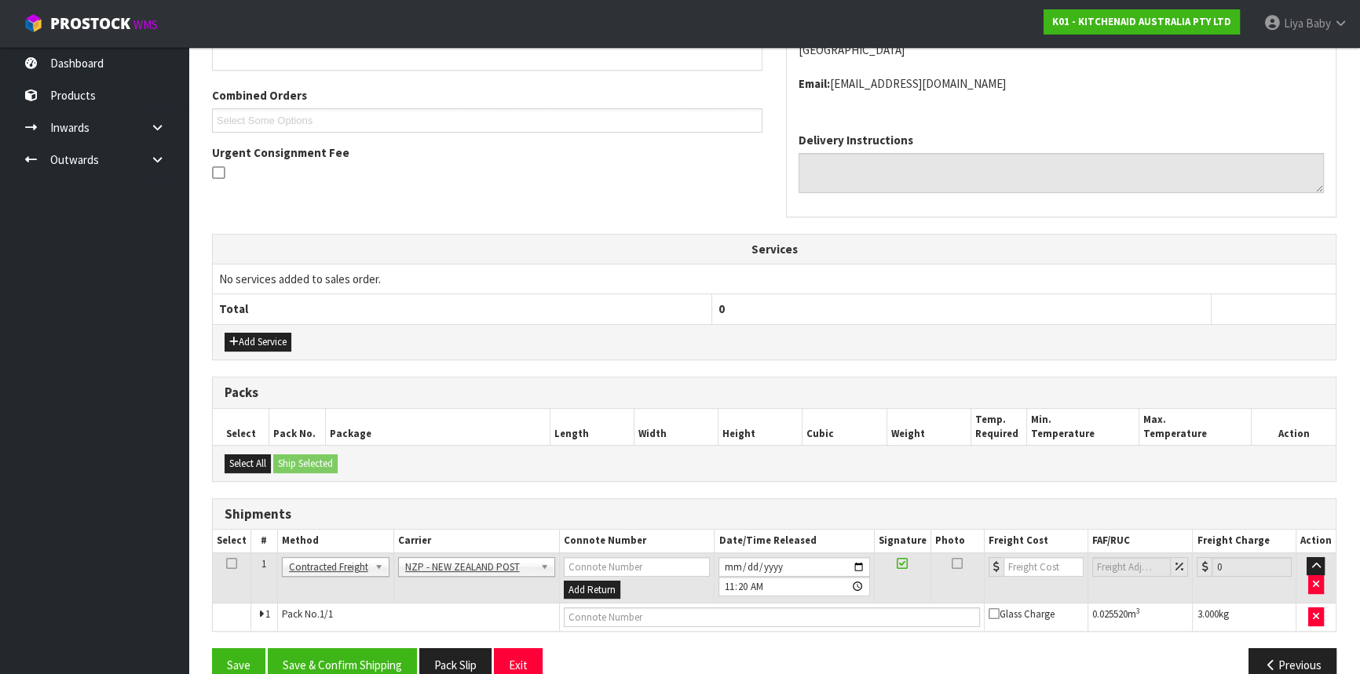
click at [228, 564] on icon at bounding box center [231, 564] width 11 height 1
click at [326, 665] on button "Save & Confirm Shipping" at bounding box center [342, 666] width 149 height 34
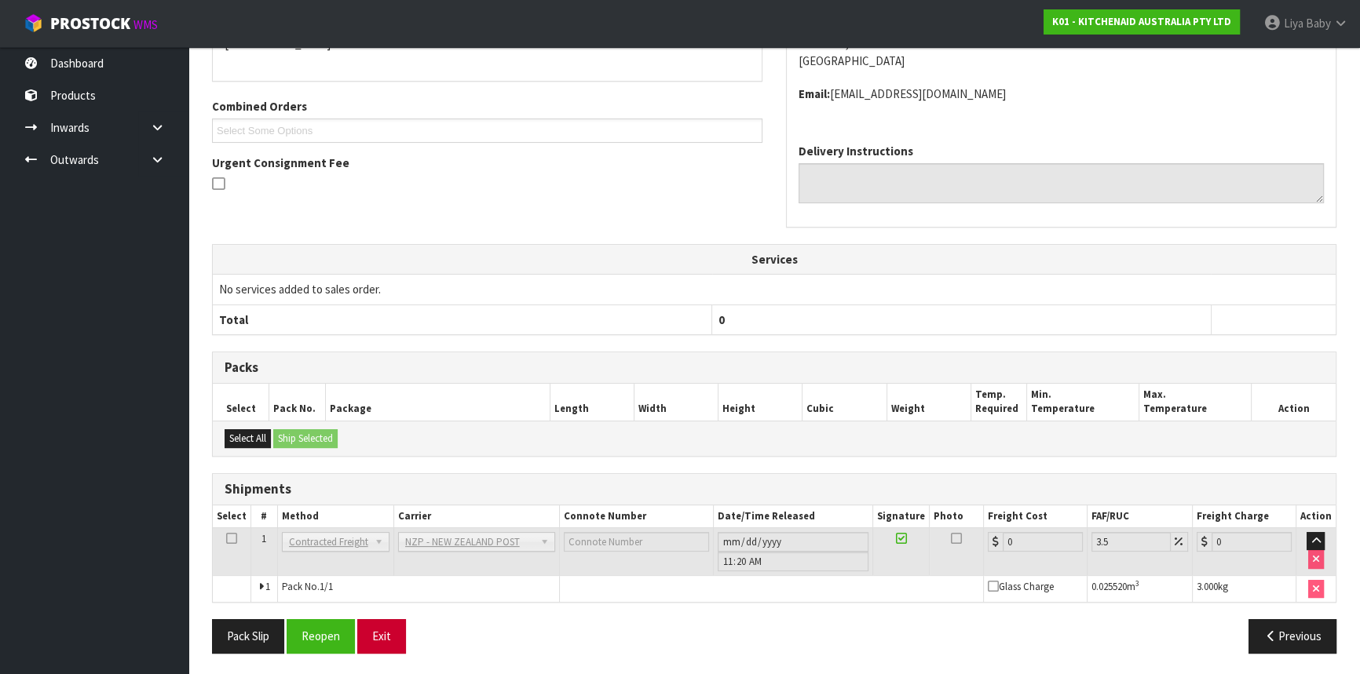
scroll to position [384, 0]
click at [253, 638] on button "Pack Slip" at bounding box center [248, 636] width 72 height 34
click at [300, 637] on button "Reopen" at bounding box center [321, 636] width 68 height 34
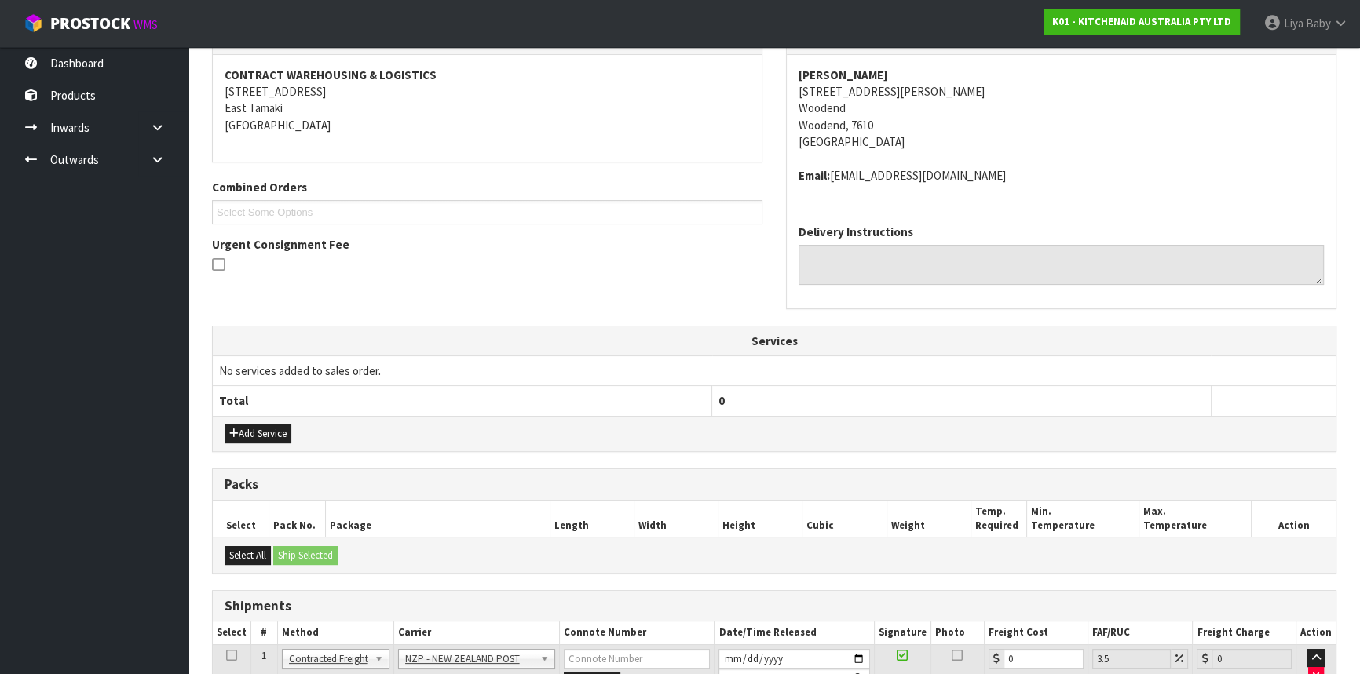
scroll to position [420, 0]
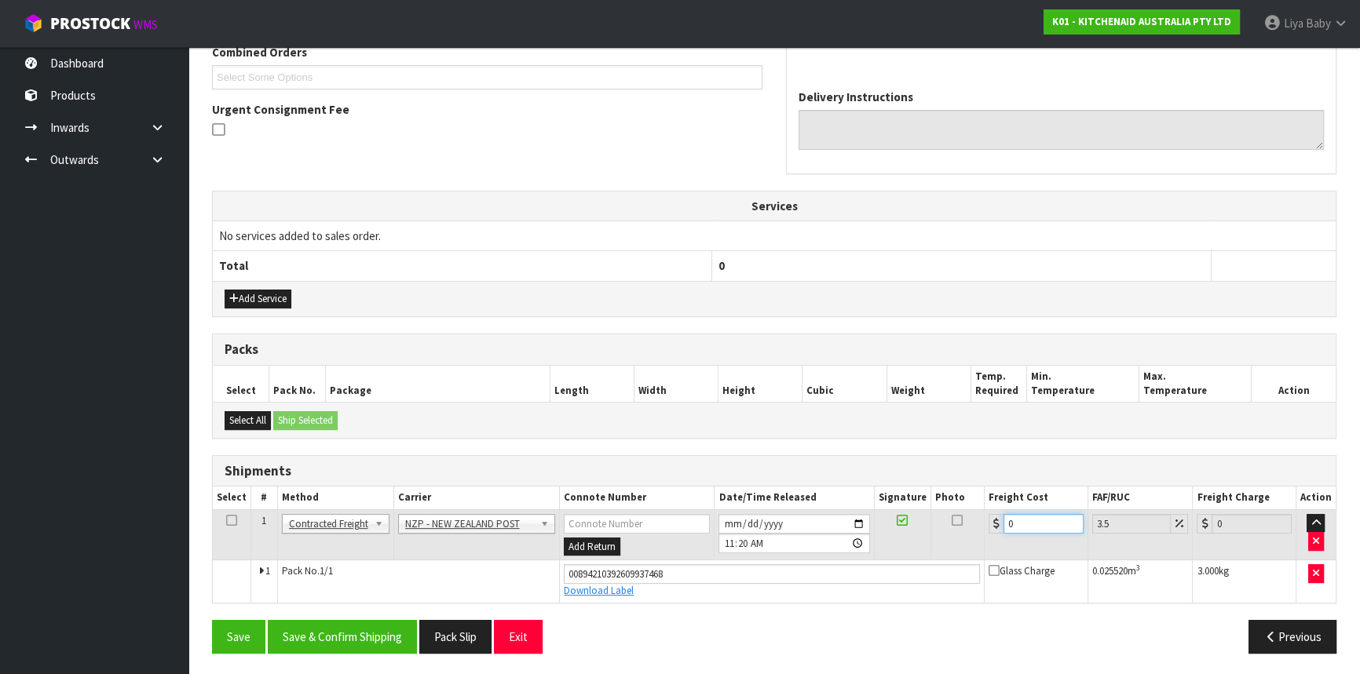
click at [1030, 521] on input "0" at bounding box center [1043, 524] width 80 height 20
click at [235, 521] on icon at bounding box center [231, 521] width 11 height 1
click at [356, 631] on button "Save & Confirm Shipping" at bounding box center [342, 637] width 149 height 34
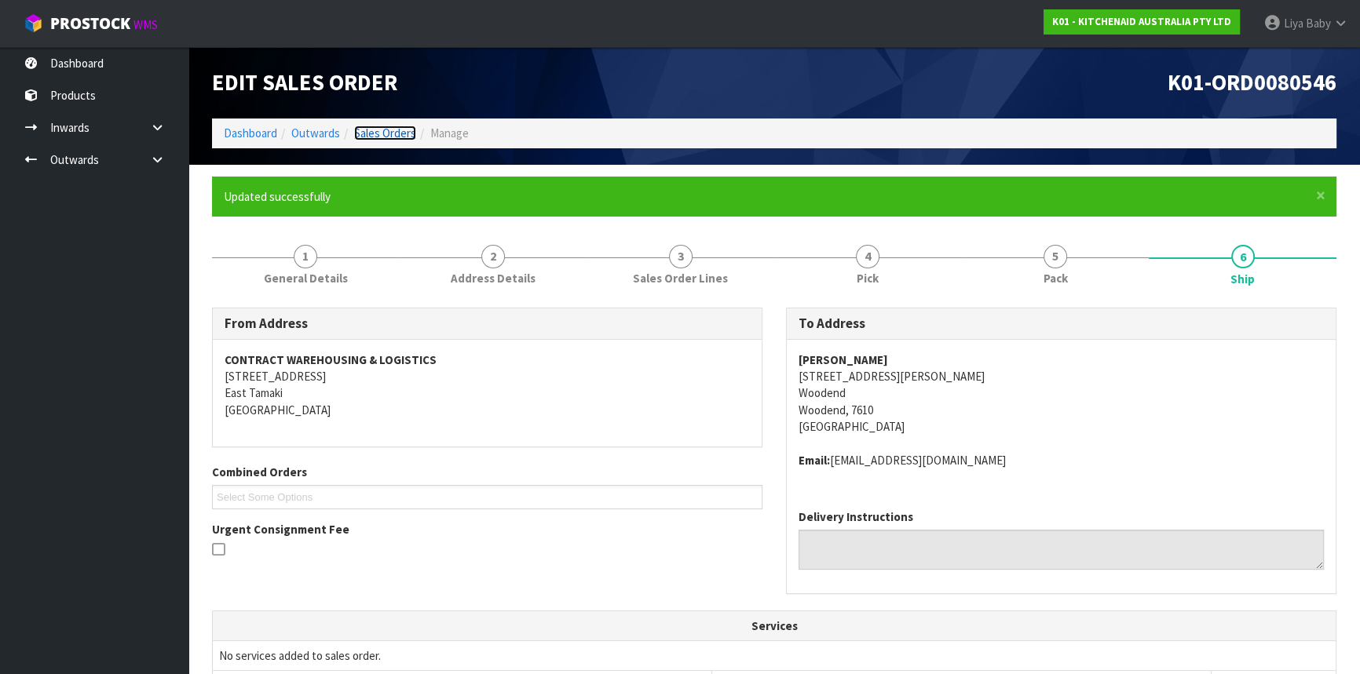
click at [390, 137] on link "Sales Orders" at bounding box center [385, 133] width 62 height 15
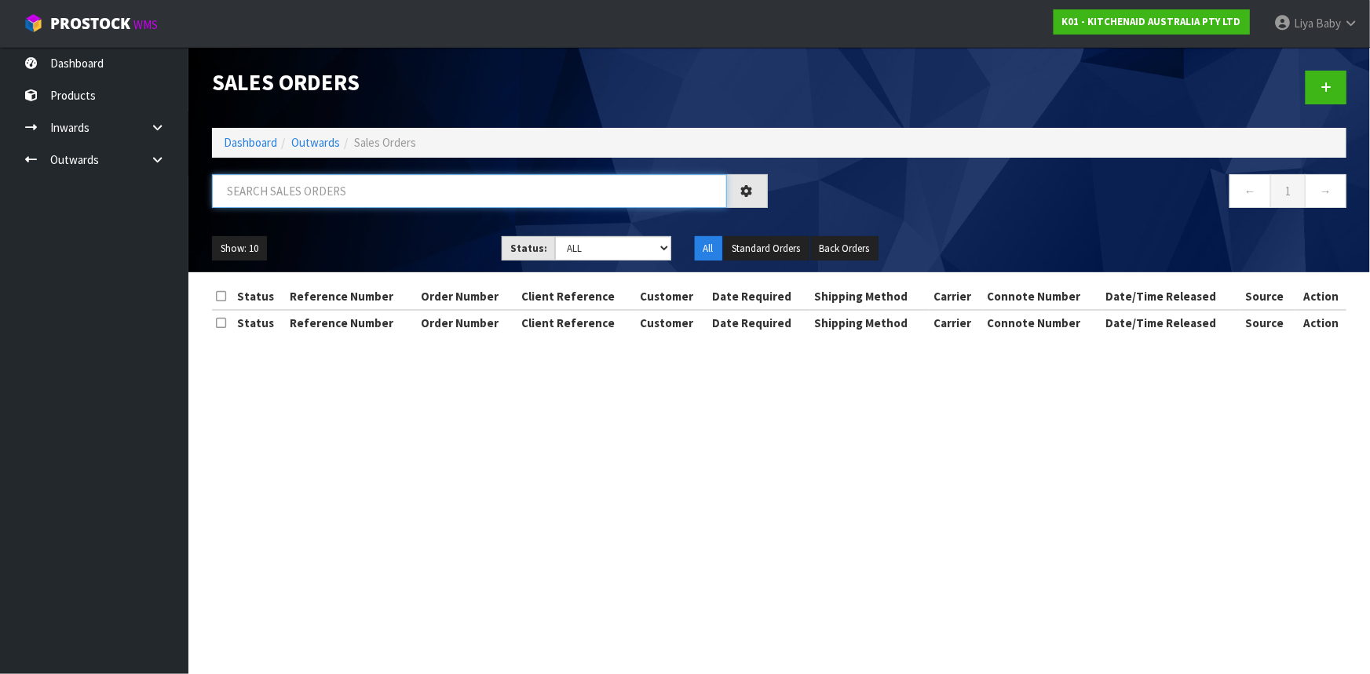
click at [345, 196] on input "text" at bounding box center [469, 191] width 515 height 34
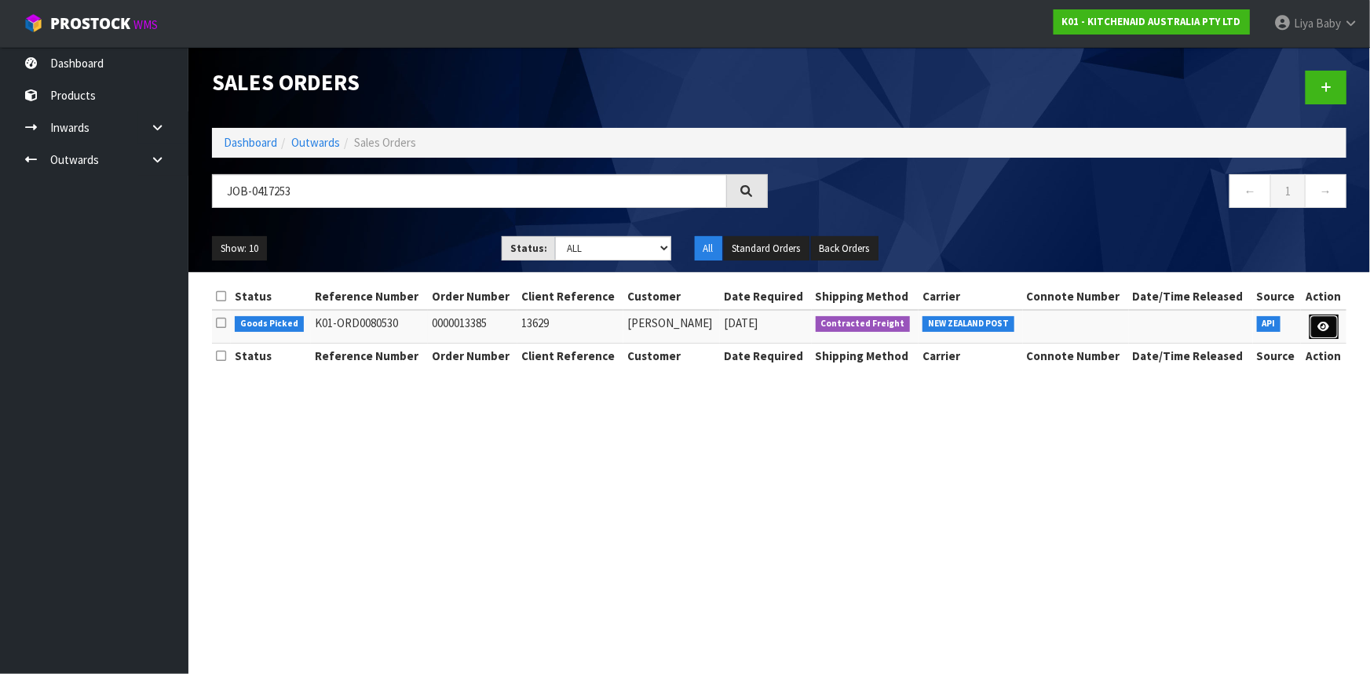
click at [1316, 322] on link at bounding box center [1324, 327] width 29 height 25
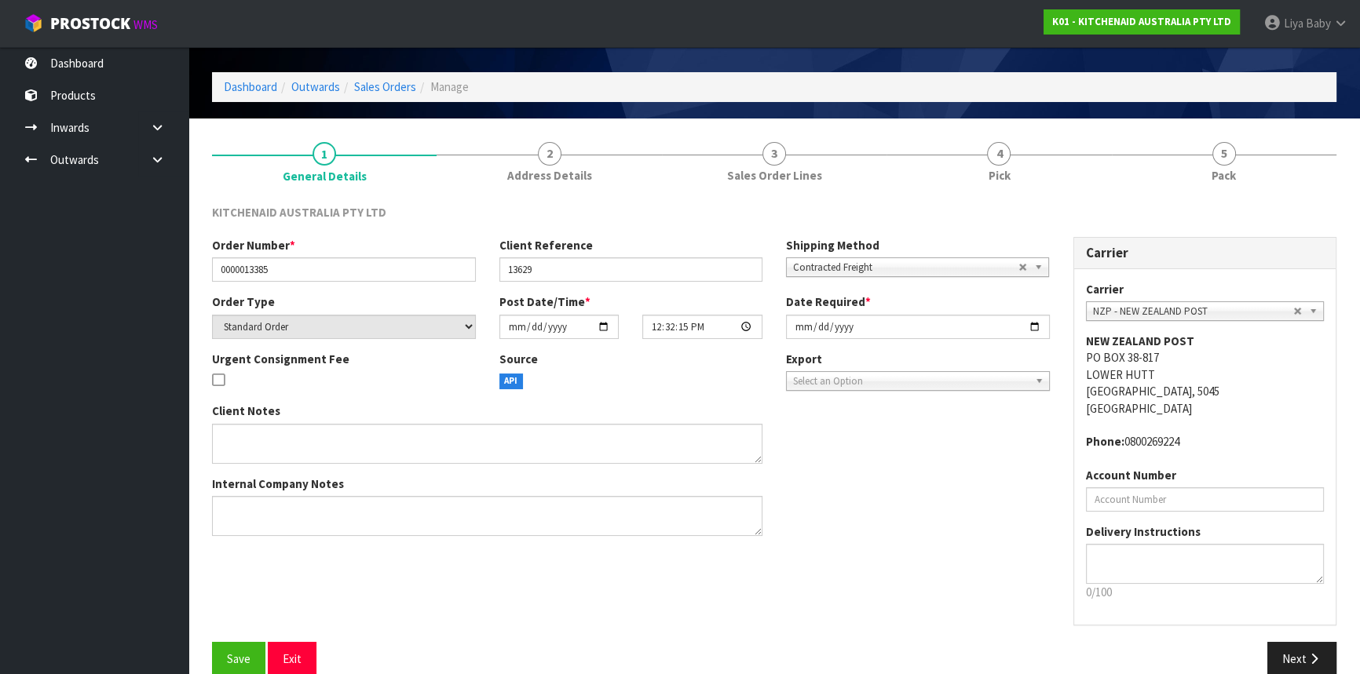
scroll to position [71, 0]
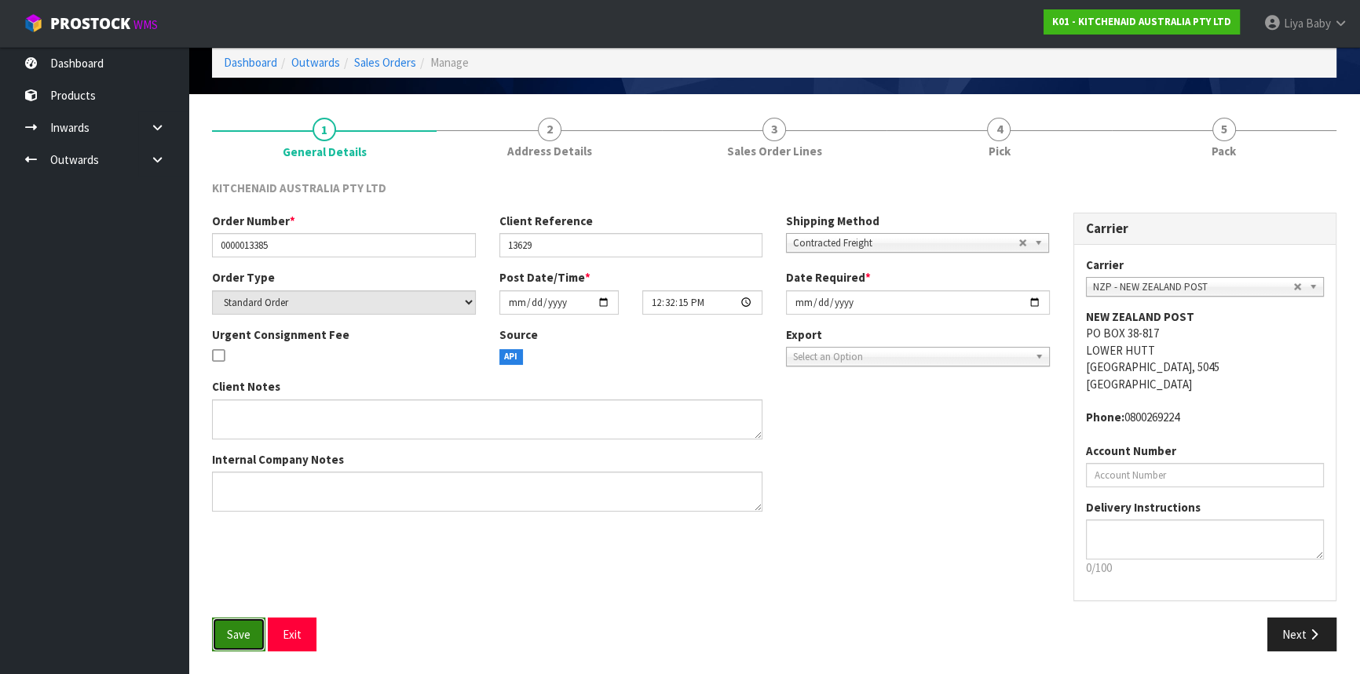
click at [255, 634] on button "Save" at bounding box center [238, 635] width 53 height 34
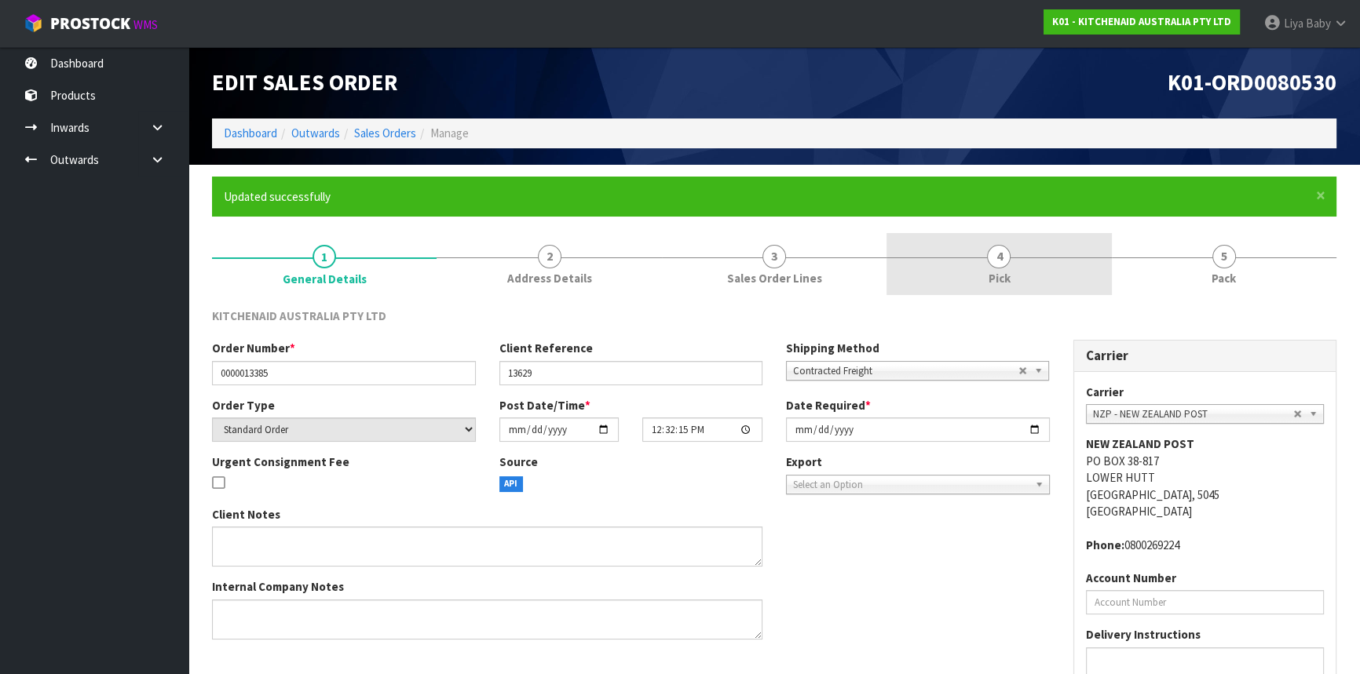
click at [1054, 273] on link "4 Pick" at bounding box center [998, 264] width 225 height 62
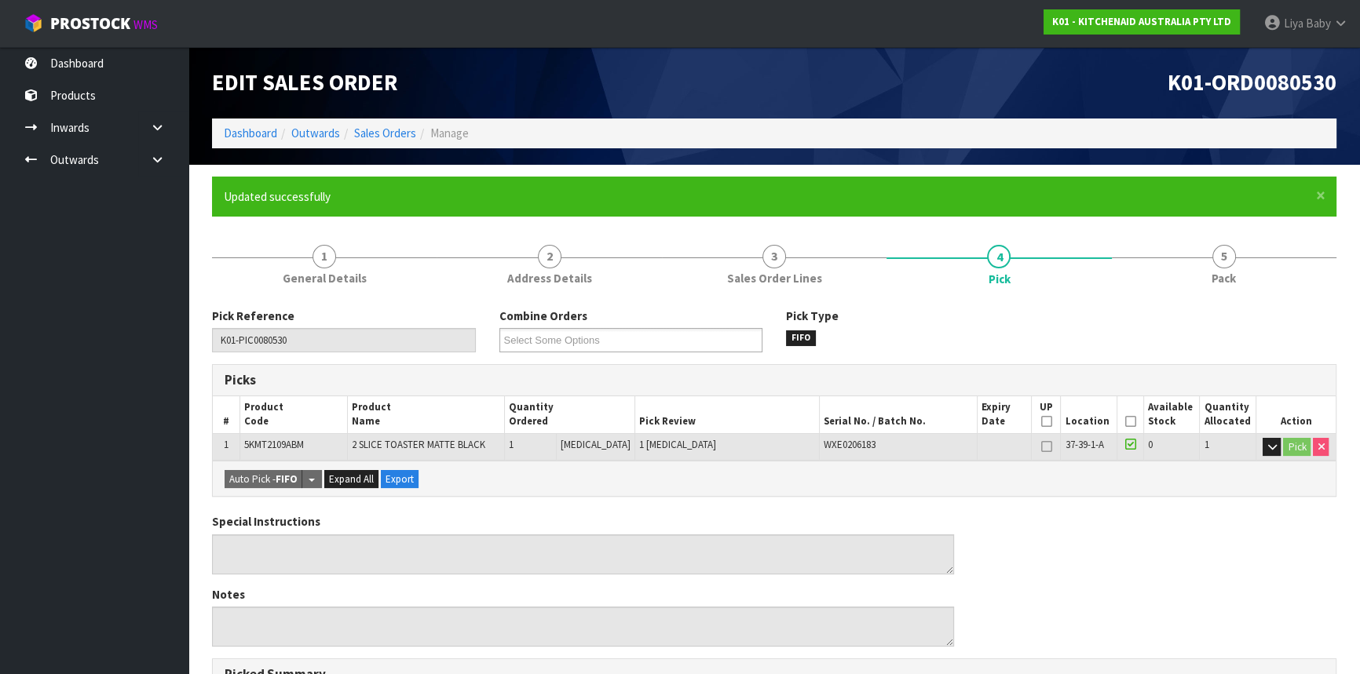
click at [1129, 422] on icon at bounding box center [1129, 422] width 11 height 1
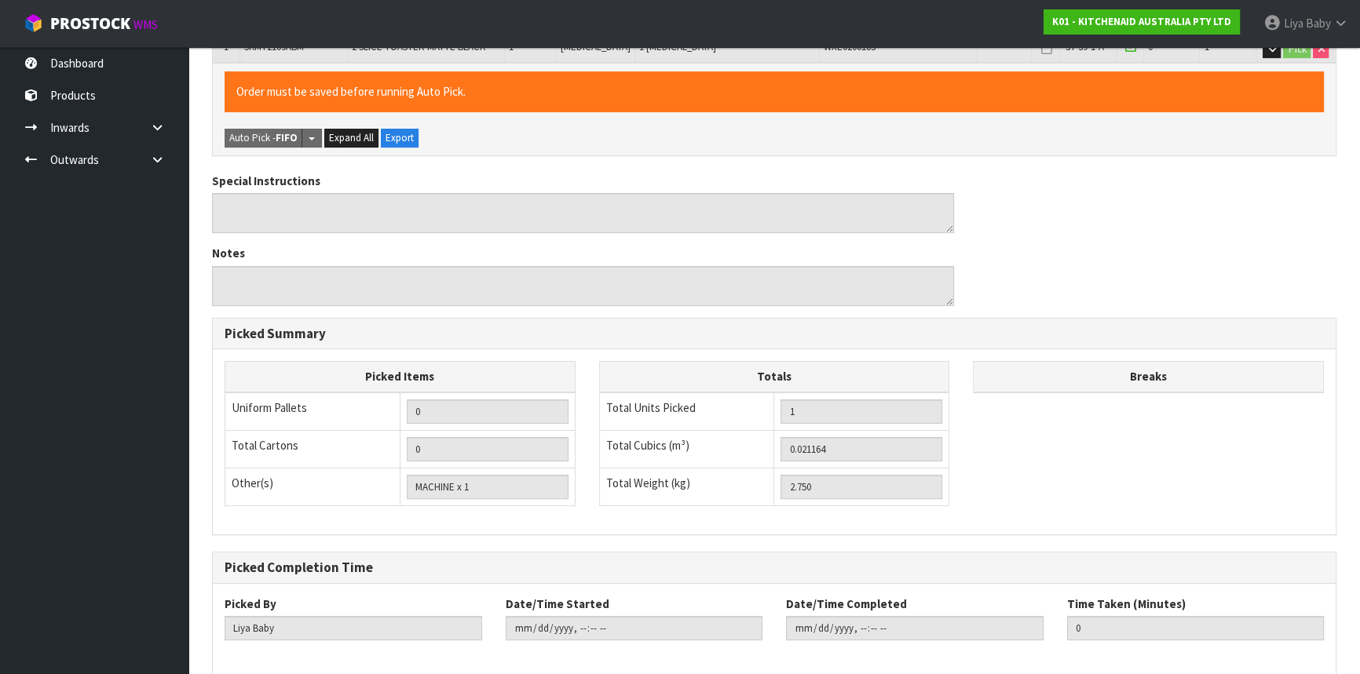
scroll to position [471, 0]
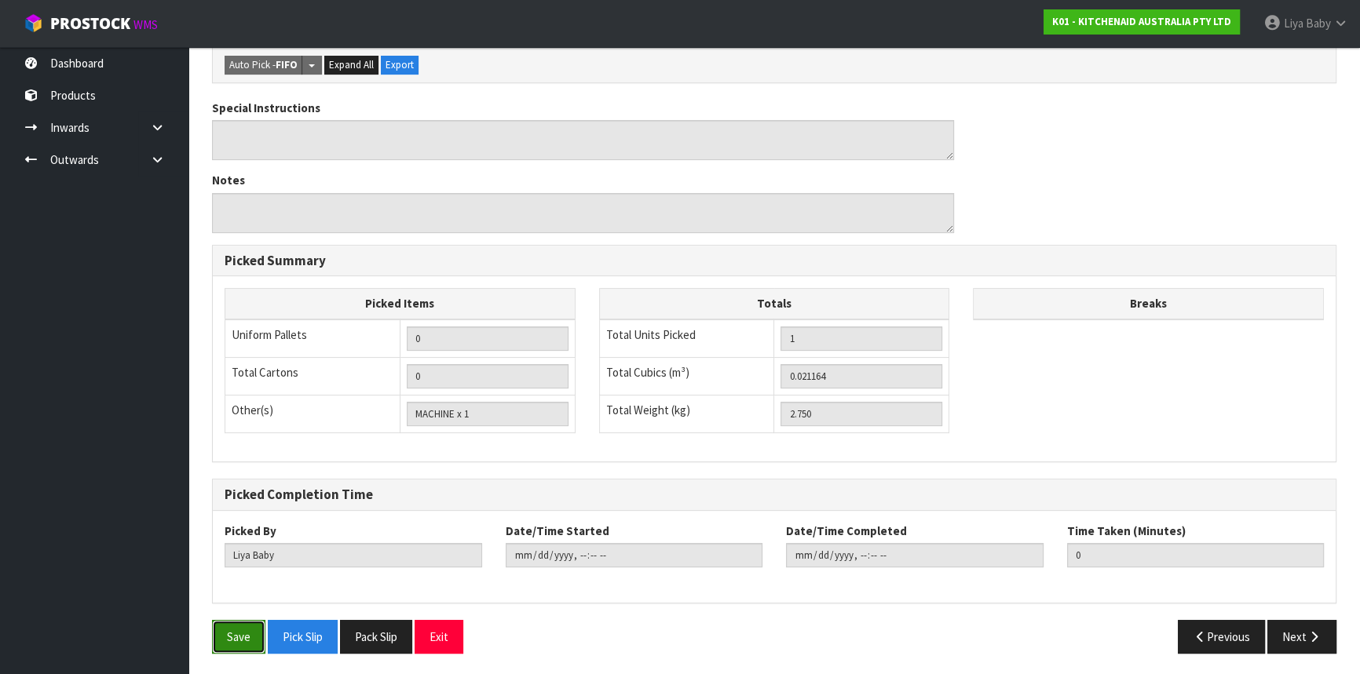
click at [239, 642] on button "Save" at bounding box center [238, 637] width 53 height 34
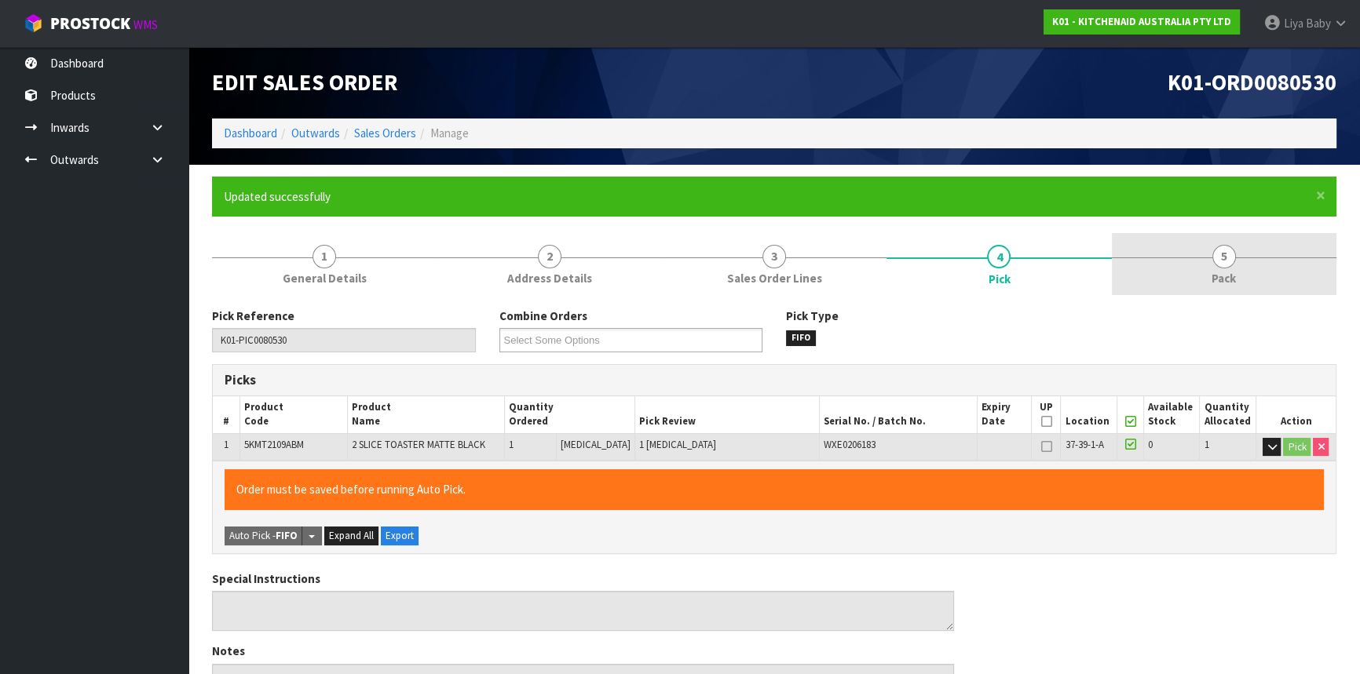
click at [1233, 243] on link "5 Pack" at bounding box center [1224, 264] width 225 height 62
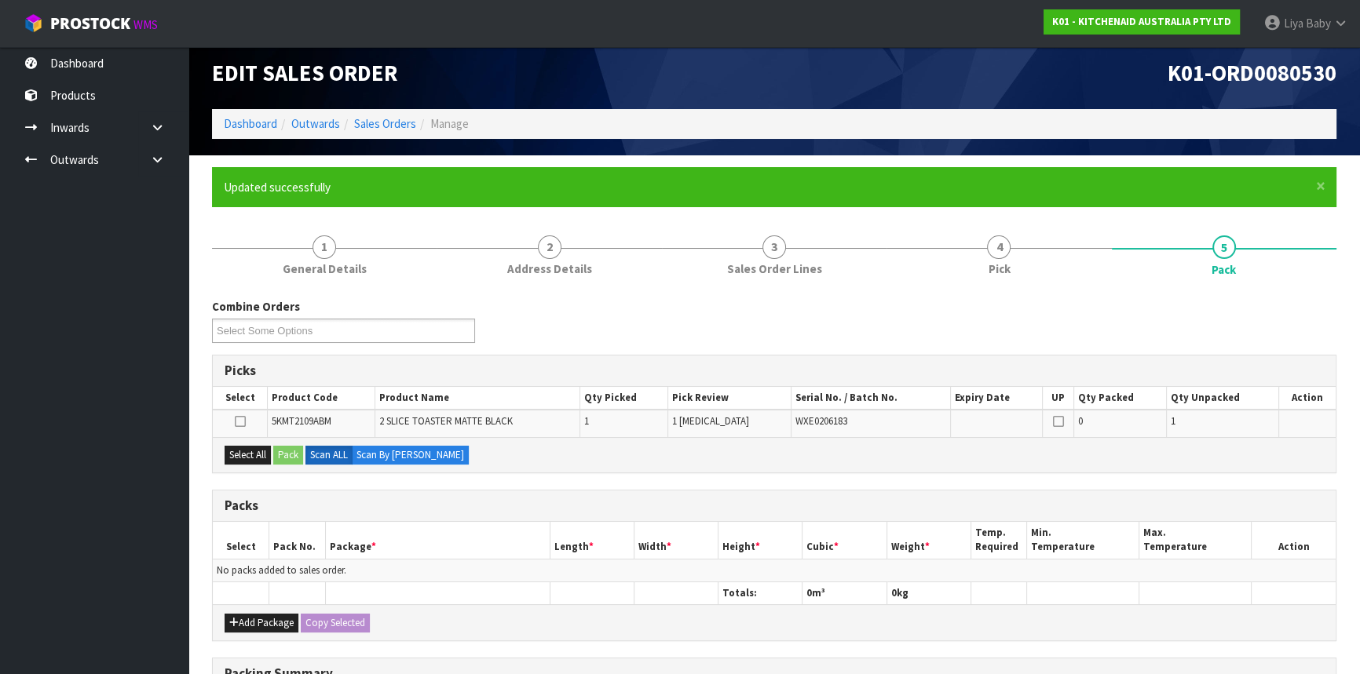
scroll to position [263, 0]
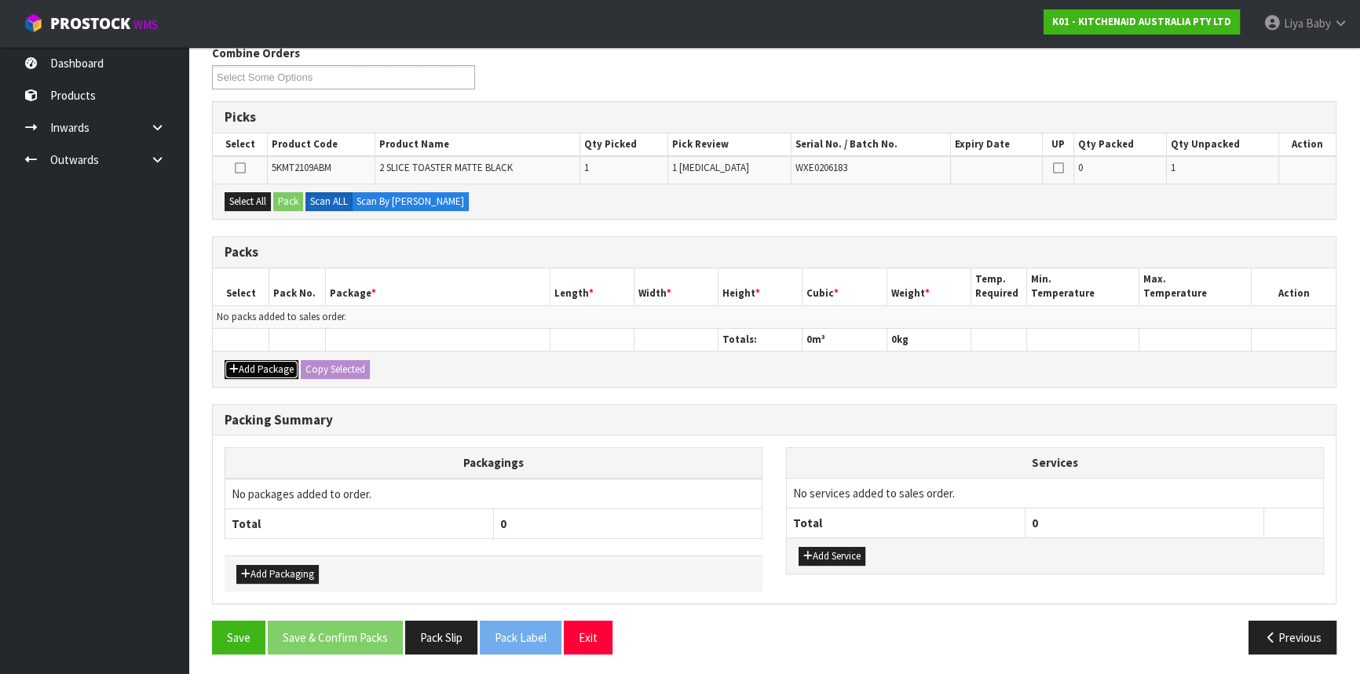
click at [291, 360] on button "Add Package" at bounding box center [262, 369] width 74 height 19
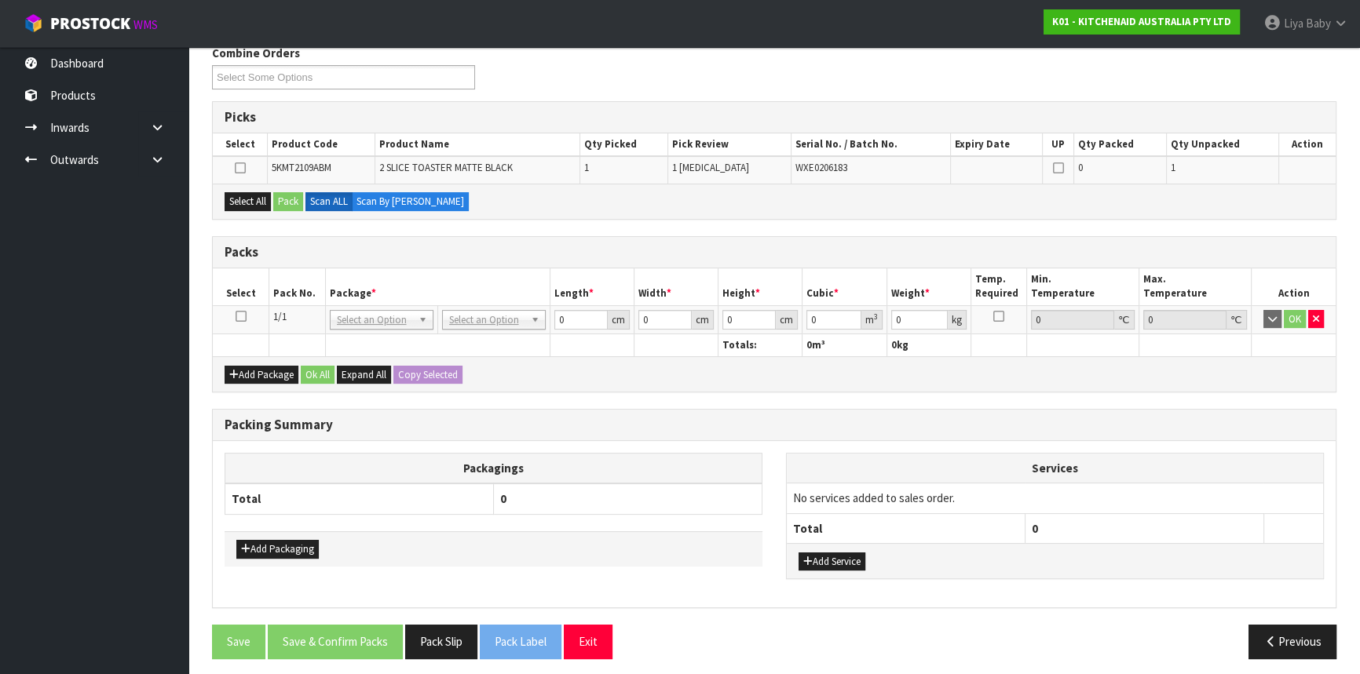
click at [240, 317] on icon at bounding box center [241, 316] width 11 height 1
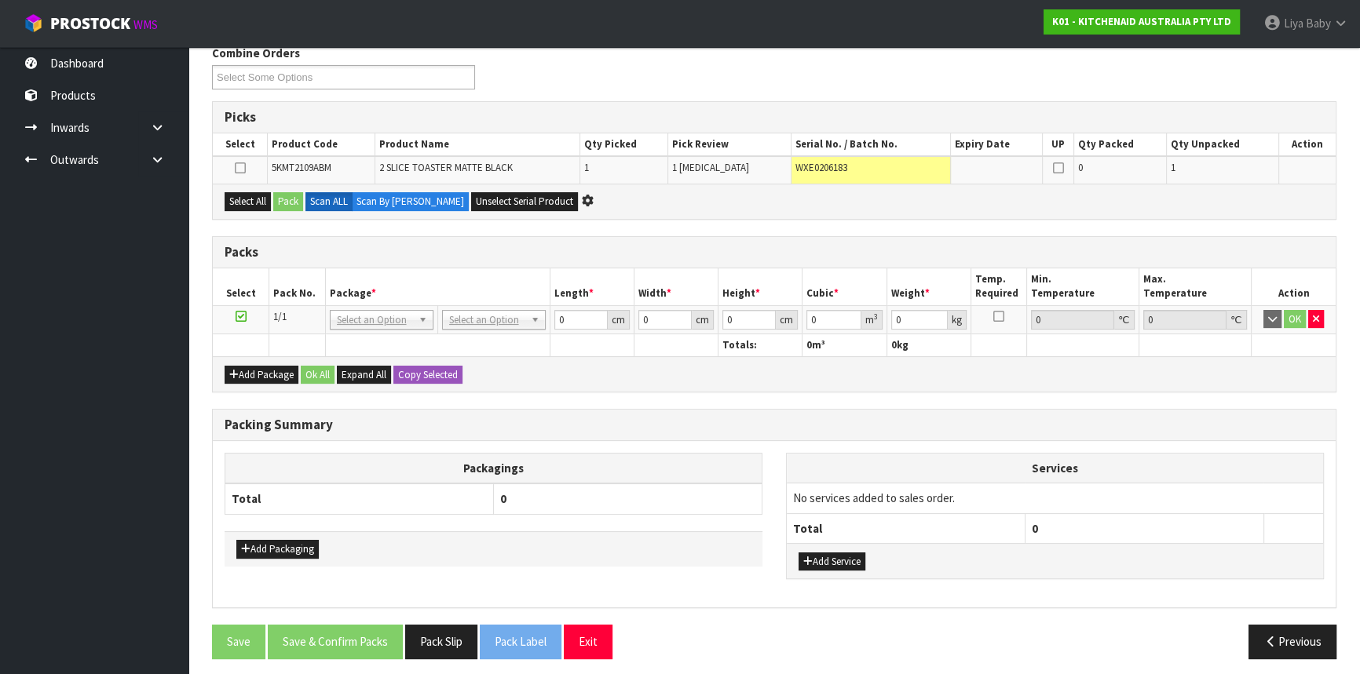
scroll to position [0, 0]
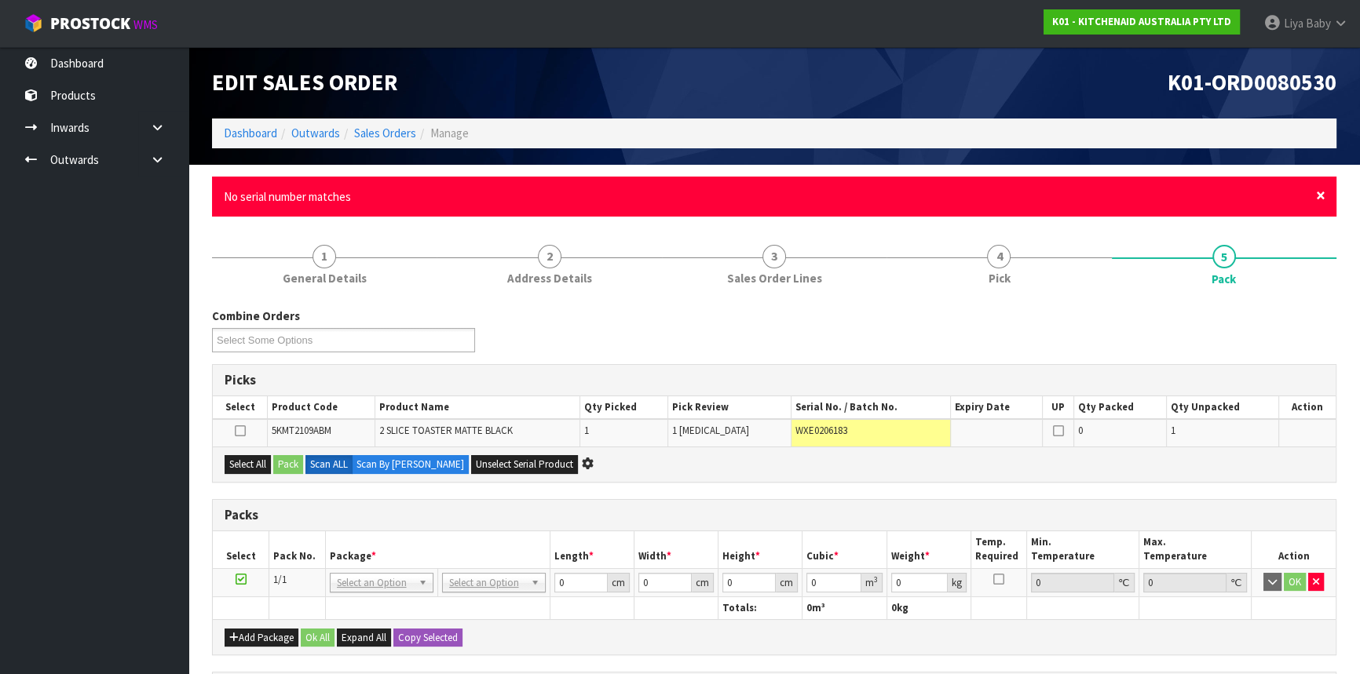
click at [1316, 199] on span "×" at bounding box center [1320, 196] width 9 height 22
click at [1321, 195] on span "×" at bounding box center [1320, 196] width 9 height 22
click at [1325, 199] on div "× Close No serial number matches" at bounding box center [774, 197] width 1124 height 40
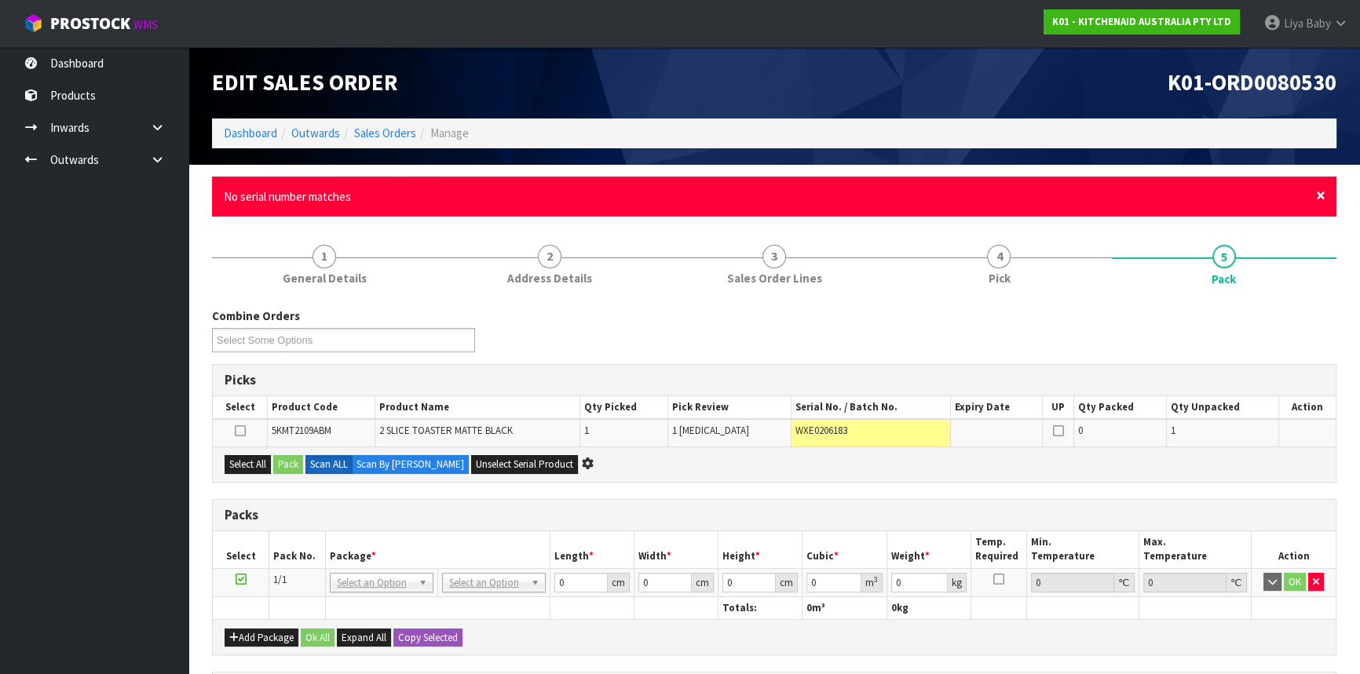
click at [1319, 196] on span "×" at bounding box center [1320, 196] width 9 height 22
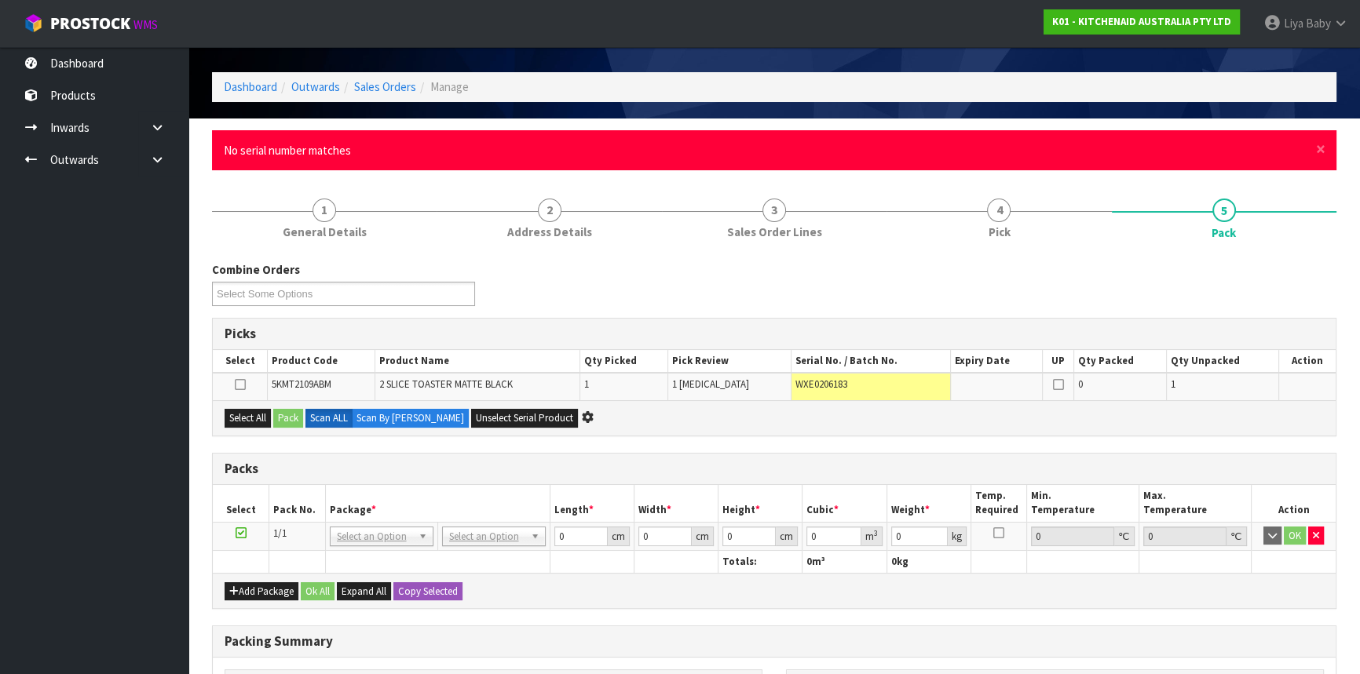
scroll to position [71, 0]
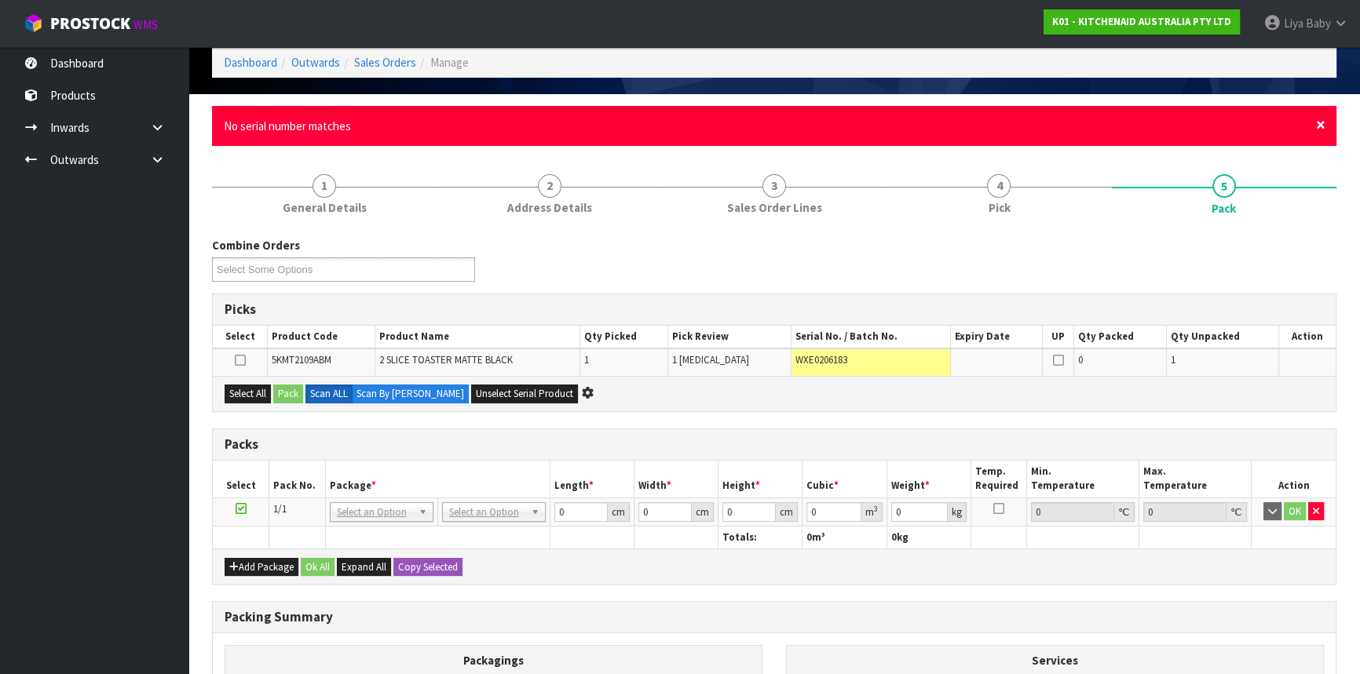
click at [1321, 118] on span "×" at bounding box center [1320, 125] width 9 height 22
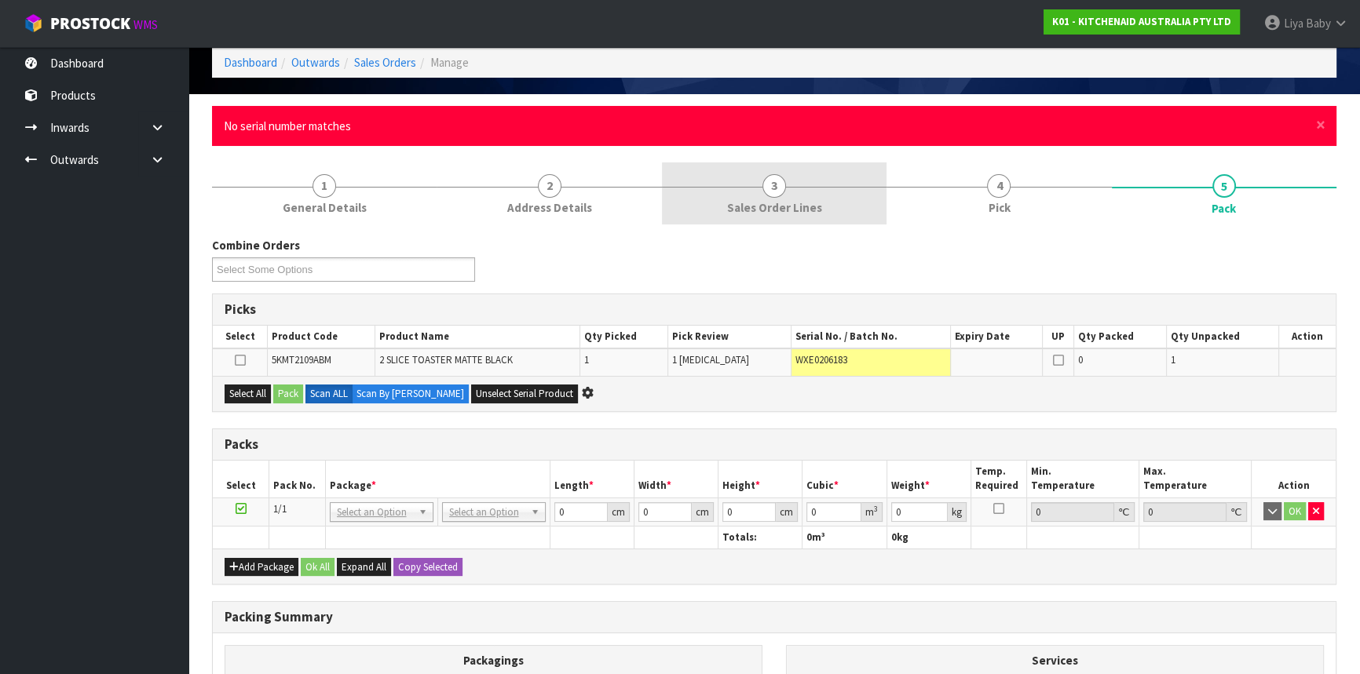
scroll to position [130, 0]
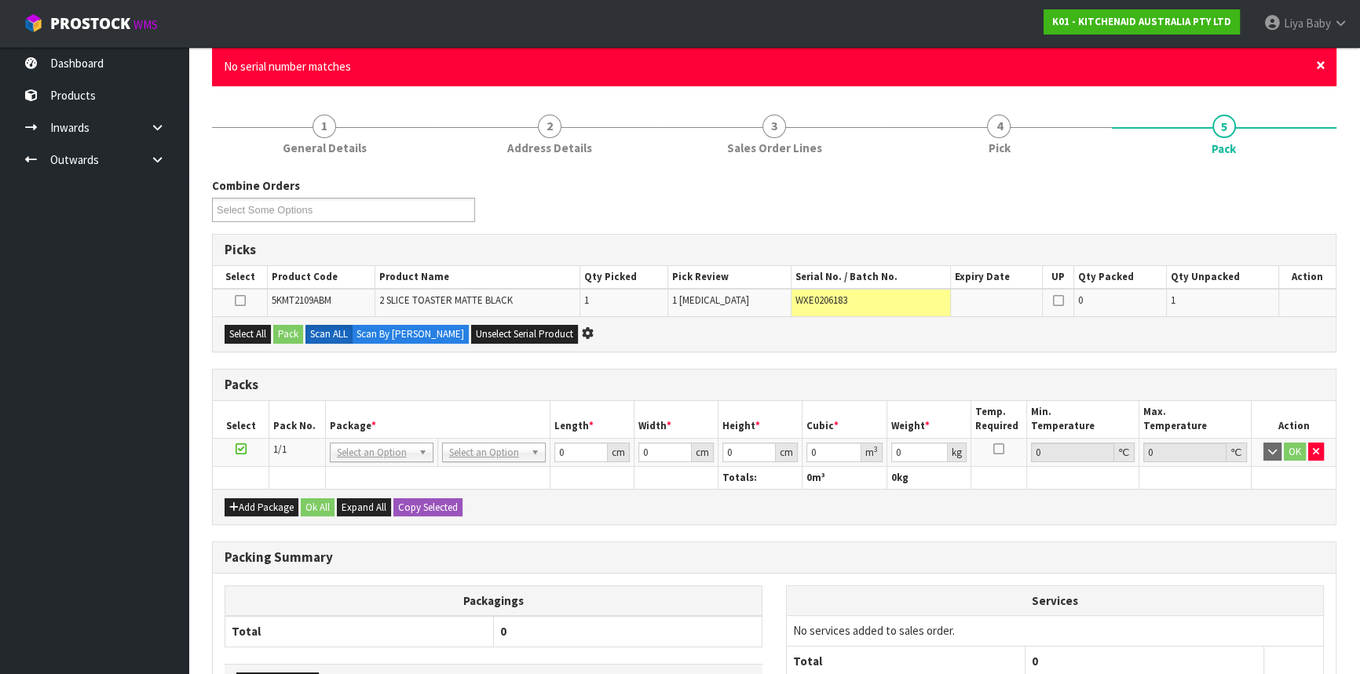
click at [1321, 63] on span "×" at bounding box center [1320, 65] width 9 height 22
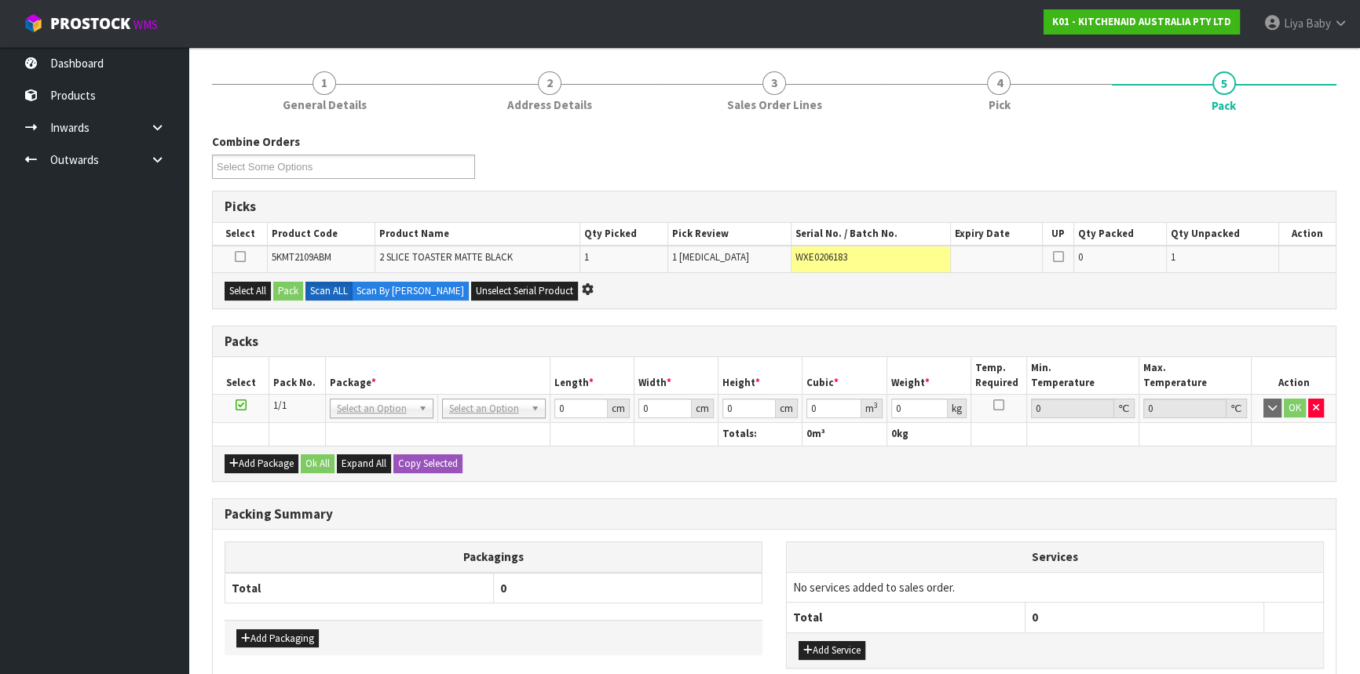
scroll to position [210, 0]
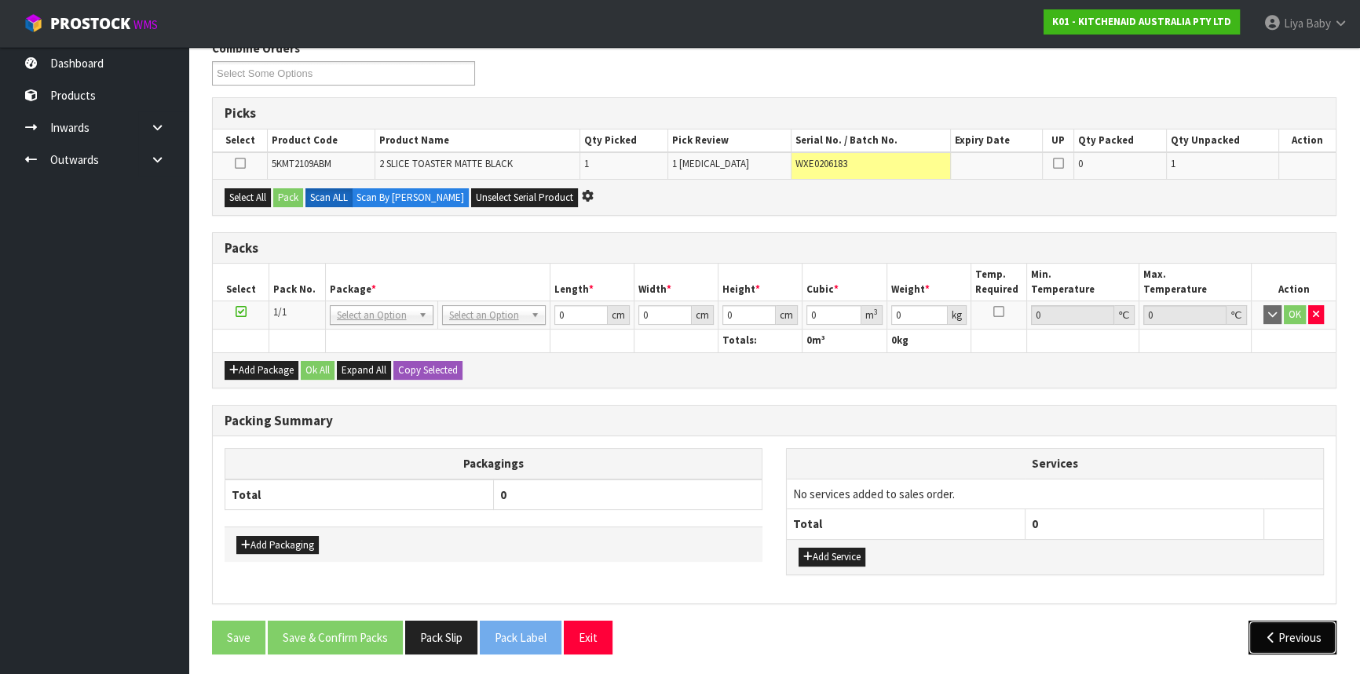
click at [1270, 635] on icon "button" at bounding box center [1270, 638] width 15 height 12
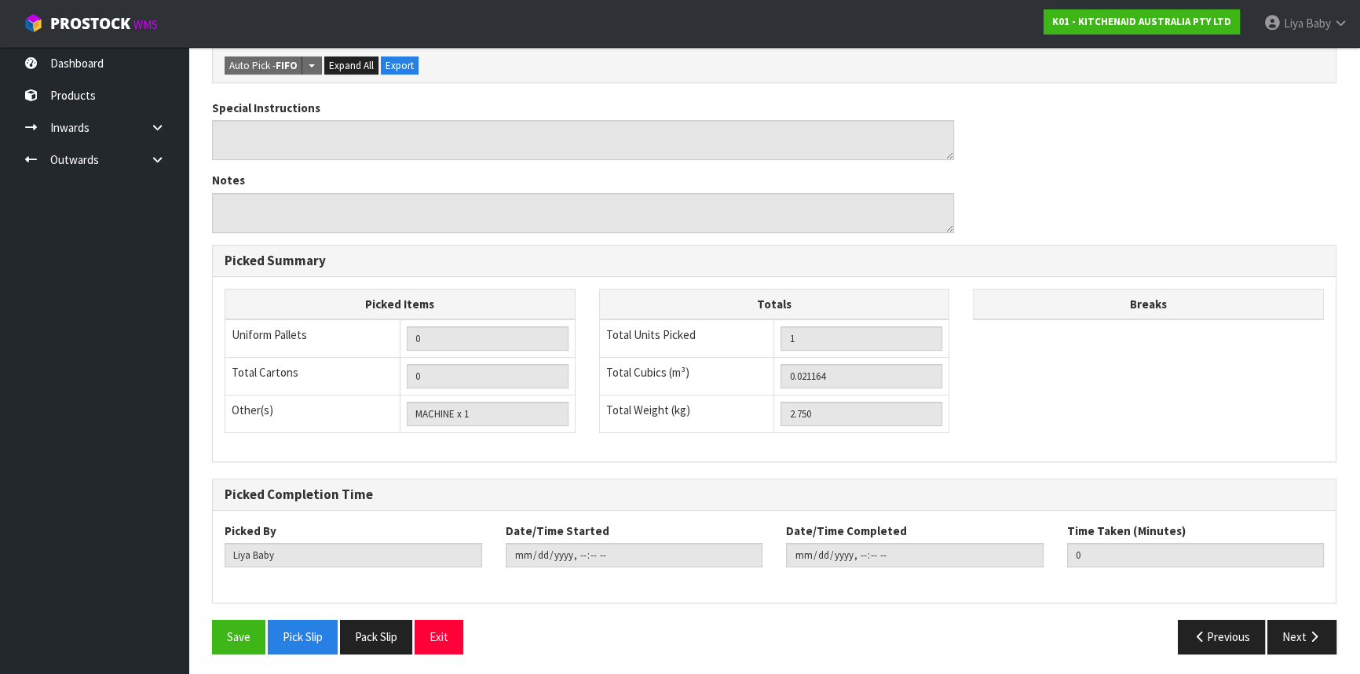
scroll to position [358, 0]
click at [462, 637] on button "Exit" at bounding box center [439, 637] width 49 height 34
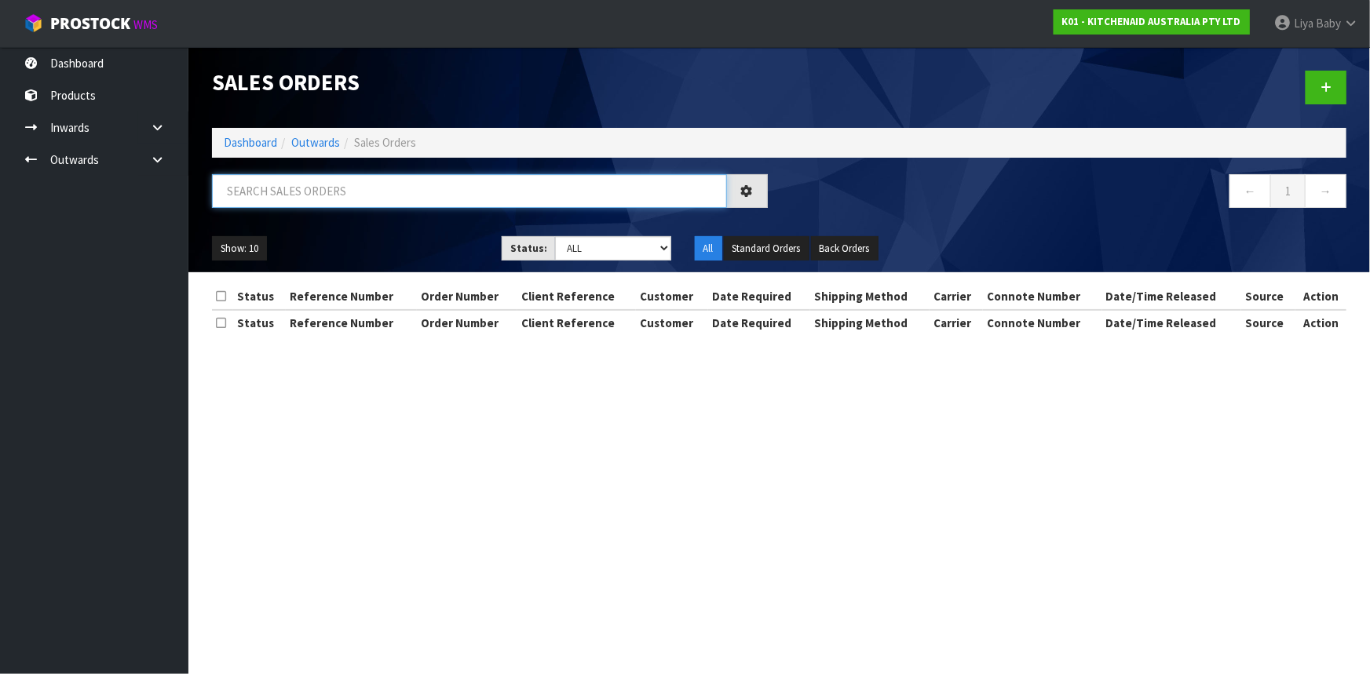
click at [394, 193] on input "text" at bounding box center [469, 191] width 515 height 34
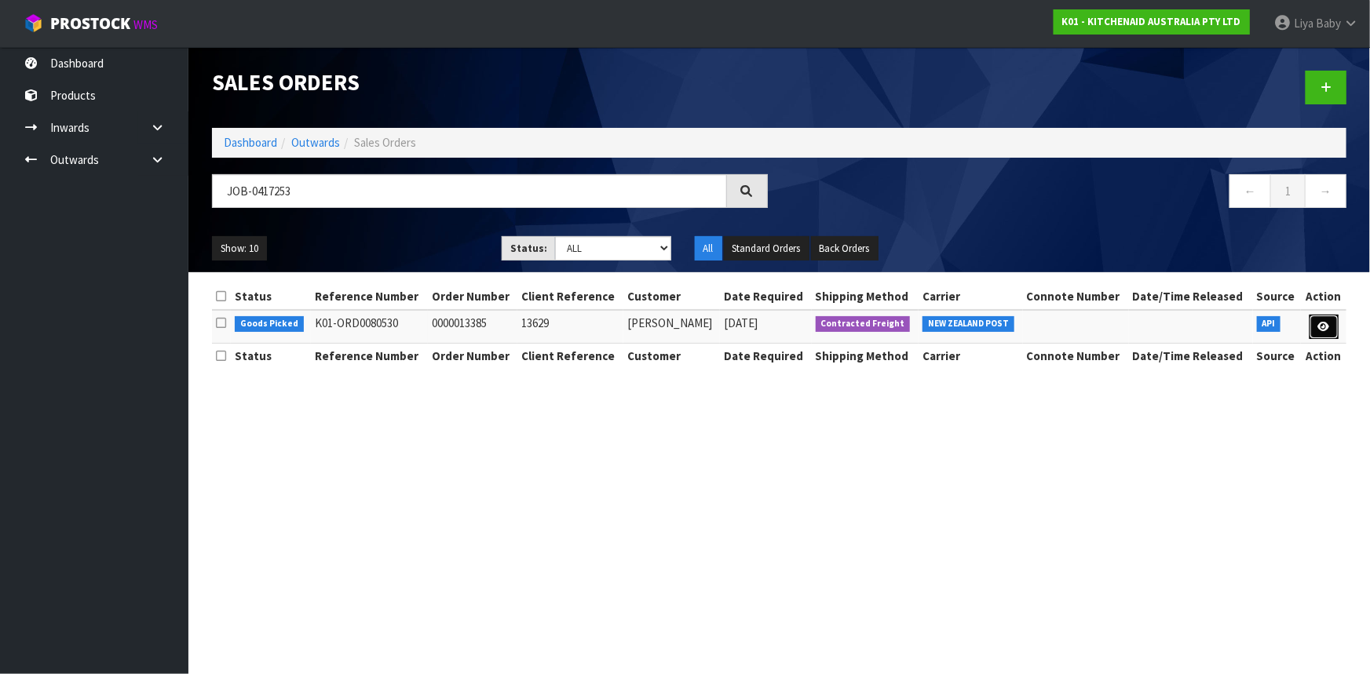
click at [1327, 331] on link at bounding box center [1324, 327] width 29 height 25
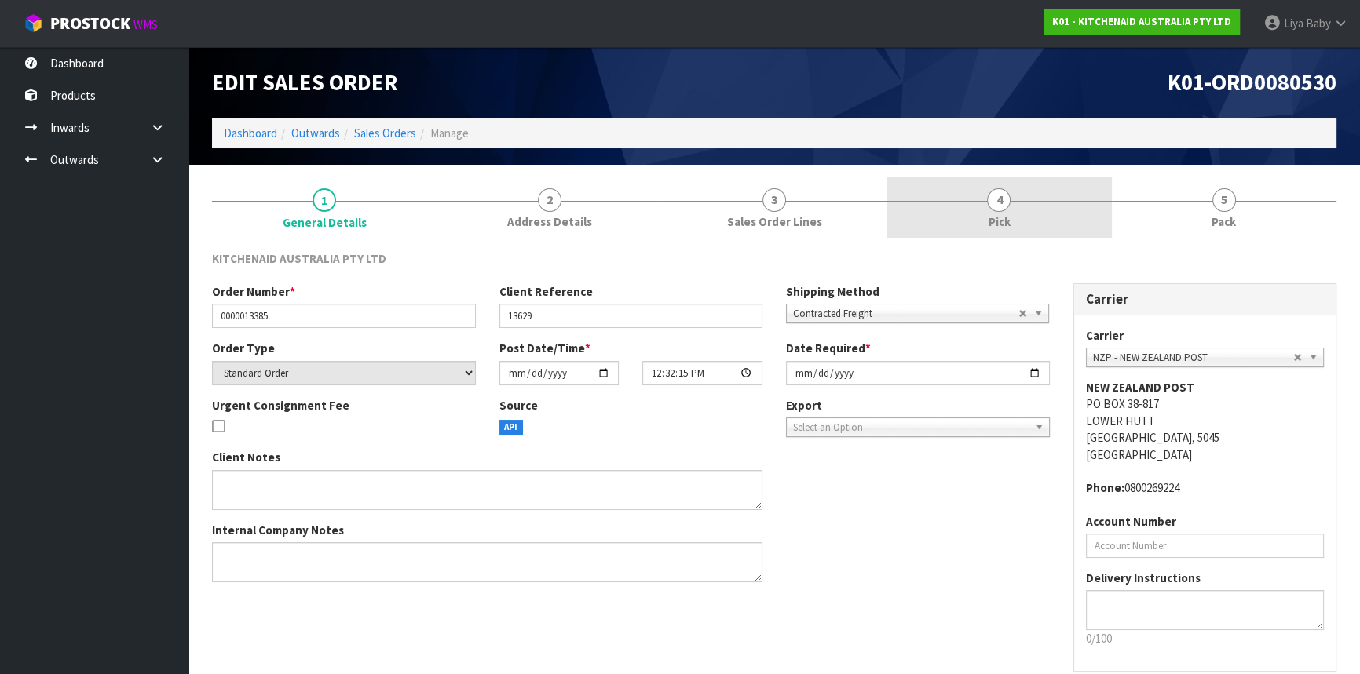
click at [1005, 217] on span "Pick" at bounding box center [999, 222] width 22 height 16
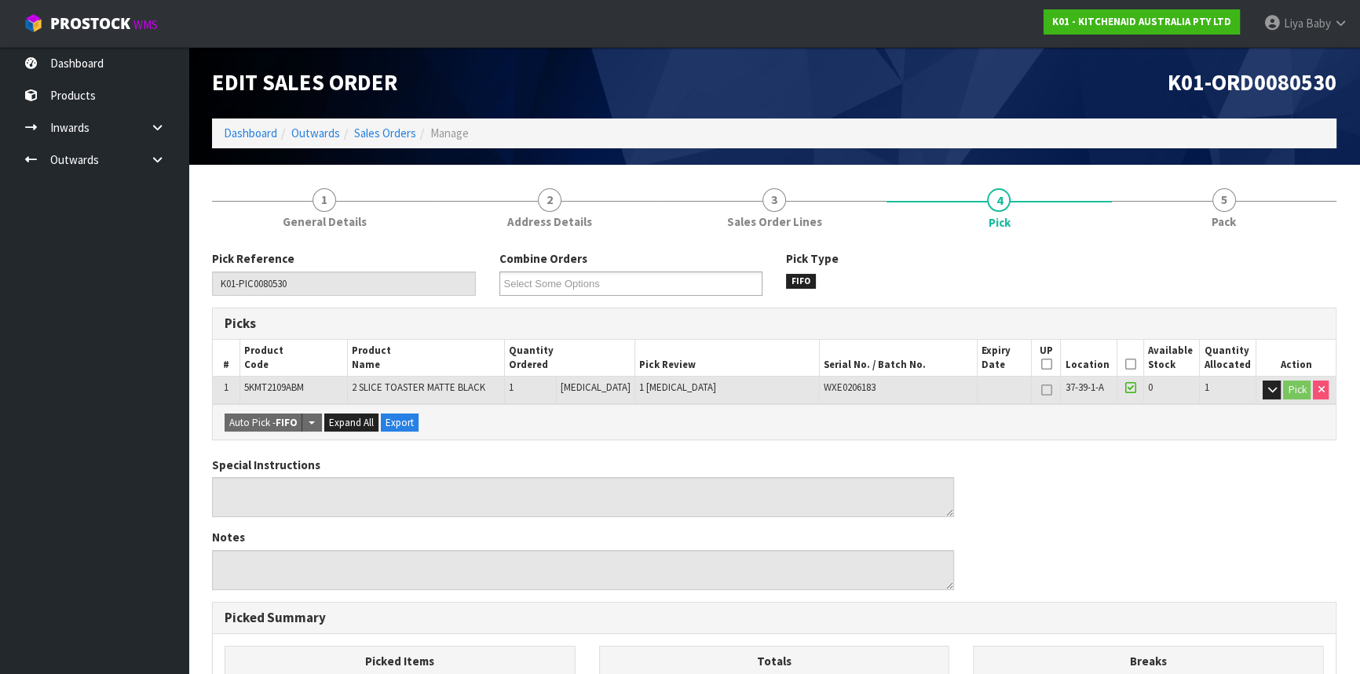
click at [1124, 364] on icon at bounding box center [1129, 364] width 11 height 1
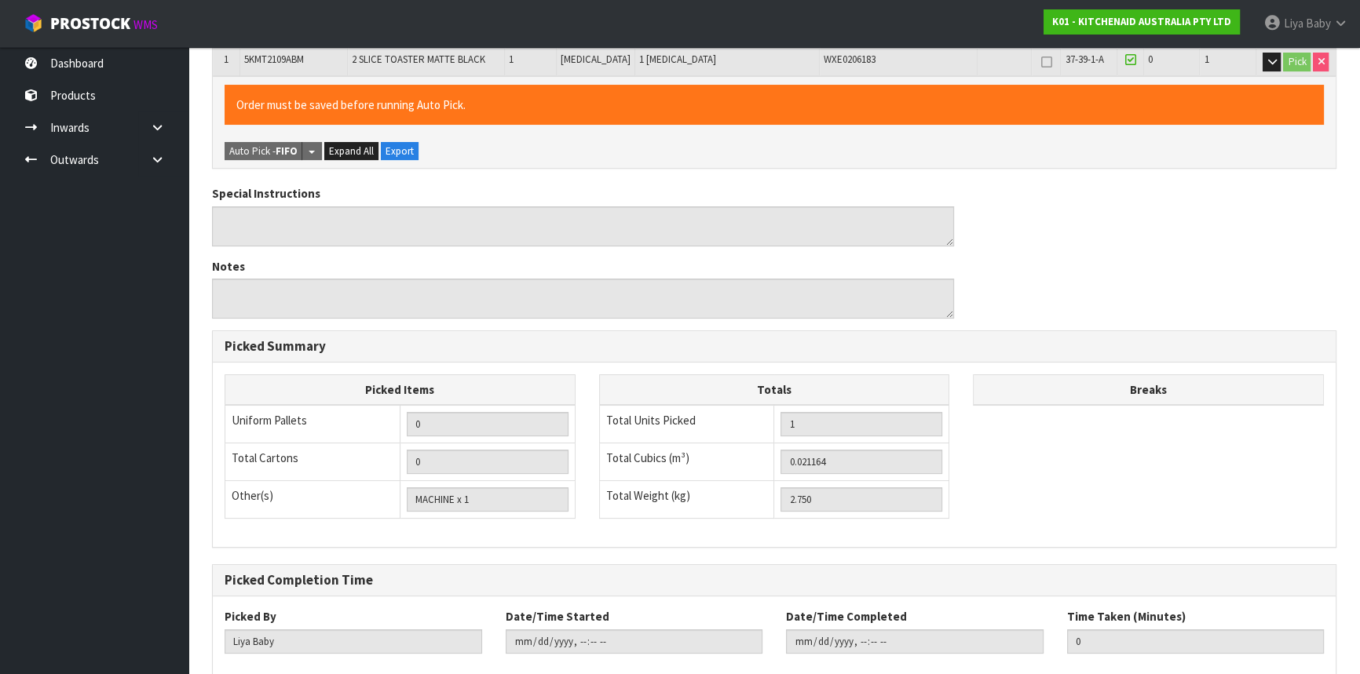
scroll to position [415, 0]
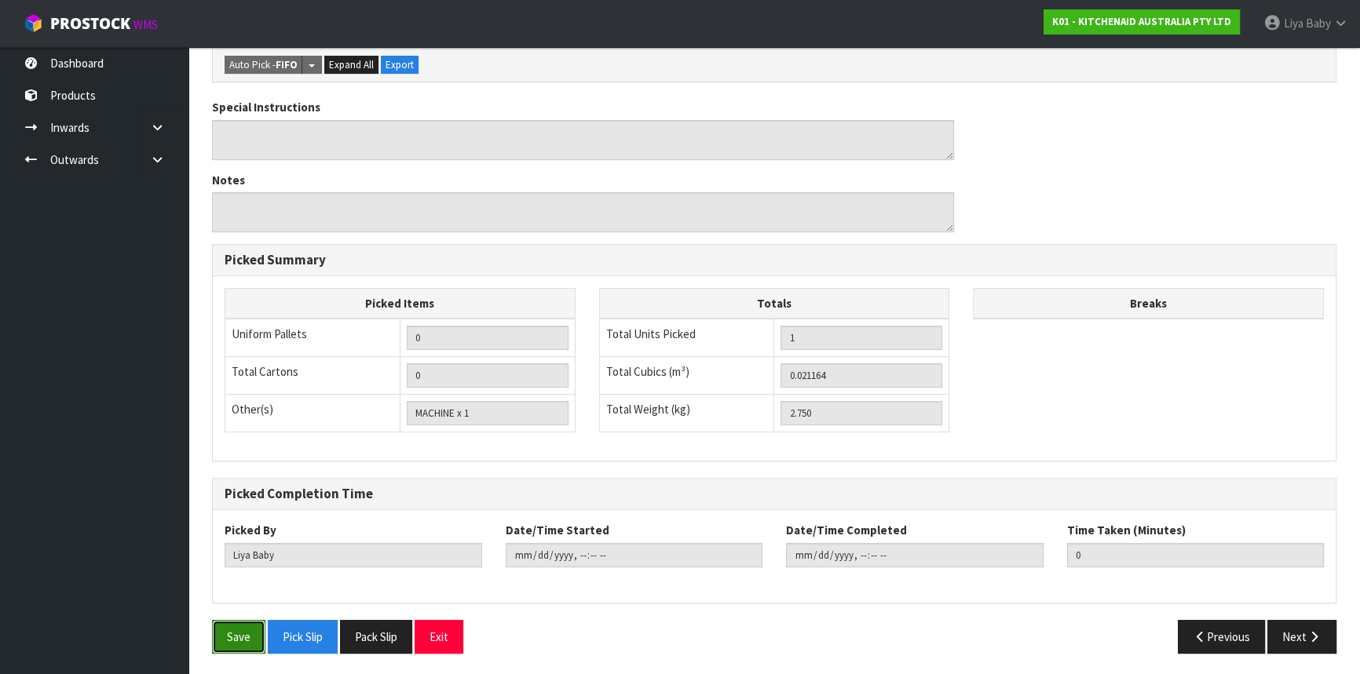
click at [243, 632] on button "Save" at bounding box center [238, 637] width 53 height 34
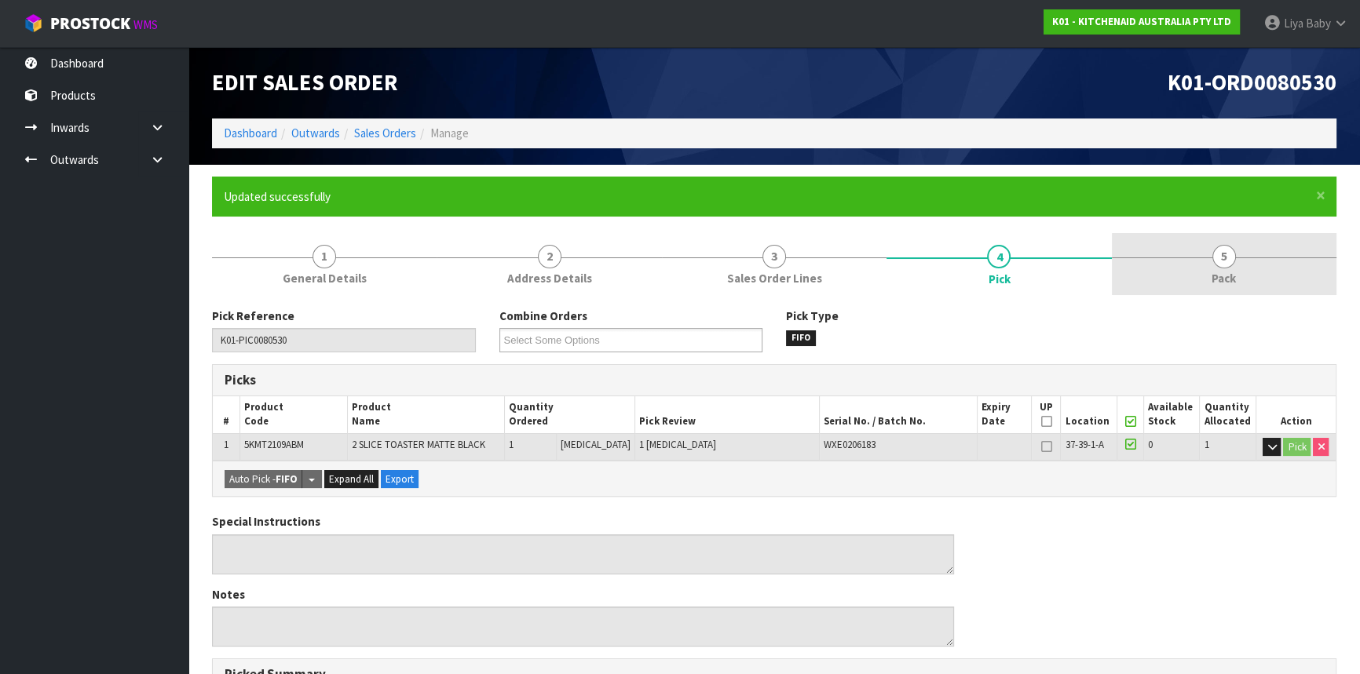
click at [1248, 244] on link "5 Pack" at bounding box center [1224, 264] width 225 height 62
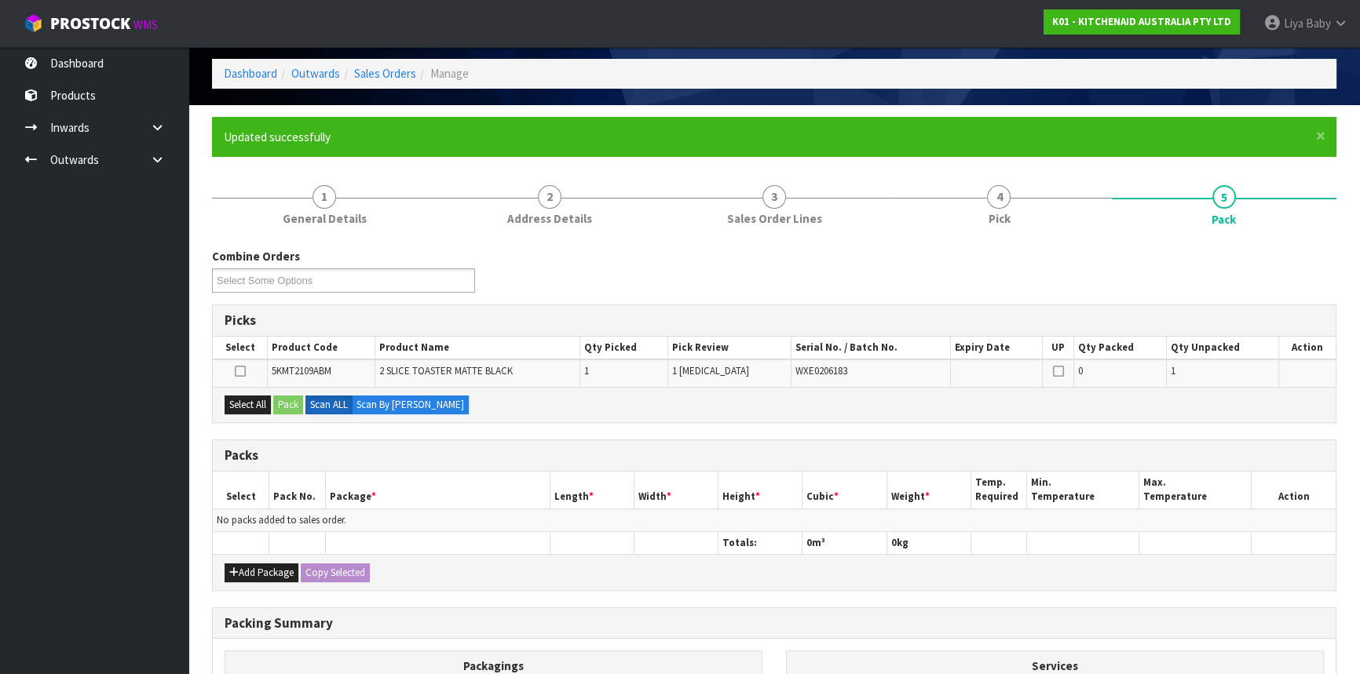
scroll to position [214, 0]
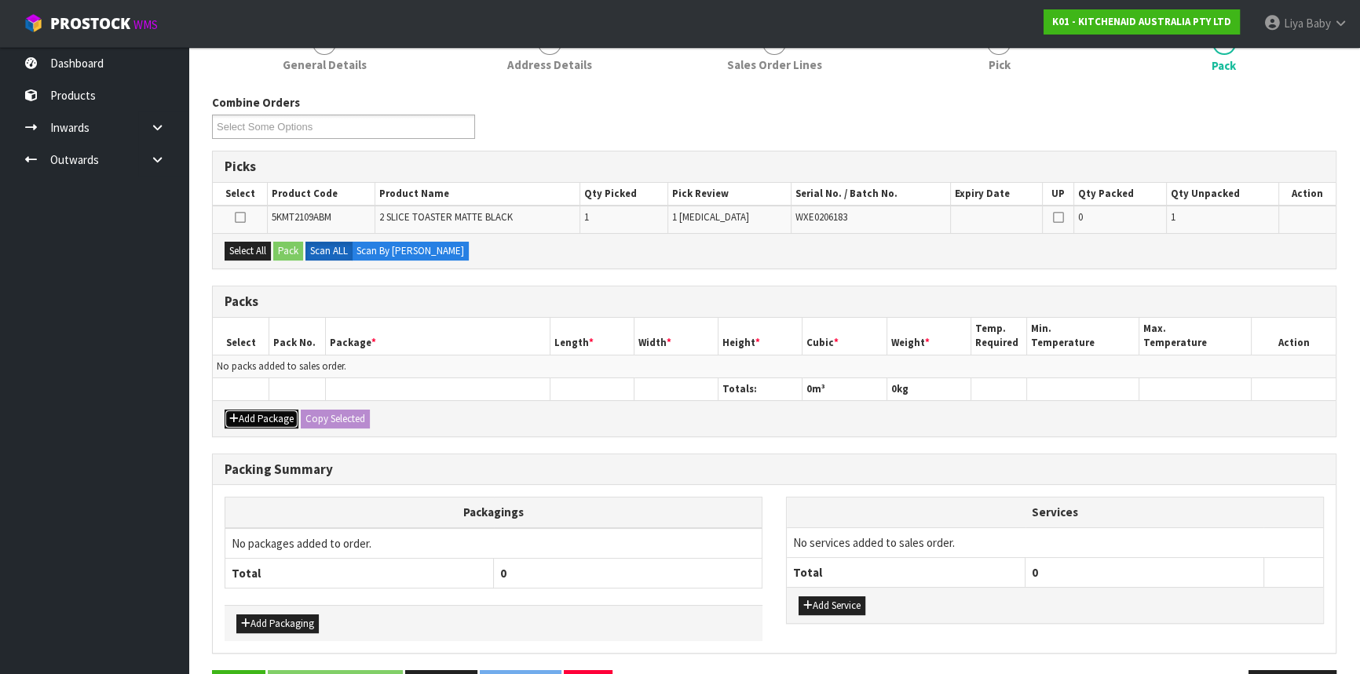
click at [267, 418] on button "Add Package" at bounding box center [262, 419] width 74 height 19
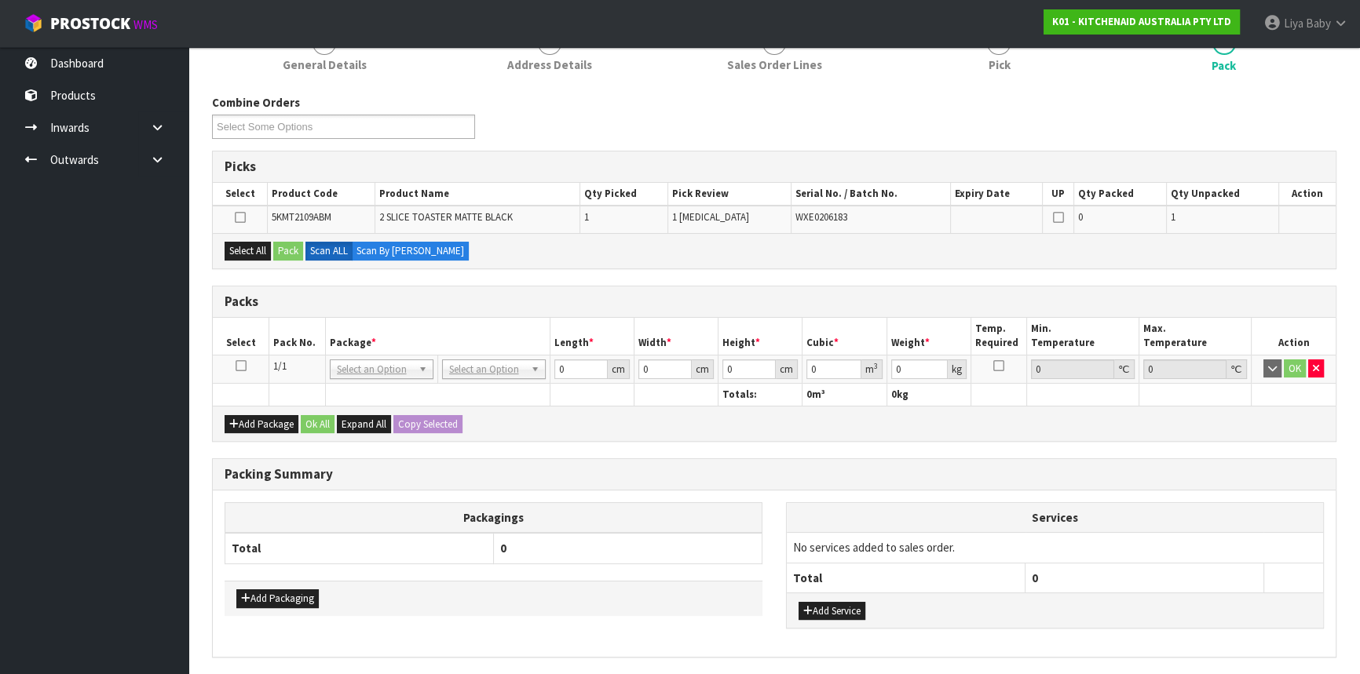
click at [239, 366] on icon at bounding box center [241, 366] width 11 height 1
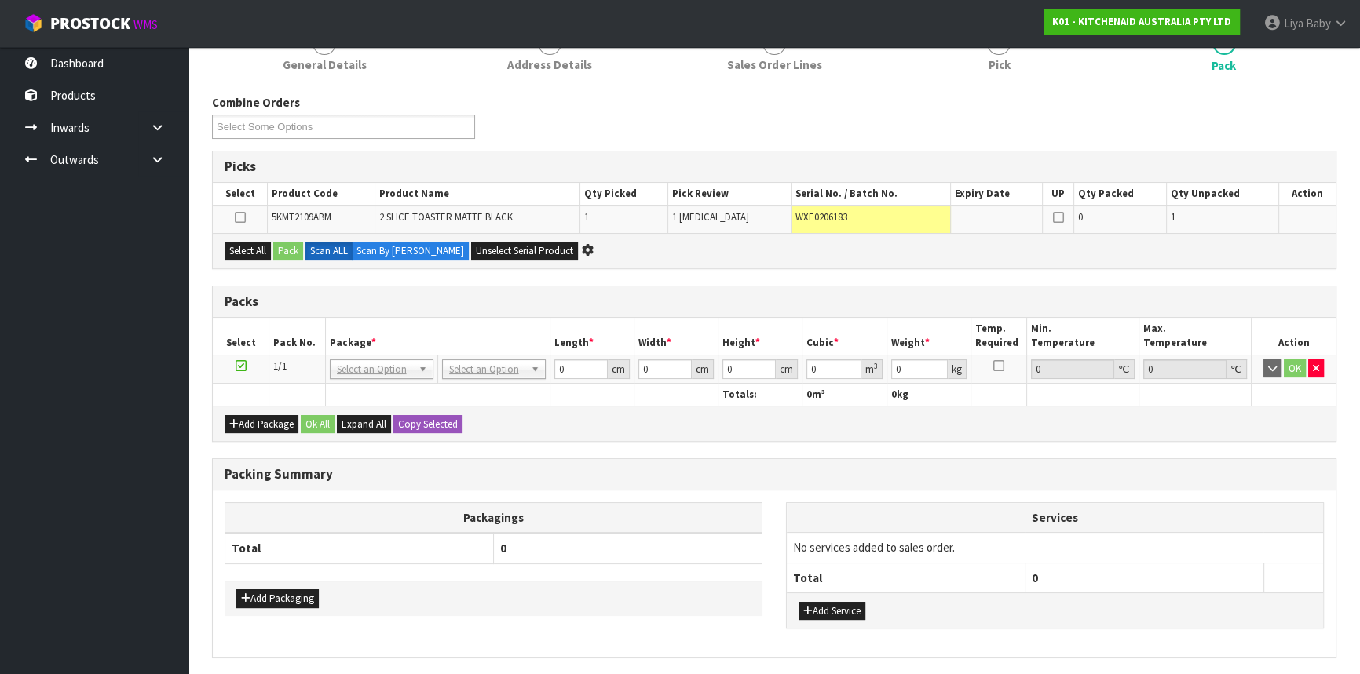
scroll to position [0, 0]
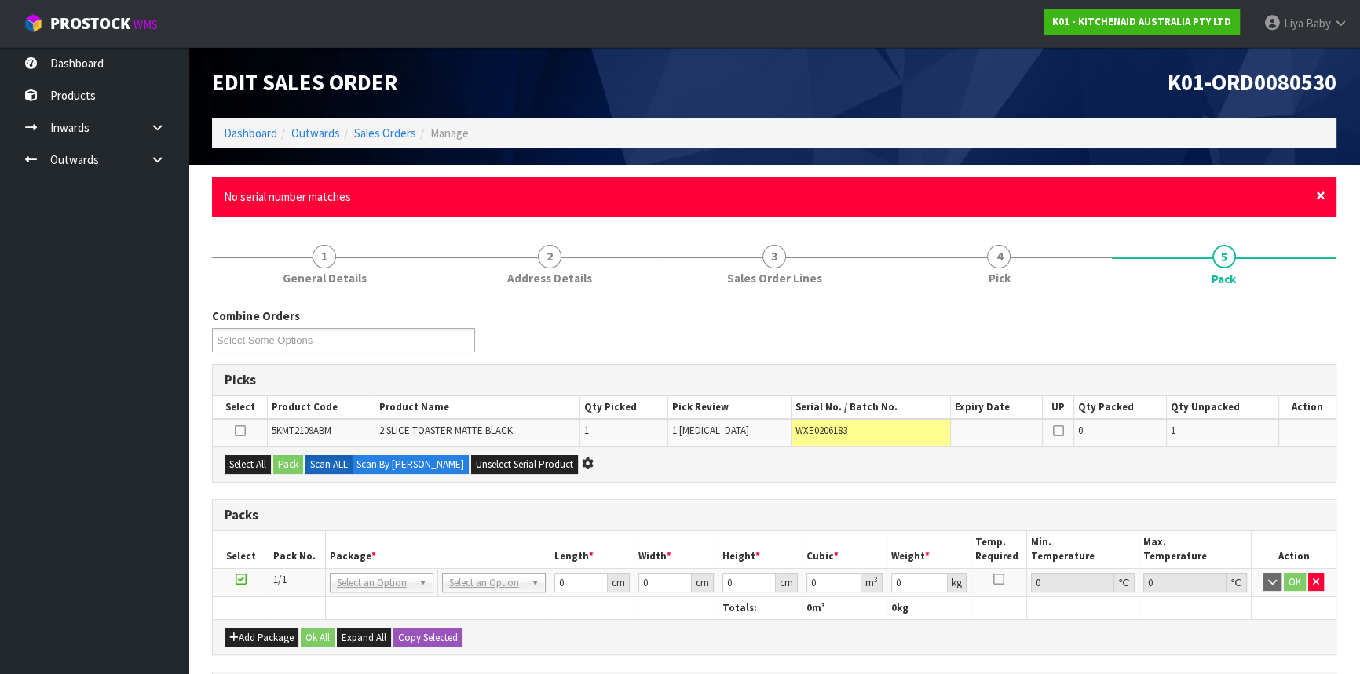
click at [1321, 196] on span "×" at bounding box center [1320, 196] width 9 height 22
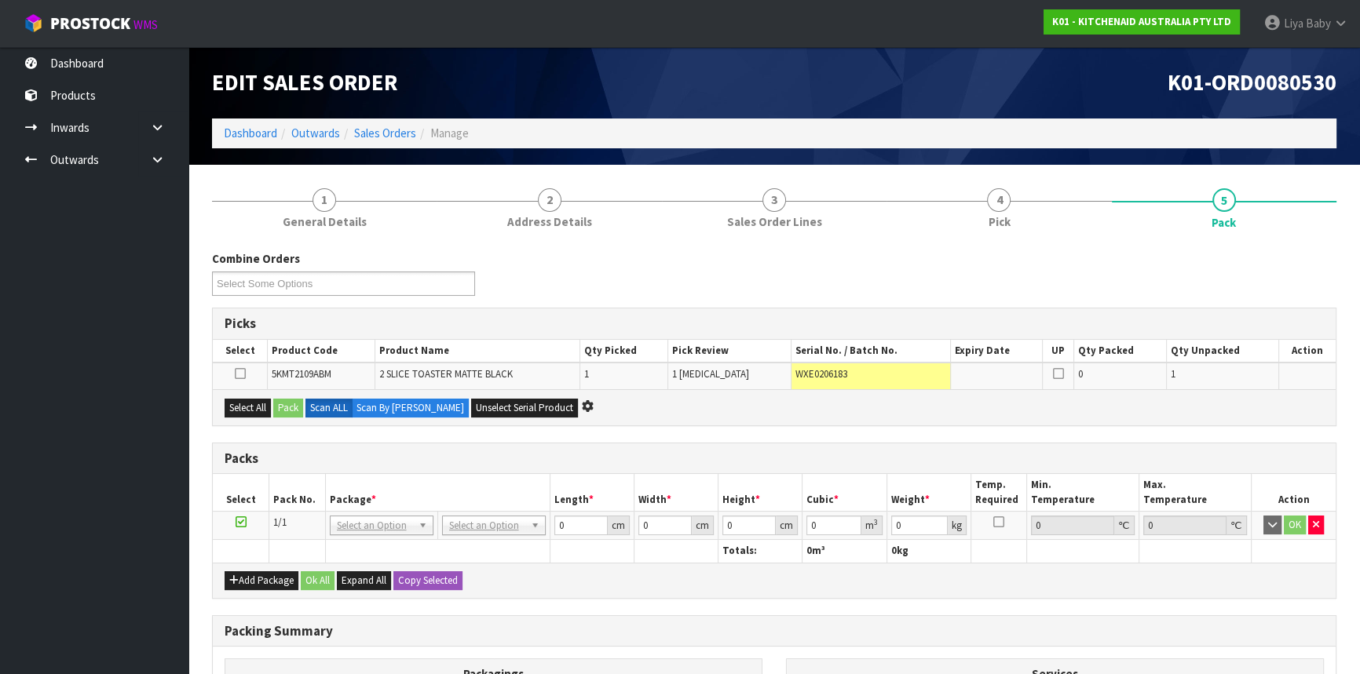
scroll to position [210, 0]
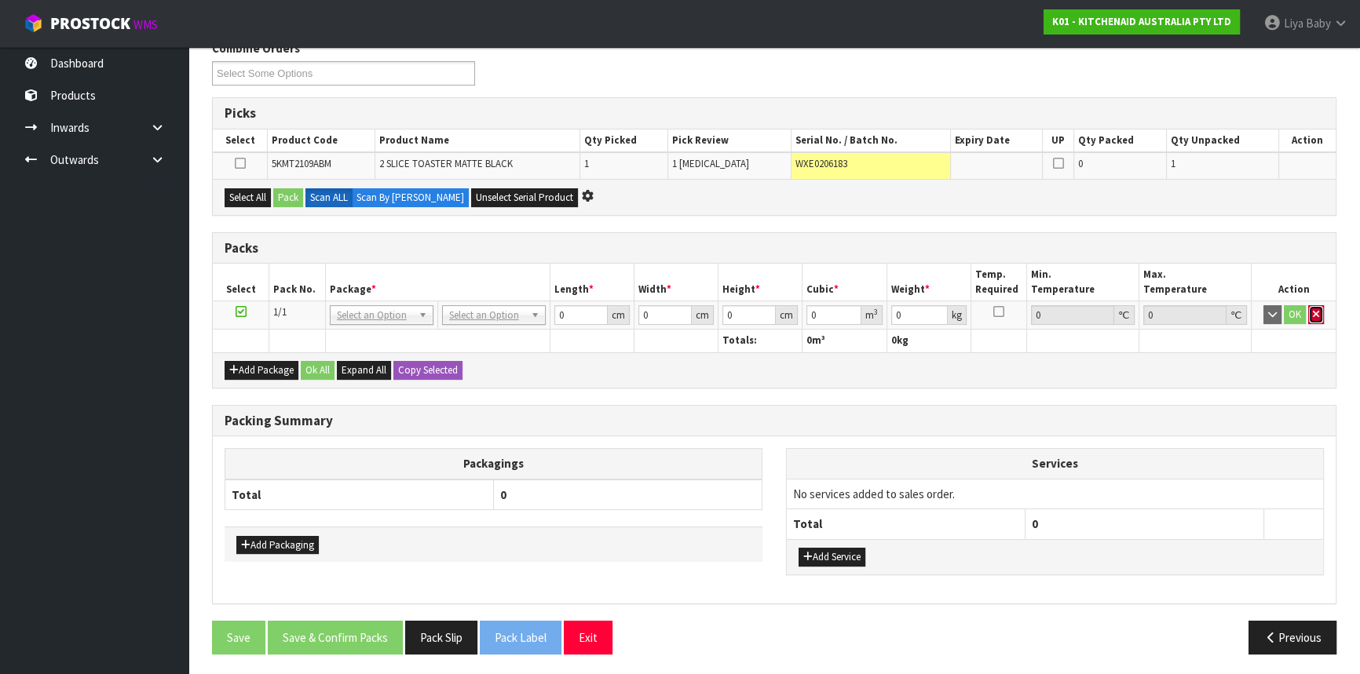
click at [1318, 311] on icon "button" at bounding box center [1316, 314] width 6 height 10
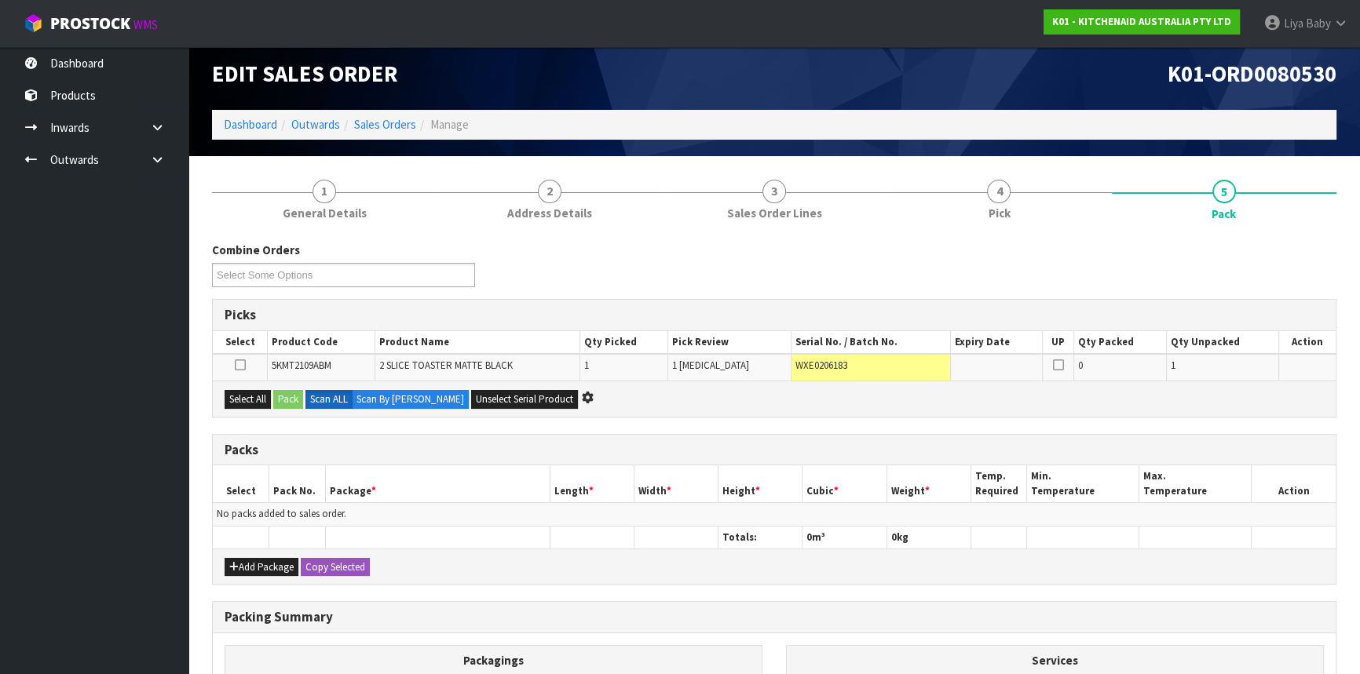
scroll to position [0, 0]
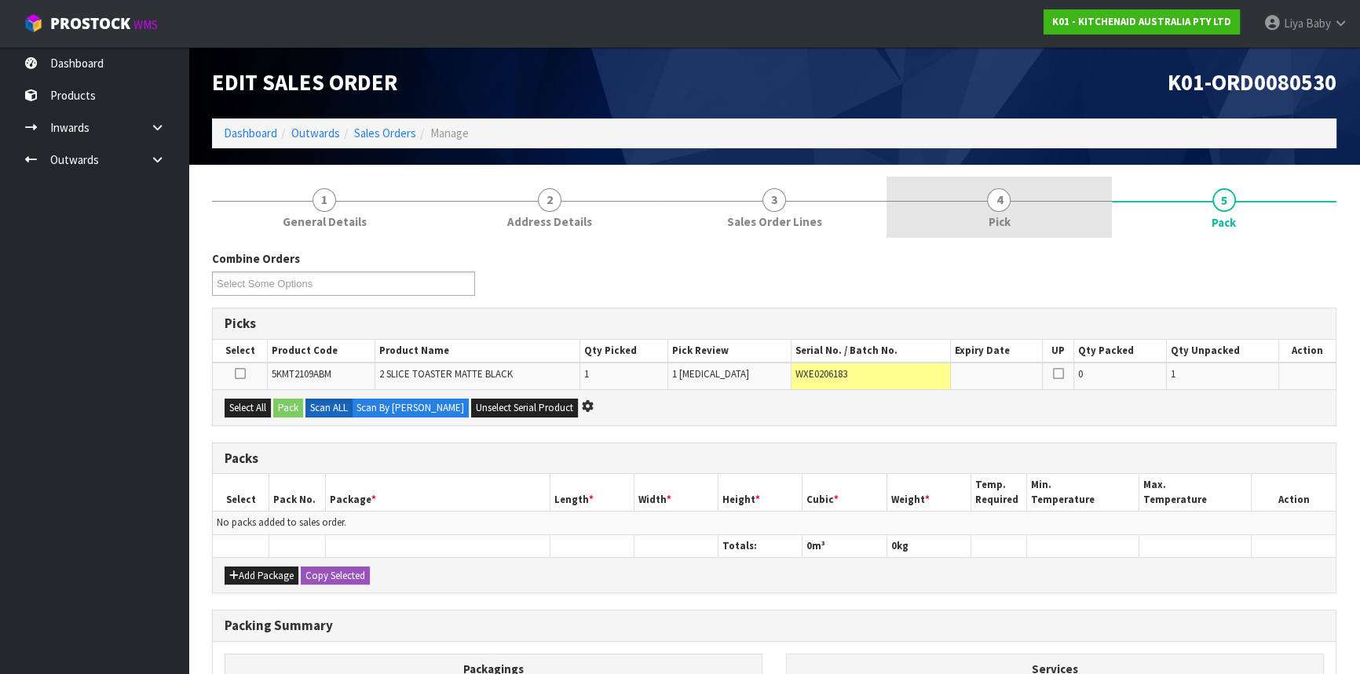
click at [989, 210] on link "4 Pick" at bounding box center [998, 208] width 225 height 62
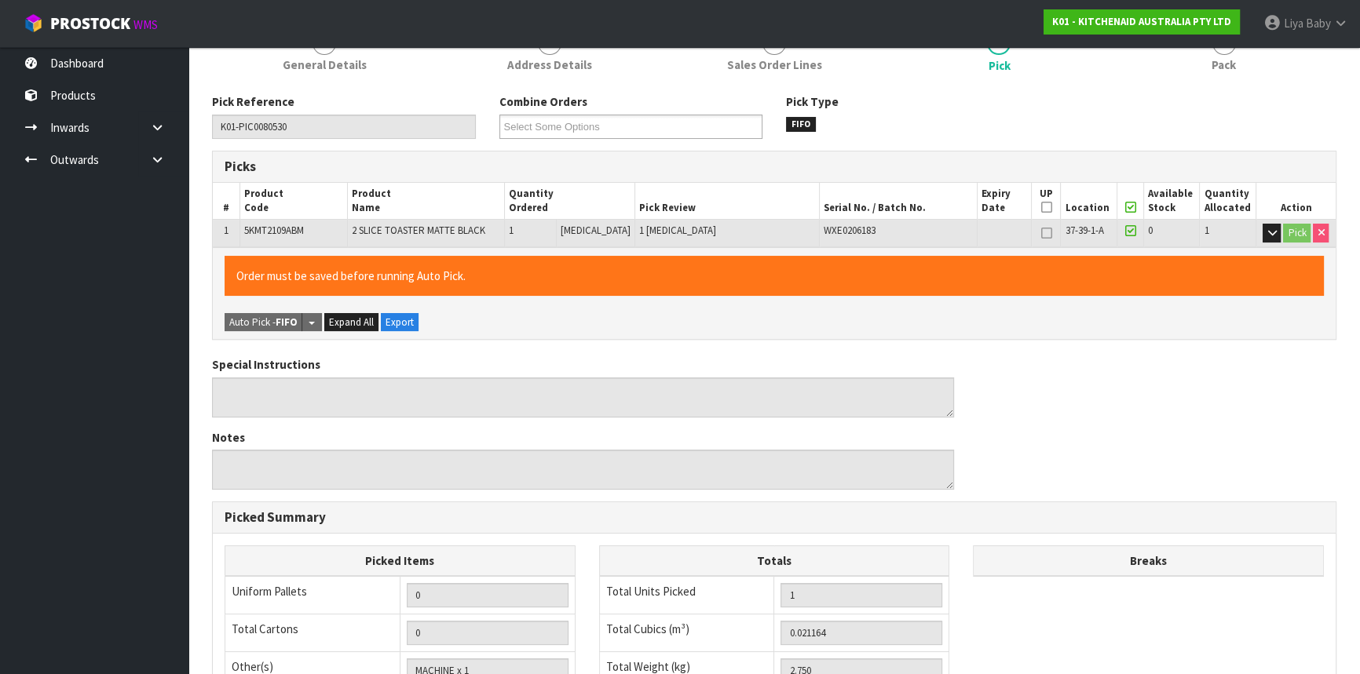
scroll to position [142, 0]
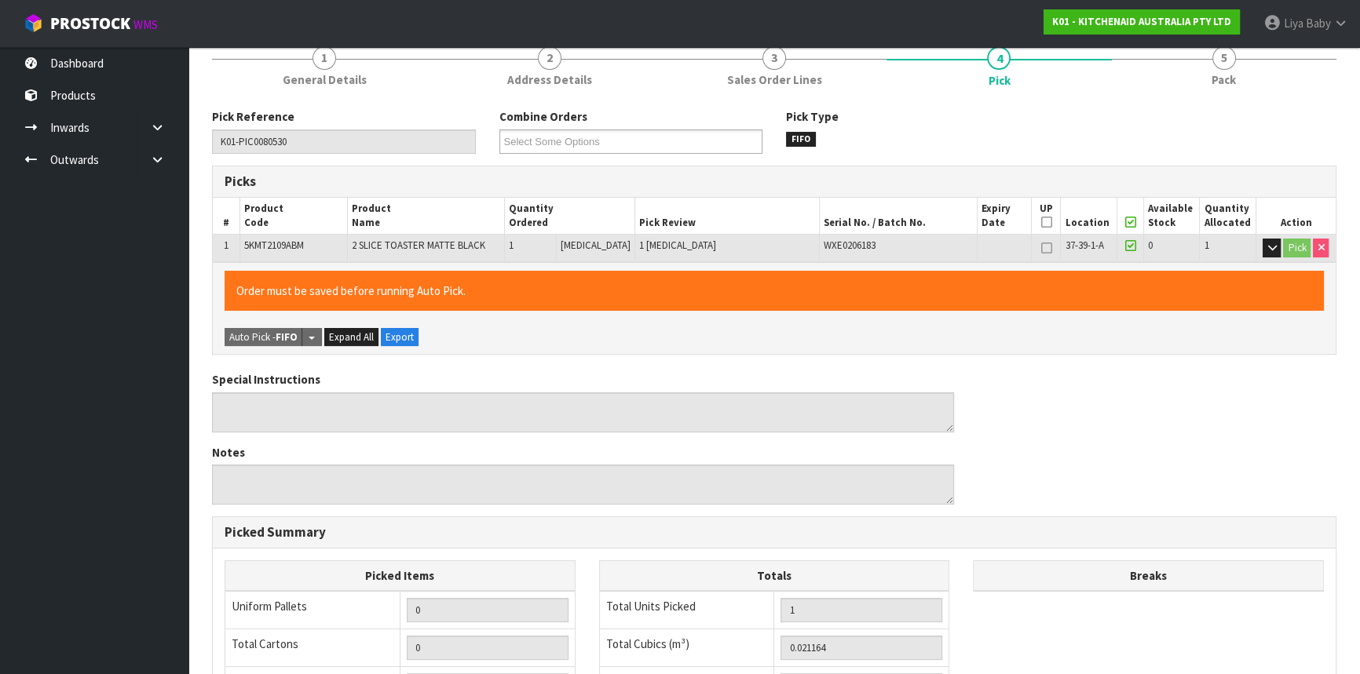
click at [1124, 222] on icon at bounding box center [1129, 222] width 11 height 1
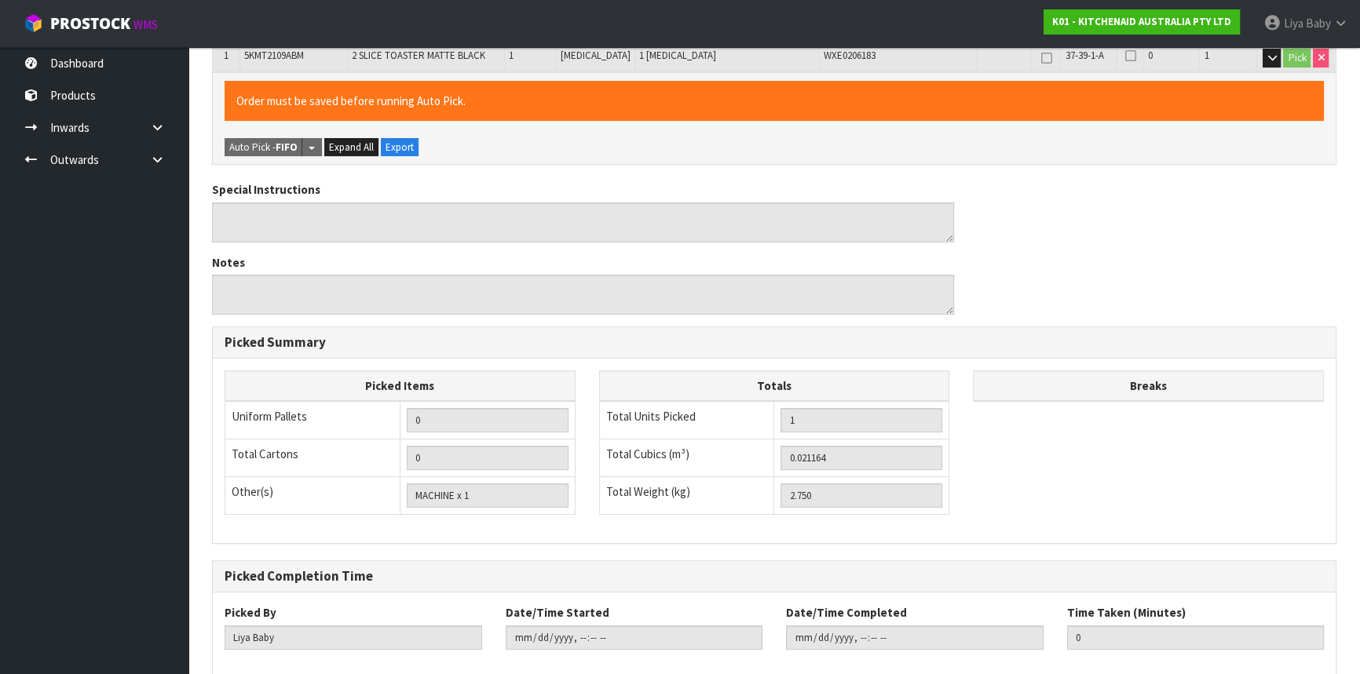
scroll to position [415, 0]
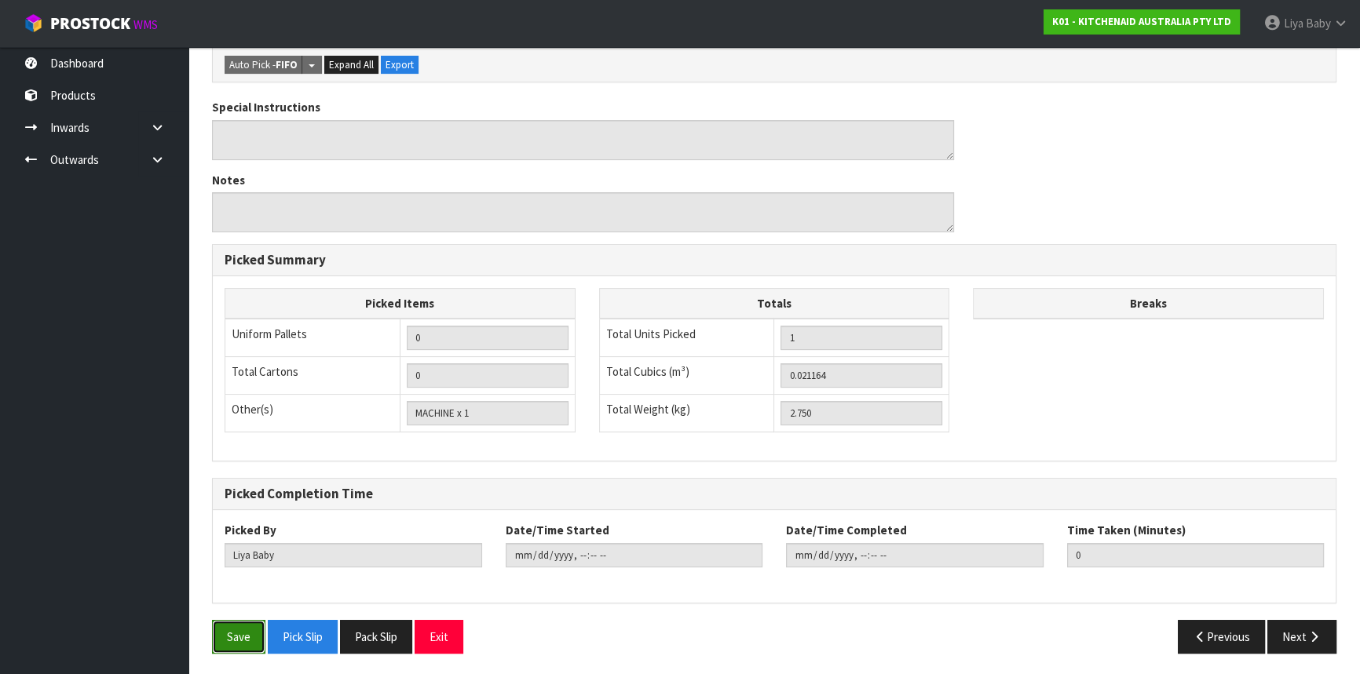
click at [235, 623] on button "Save" at bounding box center [238, 637] width 53 height 34
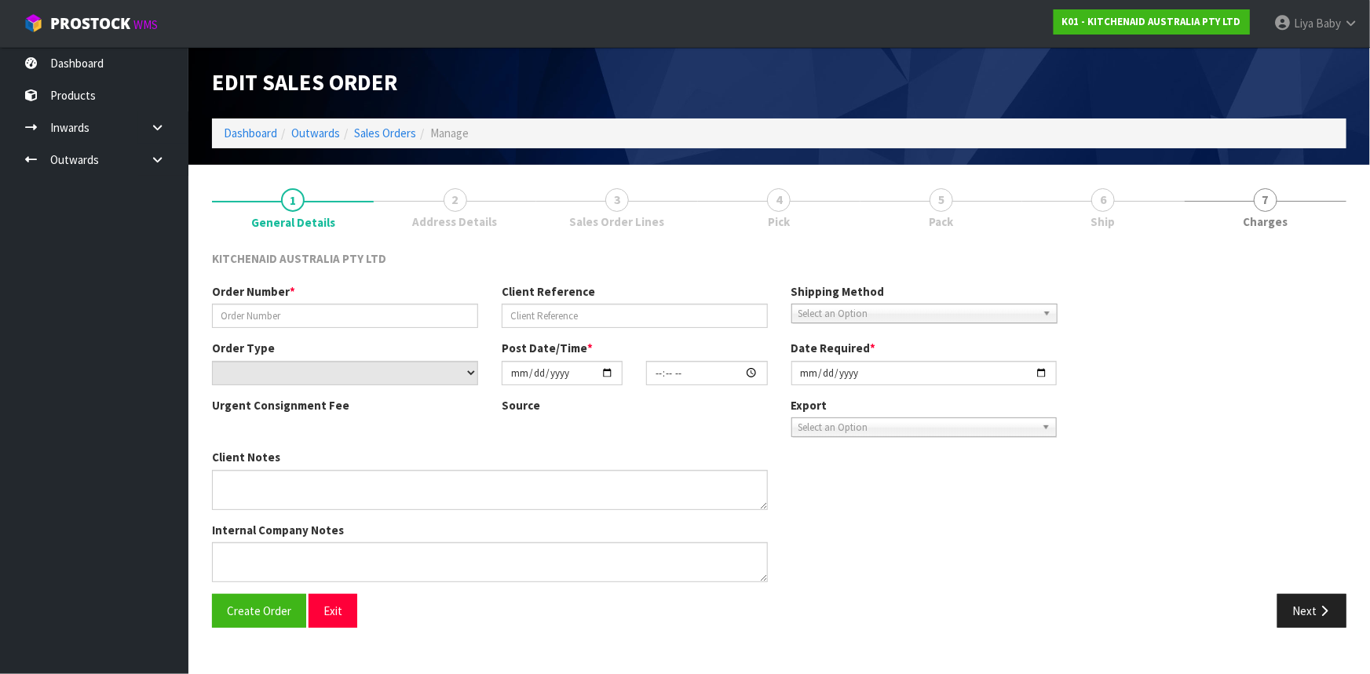
type input "0000013385"
type input "13629"
select select "number:0"
type input "[DATE]"
type input "12:32:15.000"
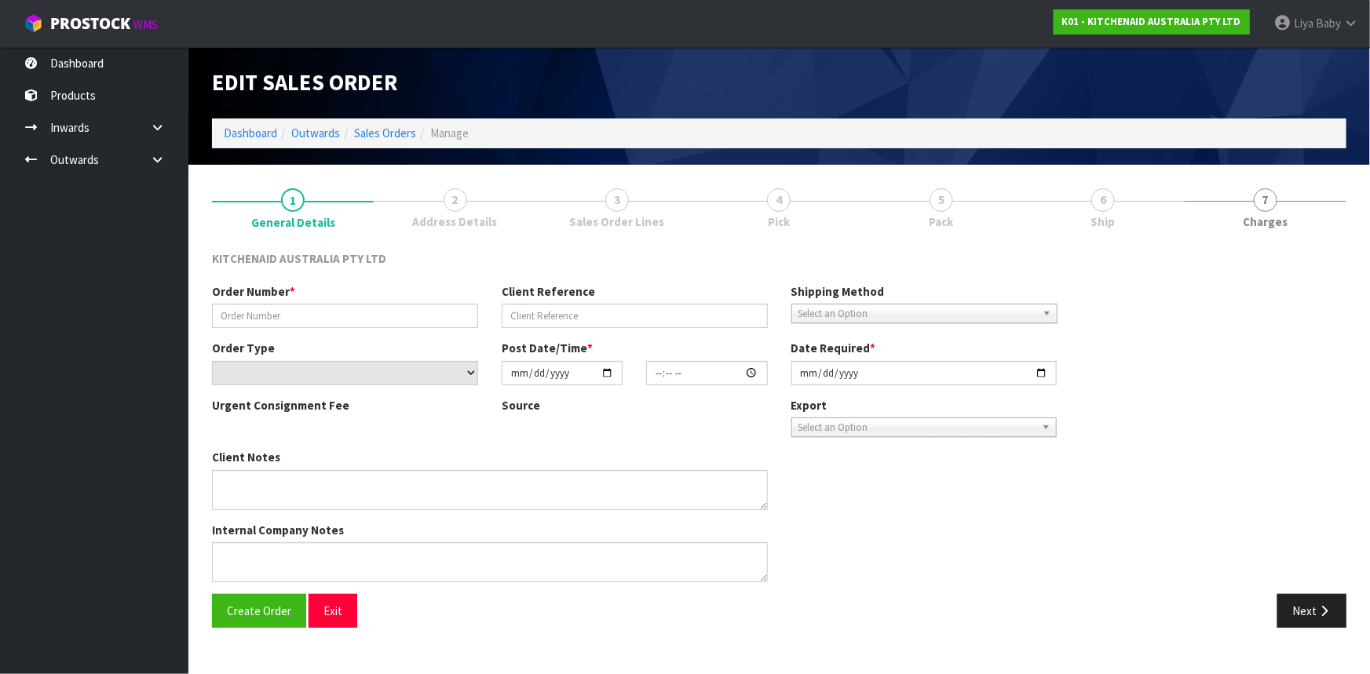
type input "[DATE]"
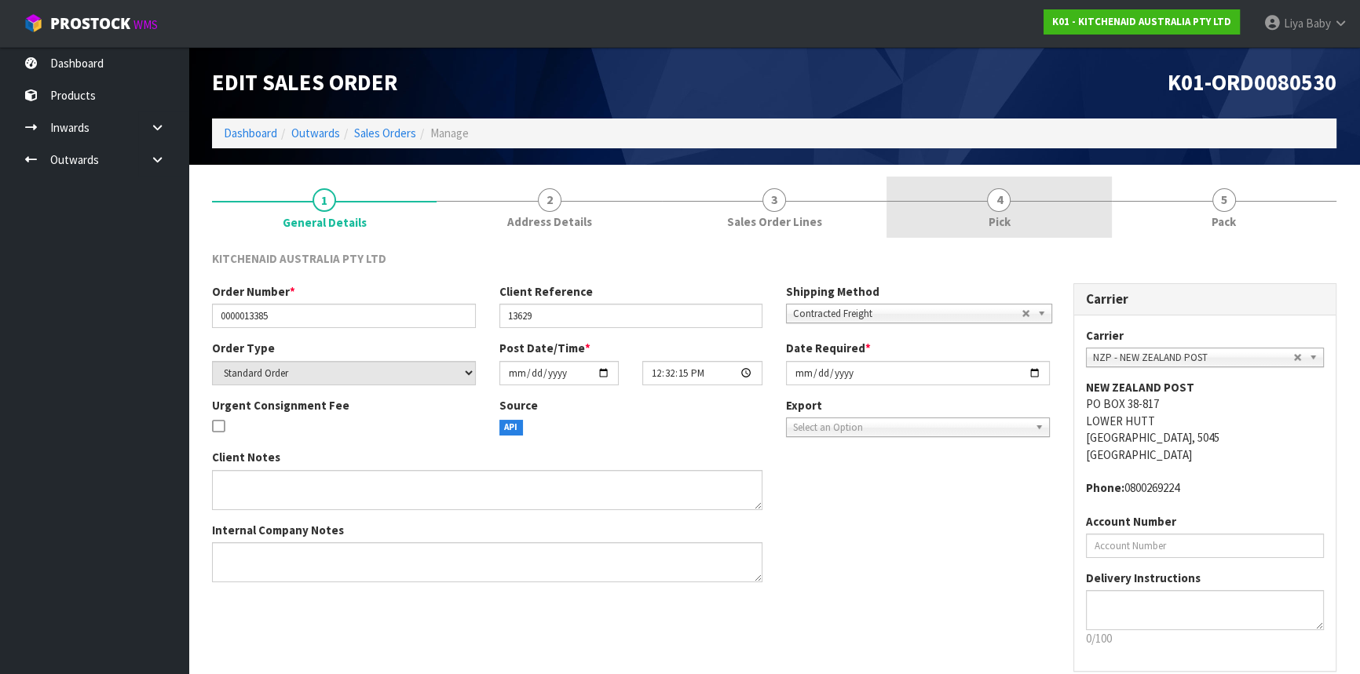
click at [1071, 217] on link "4 Pick" at bounding box center [998, 208] width 225 height 62
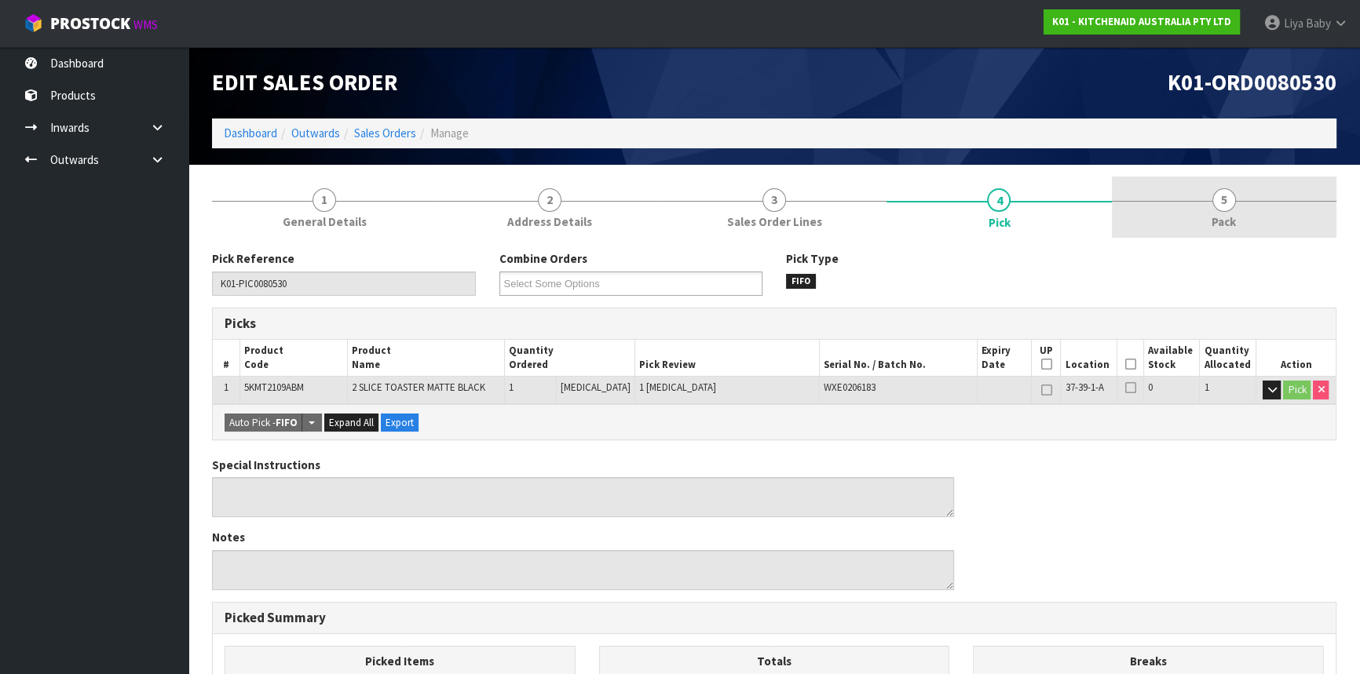
click at [1189, 220] on link "5 Pack" at bounding box center [1224, 208] width 225 height 62
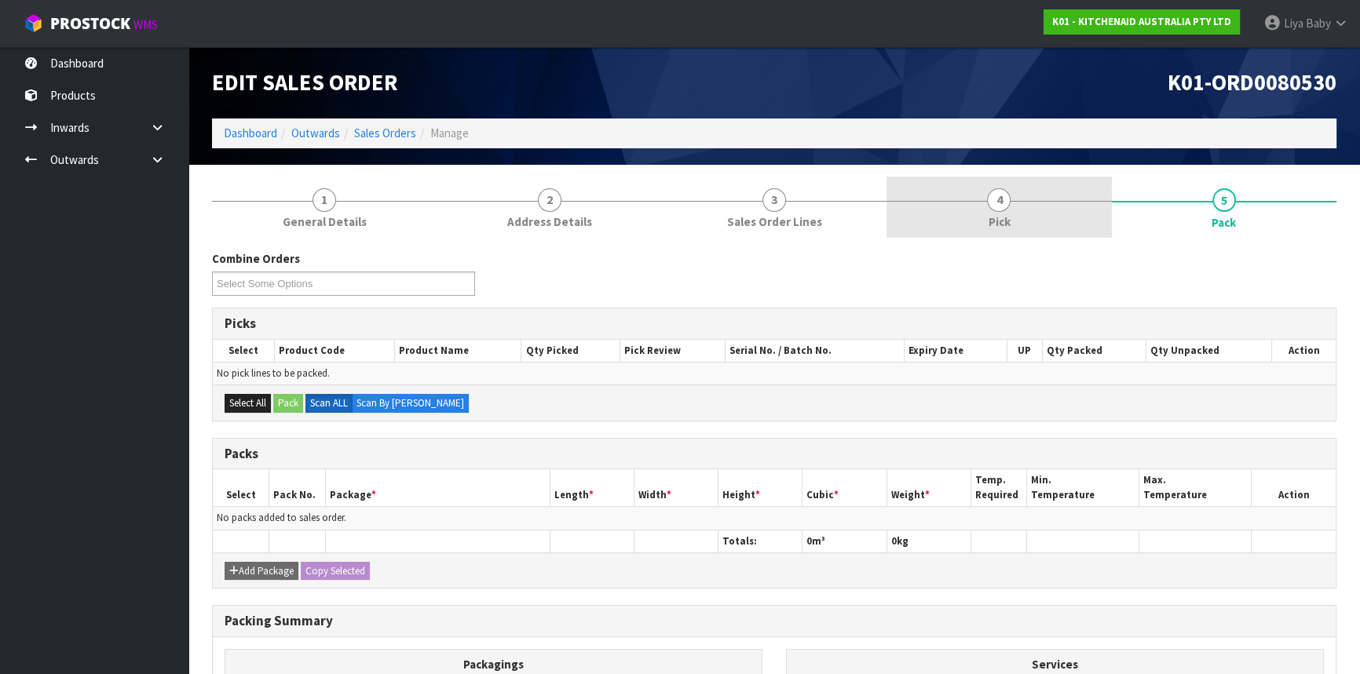
click at [1044, 188] on link "4 Pick" at bounding box center [998, 208] width 225 height 62
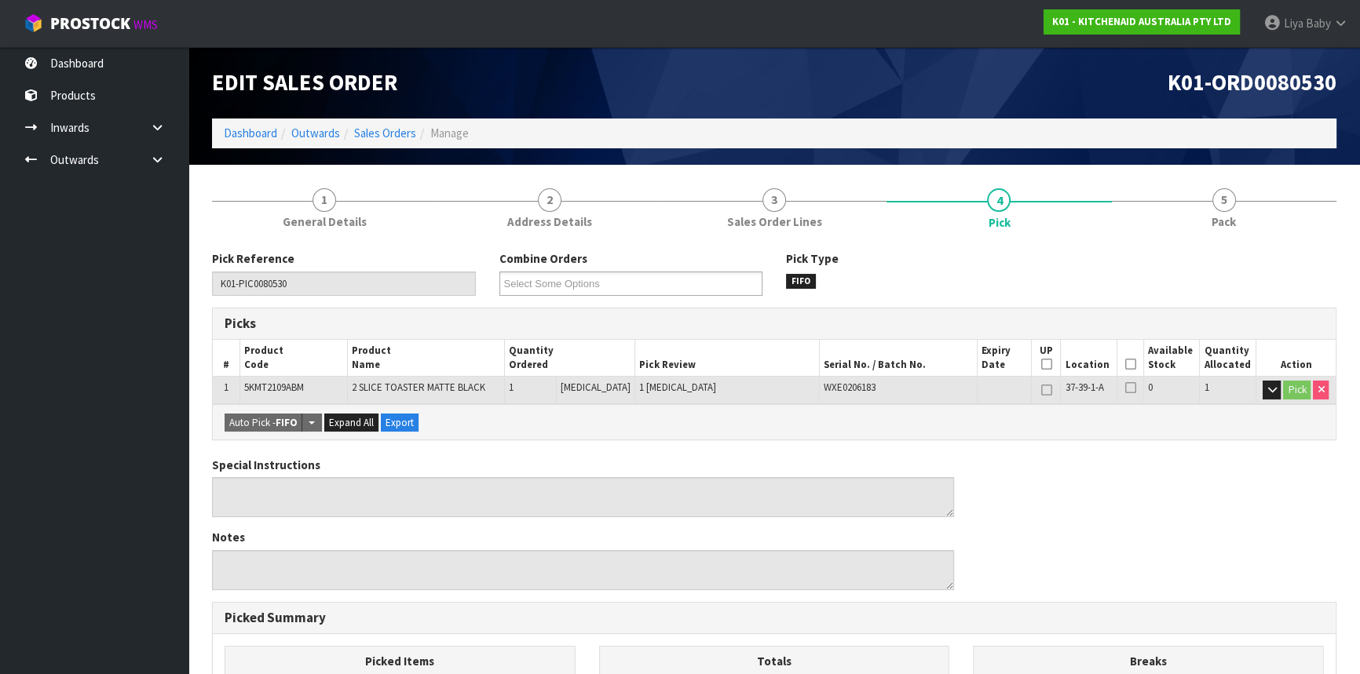
click at [1129, 365] on icon at bounding box center [1129, 364] width 11 height 1
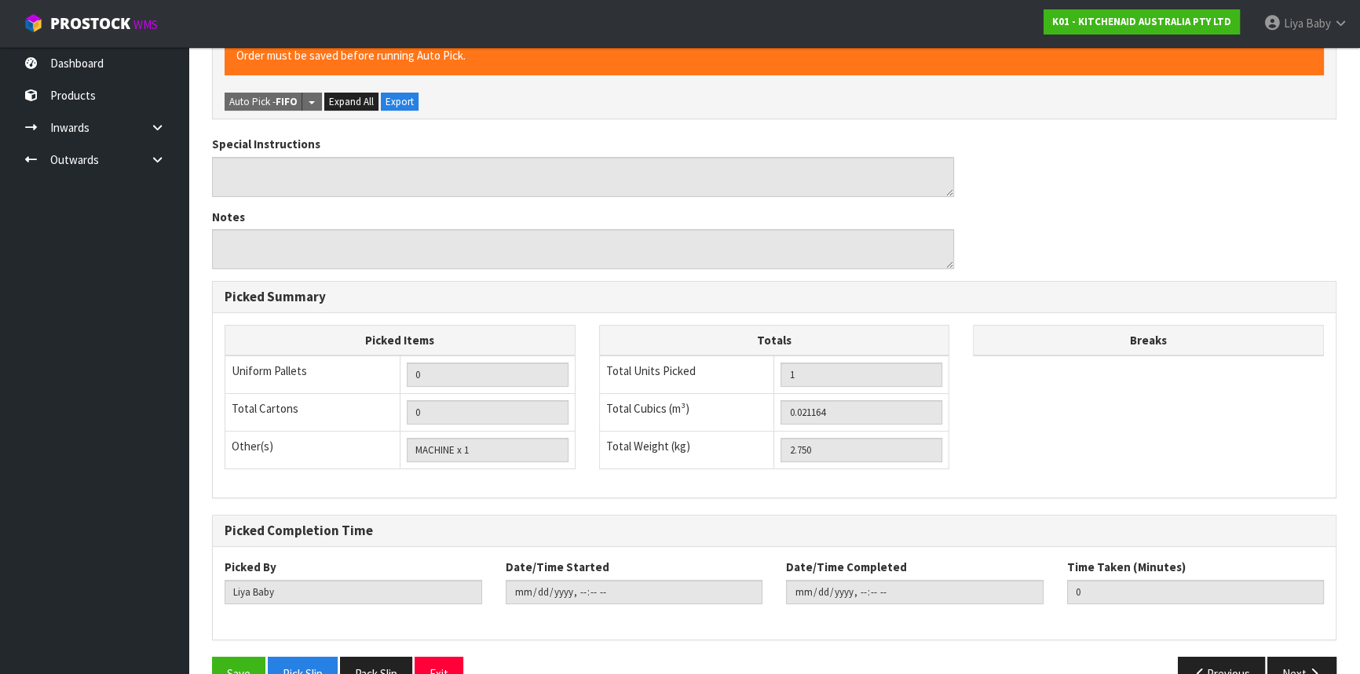
scroll to position [415, 0]
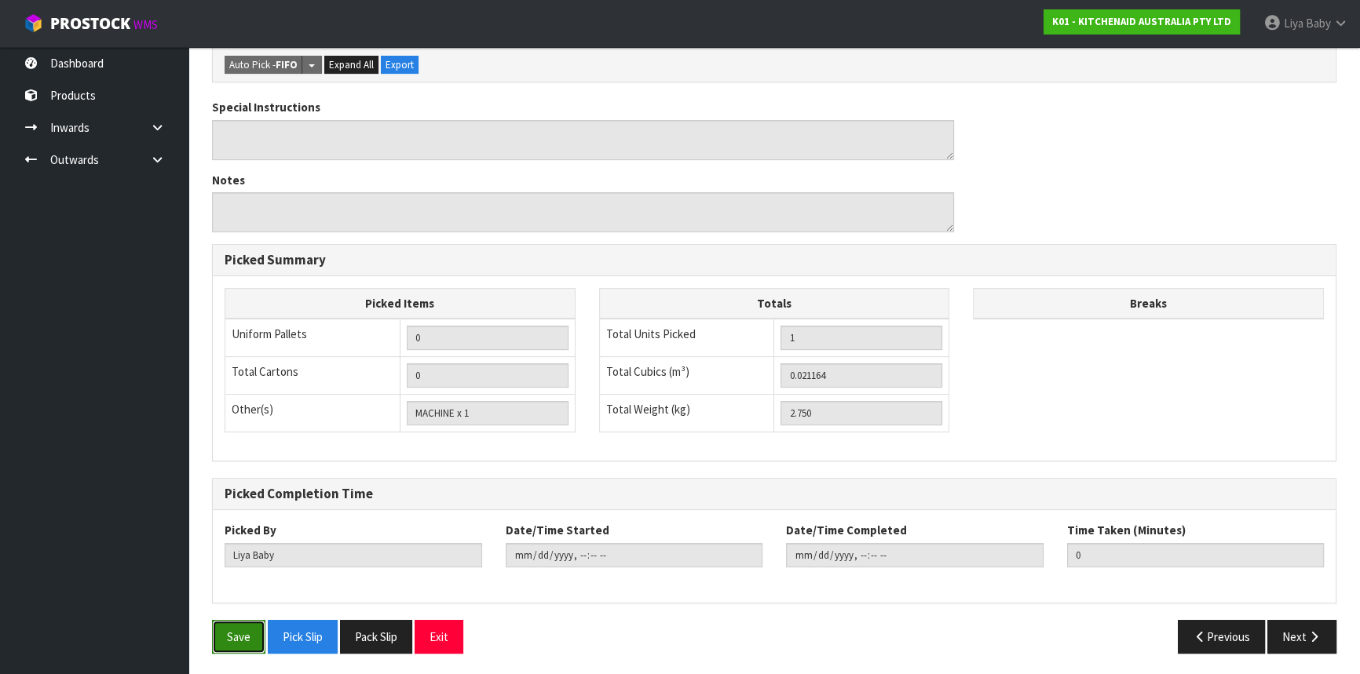
click at [250, 637] on button "Save" at bounding box center [238, 637] width 53 height 34
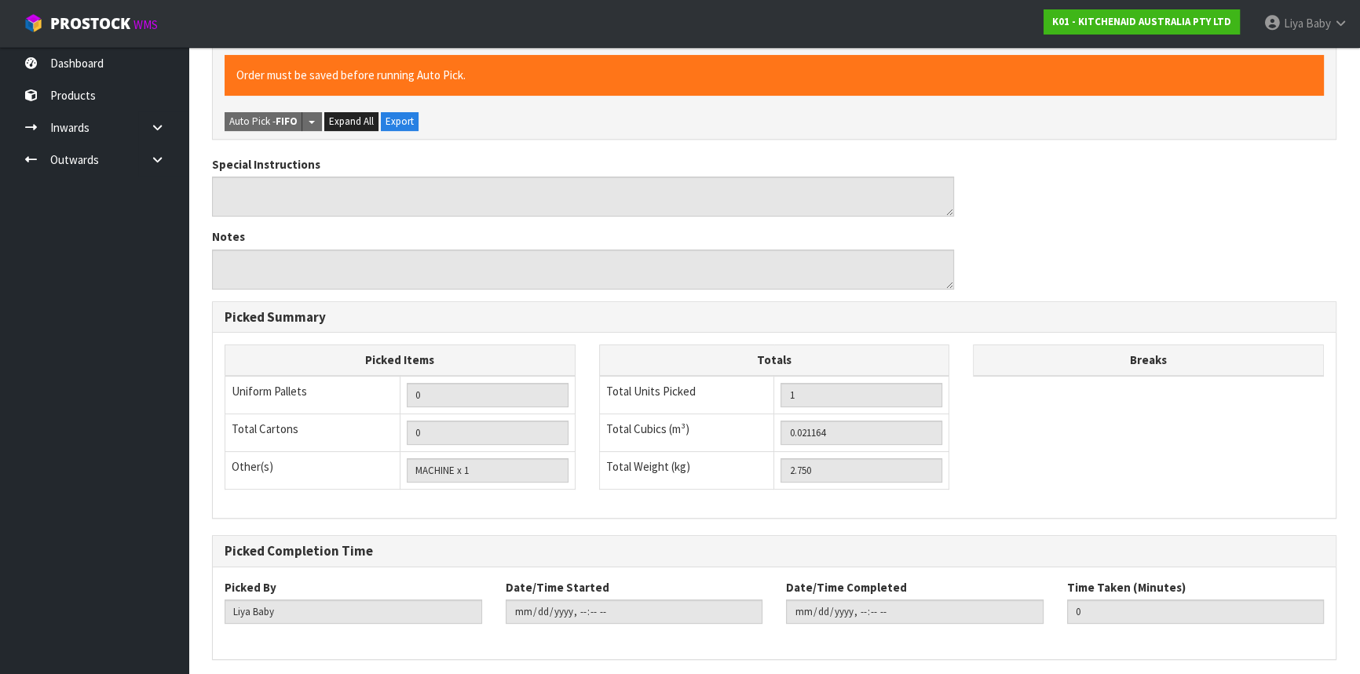
scroll to position [0, 0]
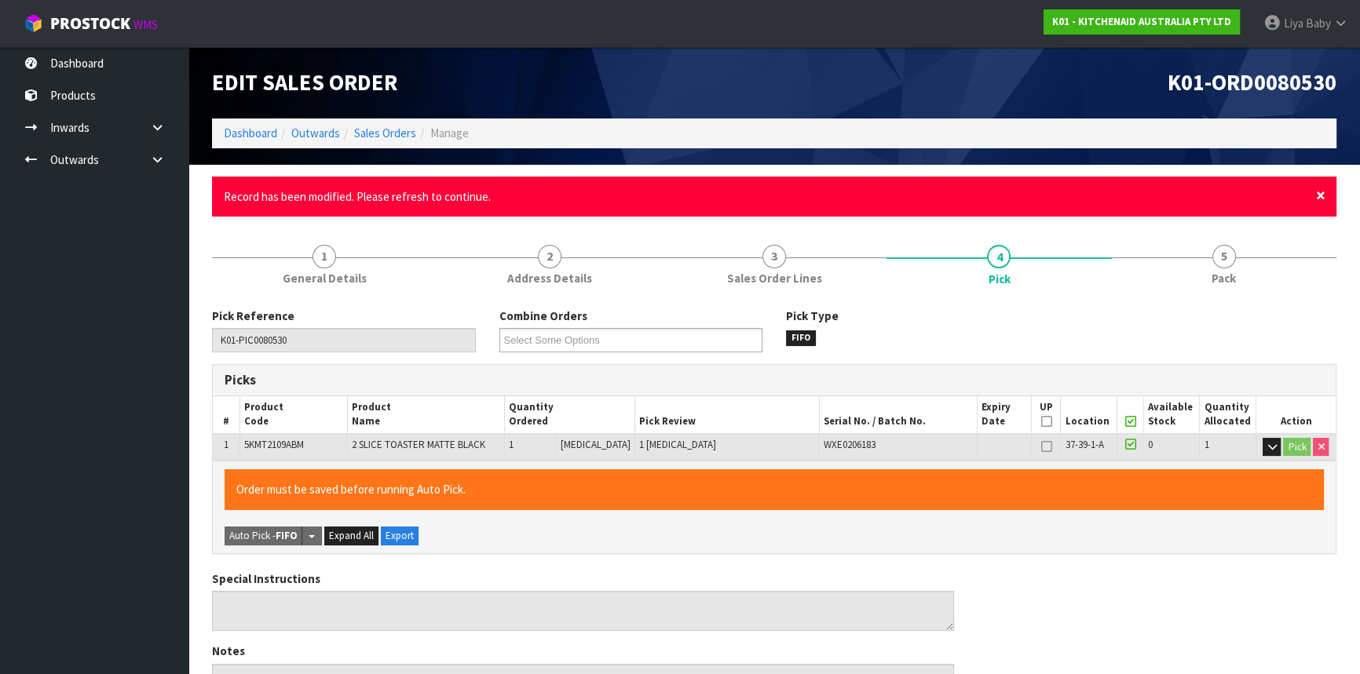
click at [1318, 191] on span "×" at bounding box center [1320, 196] width 9 height 22
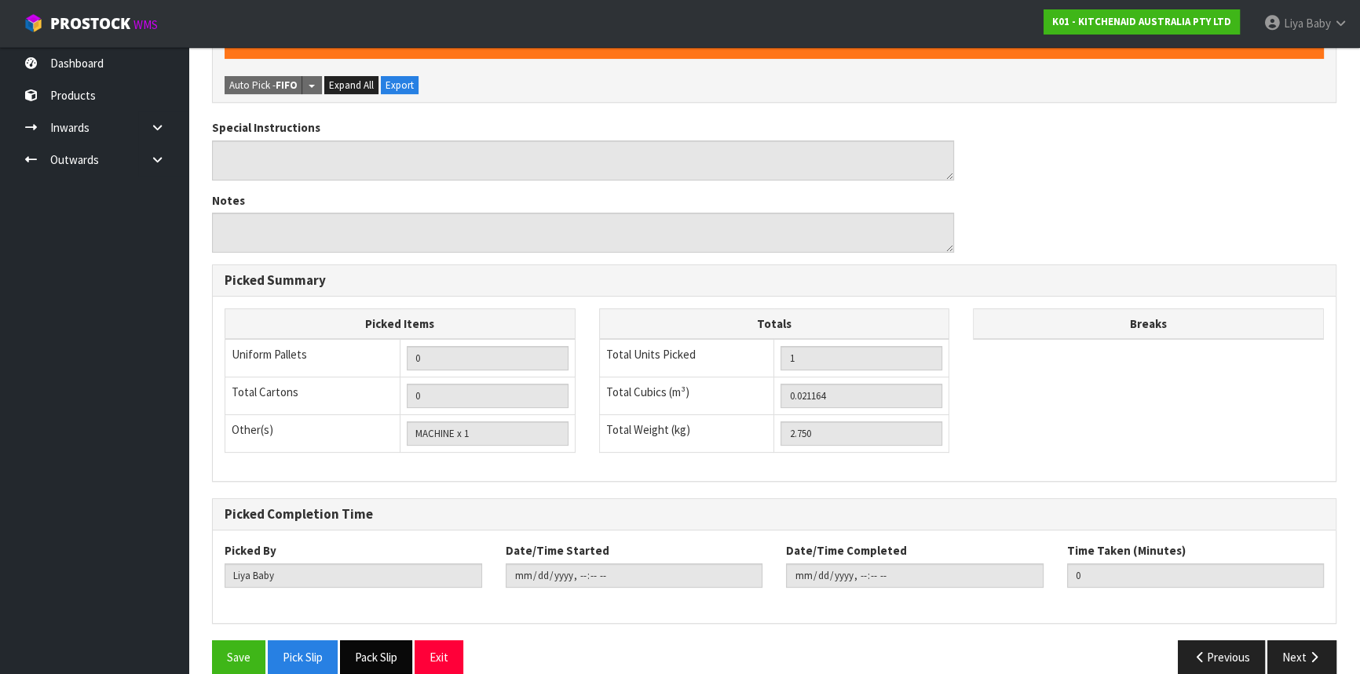
scroll to position [415, 0]
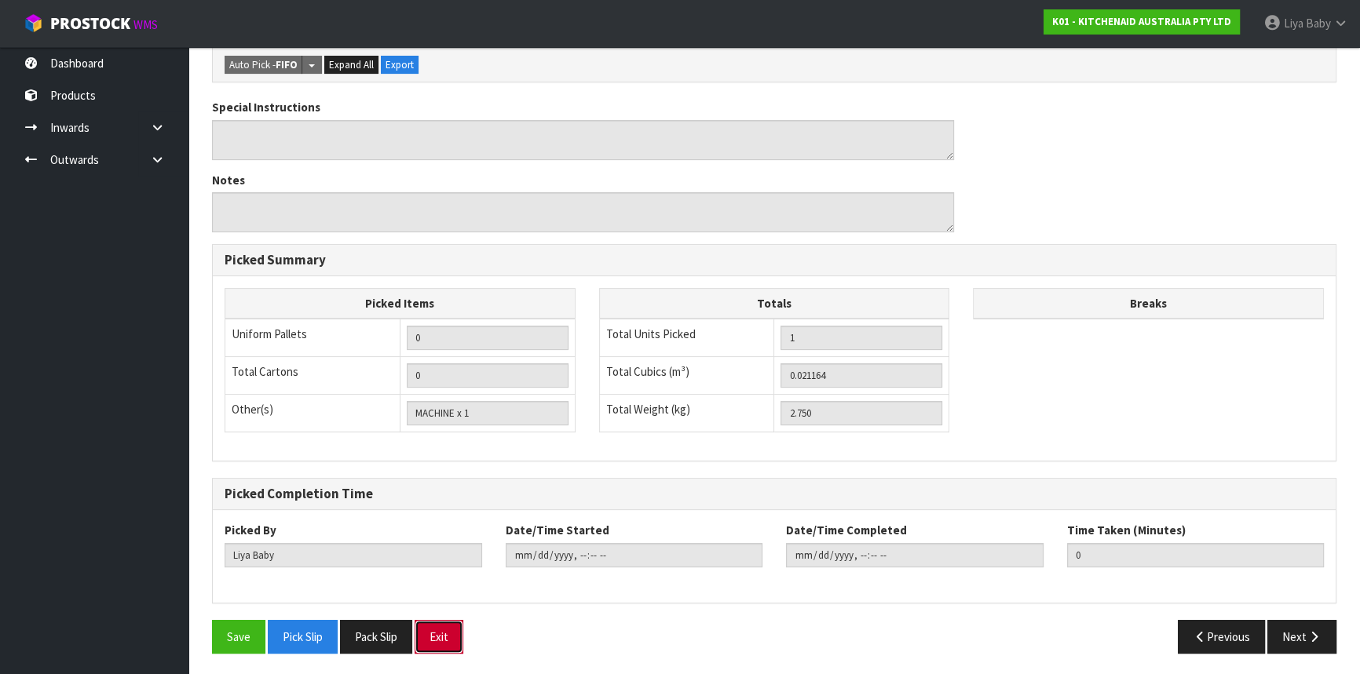
click at [443, 629] on button "Exit" at bounding box center [439, 637] width 49 height 34
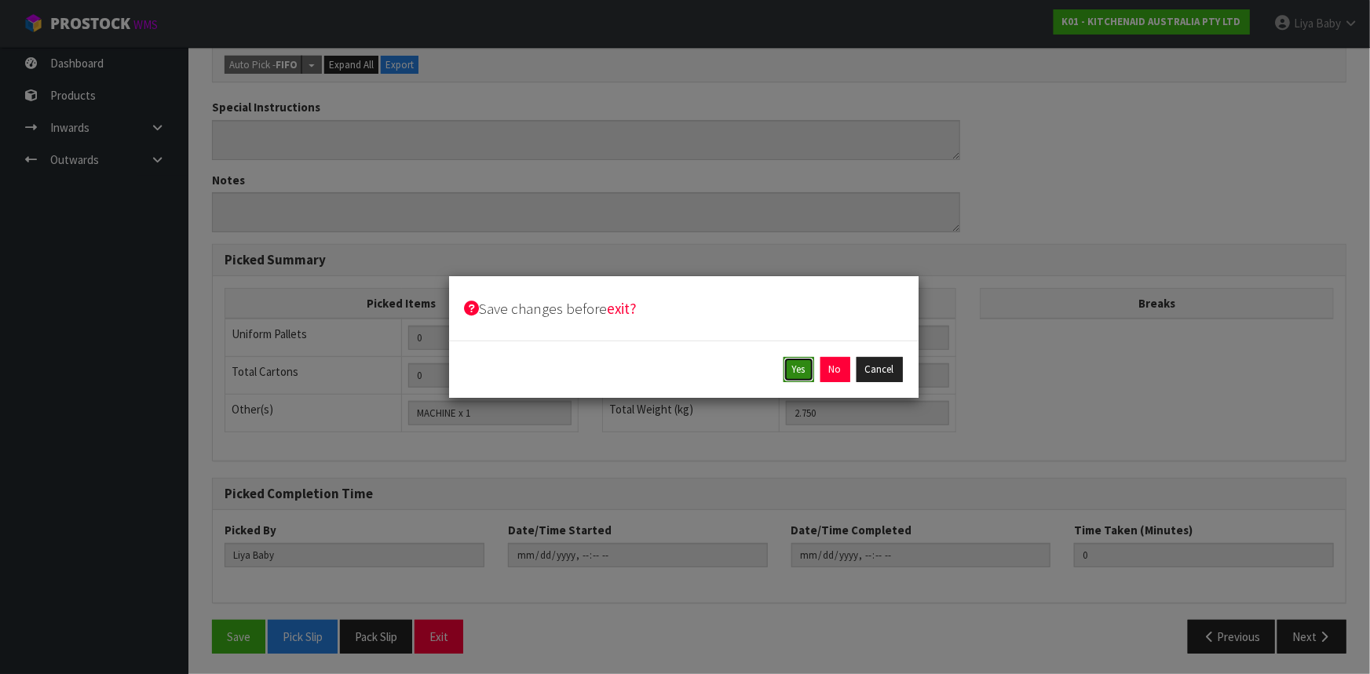
click at [792, 373] on button "Yes" at bounding box center [799, 369] width 31 height 25
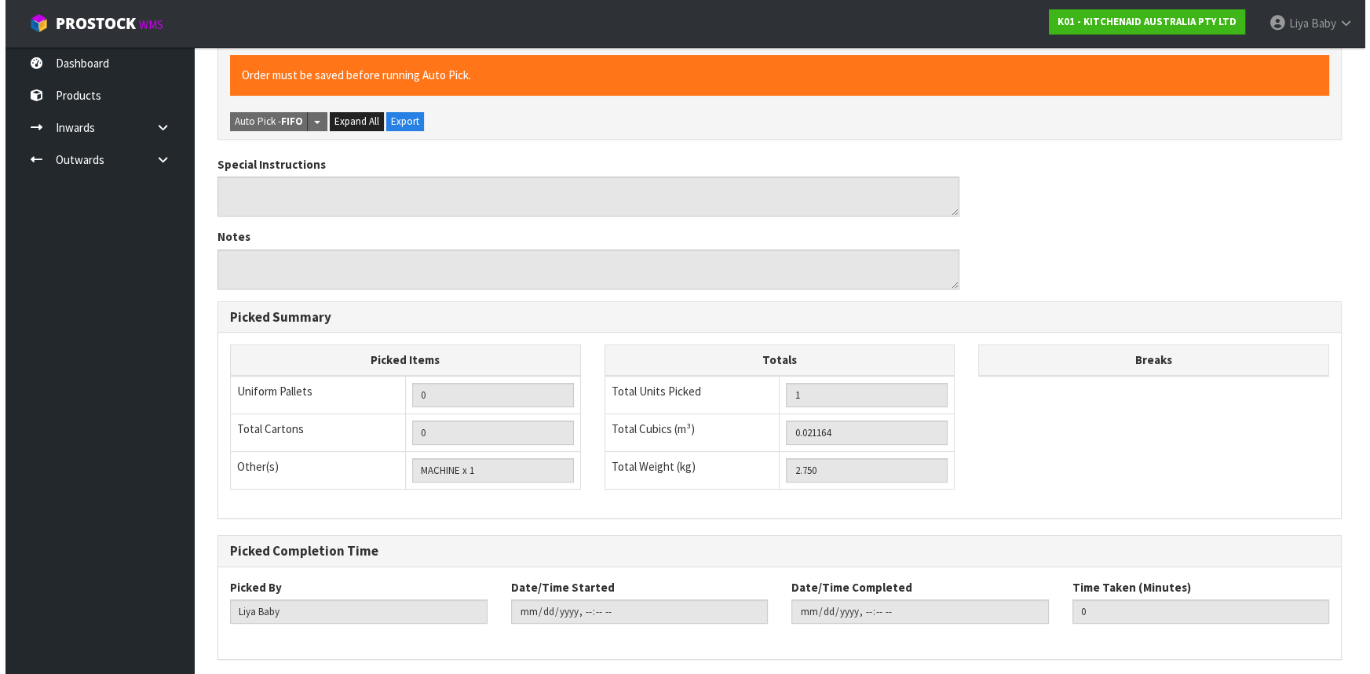
scroll to position [0, 0]
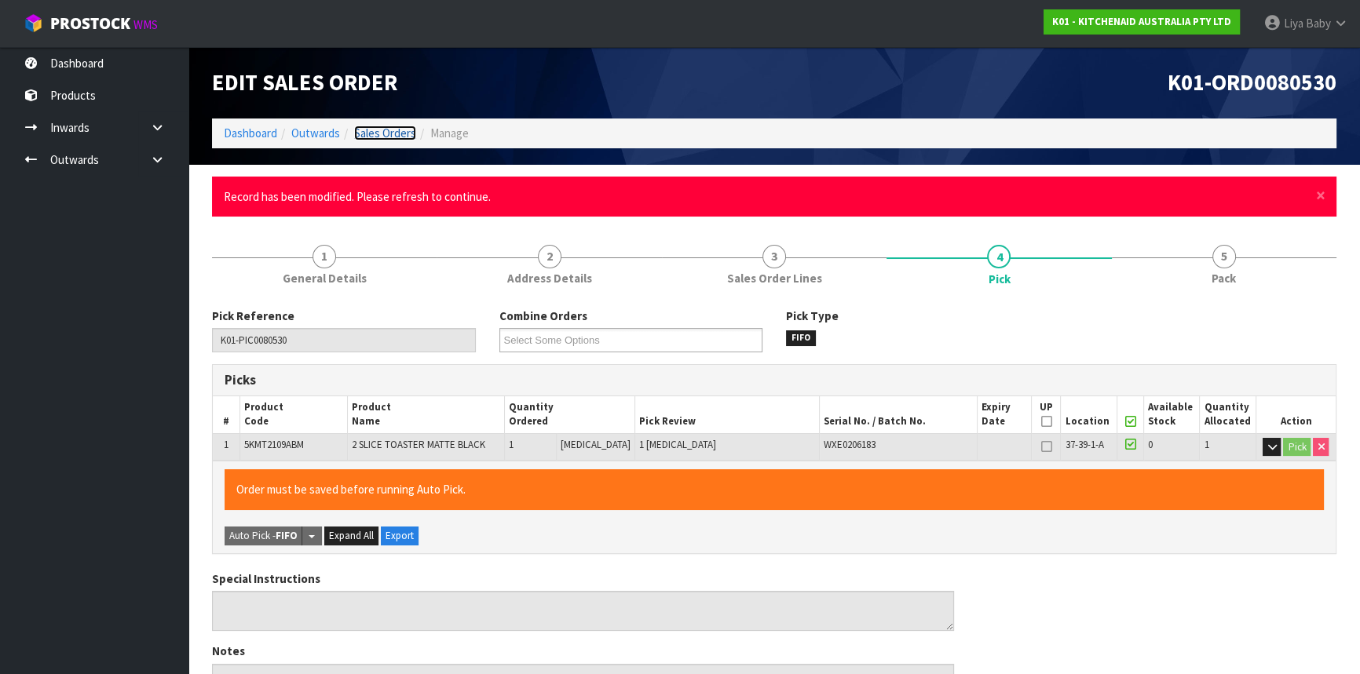
click at [378, 130] on link "Sales Orders" at bounding box center [385, 133] width 62 height 15
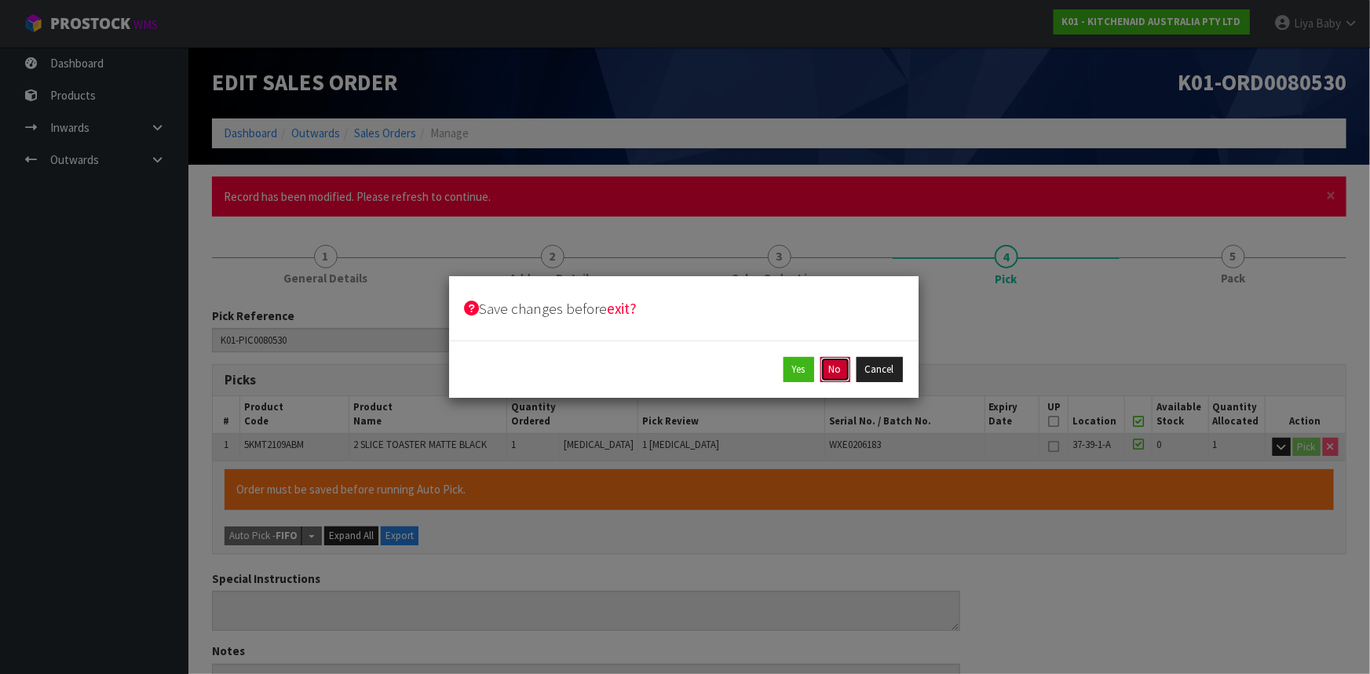
click at [821, 371] on button "No" at bounding box center [836, 369] width 30 height 25
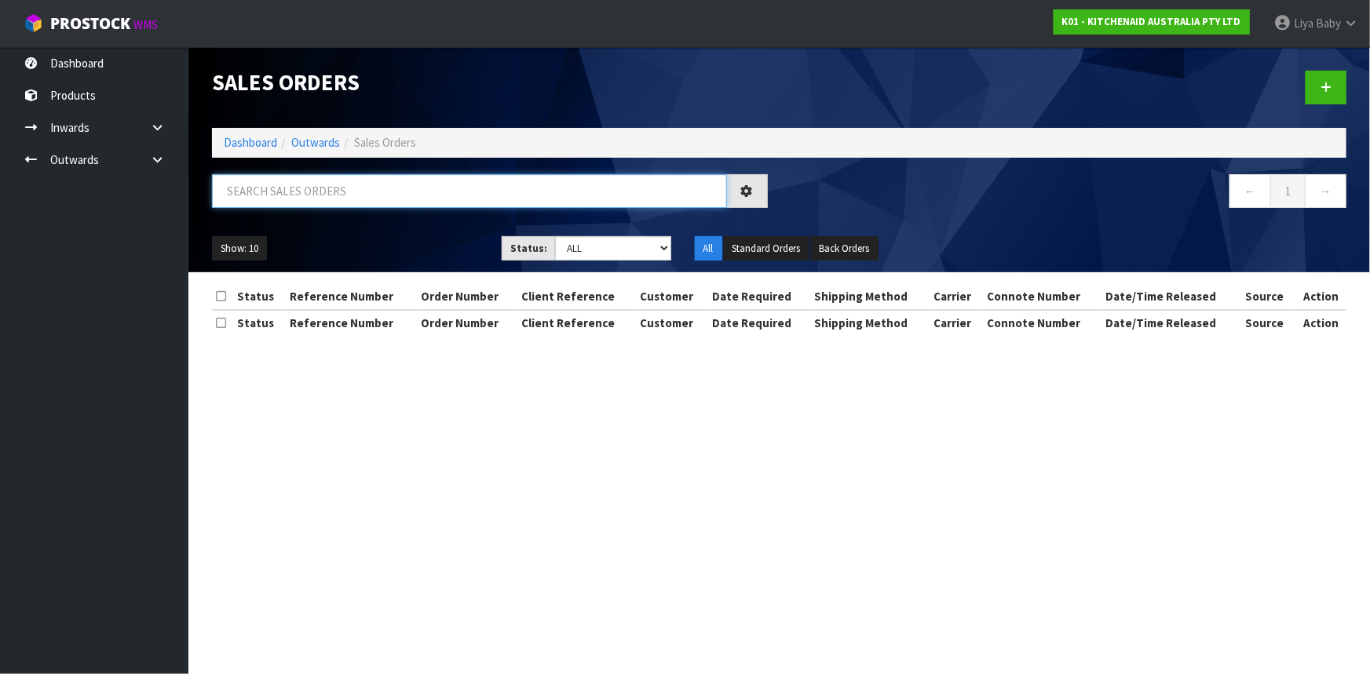
click at [313, 190] on input "text" at bounding box center [469, 191] width 515 height 34
type input "JOB-0417253"
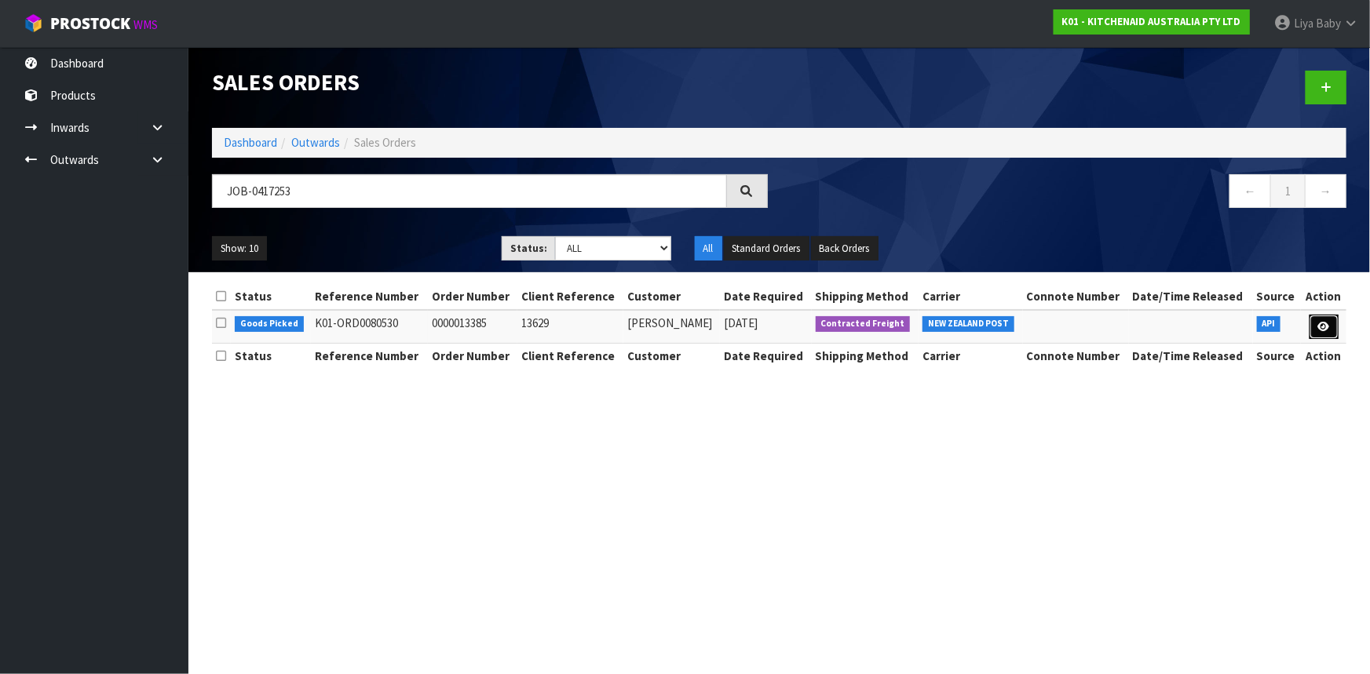
click at [1336, 331] on link at bounding box center [1324, 327] width 29 height 25
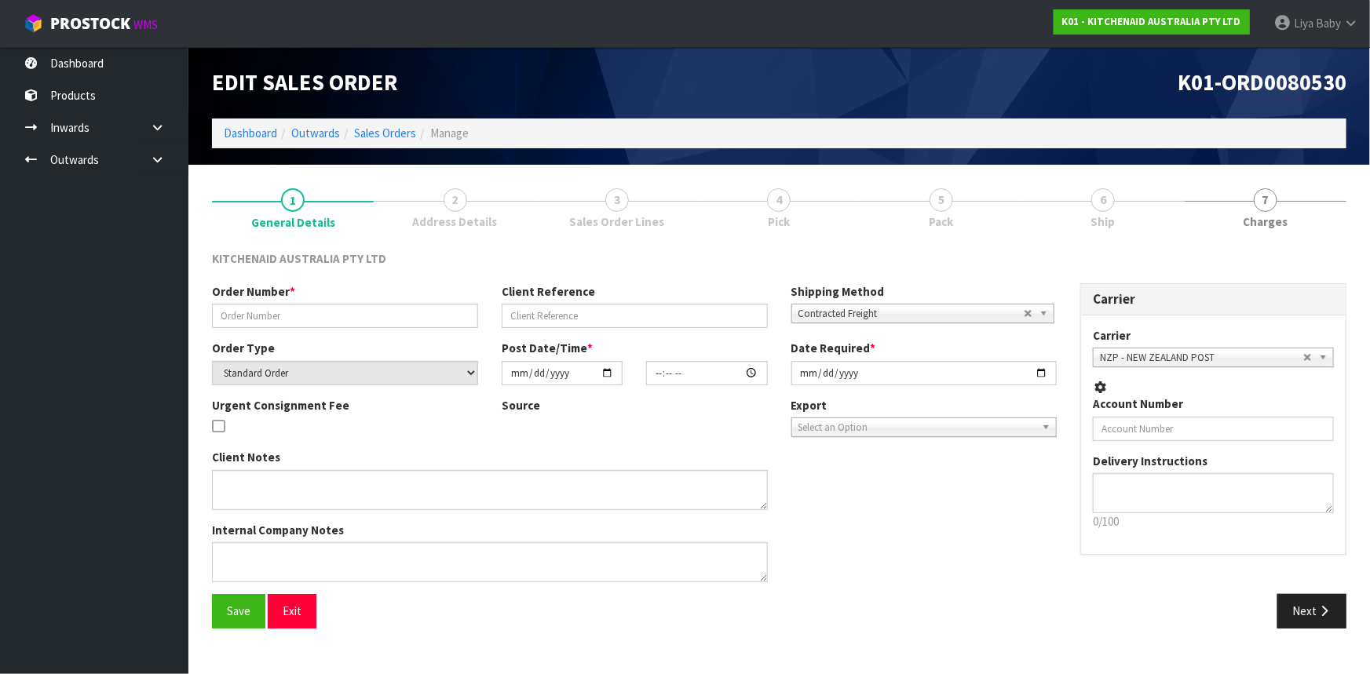
type input "0000013385"
type input "13629"
select select "number:0"
type input "[DATE]"
type input "12:32:15.000"
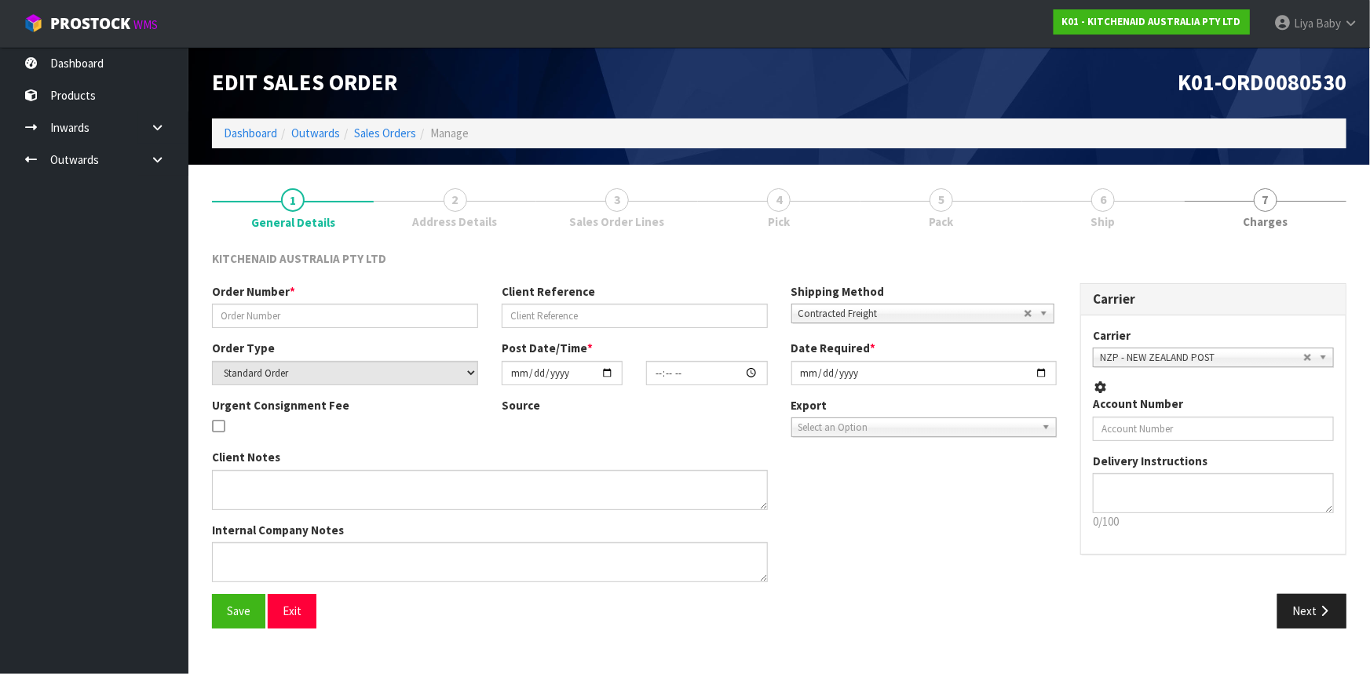
type input "[DATE]"
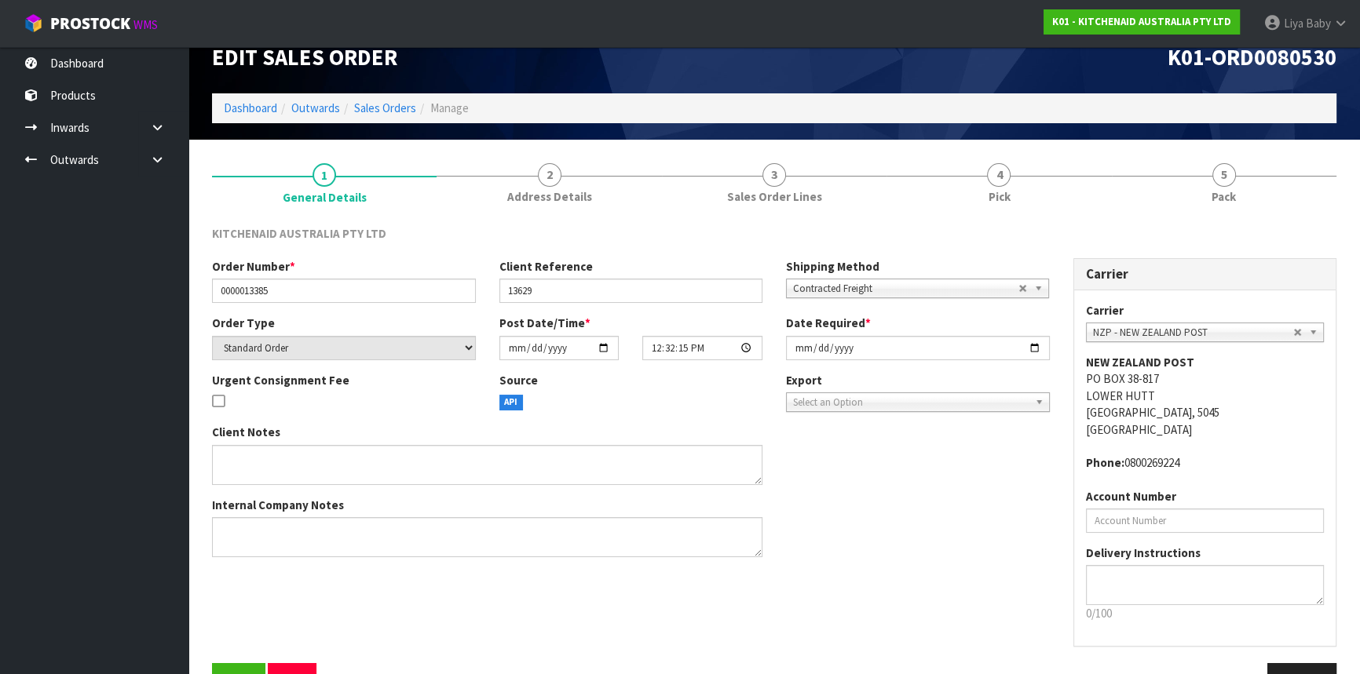
scroll to position [71, 0]
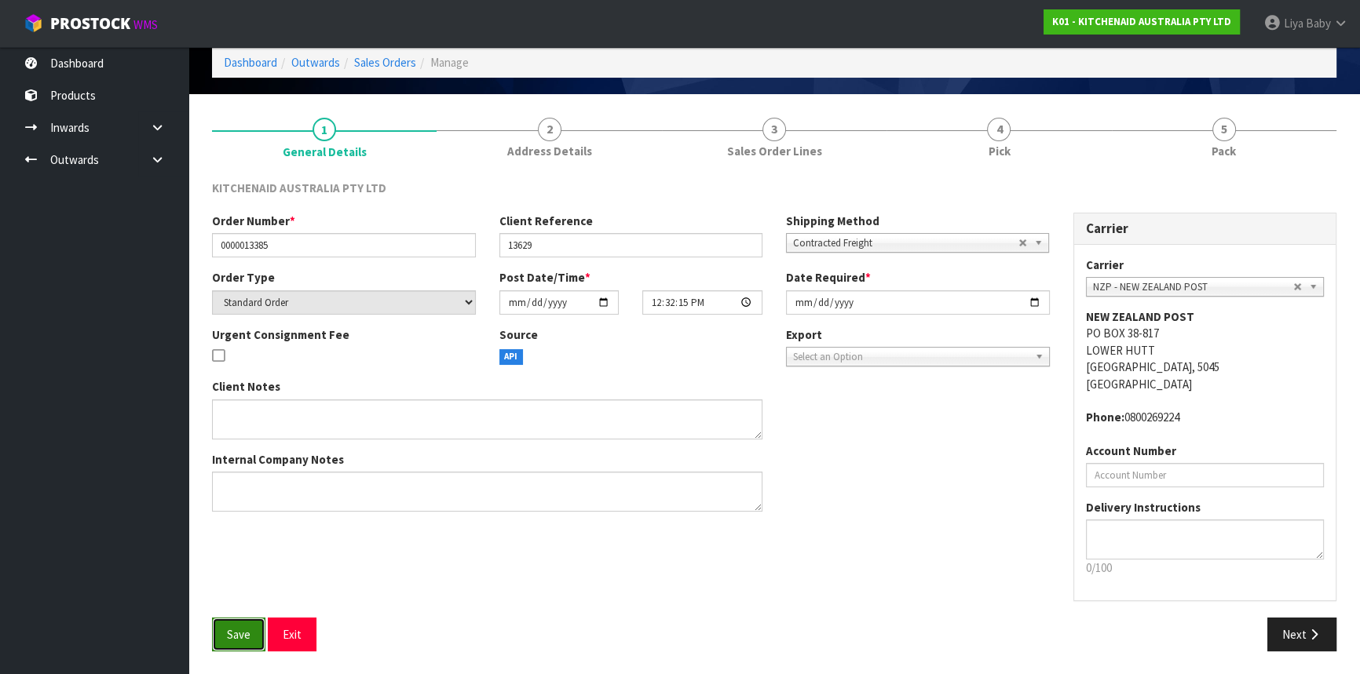
click at [233, 622] on button "Save" at bounding box center [238, 635] width 53 height 34
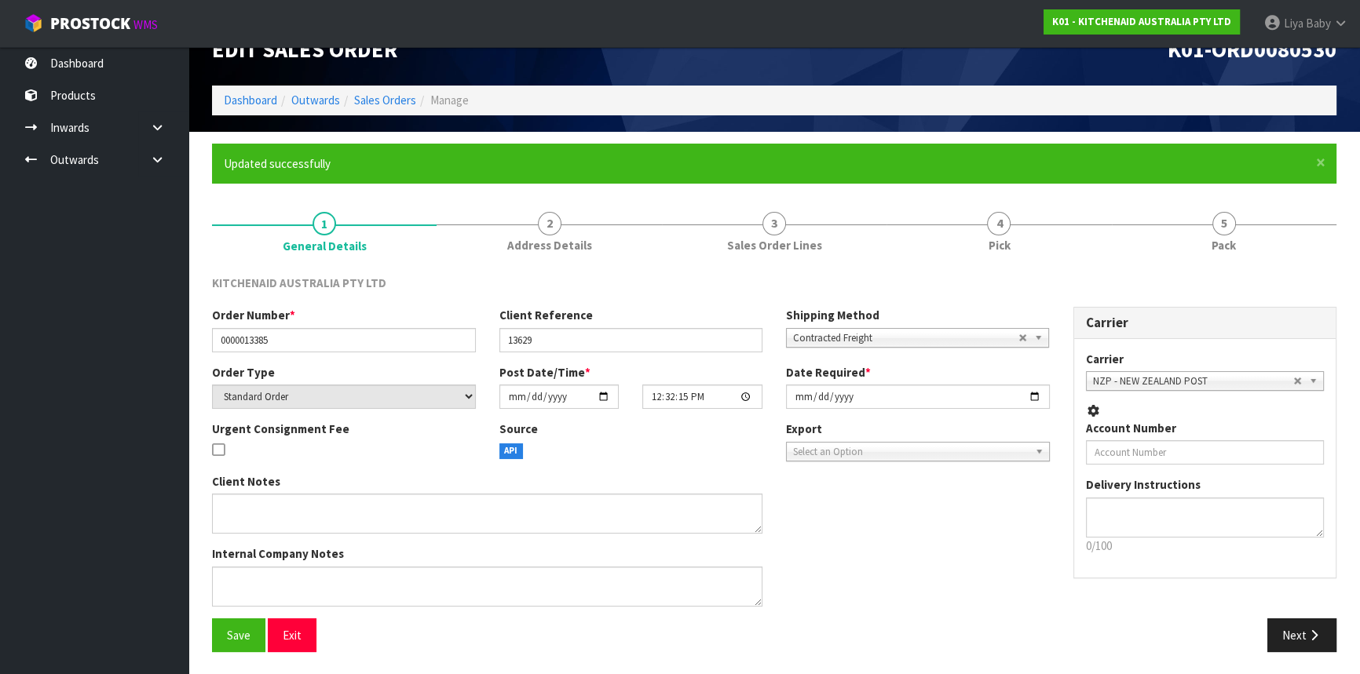
scroll to position [127, 0]
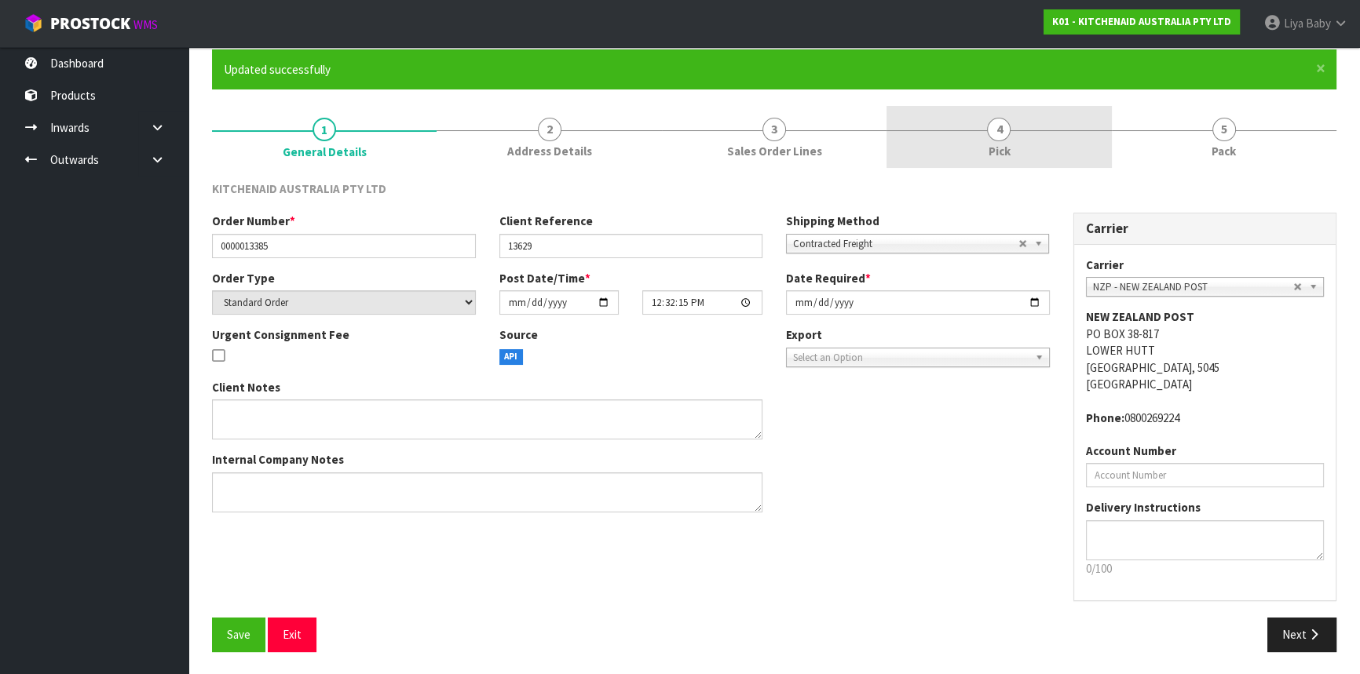
click at [982, 159] on link "4 Pick" at bounding box center [998, 137] width 225 height 62
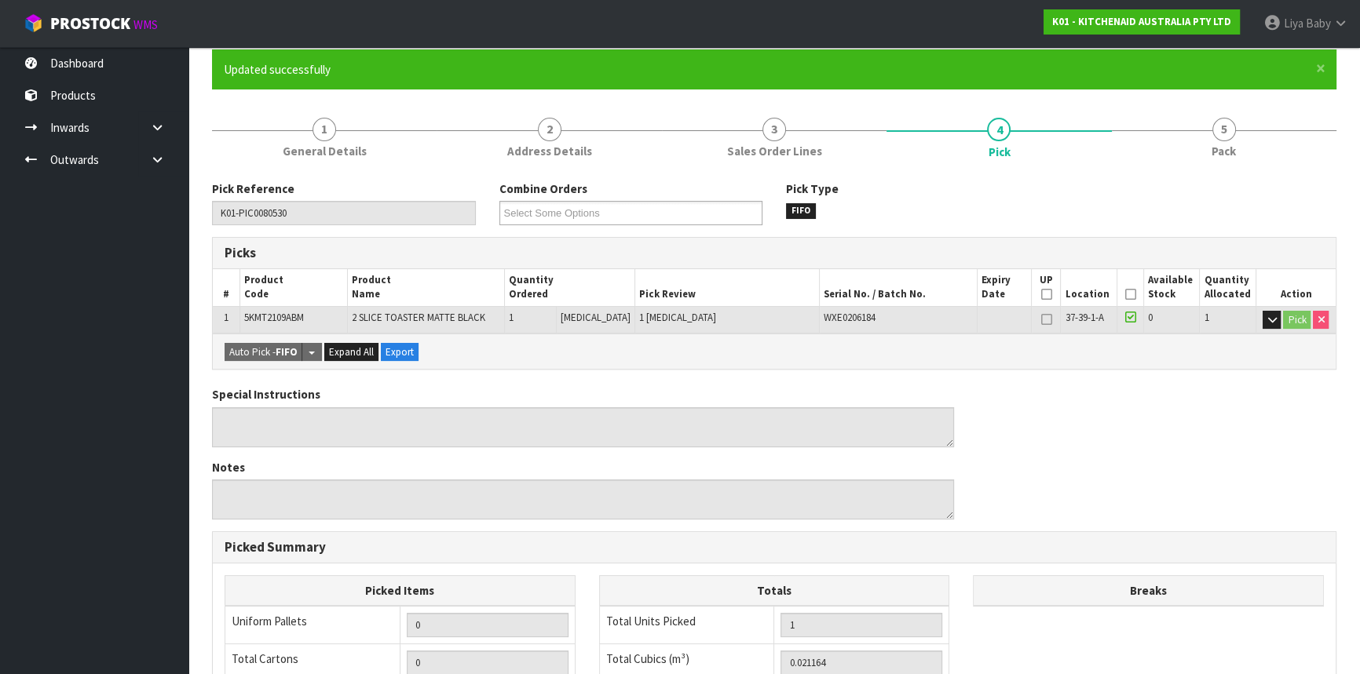
click at [1124, 295] on icon at bounding box center [1129, 294] width 11 height 1
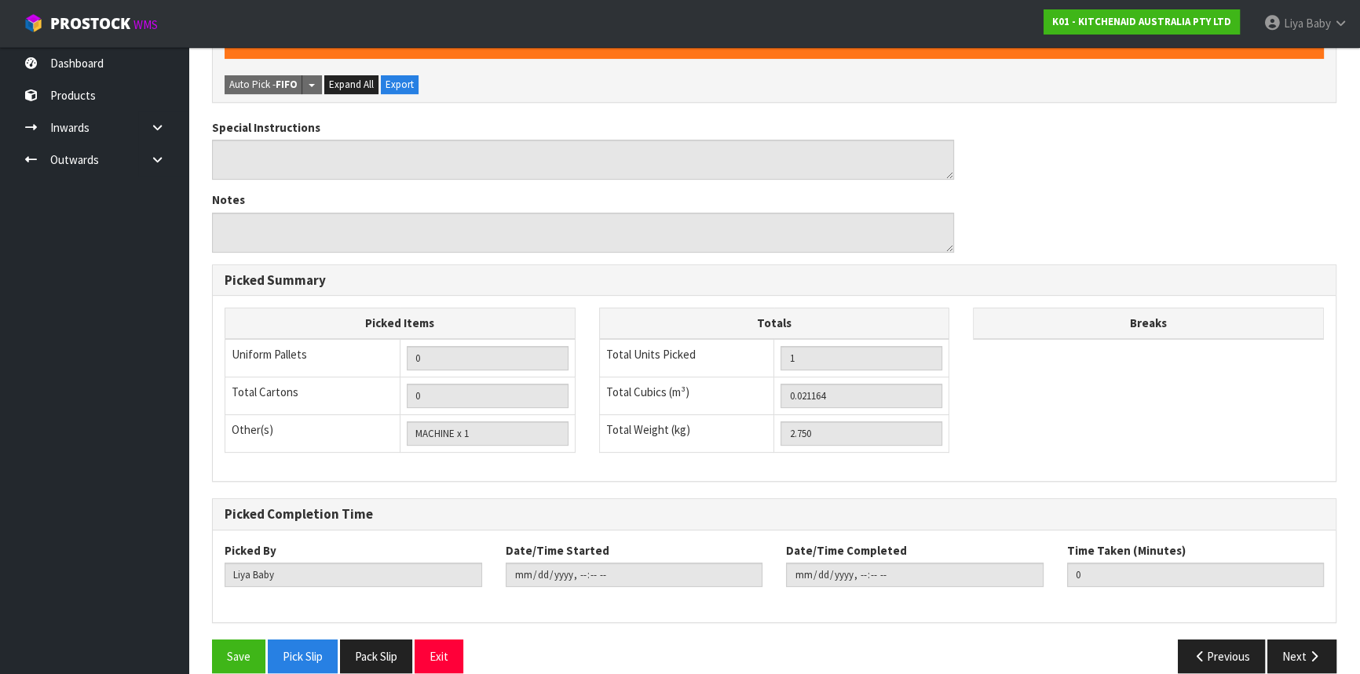
scroll to position [471, 0]
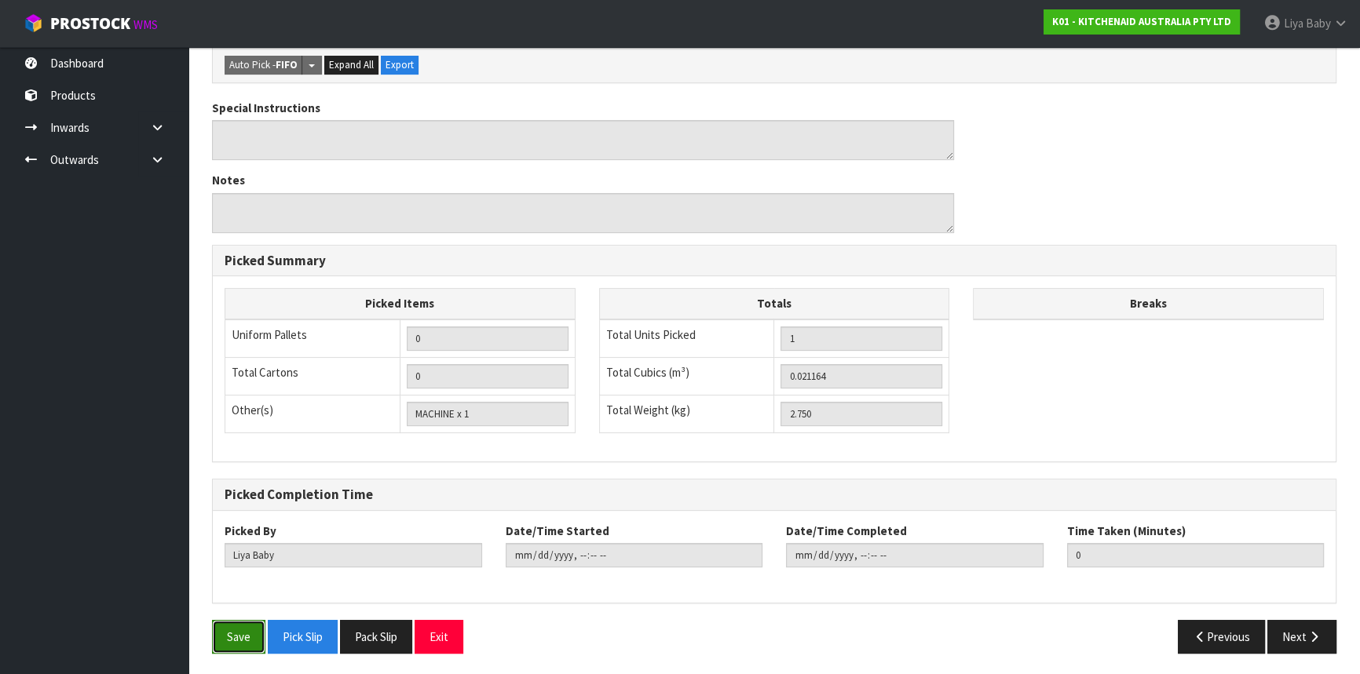
click at [236, 634] on button "Save" at bounding box center [238, 637] width 53 height 34
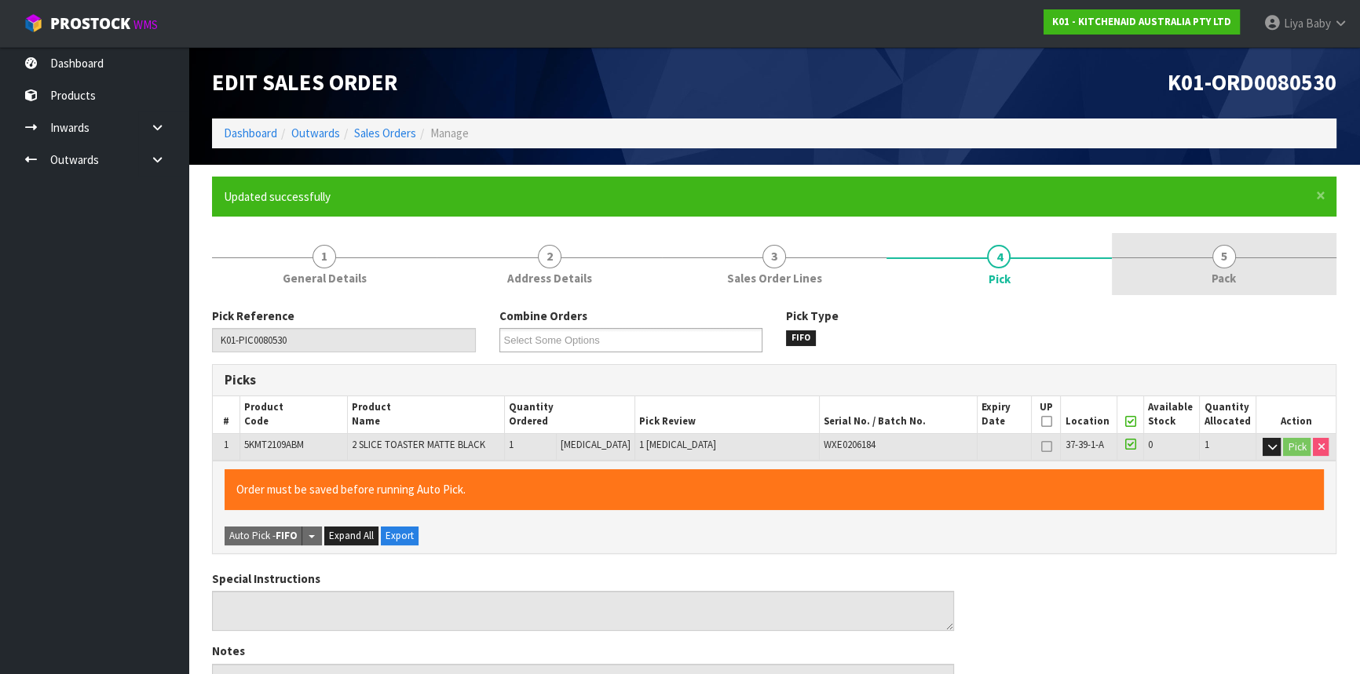
type input "2025-10-14T11:30:37"
click at [1231, 272] on span "Pack" at bounding box center [1224, 278] width 24 height 16
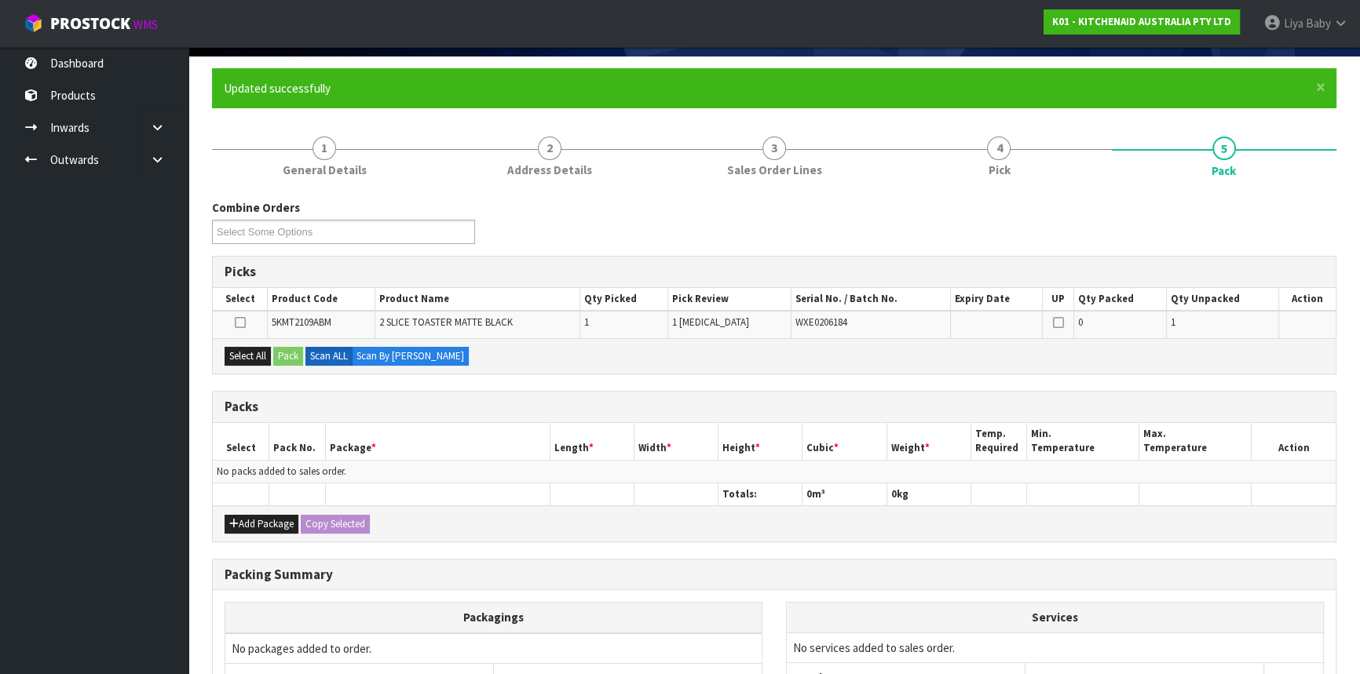
scroll to position [214, 0]
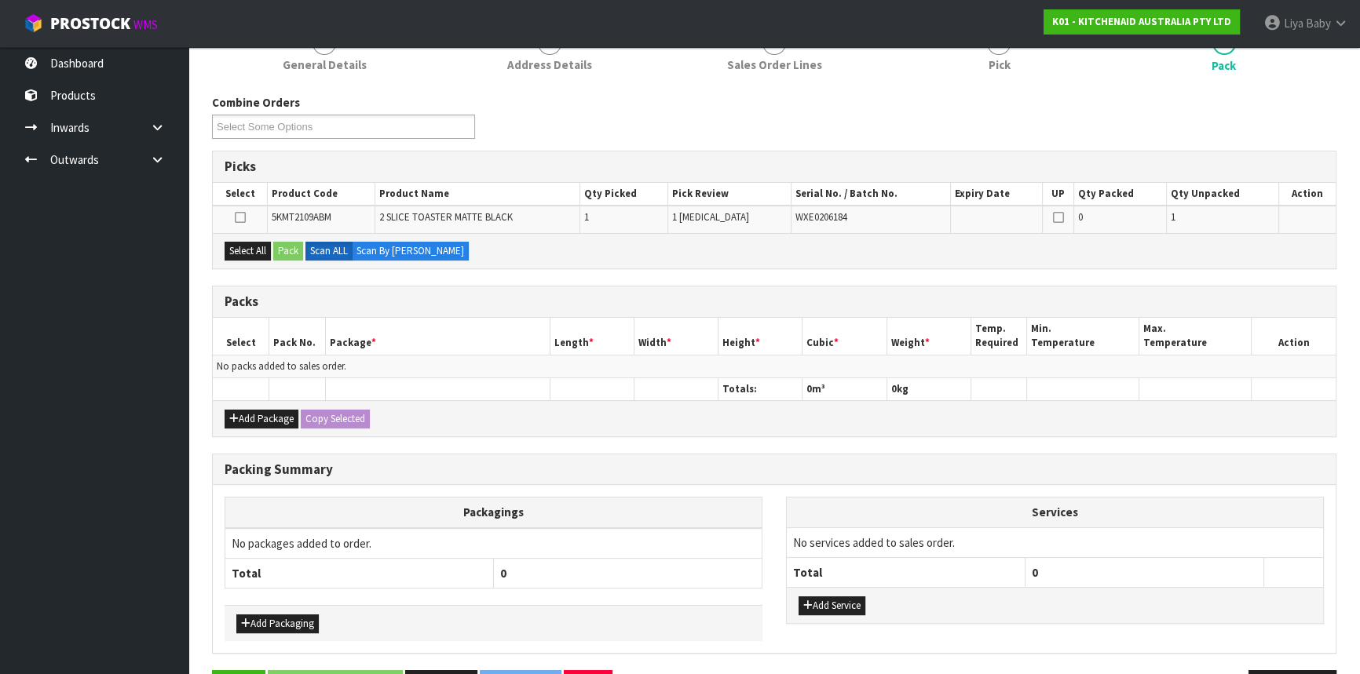
click at [243, 431] on div "Add Package Copy Selected" at bounding box center [774, 417] width 1123 height 35
click at [243, 416] on button "Add Package" at bounding box center [262, 419] width 74 height 19
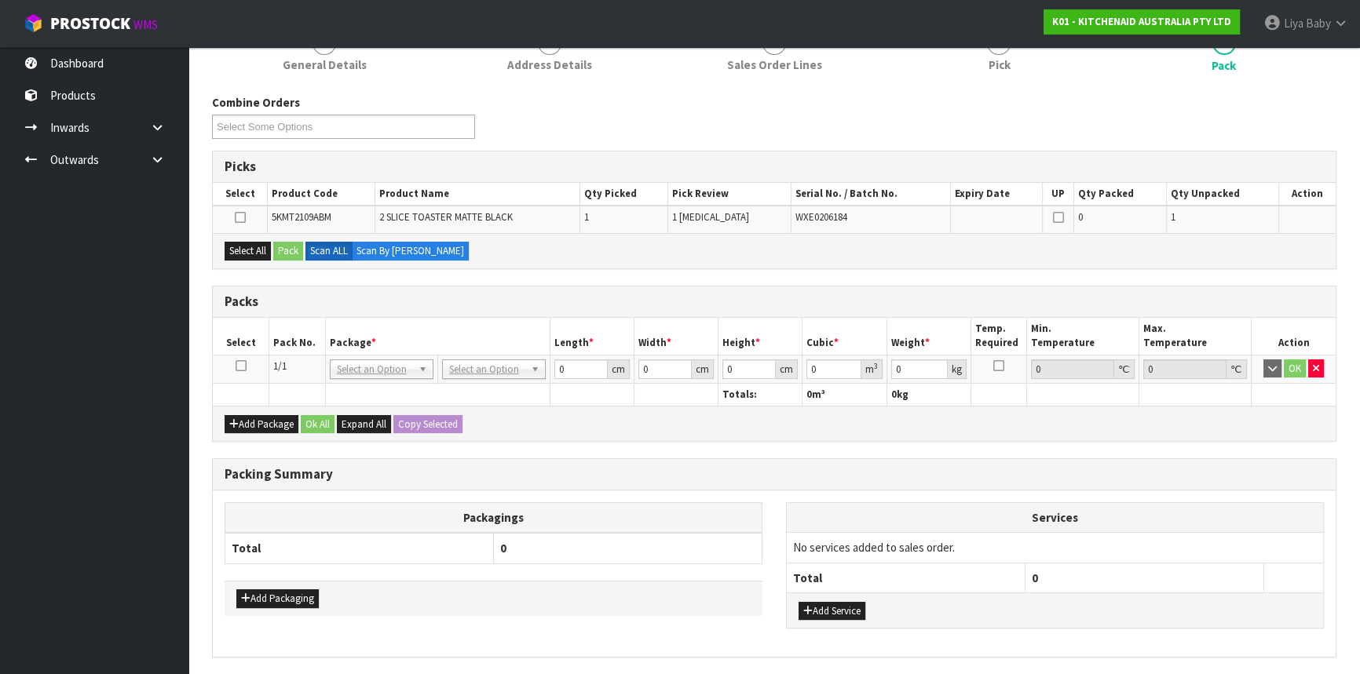
click at [241, 367] on icon at bounding box center [241, 366] width 11 height 1
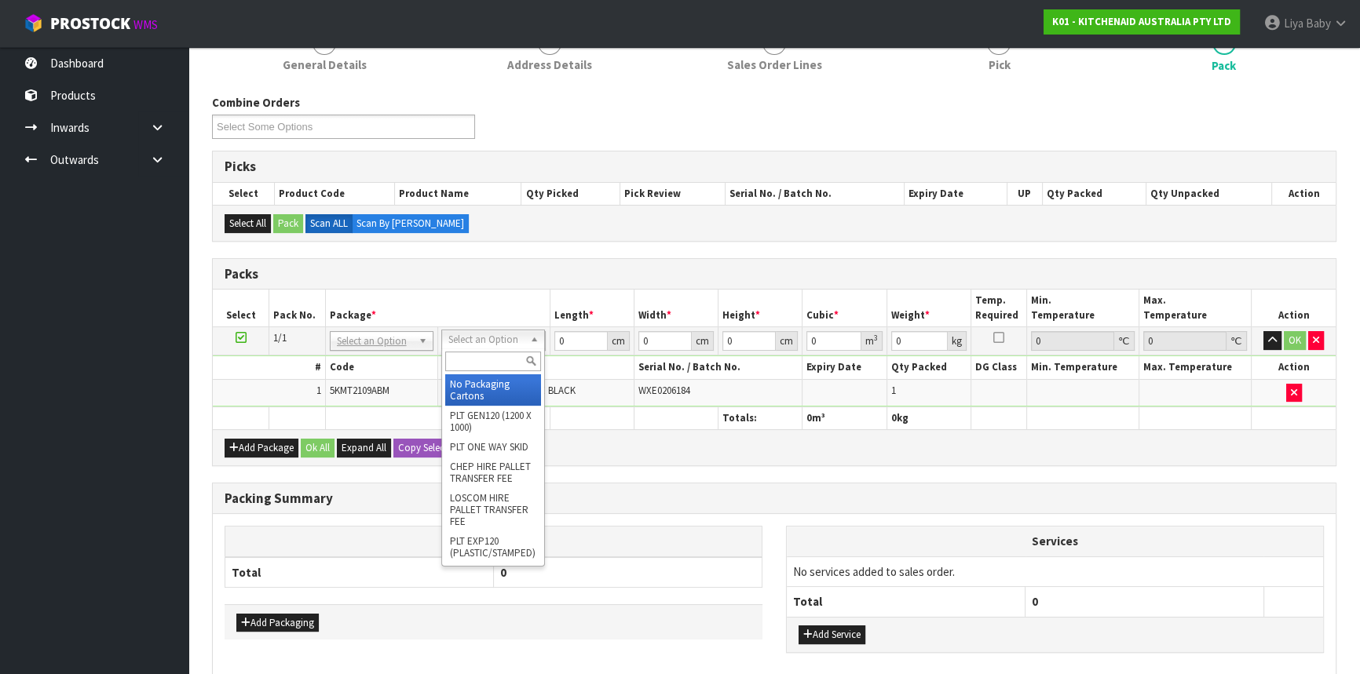
click at [498, 353] on input "text" at bounding box center [493, 362] width 96 height 20
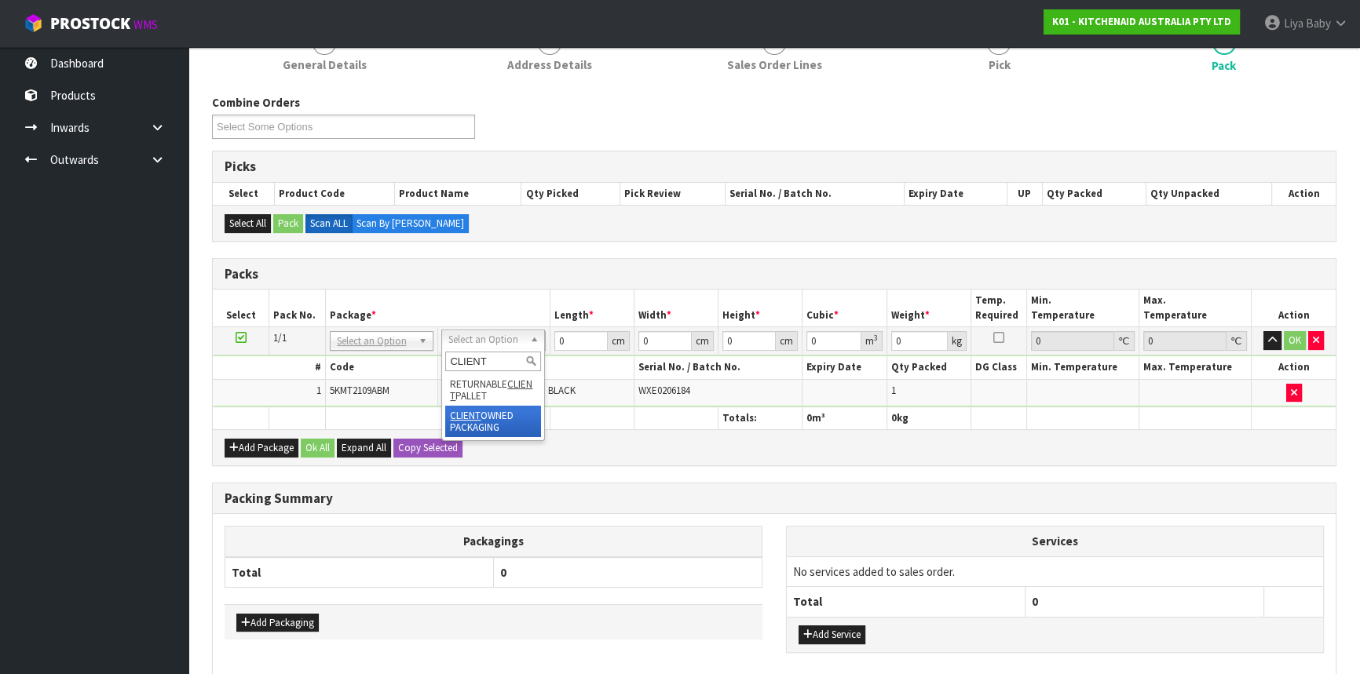
type input "CLIENT"
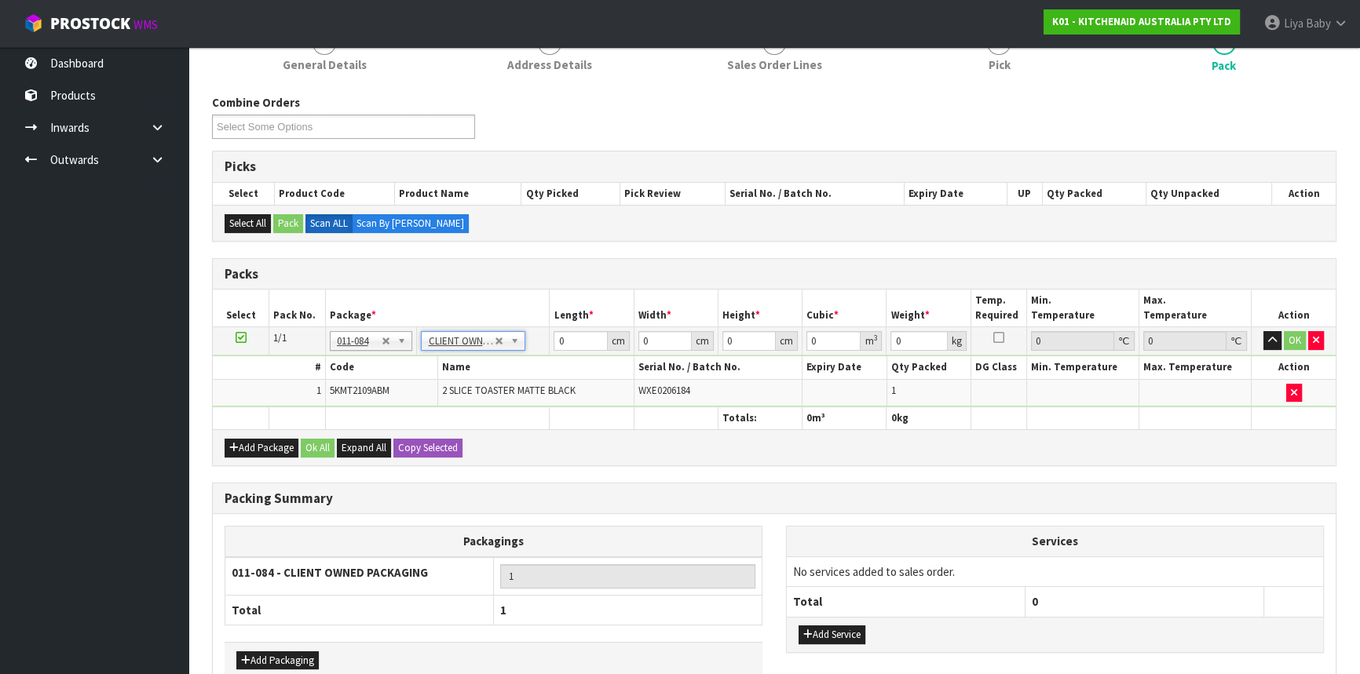
type input "2.75"
click at [578, 339] on input "0" at bounding box center [580, 341] width 53 height 20
type input "29"
type input "40"
type input "2"
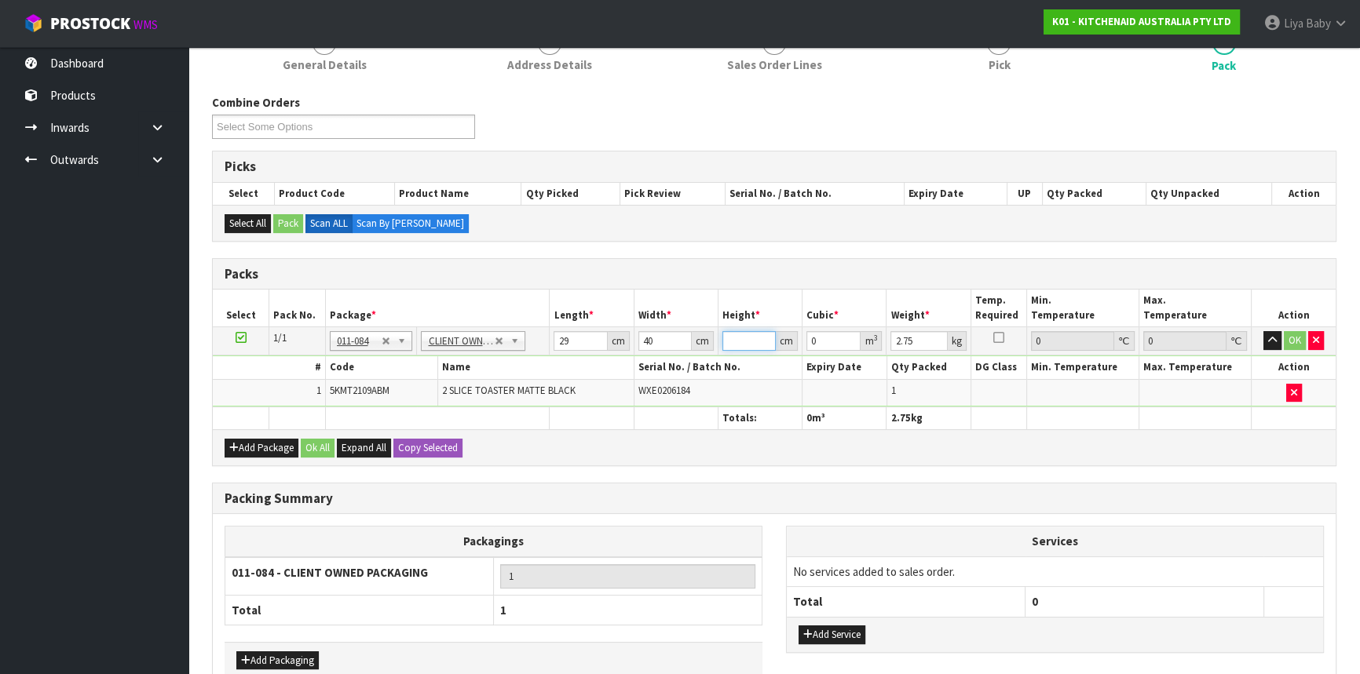
type input "0.00232"
type input "24"
type input "0.02784"
type input "24"
type input "4"
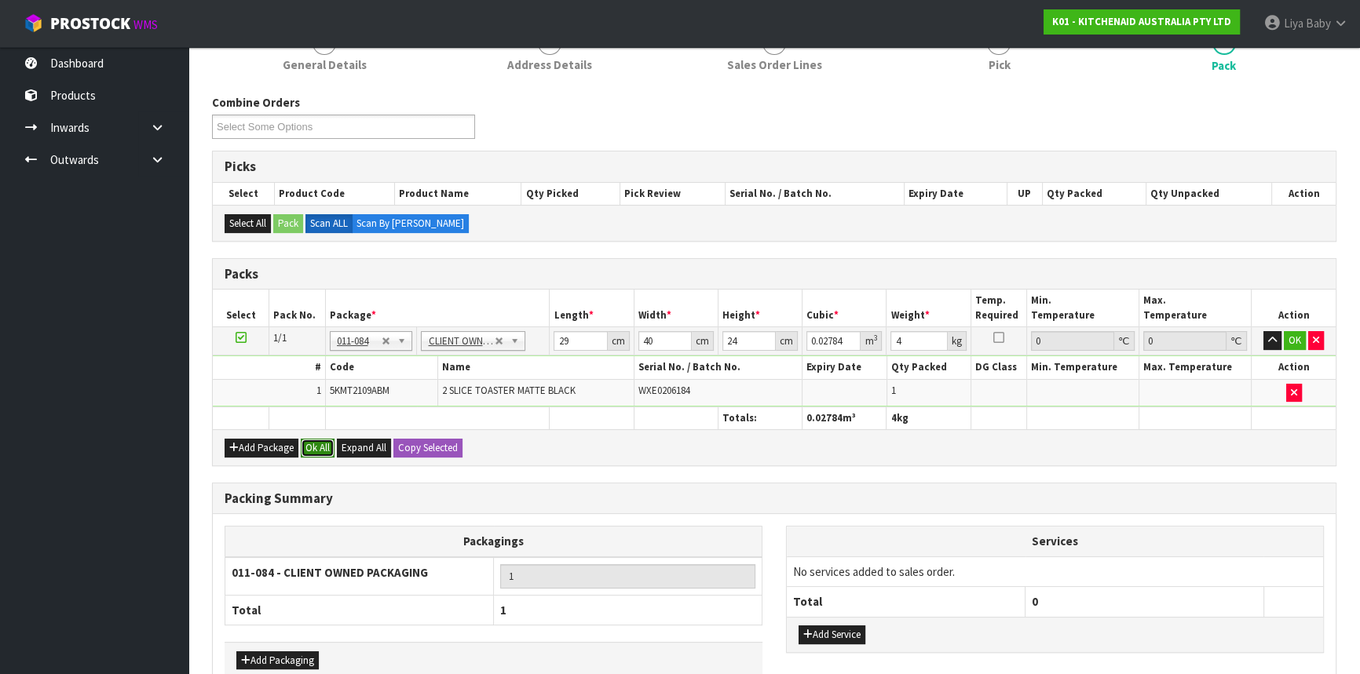
click at [307, 440] on button "Ok All" at bounding box center [318, 448] width 34 height 19
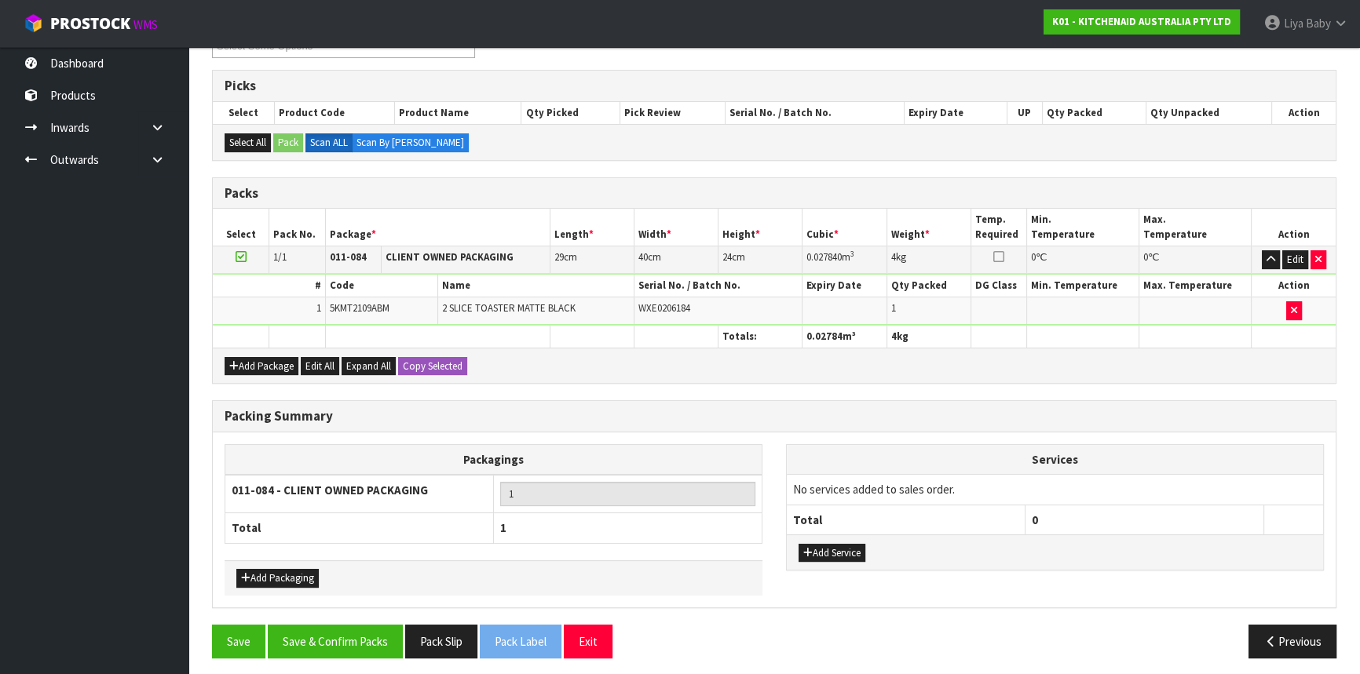
scroll to position [298, 0]
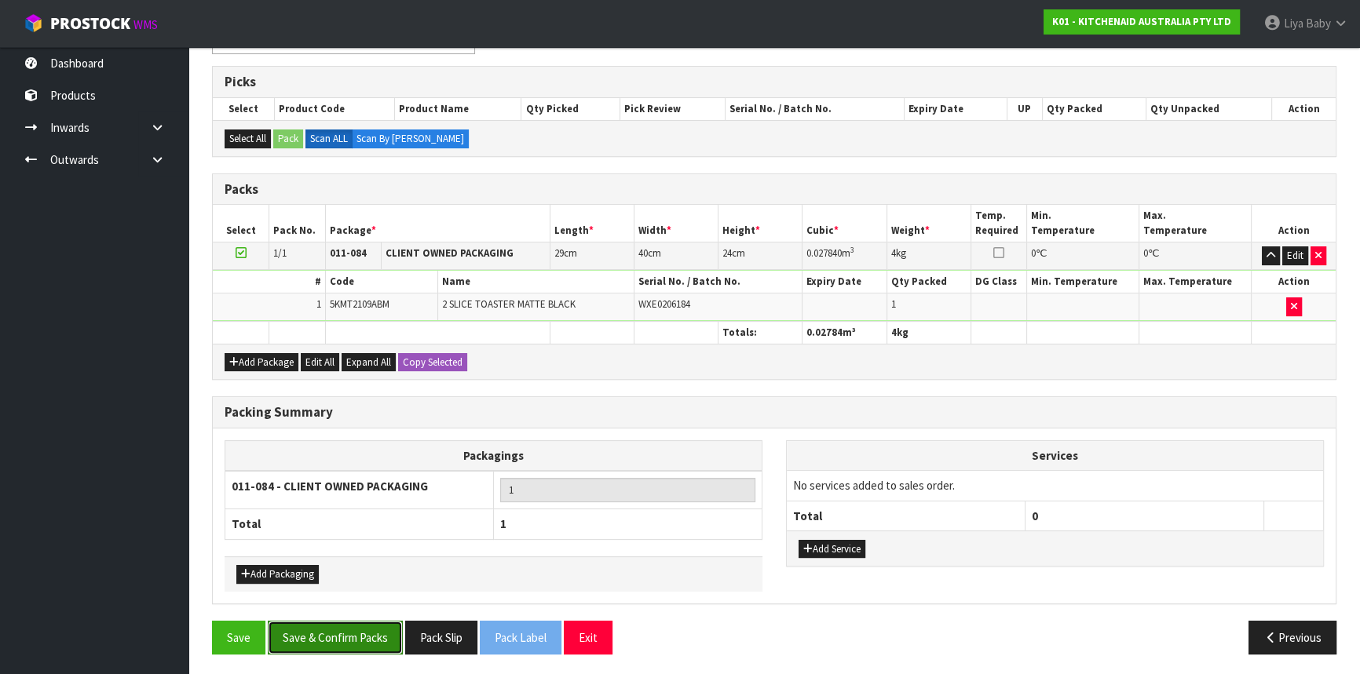
click at [316, 641] on button "Save & Confirm Packs" at bounding box center [335, 638] width 135 height 34
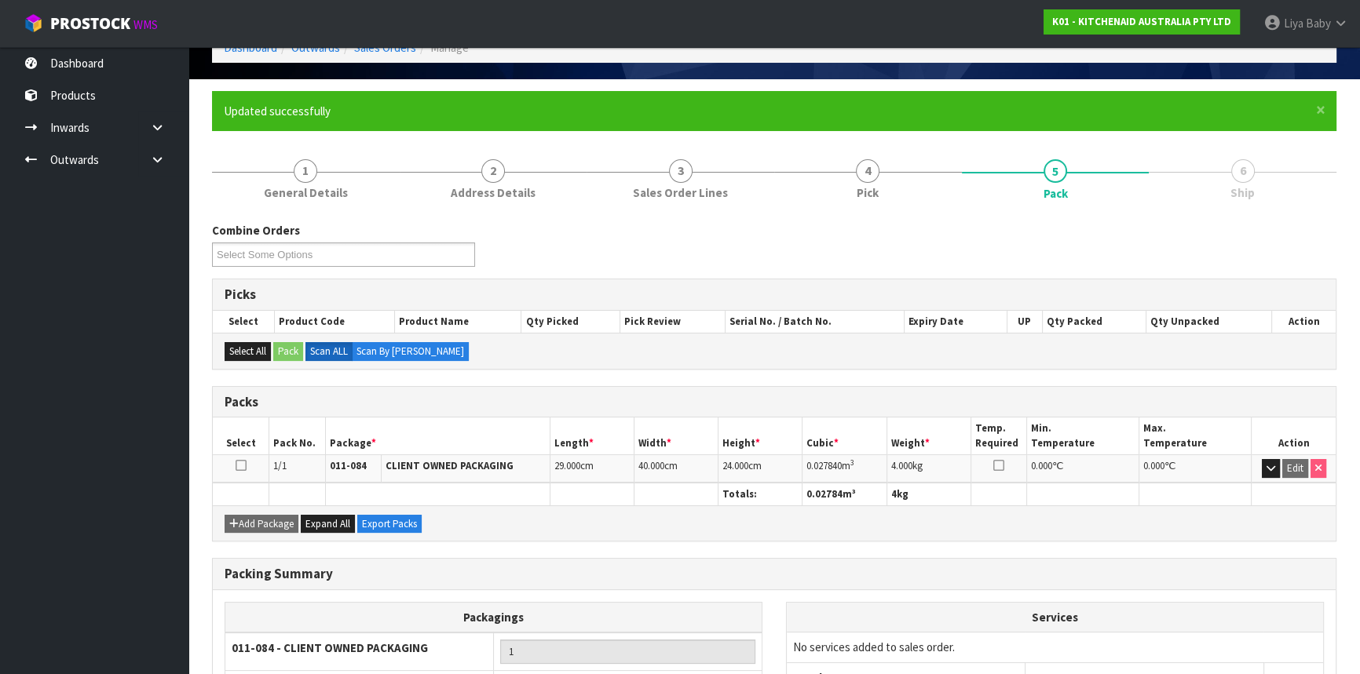
scroll to position [212, 0]
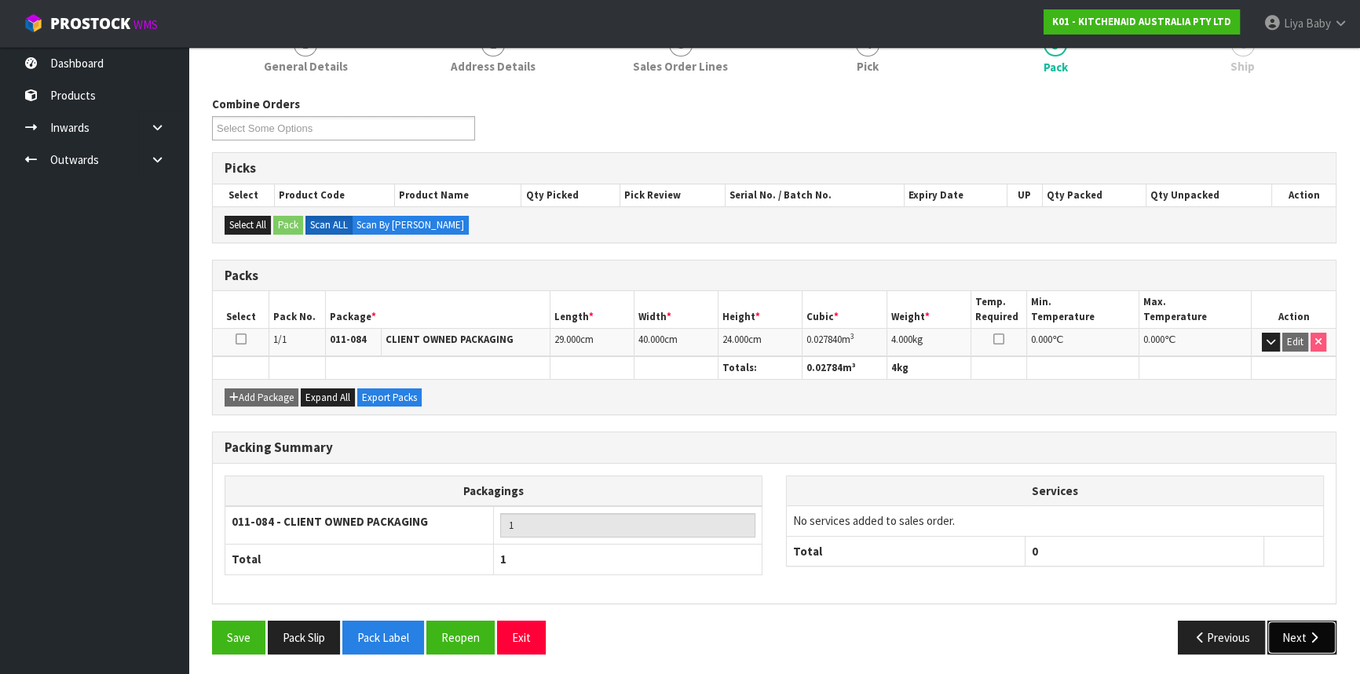
click at [1281, 640] on button "Next" at bounding box center [1301, 638] width 69 height 34
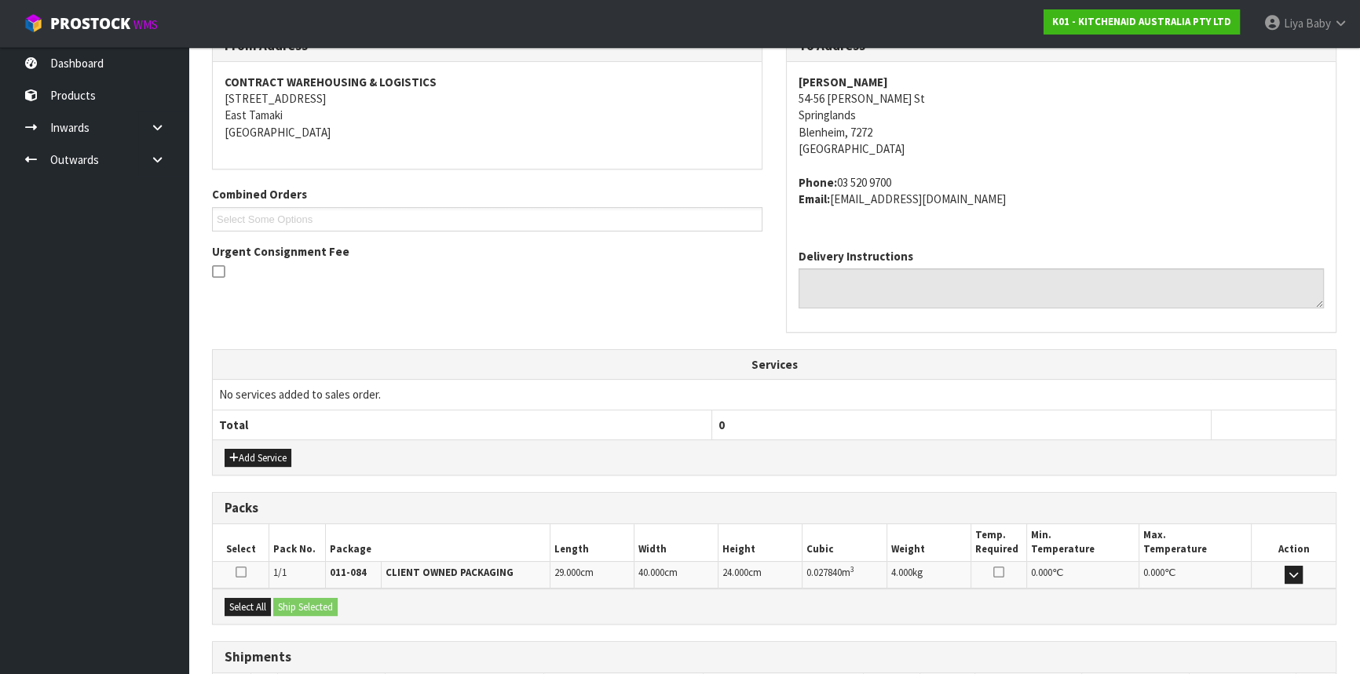
scroll to position [394, 0]
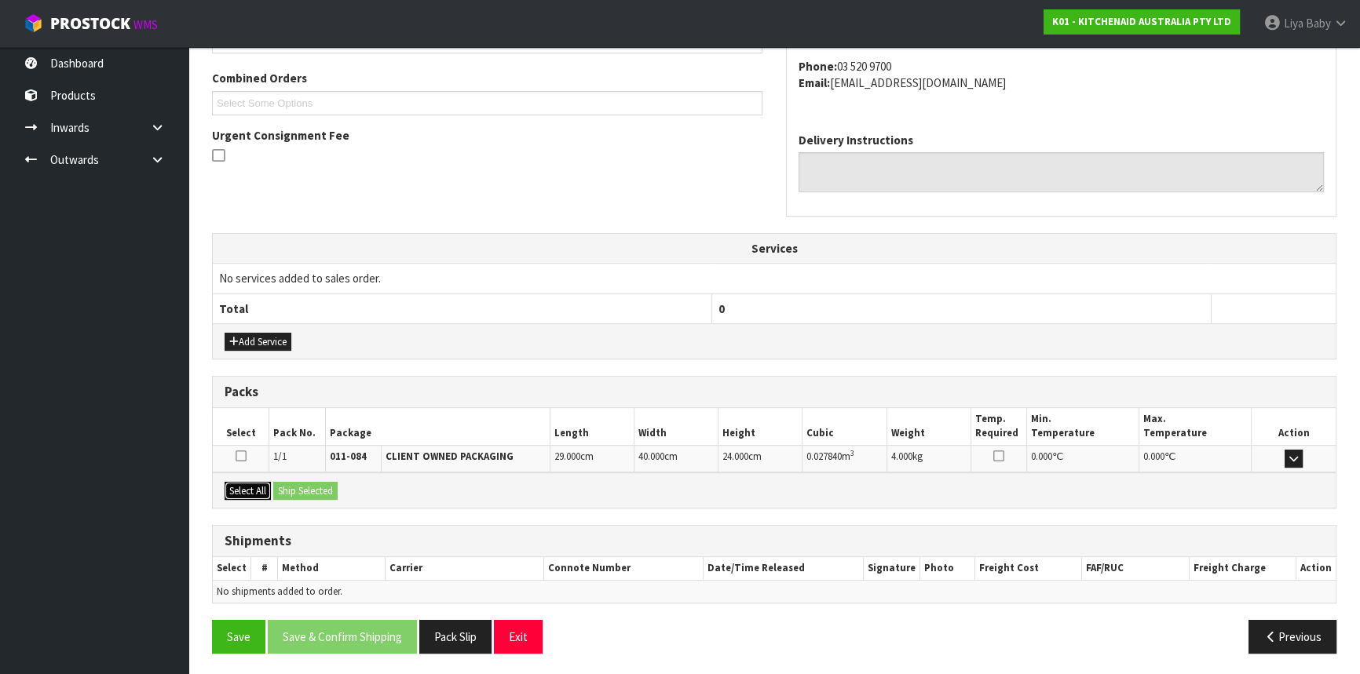
click at [258, 482] on button "Select All" at bounding box center [248, 491] width 46 height 19
click at [292, 477] on div "Select All Ship Selected" at bounding box center [774, 490] width 1123 height 35
click at [297, 483] on button "Ship Selected" at bounding box center [305, 491] width 64 height 19
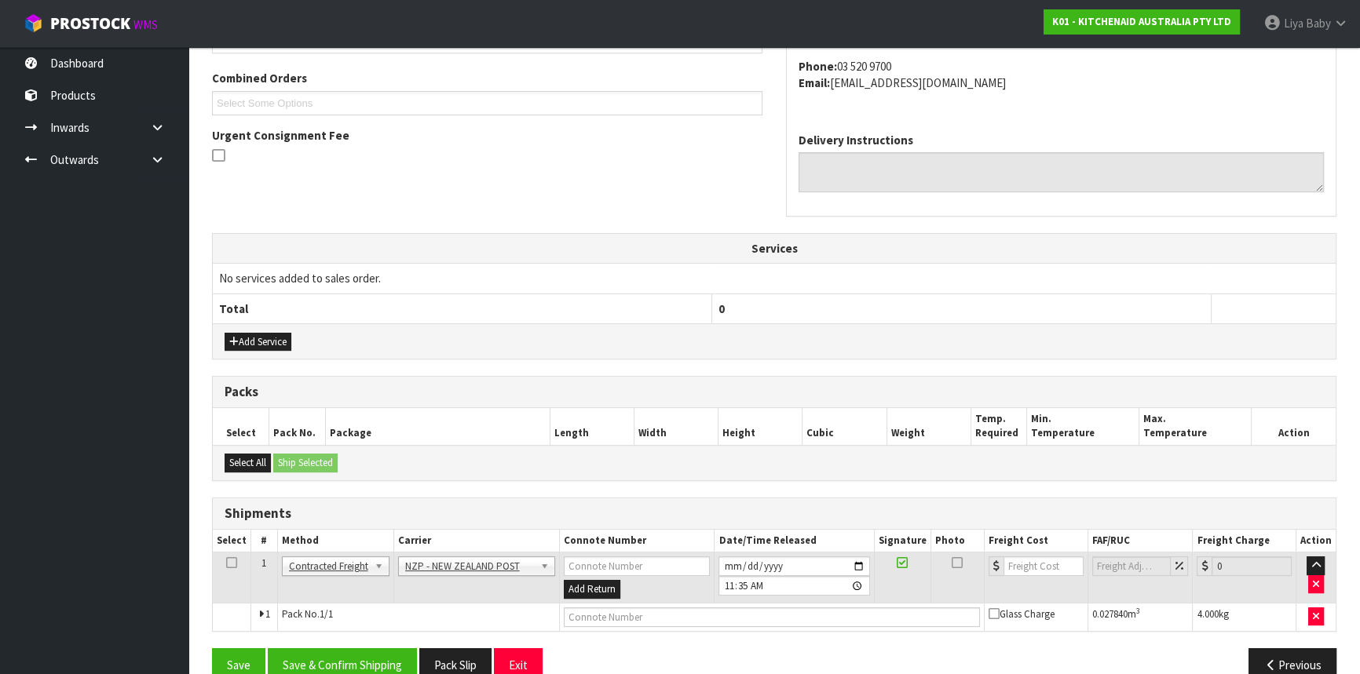
click at [236, 557] on td at bounding box center [232, 578] width 38 height 51
click at [233, 563] on icon at bounding box center [231, 563] width 11 height 1
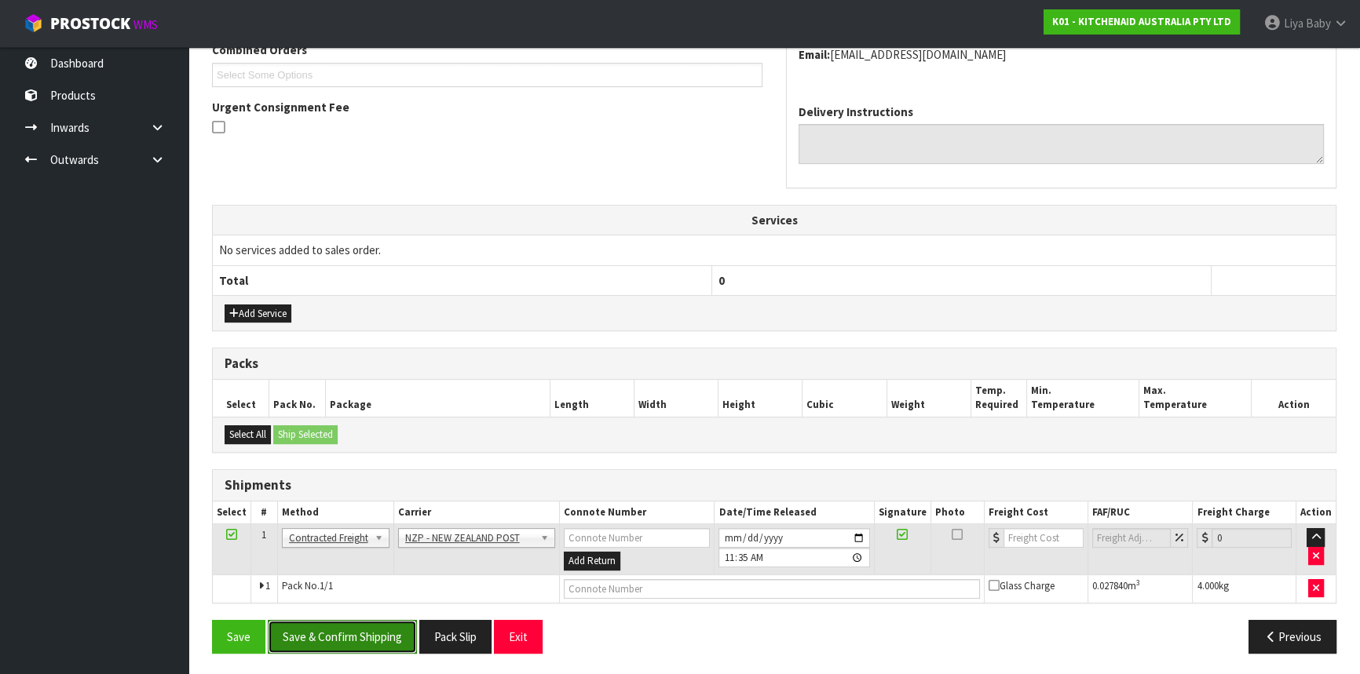
click at [324, 625] on button "Save & Confirm Shipping" at bounding box center [342, 637] width 149 height 34
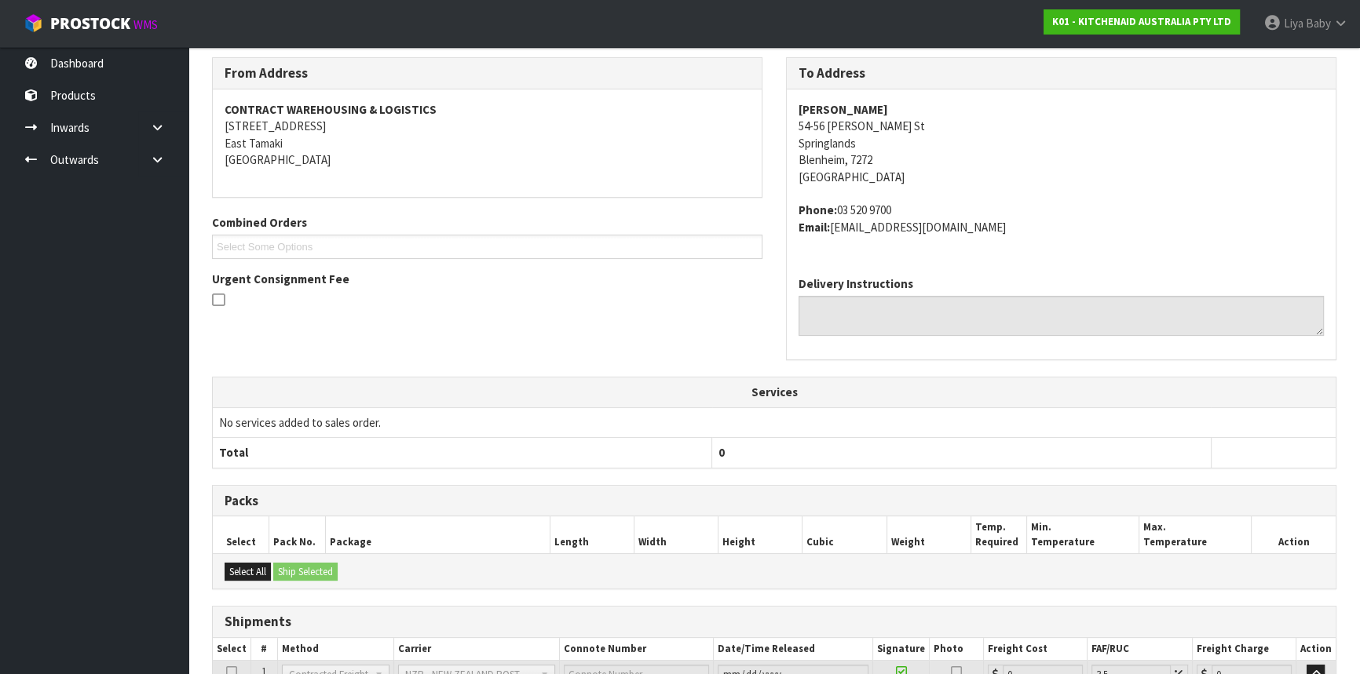
scroll to position [400, 0]
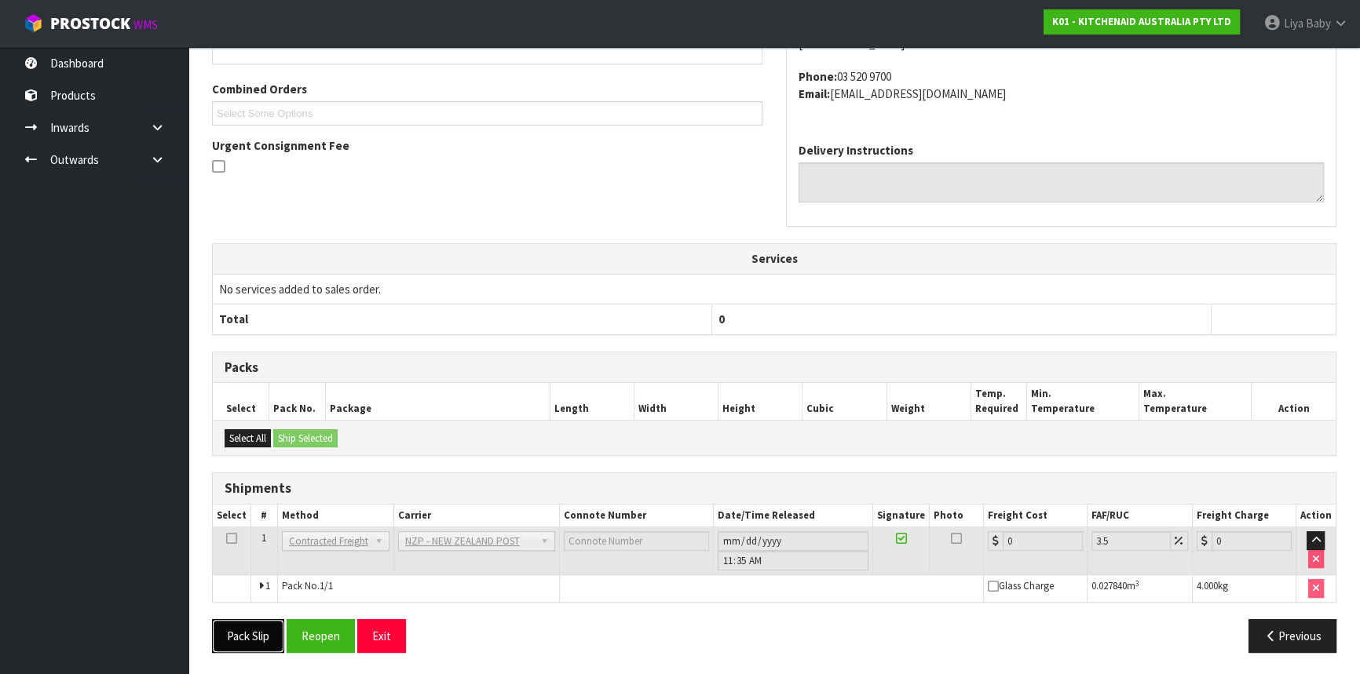
click at [259, 643] on button "Pack Slip" at bounding box center [248, 637] width 72 height 34
click at [345, 637] on button "Reopen" at bounding box center [321, 637] width 68 height 34
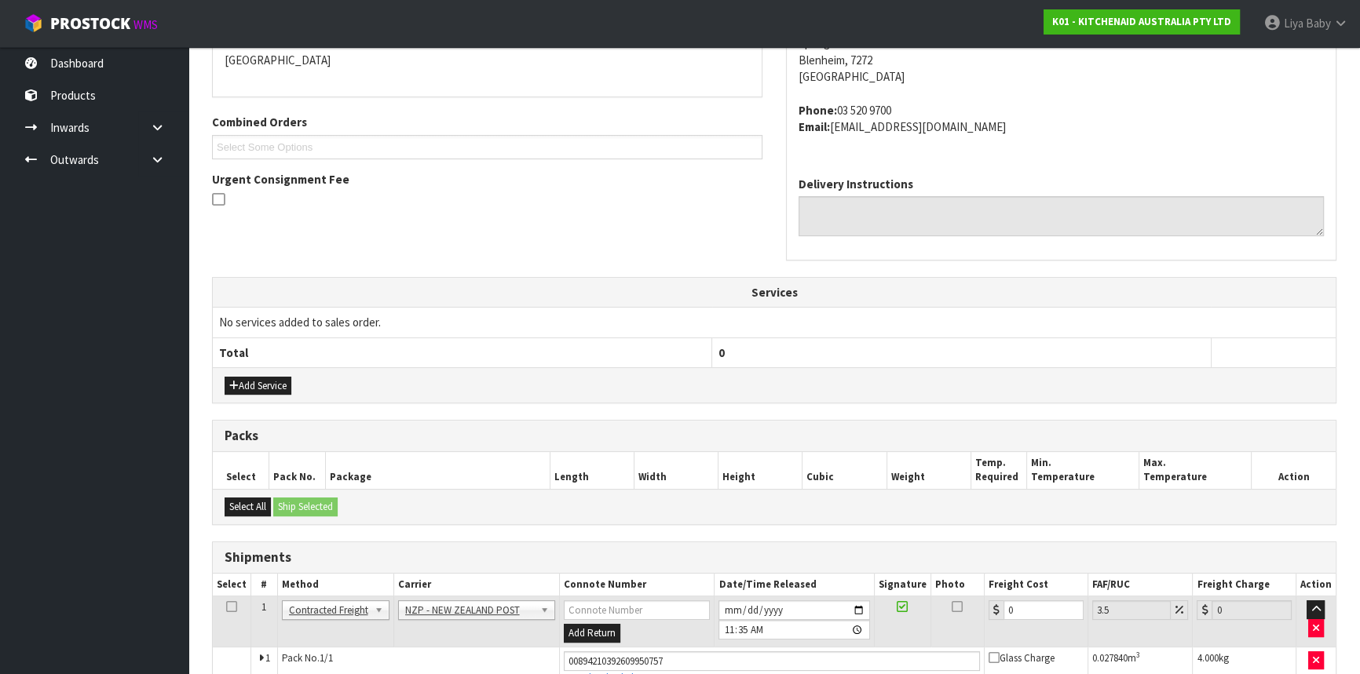
scroll to position [437, 0]
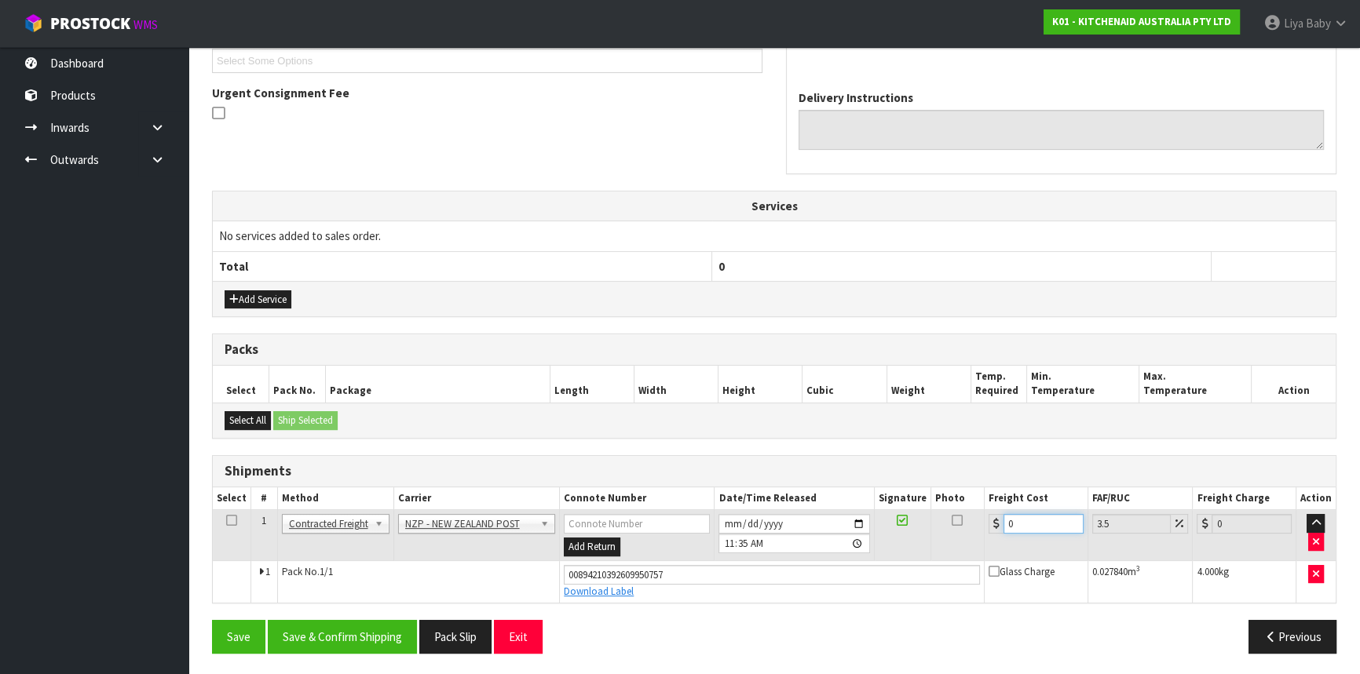
click at [1029, 529] on input "0" at bounding box center [1043, 524] width 80 height 20
type input "1"
type input "1.03"
type input "16"
type input "16.56"
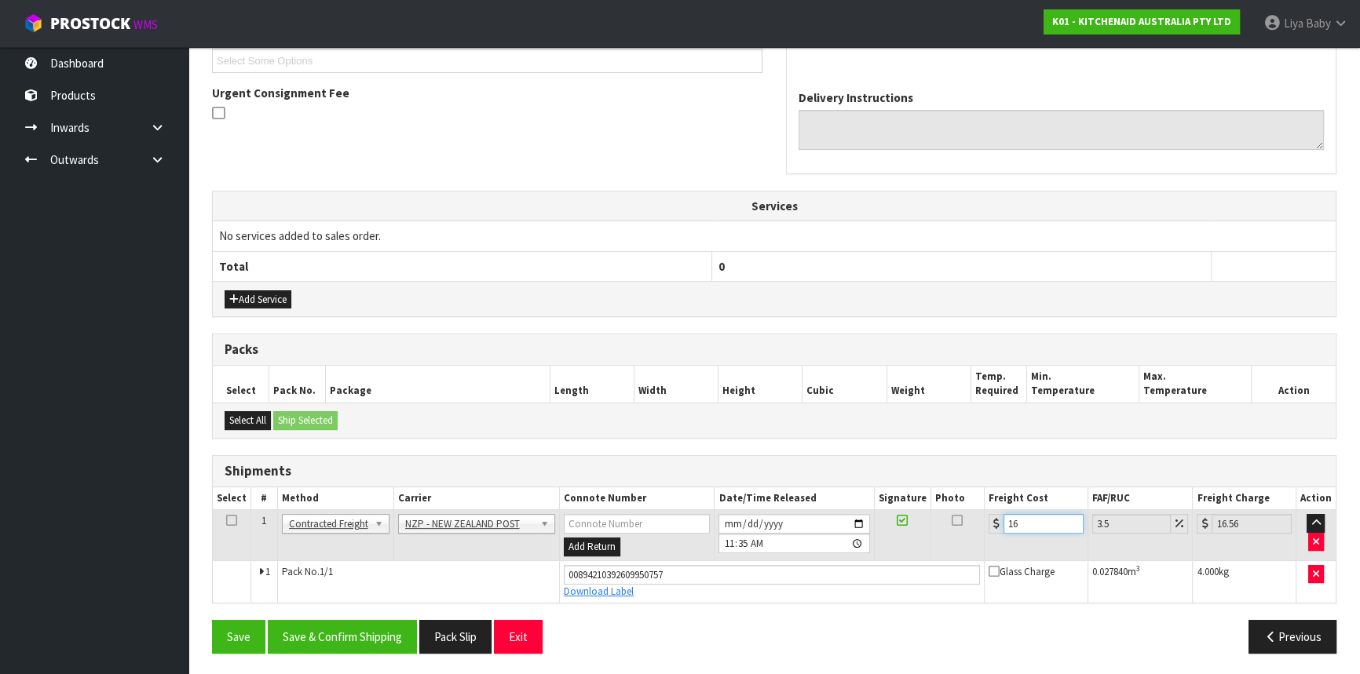
type input "16.2"
type input "16.77"
type input "16.20"
click at [230, 521] on icon at bounding box center [231, 521] width 11 height 1
click at [335, 634] on button "Save & Confirm Shipping" at bounding box center [342, 637] width 149 height 34
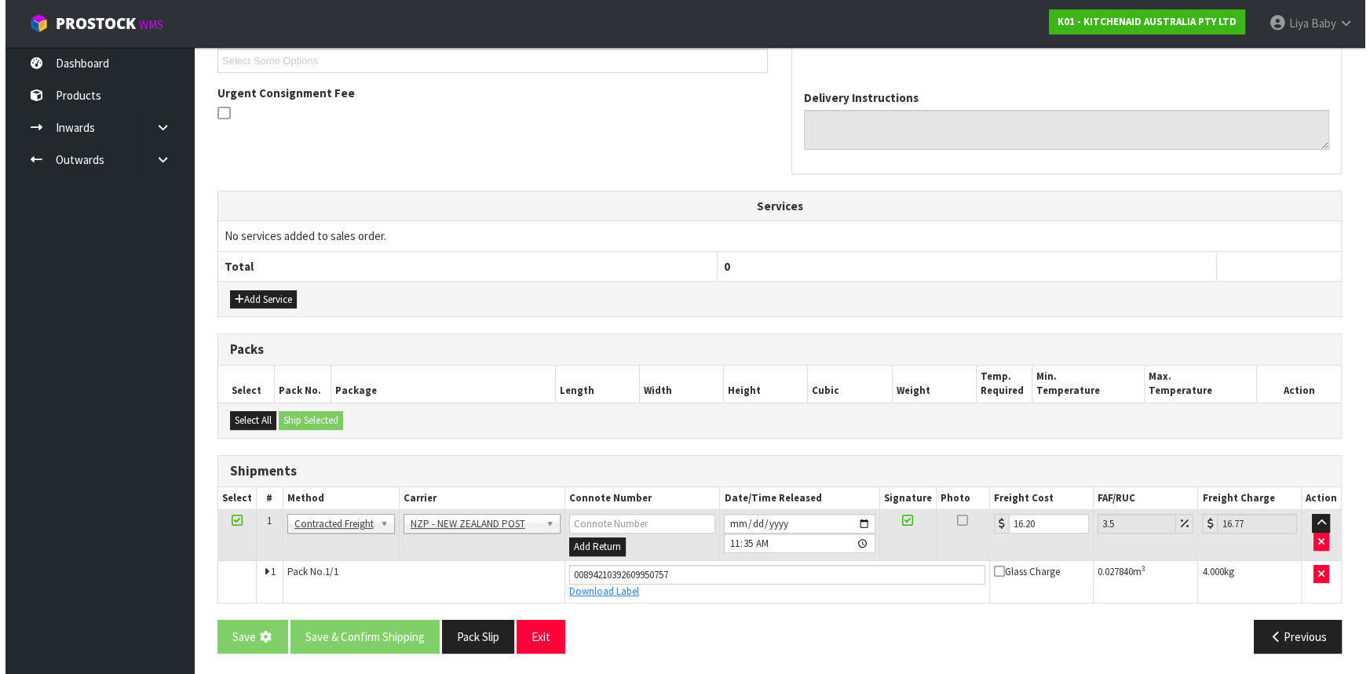
scroll to position [0, 0]
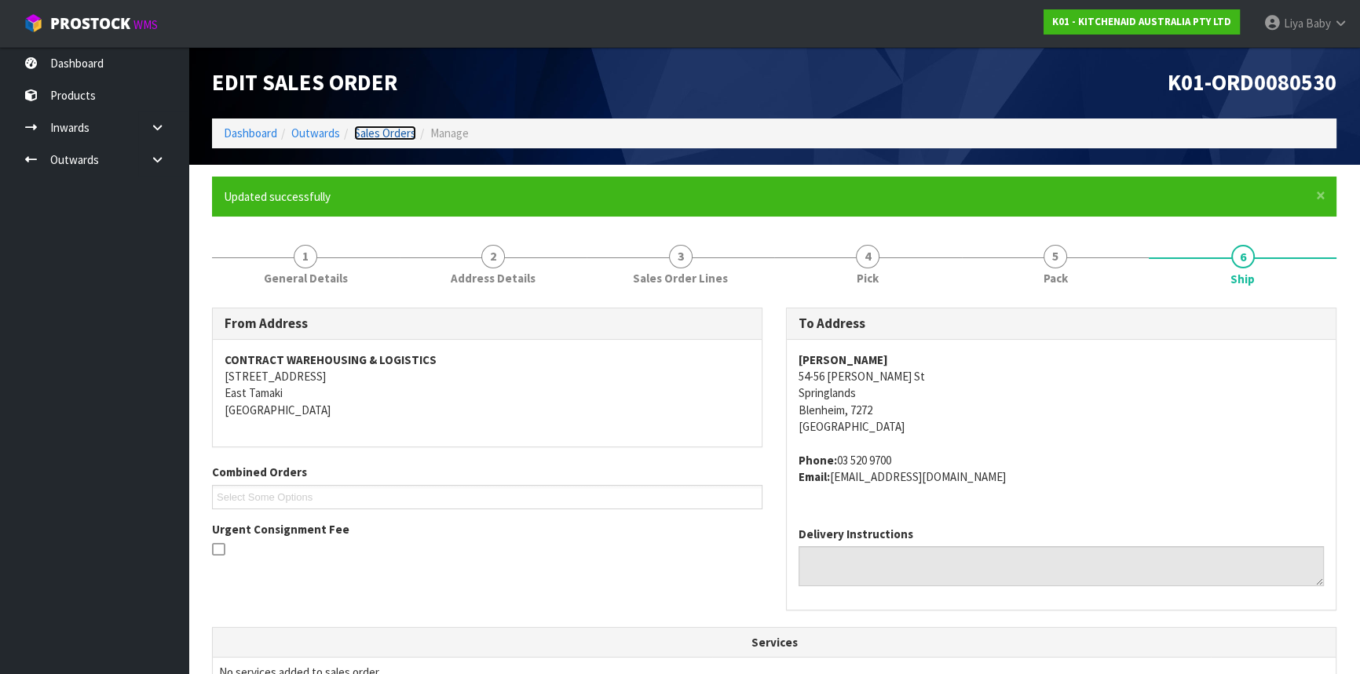
click at [377, 130] on link "Sales Orders" at bounding box center [385, 133] width 62 height 15
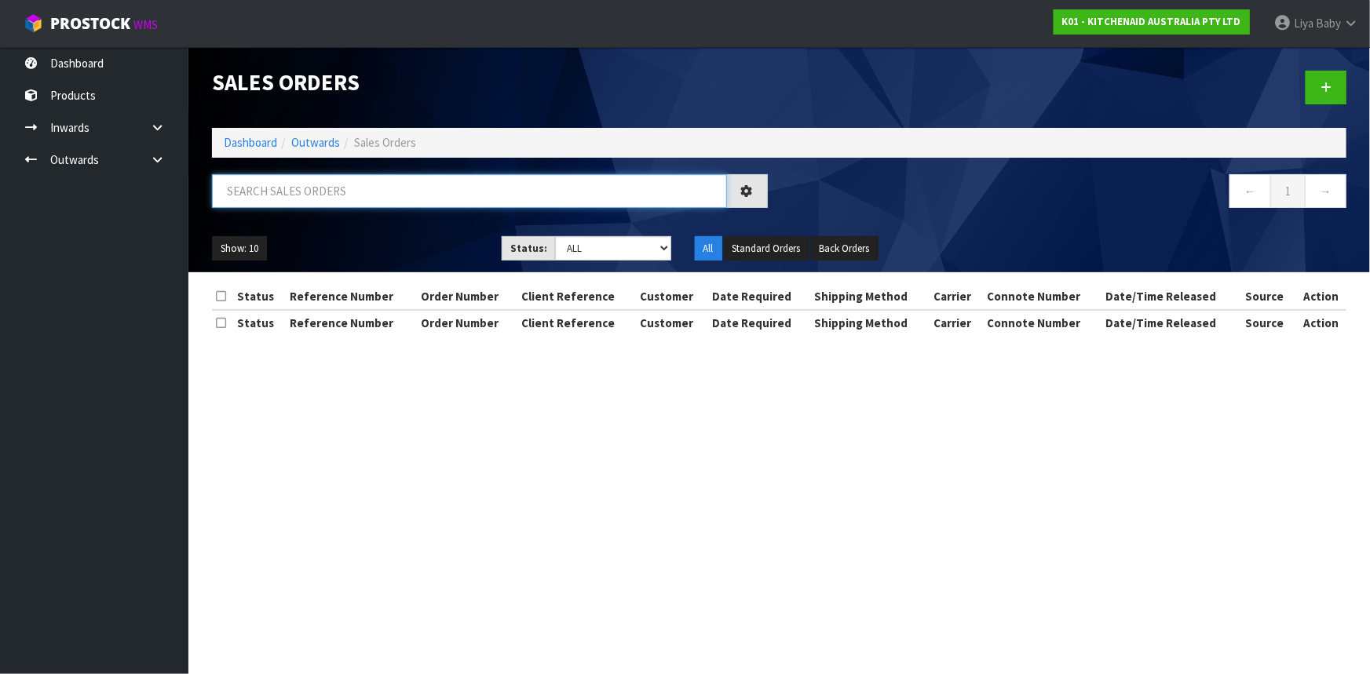
click at [306, 194] on input "text" at bounding box center [469, 191] width 515 height 34
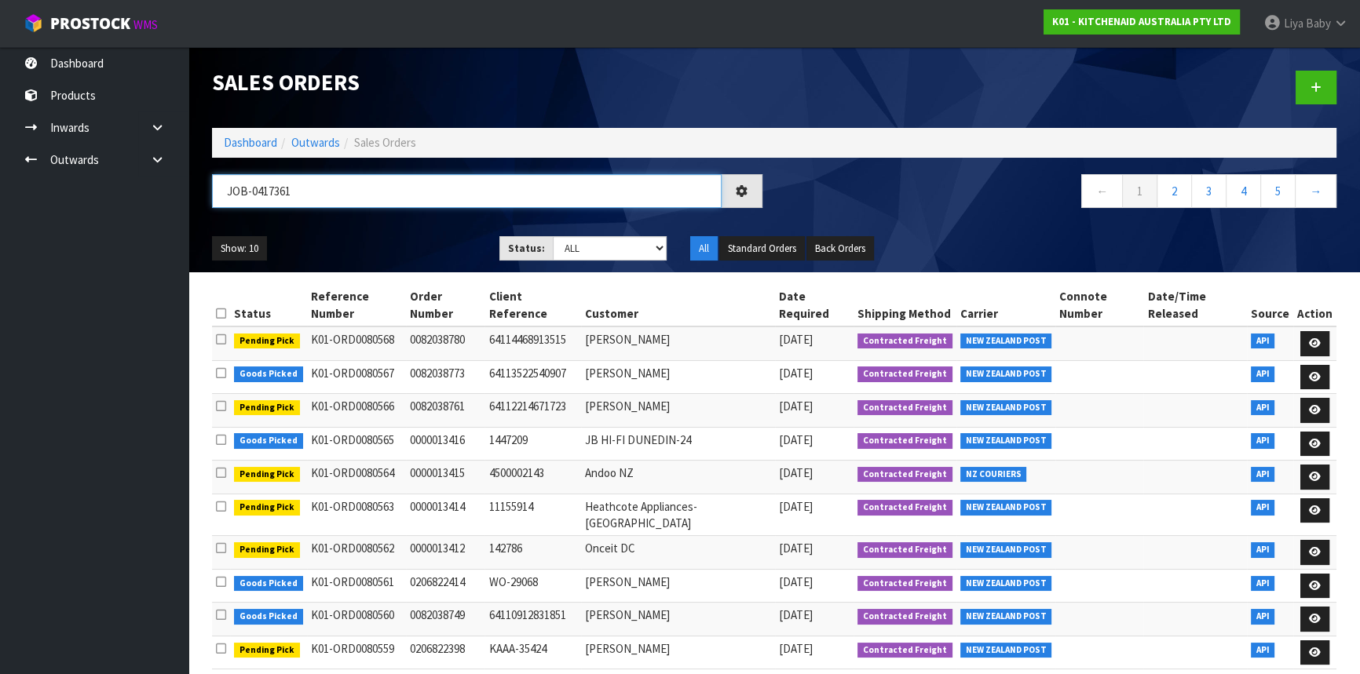
type input "JOB-0417361"
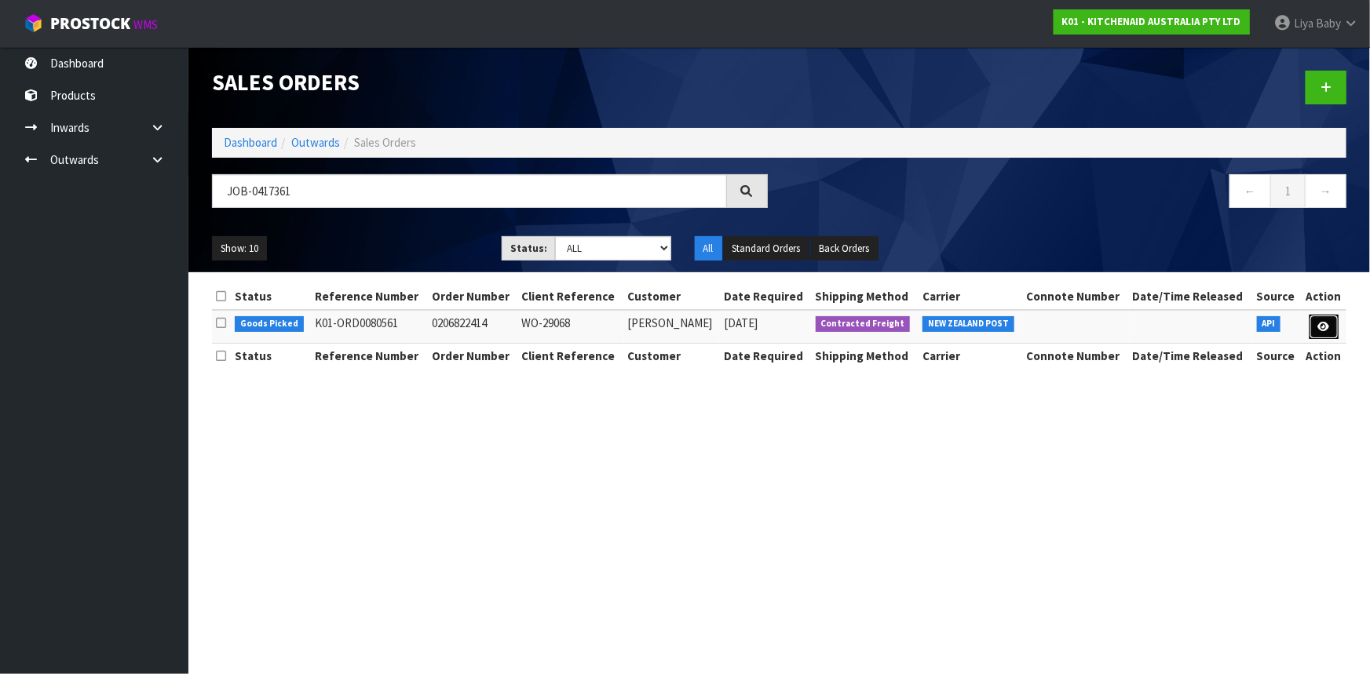
click at [1325, 337] on link at bounding box center [1324, 327] width 29 height 25
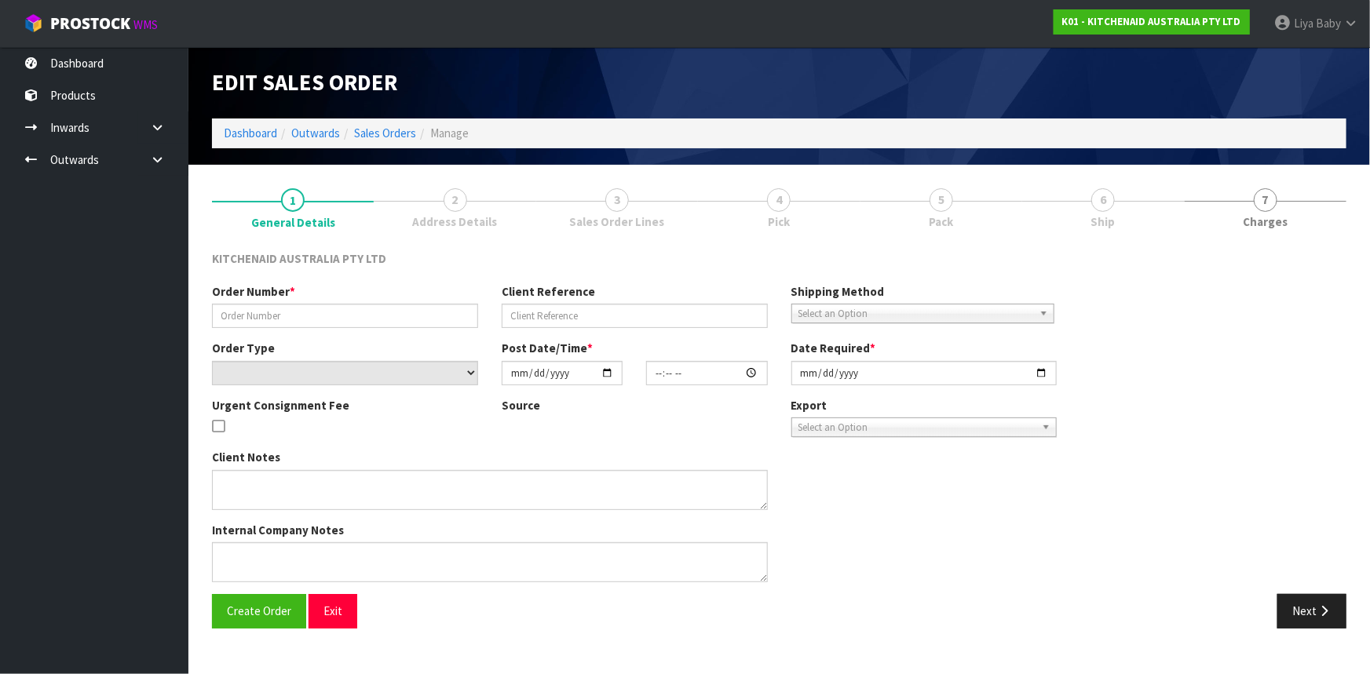
type input "0206822414"
type input "WO-29068"
select select "number:0"
type input "[DATE]"
type input "18:40:51.000"
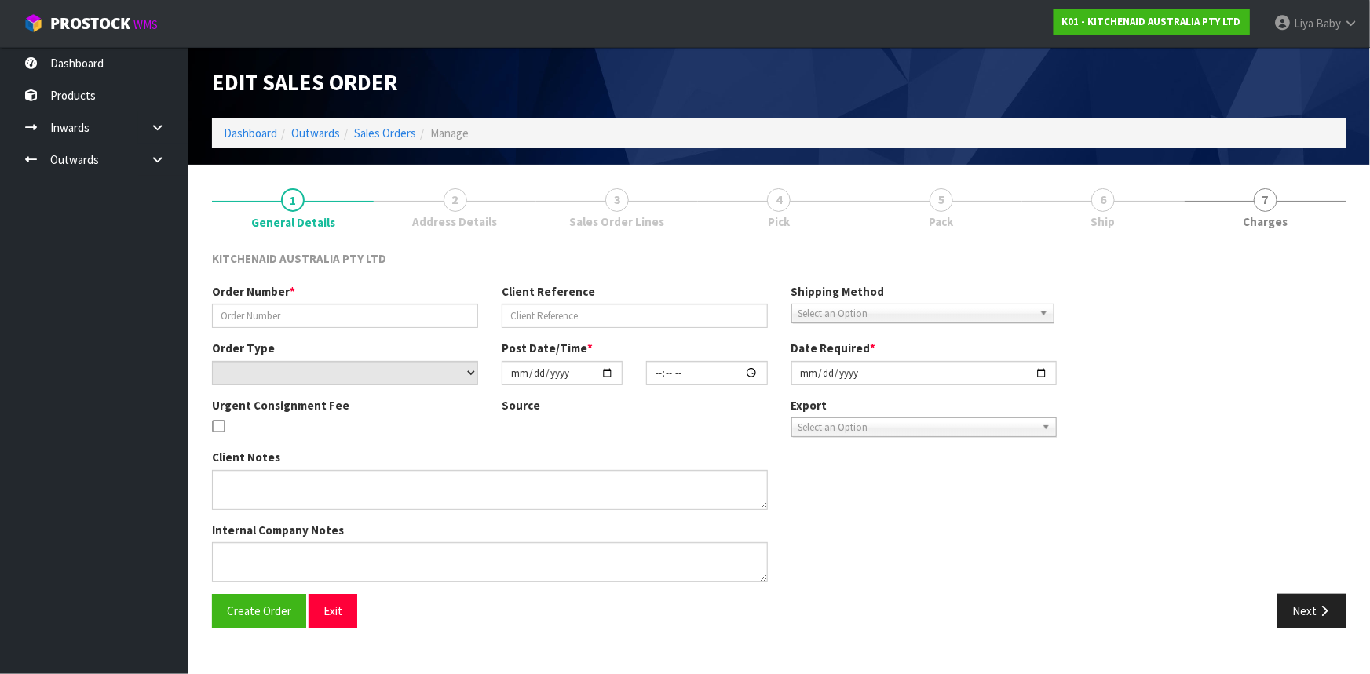
type input "[DATE]"
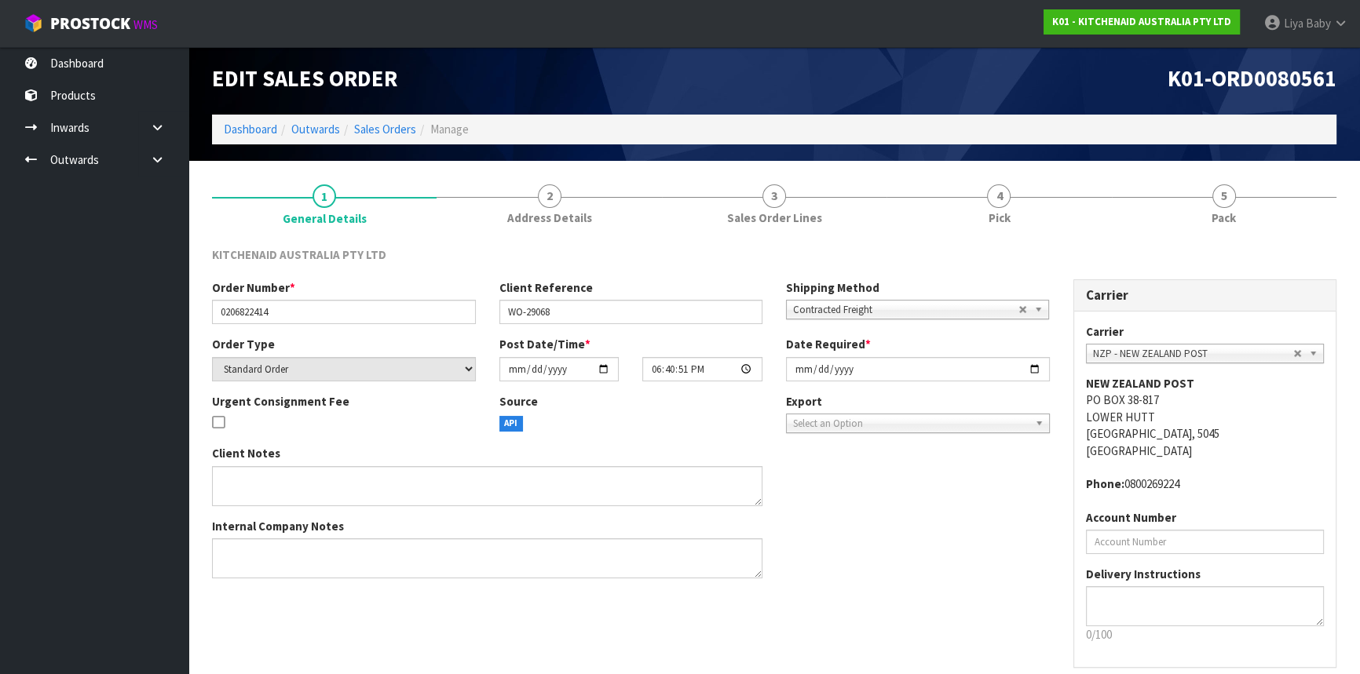
scroll to position [71, 0]
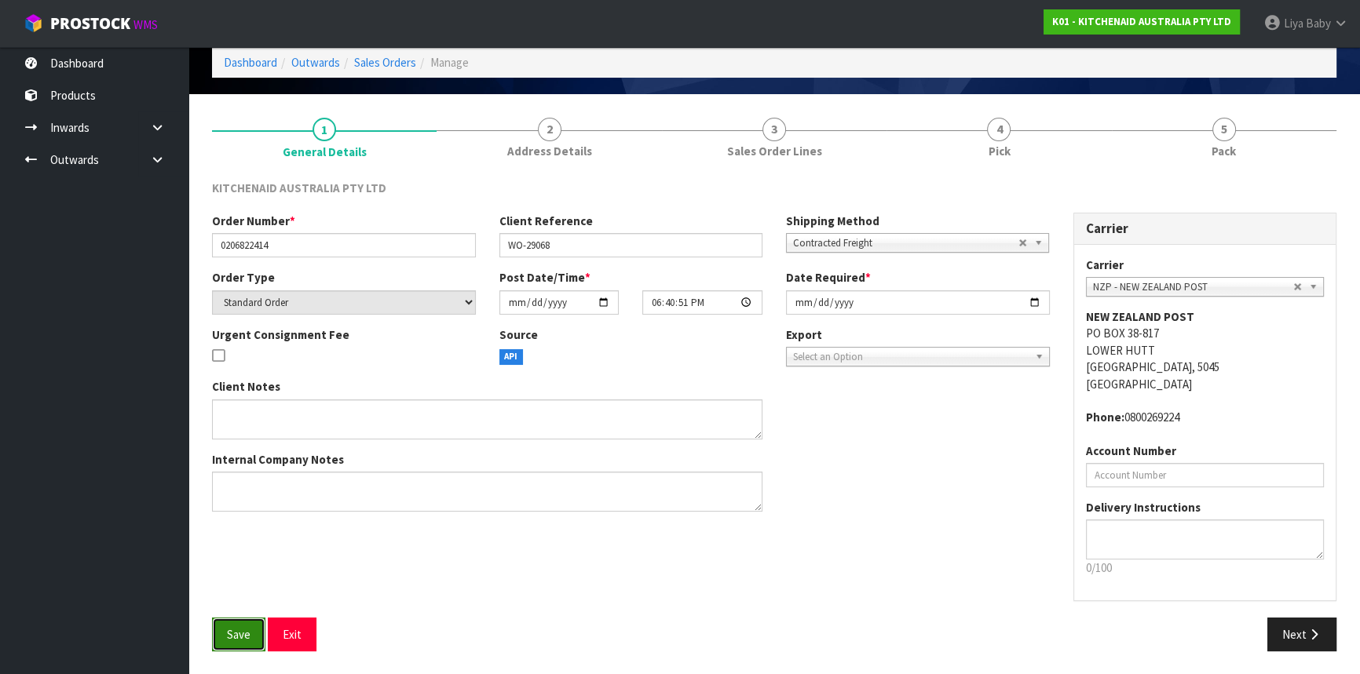
click at [250, 624] on button "Save" at bounding box center [238, 635] width 53 height 34
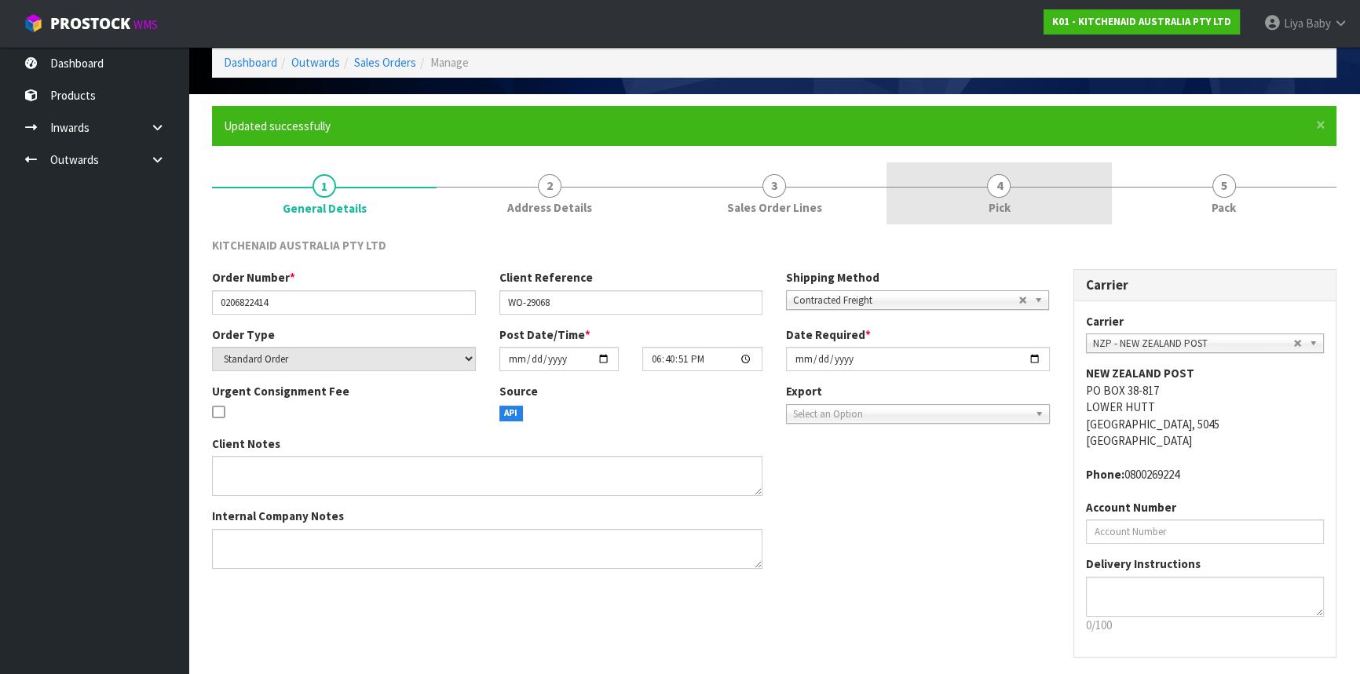
scroll to position [0, 0]
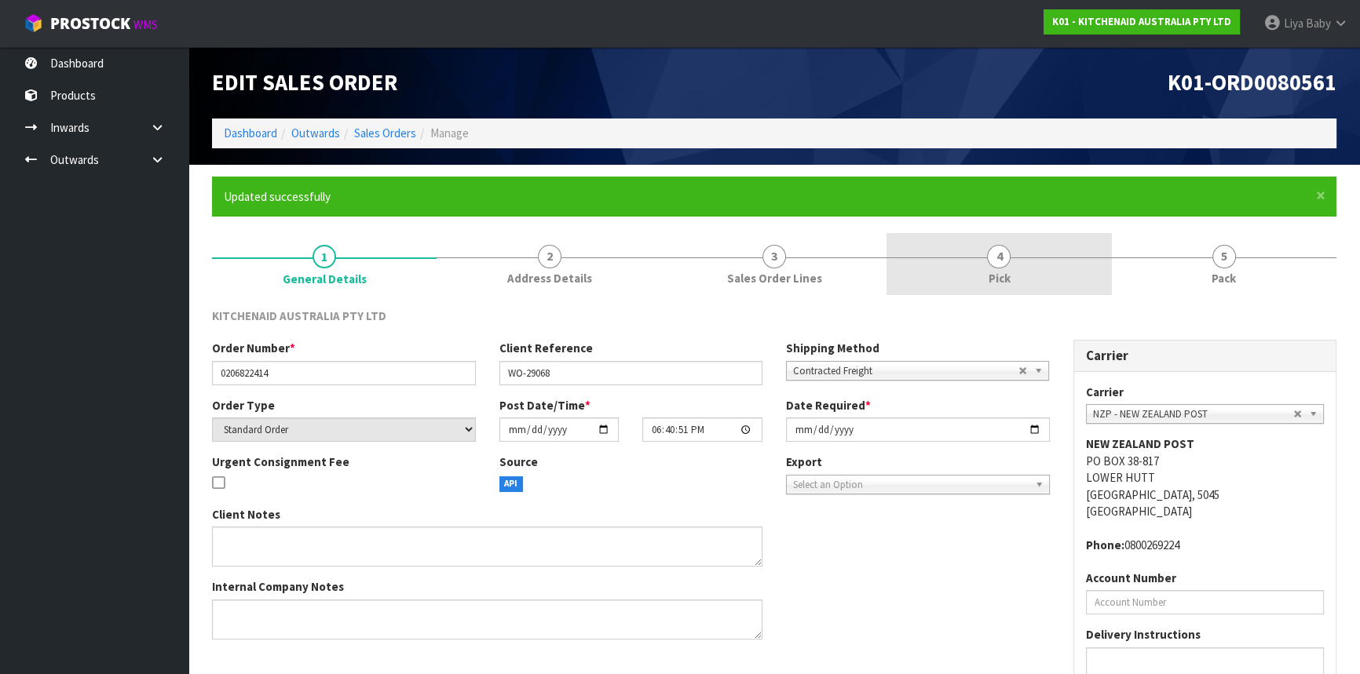
click at [1027, 251] on link "4 Pick" at bounding box center [998, 264] width 225 height 62
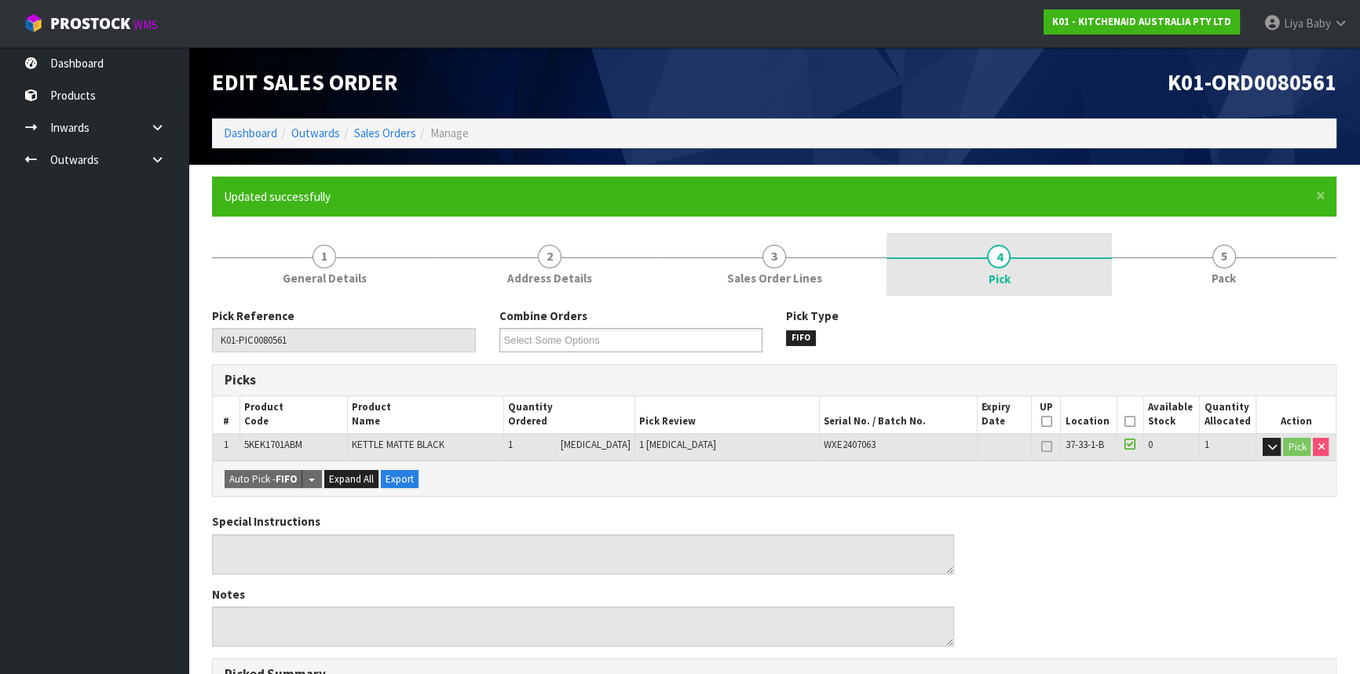
type input "Liya Baby"
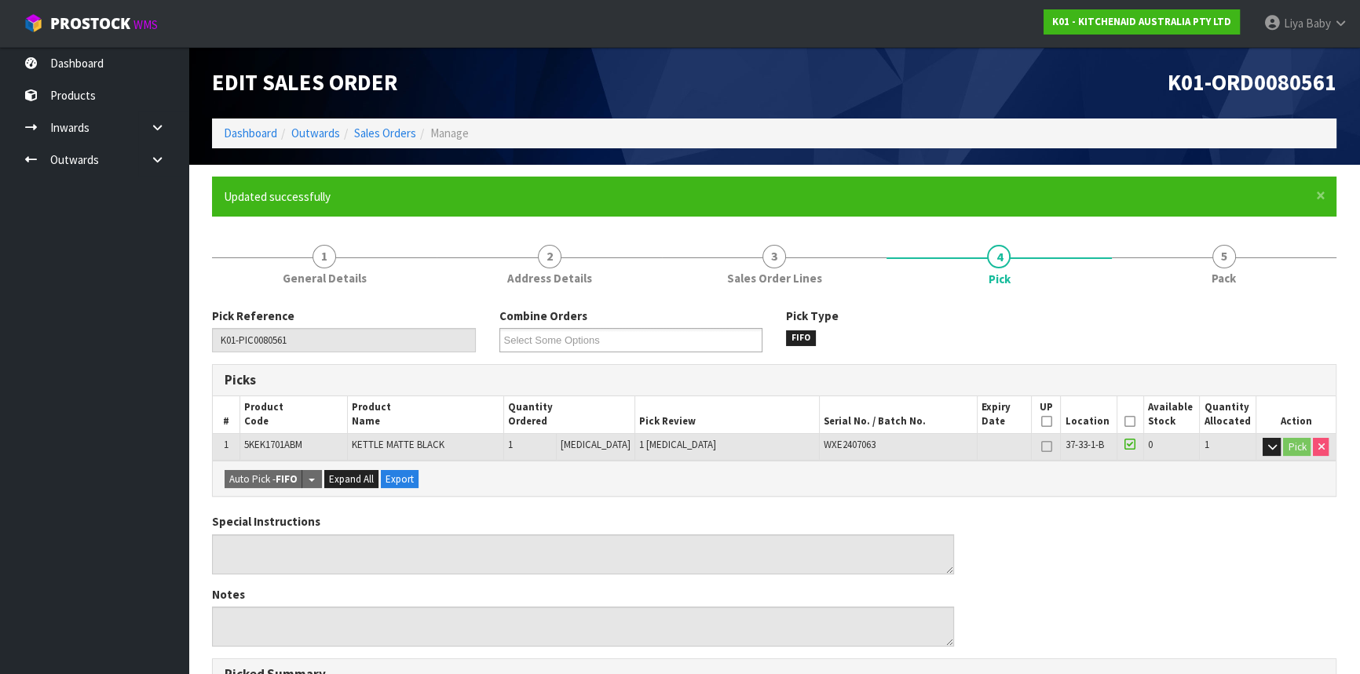
click at [1128, 422] on icon at bounding box center [1129, 422] width 11 height 1
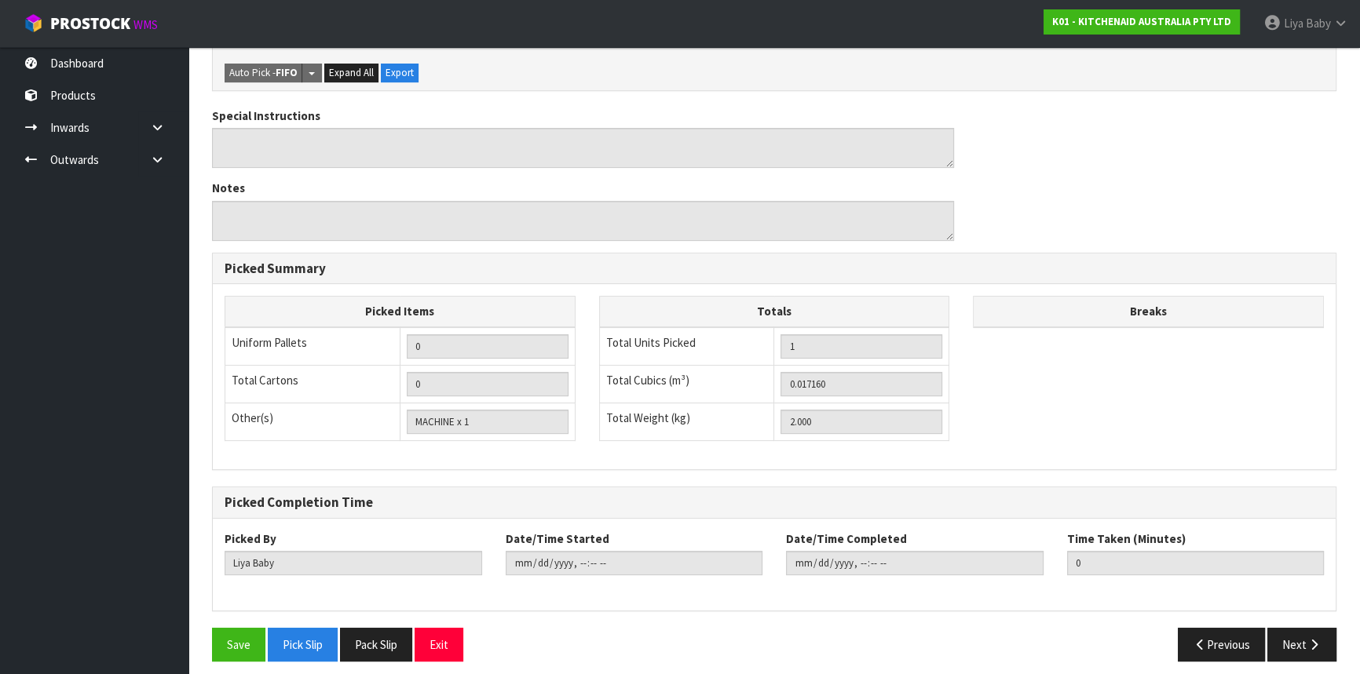
scroll to position [471, 0]
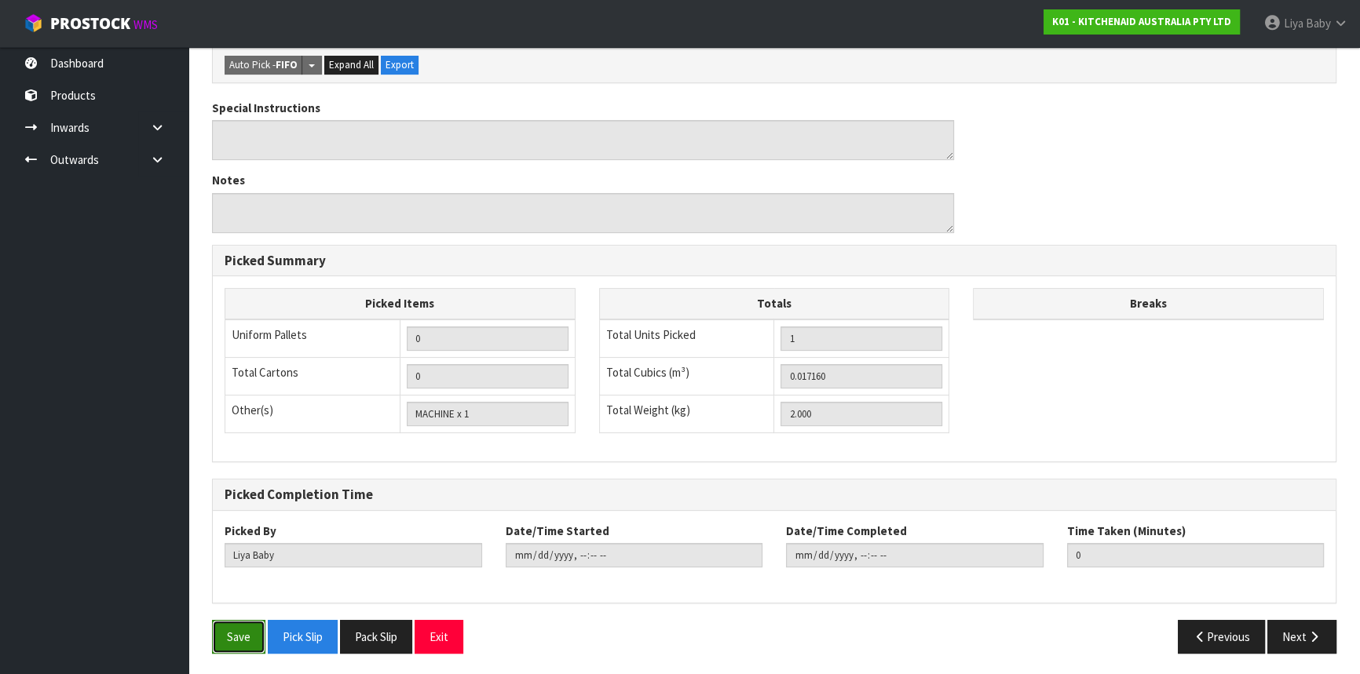
click at [225, 638] on button "Save" at bounding box center [238, 637] width 53 height 34
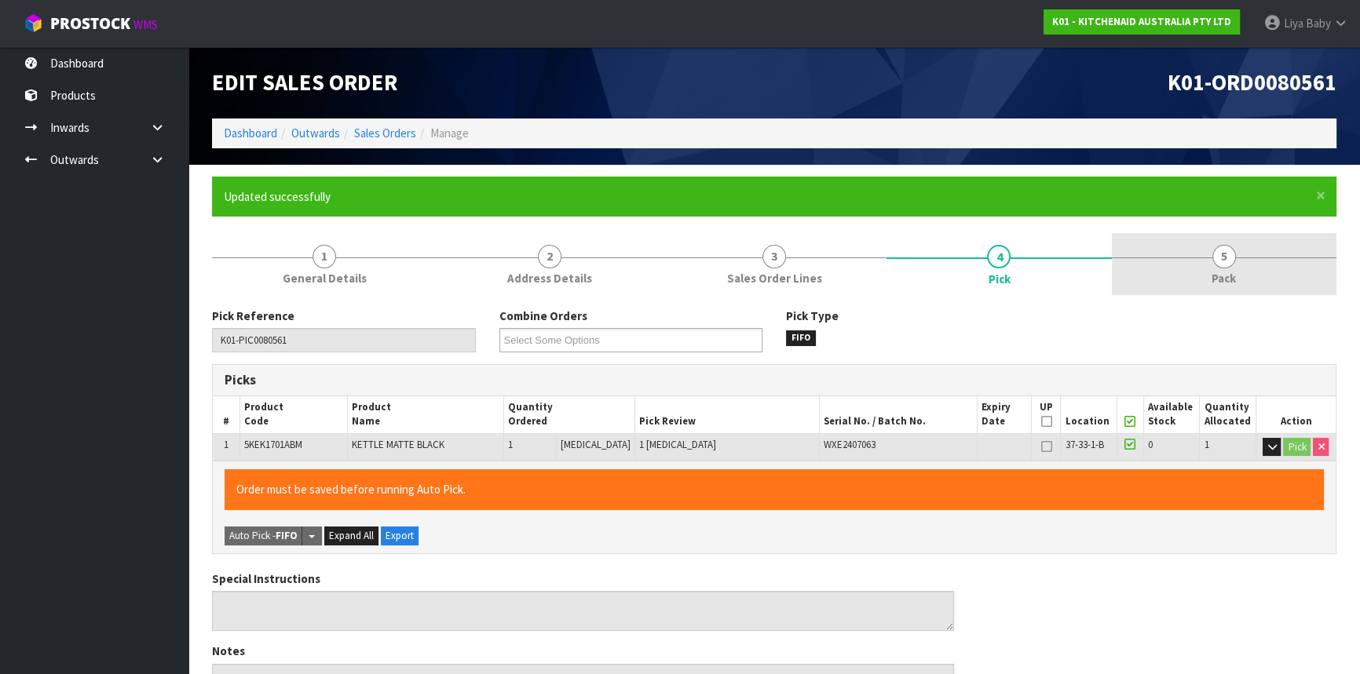
type input "2025-10-14T11:38:44"
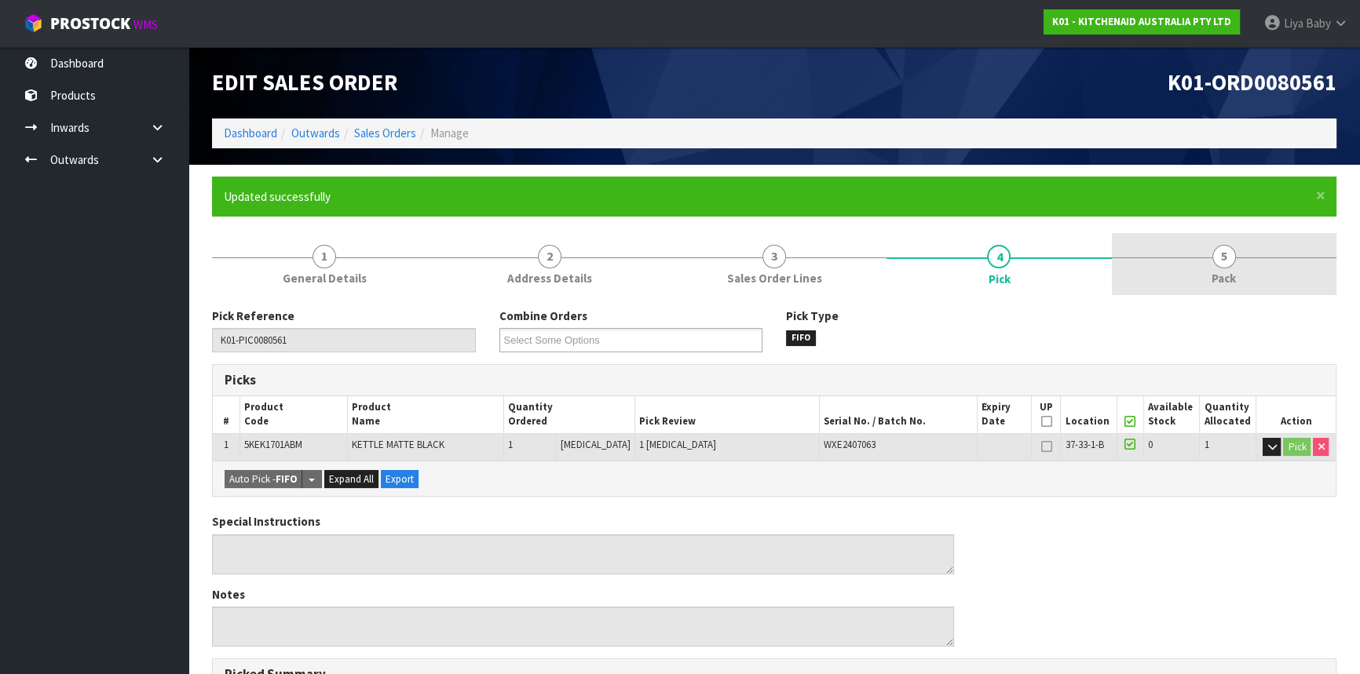
click at [1244, 287] on link "5 Pack" at bounding box center [1224, 264] width 225 height 62
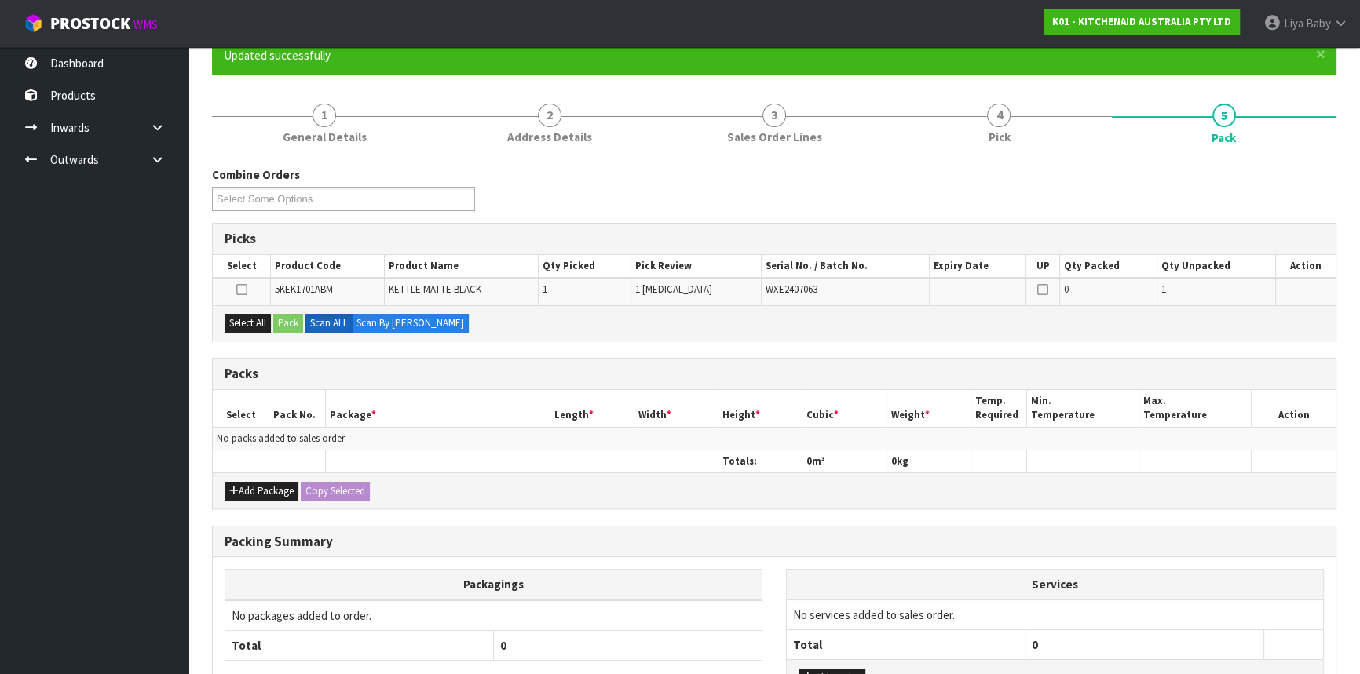
scroll to position [142, 0]
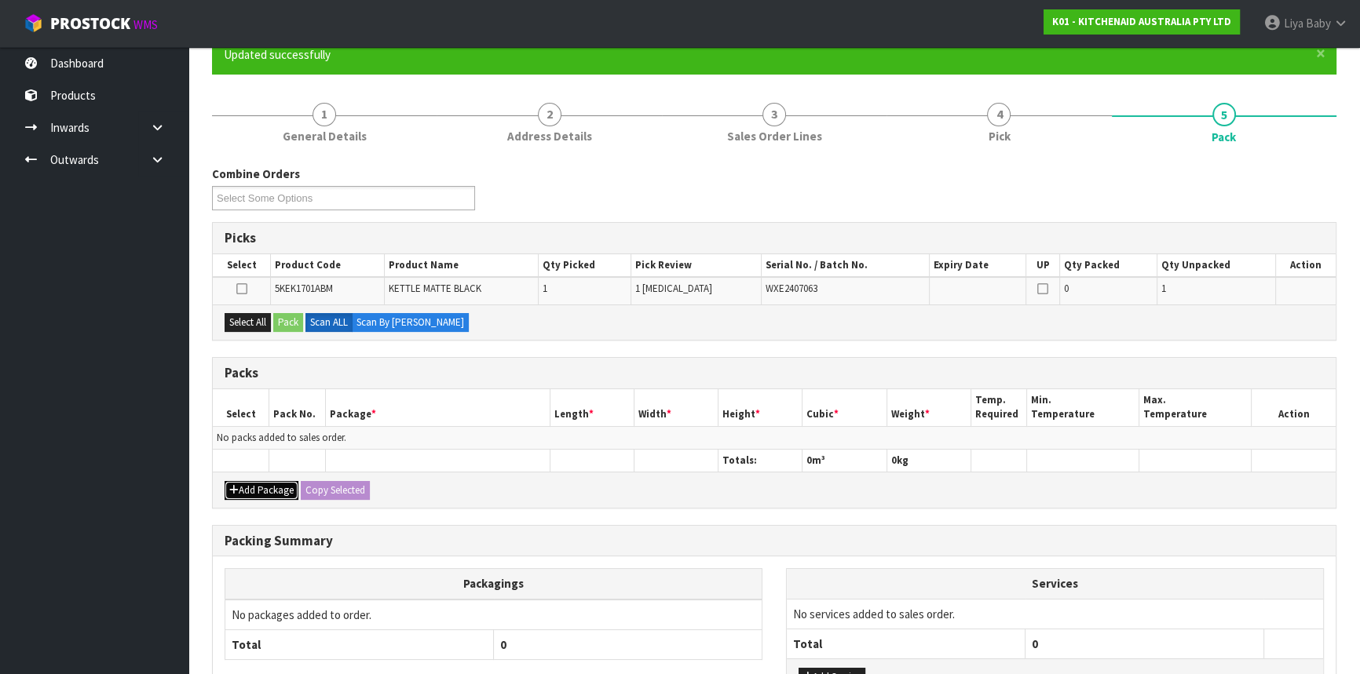
click at [272, 482] on button "Add Package" at bounding box center [262, 490] width 74 height 19
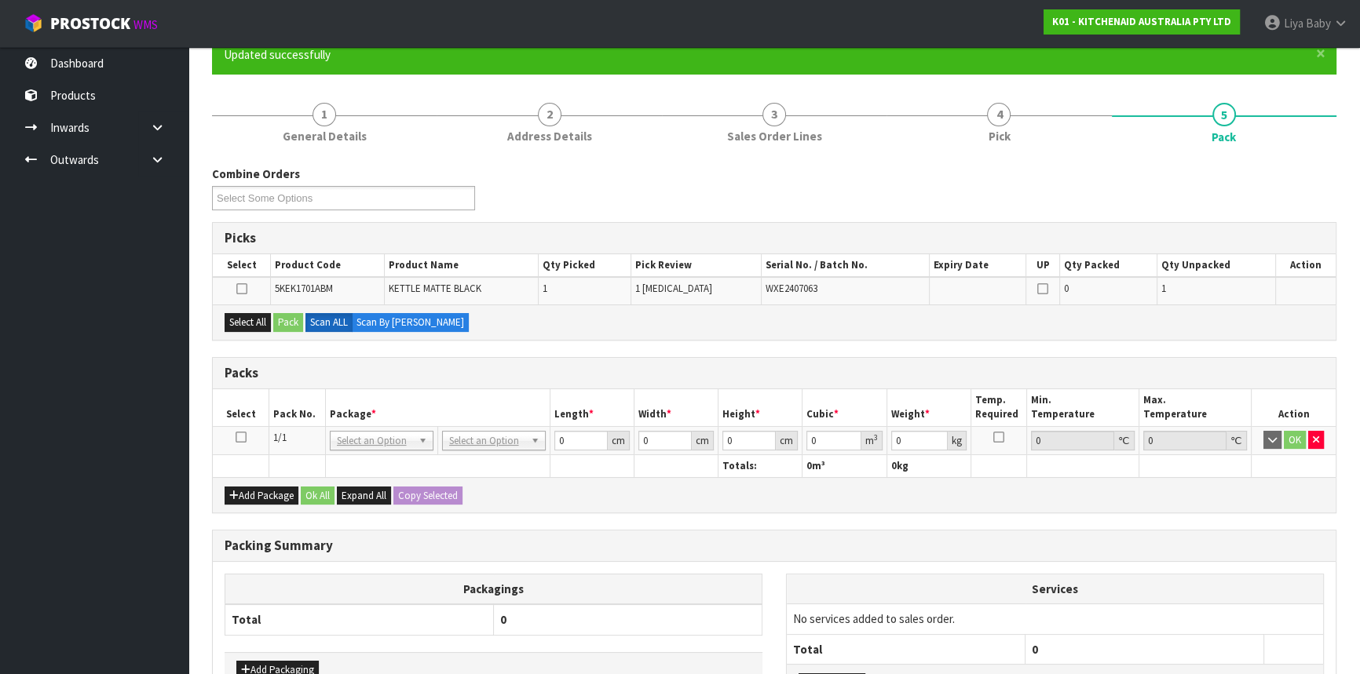
click at [240, 442] on td at bounding box center [241, 440] width 57 height 28
click at [239, 437] on icon at bounding box center [241, 437] width 11 height 1
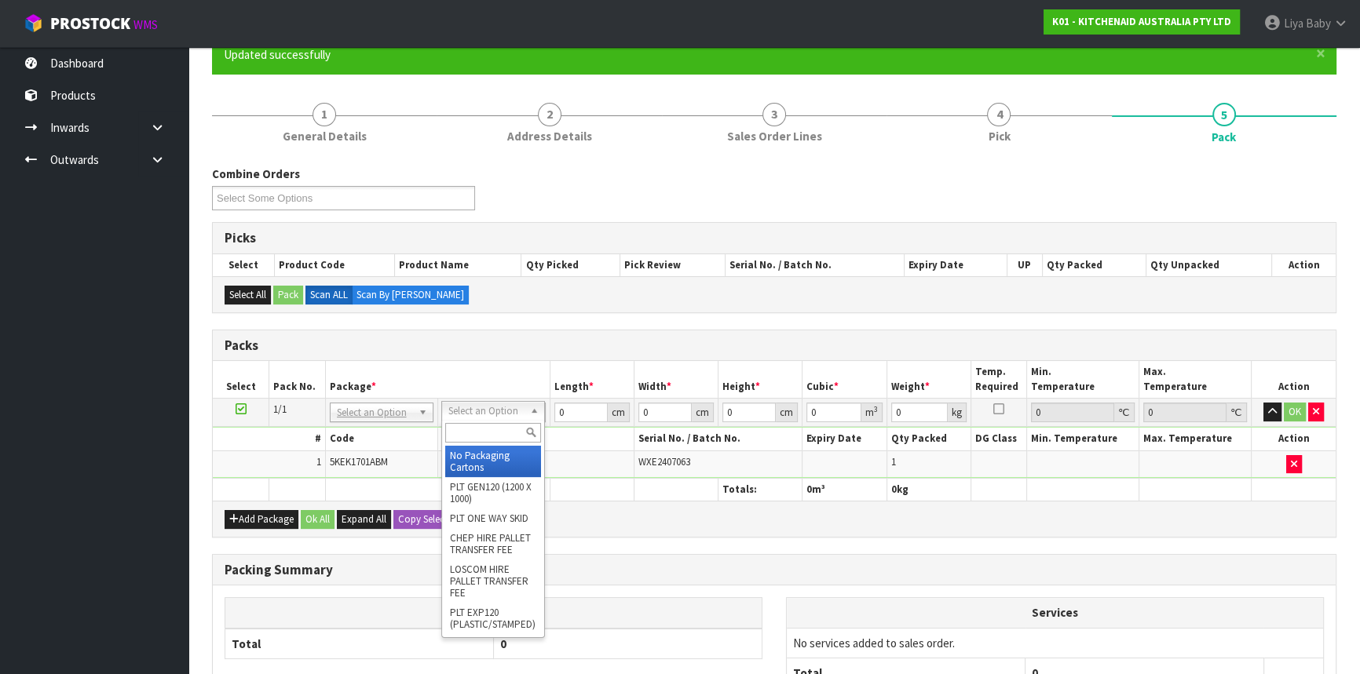
click at [501, 443] on div at bounding box center [493, 433] width 102 height 26
click at [497, 437] on input "text" at bounding box center [493, 433] width 96 height 20
type input "CLIENT OW"
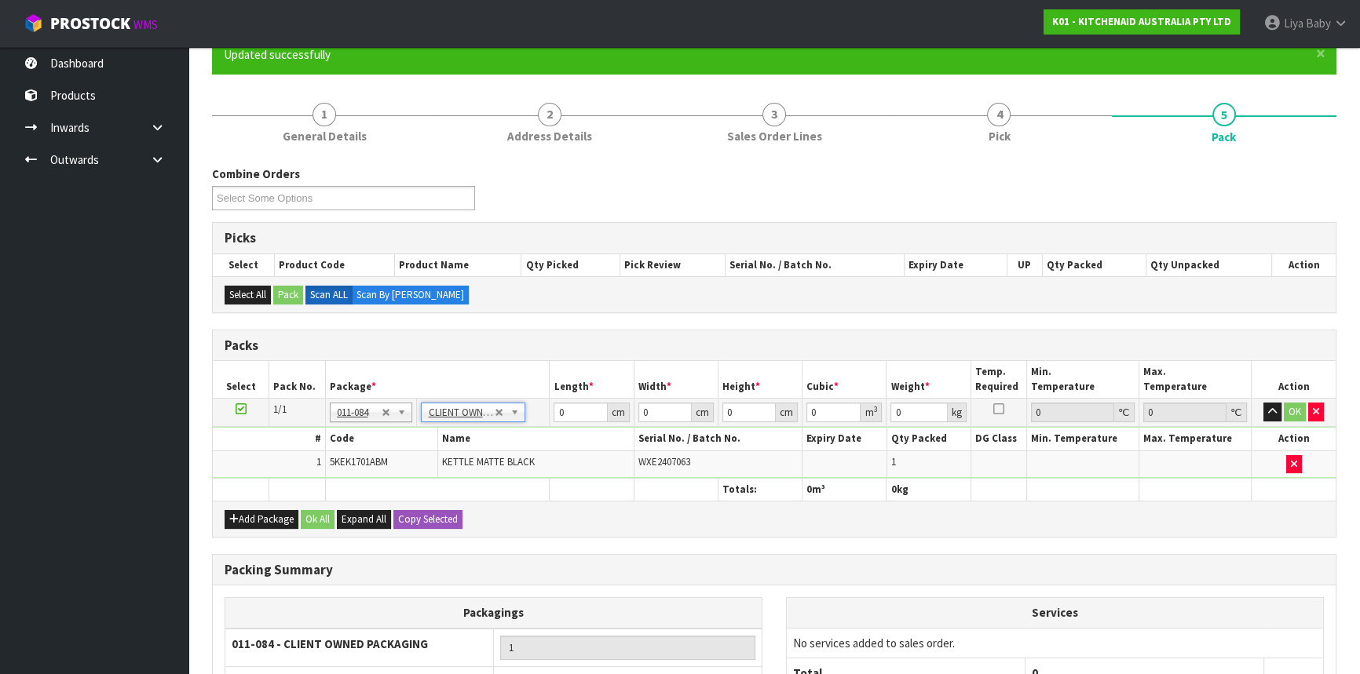
type input "2"
click at [574, 416] on input "0" at bounding box center [580, 413] width 53 height 20
type input "30"
type input "40"
type input "2"
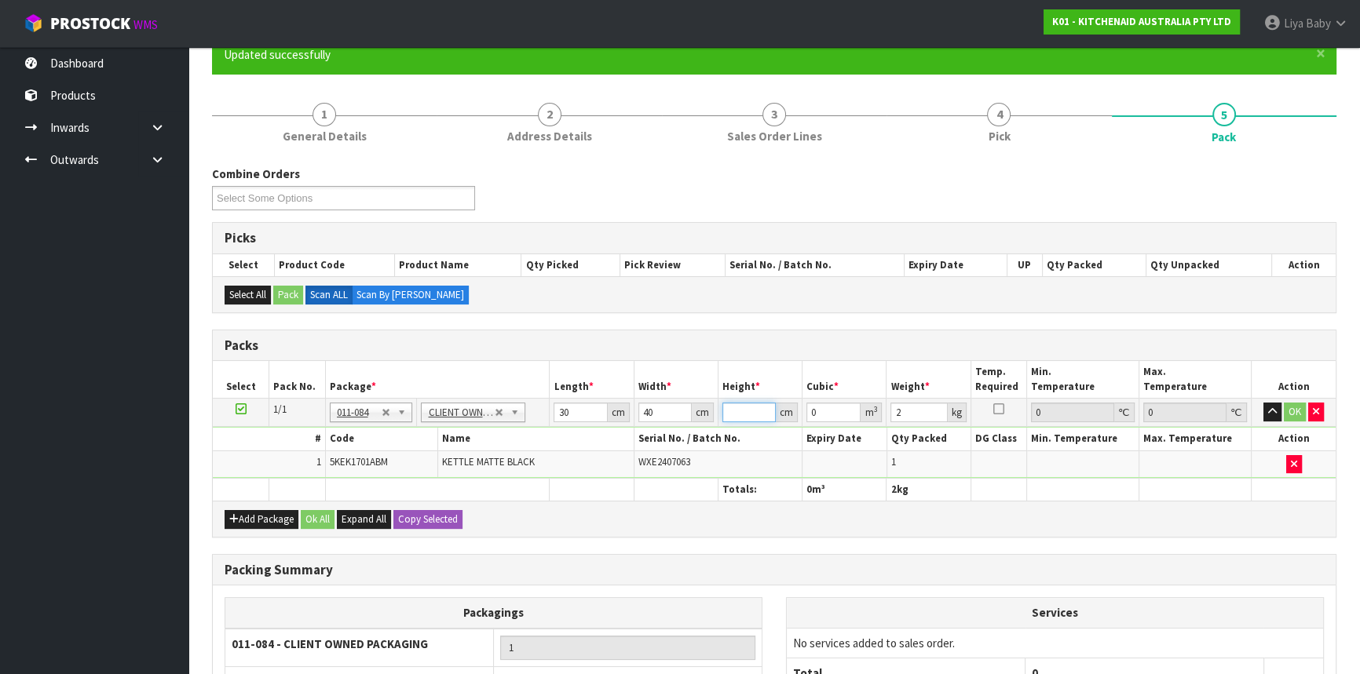
type input "0.0024"
type input "22"
type input "0.0264"
type input "22"
type input "3"
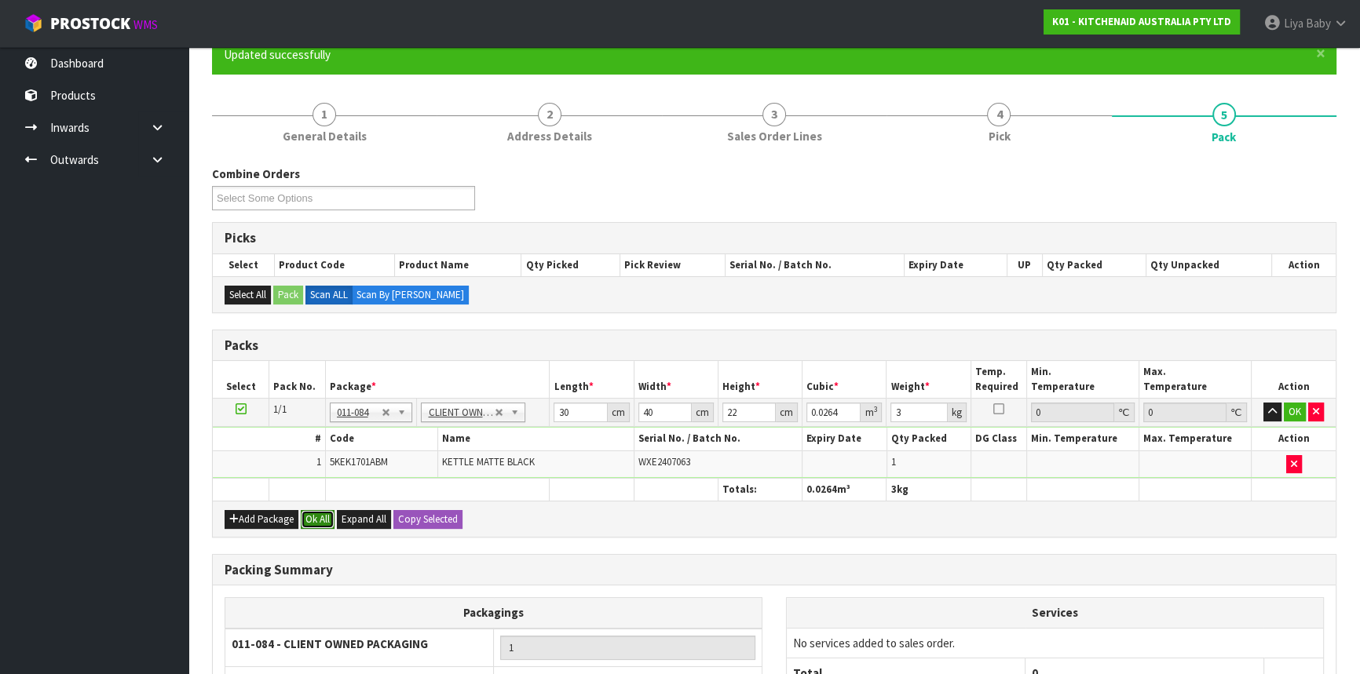
click at [306, 523] on button "Ok All" at bounding box center [318, 519] width 34 height 19
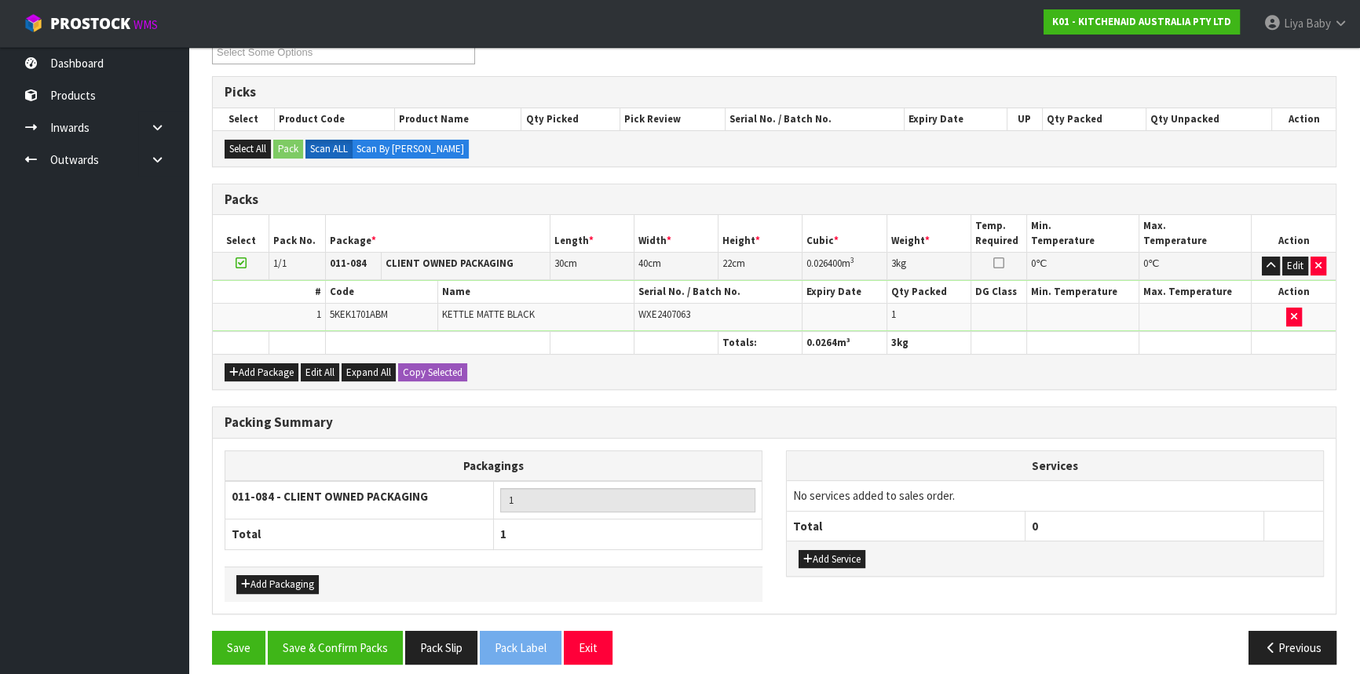
scroll to position [298, 0]
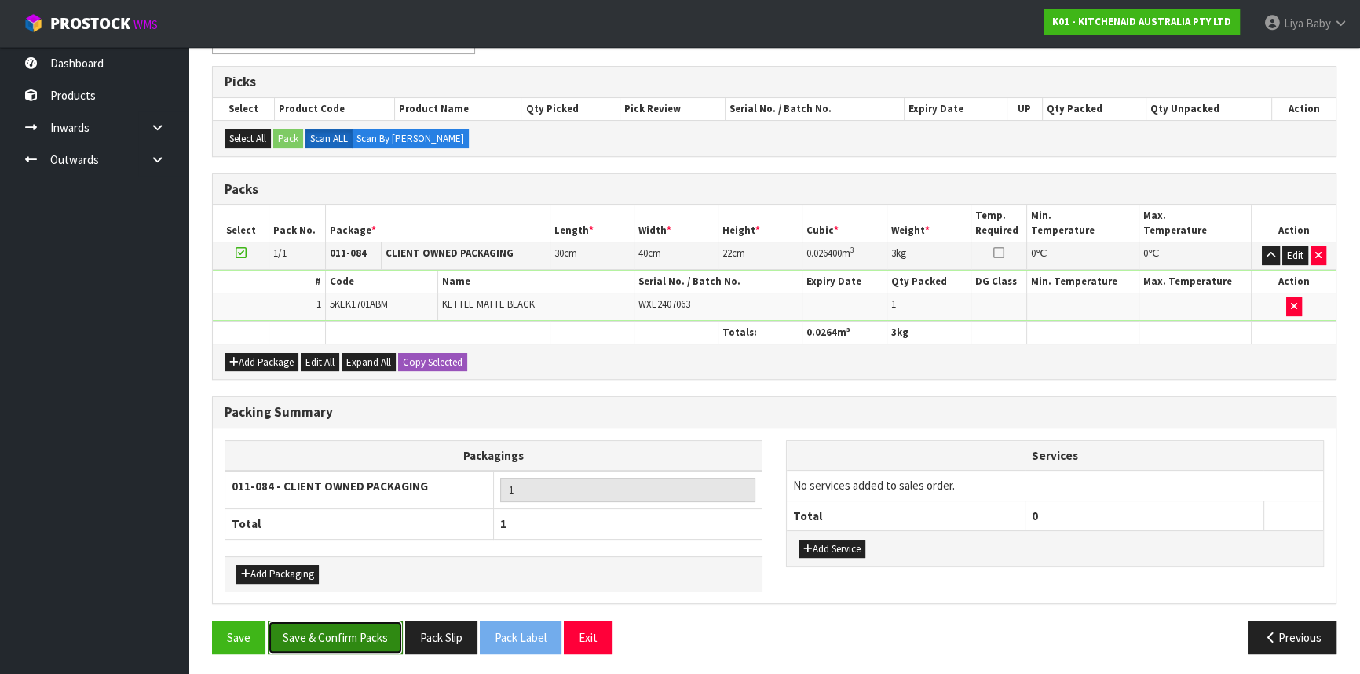
click at [351, 639] on button "Save & Confirm Packs" at bounding box center [335, 638] width 135 height 34
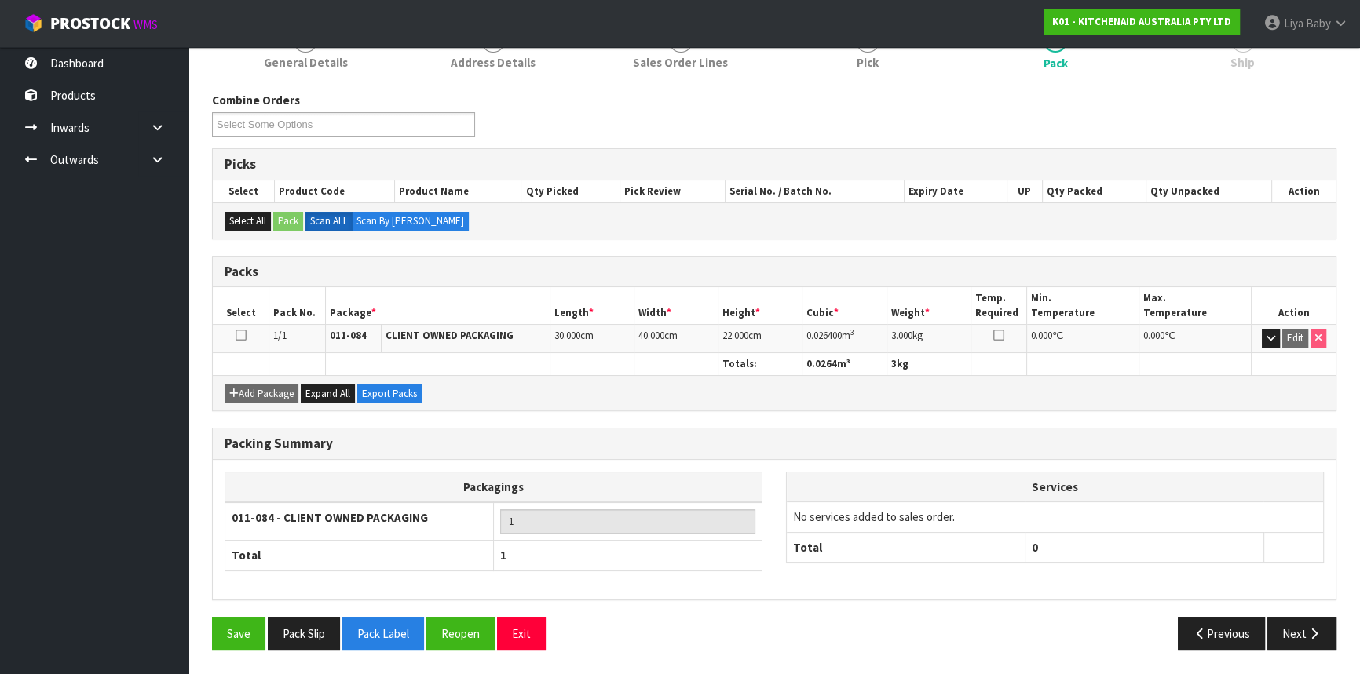
scroll to position [212, 0]
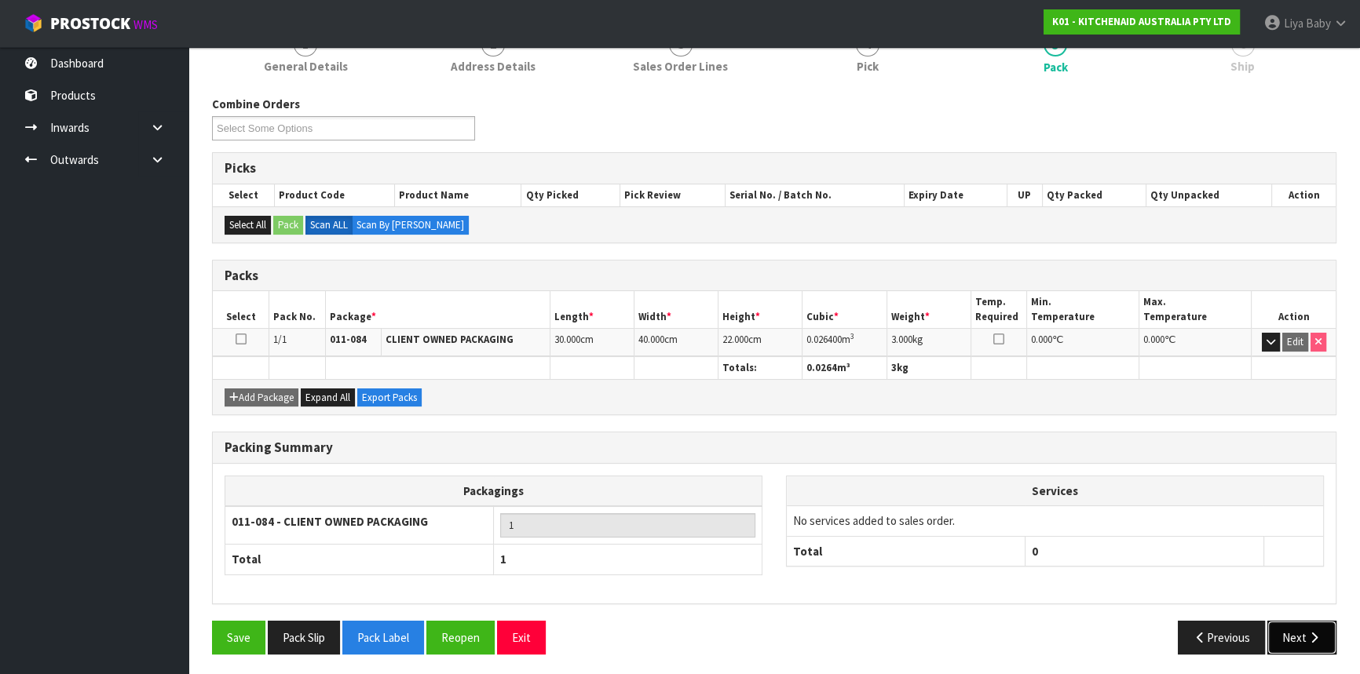
click at [1291, 622] on button "Next" at bounding box center [1301, 638] width 69 height 34
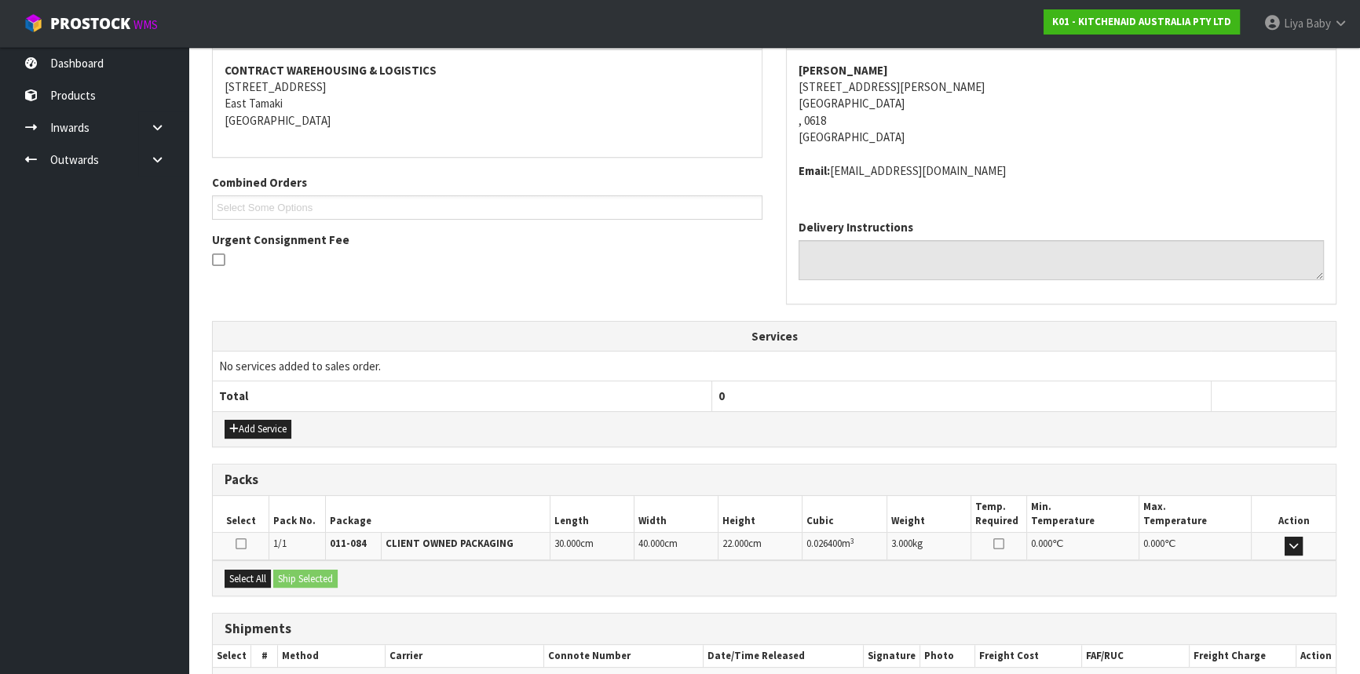
scroll to position [377, 0]
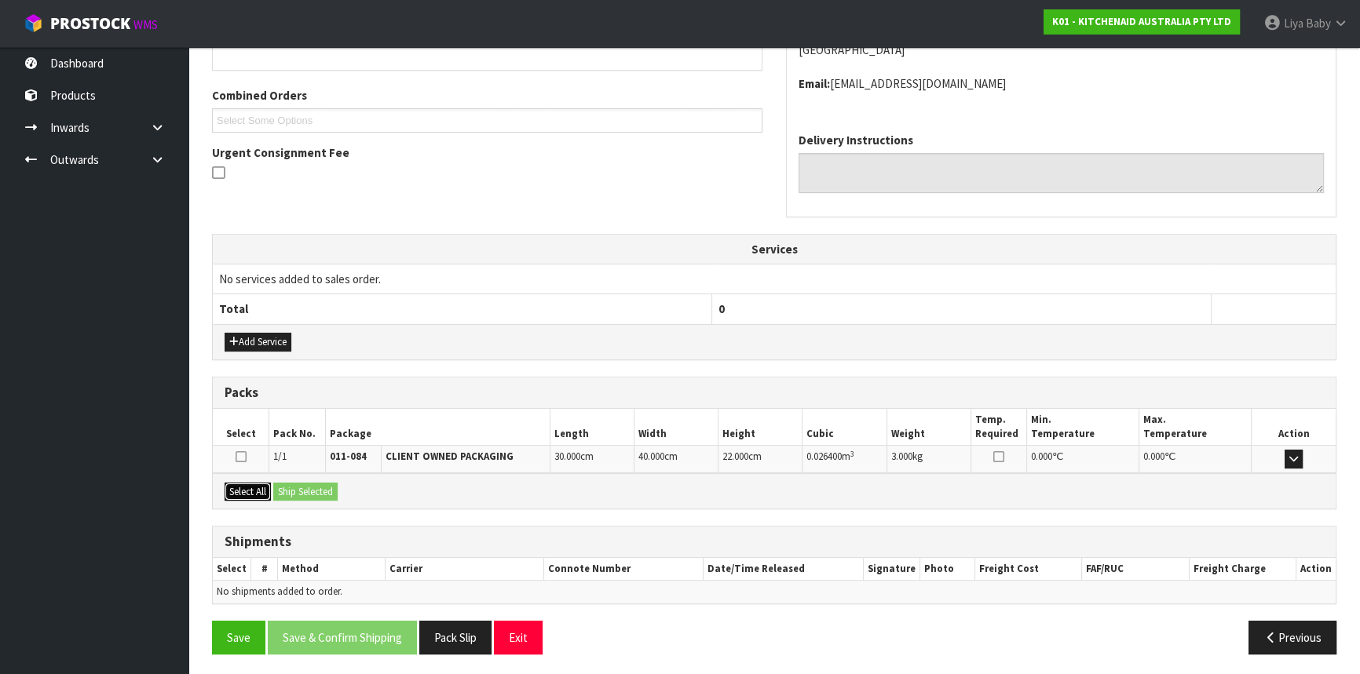
click at [251, 490] on button "Select All" at bounding box center [248, 492] width 46 height 19
click at [331, 489] on button "Ship Selected" at bounding box center [305, 492] width 64 height 19
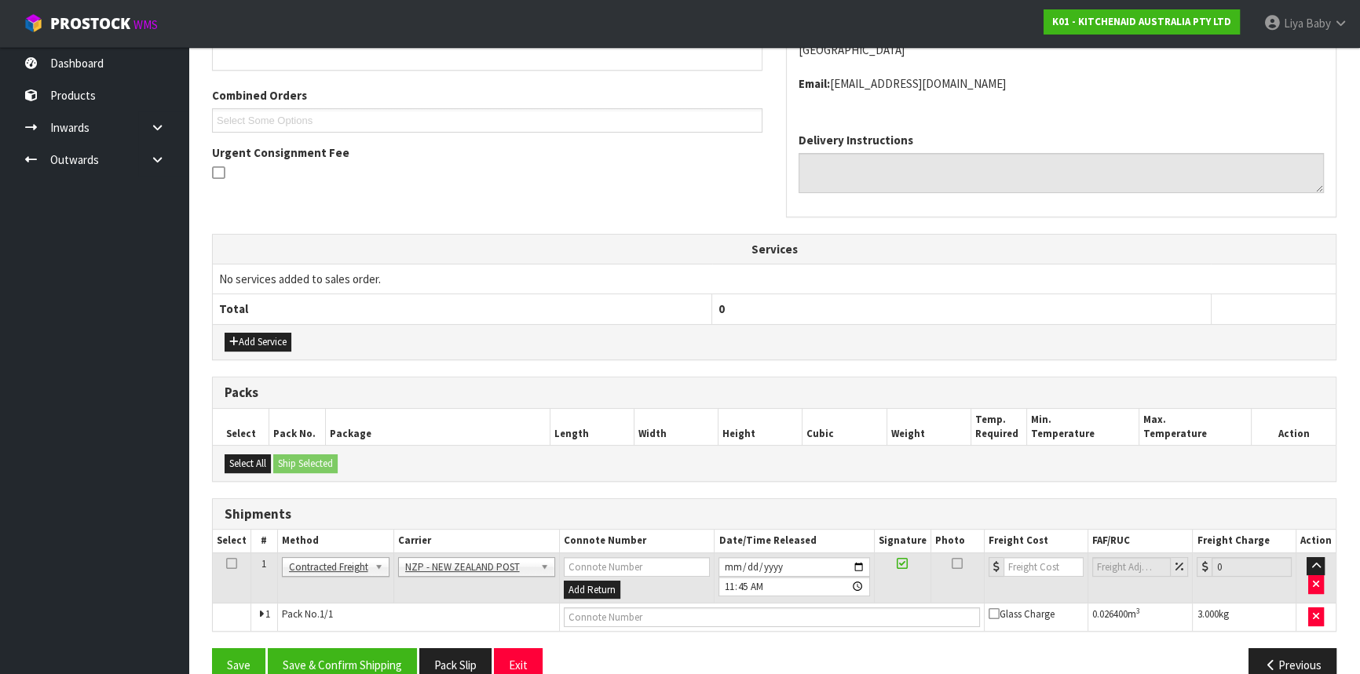
click at [231, 564] on icon at bounding box center [231, 564] width 11 height 1
click at [314, 660] on button "Save & Confirm Shipping" at bounding box center [342, 666] width 149 height 34
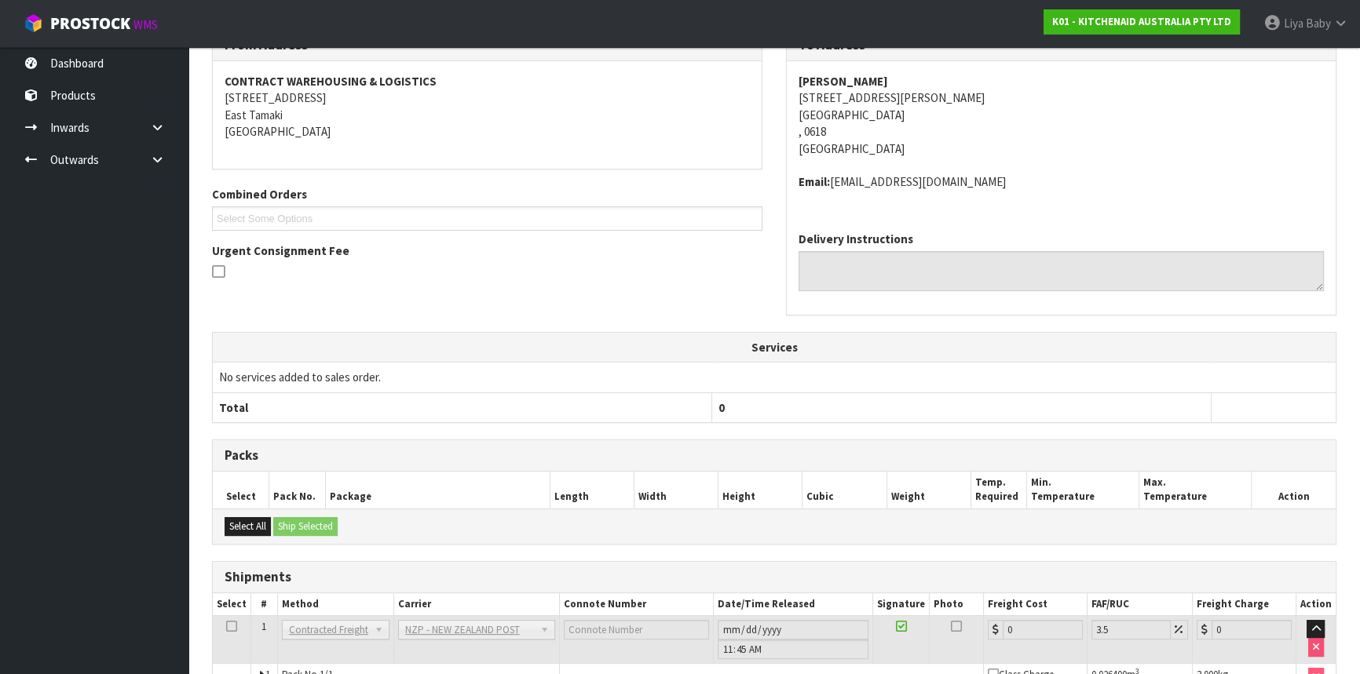
scroll to position [384, 0]
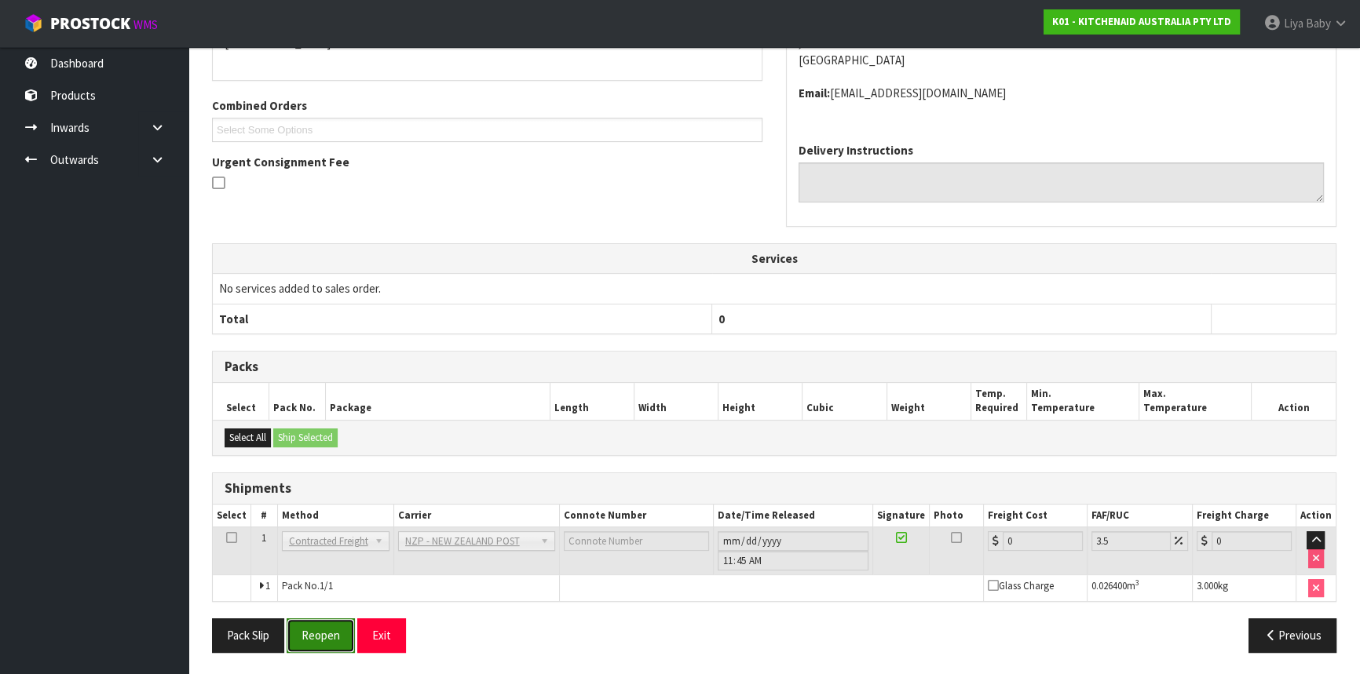
click at [322, 620] on button "Reopen" at bounding box center [321, 636] width 68 height 34
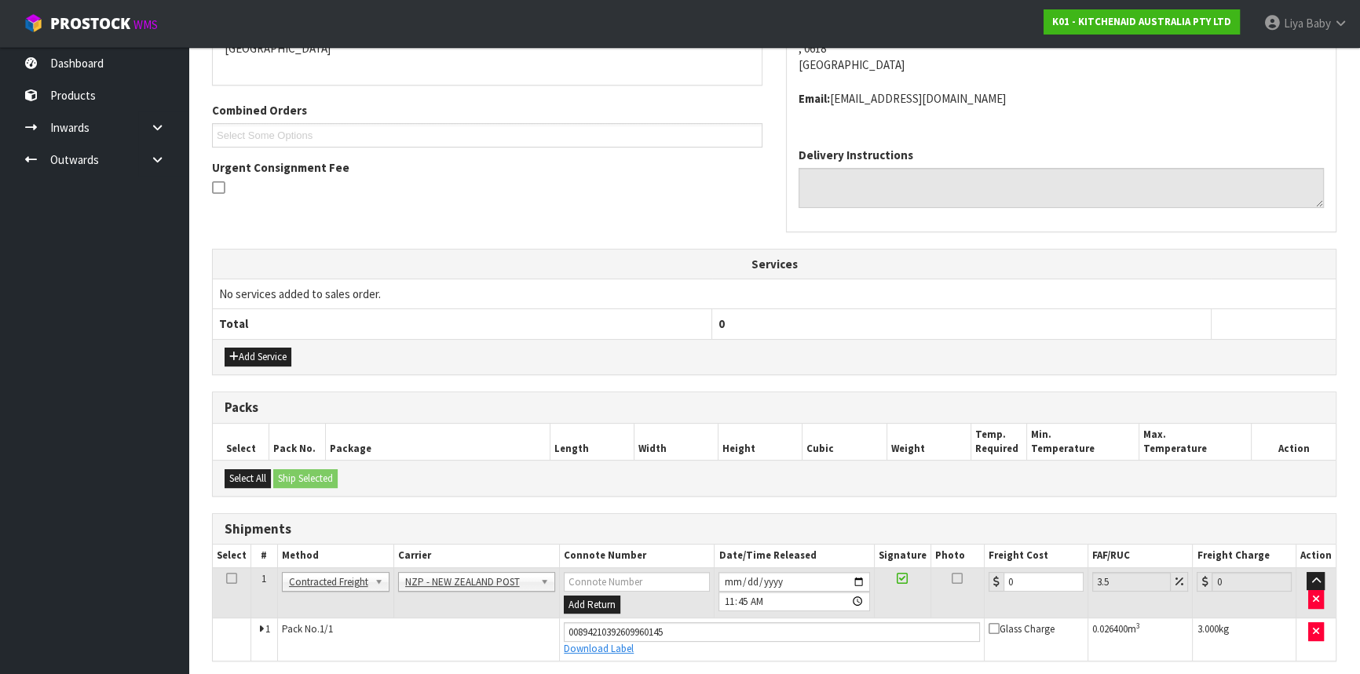
scroll to position [367, 0]
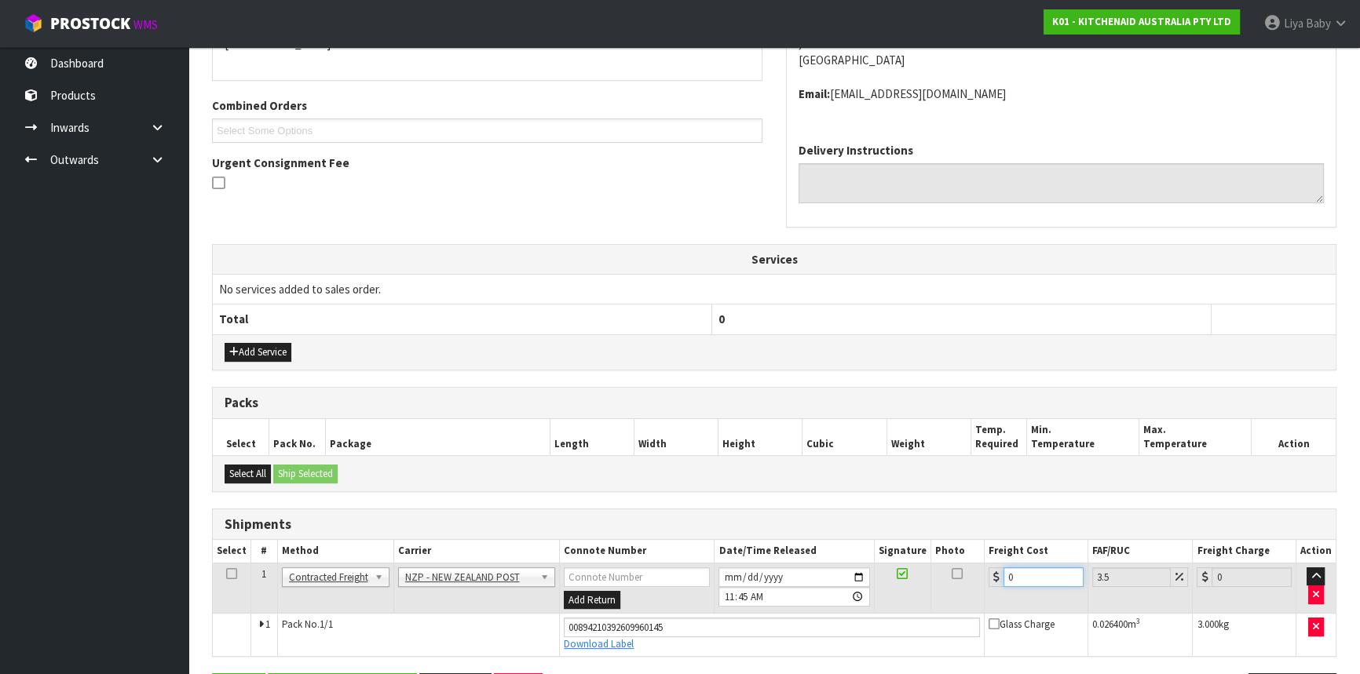
click at [1027, 573] on input "0" at bounding box center [1043, 578] width 80 height 20
type input "4"
type input "4.14"
type input "4.3"
type input "4.45"
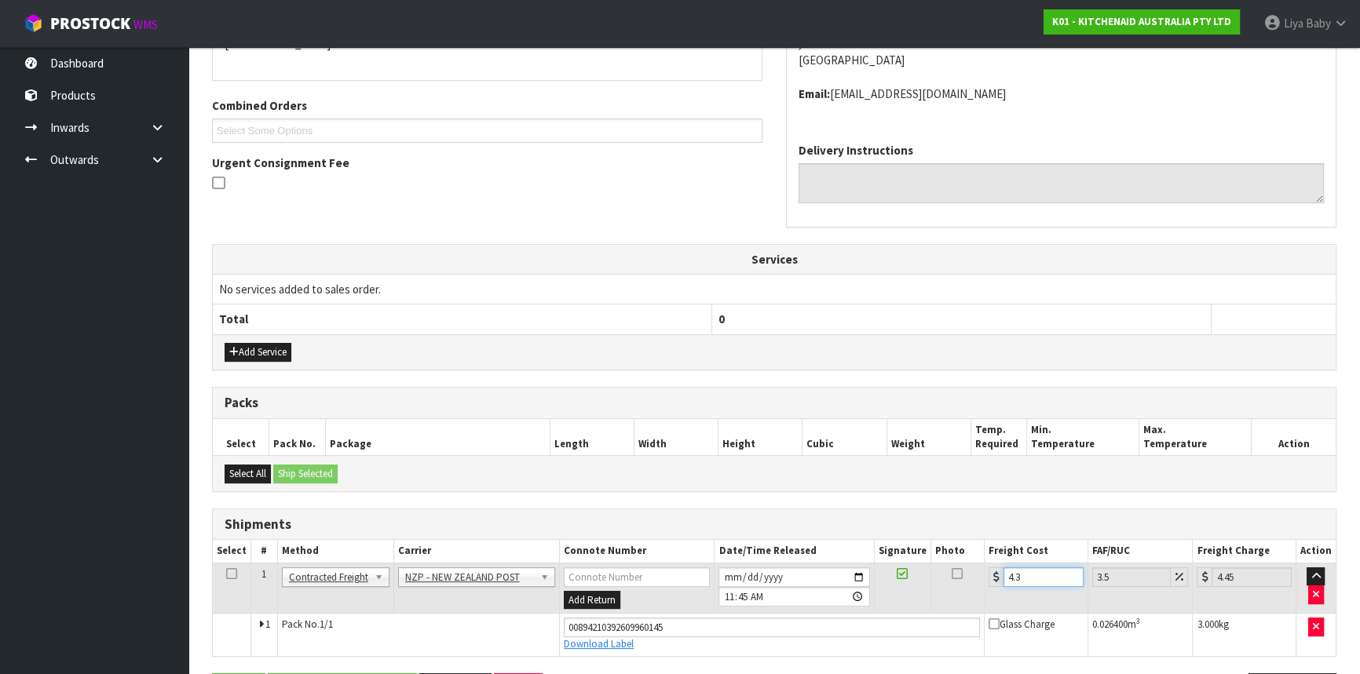
type input "4.33"
type input "4.48"
type input "4.33"
click at [226, 577] on link at bounding box center [231, 574] width 11 height 13
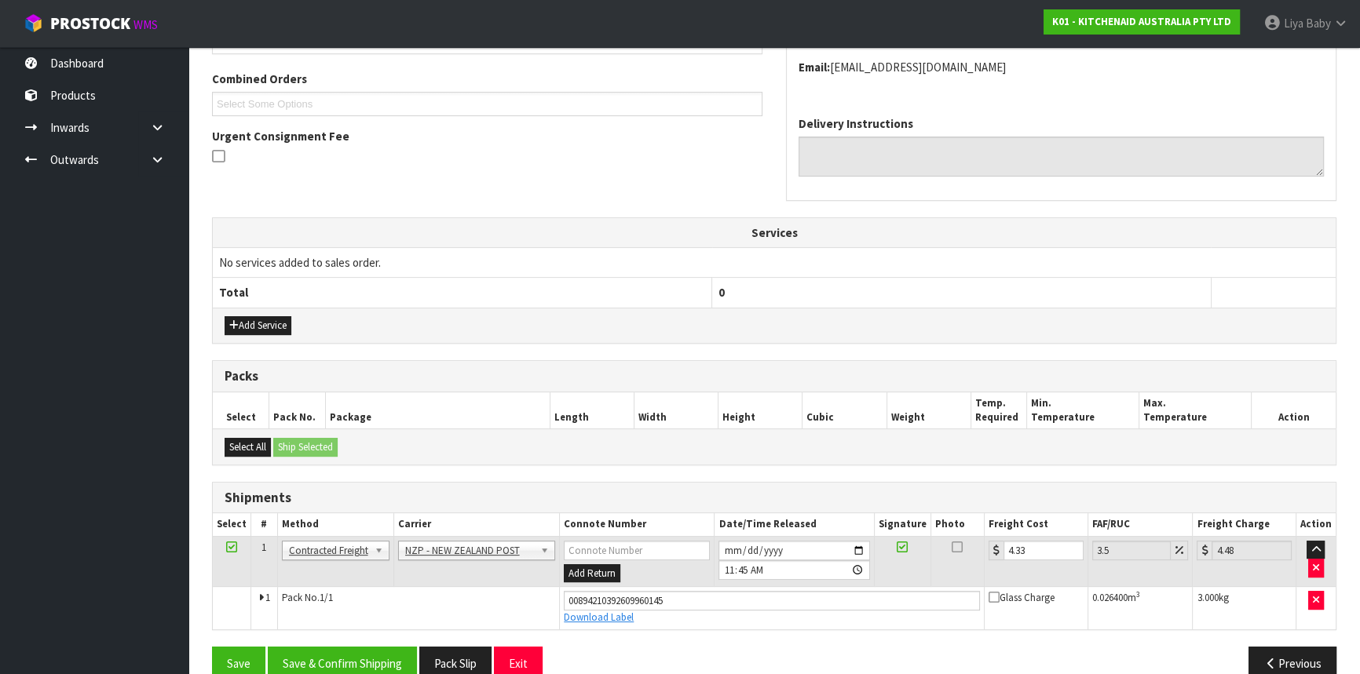
scroll to position [420, 0]
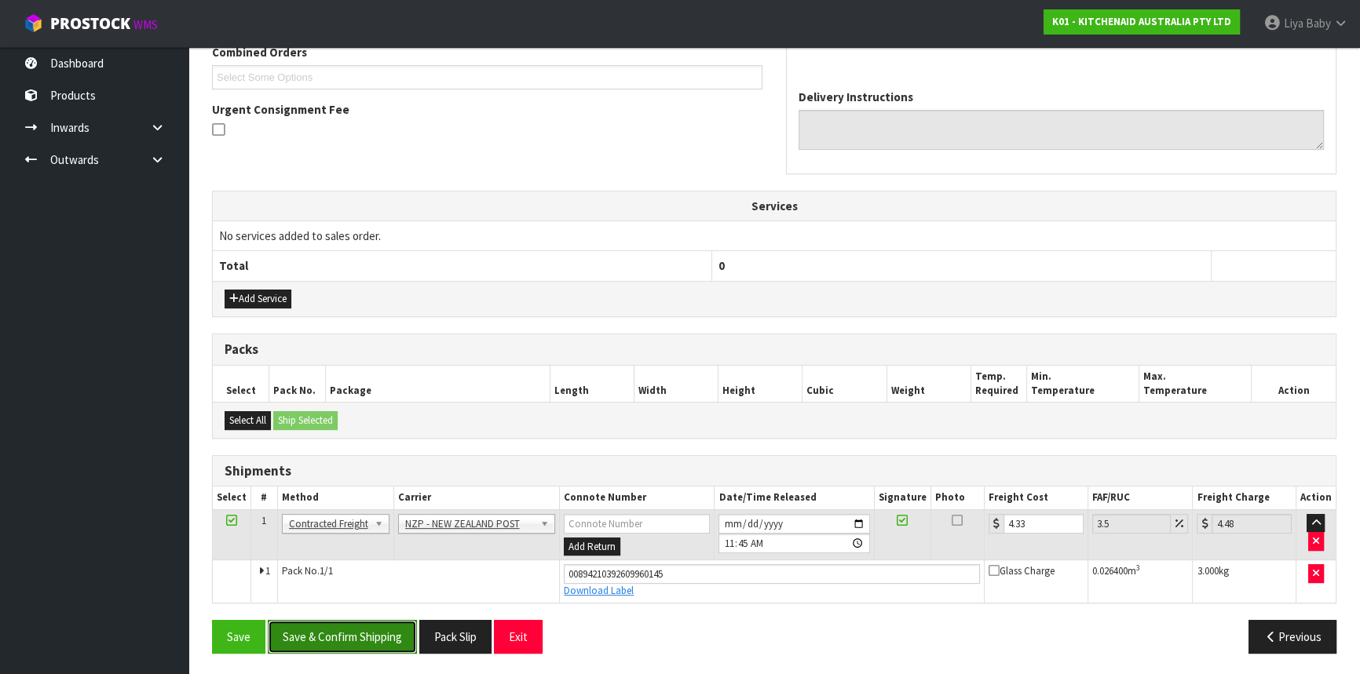
click at [315, 638] on button "Save & Confirm Shipping" at bounding box center [342, 637] width 149 height 34
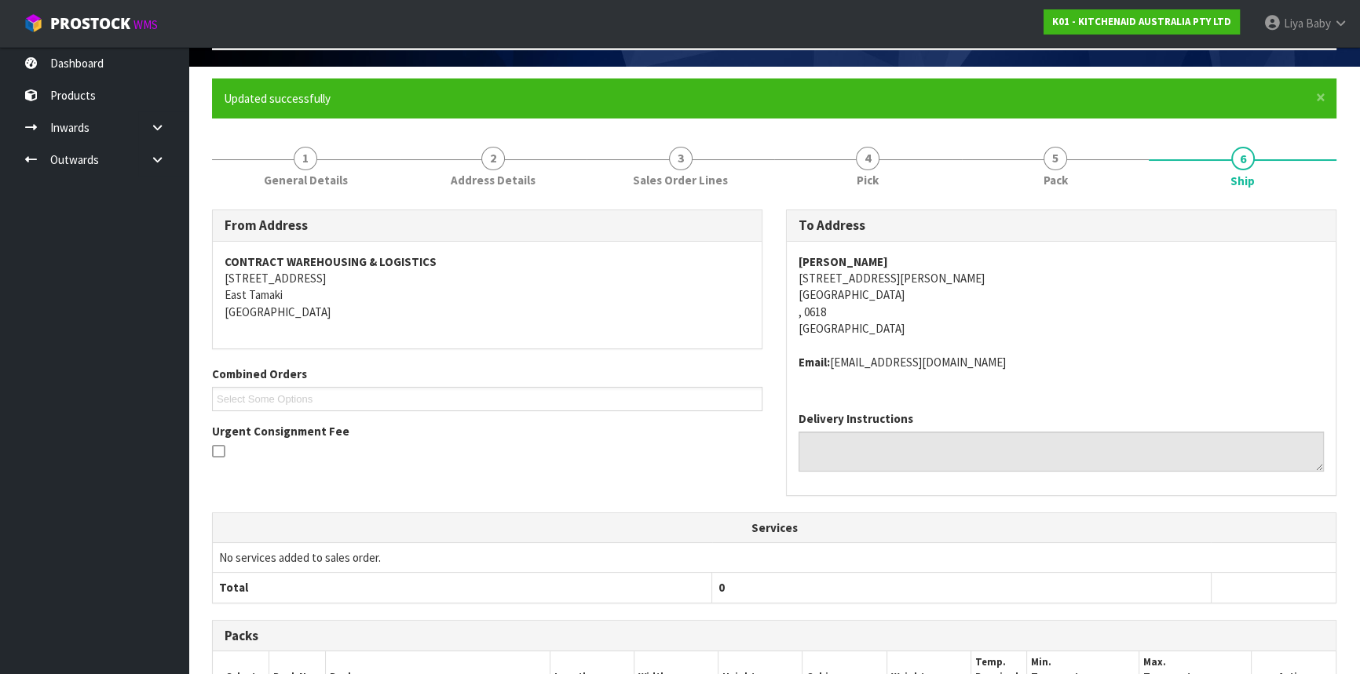
scroll to position [0, 0]
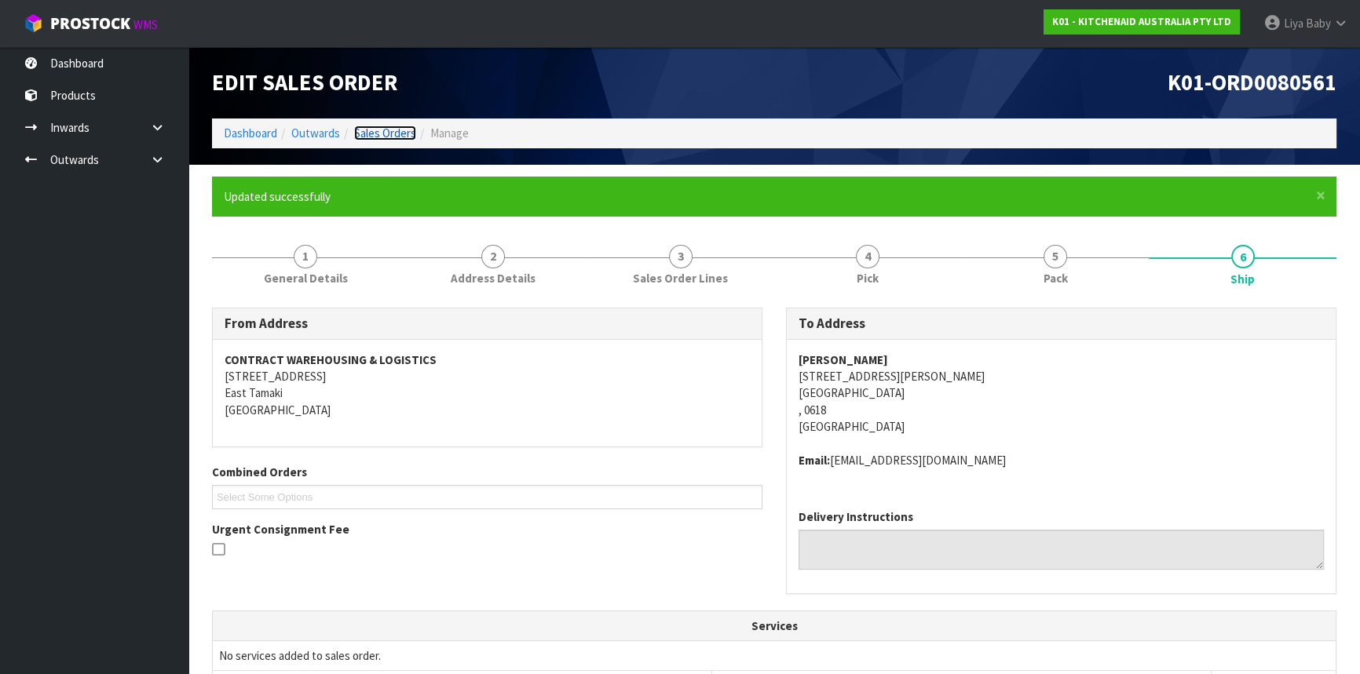
click at [389, 130] on link "Sales Orders" at bounding box center [385, 133] width 62 height 15
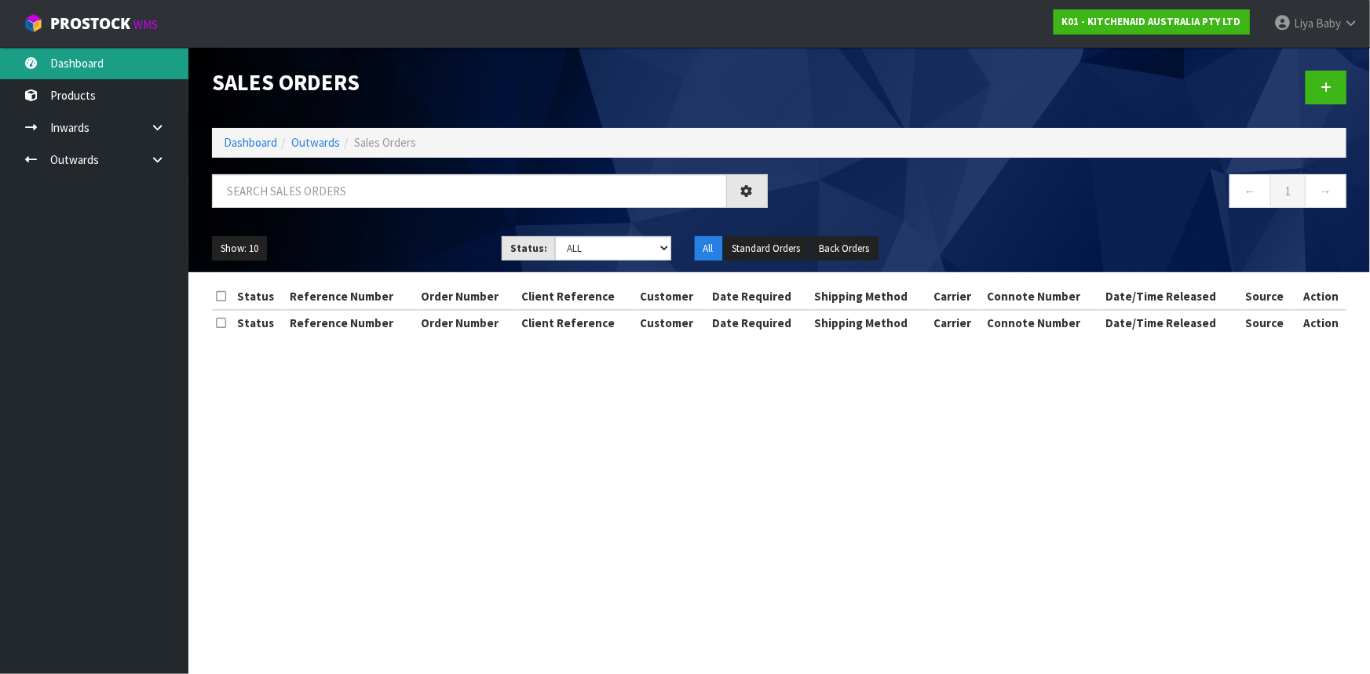
click at [131, 63] on link "Dashboard" at bounding box center [94, 63] width 188 height 32
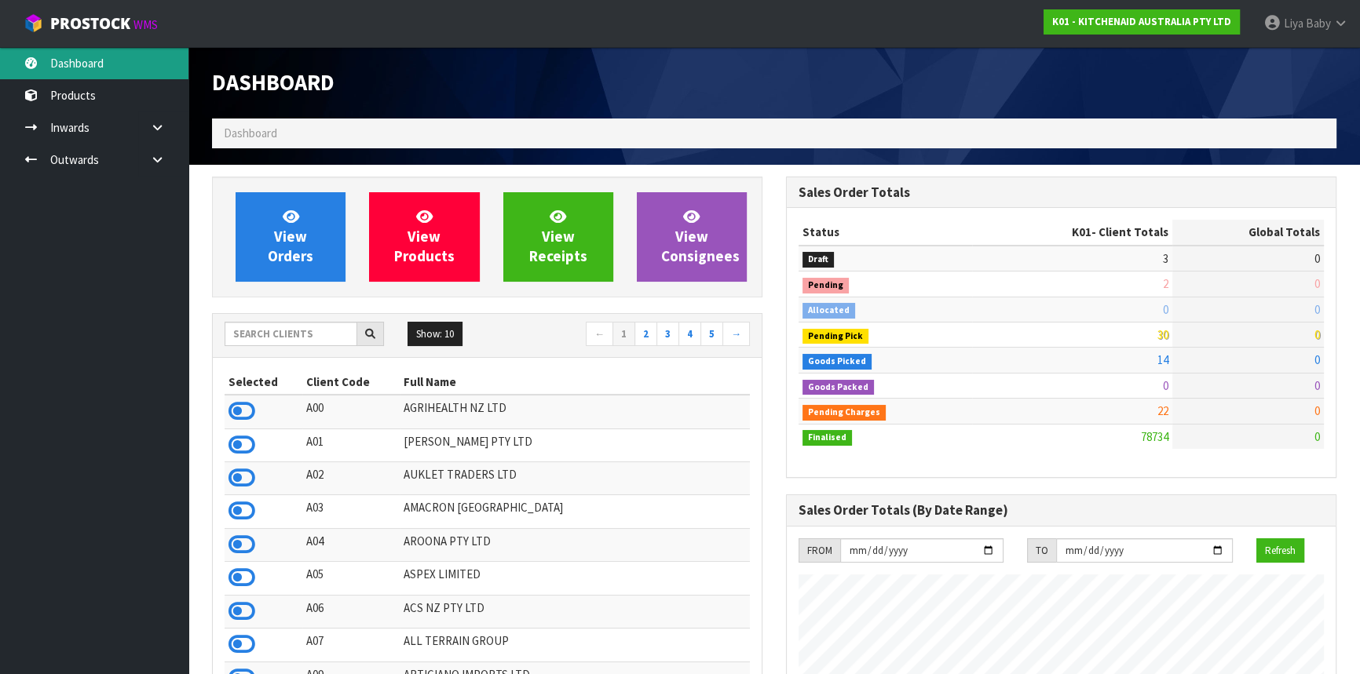
scroll to position [1187, 573]
click at [298, 334] on input "text" at bounding box center [291, 334] width 133 height 24
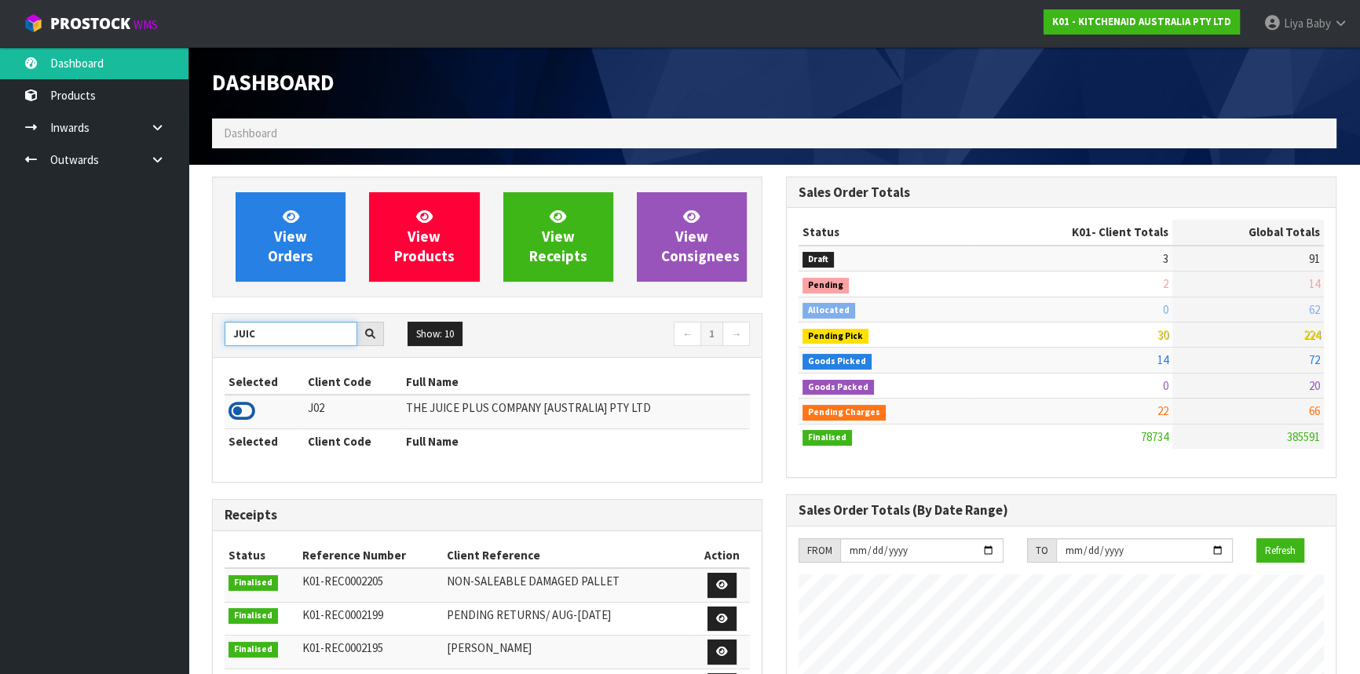
type input "JUIC"
click at [242, 412] on icon at bounding box center [241, 412] width 27 height 24
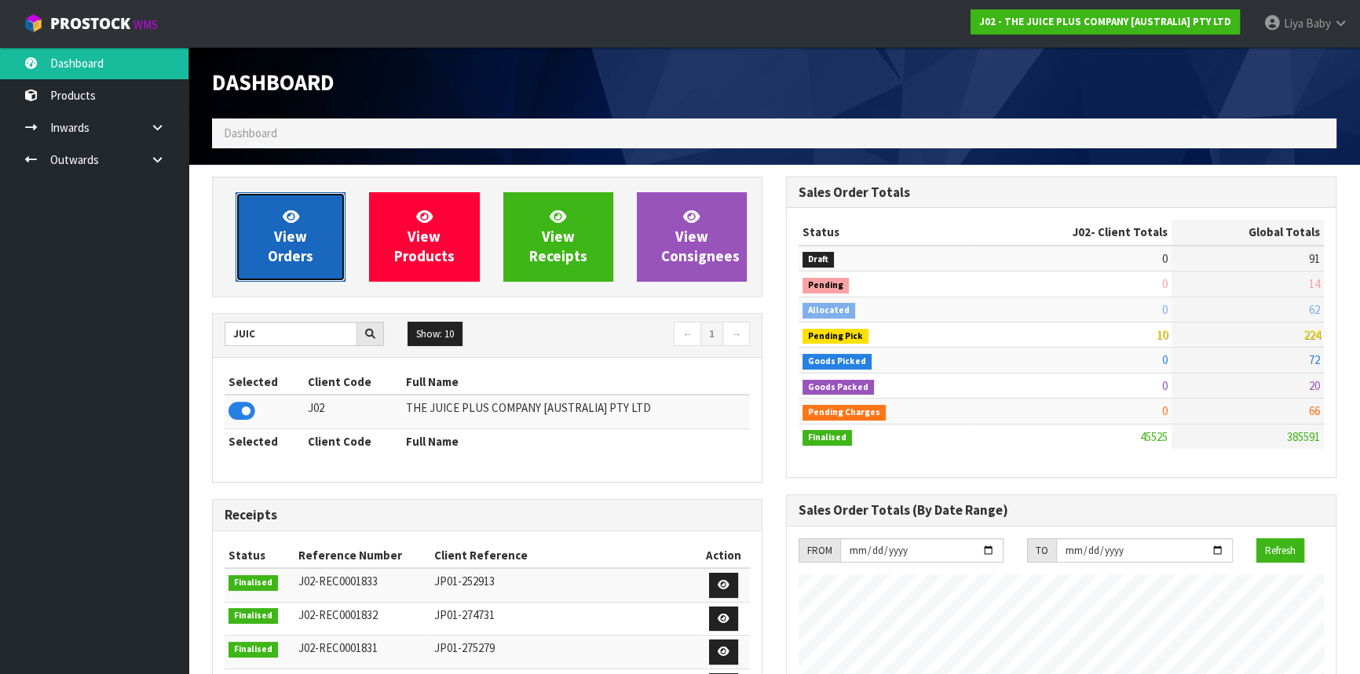
click at [312, 253] on span "View Orders" at bounding box center [291, 236] width 46 height 59
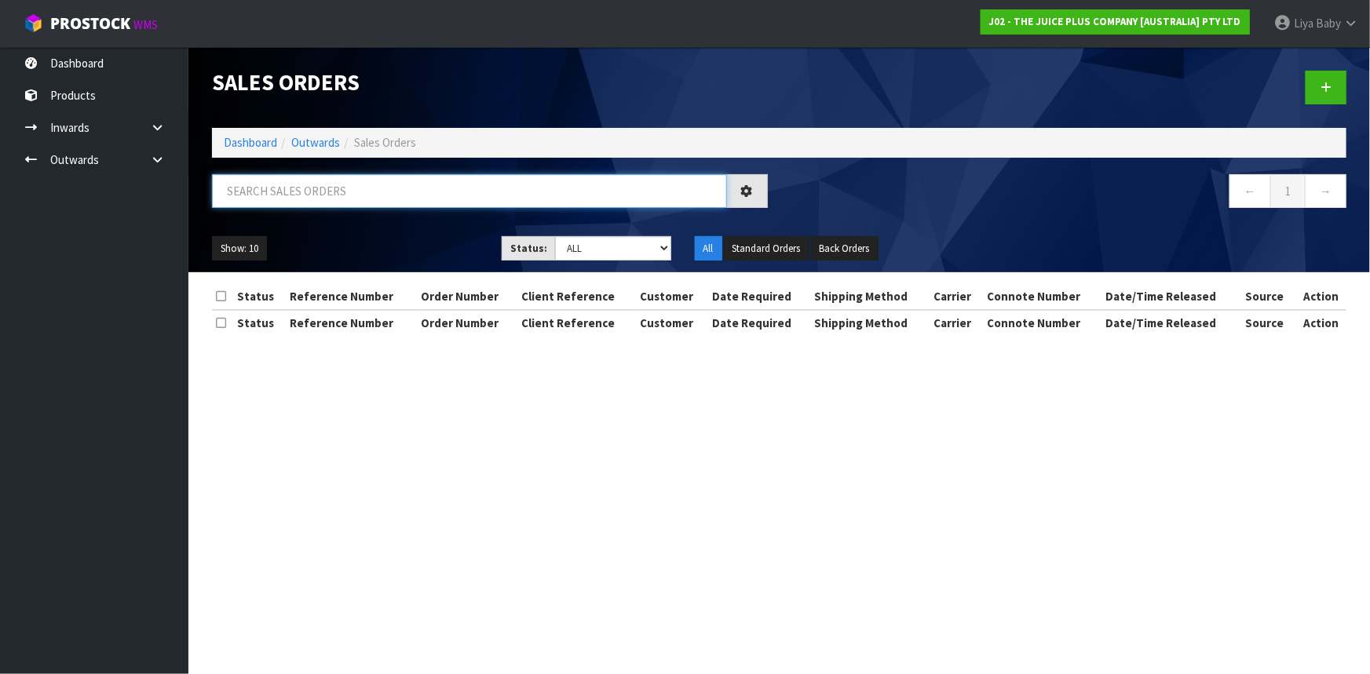
click at [376, 192] on input "text" at bounding box center [469, 191] width 515 height 34
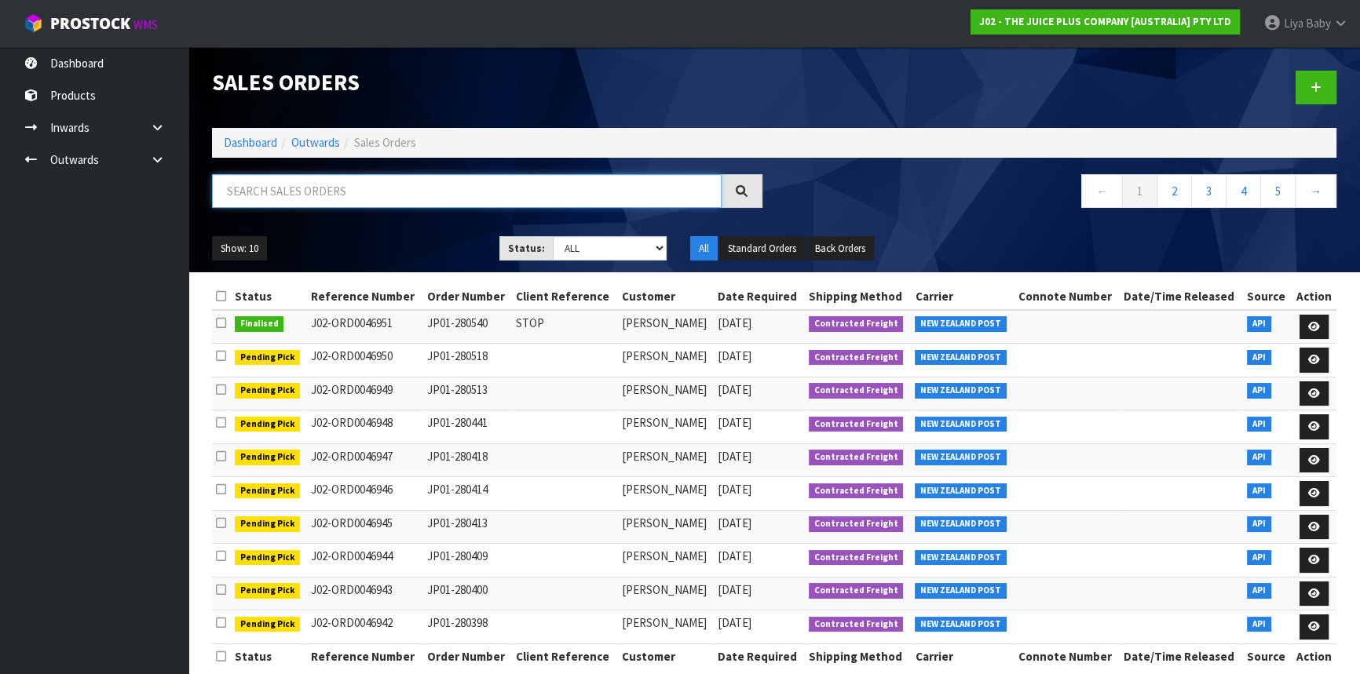
click at [363, 186] on input "text" at bounding box center [467, 191] width 510 height 34
type input "JOB-0417311"
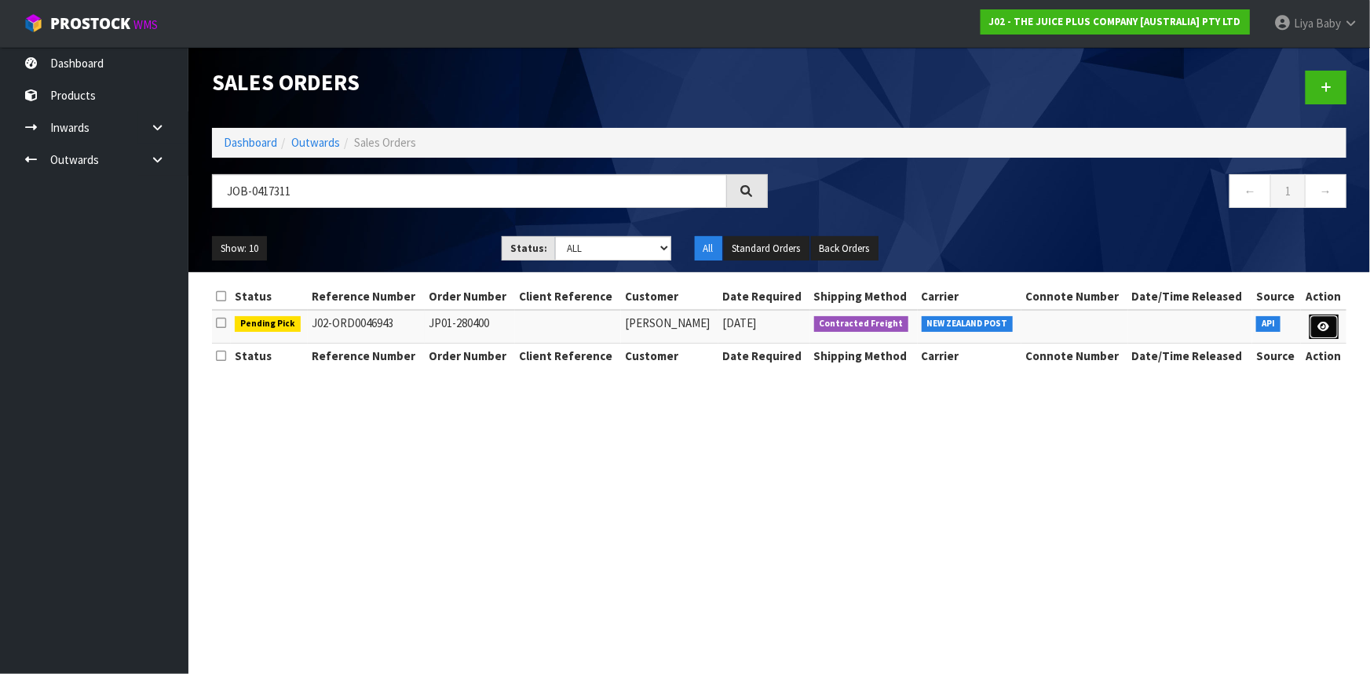
click at [1335, 326] on link at bounding box center [1324, 327] width 29 height 25
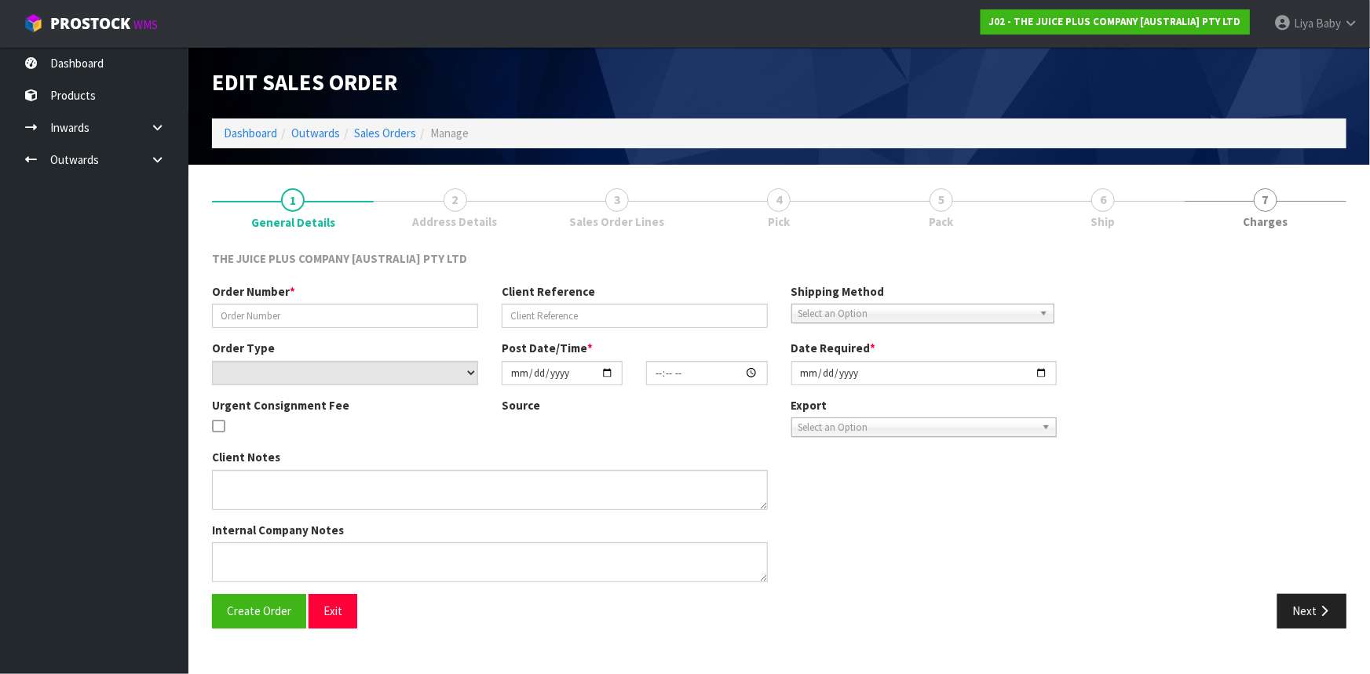
type input "JP01-280400"
select select "number:0"
type input "[DATE]"
type input "14:30:38.000"
type input "[DATE]"
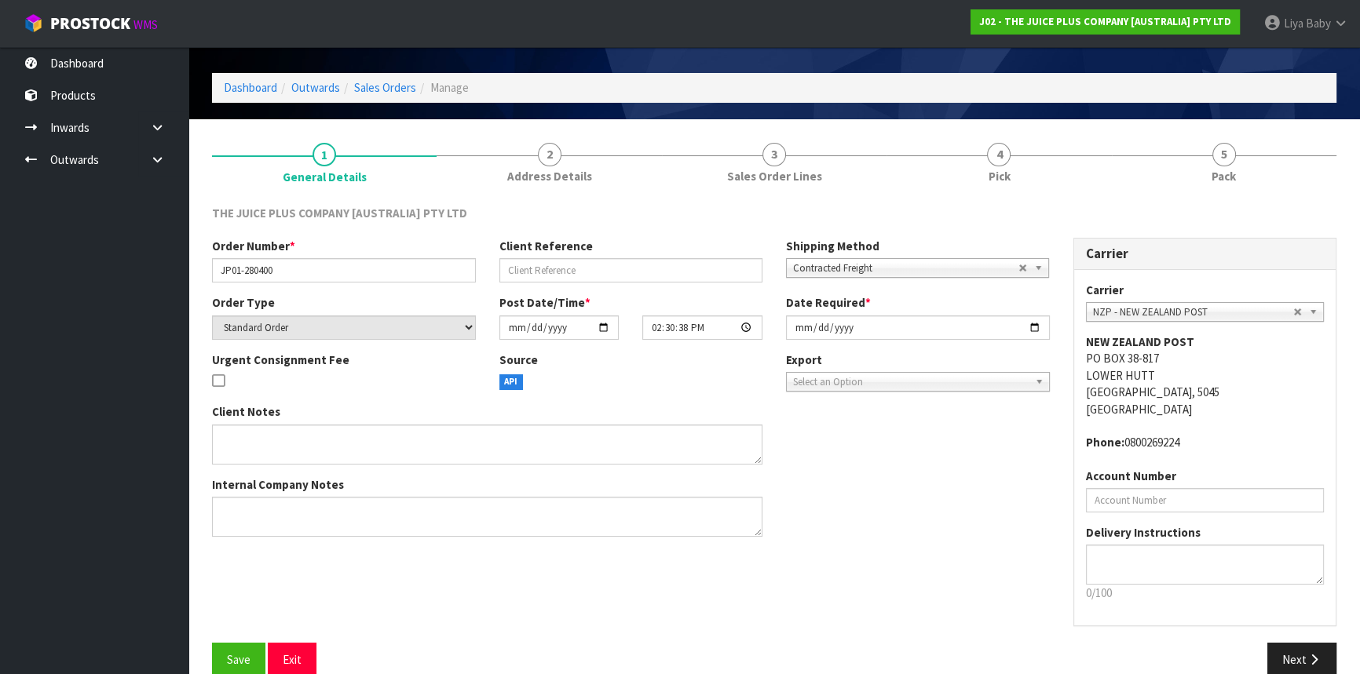
scroll to position [71, 0]
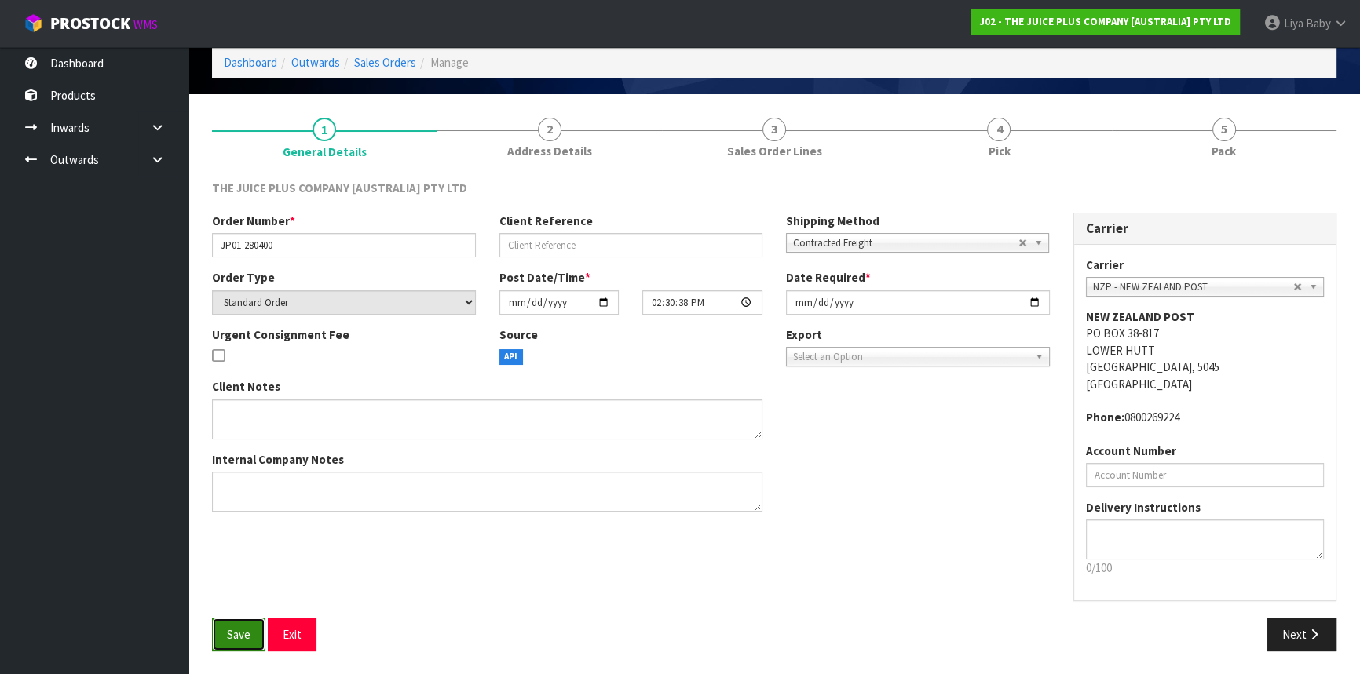
click at [236, 631] on span "Save" at bounding box center [239, 634] width 24 height 15
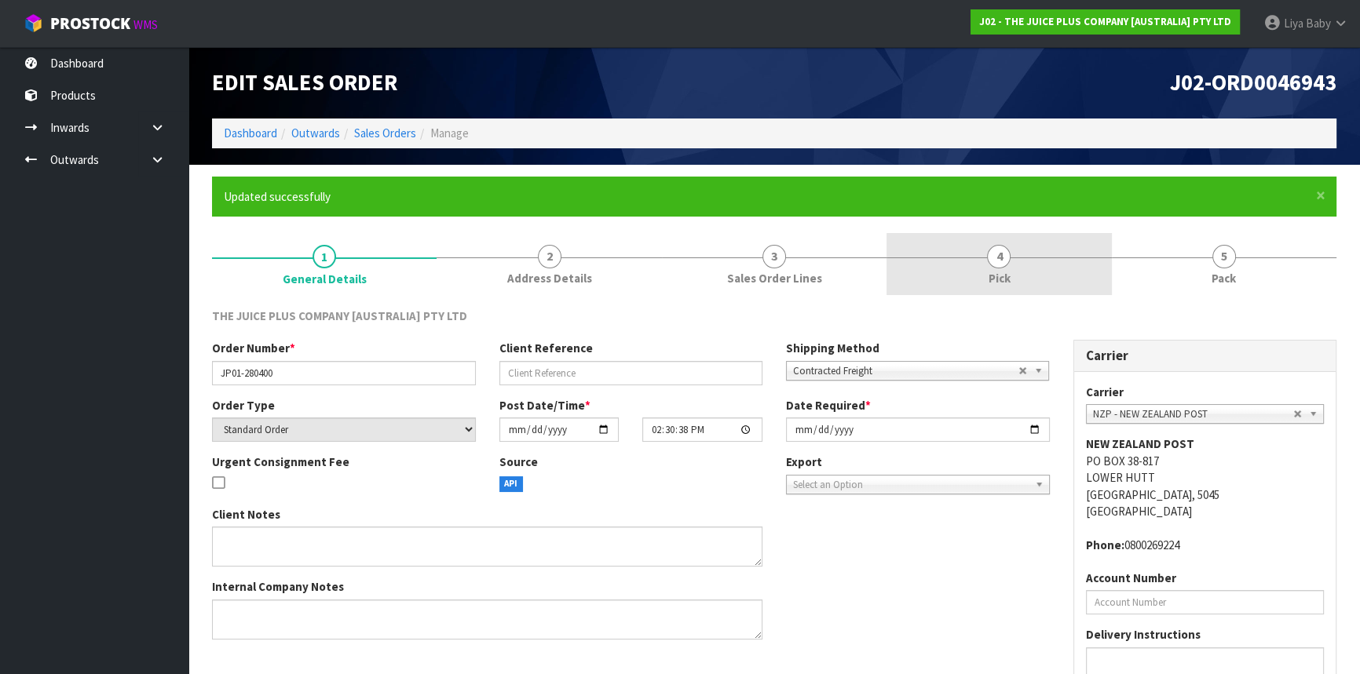
click at [996, 289] on link "4 Pick" at bounding box center [998, 264] width 225 height 62
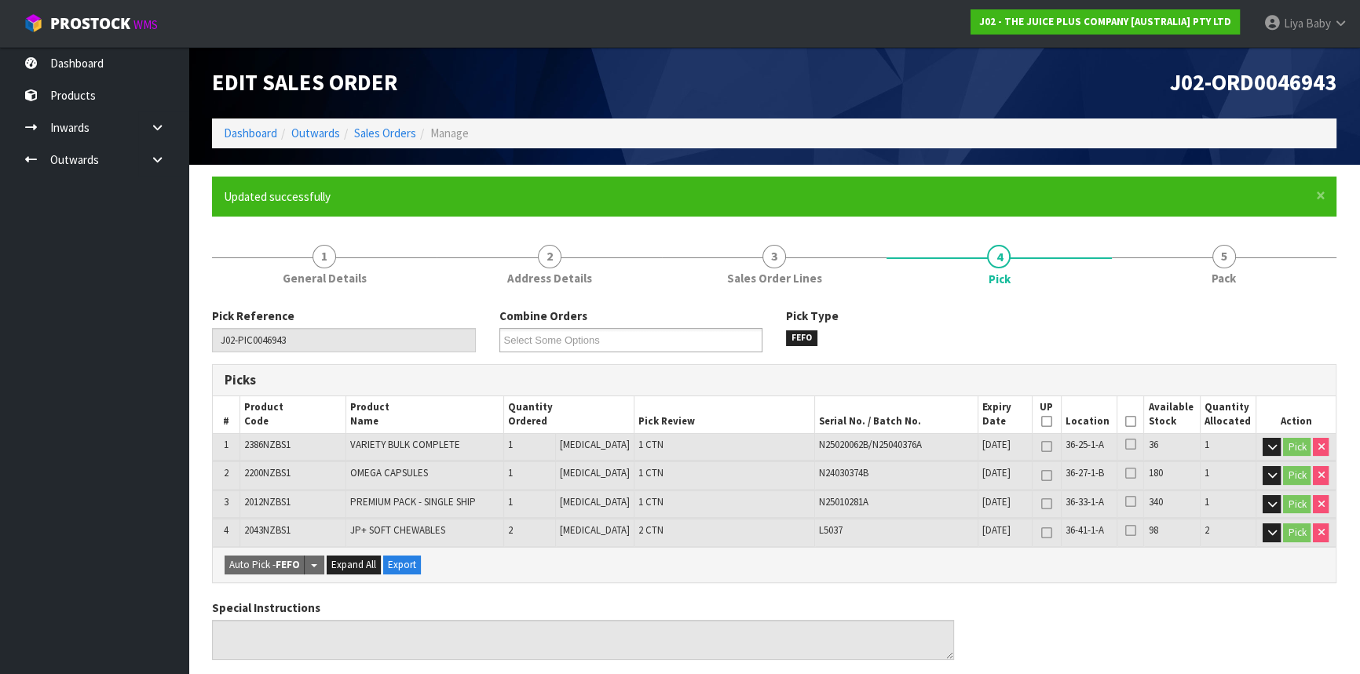
click at [1131, 419] on th "Picked" at bounding box center [1130, 415] width 27 height 37
click at [1129, 422] on icon at bounding box center [1130, 422] width 11 height 1
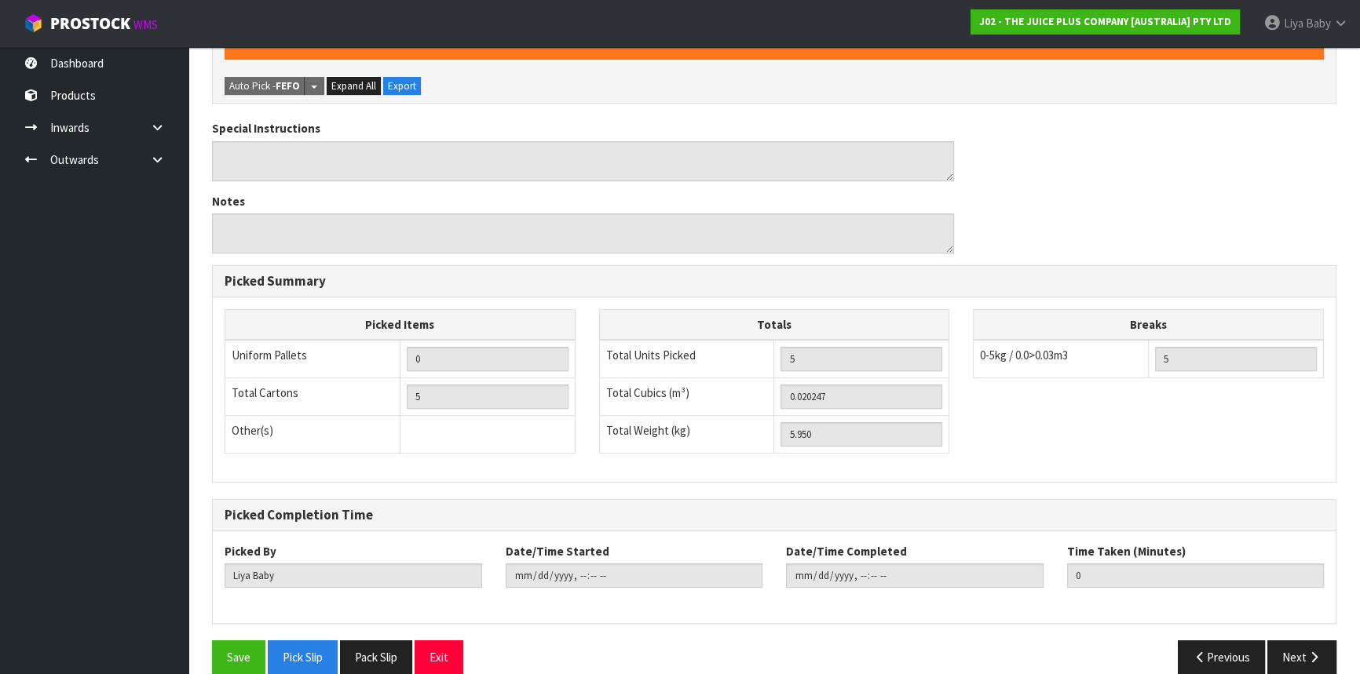
scroll to position [557, 0]
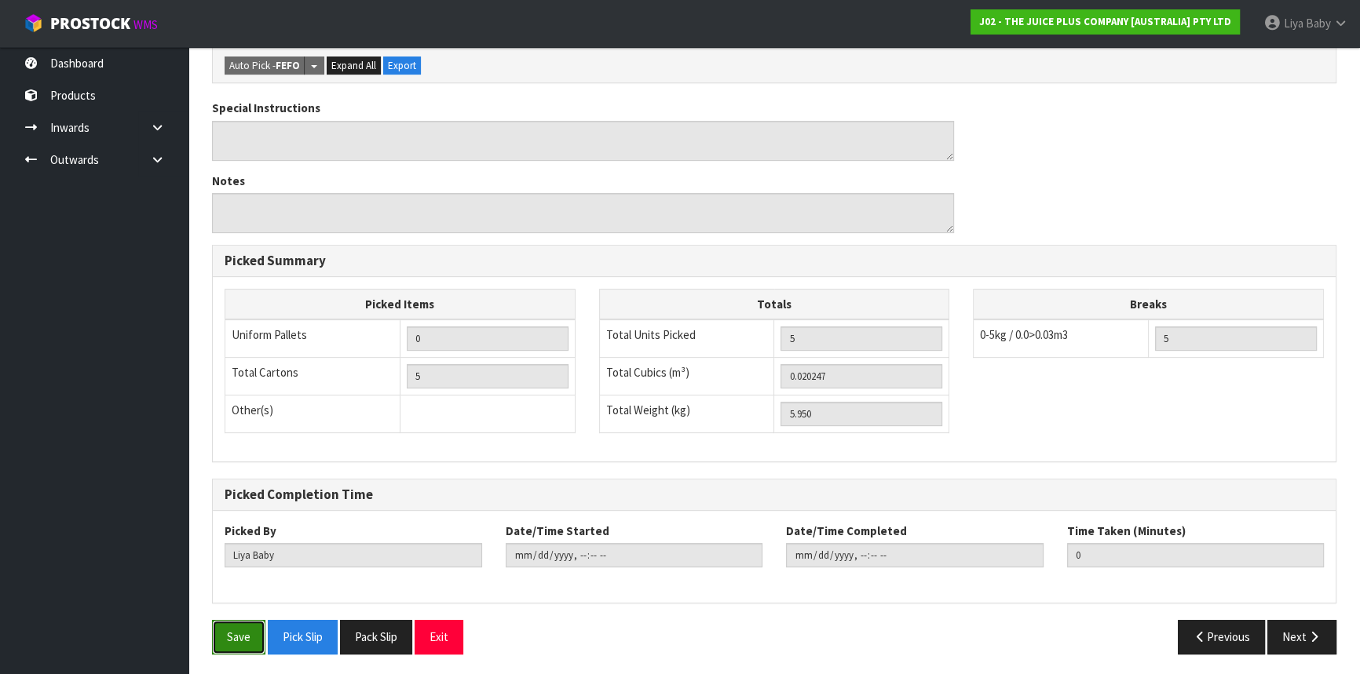
click at [236, 628] on button "Save" at bounding box center [238, 637] width 53 height 34
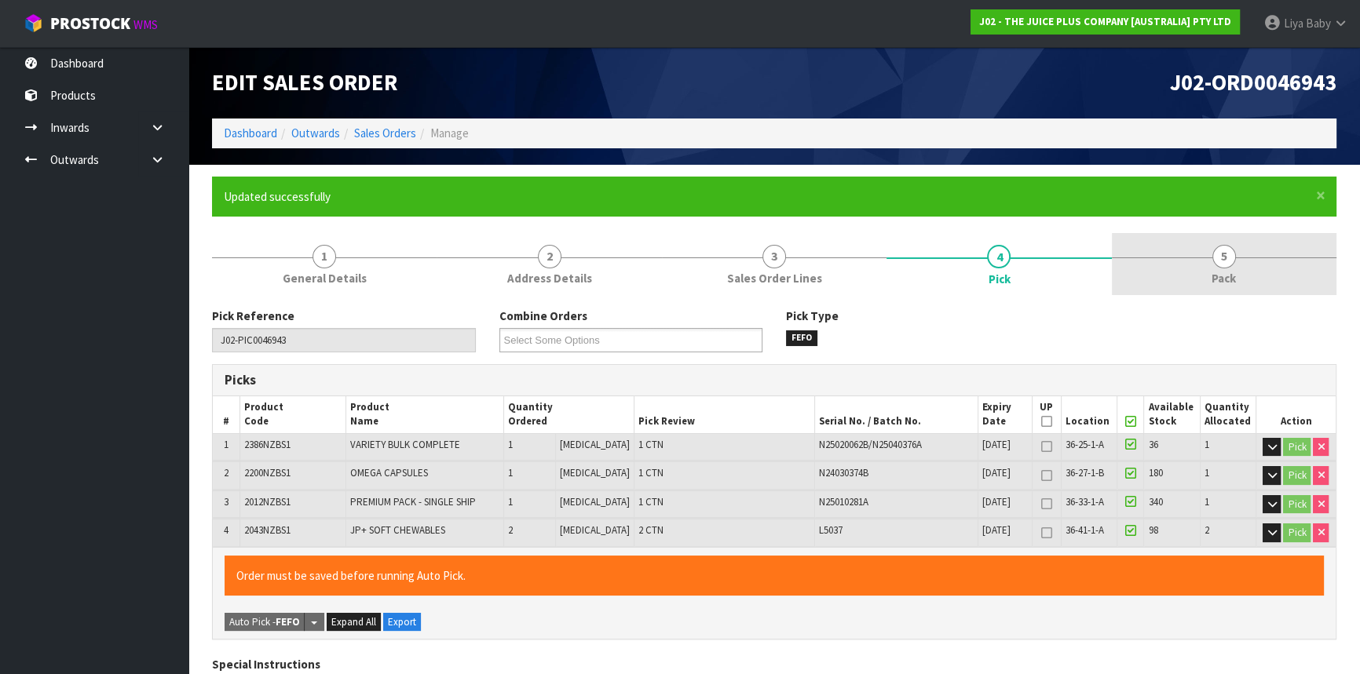
type input "2025-10-14T11:55:59"
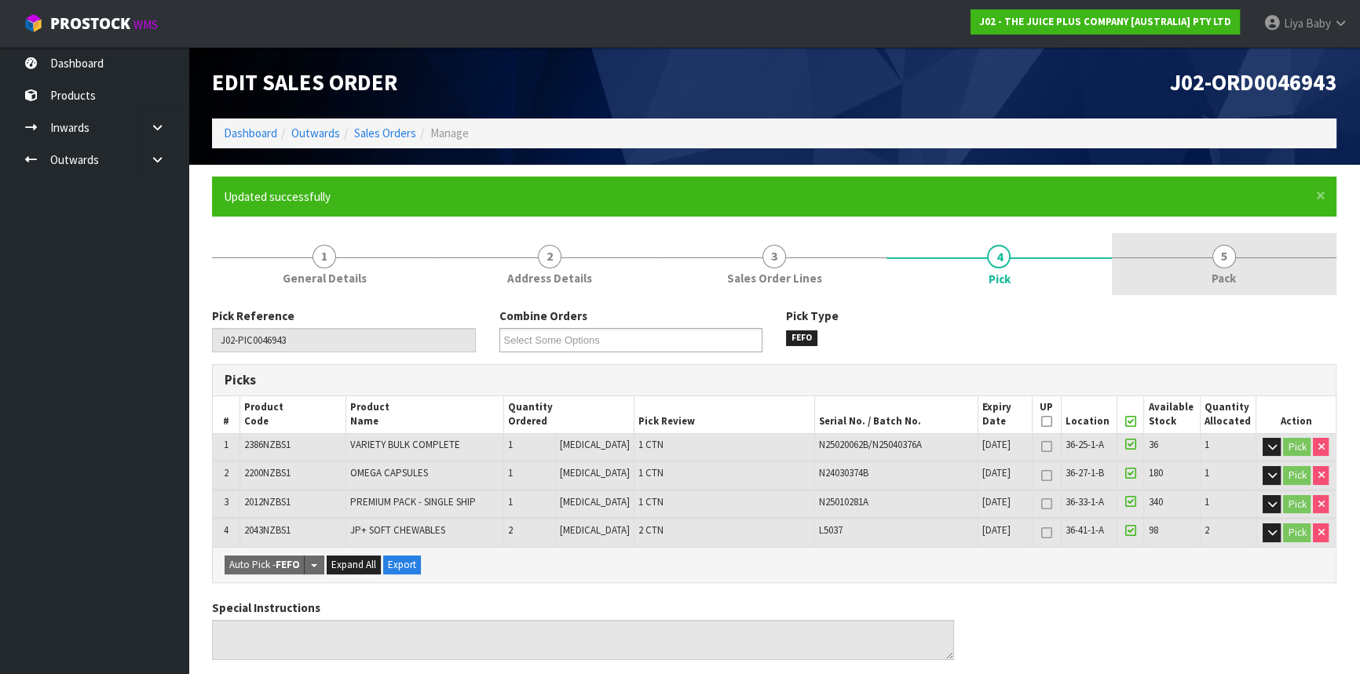
click at [1237, 280] on link "5 Pack" at bounding box center [1224, 264] width 225 height 62
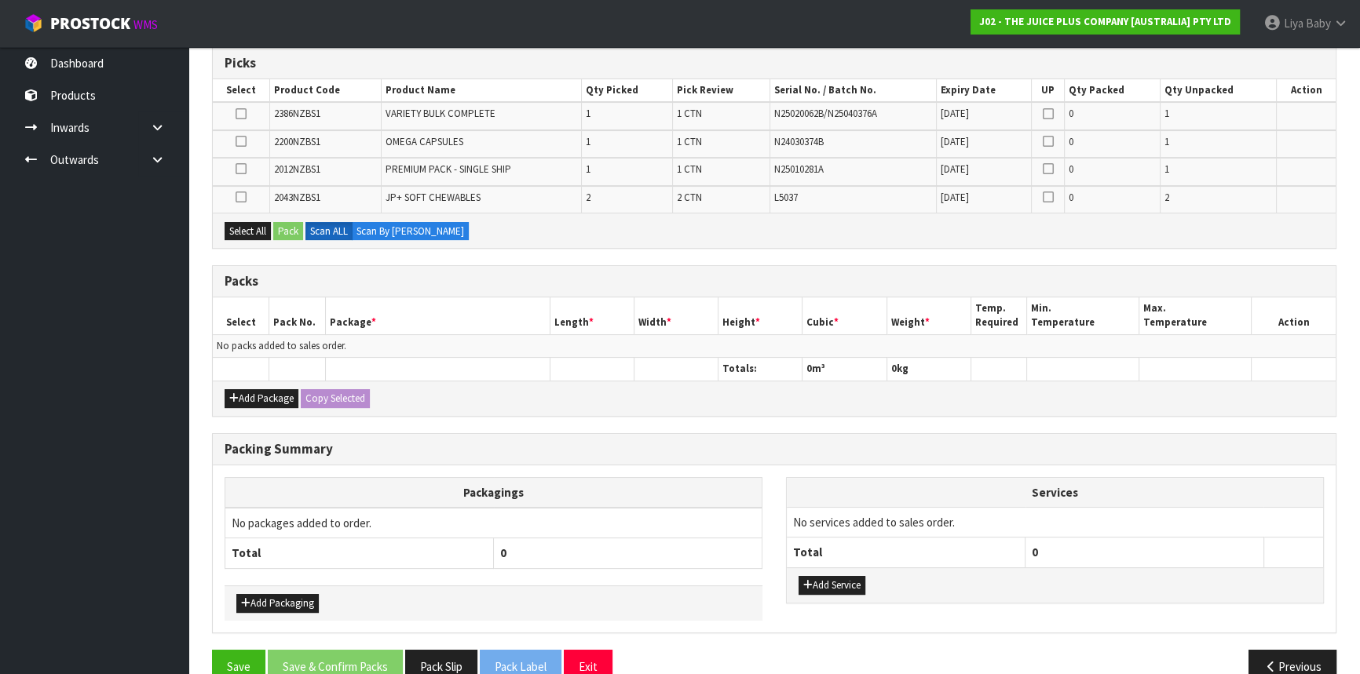
scroll to position [345, 0]
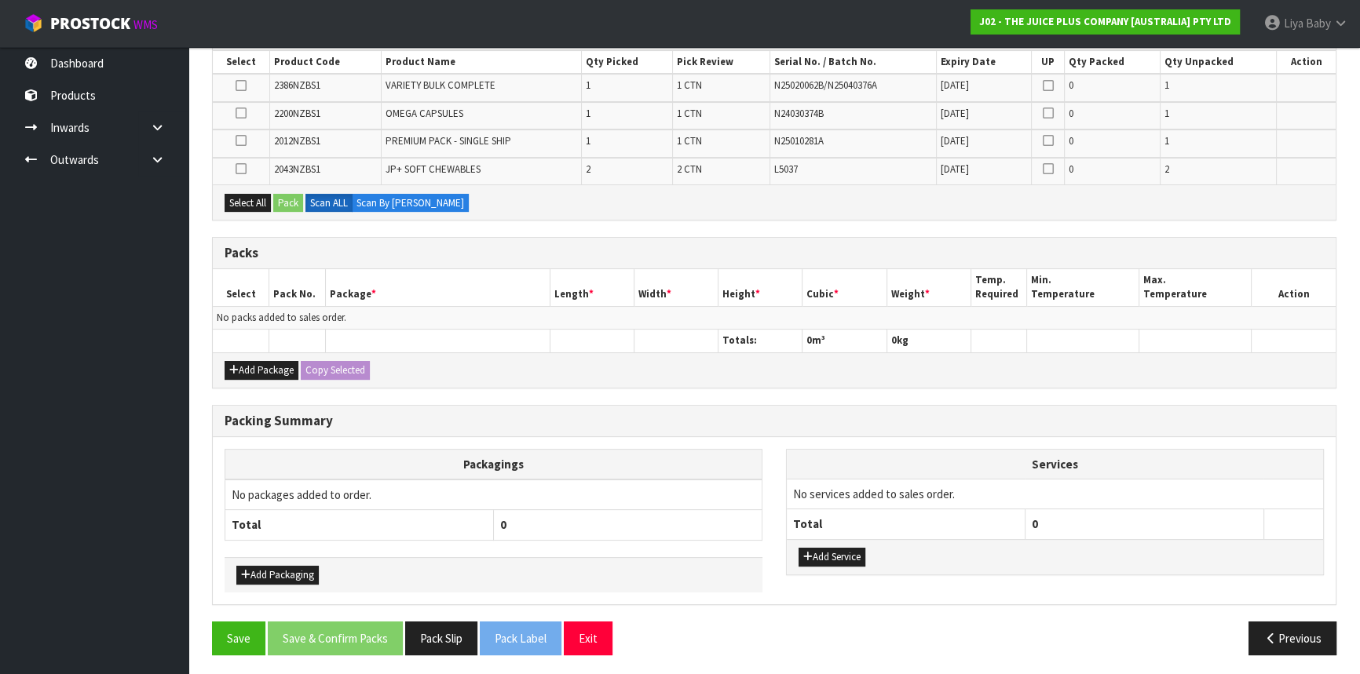
click at [266, 347] on th at bounding box center [241, 341] width 57 height 23
click at [274, 361] on button "Add Package" at bounding box center [262, 370] width 74 height 19
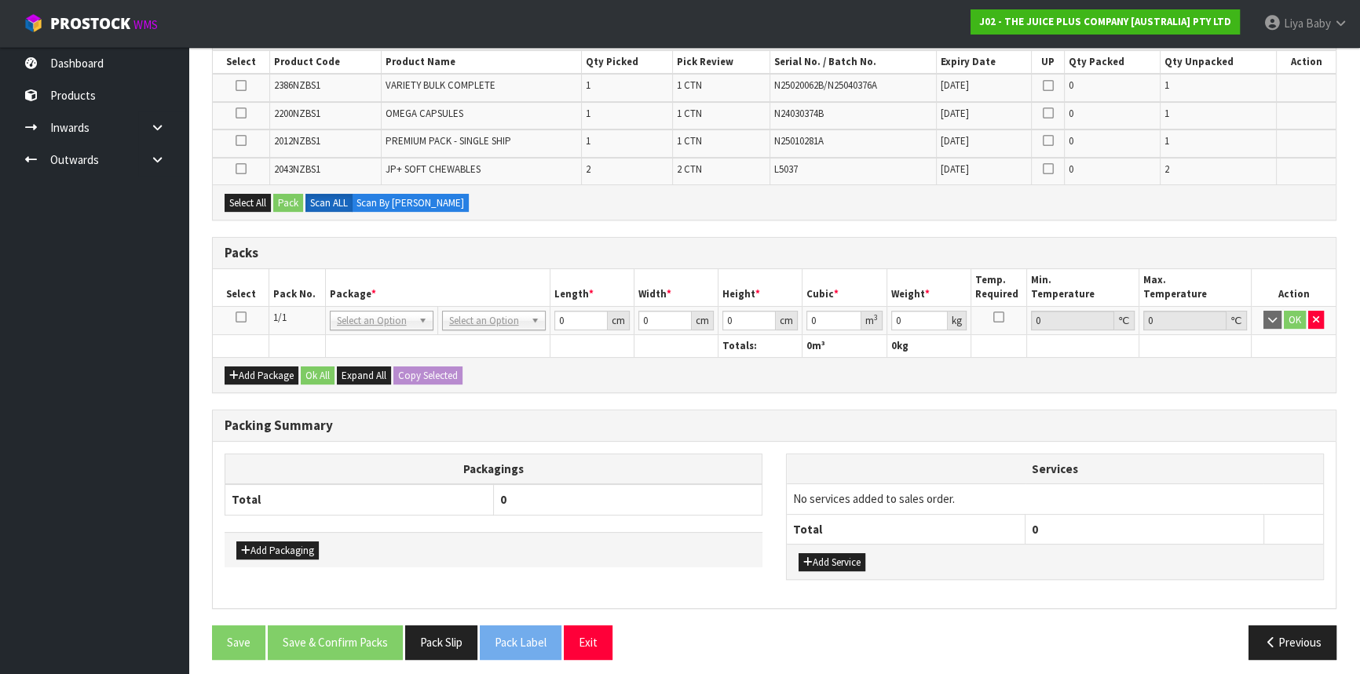
click at [239, 317] on icon at bounding box center [241, 317] width 11 height 1
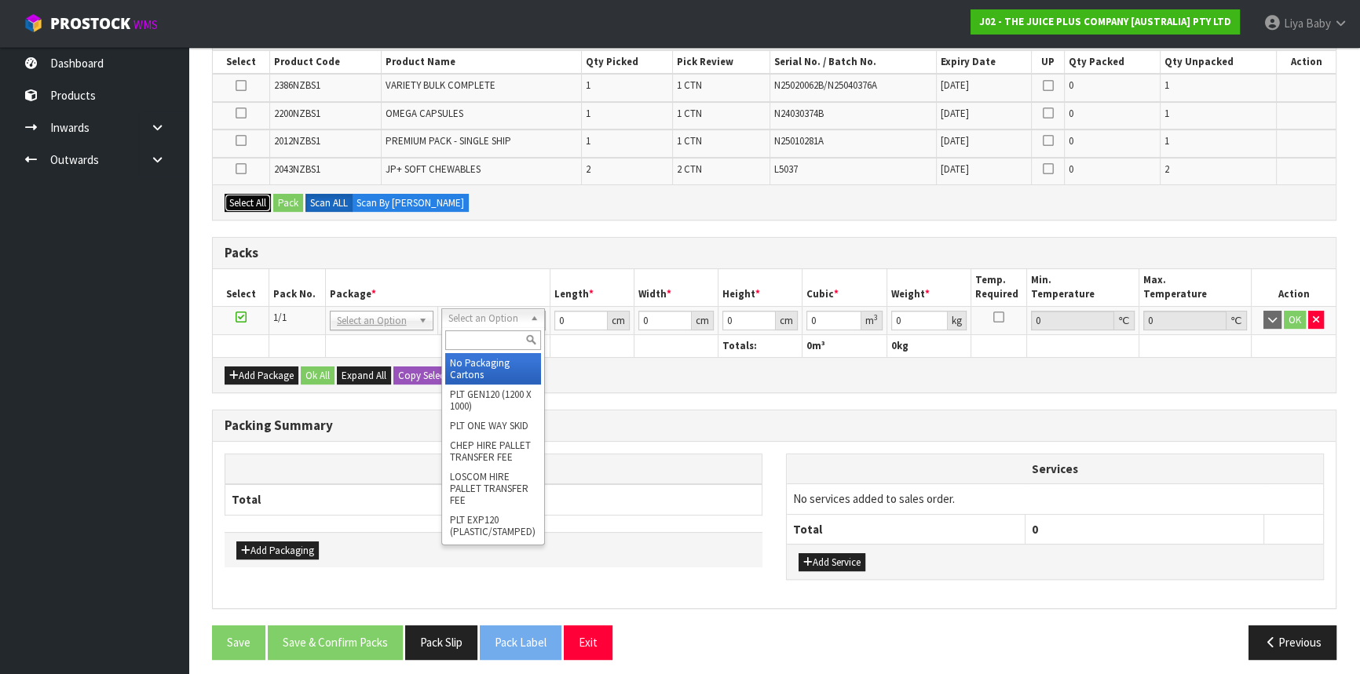
click at [251, 200] on button "Select All" at bounding box center [248, 203] width 46 height 19
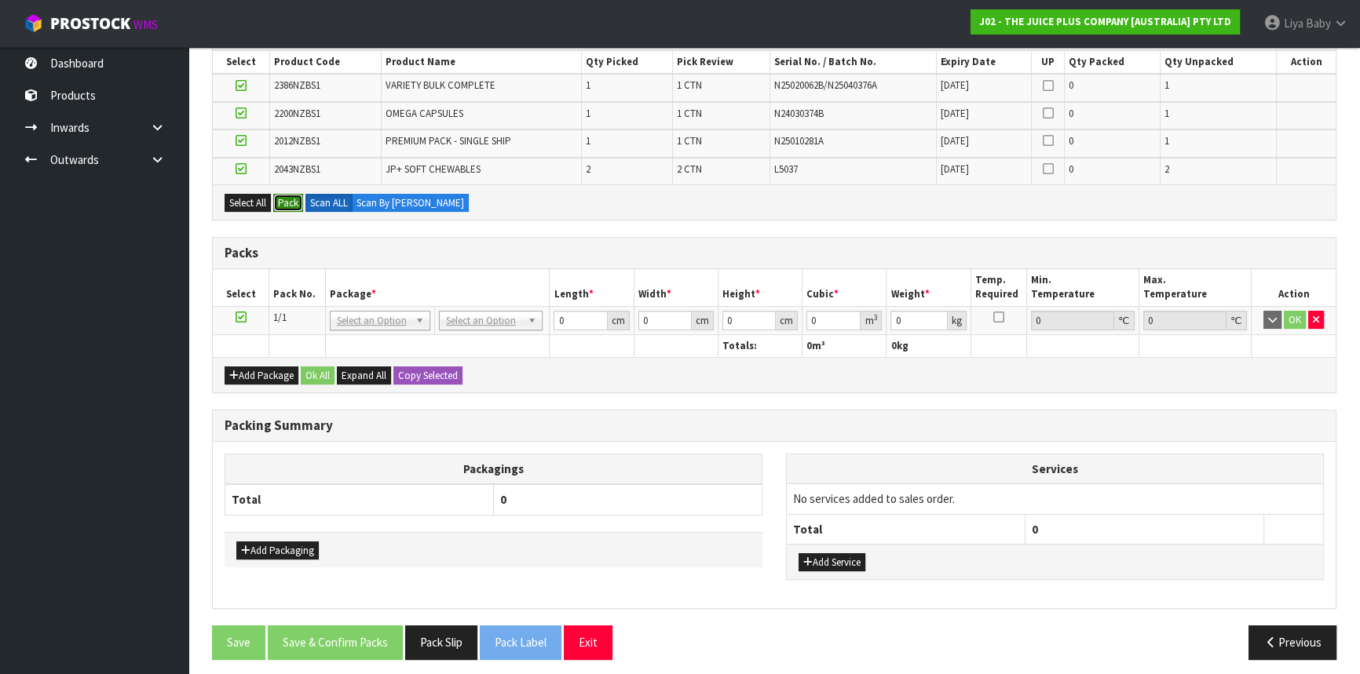
click at [296, 203] on button "Pack" at bounding box center [288, 203] width 30 height 19
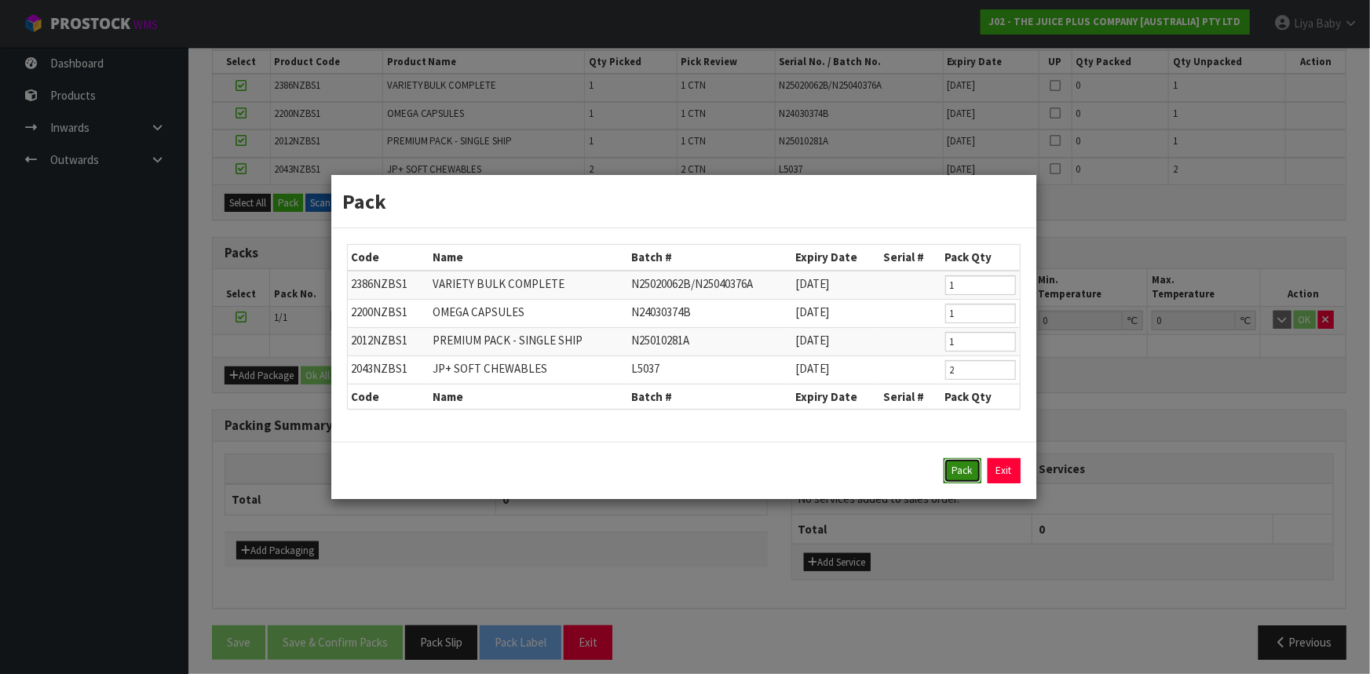
click at [971, 468] on button "Pack" at bounding box center [963, 471] width 38 height 25
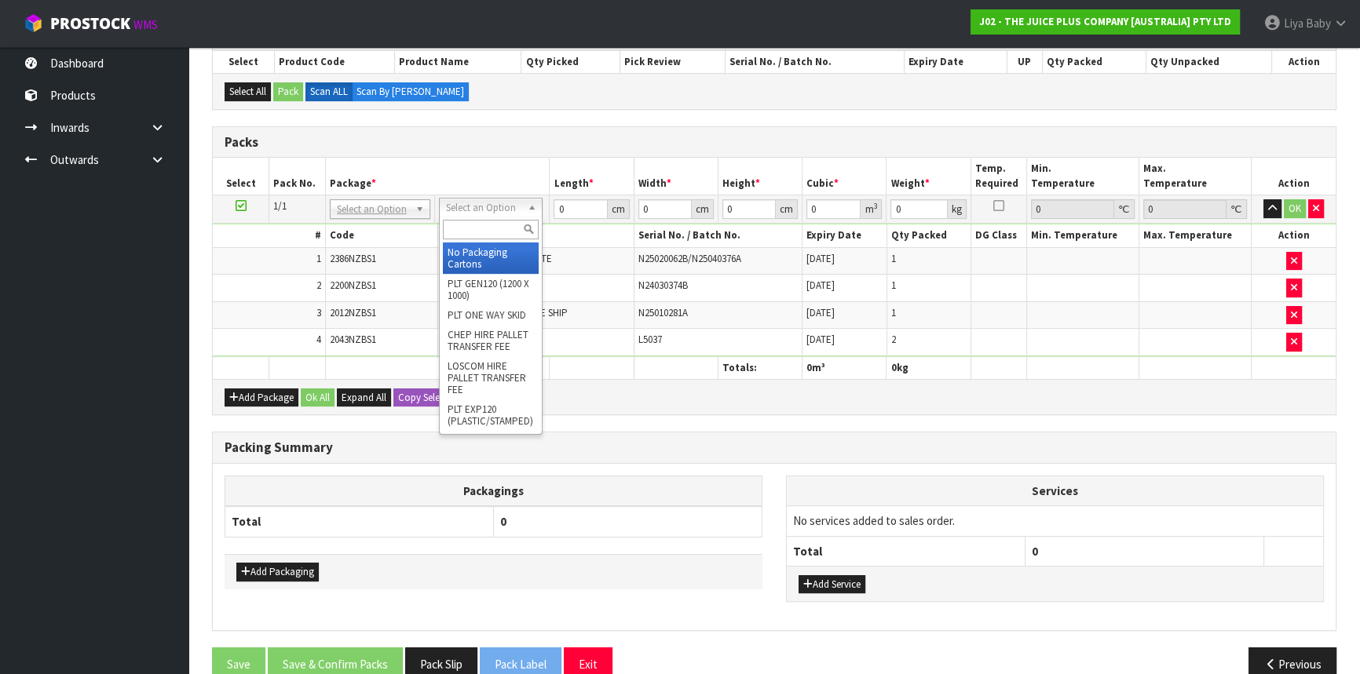
click at [488, 218] on div at bounding box center [491, 230] width 102 height 26
click at [488, 225] on input "text" at bounding box center [491, 230] width 96 height 20
type input "CTN5"
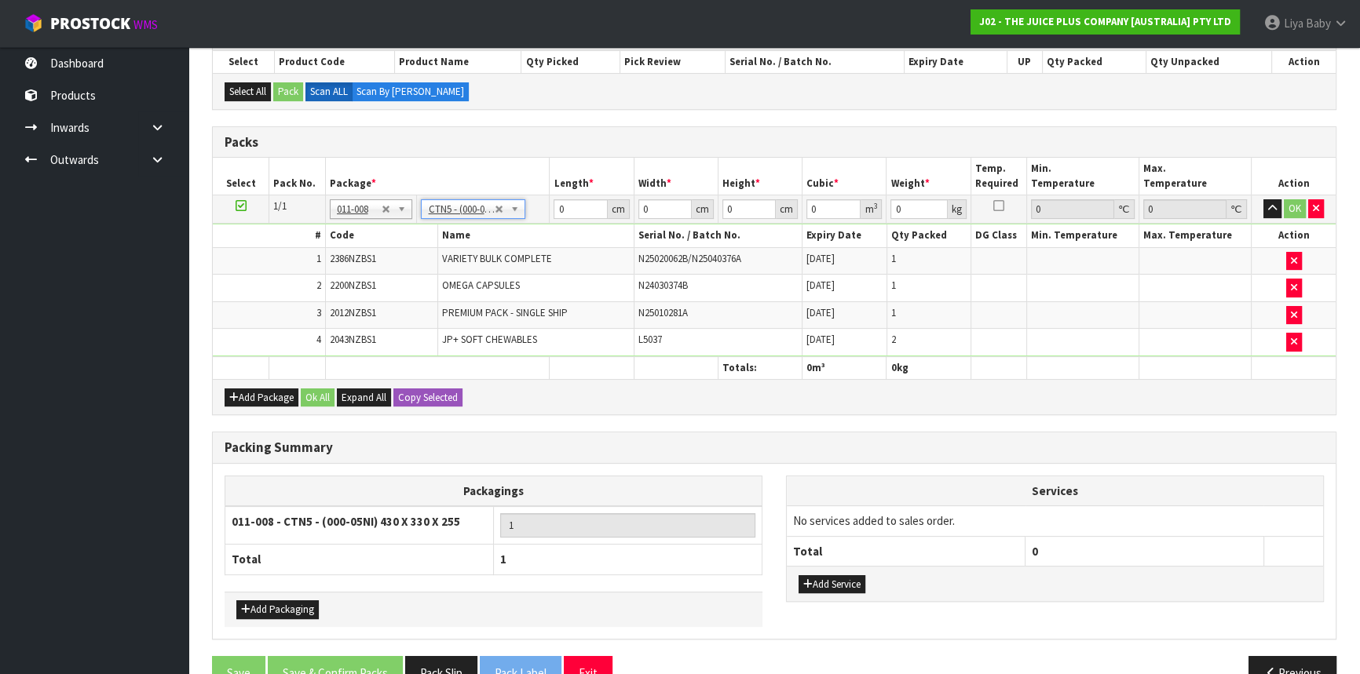
type input "43"
type input "33"
type input "25.5"
type input "0.036185"
type input "6.15"
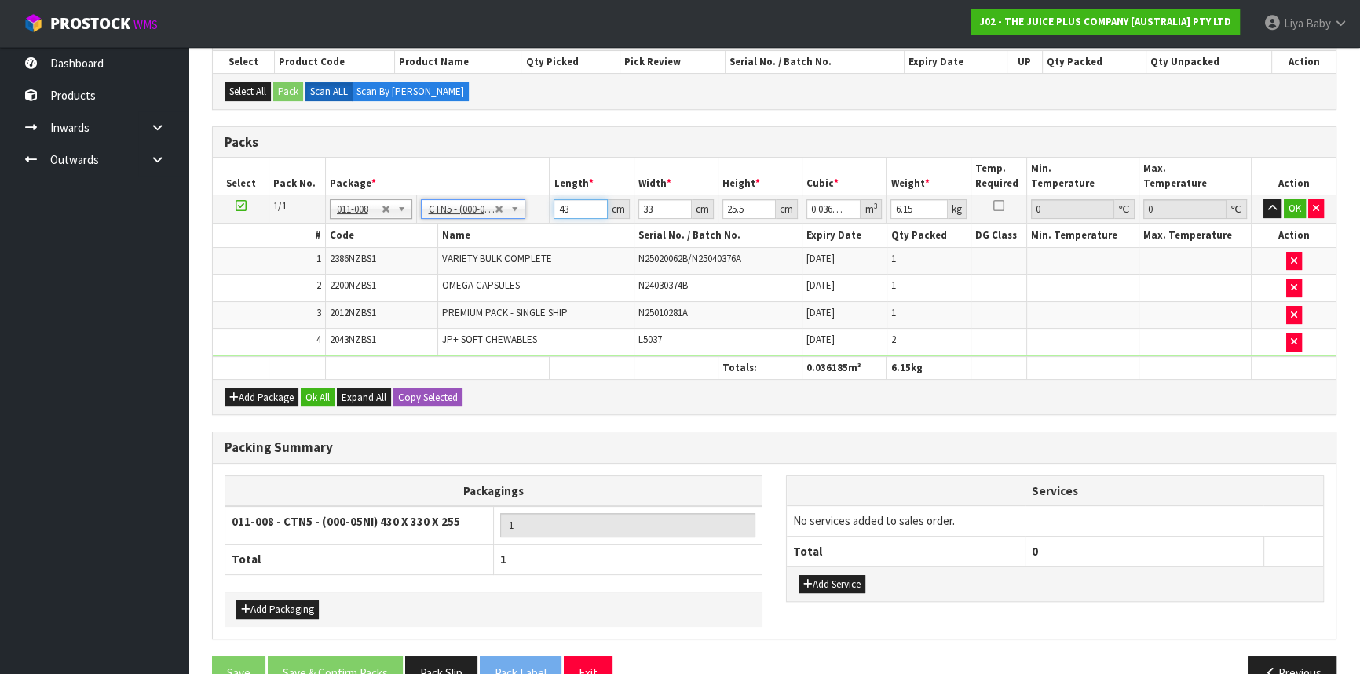
click at [573, 204] on input "43" at bounding box center [580, 209] width 53 height 20
type input "4"
type input "0.003366"
type input "0"
type input "3"
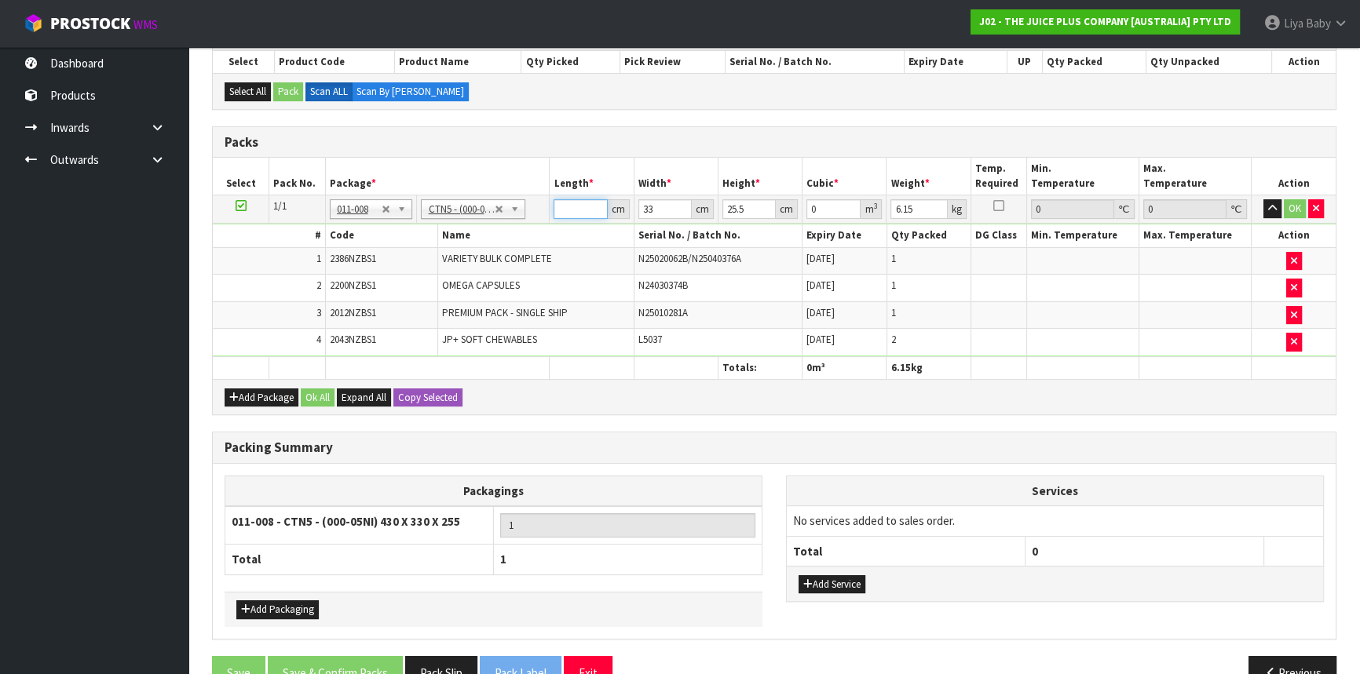
type input "0.002525"
type input "34"
type input "0.028611"
type input "34"
type input "0"
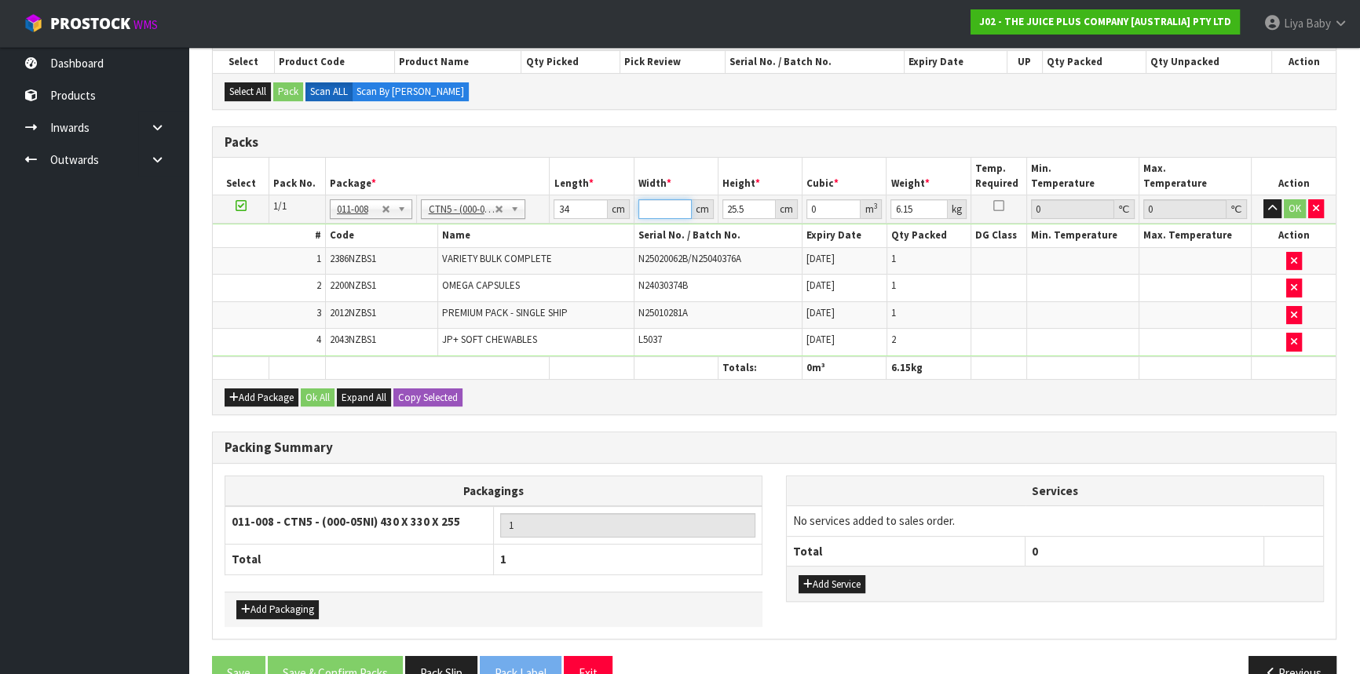
type input "4"
type input "0.003468"
type input "44"
type input "0.038148"
type input "44"
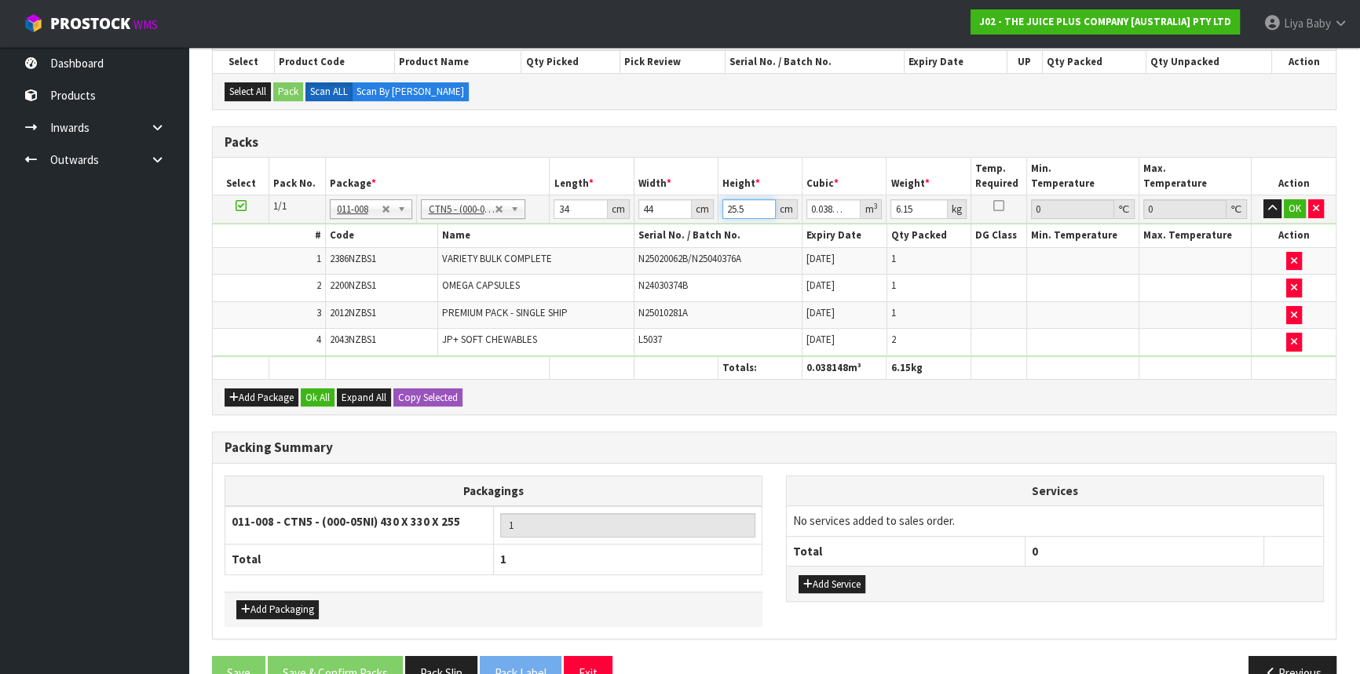
type input "0"
type input "2"
type input "0.002992"
type input "28"
type input "0.041888"
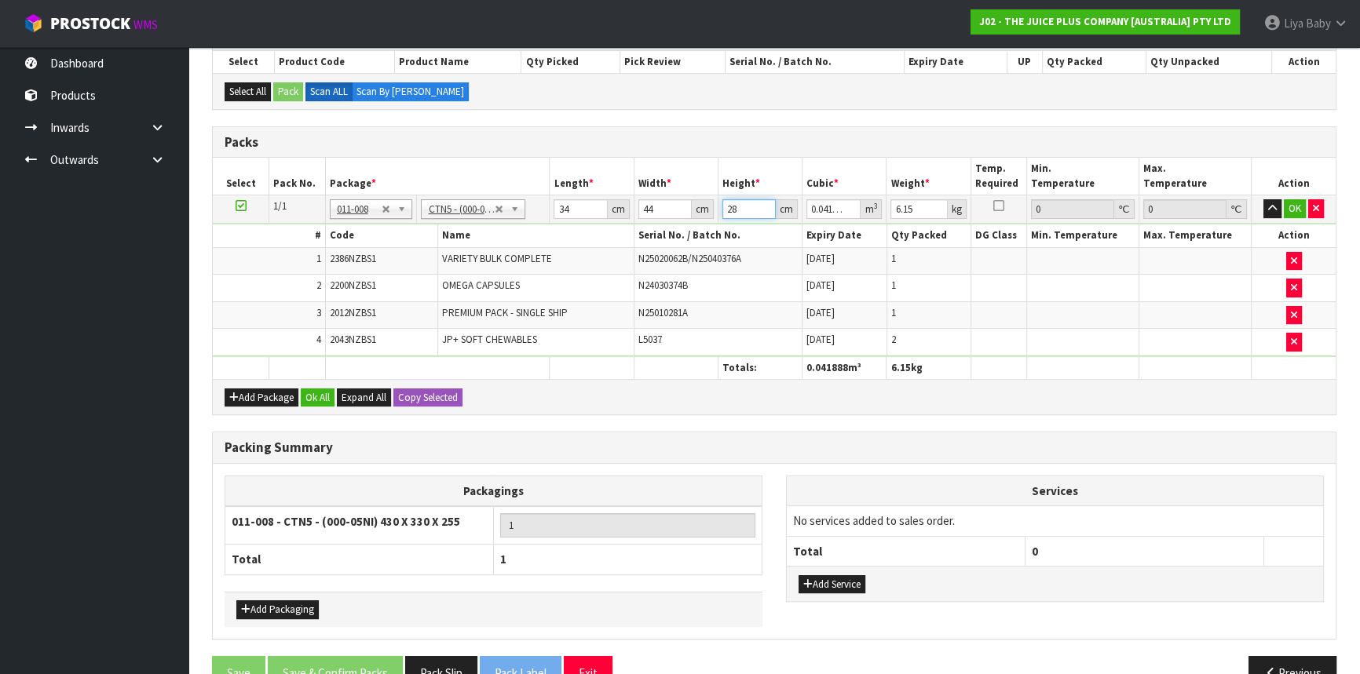
type input "28"
type input "8"
click at [326, 390] on button "Ok All" at bounding box center [318, 398] width 34 height 19
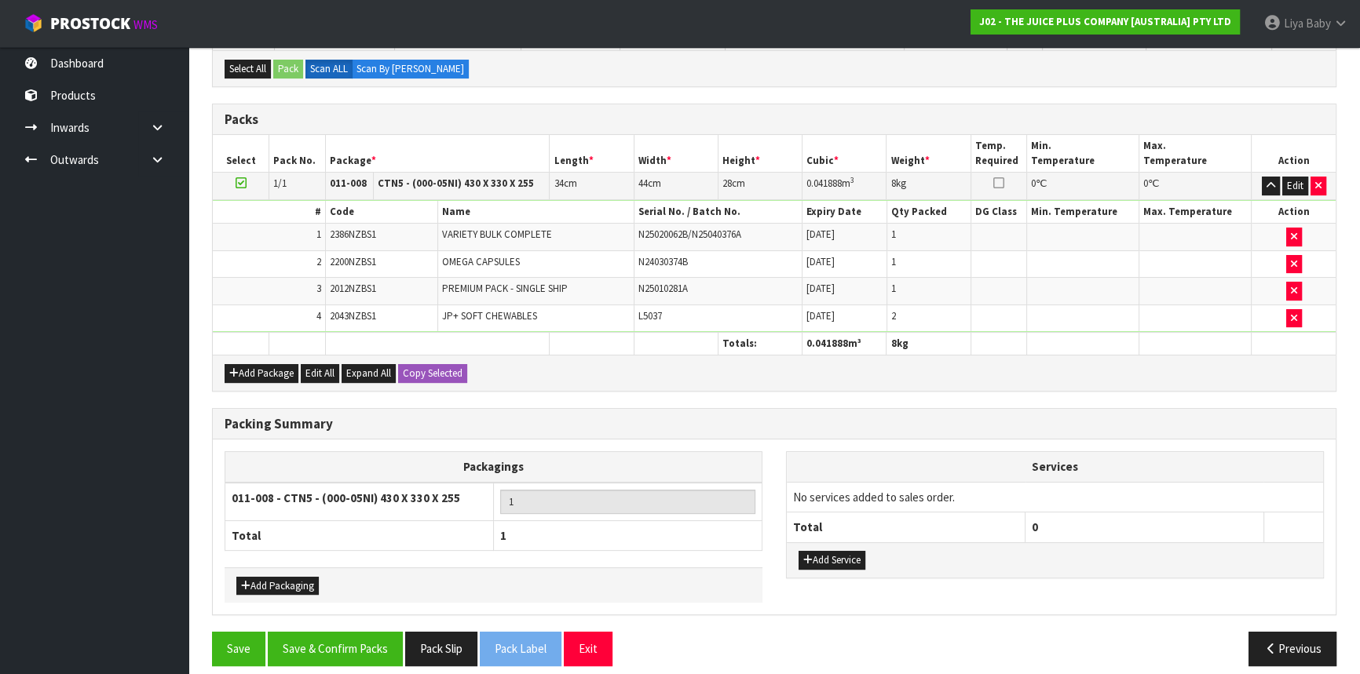
scroll to position [378, 0]
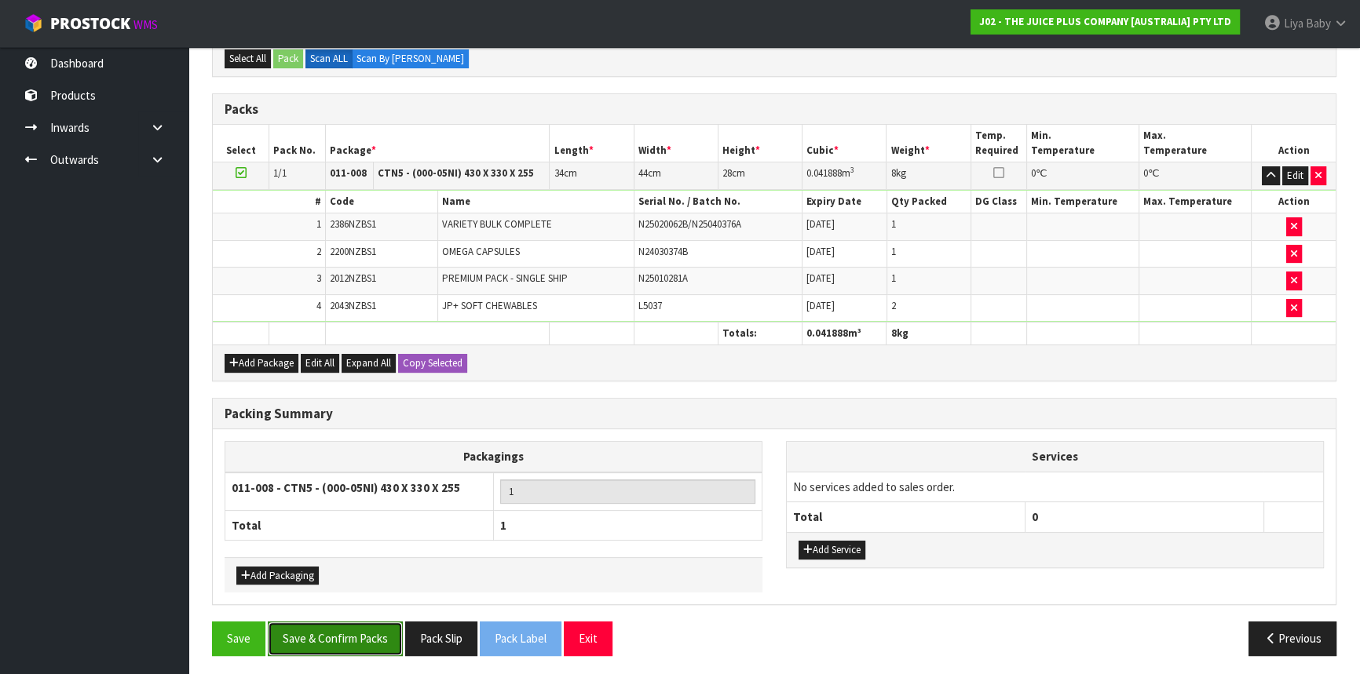
click at [345, 628] on button "Save & Confirm Packs" at bounding box center [335, 639] width 135 height 34
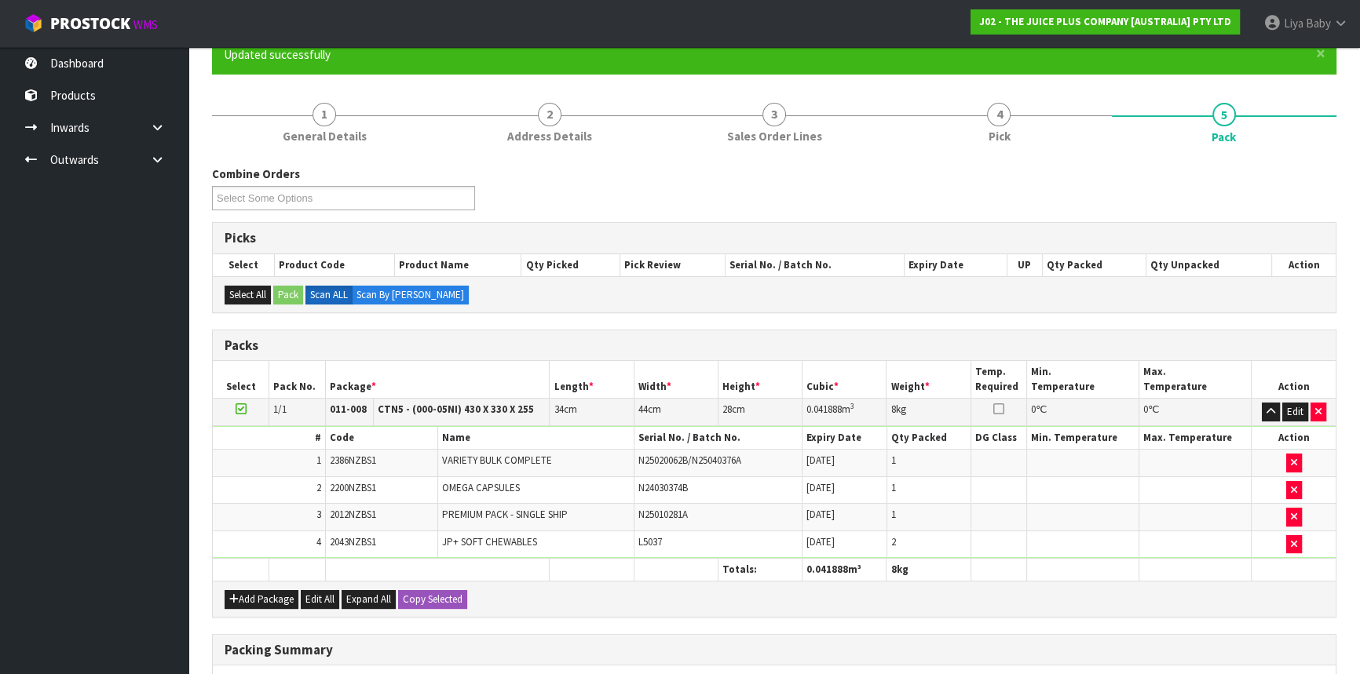
scroll to position [212, 0]
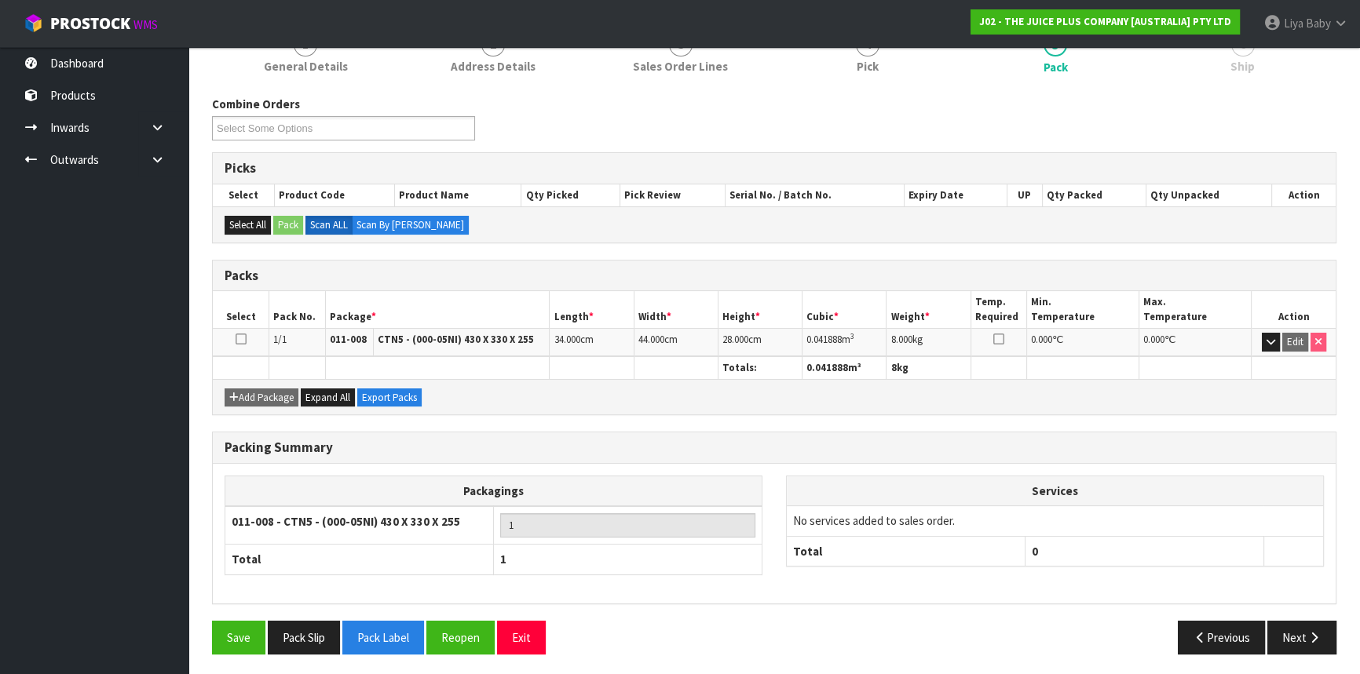
click at [966, 645] on div "Previous Next" at bounding box center [1061, 638] width 574 height 34
click at [1298, 638] on button "Next" at bounding box center [1301, 638] width 69 height 34
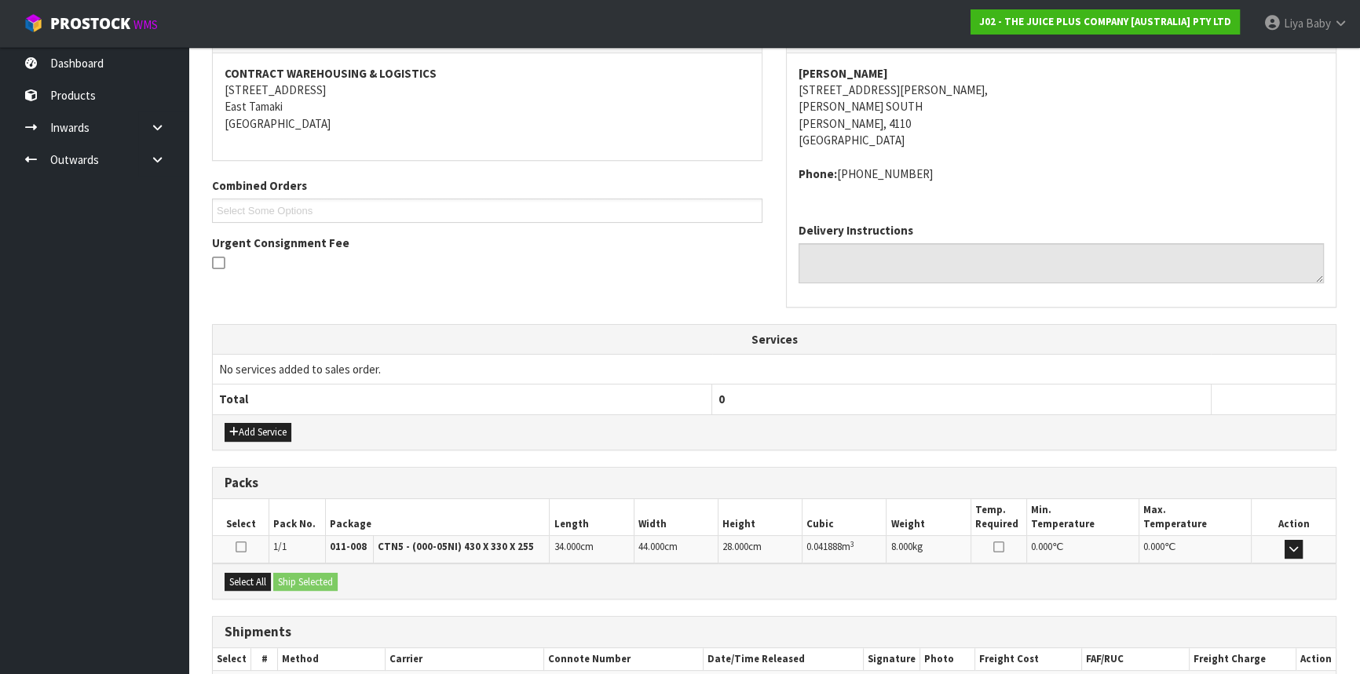
scroll to position [377, 0]
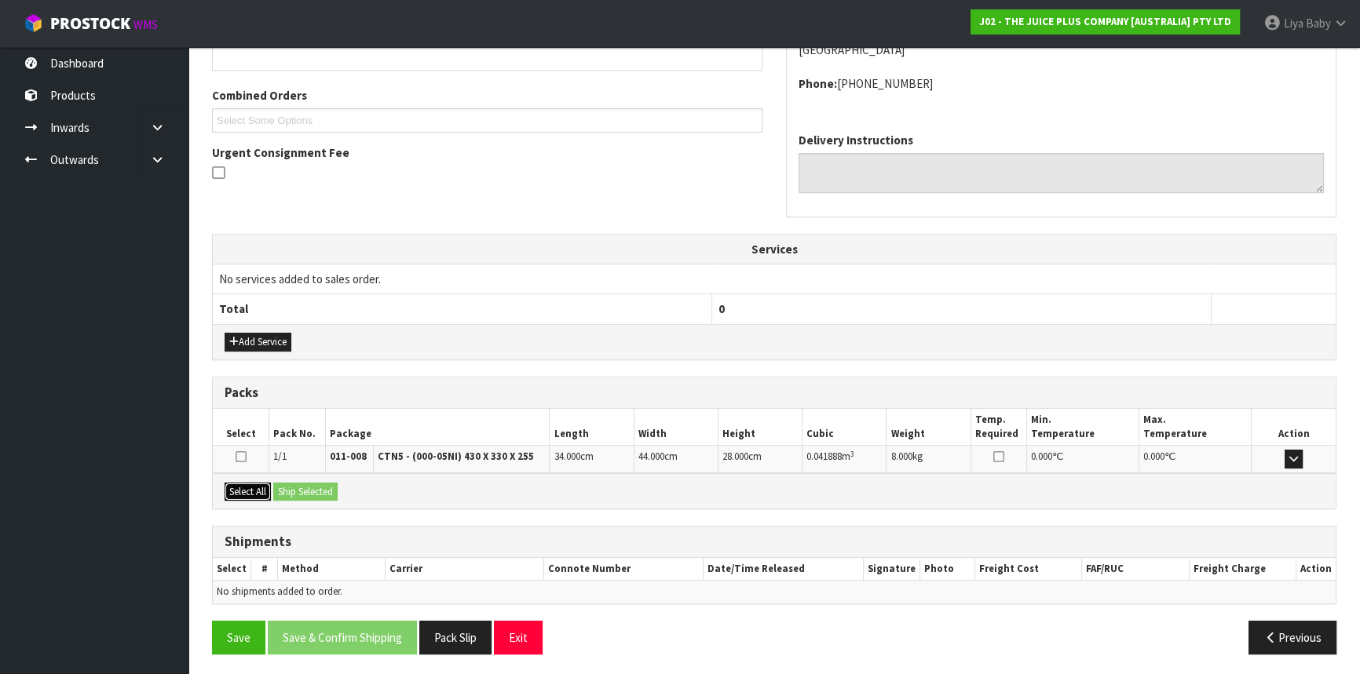
click at [238, 496] on button "Select All" at bounding box center [248, 492] width 46 height 19
click at [305, 483] on button "Ship Selected" at bounding box center [305, 492] width 64 height 19
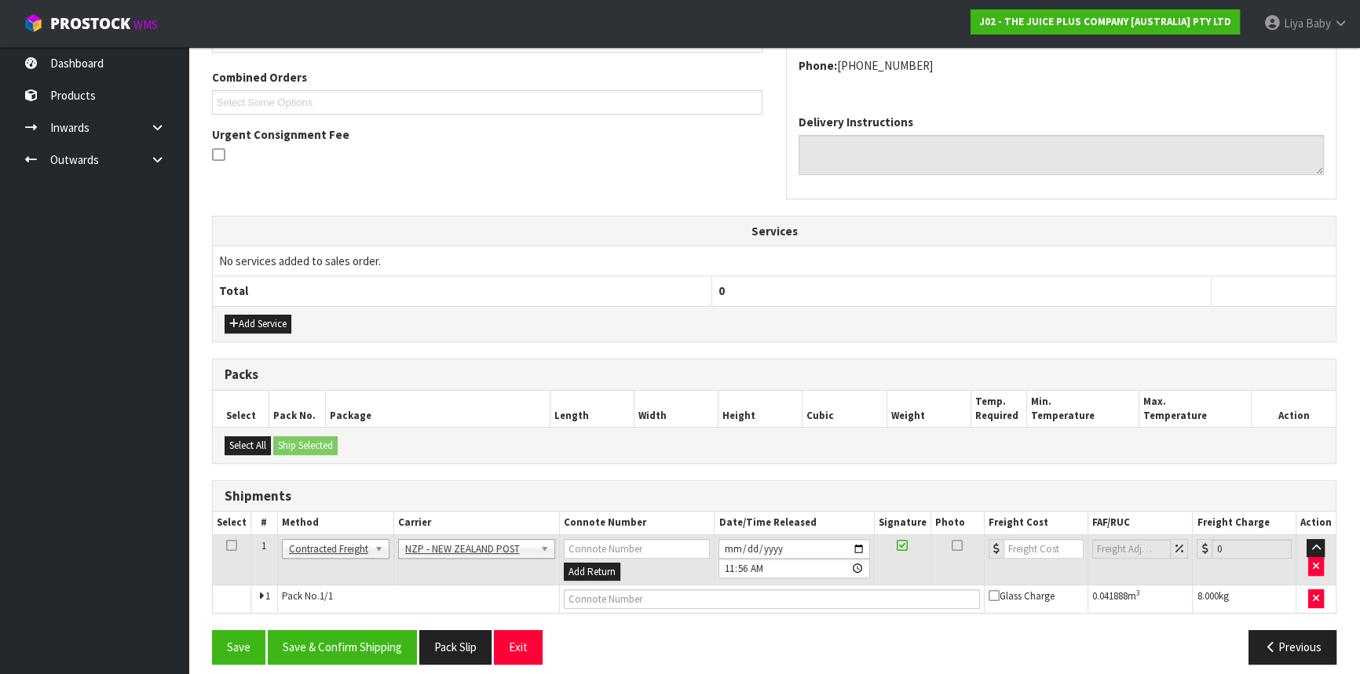
scroll to position [405, 0]
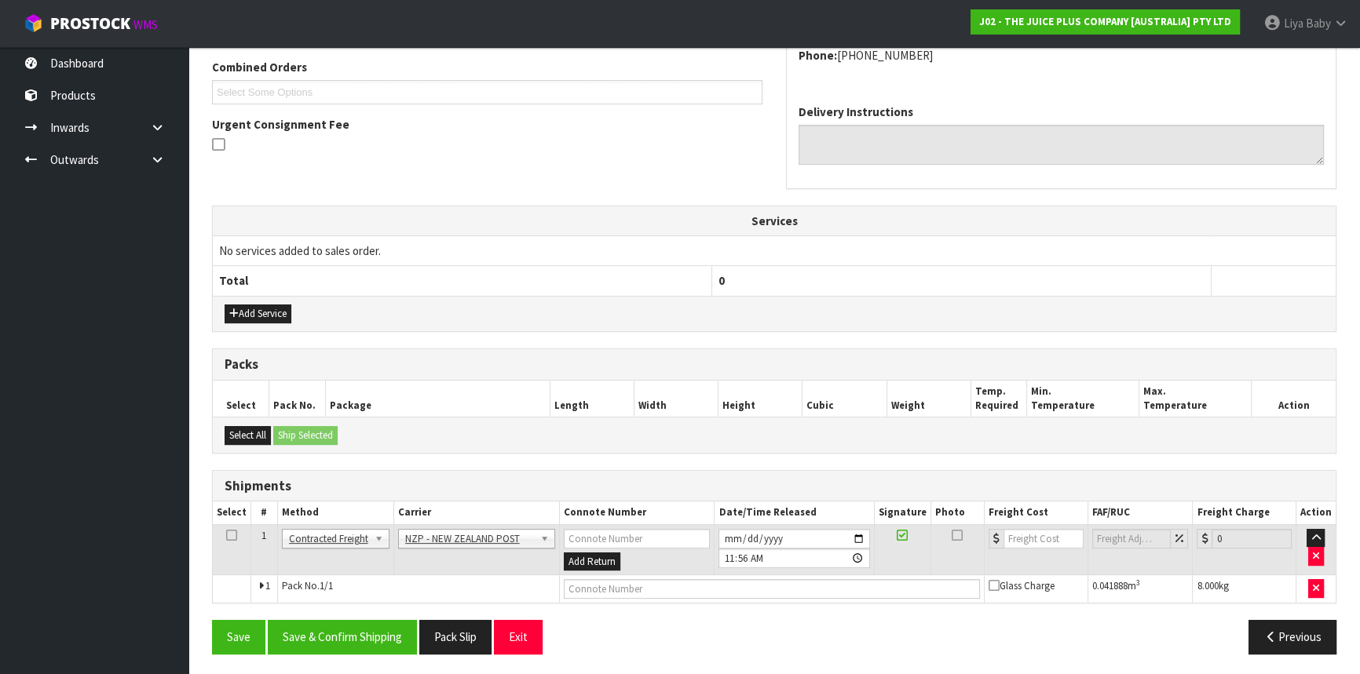
click at [226, 535] on icon at bounding box center [231, 535] width 11 height 1
click at [337, 641] on button "Save & Confirm Shipping" at bounding box center [342, 637] width 149 height 34
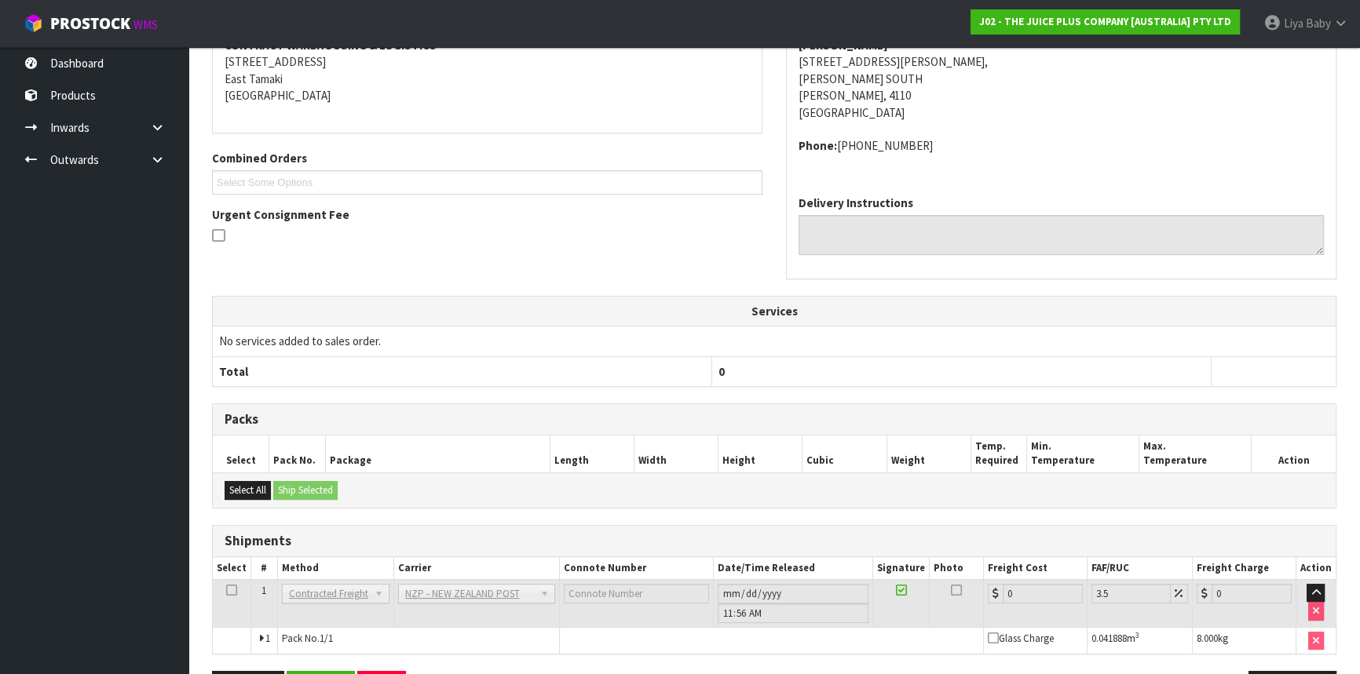
scroll to position [384, 0]
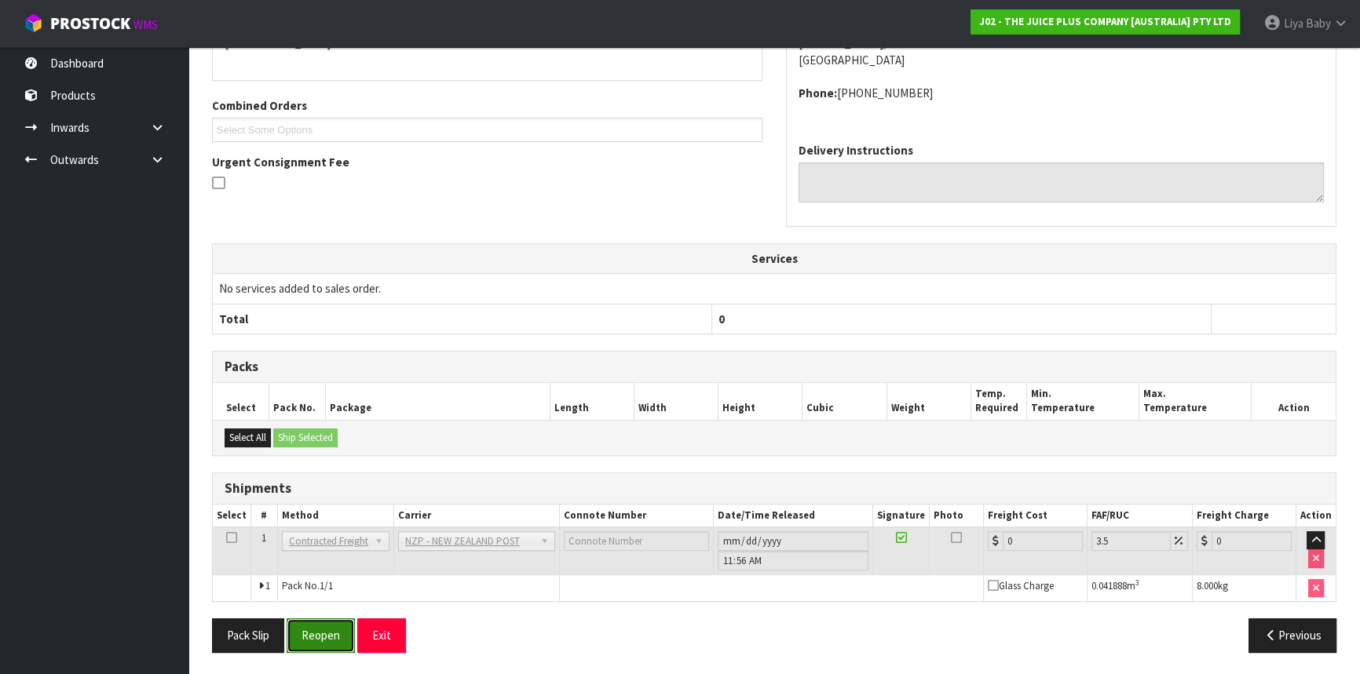
click at [330, 626] on button "Reopen" at bounding box center [321, 636] width 68 height 34
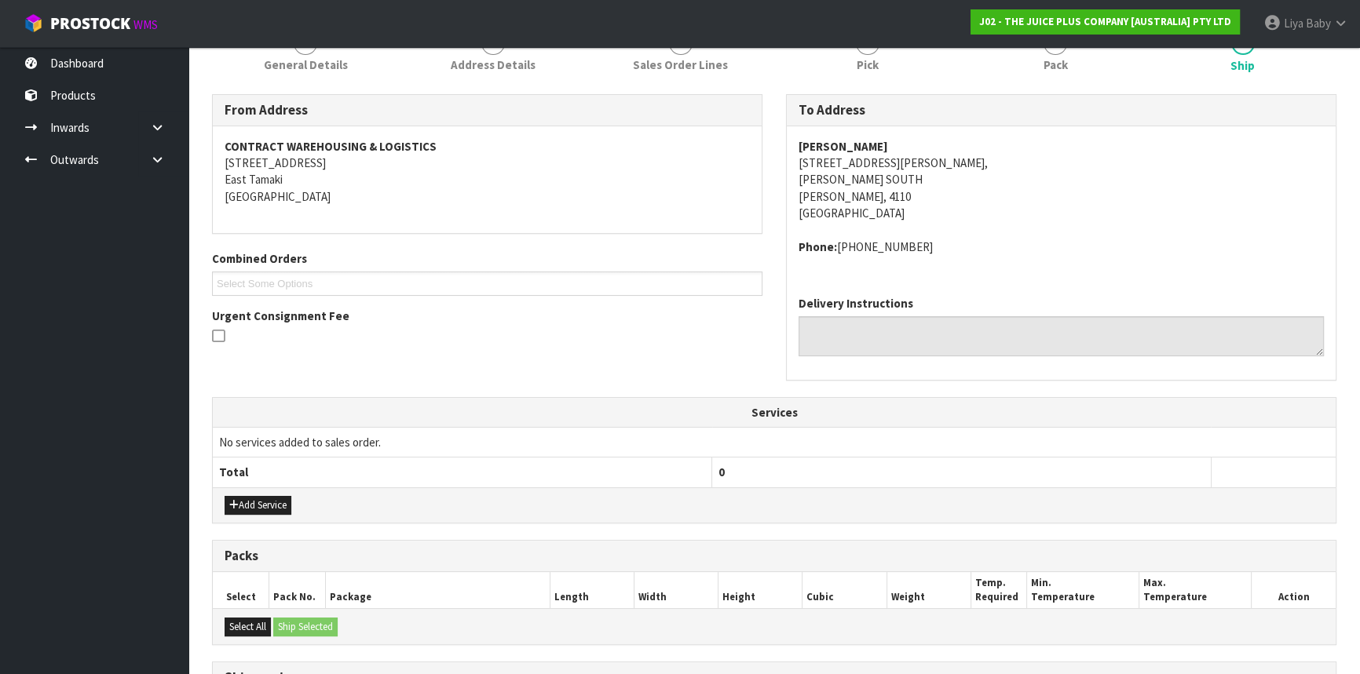
scroll to position [420, 0]
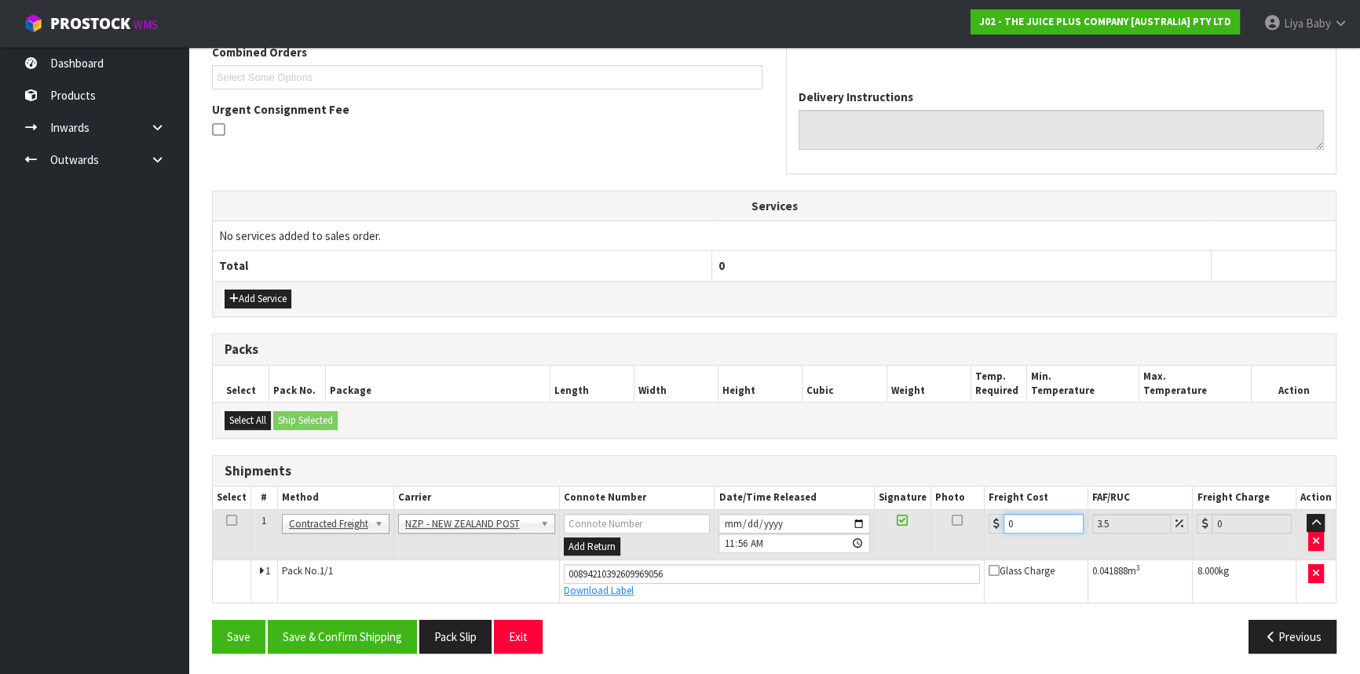
click at [1014, 516] on input "0" at bounding box center [1043, 524] width 80 height 20
type input "8"
type input "8.28"
type input "8.4"
type input "8.69"
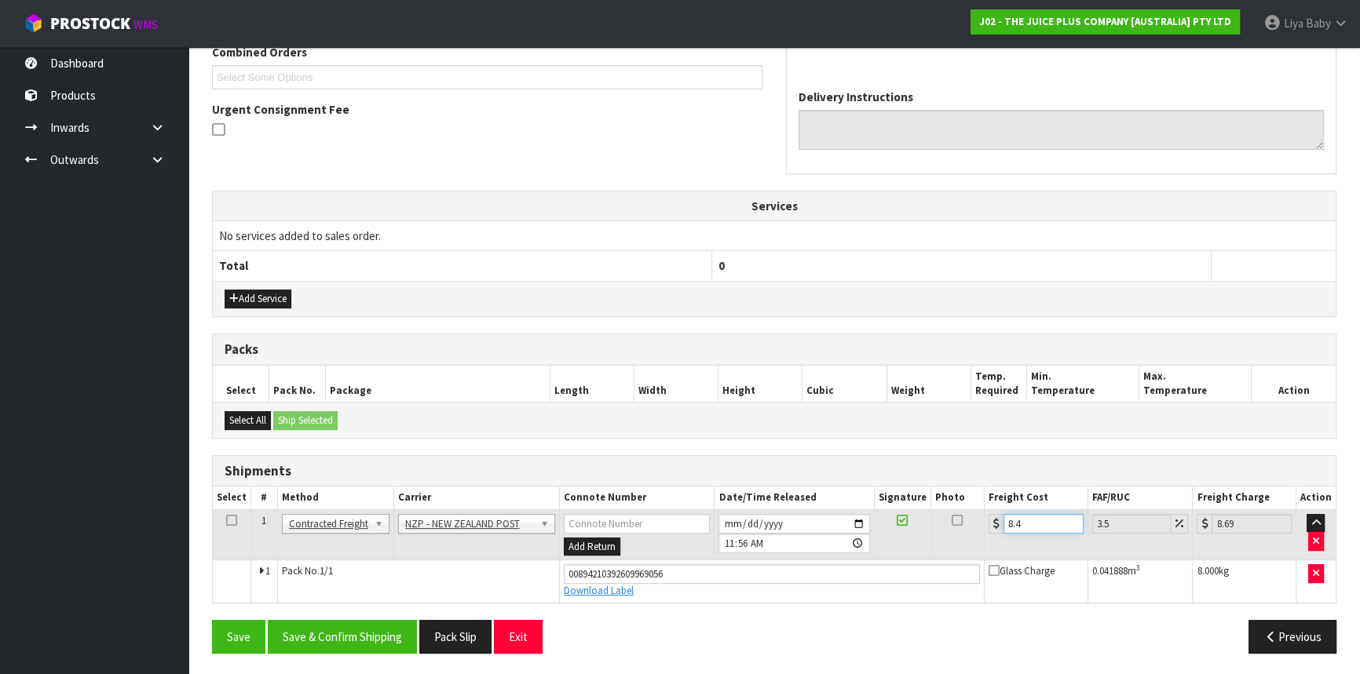
type input "8.45"
type input "8.75"
type input "8.45"
click at [232, 521] on icon at bounding box center [231, 521] width 11 height 1
click at [355, 642] on button "Save & Confirm Shipping" at bounding box center [342, 637] width 149 height 34
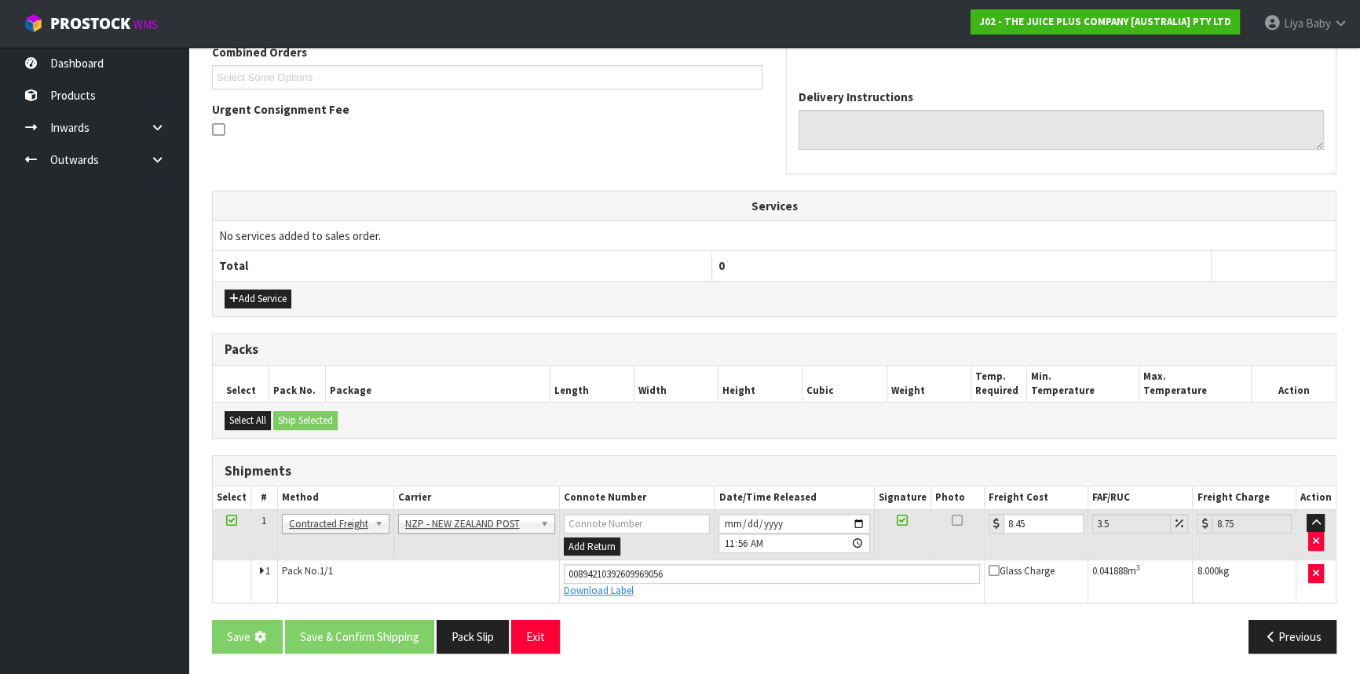
scroll to position [0, 0]
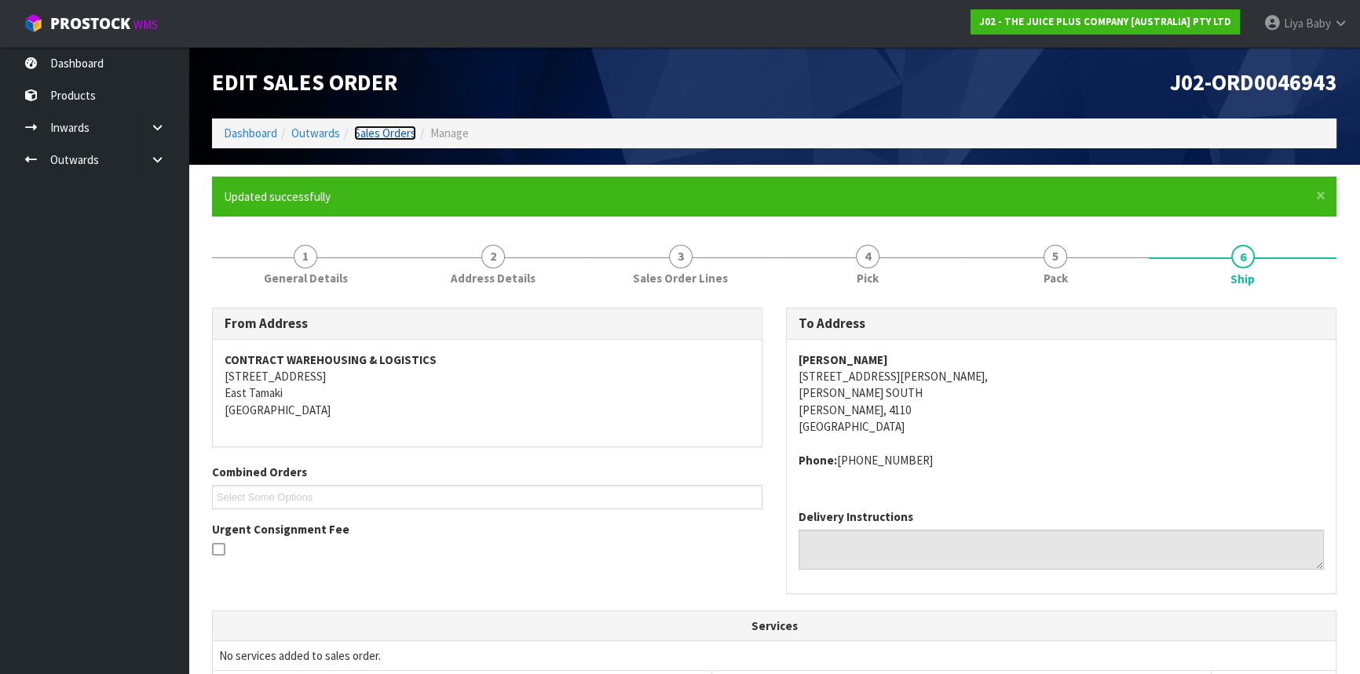
click at [395, 130] on link "Sales Orders" at bounding box center [385, 133] width 62 height 15
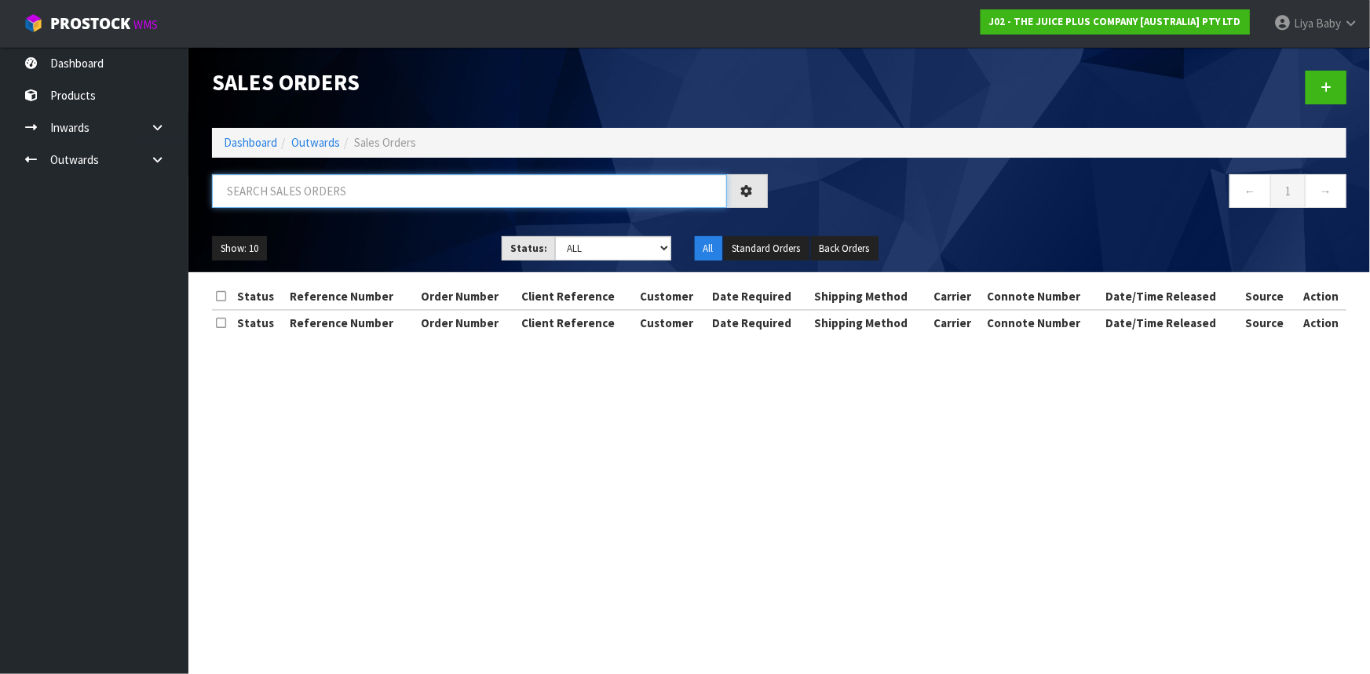
click at [377, 202] on input "text" at bounding box center [469, 191] width 515 height 34
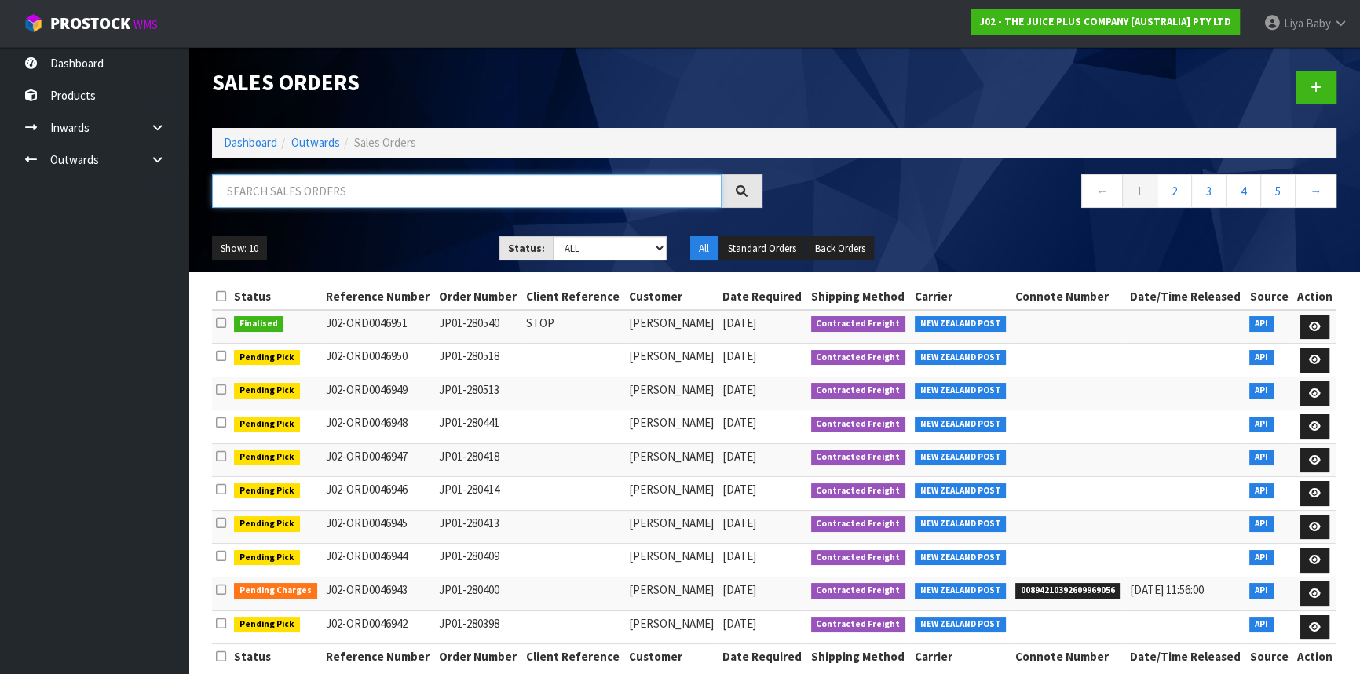
click at [319, 194] on input "text" at bounding box center [467, 191] width 510 height 34
type input "JOB-0417311"
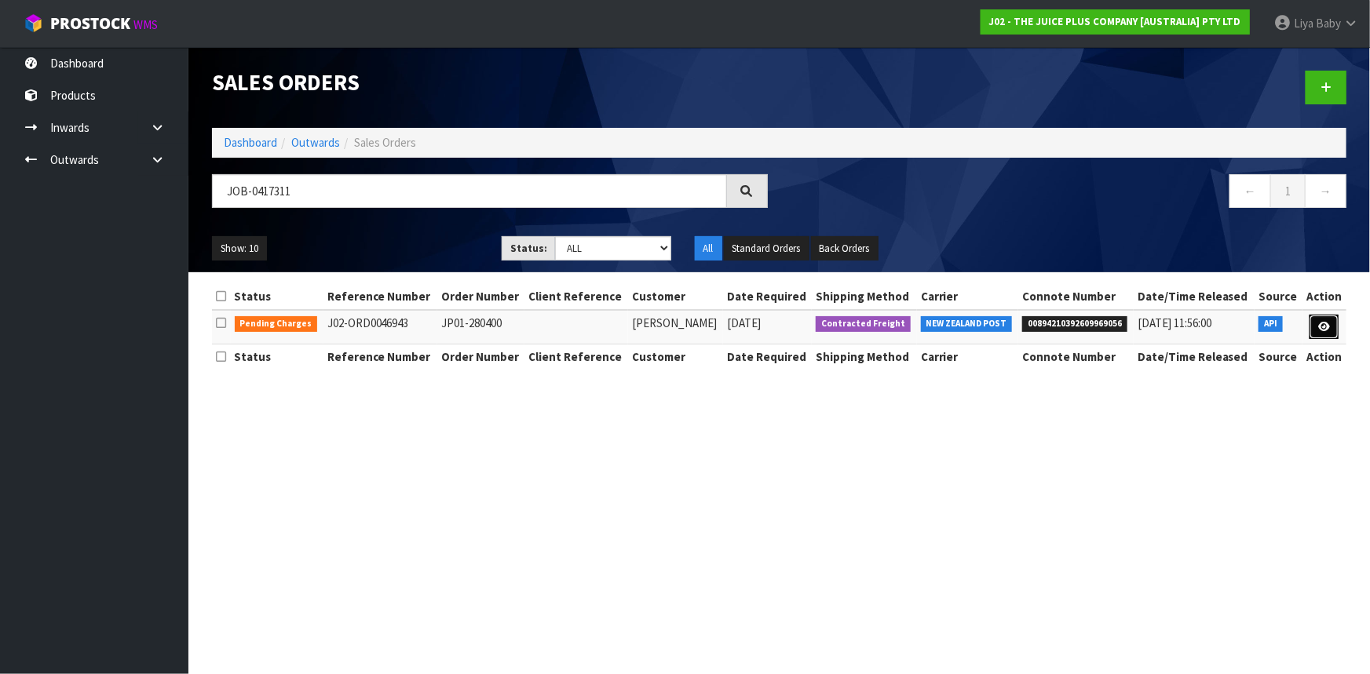
click at [1327, 331] on link at bounding box center [1324, 327] width 29 height 25
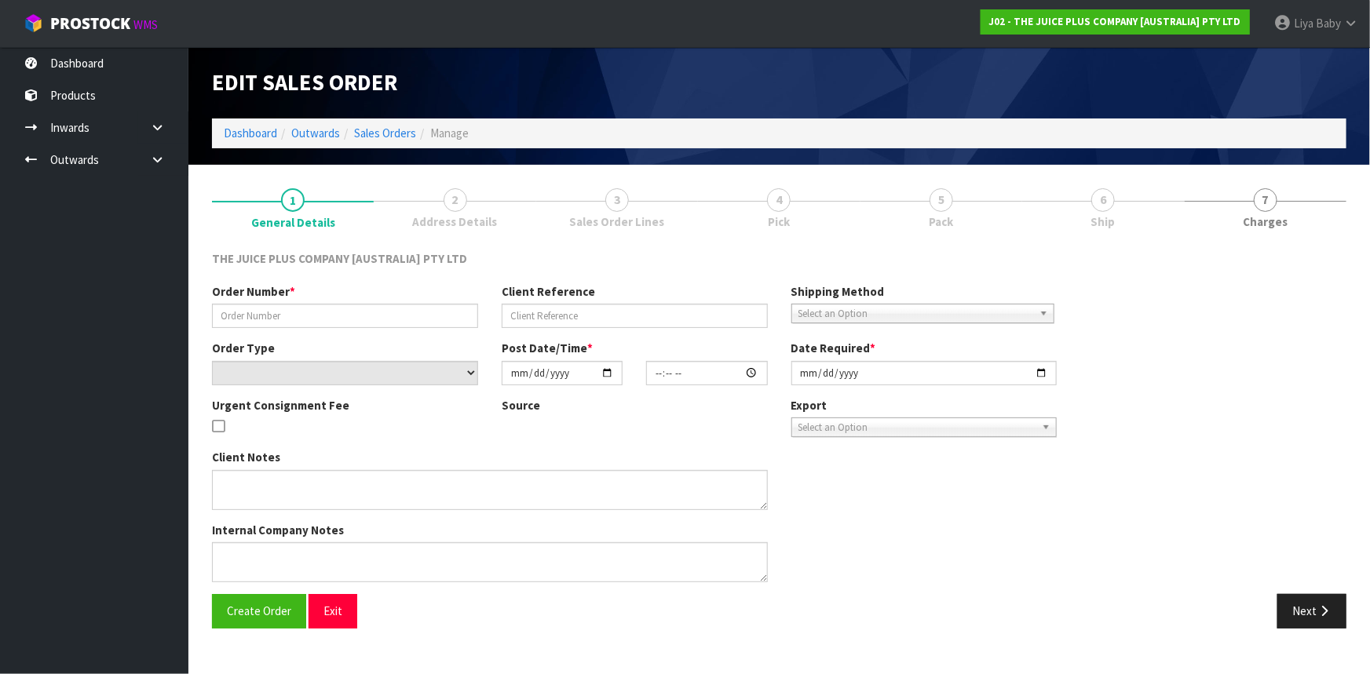
type input "JP01-280400"
select select "number:0"
type input "[DATE]"
type input "14:30:38.000"
type input "[DATE]"
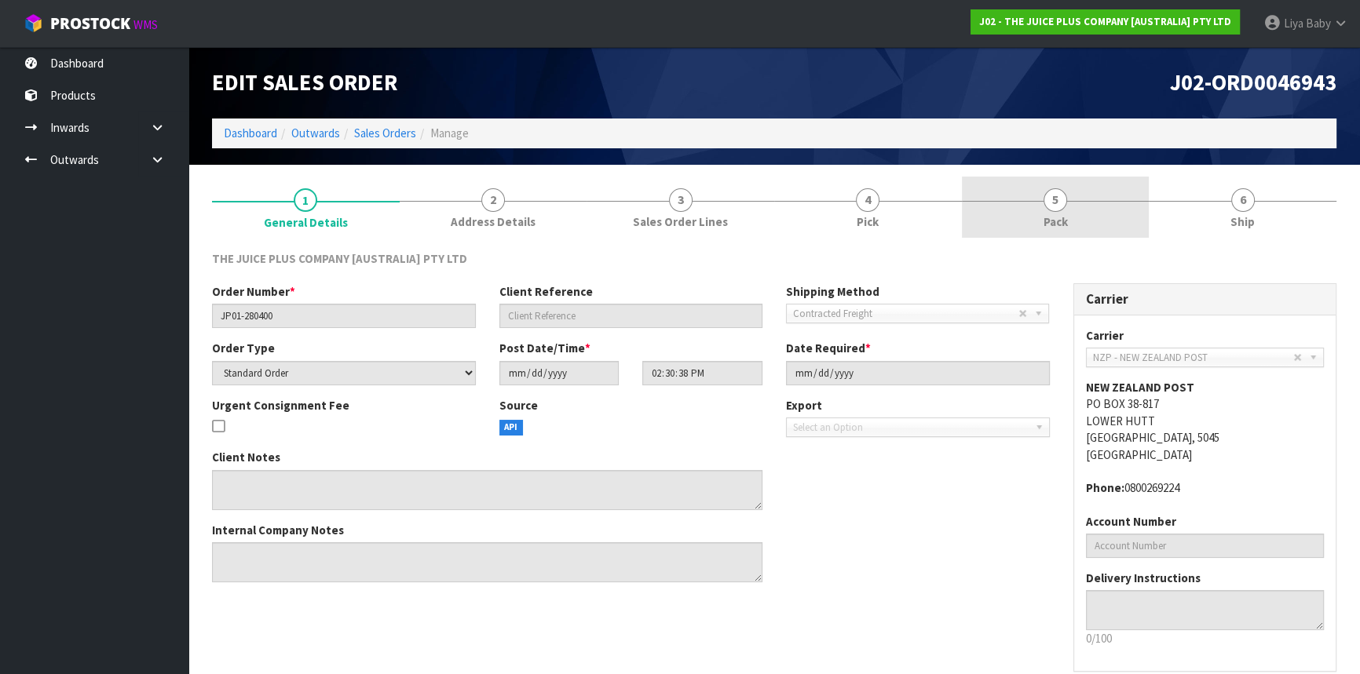
click at [1056, 231] on link "5 Pack" at bounding box center [1056, 208] width 188 height 62
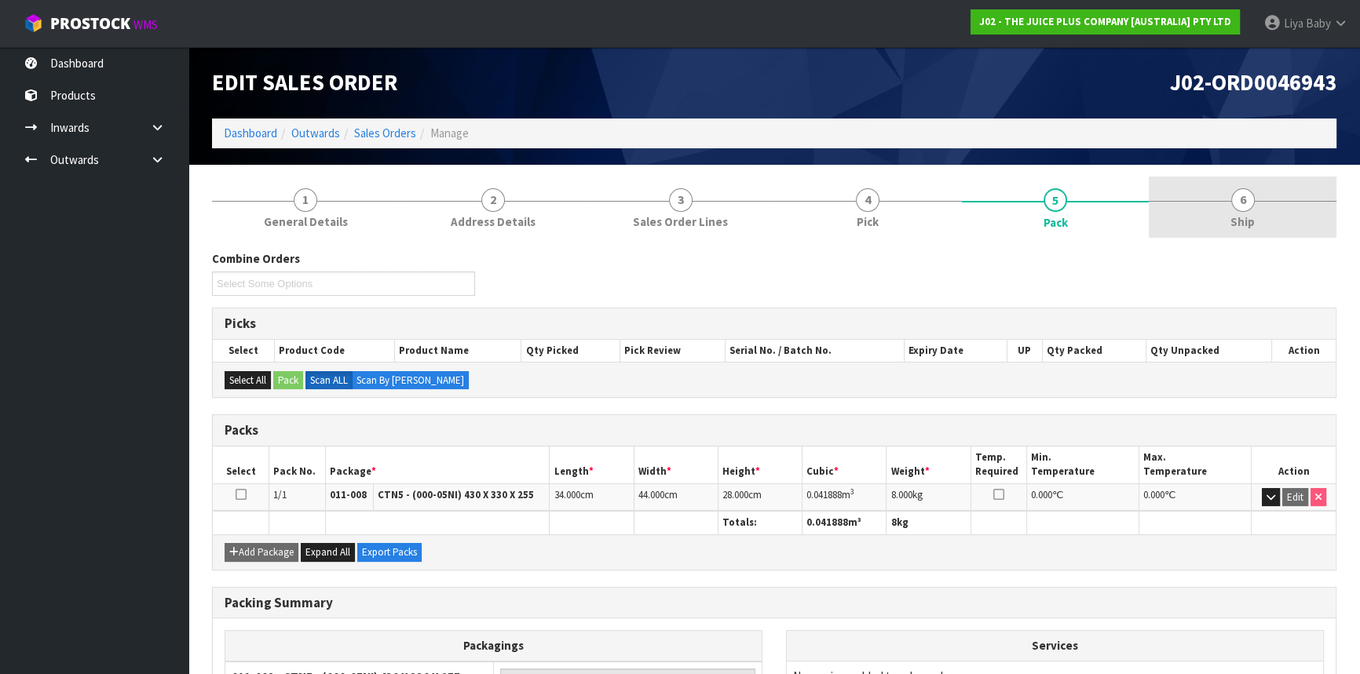
click at [1234, 214] on span "Ship" at bounding box center [1242, 222] width 24 height 16
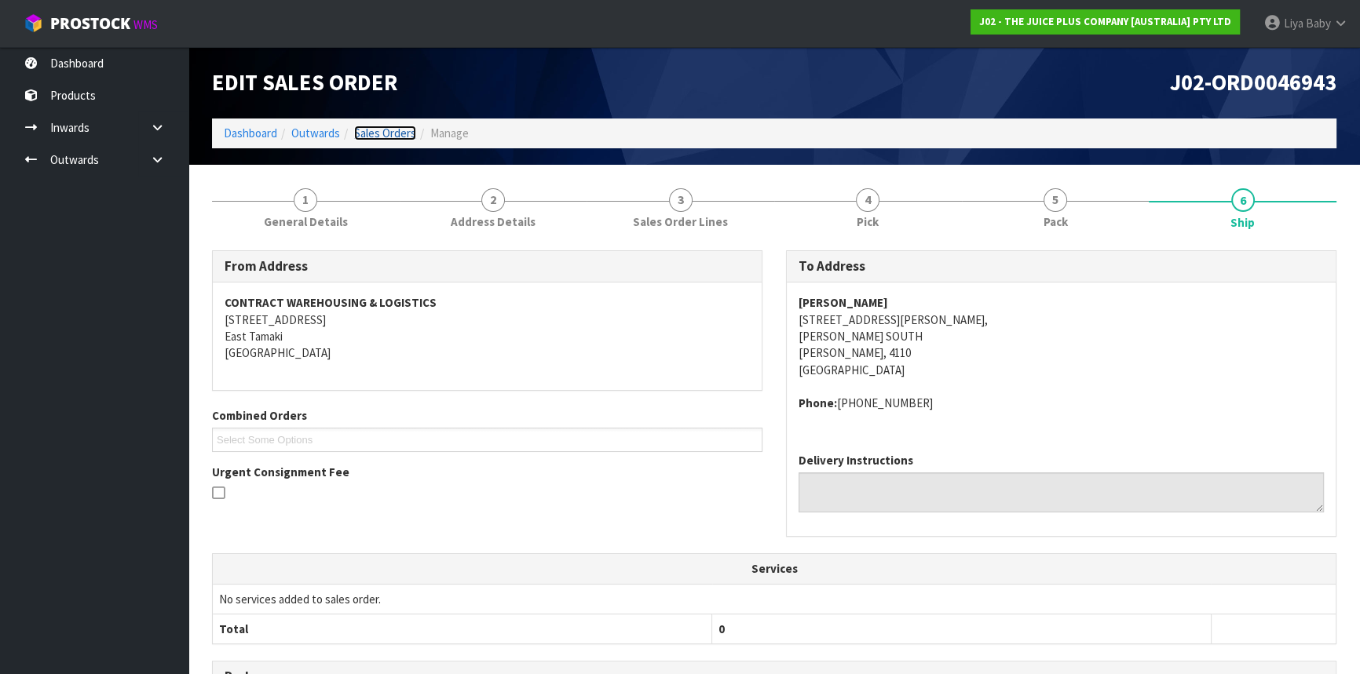
click at [380, 136] on link "Sales Orders" at bounding box center [385, 133] width 62 height 15
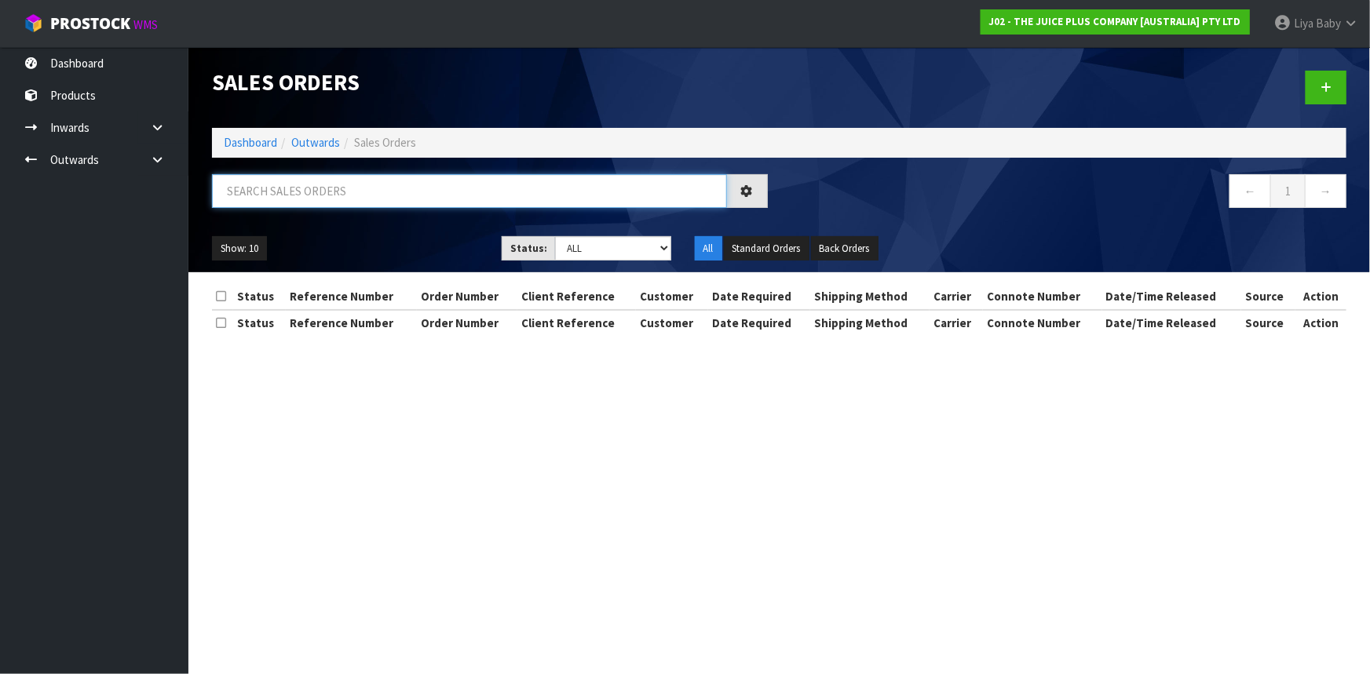
click at [330, 188] on input "text" at bounding box center [469, 191] width 515 height 34
